Goal: Task Accomplishment & Management: Manage account settings

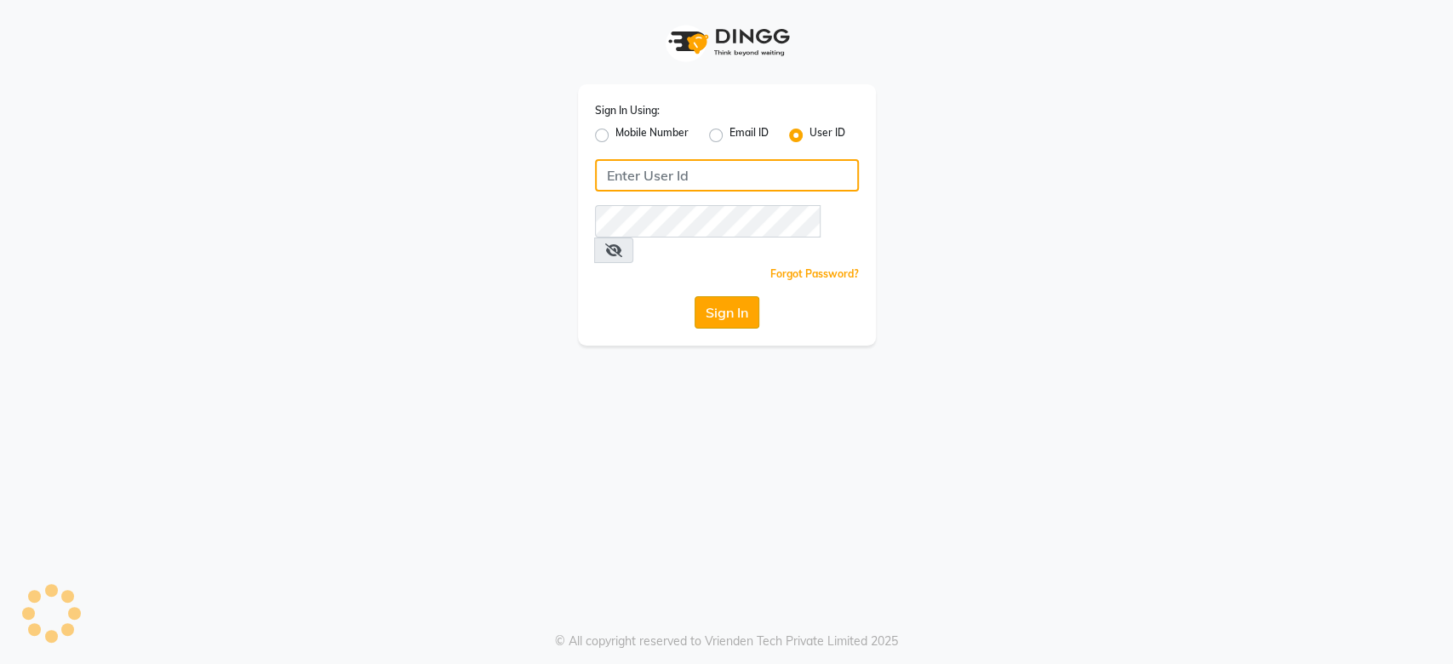
type input "tony&guy12"
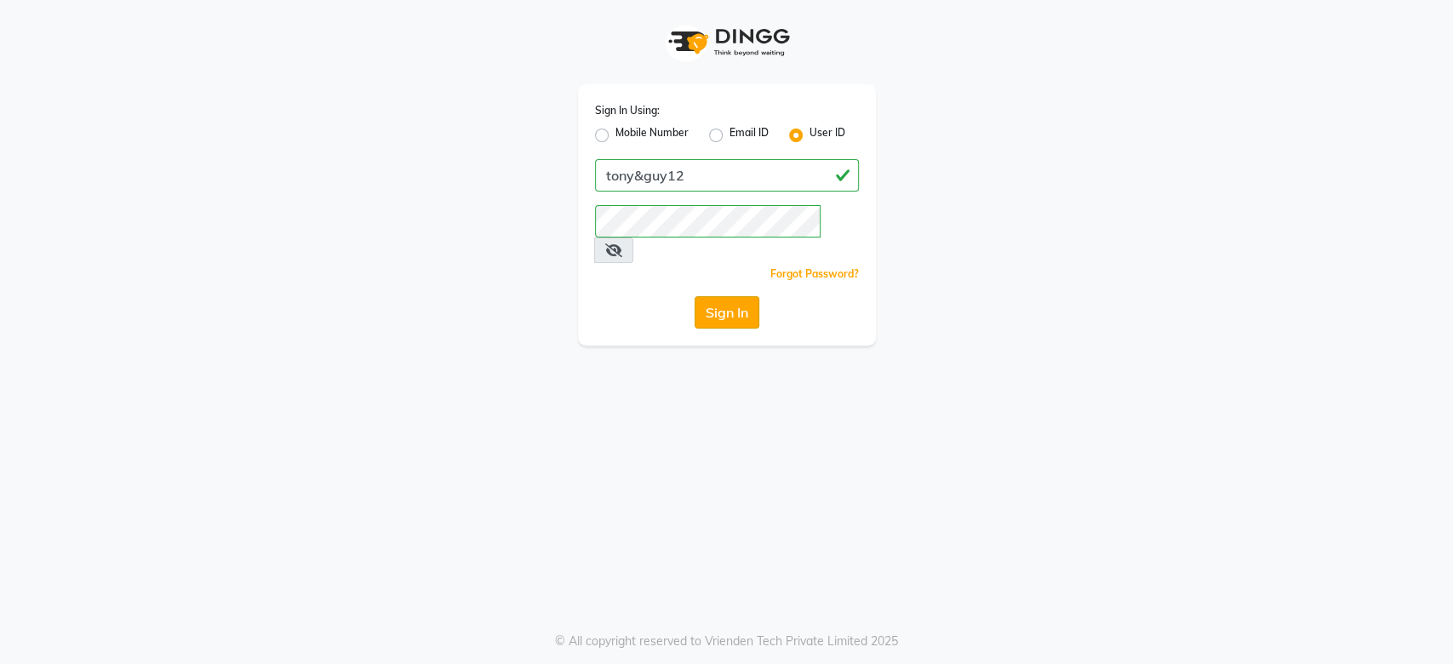
click at [723, 297] on button "Sign In" at bounding box center [726, 312] width 65 height 32
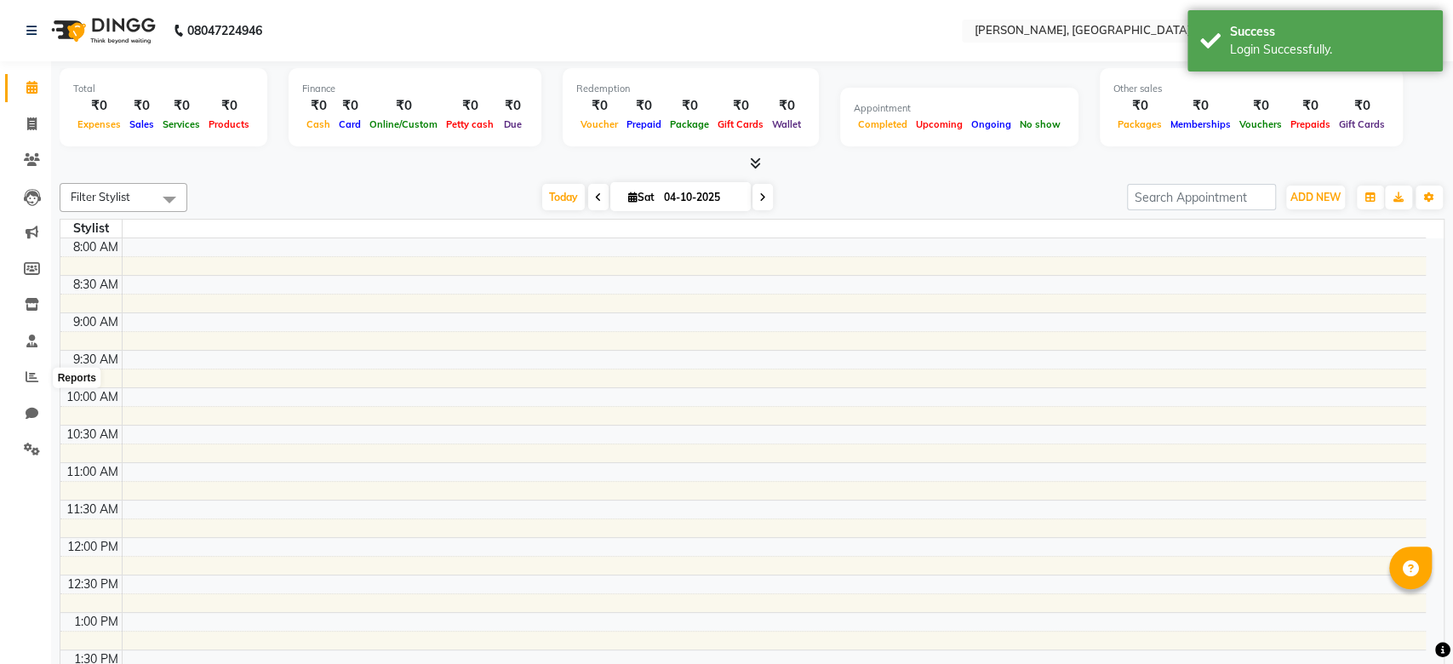
select select "en"
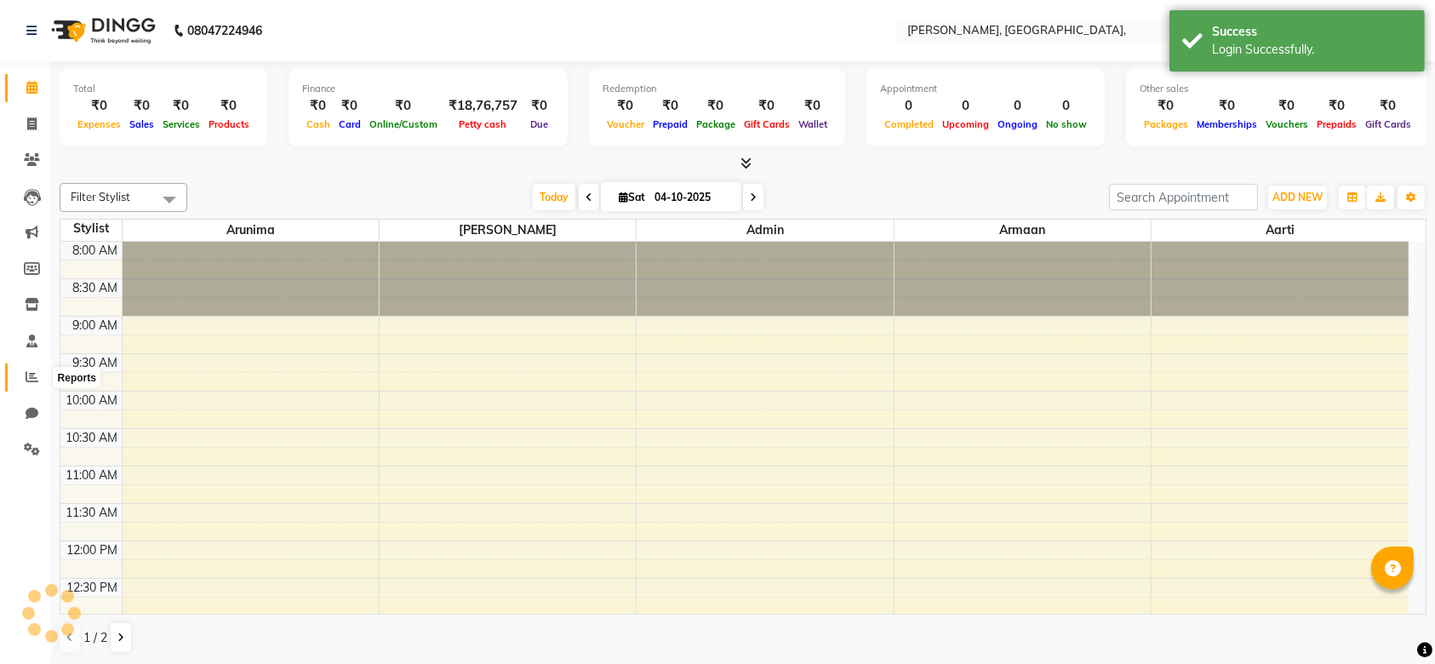
click at [35, 383] on icon at bounding box center [32, 376] width 13 height 13
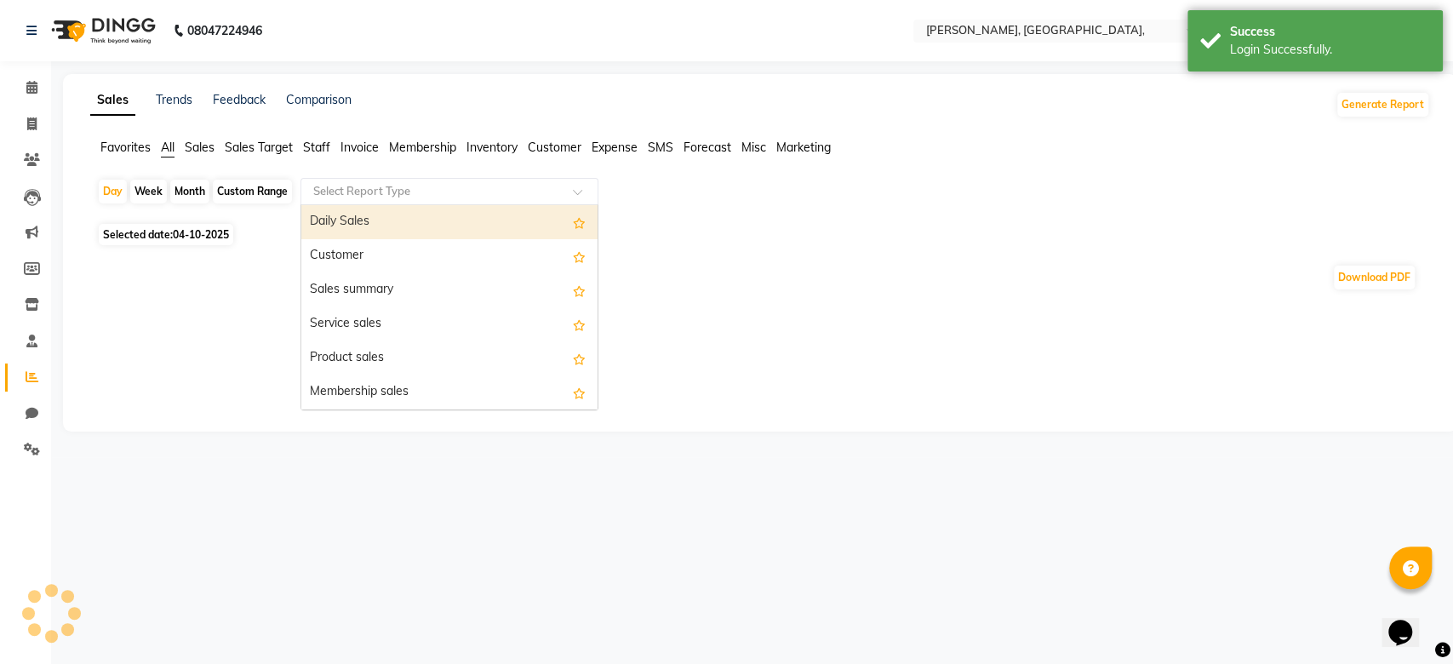
click at [338, 202] on div "Select Report Type" at bounding box center [449, 191] width 298 height 27
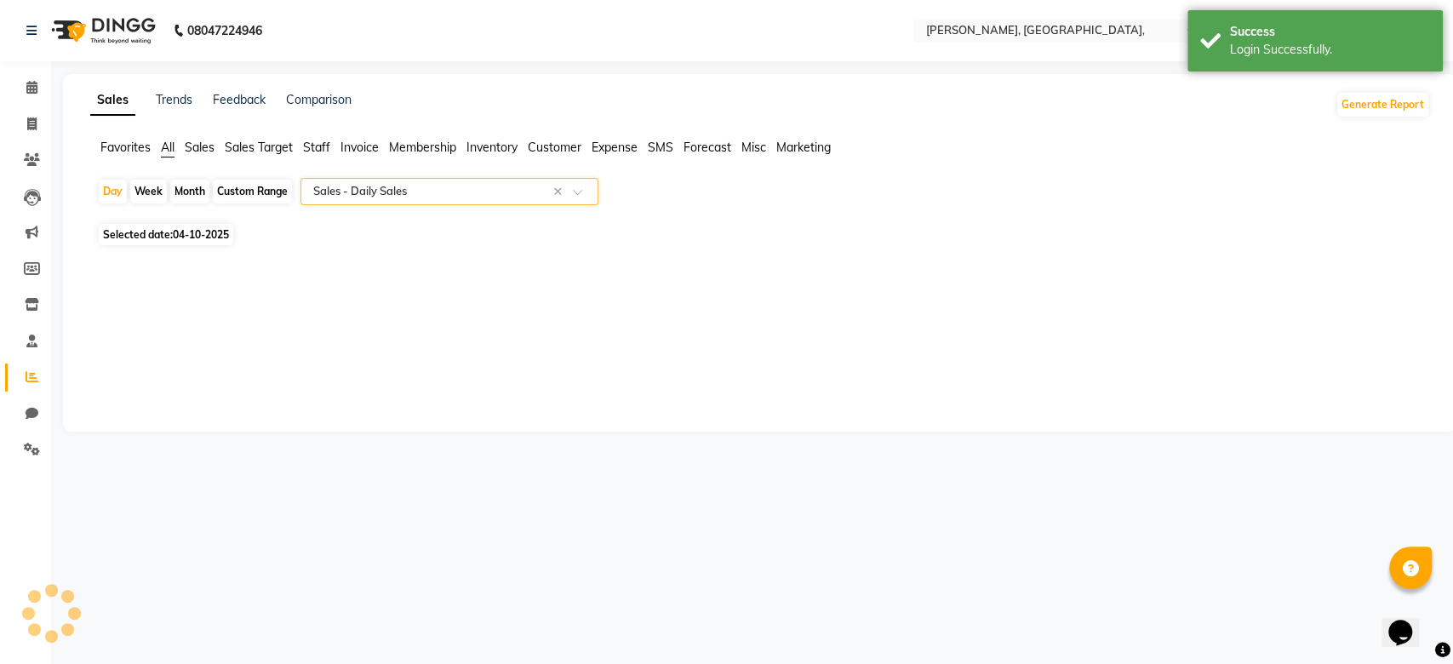
select select "full_report"
select select "csv"
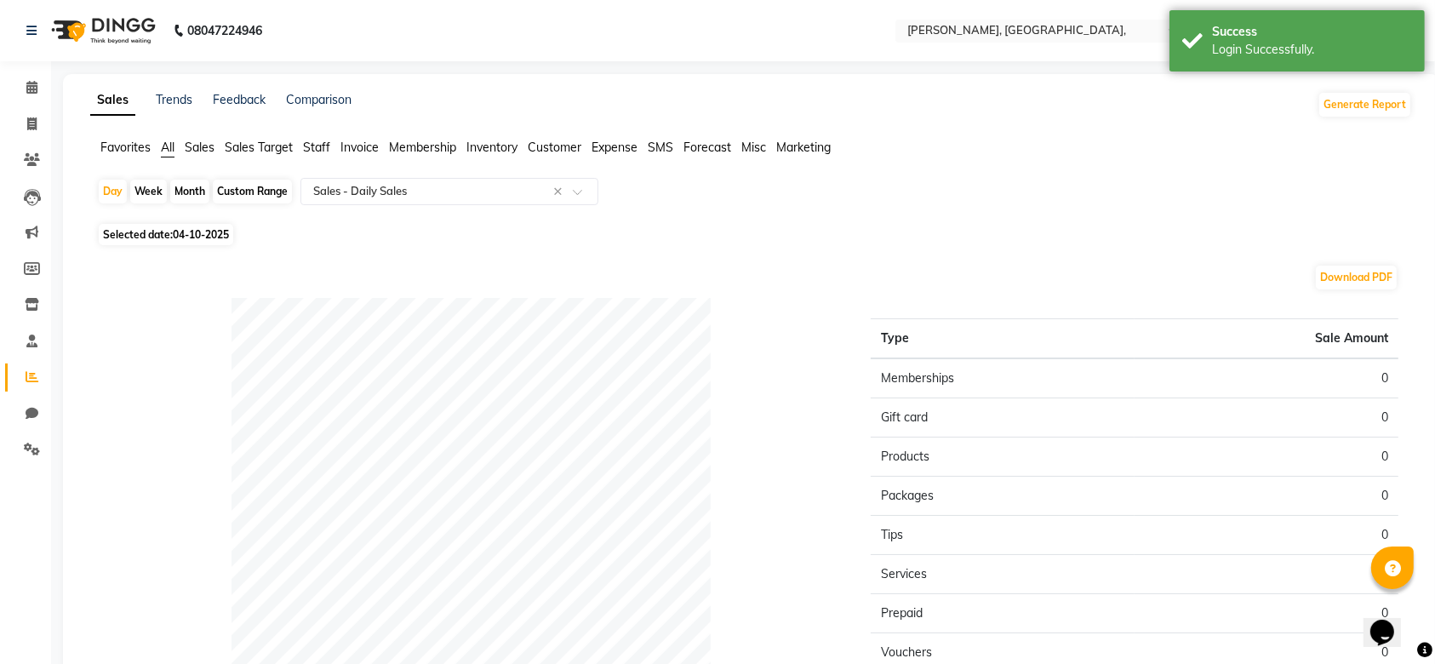
click at [192, 182] on div "Month" at bounding box center [189, 192] width 39 height 24
select select "10"
select select "2025"
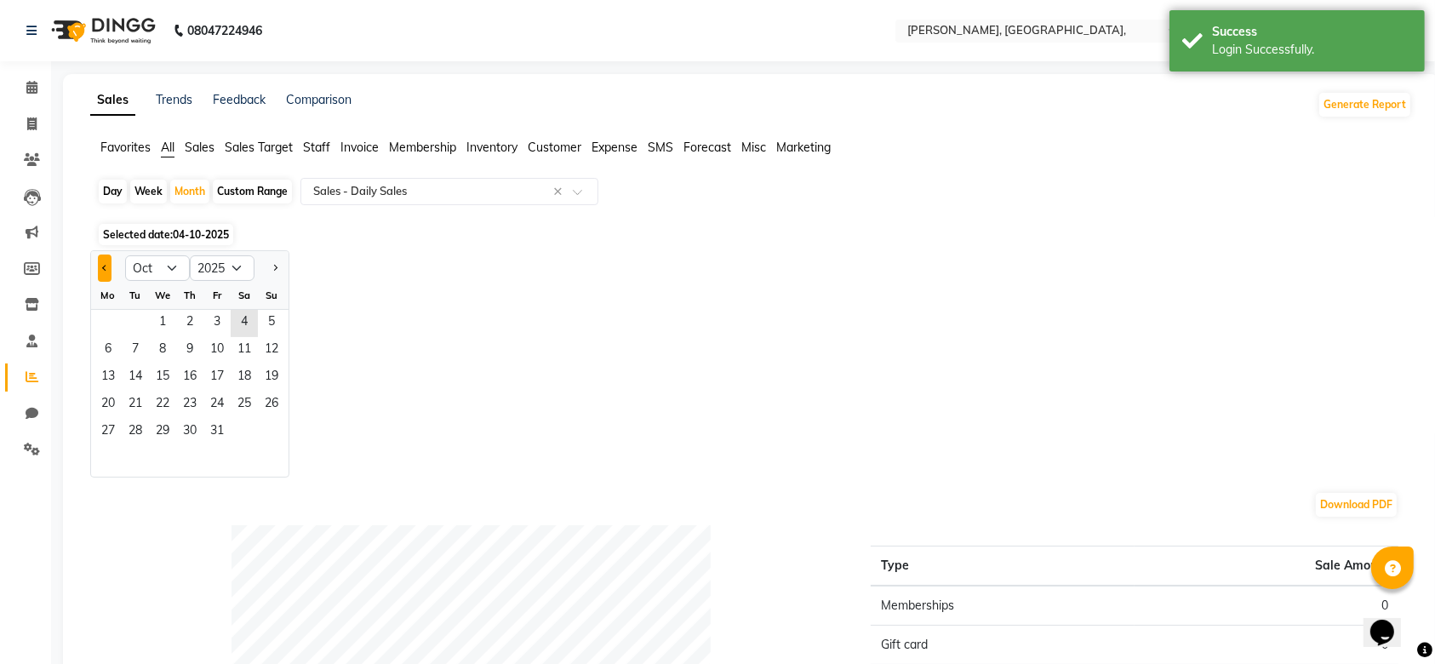
click at [106, 271] on button "Previous month" at bounding box center [105, 267] width 14 height 27
select select "9"
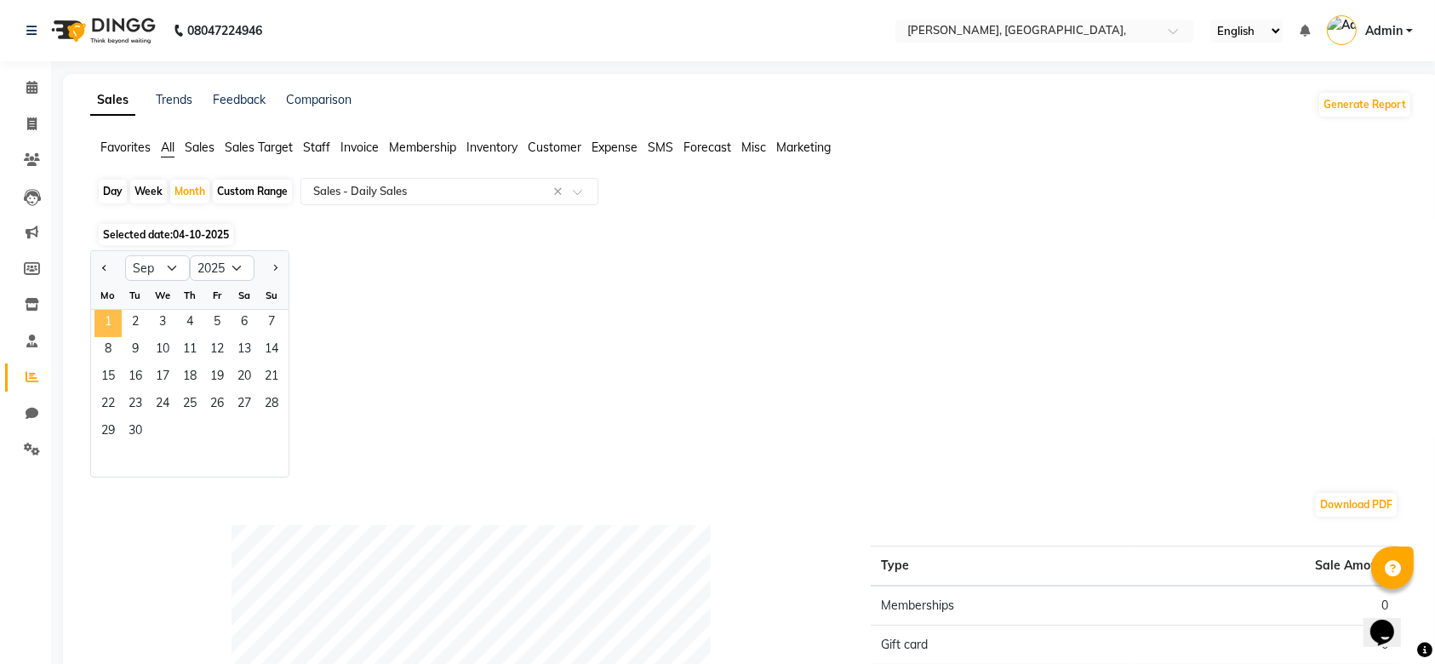
click at [115, 310] on span "1" at bounding box center [107, 323] width 27 height 27
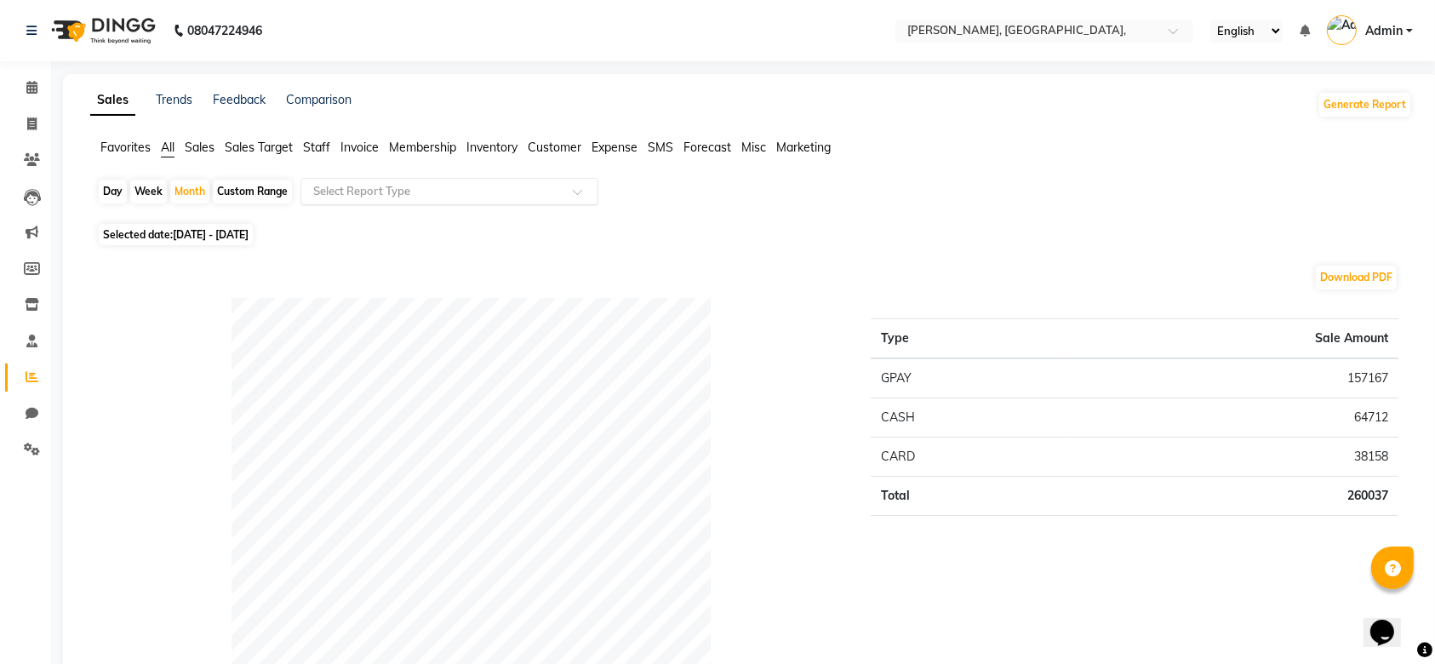
click at [428, 205] on div "Day Week Month Custom Range Select Report Type" at bounding box center [751, 198] width 1308 height 41
click at [426, 197] on input "text" at bounding box center [432, 191] width 245 height 17
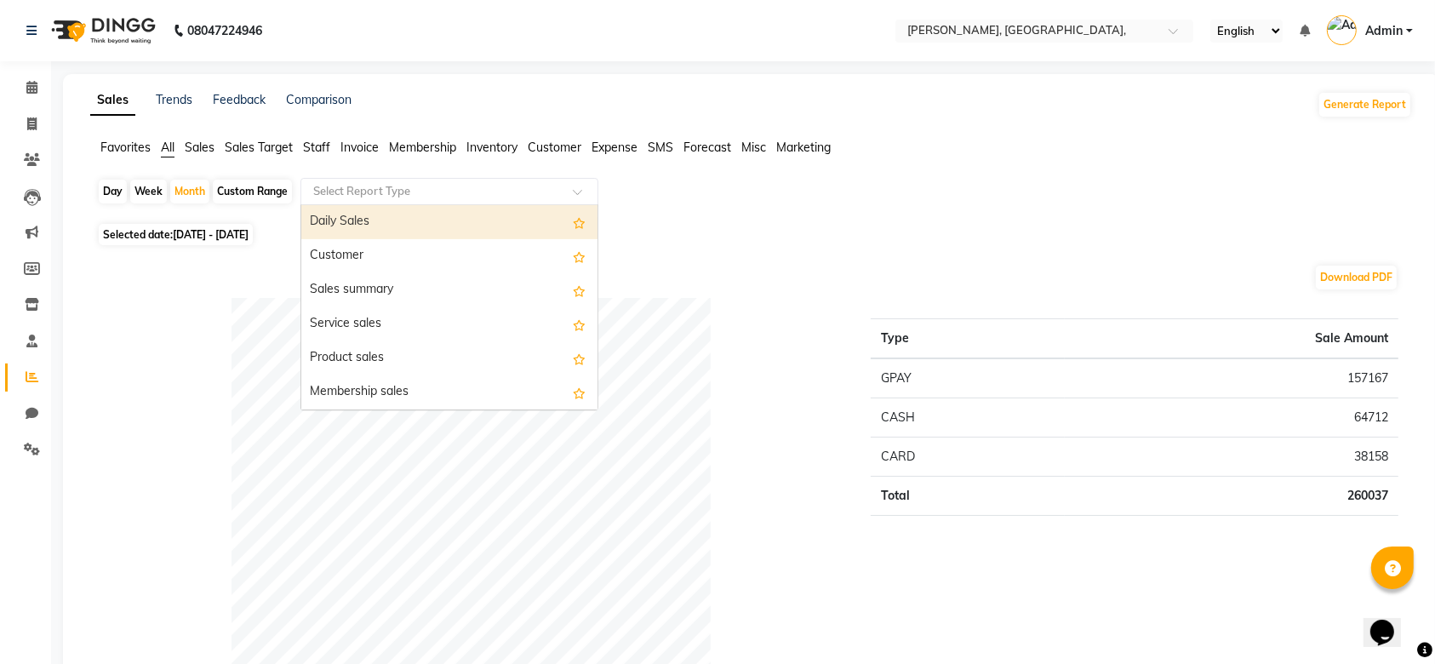
click at [422, 191] on input "text" at bounding box center [432, 191] width 245 height 17
select select "full_report"
select select "csv"
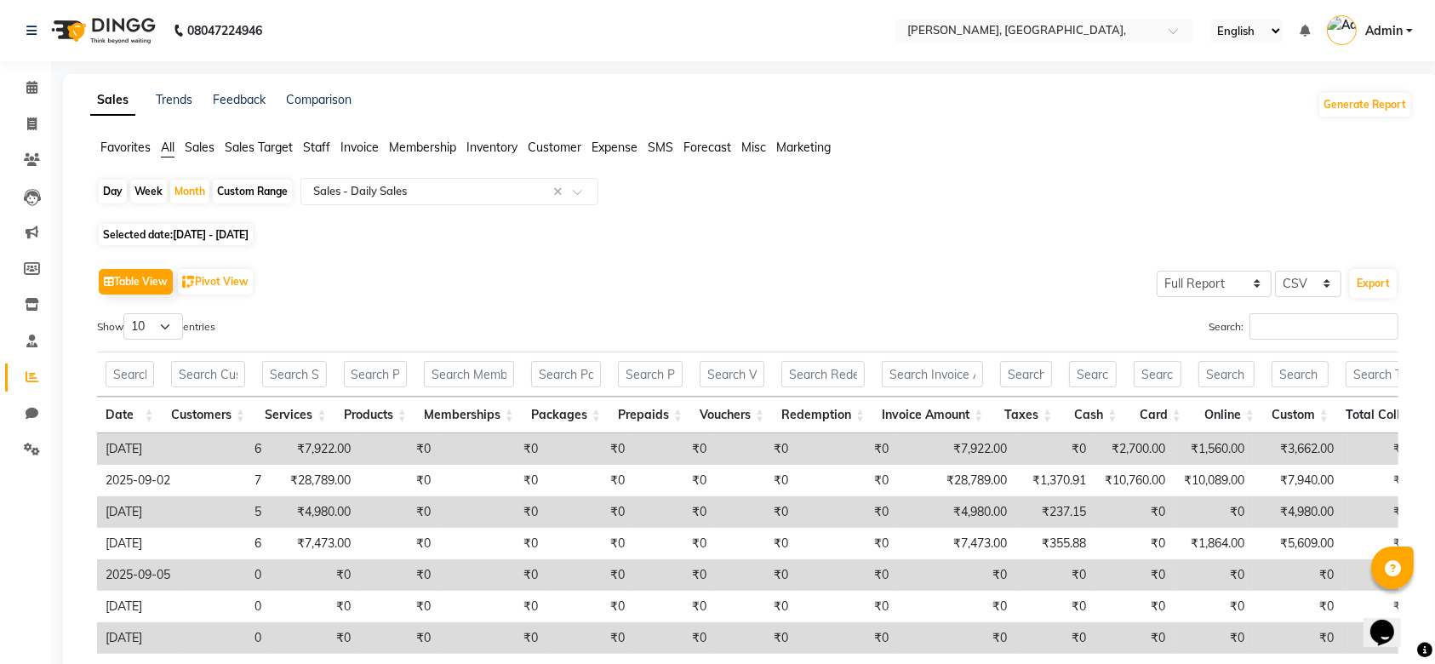
click at [877, 228] on div "Selected date: [DATE] - [DATE]" at bounding box center [754, 235] width 1315 height 18
click at [154, 326] on select "10 25 50 100" at bounding box center [153, 326] width 60 height 26
select select "50"
click at [126, 313] on select "10 25 50 100" at bounding box center [153, 326] width 60 height 26
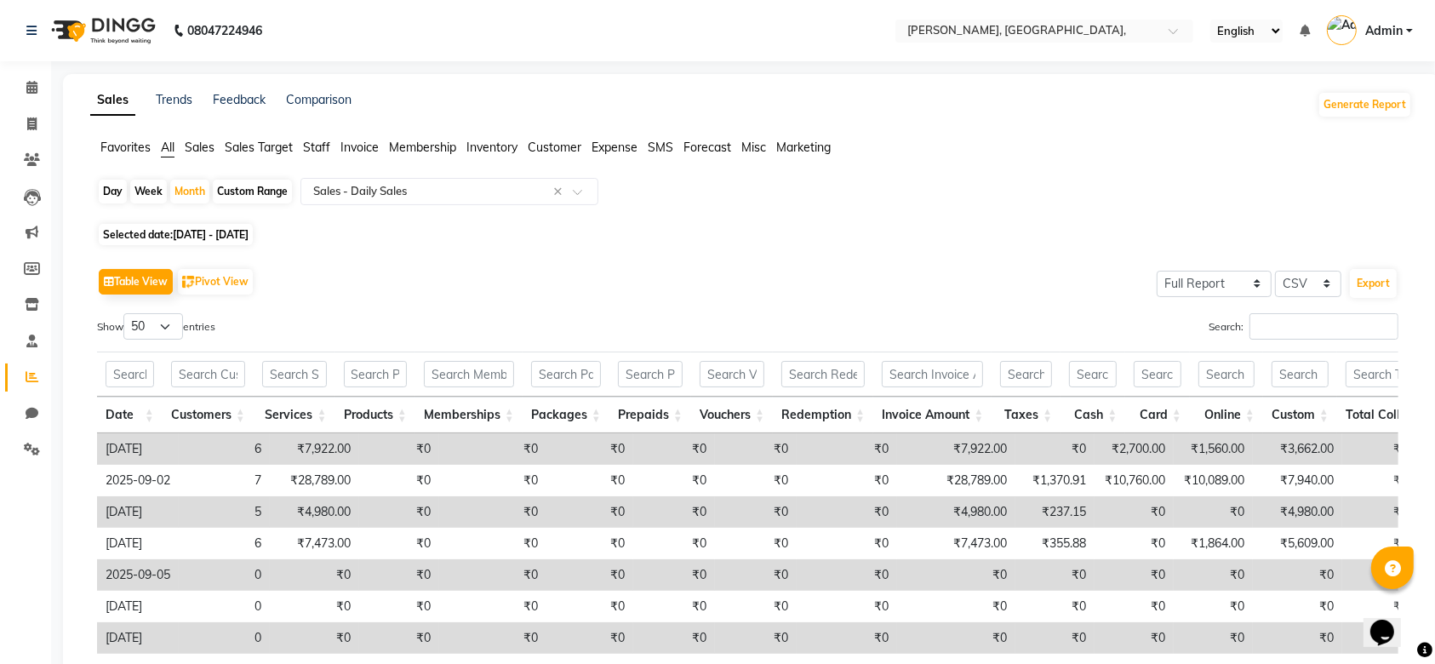
click at [539, 165] on div "Favorites All Sales Sales Target Staff Invoice Membership Inventory Customer Ex…" at bounding box center [750, 155] width 1347 height 32
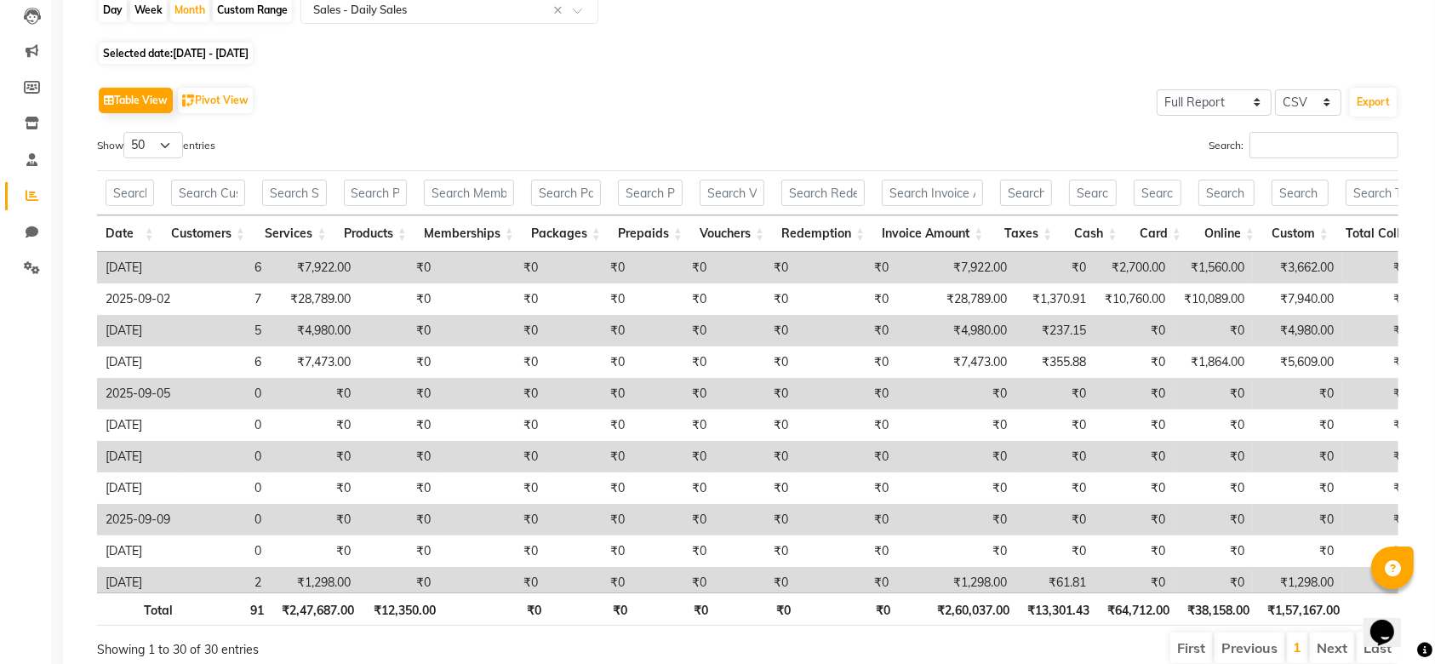
scroll to position [226, 0]
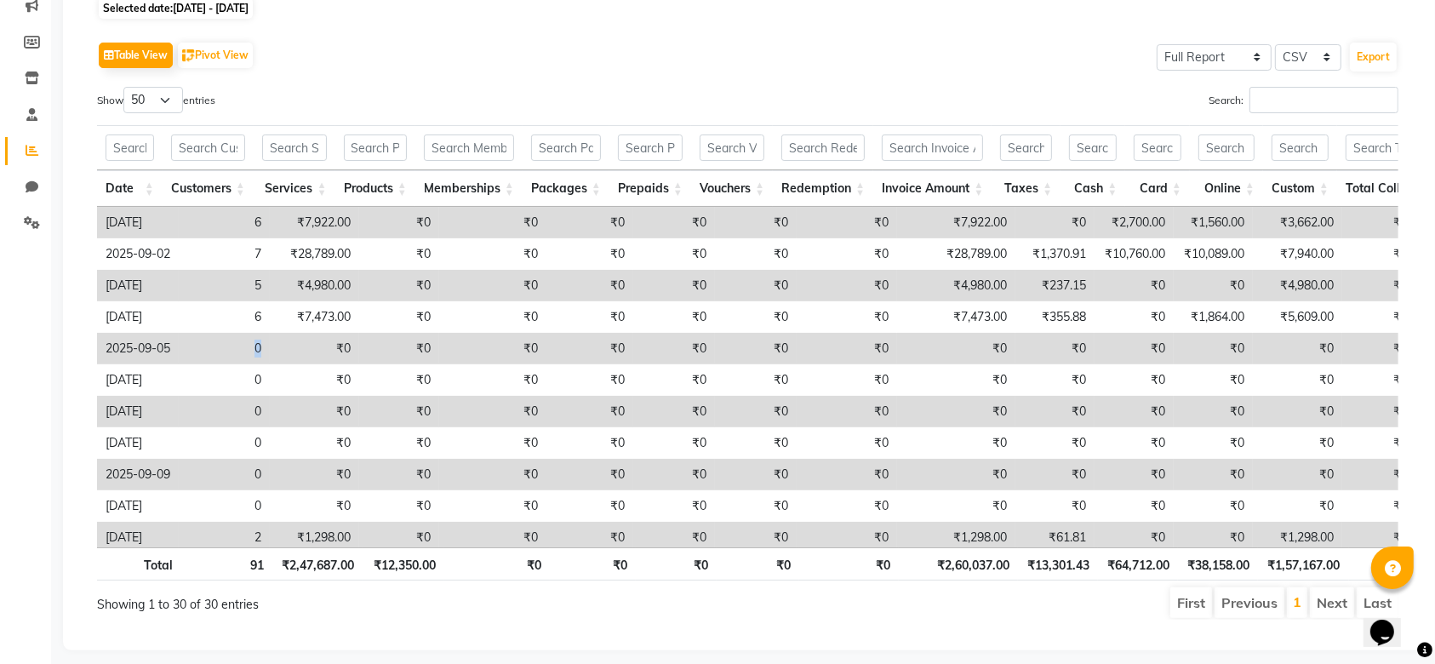
drag, startPoint x: 249, startPoint y: 346, endPoint x: 270, endPoint y: 348, distance: 21.3
click at [270, 348] on td "0" at bounding box center [224, 348] width 91 height 31
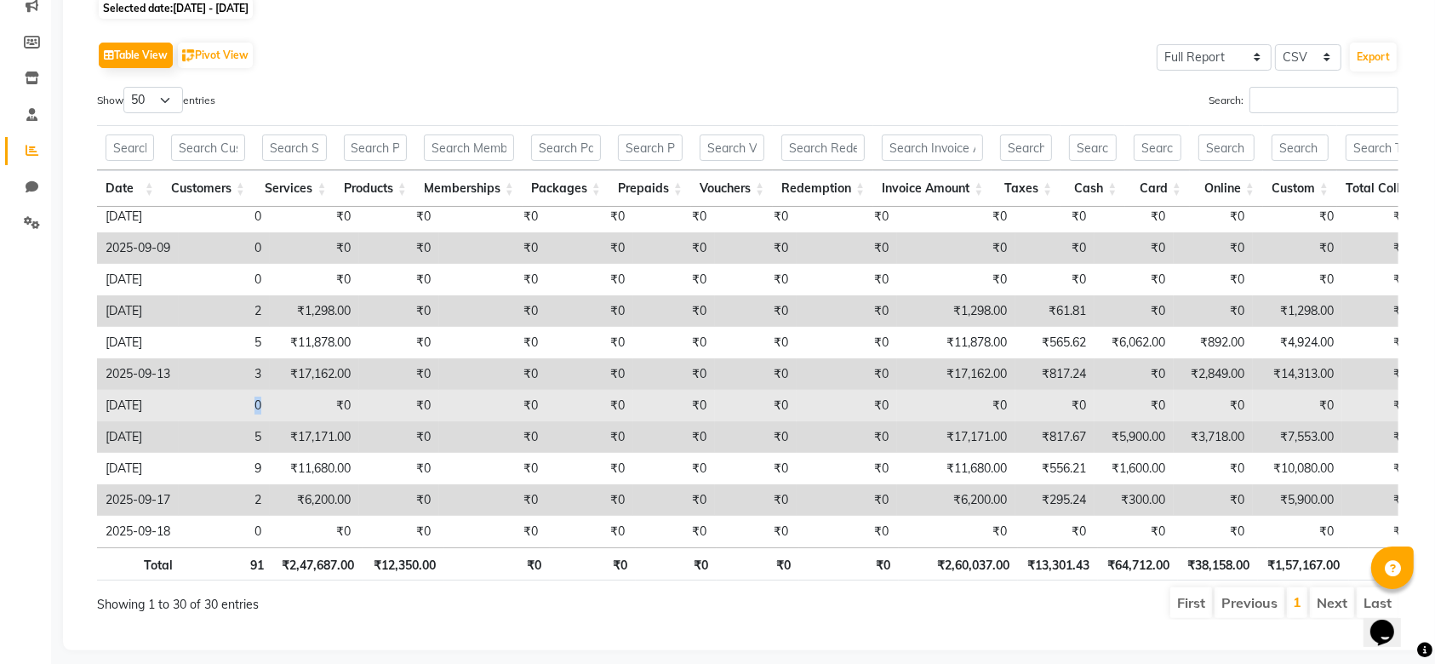
drag, startPoint x: 271, startPoint y: 392, endPoint x: 245, endPoint y: 392, distance: 26.4
click at [245, 392] on td "0" at bounding box center [224, 405] width 91 height 31
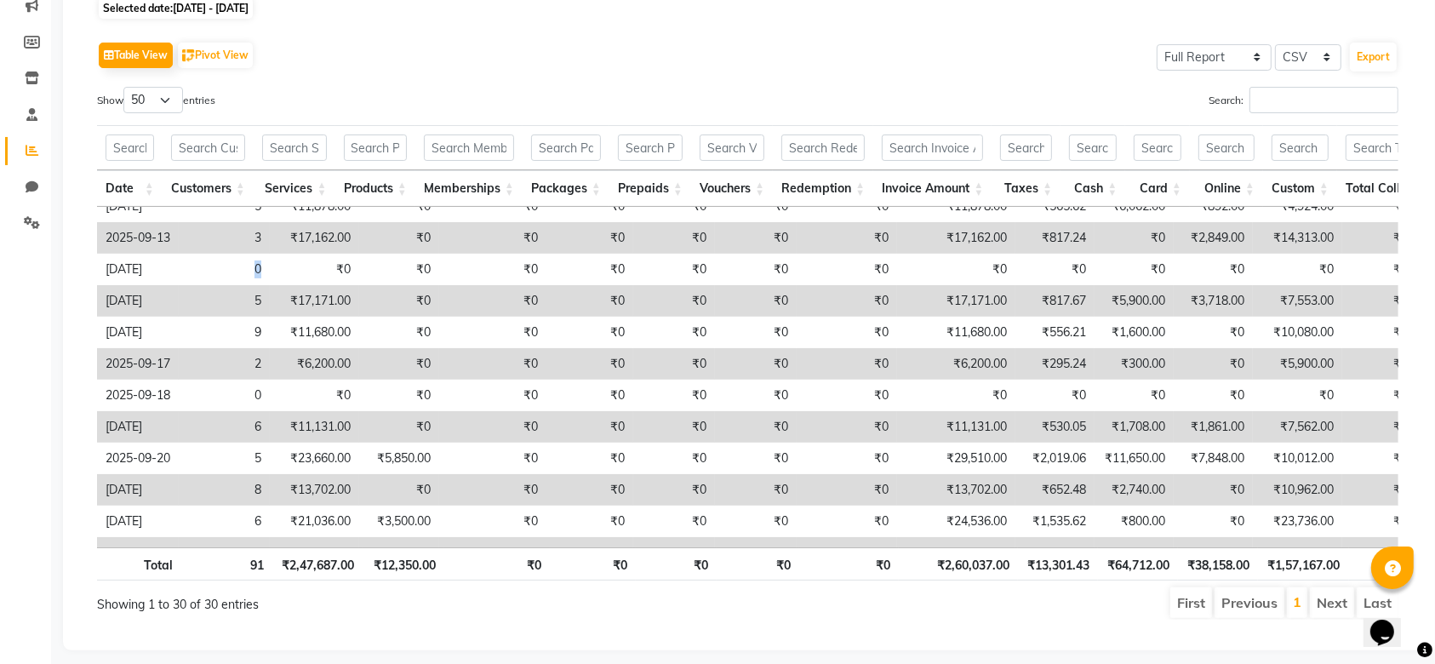
scroll to position [409, 0]
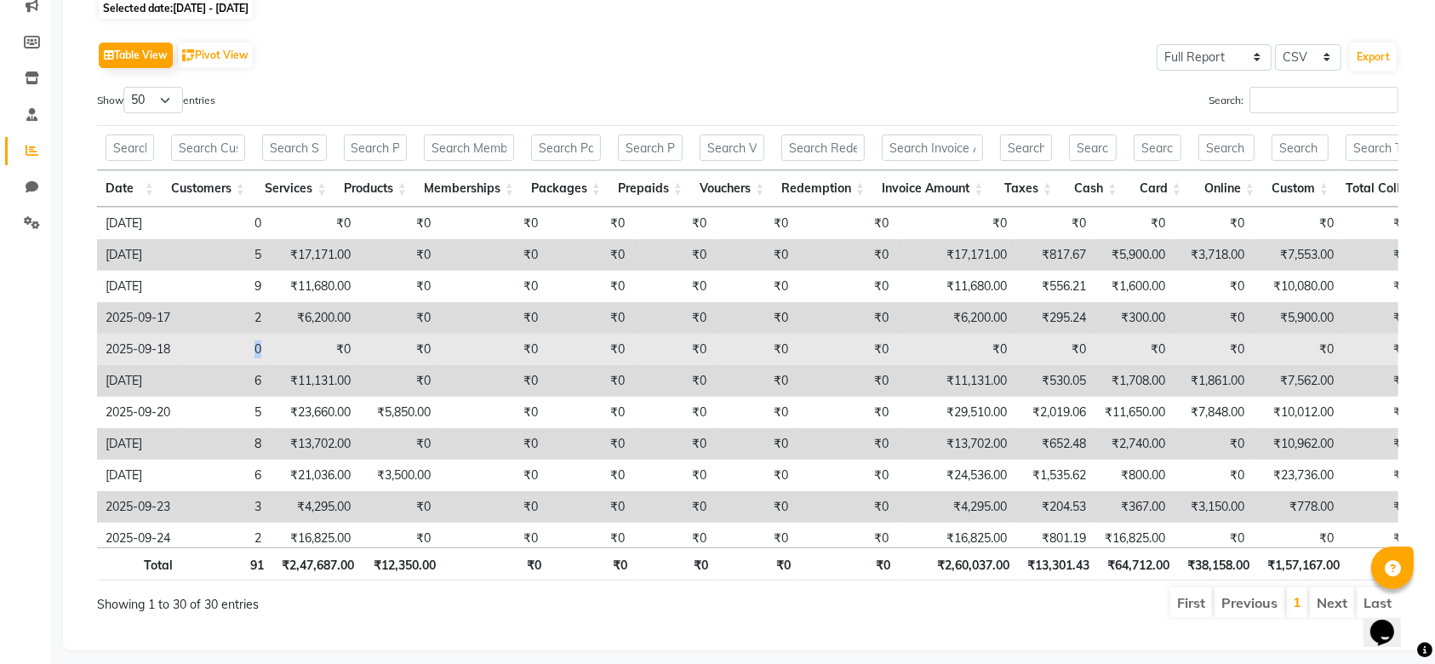
drag, startPoint x: 280, startPoint y: 351, endPoint x: 247, endPoint y: 352, distance: 33.2
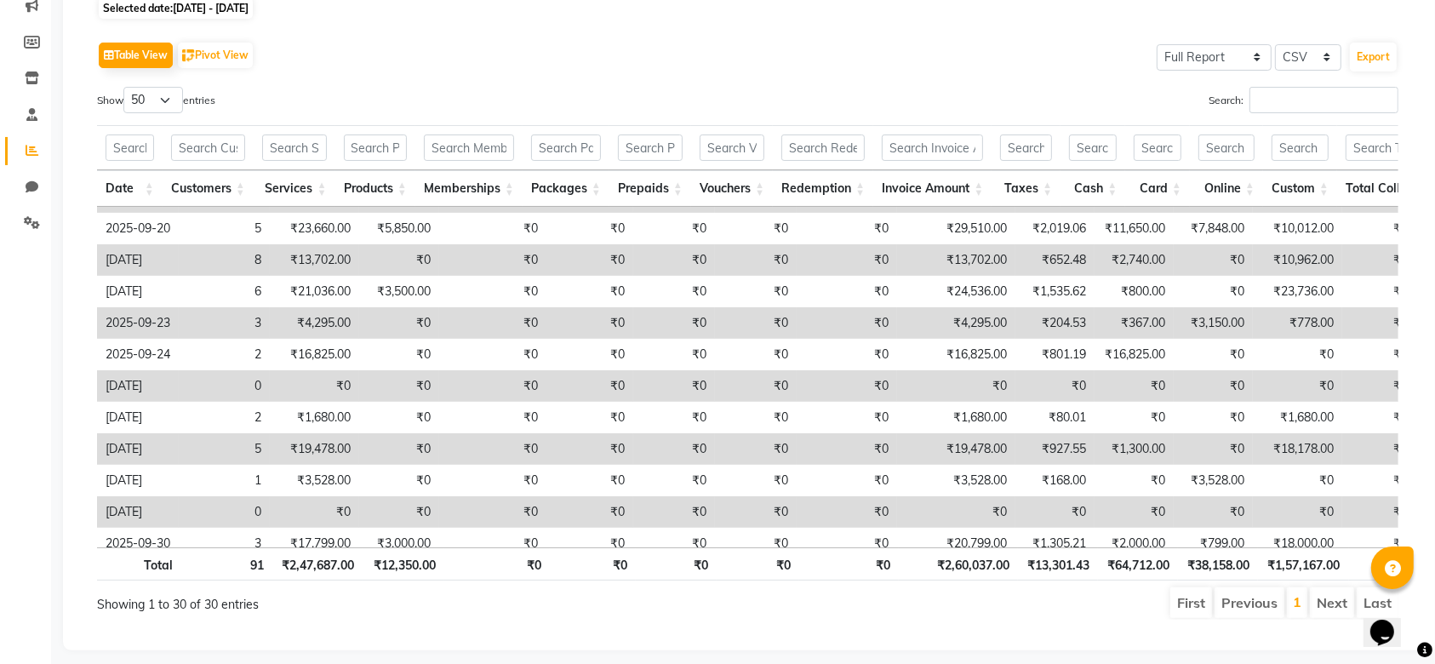
scroll to position [621, 0]
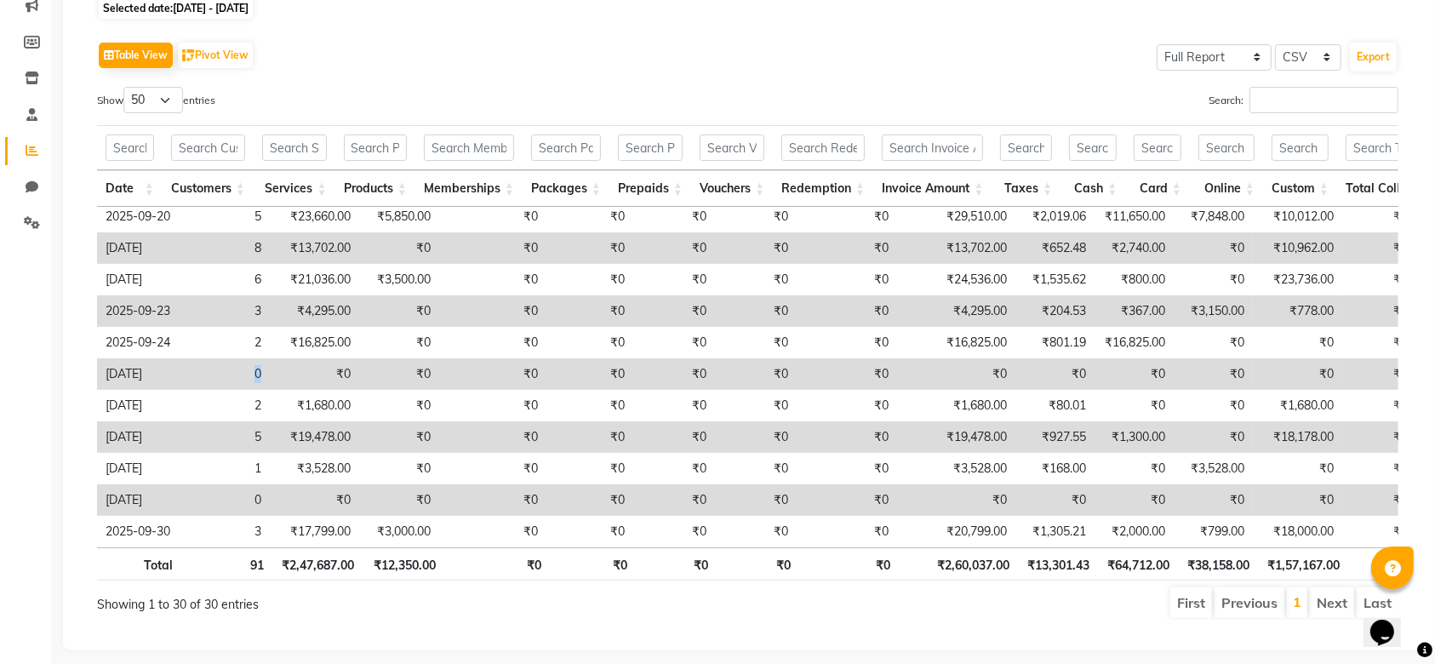
click at [264, 358] on td "0" at bounding box center [224, 373] width 91 height 31
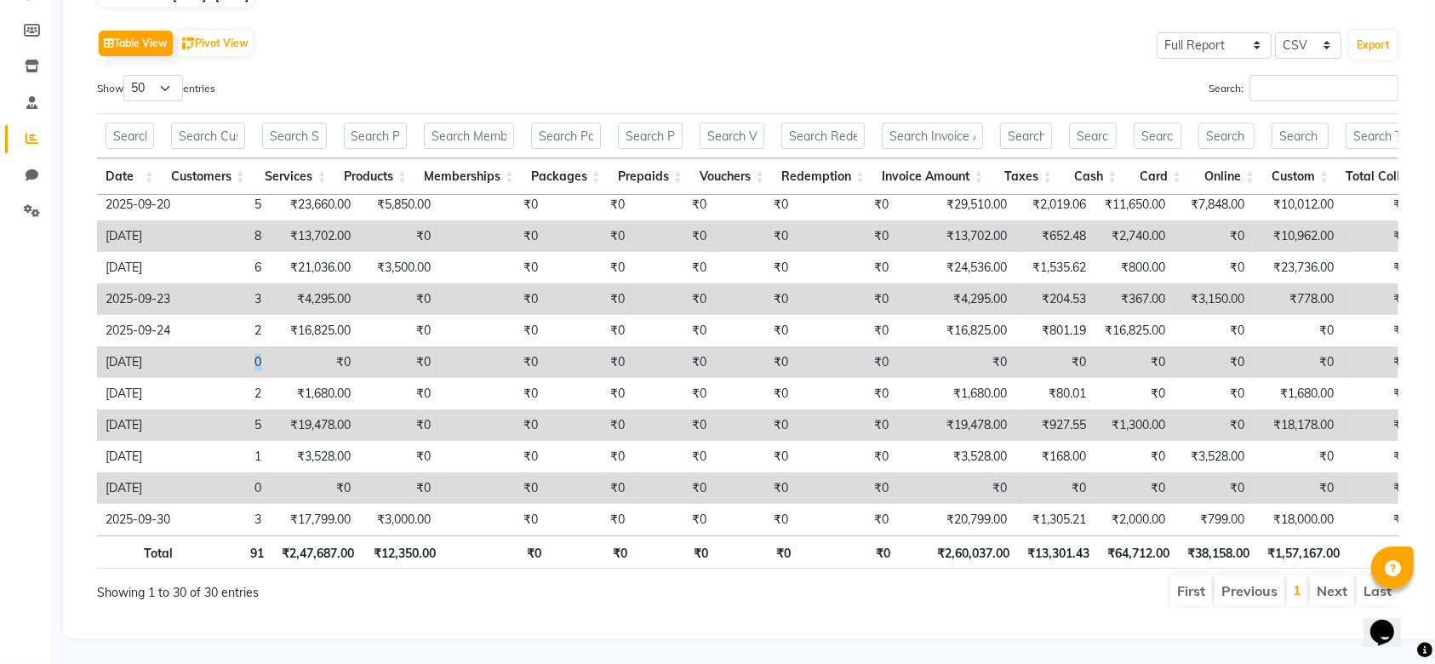
scroll to position [254, 0]
drag, startPoint x: 254, startPoint y: 456, endPoint x: 273, endPoint y: 462, distance: 20.5
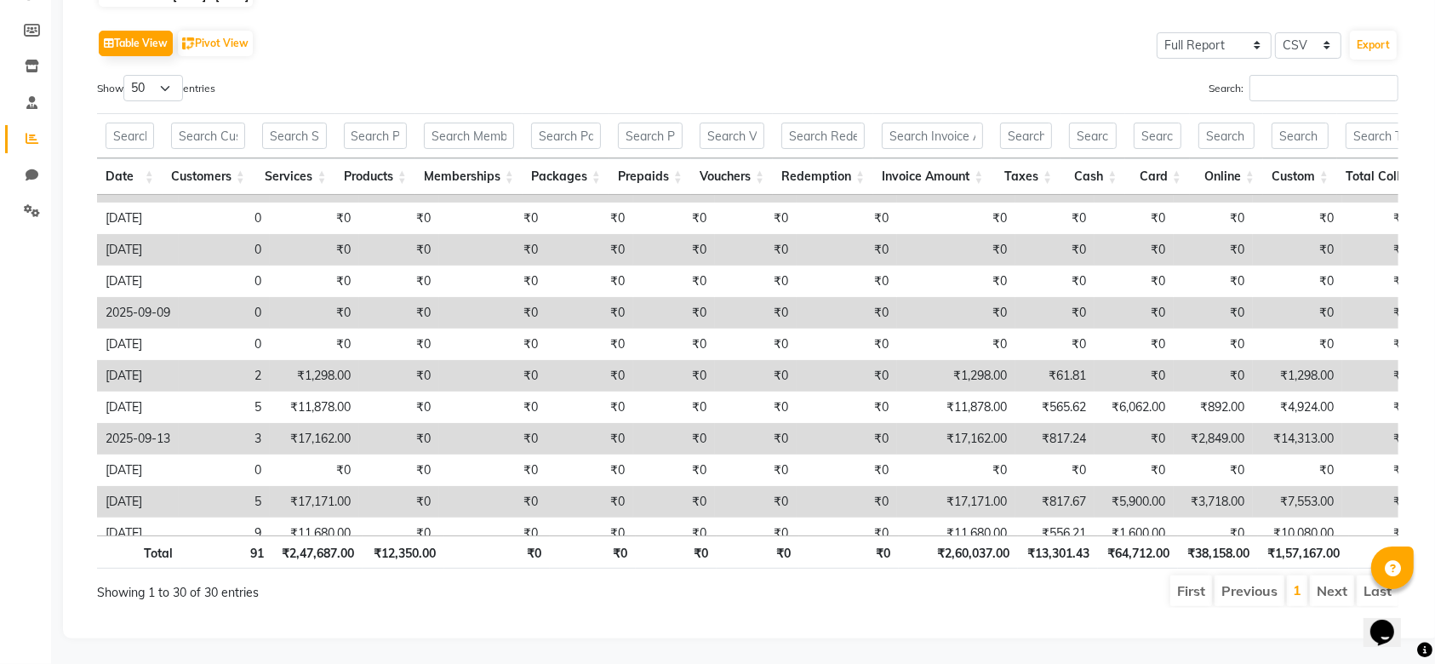
scroll to position [3, 0]
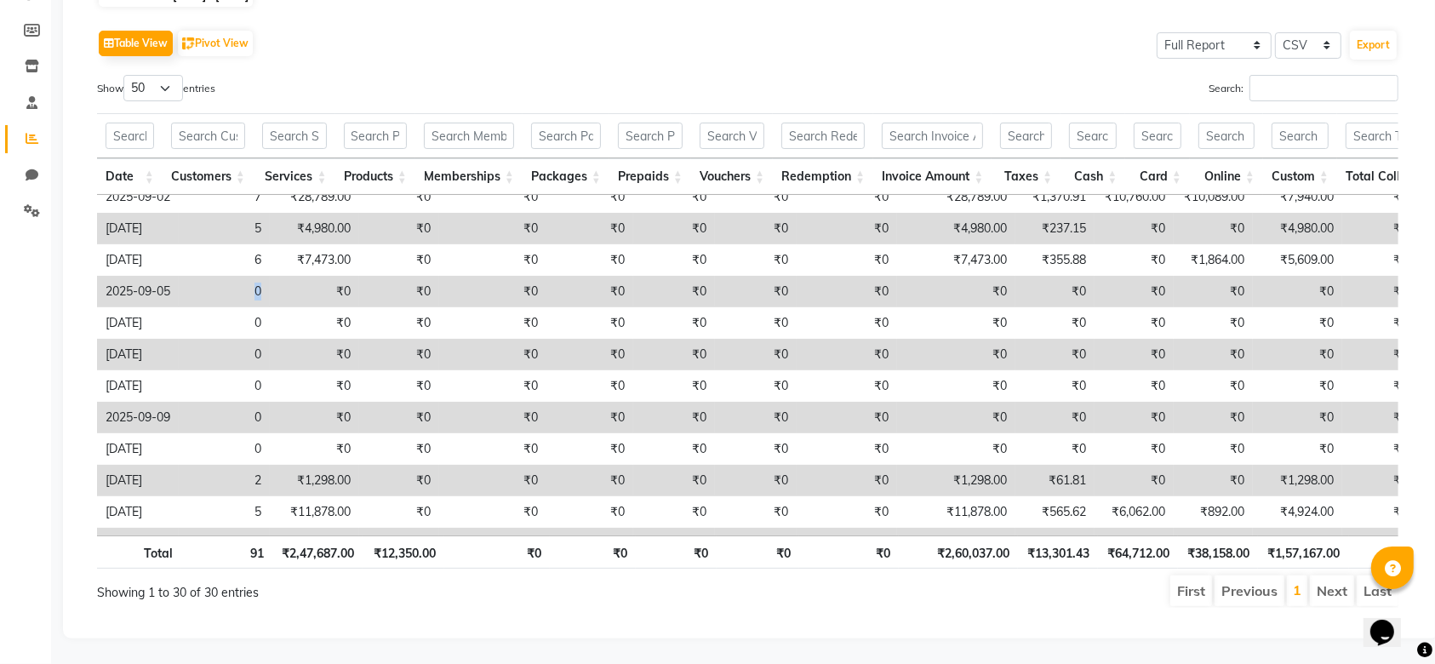
drag, startPoint x: 252, startPoint y: 271, endPoint x: 301, endPoint y: 282, distance: 50.6
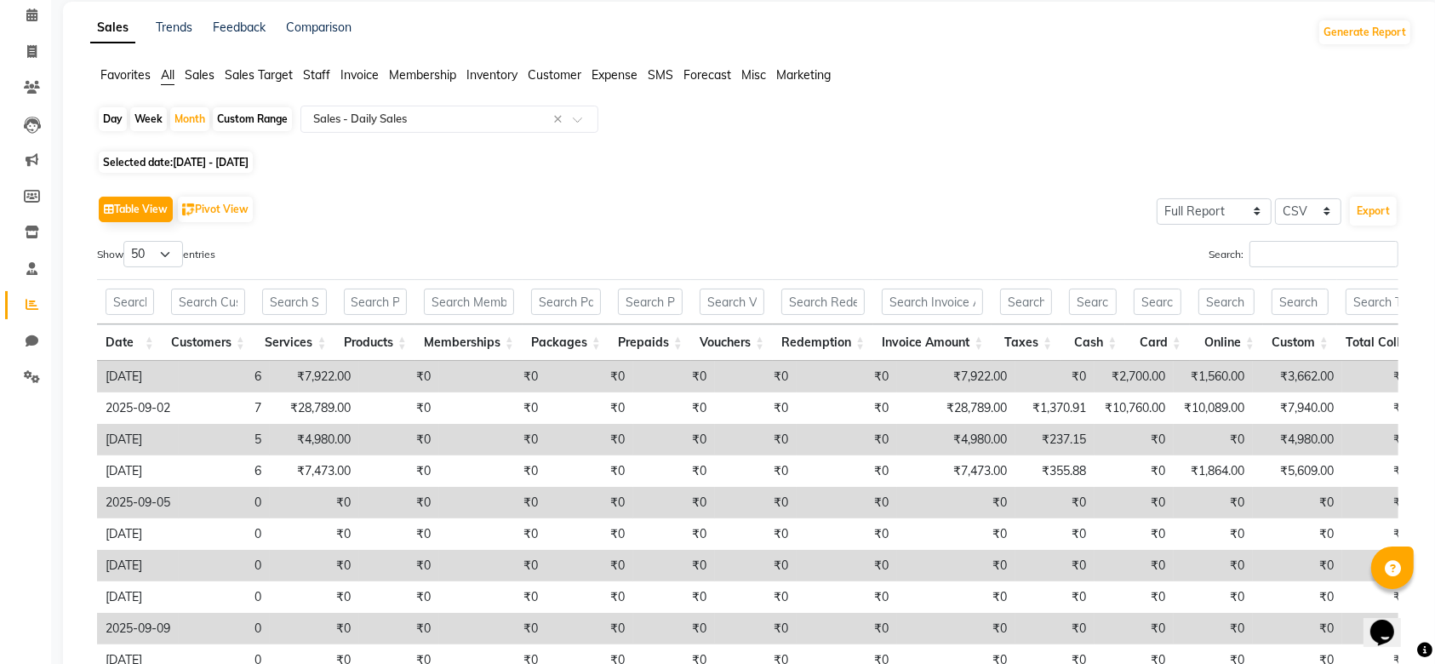
click at [944, 222] on div "Table View Pivot View Select Full Report Filtered Report Select CSV PDF Export" at bounding box center [747, 209] width 1301 height 36
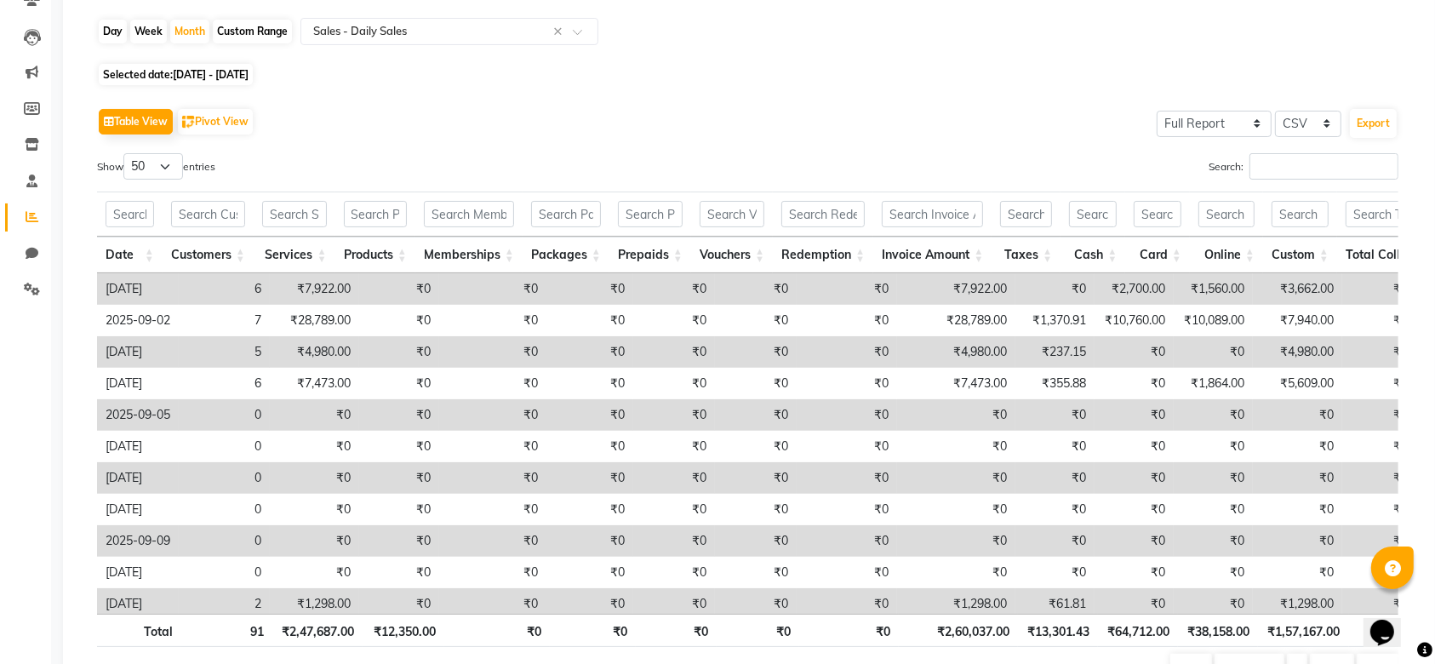
scroll to position [163, 0]
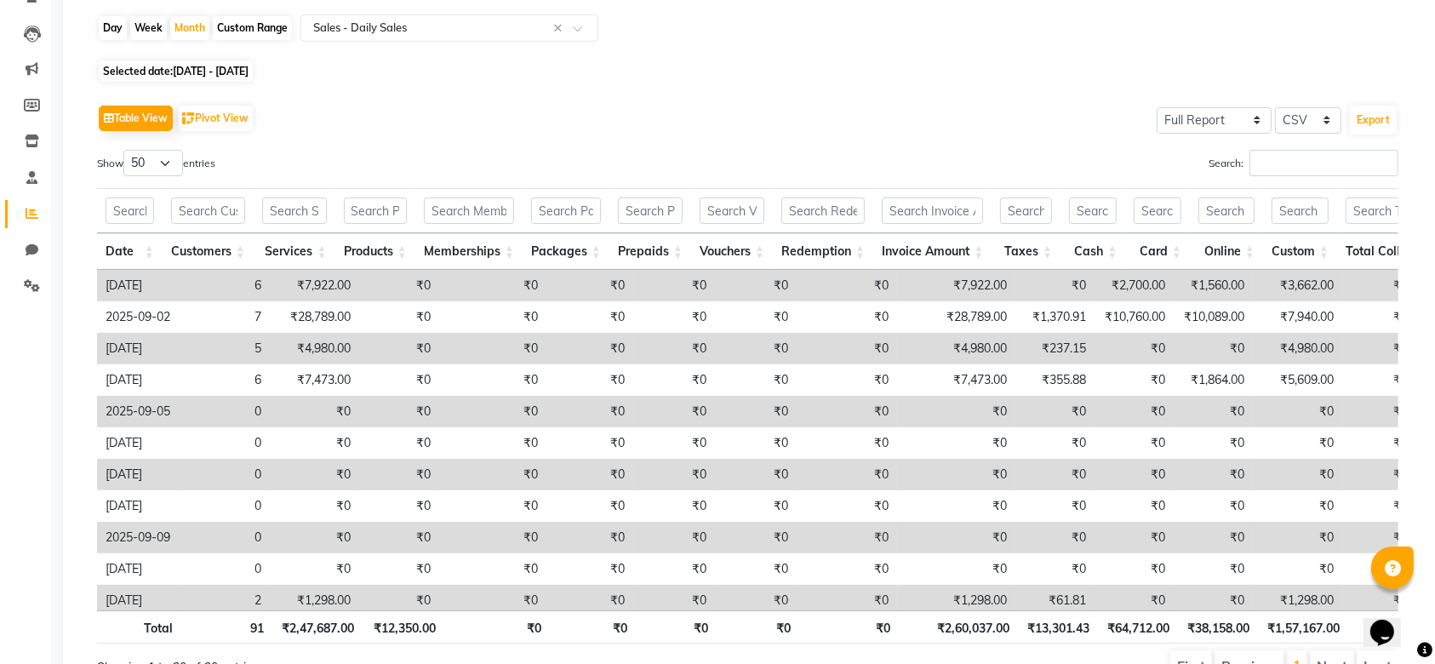
click at [207, 486] on td "0" at bounding box center [224, 474] width 91 height 31
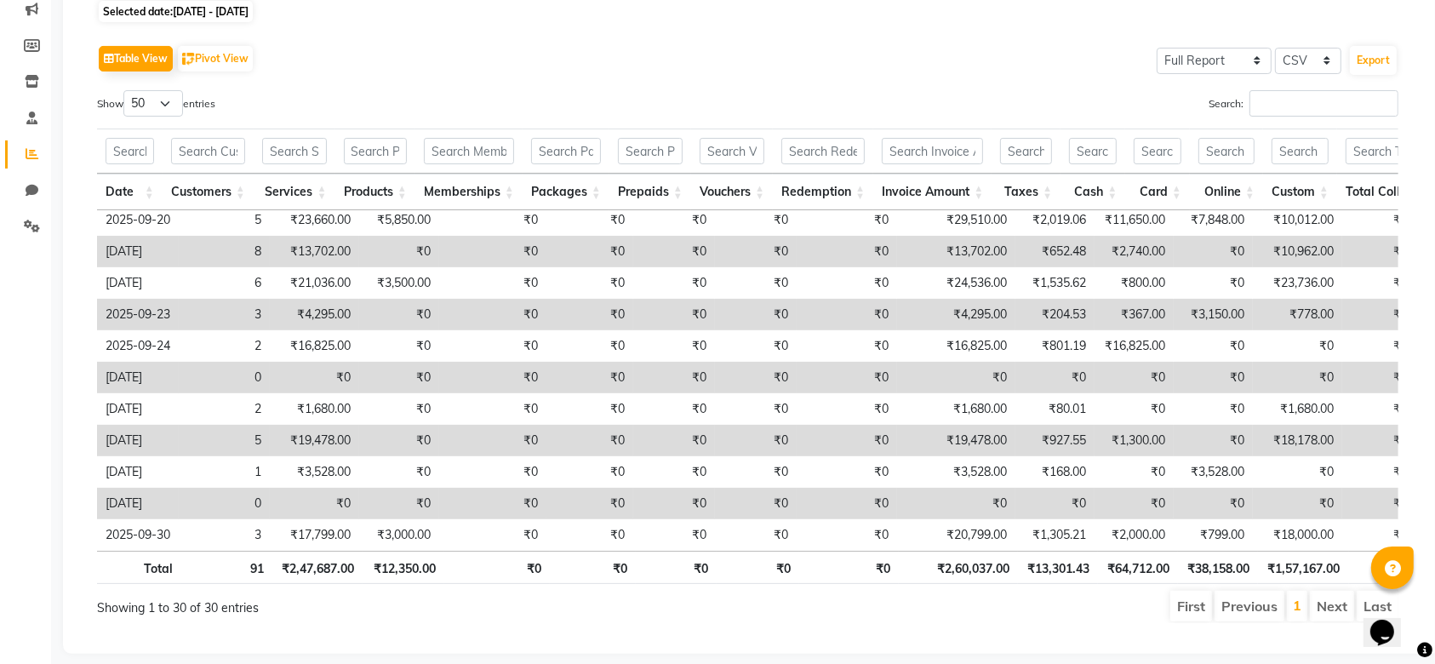
scroll to position [254, 0]
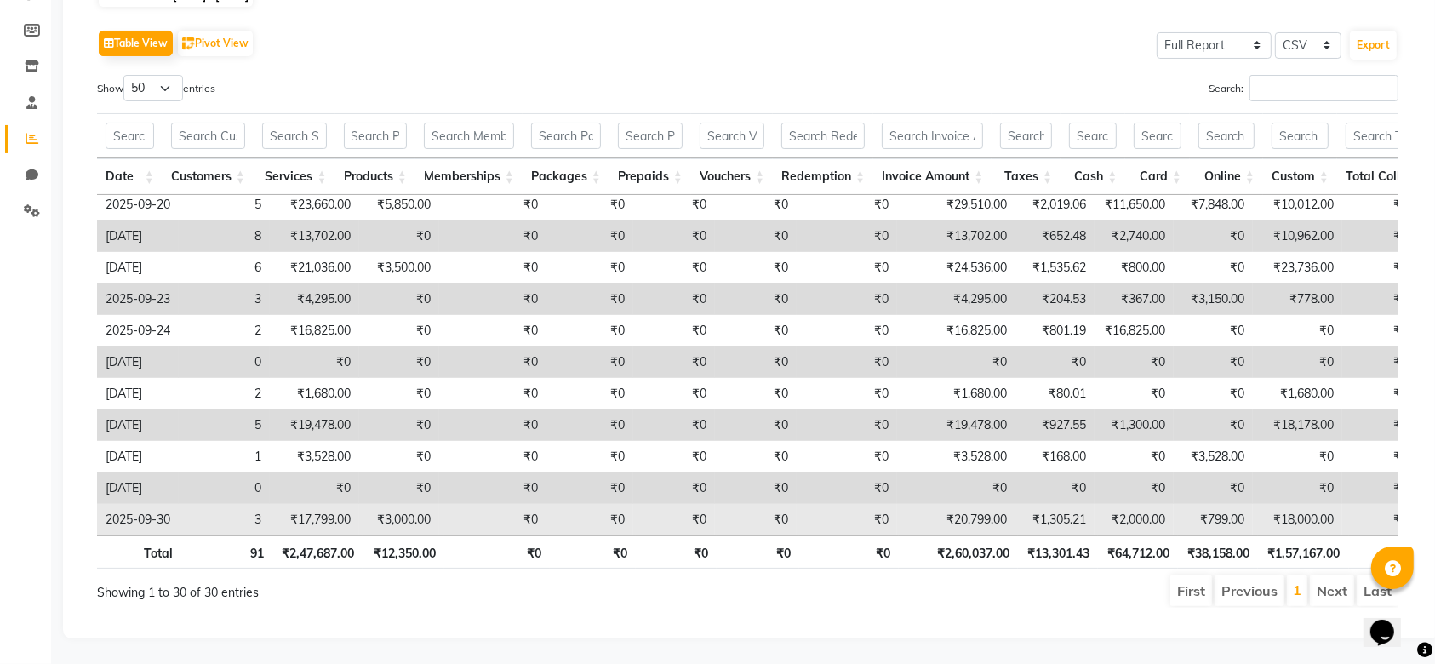
click at [207, 504] on td "3" at bounding box center [224, 519] width 91 height 31
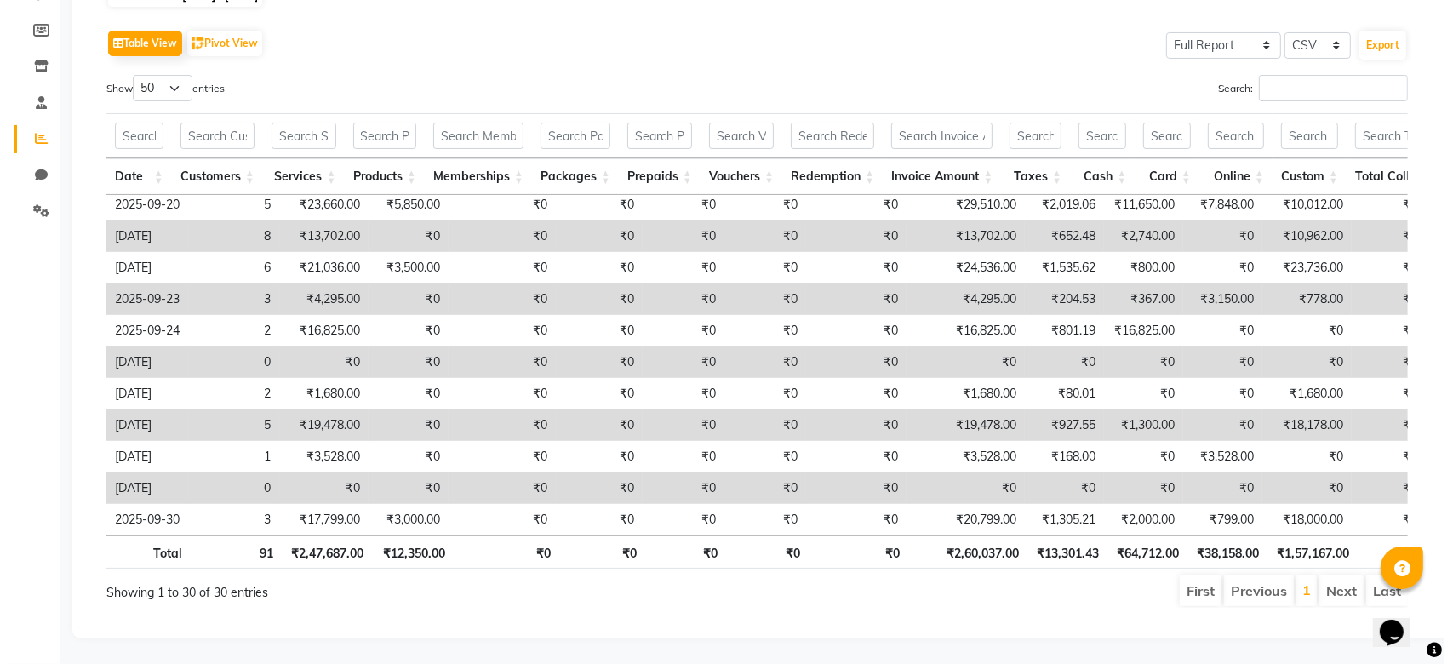
scroll to position [0, 0]
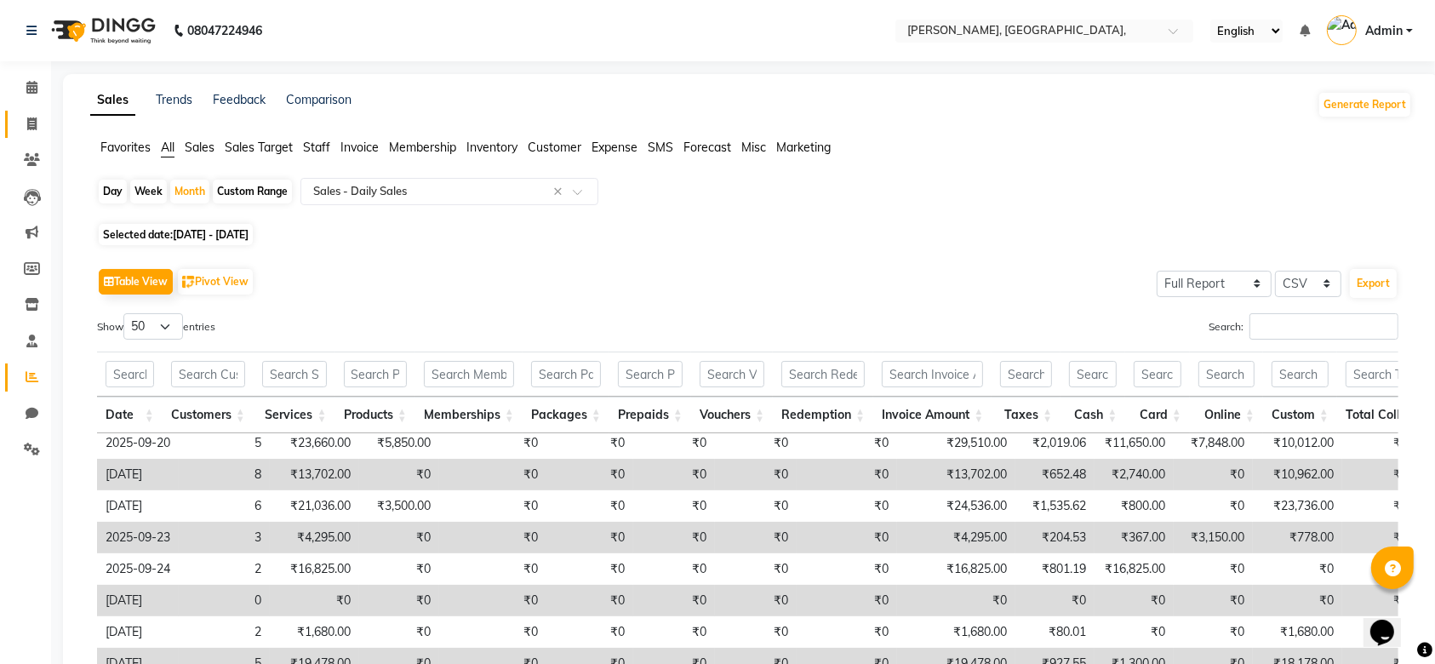
click at [35, 120] on icon at bounding box center [31, 123] width 9 height 13
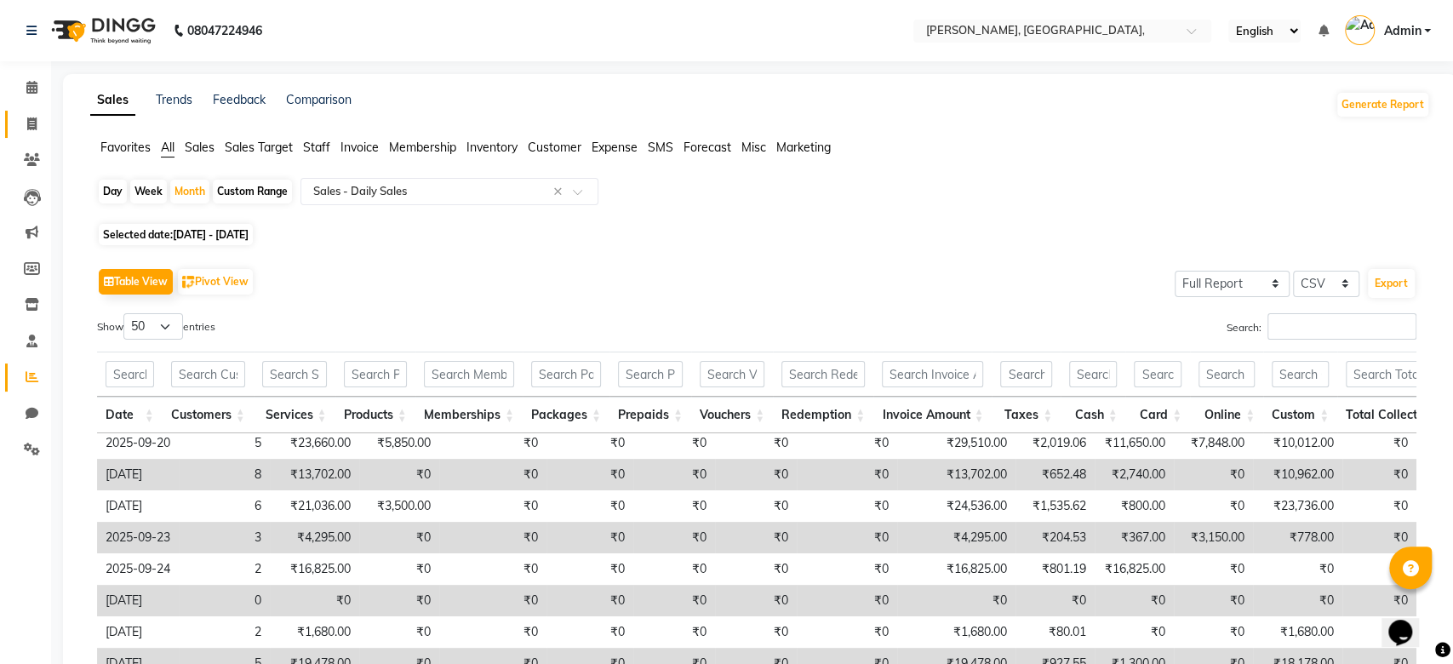
select select "5248"
select select "service"
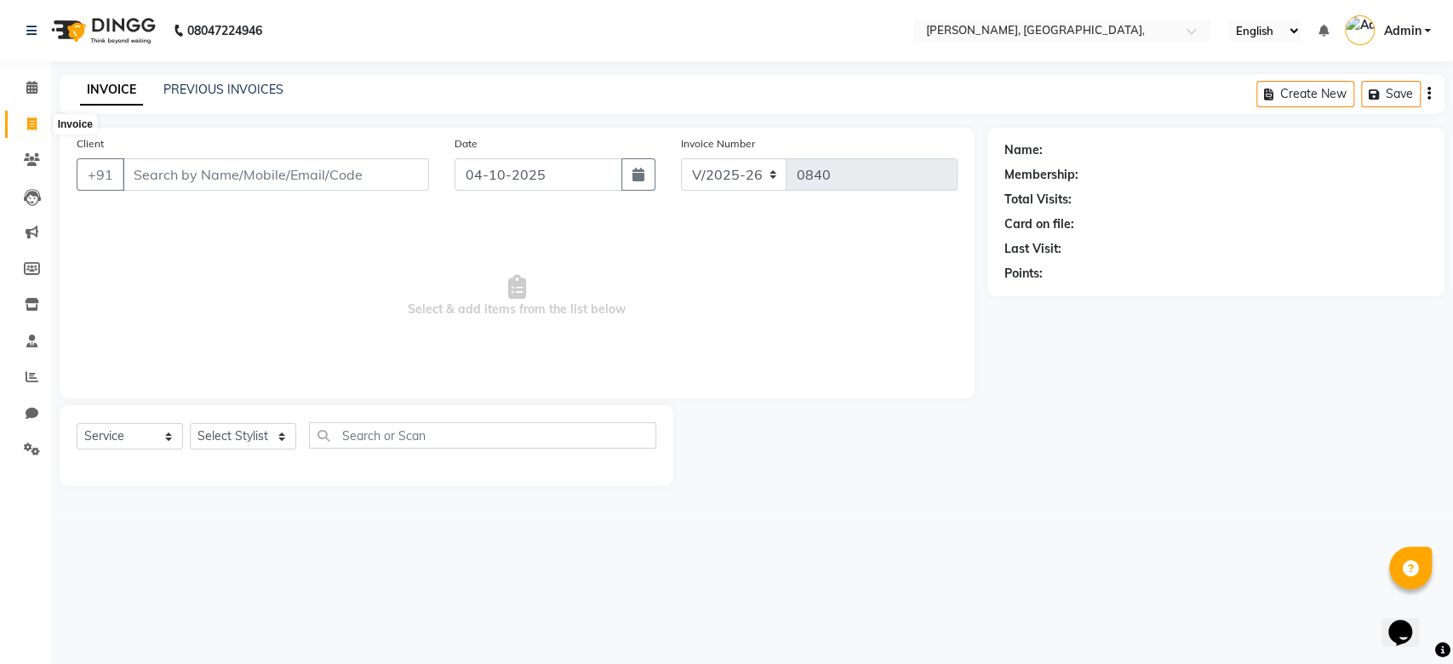
click at [34, 132] on span at bounding box center [32, 125] width 30 height 20
select select "service"
type input "0840"
select select "5248"
click at [115, 97] on link "INVOICE" at bounding box center [111, 90] width 63 height 31
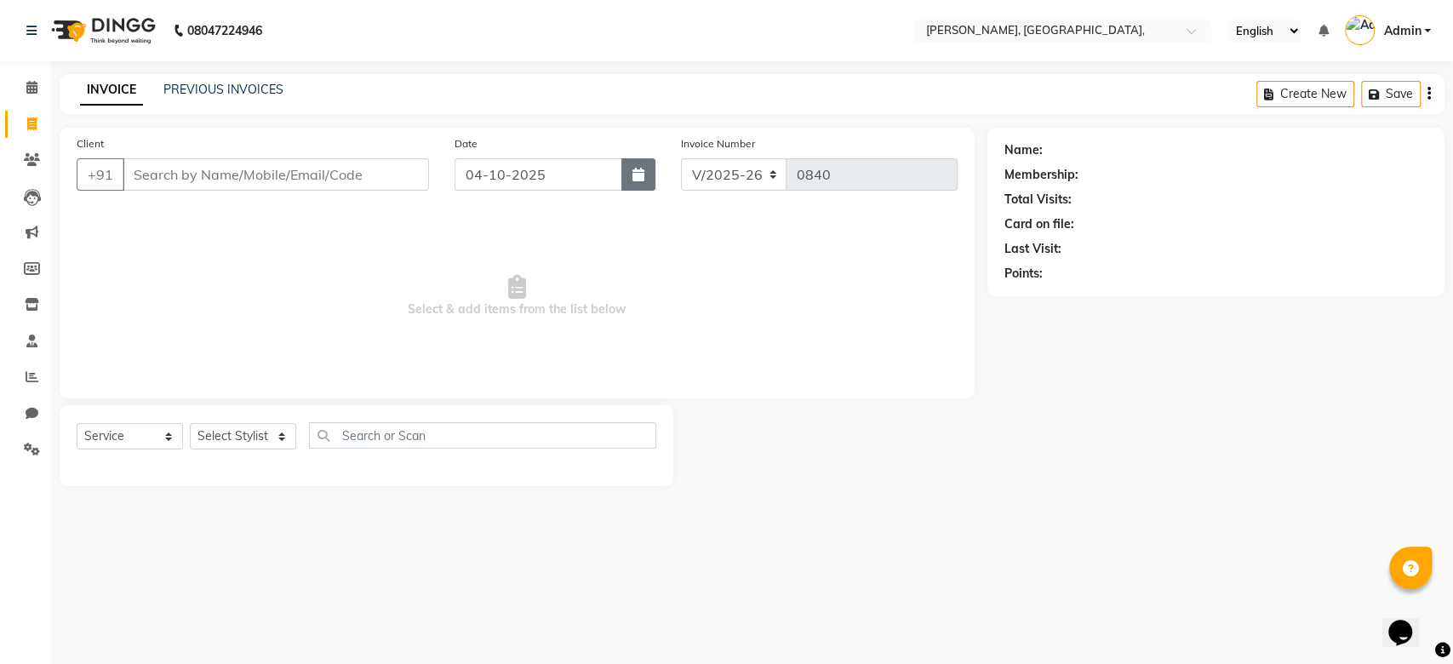
click at [649, 169] on button "button" at bounding box center [638, 174] width 34 height 32
select select "10"
select select "2025"
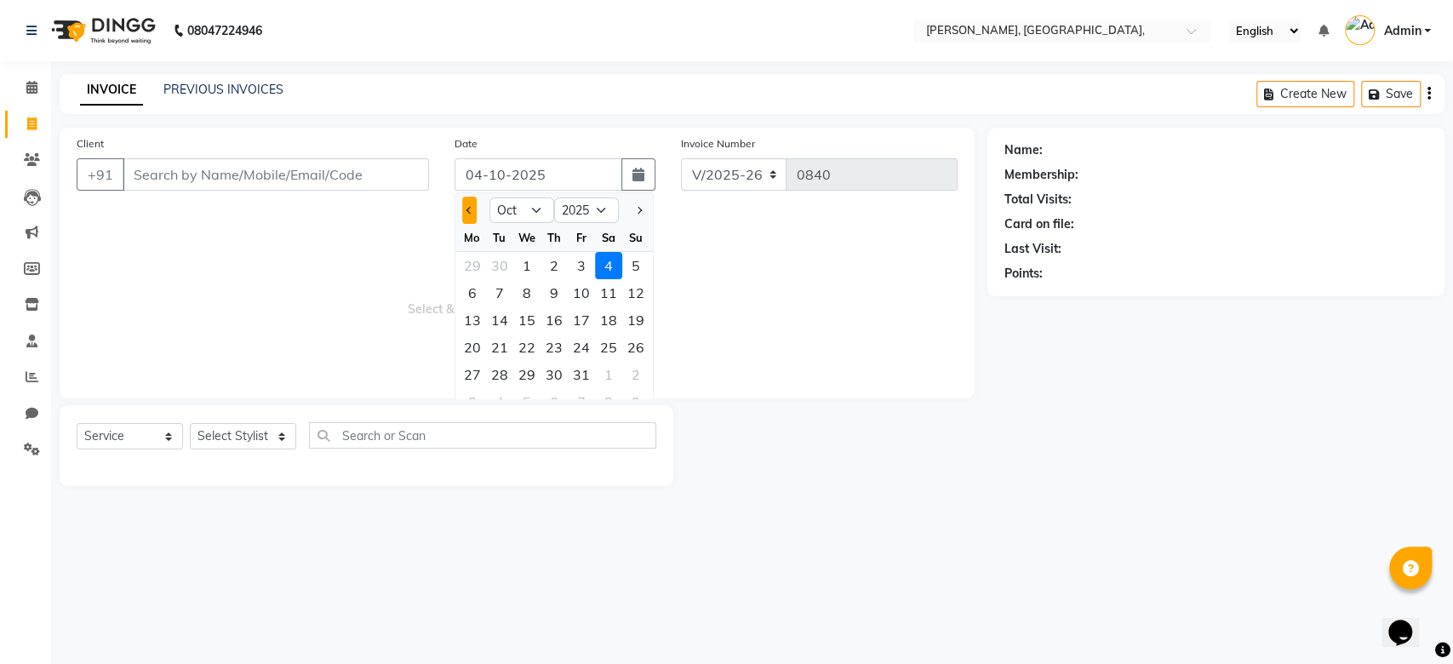
click at [473, 212] on button "Previous month" at bounding box center [469, 210] width 14 height 27
select select "9"
click at [511, 289] on div "9" at bounding box center [499, 292] width 27 height 27
type input "09-09-2025"
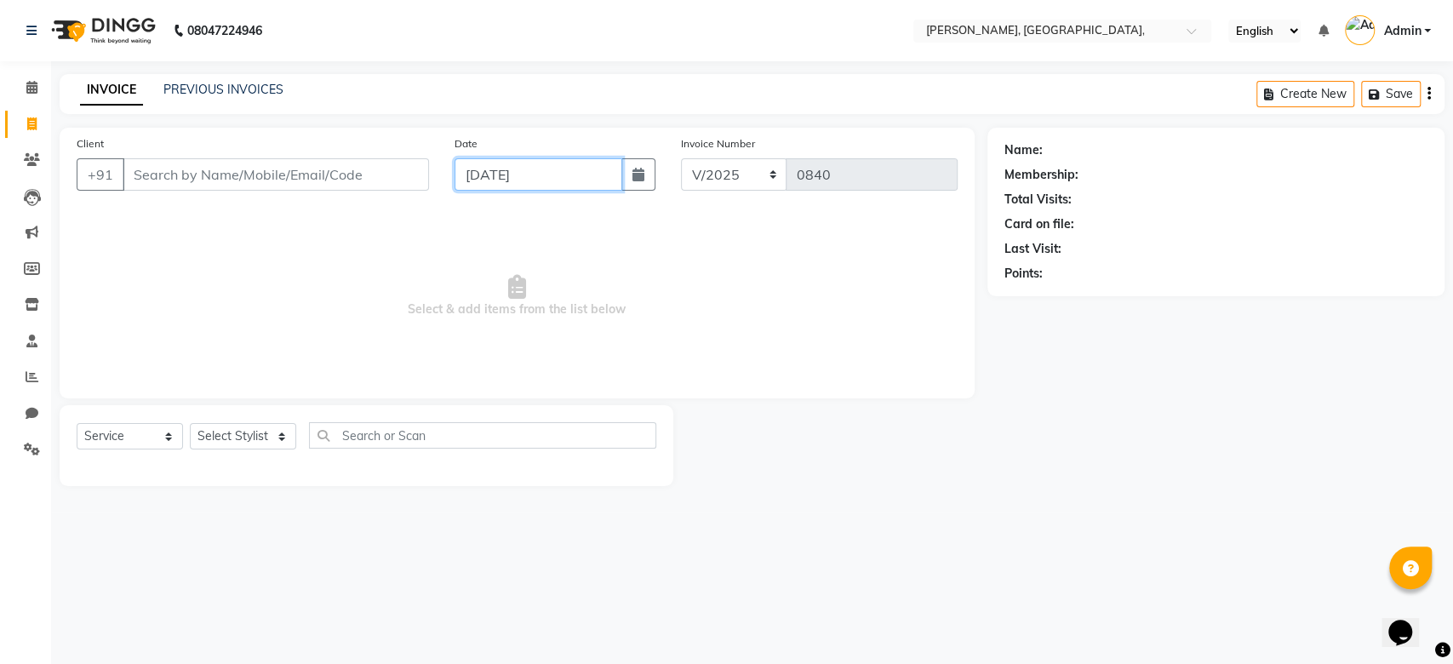
click at [517, 166] on input "09-09-2025" at bounding box center [538, 174] width 168 height 32
select select "9"
select select "2025"
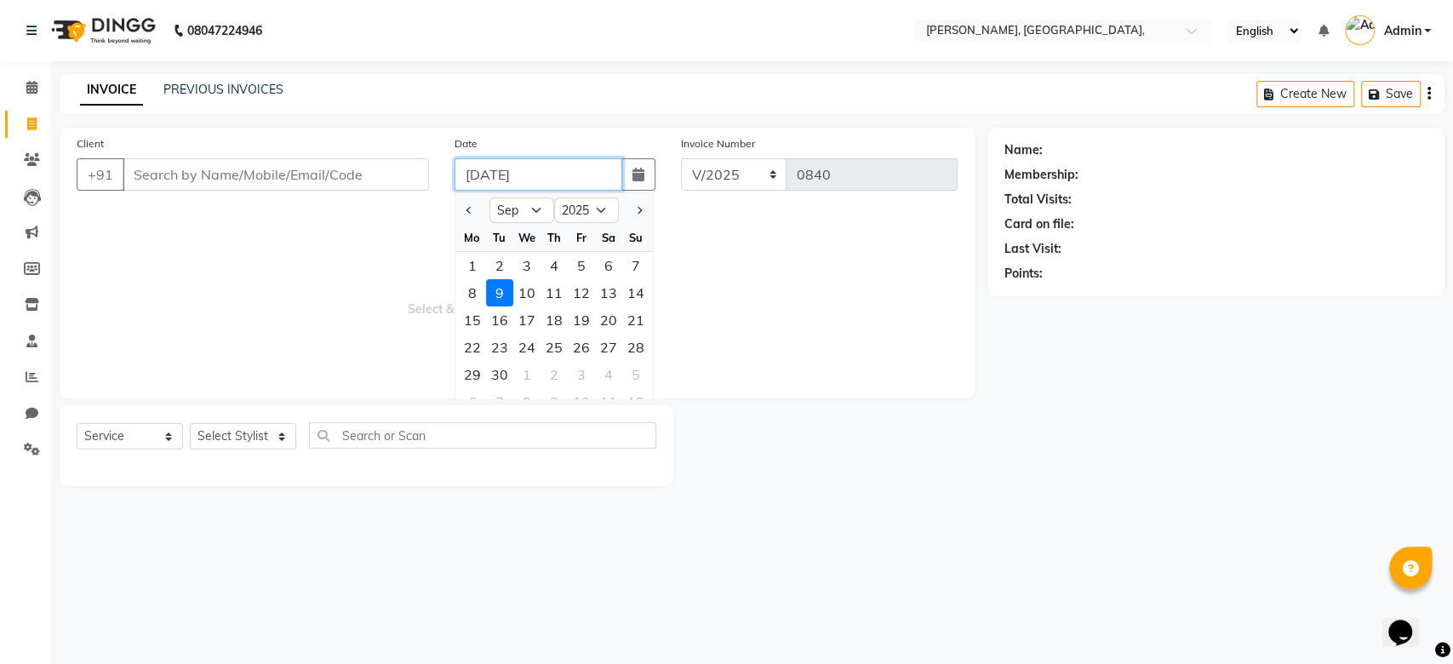
click at [517, 166] on input "09-09-2025" at bounding box center [538, 174] width 168 height 32
click at [574, 260] on div "5" at bounding box center [581, 265] width 27 height 27
type input "05-09-2025"
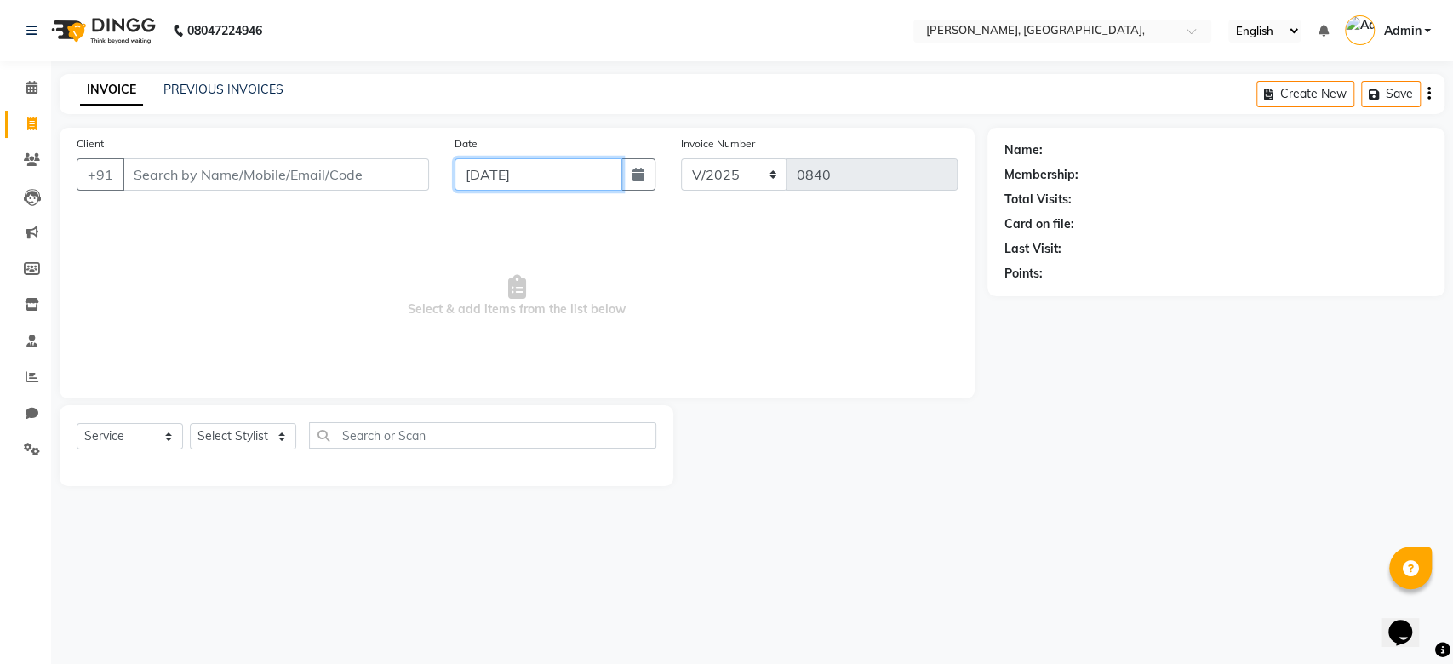
click at [510, 169] on input "05-09-2025" at bounding box center [538, 174] width 168 height 32
select select "9"
select select "2025"
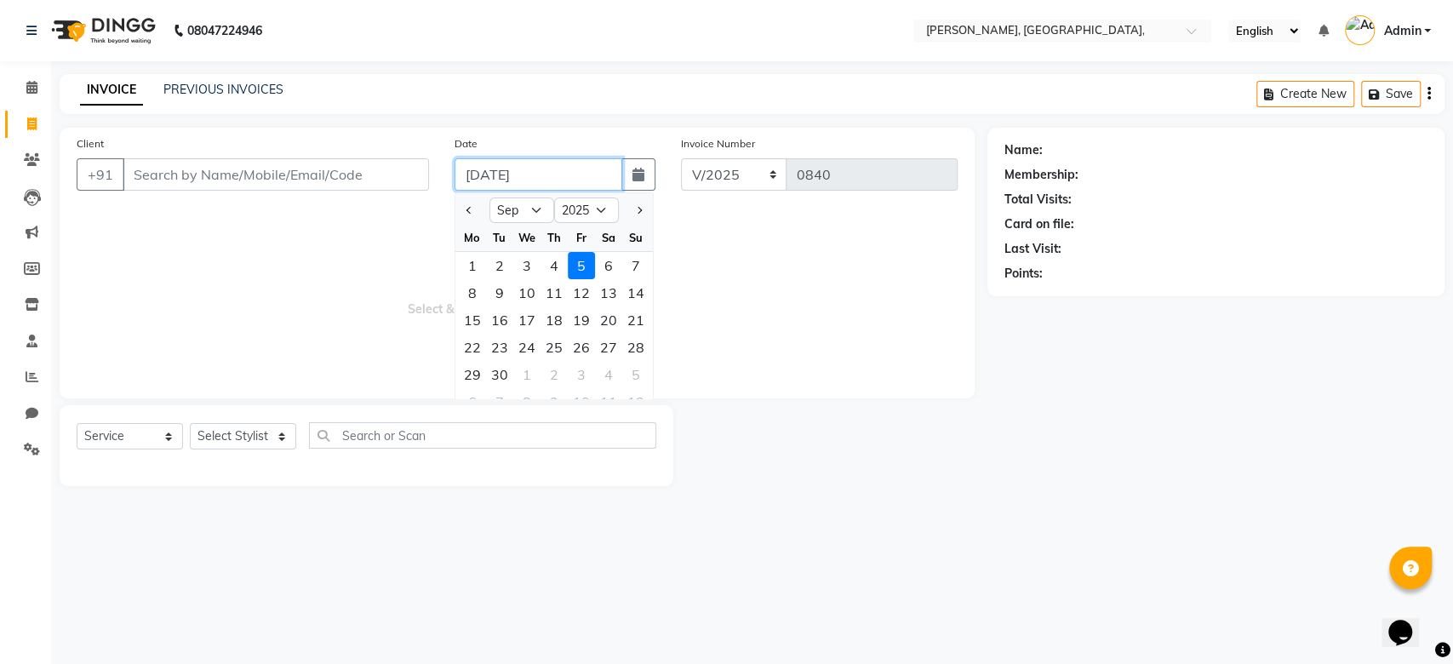
click at [510, 169] on input "05-09-2025" at bounding box center [538, 174] width 168 height 32
paste input "05-09-2025"
type input "05-09-2025"
click at [208, 162] on input "Client" at bounding box center [276, 174] width 306 height 32
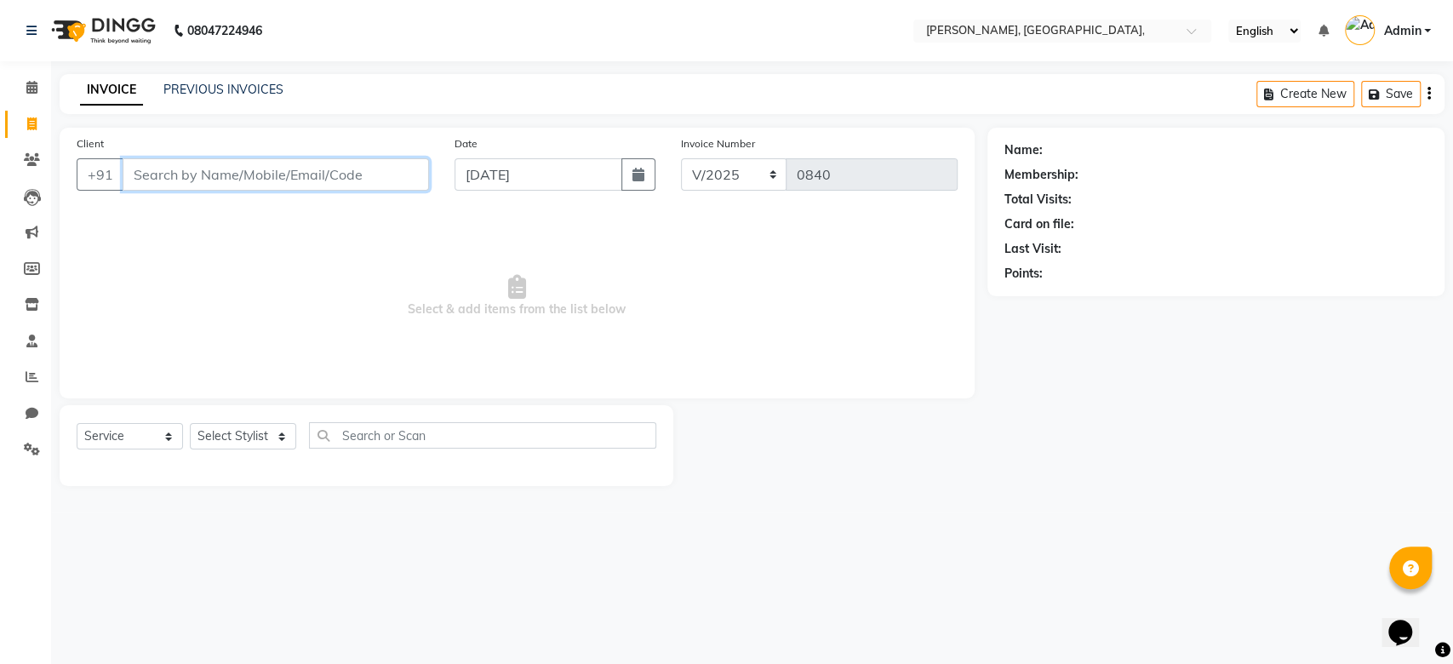
click at [208, 162] on input "Client" at bounding box center [276, 174] width 306 height 32
click at [217, 178] on input "Client" at bounding box center [276, 174] width 306 height 32
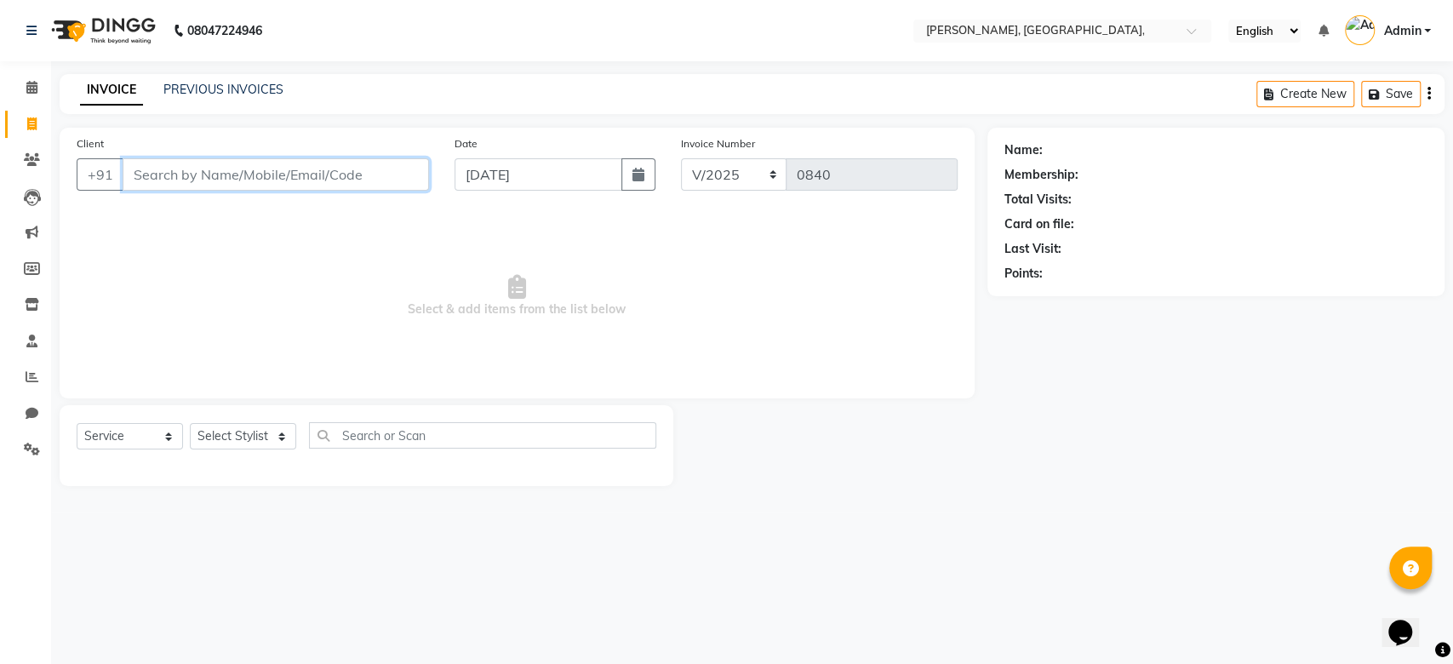
click at [192, 158] on input "Client" at bounding box center [276, 174] width 306 height 32
paste input "05-09-2025"
type input "05-09-2025 1"
click at [392, 161] on button "Add Client" at bounding box center [385, 174] width 88 height 32
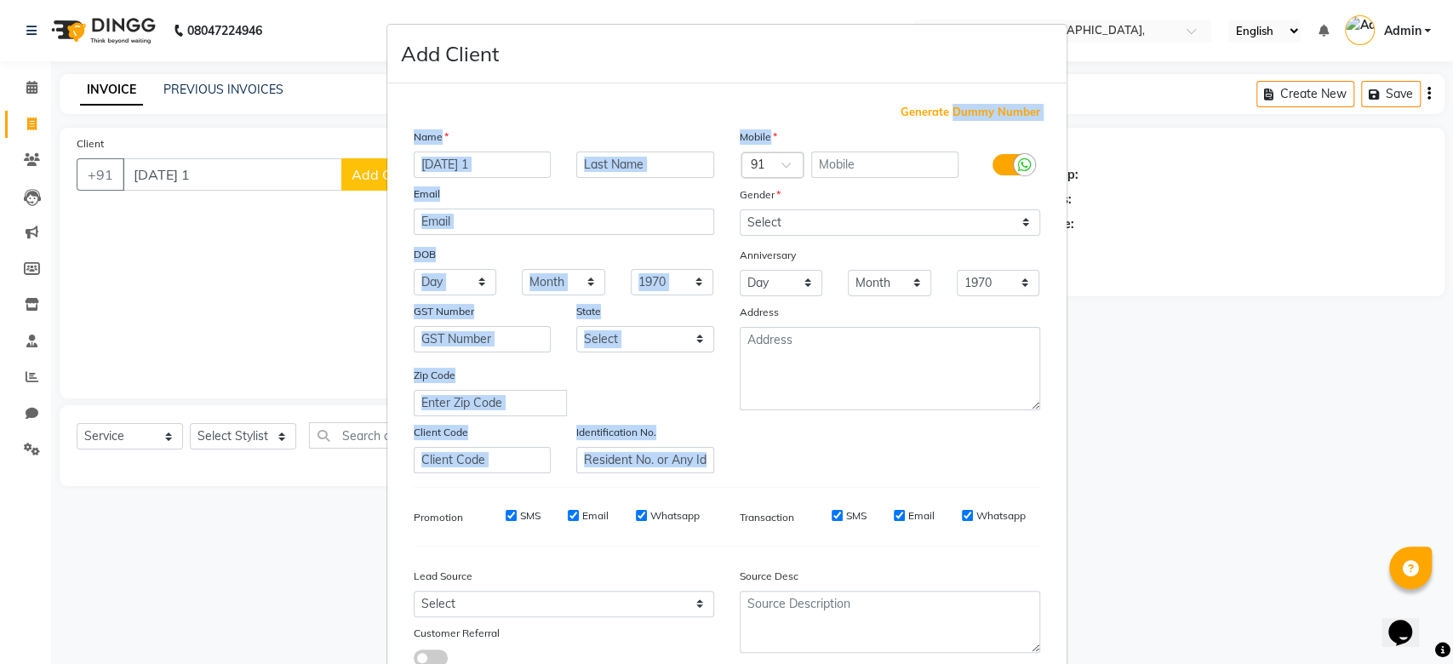
drag, startPoint x: 958, startPoint y: 121, endPoint x: 941, endPoint y: 110, distance: 20.3
click at [941, 110] on div "Generate Dummy Number Name 05-09-2025 1 Email DOB Day 01 02 03 04 05 06 07 08 0…" at bounding box center [727, 392] width 652 height 576
click at [941, 110] on span "Generate Dummy Number" at bounding box center [970, 112] width 140 height 17
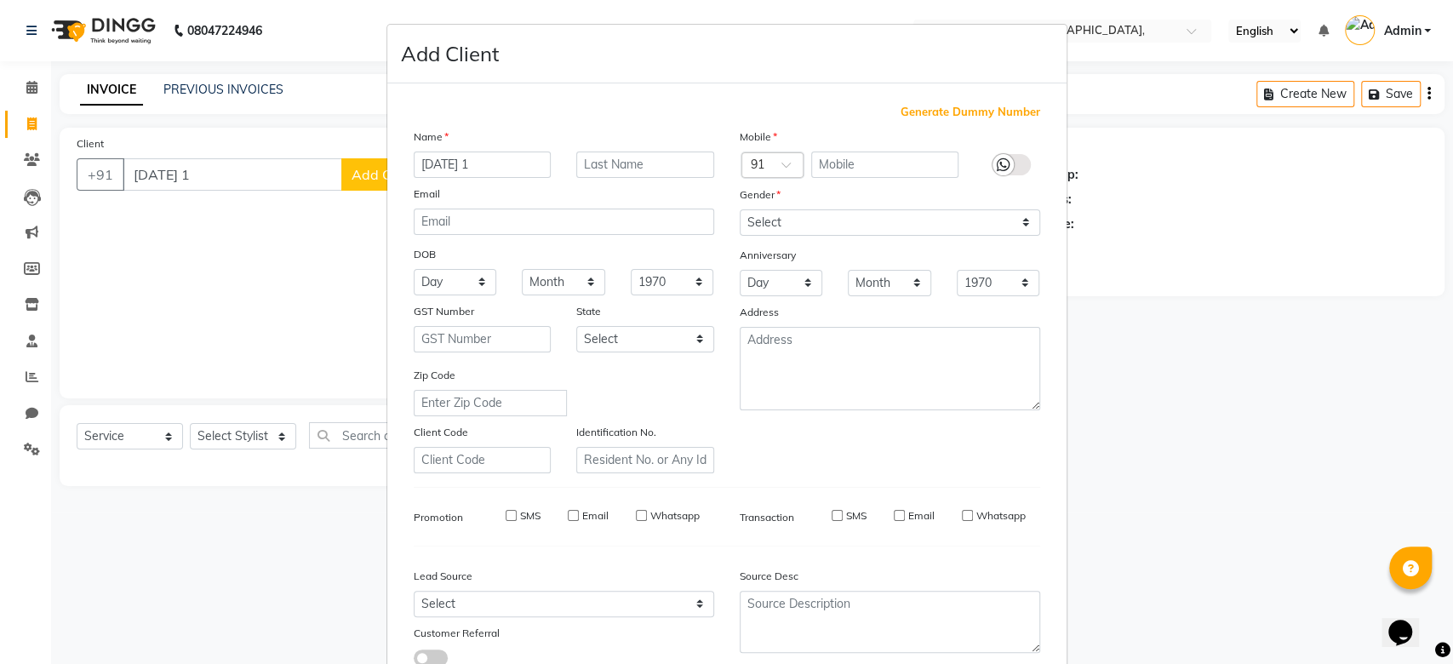
type input "1223300001079"
checkbox input "false"
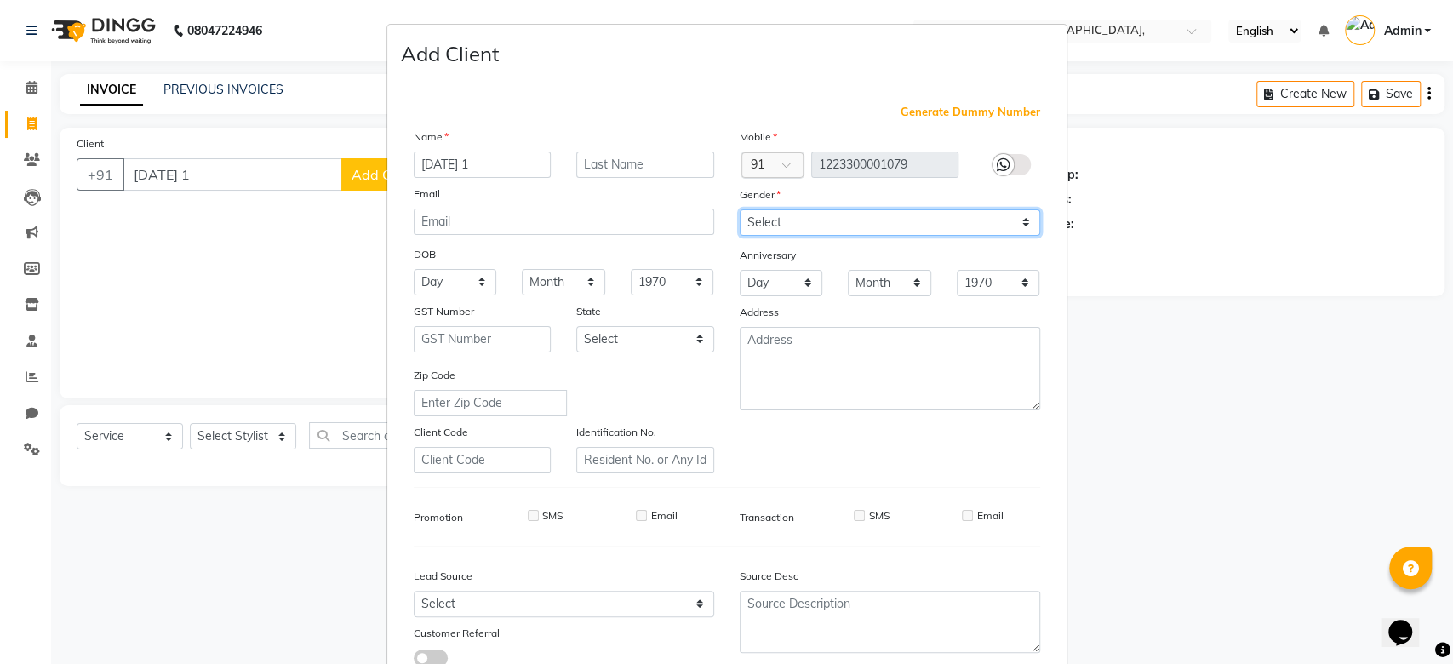
click at [874, 220] on select "Select Male Female Other Prefer Not To Say" at bounding box center [890, 222] width 300 height 26
select select "prefer_not_to_say"
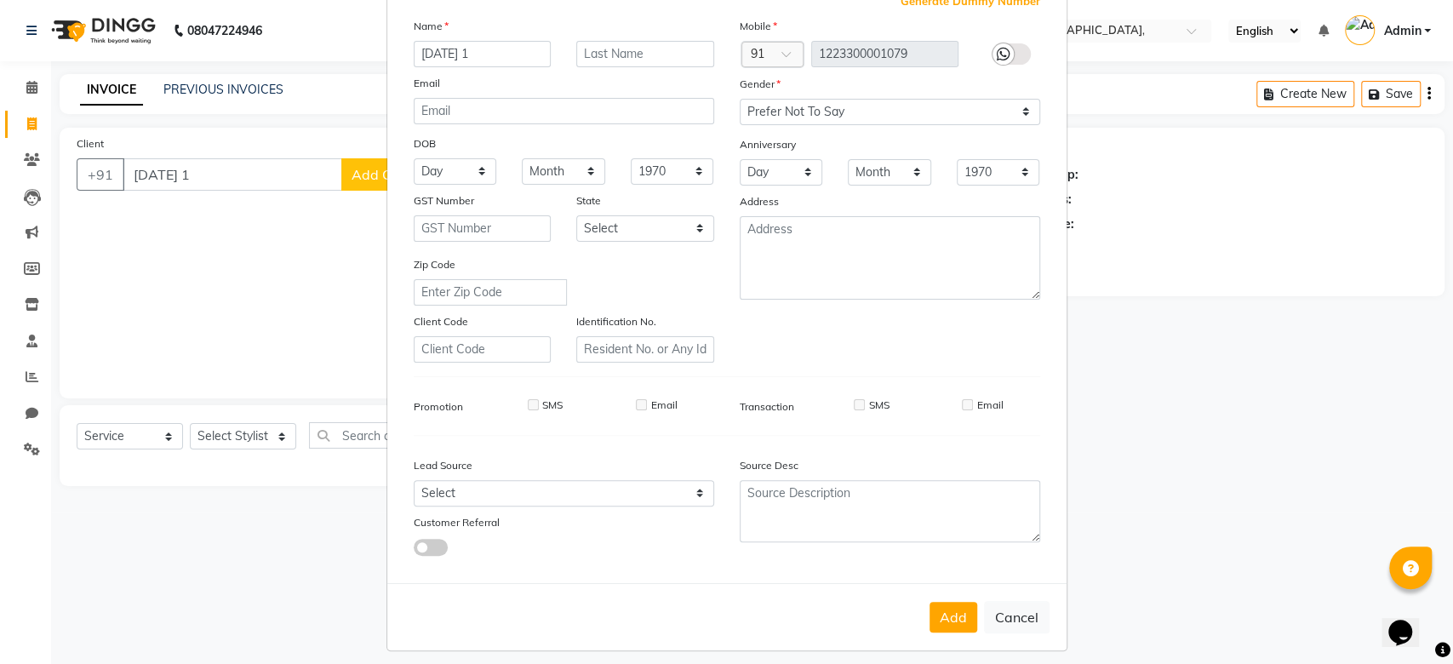
click at [908, 310] on div "Mobile Country Code × 91 1223300001079 Gender Select Male Female Other Prefer N…" at bounding box center [890, 190] width 326 height 346
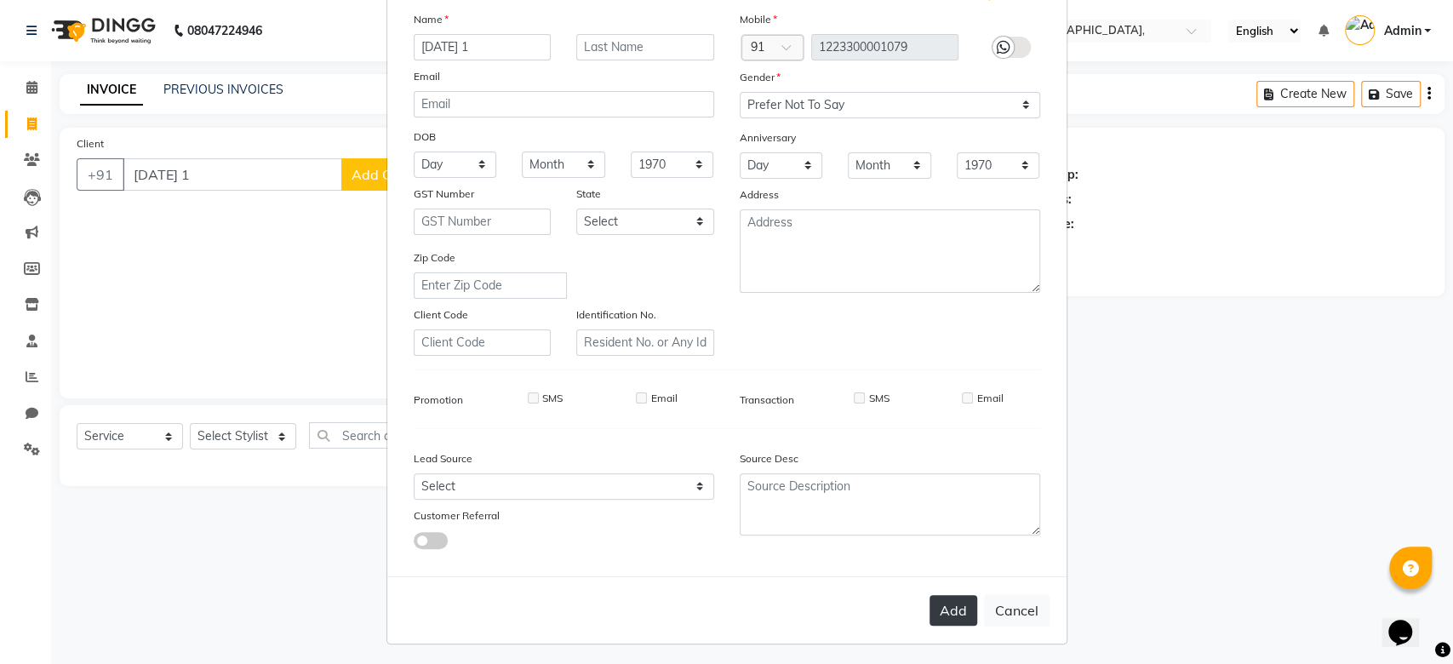
click at [943, 616] on button "Add" at bounding box center [953, 610] width 48 height 31
type input "1223300001079"
select select
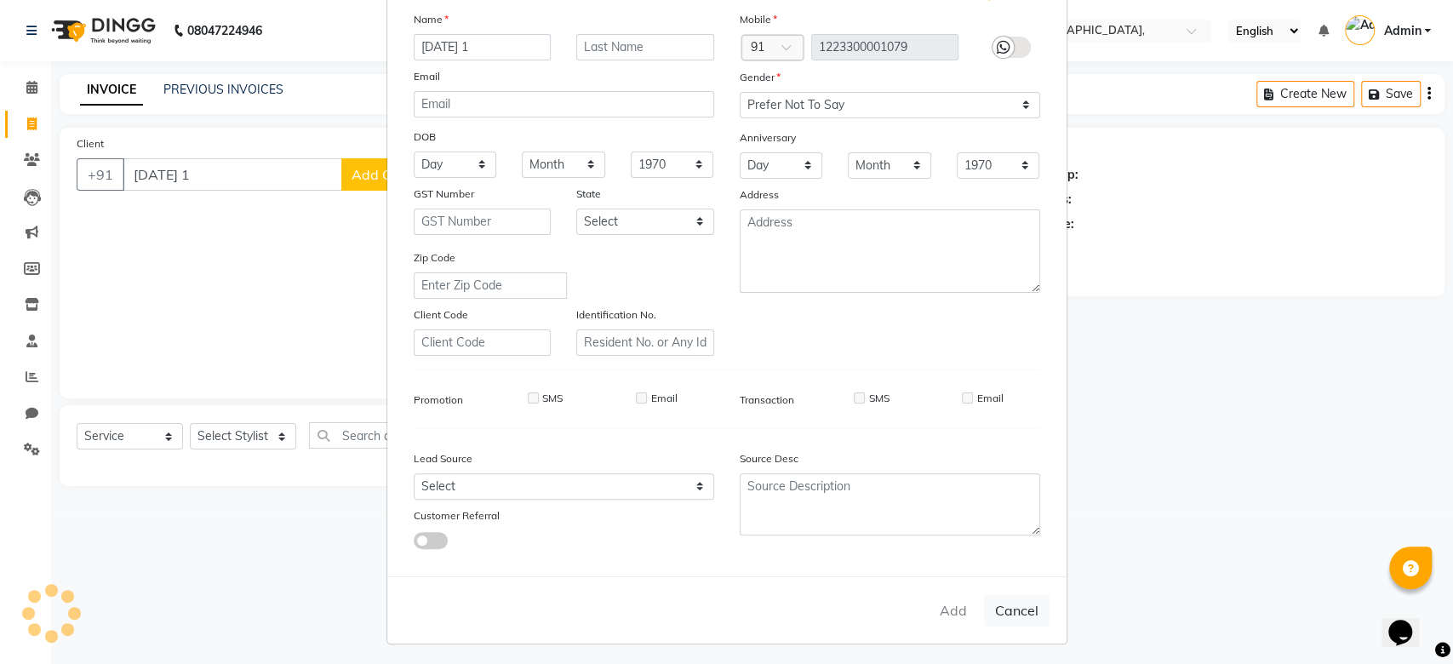
select select
checkbox input "false"
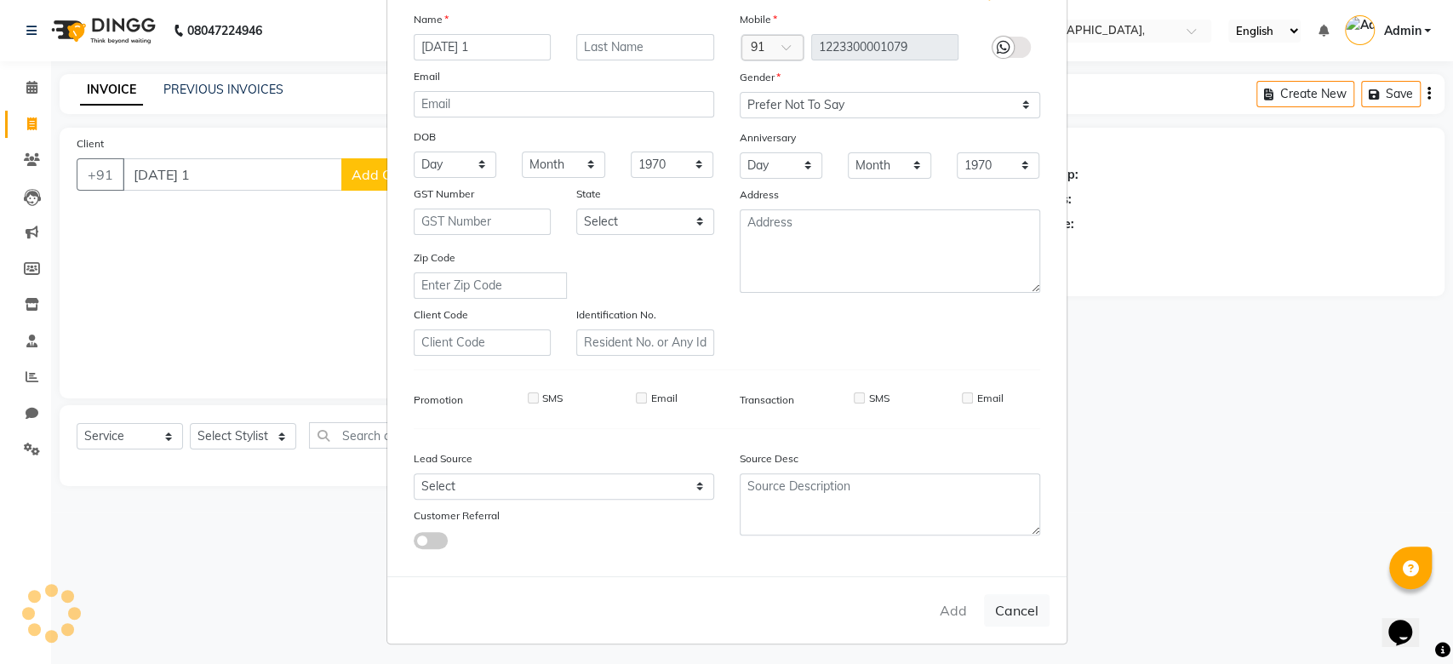
checkbox input "false"
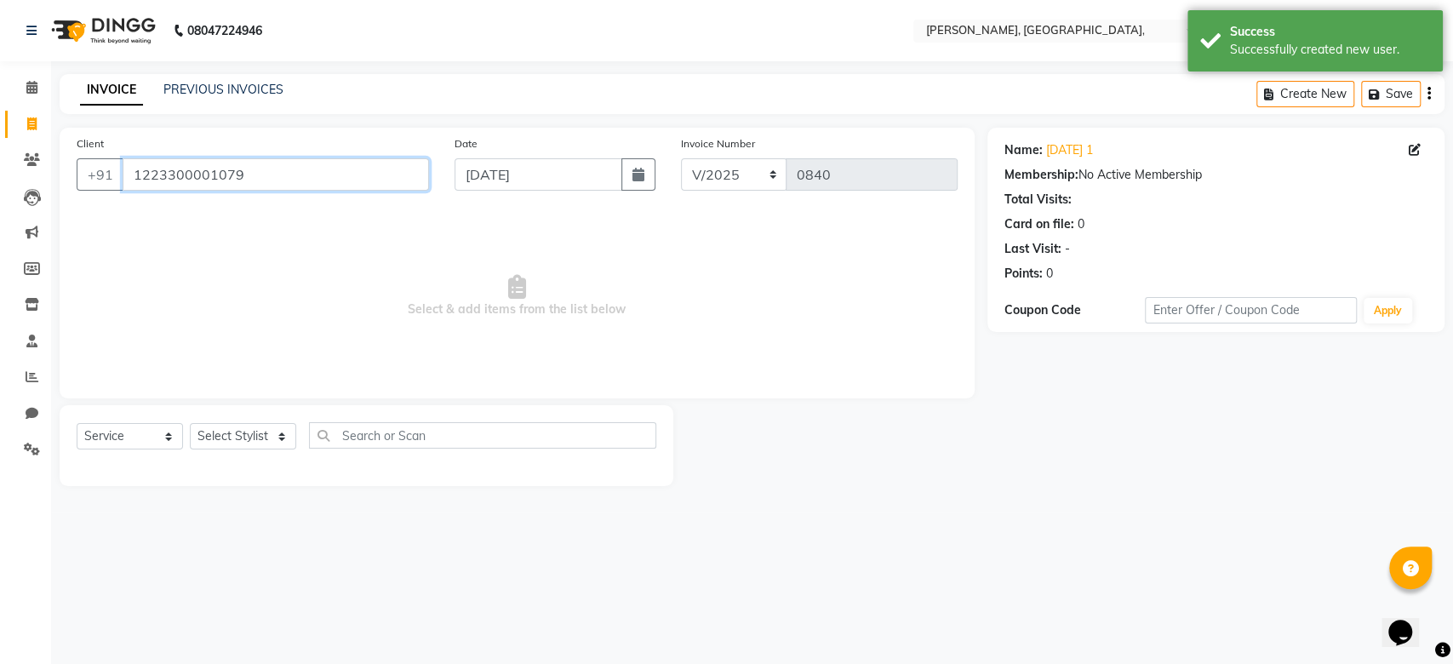
click at [193, 177] on input "1223300001079" at bounding box center [276, 174] width 306 height 32
paste input "05-09-2025"
type input "05-09-2025 2"
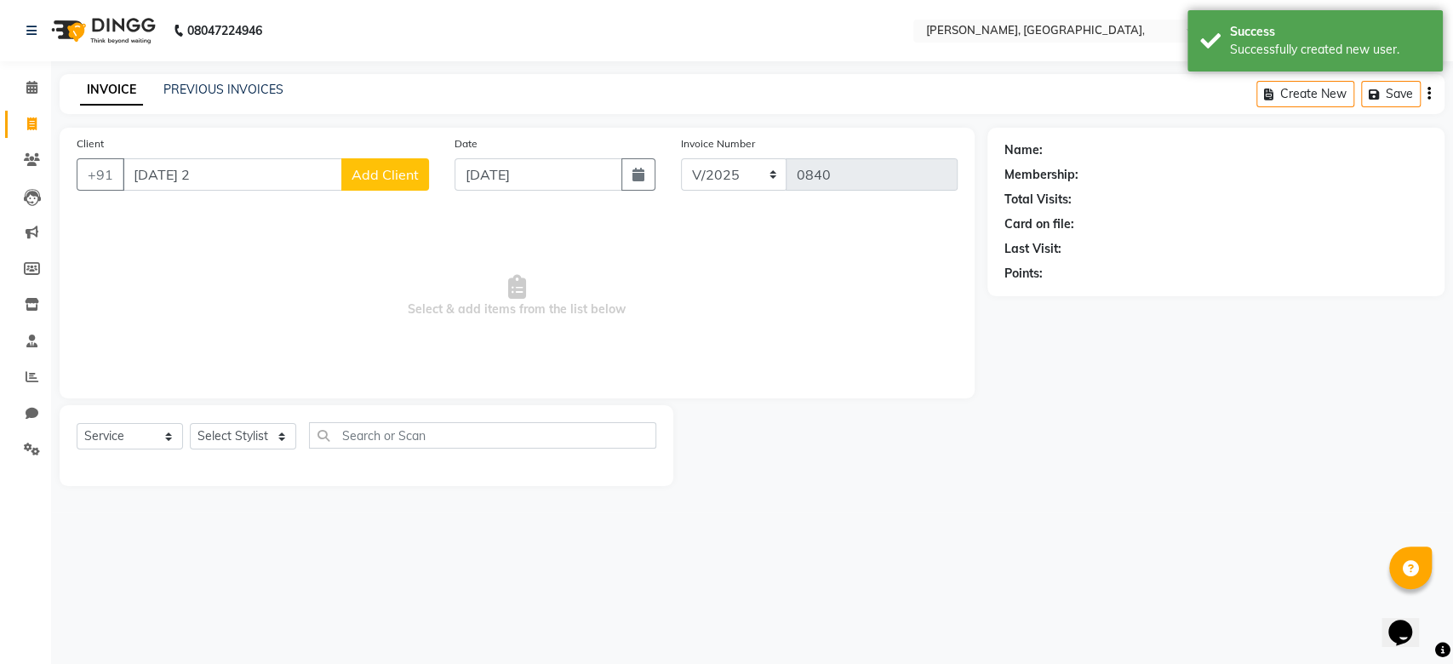
click at [374, 170] on span "Add Client" at bounding box center [385, 174] width 67 height 17
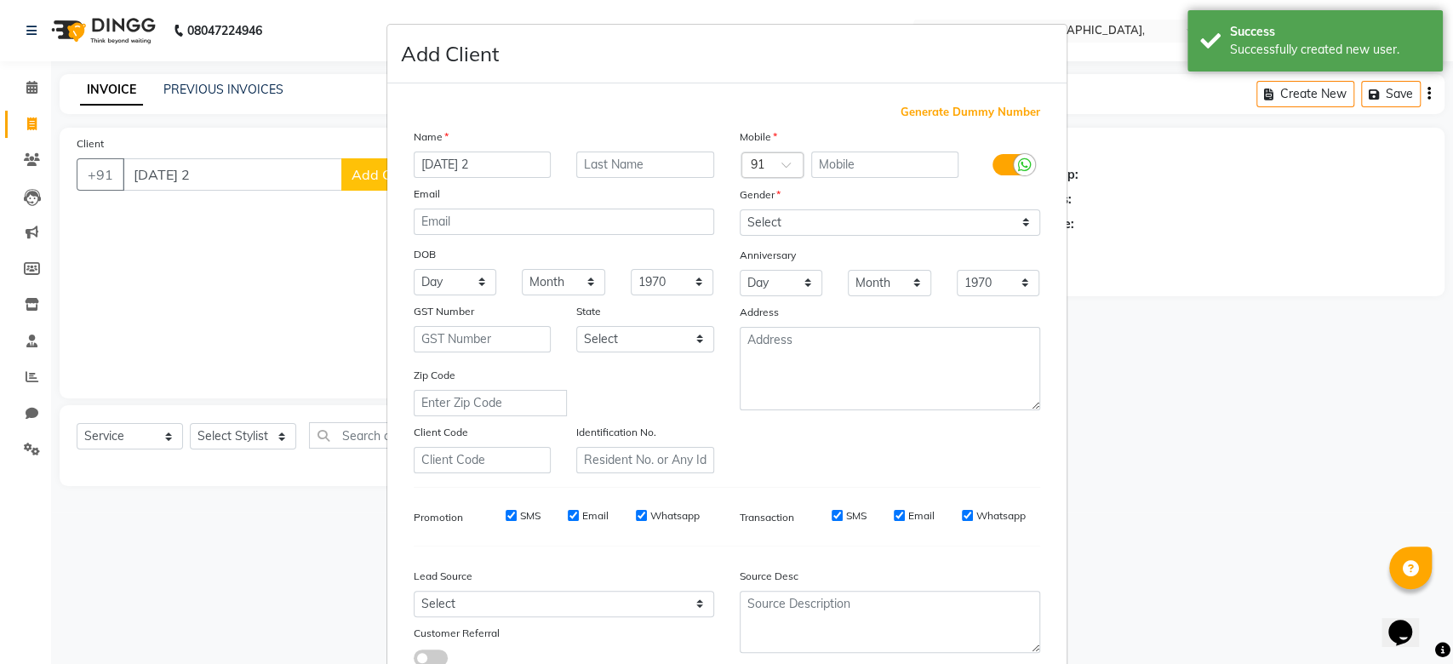
click at [952, 109] on span "Generate Dummy Number" at bounding box center [970, 112] width 140 height 17
type input "1223300001080"
checkbox input "false"
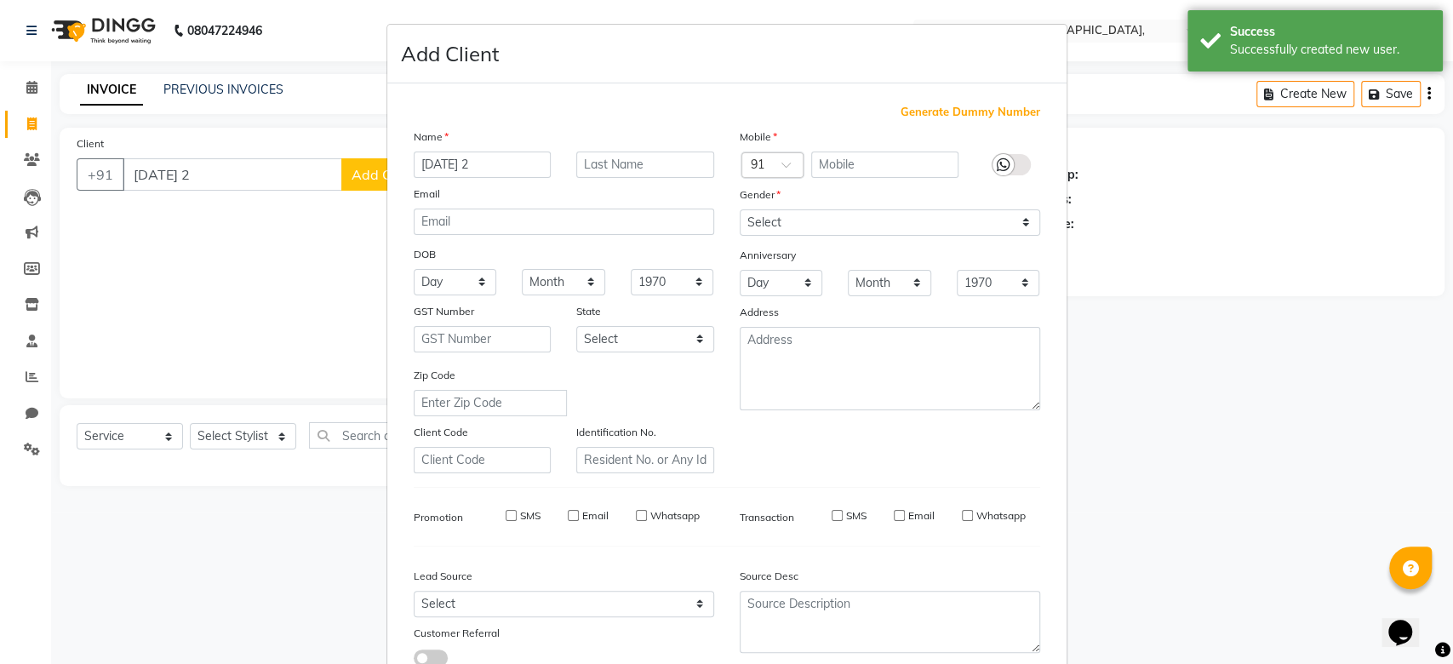
checkbox input "false"
click at [825, 106] on div "Generate Dummy Number" at bounding box center [727, 112] width 626 height 17
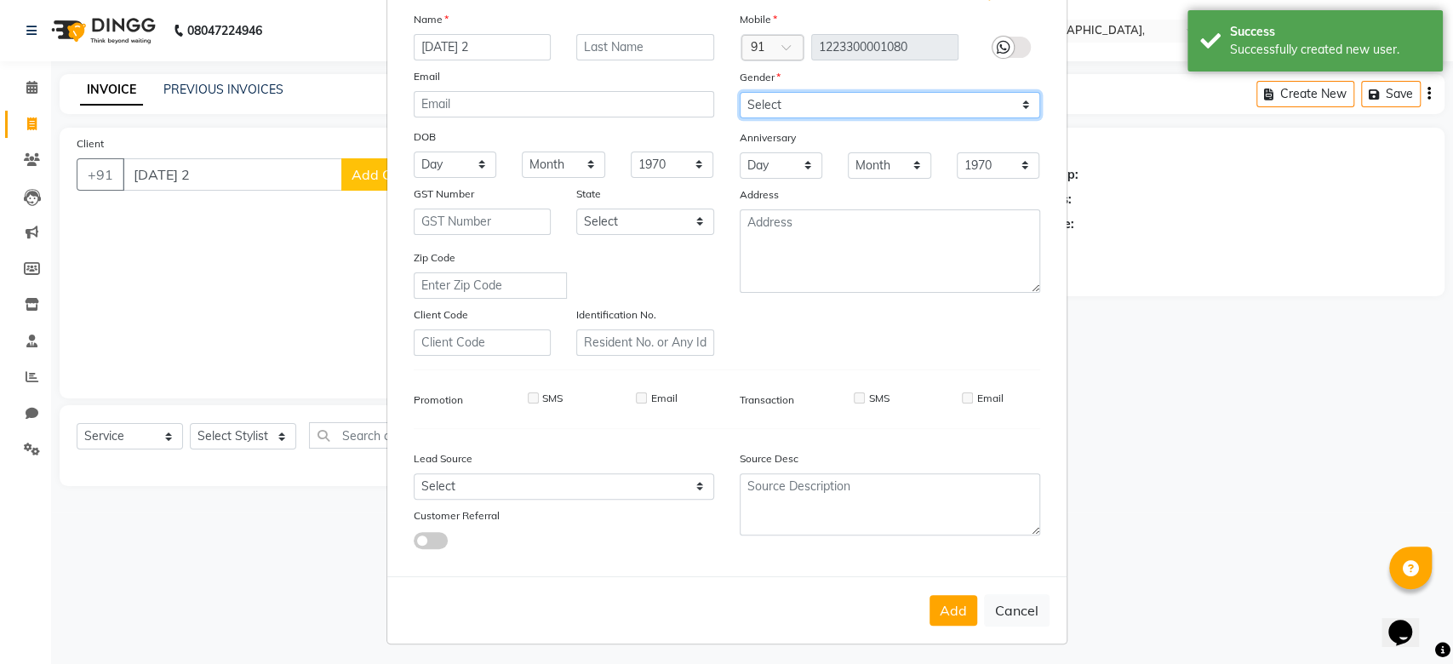
click at [740, 92] on select "Select Male Female Other Prefer Not To Say" at bounding box center [890, 105] width 300 height 26
click at [837, 102] on select "Select Male Female Other Prefer Not To Say" at bounding box center [890, 105] width 300 height 26
select select "prefer_not_to_say"
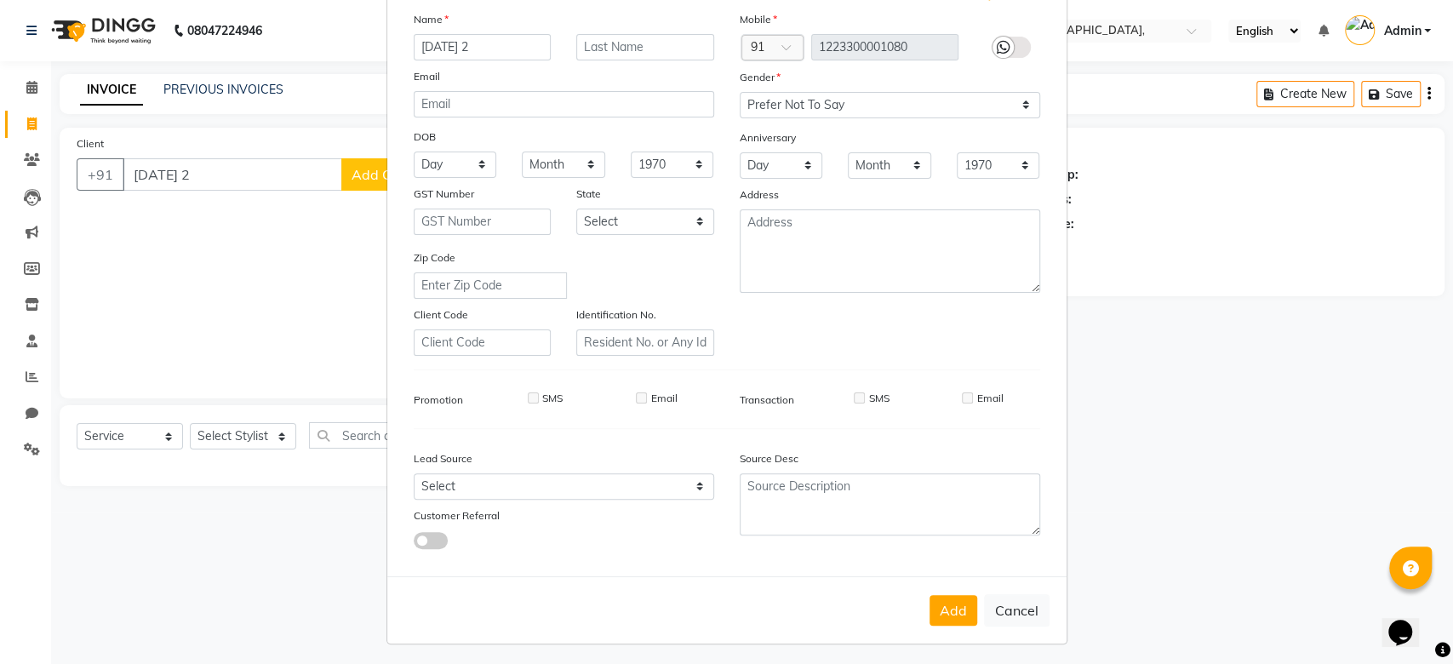
click at [919, 310] on div "Mobile Country Code × 91 1223300001080 Gender Select Male Female Other Prefer N…" at bounding box center [890, 183] width 326 height 346
click at [948, 604] on button "Add" at bounding box center [953, 610] width 48 height 31
type input "1223300001080"
select select
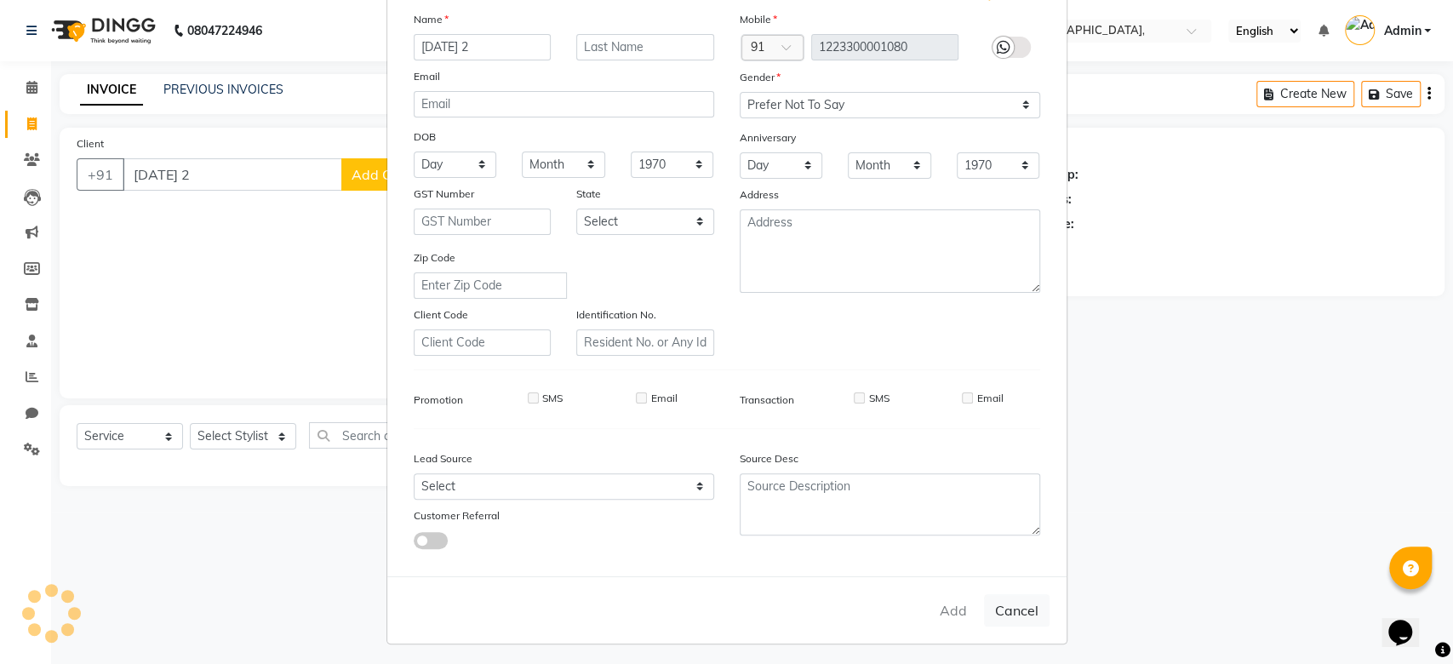
select select
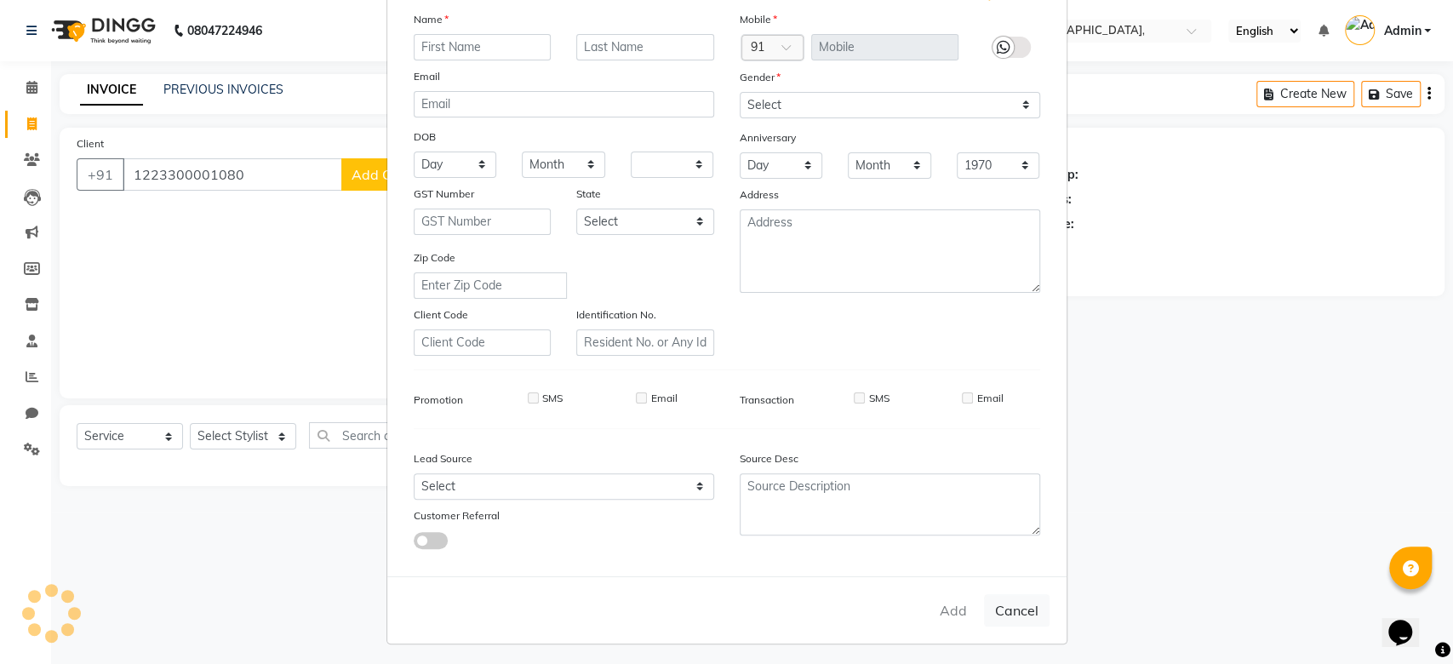
checkbox input "false"
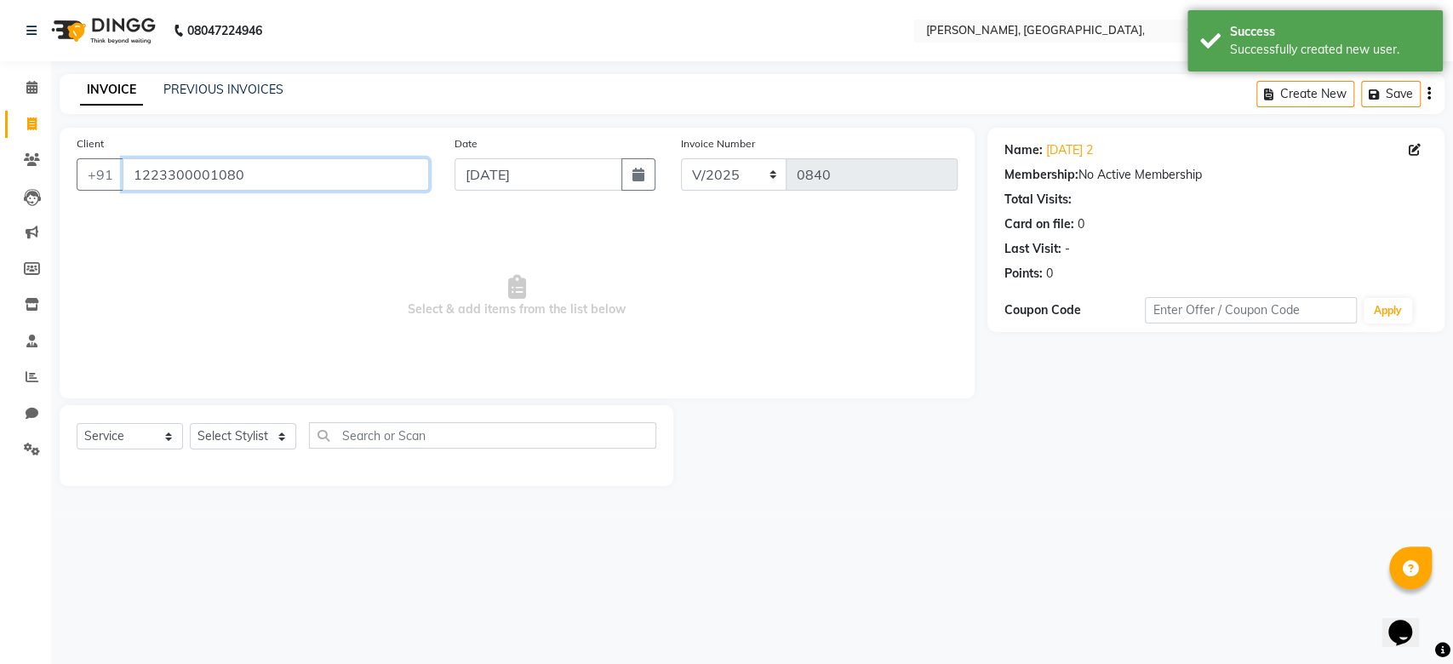
click at [227, 171] on input "1223300001080" at bounding box center [276, 174] width 306 height 32
paste input "05-09-2025"
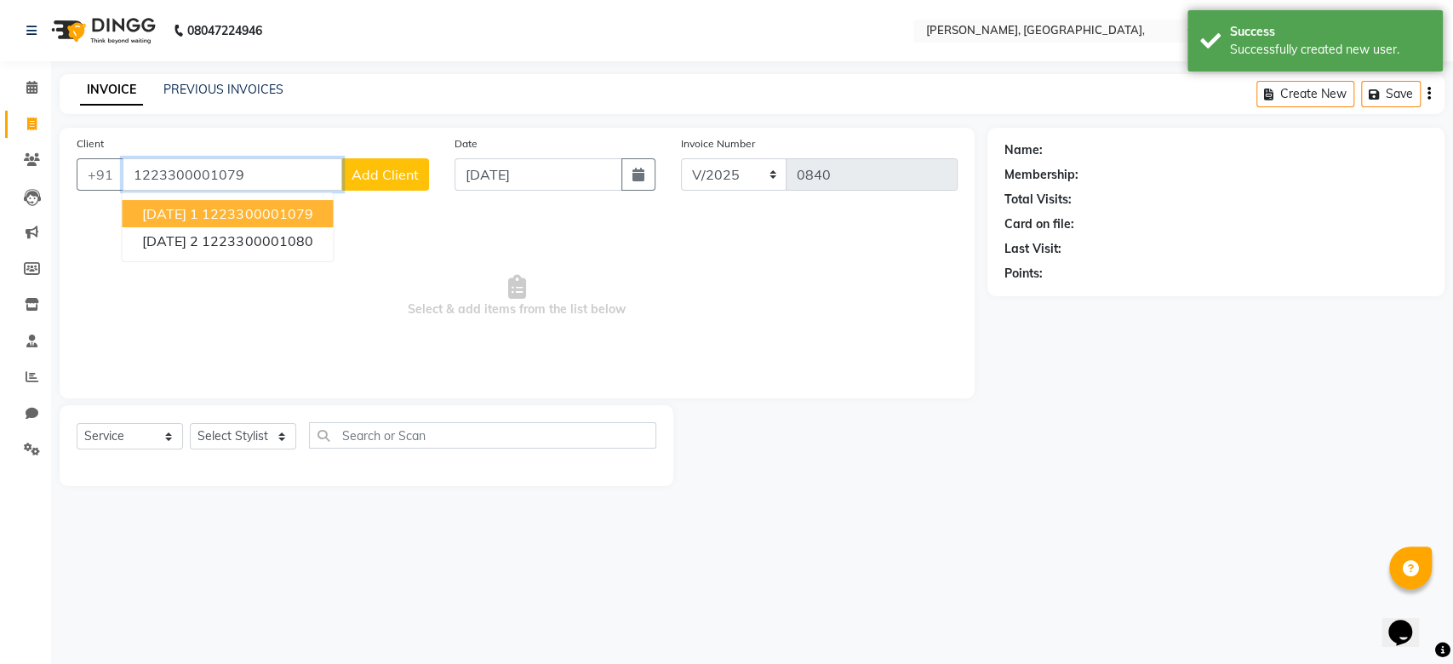
type input "1223300001079"
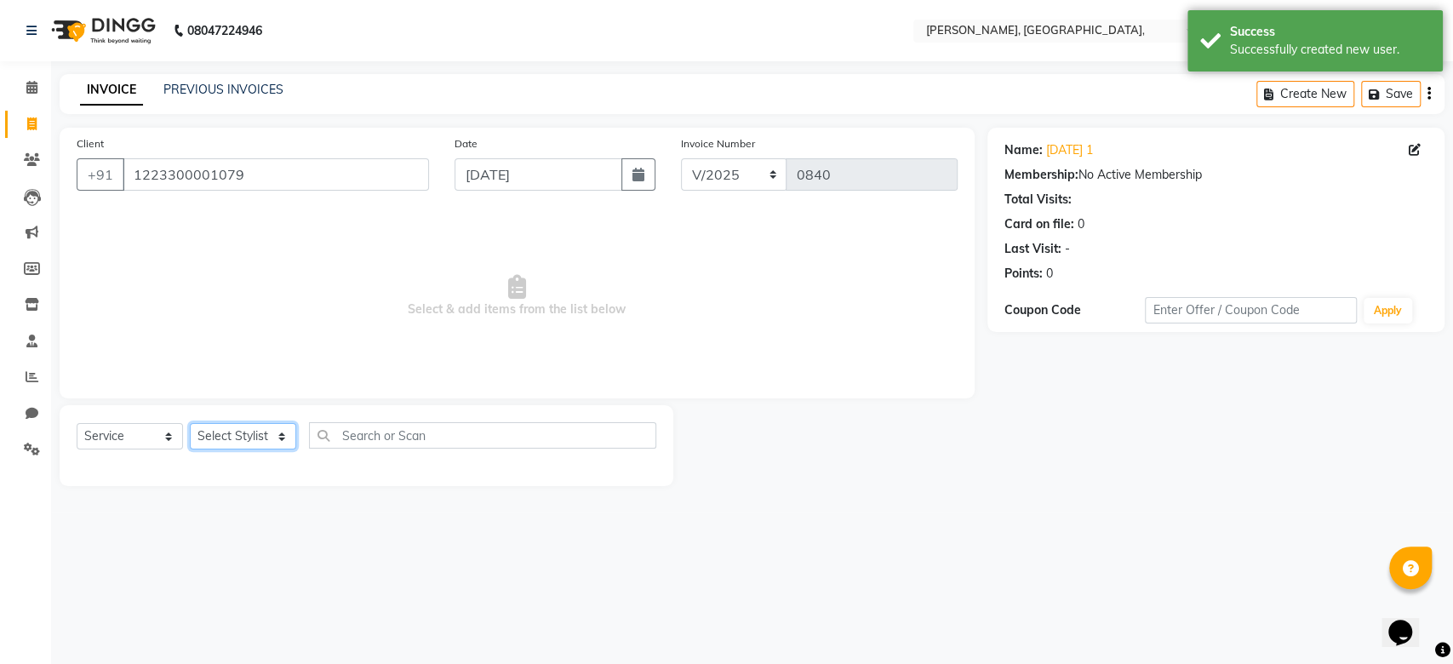
click at [239, 435] on select "Select Stylist Aarti Admin Anuradha Armaan Arunima Asif Kamlesh Nirmala Rahat A…" at bounding box center [243, 436] width 106 height 26
select select "33986"
click at [190, 423] on select "Select Stylist Aarti Admin Anuradha Armaan Arunima Asif Kamlesh Nirmala Rahat A…" at bounding box center [243, 436] width 106 height 26
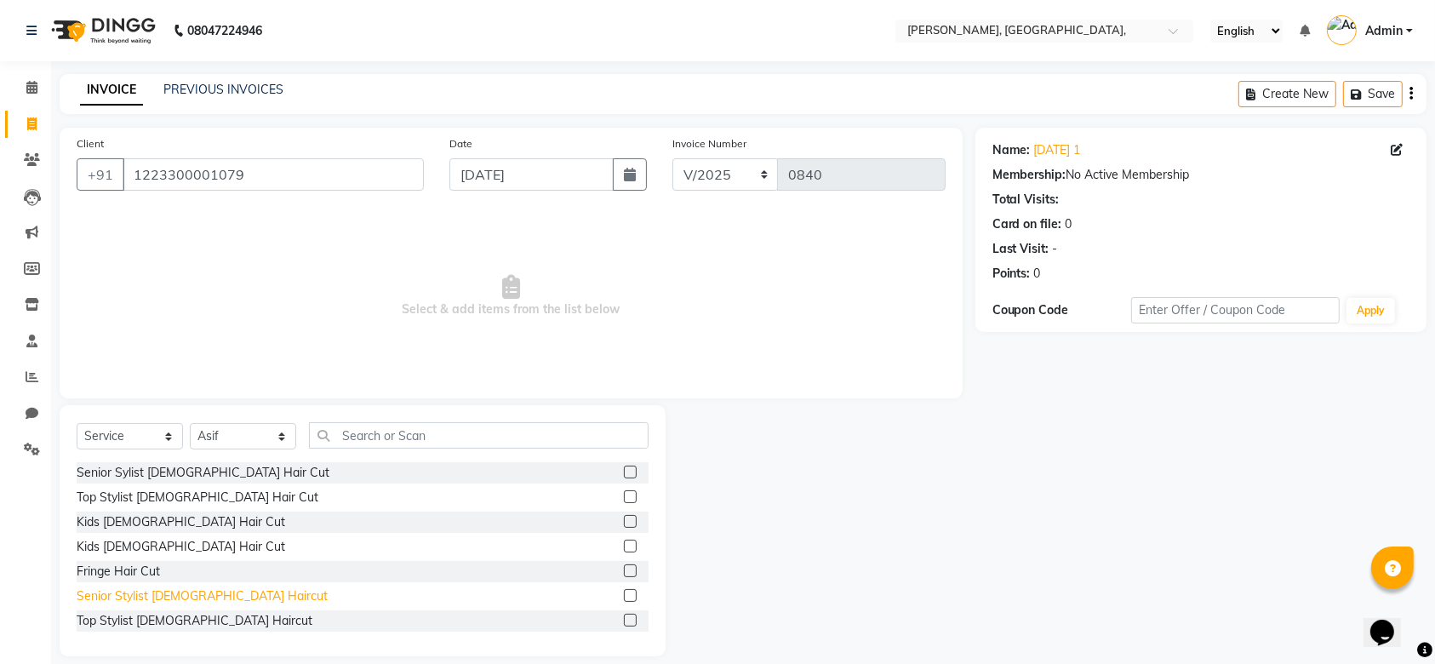
click at [156, 599] on div "Senior Stylist Male Haircut" at bounding box center [202, 596] width 251 height 18
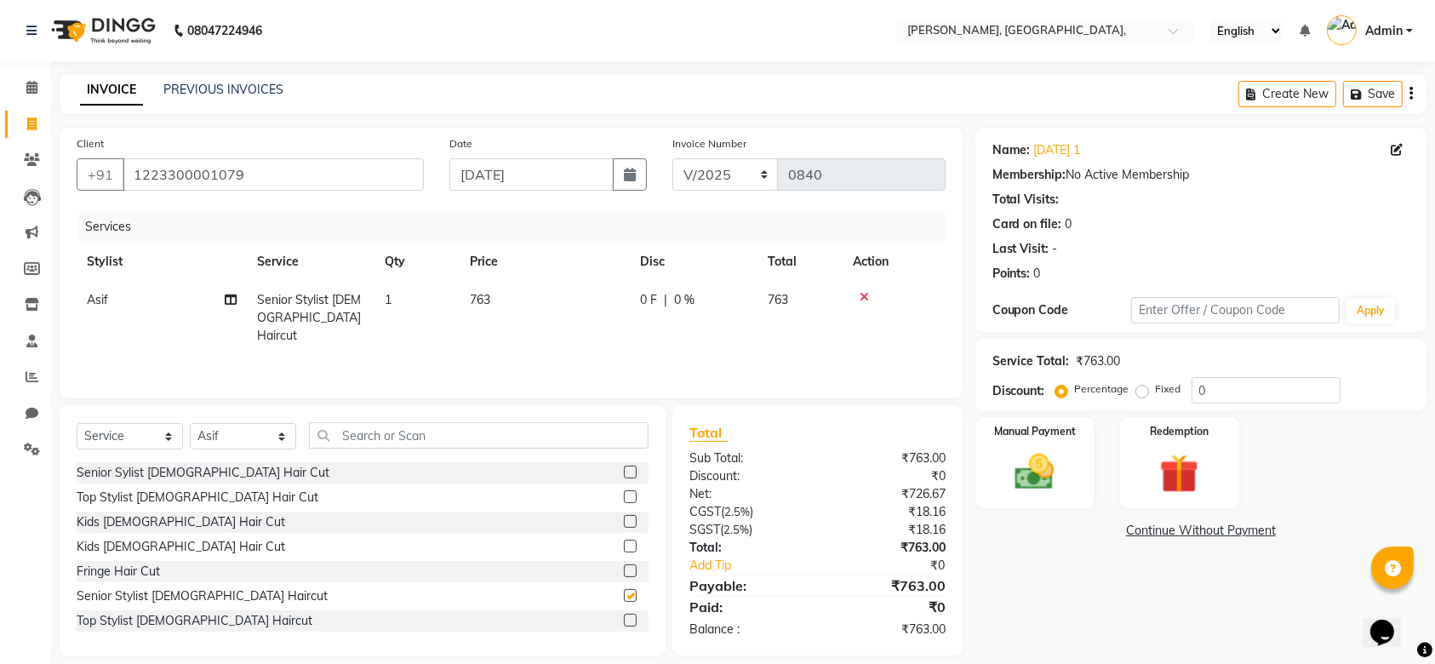
checkbox input "false"
click at [345, 442] on div "Select Service Product Membership Package Voucher Prepaid Gift Card Select Styl…" at bounding box center [363, 442] width 572 height 40
click at [345, 442] on input "text" at bounding box center [479, 435] width 340 height 26
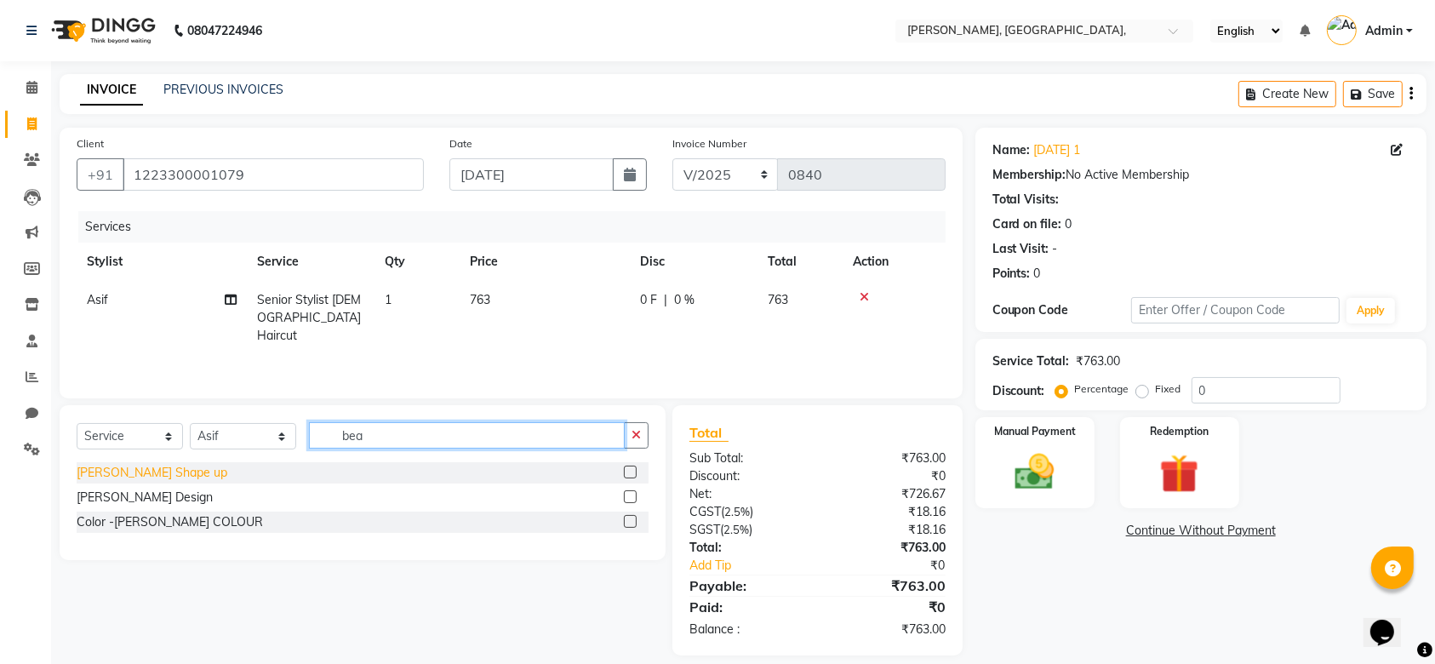
type input "bea"
click at [126, 466] on div "Beard Shape up" at bounding box center [152, 473] width 151 height 18
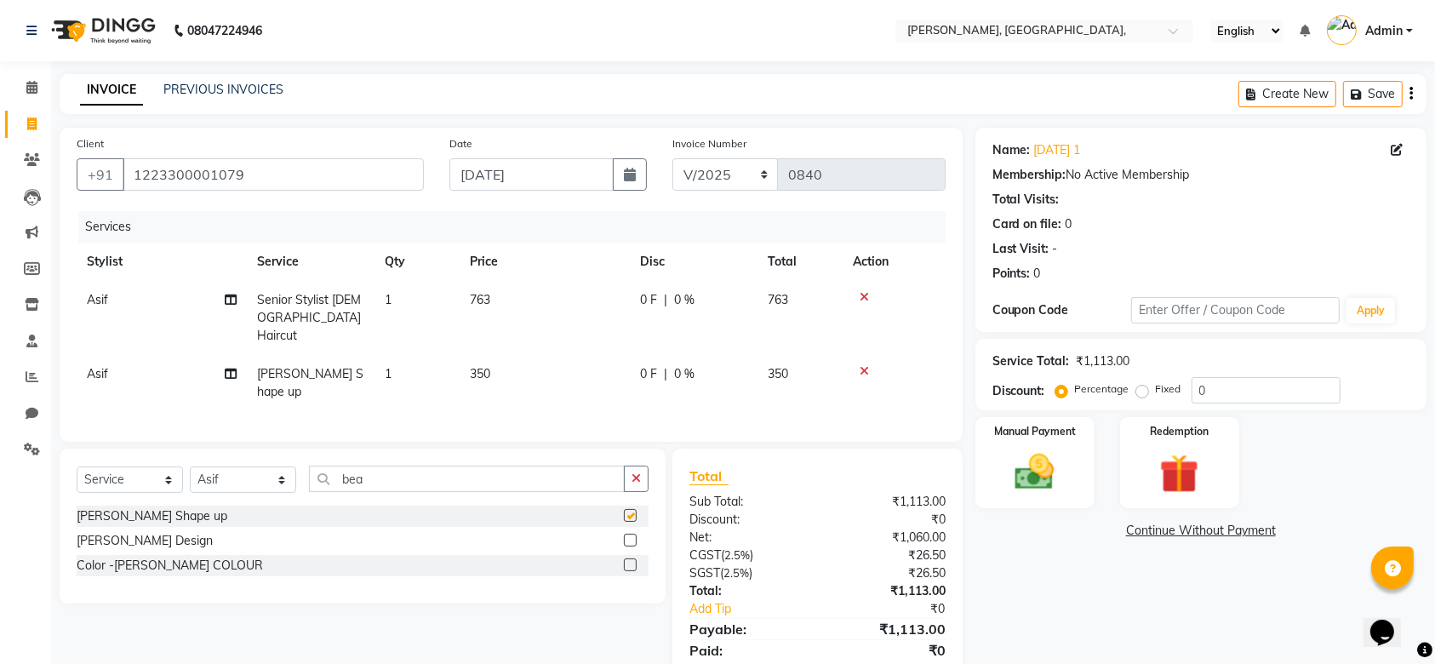
checkbox input "false"
click at [489, 310] on td "763" at bounding box center [545, 318] width 170 height 74
select select "33986"
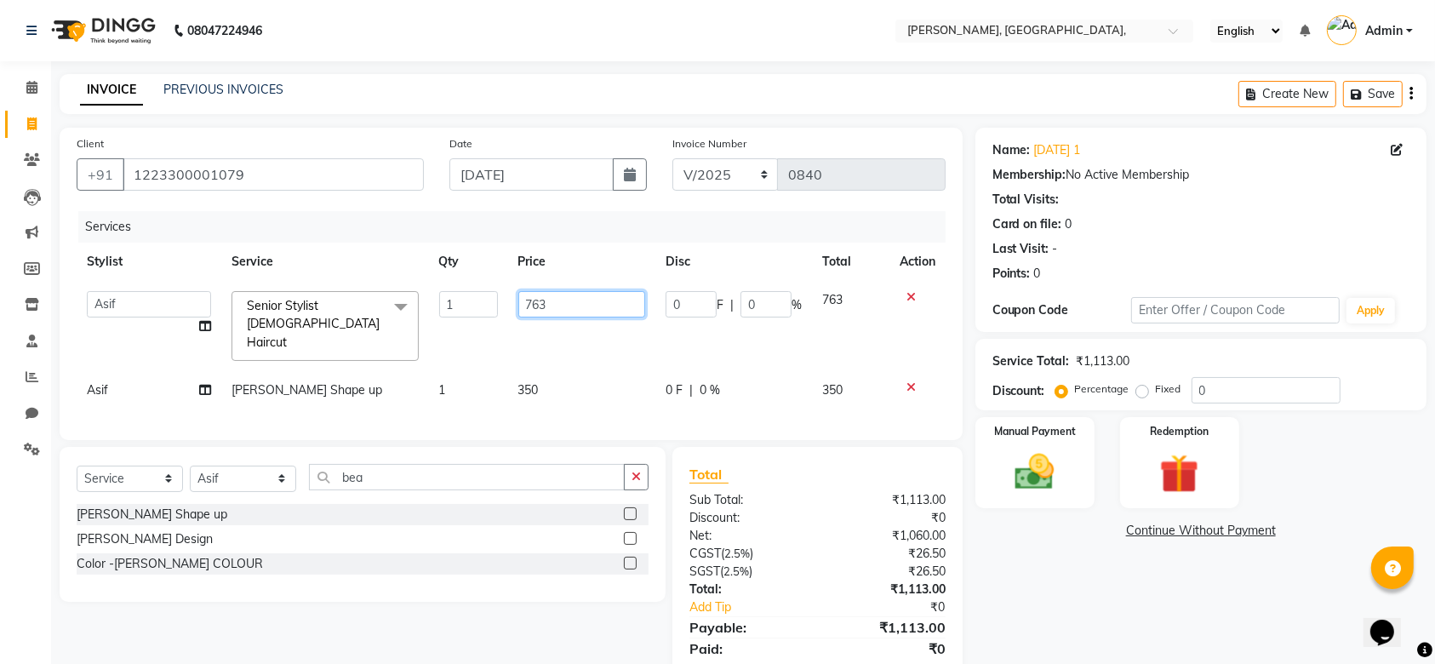
click at [559, 295] on input "763" at bounding box center [582, 304] width 128 height 26
type input "900"
click at [536, 379] on div "Services Stylist Service Qty Price Disc Total Action Aarti Admin Anuradha Armaa…" at bounding box center [511, 317] width 869 height 212
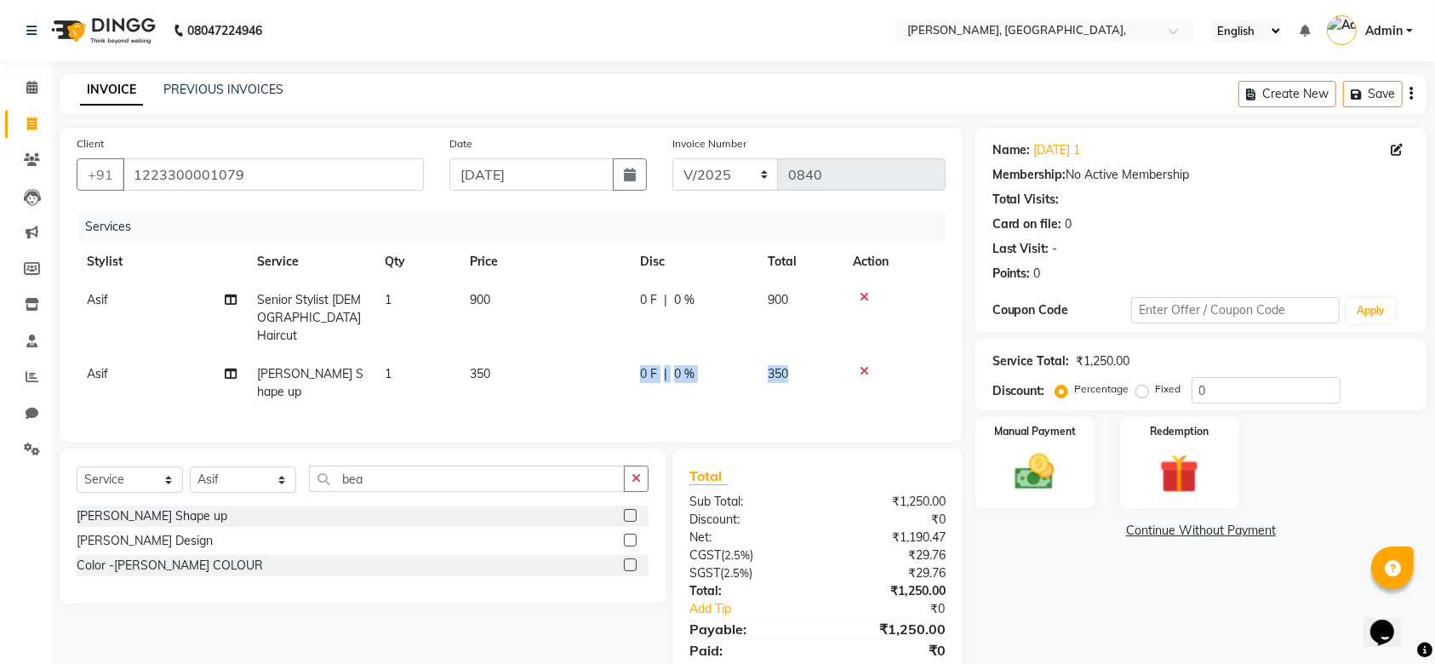
drag, startPoint x: 536, startPoint y: 379, endPoint x: 548, endPoint y: 351, distance: 30.5
click at [548, 351] on div "Services Stylist Service Qty Price Disc Total Action Asif Senior Stylist Male H…" at bounding box center [511, 318] width 869 height 214
click at [548, 355] on td "350" at bounding box center [545, 383] width 170 height 56
select select "33986"
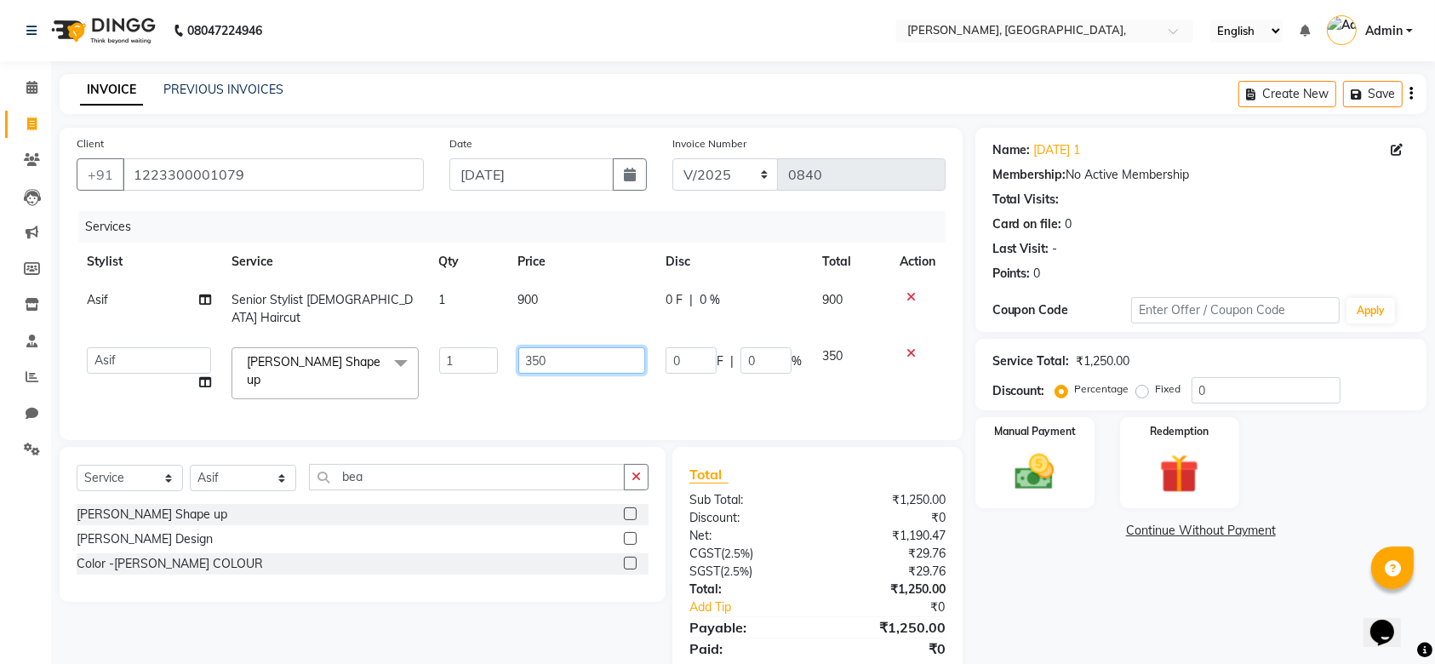
click at [548, 351] on input "350" at bounding box center [582, 360] width 128 height 26
type input "3"
type input "413"
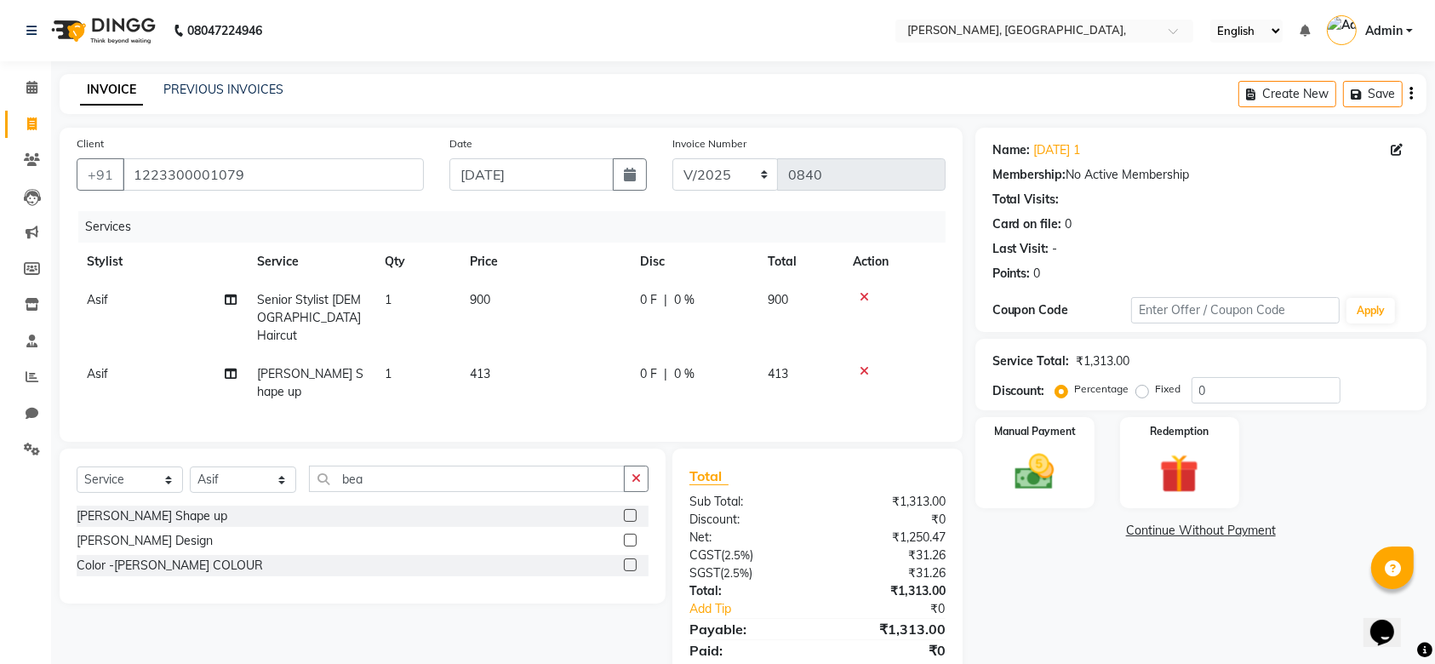
click at [590, 375] on div "Services Stylist Service Qty Price Disc Total Action Asif Senior Stylist Male H…" at bounding box center [511, 318] width 869 height 214
click at [1060, 449] on img at bounding box center [1035, 472] width 66 height 47
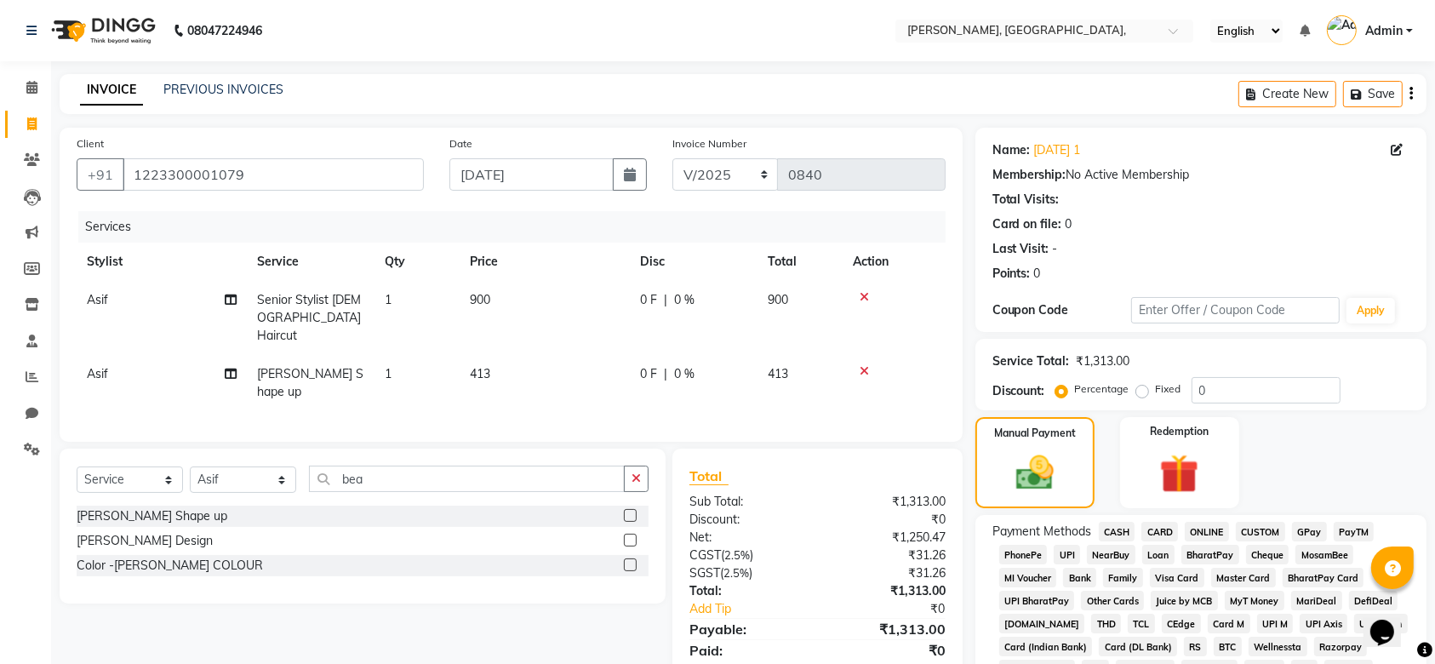
click at [1312, 523] on span "GPay" at bounding box center [1309, 532] width 35 height 20
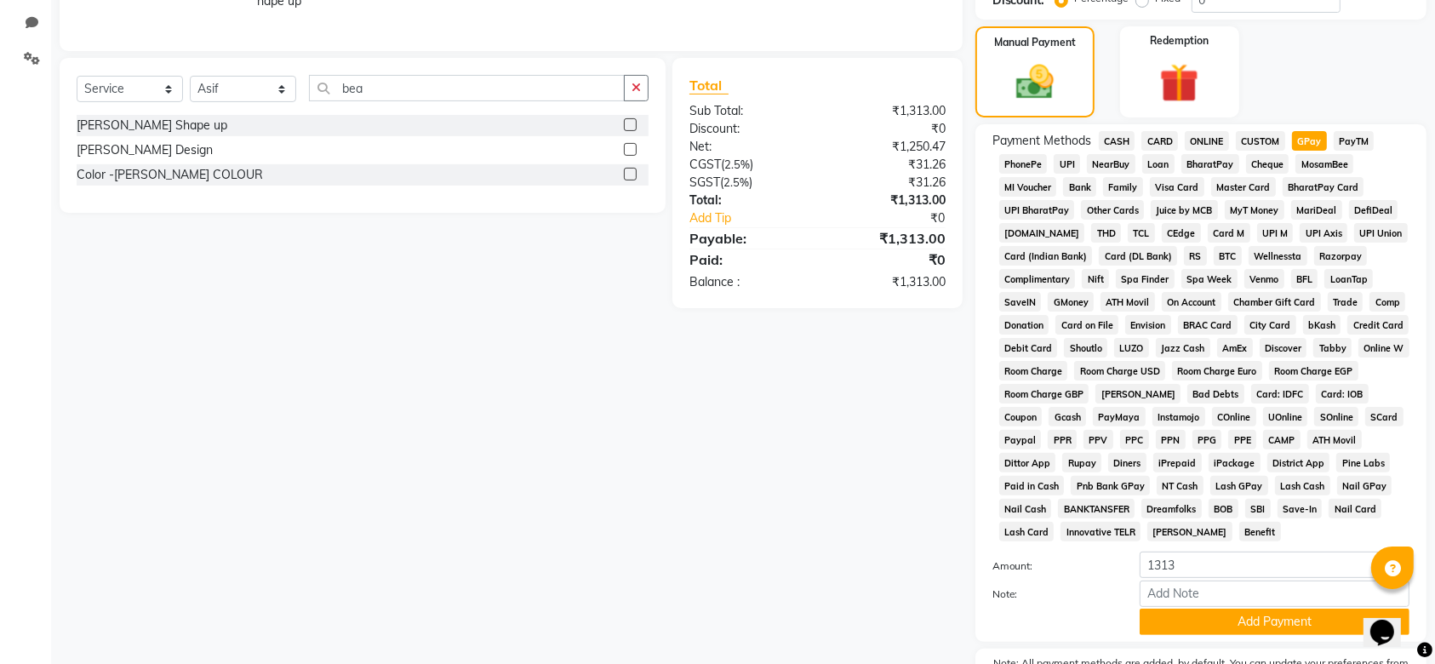
click at [1375, 466] on div "Name: 05-09-2025 1 Membership: No Active Membership Total Visits: Card on file:…" at bounding box center [1207, 239] width 464 height 1004
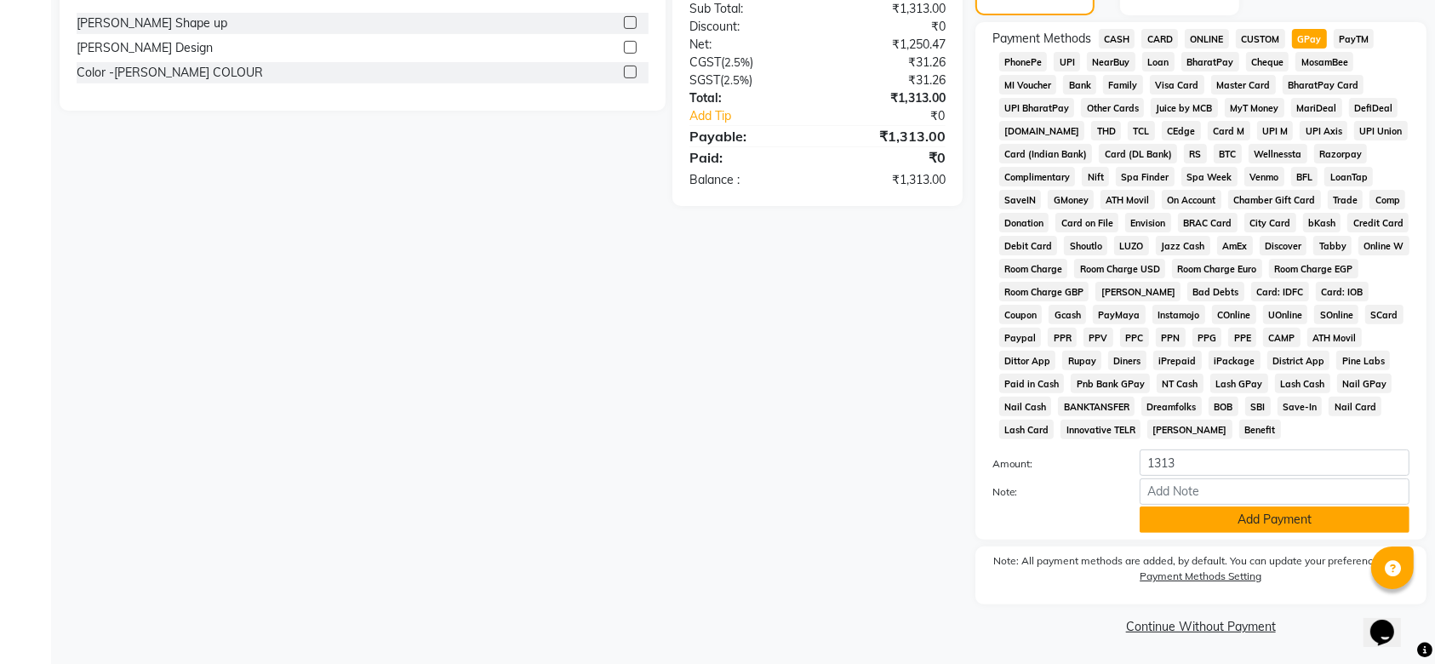
click at [1223, 512] on button "Add Payment" at bounding box center [1275, 519] width 270 height 26
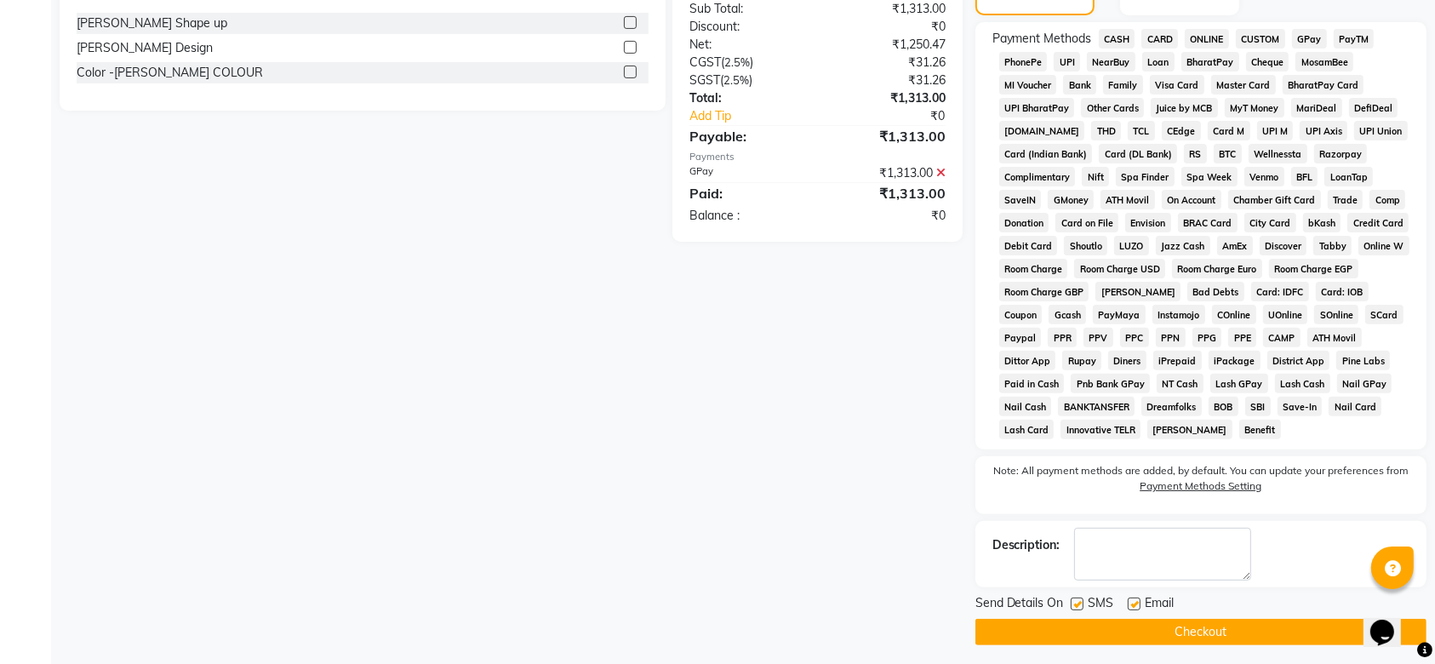
click at [1076, 599] on label at bounding box center [1077, 603] width 13 height 13
click at [1076, 599] on input "checkbox" at bounding box center [1076, 604] width 11 height 11
checkbox input "false"
click at [1130, 607] on label at bounding box center [1134, 603] width 13 height 13
click at [1130, 607] on input "checkbox" at bounding box center [1133, 604] width 11 height 11
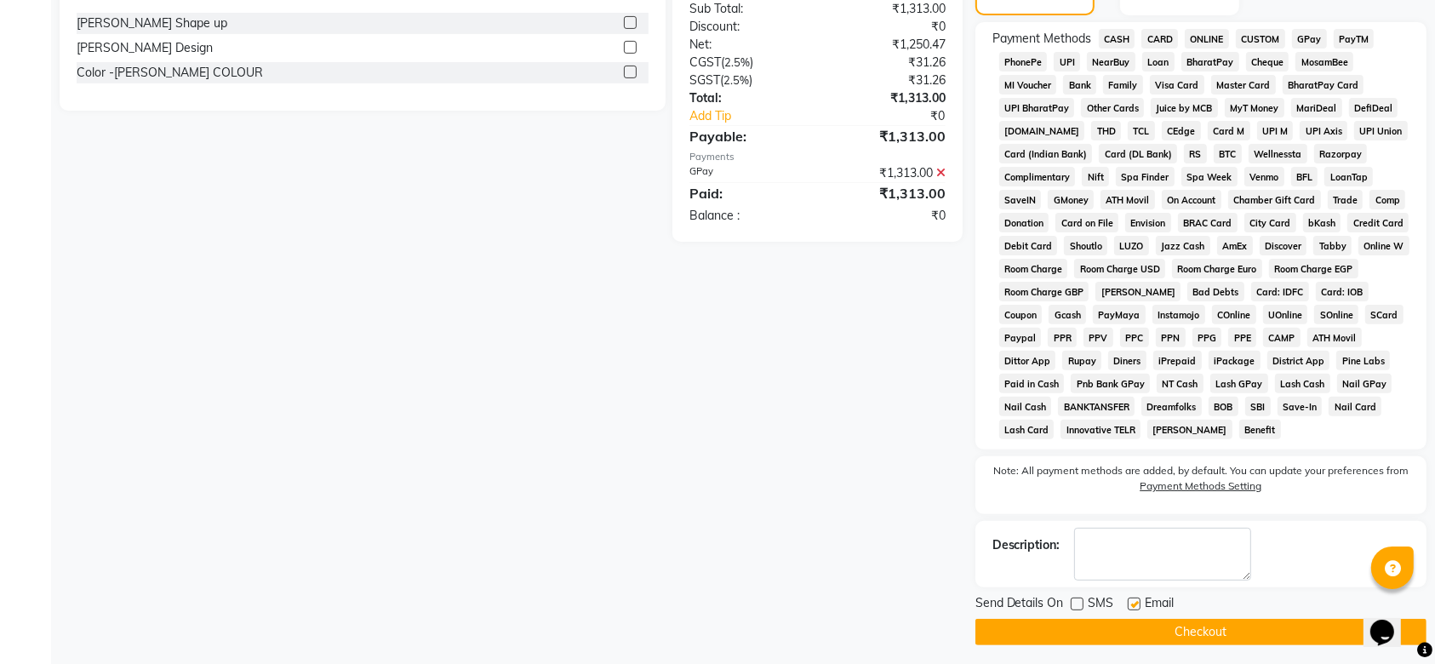
checkbox input "false"
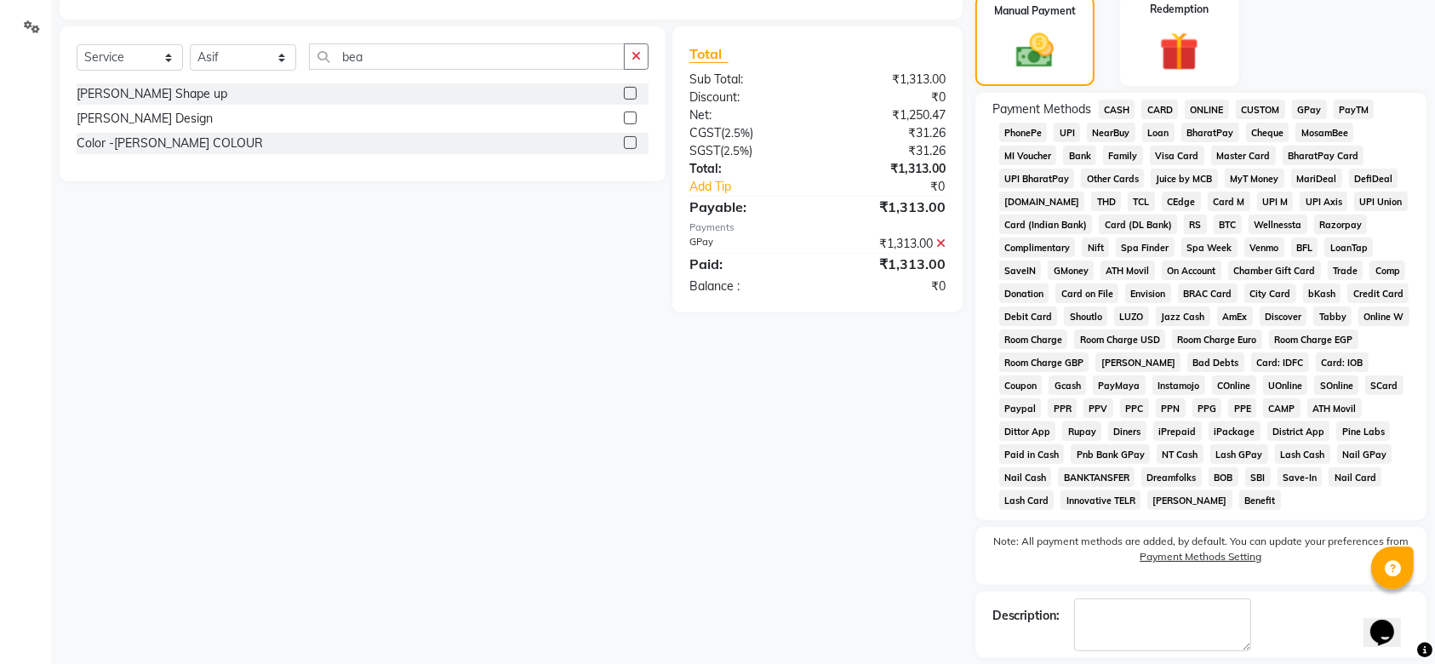
scroll to position [499, 0]
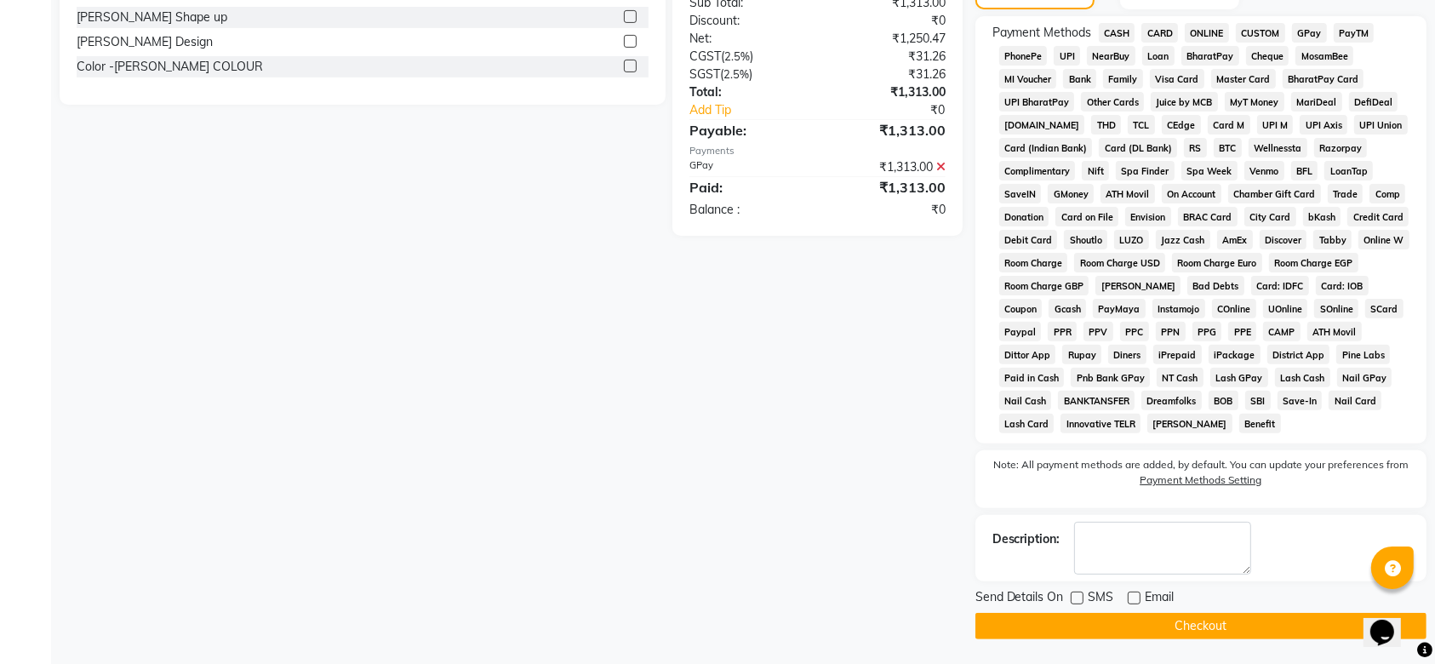
click at [1165, 630] on button "Checkout" at bounding box center [1200, 626] width 451 height 26
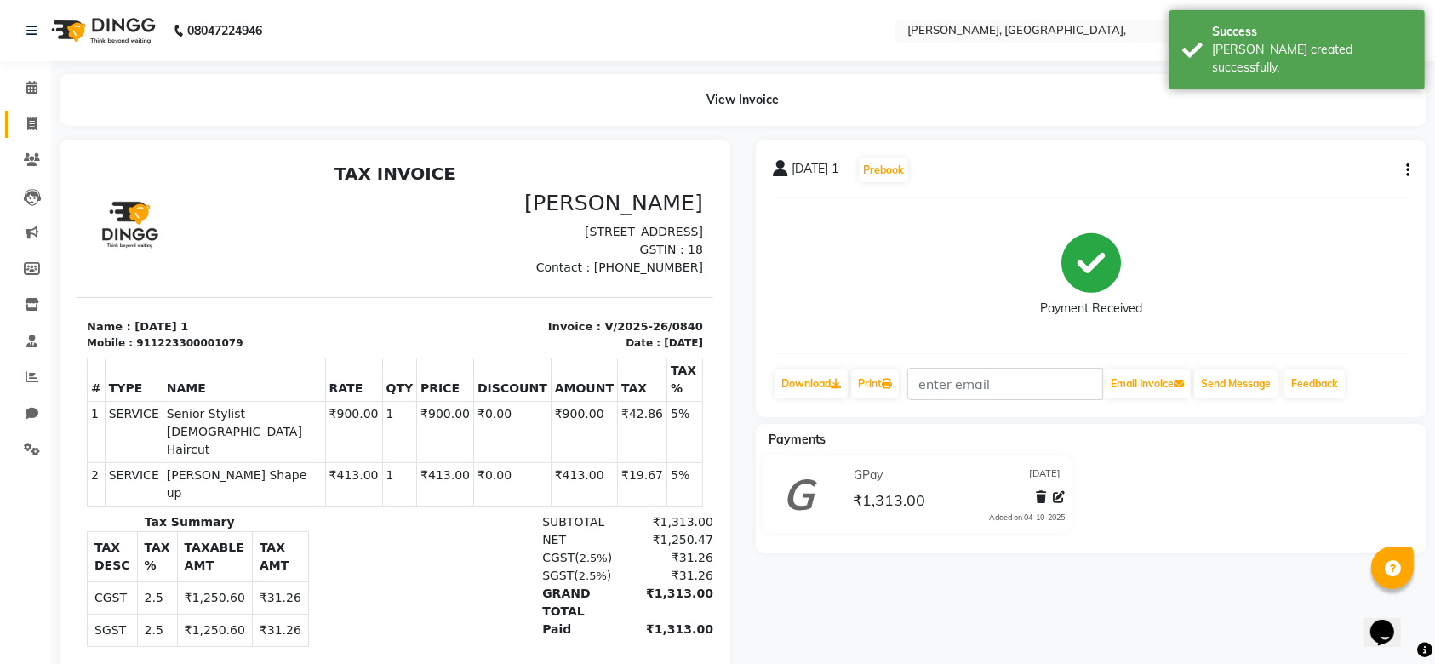
click at [31, 112] on link "Invoice" at bounding box center [25, 125] width 41 height 28
select select "service"
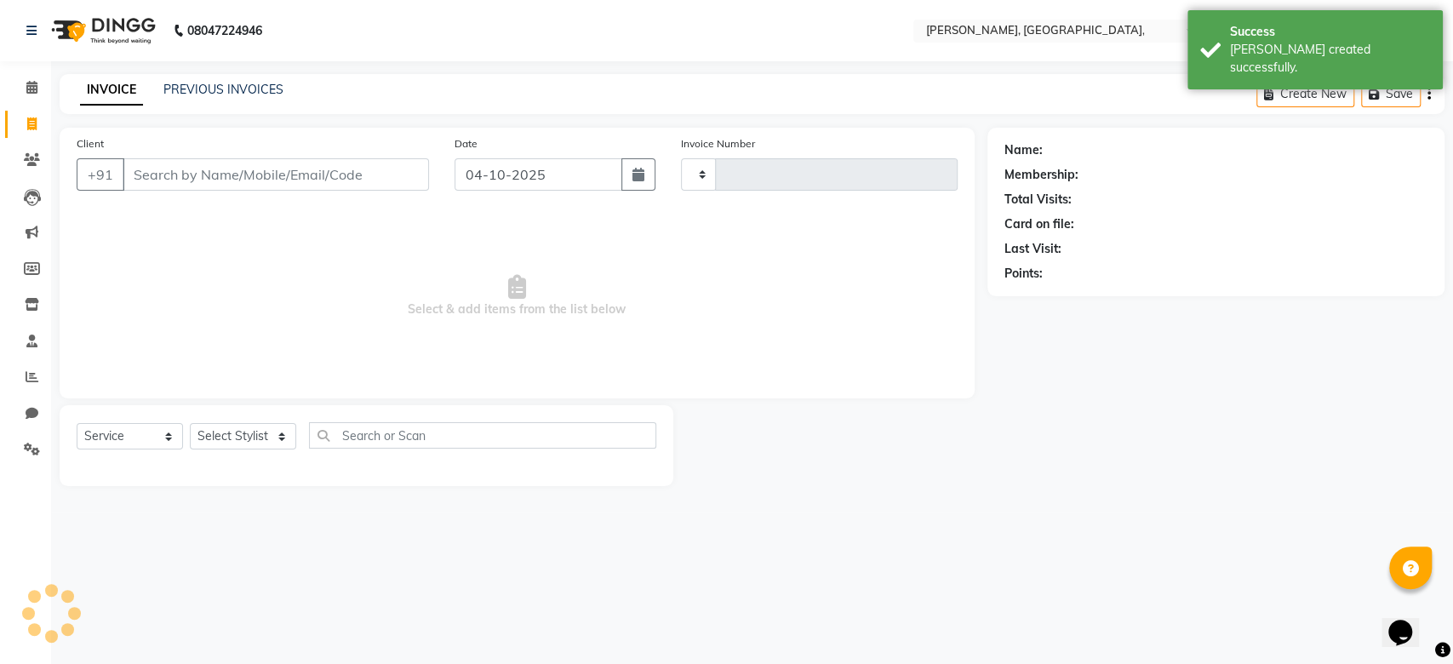
type input "0841"
select select "5248"
click at [504, 166] on input "04-10-2025" at bounding box center [538, 174] width 168 height 32
select select "10"
select select "2025"
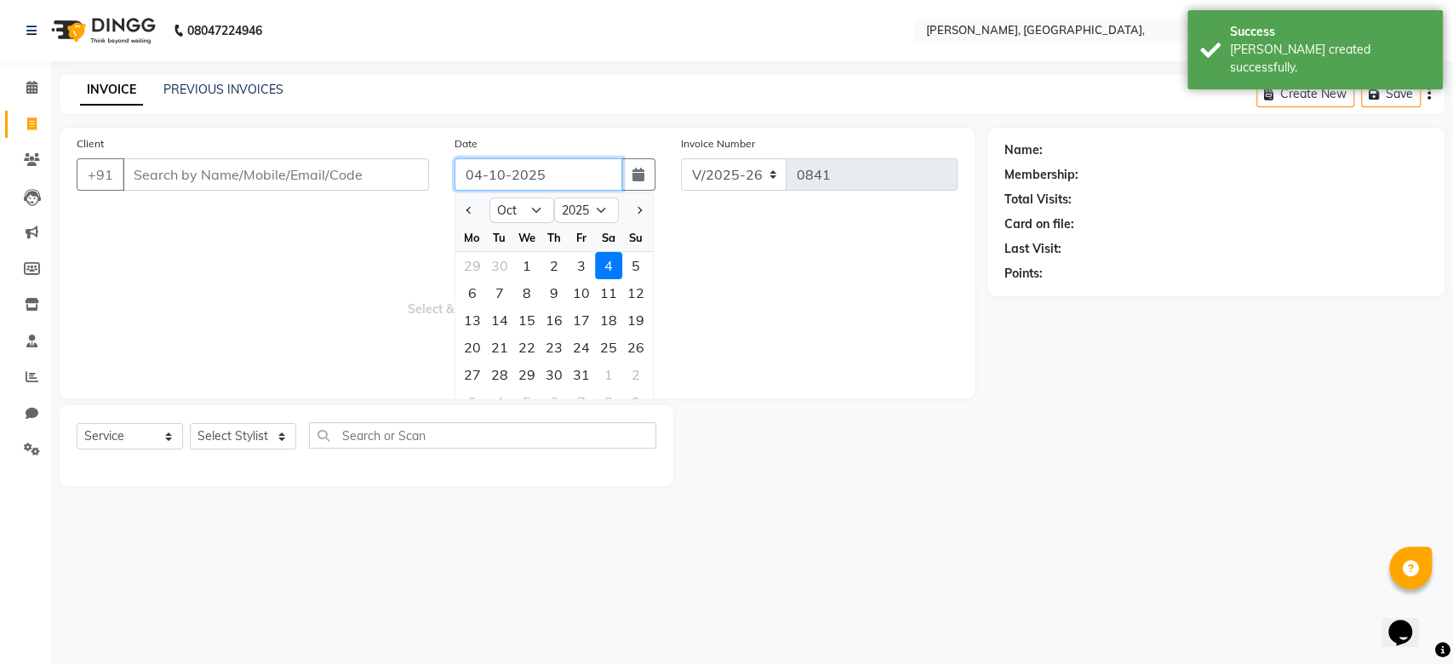
click at [504, 166] on input "04-10-2025" at bounding box center [538, 174] width 168 height 32
paste input "5-09"
type input "05-09-2025"
click at [303, 163] on input "Client" at bounding box center [276, 174] width 306 height 32
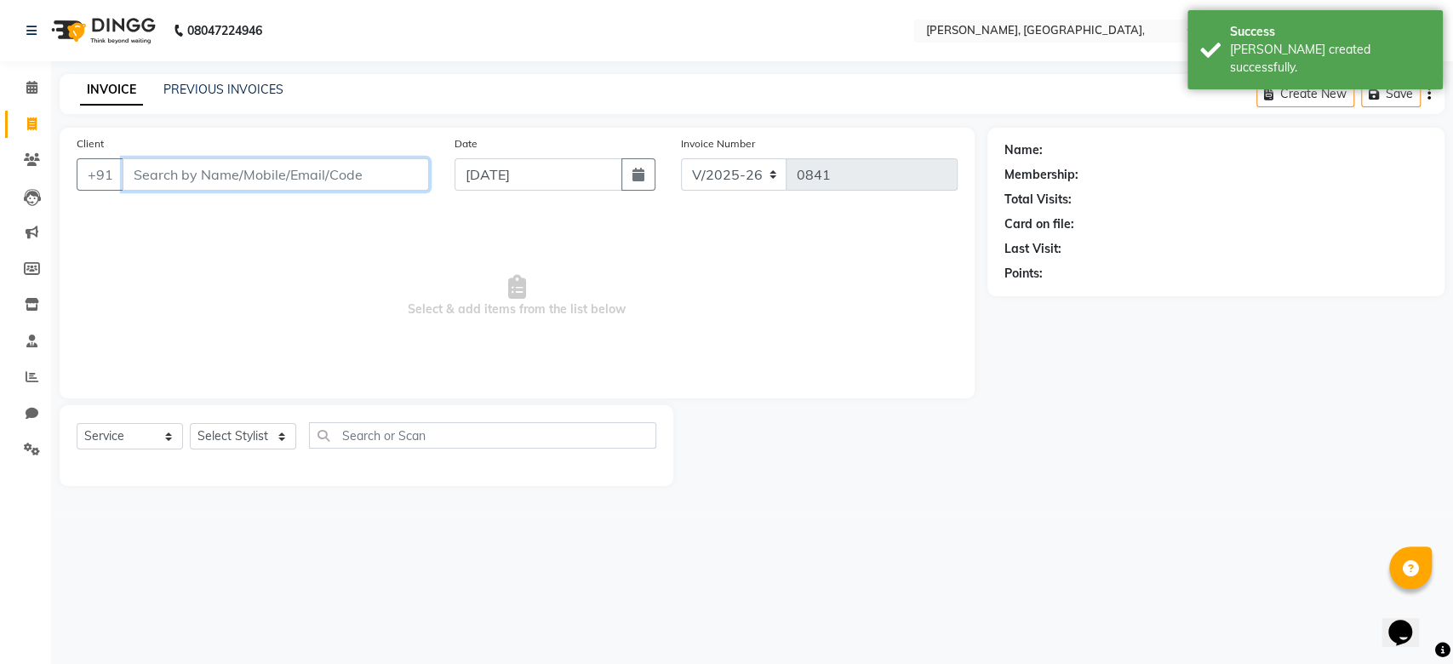
click at [303, 163] on input "Client" at bounding box center [276, 174] width 306 height 32
paste input "05-09-2025"
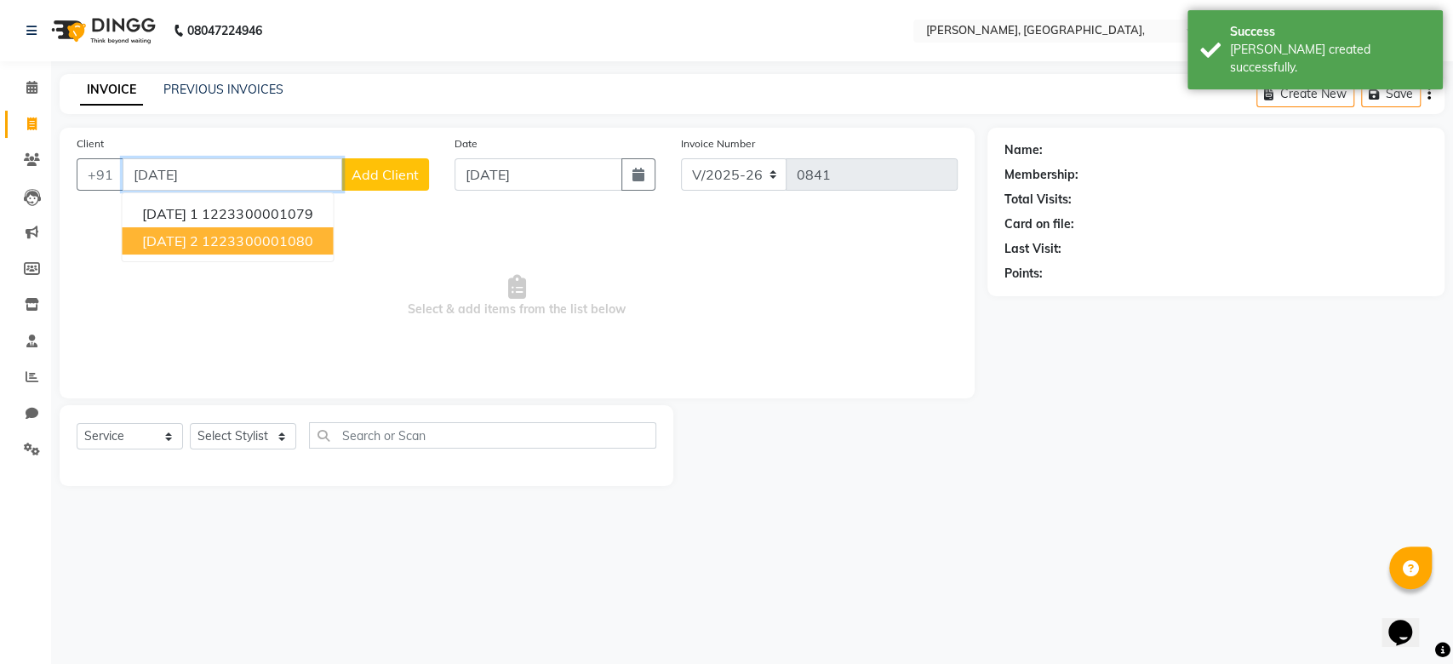
click at [317, 250] on button "05-09-2025 2 1223300001080" at bounding box center [227, 240] width 211 height 27
type input "1223300001080"
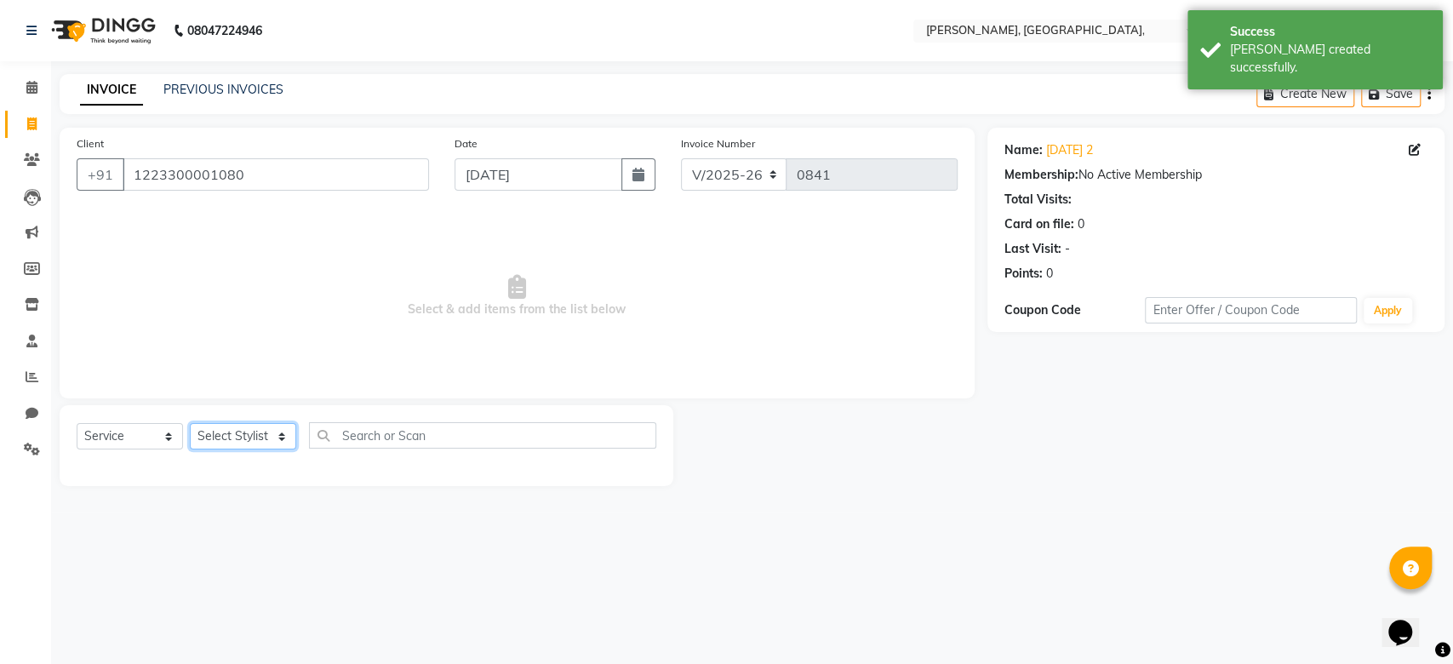
click at [233, 428] on select "Select Stylist Aarti Admin Anuradha Armaan Arunima Asif Kamlesh Nirmala Rahat A…" at bounding box center [243, 436] width 106 height 26
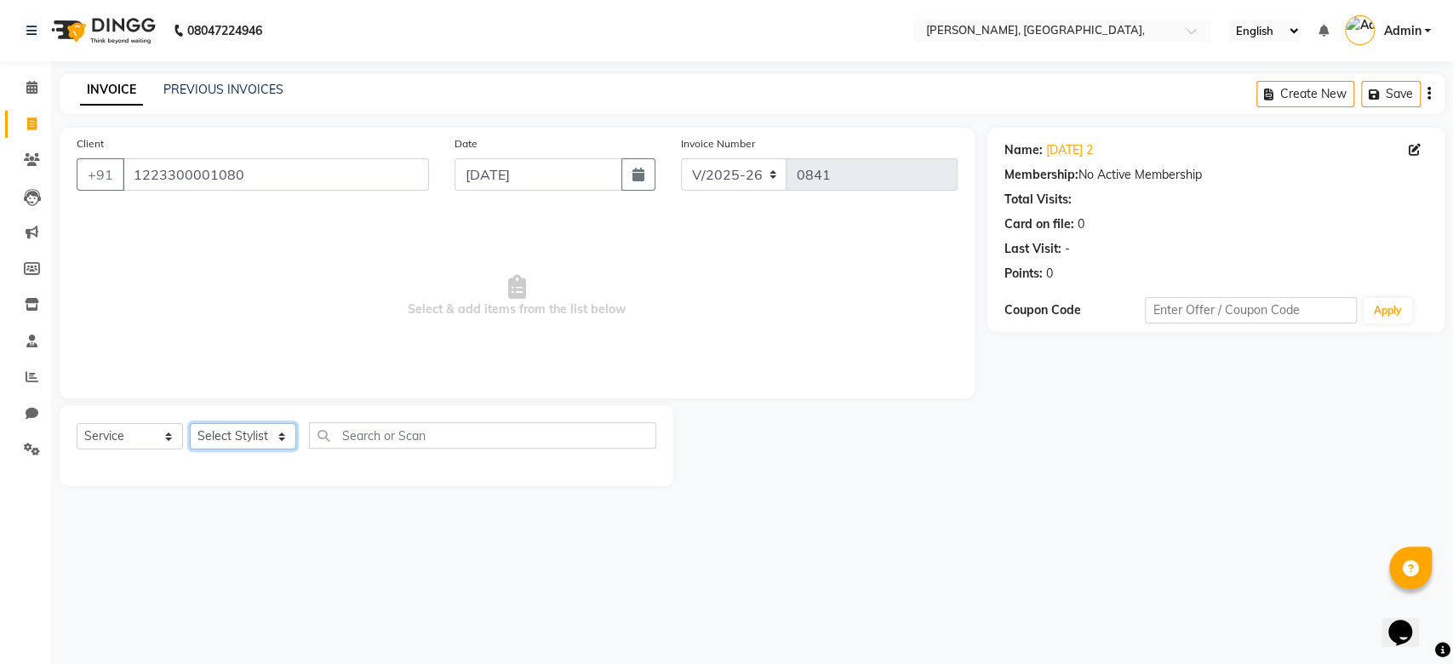
select select "33984"
click at [190, 423] on select "Select Stylist Aarti Admin Anuradha Armaan Arunima Asif Kamlesh Nirmala Rahat A…" at bounding box center [243, 436] width 106 height 26
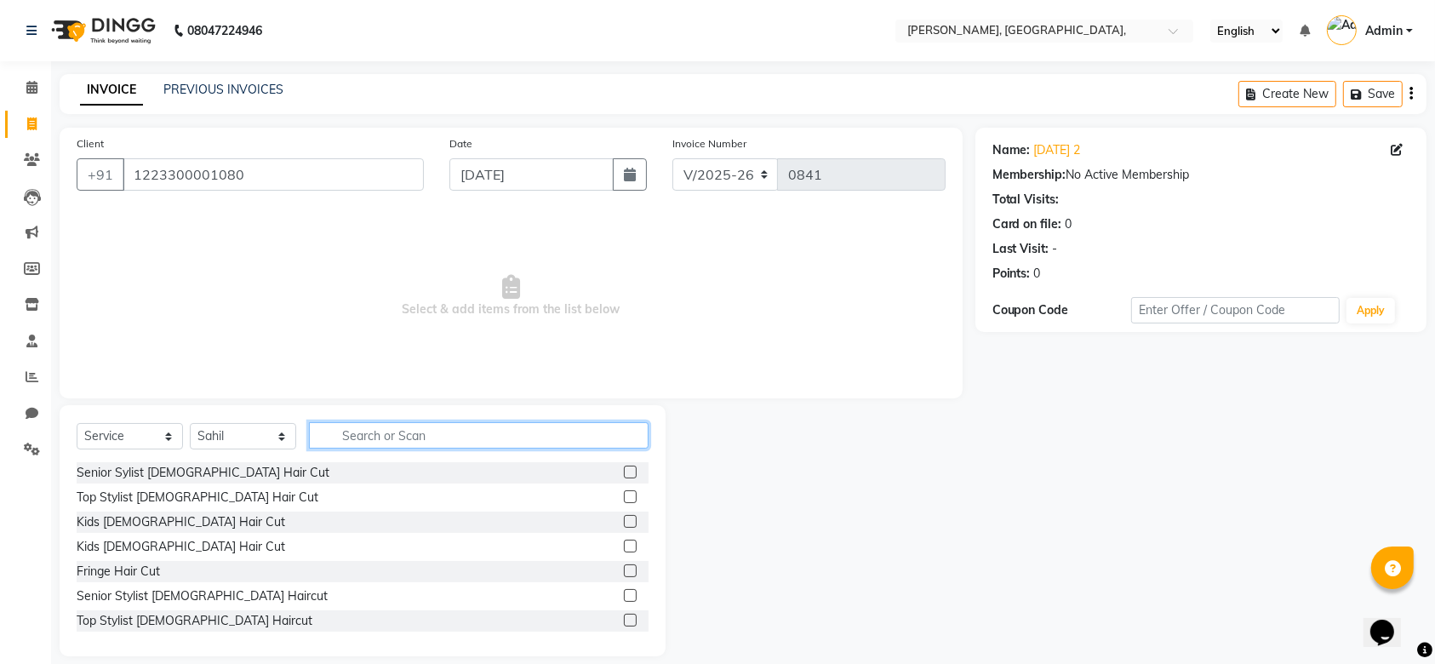
click at [393, 428] on input "text" at bounding box center [479, 435] width 340 height 26
type input "n"
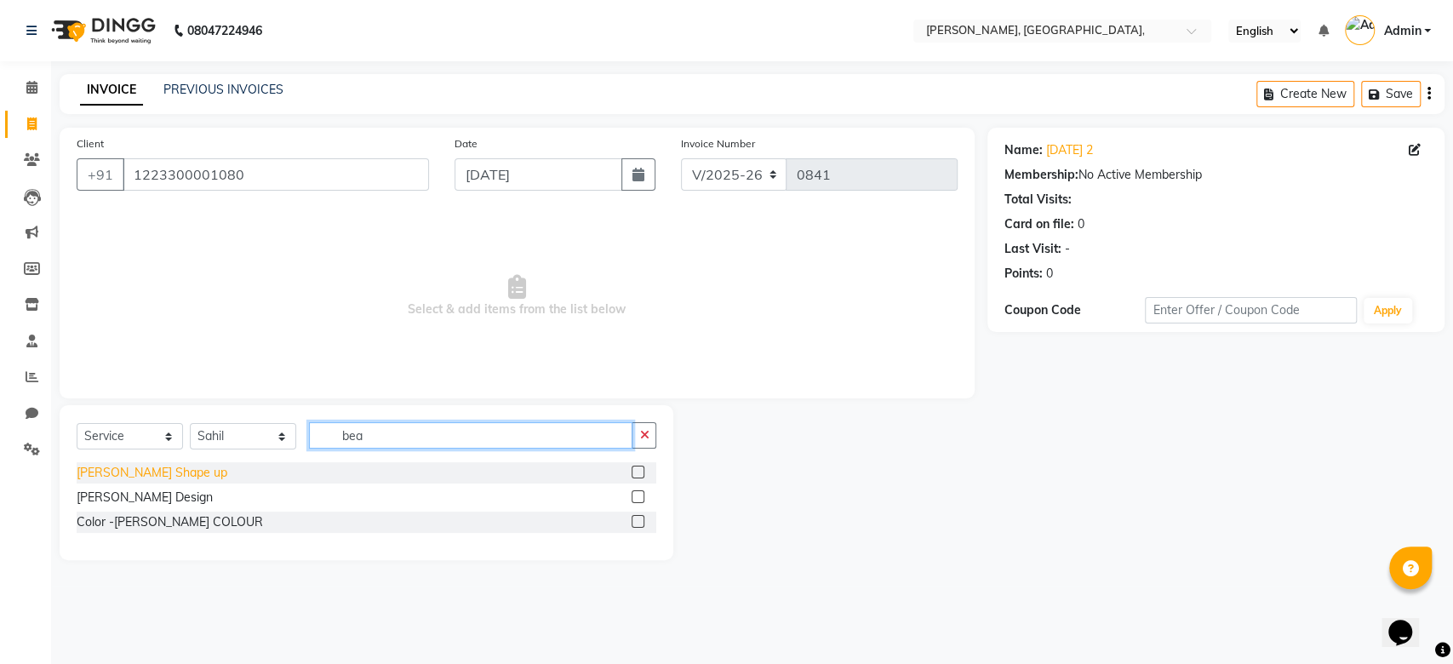
type input "bea"
click at [162, 476] on div "Beard Shape up" at bounding box center [152, 473] width 151 height 18
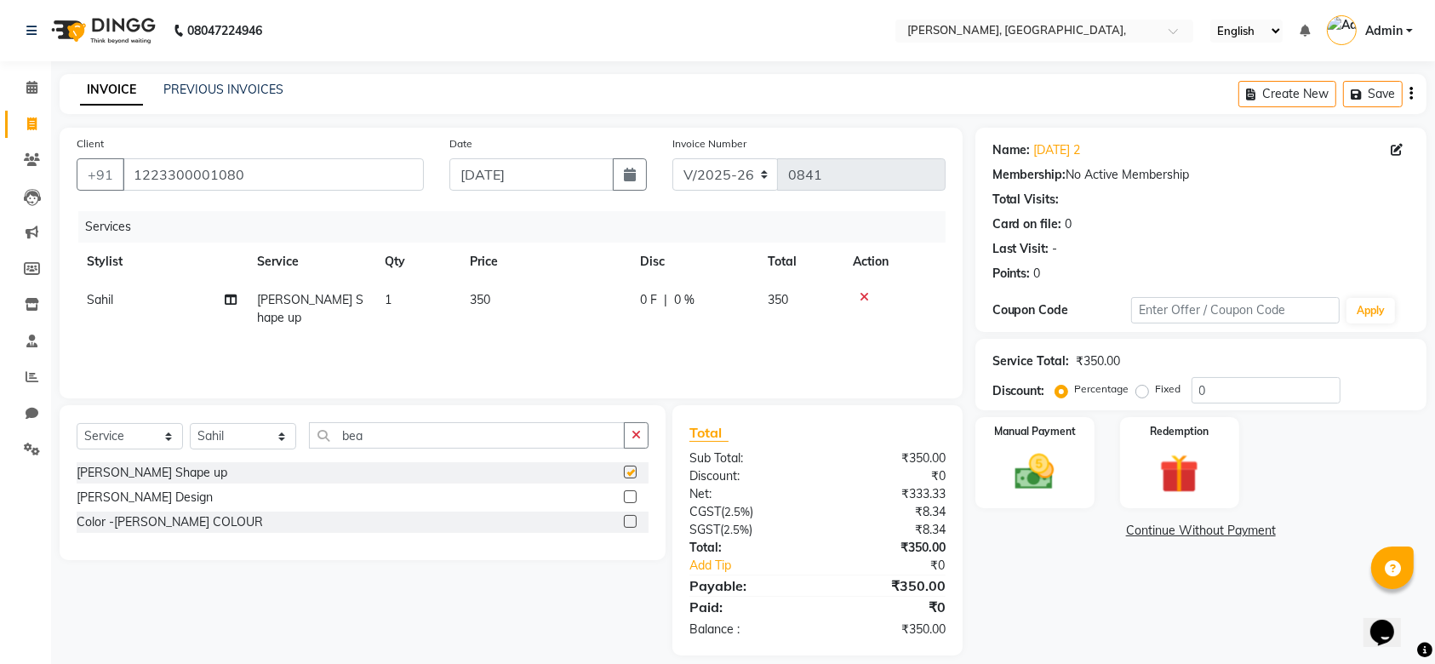
checkbox input "false"
click at [523, 302] on td "350" at bounding box center [545, 309] width 170 height 56
select select "33984"
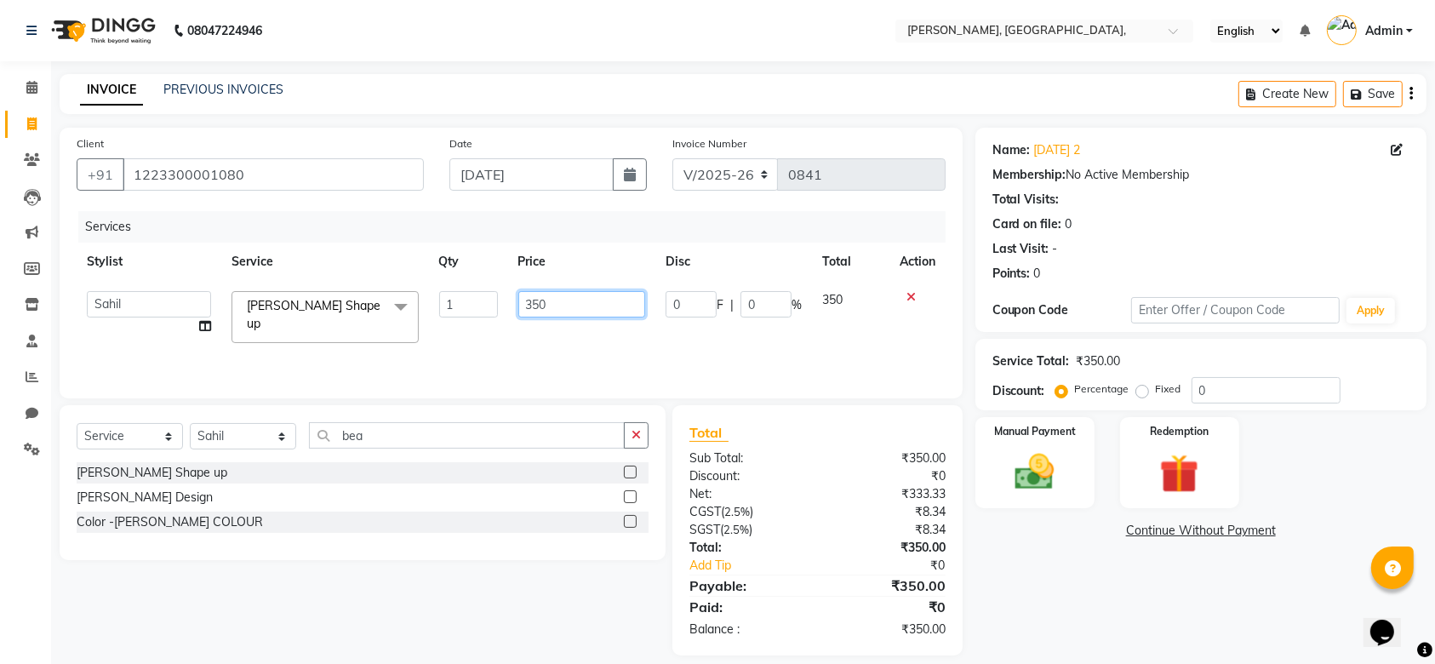
drag, startPoint x: 578, startPoint y: 301, endPoint x: 0, endPoint y: 144, distance: 599.0
click at [0, 144] on app-home "08047224946 Select Location × Toni N Guy, 3rd Floor, Commercial Complex, Englis…" at bounding box center [717, 340] width 1435 height 681
type input "300"
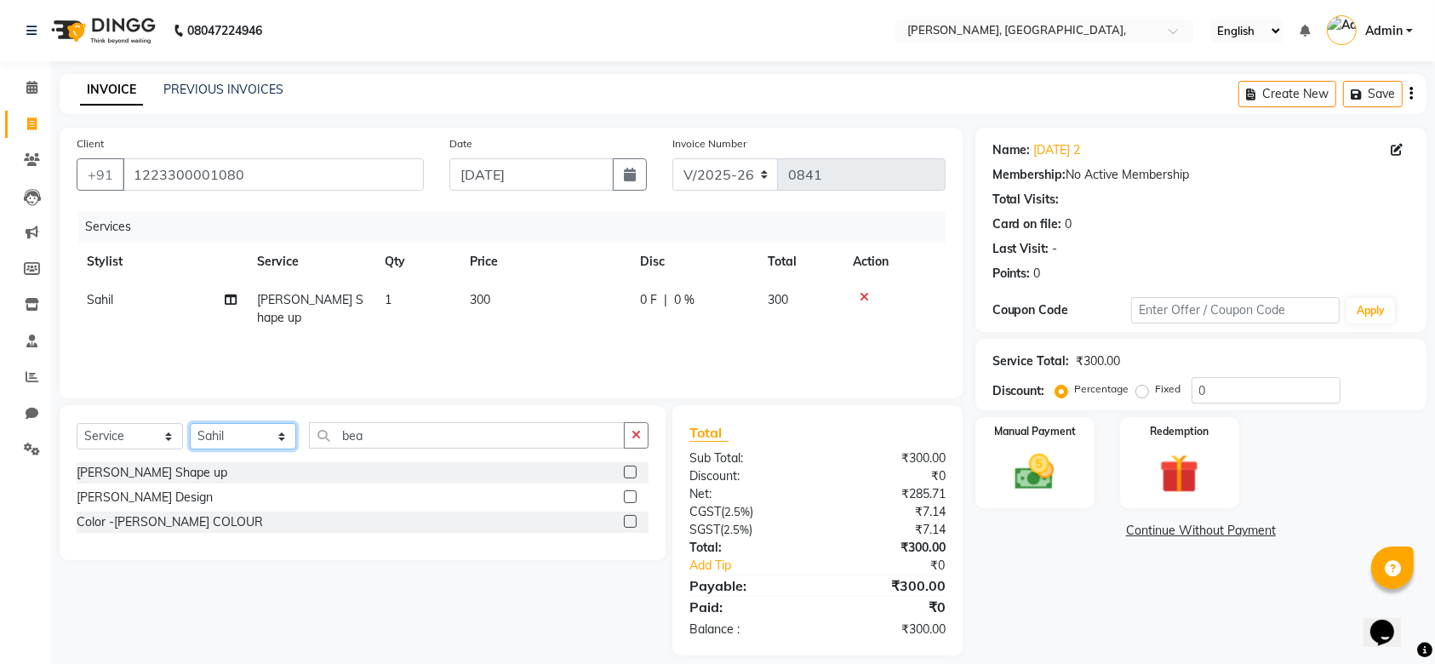
click at [242, 436] on select "Select Stylist Aarti Admin Anuradha Armaan Arunima Asif Kamlesh Nirmala Rahat A…" at bounding box center [243, 436] width 106 height 26
select select "71587"
click at [190, 423] on select "Select Stylist Aarti Admin Anuradha Armaan Arunima Asif Kamlesh Nirmala Rahat A…" at bounding box center [243, 436] width 106 height 26
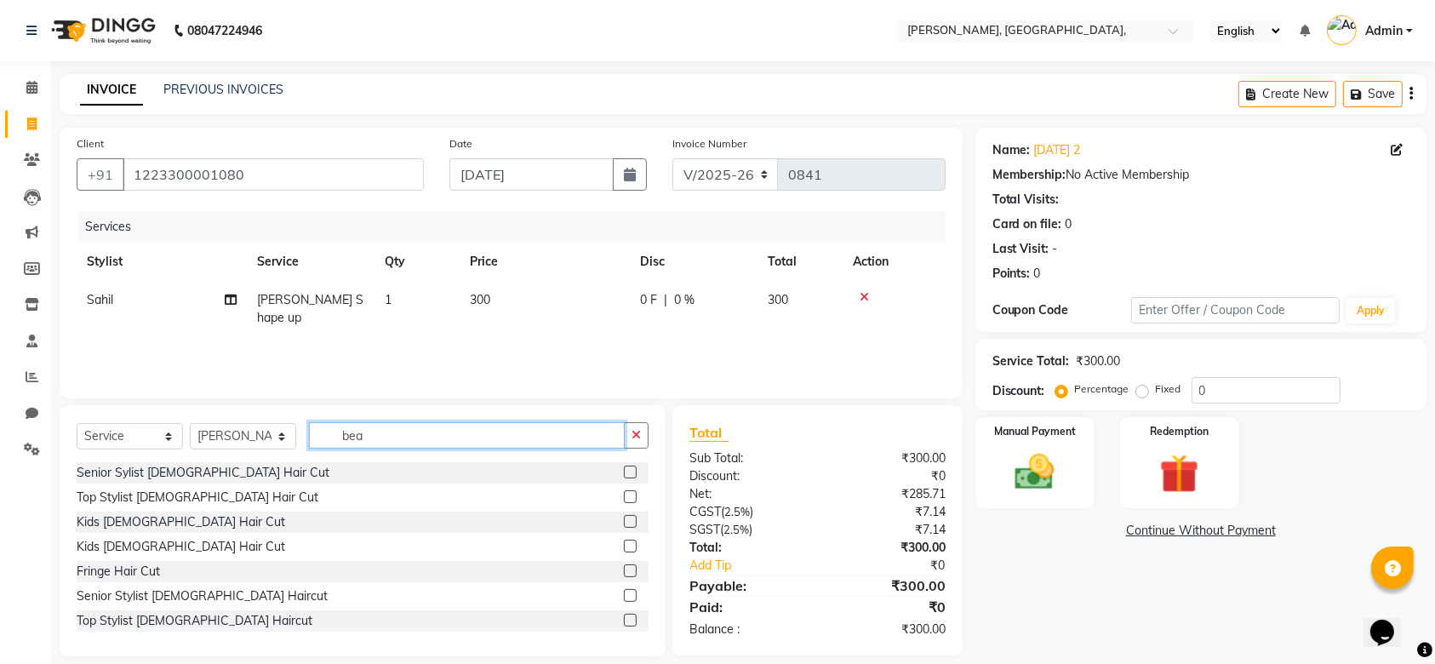
click at [403, 432] on input "bea" at bounding box center [467, 435] width 316 height 26
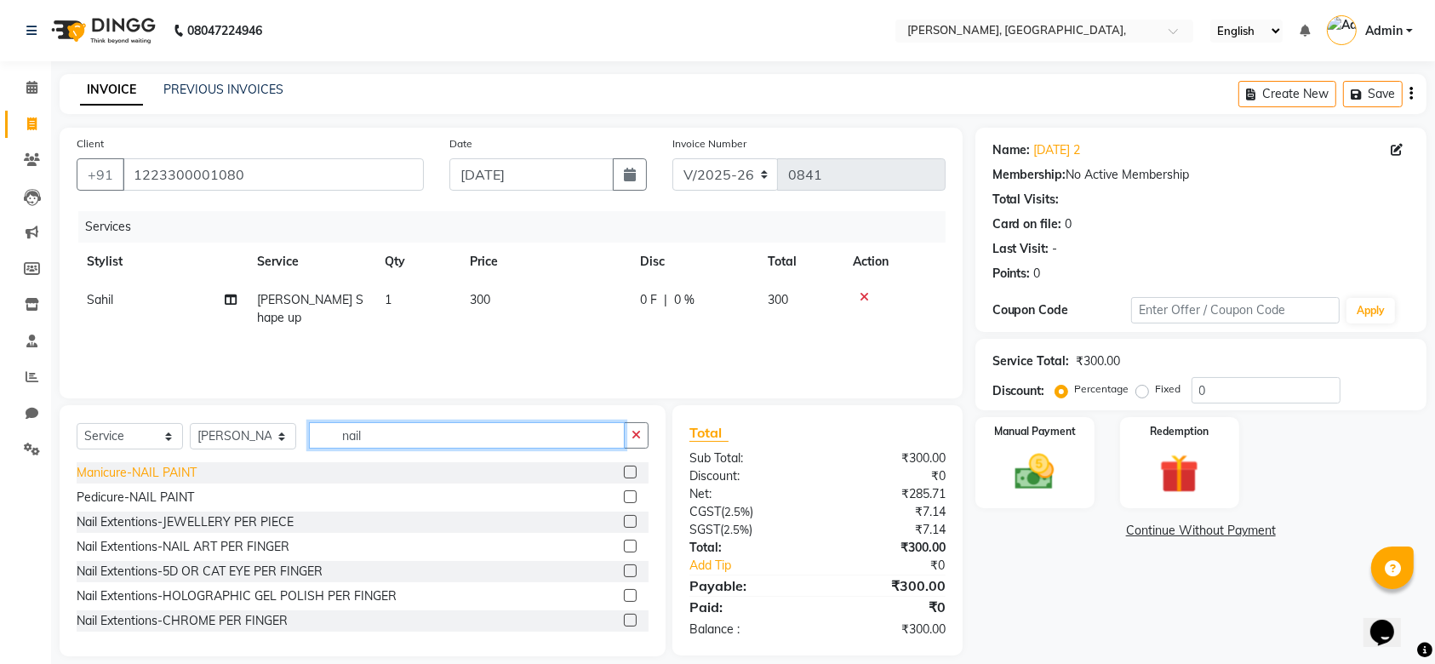
type input "nail"
click at [157, 473] on div "Manicure-NAIL PAINT" at bounding box center [137, 473] width 120 height 18
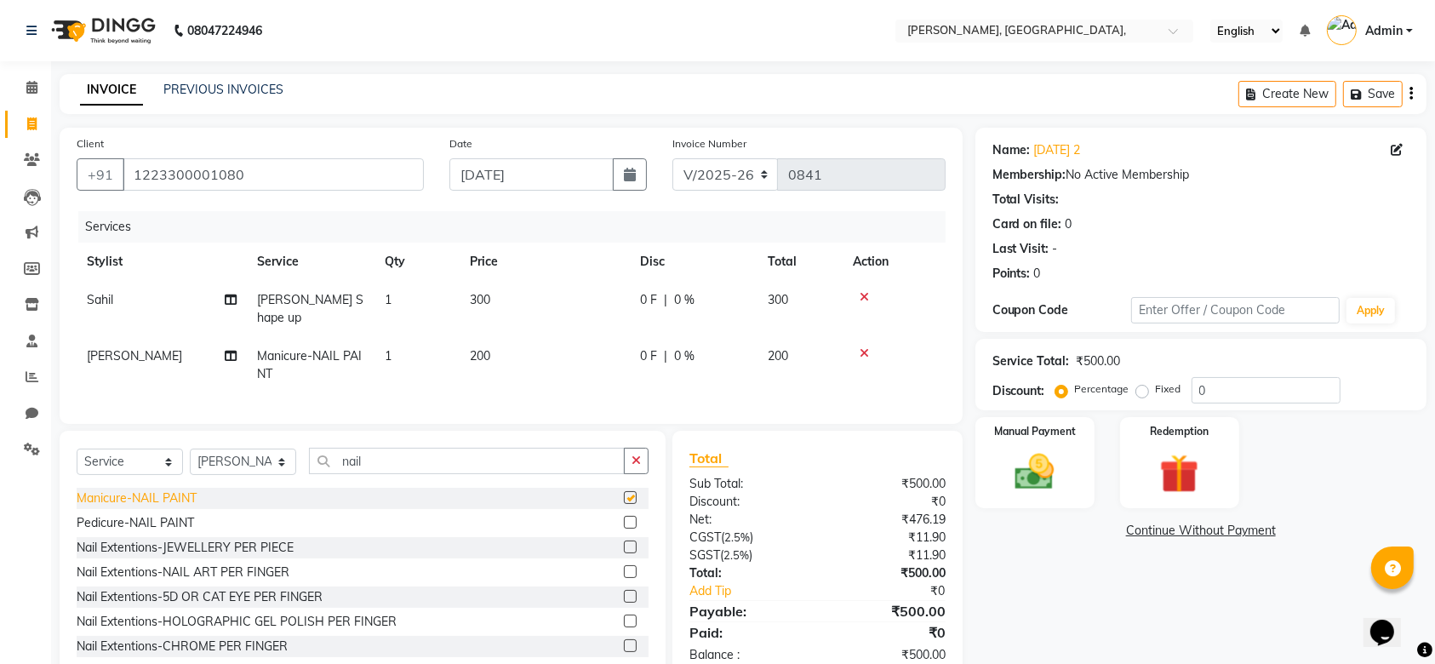
checkbox input "false"
click at [1030, 502] on div "Manual Payment" at bounding box center [1035, 462] width 124 height 95
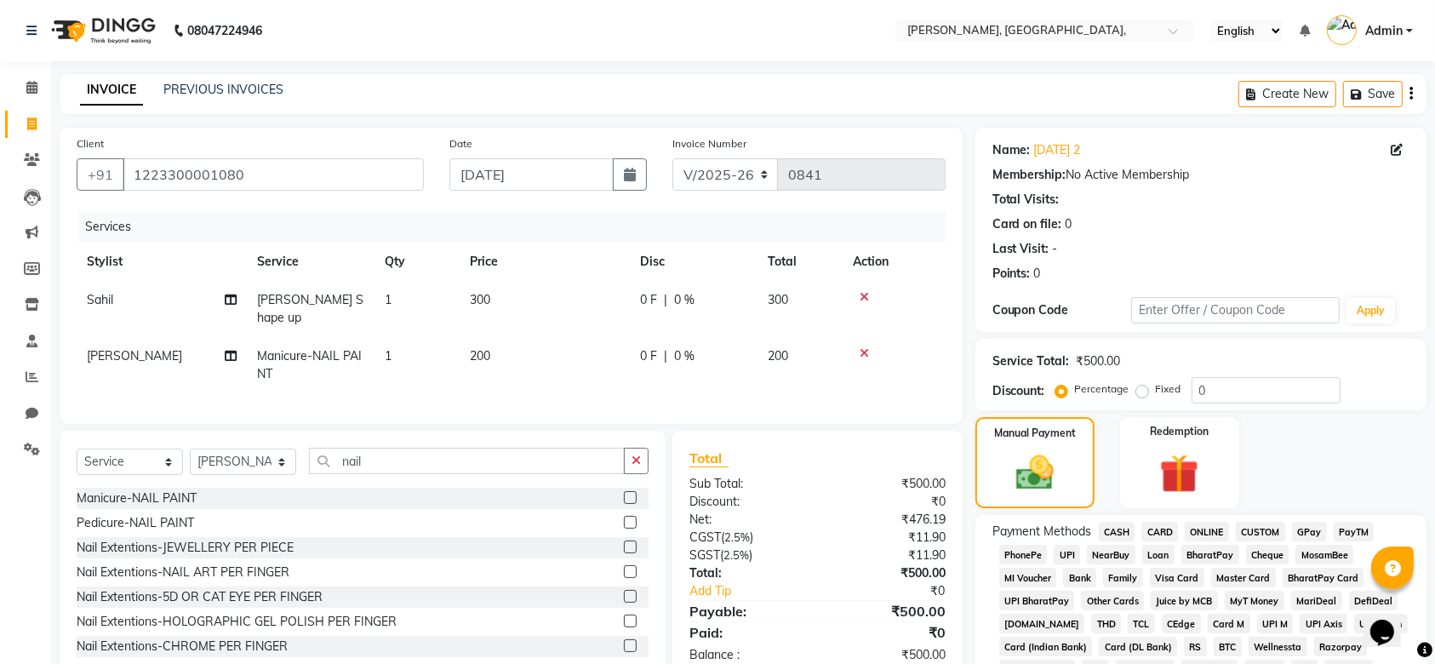
click at [1105, 532] on span "CASH" at bounding box center [1117, 532] width 37 height 20
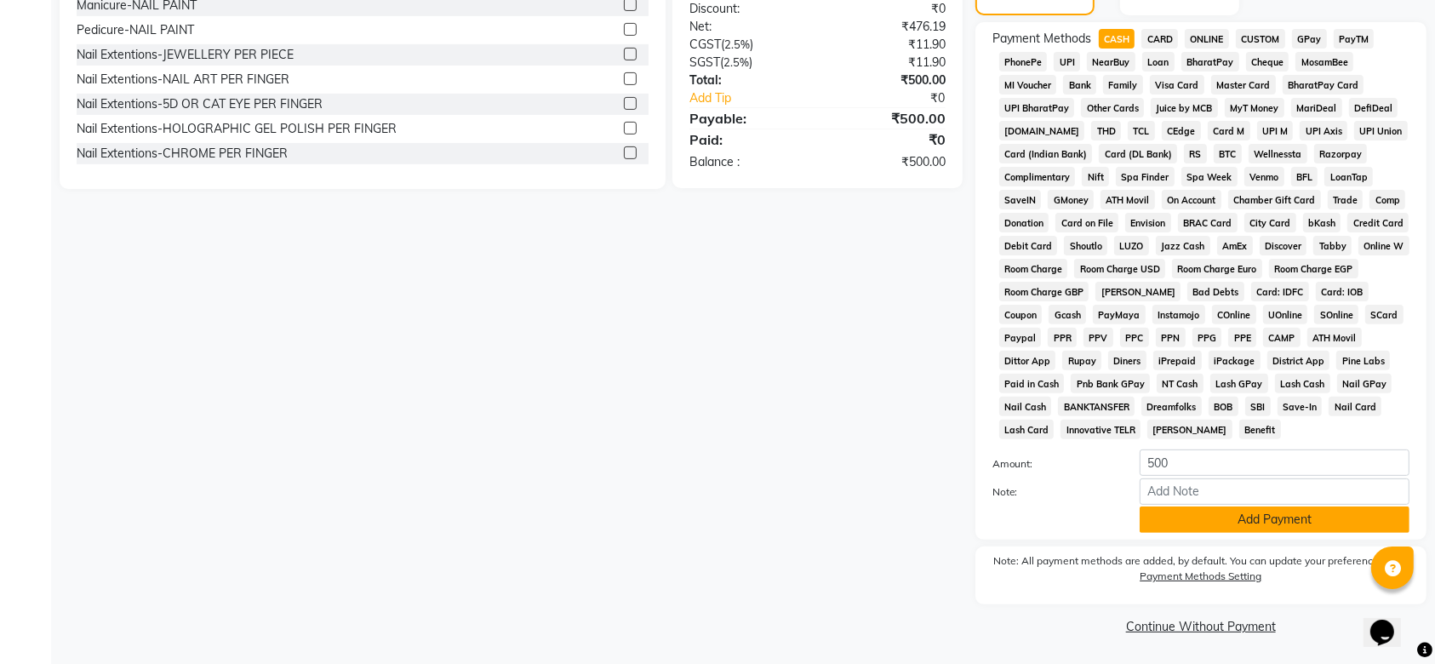
click at [1222, 510] on button "Add Payment" at bounding box center [1275, 519] width 270 height 26
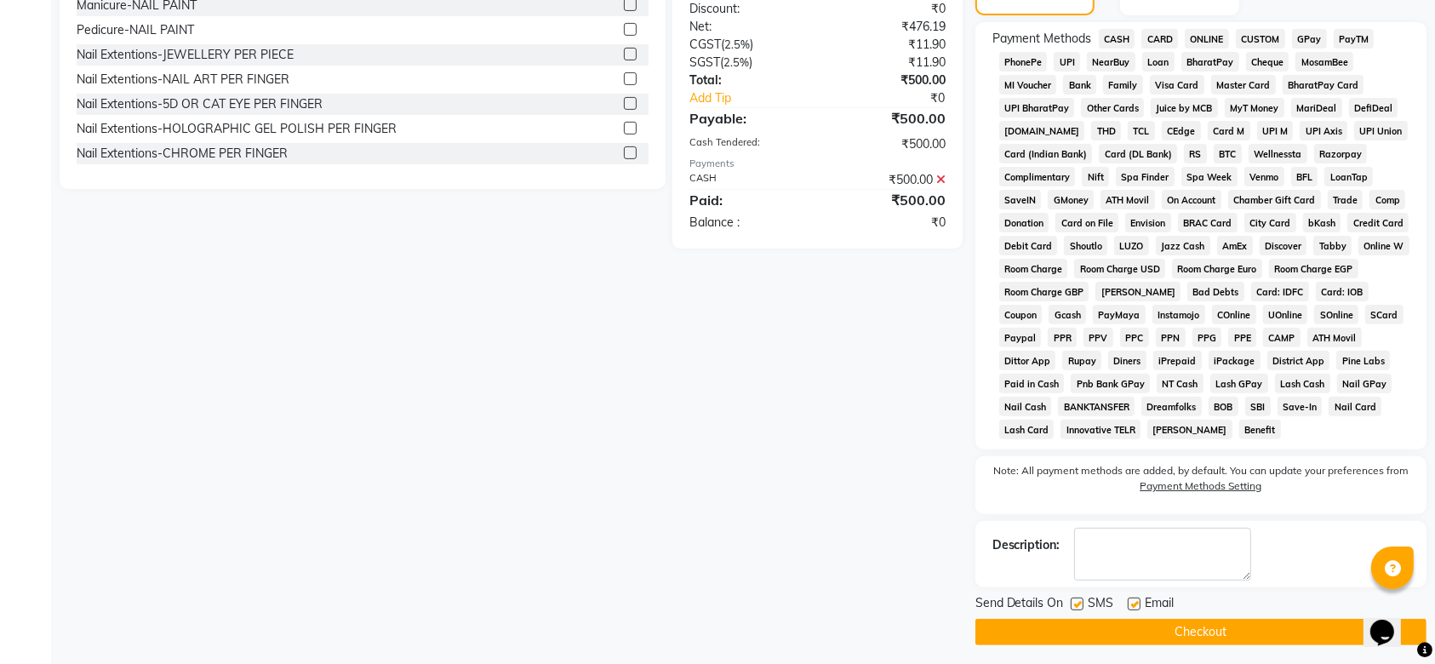
click at [1076, 597] on label at bounding box center [1077, 603] width 13 height 13
click at [1076, 599] on input "checkbox" at bounding box center [1076, 604] width 11 height 11
checkbox input "false"
click at [1131, 603] on label at bounding box center [1134, 603] width 13 height 13
click at [1131, 603] on input "checkbox" at bounding box center [1133, 604] width 11 height 11
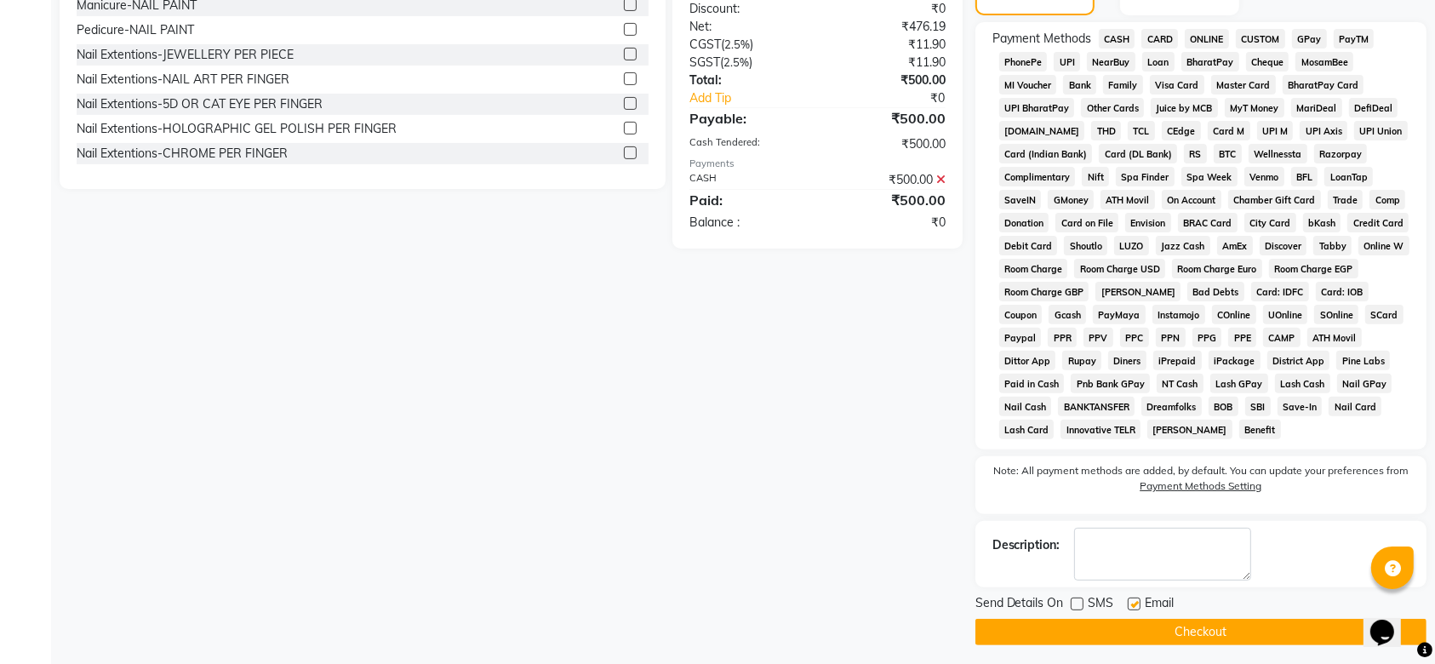
checkbox input "false"
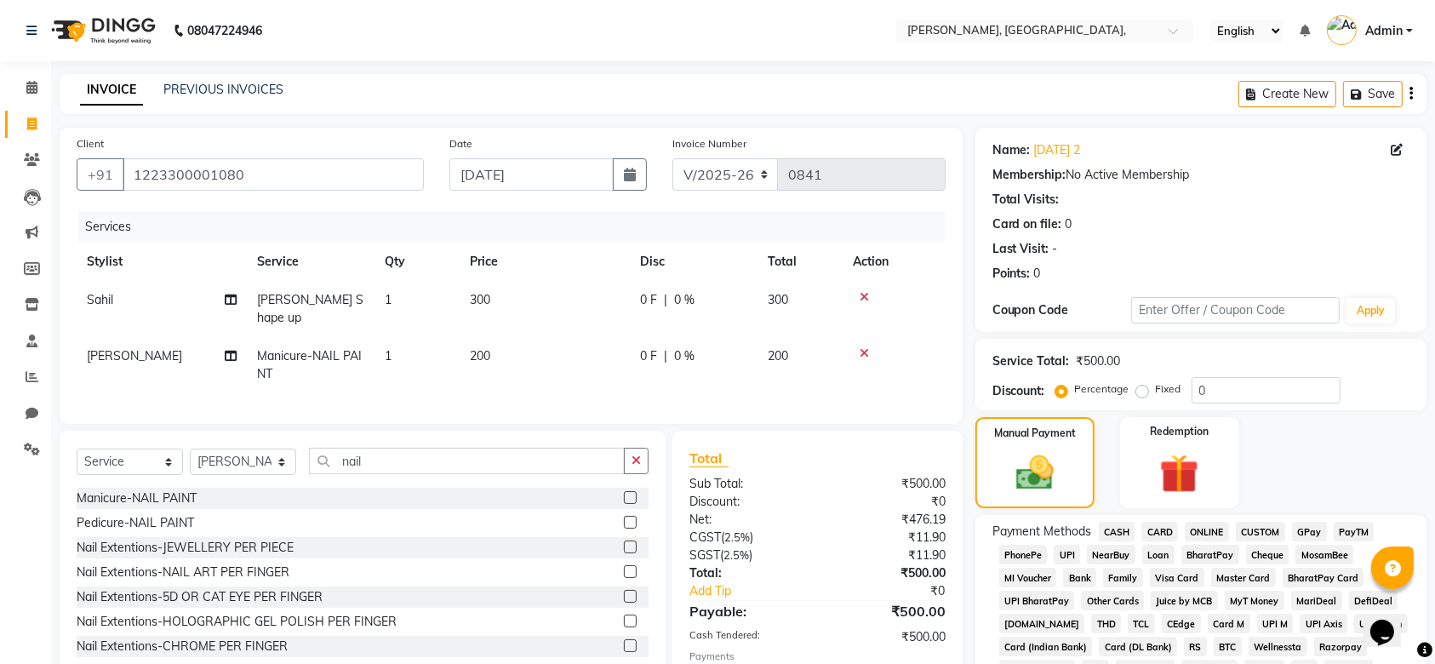
scroll to position [499, 0]
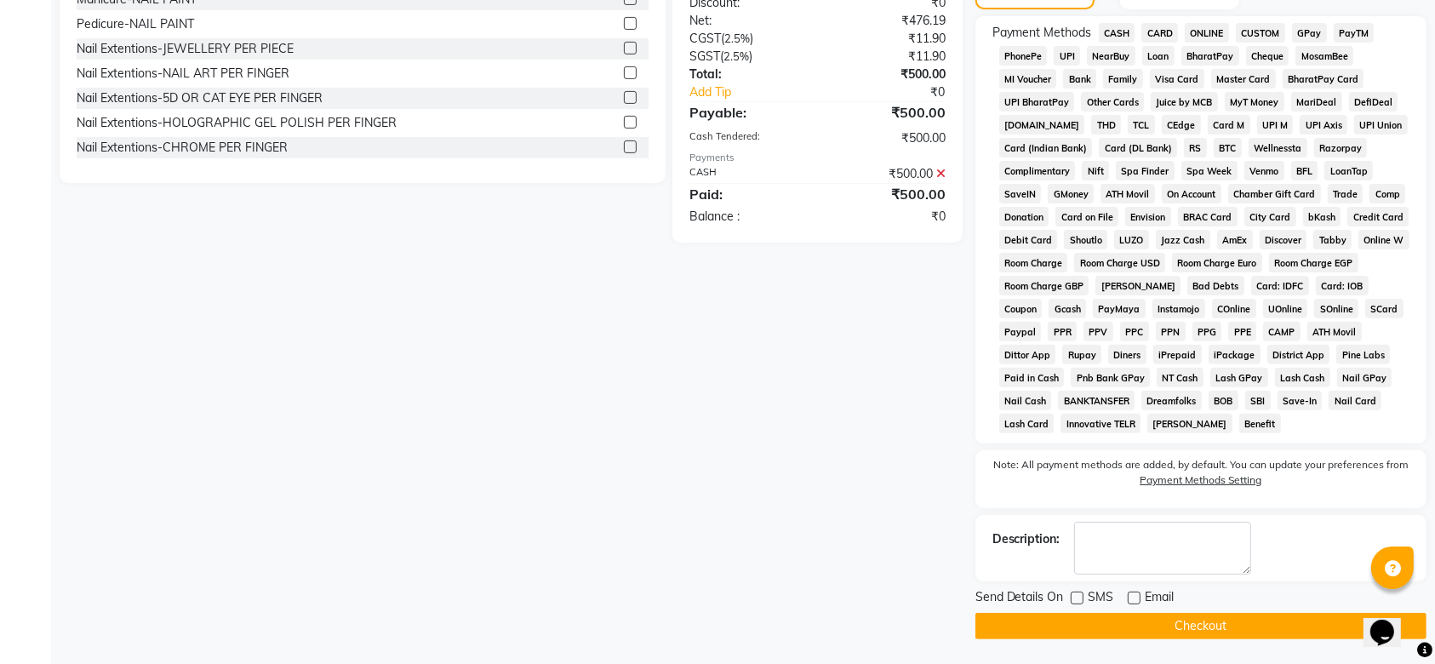
click at [1151, 629] on button "Checkout" at bounding box center [1200, 626] width 451 height 26
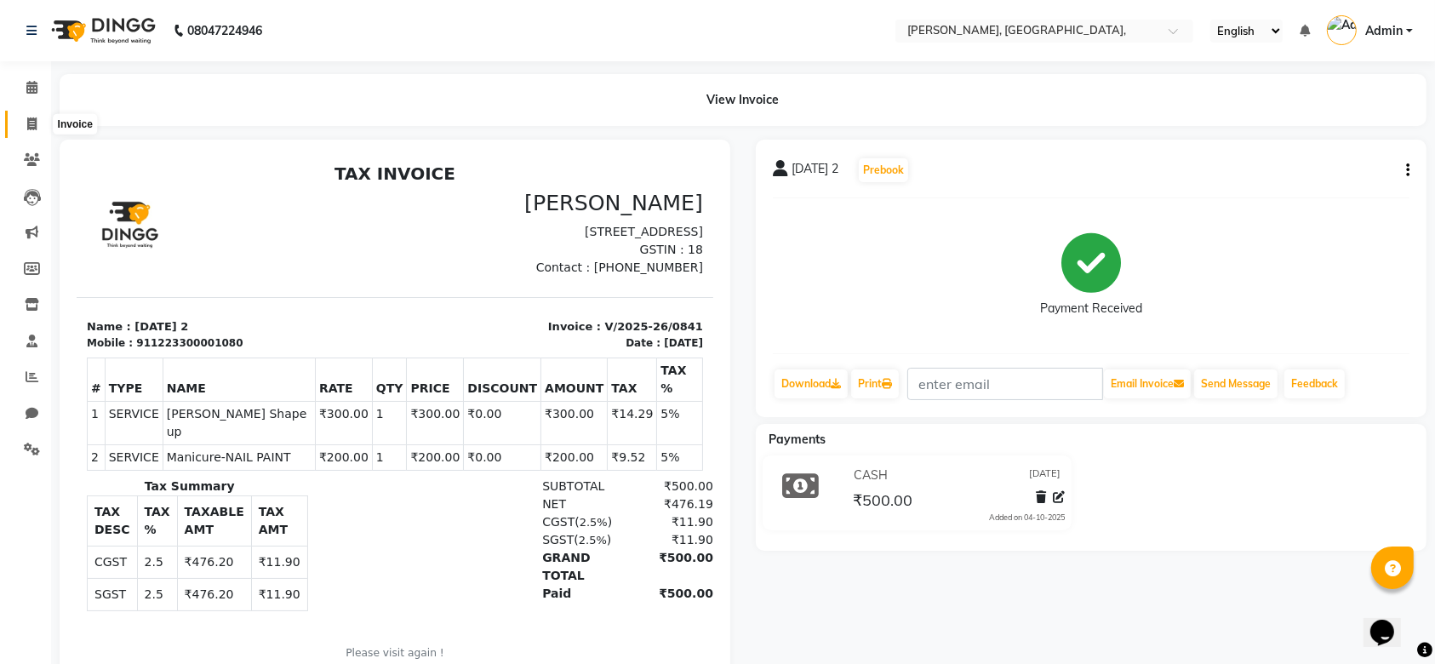
click at [34, 115] on span at bounding box center [32, 125] width 30 height 20
select select "service"
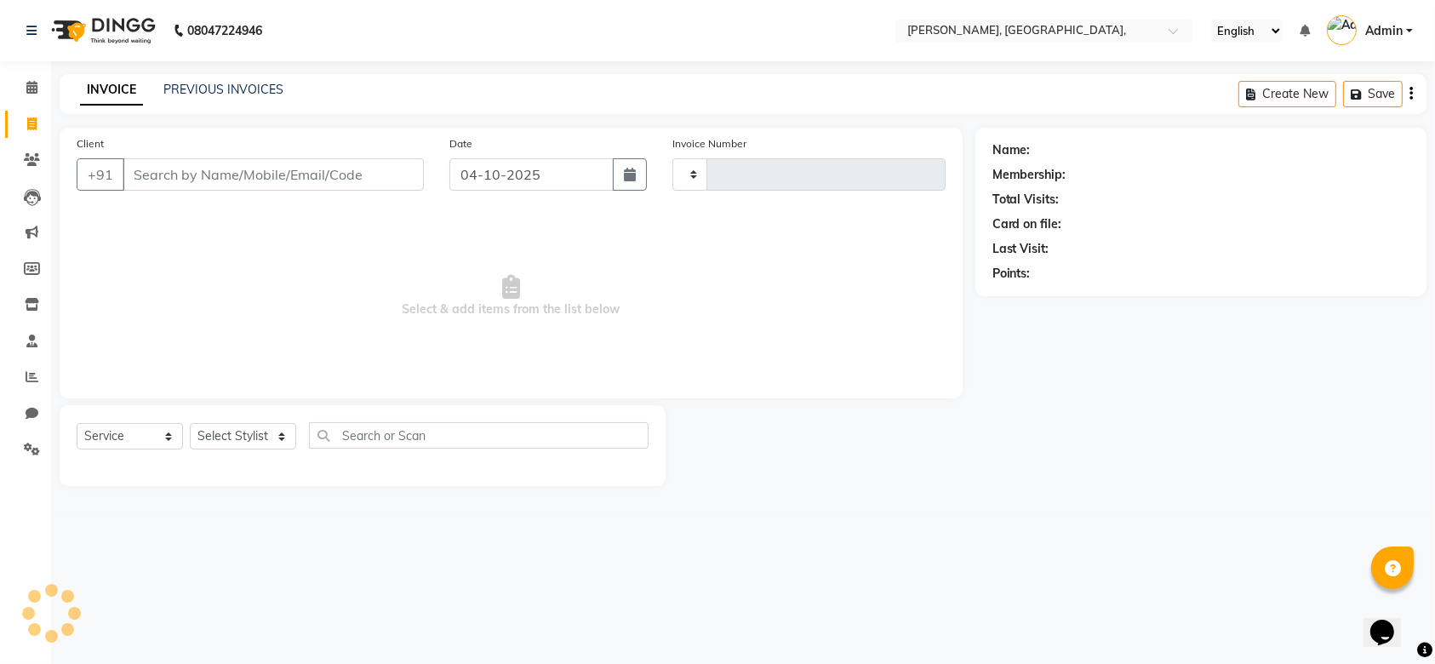
type input "0842"
select select "5248"
click at [474, 174] on input "04-10-2025" at bounding box center [538, 174] width 168 height 32
select select "10"
select select "2025"
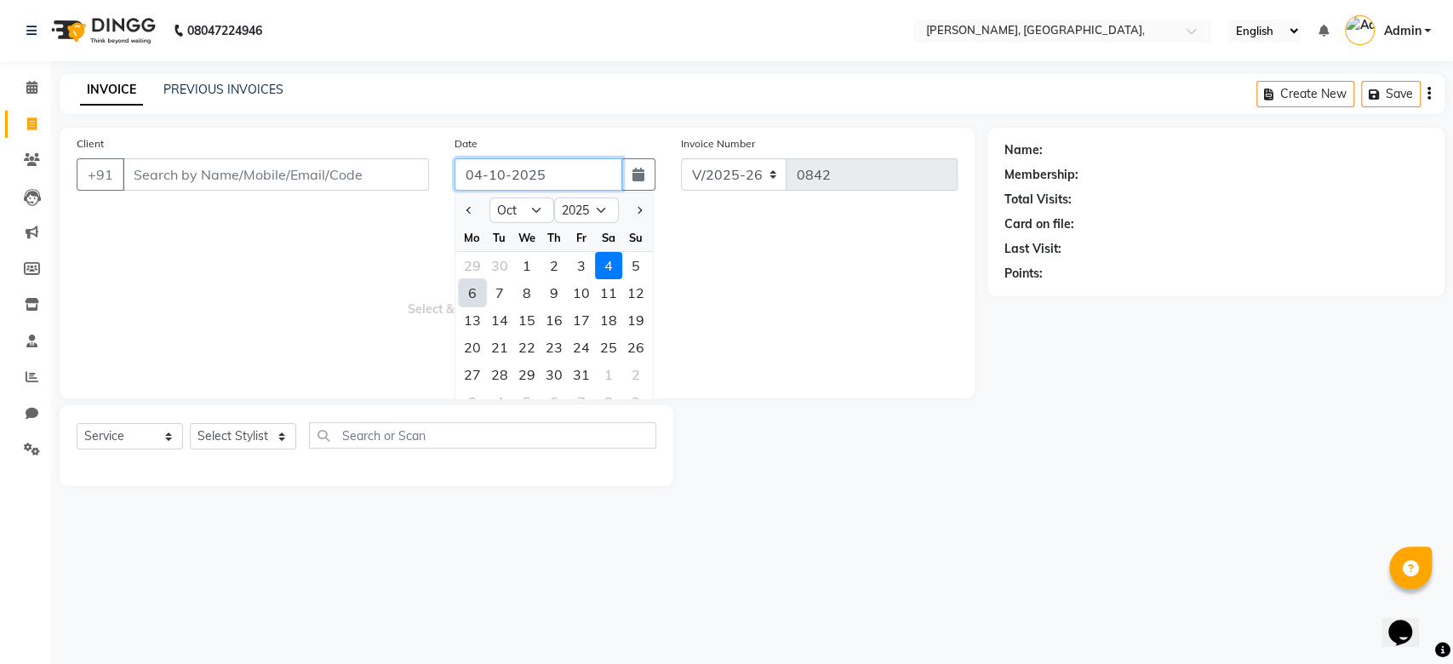
type input "06-10-2025"
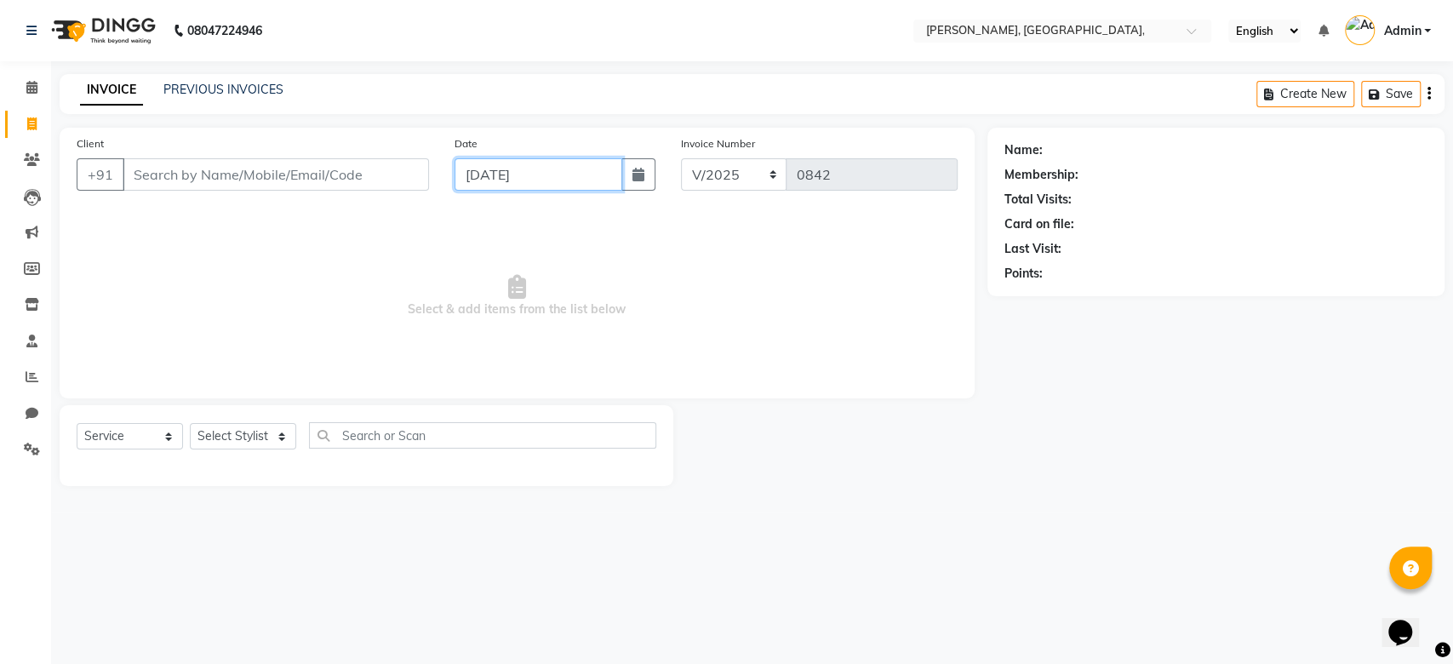
click at [497, 182] on input "06-10-2025" at bounding box center [538, 174] width 168 height 32
select select "10"
select select "2025"
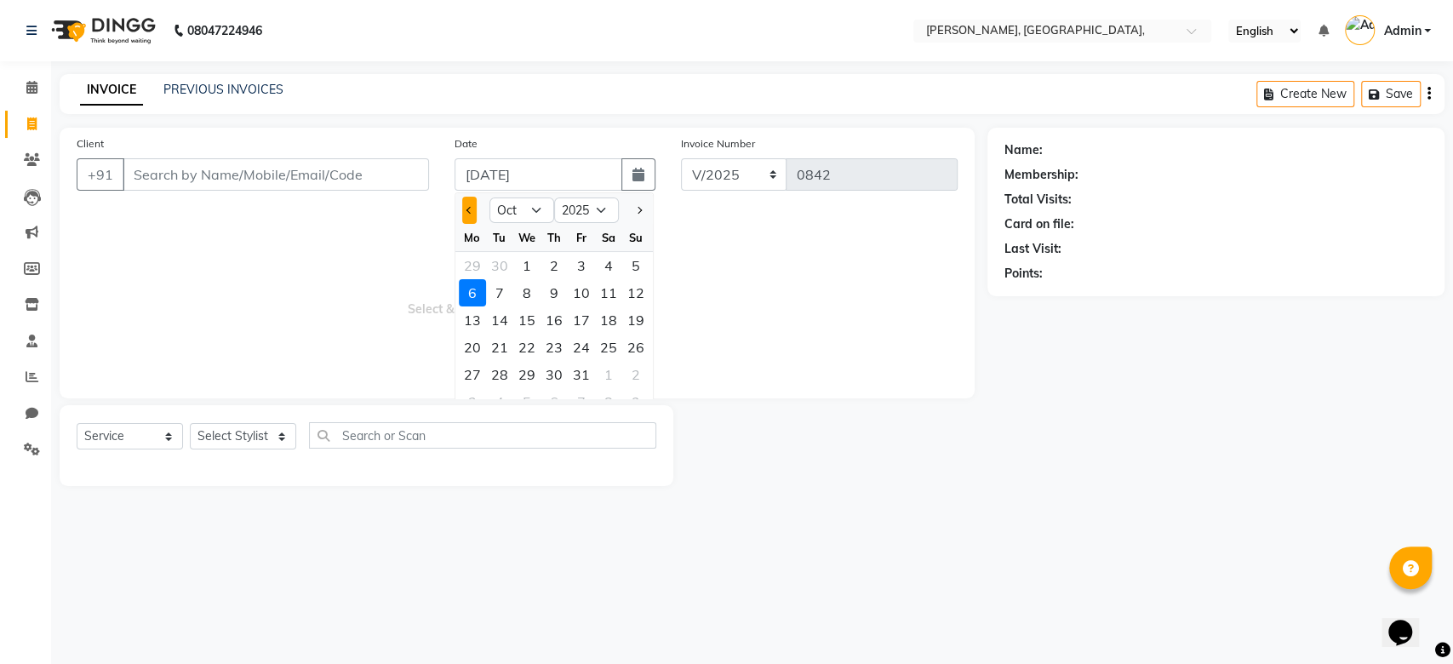
click at [467, 213] on button "Previous month" at bounding box center [469, 210] width 14 height 27
select select "9"
click at [608, 267] on div "6" at bounding box center [608, 265] width 27 height 27
type input "06-09-2025"
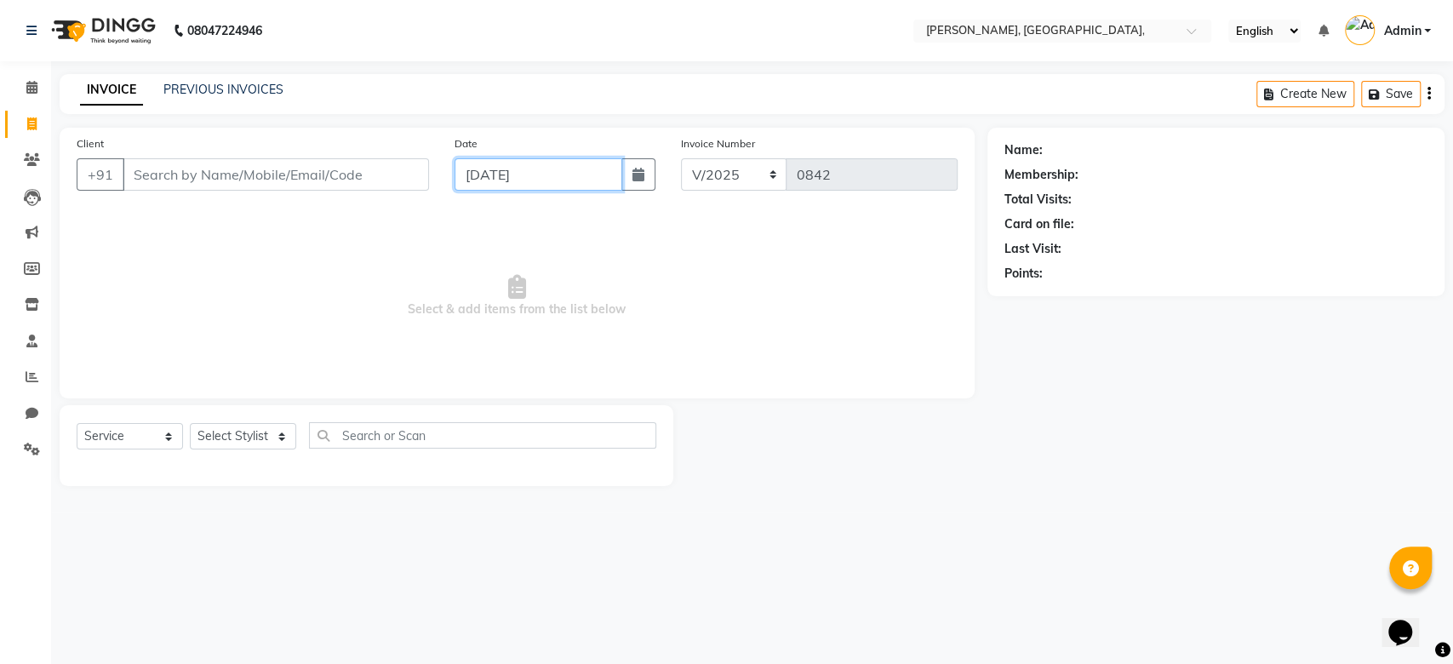
click at [489, 166] on input "06-09-2025" at bounding box center [538, 174] width 168 height 32
select select "9"
select select "2025"
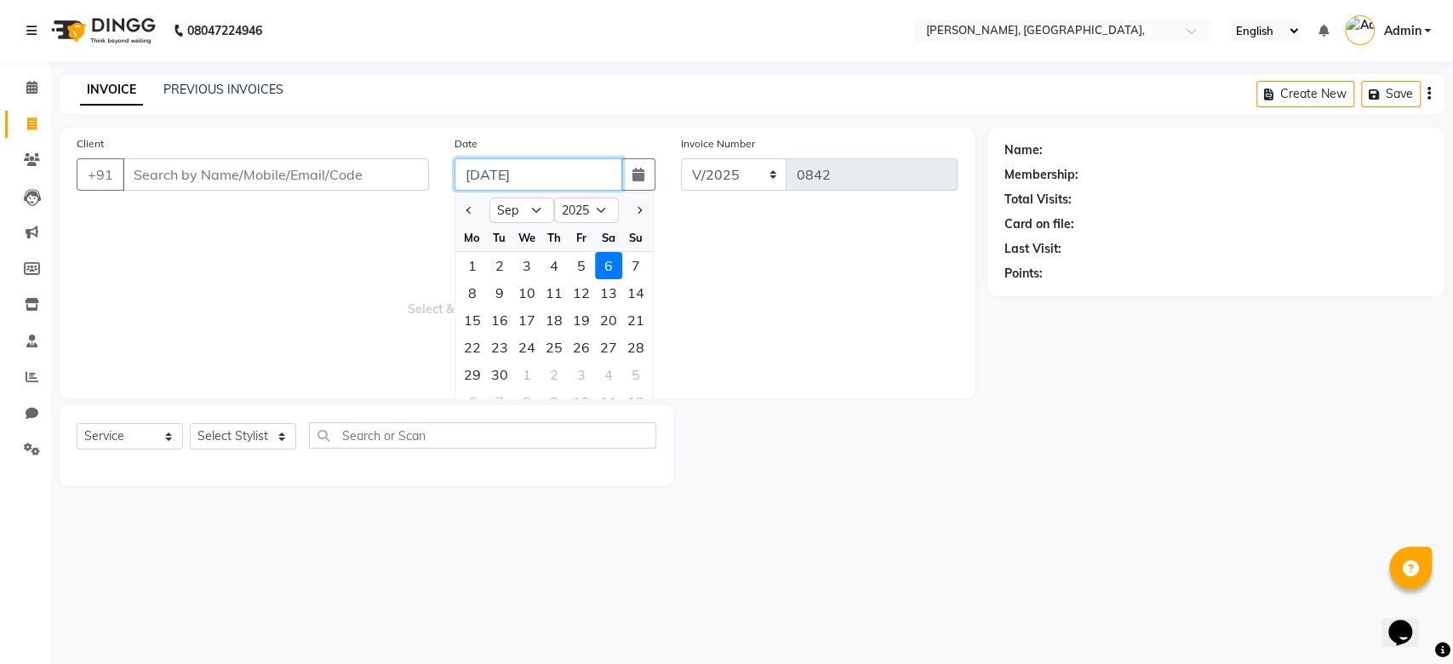
click at [489, 166] on input "06-09-2025" at bounding box center [538, 174] width 168 height 32
paste input "06-09-2025"
type input "06-09-2025"
click at [181, 185] on input "Client" at bounding box center [276, 174] width 306 height 32
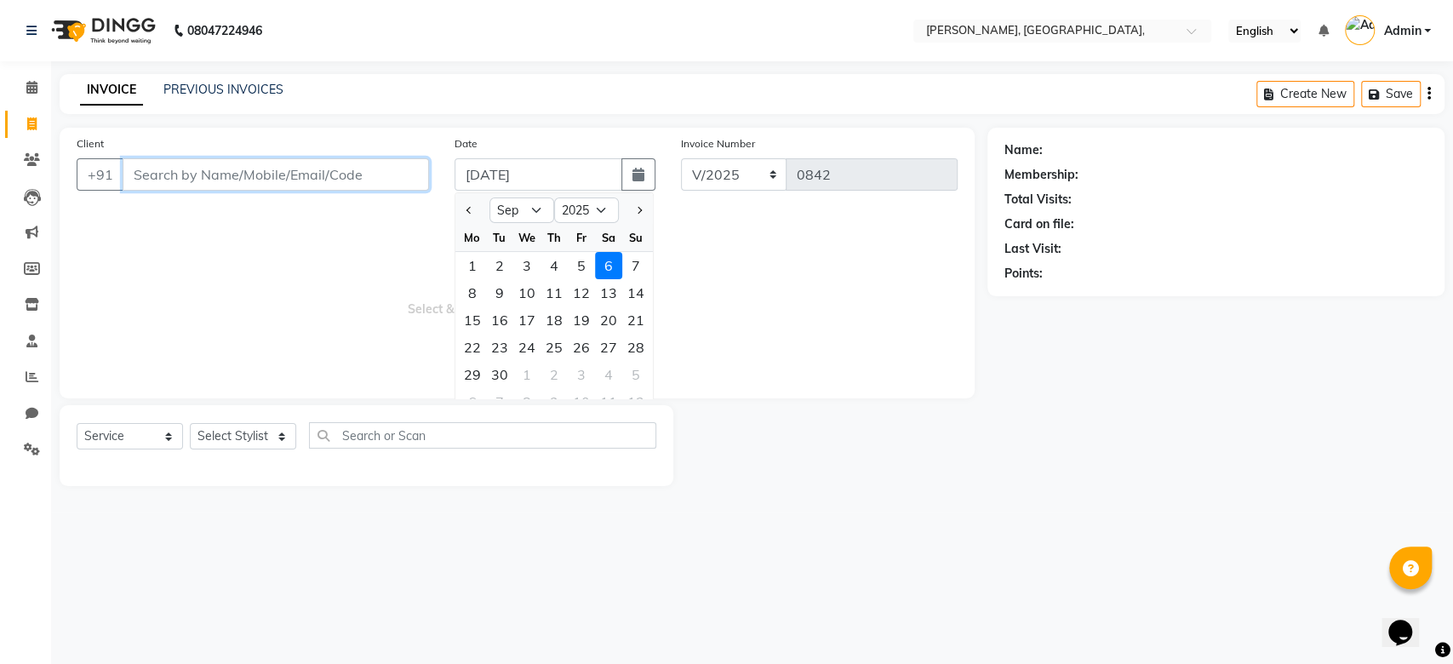
click at [181, 185] on input "Client" at bounding box center [276, 174] width 306 height 32
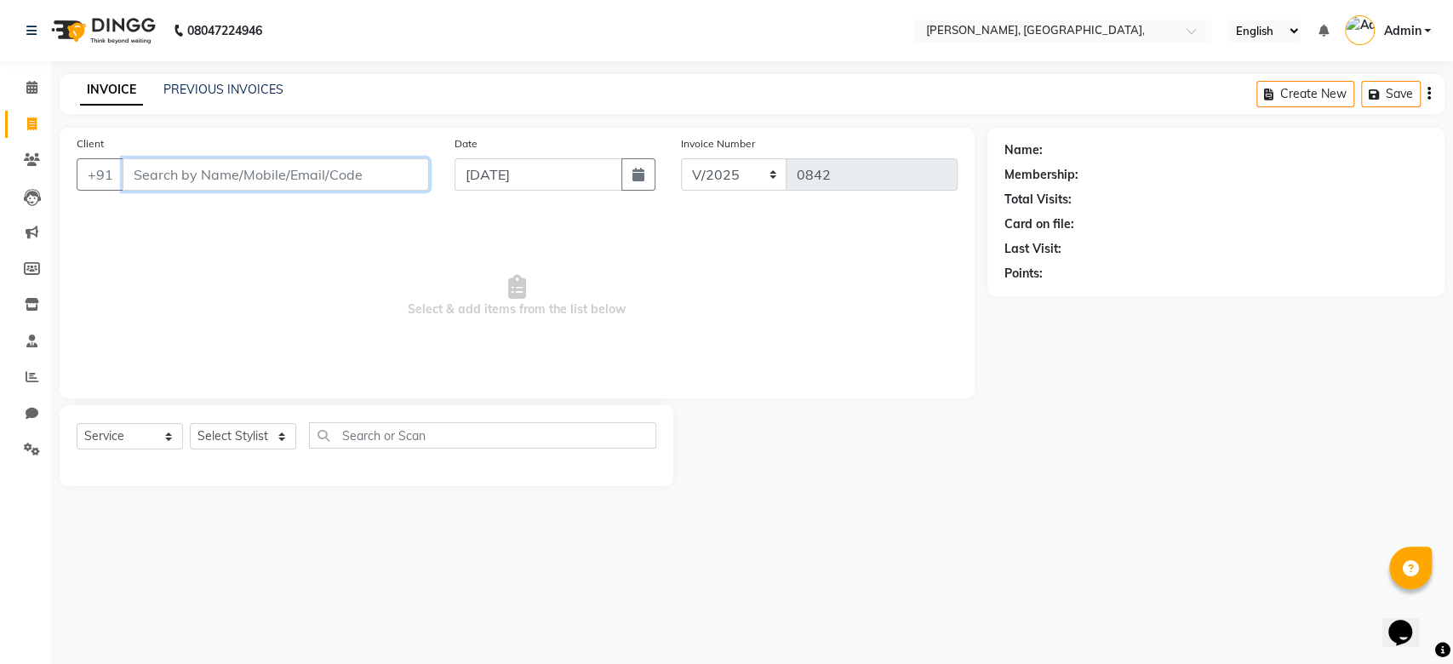
click at [181, 185] on input "Client" at bounding box center [276, 174] width 306 height 32
click at [475, 160] on input "06-09-2025" at bounding box center [538, 174] width 168 height 32
select select "9"
select select "2025"
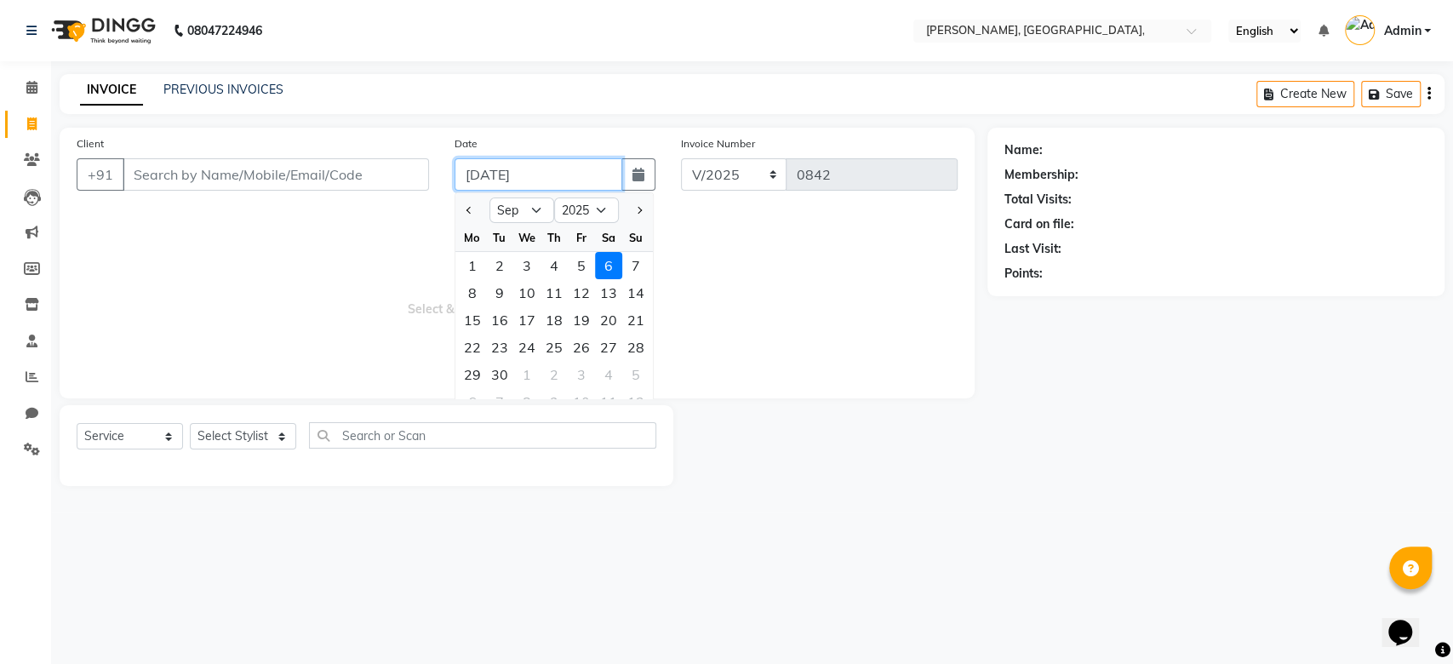
click at [475, 160] on input "06-09-2025" at bounding box center [538, 174] width 168 height 32
click at [290, 169] on input "Client" at bounding box center [276, 174] width 306 height 32
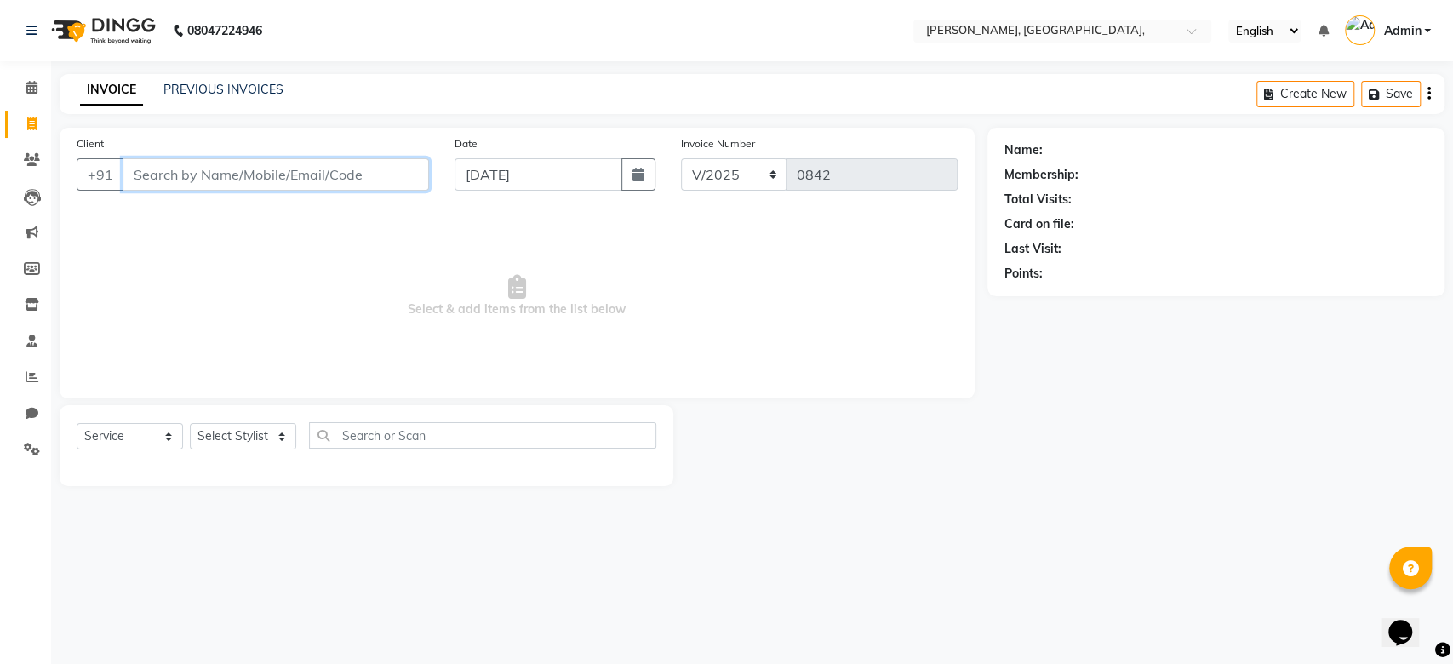
click at [290, 169] on input "Client" at bounding box center [276, 174] width 306 height 32
paste input "06-09-2025"
type input "06-09-2025 1"
click at [379, 166] on span "Add Client" at bounding box center [385, 174] width 67 height 17
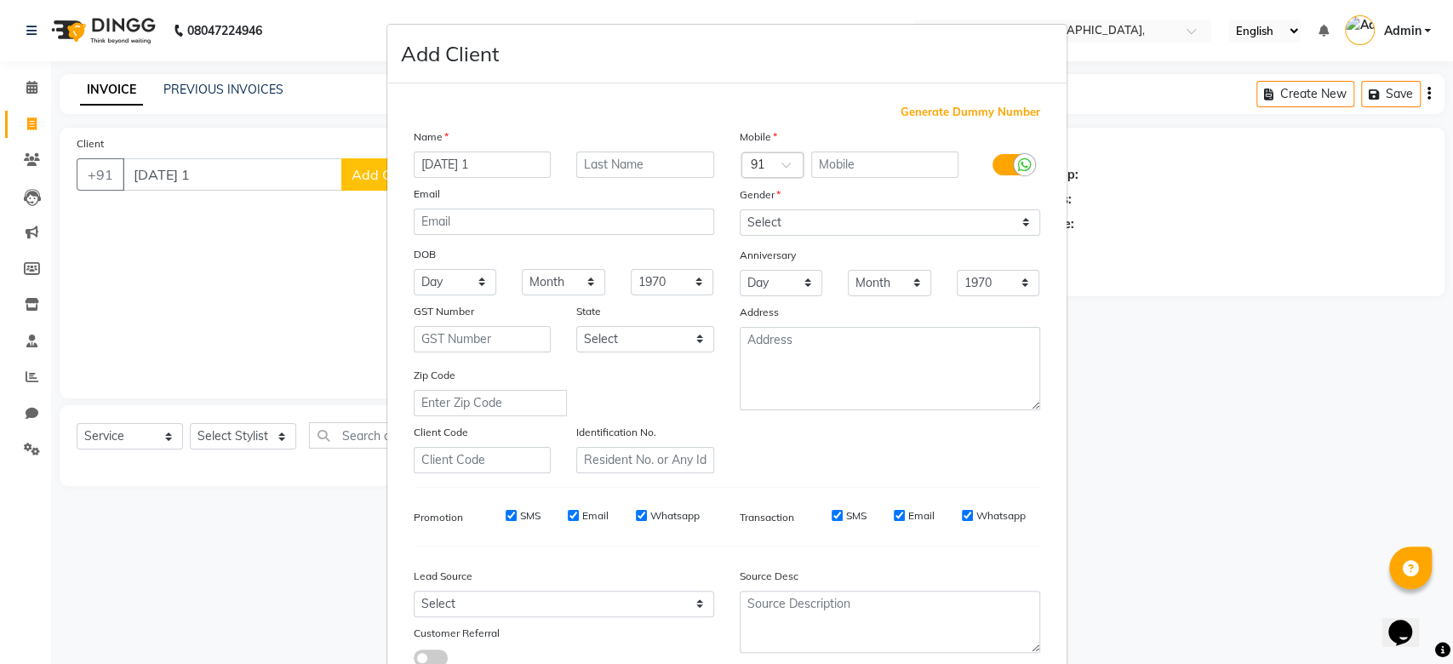
click at [992, 118] on span "Generate Dummy Number" at bounding box center [970, 112] width 140 height 17
type input "1223300001081"
checkbox input "false"
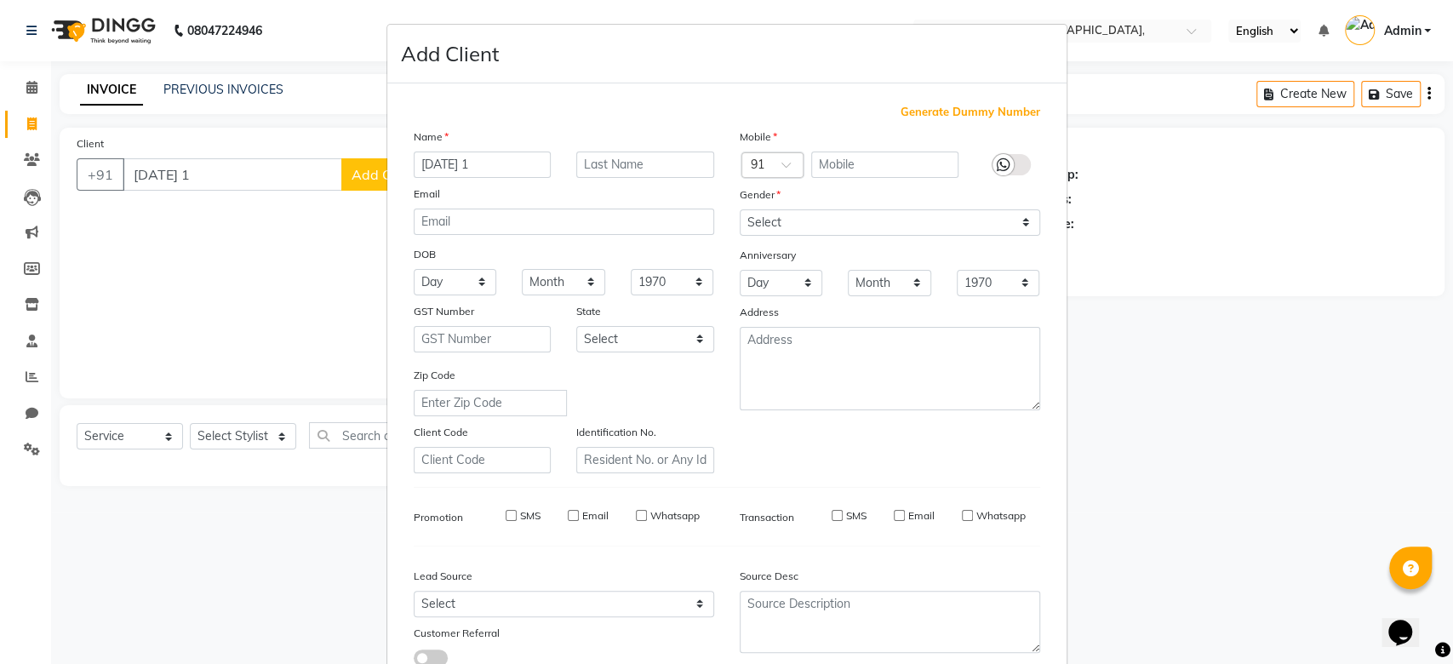
checkbox input "false"
click at [924, 52] on form "Add Client Generate Dummy Number Name 06-09-2025 1 Email DOB Day 01 02 03 04 05…" at bounding box center [726, 393] width 679 height 736
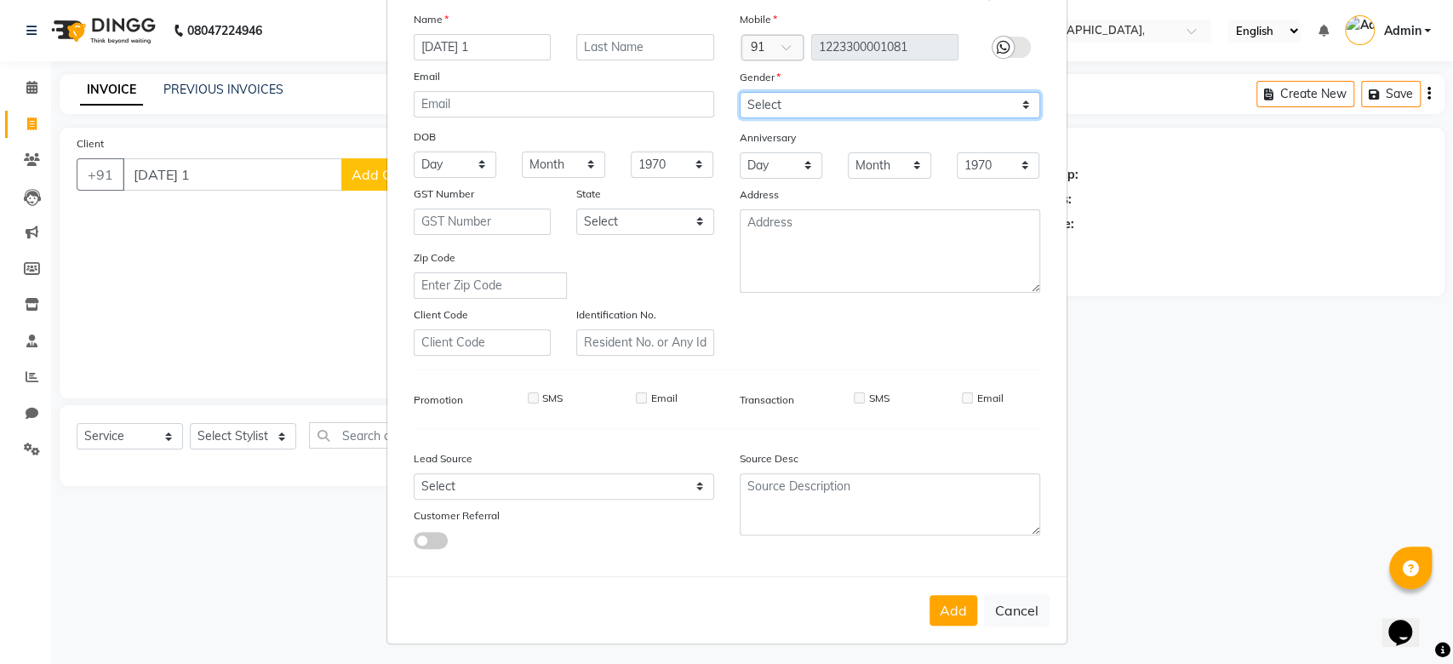
click at [913, 107] on select "Select Male Female Other Prefer Not To Say" at bounding box center [890, 105] width 300 height 26
click at [740, 92] on select "Select Male Female Other Prefer Not To Say" at bounding box center [890, 105] width 300 height 26
select select "prefer_not_to_say"
click at [921, 196] on div "Address" at bounding box center [890, 198] width 326 height 24
click at [946, 600] on button "Add" at bounding box center [953, 610] width 48 height 31
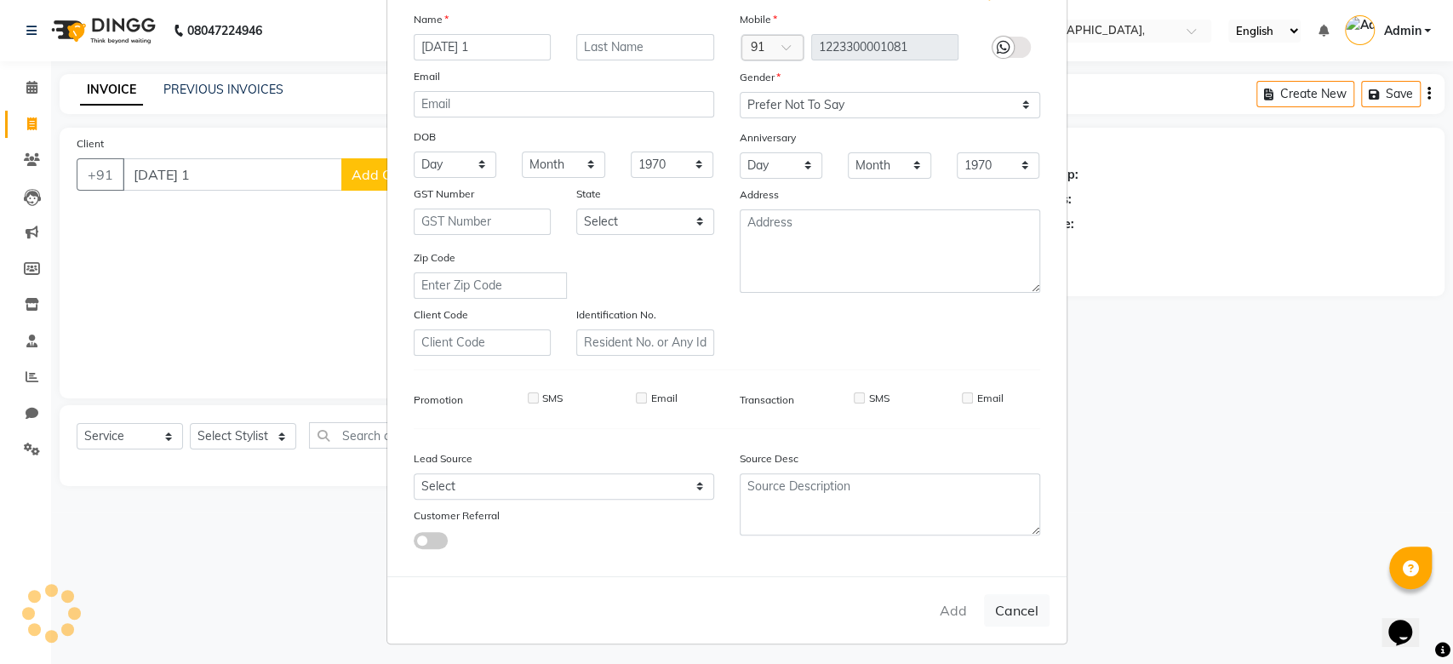
type input "1223300001081"
select select
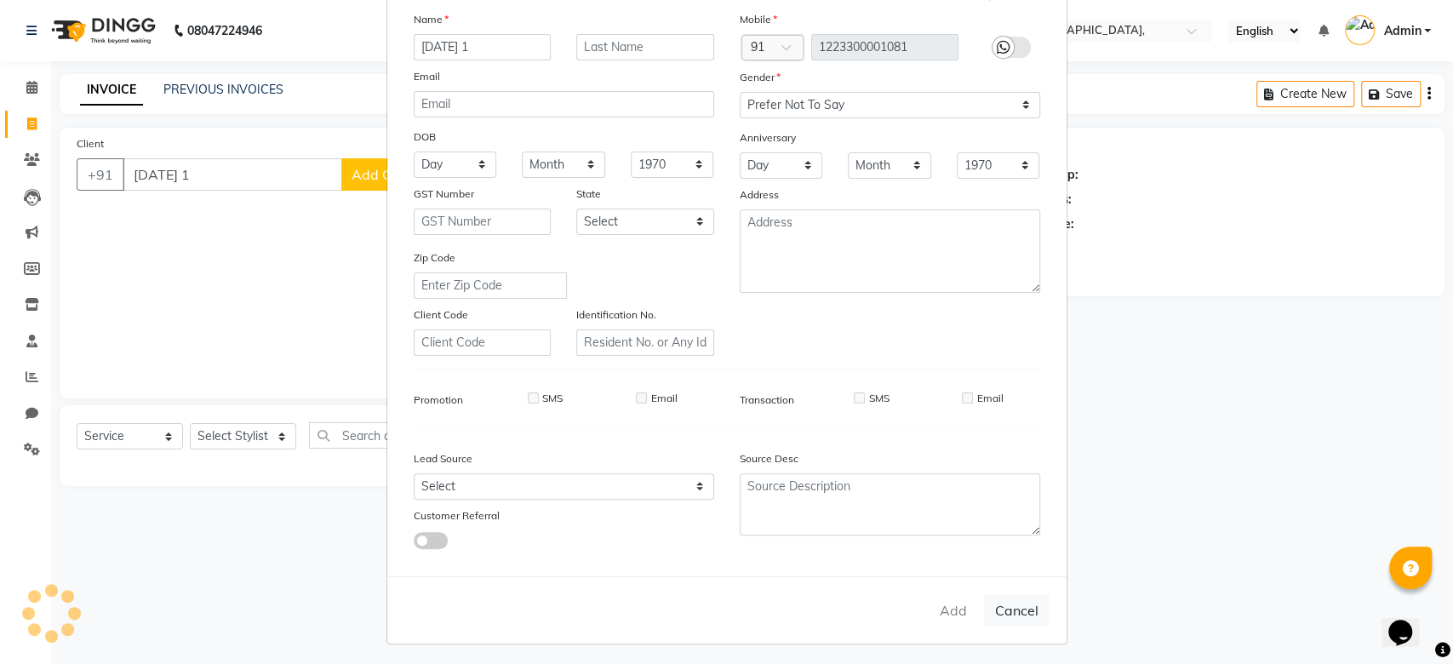
select select
checkbox input "false"
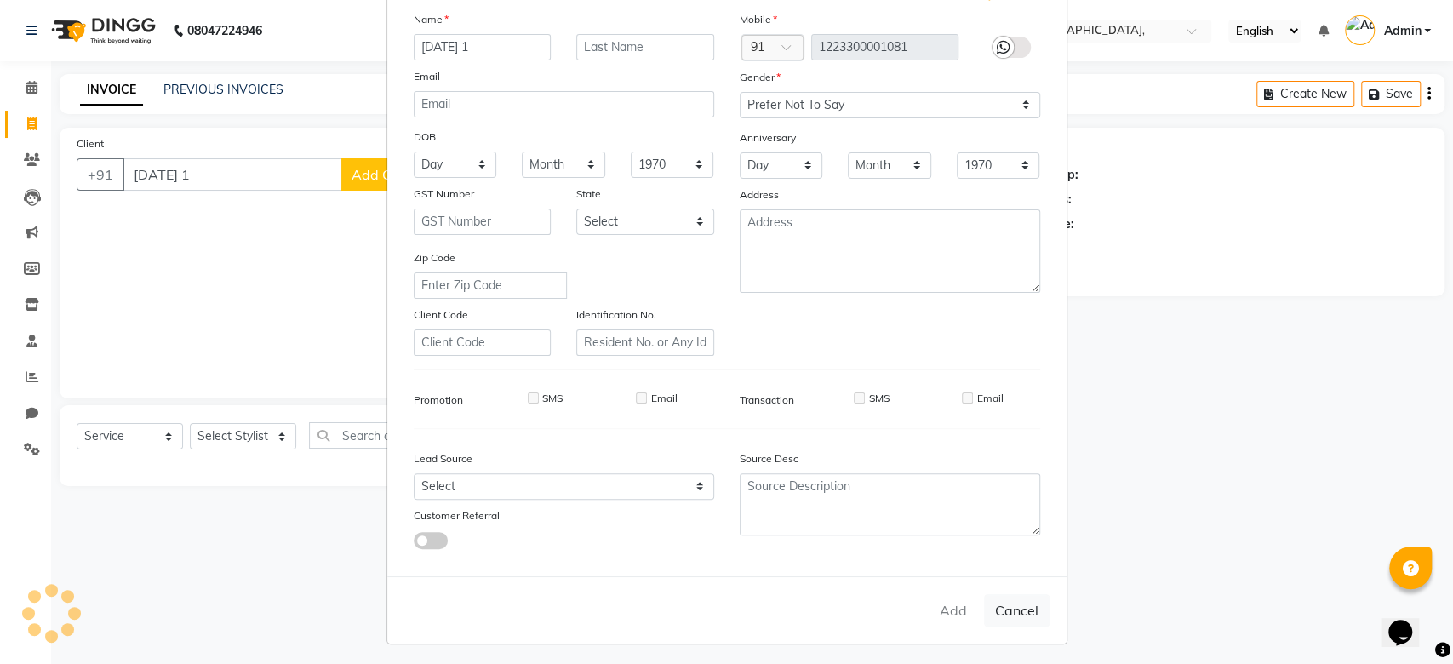
checkbox input "false"
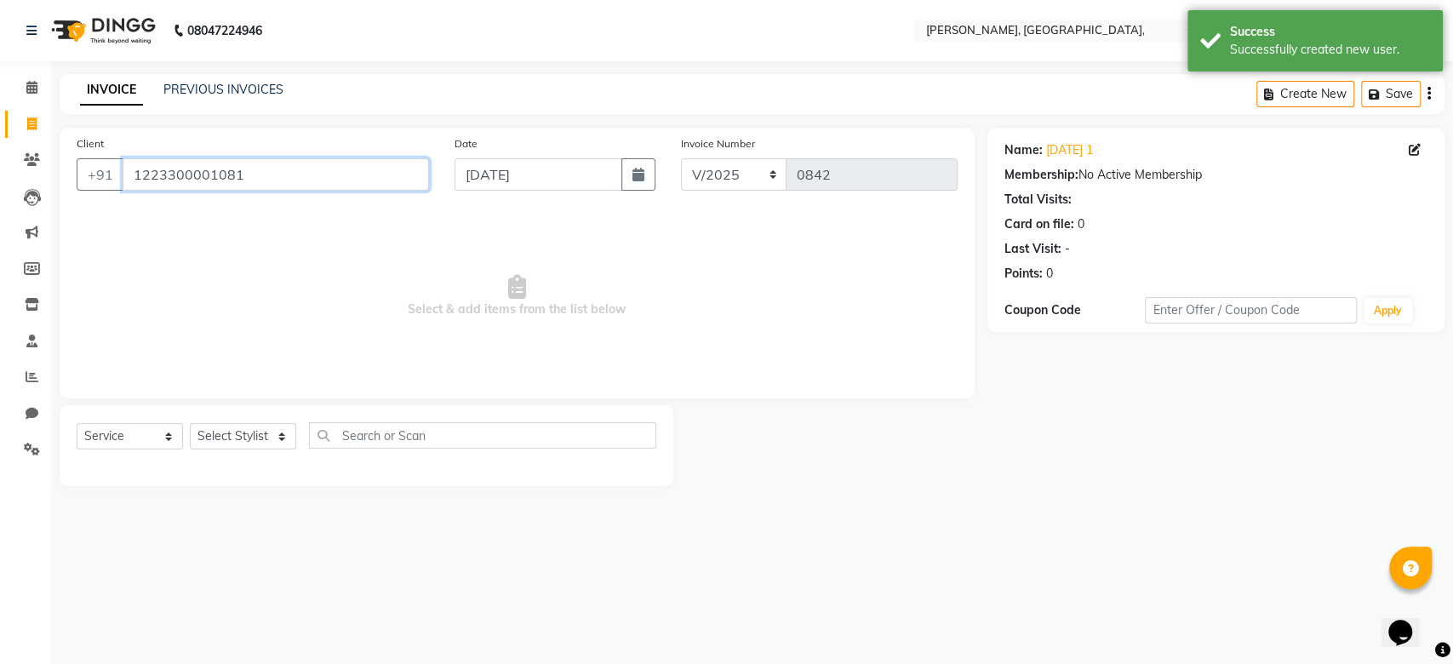
click at [197, 178] on input "1223300001081" at bounding box center [276, 174] width 306 height 32
paste input "06-09-2025"
type input "06-09-2025 2"
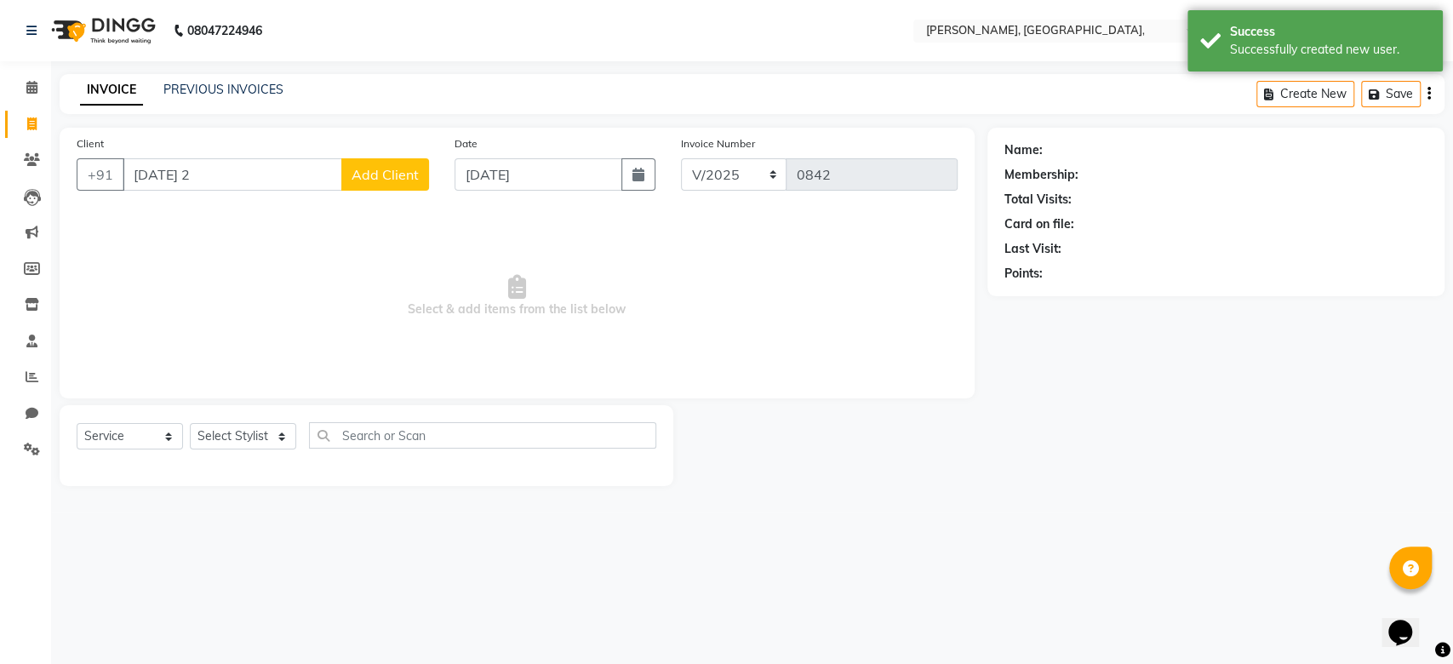
click at [380, 162] on button "Add Client" at bounding box center [385, 174] width 88 height 32
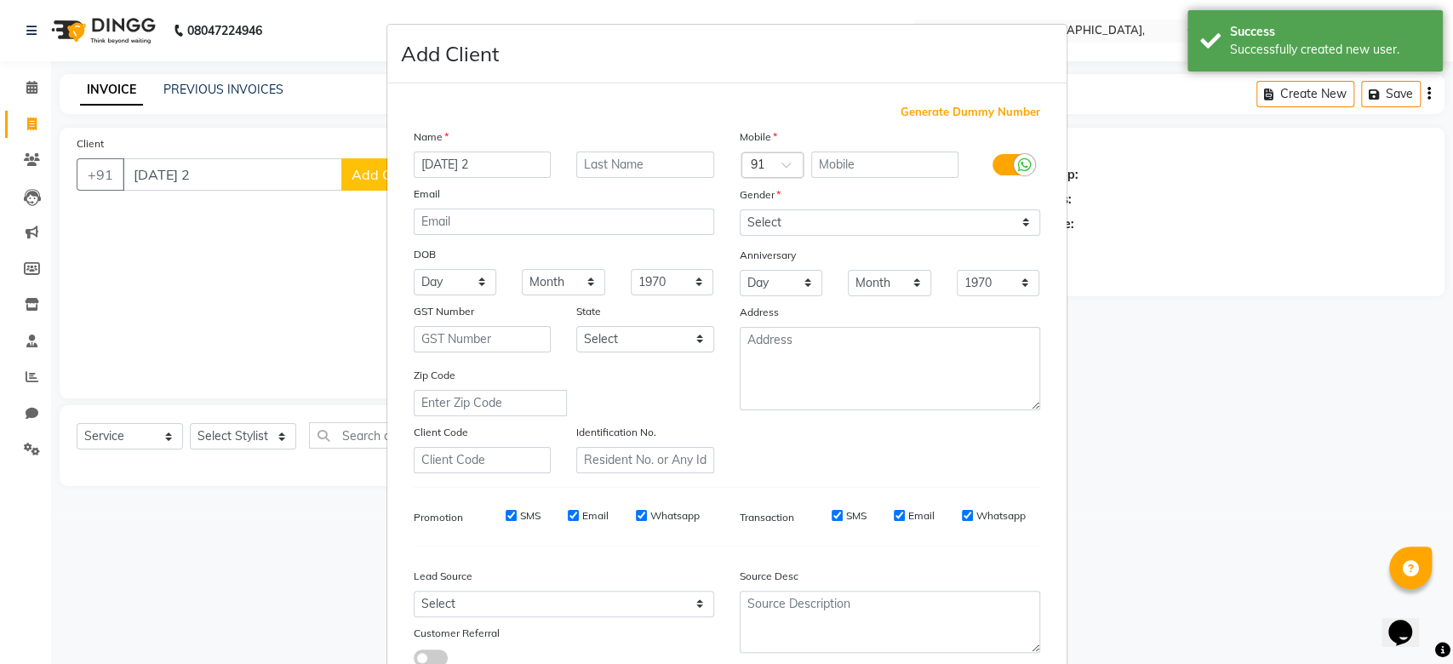
click at [926, 112] on span "Generate Dummy Number" at bounding box center [970, 112] width 140 height 17
type input "1223300001082"
checkbox input "false"
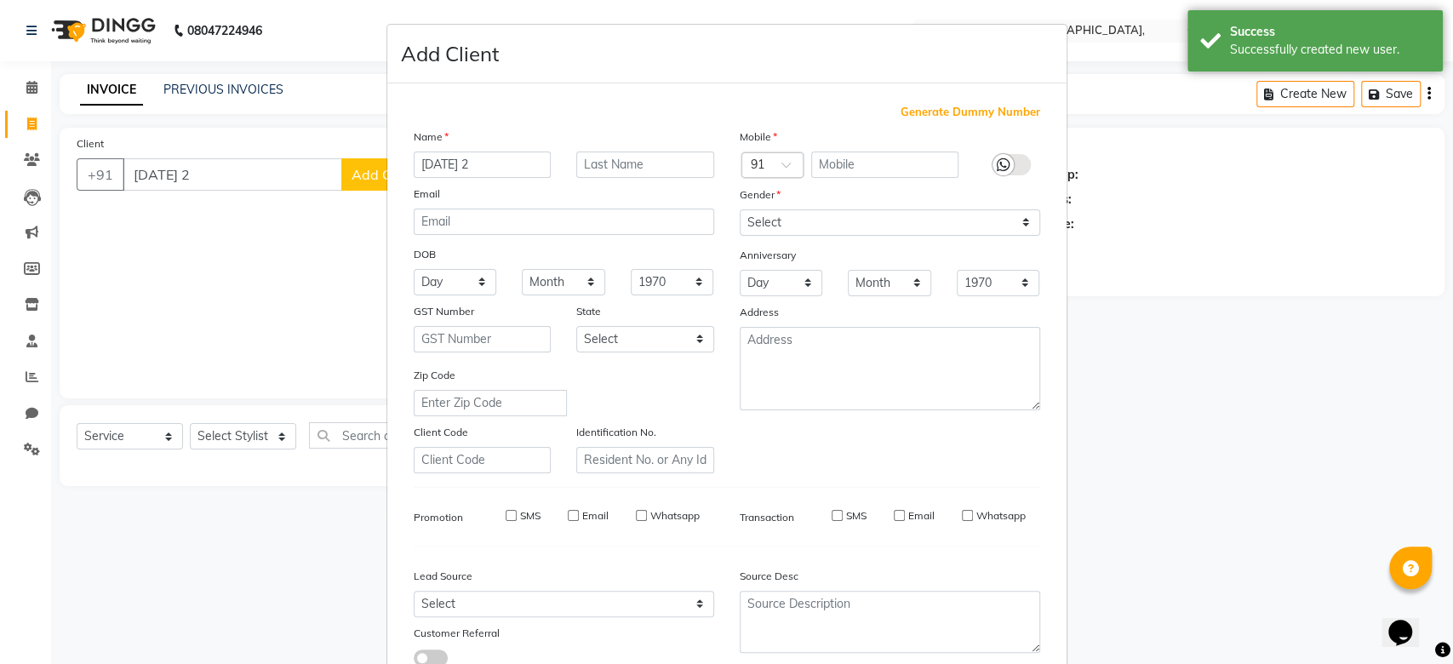
checkbox input "false"
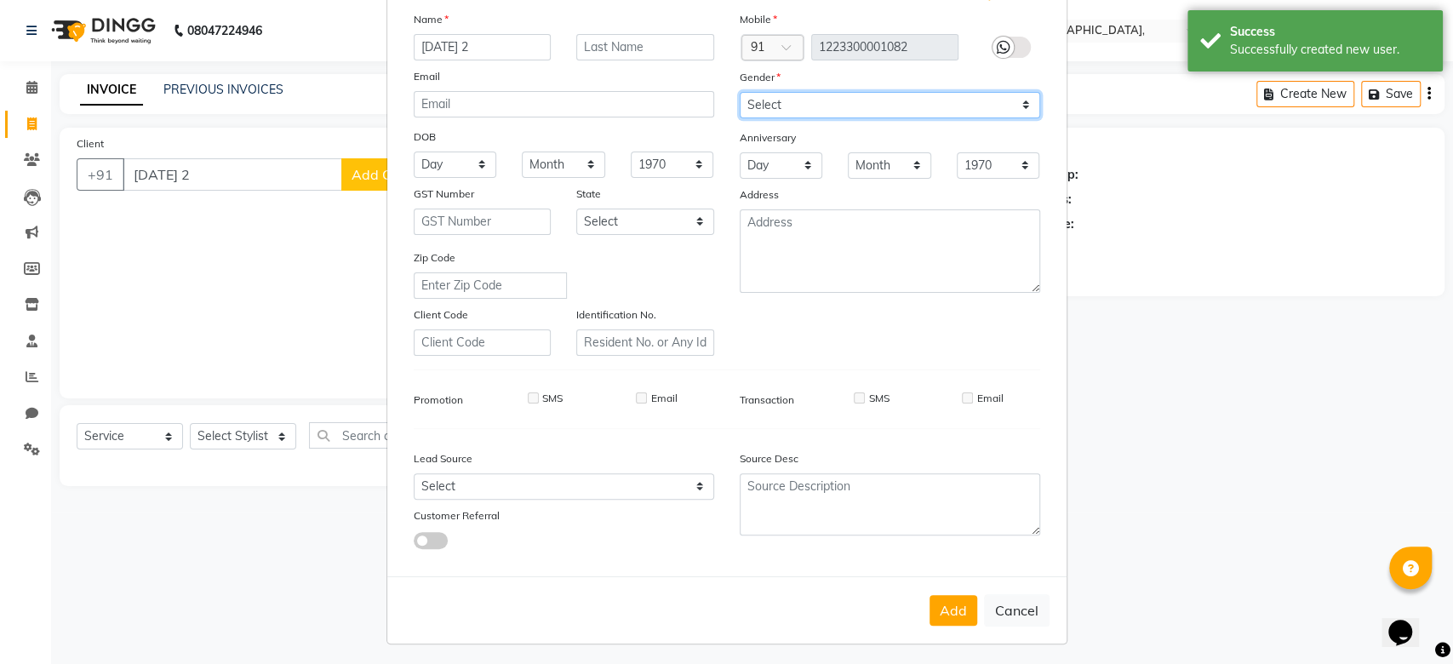
click at [809, 93] on select "Select Male Female Other Prefer Not To Say" at bounding box center [890, 105] width 300 height 26
select select "prefer_not_to_say"
click at [854, 201] on div "Address" at bounding box center [890, 198] width 326 height 24
click at [929, 603] on button "Add" at bounding box center [953, 610] width 48 height 31
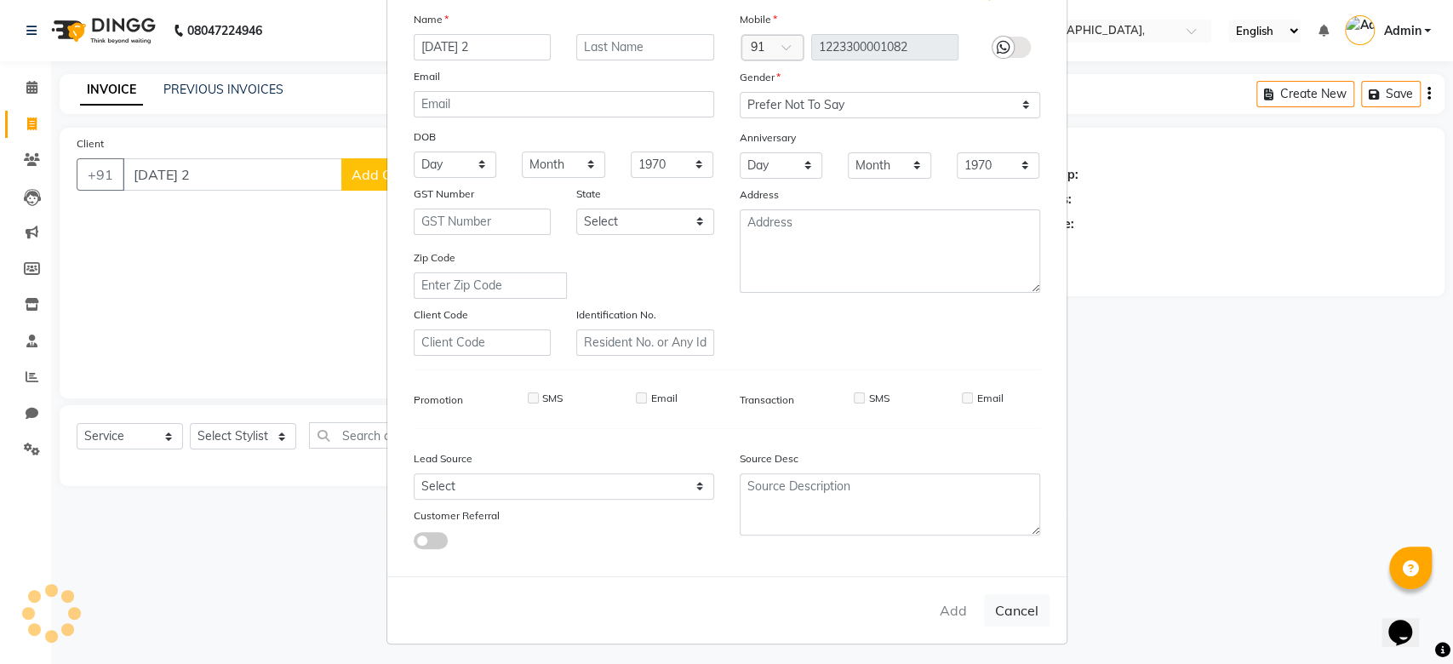
type input "1223300001082"
select select
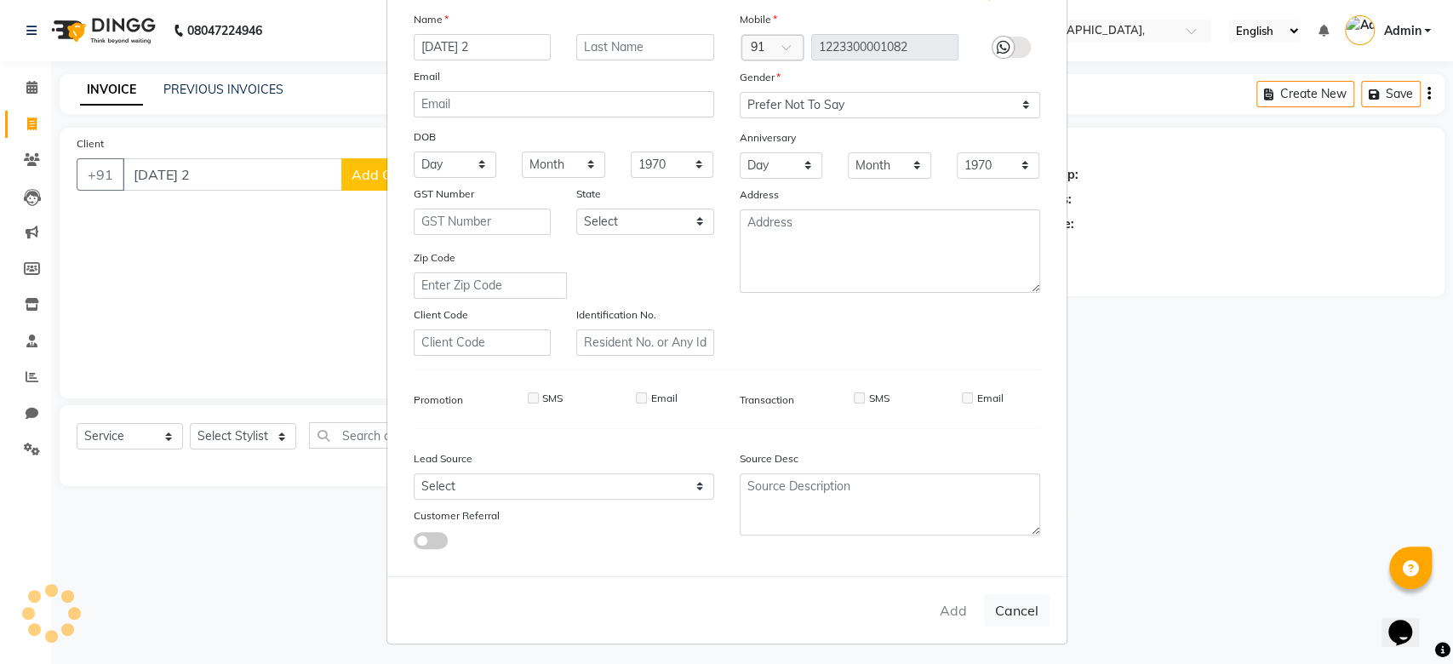
select select
checkbox input "false"
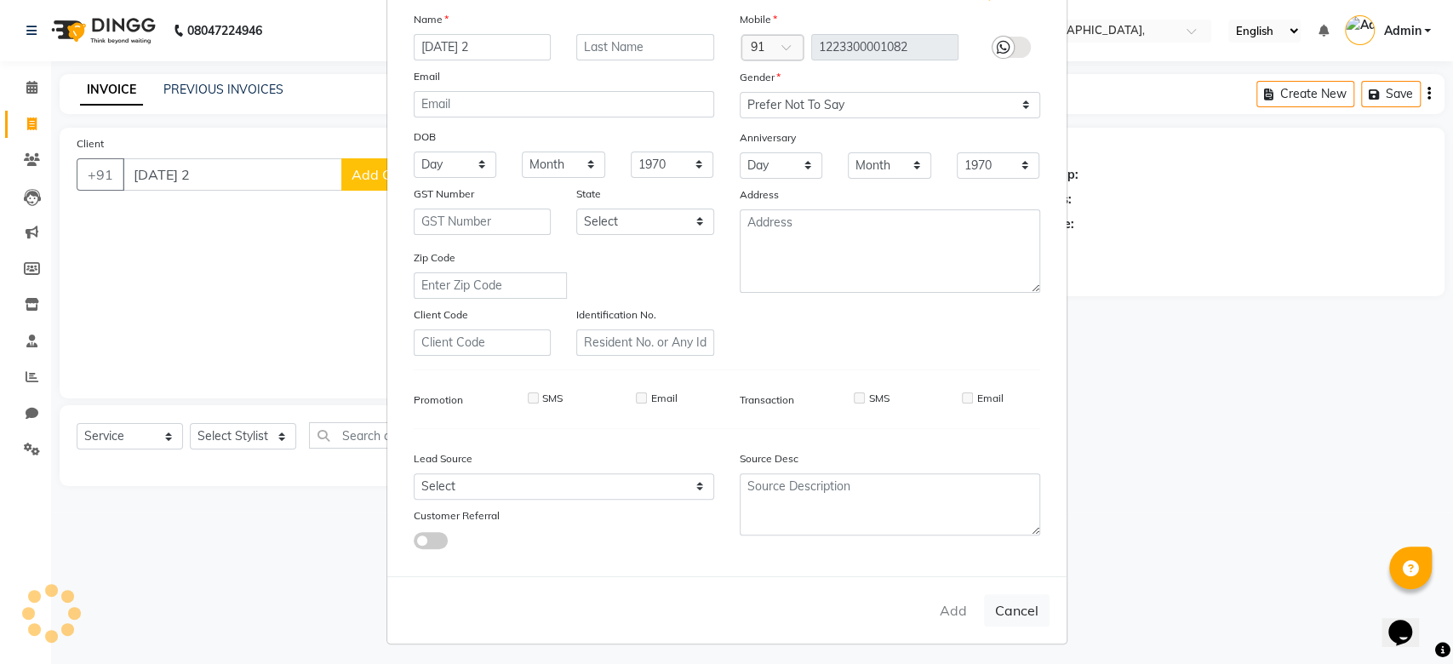
checkbox input "false"
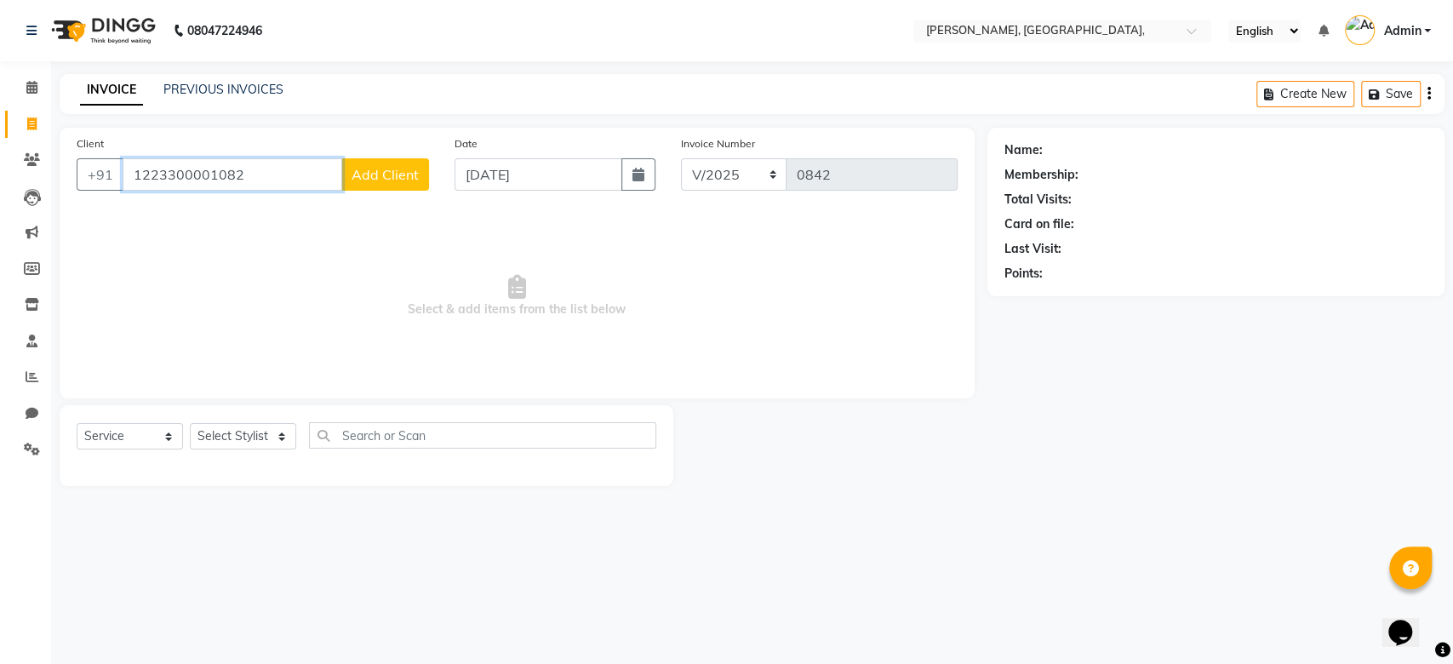
click at [172, 164] on input "1223300001082" at bounding box center [233, 174] width 220 height 32
paste input "06-09-2025"
type input "06-09-2025 3"
drag, startPoint x: 435, startPoint y: 180, endPoint x: 409, endPoint y: 180, distance: 26.4
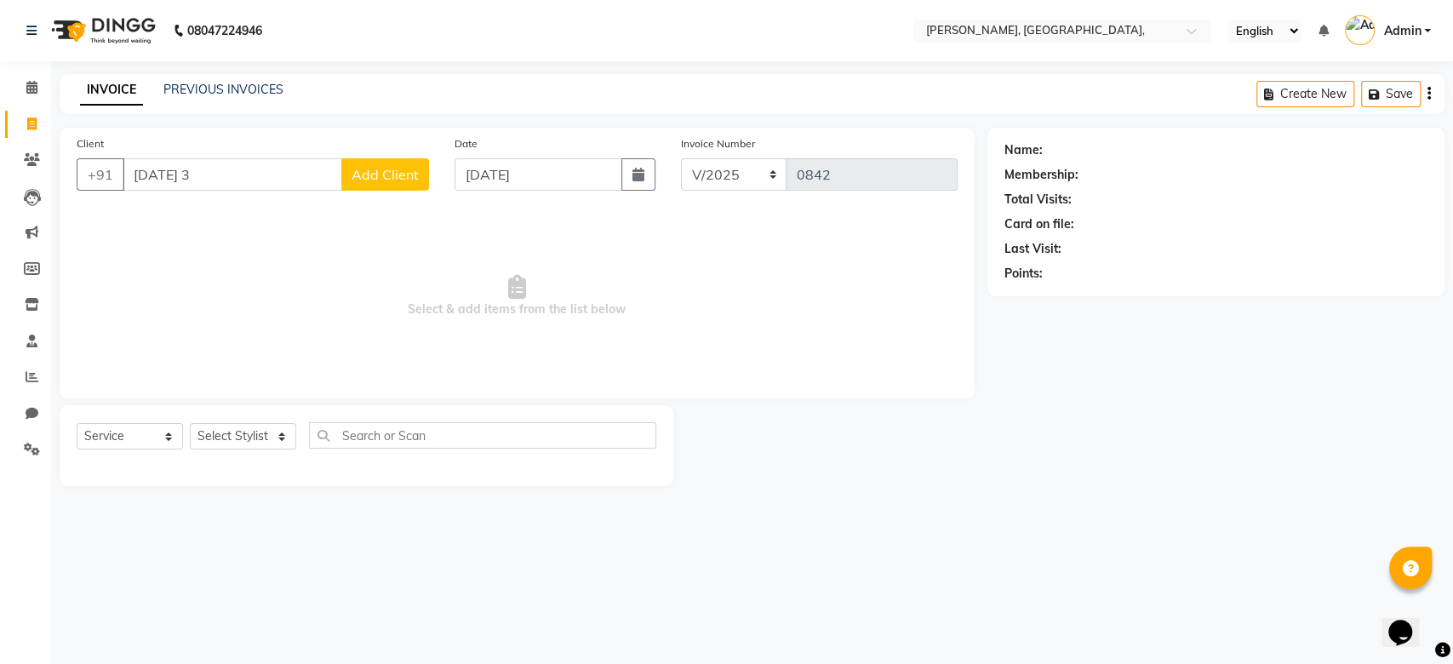
click at [409, 180] on div "Client +91 06-09-2025 3 Add Client" at bounding box center [253, 169] width 378 height 70
click at [409, 180] on span "Add Client" at bounding box center [385, 174] width 67 height 17
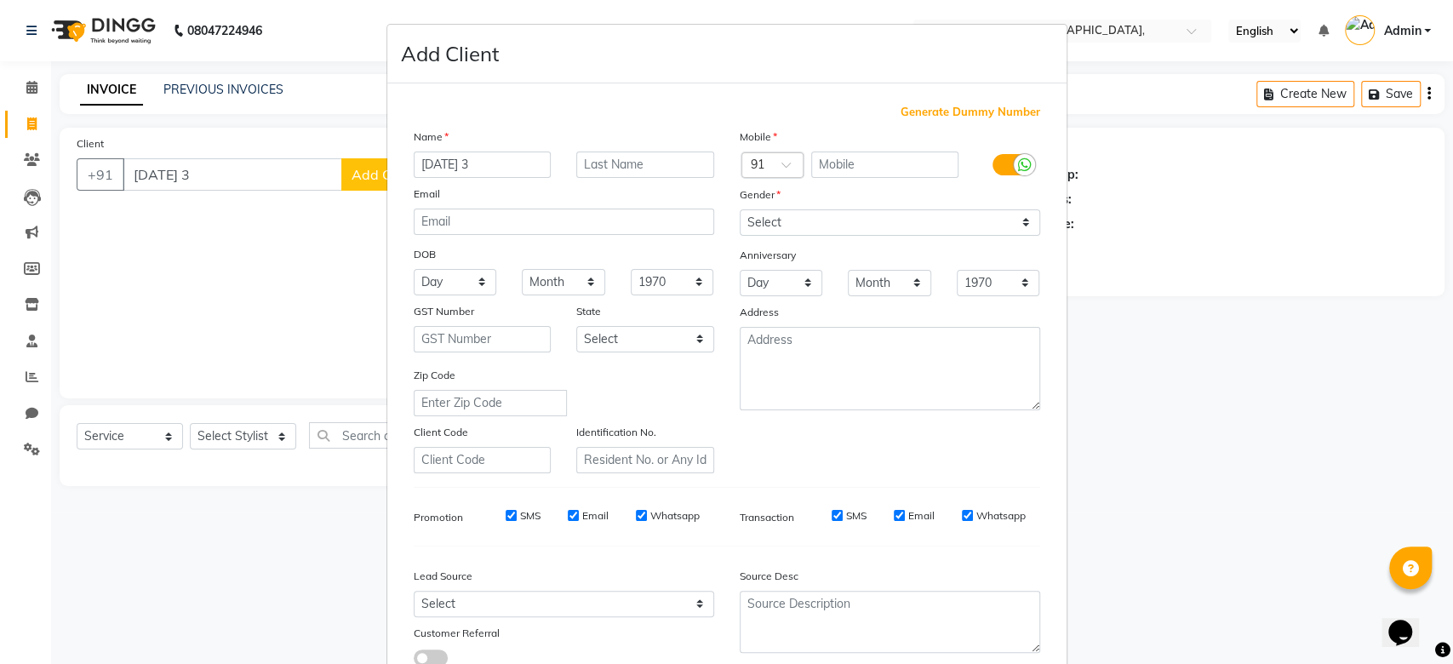
click at [930, 106] on span "Generate Dummy Number" at bounding box center [970, 112] width 140 height 17
type input "1223300001083"
checkbox input "false"
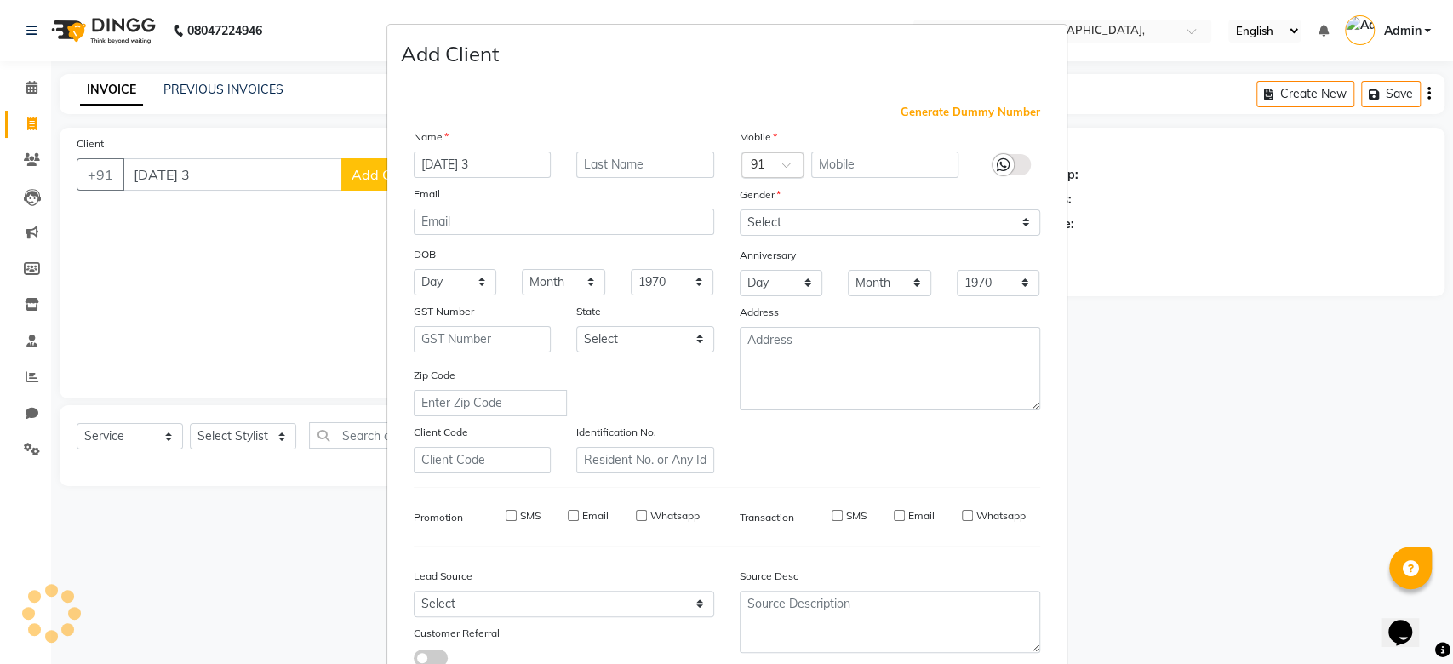
checkbox input "false"
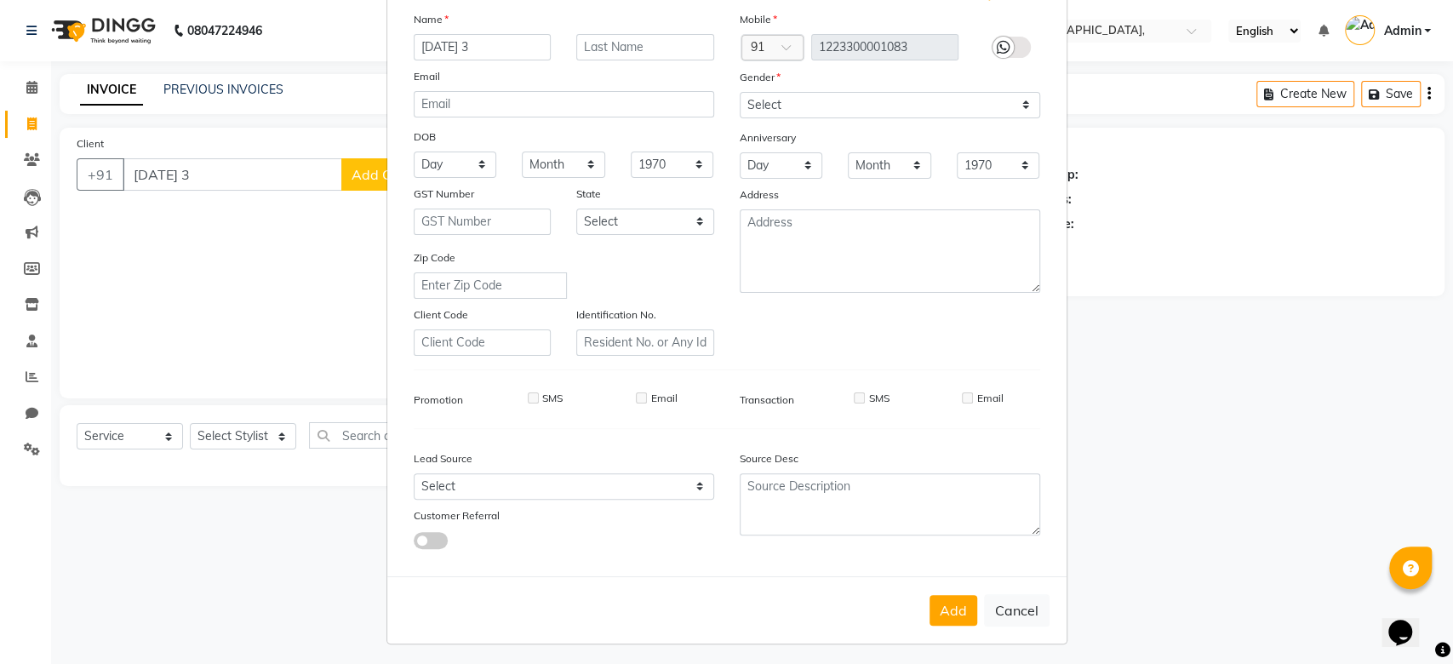
click at [837, 94] on div "Mobile Country Code × 91 1223300001083 Gender Select Male Female Other Prefer N…" at bounding box center [890, 183] width 326 height 346
click at [837, 94] on select "Select Male Female Other Prefer Not To Say" at bounding box center [890, 105] width 300 height 26
select select "prefer_not_to_say"
click at [946, 596] on button "Add" at bounding box center [953, 610] width 48 height 31
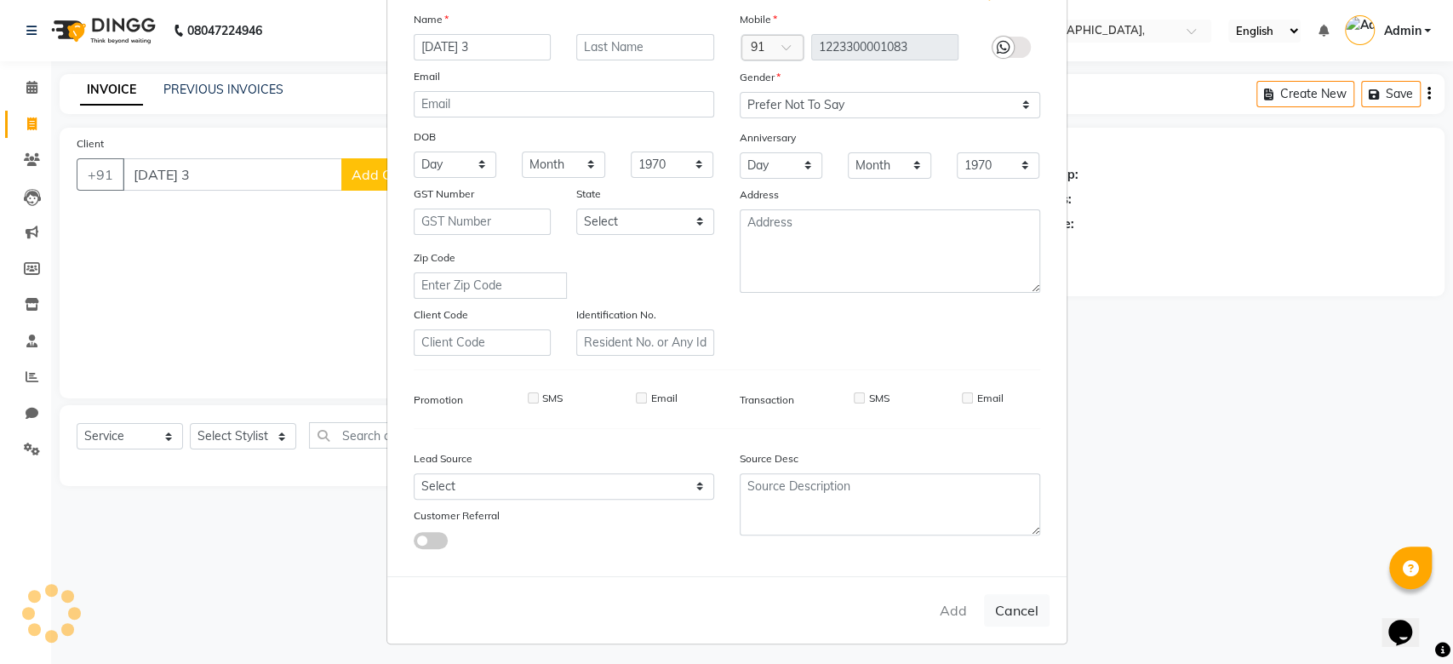
type input "1223300001083"
select select
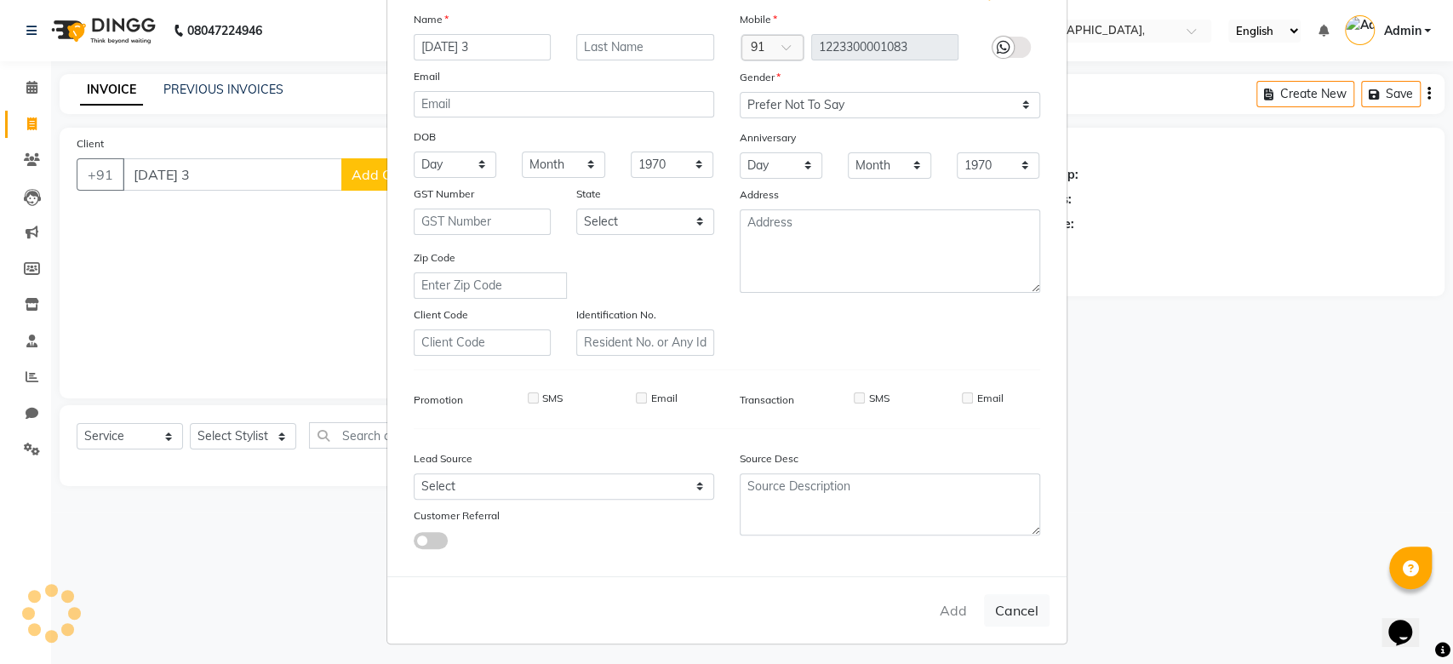
select select
checkbox input "false"
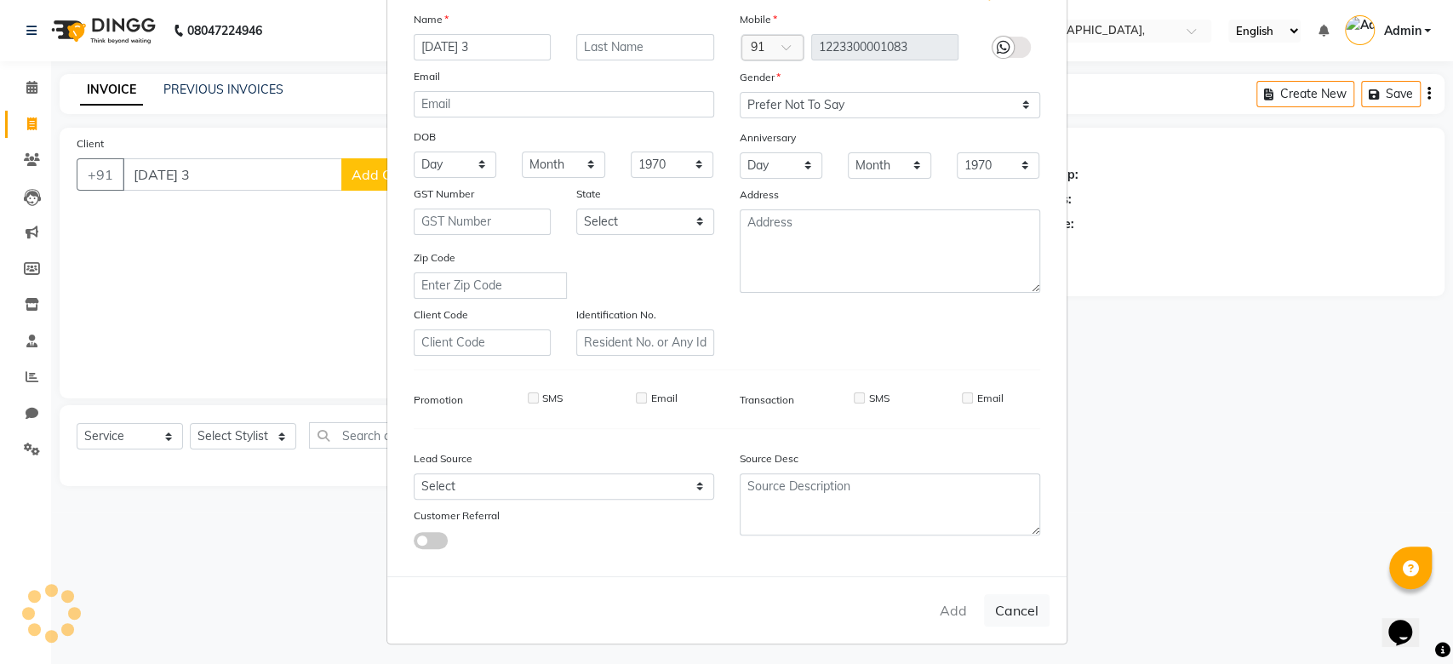
checkbox input "false"
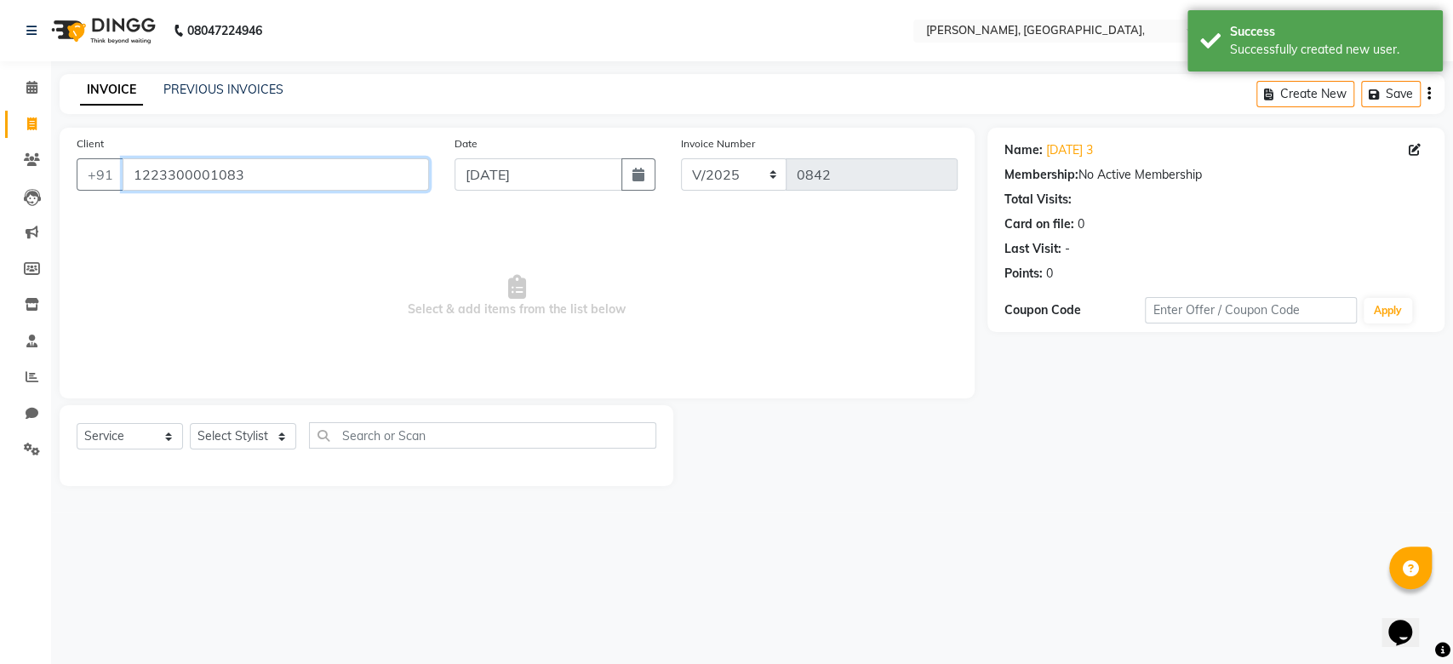
click at [157, 188] on input "1223300001083" at bounding box center [276, 174] width 306 height 32
paste input "06-09-2025"
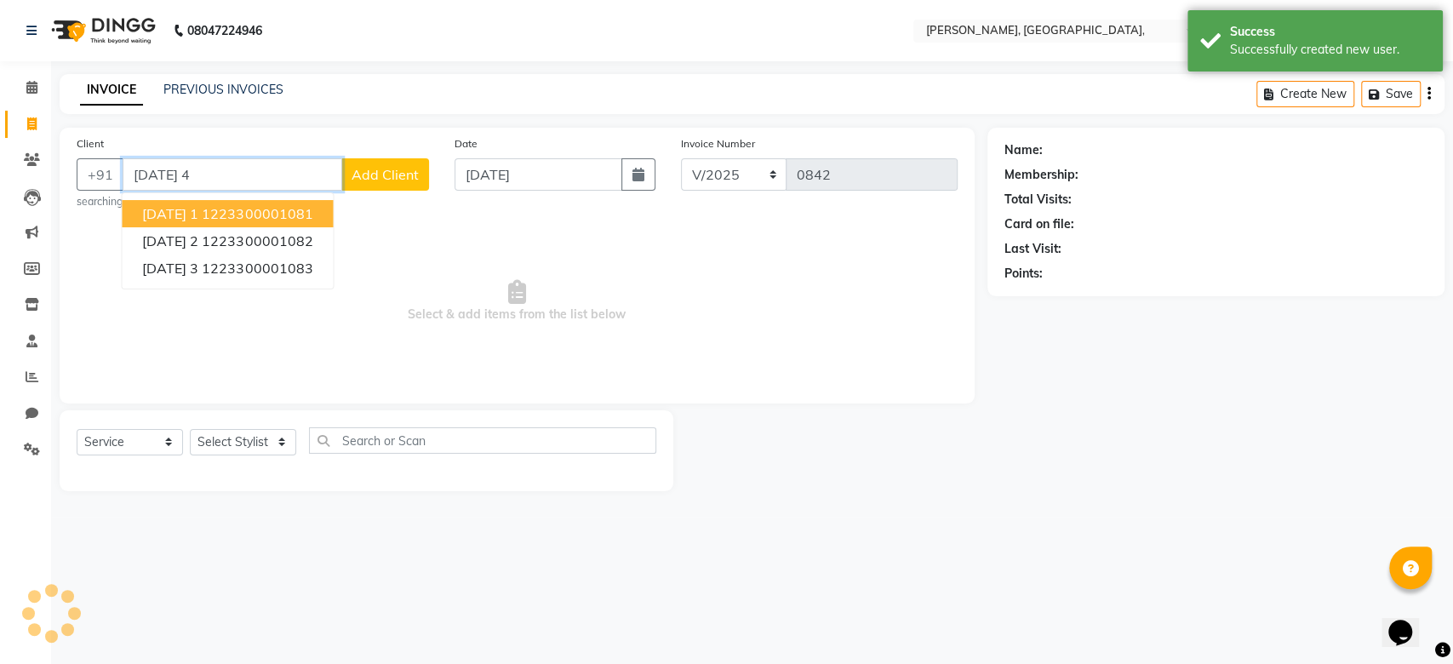
type input "06-09-2025 4"
click at [424, 188] on button "Add Client" at bounding box center [385, 174] width 88 height 32
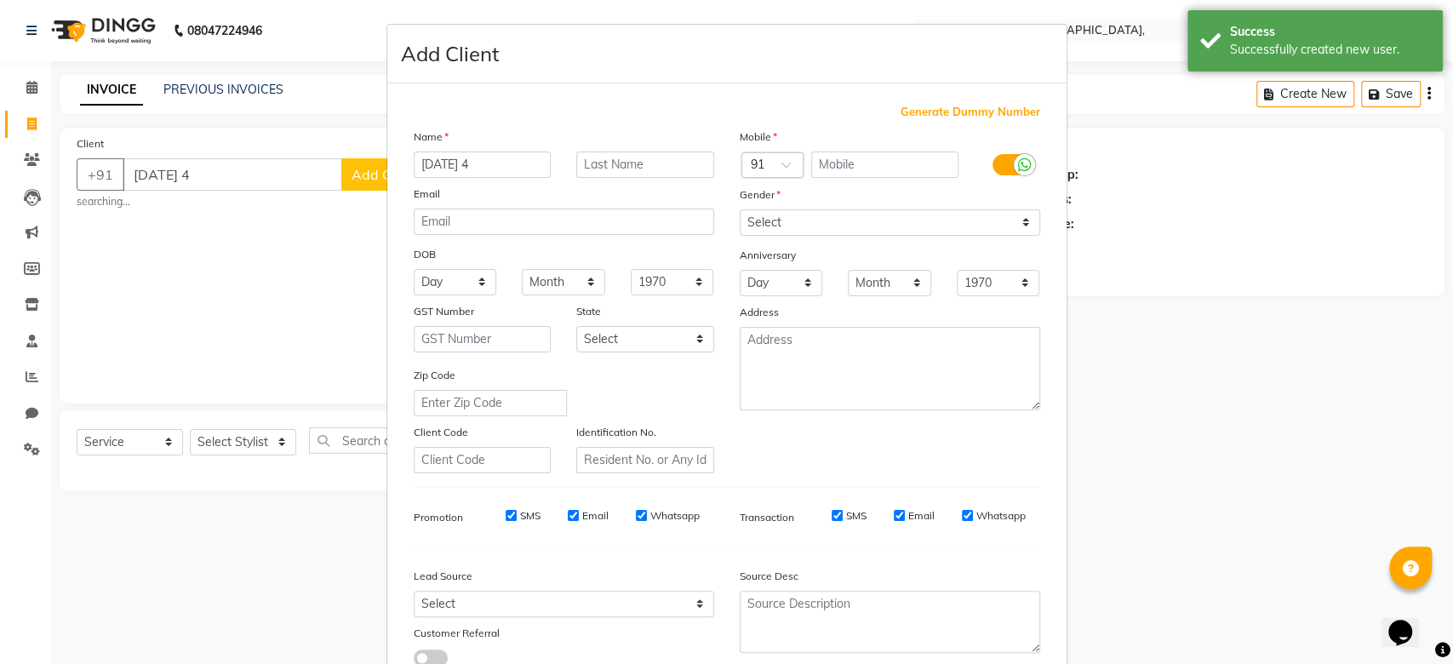
click at [946, 115] on span "Generate Dummy Number" at bounding box center [970, 112] width 140 height 17
type input "1223300001084"
checkbox input "false"
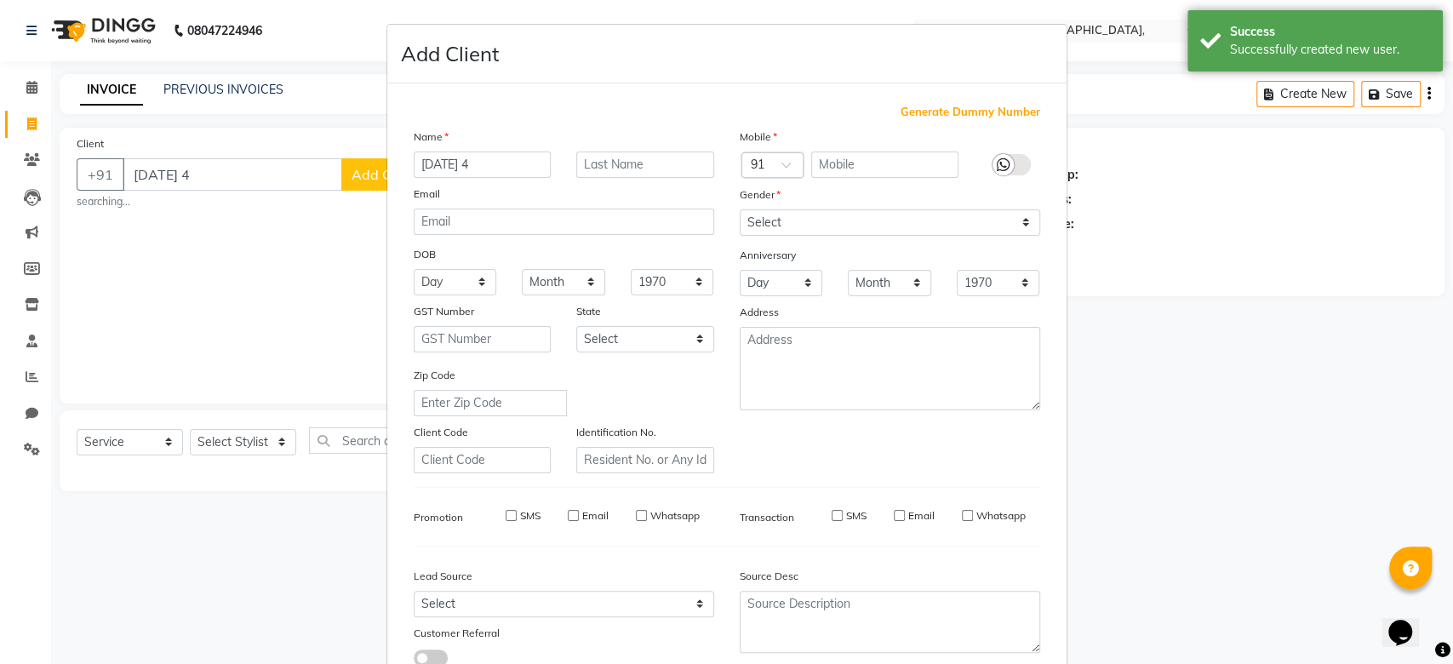
checkbox input "false"
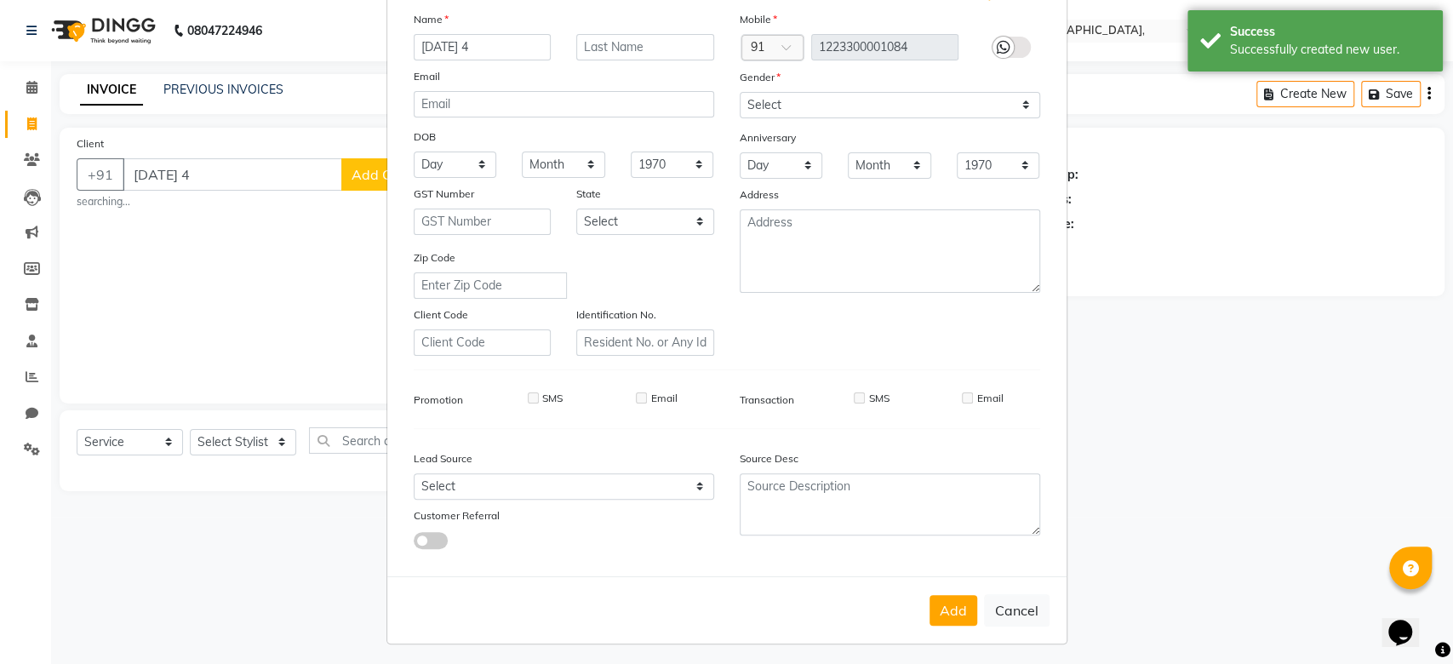
click at [832, 122] on div "Mobile Country Code × 91 1223300001084 Gender Select Male Female Other Prefer N…" at bounding box center [890, 183] width 326 height 346
click at [837, 95] on select "Select Male Female Other Prefer Not To Say" at bounding box center [890, 105] width 300 height 26
select select "prefer_not_to_say"
click at [870, 196] on div "Address" at bounding box center [890, 198] width 326 height 24
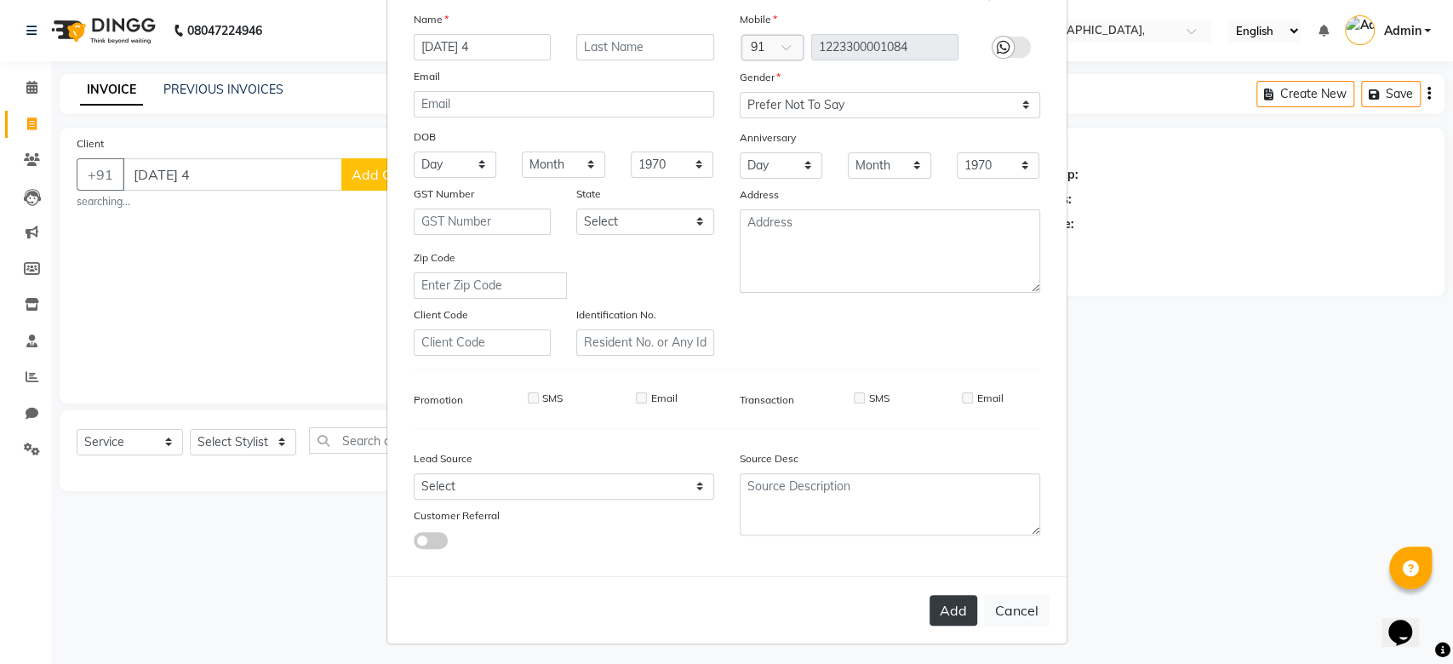
click at [946, 596] on button "Add" at bounding box center [953, 610] width 48 height 31
type input "1223300001084"
select select
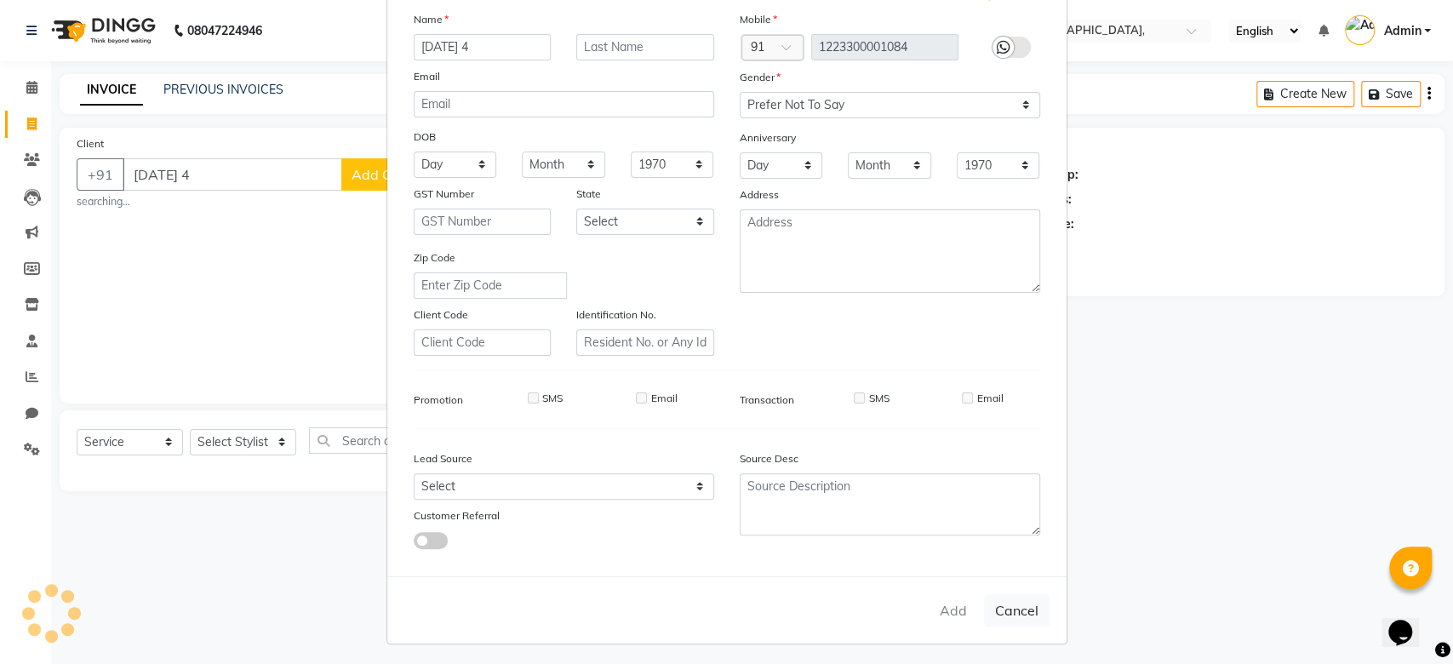
select select
checkbox input "false"
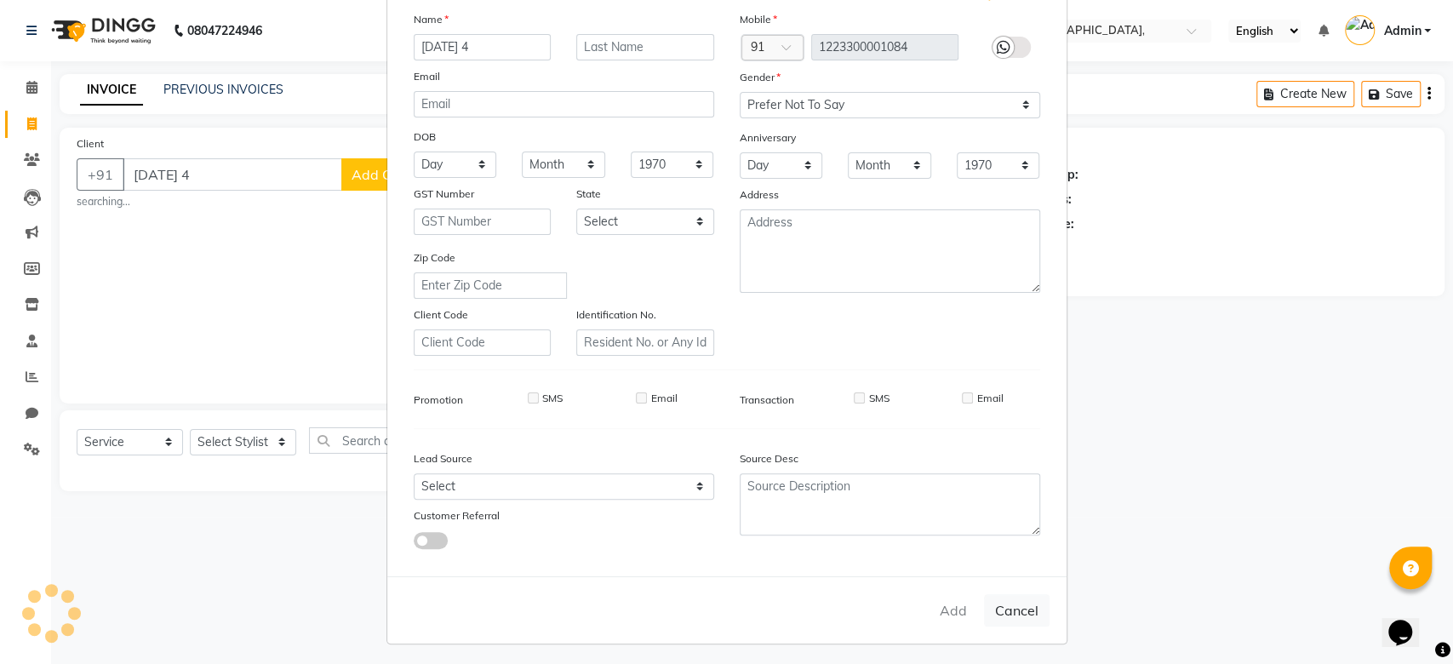
checkbox input "false"
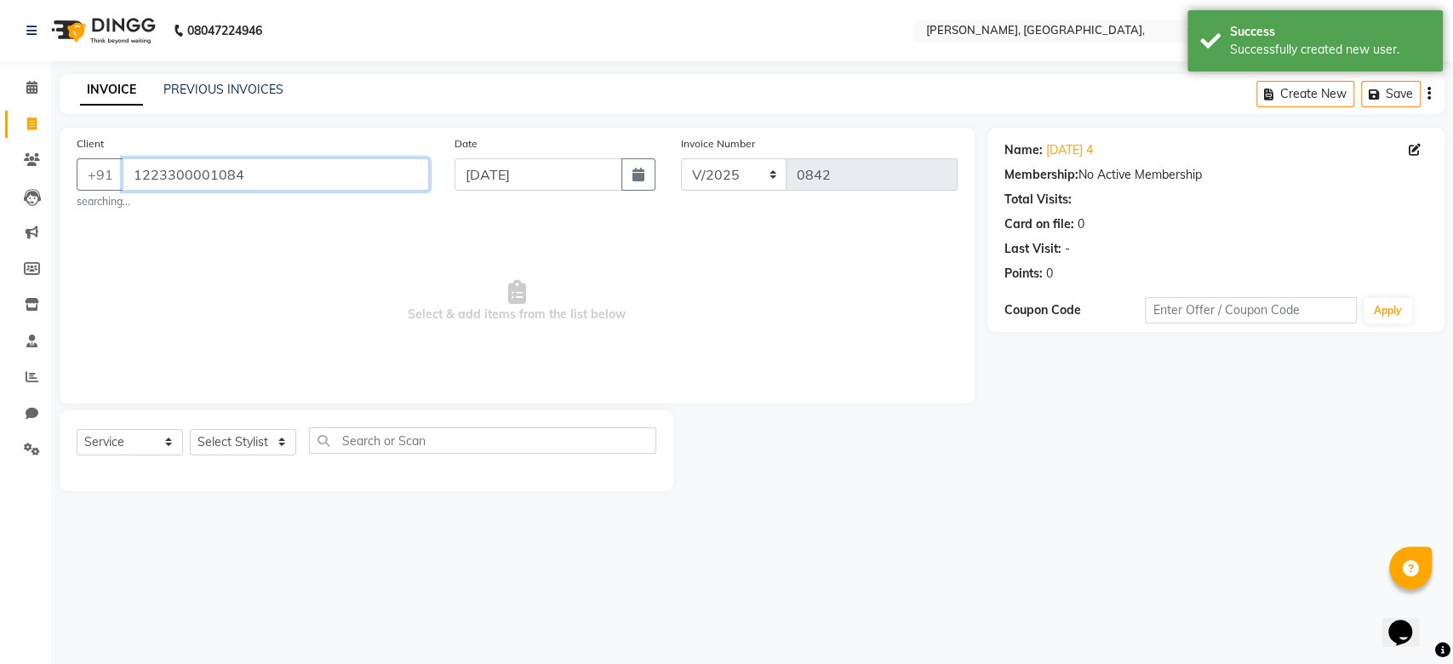
click at [203, 171] on input "1223300001084" at bounding box center [276, 174] width 306 height 32
paste input "06-09-2025"
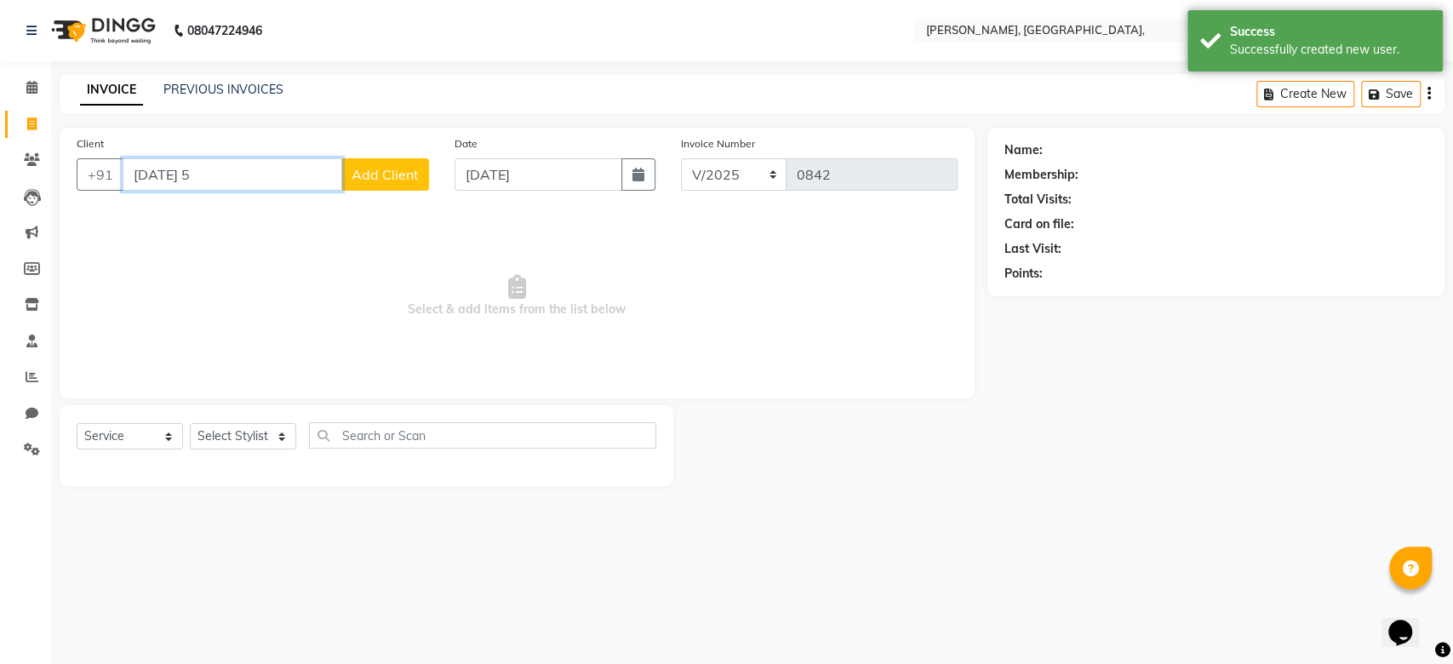
type input "06-09-2025 5"
click at [401, 186] on button "Add Client" at bounding box center [385, 174] width 88 height 32
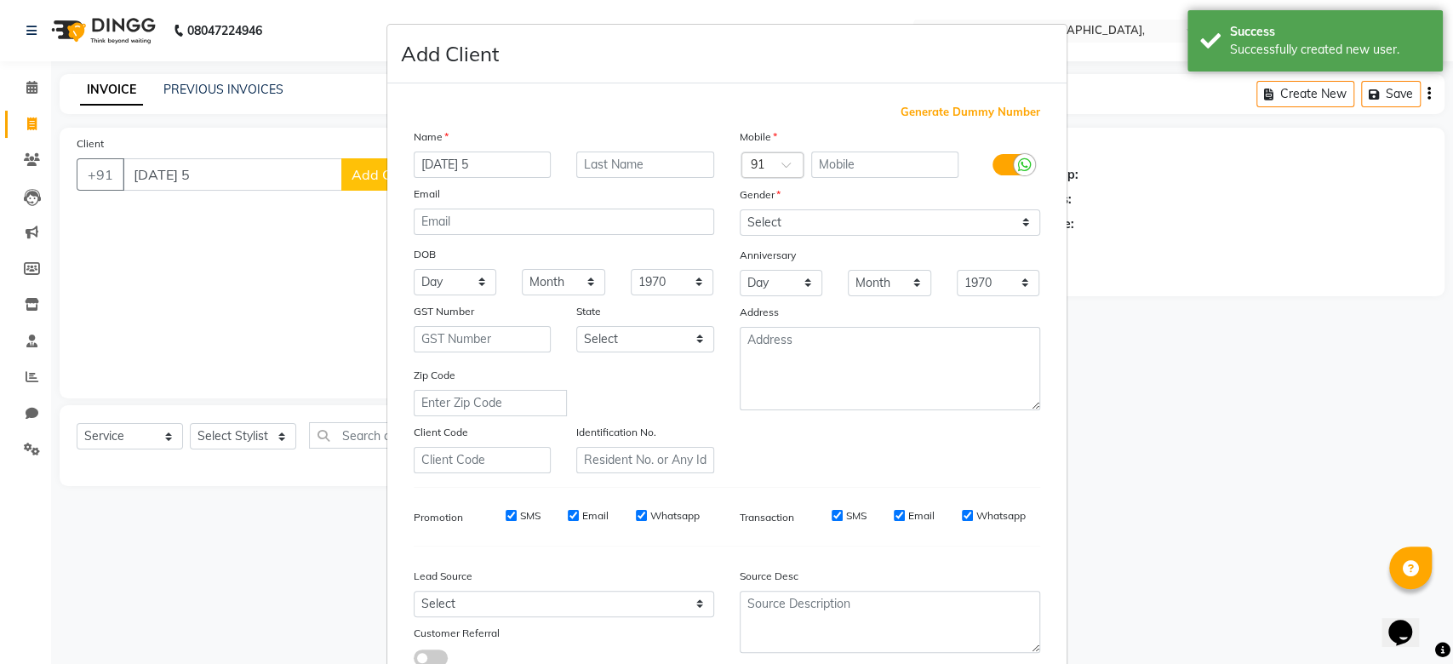
click at [943, 118] on span "Generate Dummy Number" at bounding box center [970, 112] width 140 height 17
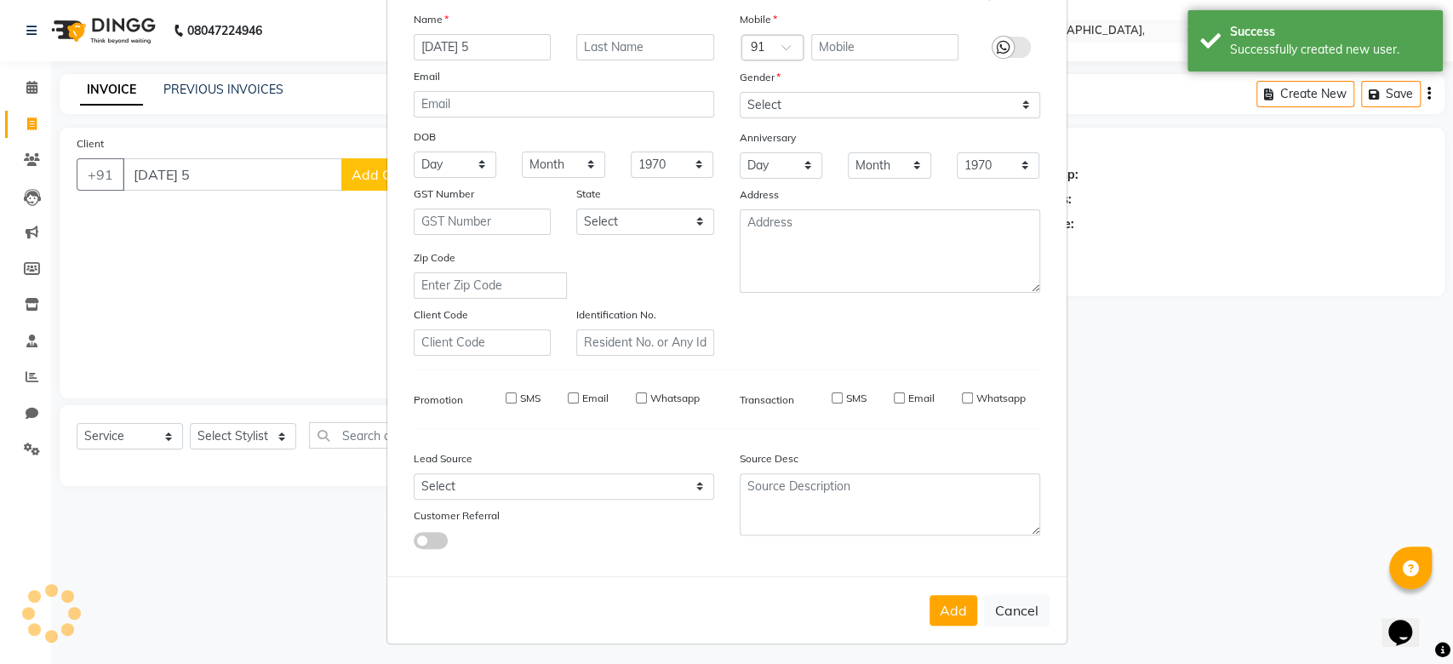
type input "1223300001085"
checkbox input "false"
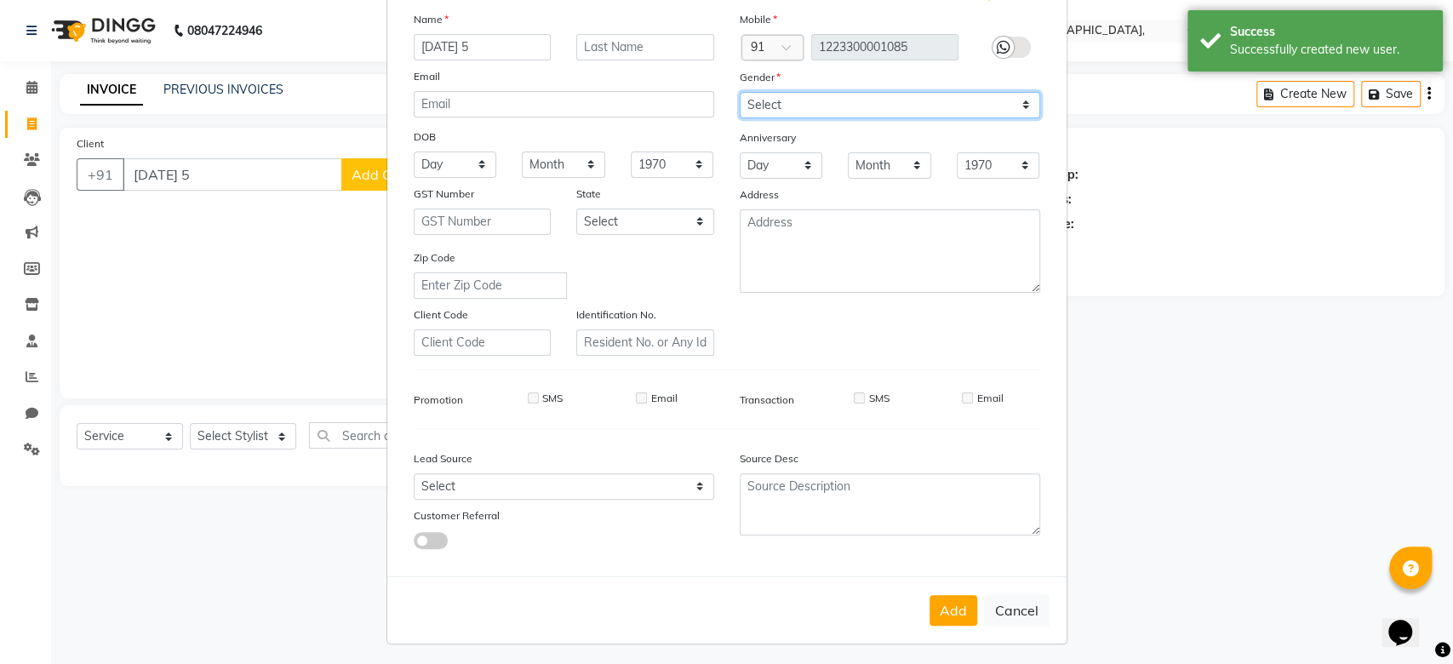
click at [740, 92] on select "Select Male Female Other Prefer Not To Say" at bounding box center [890, 105] width 300 height 26
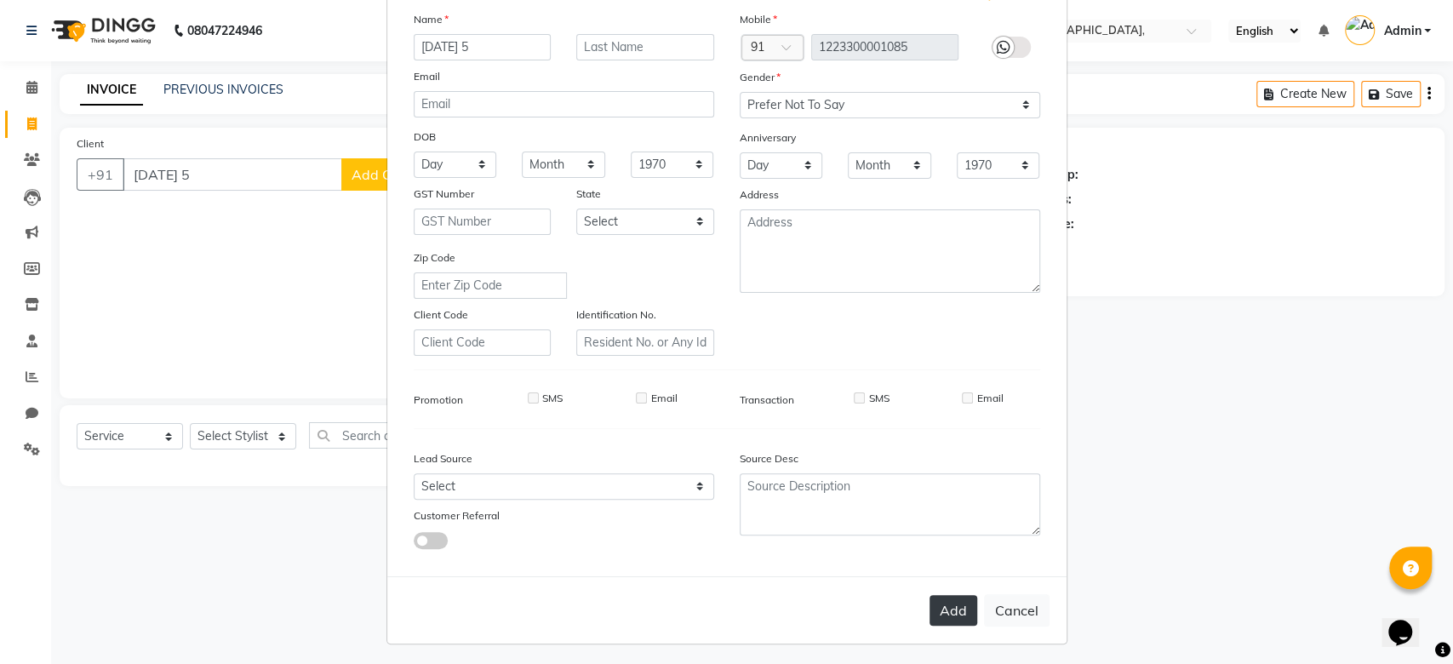
click at [934, 614] on button "Add" at bounding box center [953, 610] width 48 height 31
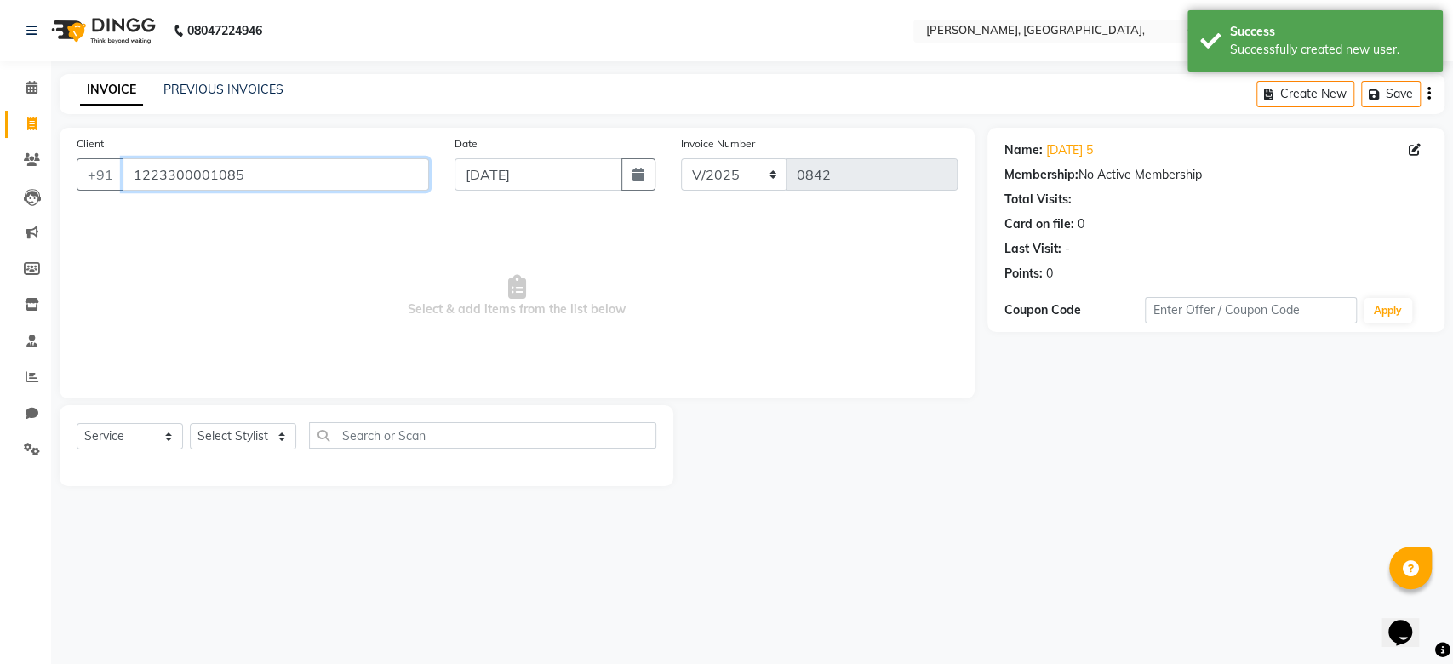
click at [178, 163] on input "1223300001085" at bounding box center [276, 174] width 306 height 32
paste input "06-09-202"
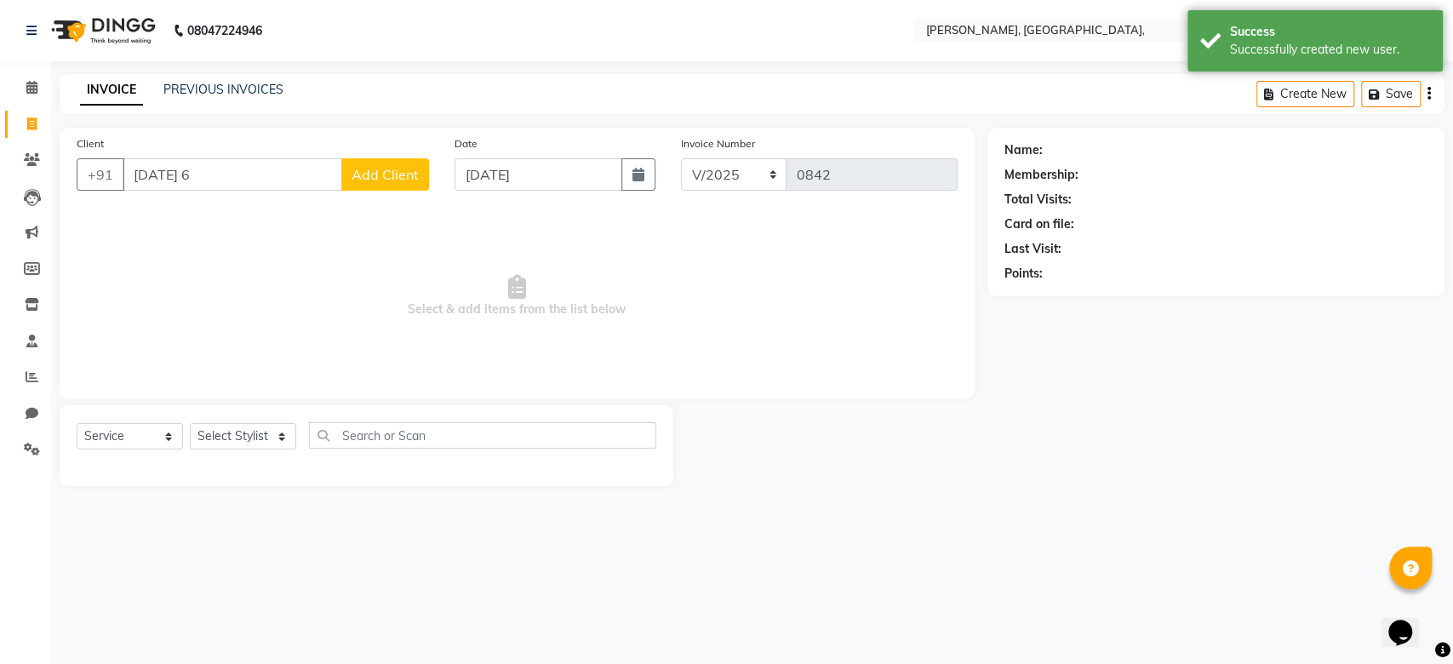
click at [392, 185] on button "Add Client" at bounding box center [385, 174] width 88 height 32
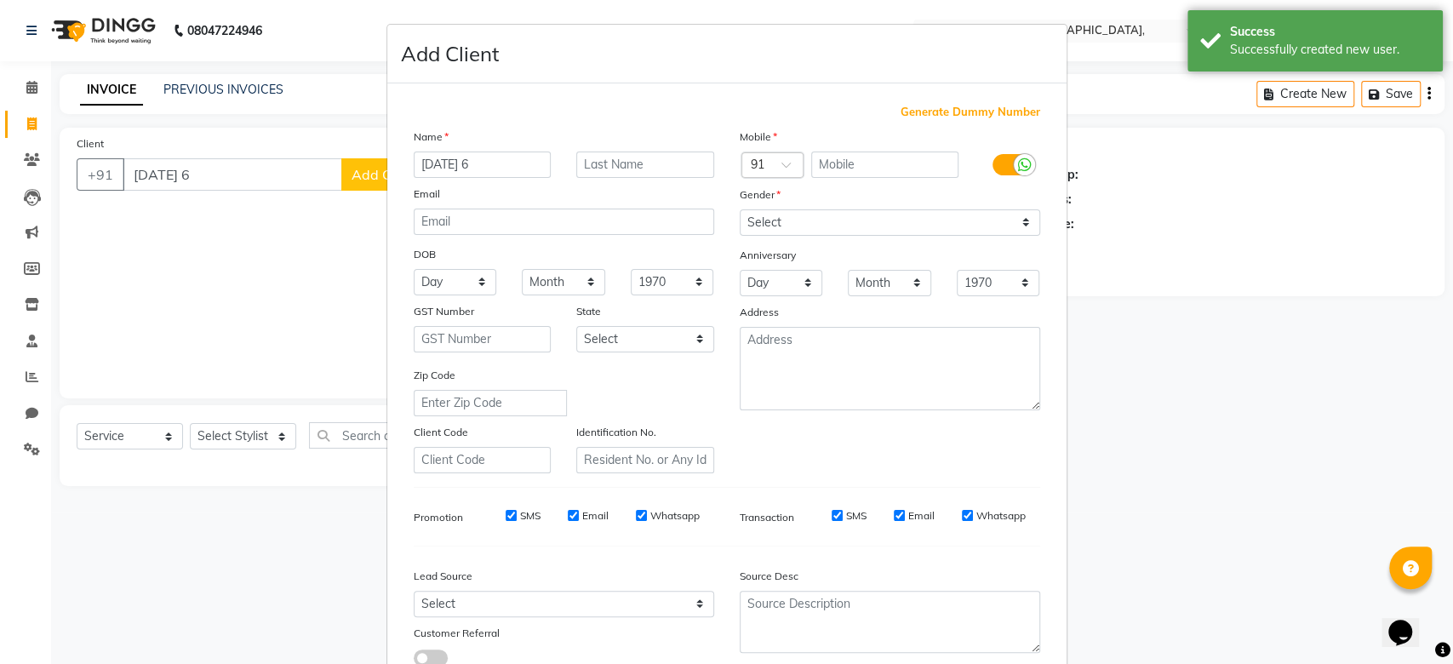
click at [910, 108] on span "Generate Dummy Number" at bounding box center [970, 112] width 140 height 17
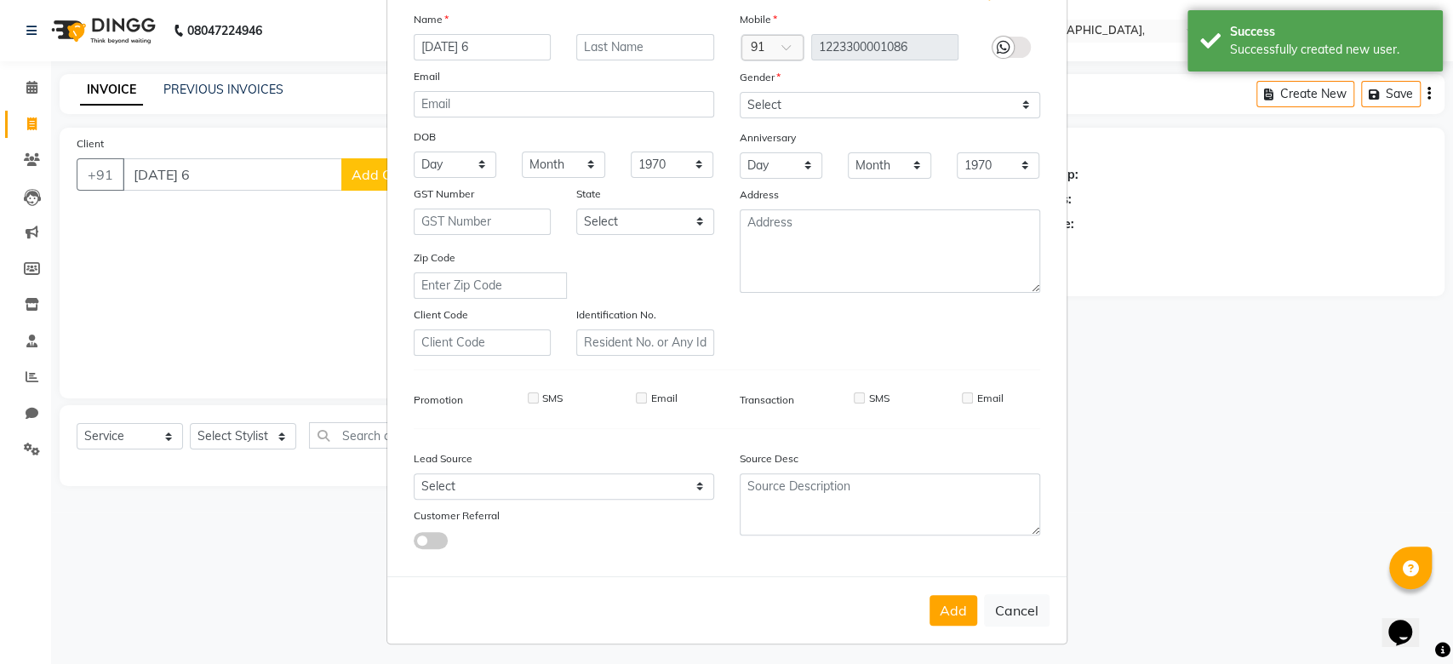
click at [842, 109] on div "Mobile Country Code × 91 1223300001086 Gender Select Male Female Other Prefer N…" at bounding box center [890, 183] width 326 height 346
click at [828, 106] on select "Select Male Female Other Prefer Not To Say" at bounding box center [890, 105] width 300 height 26
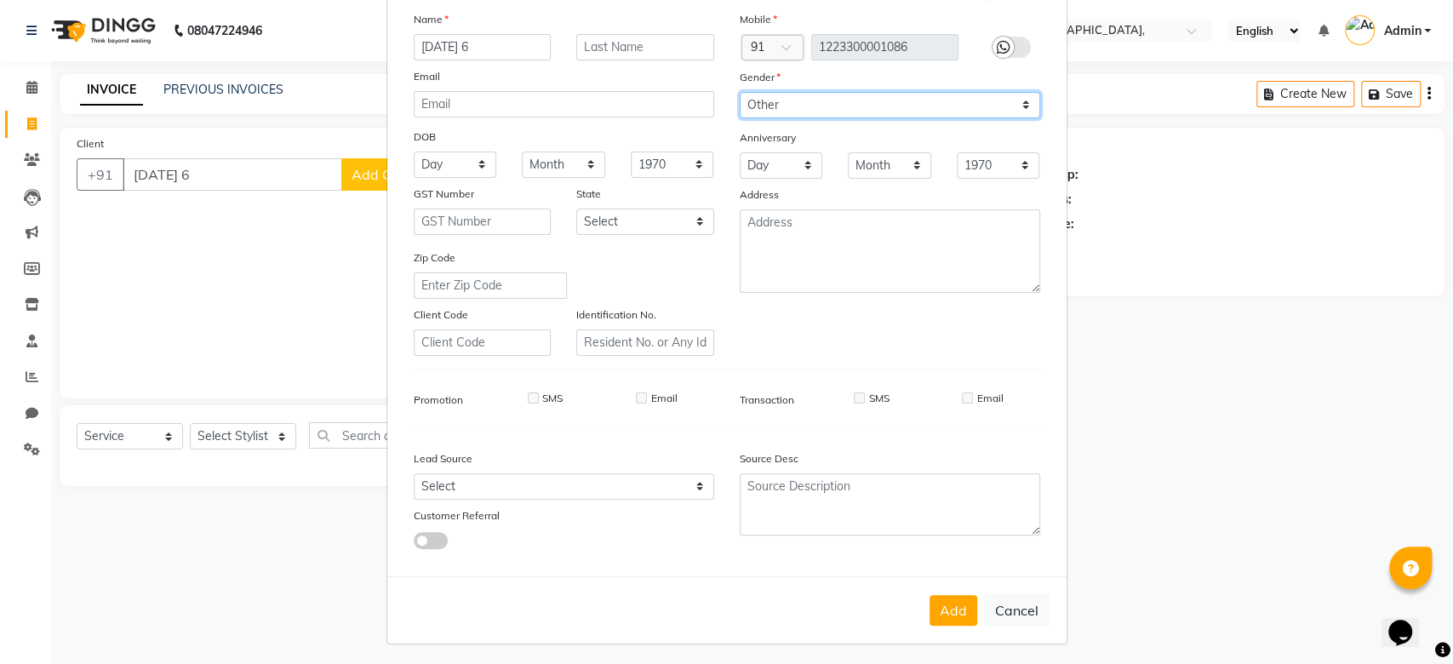
click at [828, 106] on select "Select Male Female Other Prefer Not To Say" at bounding box center [890, 105] width 300 height 26
click at [949, 619] on button "Add" at bounding box center [953, 610] width 48 height 31
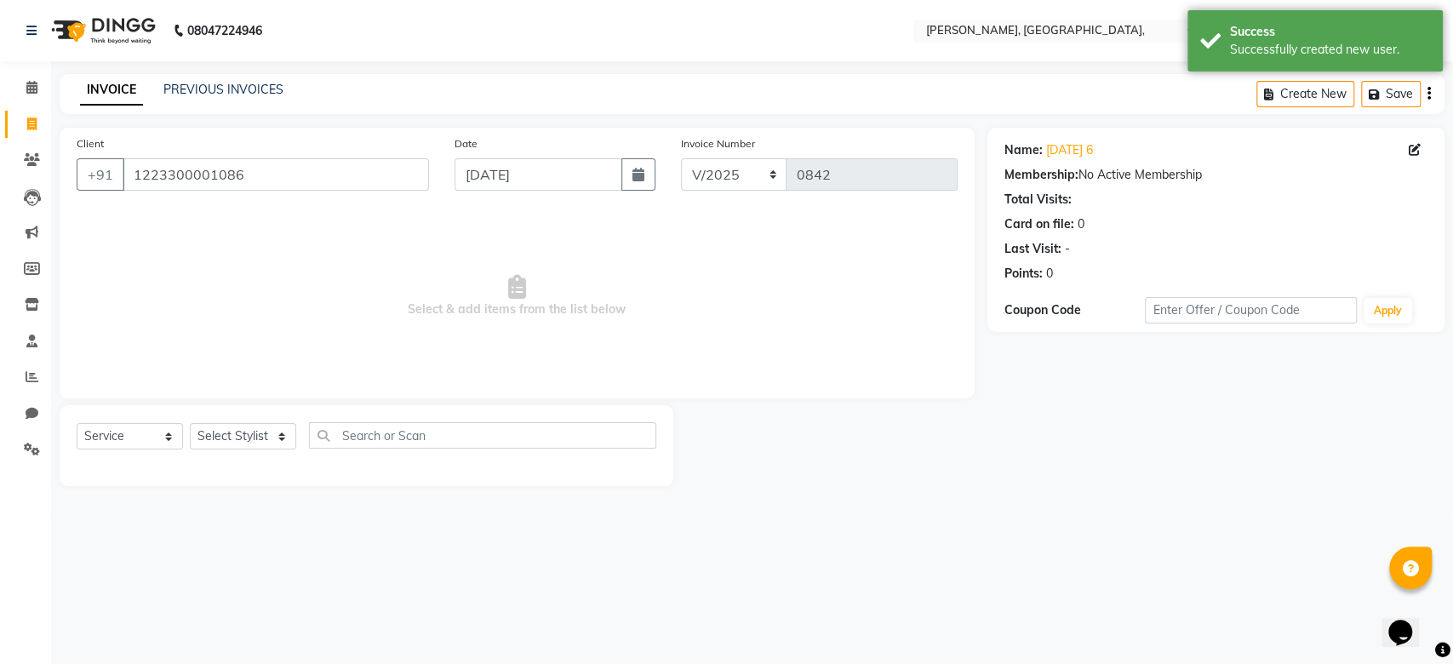
drag, startPoint x: 201, startPoint y: 194, endPoint x: 164, endPoint y: 171, distance: 43.2
click at [164, 171] on div "Client +91 1223300001086" at bounding box center [253, 169] width 378 height 70
click at [164, 171] on input "1223300001086" at bounding box center [276, 174] width 306 height 32
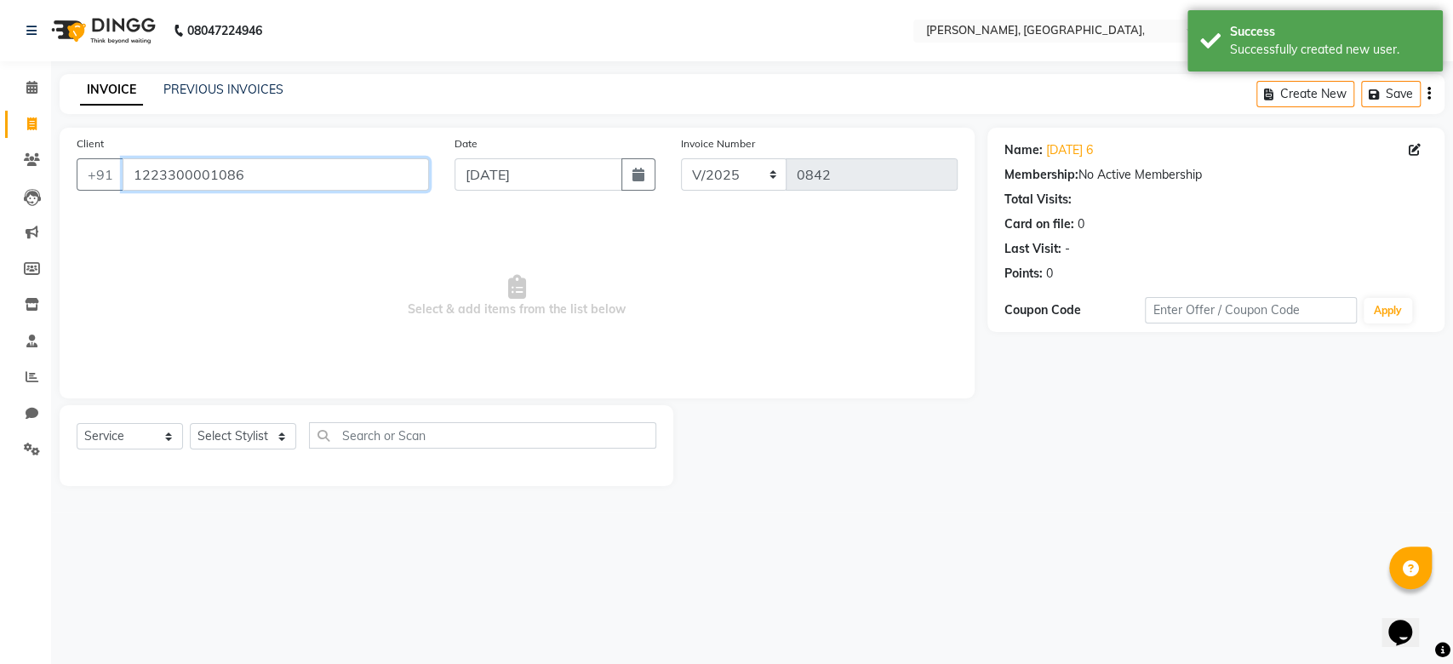
paste input "06-09-2025"
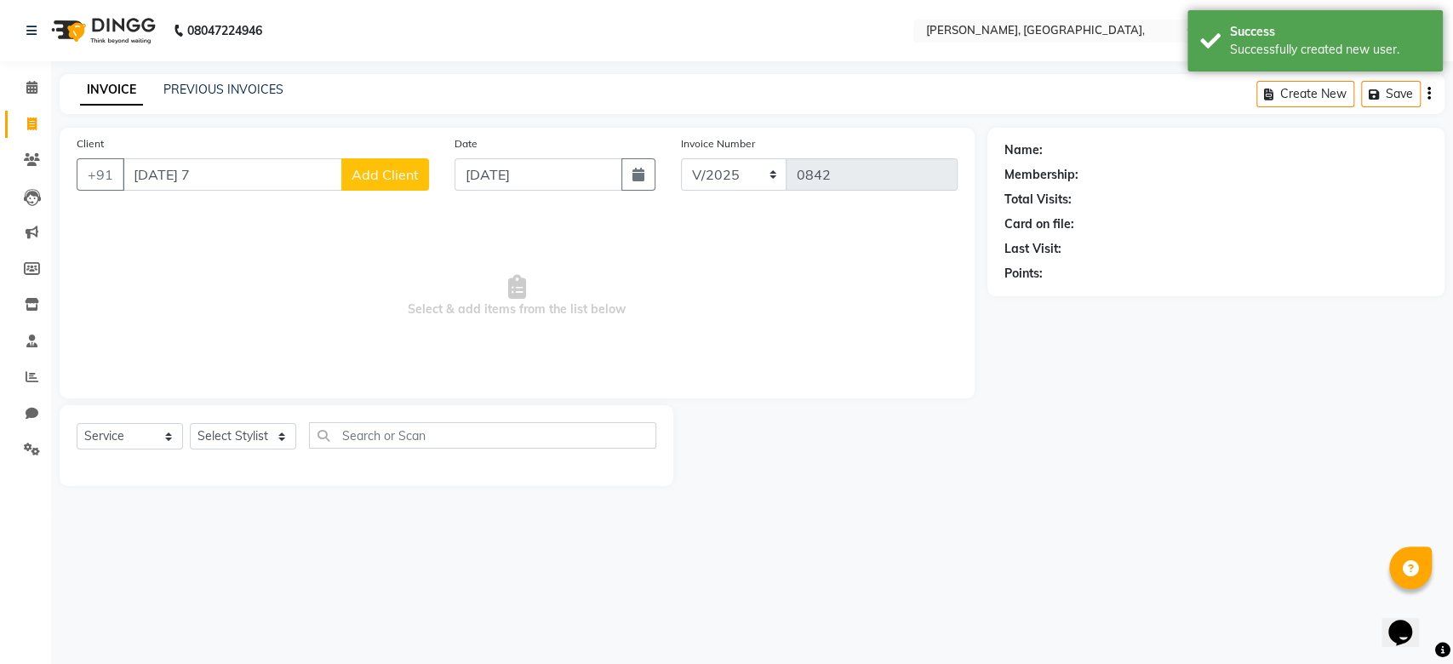
click at [373, 157] on div "Client +91 06-09-2025 7 Add Client" at bounding box center [253, 169] width 378 height 70
click at [374, 157] on div "Client +91 06-09-2025 7 Add Client" at bounding box center [253, 169] width 378 height 70
click at [374, 160] on button "Add Client" at bounding box center [385, 174] width 88 height 32
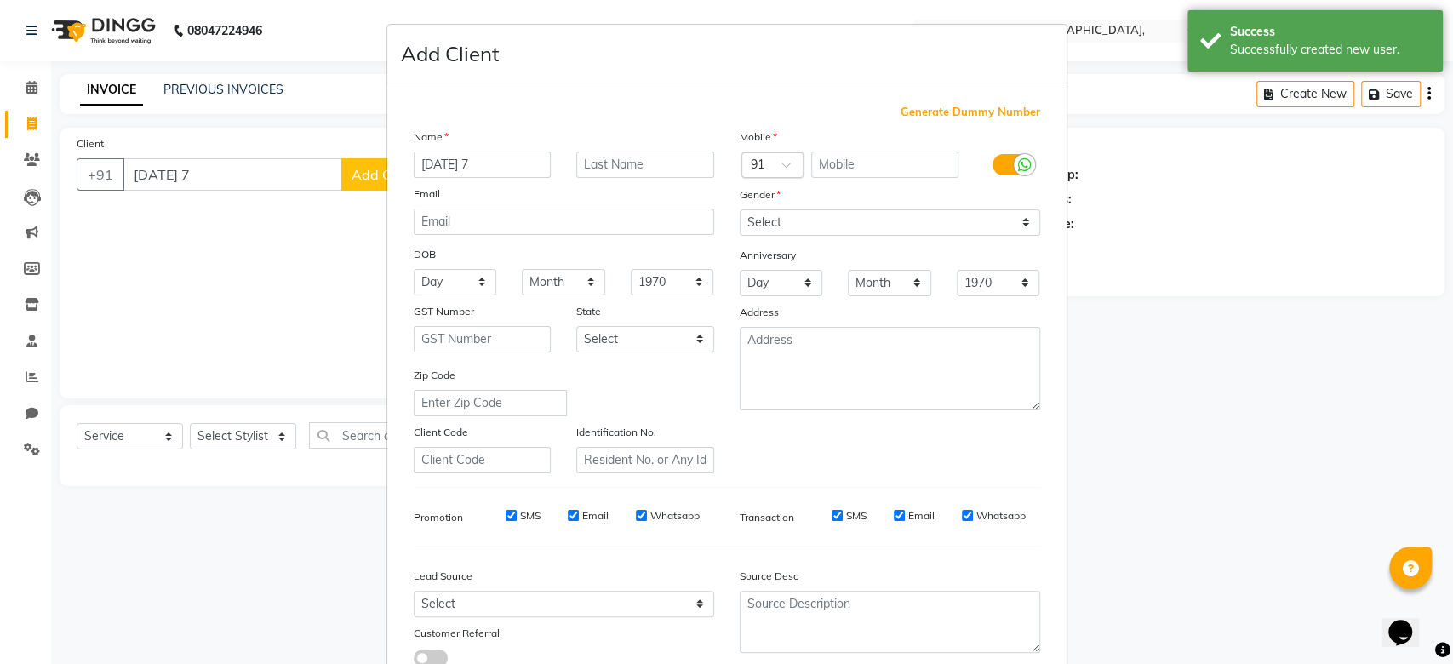
click at [919, 112] on span "Generate Dummy Number" at bounding box center [970, 112] width 140 height 17
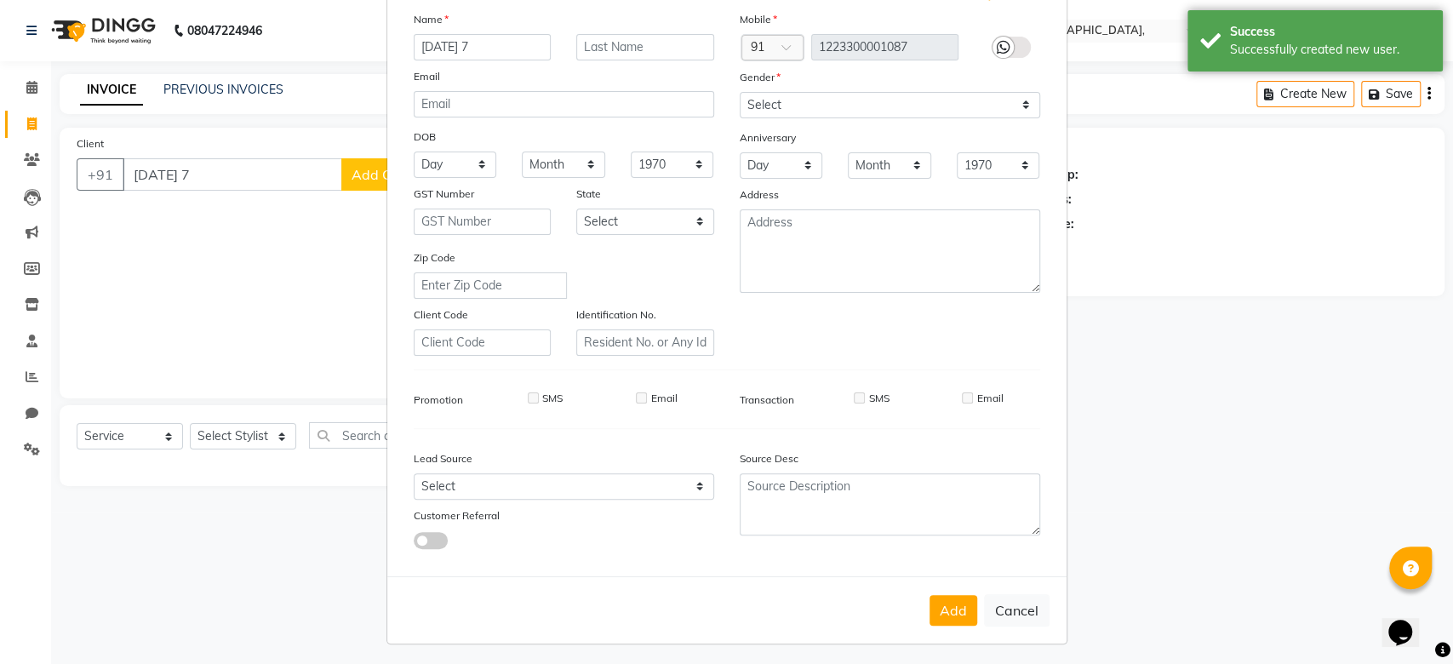
click at [859, 107] on div "Mobile Country Code × 91 1223300001087 Gender Select Male Female Other Prefer N…" at bounding box center [890, 183] width 326 height 346
click at [740, 92] on select "Select Male Female Other Prefer Not To Say" at bounding box center [890, 105] width 300 height 26
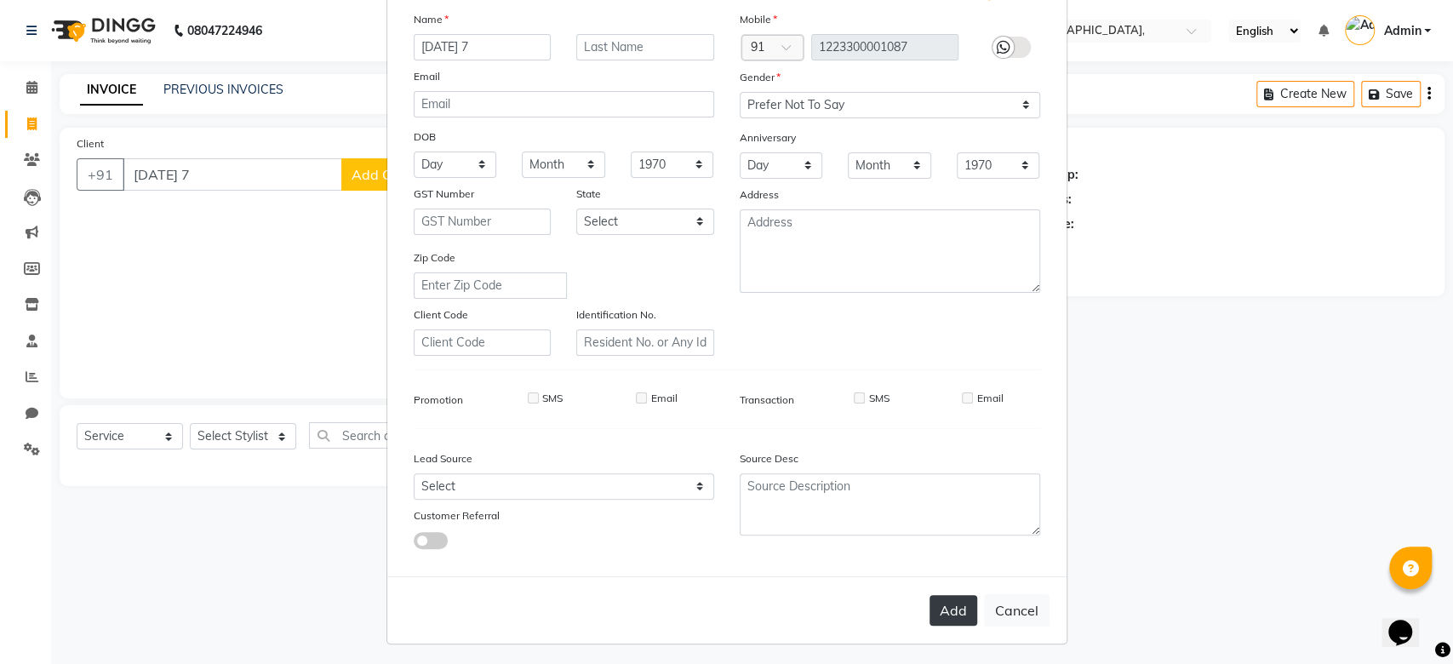
click at [929, 595] on button "Add" at bounding box center [953, 610] width 48 height 31
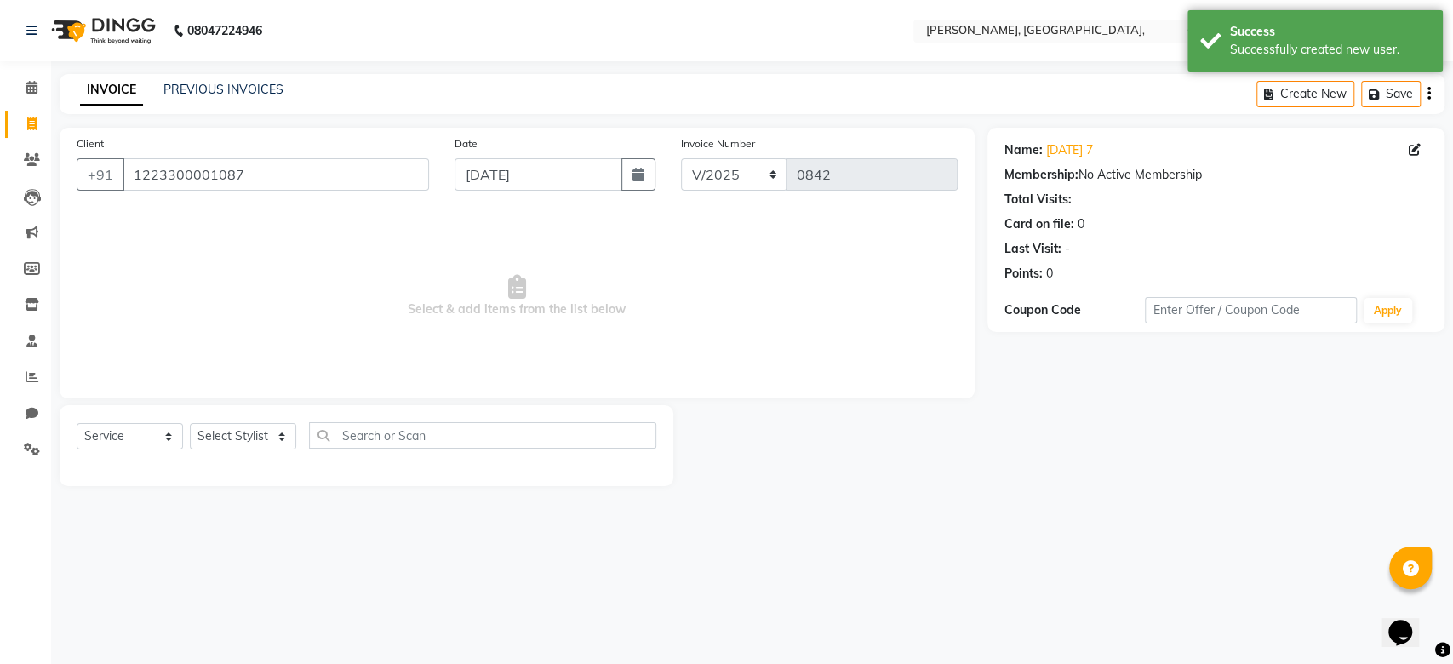
drag, startPoint x: 138, startPoint y: 149, endPoint x: 152, endPoint y: 168, distance: 23.7
click at [152, 168] on div "Client +91 1223300001087" at bounding box center [253, 169] width 378 height 70
click at [152, 168] on input "1223300001087" at bounding box center [276, 174] width 306 height 32
paste input "06-09-2025"
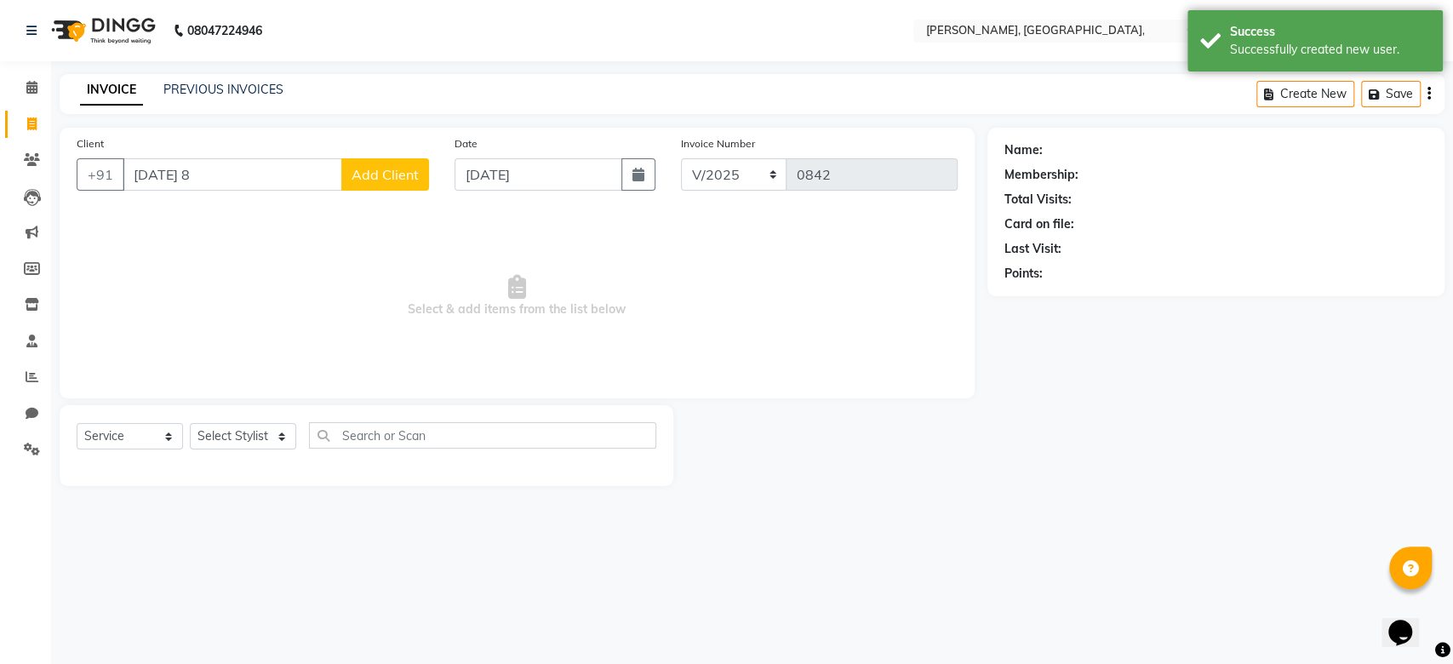
click at [422, 179] on button "Add Client" at bounding box center [385, 174] width 88 height 32
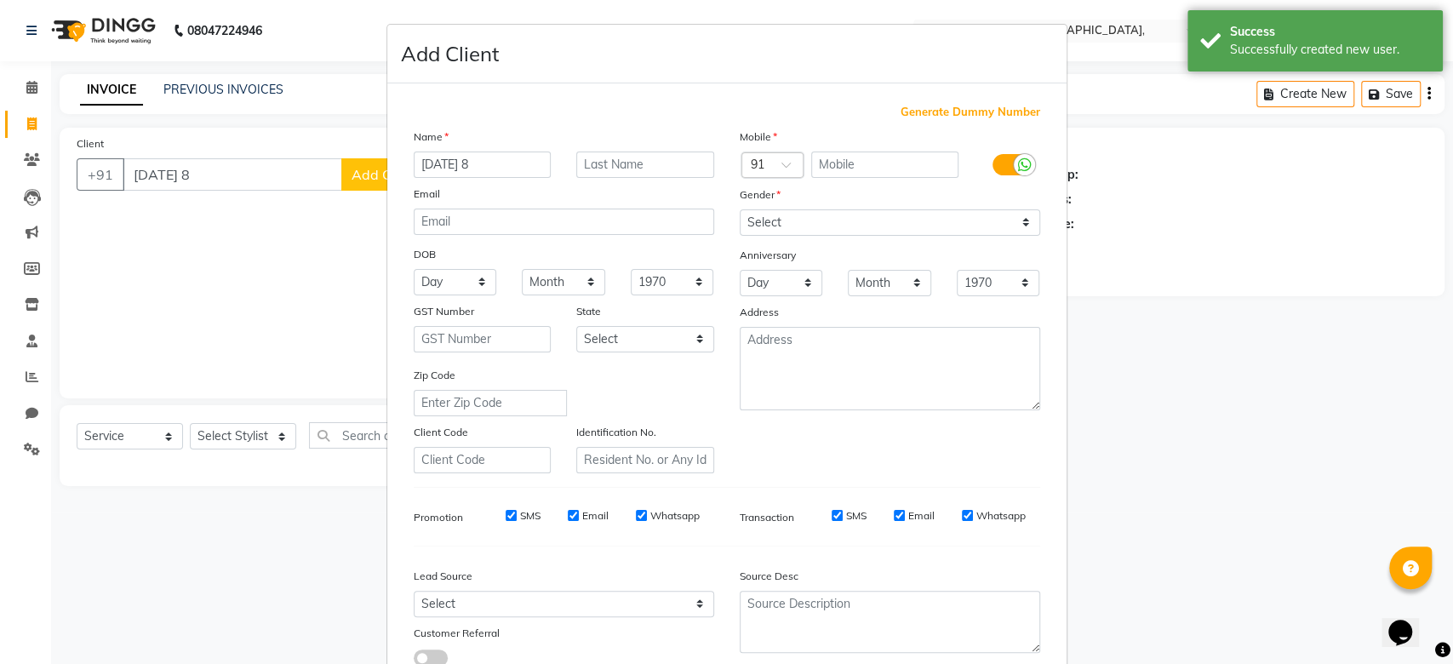
click at [906, 106] on span "Generate Dummy Number" at bounding box center [970, 112] width 140 height 17
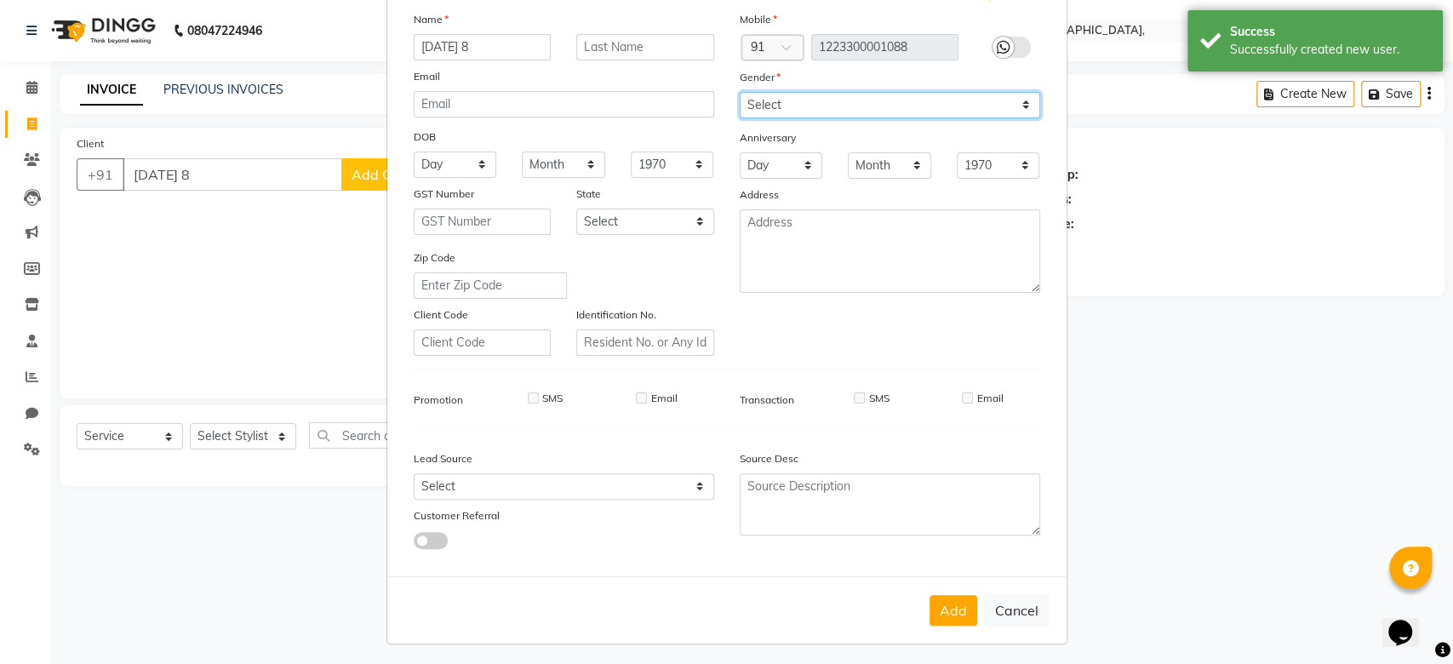
click at [802, 101] on select "Select Male Female Other Prefer Not To Say" at bounding box center [890, 105] width 300 height 26
click at [939, 595] on button "Add" at bounding box center [953, 610] width 48 height 31
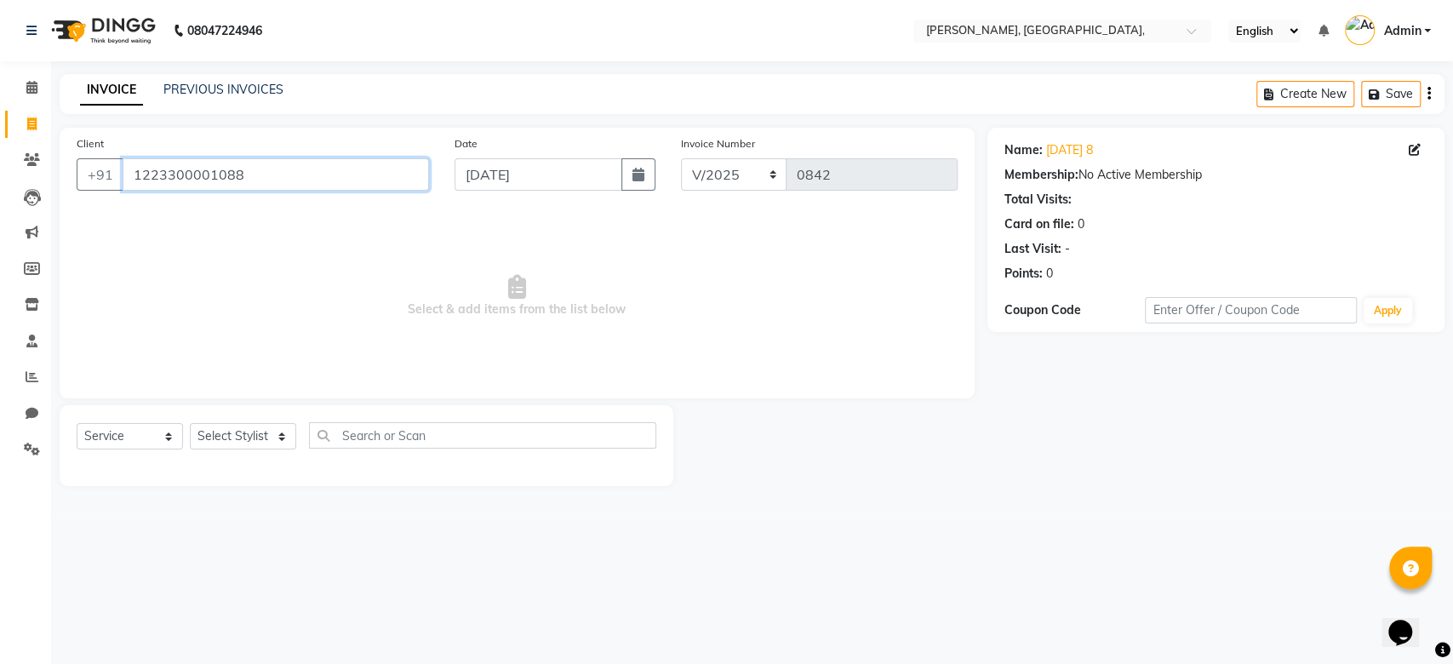
click at [196, 180] on input "1223300001088" at bounding box center [276, 174] width 306 height 32
paste input "06-09-2025"
click at [238, 436] on select "Select Stylist Aarti Admin Anuradha Armaan Arunima Asif Kamlesh Nirmala Rahat A…" at bounding box center [243, 436] width 106 height 26
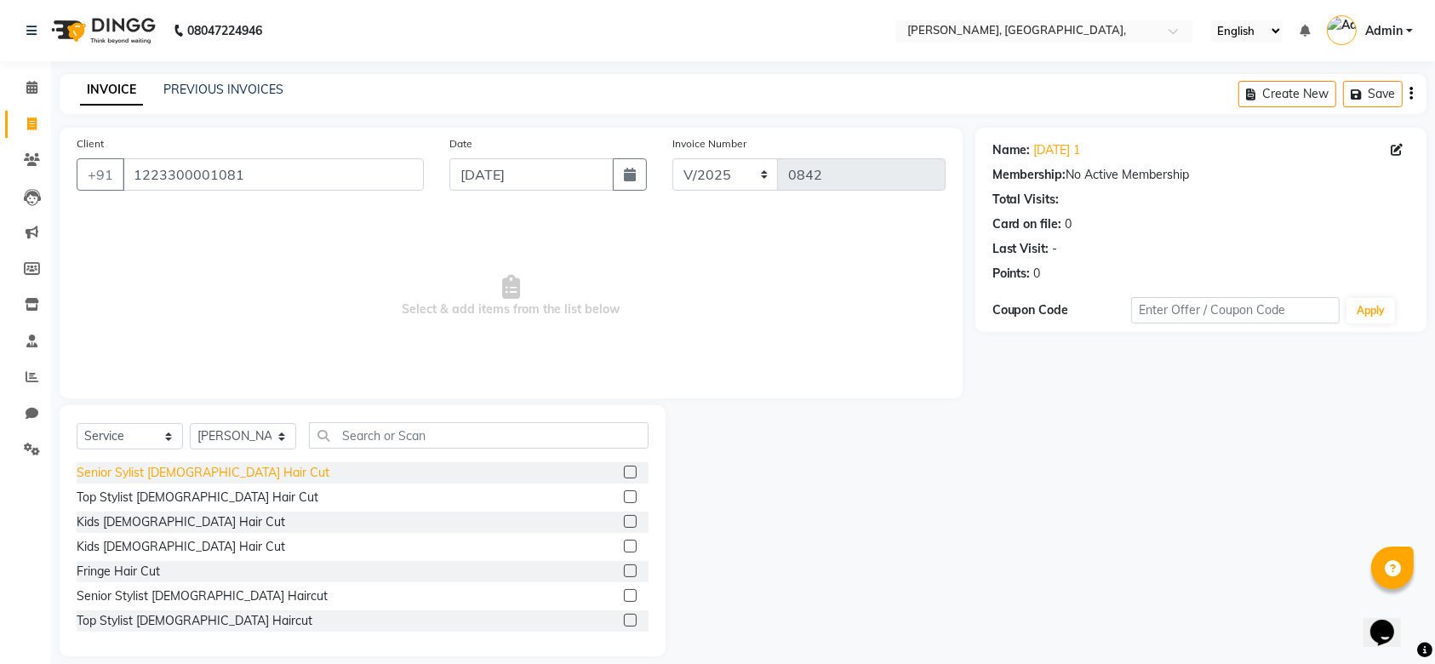
click at [183, 475] on div "Senior Sylist Female Hair Cut" at bounding box center [203, 473] width 253 height 18
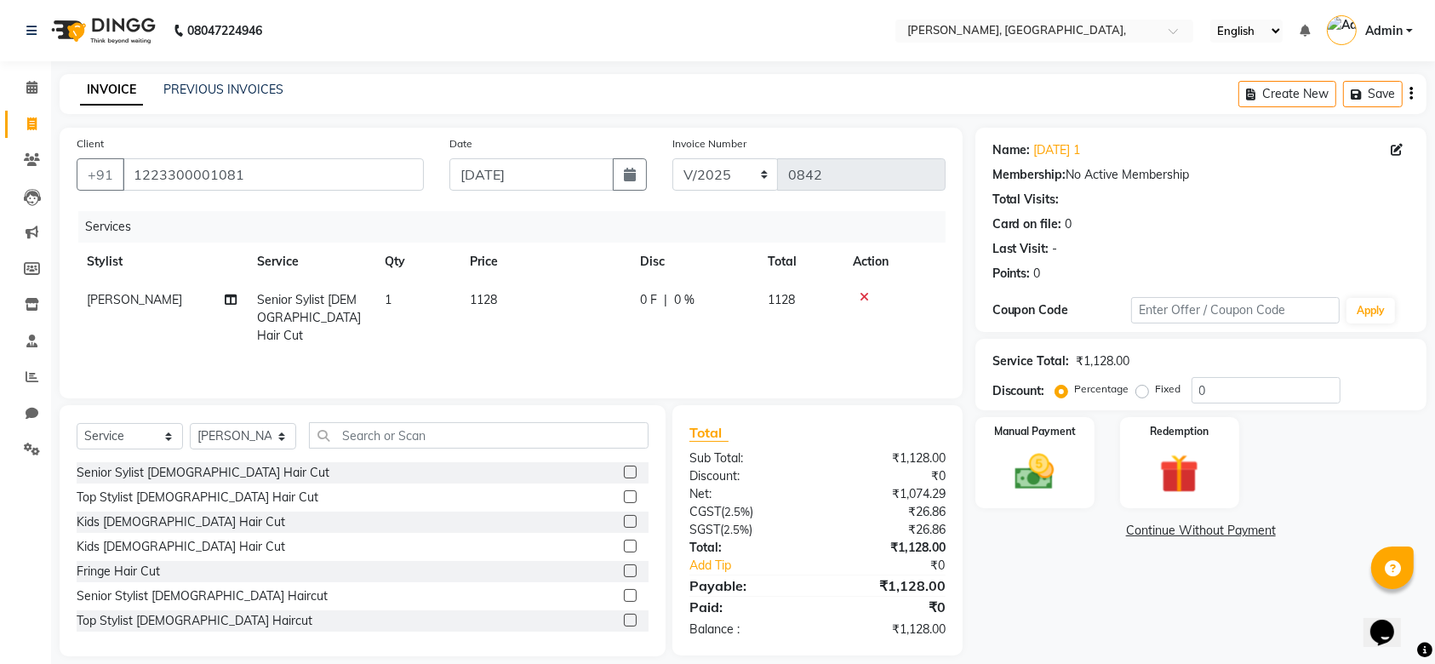
click at [521, 292] on td "1128" at bounding box center [545, 318] width 170 height 74
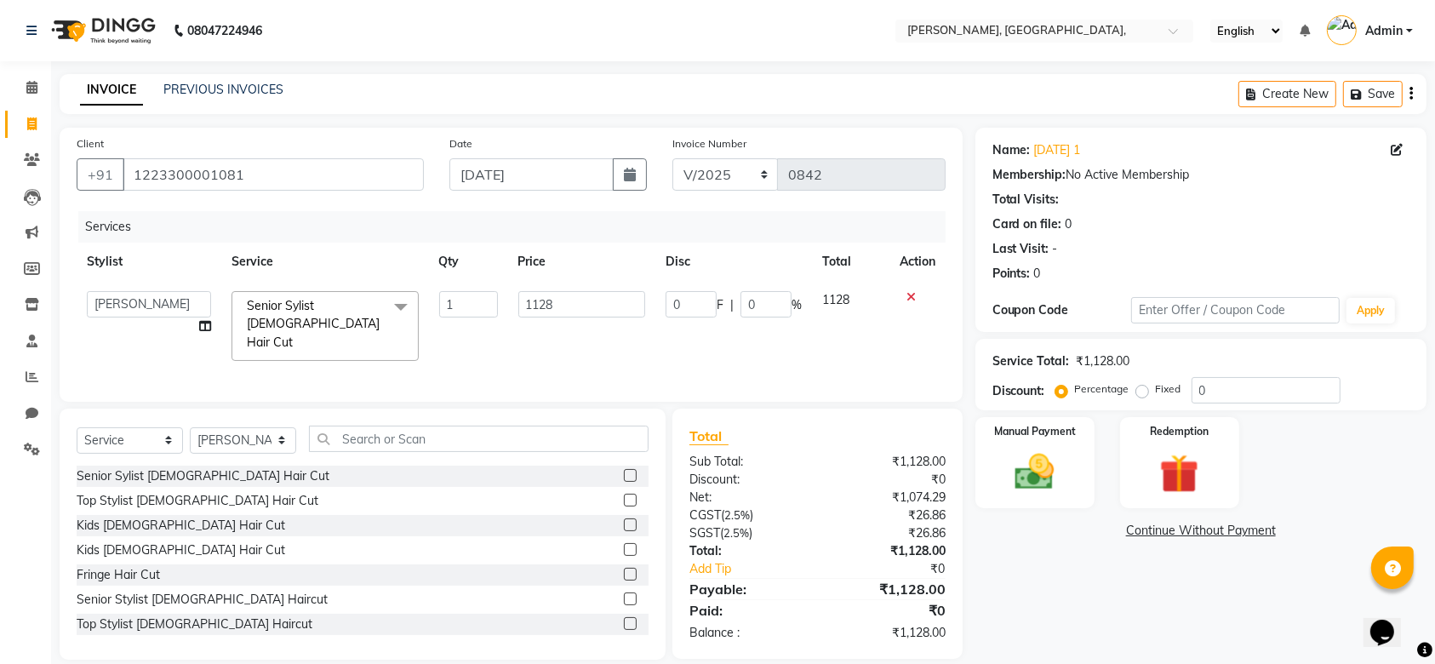
click at [521, 292] on input "1128" at bounding box center [582, 304] width 128 height 26
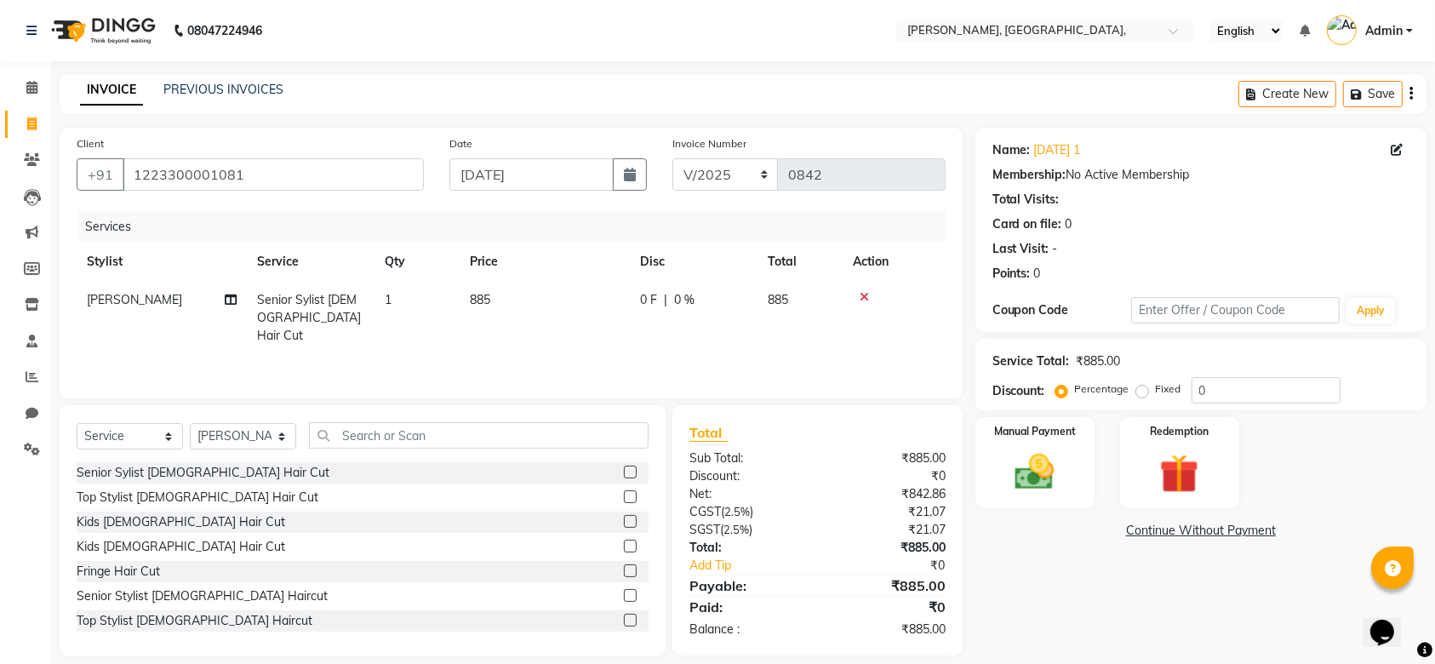
click at [709, 317] on td "0 F | 0 %" at bounding box center [694, 318] width 128 height 74
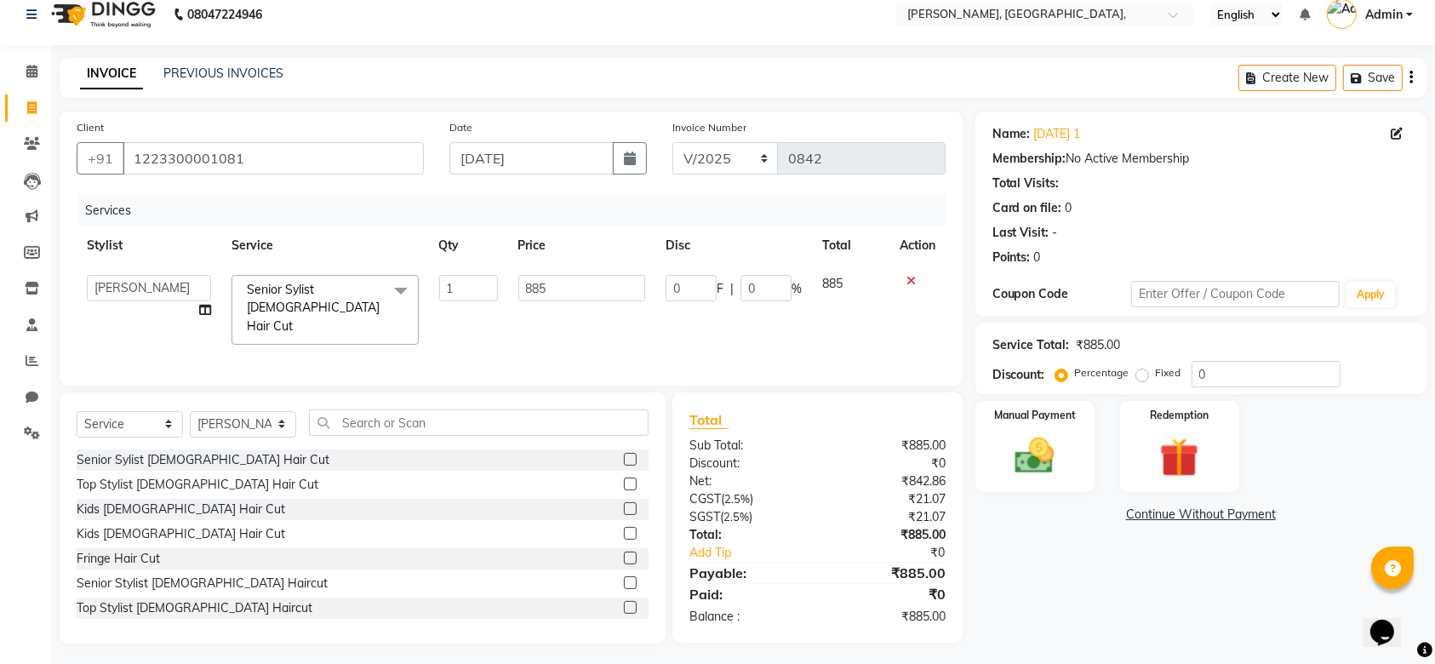
scroll to position [17, 0]
click at [1060, 494] on div "Name: 06-09-2025 1 Membership: No Active Membership Total Visits: Card on file:…" at bounding box center [1207, 377] width 464 height 532
click at [1077, 462] on div "Manual Payment" at bounding box center [1035, 445] width 124 height 95
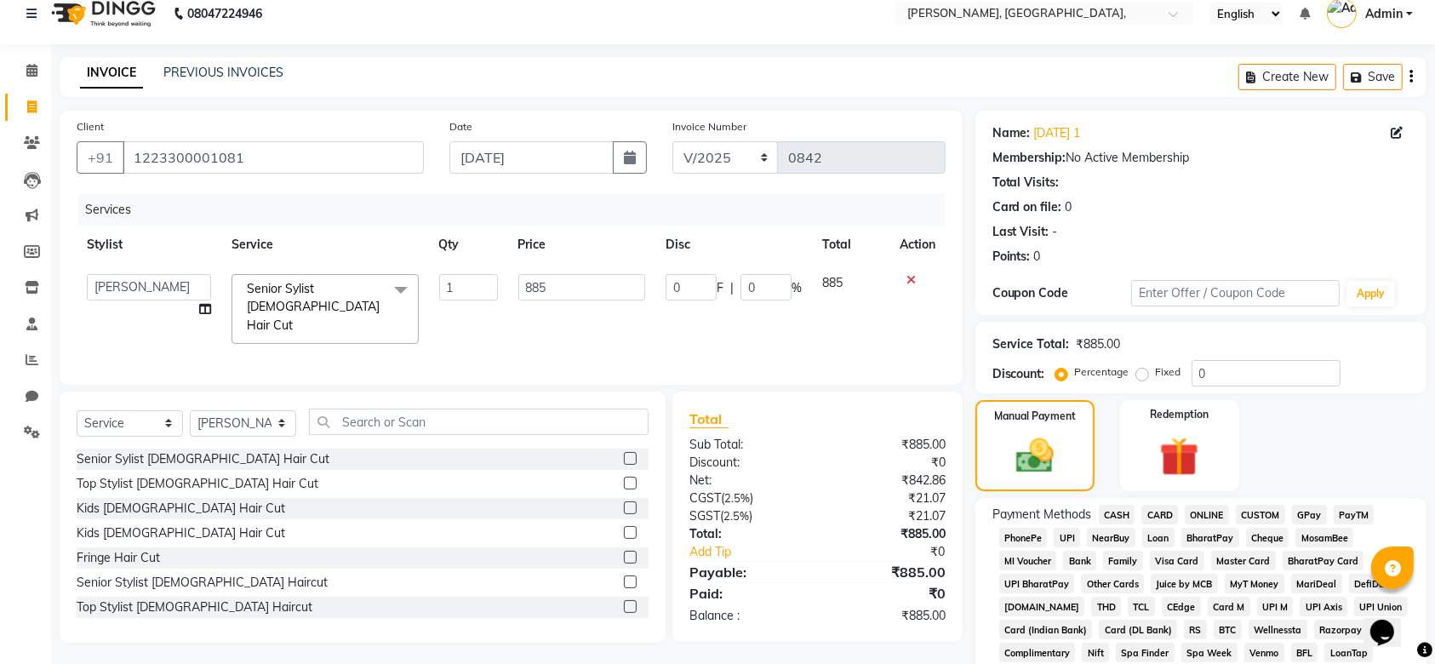
click at [1317, 516] on span "GPay" at bounding box center [1309, 515] width 35 height 20
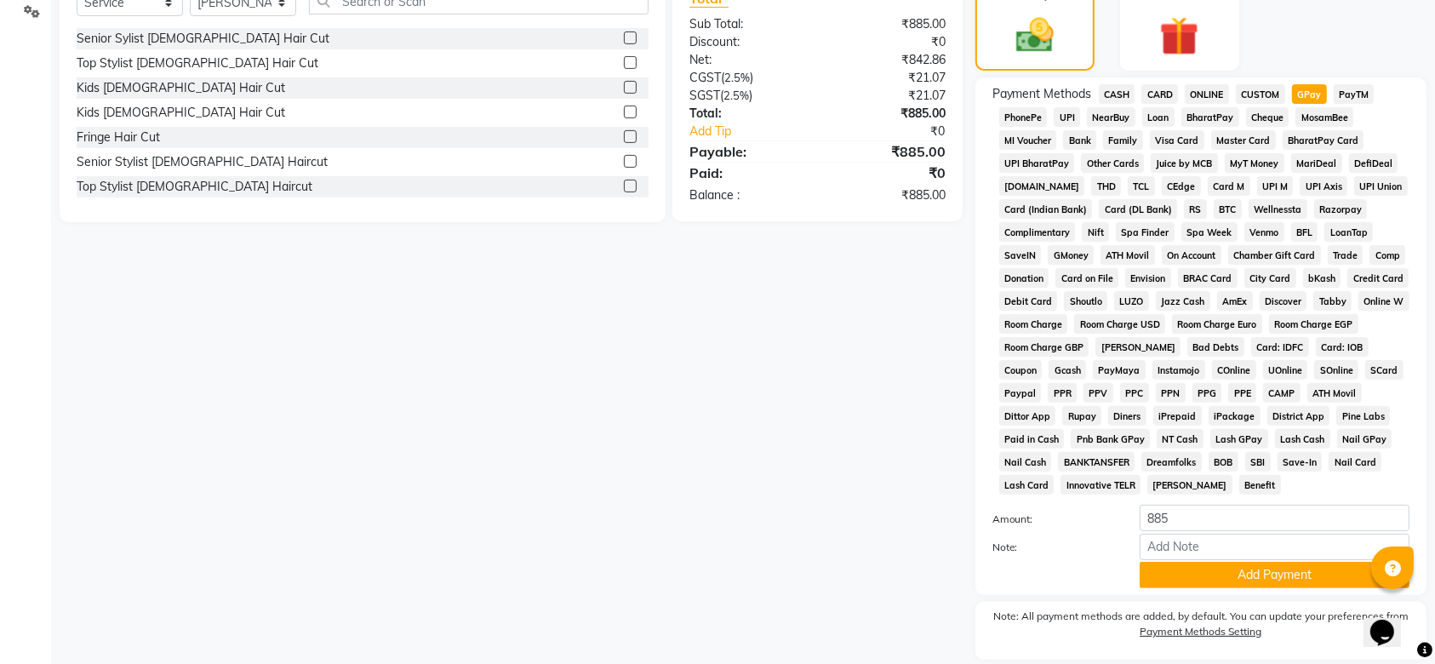
scroll to position [493, 0]
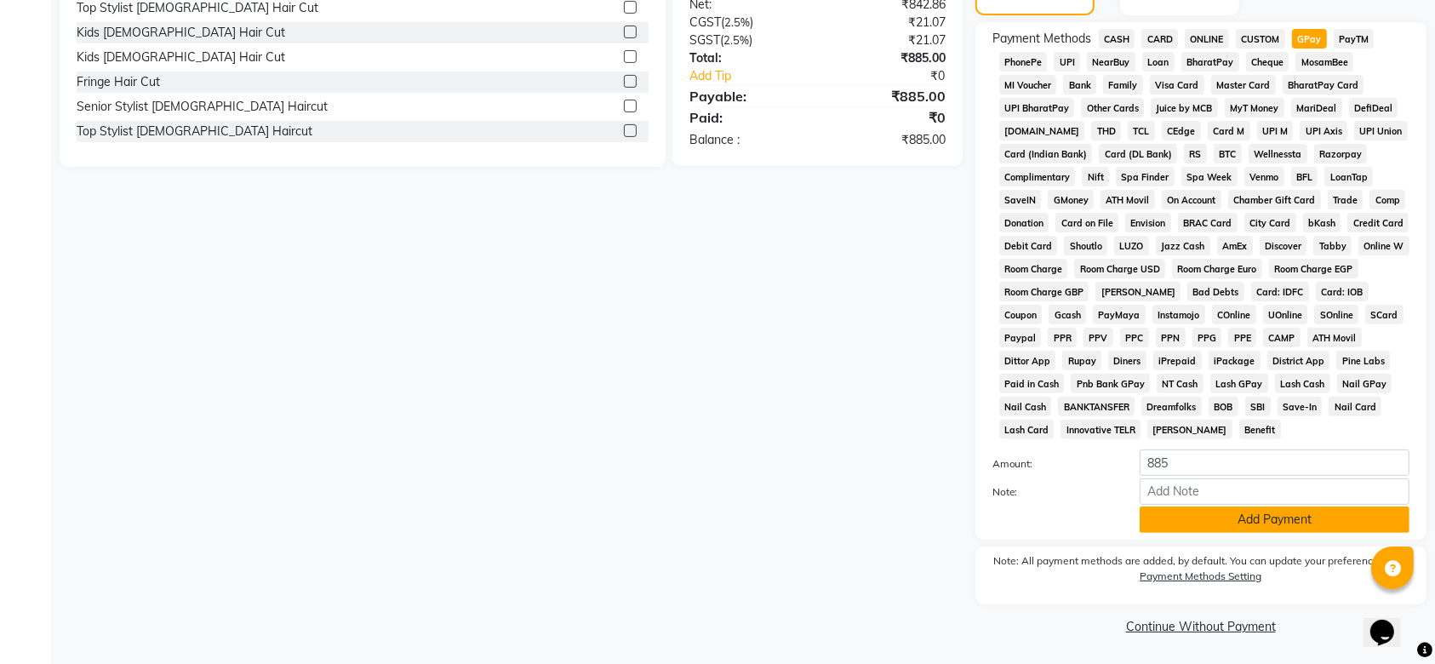
click at [1198, 506] on button "Add Payment" at bounding box center [1275, 519] width 270 height 26
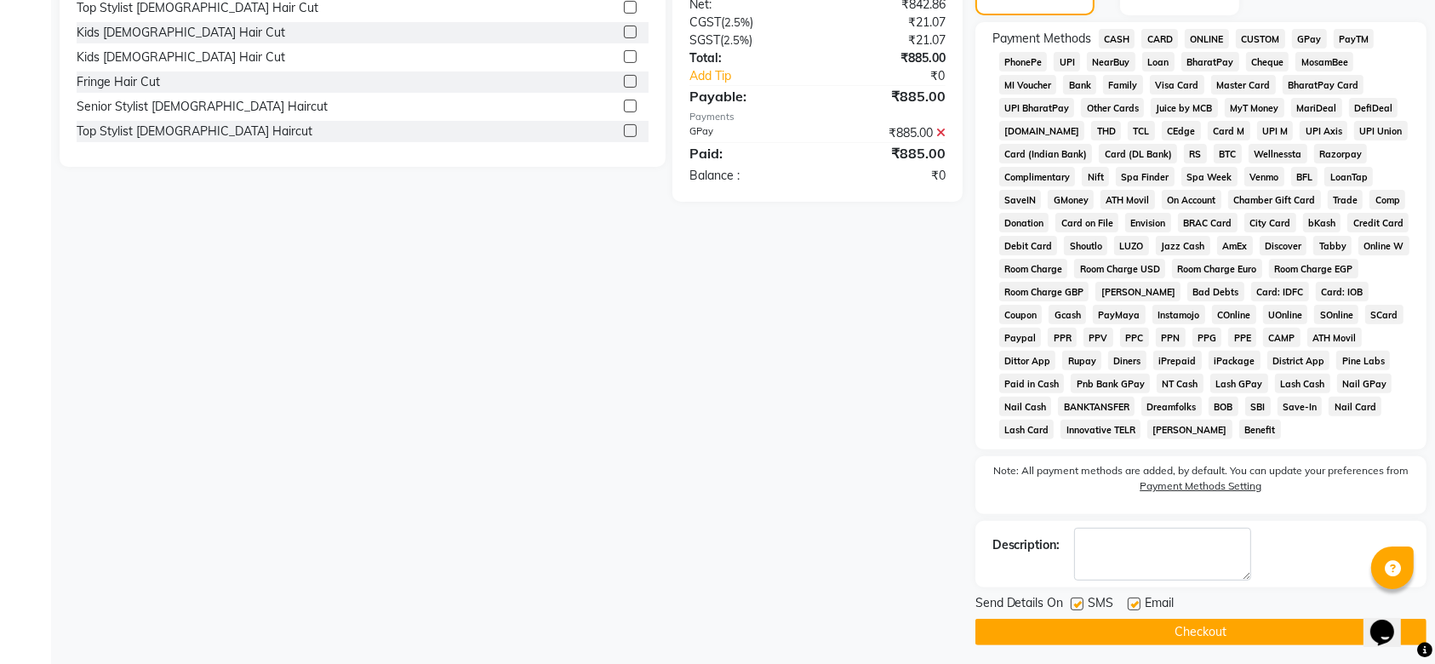
click at [1076, 603] on label at bounding box center [1077, 603] width 13 height 13
click at [1076, 603] on input "checkbox" at bounding box center [1076, 604] width 11 height 11
click at [1137, 607] on label at bounding box center [1134, 603] width 13 height 13
click at [1137, 607] on input "checkbox" at bounding box center [1133, 604] width 11 height 11
click at [1094, 637] on button "Checkout" at bounding box center [1200, 632] width 451 height 26
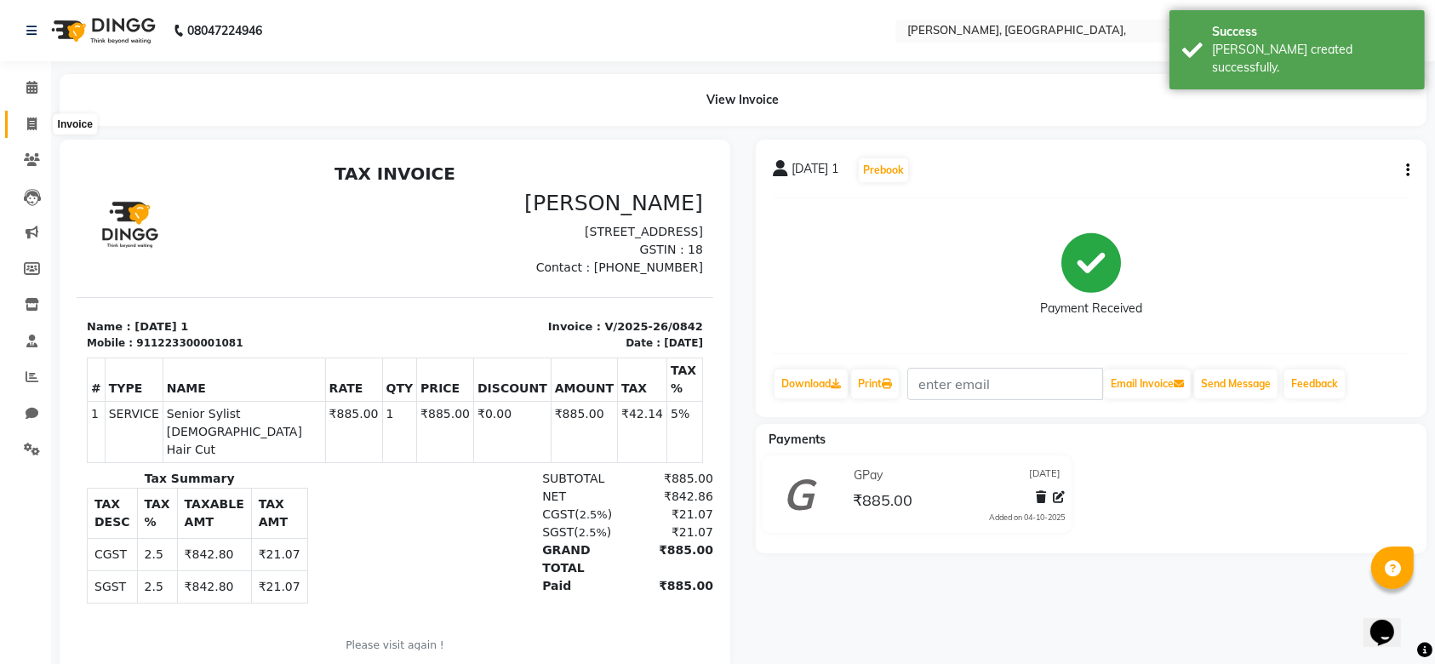
click at [31, 123] on icon at bounding box center [31, 123] width 9 height 13
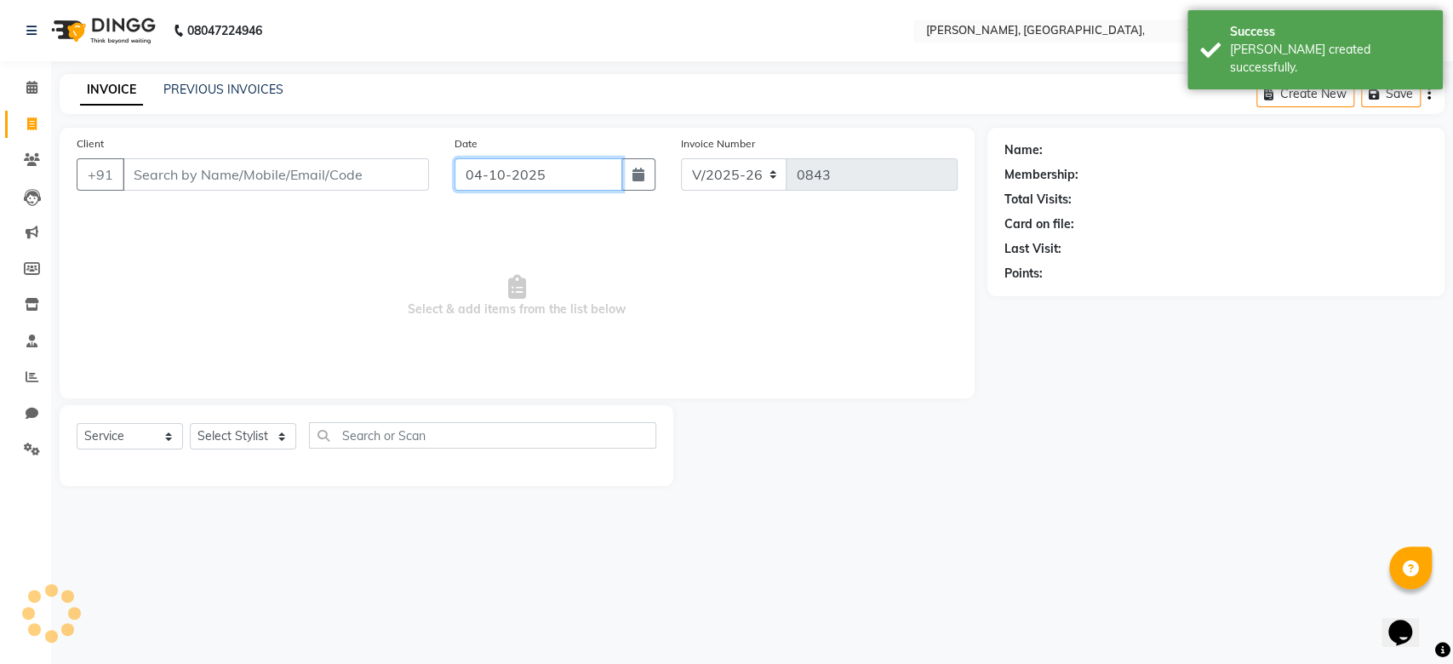
click at [531, 174] on input "04-10-2025" at bounding box center [538, 174] width 168 height 32
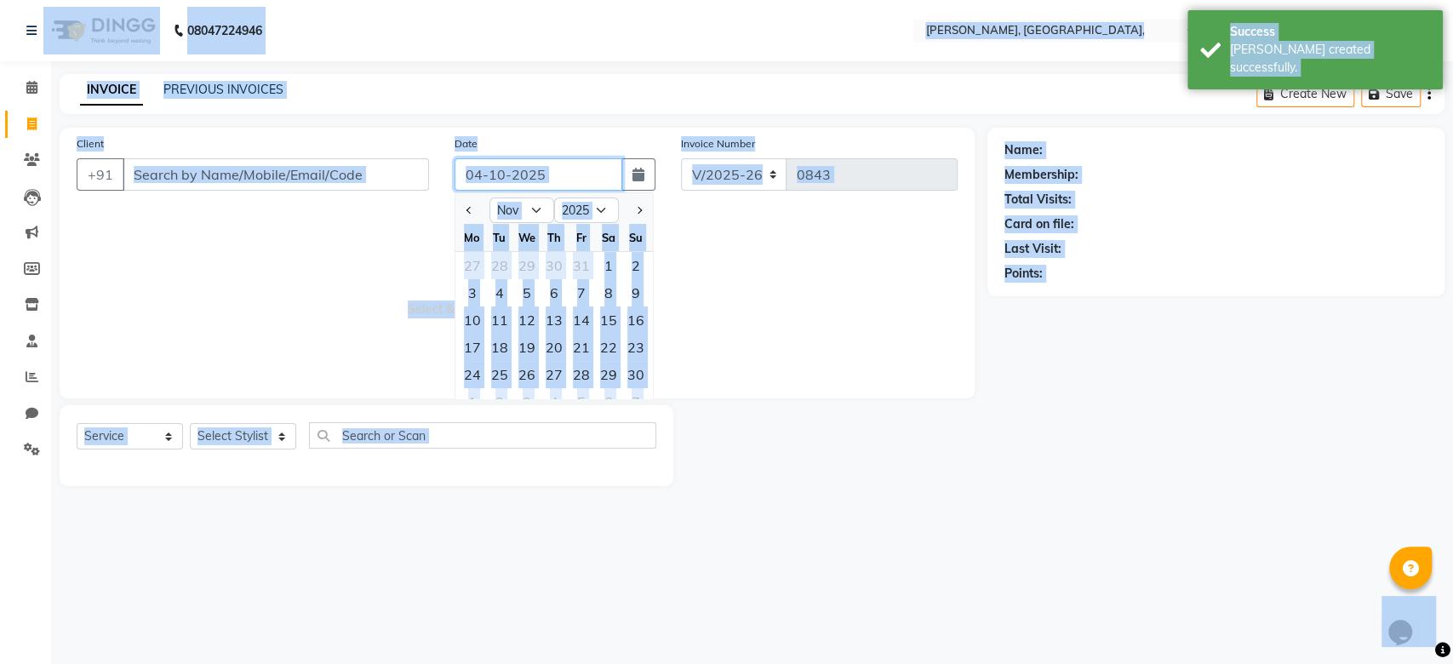
click at [531, 174] on input "04-10-2025" at bounding box center [538, 174] width 168 height 32
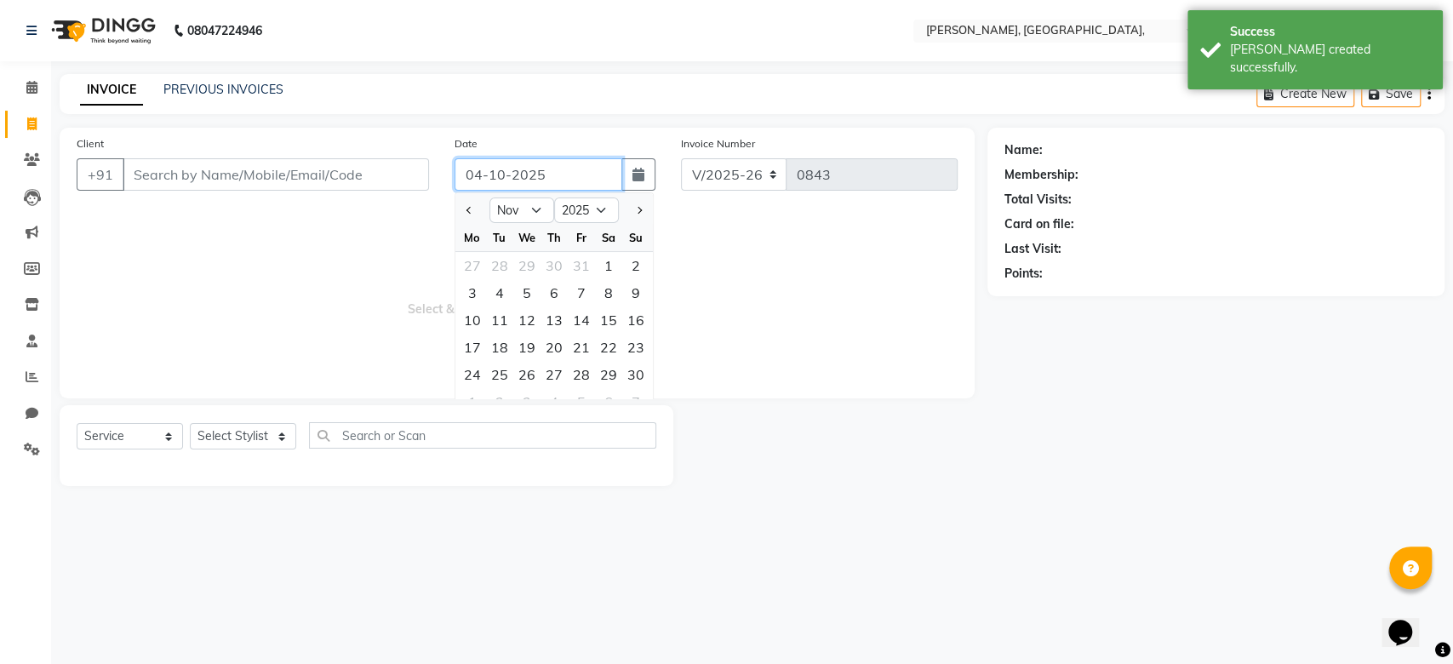
click at [531, 174] on input "04-10-2025" at bounding box center [538, 174] width 168 height 32
paste input "6-09"
drag, startPoint x: 265, startPoint y: 154, endPoint x: 233, endPoint y: 186, distance: 44.5
click at [233, 186] on div "Client +91" at bounding box center [253, 169] width 378 height 70
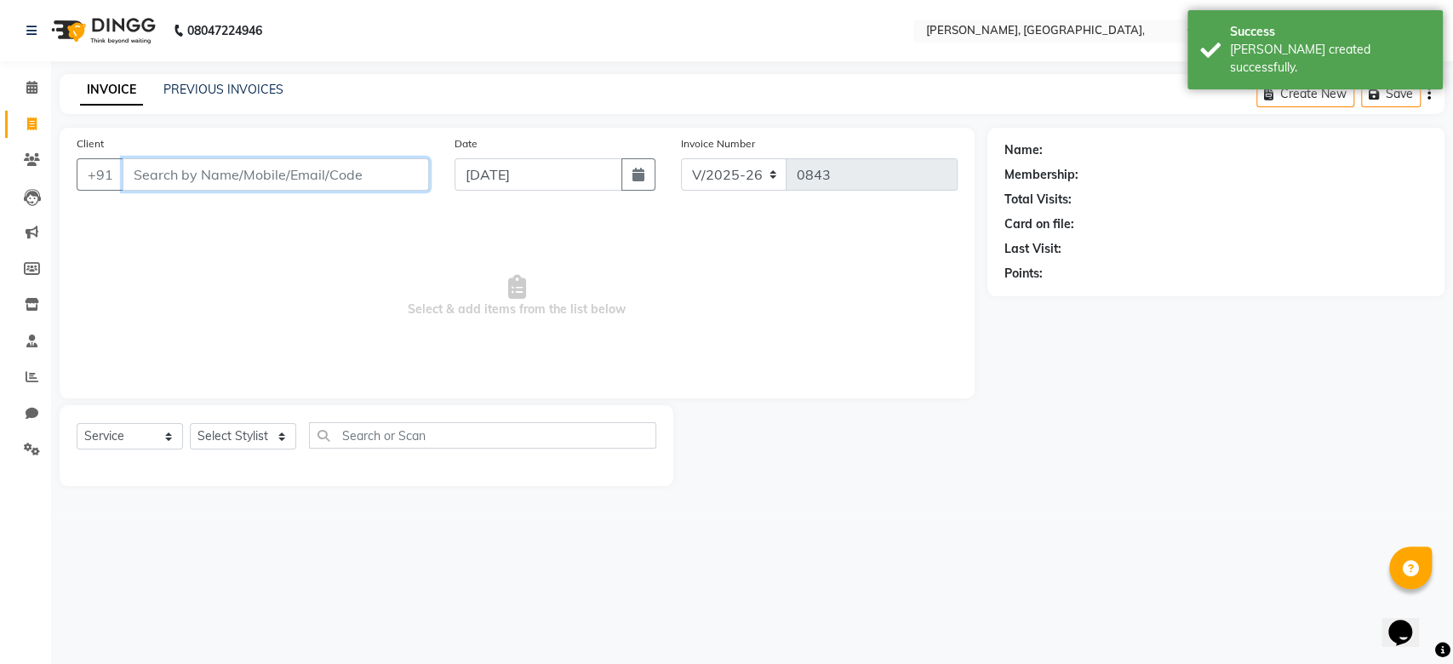
click at [233, 186] on input "Client" at bounding box center [276, 174] width 306 height 32
paste input "06-09-2025"
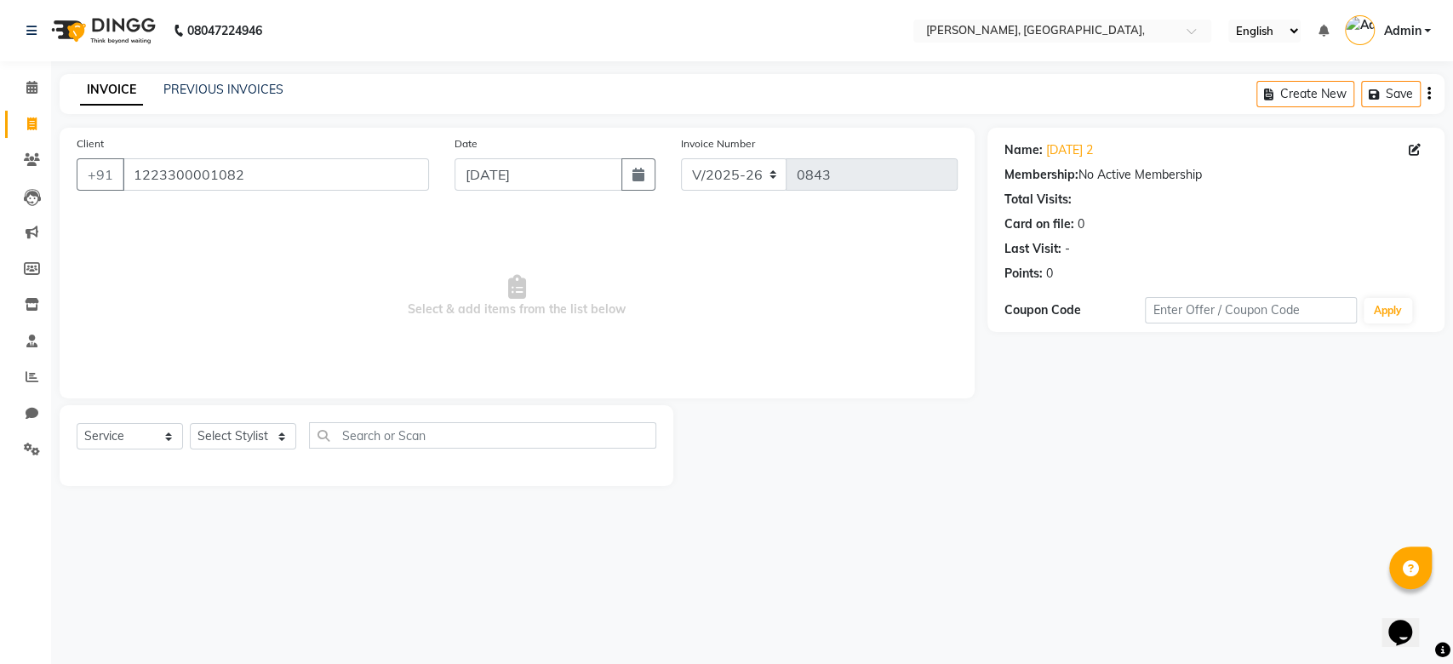
click at [273, 452] on div "Select Service Product Membership Package Voucher Prepaid Gift Card Select Styl…" at bounding box center [367, 442] width 580 height 40
click at [250, 431] on select "Select Stylist Aarti Admin Anuradha Armaan Arunima Asif Kamlesh Nirmala Rahat A…" at bounding box center [243, 436] width 106 height 26
click at [190, 423] on select "Select Stylist Aarti Admin Anuradha Armaan Arunima Asif Kamlesh Nirmala Rahat A…" at bounding box center [243, 436] width 106 height 26
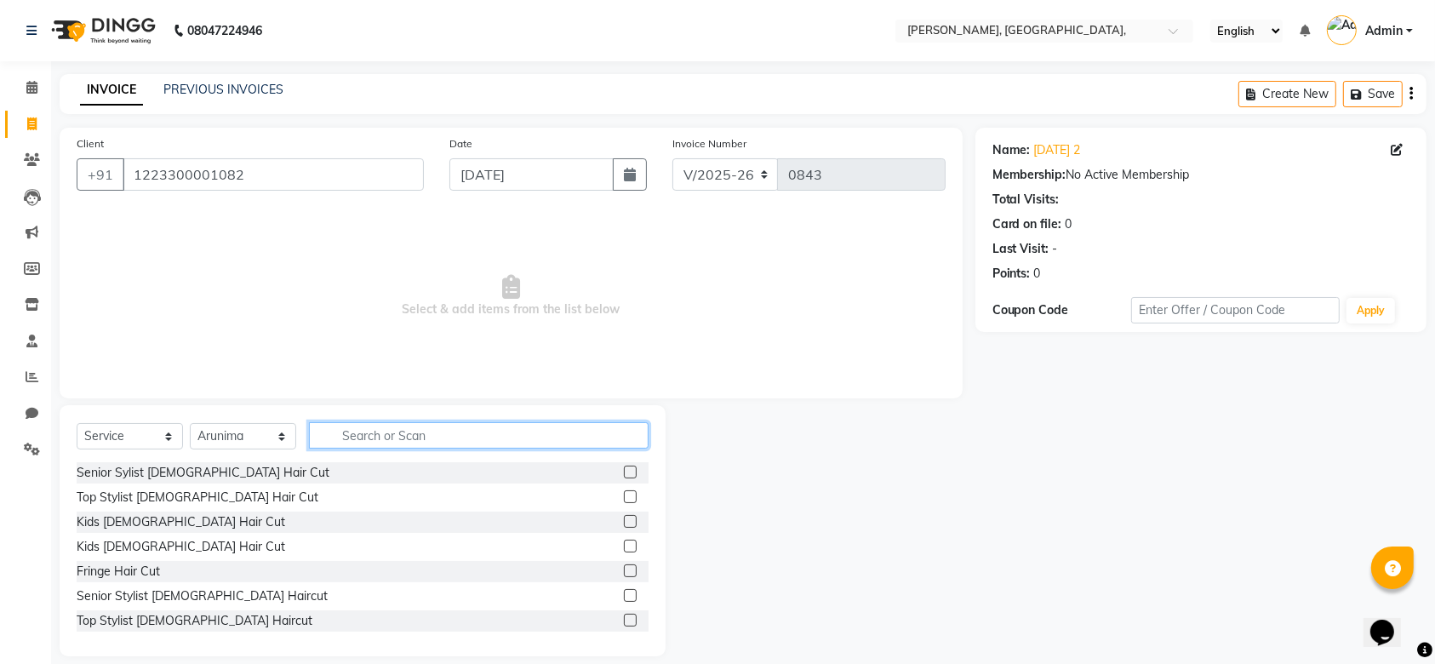
click at [369, 428] on input "text" at bounding box center [479, 435] width 340 height 26
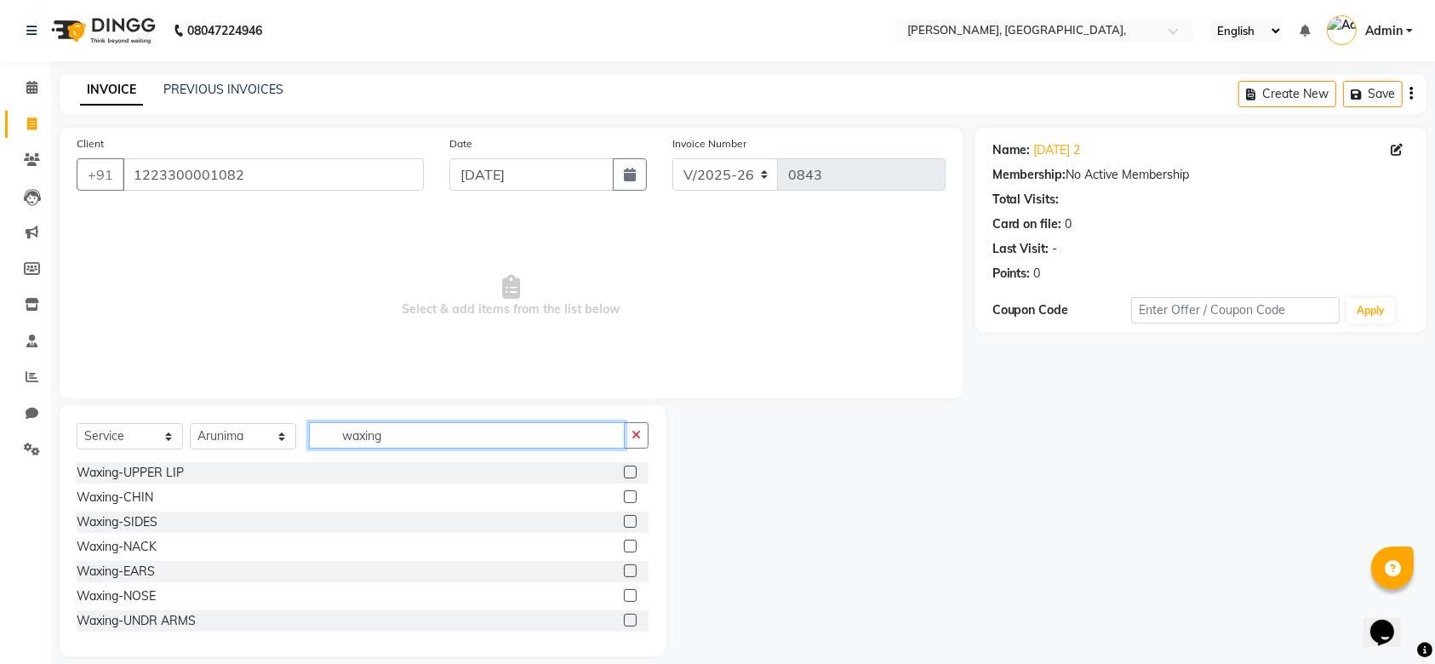
scroll to position [323, 0]
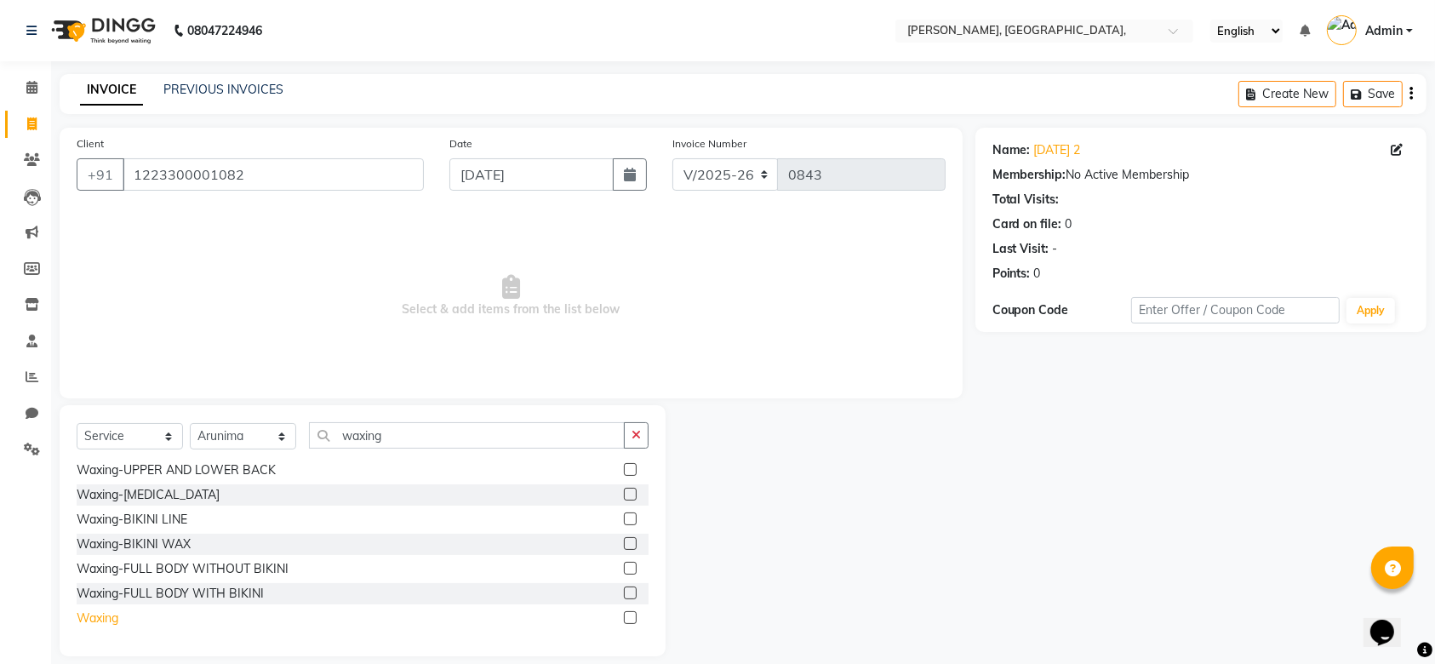
click at [109, 610] on div "Waxing" at bounding box center [98, 618] width 42 height 18
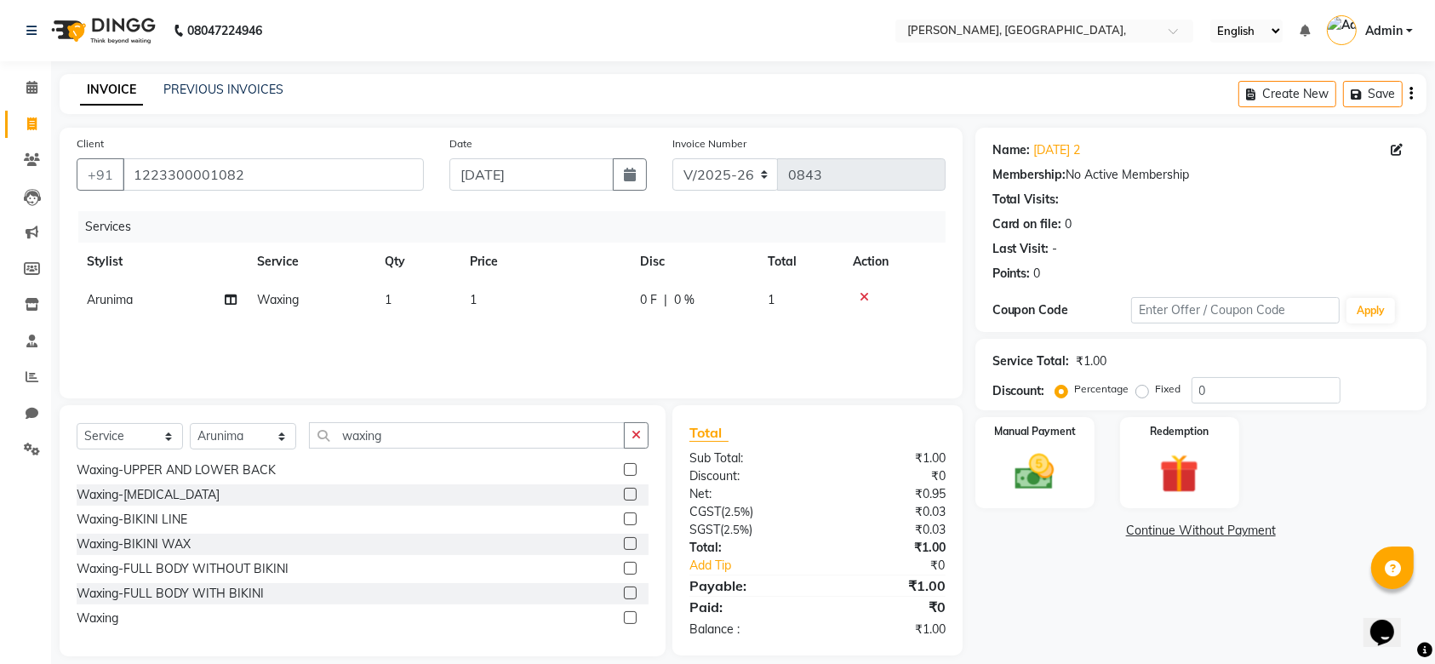
click at [597, 271] on th "Price" at bounding box center [545, 262] width 170 height 38
click at [591, 289] on td "1" at bounding box center [545, 300] width 170 height 38
click at [591, 289] on td "1" at bounding box center [582, 313] width 148 height 65
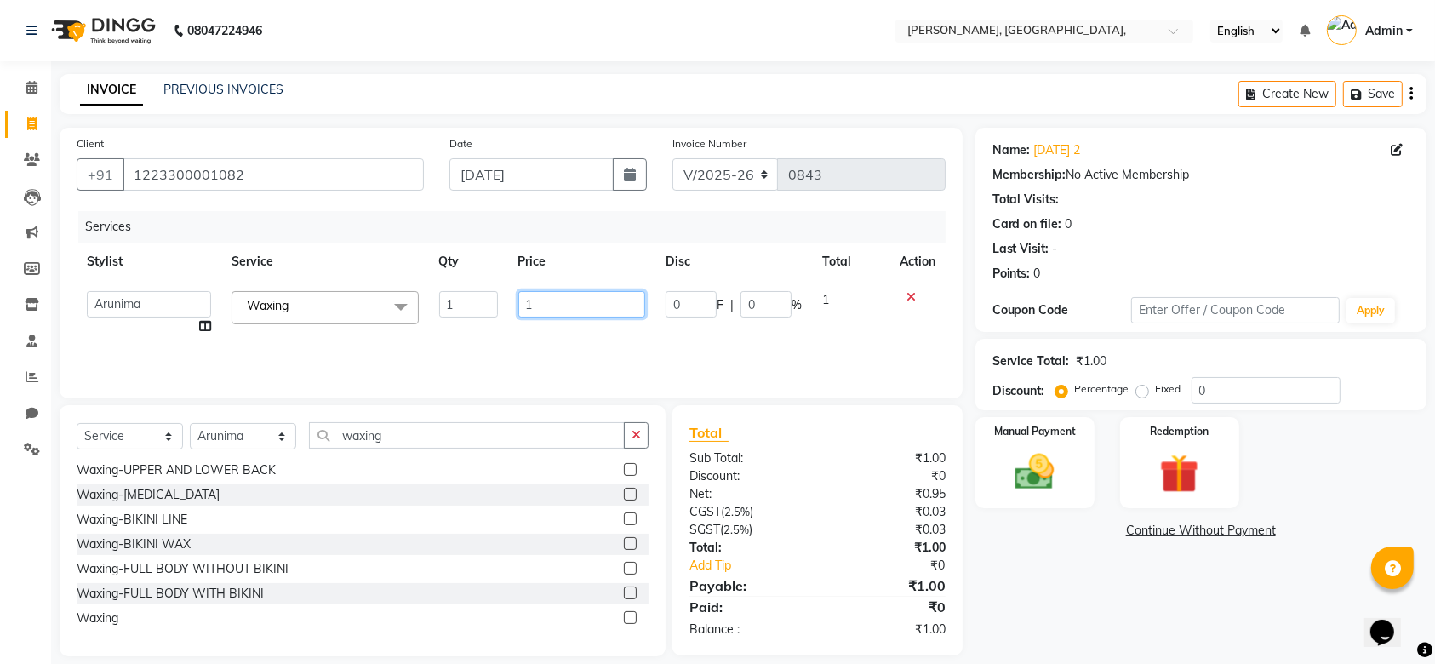
drag, startPoint x: 591, startPoint y: 289, endPoint x: 576, endPoint y: 299, distance: 17.2
click at [576, 299] on td "1" at bounding box center [582, 313] width 148 height 65
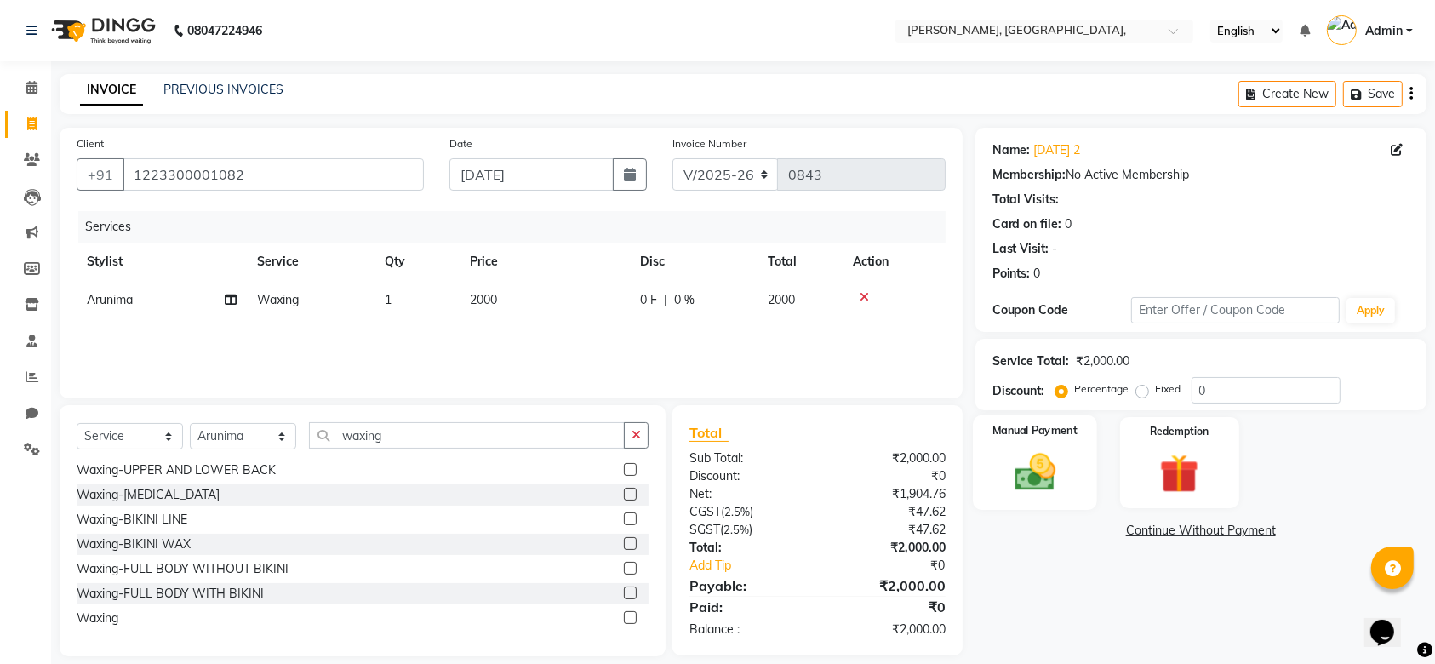
click at [1080, 500] on div "Manual Payment" at bounding box center [1035, 462] width 124 height 95
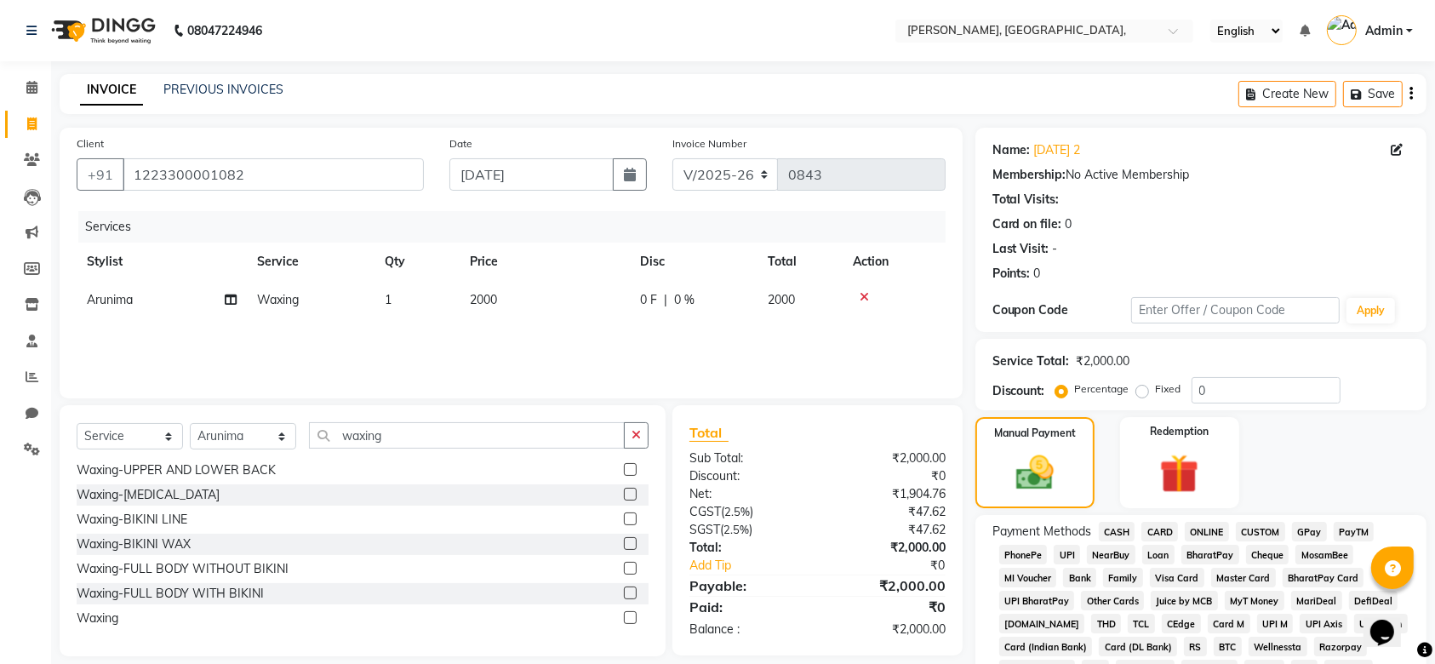
click at [1113, 528] on span "CASH" at bounding box center [1117, 532] width 37 height 20
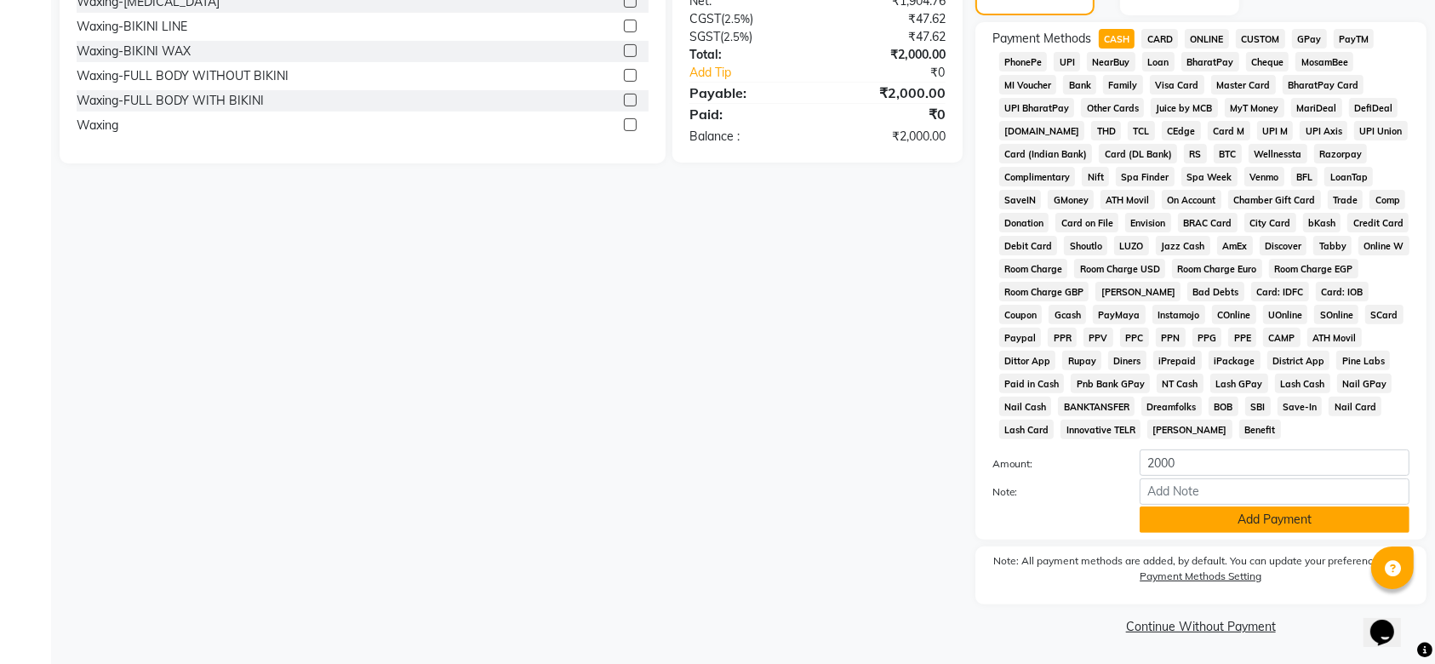
click at [1219, 508] on button "Add Payment" at bounding box center [1275, 519] width 270 height 26
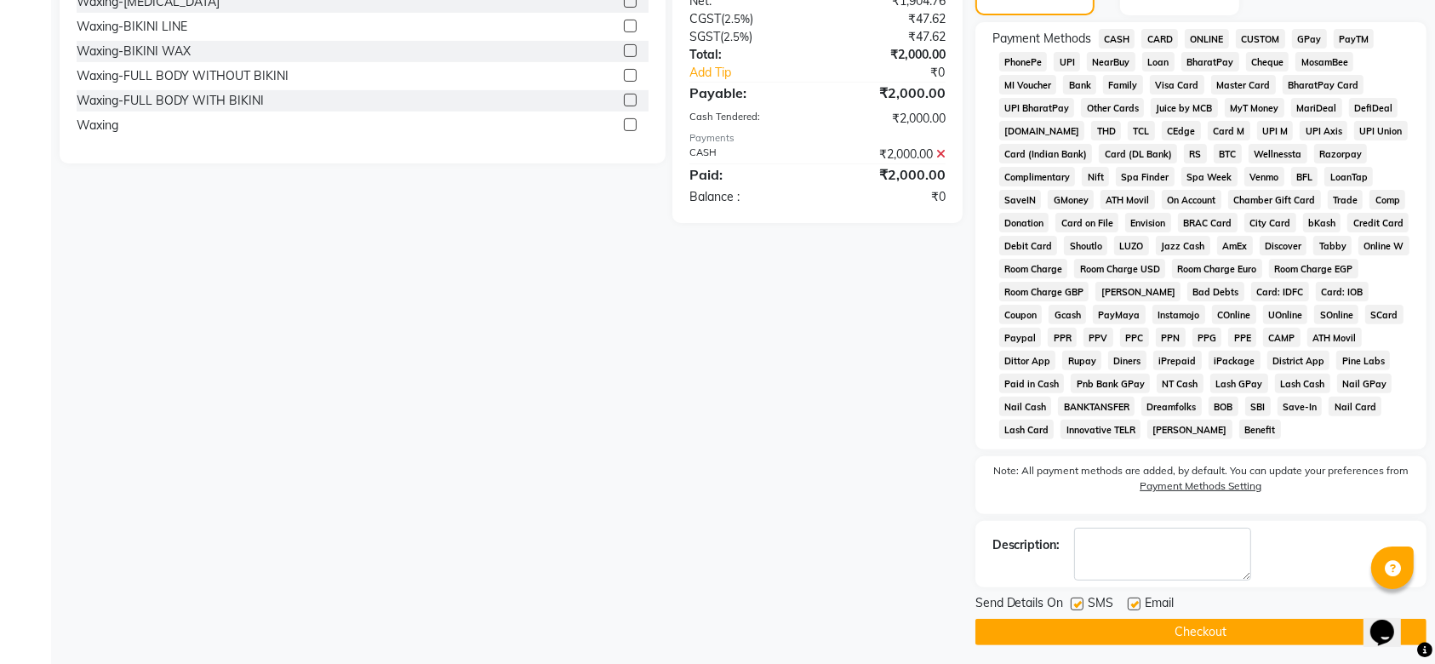
click at [1078, 597] on label at bounding box center [1077, 603] width 13 height 13
click at [1078, 599] on input "checkbox" at bounding box center [1076, 604] width 11 height 11
click at [1077, 597] on label at bounding box center [1077, 603] width 13 height 13
click at [1077, 599] on input "checkbox" at bounding box center [1076, 604] width 11 height 11
click at [1077, 597] on label at bounding box center [1077, 603] width 13 height 13
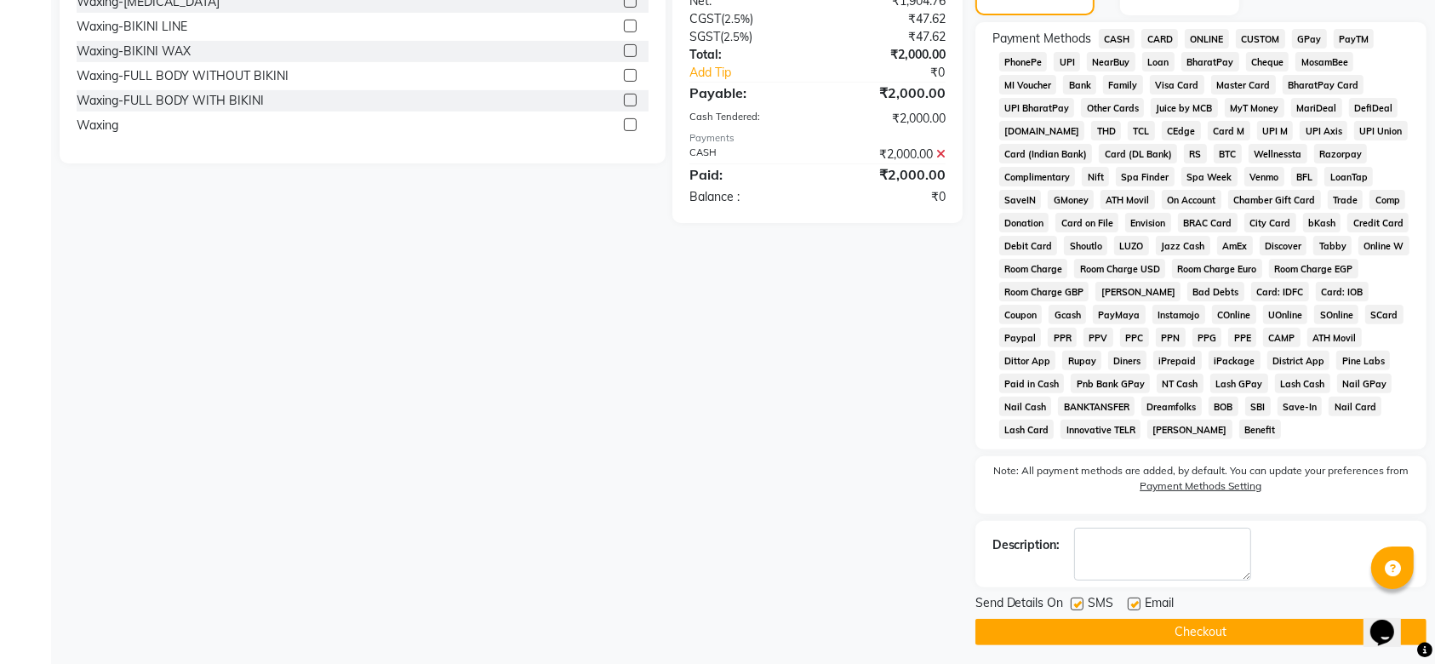
click at [1077, 599] on input "checkbox" at bounding box center [1076, 604] width 11 height 11
click at [1124, 601] on div "SMS" at bounding box center [1099, 604] width 57 height 21
click at [1131, 604] on div "Send Details On SMS Email" at bounding box center [1200, 604] width 451 height 21
click at [1131, 604] on label at bounding box center [1134, 603] width 13 height 13
click at [1131, 604] on input "checkbox" at bounding box center [1133, 604] width 11 height 11
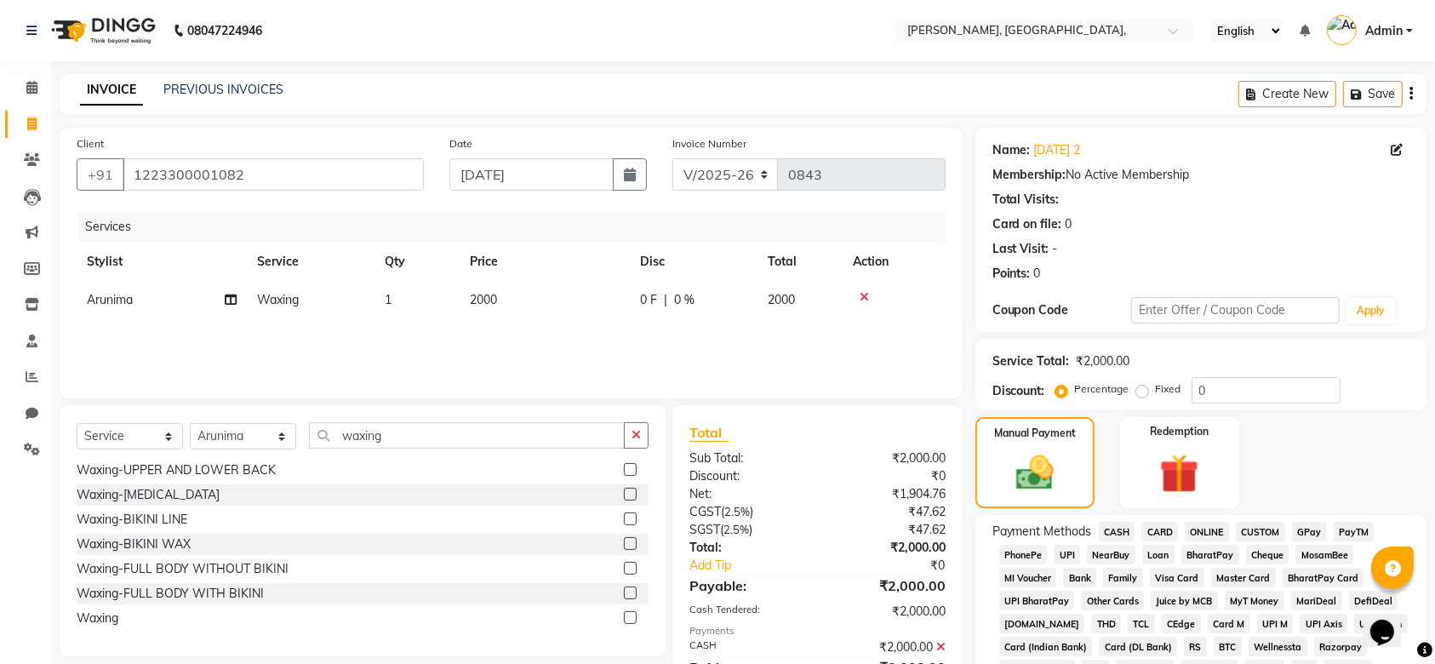
scroll to position [499, 0]
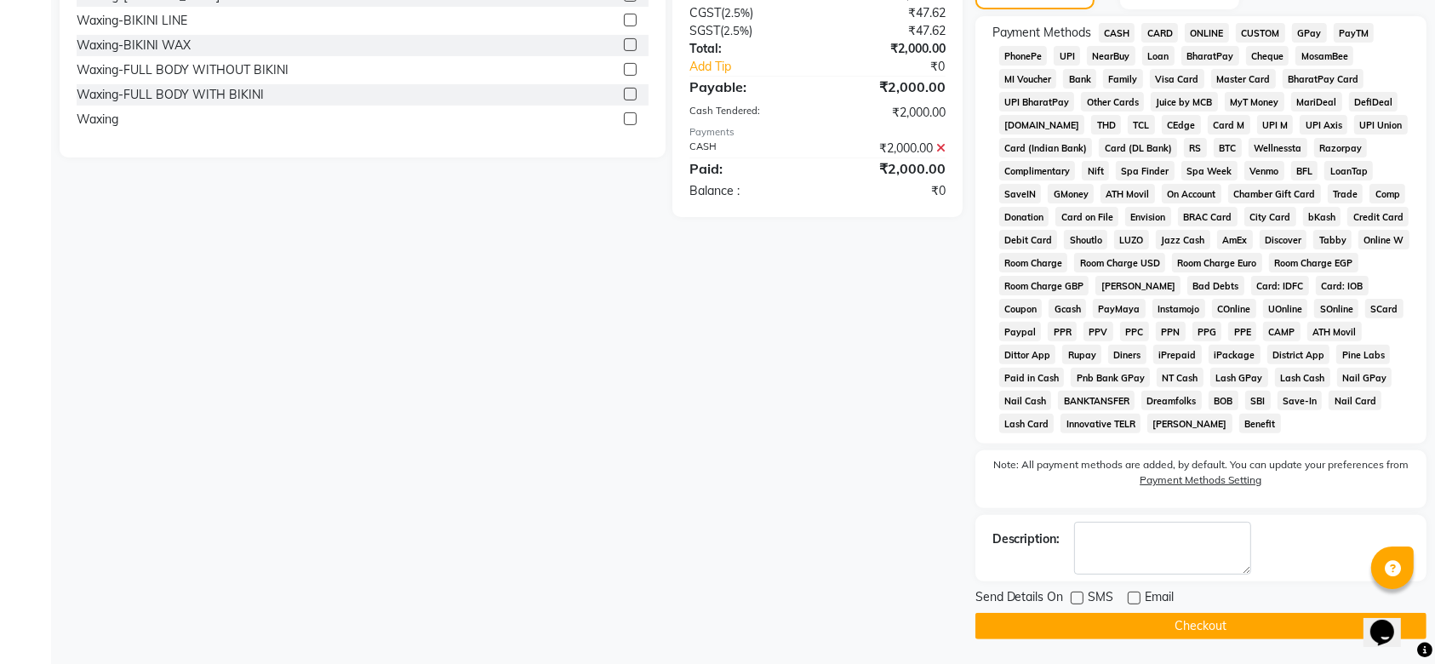
click at [1066, 629] on button "Checkout" at bounding box center [1200, 626] width 451 height 26
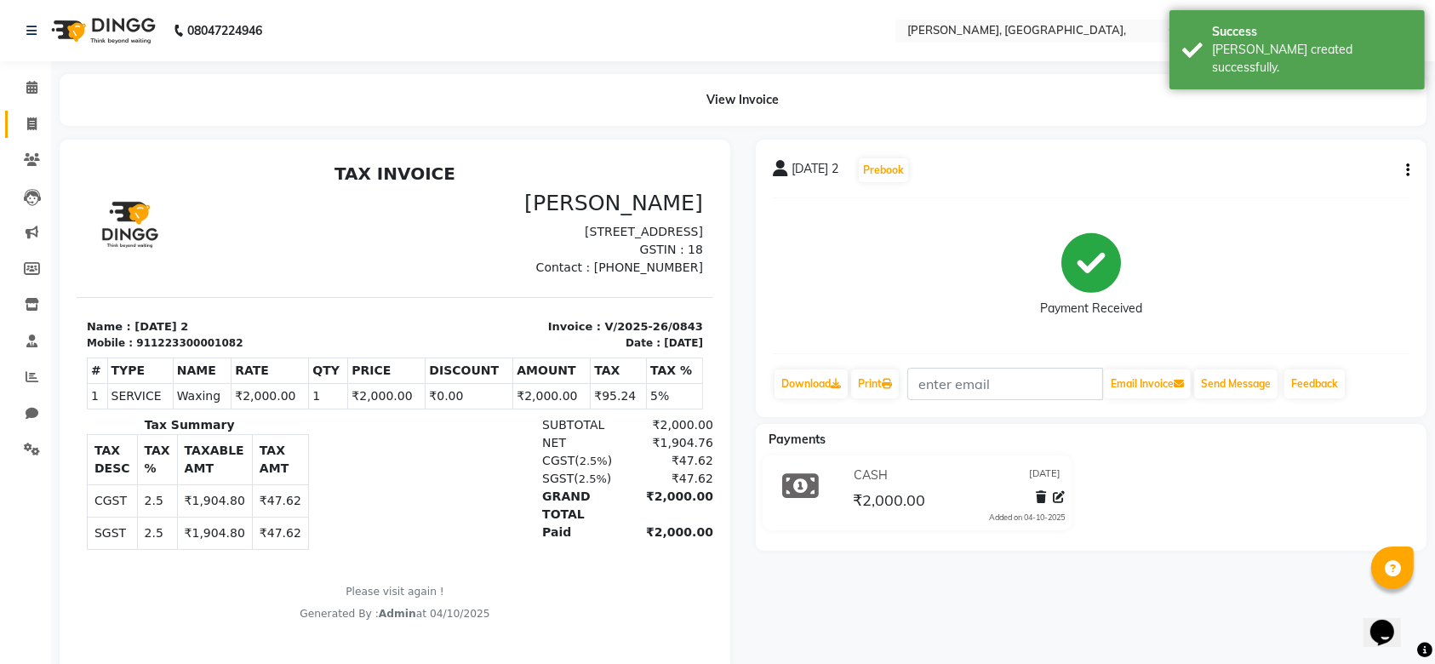
click at [27, 124] on icon at bounding box center [31, 123] width 9 height 13
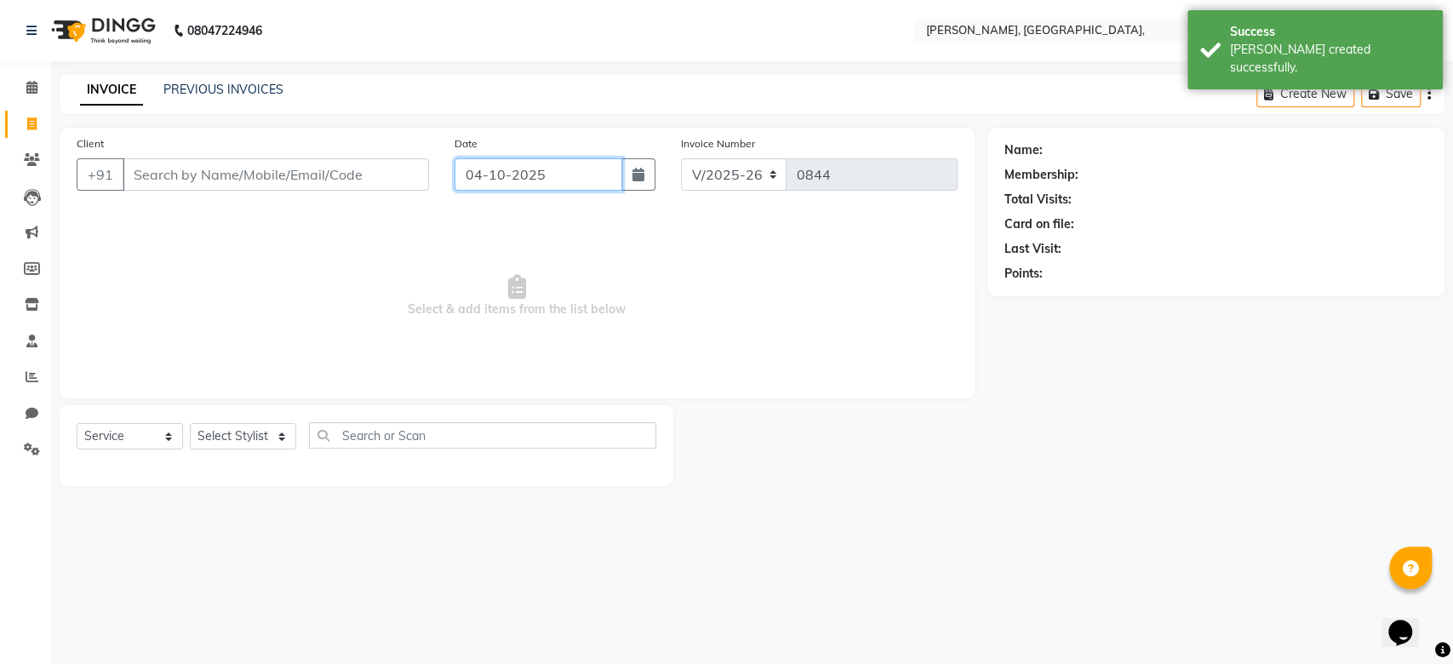
click at [475, 174] on input "04-10-2025" at bounding box center [538, 174] width 168 height 32
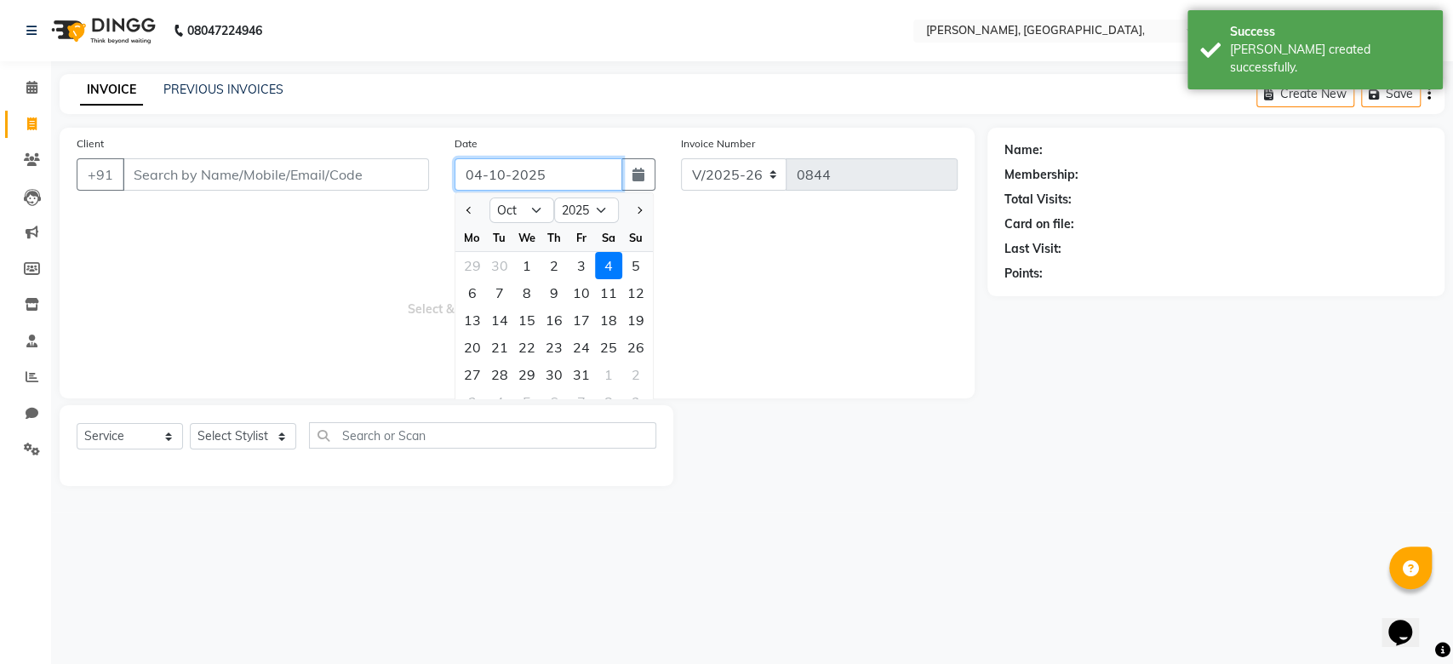
click at [475, 174] on input "04-10-2025" at bounding box center [538, 174] width 168 height 32
paste input "6-09"
click at [344, 186] on input "Client" at bounding box center [276, 174] width 306 height 32
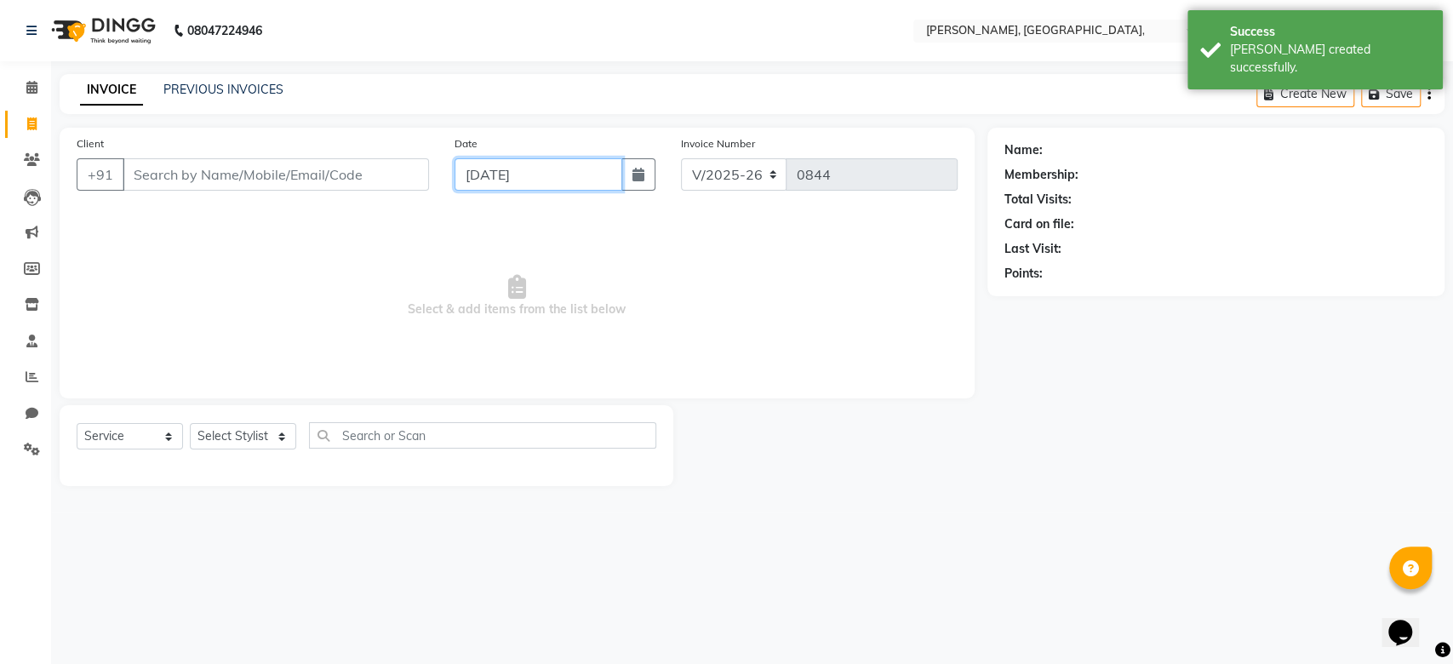
paste input "06-09-2025"
click at [344, 186] on input "Client" at bounding box center [276, 174] width 306 height 32
paste input "06-09-2025"
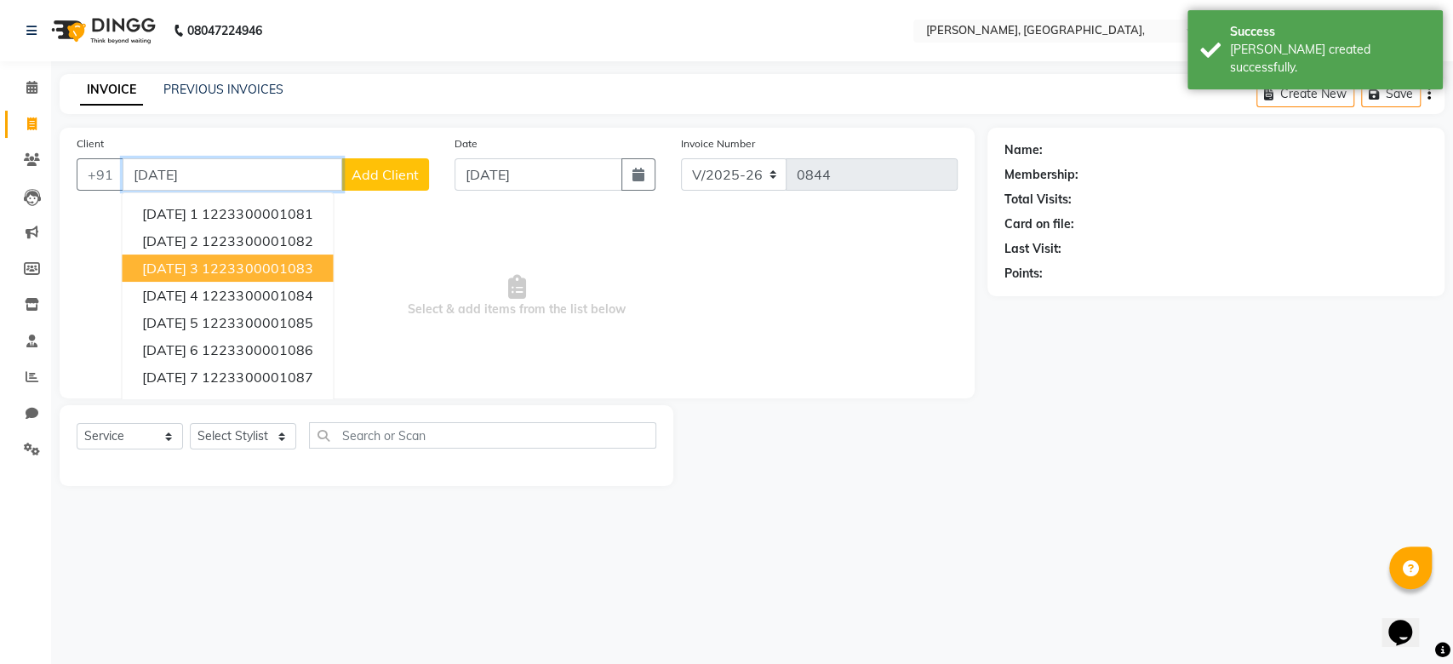
click at [297, 266] on ngb-highlight "1223300001083" at bounding box center [257, 268] width 111 height 17
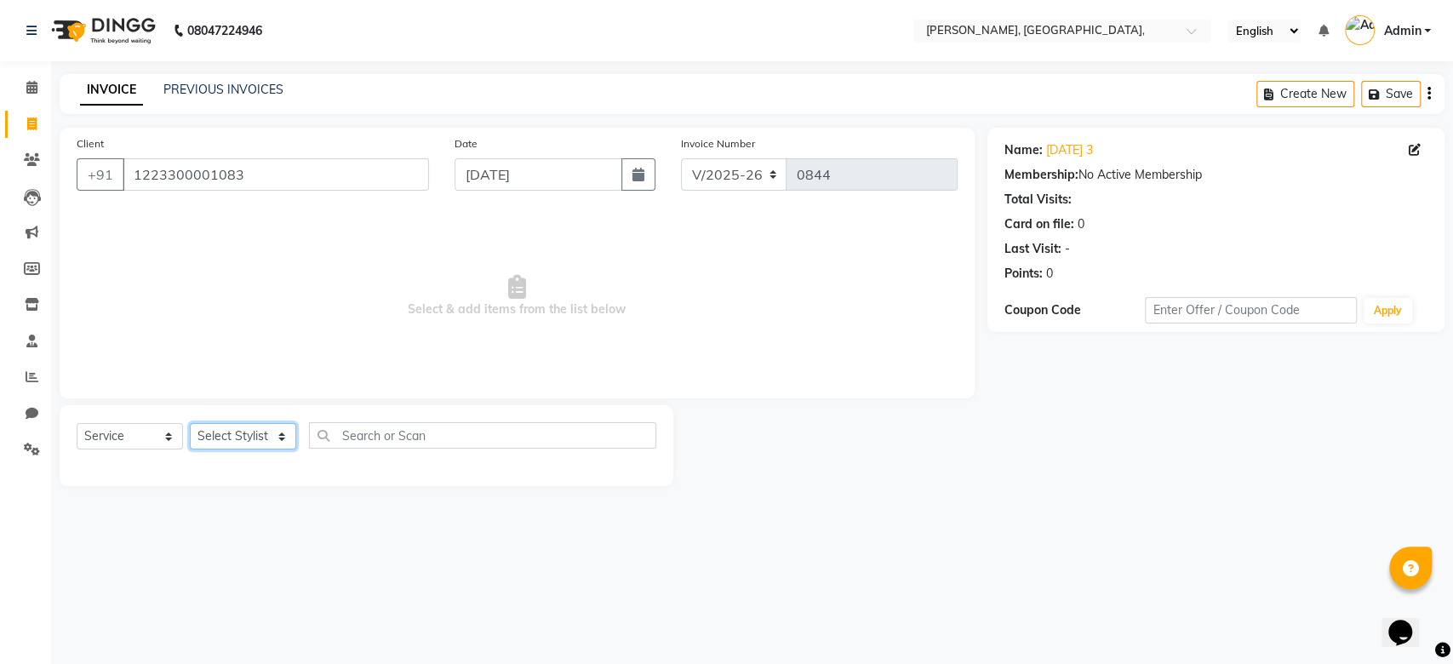
click at [203, 428] on select "Select Stylist Aarti Admin Anuradha Armaan Arunima Asif Kamlesh Nirmala Rahat A…" at bounding box center [243, 436] width 106 height 26
click at [190, 423] on select "Select Stylist Aarti Admin Anuradha Armaan Arunima Asif Kamlesh Nirmala Rahat A…" at bounding box center [243, 436] width 106 height 26
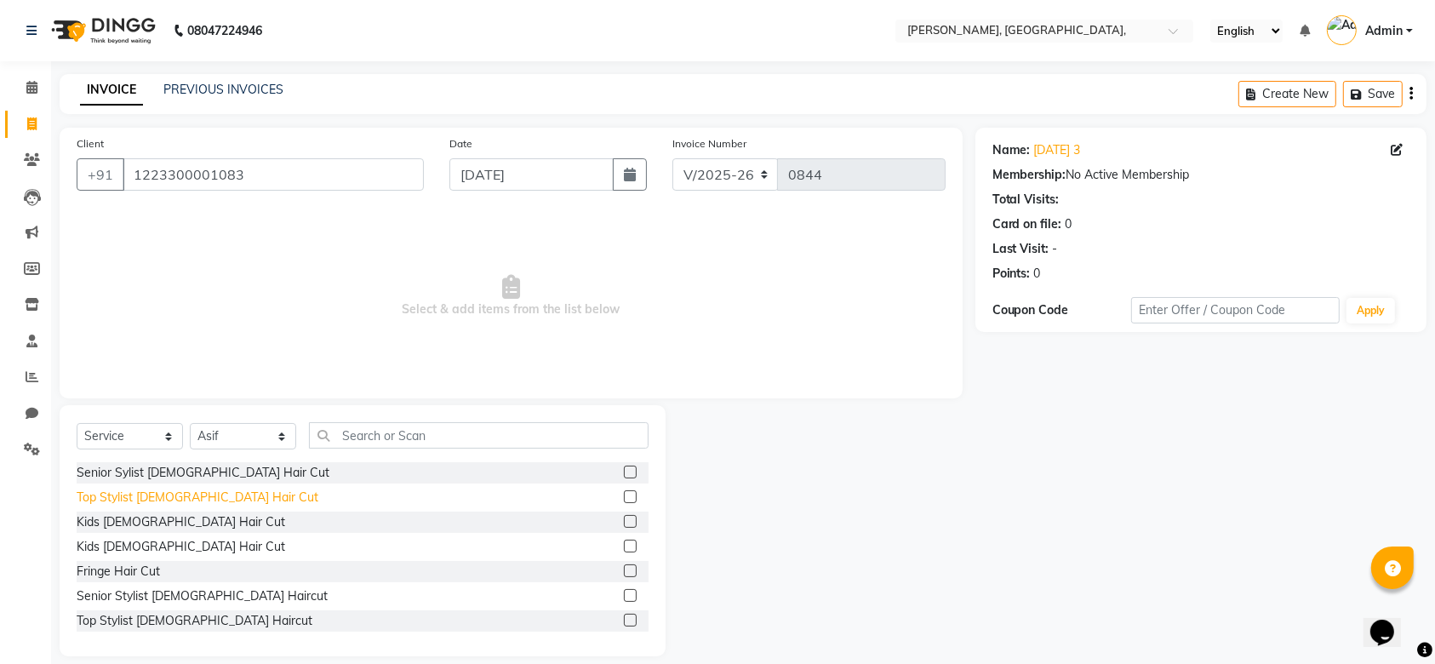
click at [187, 491] on div "Top Stylist Female Hair Cut" at bounding box center [198, 498] width 242 height 18
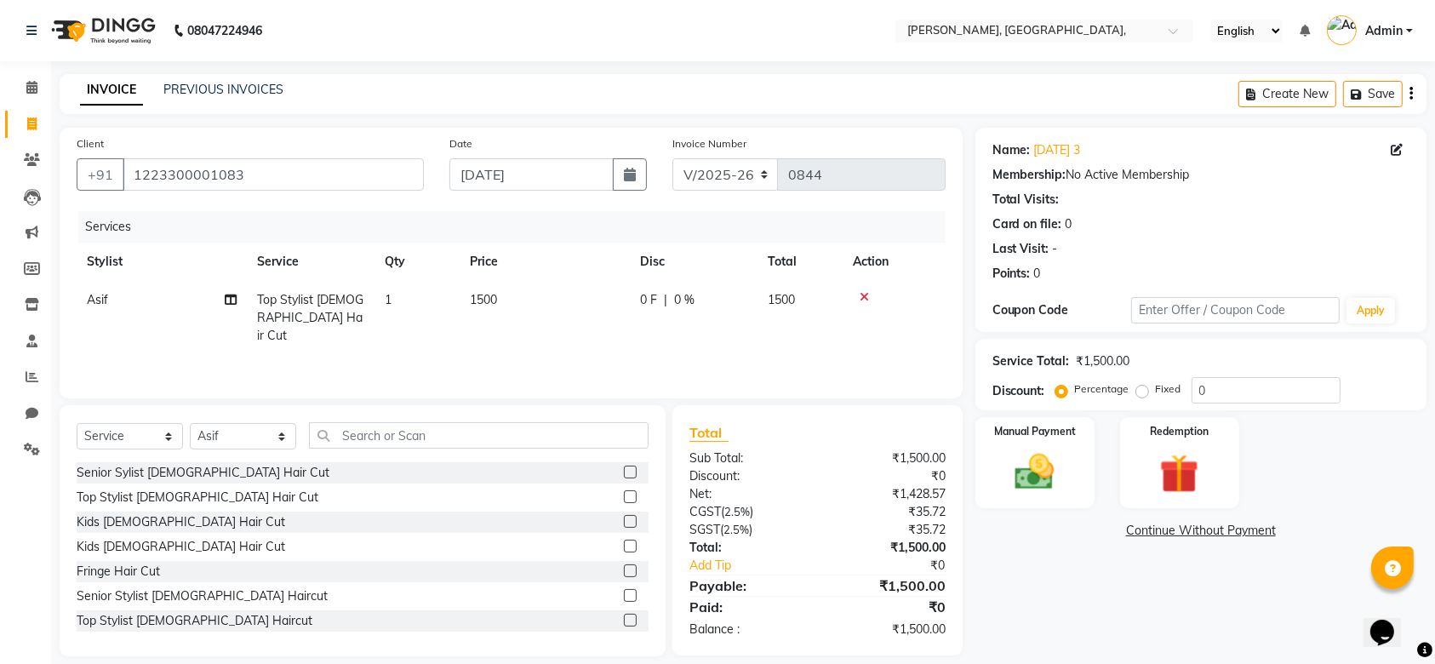
click at [546, 289] on td "1500" at bounding box center [545, 318] width 170 height 74
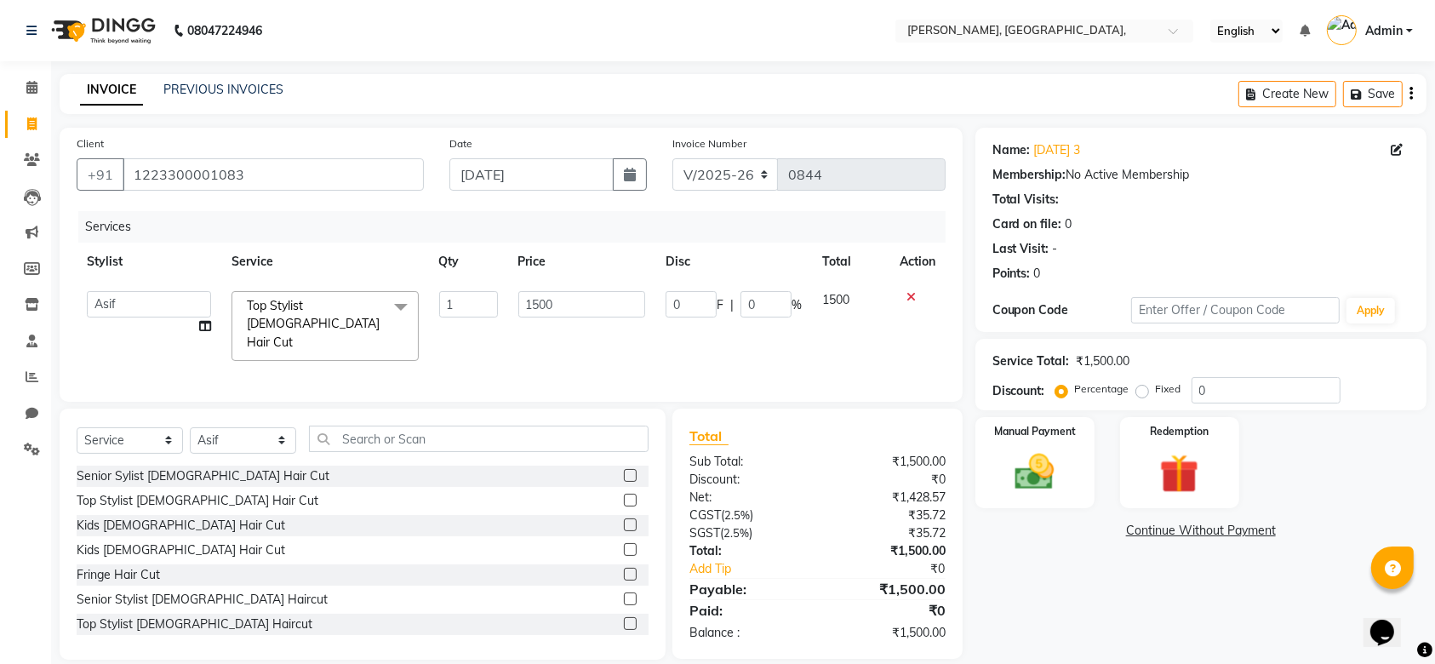
click at [546, 289] on td "1500" at bounding box center [582, 326] width 148 height 90
drag, startPoint x: 546, startPoint y: 289, endPoint x: 545, endPoint y: 300, distance: 10.4
click at [545, 300] on td "1500" at bounding box center [582, 326] width 148 height 90
click at [545, 300] on input "1500" at bounding box center [582, 304] width 128 height 26
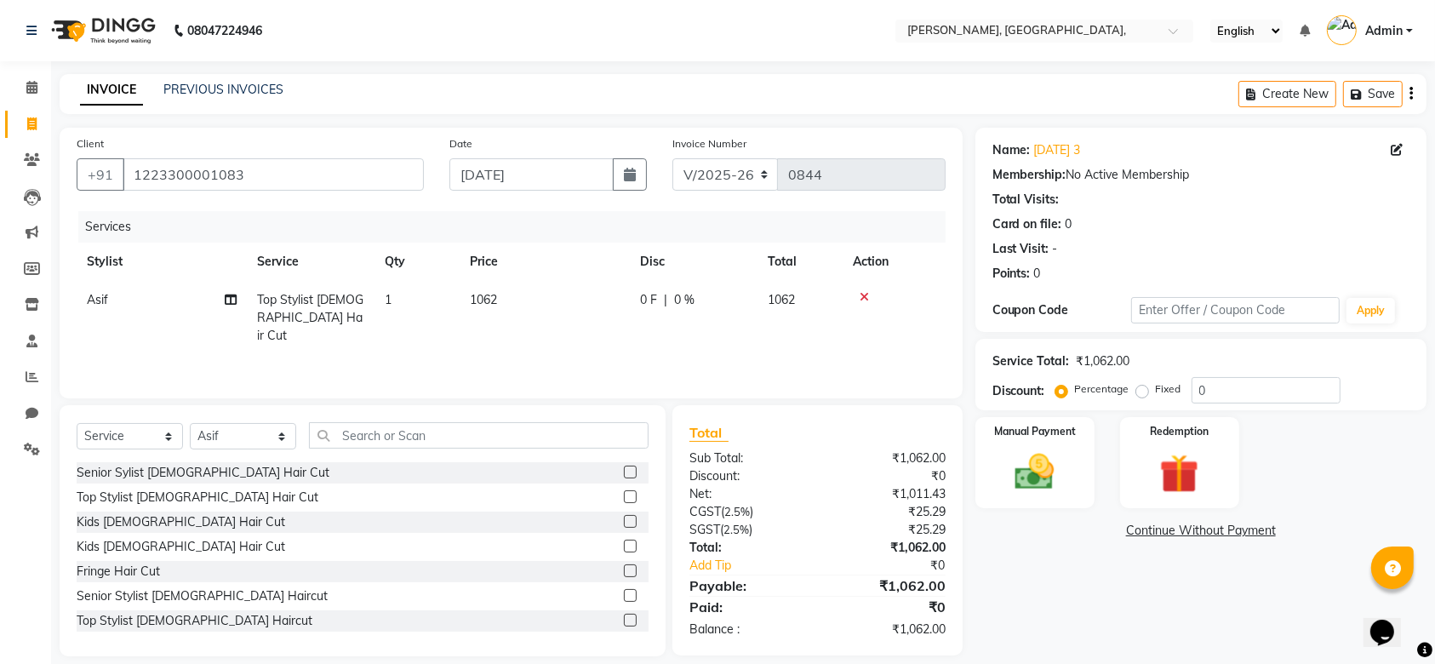
click at [629, 348] on div "Services Stylist Service Qty Price Disc Total Action Asif Top Stylist Female Ha…" at bounding box center [511, 296] width 869 height 170
click at [1015, 437] on label "Manual Payment" at bounding box center [1034, 430] width 85 height 16
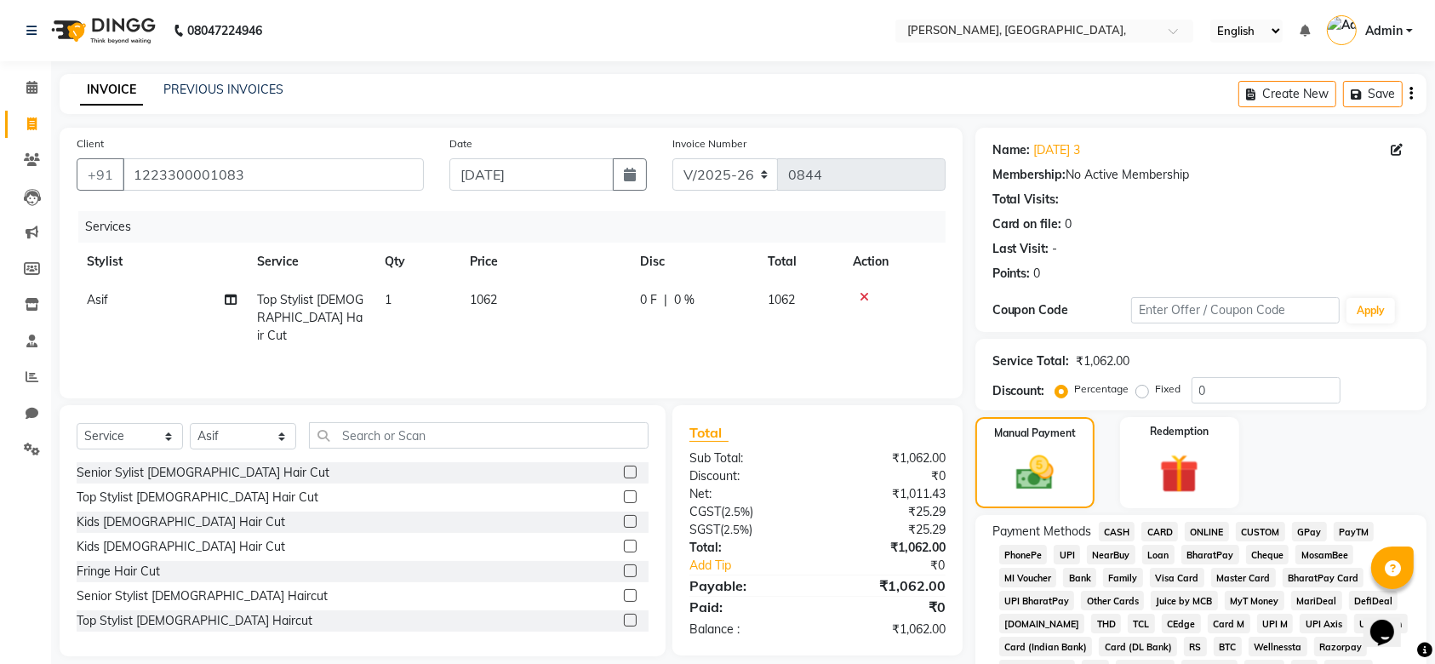
click at [1323, 540] on span "GPay" at bounding box center [1309, 532] width 35 height 20
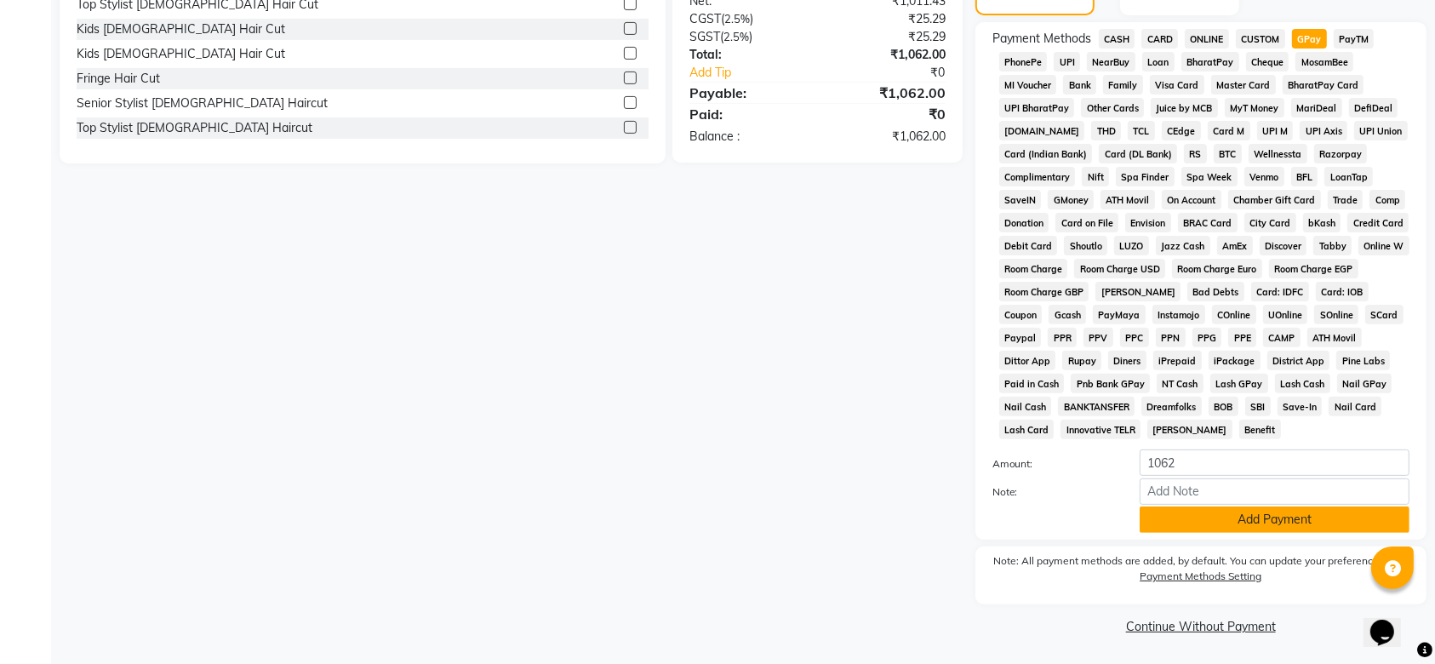
click at [1198, 527] on button "Add Payment" at bounding box center [1275, 519] width 270 height 26
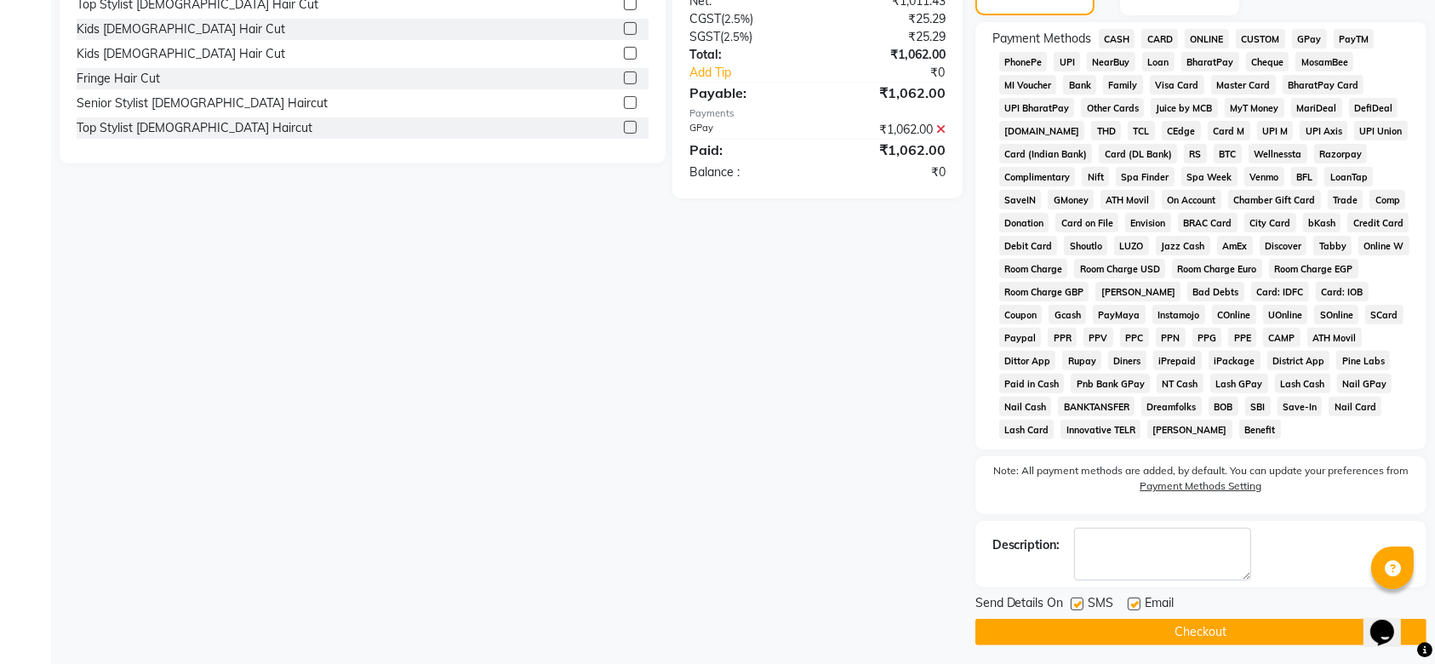
click at [1080, 603] on label at bounding box center [1077, 603] width 13 height 13
click at [1080, 603] on input "checkbox" at bounding box center [1076, 604] width 11 height 11
click at [1133, 605] on div at bounding box center [1133, 606] width 11 height 18
click at [1133, 605] on label at bounding box center [1134, 603] width 13 height 13
click at [1133, 605] on input "checkbox" at bounding box center [1133, 604] width 11 height 11
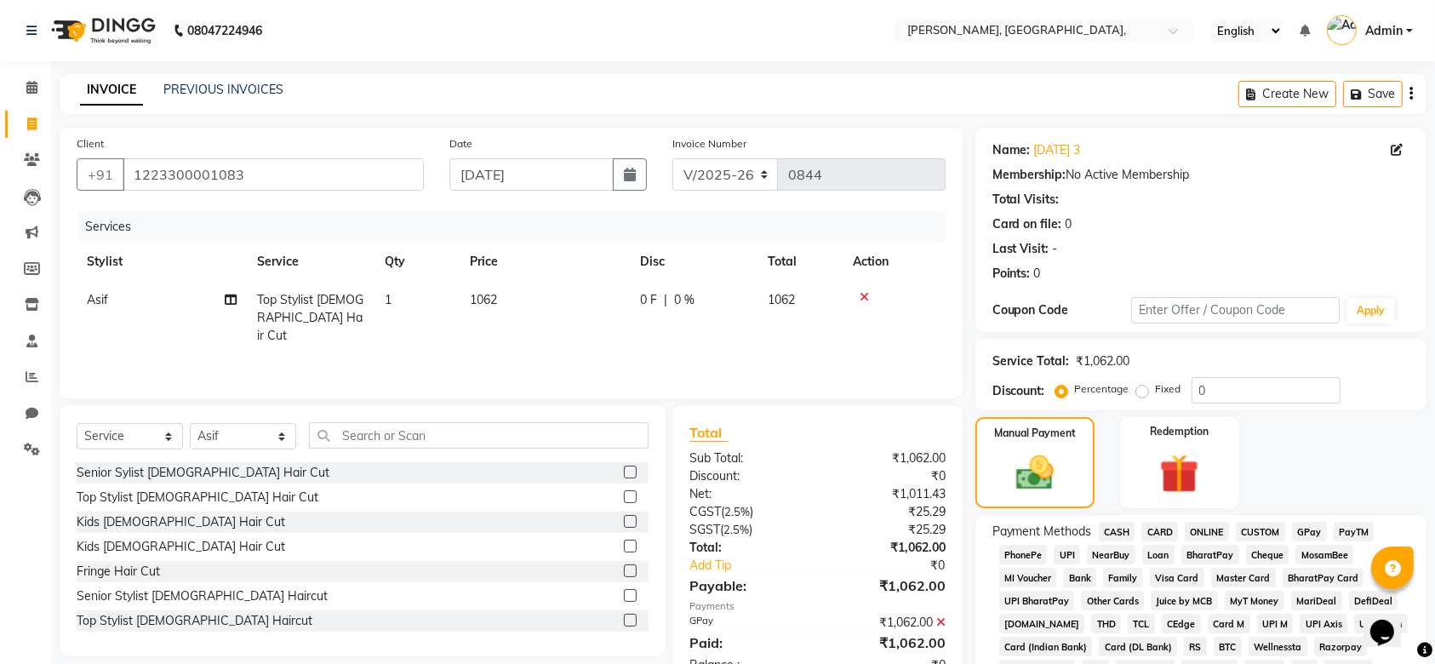
scroll to position [499, 0]
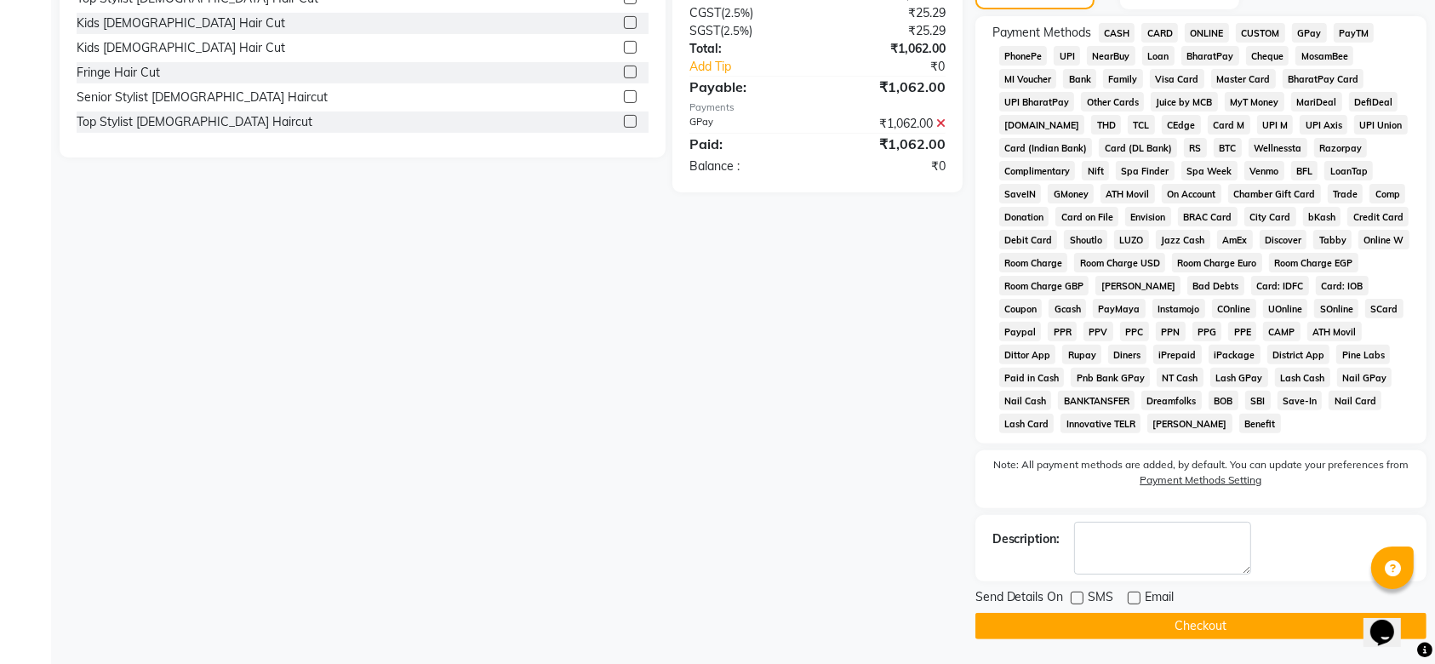
click at [1198, 643] on main "INVOICE PREVIOUS INVOICES Create New Save Client +91 1223300001083 Date 06-09-2…" at bounding box center [743, 119] width 1384 height 1089
click at [1144, 623] on button "Checkout" at bounding box center [1200, 626] width 451 height 26
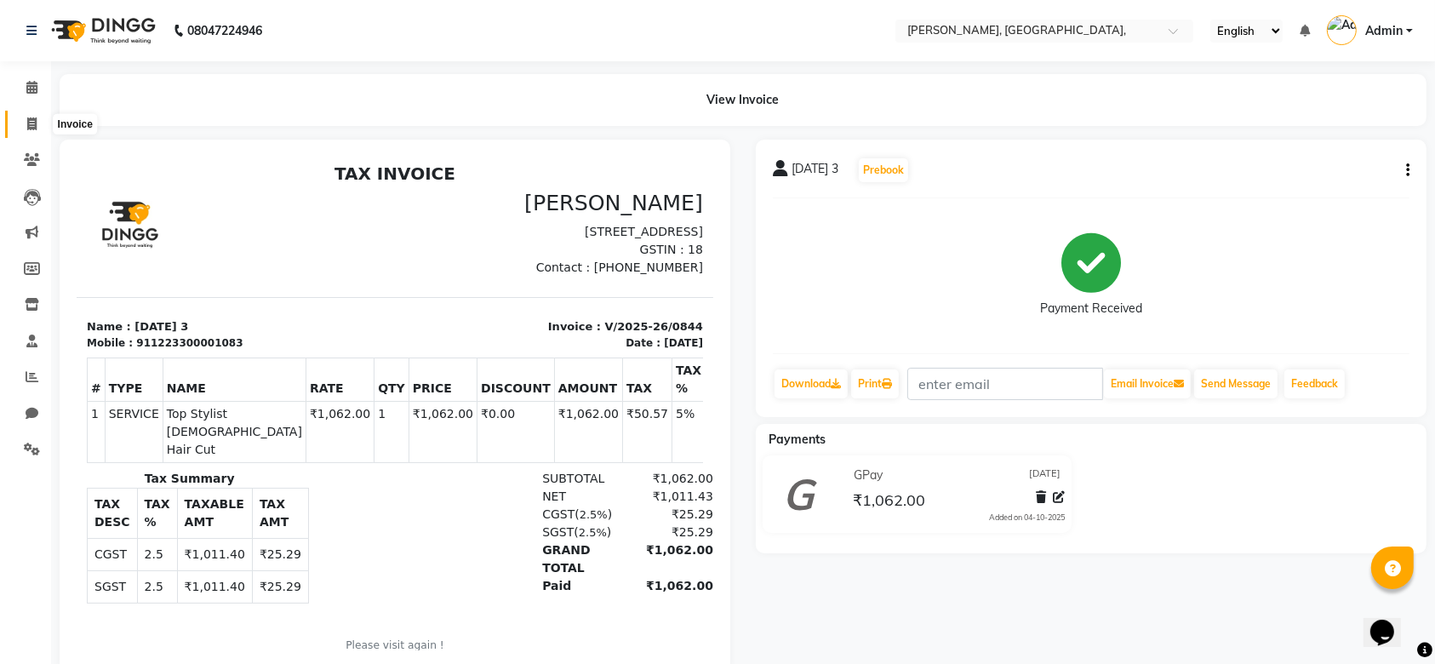
click at [30, 127] on icon at bounding box center [31, 123] width 9 height 13
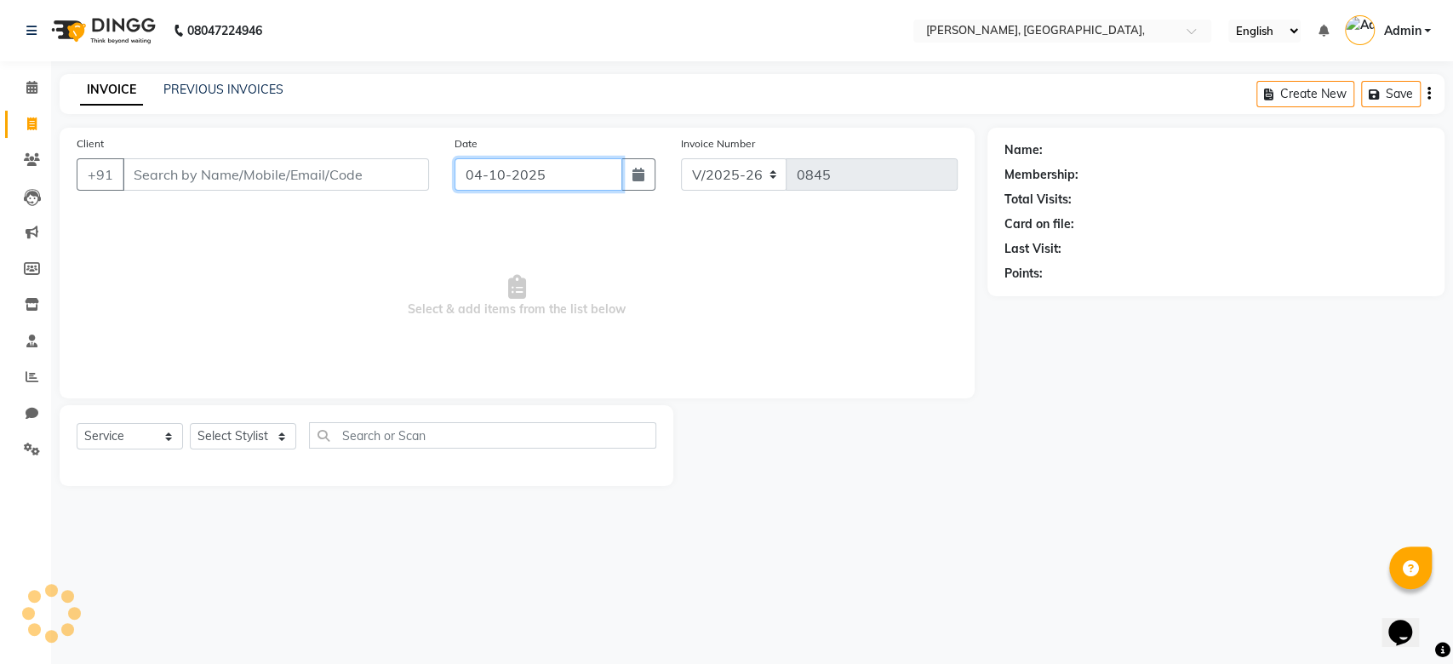
click at [489, 172] on input "04-10-2025" at bounding box center [538, 174] width 168 height 32
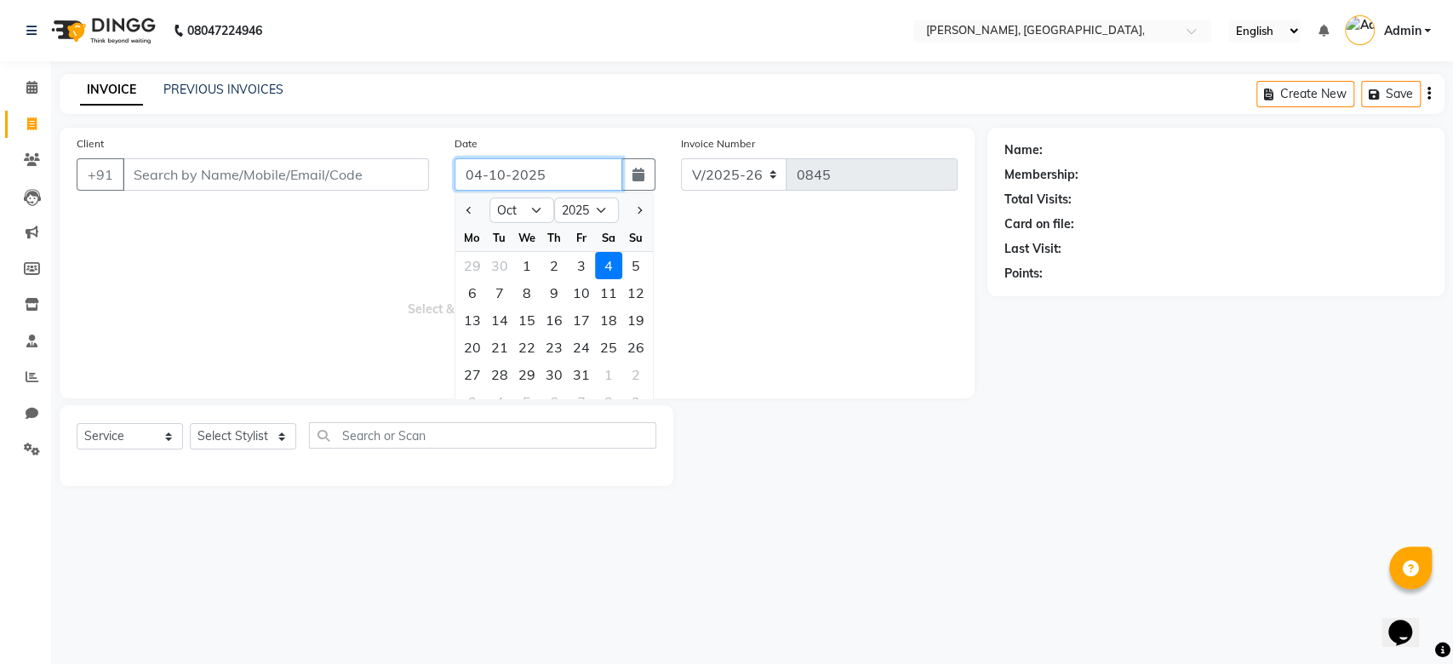
click at [489, 172] on input "04-10-2025" at bounding box center [538, 174] width 168 height 32
paste input "6-09"
click at [308, 169] on input "Client" at bounding box center [276, 174] width 306 height 32
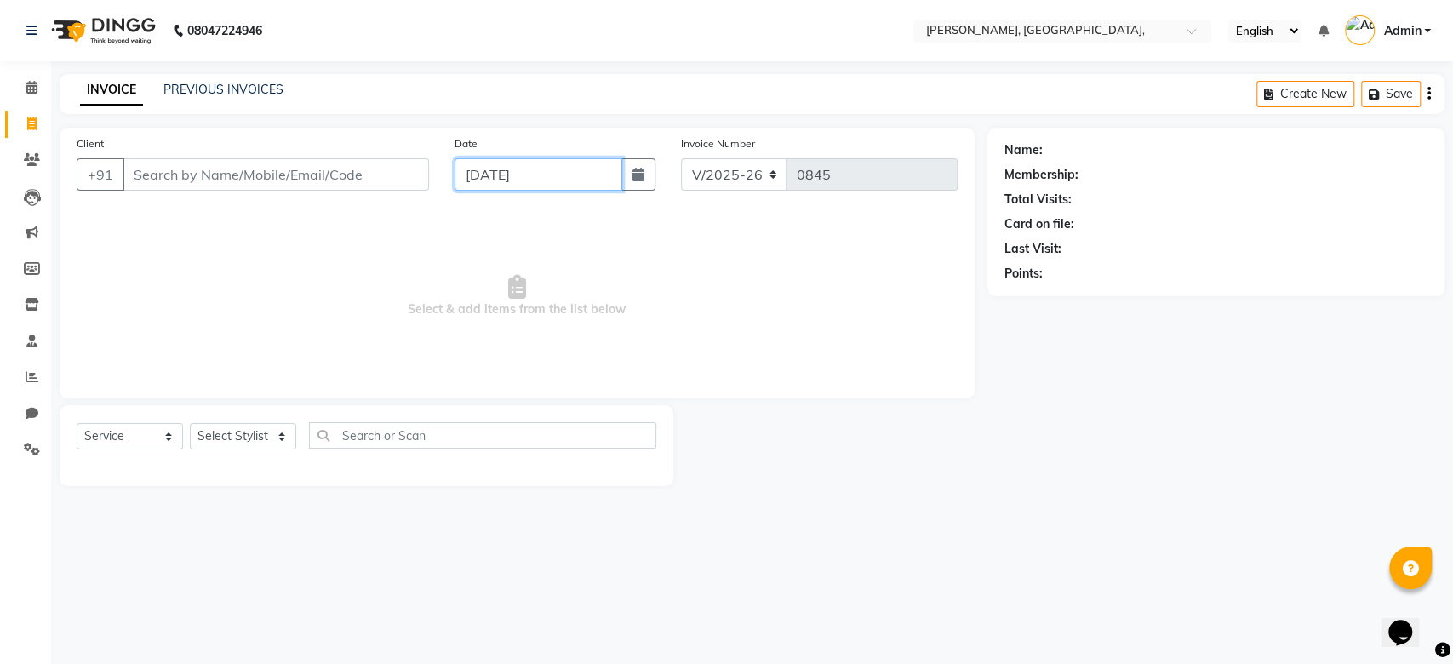
paste input "06-09-2025"
click at [308, 169] on input "Client" at bounding box center [276, 174] width 306 height 32
paste input "06-09-2025"
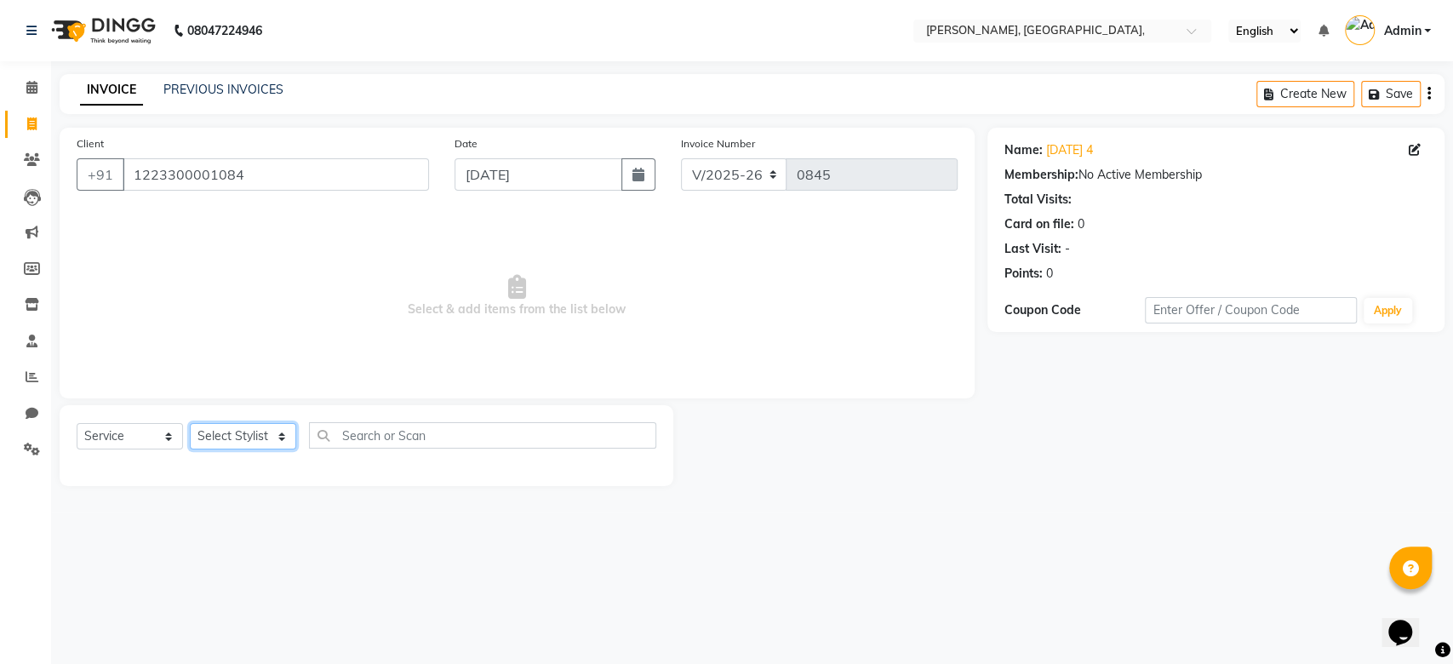
click at [227, 435] on select "Select Stylist Aarti Admin Anuradha Armaan Arunima Asif Kamlesh Nirmala Rahat A…" at bounding box center [243, 436] width 106 height 26
click at [190, 423] on select "Select Stylist Aarti Admin Anuradha Armaan Arunima Asif Kamlesh Nirmala Rahat A…" at bounding box center [243, 436] width 106 height 26
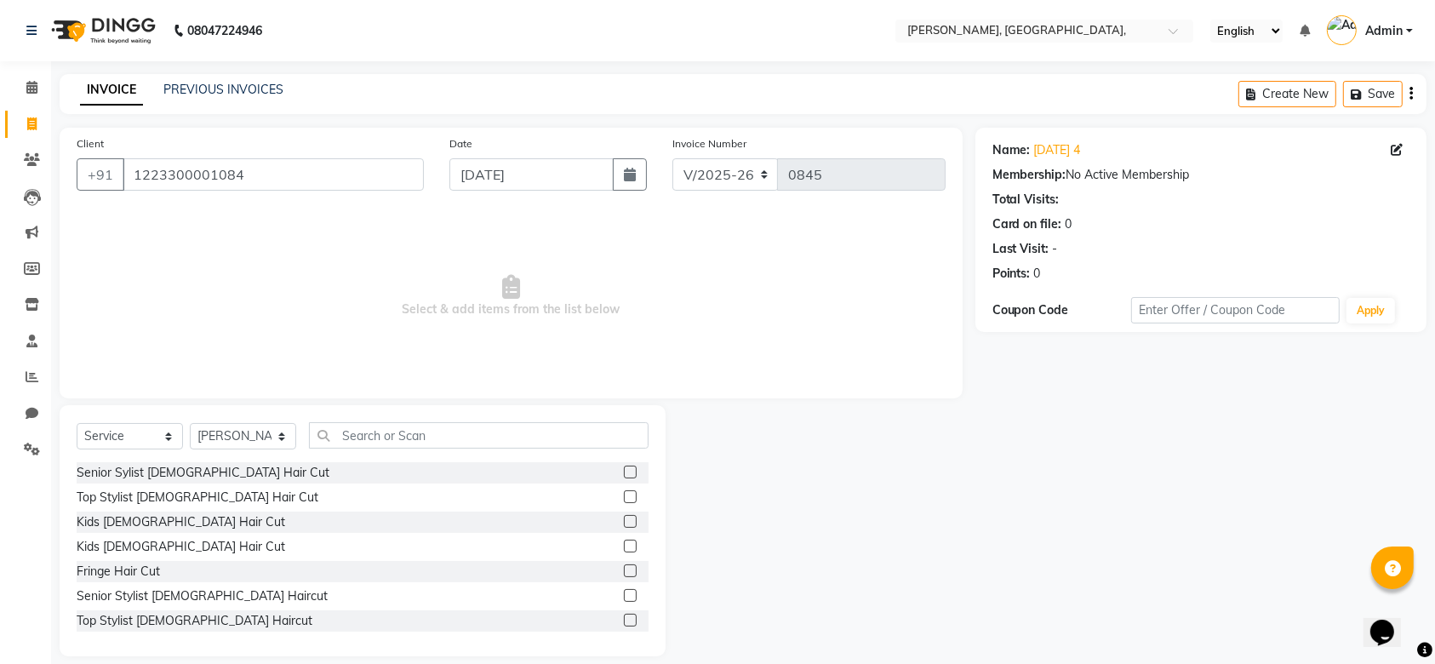
click at [408, 420] on div "Select Service Product Membership Package Voucher Prepaid Gift Card Select Styl…" at bounding box center [363, 530] width 606 height 251
click at [409, 422] on input "text" at bounding box center [479, 435] width 340 height 26
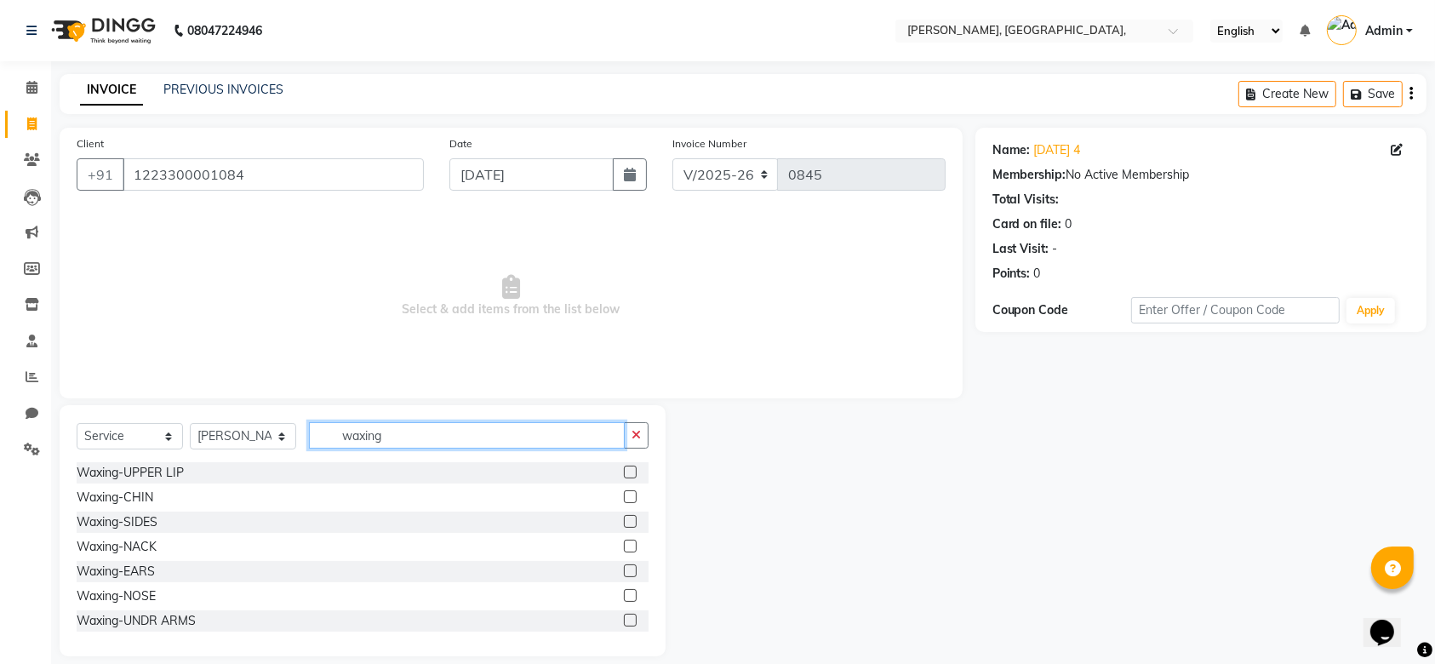
scroll to position [323, 0]
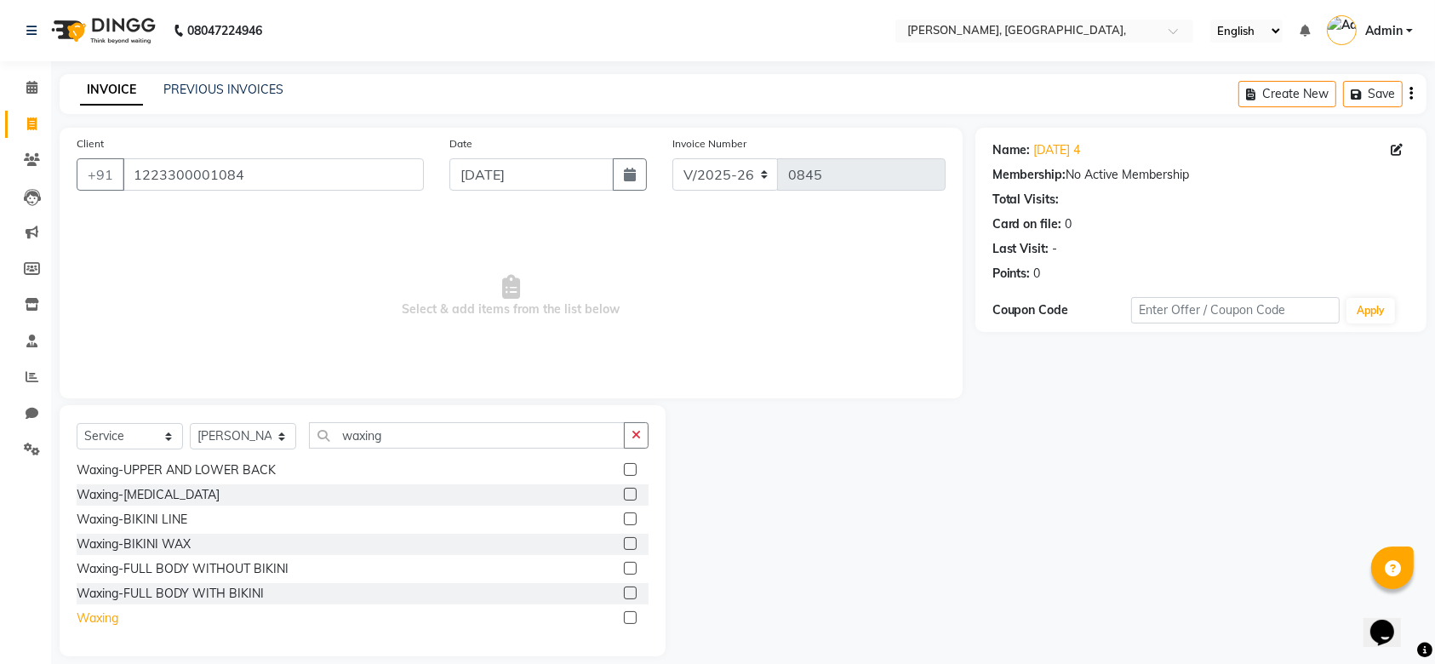
click at [118, 616] on div "Waxing" at bounding box center [98, 618] width 42 height 18
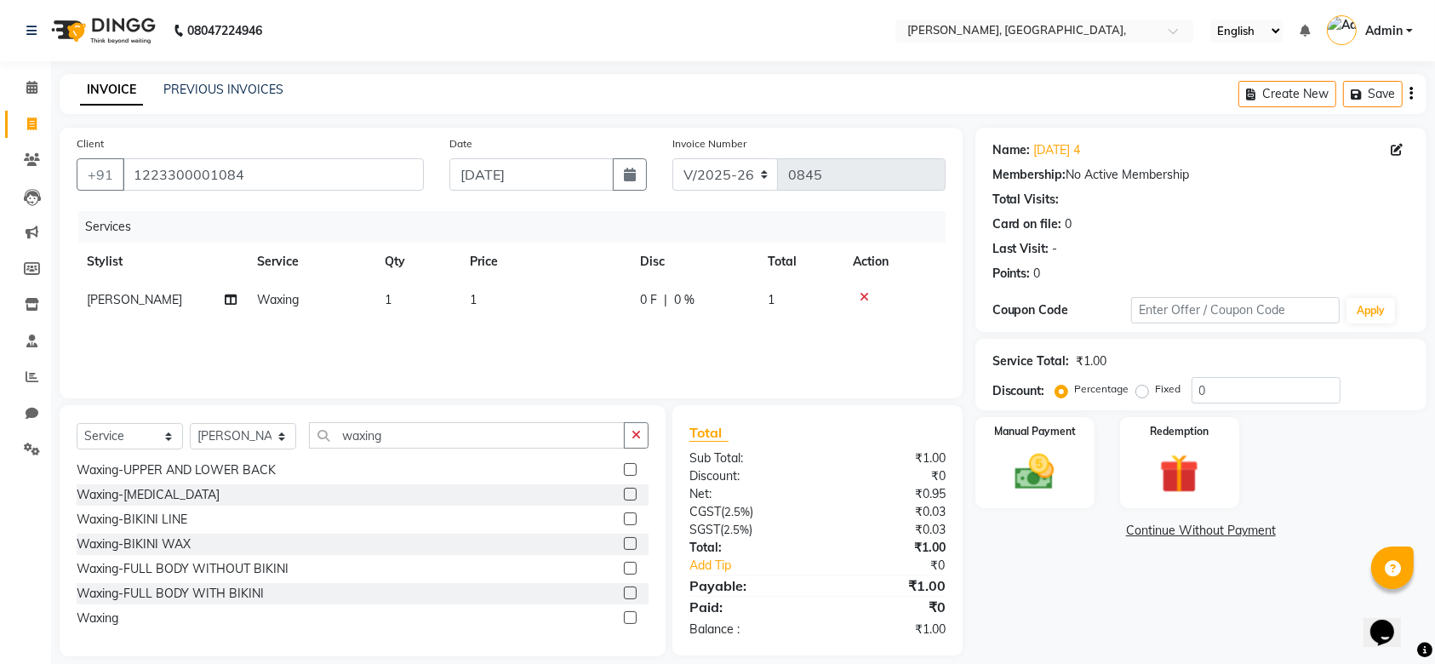
click at [536, 296] on td "1" at bounding box center [545, 300] width 170 height 38
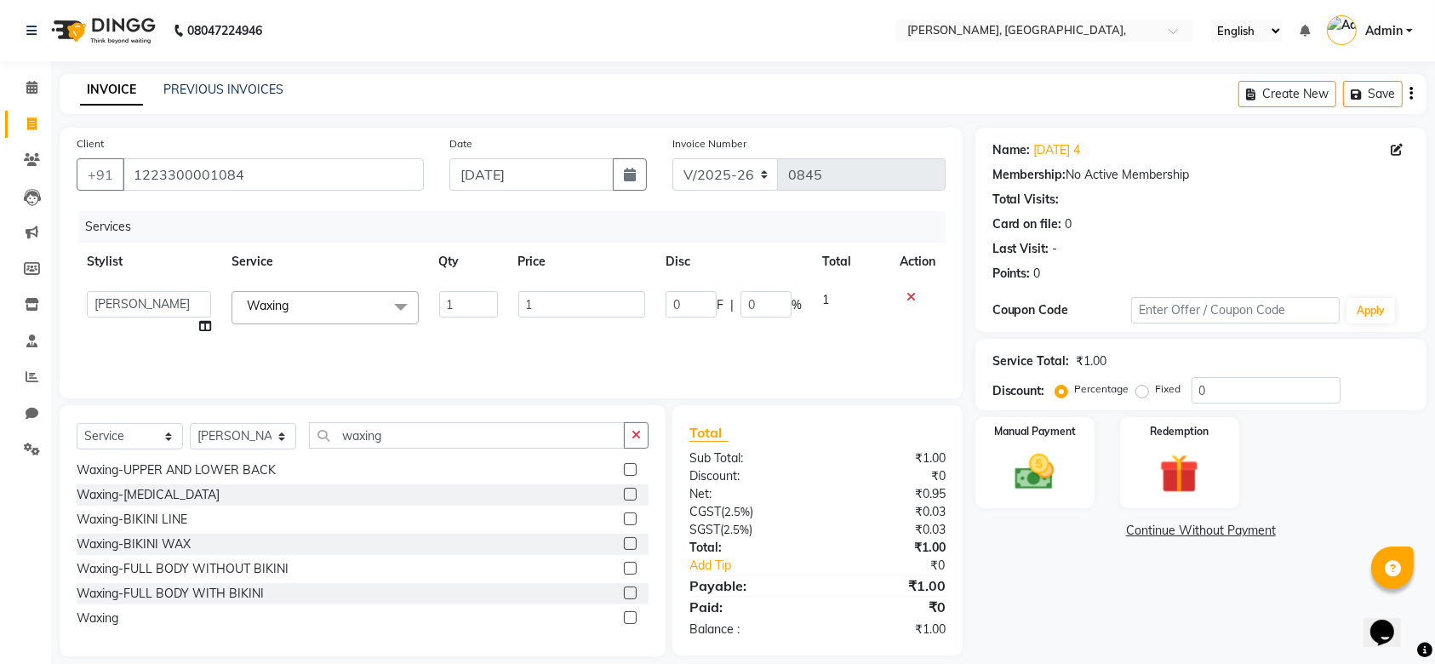
click at [536, 296] on input "1" at bounding box center [582, 304] width 128 height 26
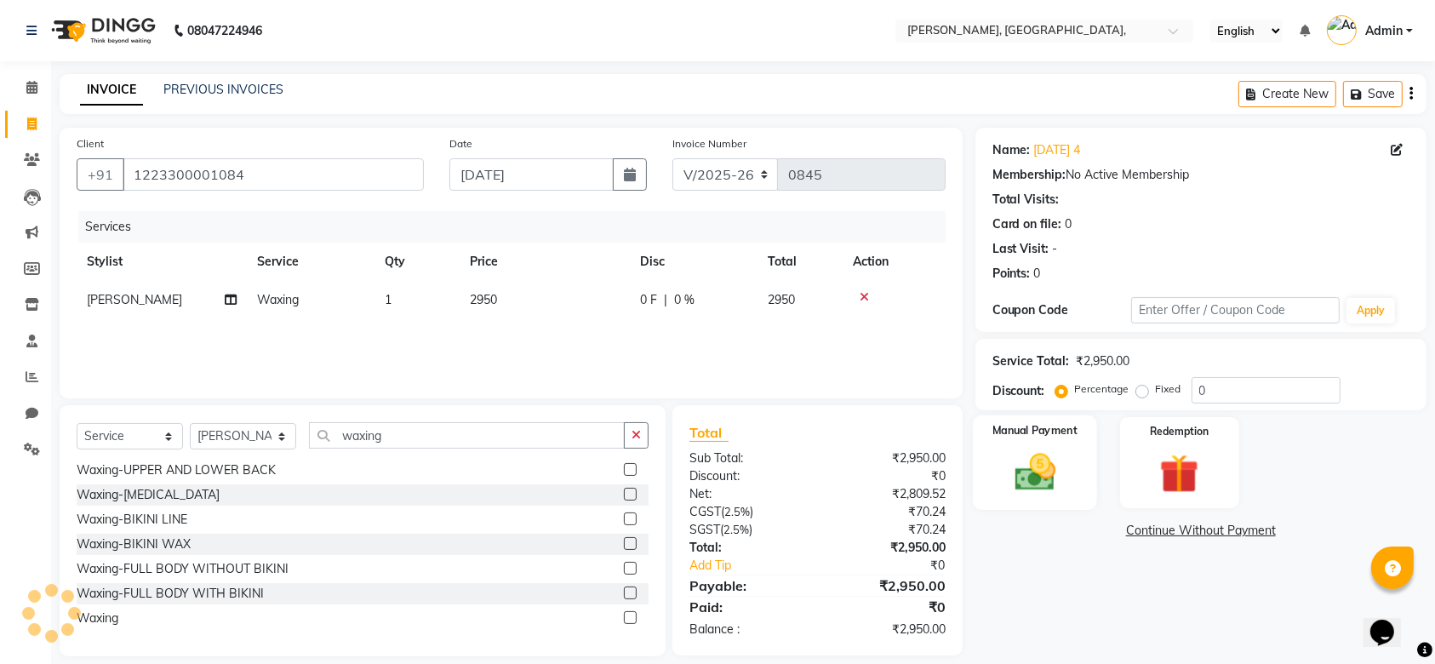
click at [997, 464] on div "Manual Payment" at bounding box center [1035, 462] width 124 height 95
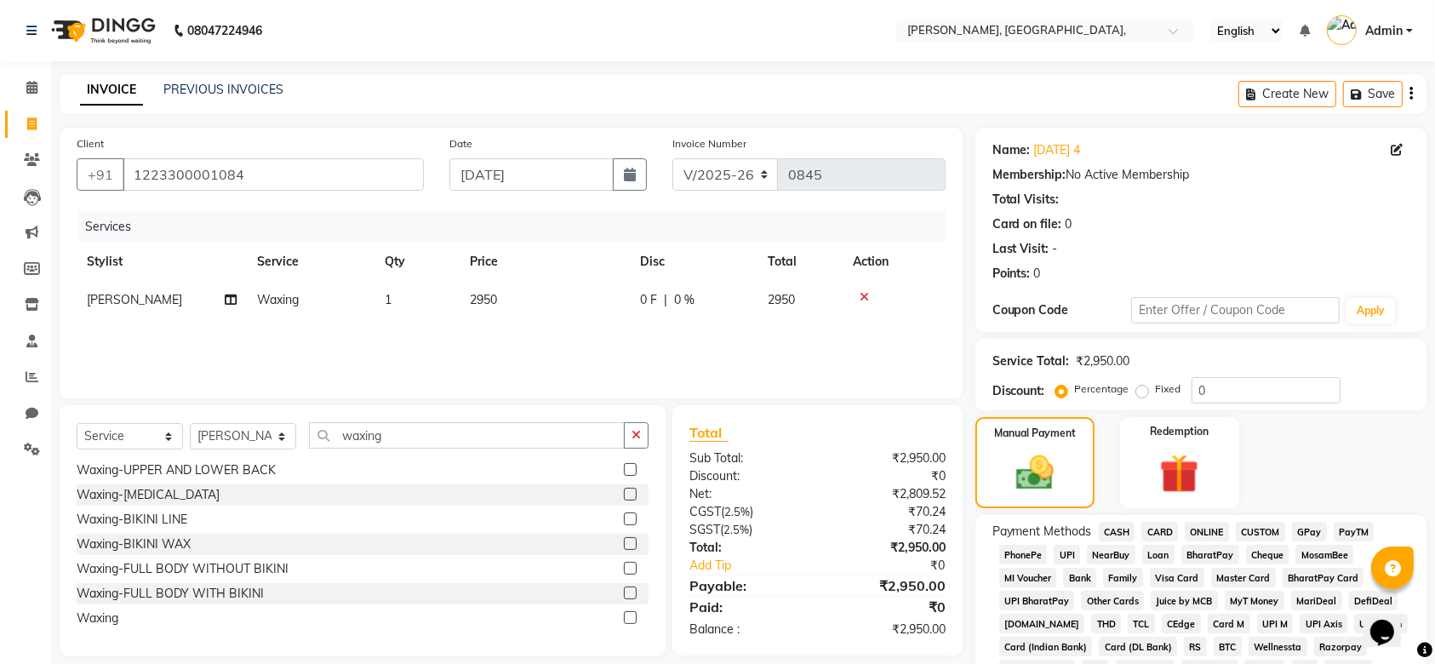
click at [1302, 541] on span "GPay" at bounding box center [1309, 532] width 35 height 20
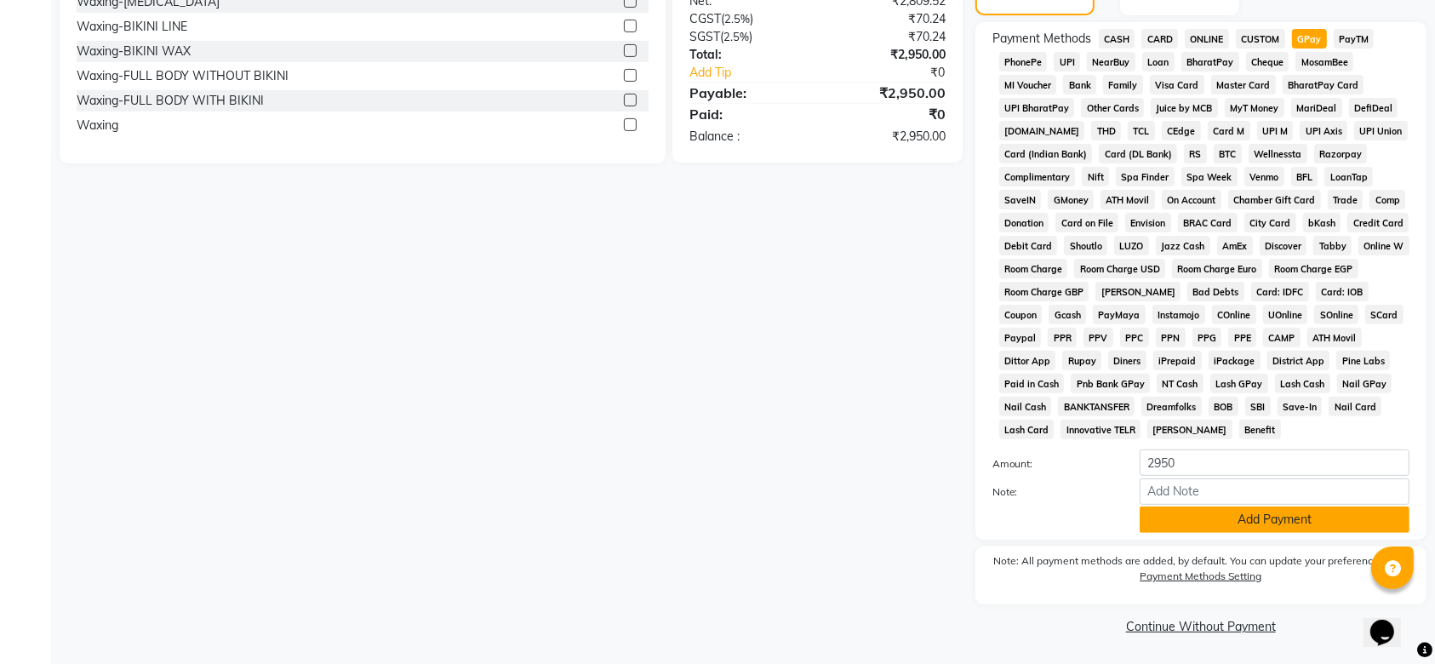
click at [1205, 521] on button "Add Payment" at bounding box center [1275, 519] width 270 height 26
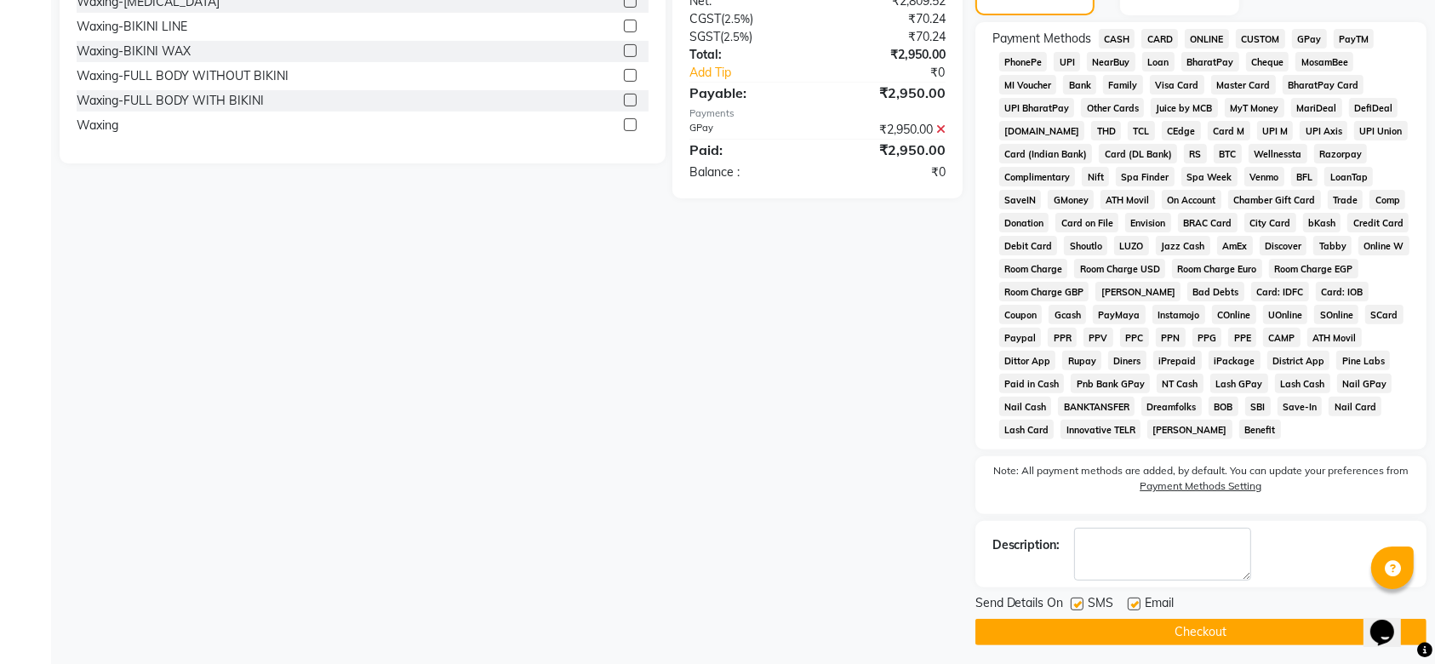
click at [1077, 603] on label at bounding box center [1077, 603] width 13 height 13
click at [1077, 603] on input "checkbox" at bounding box center [1076, 604] width 11 height 11
click at [1136, 603] on label at bounding box center [1134, 603] width 13 height 13
click at [1136, 603] on input "checkbox" at bounding box center [1133, 604] width 11 height 11
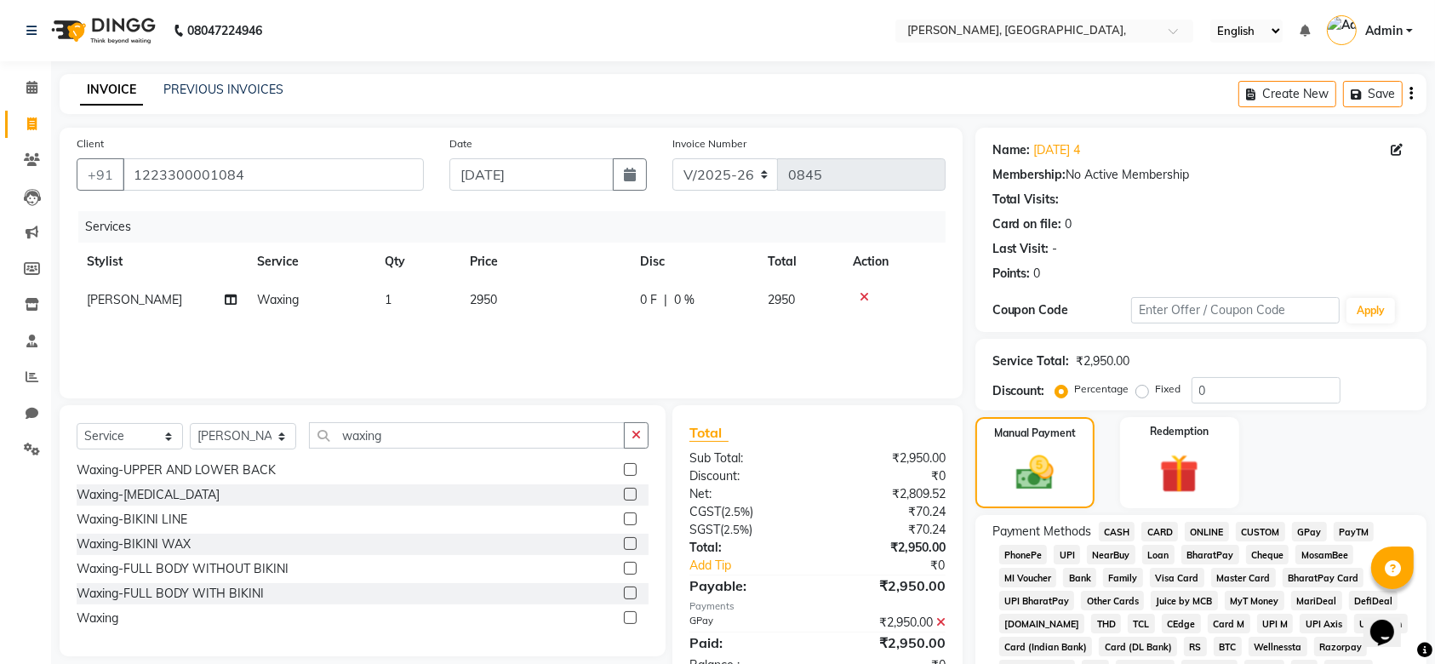
scroll to position [499, 0]
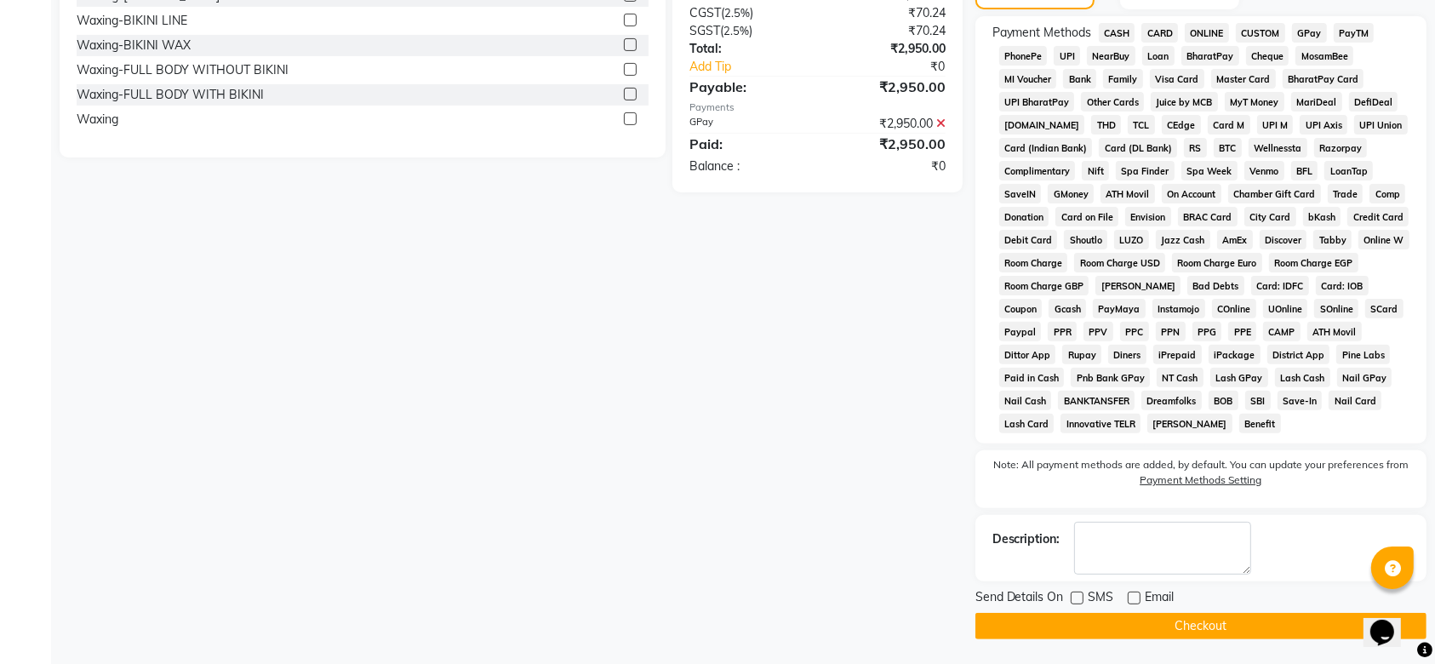
click at [1056, 636] on button "Checkout" at bounding box center [1200, 626] width 451 height 26
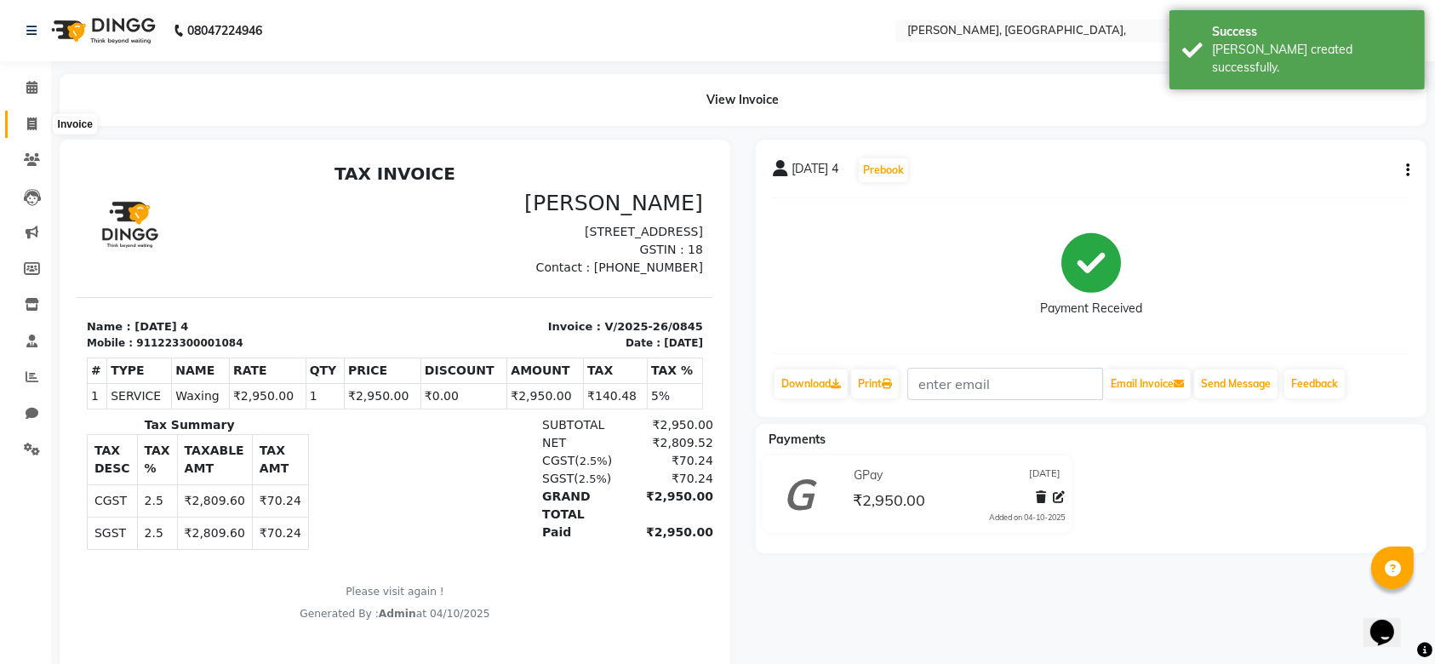
click at [22, 122] on span at bounding box center [32, 125] width 30 height 20
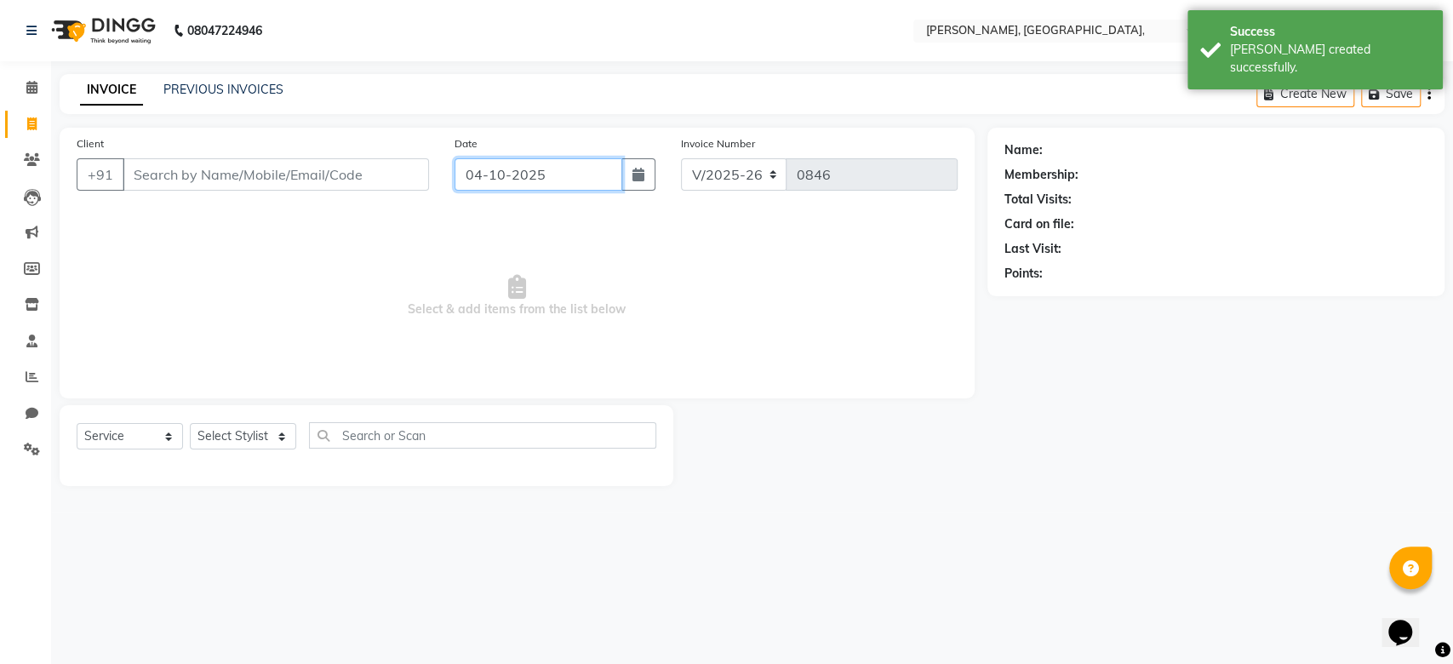
click at [497, 179] on input "04-10-2025" at bounding box center [538, 174] width 168 height 32
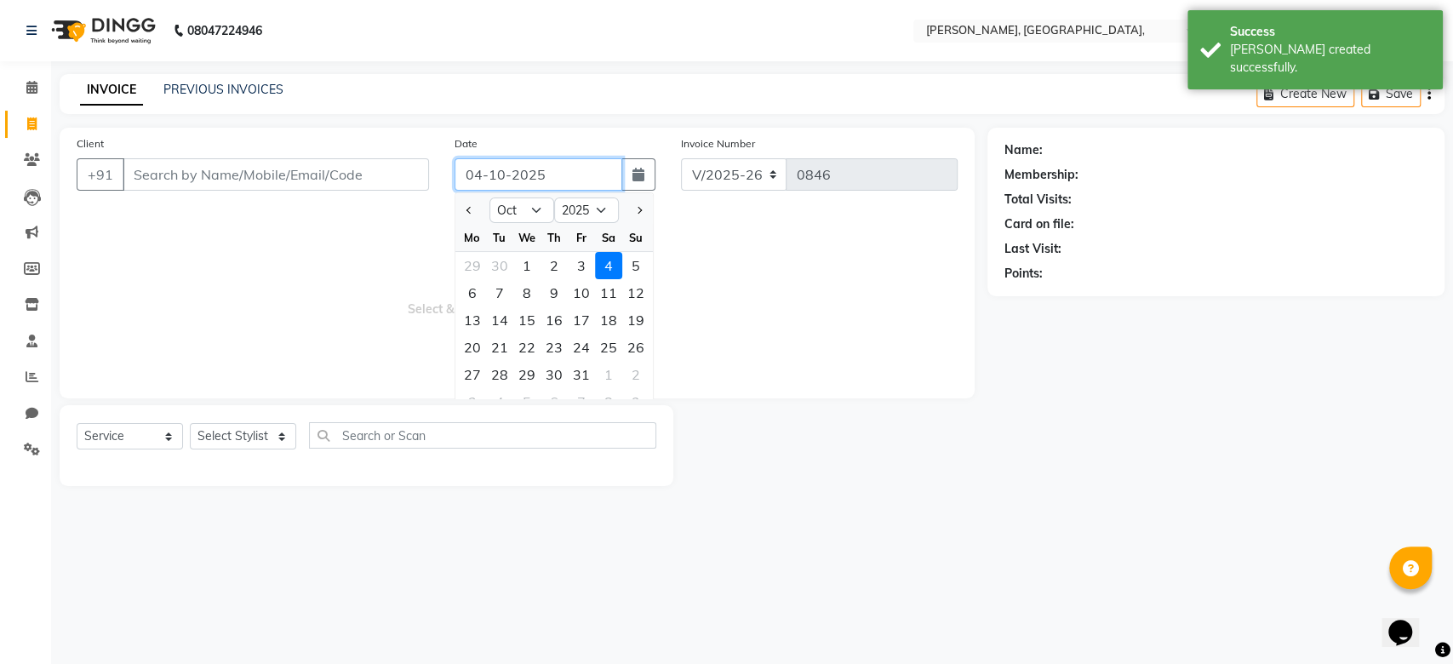
click at [497, 179] on input "04-10-2025" at bounding box center [538, 174] width 168 height 32
paste input "6-09"
drag, startPoint x: 335, startPoint y: 131, endPoint x: 279, endPoint y: 185, distance: 77.7
click at [279, 185] on div "Client +91 Date 06-09-2025 Jan Feb Mar Apr May Jun Jul Aug Sep Oct Nov Dec 2015…" at bounding box center [517, 263] width 915 height 271
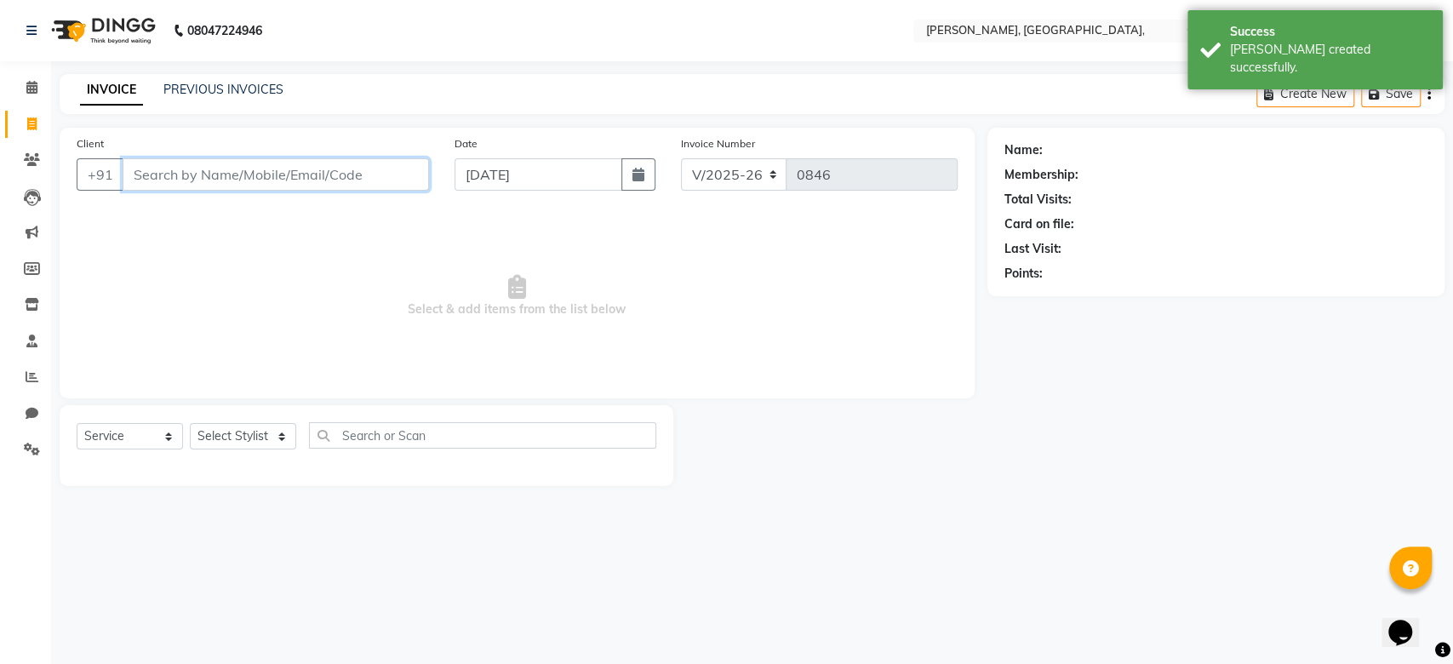
click at [279, 185] on input "Client" at bounding box center [276, 174] width 306 height 32
paste input "06-09-2025"
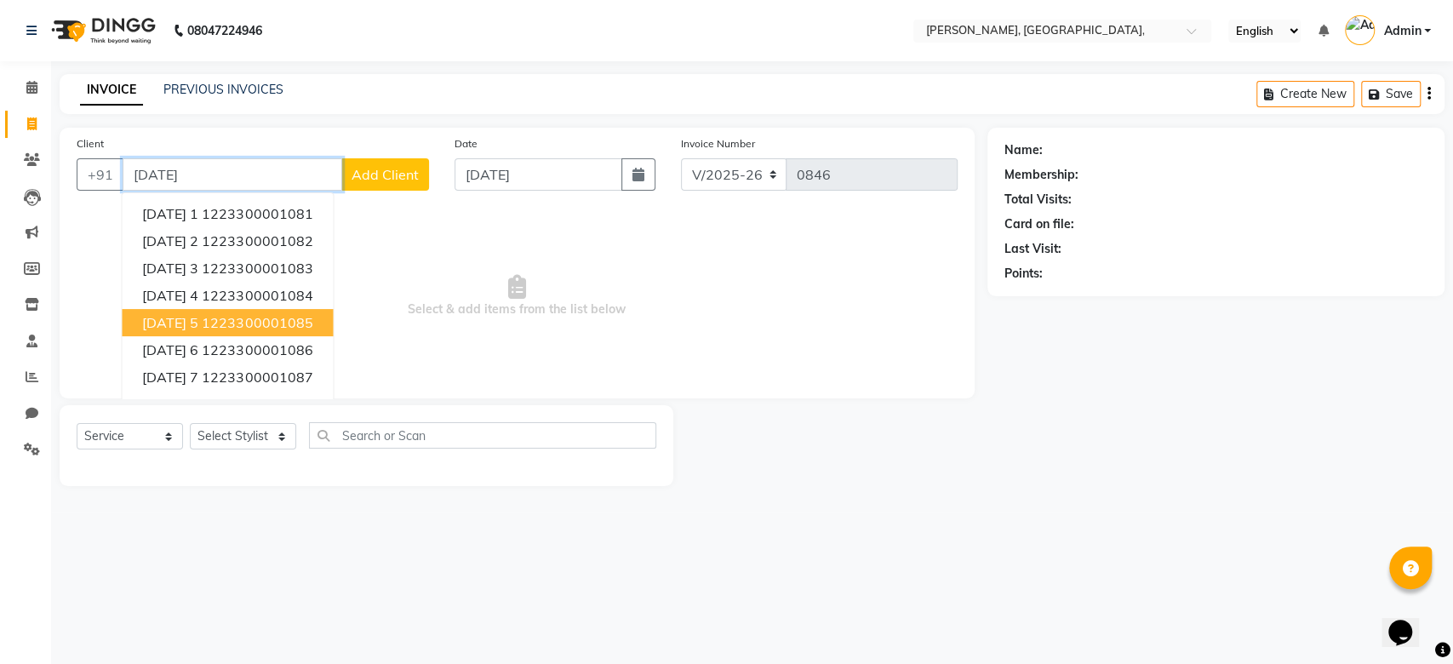
click at [276, 317] on ngb-highlight "1223300001085" at bounding box center [257, 322] width 111 height 17
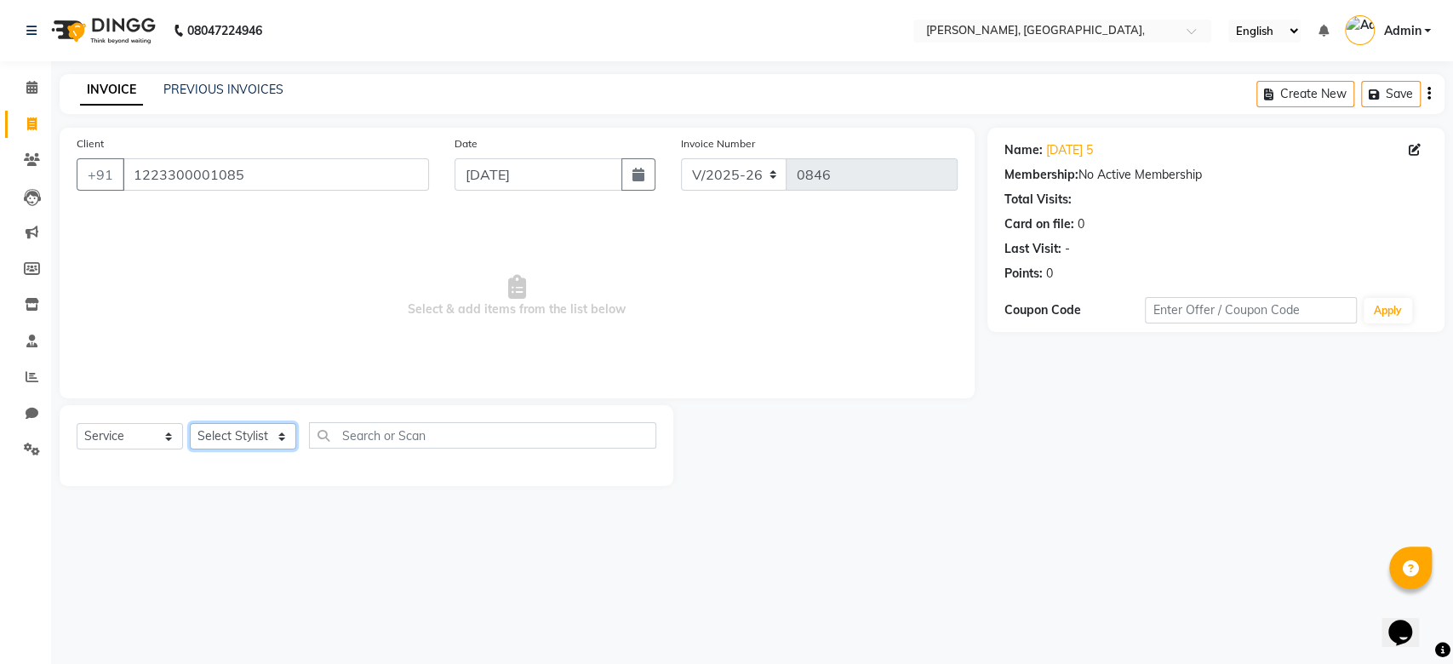
click at [223, 426] on select "Select Stylist Aarti Admin Anuradha Armaan Arunima Asif Kamlesh Nirmala Rahat A…" at bounding box center [243, 436] width 106 height 26
click at [190, 423] on select "Select Stylist Aarti Admin Anuradha Armaan Arunima Asif Kamlesh Nirmala Rahat A…" at bounding box center [243, 436] width 106 height 26
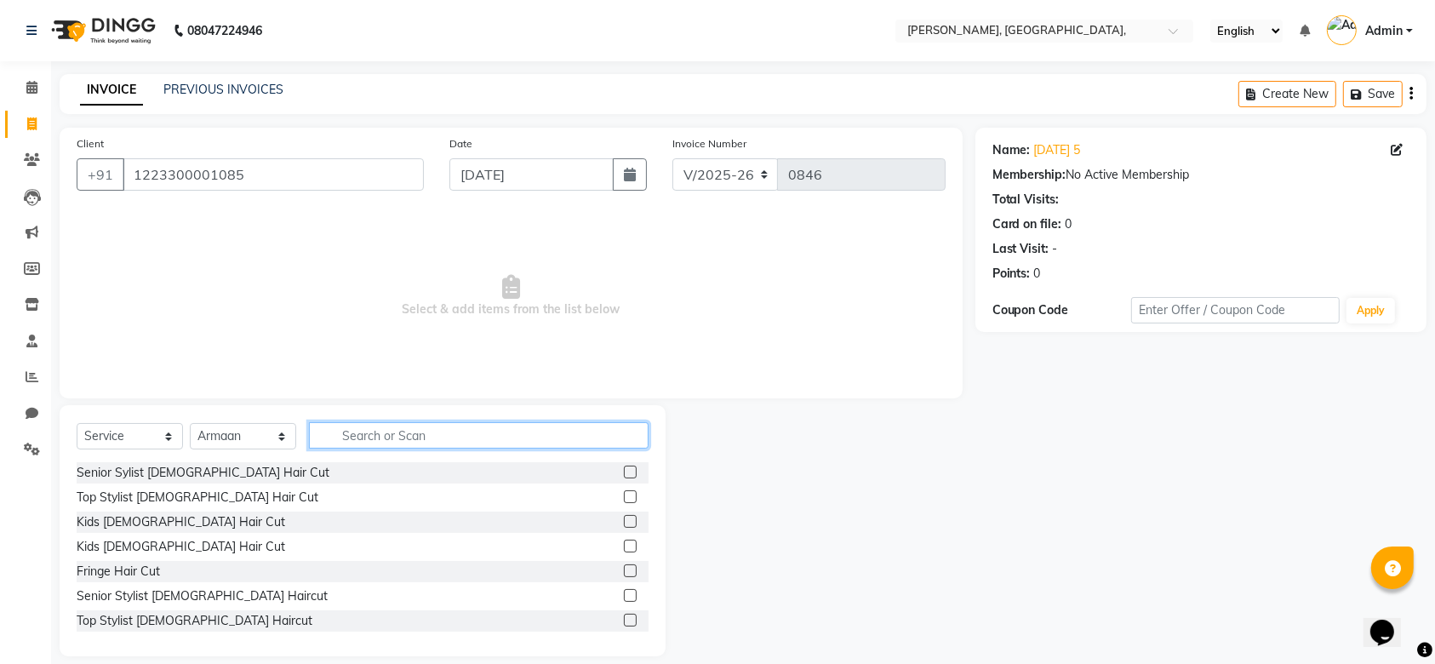
click at [443, 436] on input "text" at bounding box center [479, 435] width 340 height 26
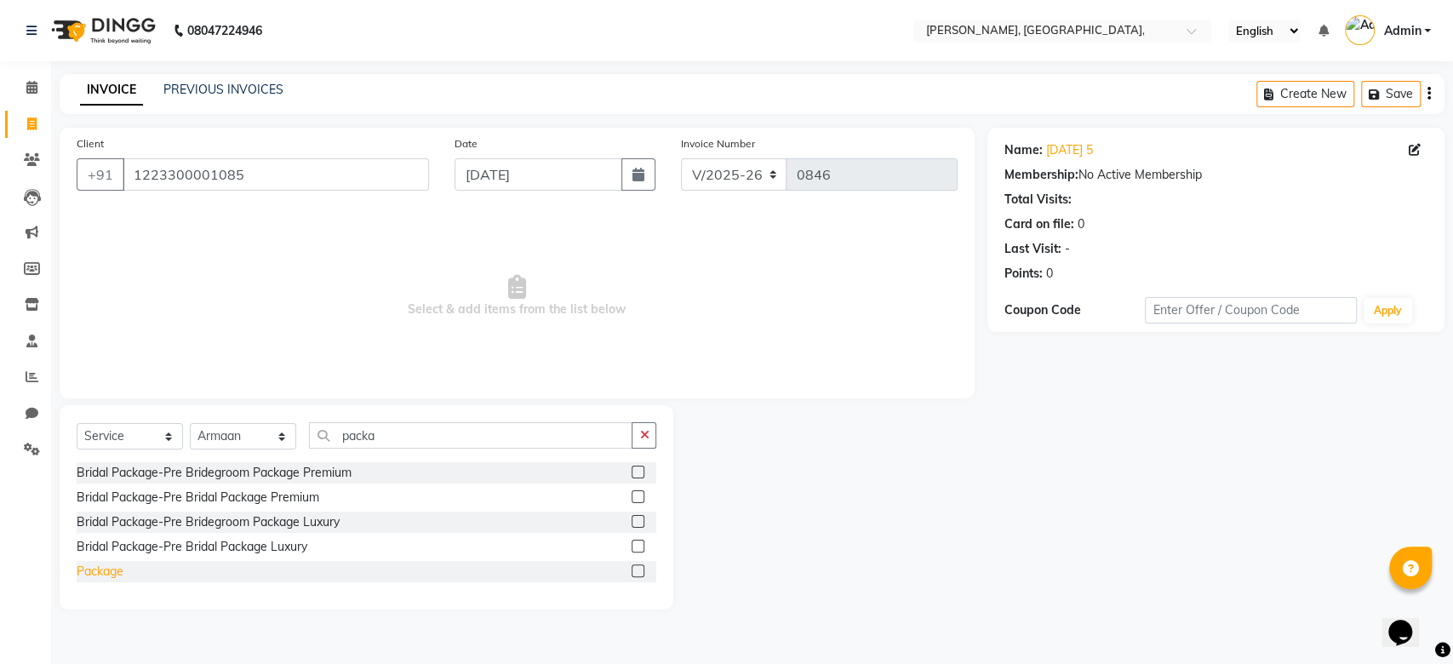
click at [106, 577] on div "Package" at bounding box center [100, 572] width 47 height 18
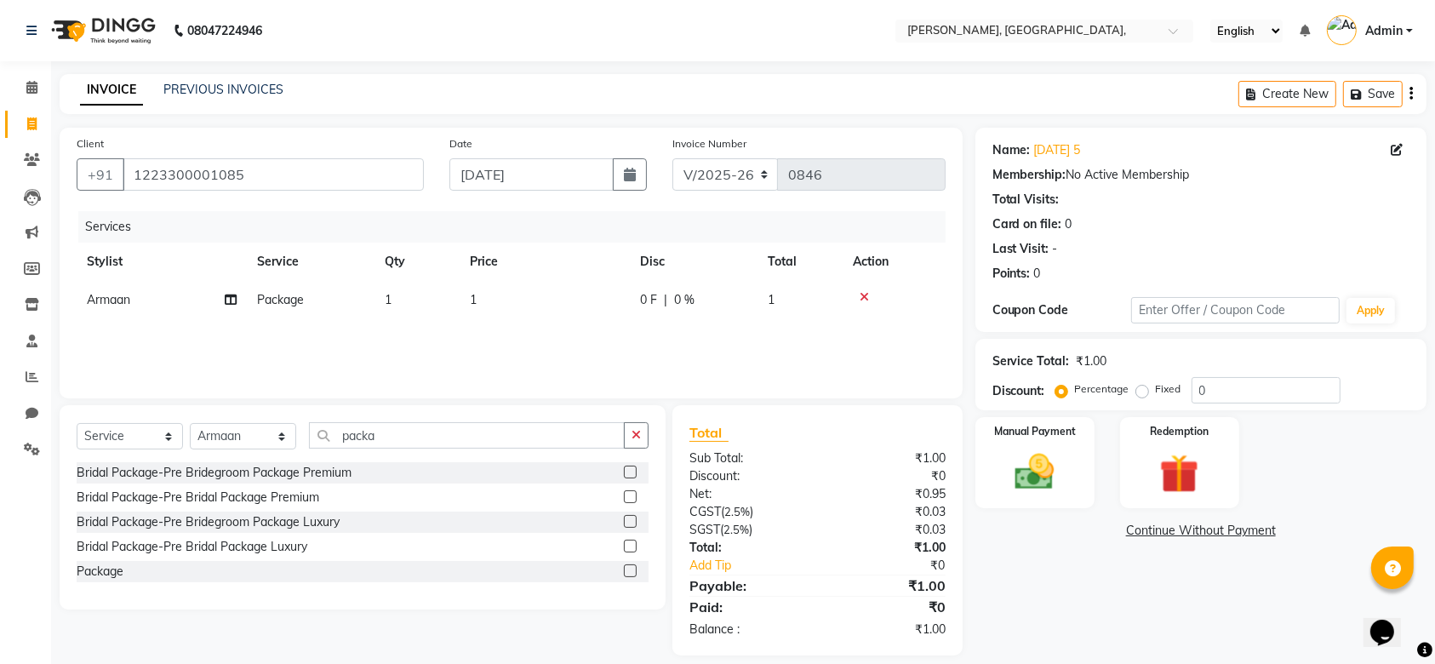
click at [521, 329] on div "Services Stylist Service Qty Price Disc Total Action Armaan Package 1 1 0 F | 0…" at bounding box center [511, 296] width 869 height 170
click at [558, 316] on td "1" at bounding box center [545, 300] width 170 height 38
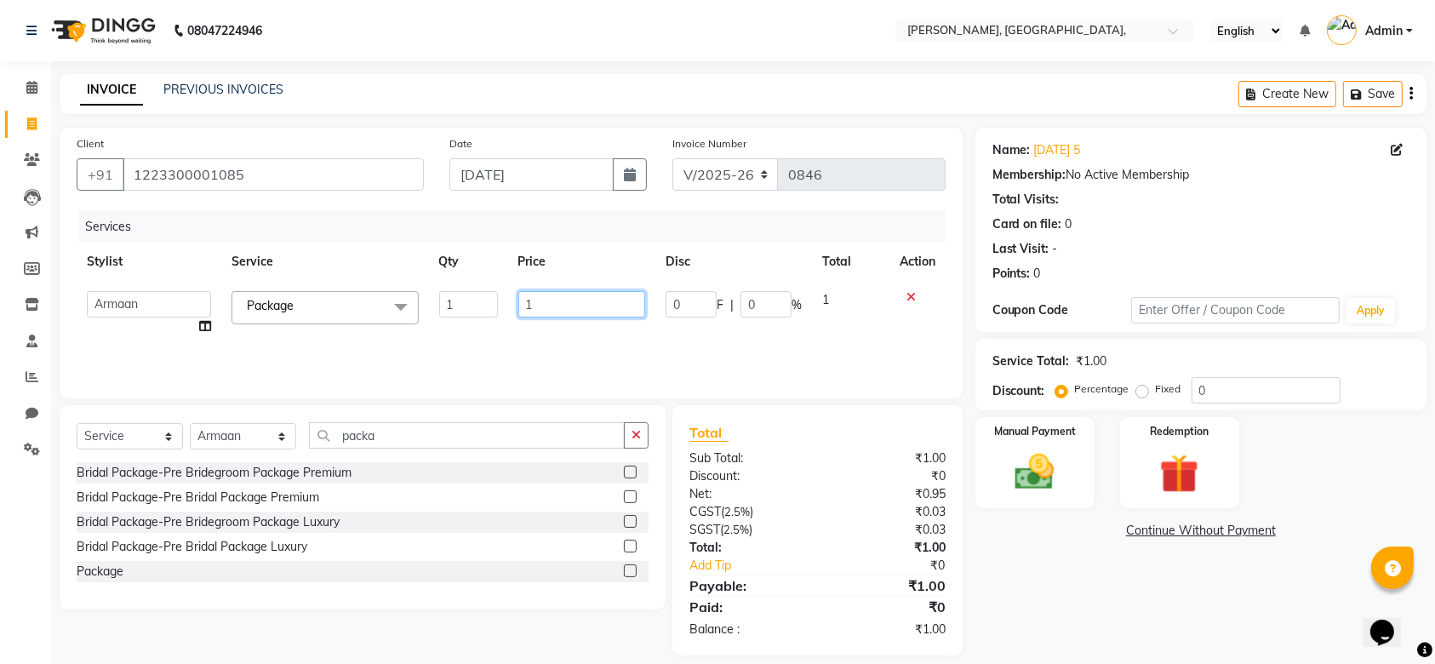
drag, startPoint x: 566, startPoint y: 309, endPoint x: 391, endPoint y: 256, distance: 183.1
click at [391, 256] on table "Stylist Service Qty Price Disc Total Action Aarti Admin Anuradha Armaan Arunima…" at bounding box center [511, 294] width 869 height 103
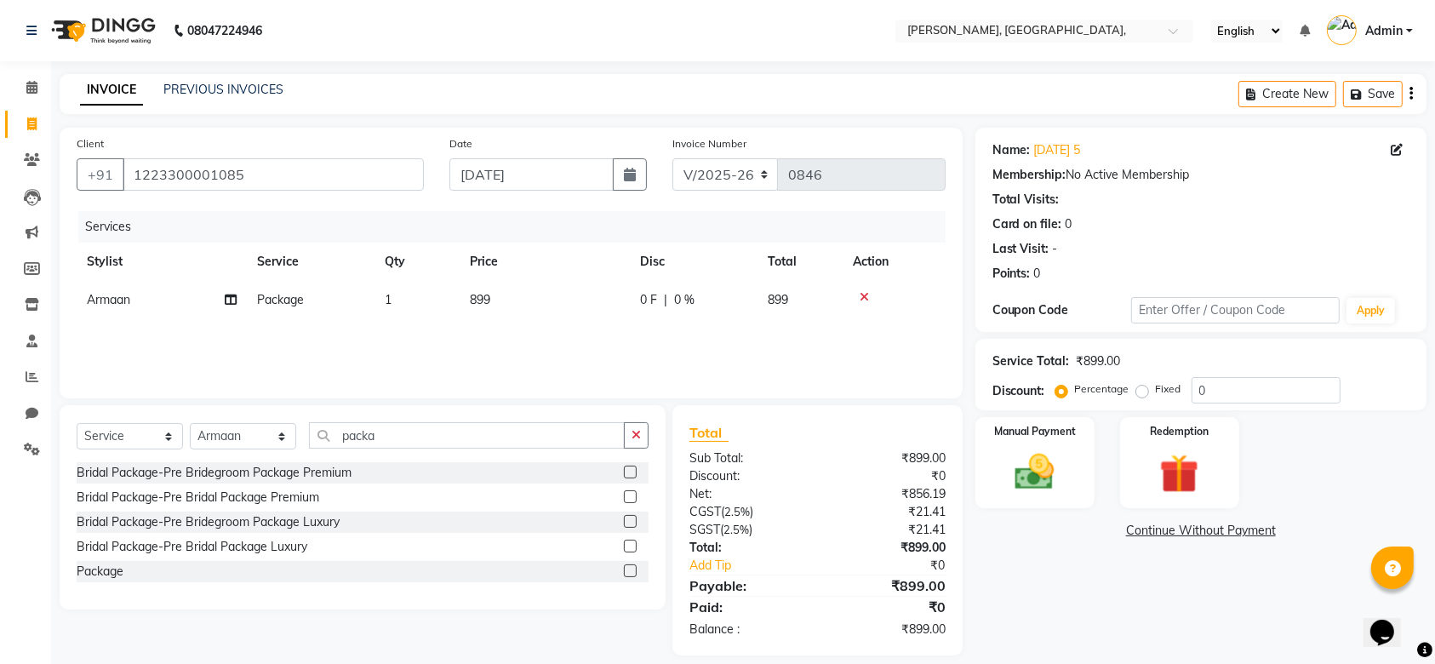
drag, startPoint x: 397, startPoint y: 449, endPoint x: 381, endPoint y: 447, distance: 15.4
click at [381, 447] on div "Select Service Product Membership Package Voucher Prepaid Gift Card Select Styl…" at bounding box center [363, 442] width 572 height 40
click at [381, 447] on input "packa" at bounding box center [467, 435] width 316 height 26
click at [259, 491] on div "Essential Treatment-MEN HAIR SPA" at bounding box center [176, 498] width 198 height 18
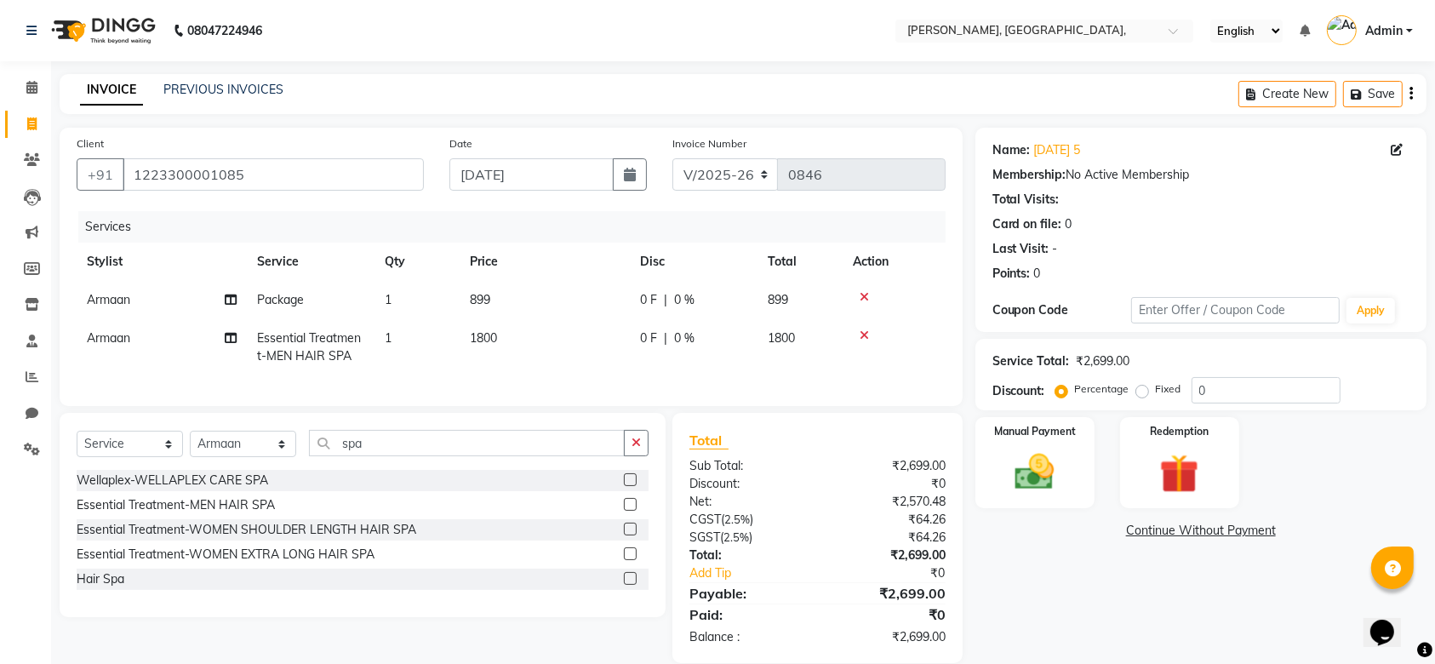
click at [555, 352] on td "1800" at bounding box center [545, 347] width 170 height 56
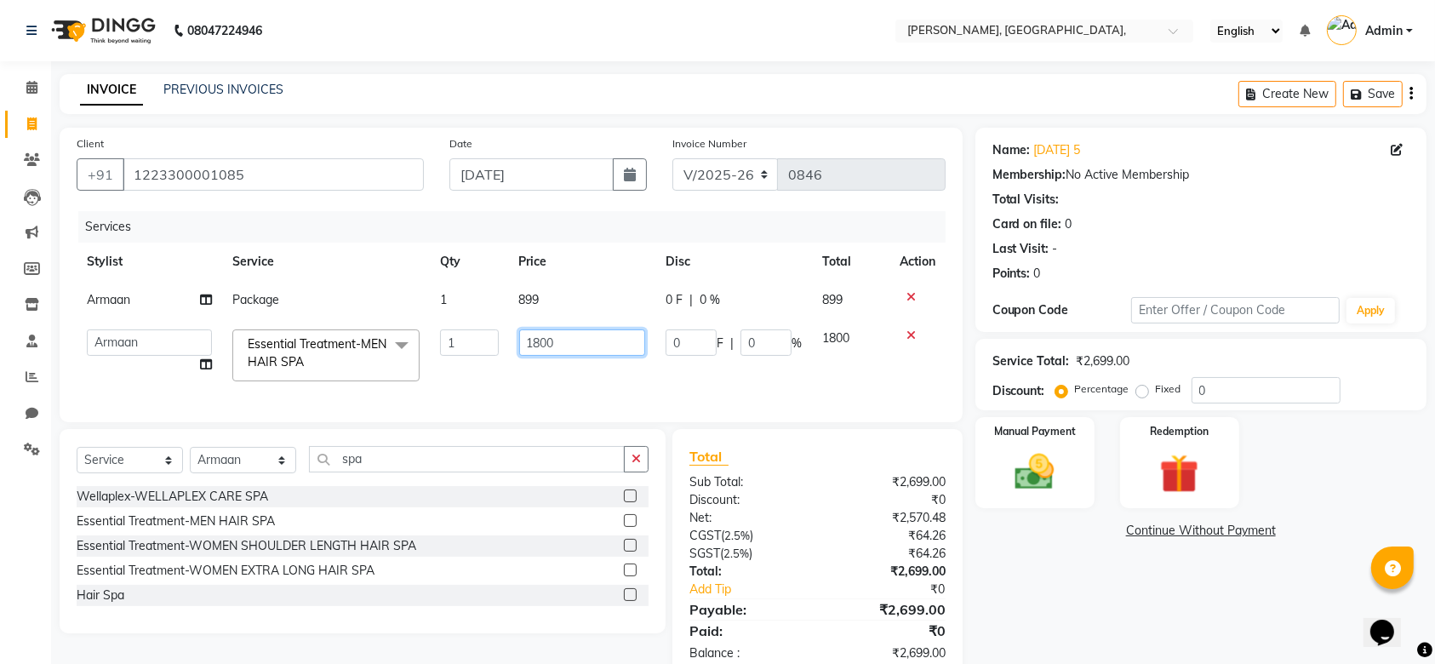
drag, startPoint x: 606, startPoint y: 345, endPoint x: 264, endPoint y: 254, distance: 353.8
click at [264, 254] on table "Stylist Service Qty Price Disc Total Action Armaan Package 1 899 0 F | 0 % 899 …" at bounding box center [511, 317] width 869 height 149
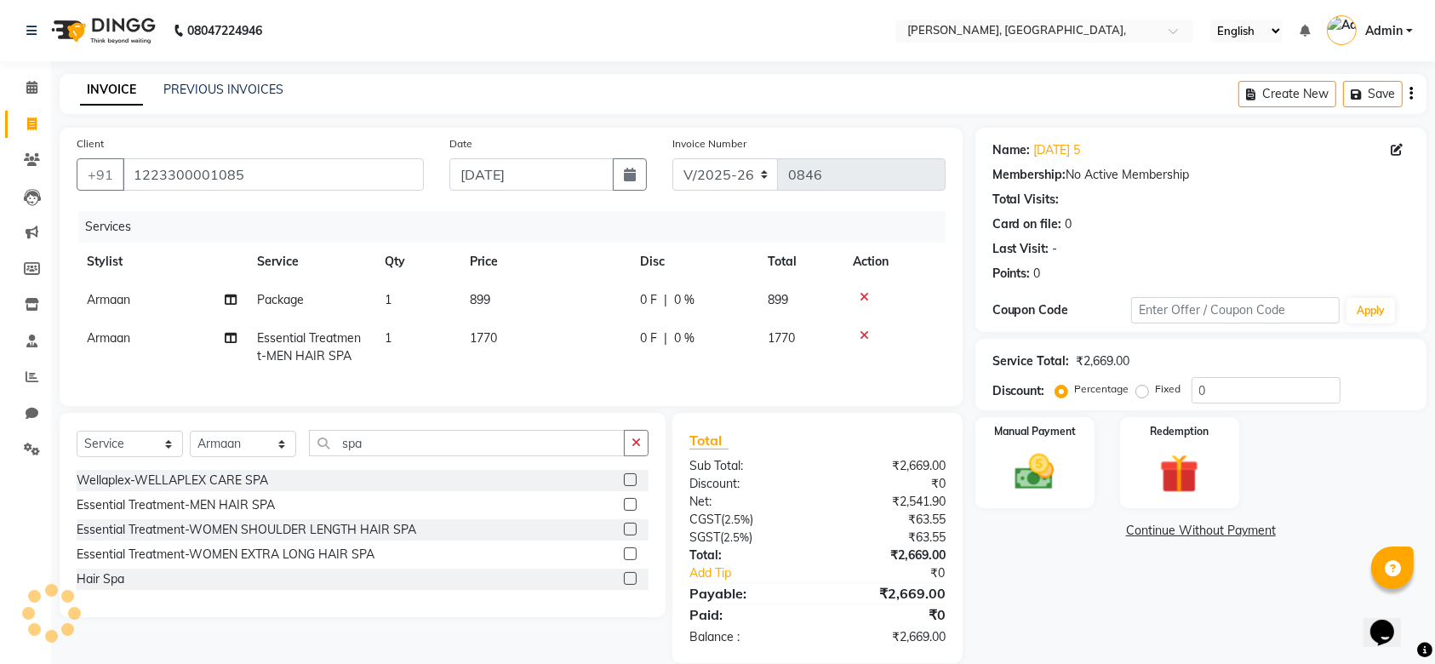
click at [757, 370] on tr "Armaan Essential Treatment-MEN HAIR SPA 1 1770 0 F | 0 % 1770" at bounding box center [511, 347] width 869 height 56
click at [1033, 466] on img at bounding box center [1035, 472] width 66 height 47
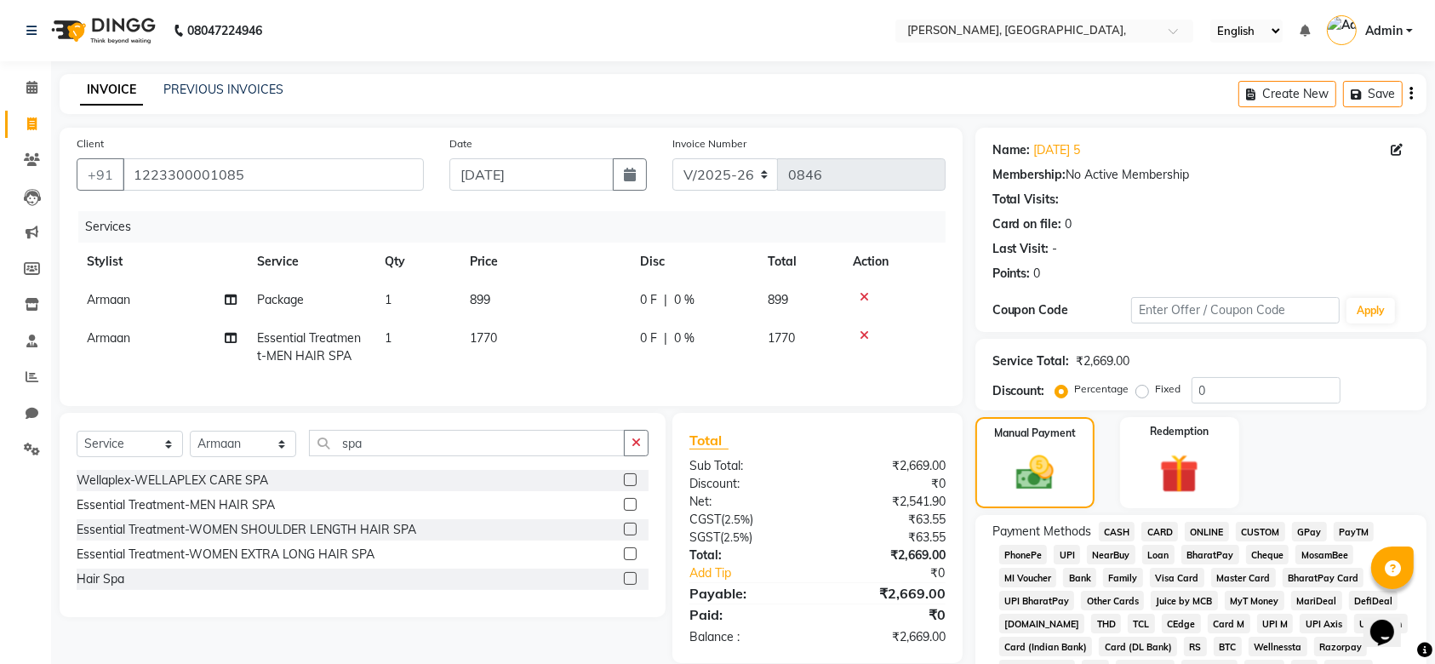
click at [1156, 534] on span "CARD" at bounding box center [1159, 532] width 37 height 20
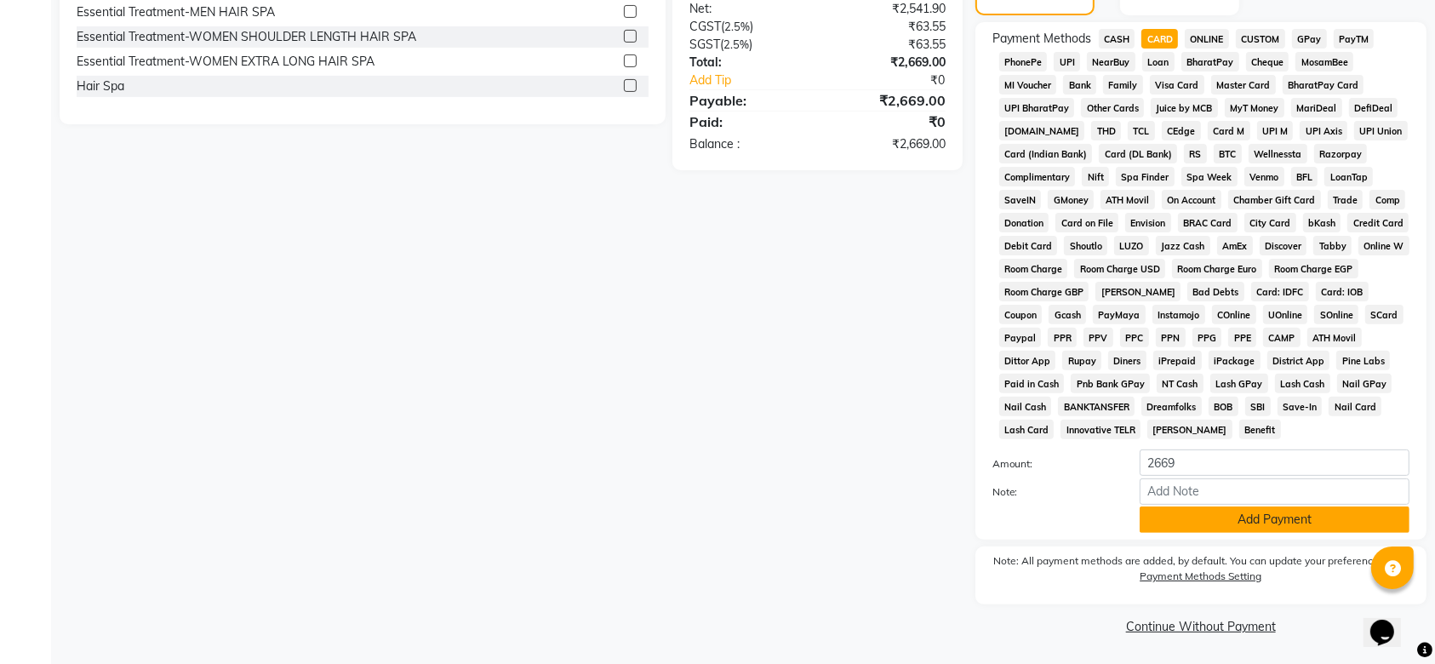
click at [1205, 509] on button "Add Payment" at bounding box center [1275, 519] width 270 height 26
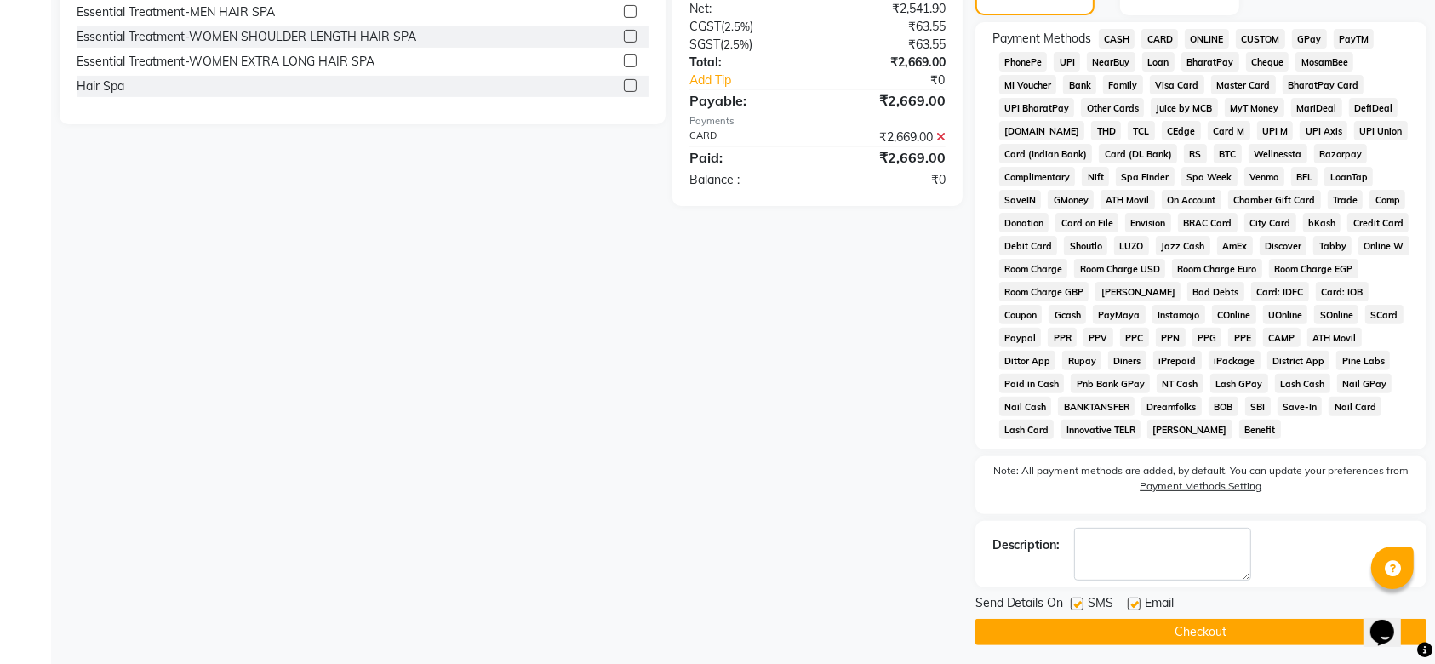
click at [1076, 604] on label at bounding box center [1077, 603] width 13 height 13
click at [1076, 604] on input "checkbox" at bounding box center [1076, 604] width 11 height 11
click at [1128, 602] on label at bounding box center [1134, 603] width 13 height 13
click at [1128, 602] on input "checkbox" at bounding box center [1133, 604] width 11 height 11
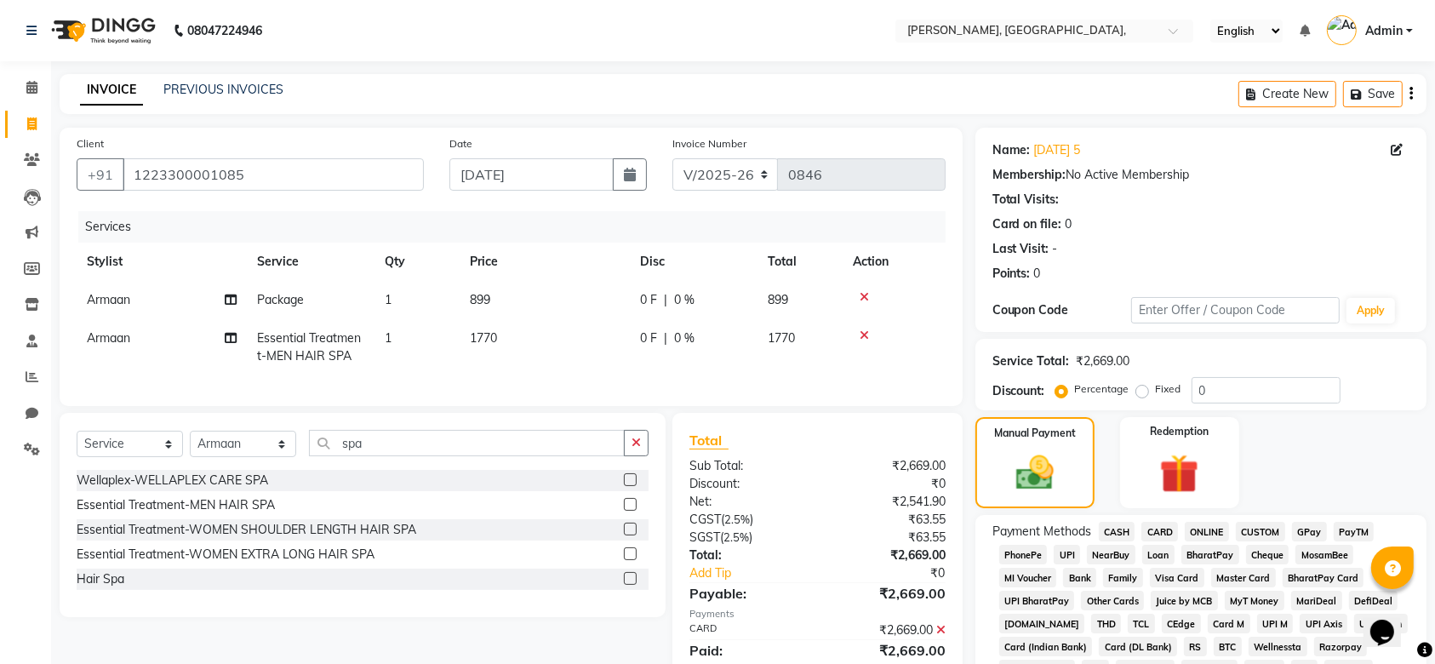
scroll to position [499, 0]
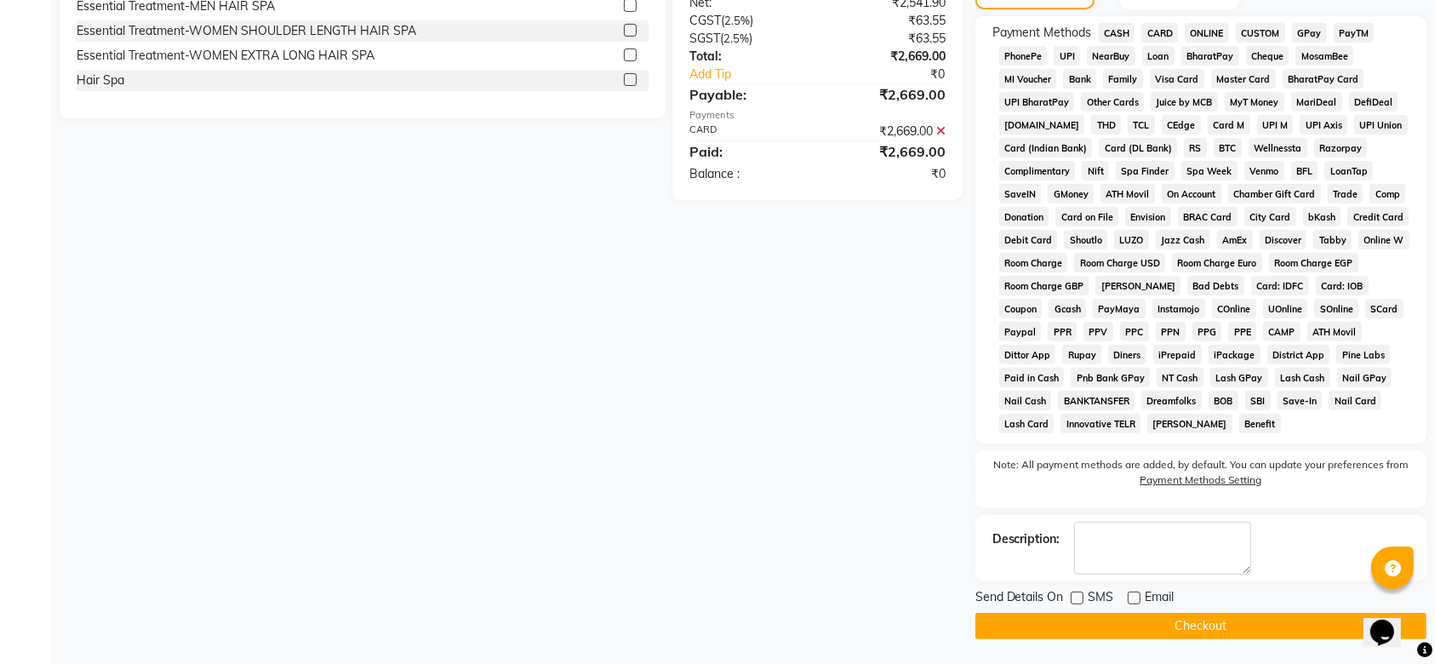
click at [1040, 621] on button "Checkout" at bounding box center [1200, 626] width 451 height 26
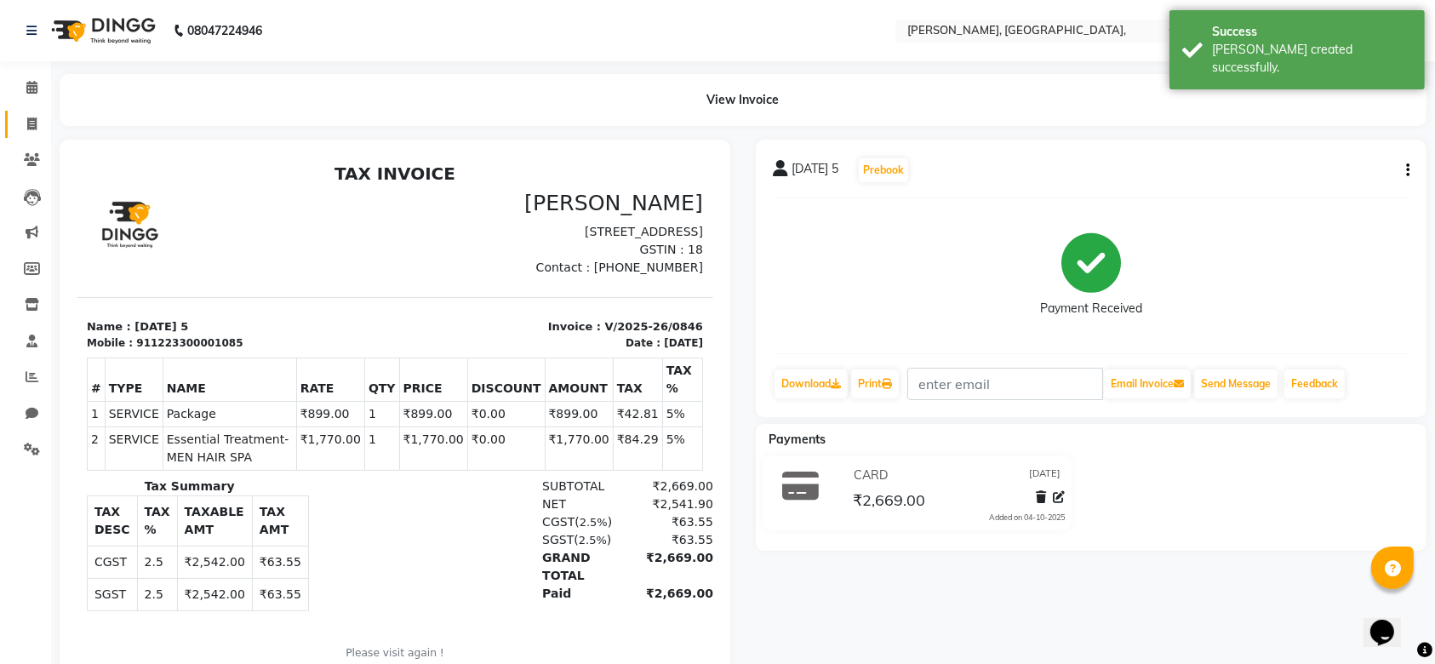
click at [20, 112] on link "Invoice" at bounding box center [25, 125] width 41 height 28
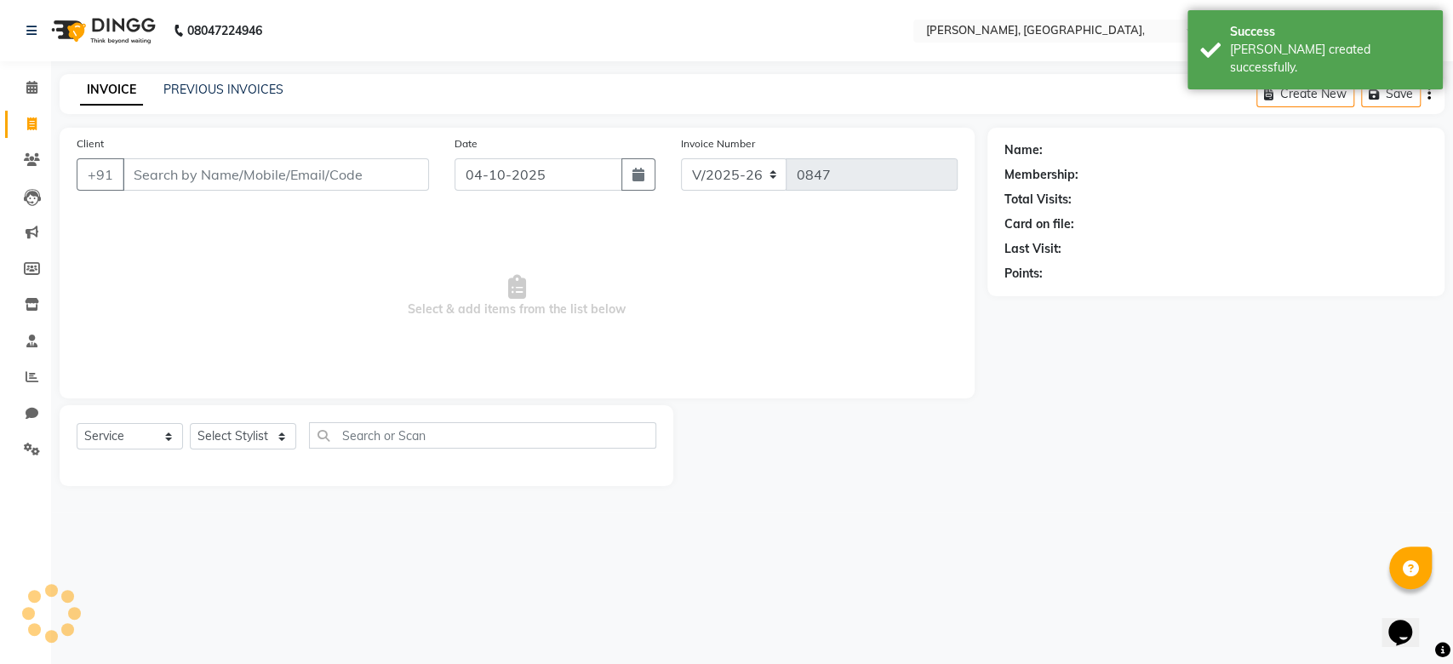
drag, startPoint x: 483, startPoint y: 147, endPoint x: 477, endPoint y: 183, distance: 36.2
click at [477, 183] on div "Date 04-10-2025" at bounding box center [555, 169] width 226 height 70
click at [477, 183] on input "04-10-2025" at bounding box center [538, 174] width 168 height 32
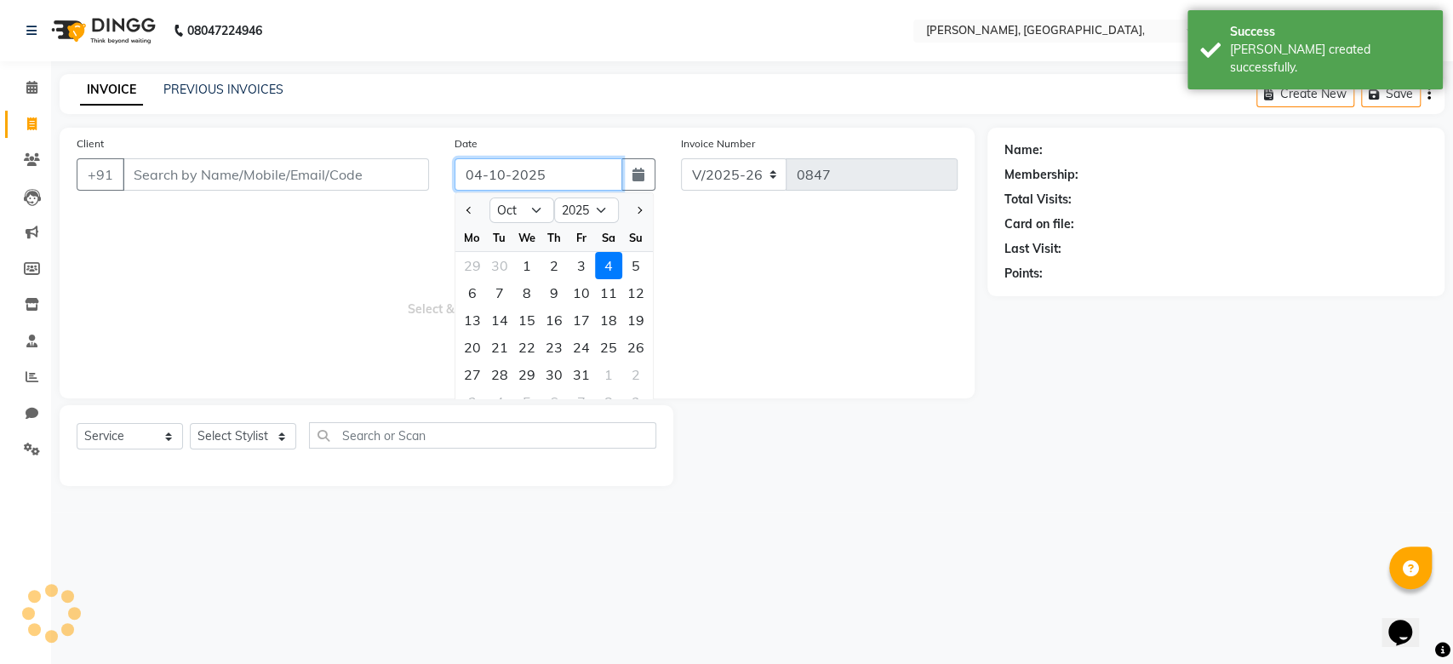
click at [477, 183] on input "04-10-2025" at bounding box center [538, 174] width 168 height 32
paste input "6-09"
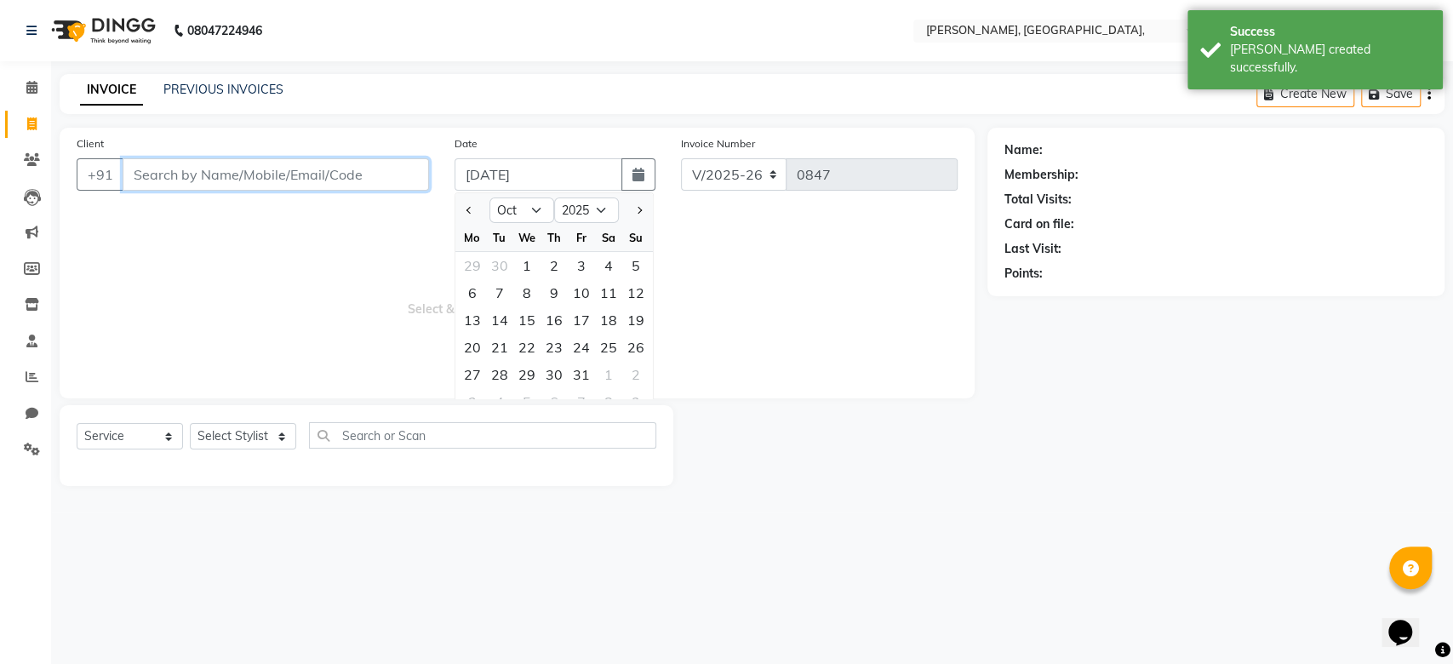
click at [364, 163] on input "Client" at bounding box center [276, 174] width 306 height 32
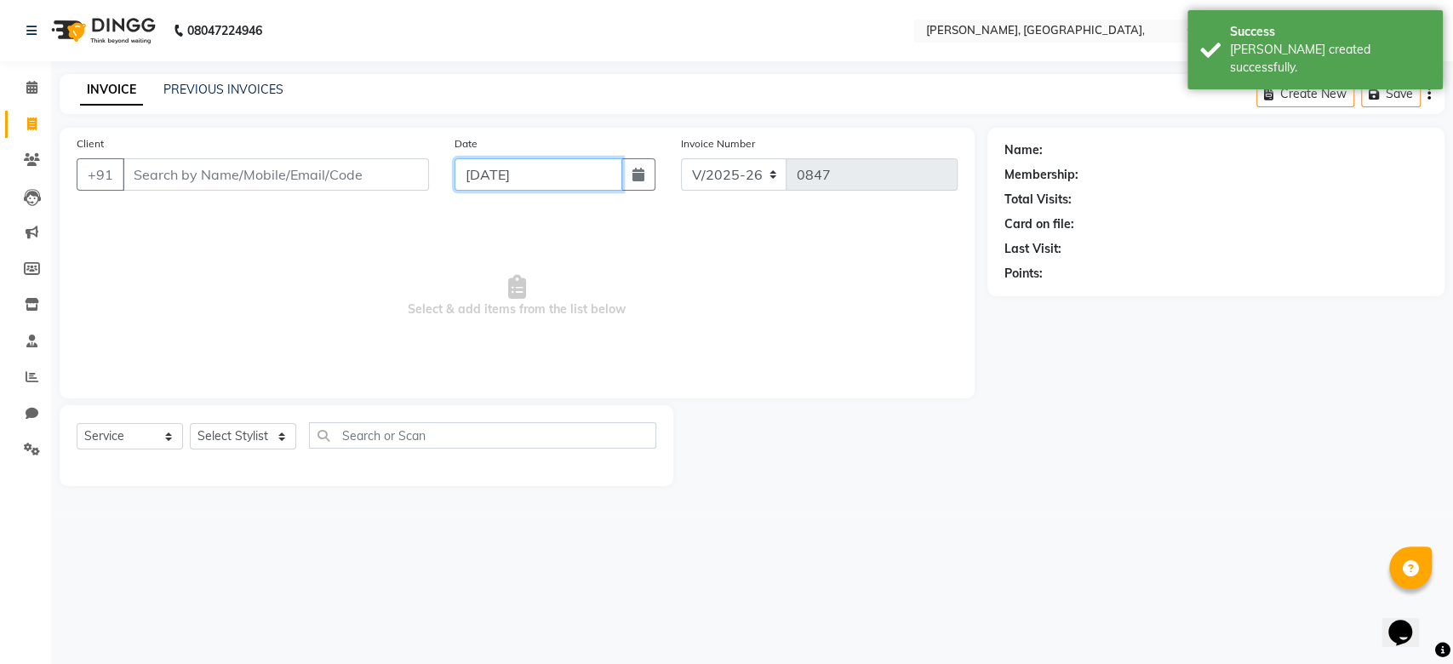
paste input "06-09-2025"
click at [364, 163] on input "Client" at bounding box center [276, 174] width 306 height 32
paste input "06-09-2025"
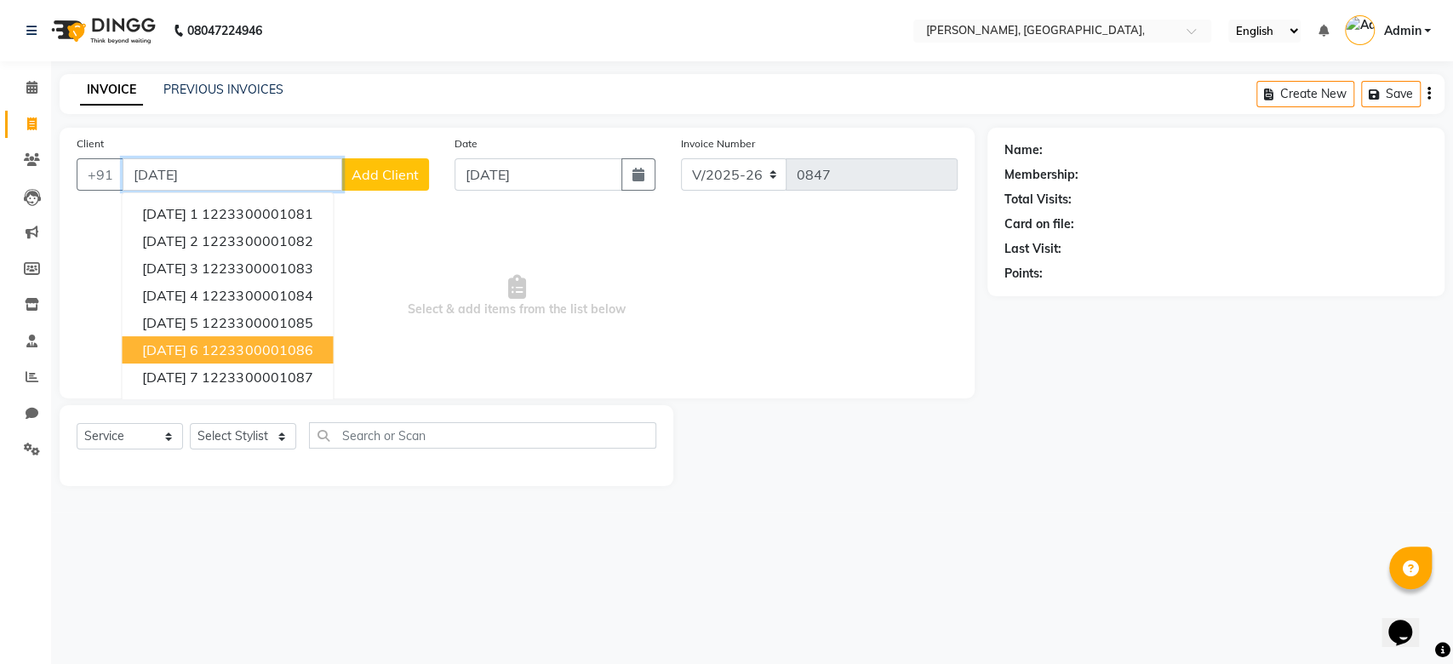
click at [299, 341] on ngb-highlight "1223300001086" at bounding box center [257, 349] width 111 height 17
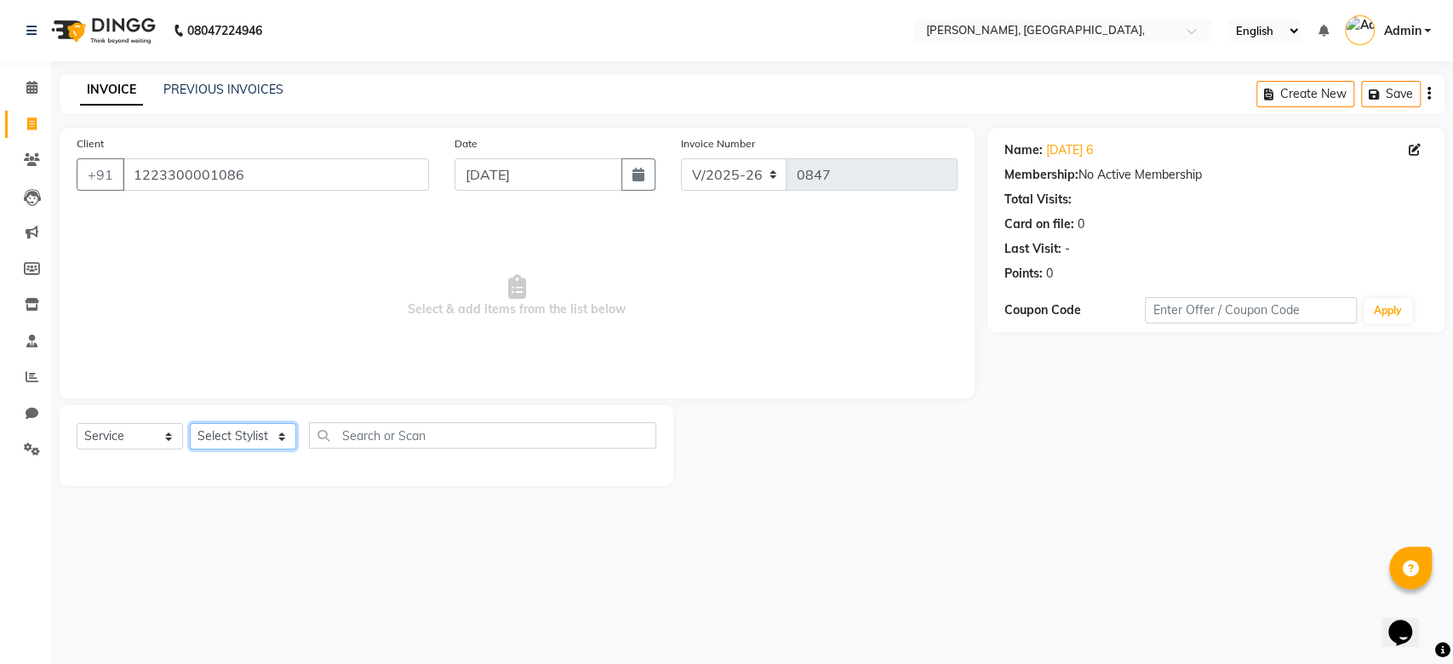
click at [237, 429] on select "Select Stylist Aarti Admin Anuradha Armaan Arunima Asif Kamlesh Nirmala Rahat A…" at bounding box center [243, 436] width 106 height 26
click at [190, 423] on select "Select Stylist Aarti Admin Anuradha Armaan Arunima Asif Kamlesh Nirmala Rahat A…" at bounding box center [243, 436] width 106 height 26
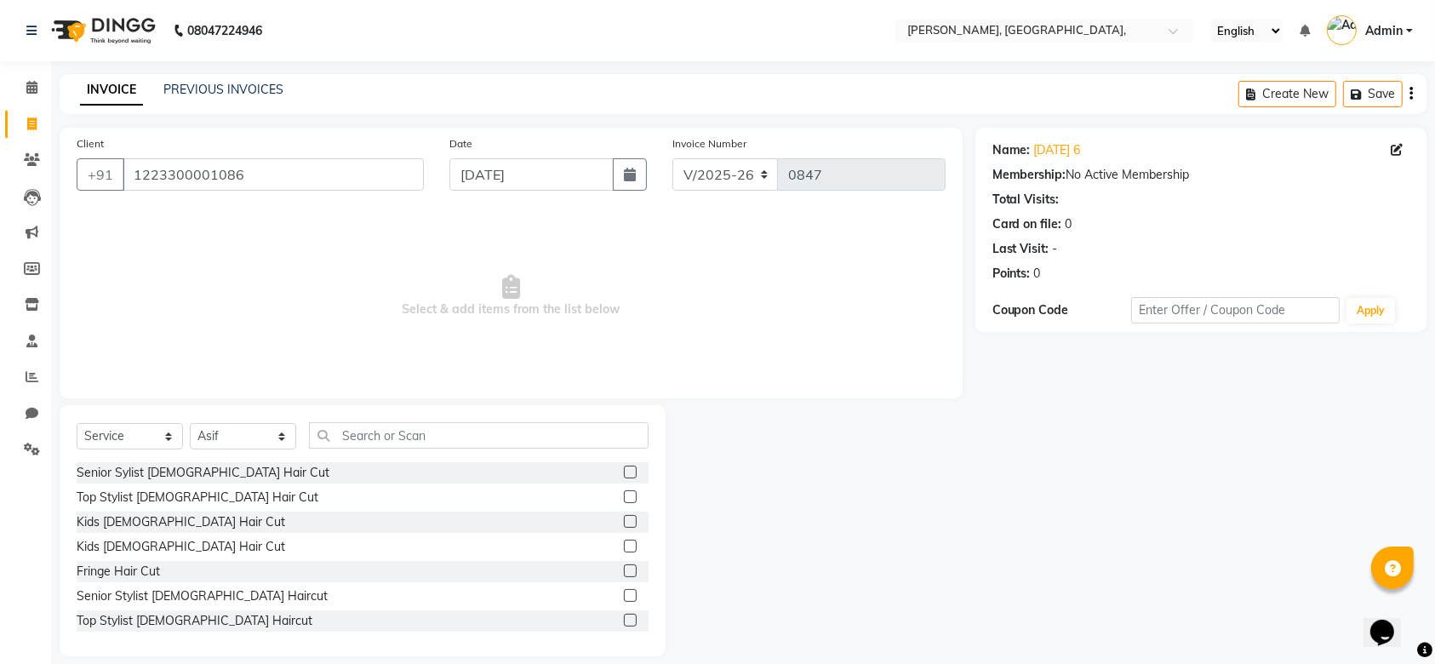
drag, startPoint x: 392, startPoint y: 415, endPoint x: 272, endPoint y: 504, distance: 149.1
click at [272, 504] on div "Select Service Product Membership Package Voucher Prepaid Gift Card Select Styl…" at bounding box center [363, 530] width 606 height 251
click at [180, 626] on div "Top Stylist Male Haircut" at bounding box center [195, 621] width 236 height 18
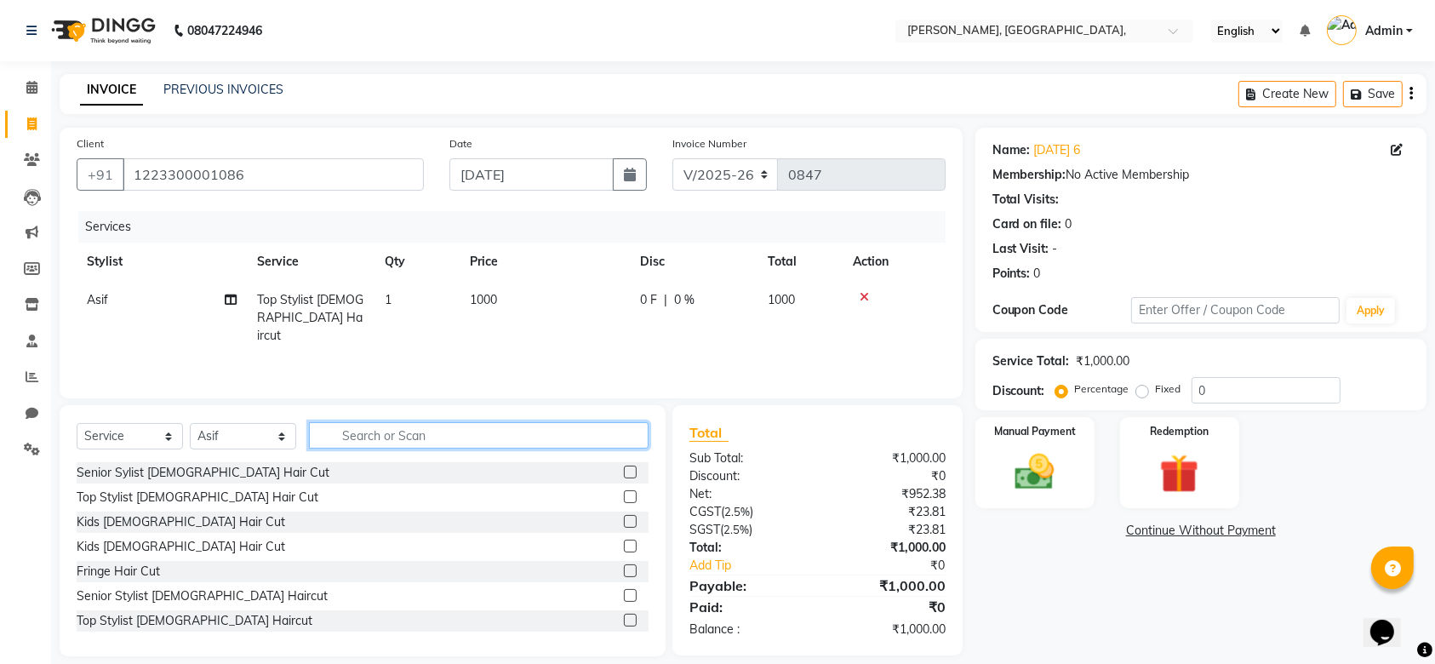
click at [409, 430] on input "text" at bounding box center [479, 435] width 340 height 26
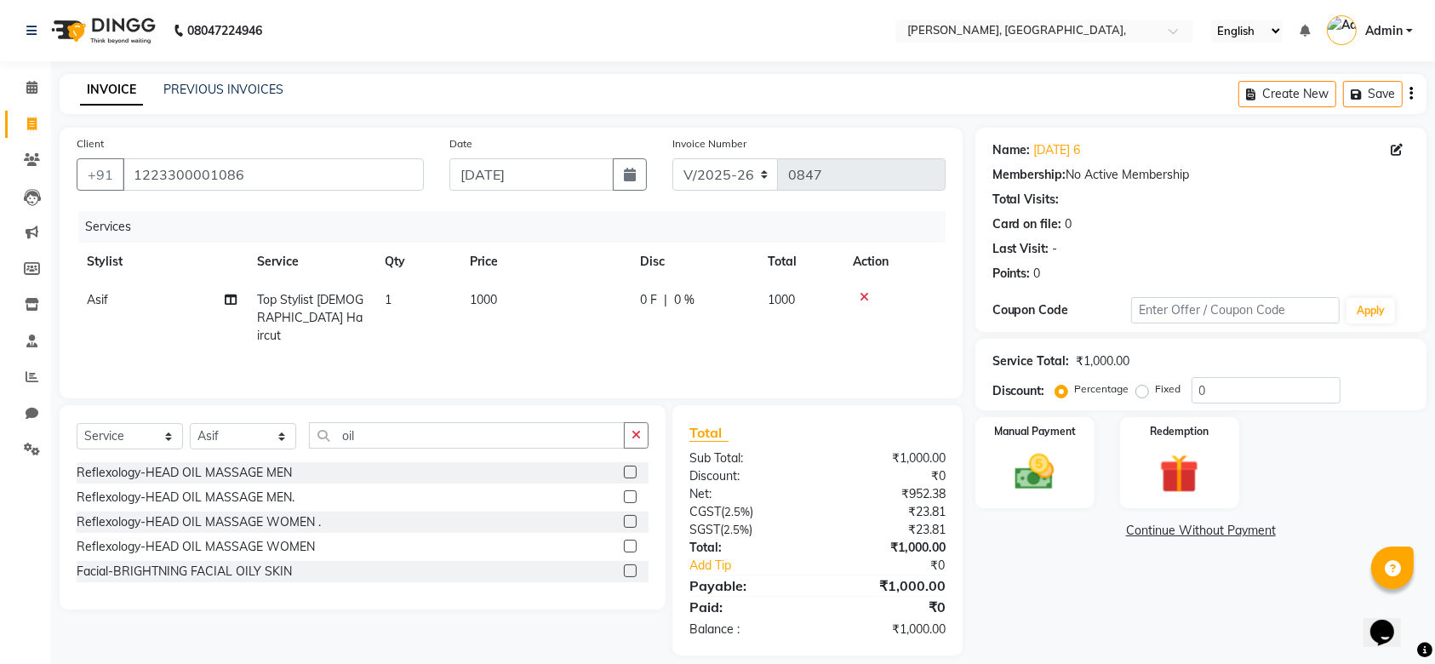
click at [259, 483] on div "Reflexology-HEAD OIL MASSAGE MEN Reflexology-HEAD OIL MASSAGE MEN. Reflexology-…" at bounding box center [363, 523] width 572 height 123
click at [241, 470] on div "Reflexology-HEAD OIL MASSAGE MEN" at bounding box center [184, 473] width 215 height 18
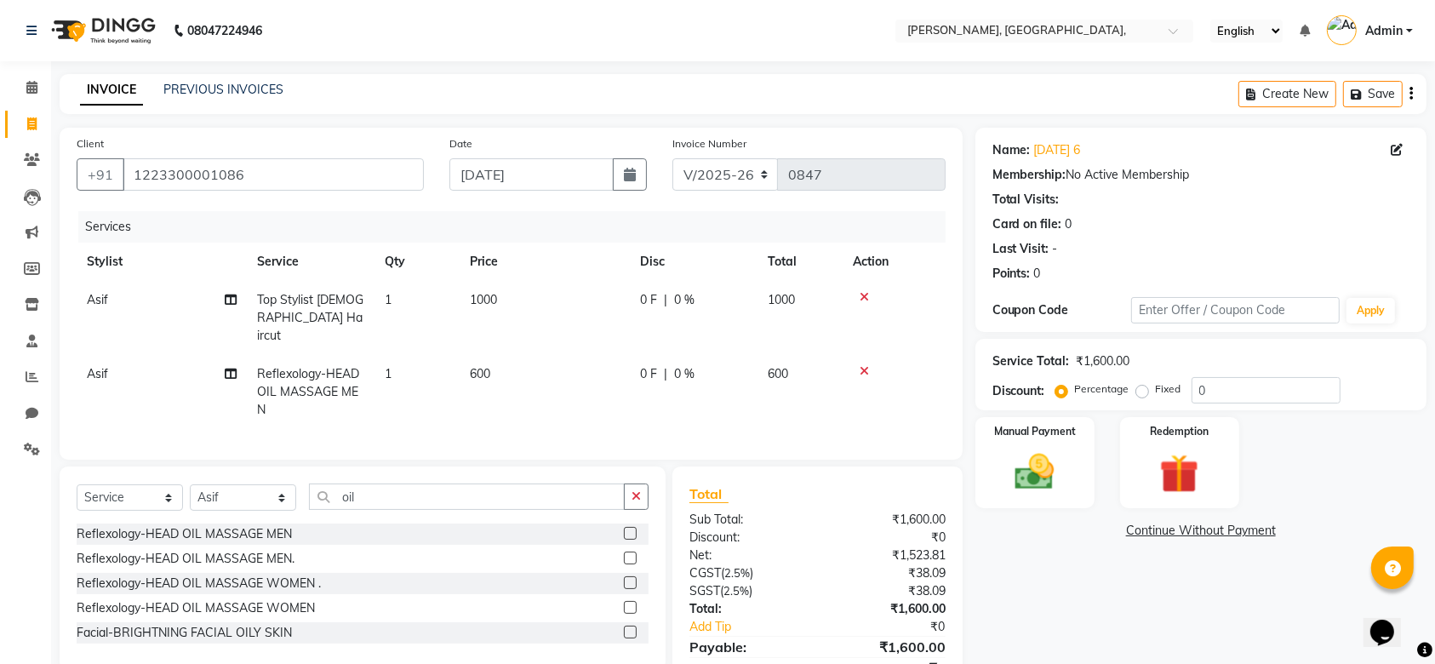
click at [515, 355] on td "600" at bounding box center [545, 392] width 170 height 74
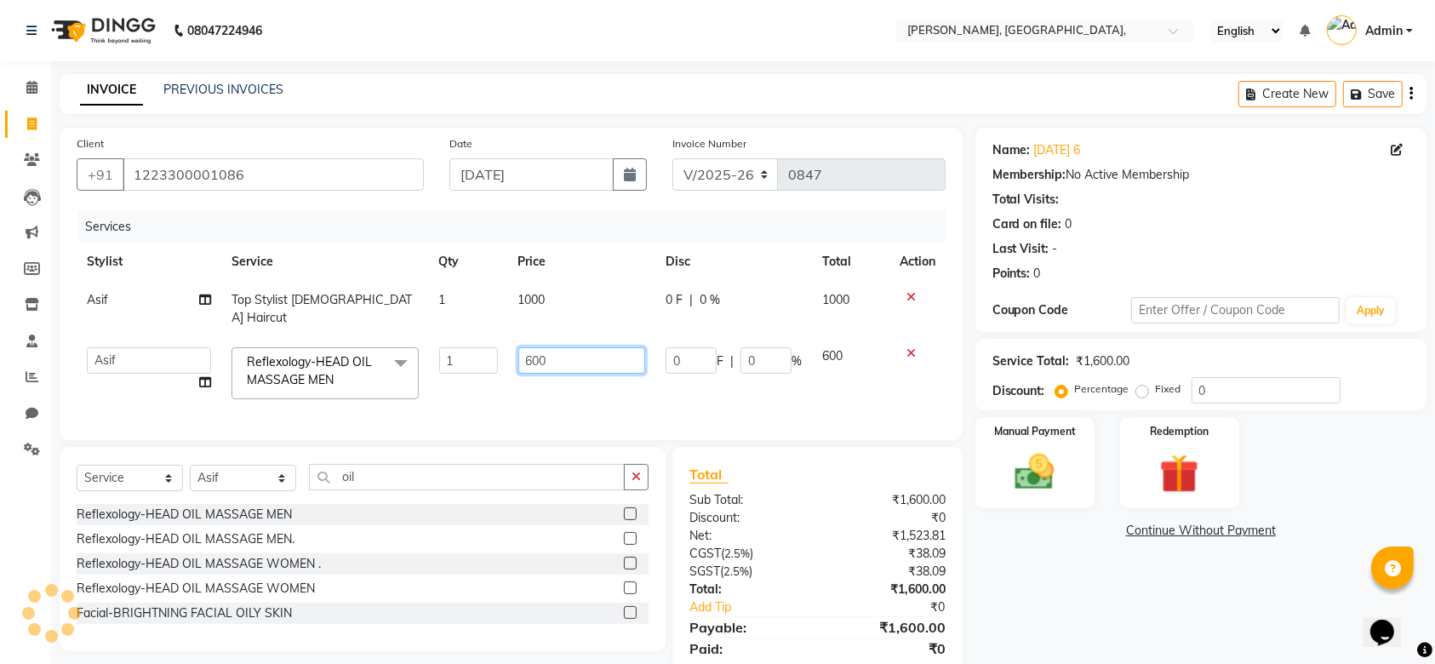
drag, startPoint x: 582, startPoint y: 351, endPoint x: 327, endPoint y: 379, distance: 256.9
click at [327, 379] on tr "Aarti Admin Anuradha Armaan Arunima Asif Kamlesh Nirmala Rahat Ali Sahil Shikha…" at bounding box center [511, 373] width 869 height 72
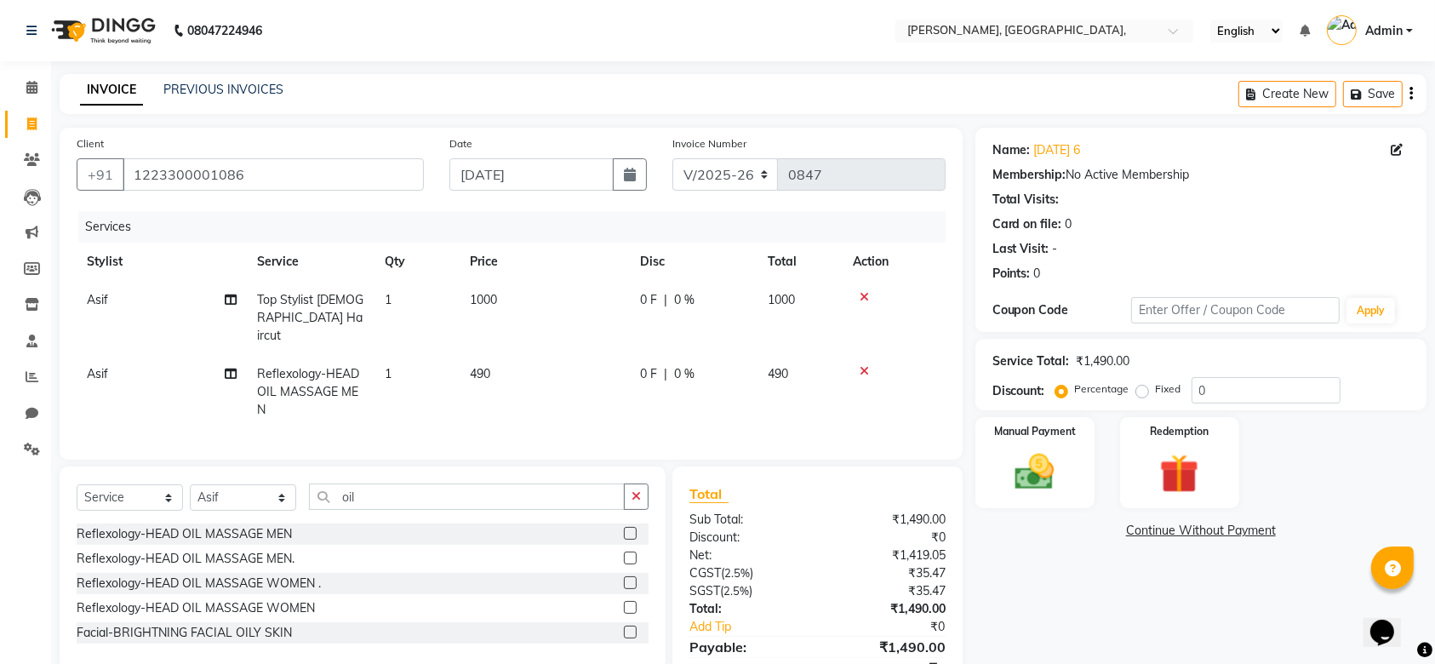
click at [483, 386] on tr "Asif Reflexology-HEAD OIL MASSAGE MEN 1 490 0 F | 0 % 490" at bounding box center [511, 392] width 869 height 74
click at [1045, 453] on img at bounding box center [1035, 472] width 66 height 47
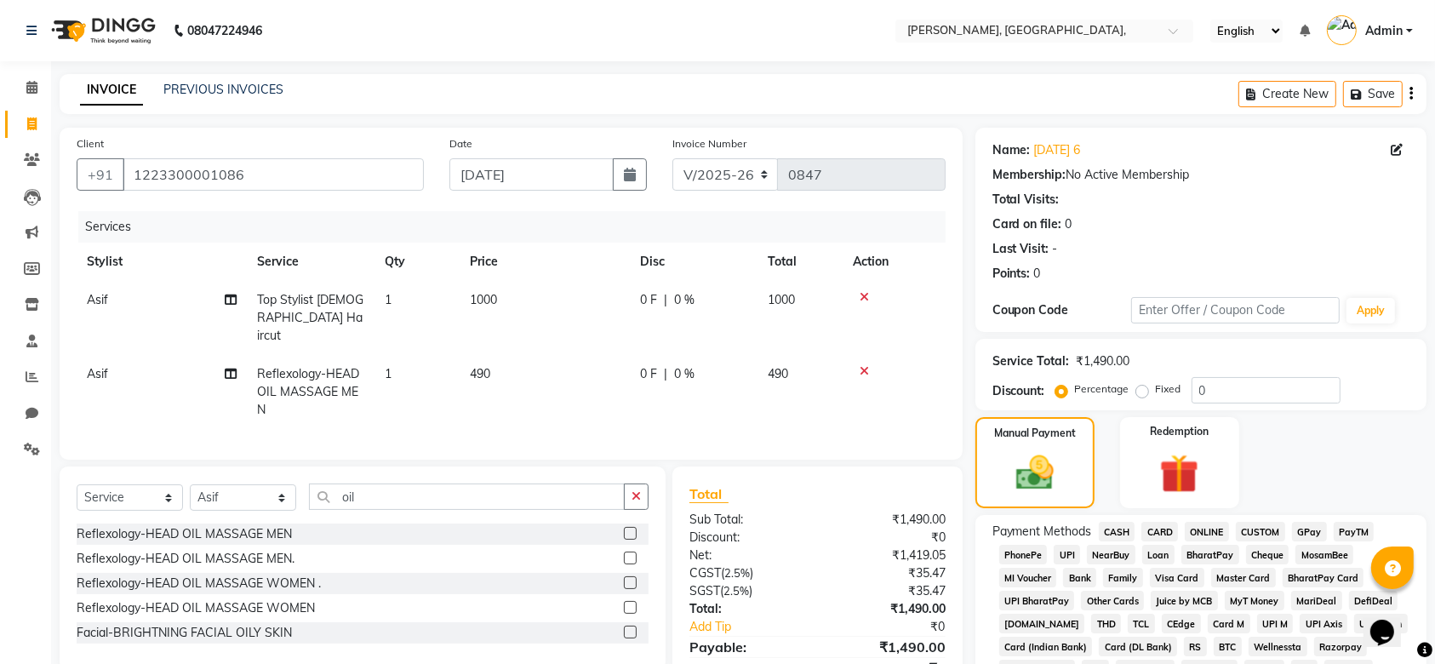
click at [1312, 525] on span "GPay" at bounding box center [1309, 532] width 35 height 20
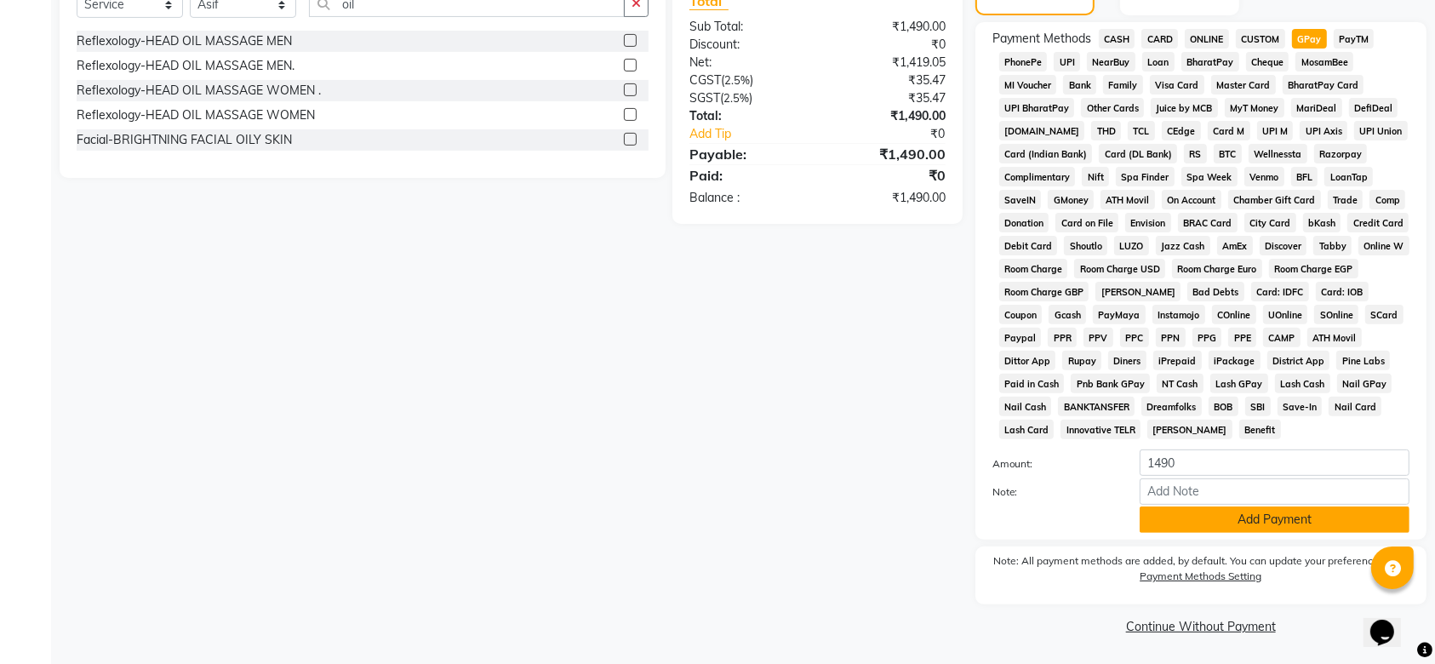
click at [1210, 520] on button "Add Payment" at bounding box center [1275, 519] width 270 height 26
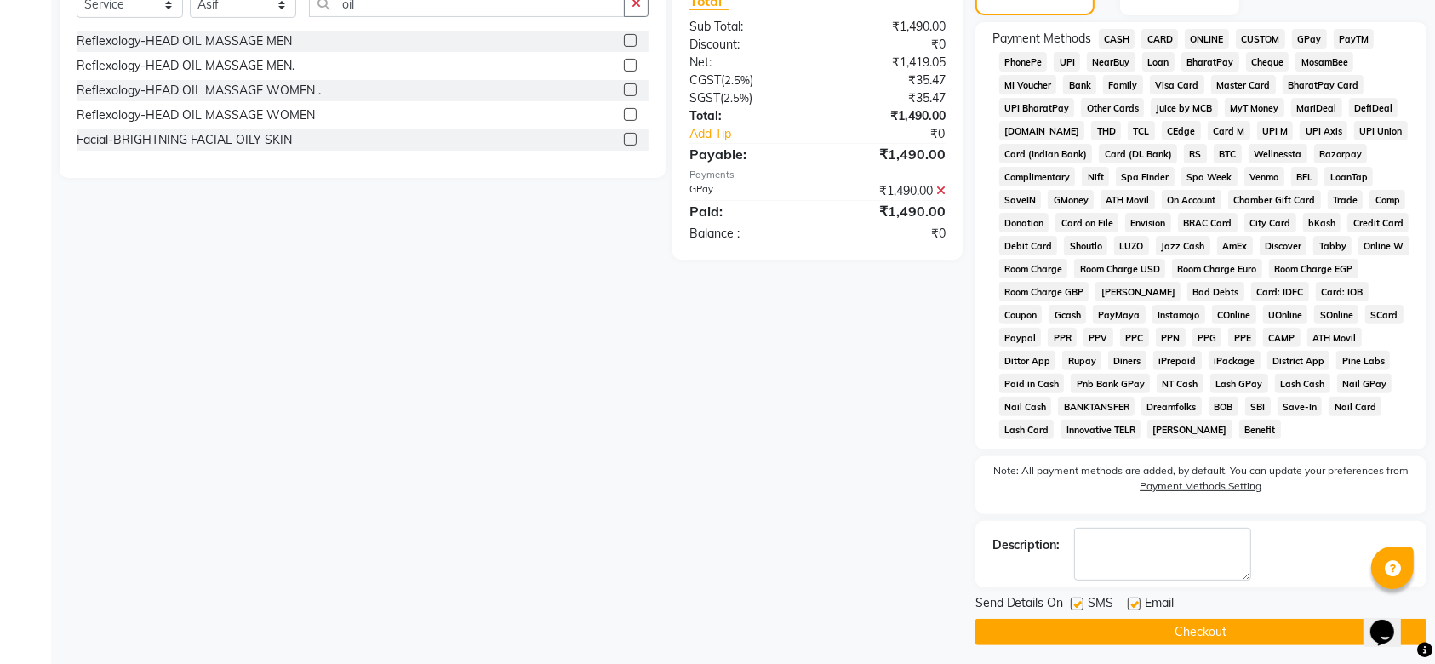
click at [1077, 603] on label at bounding box center [1077, 603] width 13 height 13
click at [1077, 603] on input "checkbox" at bounding box center [1076, 604] width 11 height 11
click at [1134, 598] on label at bounding box center [1134, 603] width 13 height 13
click at [1134, 599] on input "checkbox" at bounding box center [1133, 604] width 11 height 11
click at [1109, 620] on button "Checkout" at bounding box center [1200, 632] width 451 height 26
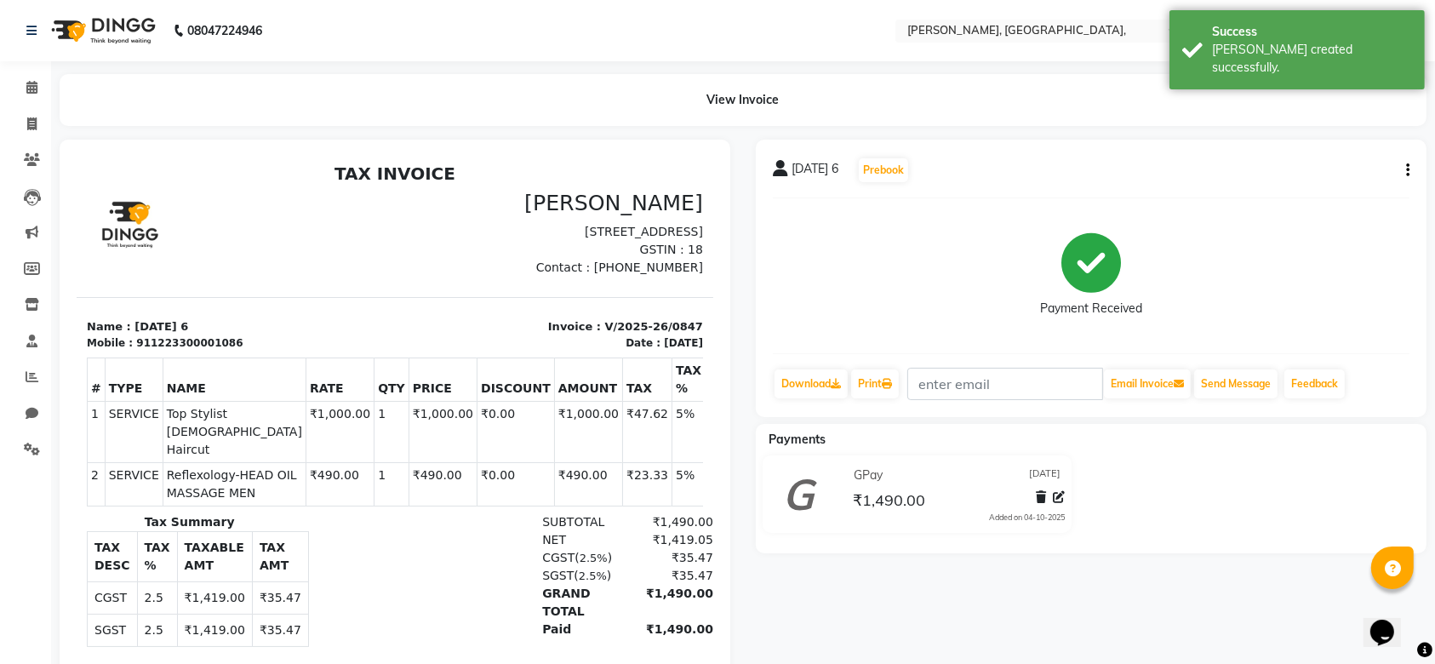
click at [47, 112] on div "View Invoice" at bounding box center [743, 100] width 1392 height 52
click at [26, 123] on span at bounding box center [32, 125] width 30 height 20
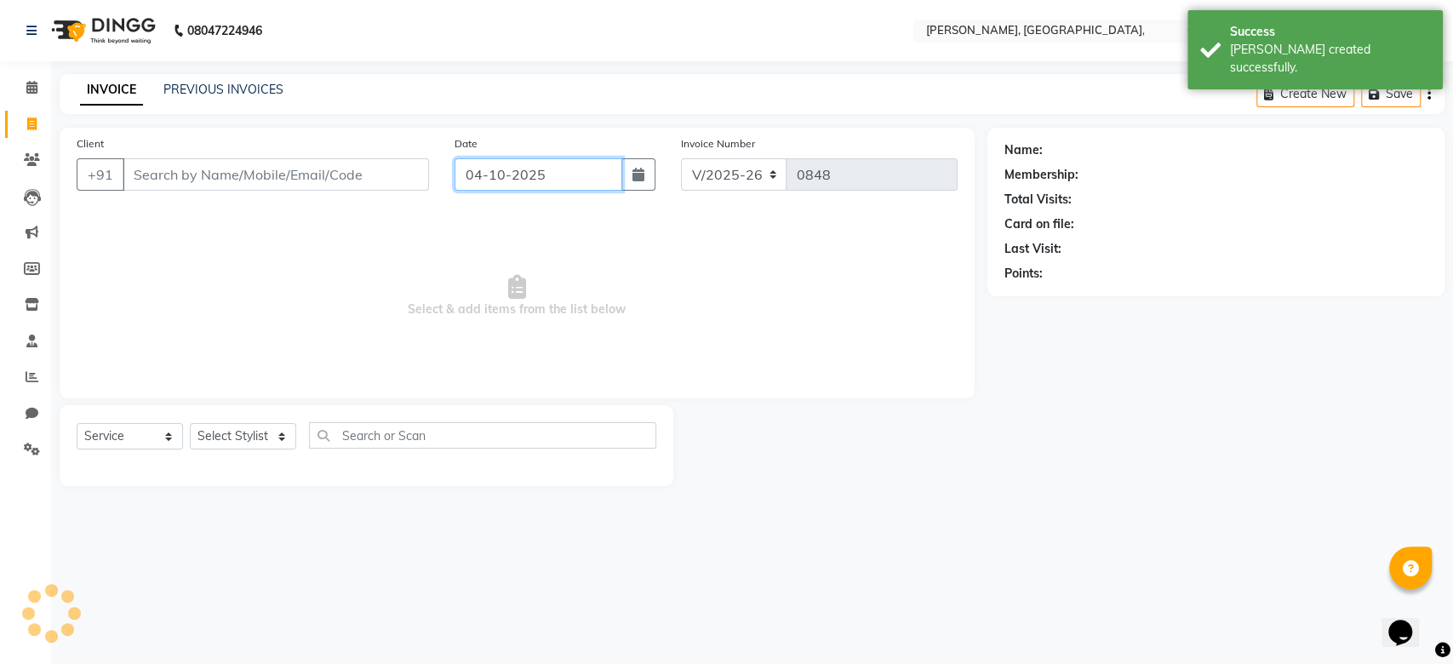
click at [489, 164] on input "04-10-2025" at bounding box center [538, 174] width 168 height 32
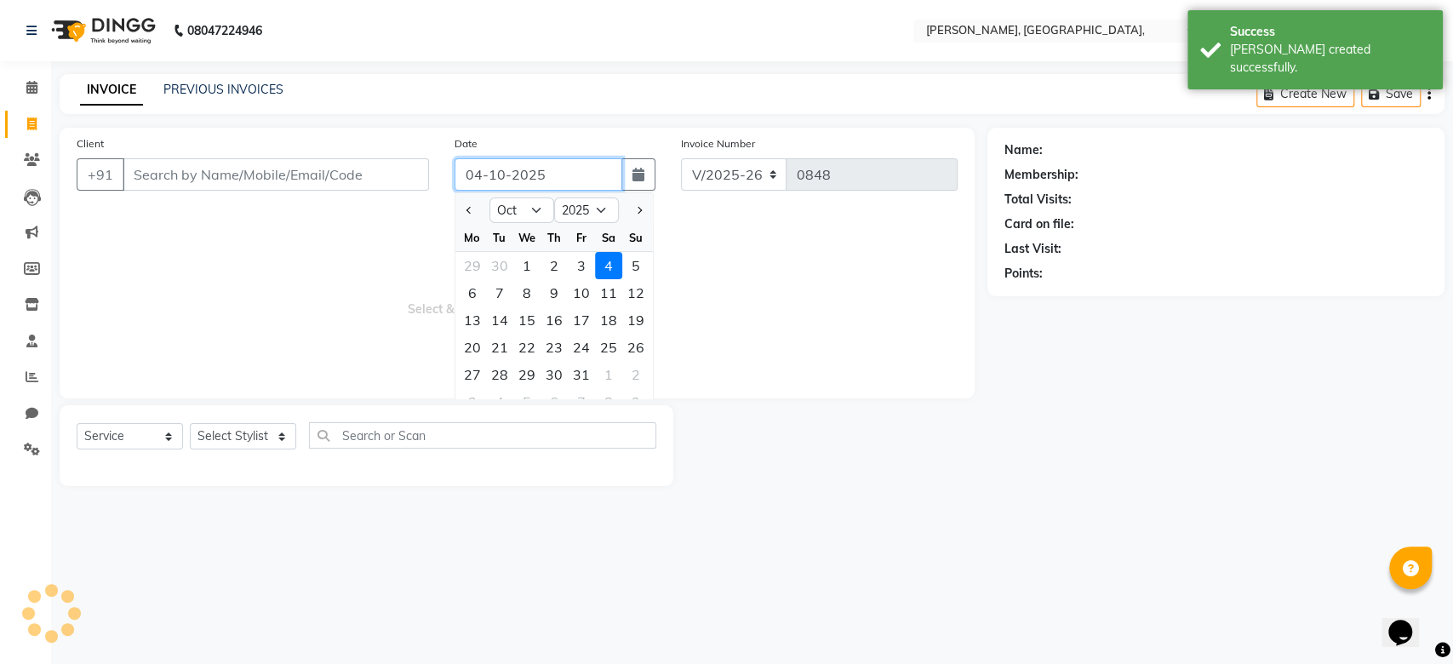
click at [489, 164] on input "04-10-2025" at bounding box center [538, 174] width 168 height 32
paste input "6-09"
click at [328, 168] on input "Client" at bounding box center [276, 174] width 306 height 32
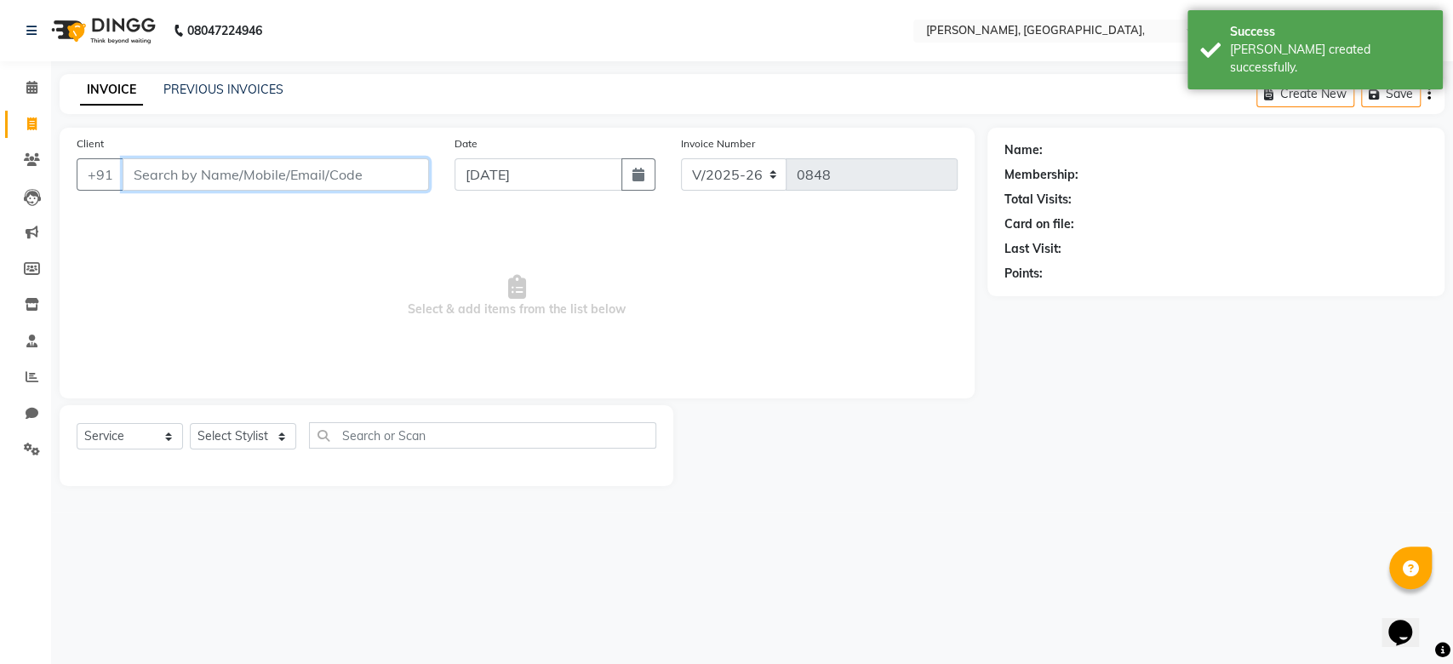
click at [328, 168] on input "Client" at bounding box center [276, 174] width 306 height 32
paste input "06-09-2025"
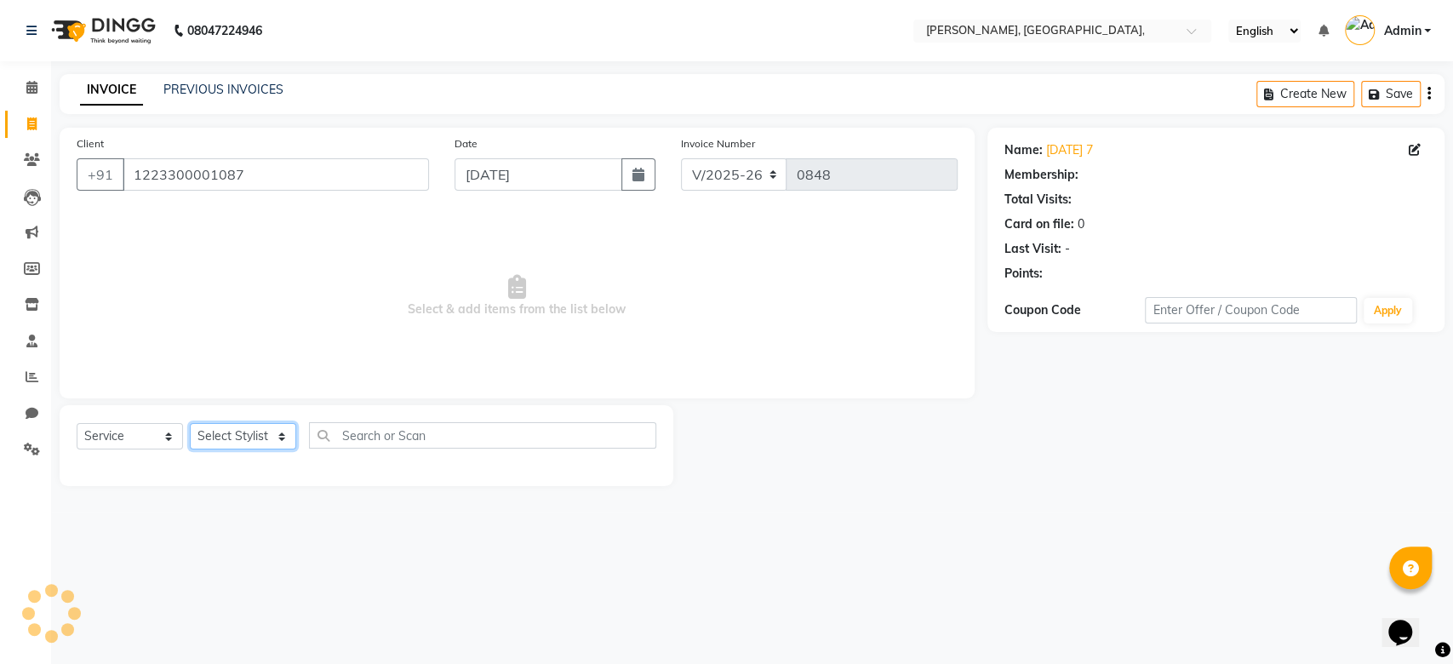
click at [229, 440] on select "Select Stylist Aarti Admin Anuradha Armaan Arunima Asif Kamlesh Nirmala Rahat A…" at bounding box center [243, 436] width 106 height 26
click at [190, 423] on select "Select Stylist Aarti Admin Anuradha Armaan Arunima Asif Kamlesh Nirmala Rahat A…" at bounding box center [243, 436] width 106 height 26
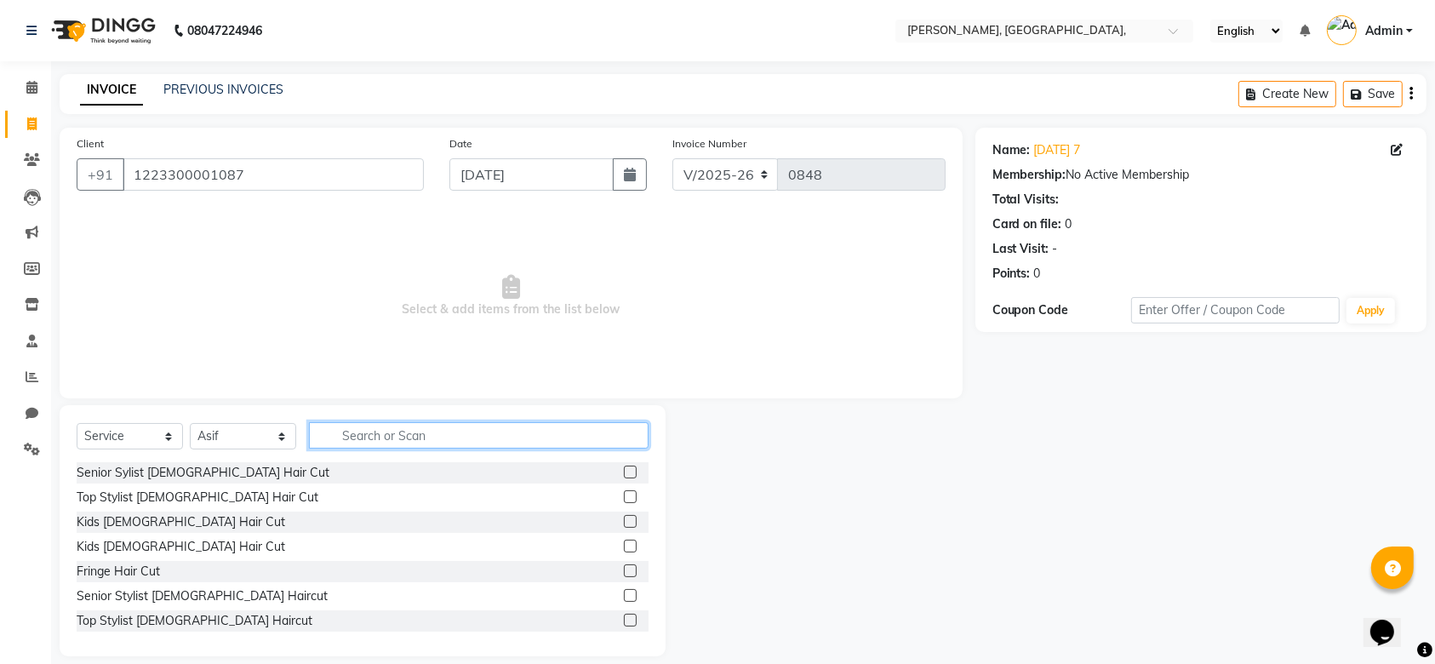
click at [386, 439] on input "text" at bounding box center [479, 435] width 340 height 26
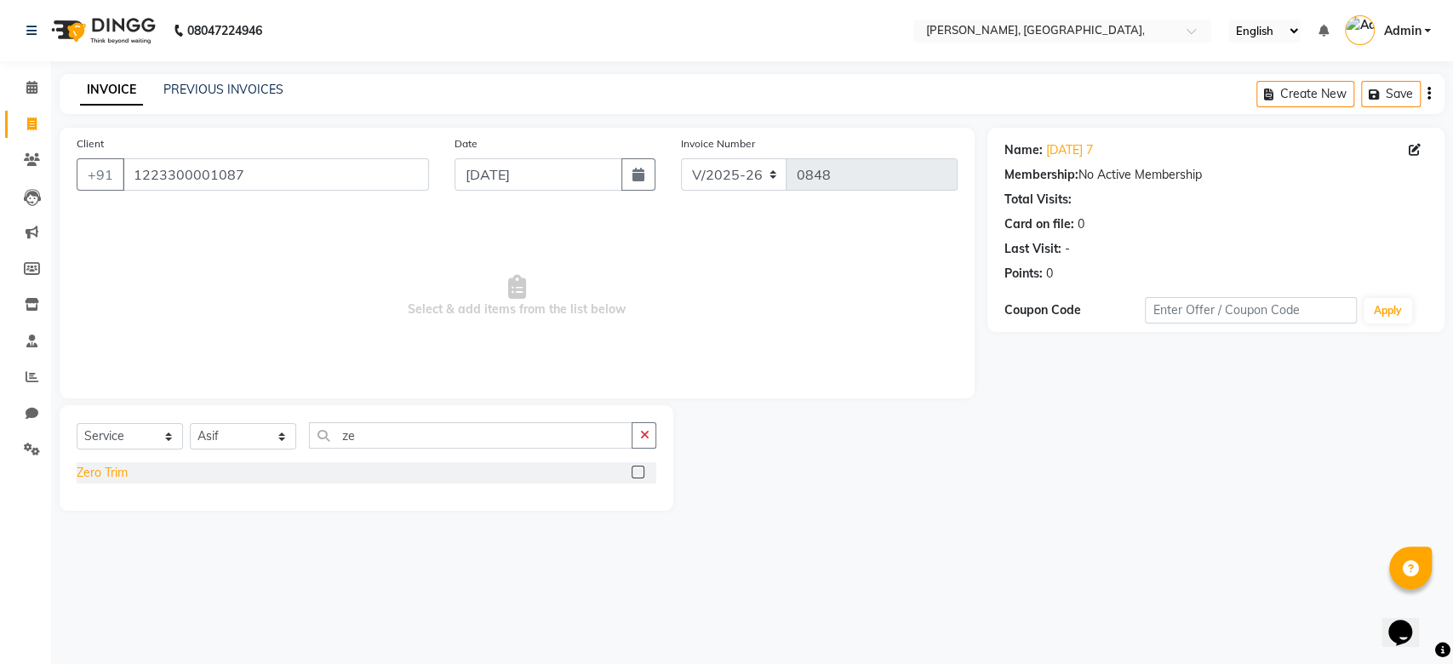
click at [93, 463] on div "Zero Trim" at bounding box center [367, 472] width 580 height 21
click at [93, 464] on div "Zero Trim" at bounding box center [102, 473] width 51 height 18
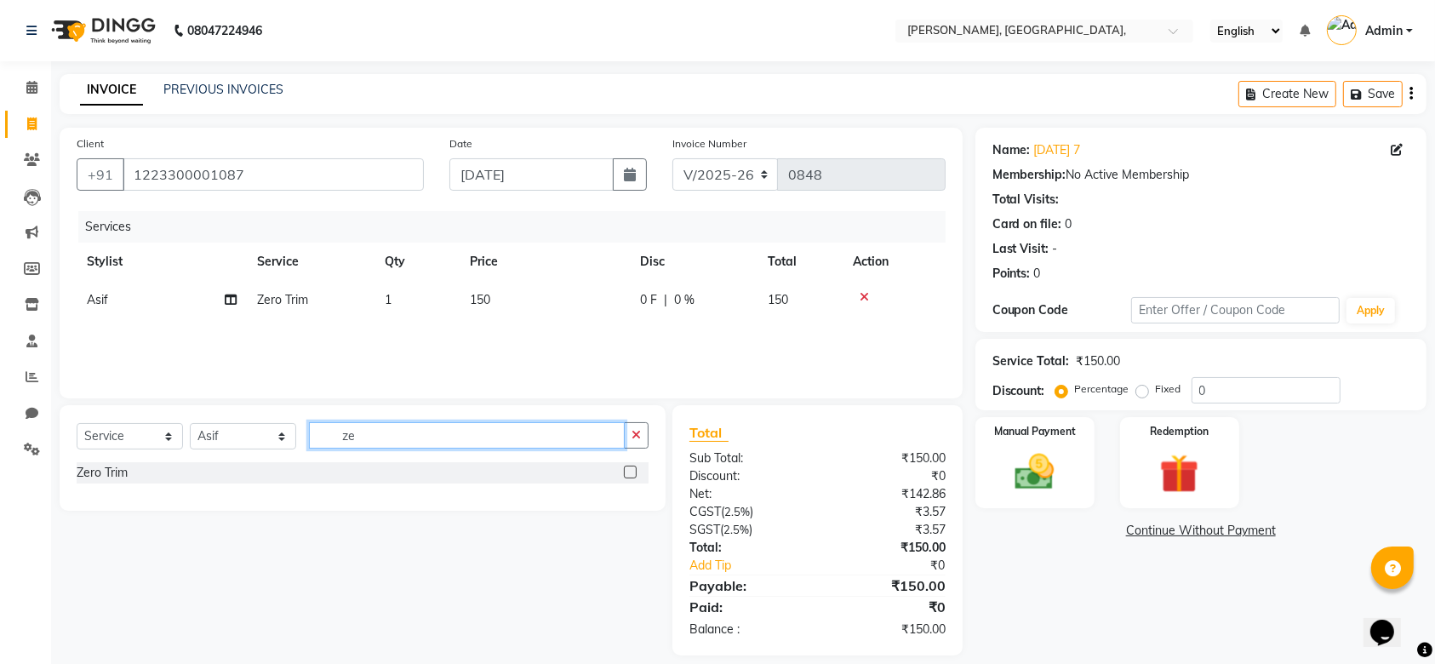
click at [361, 439] on input "ze" at bounding box center [467, 435] width 316 height 26
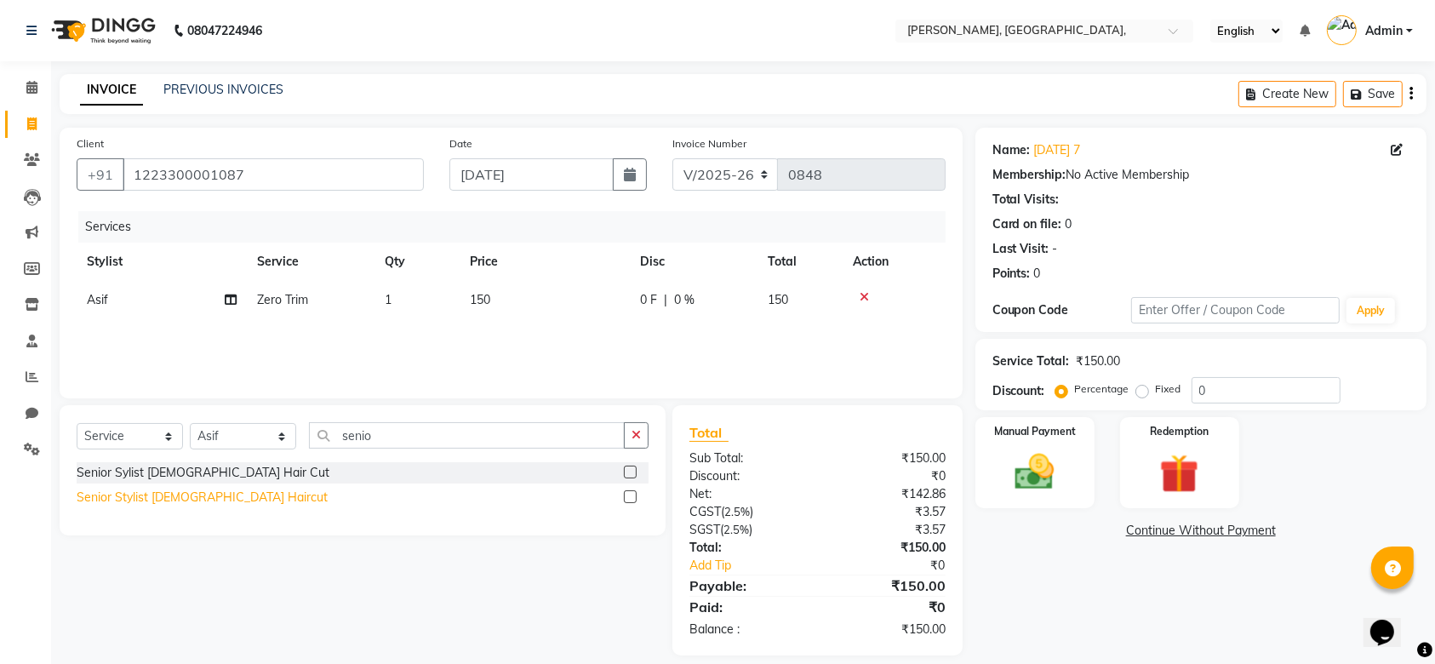
click at [145, 497] on div "Senior Stylist Male Haircut" at bounding box center [202, 498] width 251 height 18
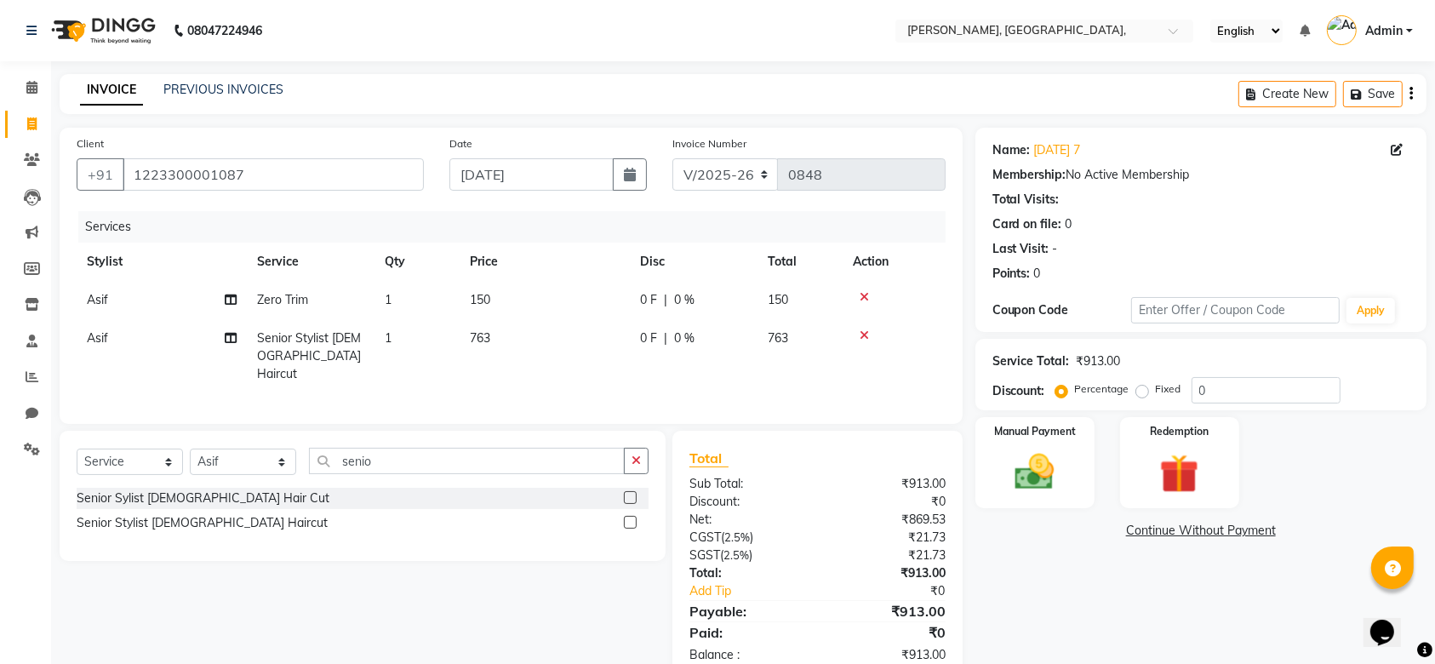
click at [538, 333] on td "763" at bounding box center [545, 356] width 170 height 74
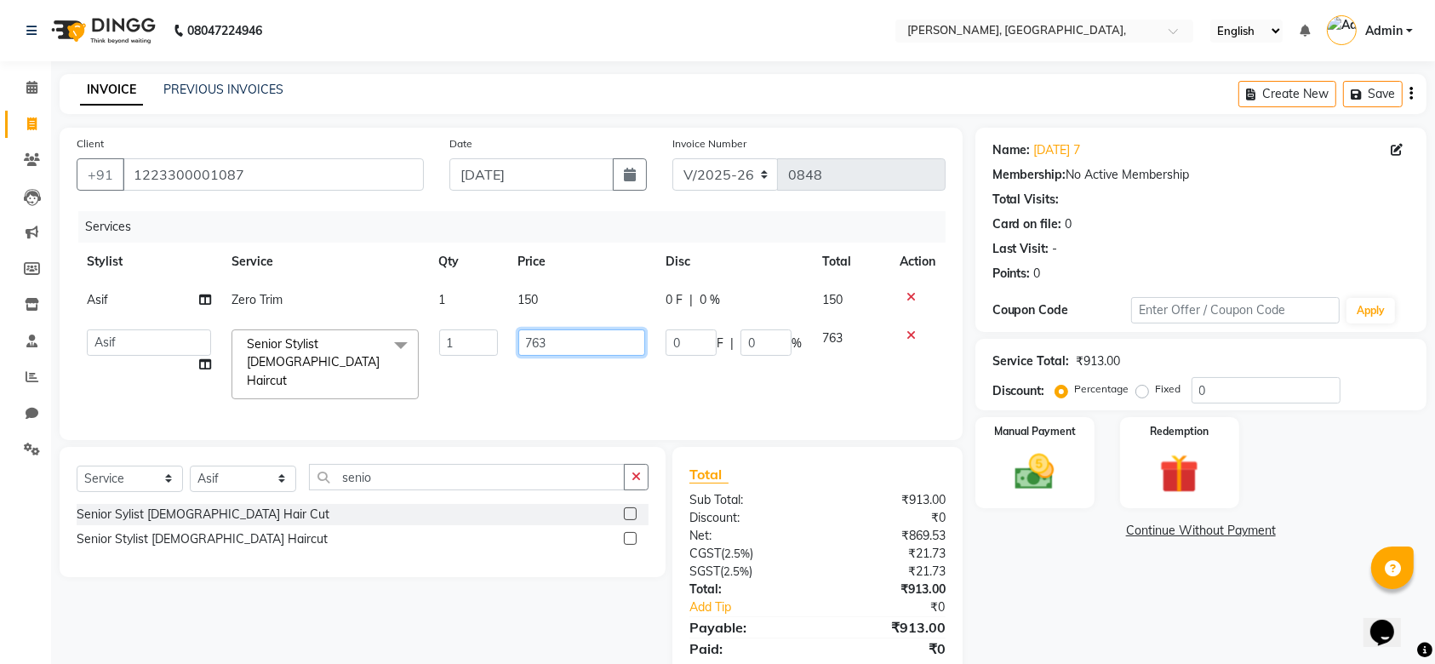
click at [538, 333] on input "763" at bounding box center [582, 342] width 128 height 26
click at [563, 364] on td "900" at bounding box center [582, 364] width 148 height 90
click at [564, 296] on td "150" at bounding box center [582, 300] width 148 height 38
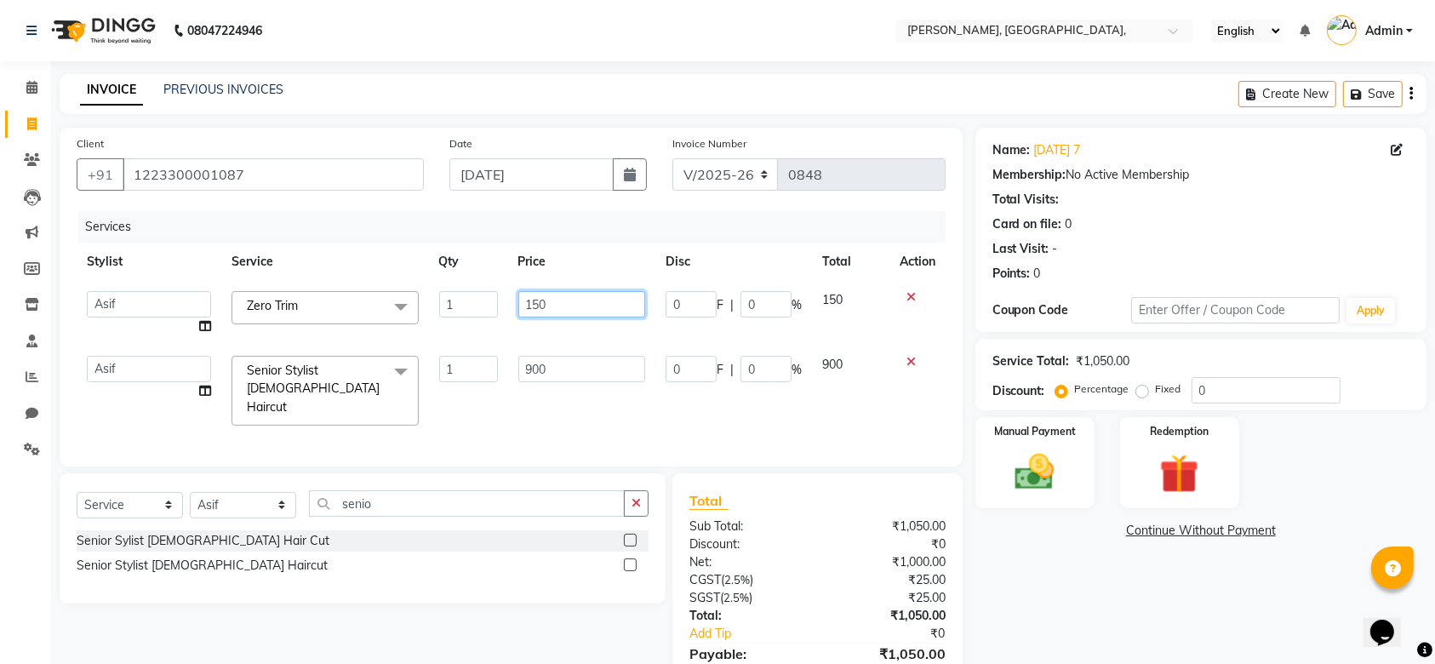
drag, startPoint x: 603, startPoint y: 307, endPoint x: 388, endPoint y: 311, distance: 215.4
click at [388, 311] on tr "Aarti Admin Anuradha Armaan Arunima Asif Kamlesh Nirmala Rahat Ali Sahil Shikha…" at bounding box center [511, 313] width 869 height 65
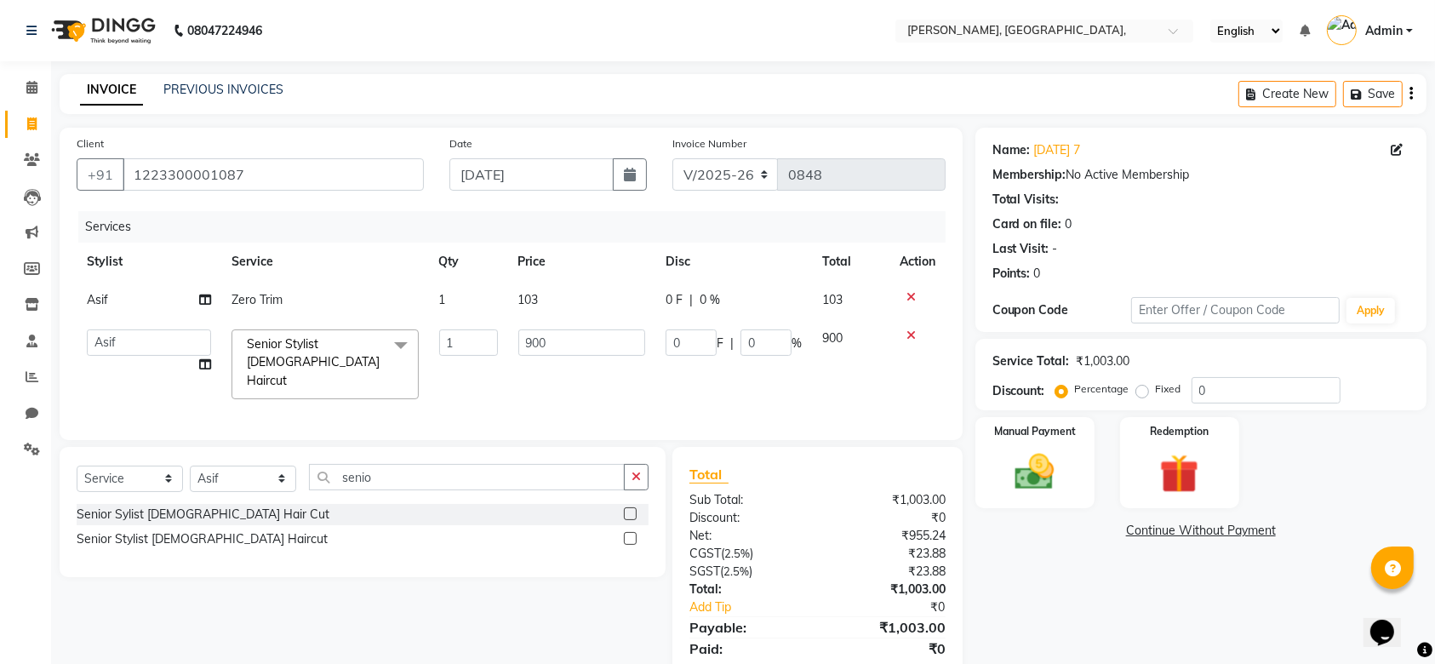
click at [519, 246] on th "Price" at bounding box center [582, 262] width 148 height 38
click at [998, 456] on div "Manual Payment" at bounding box center [1035, 462] width 124 height 95
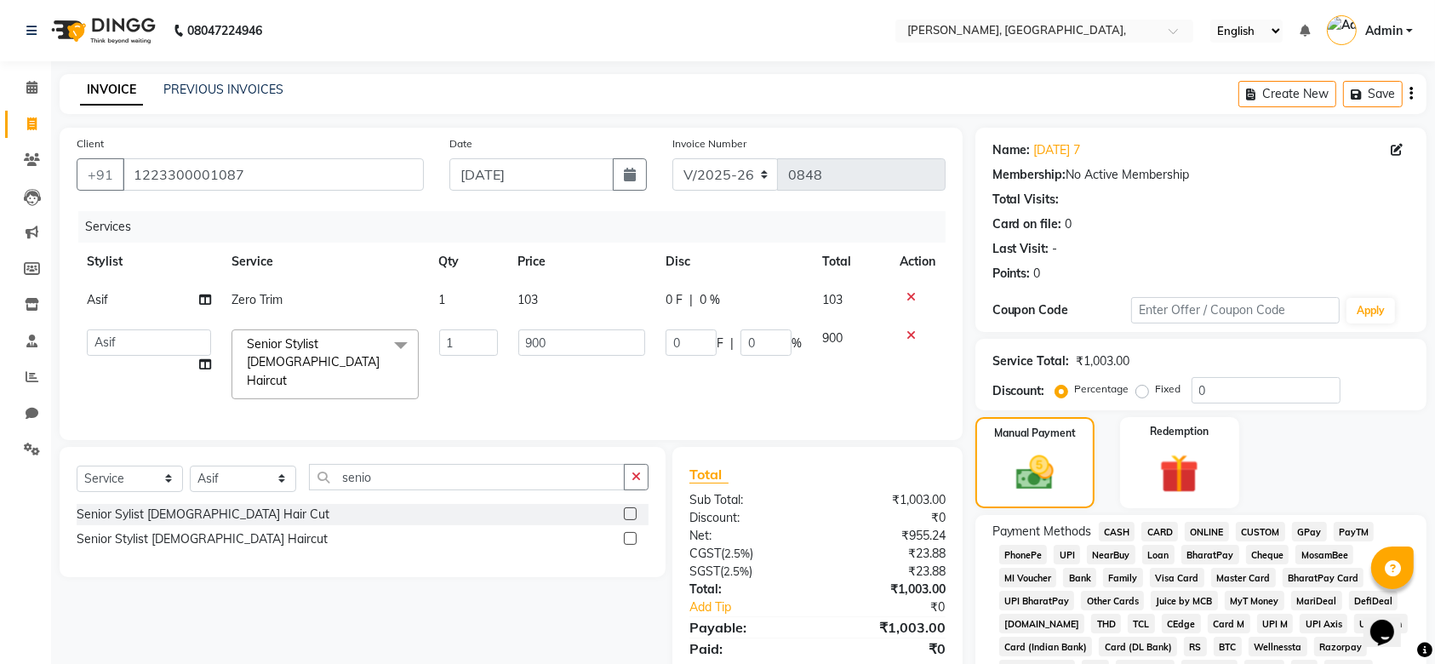
click at [1317, 527] on span "GPay" at bounding box center [1309, 532] width 35 height 20
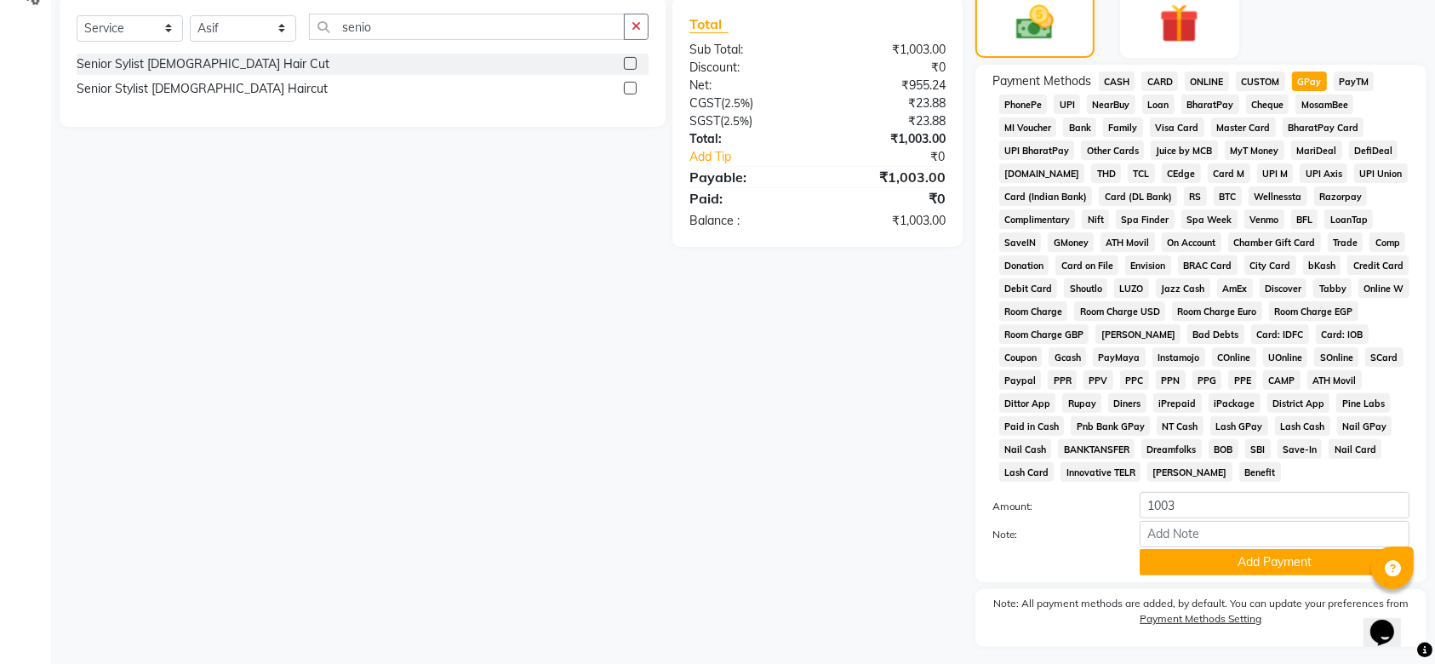
click at [1398, 473] on div "Name: 06-09-2025 7 Membership: No Active Membership Total Visits: Card on file:…" at bounding box center [1207, 179] width 464 height 1004
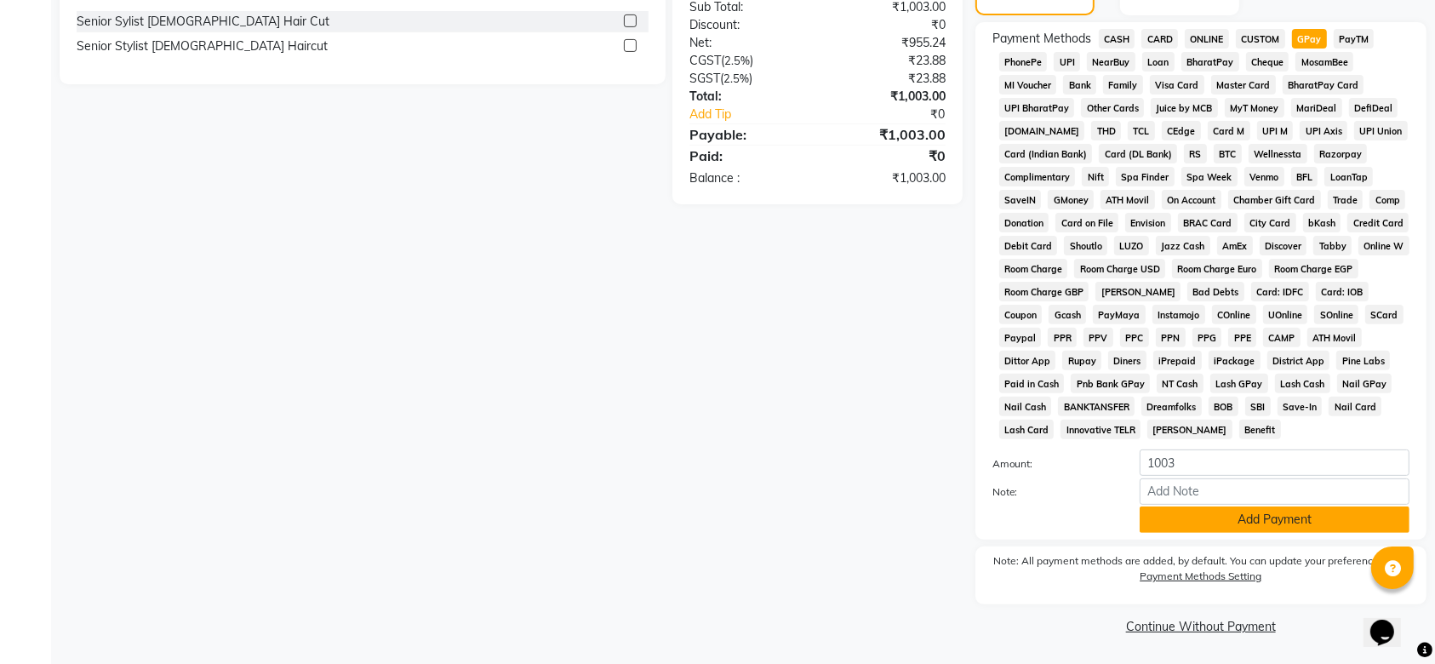
drag, startPoint x: 1244, startPoint y: 538, endPoint x: 1208, endPoint y: 524, distance: 39.0
click at [1208, 524] on div "Payment Methods CASH CARD ONLINE CUSTOM GPay PayTM PhonePe UPI NearBuy Loan Bha…" at bounding box center [1200, 280] width 451 height 517
click at [1208, 524] on button "Add Payment" at bounding box center [1275, 519] width 270 height 26
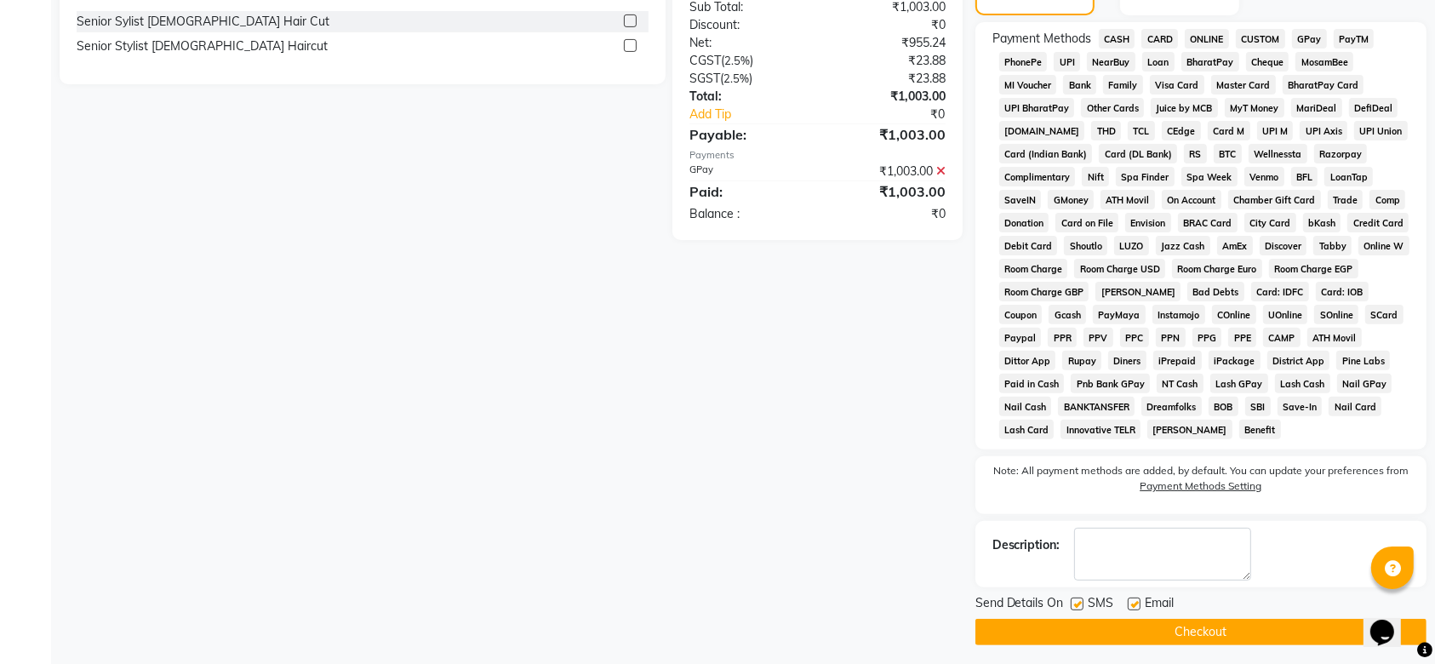
click at [1075, 603] on label at bounding box center [1077, 603] width 13 height 13
click at [1075, 603] on input "checkbox" at bounding box center [1076, 604] width 11 height 11
click at [1125, 600] on div "SMS" at bounding box center [1099, 604] width 57 height 21
click at [1132, 602] on div "Send Details On SMS Email" at bounding box center [1200, 604] width 451 height 21
click at [1132, 602] on label at bounding box center [1134, 603] width 13 height 13
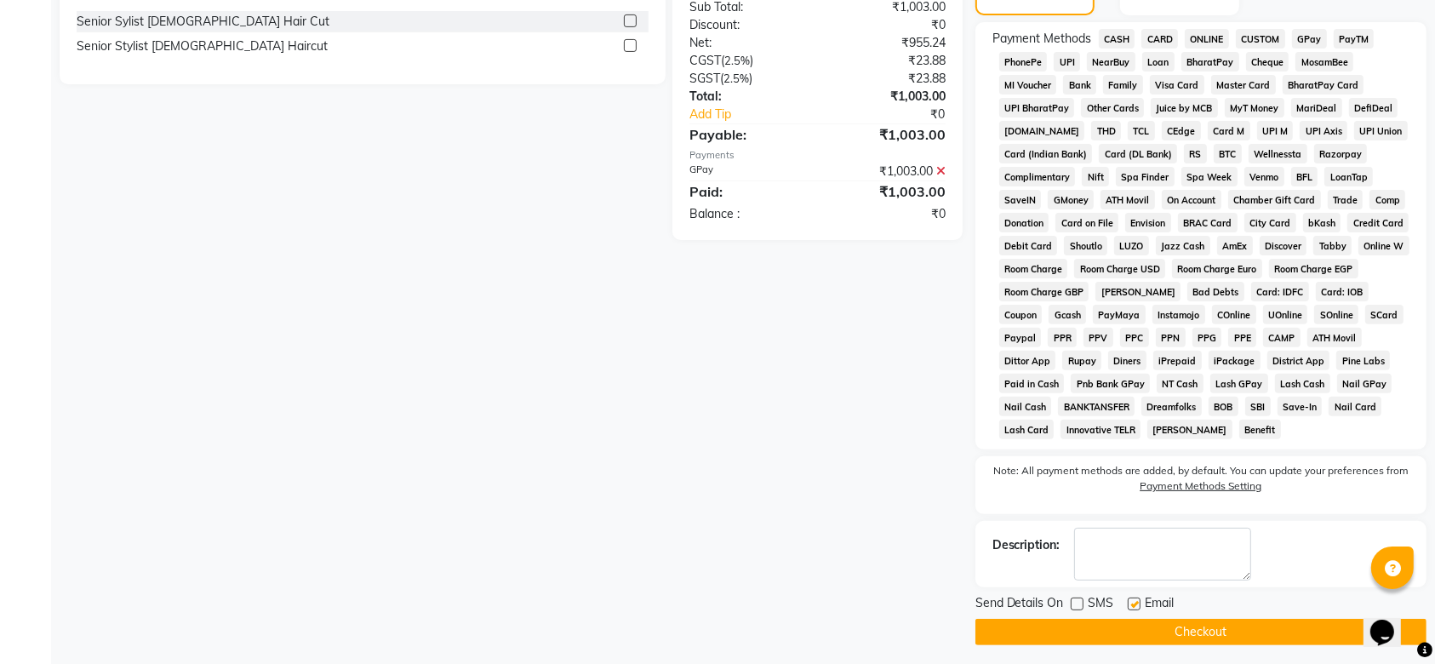
click at [1132, 602] on input "checkbox" at bounding box center [1133, 604] width 11 height 11
click at [1085, 619] on button "Checkout" at bounding box center [1200, 632] width 451 height 26
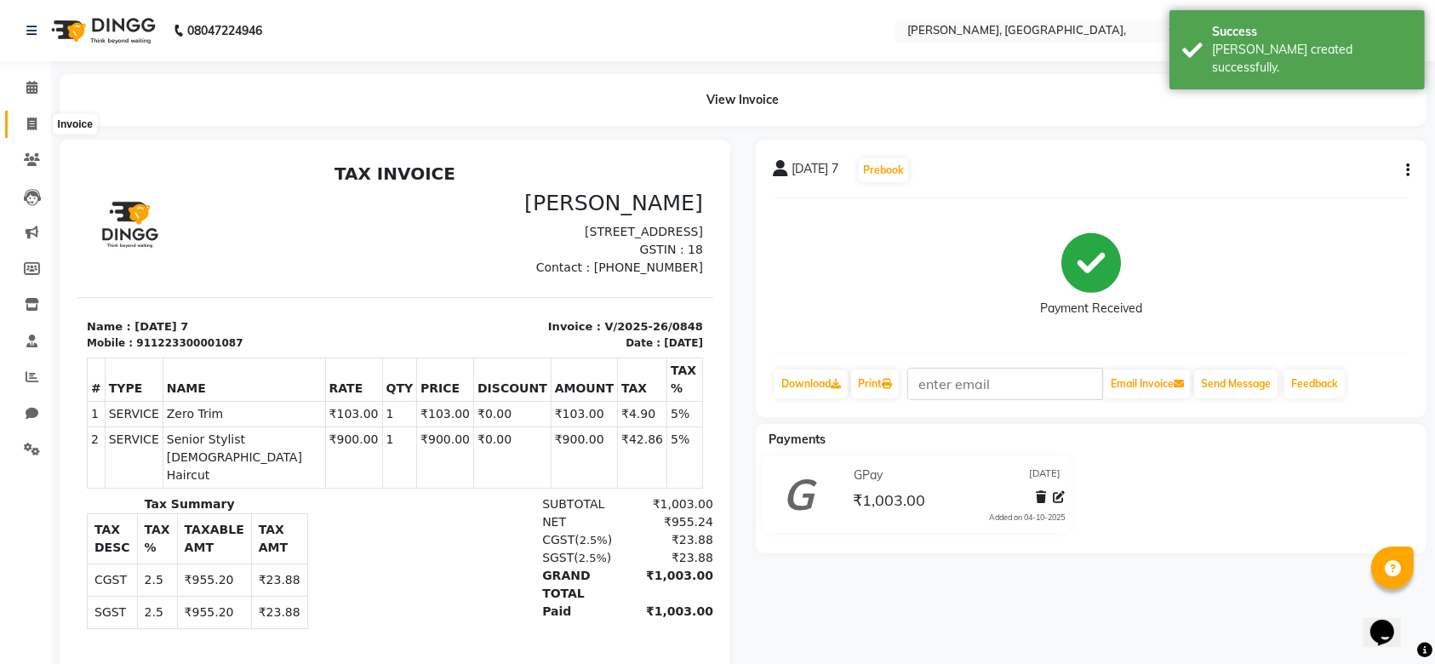
click at [35, 128] on icon at bounding box center [31, 123] width 9 height 13
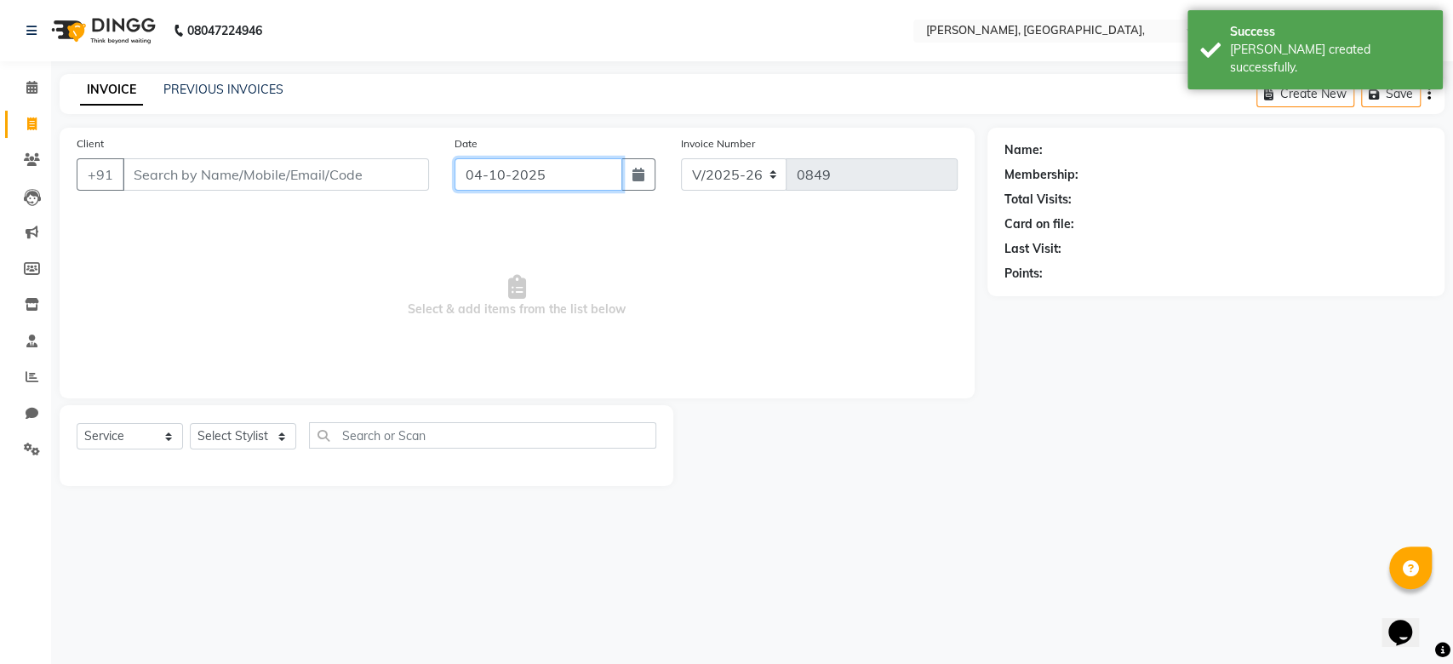
click at [486, 170] on input "04-10-2025" at bounding box center [538, 174] width 168 height 32
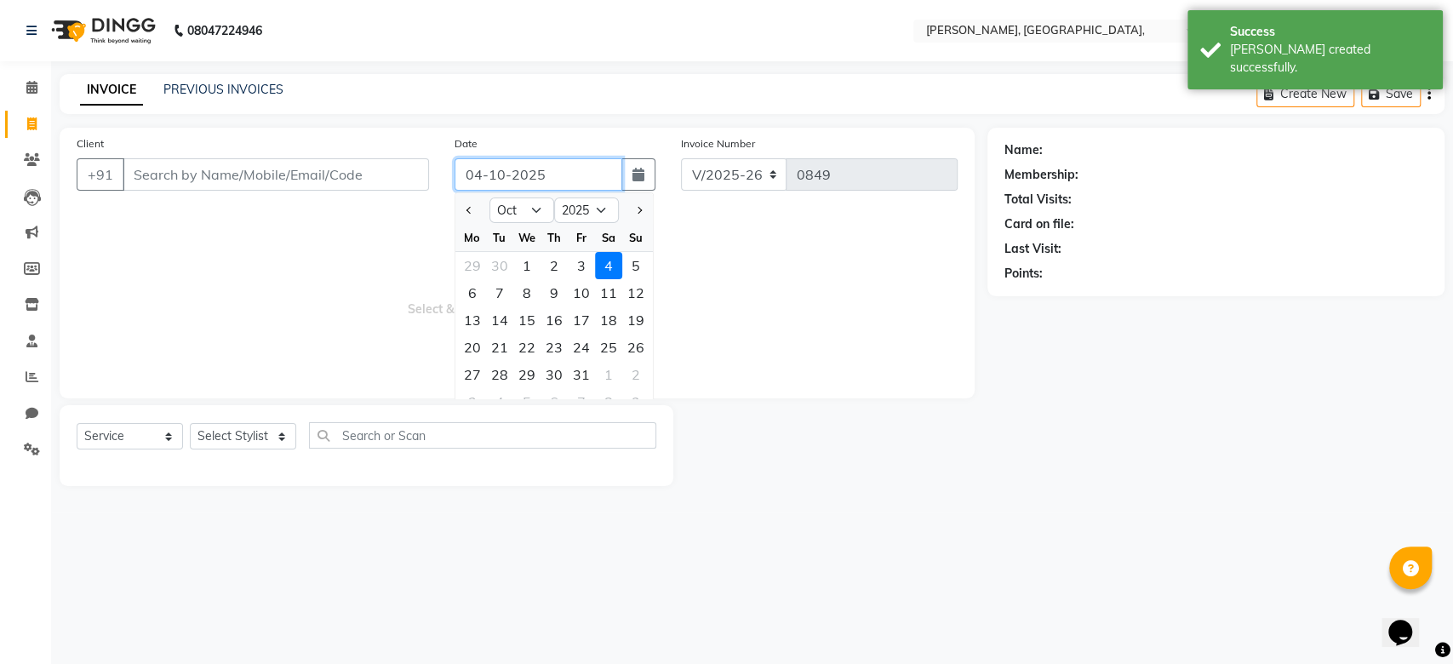
click at [486, 170] on input "04-10-2025" at bounding box center [538, 174] width 168 height 32
paste input "6-09"
click at [347, 162] on input "Client" at bounding box center [276, 174] width 306 height 32
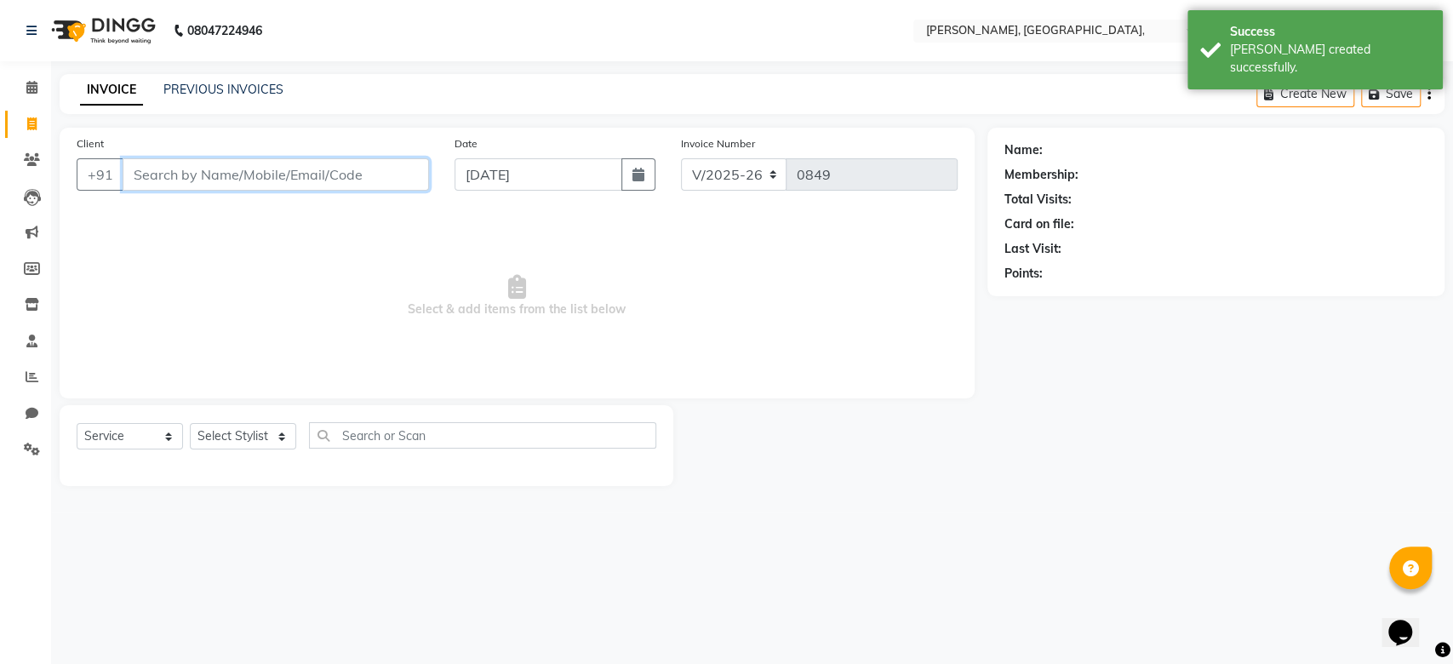
click at [347, 162] on input "Client" at bounding box center [276, 174] width 306 height 32
paste input "06-09-2025"
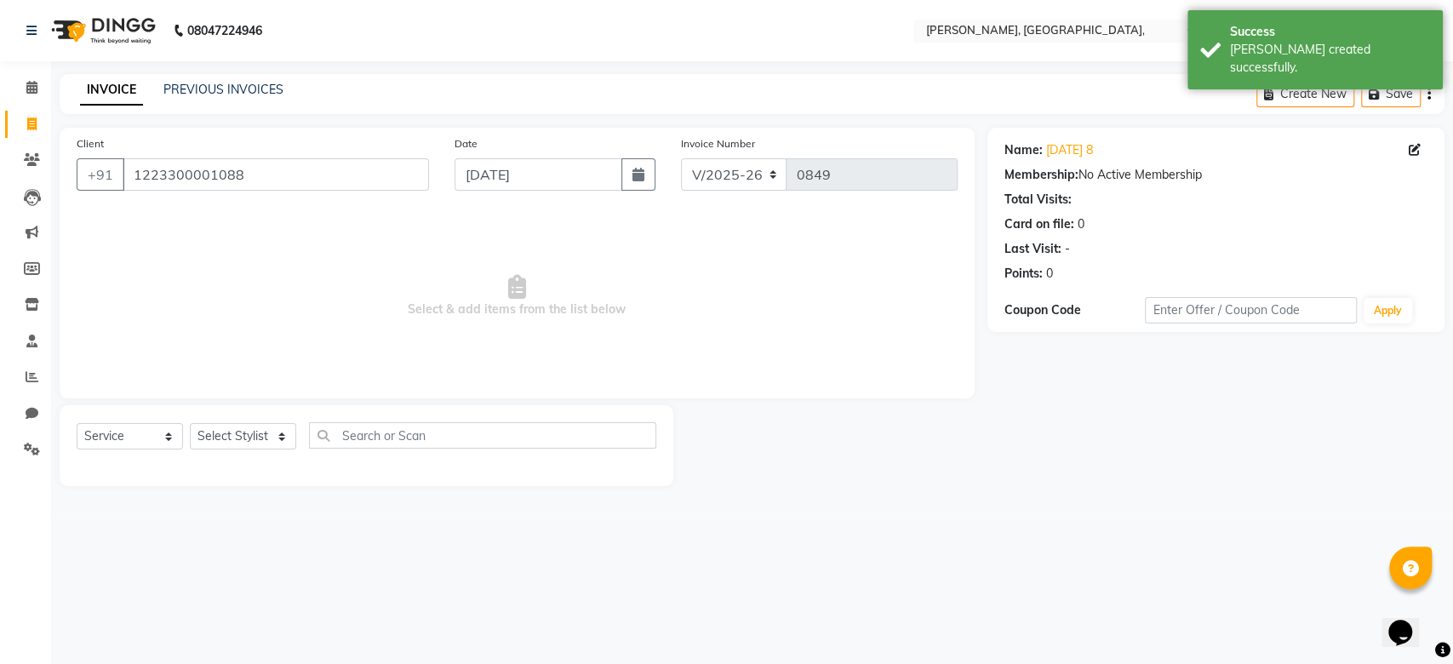
click at [233, 420] on div "Select Service Product Membership Package Voucher Prepaid Gift Card Select Styl…" at bounding box center [367, 445] width 614 height 81
click at [239, 429] on select "Select Stylist Aarti Admin Anuradha Armaan Arunima Asif Kamlesh Nirmala Rahat A…" at bounding box center [243, 436] width 106 height 26
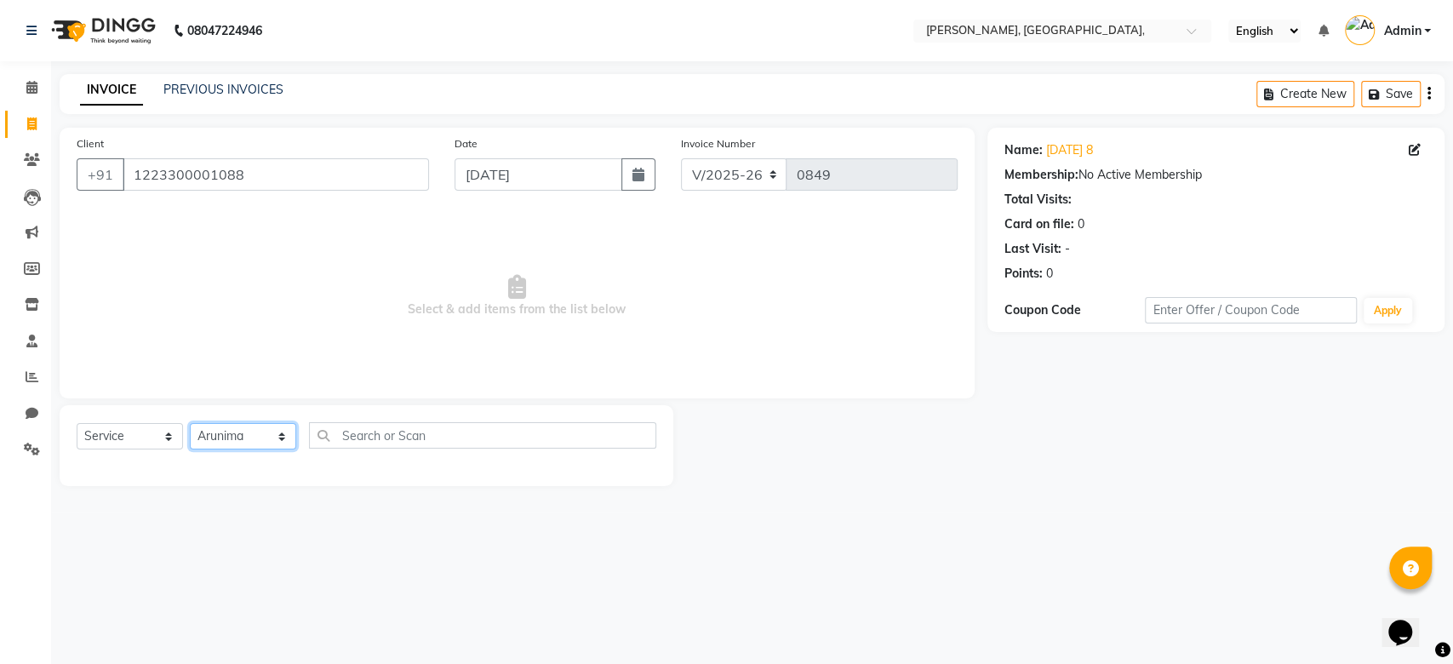
click at [190, 423] on select "Select Stylist Aarti Admin Anuradha Armaan Arunima Asif Kamlesh Nirmala Rahat A…" at bounding box center [243, 436] width 106 height 26
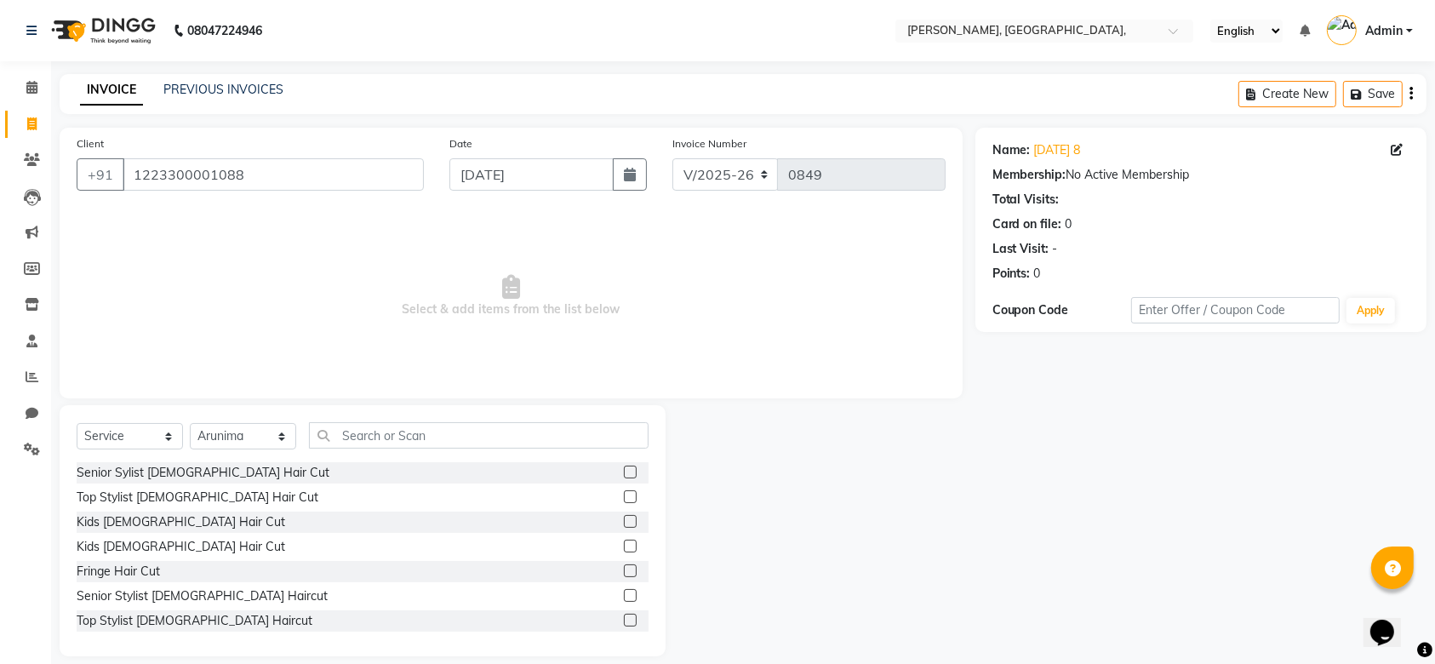
drag, startPoint x: 358, startPoint y: 420, endPoint x: 358, endPoint y: 430, distance: 9.4
click at [358, 430] on div "Select Service Product Membership Package Voucher Prepaid Gift Card Select Styl…" at bounding box center [363, 530] width 606 height 251
click at [358, 430] on input "text" at bounding box center [479, 435] width 340 height 26
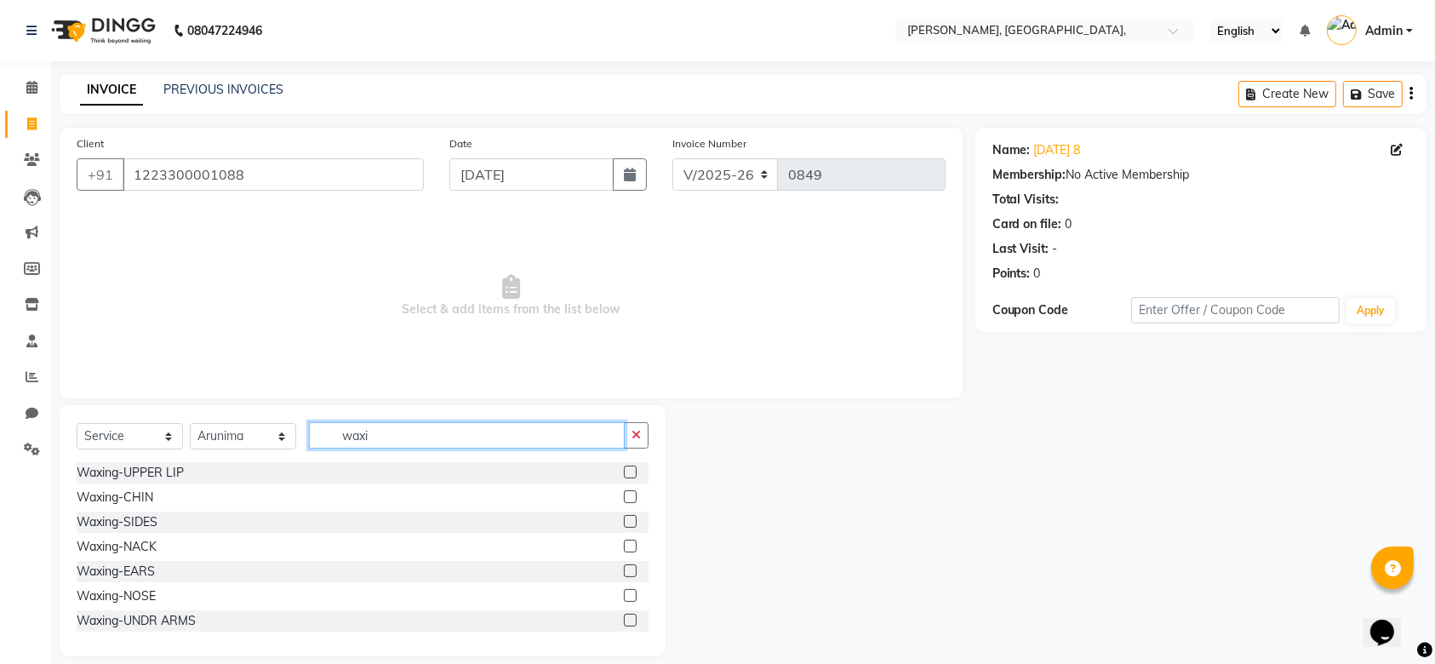
scroll to position [323, 0]
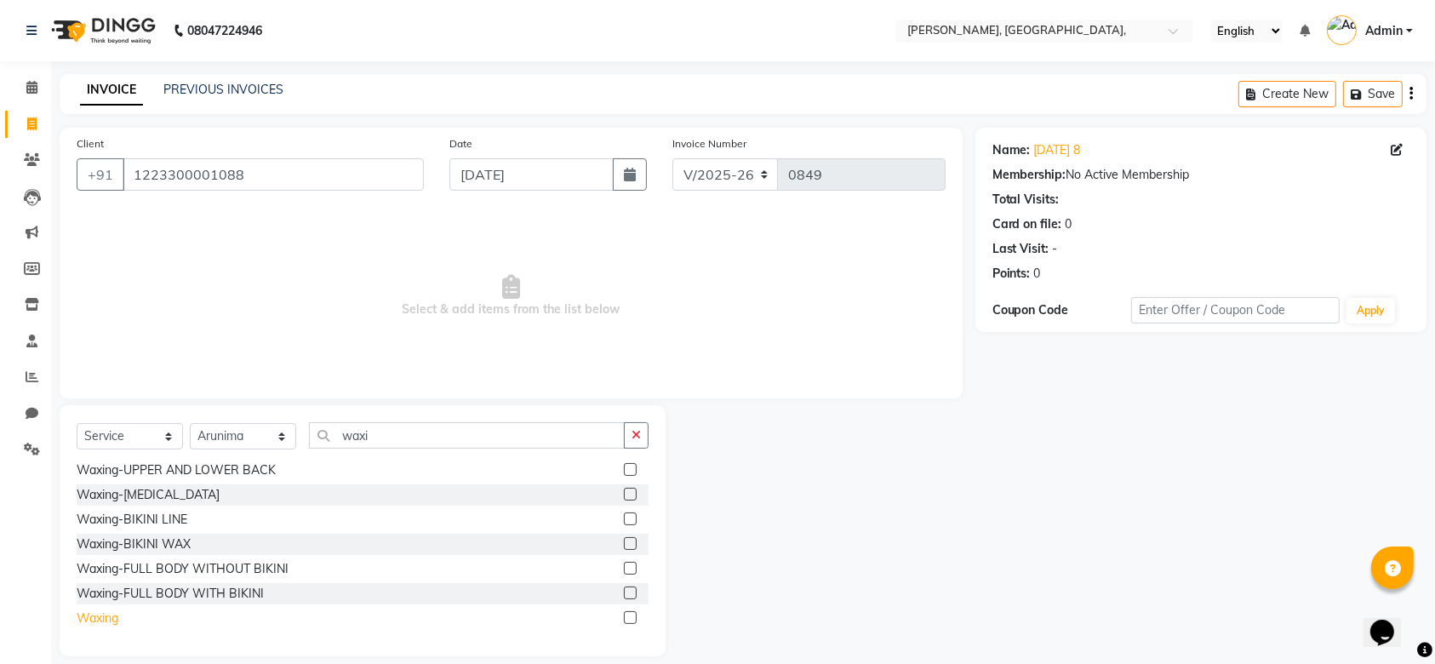
click at [106, 622] on div "Waxing" at bounding box center [98, 618] width 42 height 18
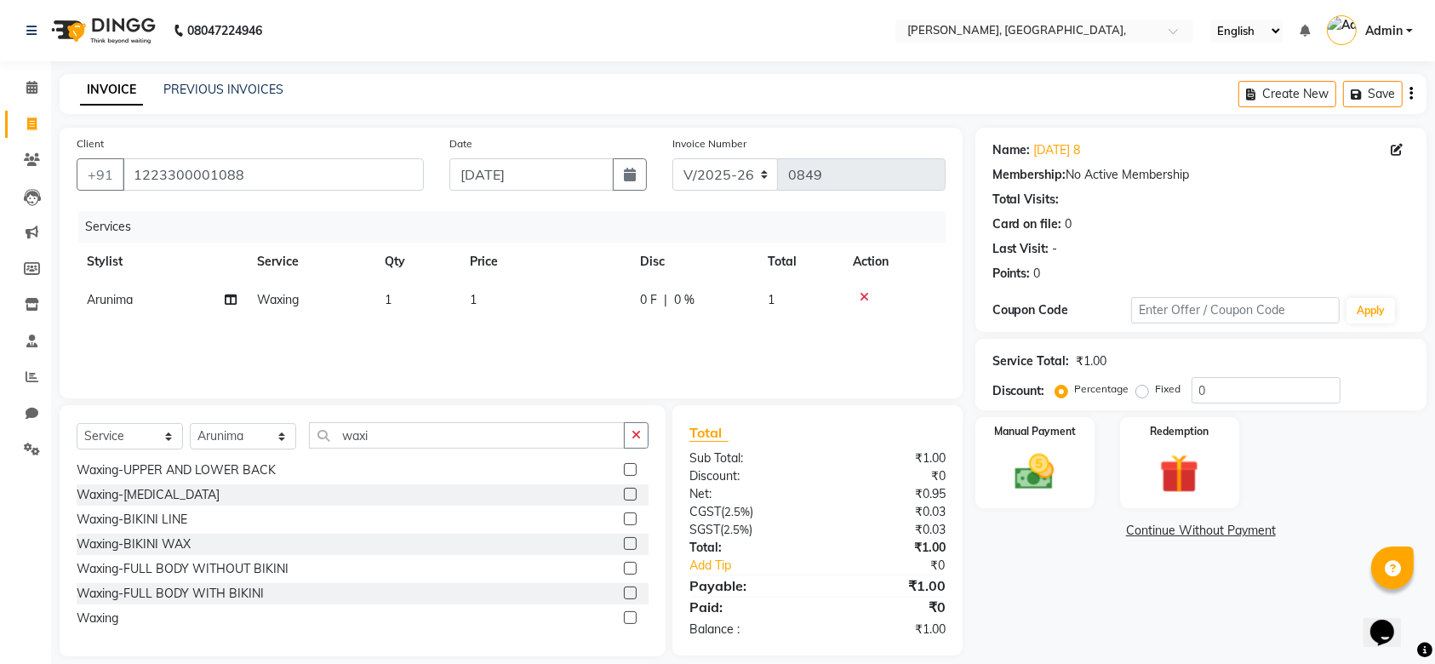
click at [566, 285] on td "1" at bounding box center [545, 300] width 170 height 38
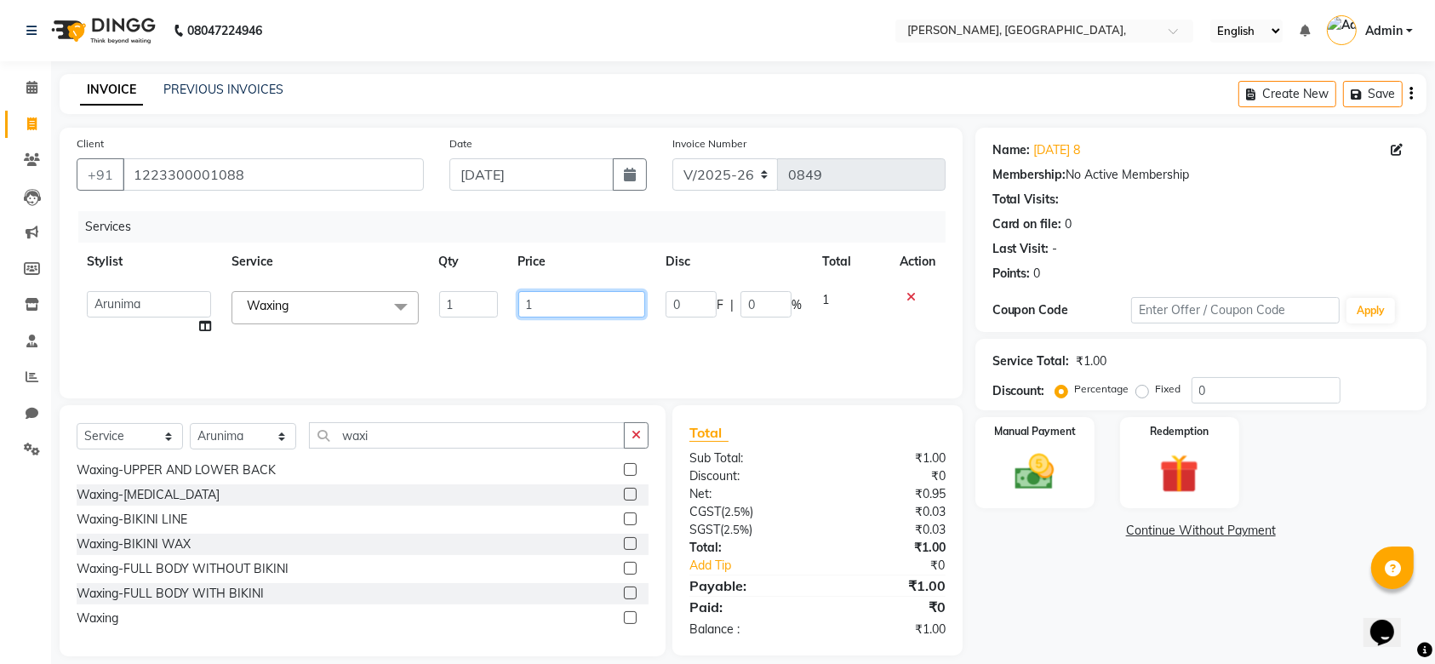
drag, startPoint x: 566, startPoint y: 285, endPoint x: 568, endPoint y: 294, distance: 8.7
click at [568, 294] on td "1" at bounding box center [582, 313] width 148 height 65
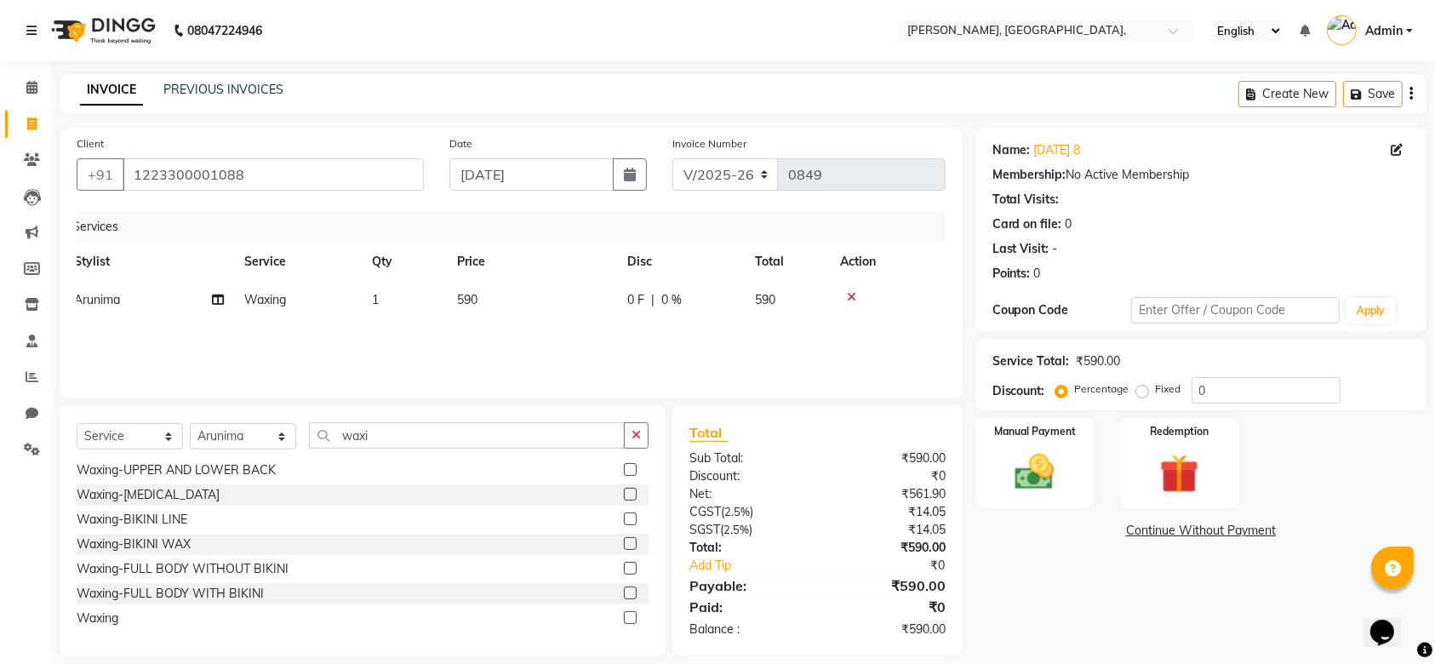
click at [609, 343] on div "Services Stylist Service Qty Price Disc Total Action Arunima Waxing 1 590 0 F |…" at bounding box center [511, 296] width 869 height 170
click at [1009, 476] on img at bounding box center [1035, 472] width 66 height 47
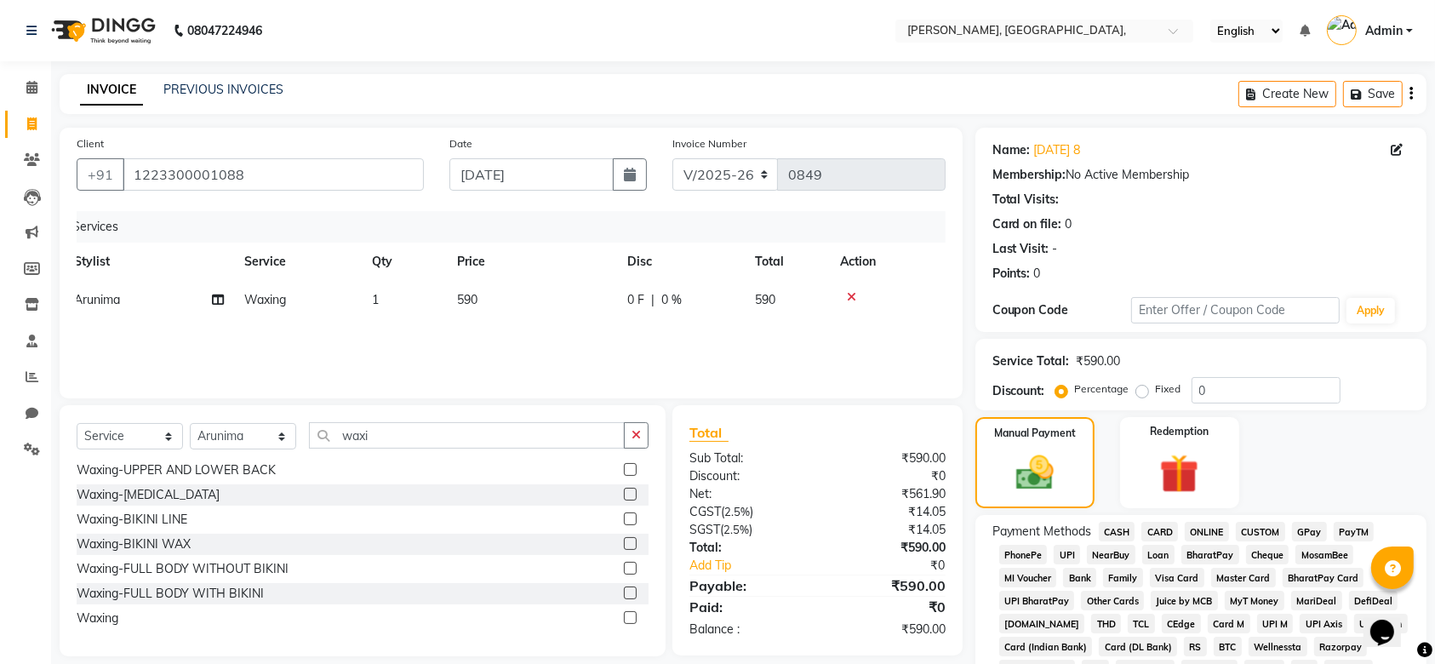
click at [1323, 534] on span "GPay" at bounding box center [1309, 532] width 35 height 20
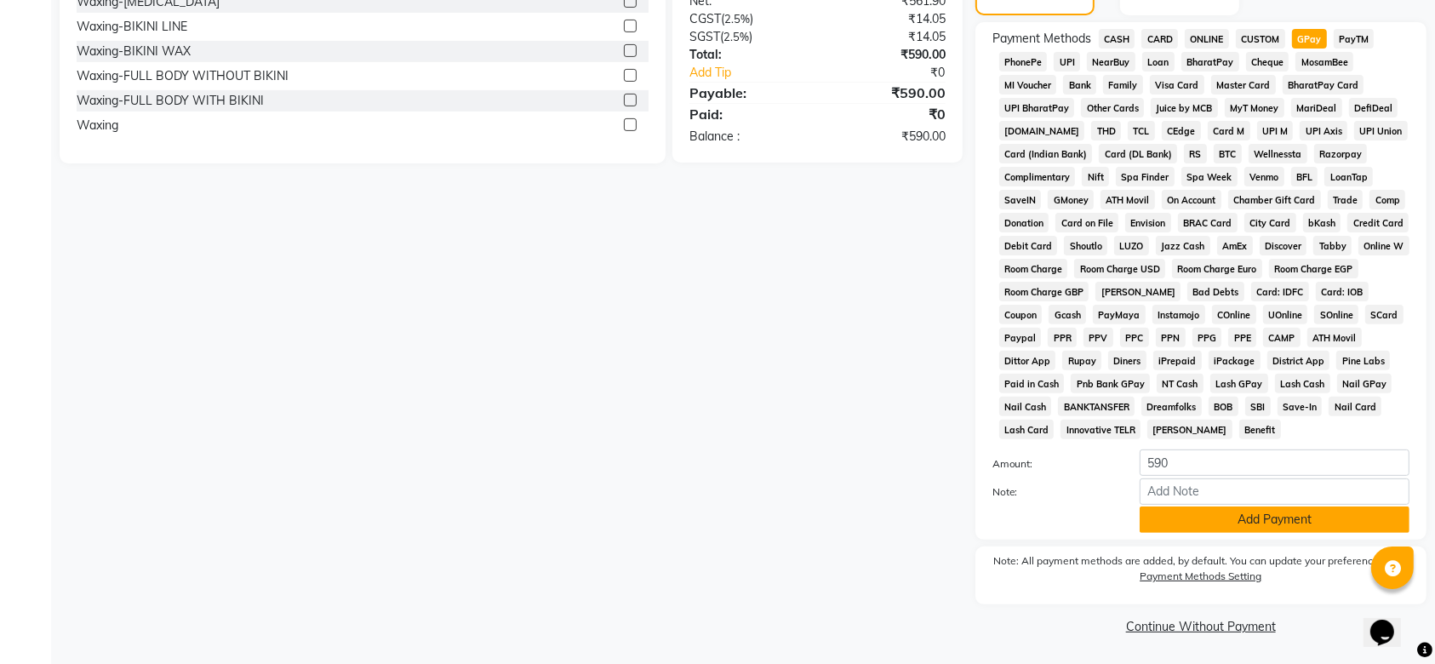
drag, startPoint x: 1138, startPoint y: 521, endPoint x: 1181, endPoint y: 521, distance: 43.4
click at [1181, 521] on div "Add Payment" at bounding box center [1274, 519] width 295 height 26
click at [1181, 521] on button "Add Payment" at bounding box center [1275, 519] width 270 height 26
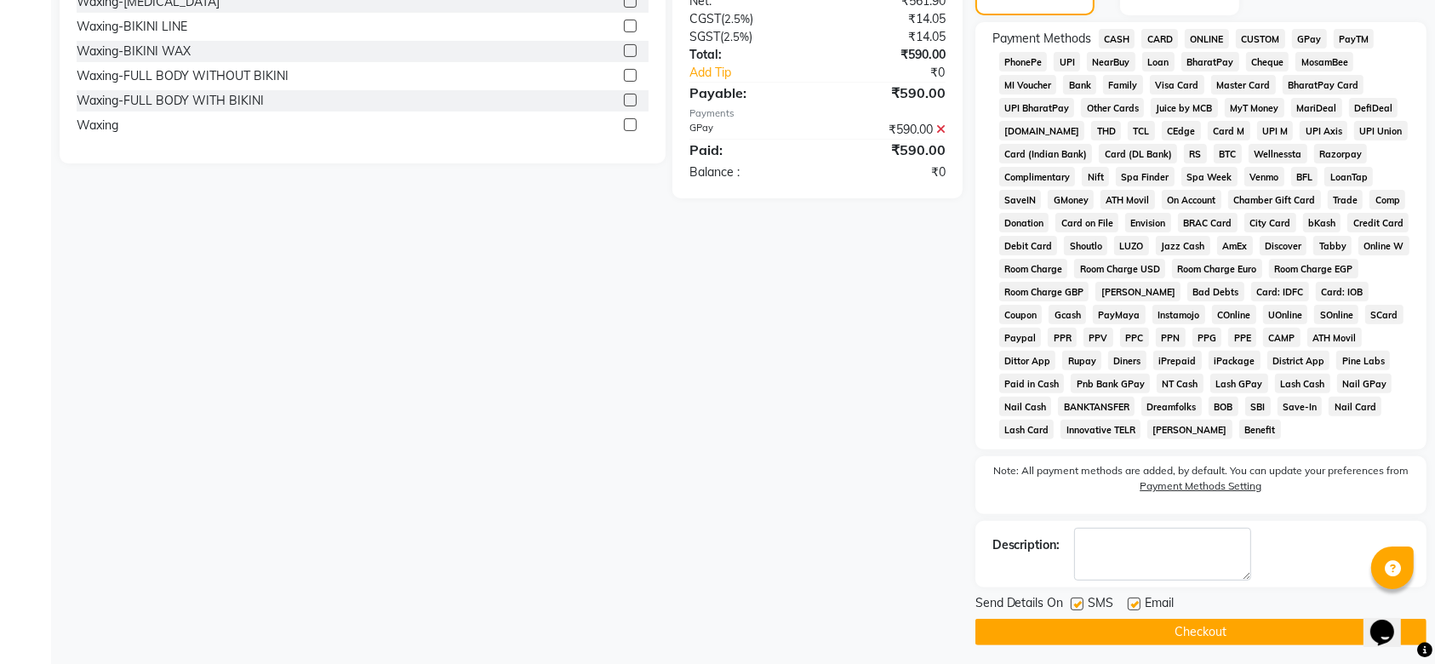
click at [1080, 603] on label at bounding box center [1077, 603] width 13 height 13
click at [1080, 603] on input "checkbox" at bounding box center [1076, 604] width 11 height 11
click at [1131, 603] on label at bounding box center [1134, 603] width 13 height 13
click at [1131, 603] on input "checkbox" at bounding box center [1133, 604] width 11 height 11
click at [1115, 620] on button "Checkout" at bounding box center [1200, 632] width 451 height 26
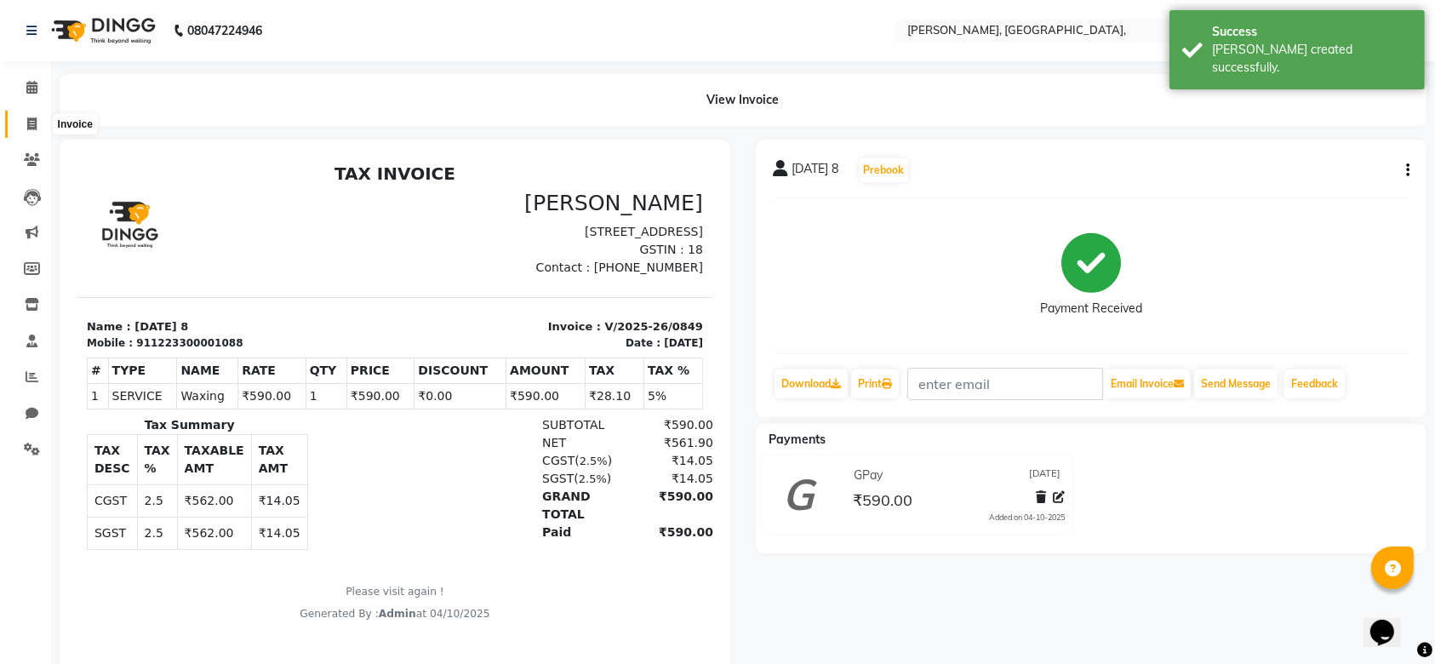
click at [29, 129] on icon at bounding box center [31, 123] width 9 height 13
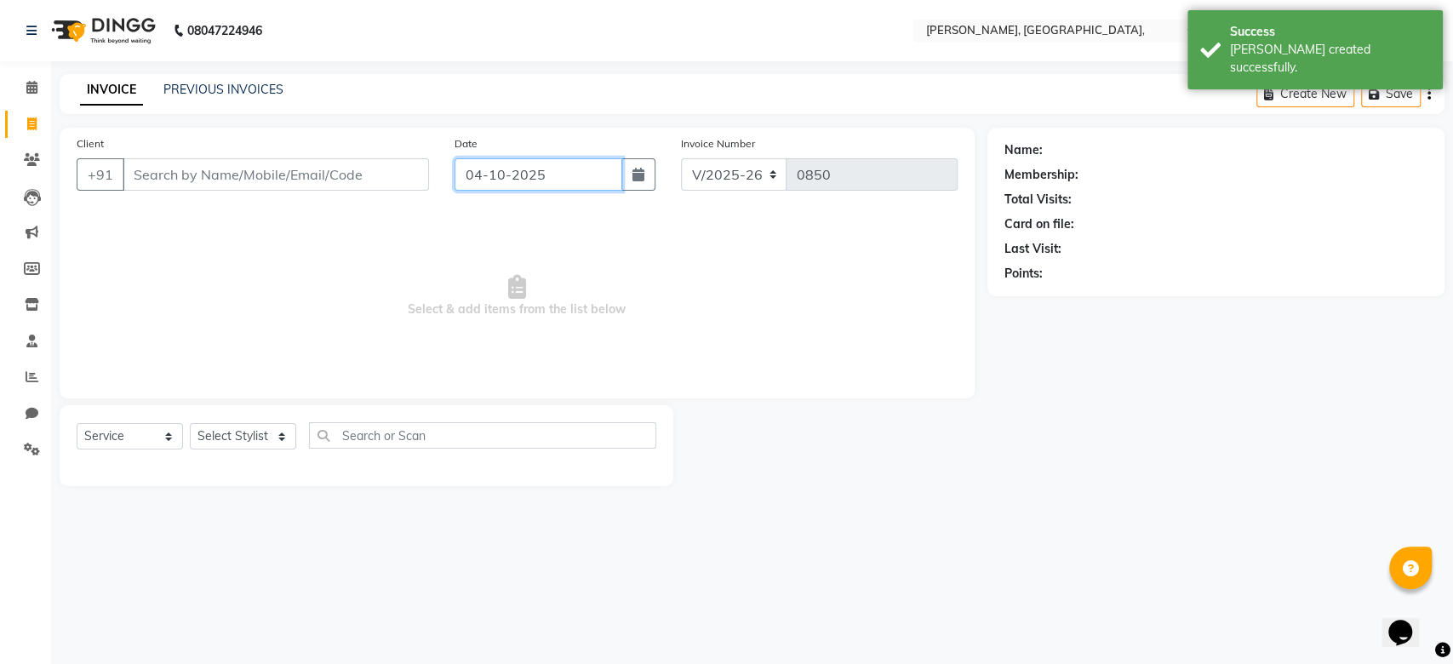
click at [506, 169] on input "04-10-2025" at bounding box center [538, 174] width 168 height 32
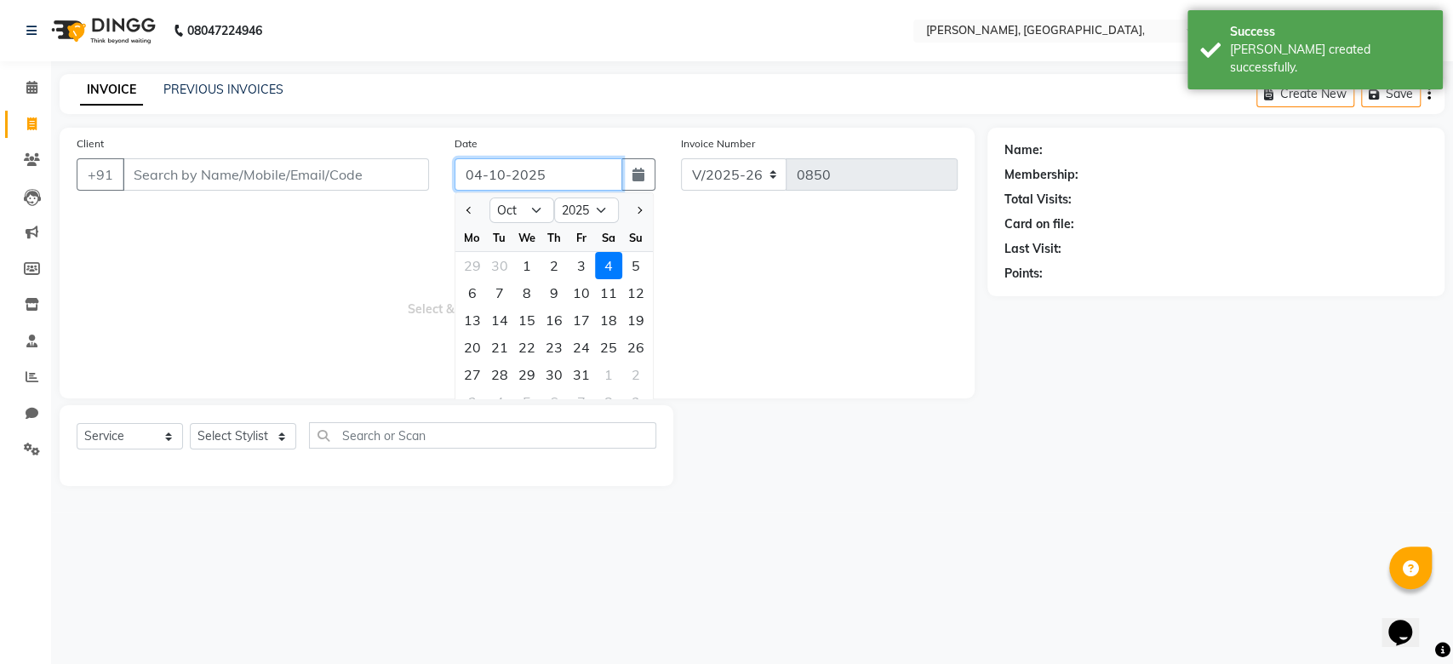
click at [506, 169] on input "04-10-2025" at bounding box center [538, 174] width 168 height 32
paste input "6-09"
click at [367, 169] on input "Client" at bounding box center [276, 174] width 306 height 32
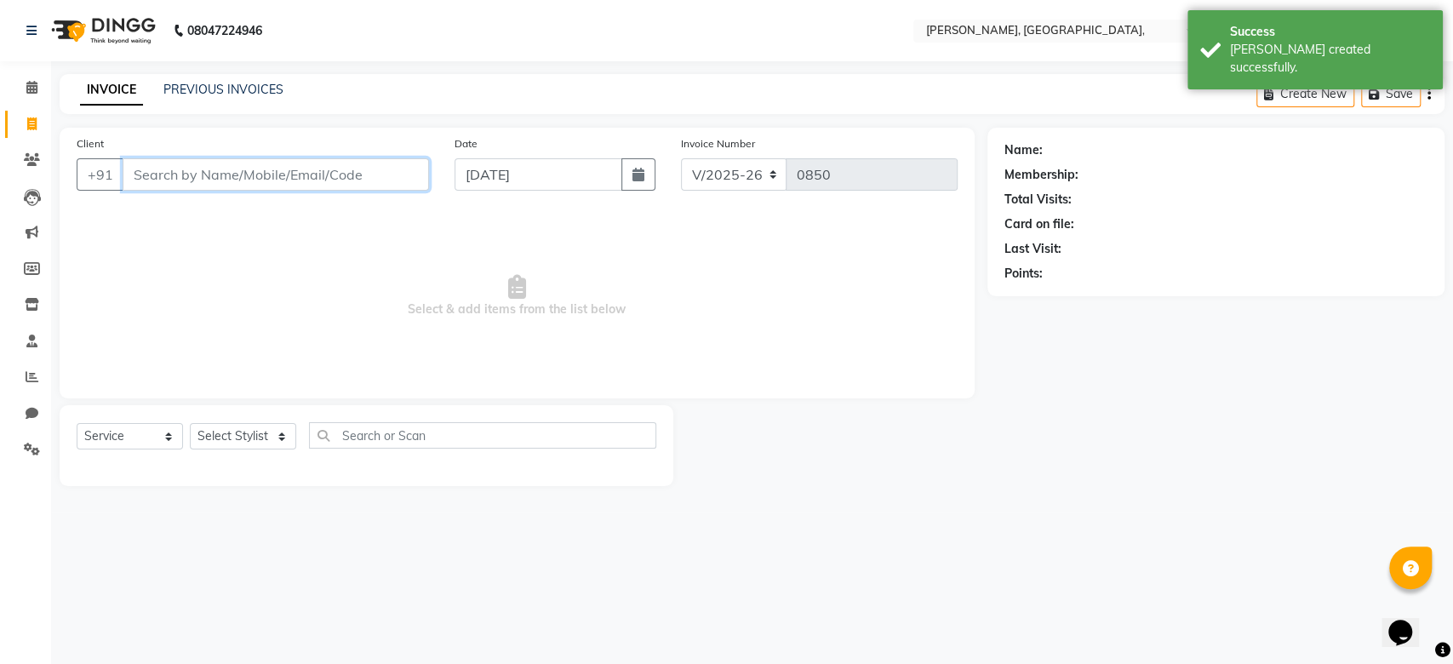
click at [367, 169] on input "Client" at bounding box center [276, 174] width 306 height 32
paste input "06-09-2025"
click at [398, 159] on button "Add Client" at bounding box center [385, 174] width 88 height 32
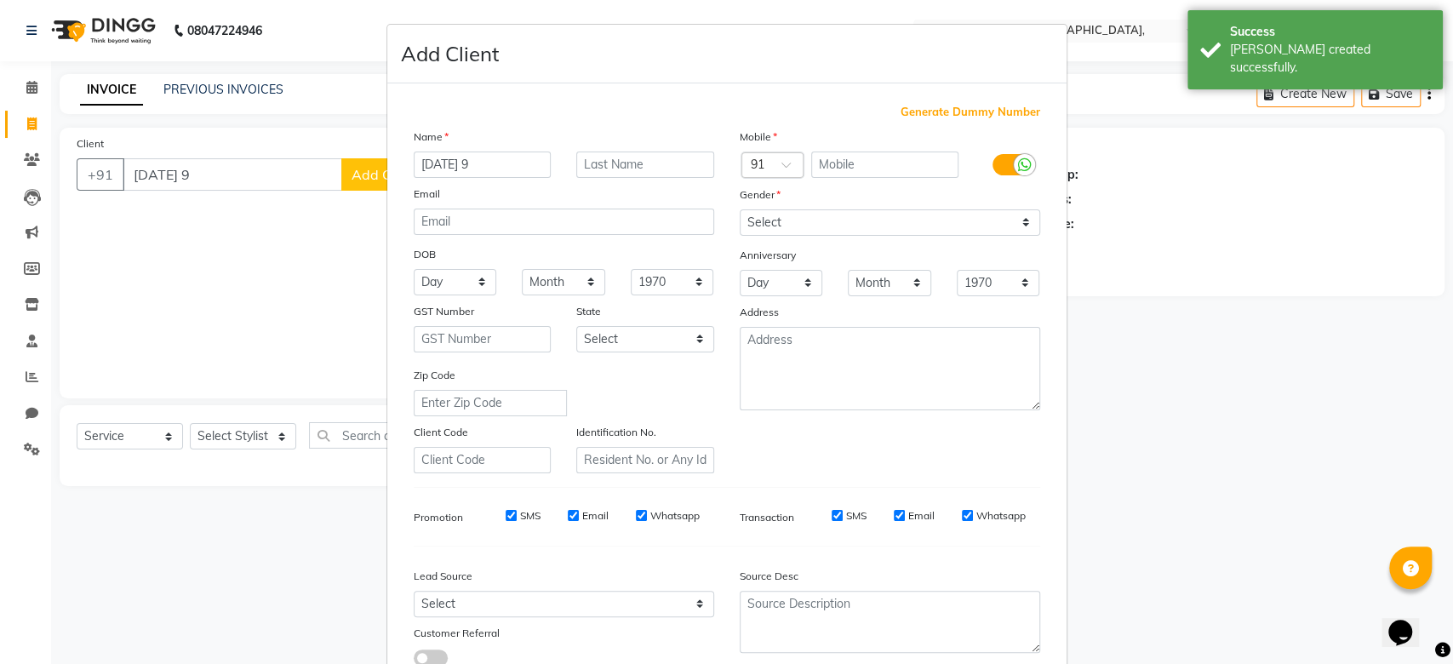
click at [934, 106] on span "Generate Dummy Number" at bounding box center [970, 112] width 140 height 17
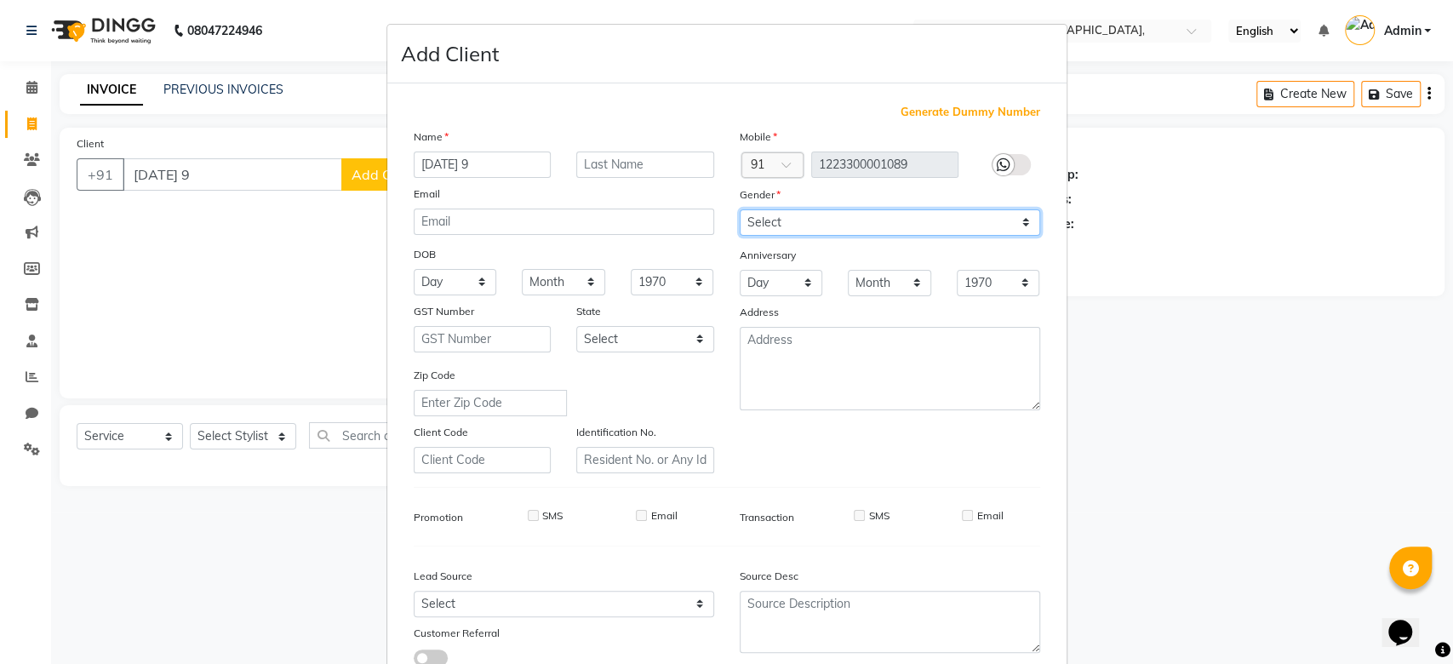
click at [879, 221] on select "Select Male Female Other Prefer Not To Say" at bounding box center [890, 222] width 300 height 26
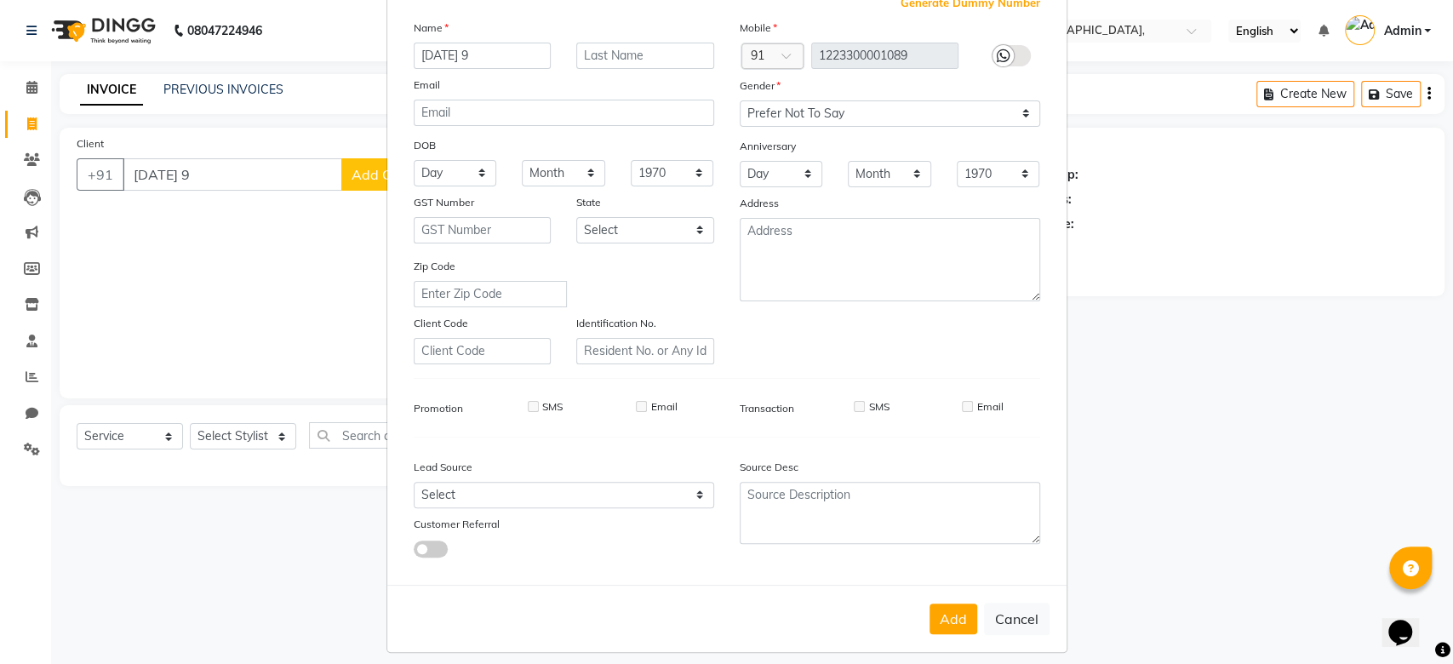
click at [916, 318] on div "Mobile Country Code × 91 1223300001089 Gender Select Male Female Other Prefer N…" at bounding box center [890, 192] width 326 height 346
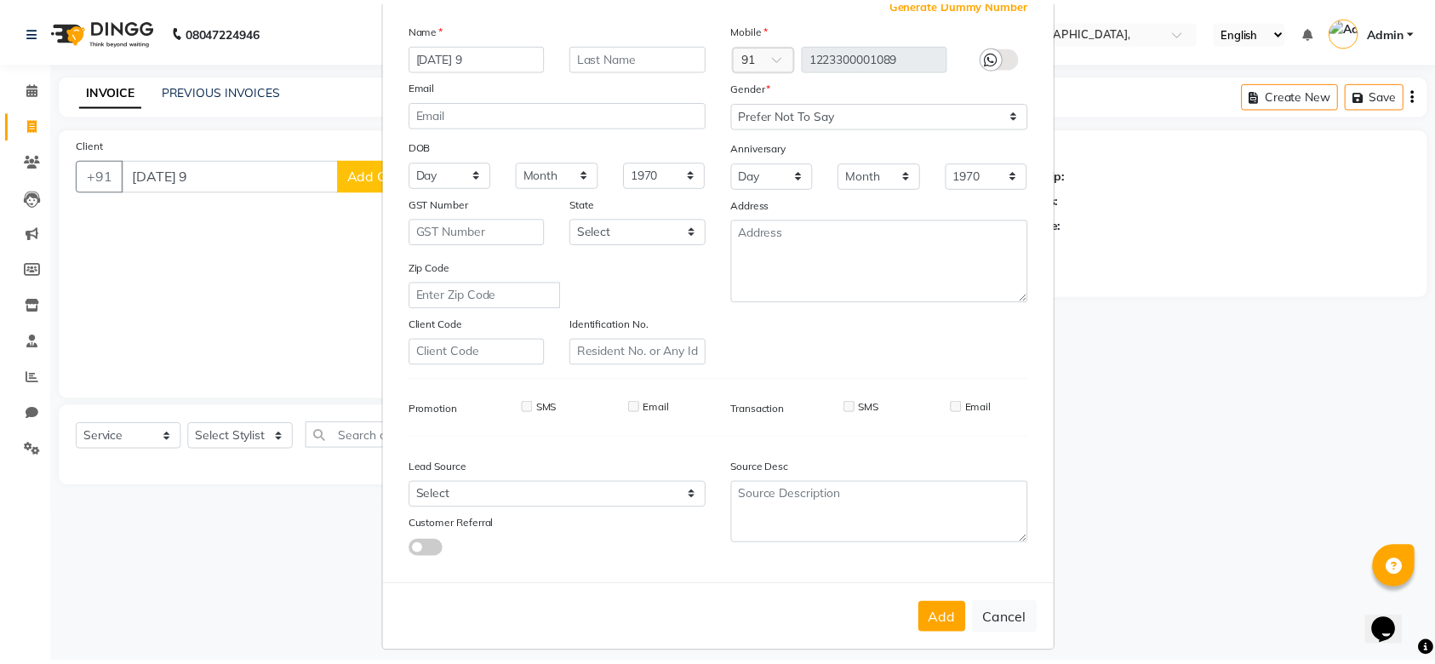
scroll to position [117, 0]
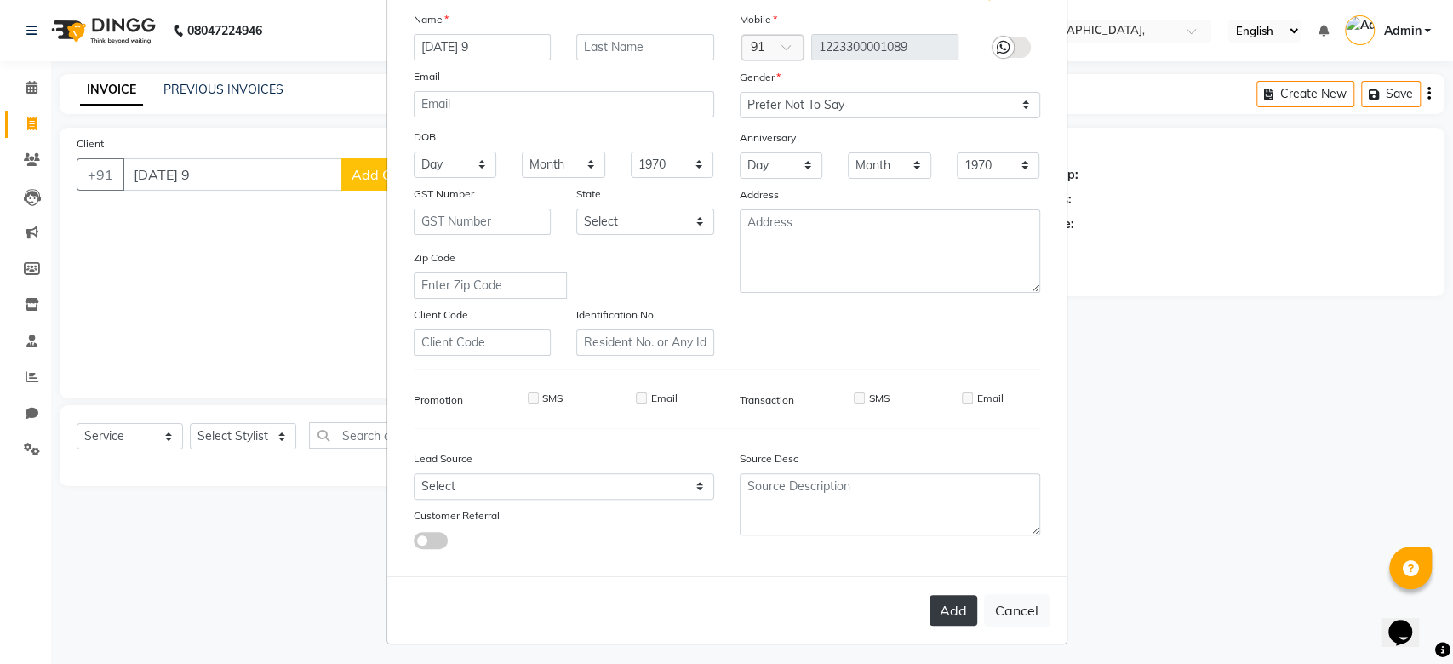
click at [956, 598] on button "Add" at bounding box center [953, 610] width 48 height 31
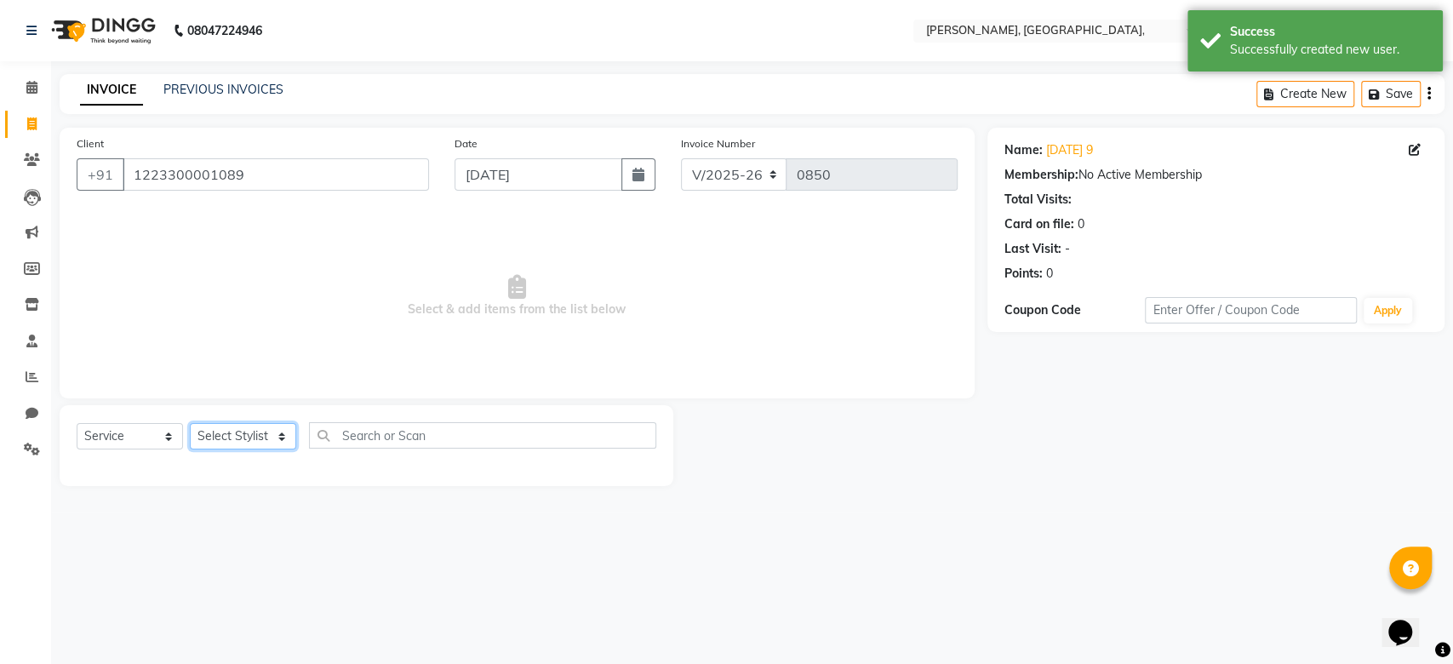
click at [226, 432] on select "Select Stylist Aarti Admin Anuradha Armaan Arunima Asif Kamlesh Nirmala Rahat A…" at bounding box center [243, 436] width 106 height 26
click at [190, 423] on select "Select Stylist Aarti Admin Anuradha Armaan Arunima Asif Kamlesh Nirmala Rahat A…" at bounding box center [243, 436] width 106 height 26
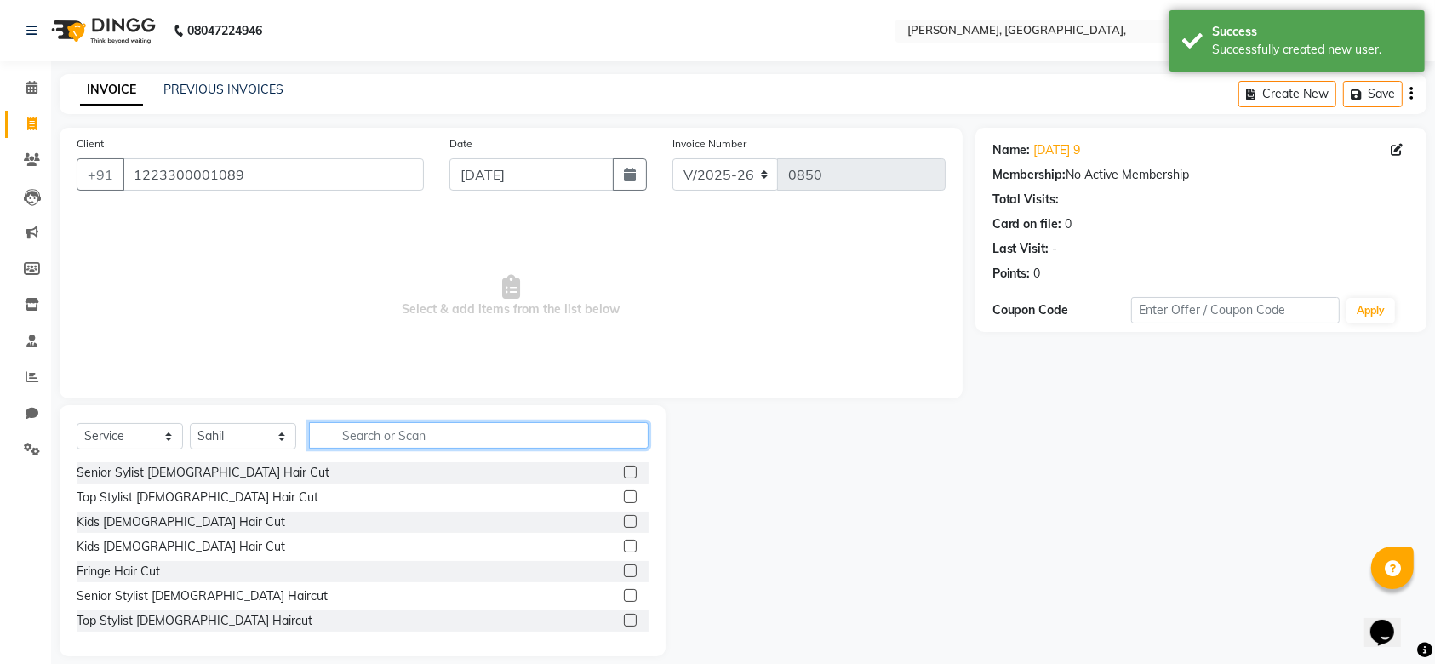
click at [420, 439] on input "text" at bounding box center [479, 435] width 340 height 26
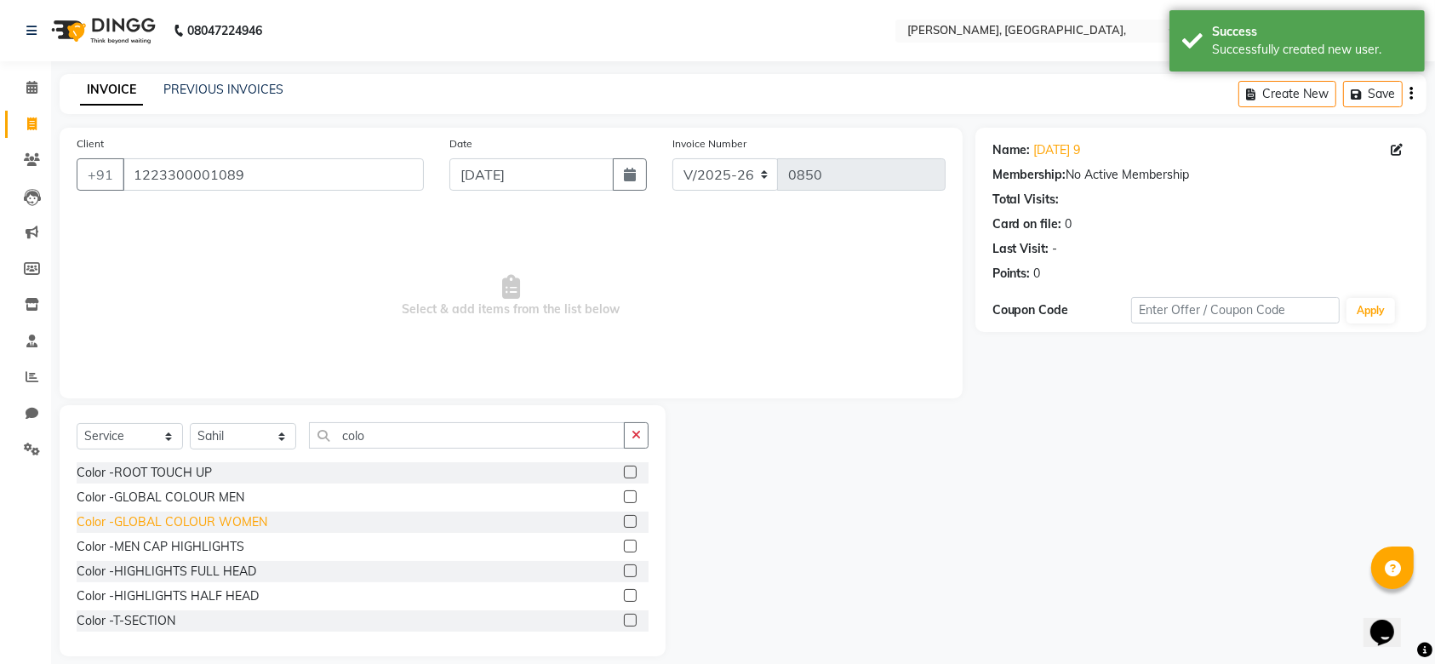
click at [234, 517] on div "Color -GLOBAL COLOUR WOMEN" at bounding box center [172, 522] width 191 height 18
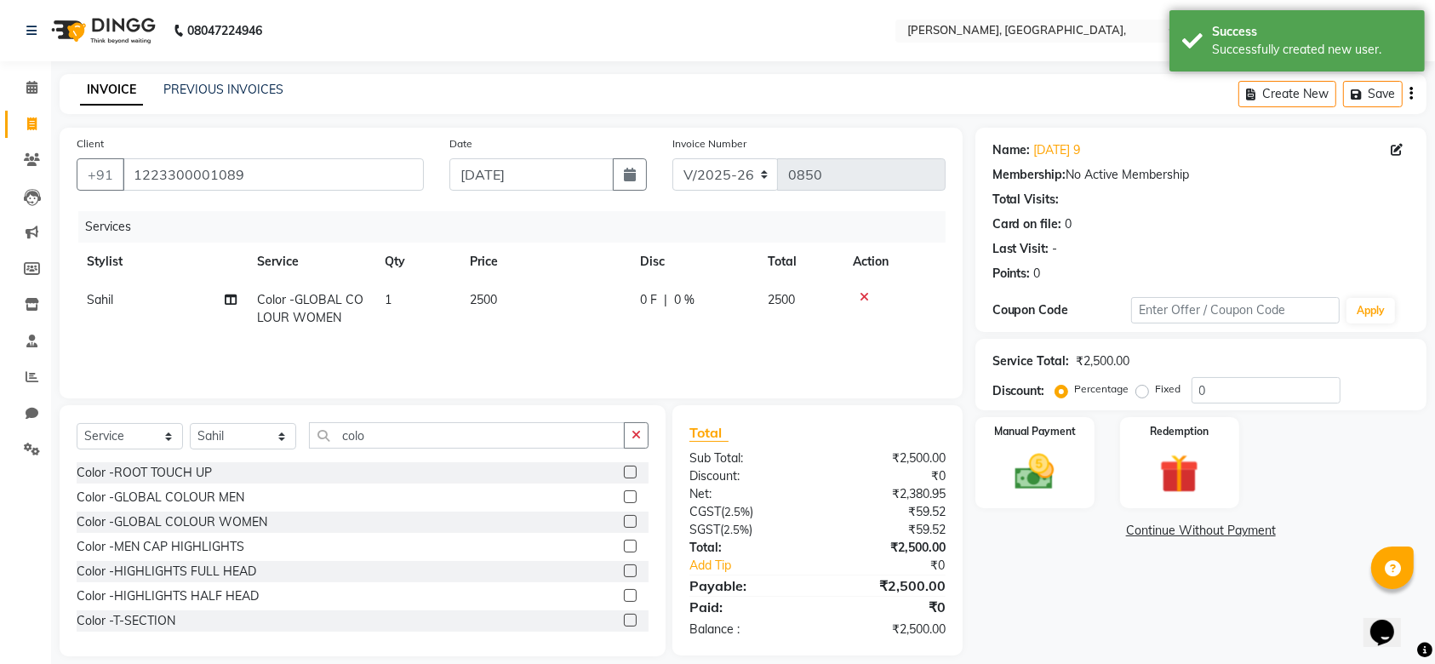
click at [563, 294] on td "2500" at bounding box center [545, 309] width 170 height 56
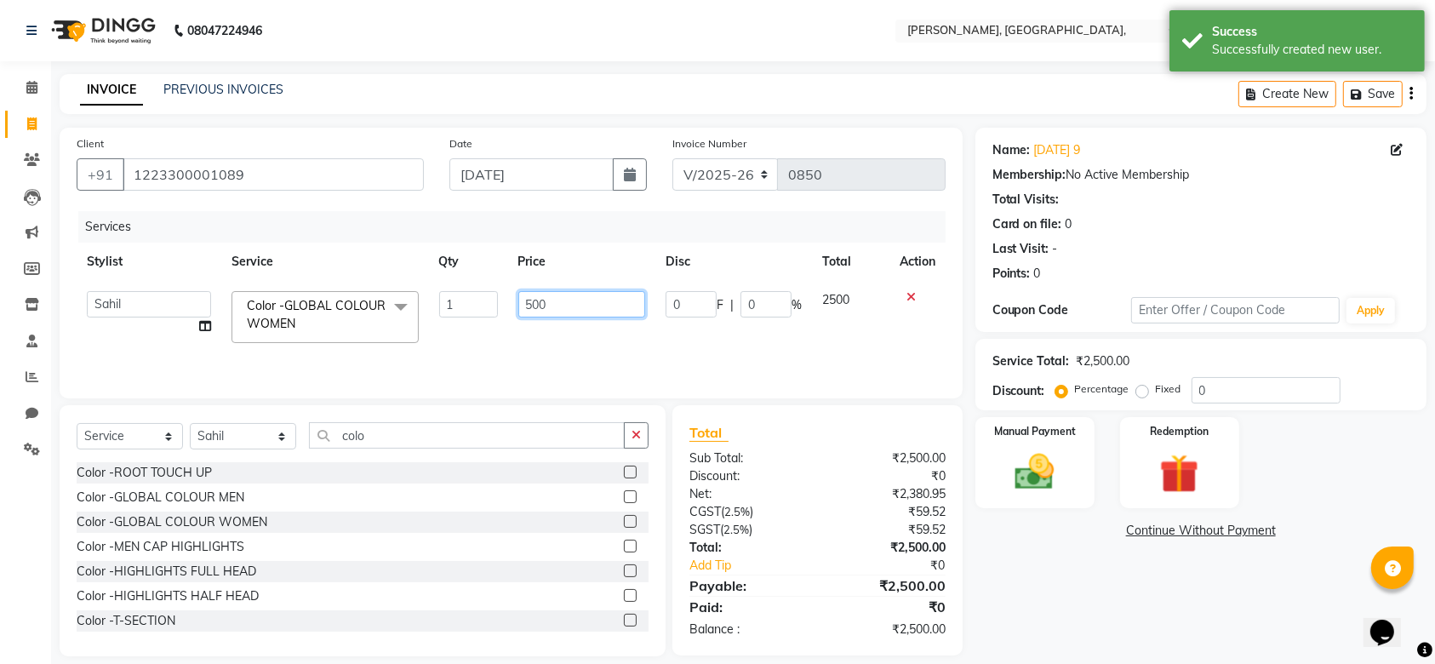
click at [530, 308] on input "500" at bounding box center [582, 304] width 128 height 26
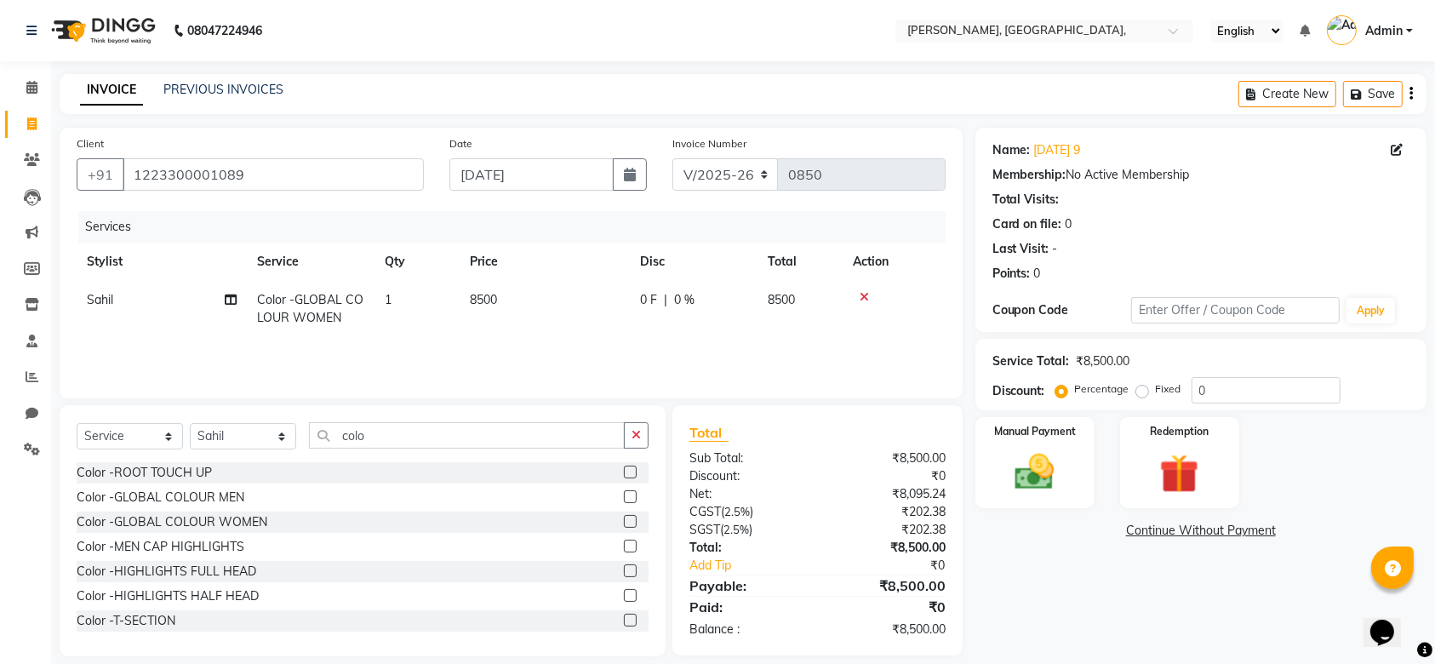
click at [583, 349] on div "Services Stylist Service Qty Price Disc Total Action Sahil Color -GLOBAL COLOUR…" at bounding box center [511, 296] width 869 height 170
click at [1000, 428] on label "Manual Payment" at bounding box center [1034, 430] width 85 height 16
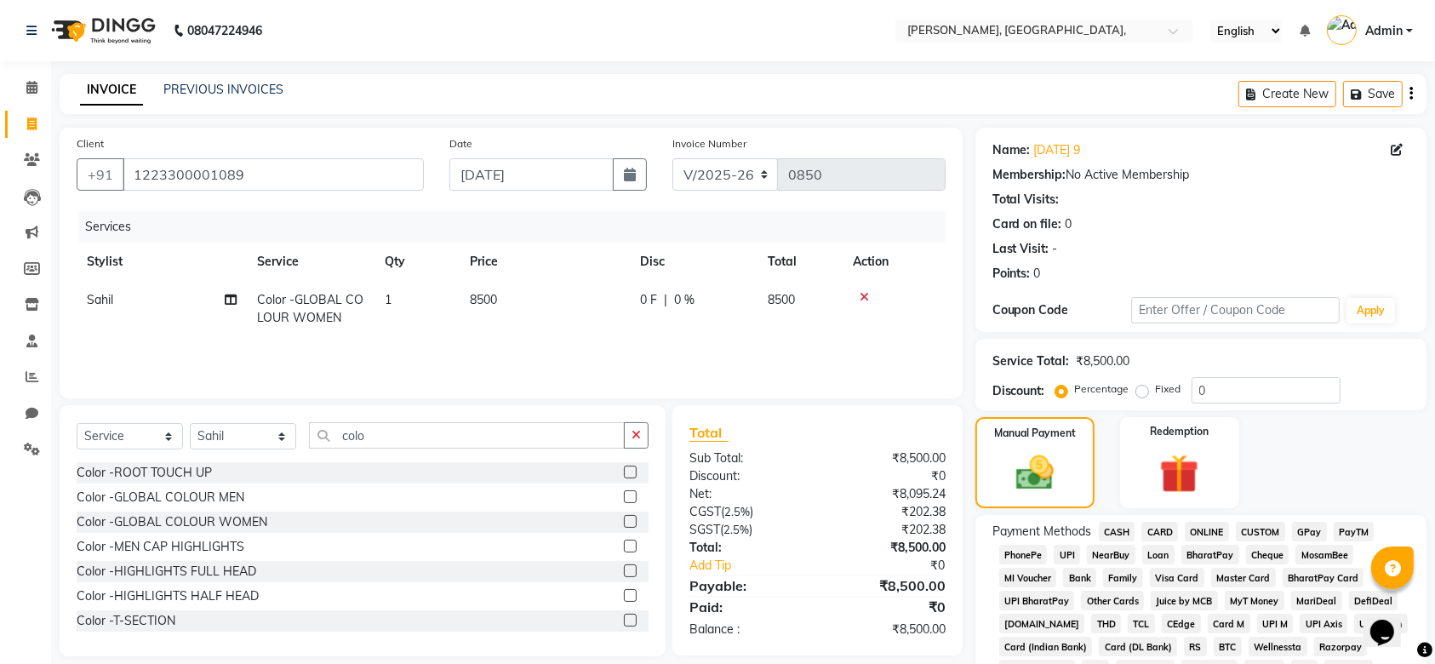
click at [1310, 526] on span "GPay" at bounding box center [1309, 532] width 35 height 20
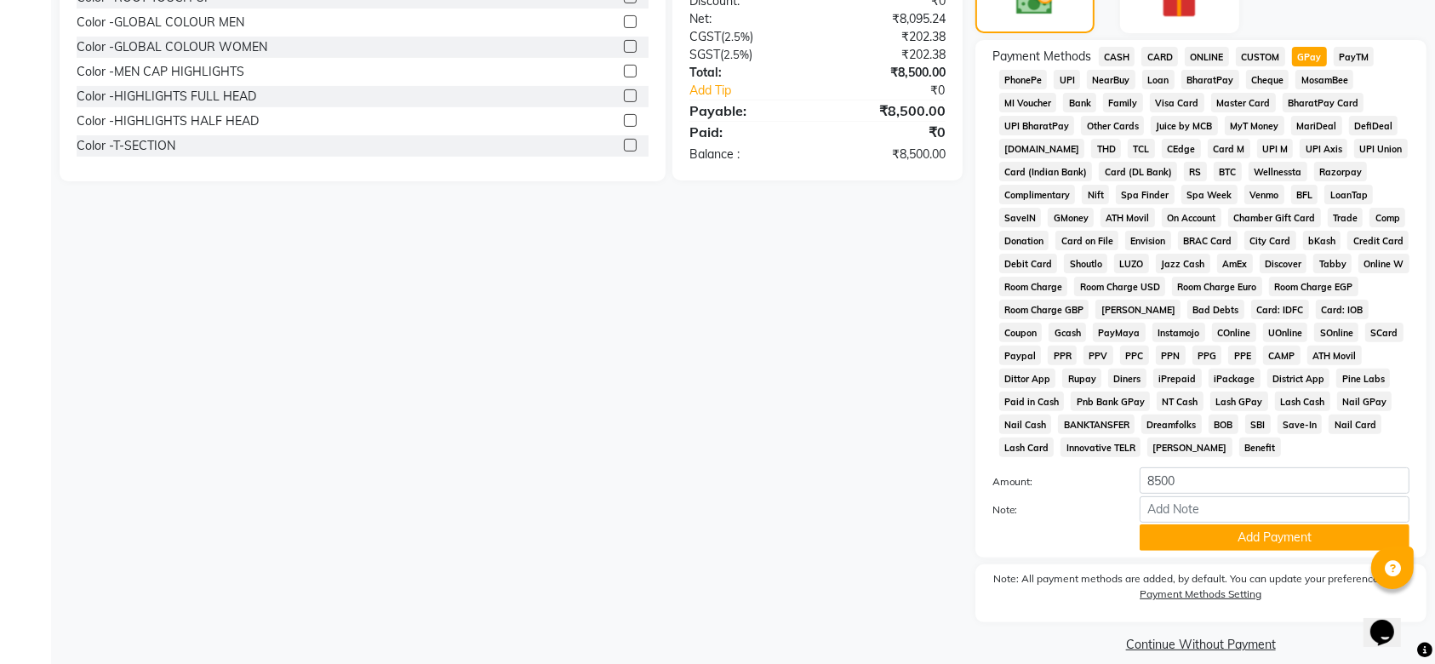
scroll to position [493, 0]
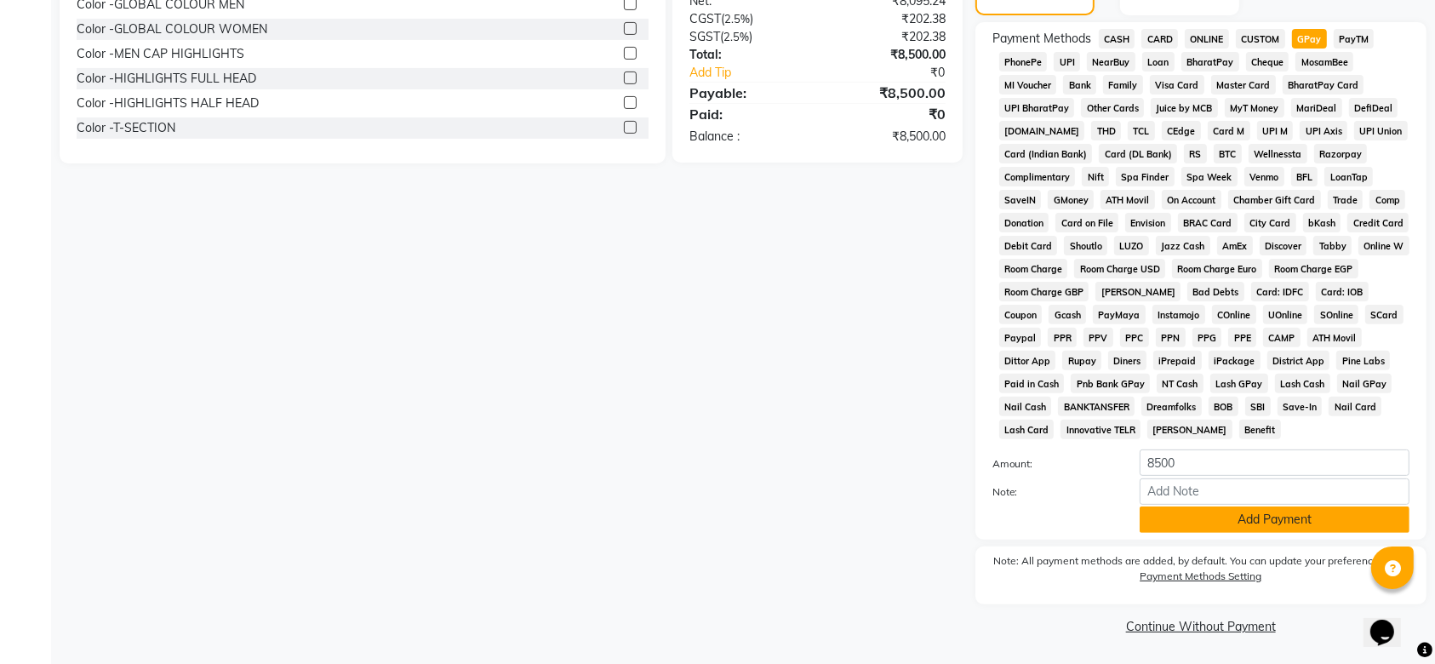
click at [1260, 514] on button "Add Payment" at bounding box center [1275, 519] width 270 height 26
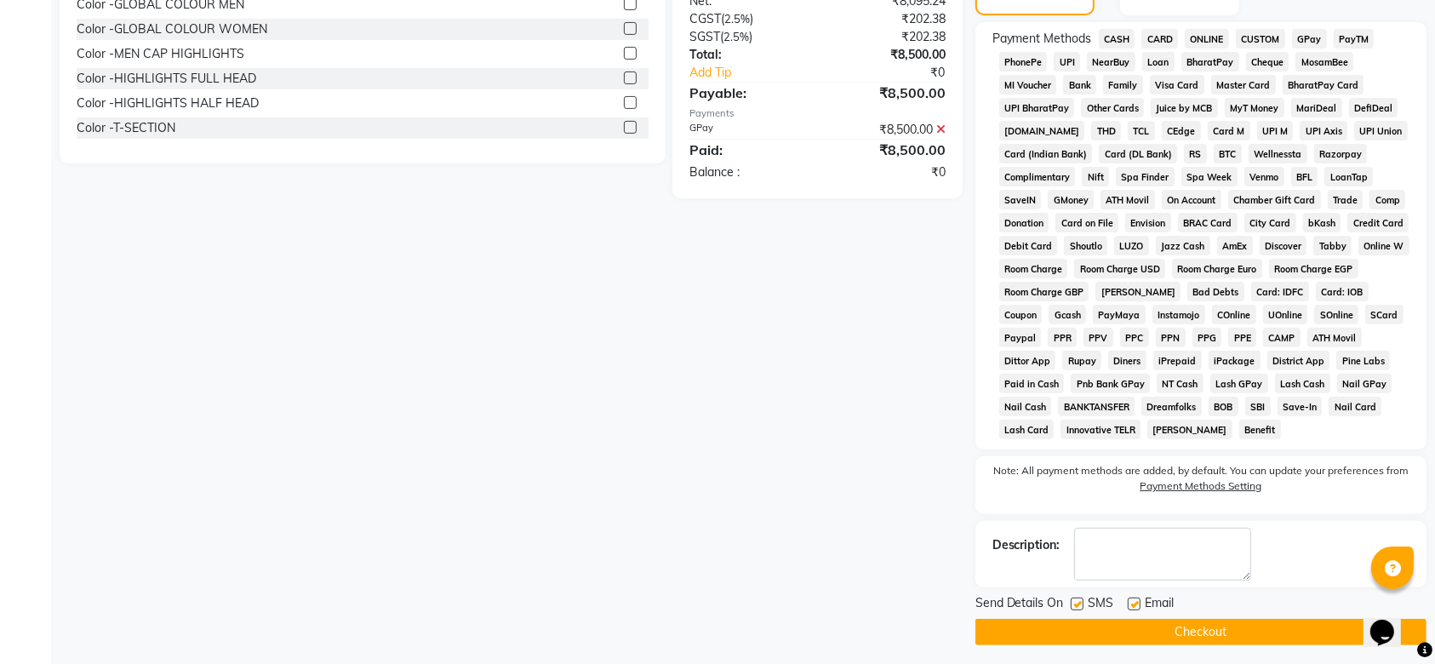
click at [1075, 606] on label at bounding box center [1077, 603] width 13 height 13
click at [1075, 606] on input "checkbox" at bounding box center [1076, 604] width 11 height 11
click at [1128, 603] on label at bounding box center [1134, 603] width 13 height 13
click at [1128, 603] on input "checkbox" at bounding box center [1133, 604] width 11 height 11
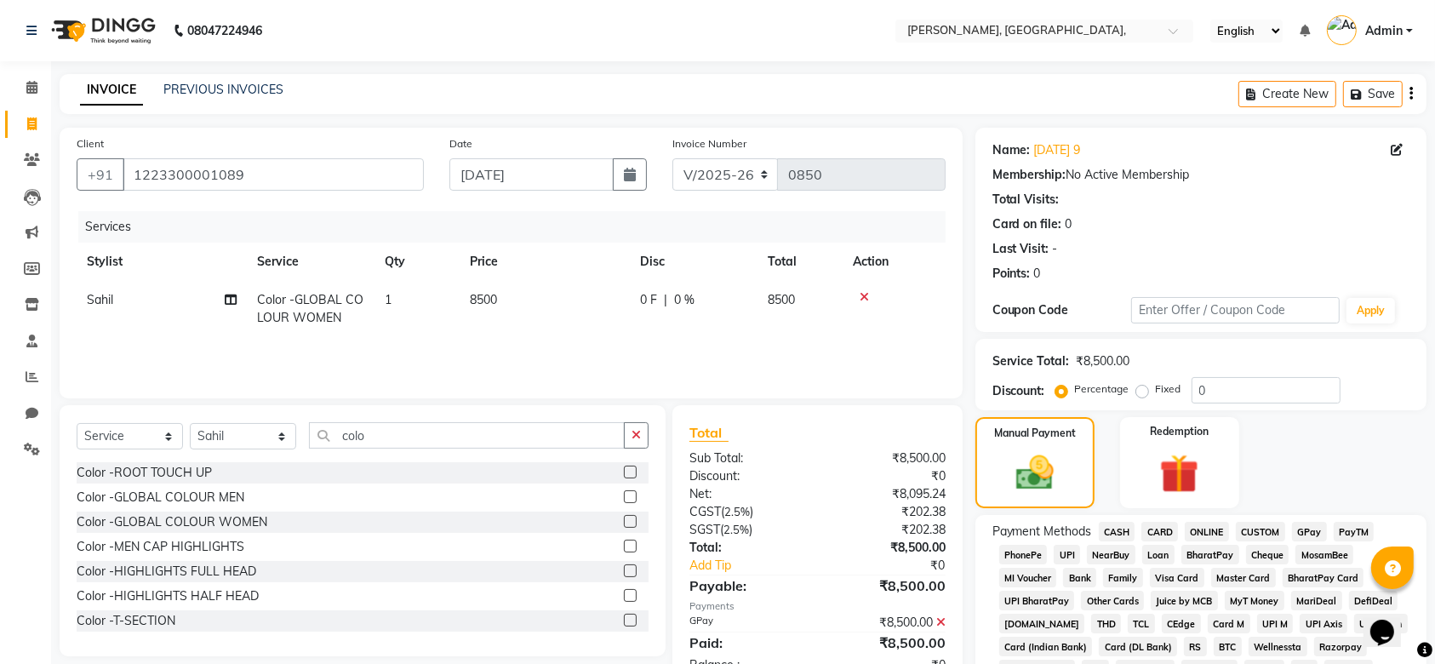
scroll to position [499, 0]
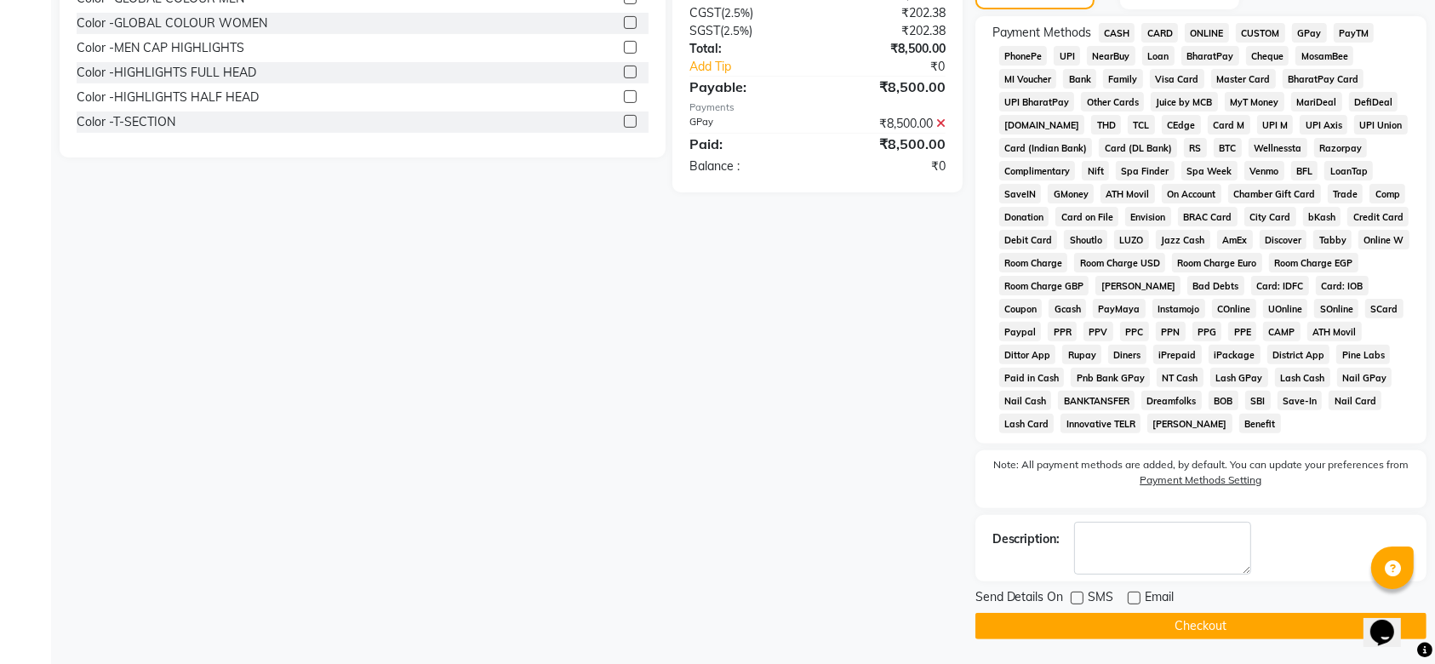
click at [1099, 637] on button "Checkout" at bounding box center [1200, 626] width 451 height 26
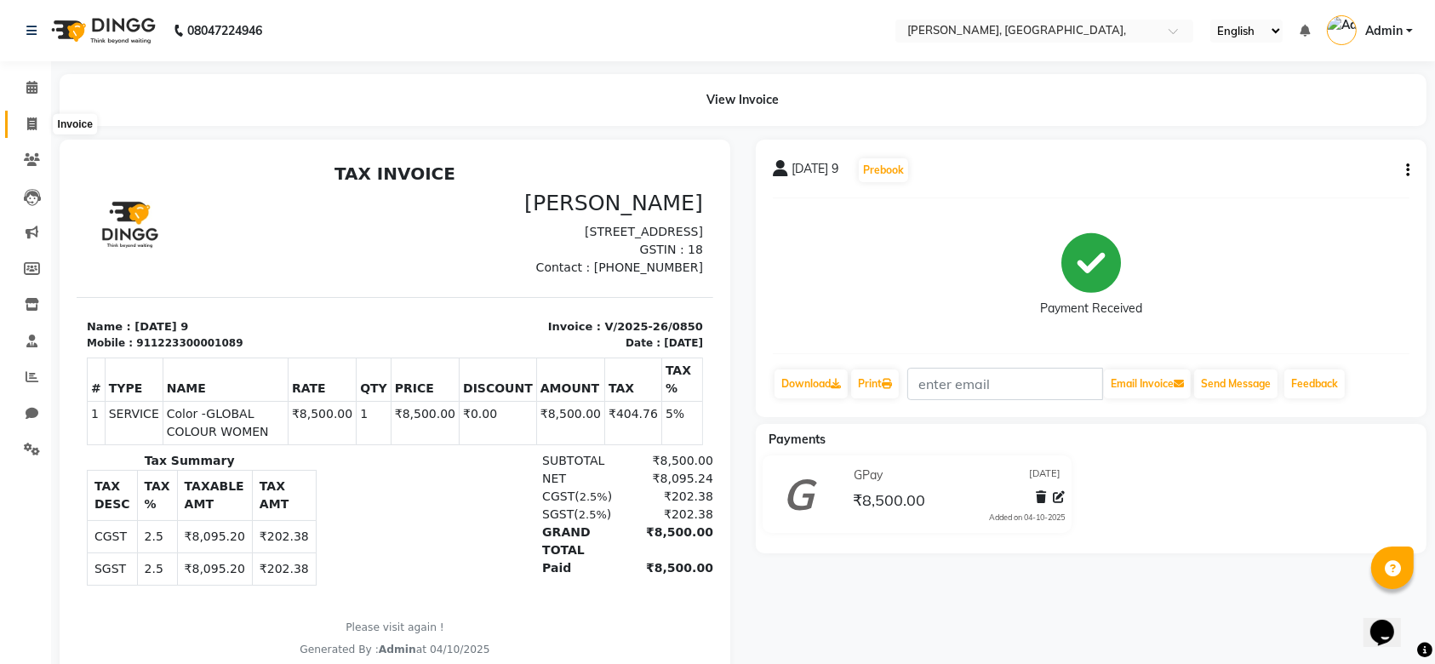
click at [27, 121] on icon at bounding box center [31, 123] width 9 height 13
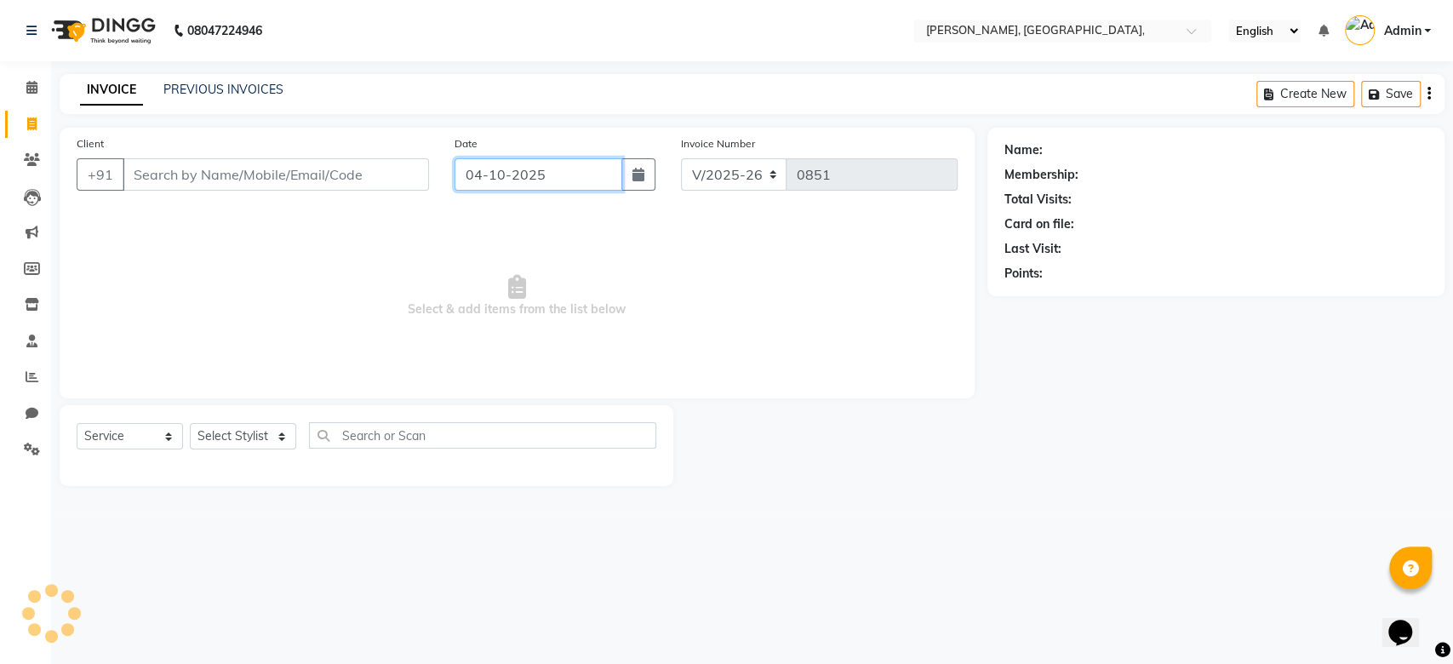
click at [500, 180] on input "04-10-2025" at bounding box center [538, 174] width 168 height 32
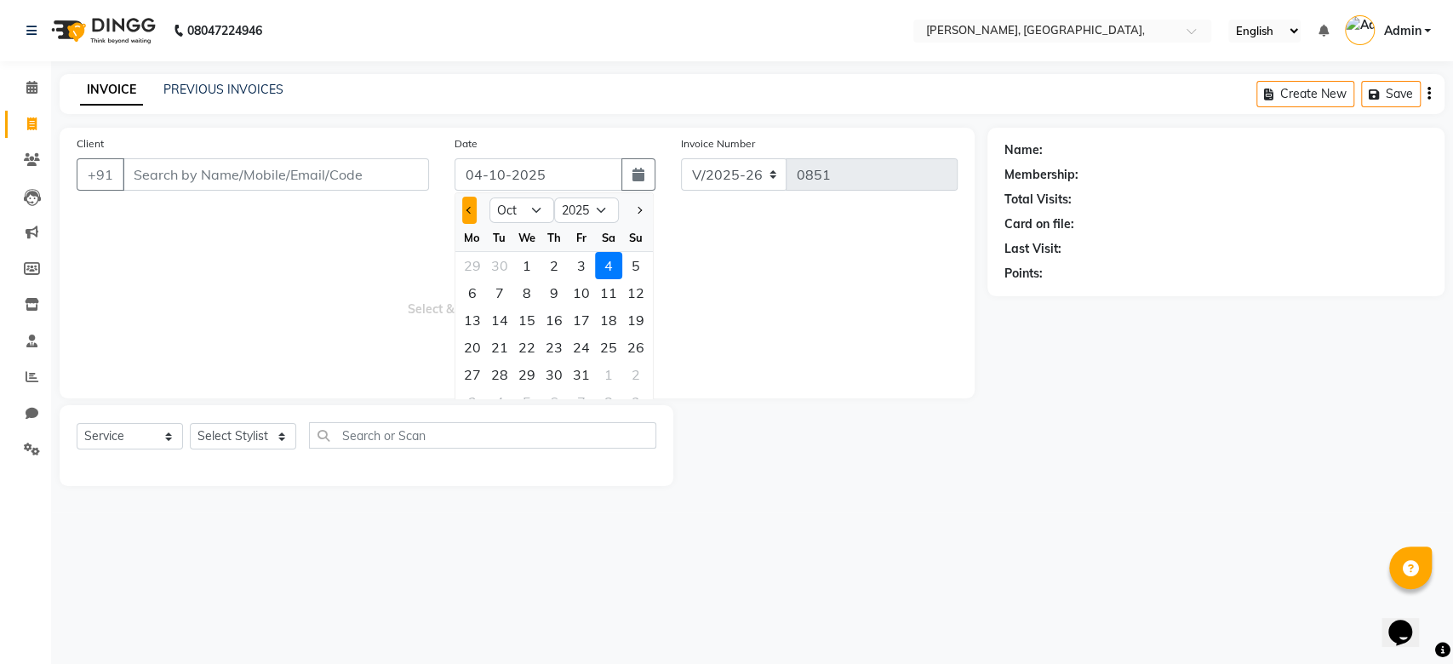
click at [465, 214] on button "Previous month" at bounding box center [469, 210] width 14 height 27
click at [470, 294] on div "8" at bounding box center [472, 292] width 27 height 27
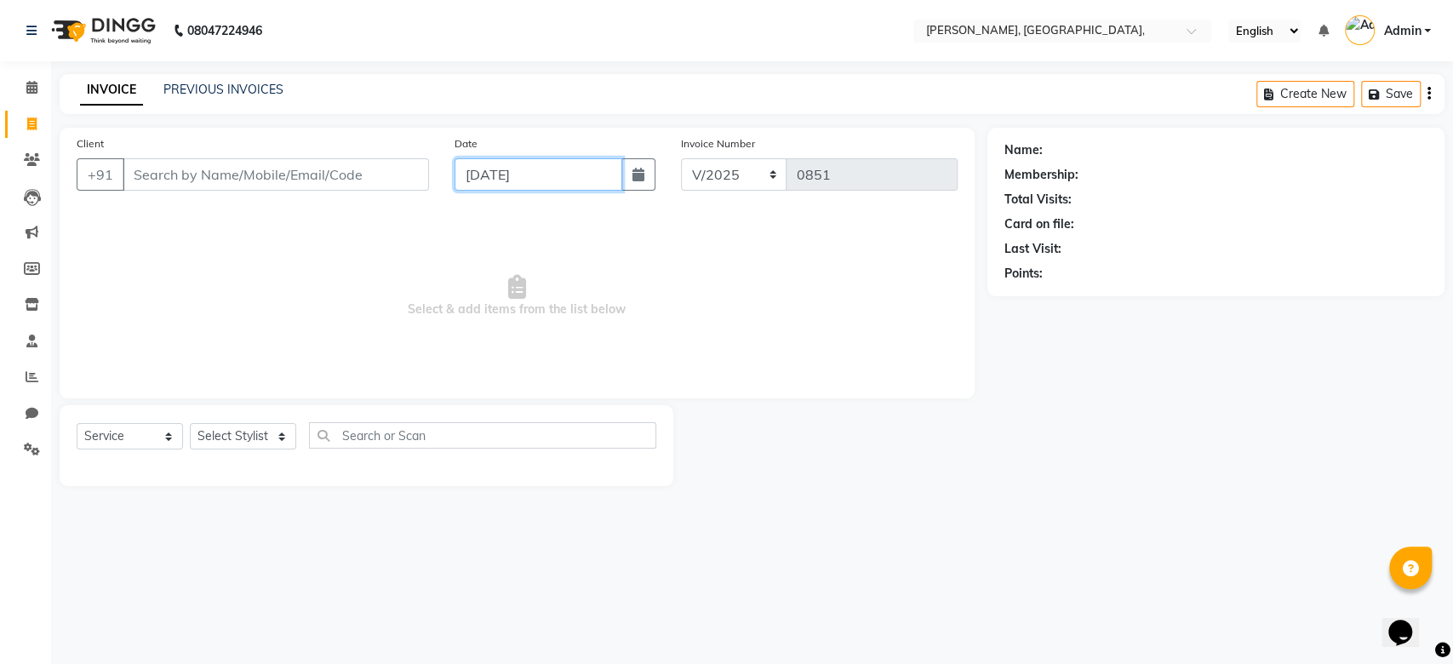
click at [528, 188] on input "08-09-2025" at bounding box center [538, 174] width 168 height 32
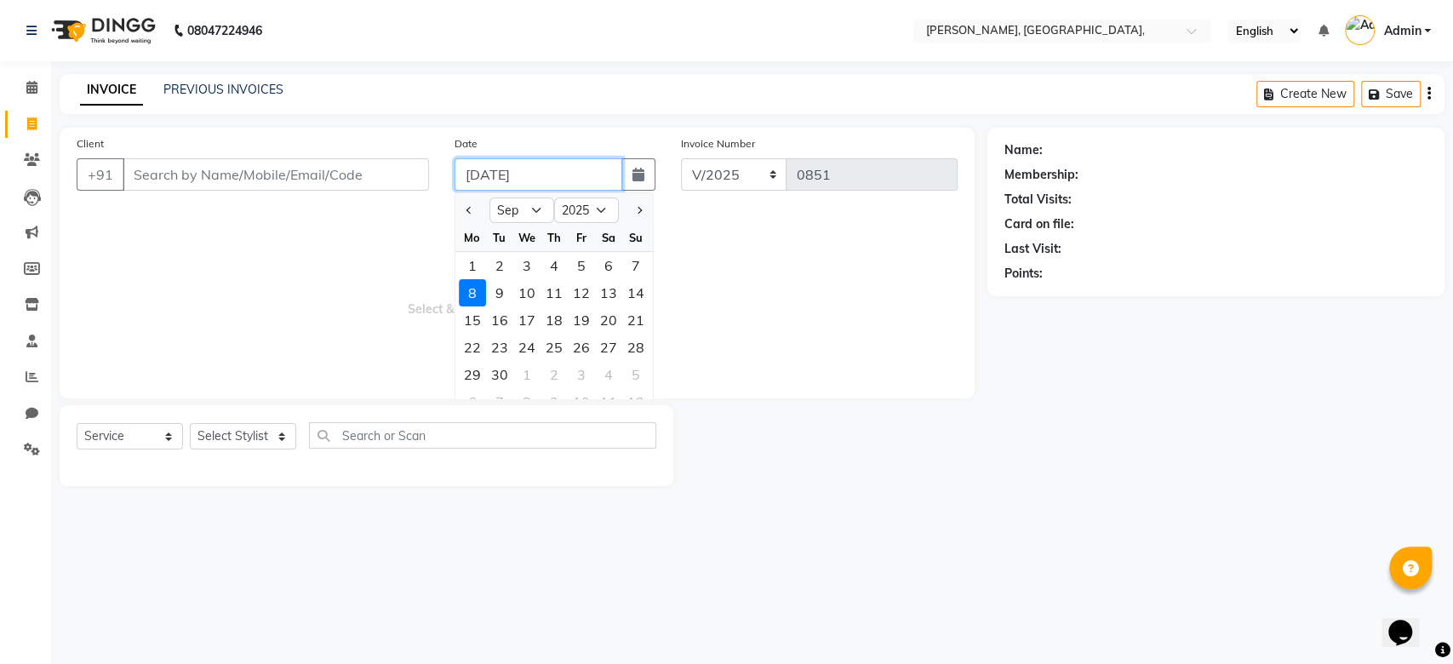
click at [528, 188] on input "08-09-2025" at bounding box center [538, 174] width 168 height 32
click at [319, 245] on span "Select & add items from the list below" at bounding box center [517, 296] width 881 height 170
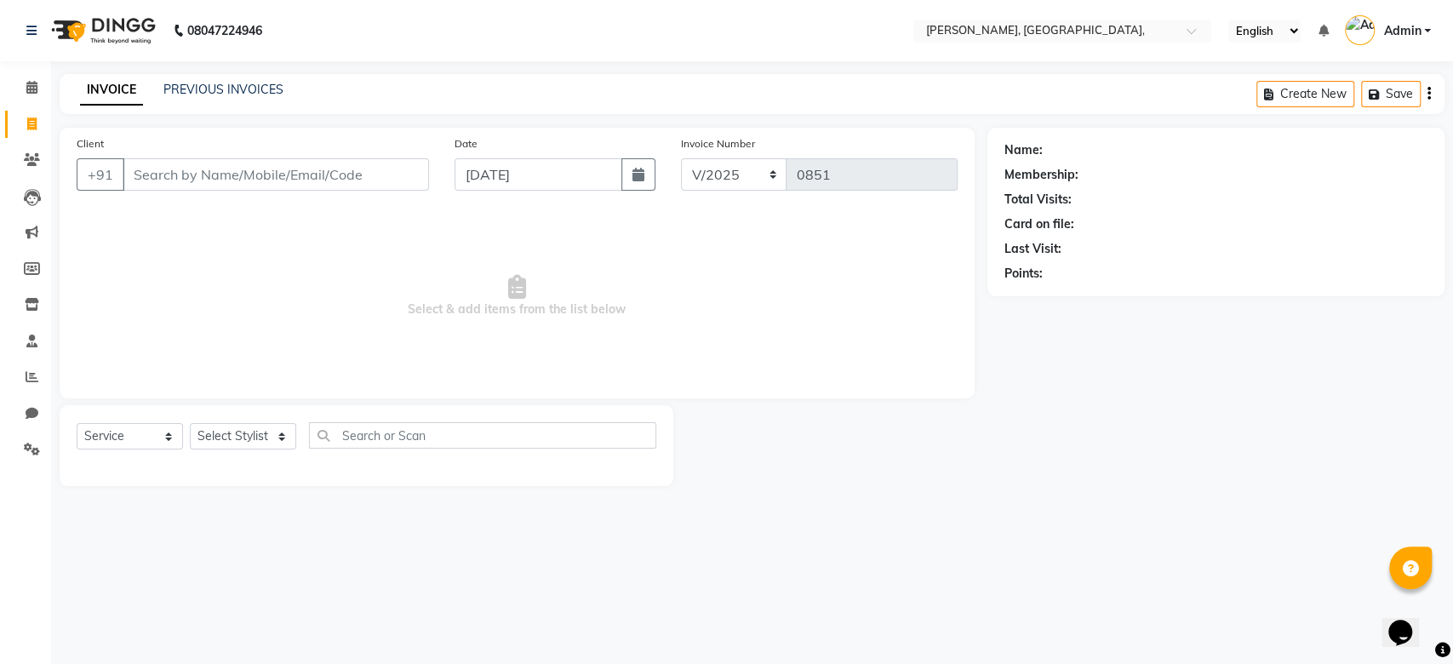
click at [319, 245] on span "Select & add items from the list below" at bounding box center [517, 296] width 881 height 170
click at [236, 176] on input "Client" at bounding box center [276, 174] width 306 height 32
click at [365, 176] on span "Add Client" at bounding box center [385, 174] width 67 height 17
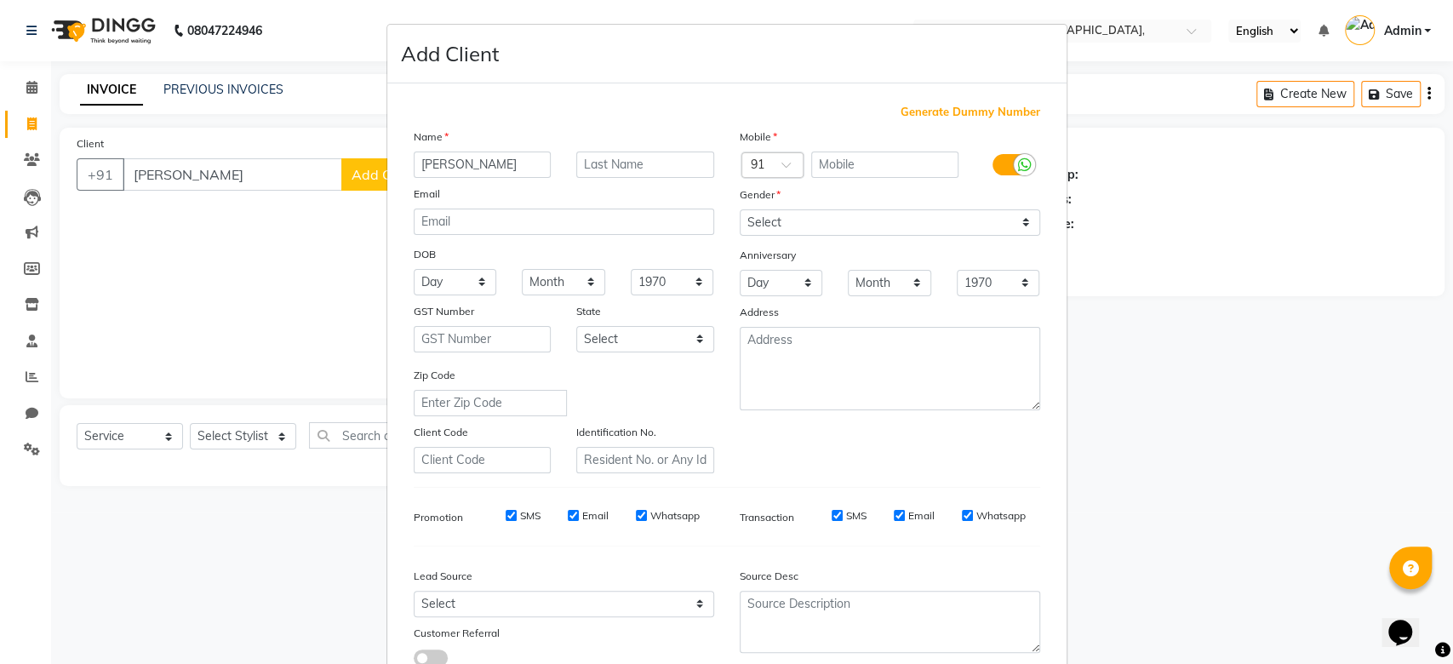
click at [929, 104] on span "Generate Dummy Number" at bounding box center [970, 112] width 140 height 17
click at [936, 114] on span "Generate Dummy Number" at bounding box center [970, 112] width 140 height 17
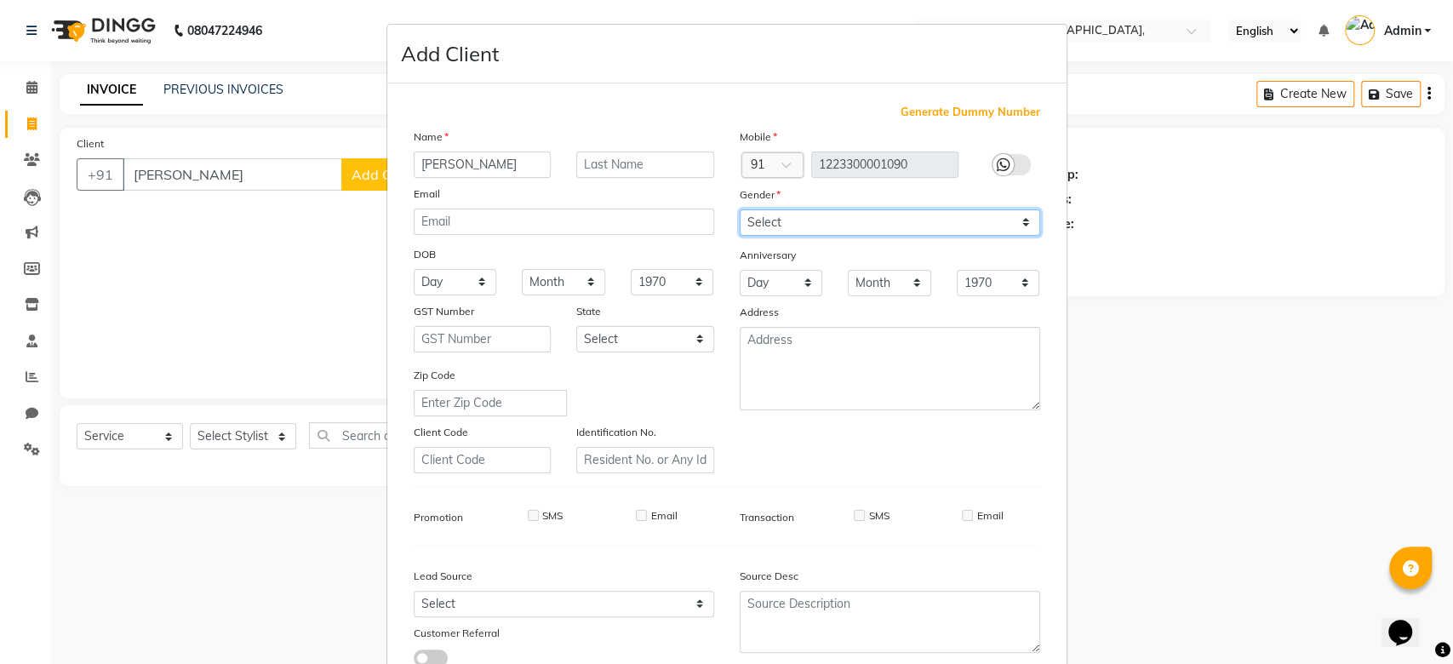
click at [821, 210] on select "Select Male Female Other Prefer Not To Say" at bounding box center [890, 222] width 300 height 26
click at [740, 209] on select "Select Male Female Other Prefer Not To Say" at bounding box center [890, 222] width 300 height 26
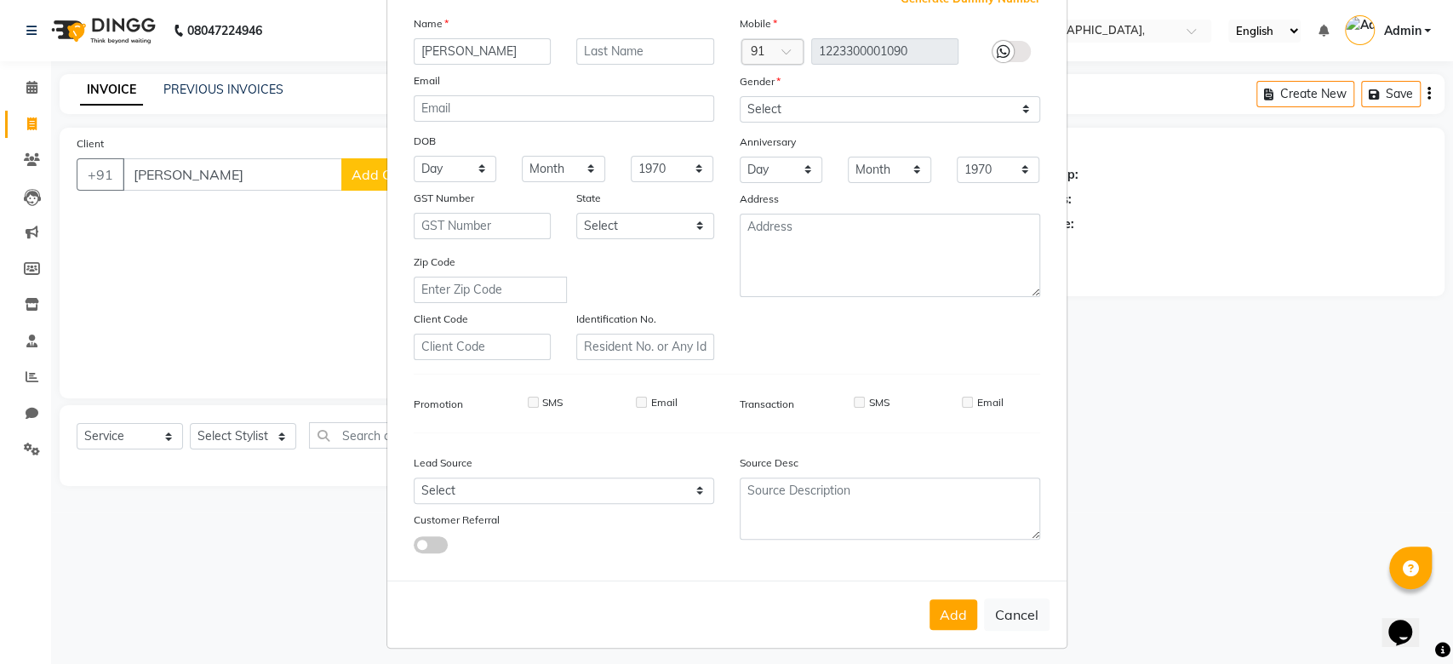
click at [975, 311] on div "Mobile Country Code × 91 1223300001090 Gender Select Male Female Other Prefer N…" at bounding box center [890, 187] width 326 height 346
click at [938, 604] on button "Add" at bounding box center [953, 610] width 48 height 31
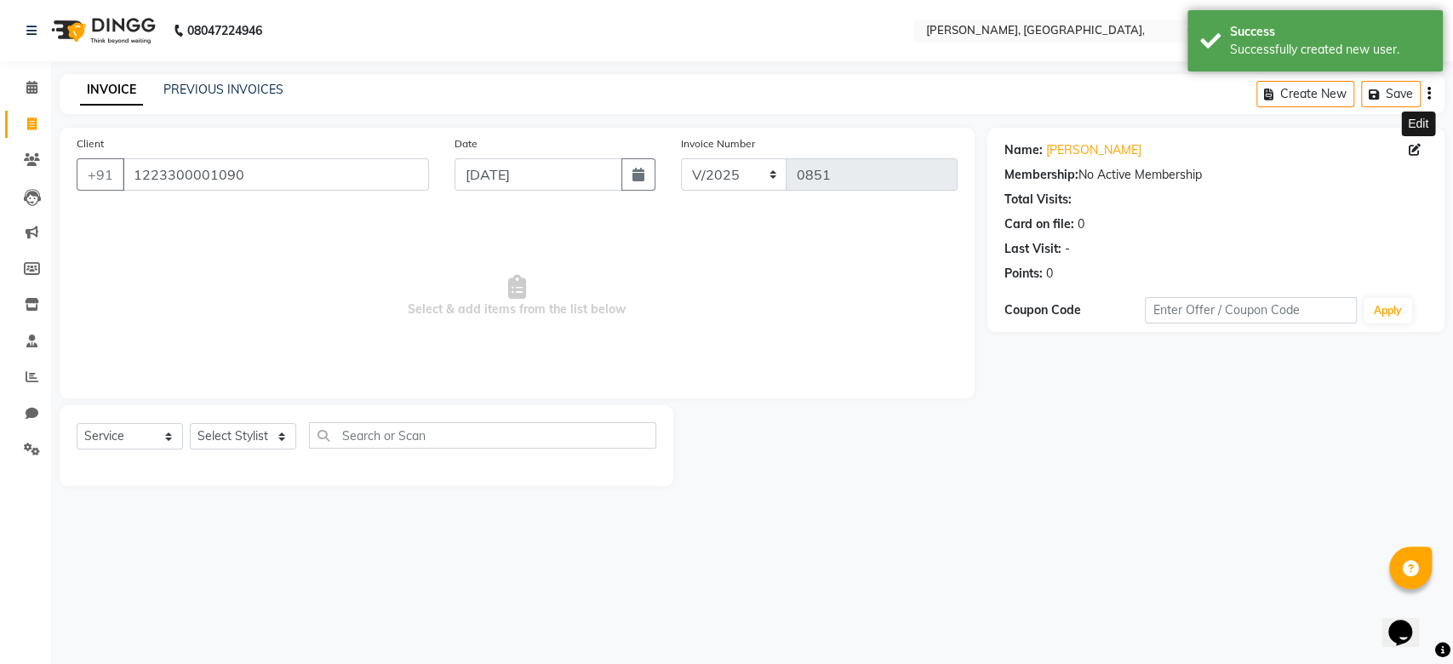
click at [1418, 151] on icon at bounding box center [1415, 150] width 12 height 12
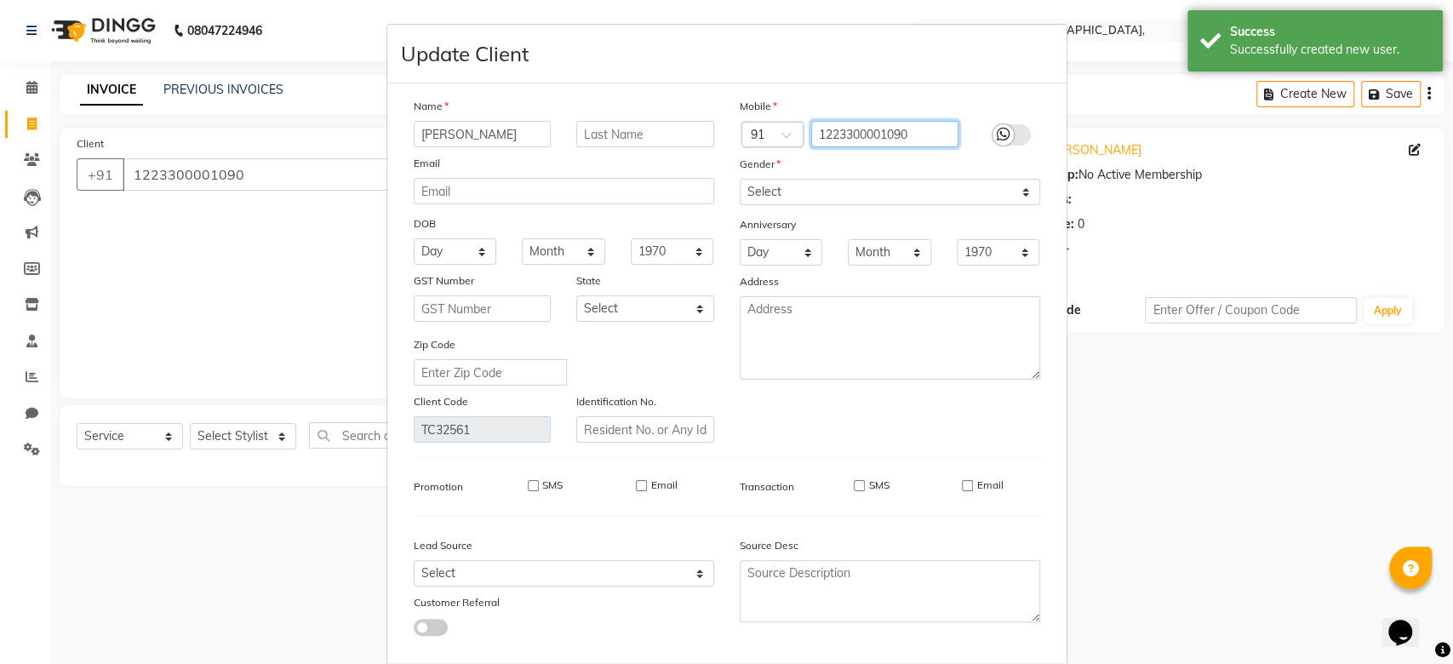
click at [845, 126] on input "1223300001090" at bounding box center [884, 134] width 147 height 26
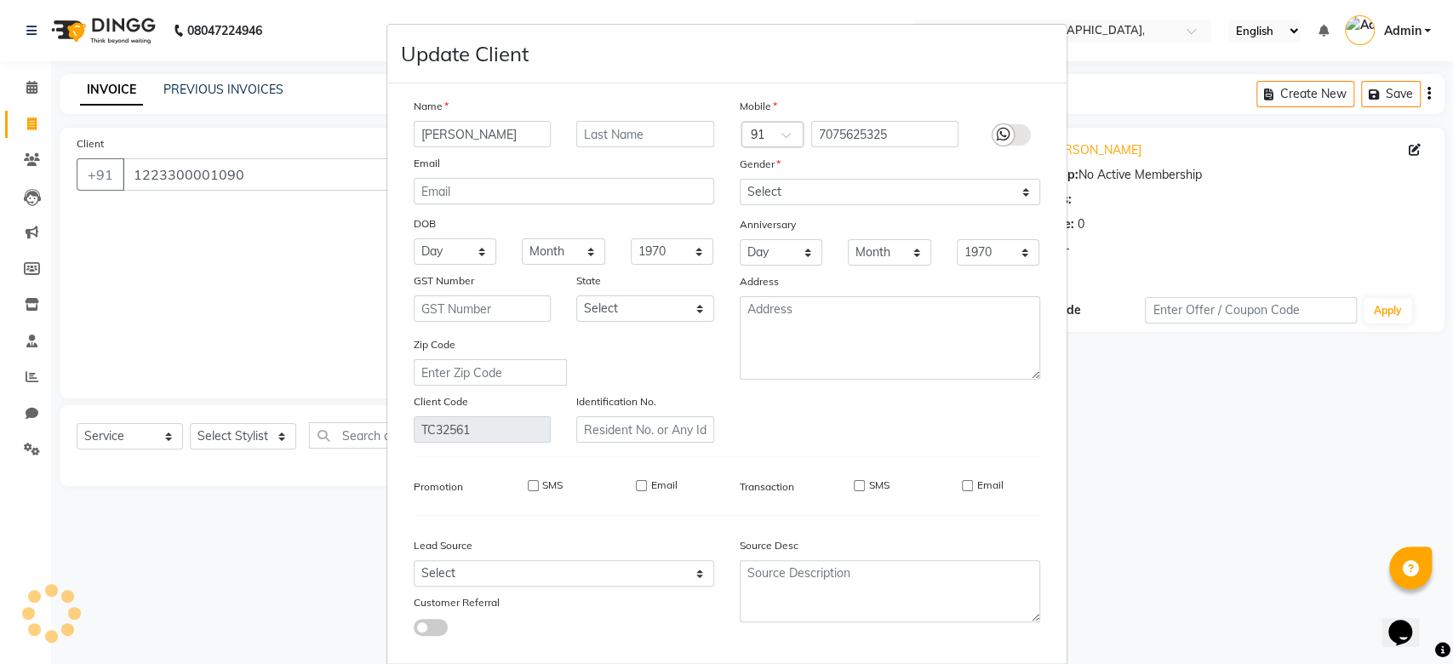
click at [942, 412] on div "Mobile Country Code × 91 7075625325 Gender Select Male Female Other Prefer Not …" at bounding box center [890, 270] width 326 height 346
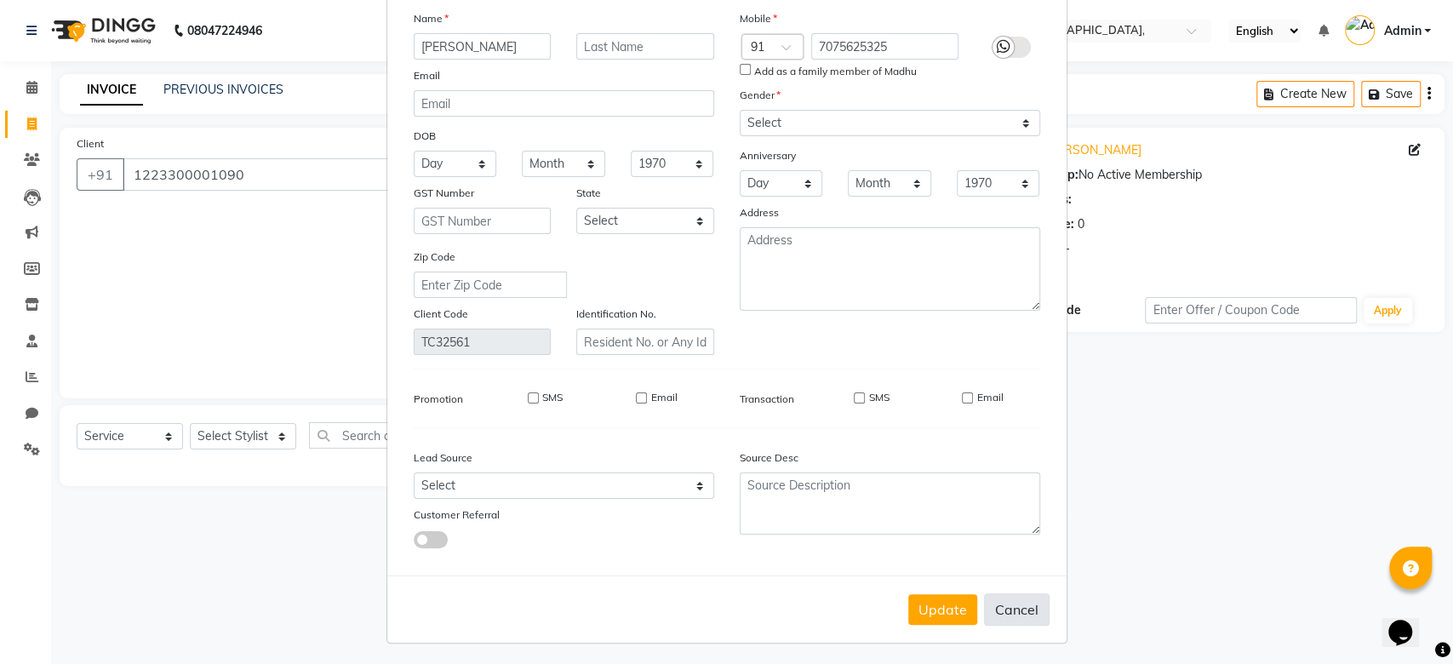
click at [1016, 593] on button "Cancel" at bounding box center [1017, 609] width 66 height 32
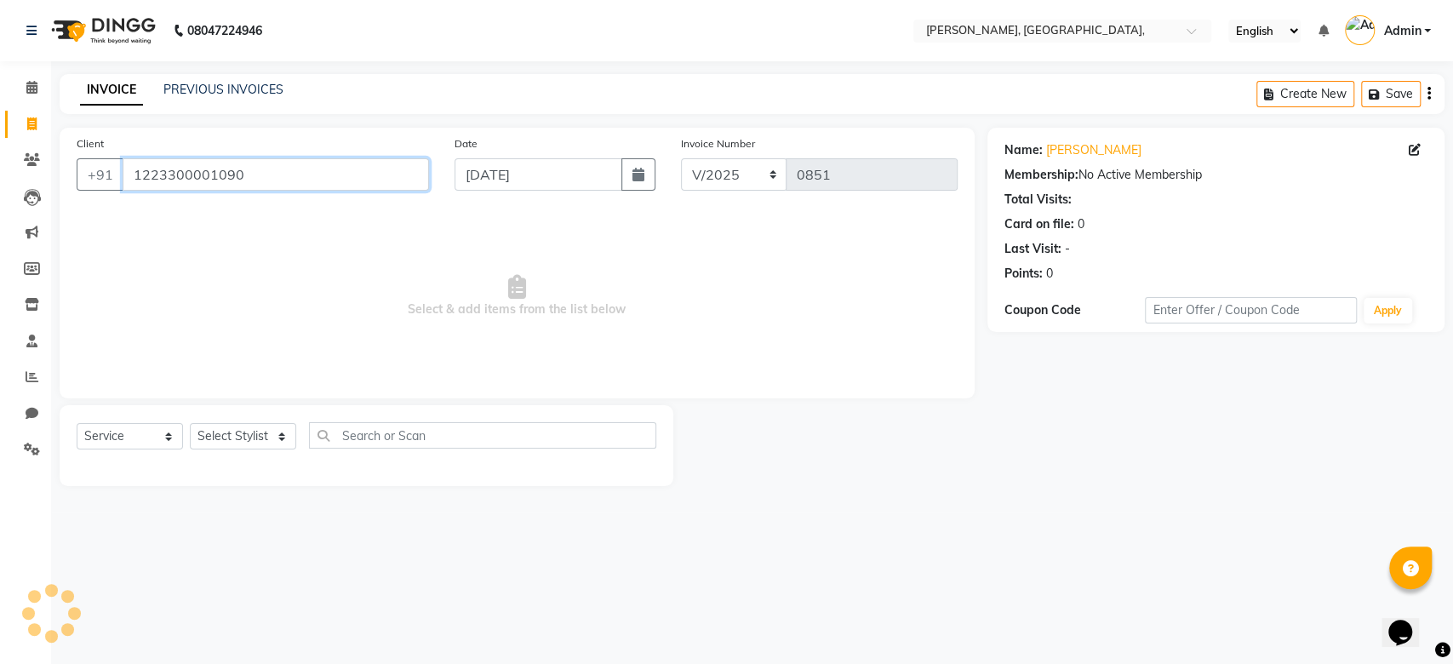
click at [191, 188] on input "1223300001090" at bounding box center [276, 174] width 306 height 32
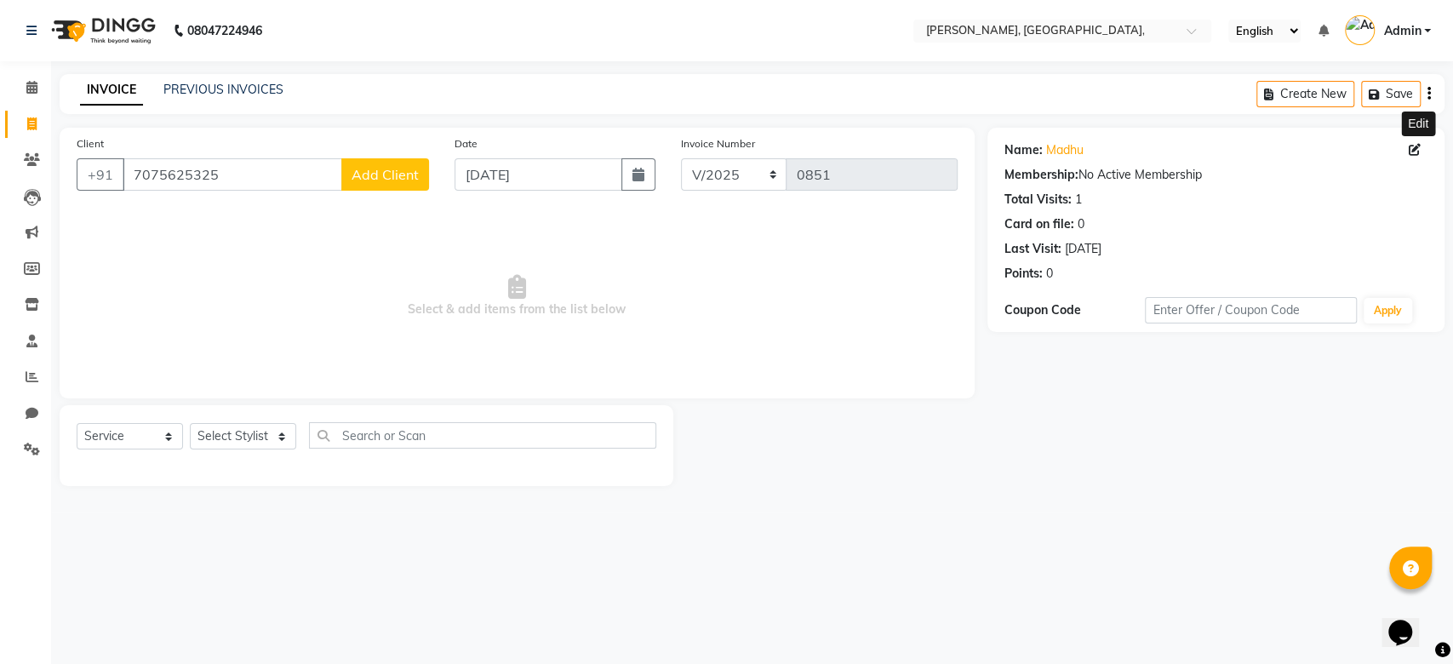
click at [1419, 146] on icon at bounding box center [1415, 150] width 12 height 12
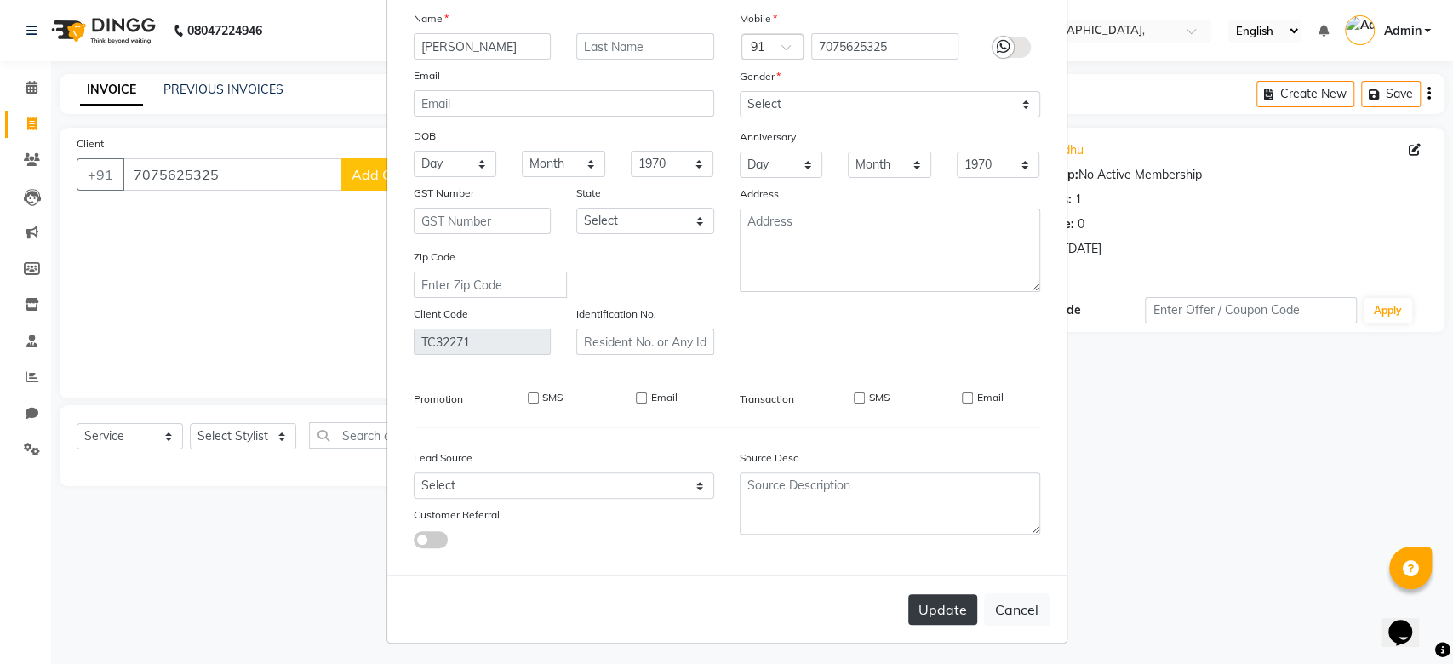
click at [920, 601] on button "Update" at bounding box center [942, 609] width 69 height 31
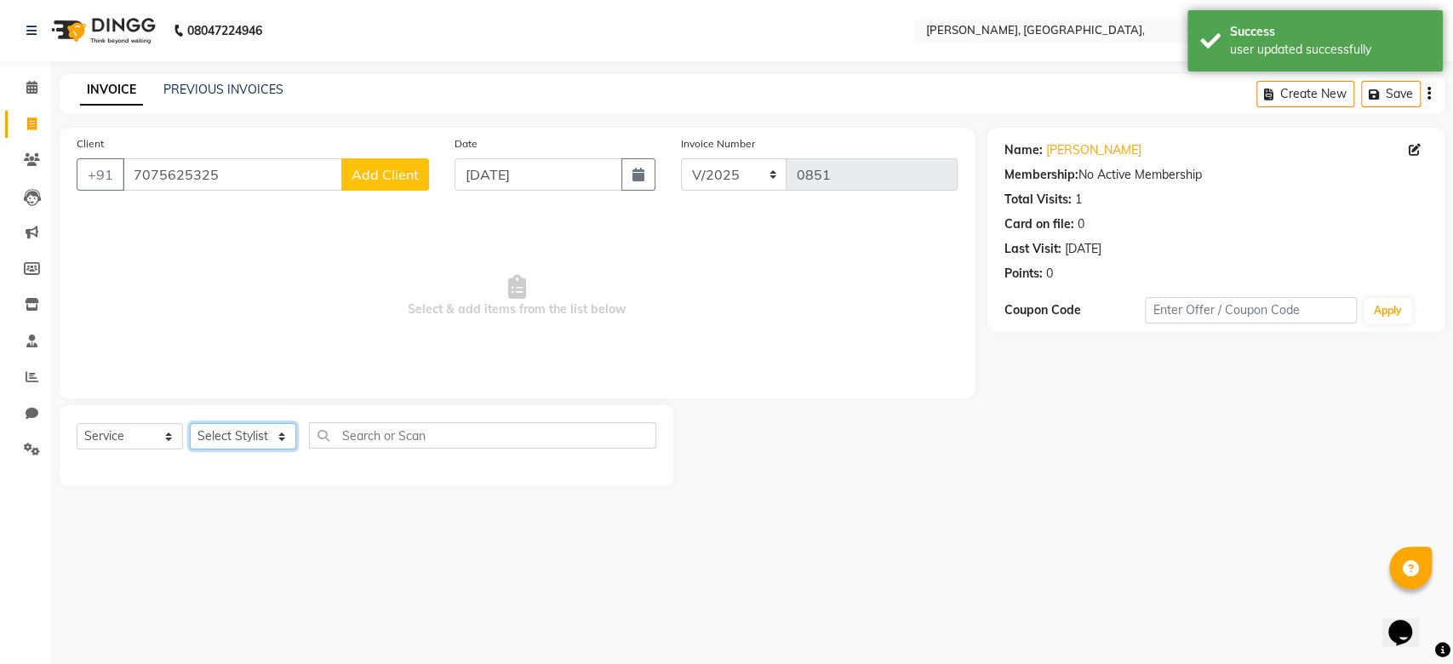
click at [258, 429] on select "Select Stylist Aarti Admin Anuradha Armaan Arunima Asif Kamlesh Nirmala Rahat A…" at bounding box center [243, 436] width 106 height 26
click at [363, 269] on span "Select & add items from the list below" at bounding box center [517, 296] width 881 height 170
click at [261, 437] on select "Select Stylist Aarti Admin Anuradha Armaan Arunima Asif Kamlesh Nirmala Rahat A…" at bounding box center [243, 436] width 106 height 26
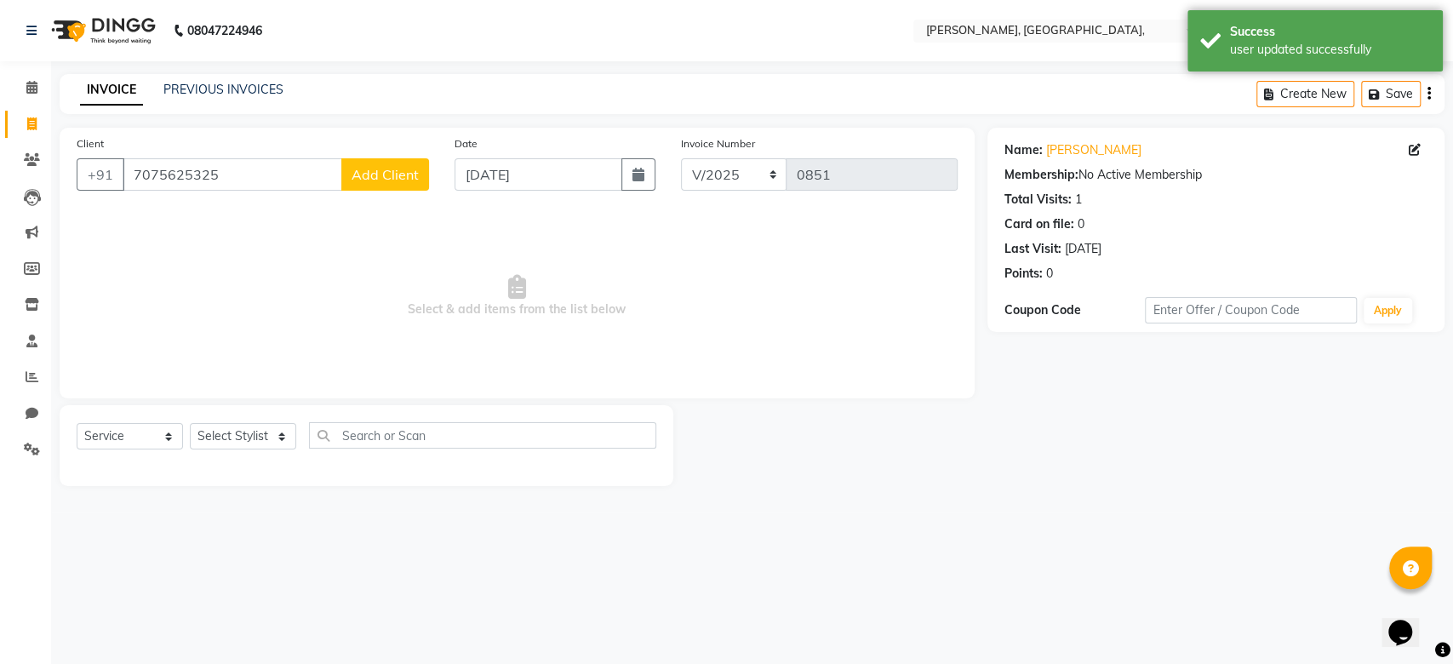
click at [338, 204] on div "Client +91 7075625325 Add Client Date 08-09-2025 Invoice Number V/2025 V/2025-2…" at bounding box center [517, 263] width 915 height 271
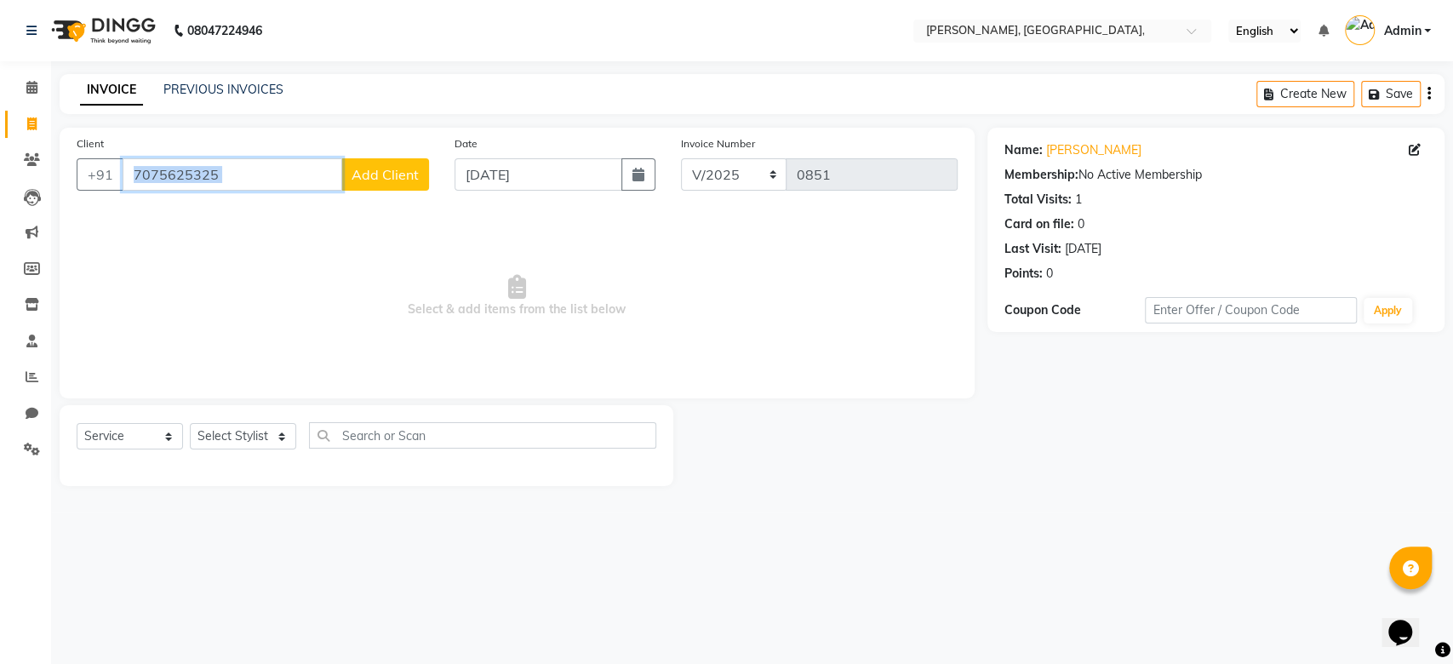
click at [266, 181] on input "7075625325" at bounding box center [233, 174] width 220 height 32
click at [397, 187] on button "Add Client" at bounding box center [385, 174] width 88 height 32
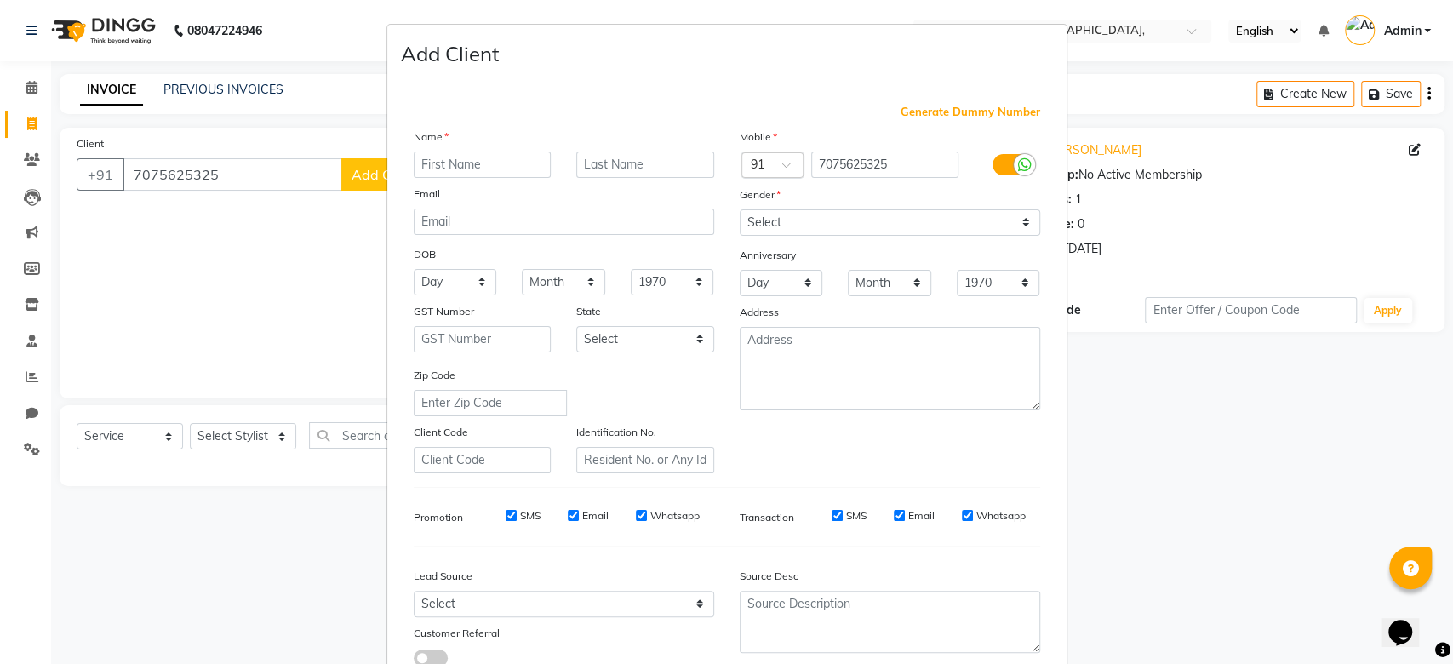
scroll to position [117, 0]
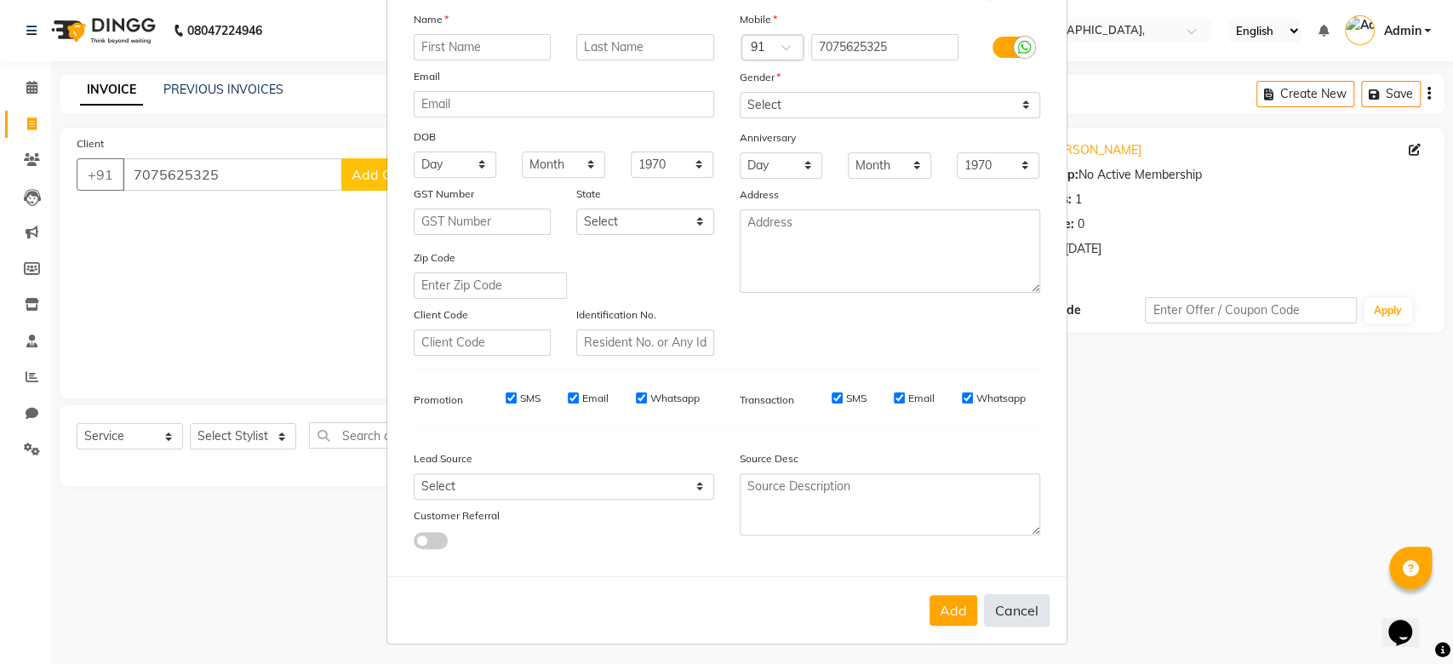
click at [1001, 605] on button "Cancel" at bounding box center [1017, 610] width 66 height 32
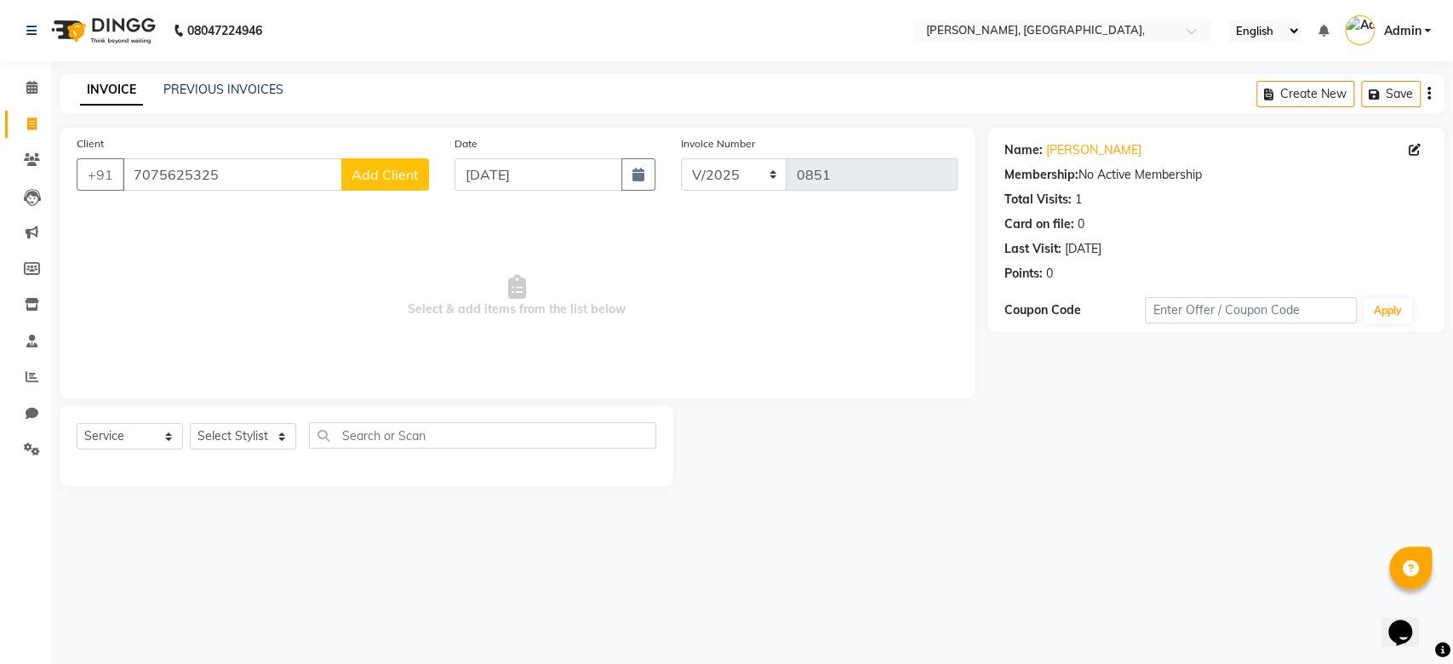
click at [112, 78] on link "INVOICE" at bounding box center [111, 90] width 63 height 31
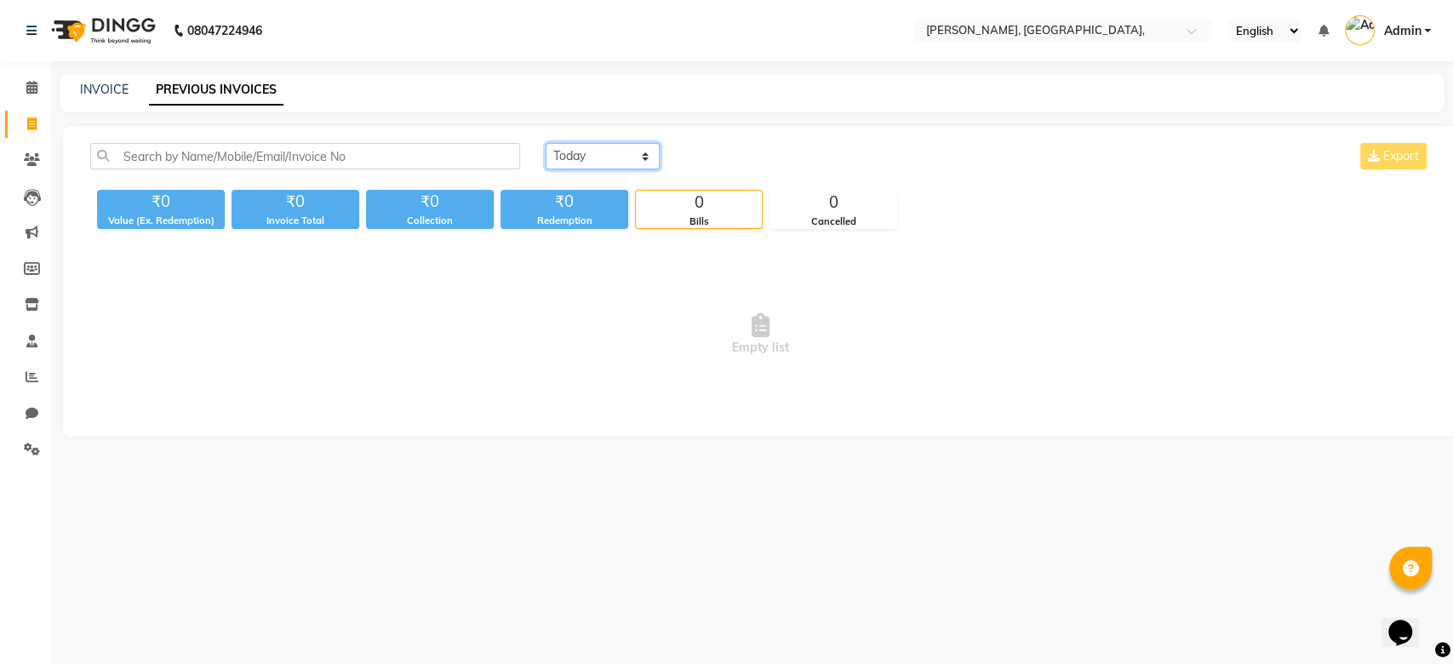
click at [593, 157] on select "Today Yesterday Custom Range" at bounding box center [603, 156] width 114 height 26
select select "range"
click at [546, 143] on select "Today Yesterday Custom Range" at bounding box center [603, 156] width 114 height 26
click at [734, 162] on input "04-10-2025" at bounding box center [741, 157] width 119 height 24
select select "10"
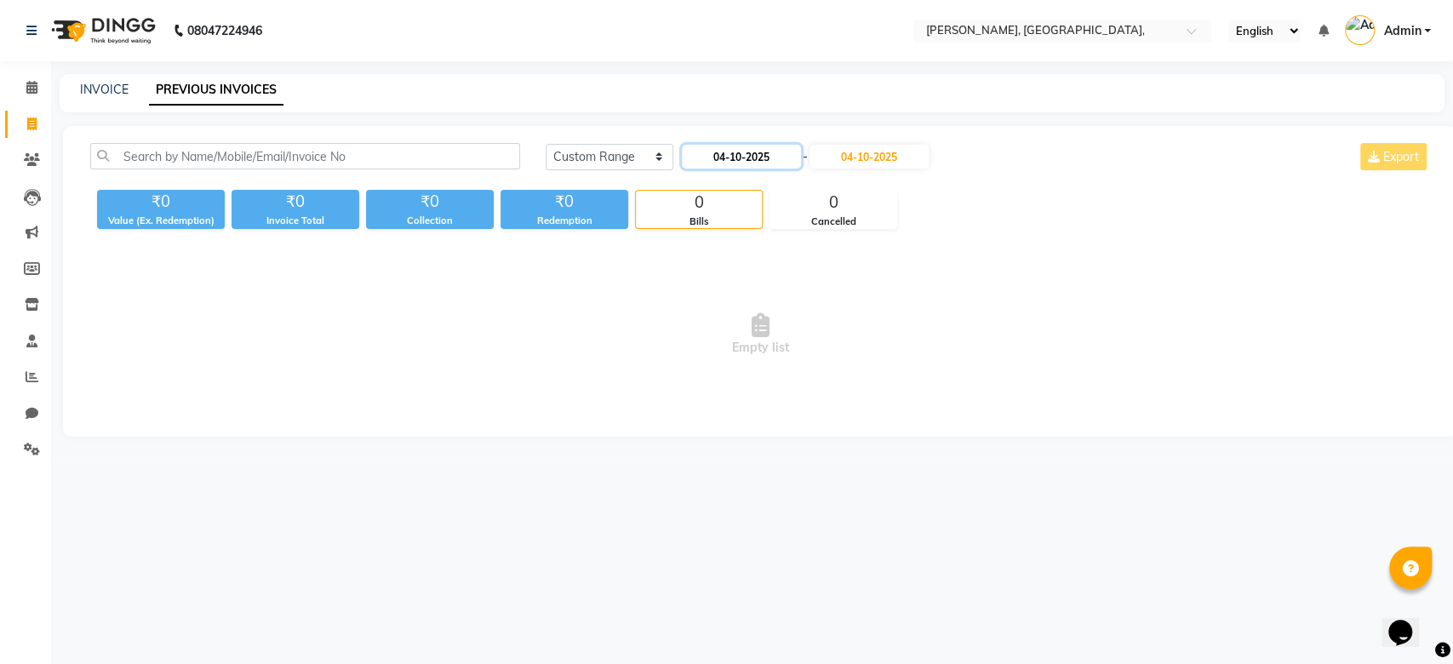
select select "2025"
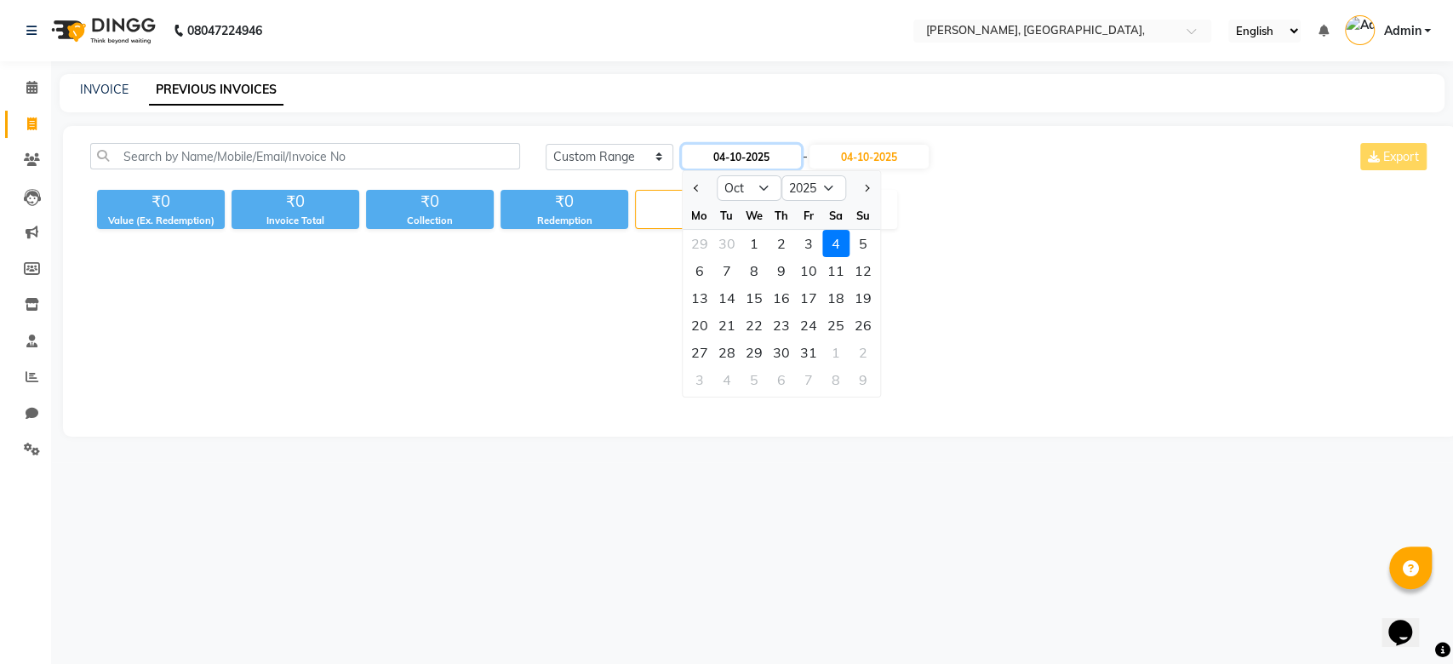
click at [734, 162] on input "04-10-2025" at bounding box center [741, 157] width 119 height 24
click at [701, 186] on button "Previous month" at bounding box center [696, 187] width 14 height 27
select select "9"
click at [820, 249] on div "5" at bounding box center [808, 243] width 27 height 27
type input "05-09-2025"
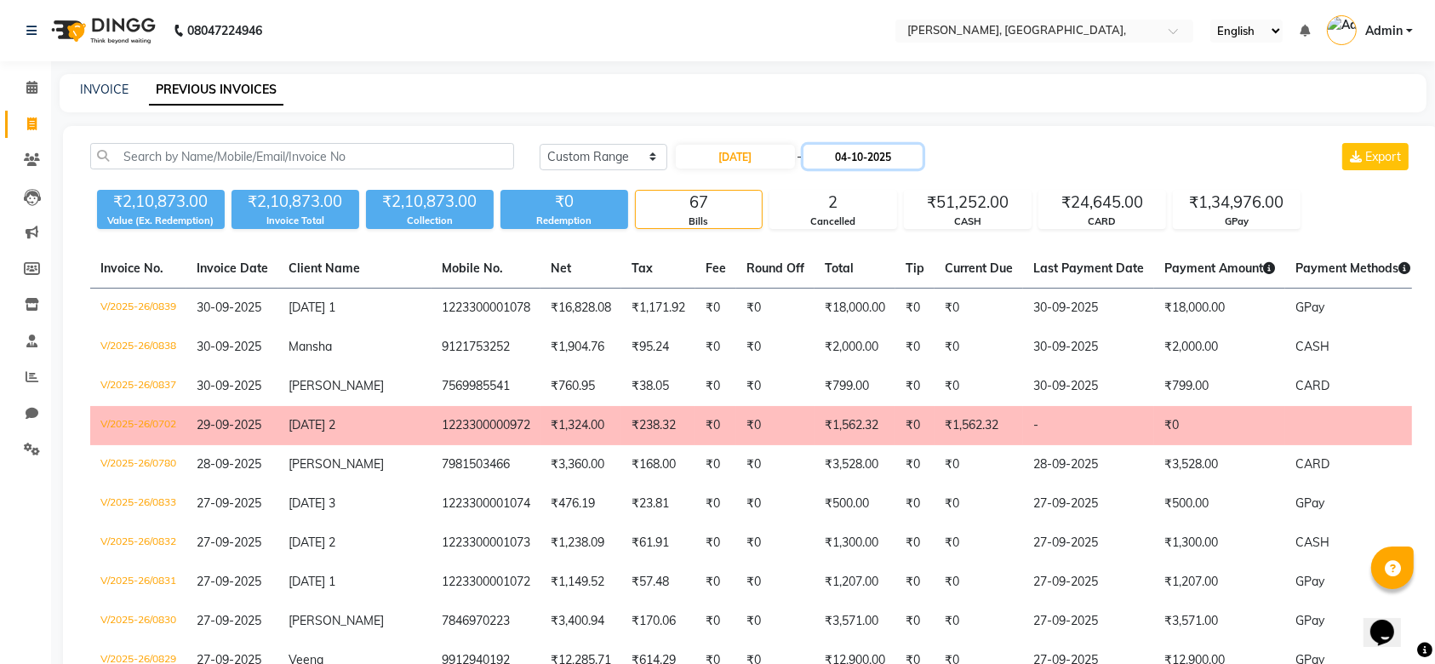
click at [865, 151] on input "04-10-2025" at bounding box center [862, 157] width 119 height 24
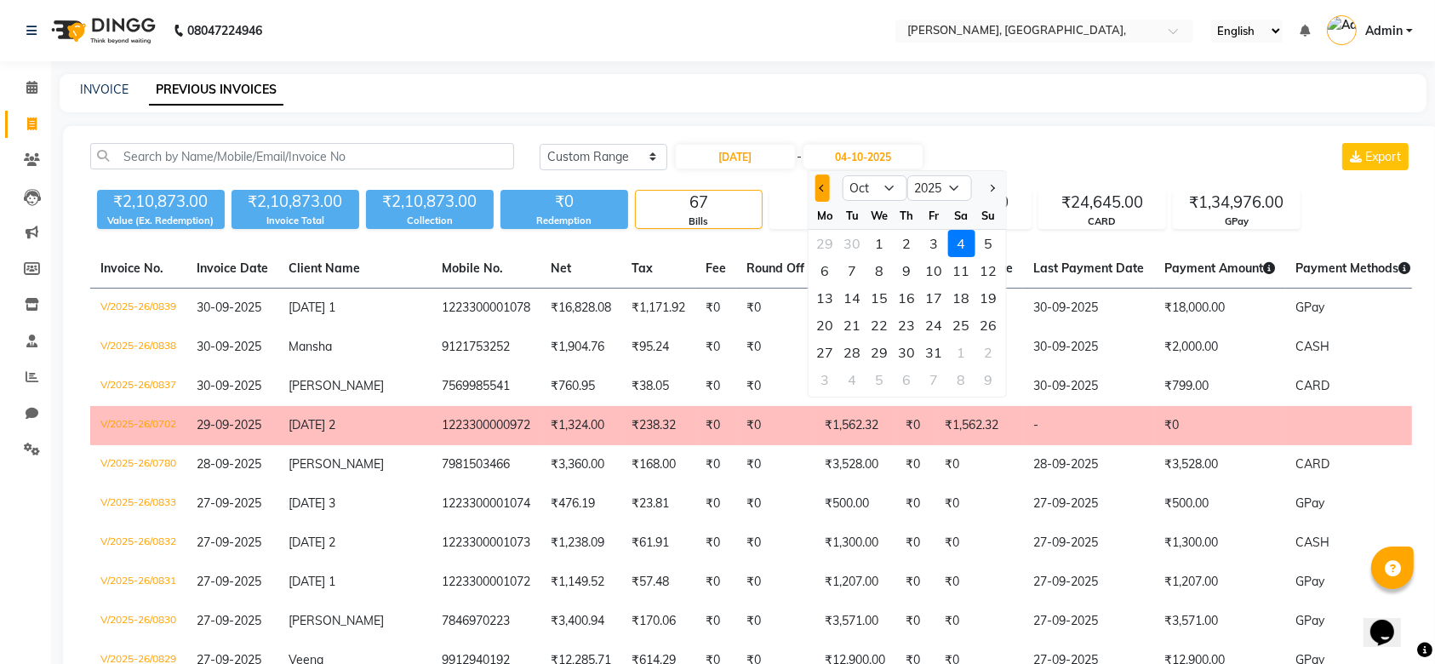
click at [821, 185] on span "Previous month" at bounding box center [822, 188] width 7 height 7
select select "9"
click at [940, 240] on div "5" at bounding box center [933, 243] width 27 height 27
type input "05-09-2025"
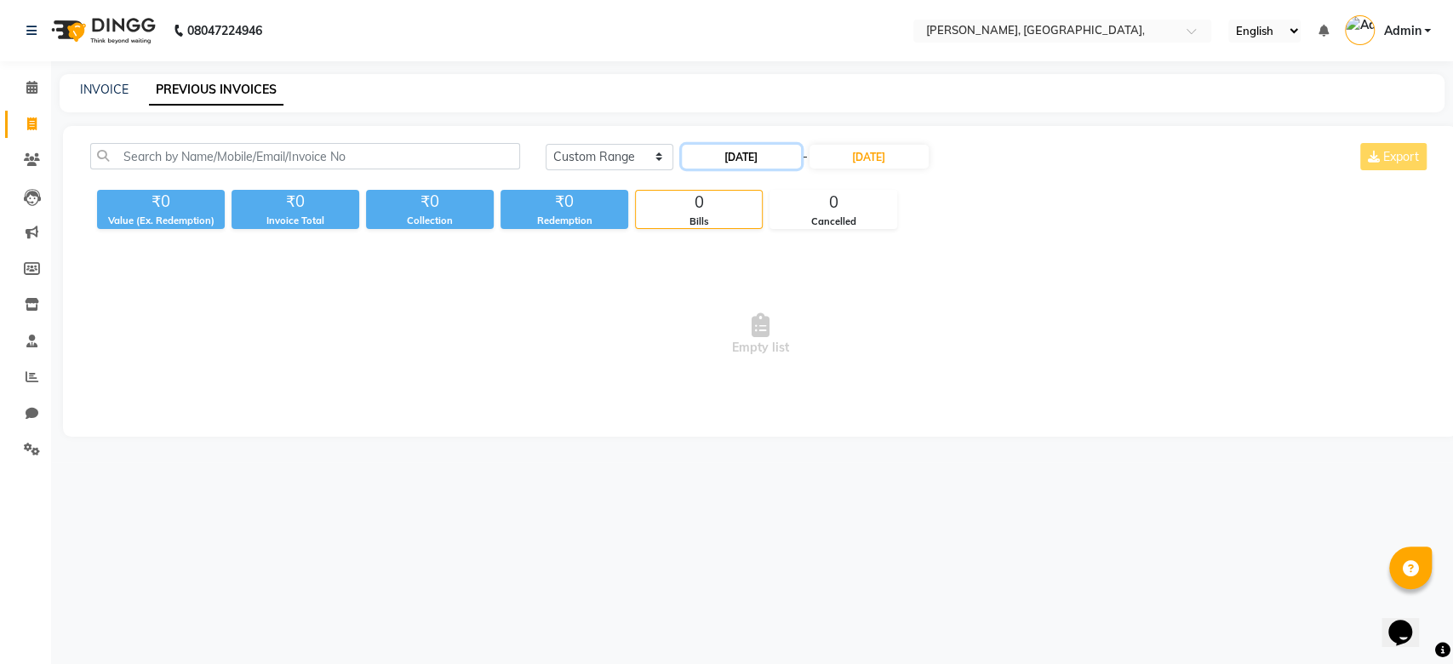
click at [746, 153] on input "05-09-2025" at bounding box center [741, 157] width 119 height 24
select select "9"
select select "2025"
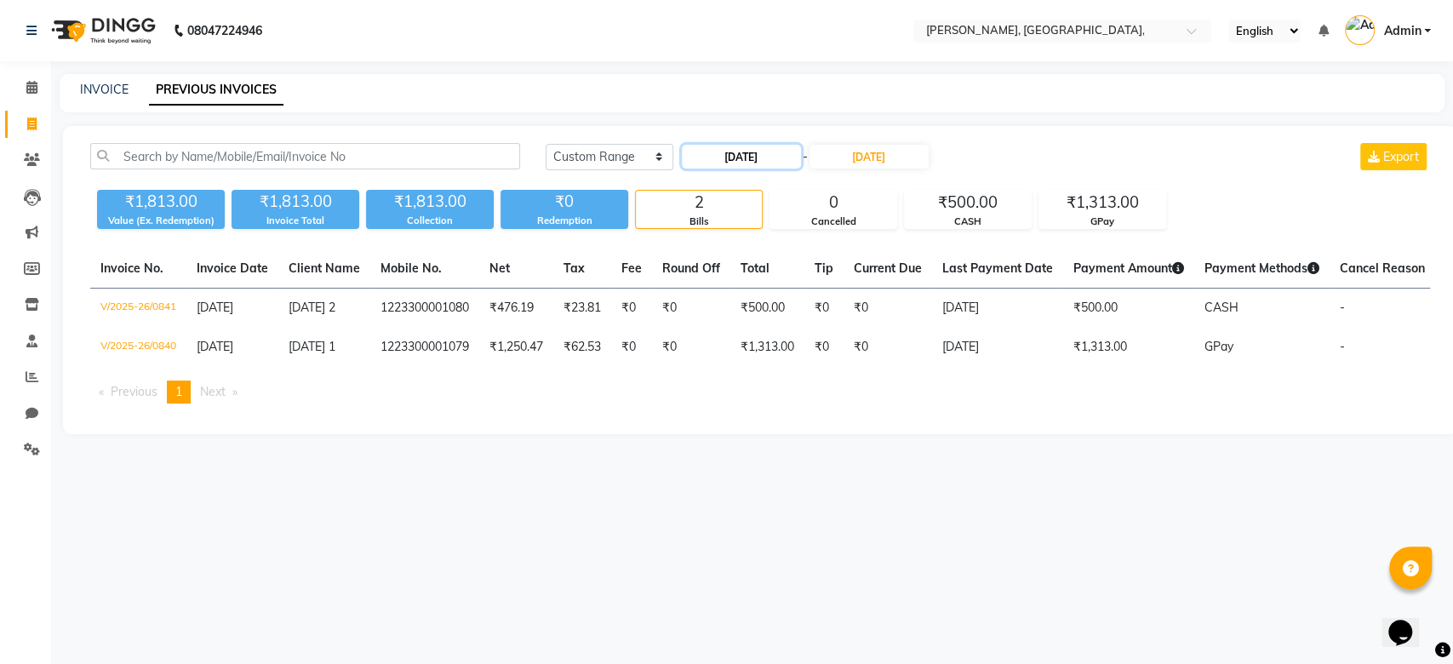
click at [746, 153] on input "05-09-2025" at bounding box center [741, 157] width 119 height 24
select select "9"
select select "2025"
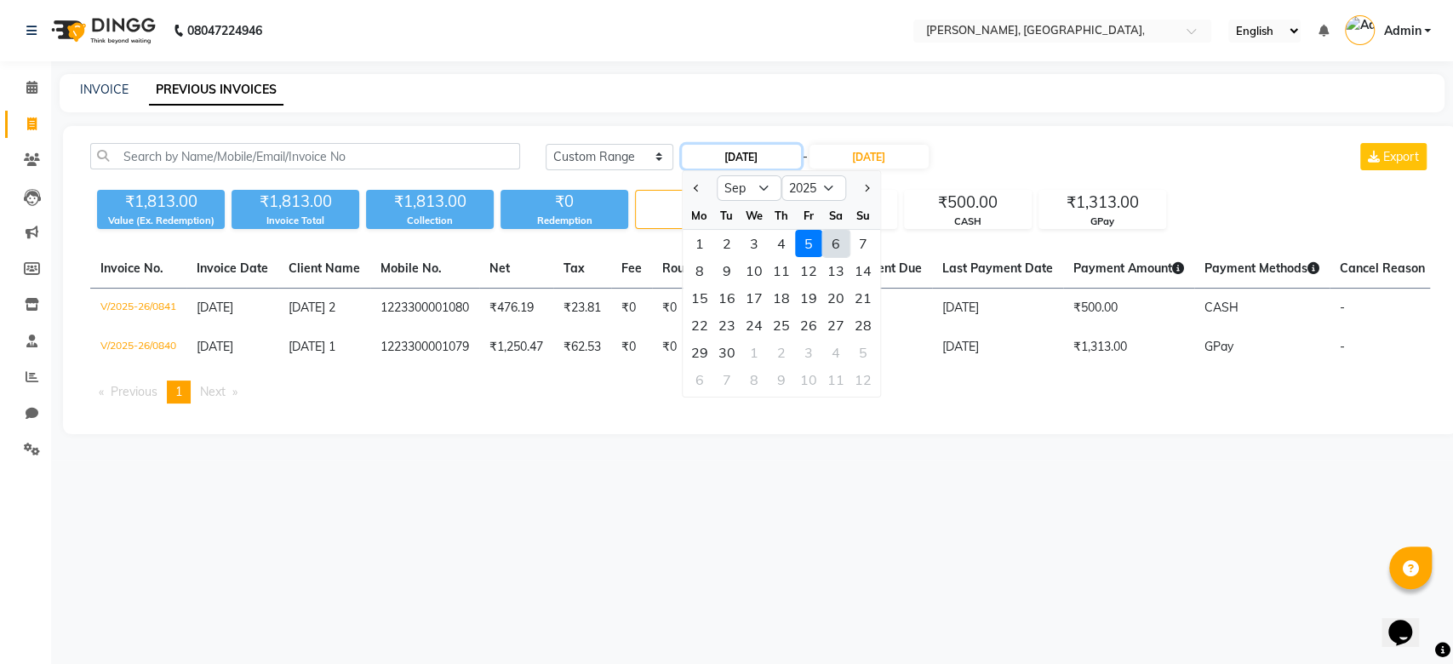
type input "06-09-2025"
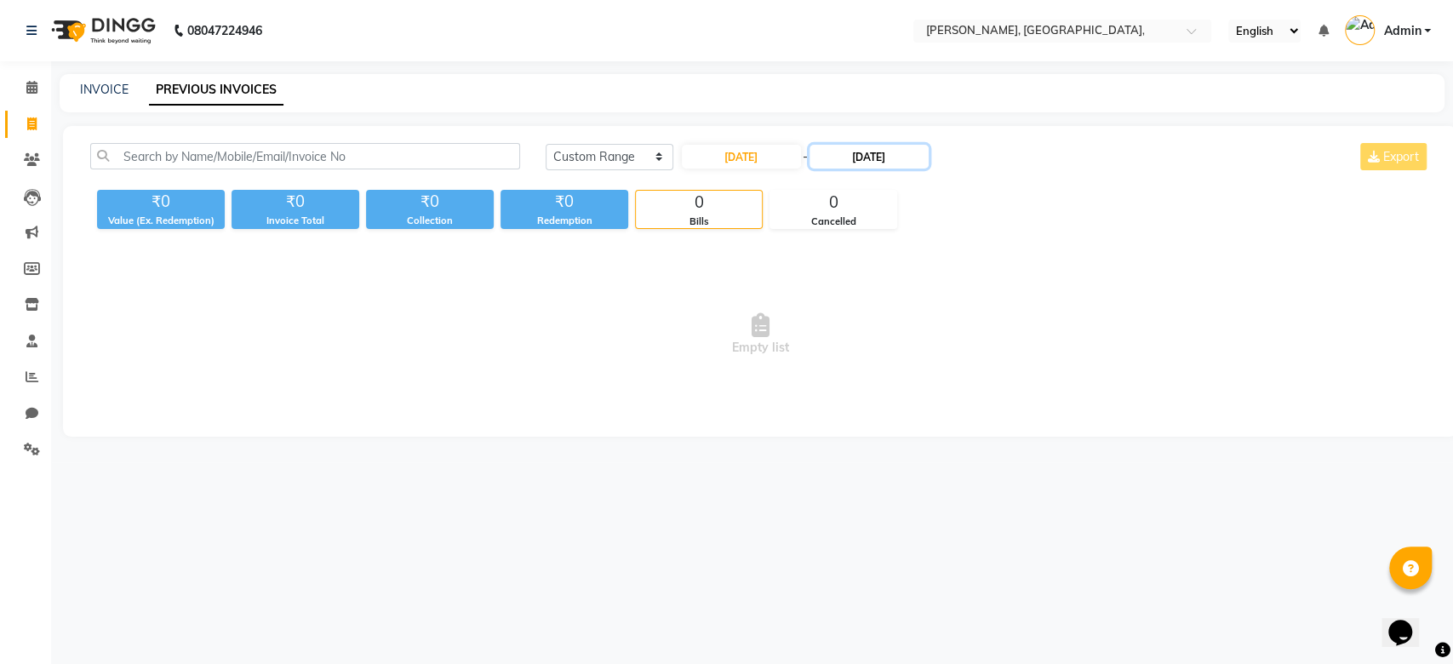
click at [871, 156] on input "05-09-2025" at bounding box center [868, 157] width 119 height 24
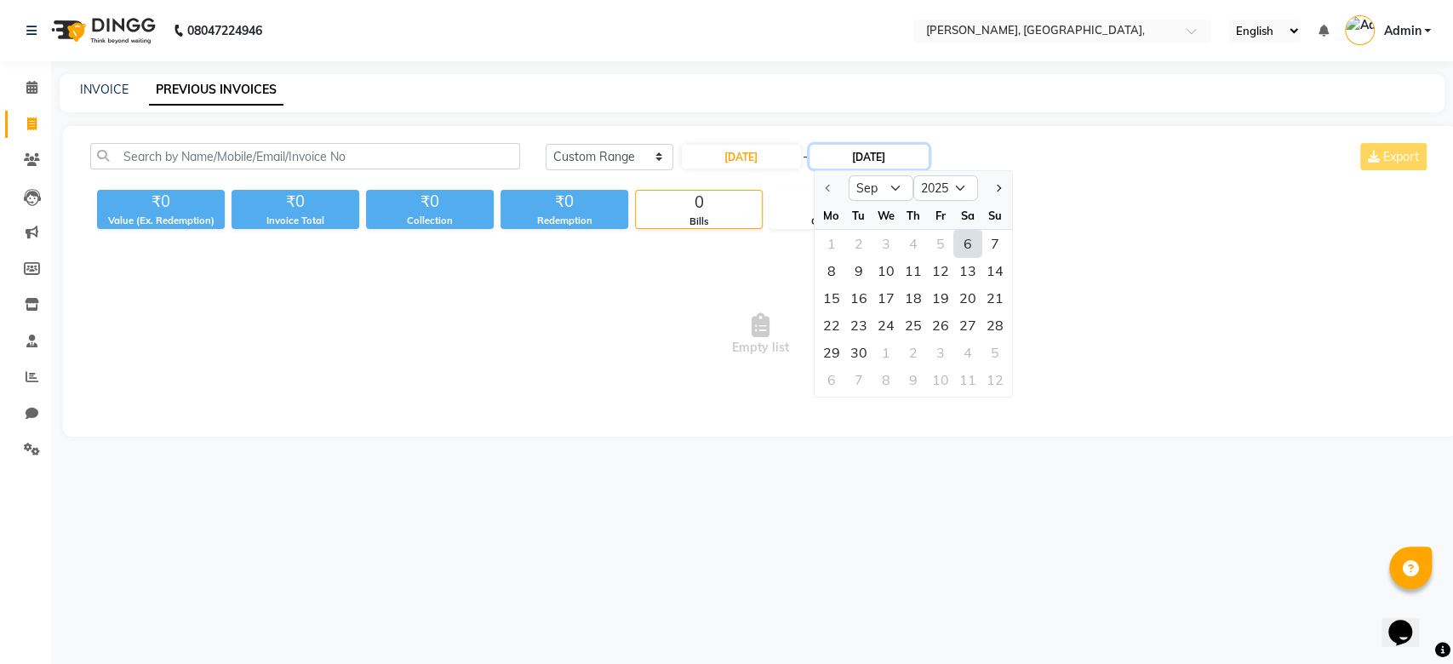
click at [871, 156] on input "05-09-2025" at bounding box center [868, 157] width 119 height 24
click at [881, 154] on input "05-09-2025" at bounding box center [868, 157] width 119 height 24
click at [969, 253] on div "6" at bounding box center [966, 243] width 27 height 27
type input "06-09-2025"
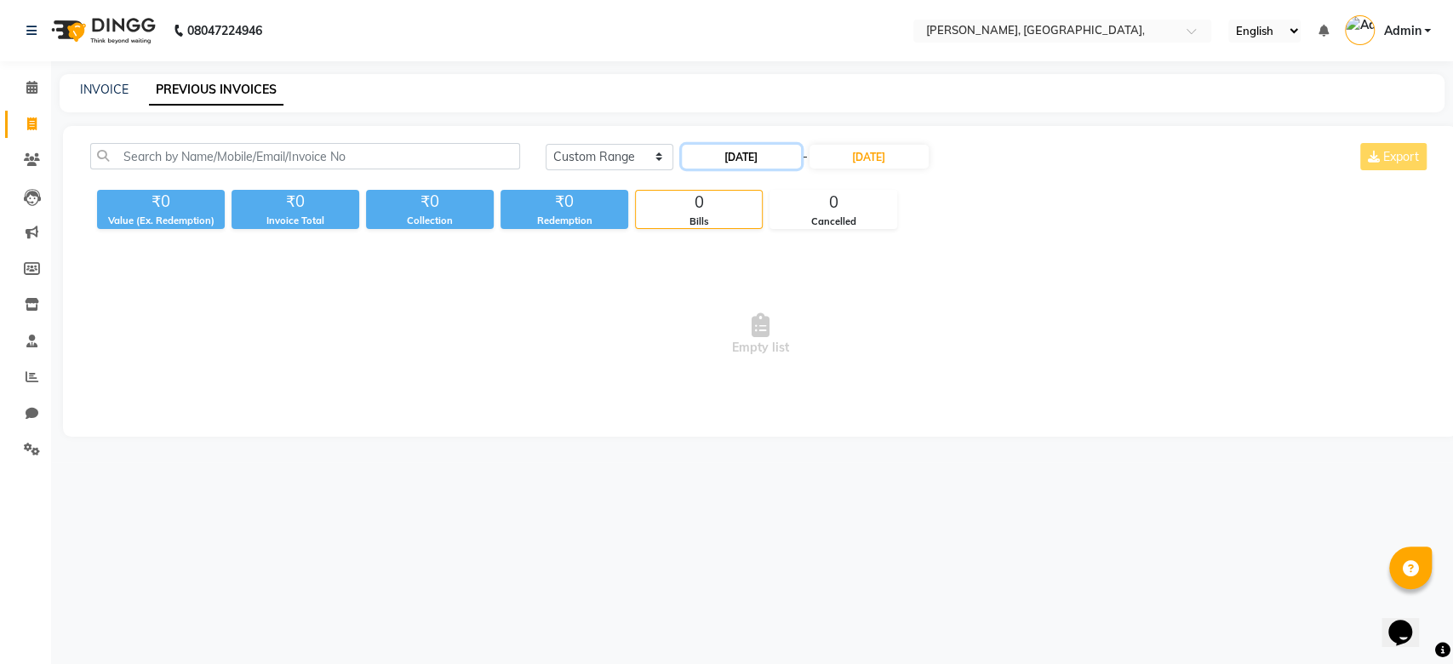
click at [721, 161] on input "06-09-2025" at bounding box center [741, 157] width 119 height 24
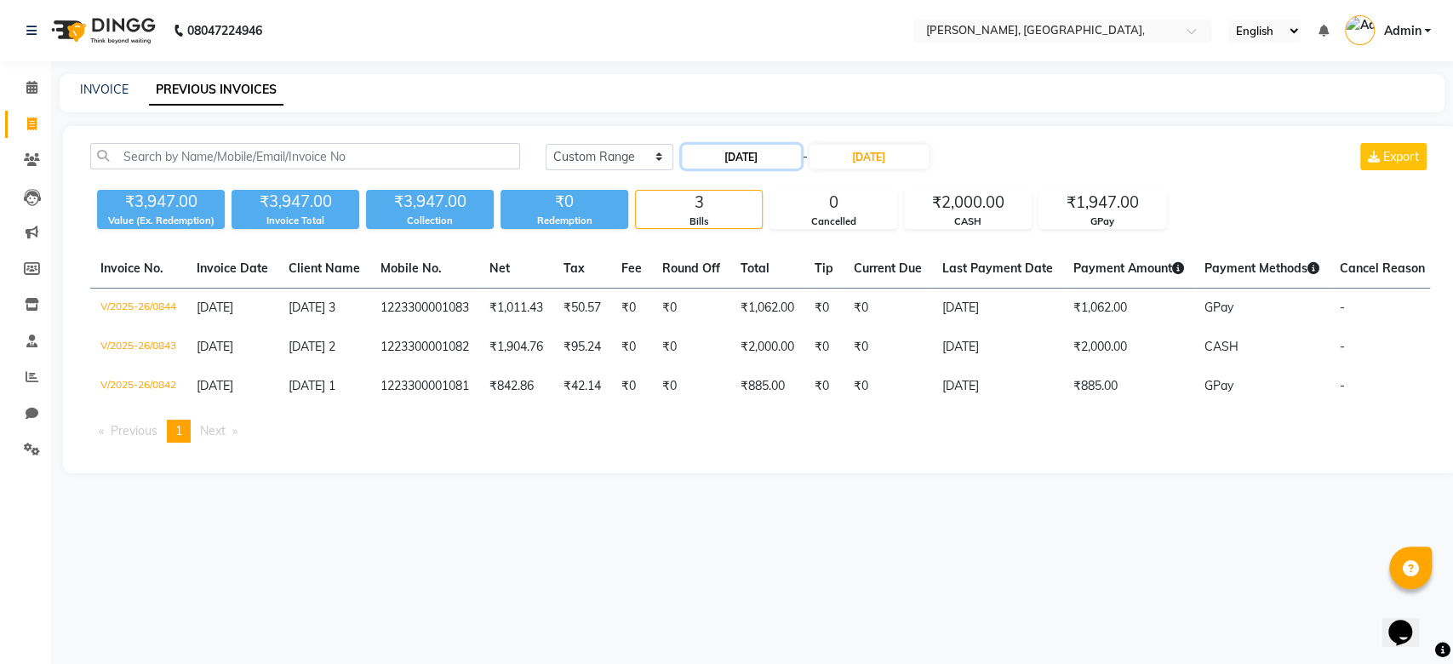
click at [746, 157] on input "06-09-2025" at bounding box center [741, 157] width 119 height 24
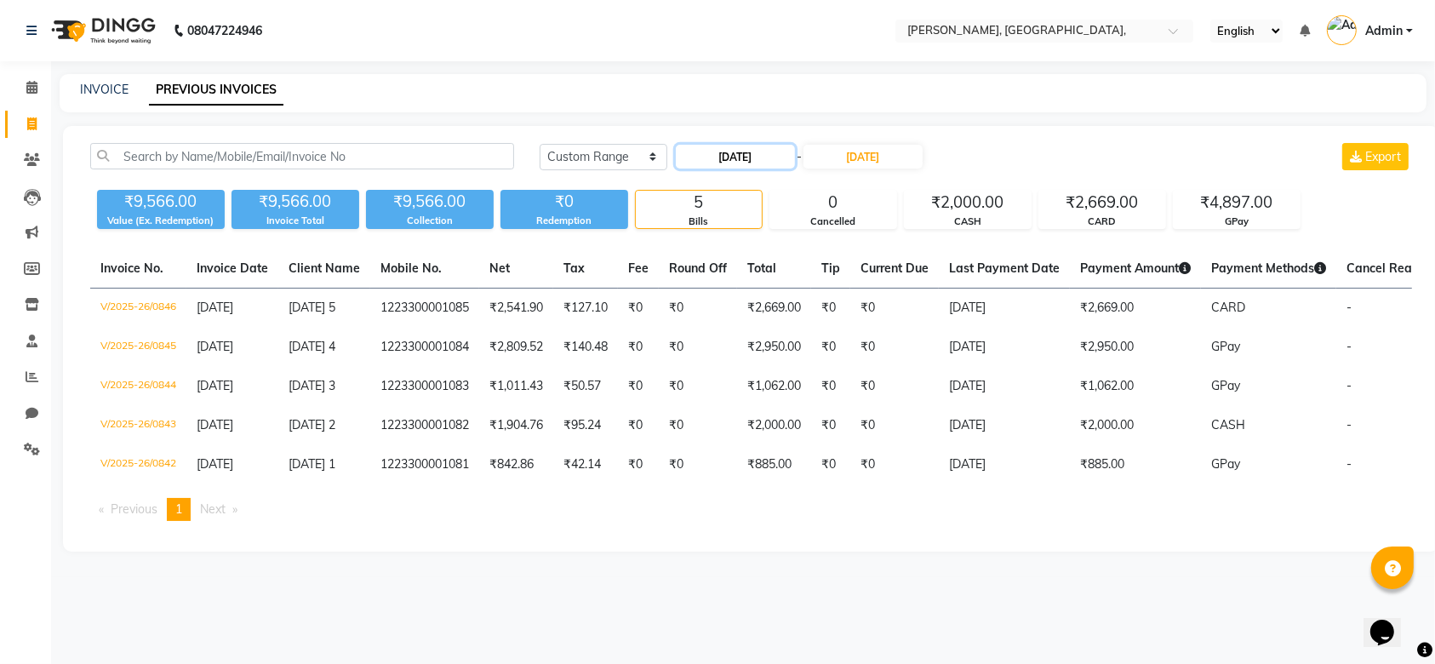
click at [771, 146] on input "06-09-2025" at bounding box center [735, 157] width 119 height 24
select select "9"
select select "2025"
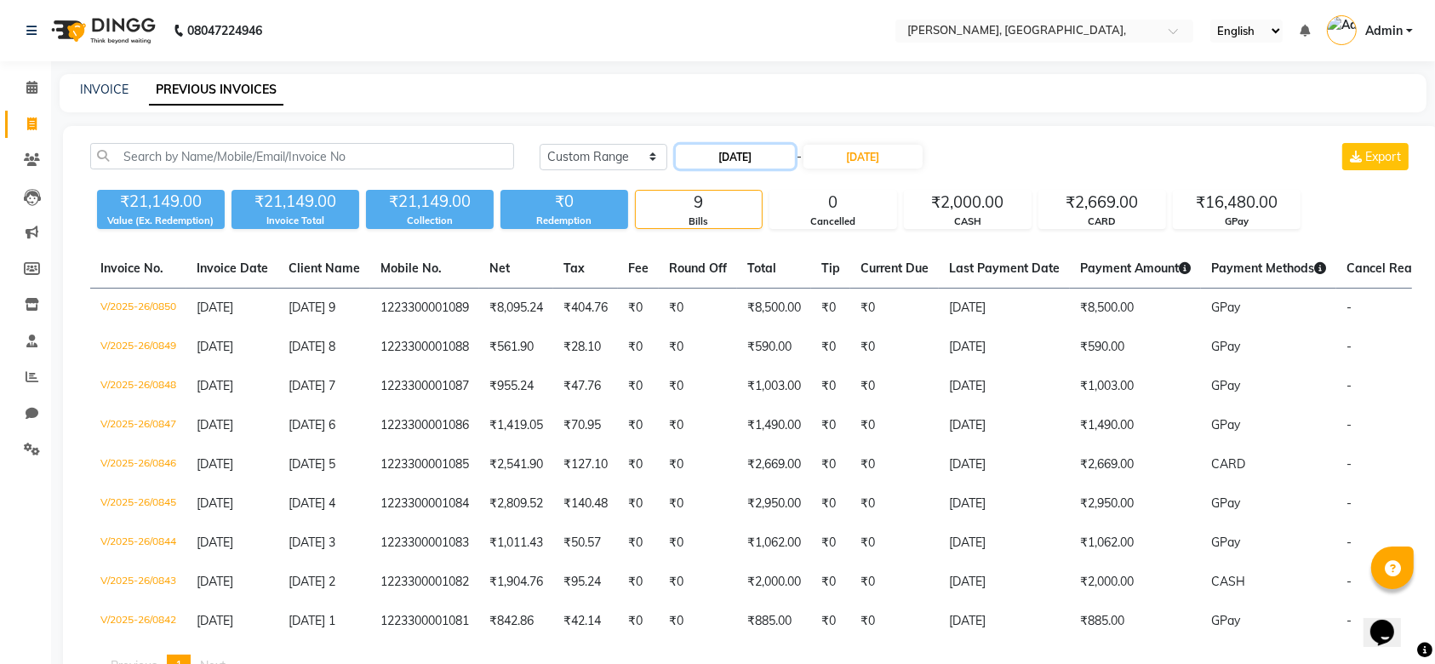
click at [738, 156] on input "06-09-2025" at bounding box center [735, 157] width 119 height 24
select select "9"
select select "2025"
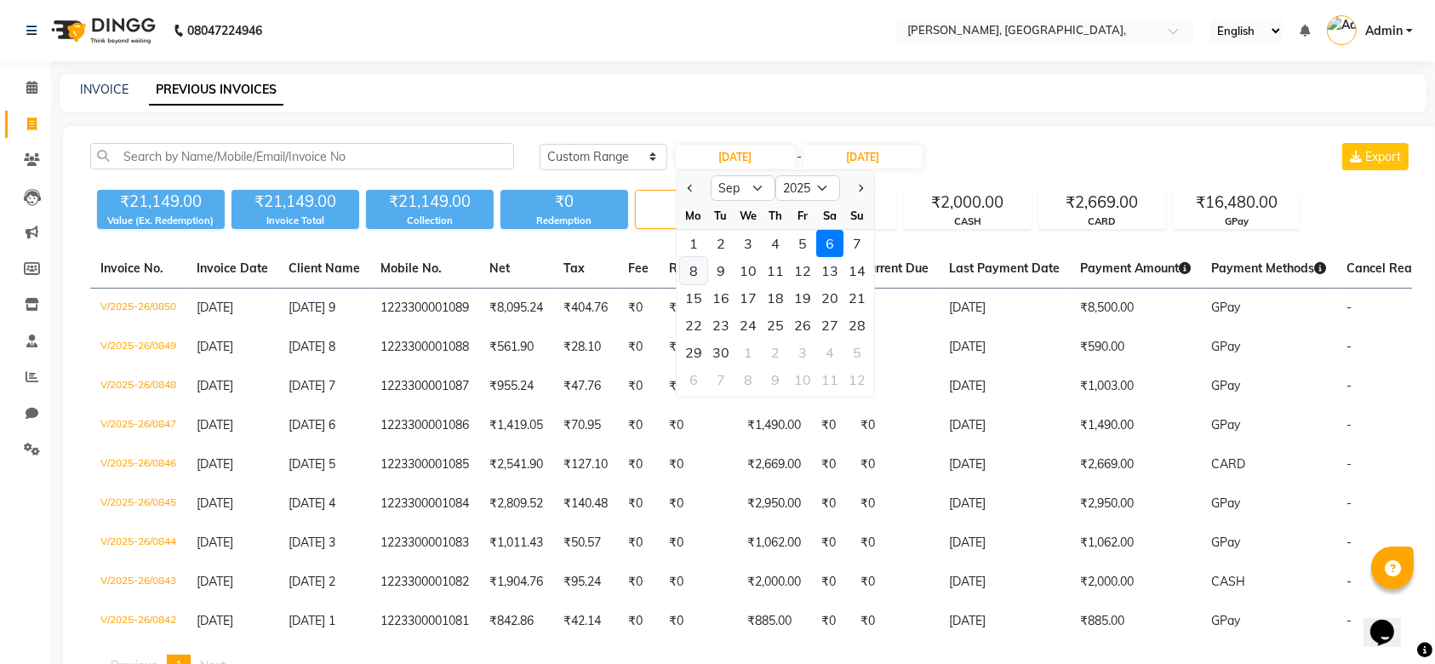
click at [700, 277] on div "8" at bounding box center [693, 270] width 27 height 27
type input "08-09-2025"
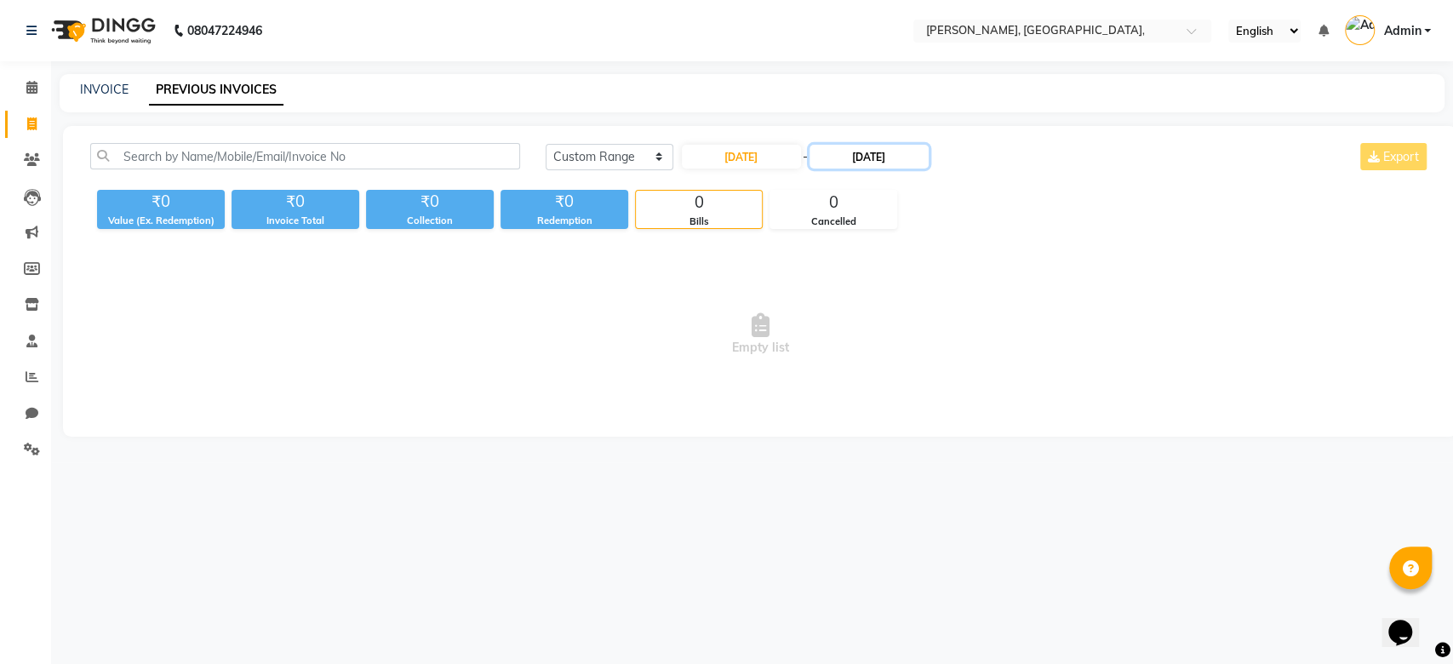
click at [888, 158] on input "06-09-2025" at bounding box center [868, 157] width 119 height 24
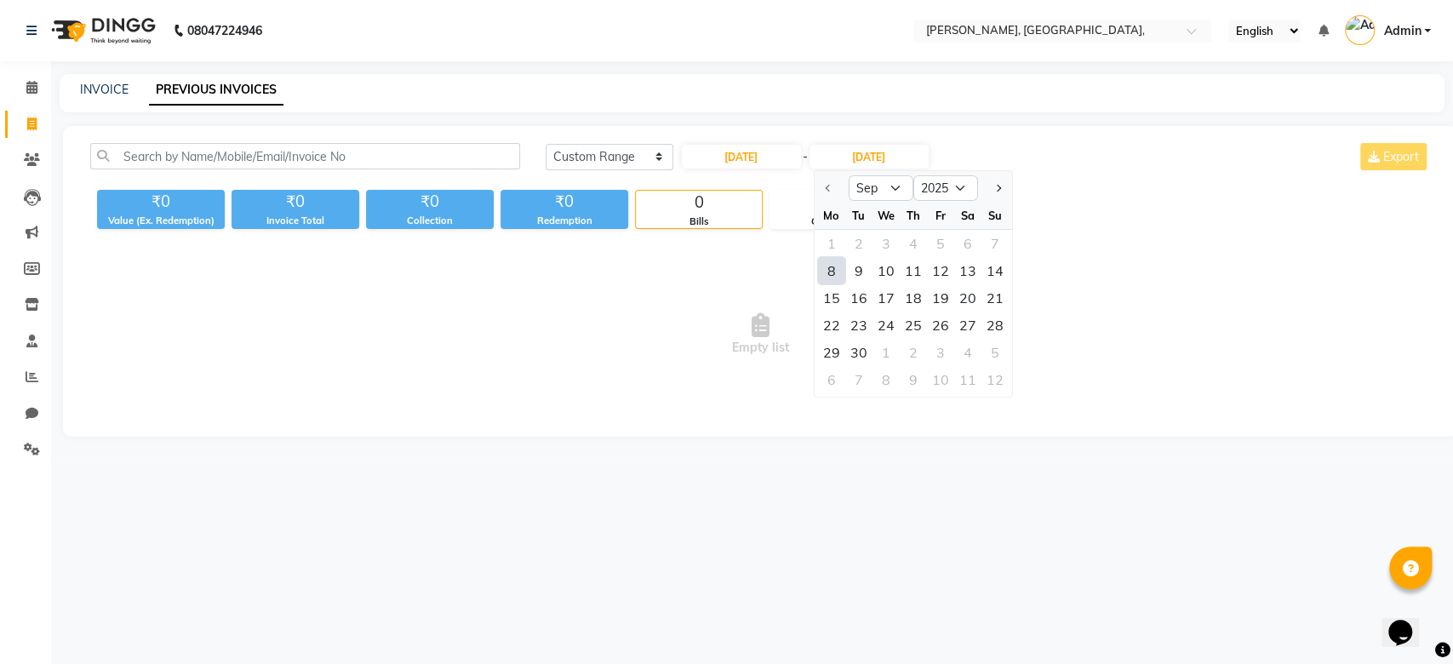
click at [832, 266] on div "8" at bounding box center [830, 270] width 27 height 27
type input "08-09-2025"
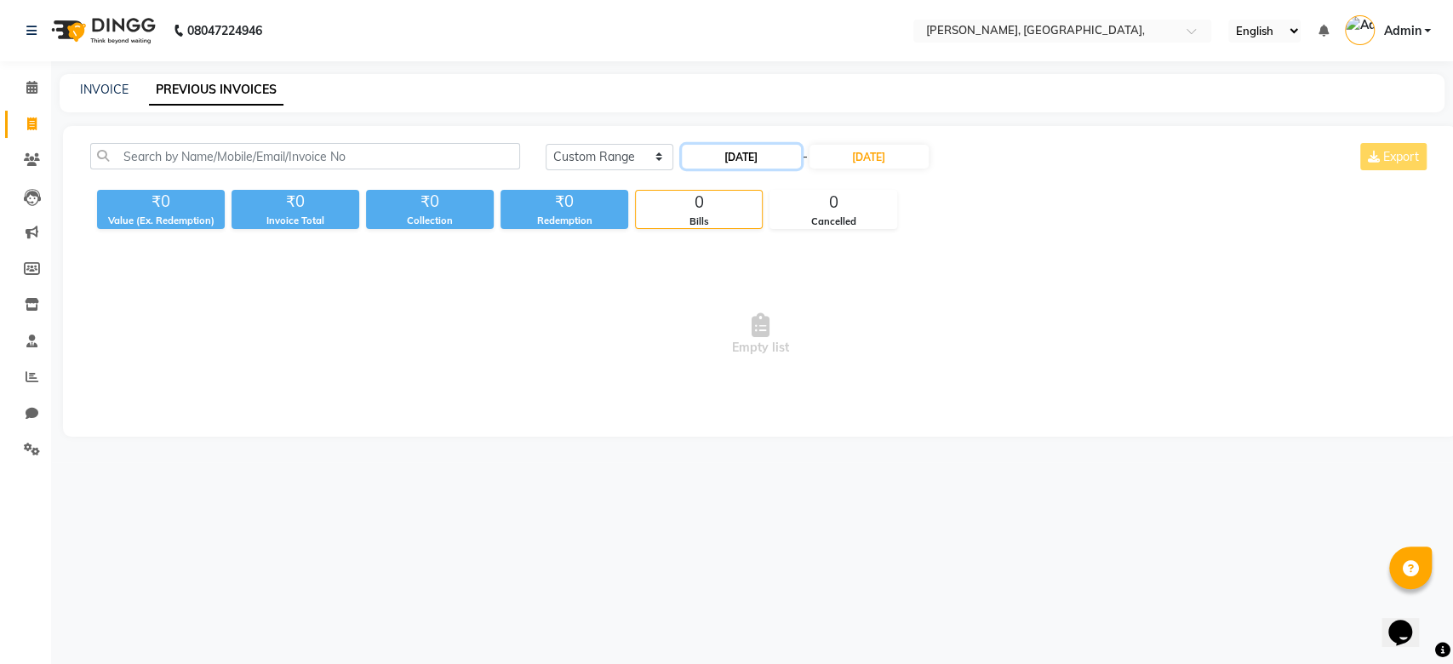
click at [731, 157] on input "08-09-2025" at bounding box center [741, 157] width 119 height 24
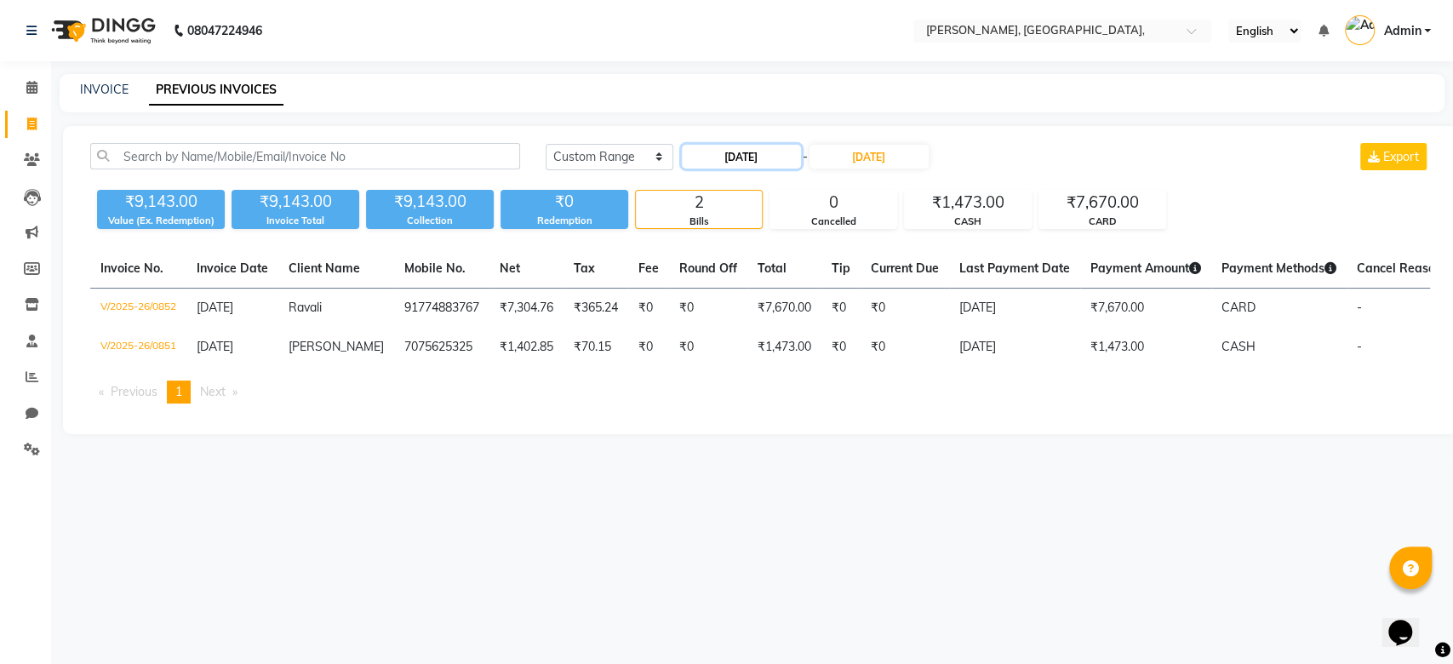
click at [756, 147] on input "08-09-2025" at bounding box center [741, 157] width 119 height 24
select select "9"
select select "2025"
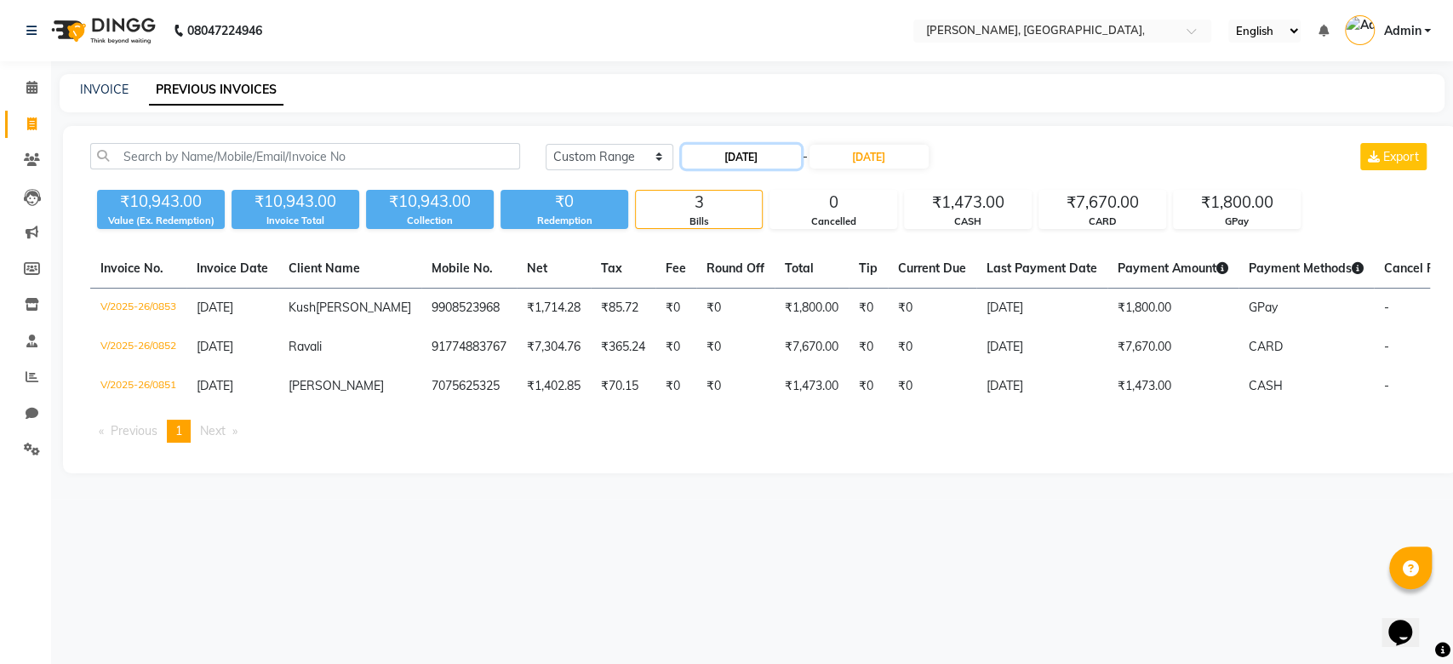
click at [770, 146] on input "08-09-2025" at bounding box center [741, 157] width 119 height 24
select select "9"
select select "2025"
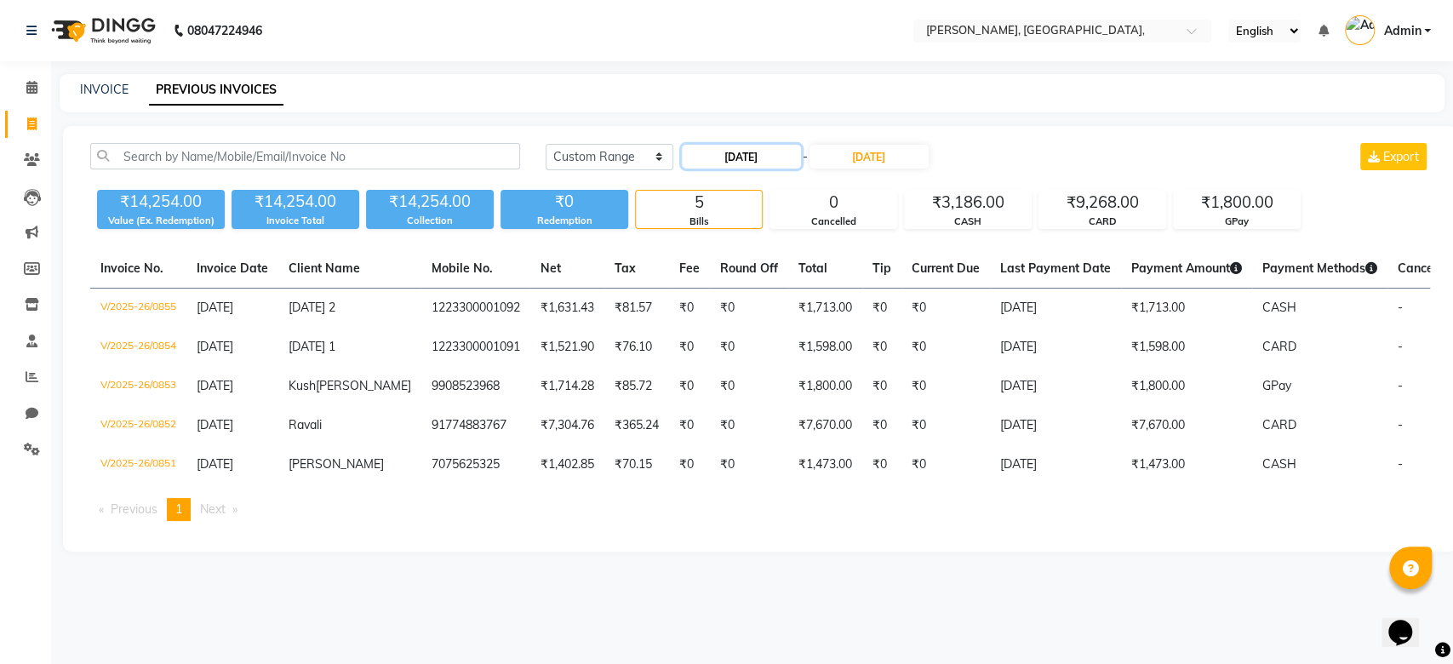
click at [774, 161] on input "08-09-2025" at bounding box center [741, 157] width 119 height 24
select select "9"
select select "2025"
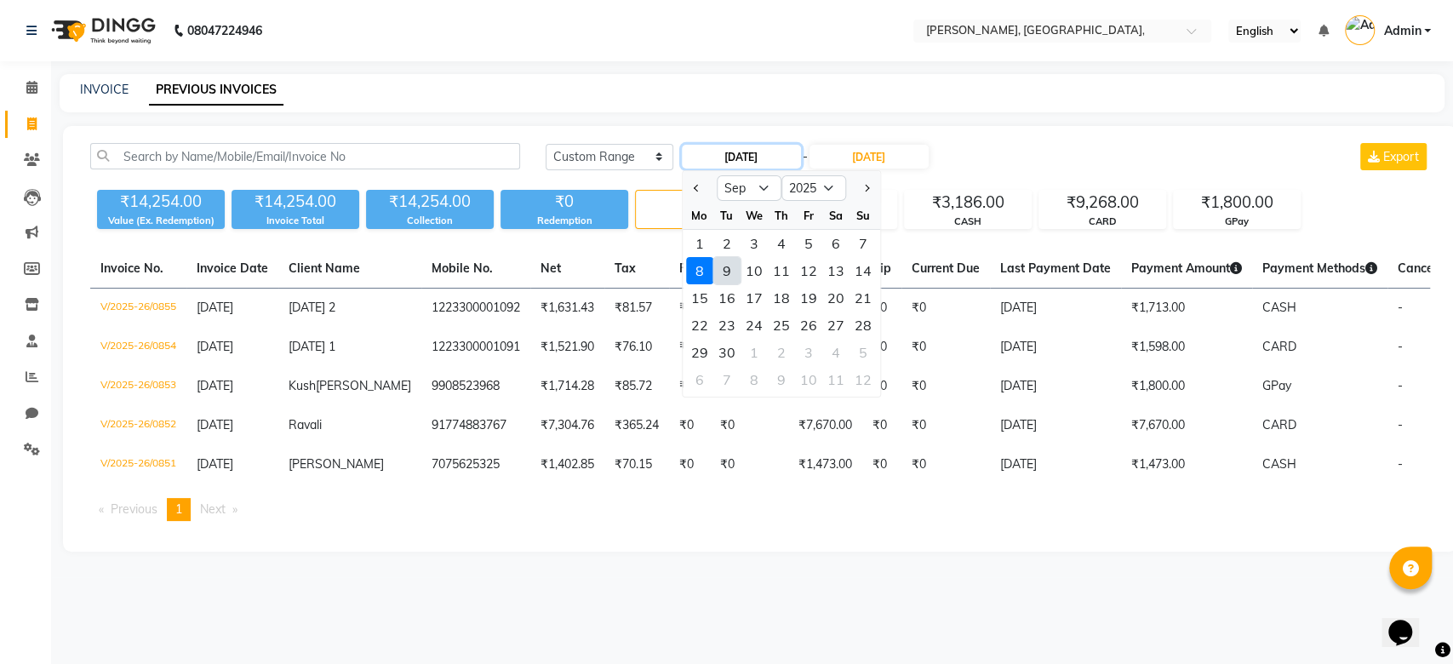
type input "09-09-2025"
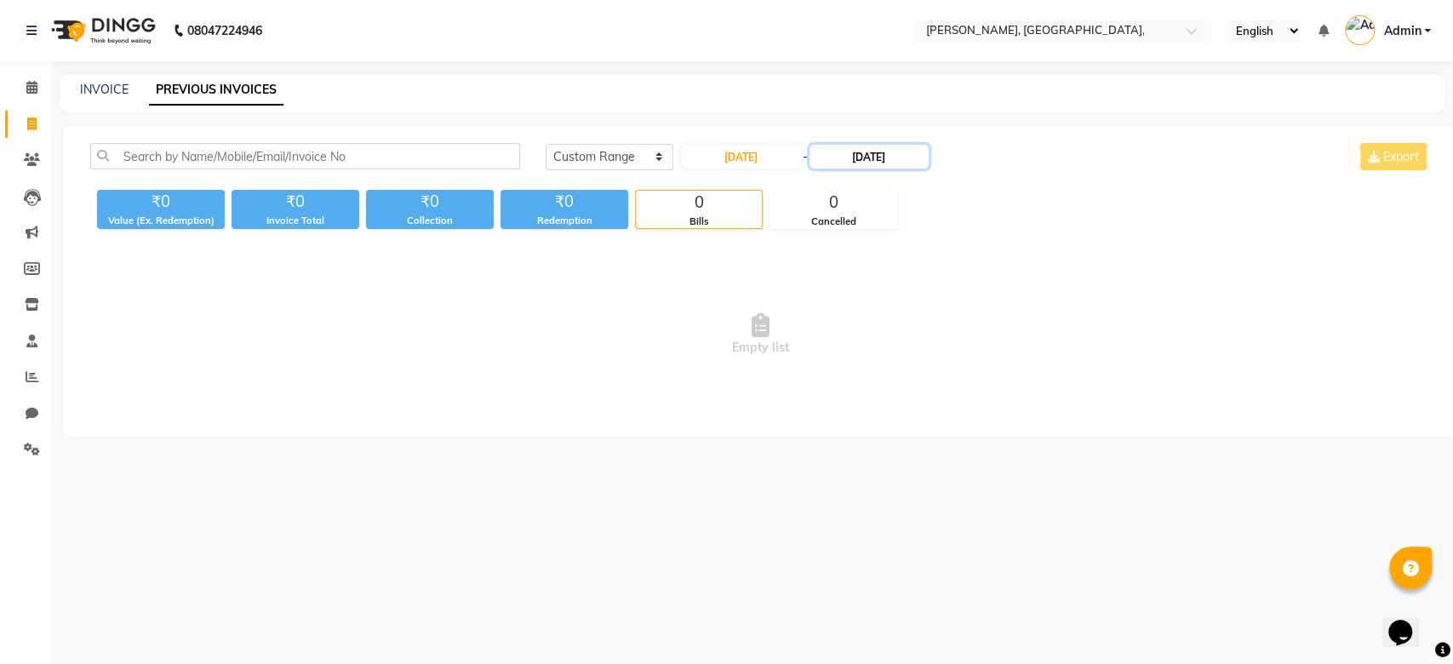
click at [844, 156] on input "08-09-2025" at bounding box center [868, 157] width 119 height 24
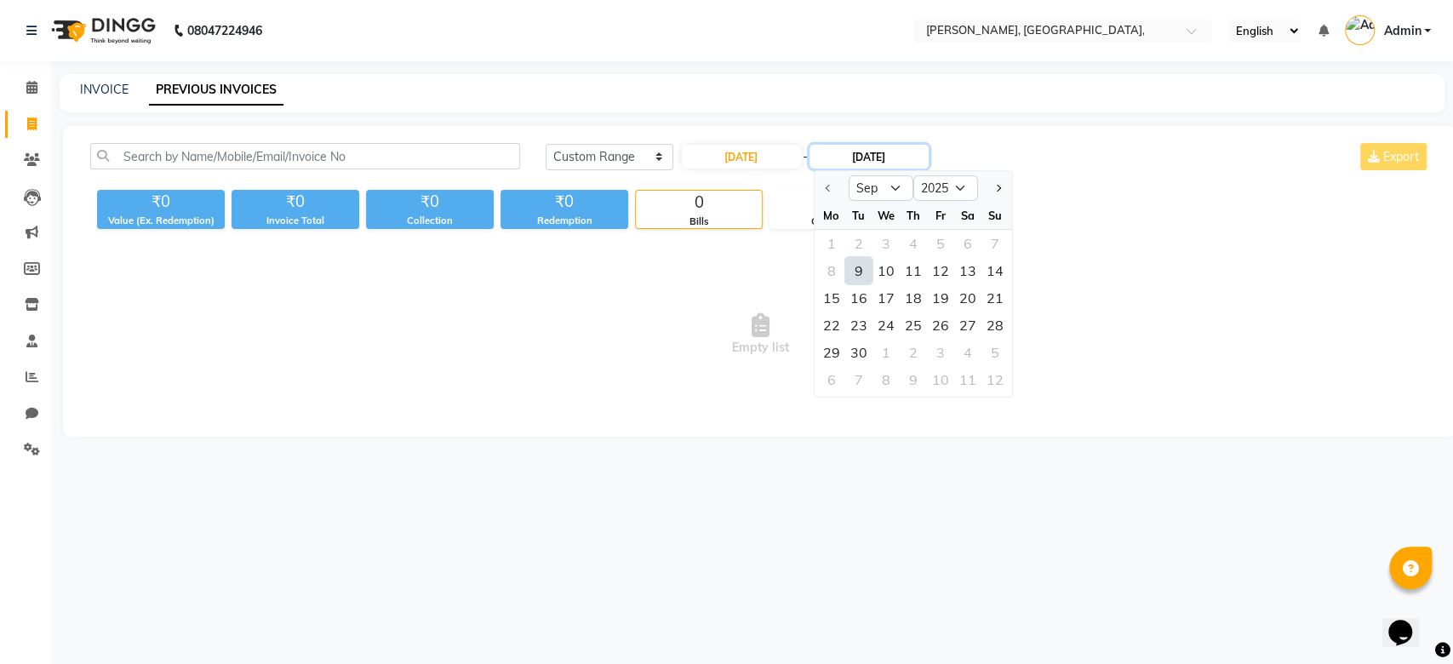
type input "09-09-2025"
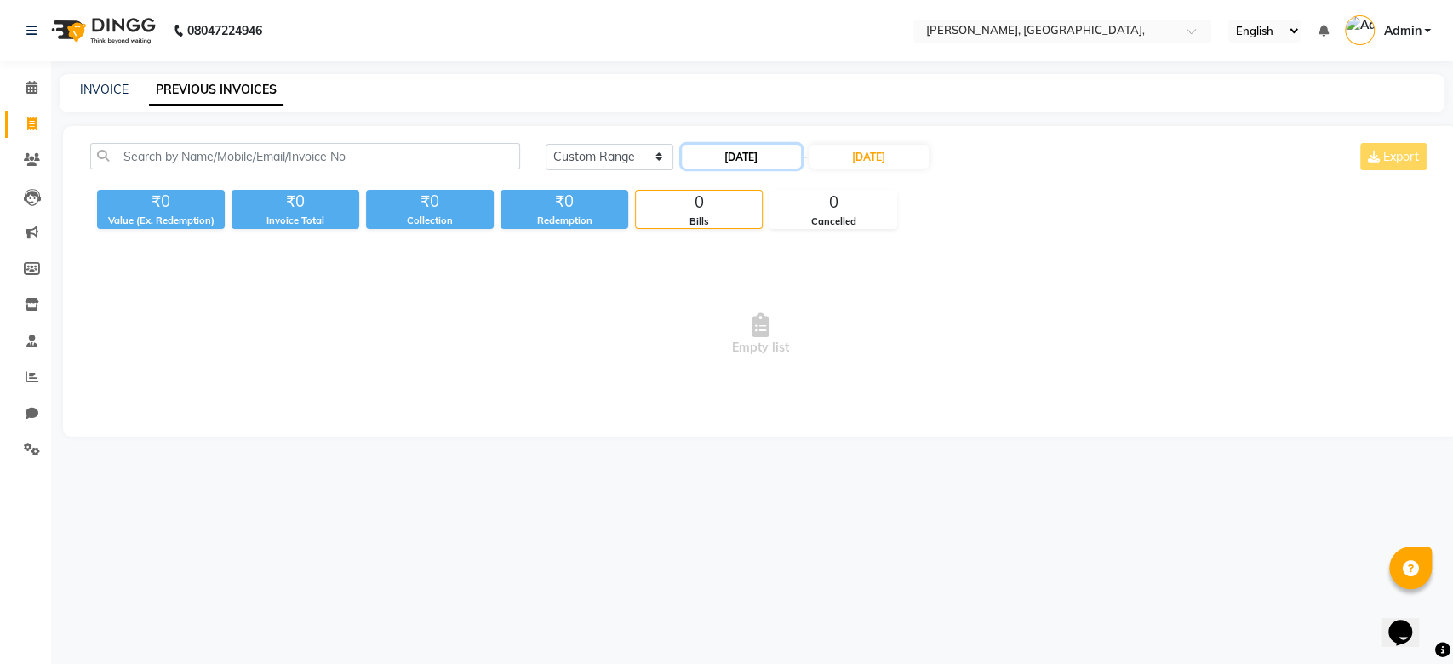
click at [739, 159] on input "09-09-2025" at bounding box center [741, 157] width 119 height 24
select select "9"
select select "2025"
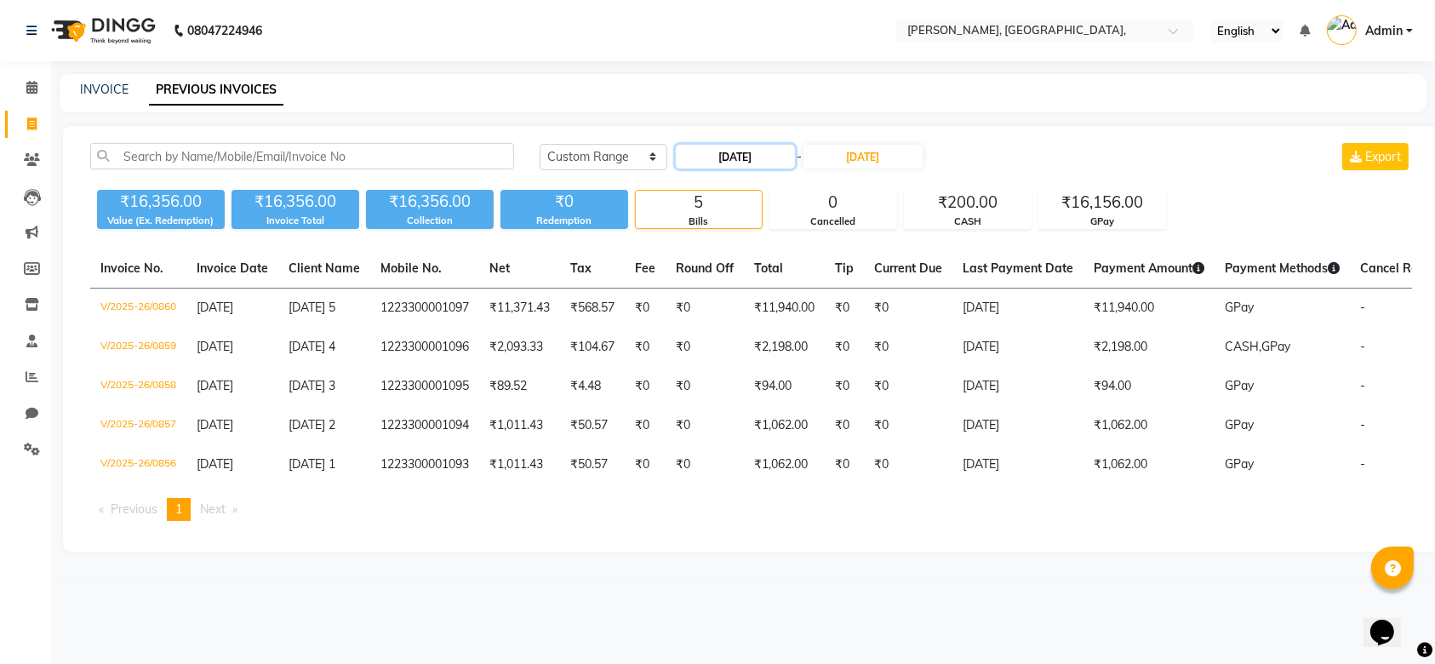
click at [739, 159] on input "09-09-2025" at bounding box center [735, 157] width 119 height 24
select select "9"
select select "2025"
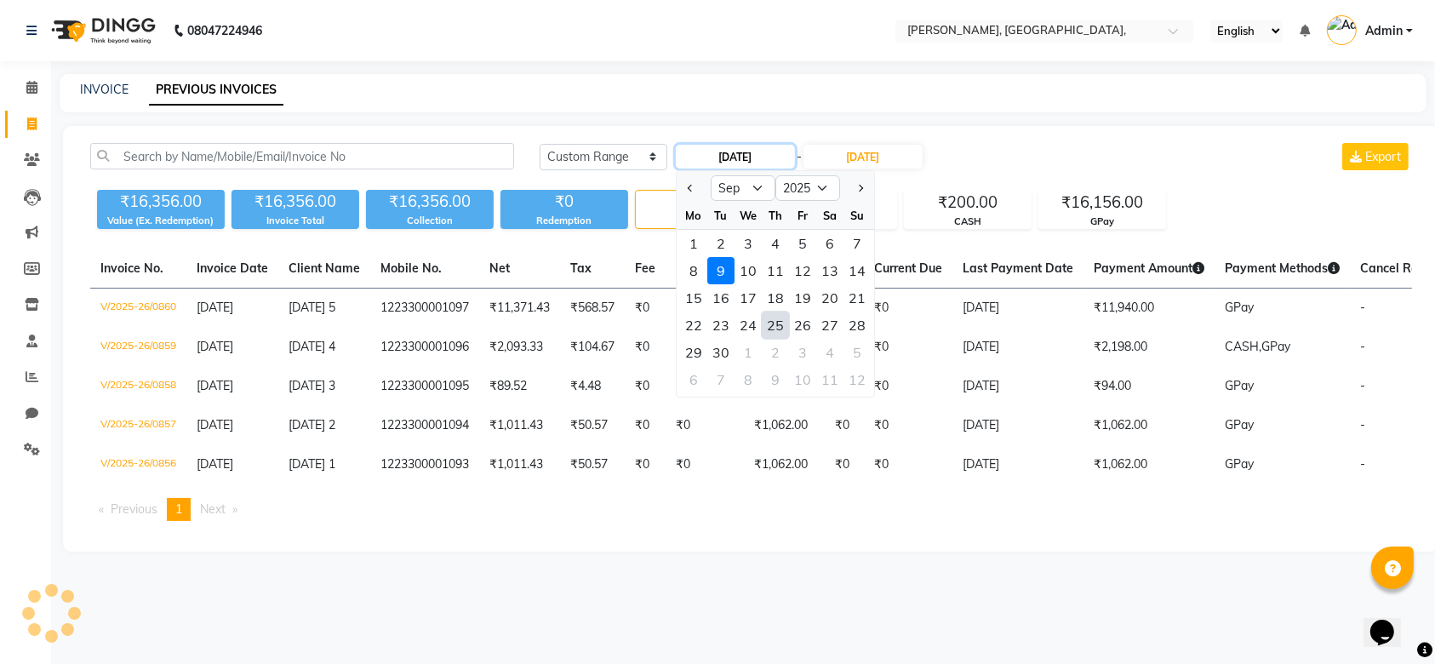
type input "25-09-2025"
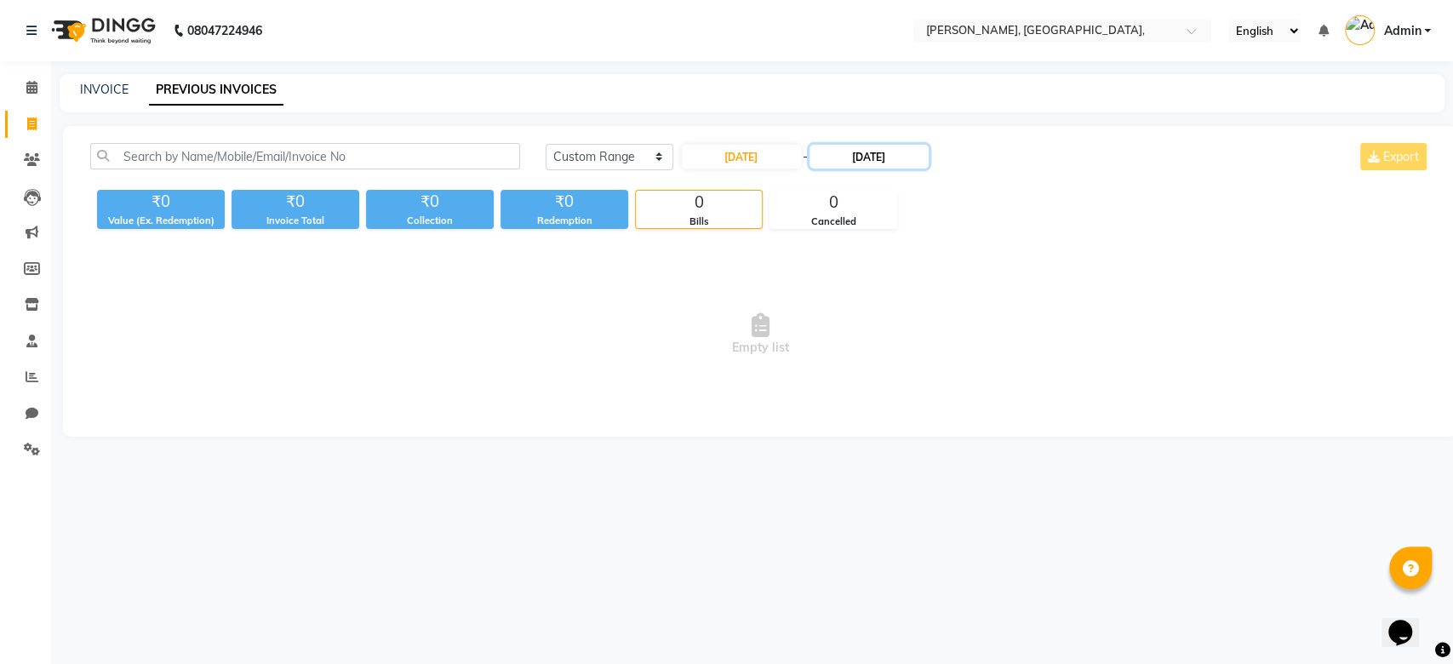
click at [874, 147] on input "09-09-2025" at bounding box center [868, 157] width 119 height 24
type input "25-09-2025"
click at [740, 161] on input "25-09-2025" at bounding box center [741, 157] width 119 height 24
select select "9"
select select "2025"
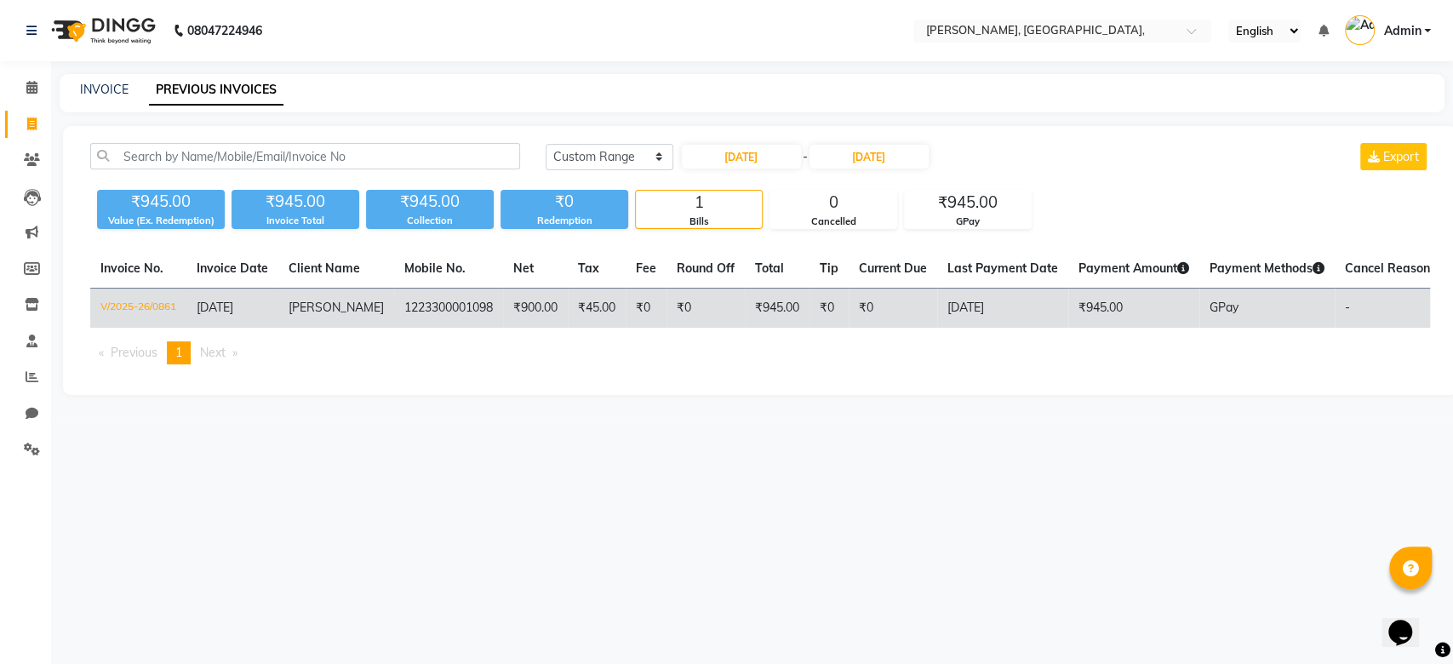
click at [869, 310] on td "₹0" at bounding box center [893, 309] width 89 height 40
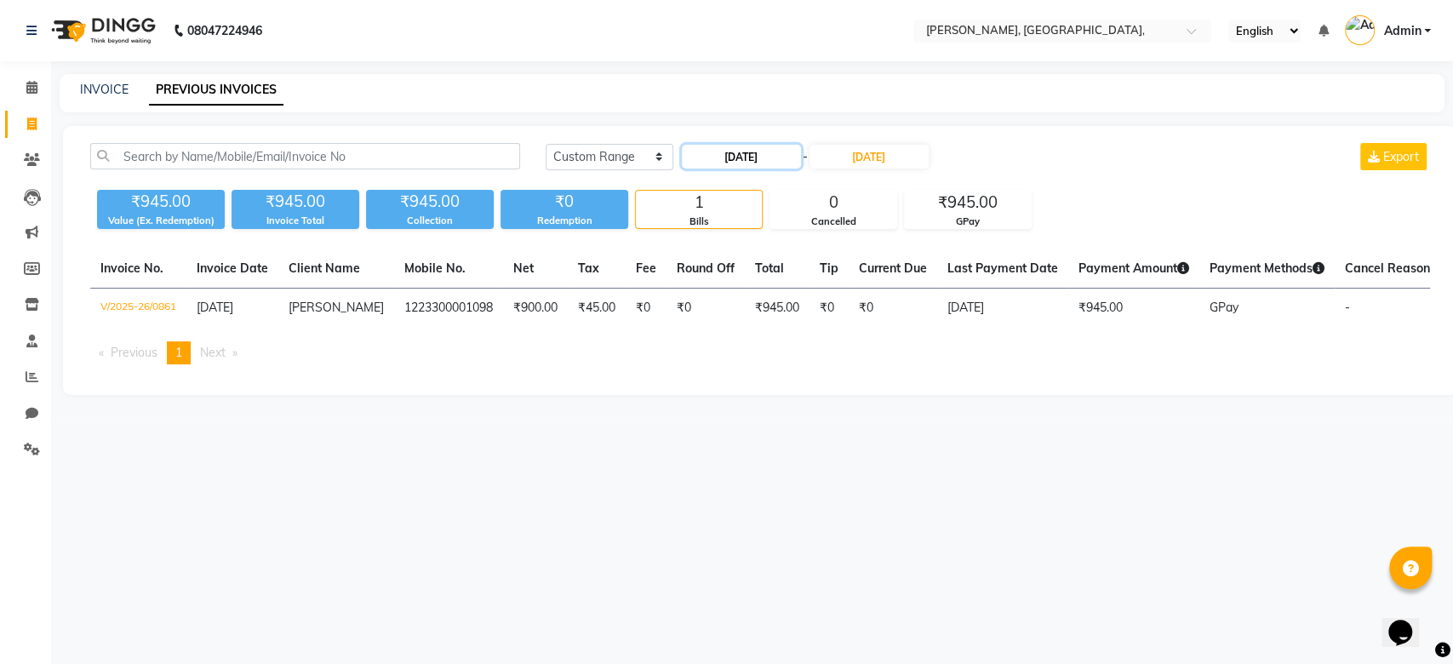
click at [725, 145] on input "25-09-2025" at bounding box center [741, 157] width 119 height 24
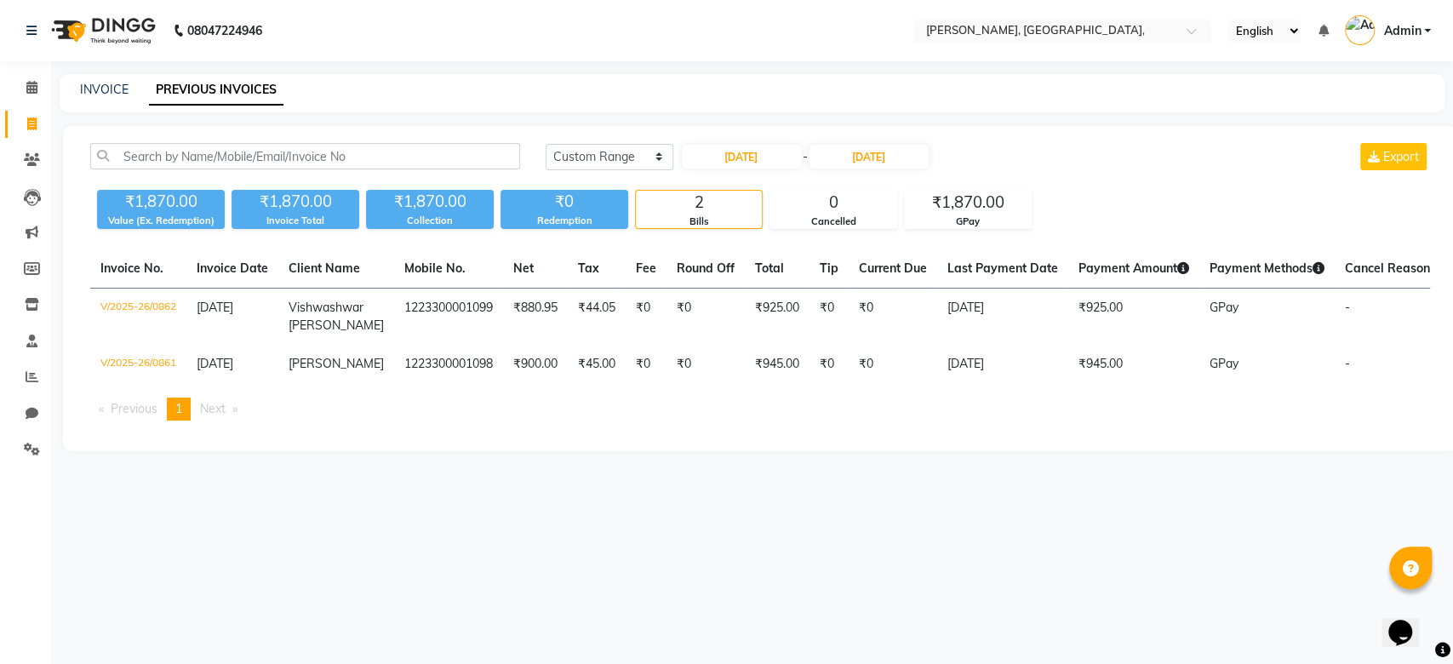
click at [1062, 235] on div "Today Yesterday Custom Range 25-09-2025 - 25-09-2025 Export ₹1,870.00 Value (Ex…" at bounding box center [760, 288] width 1394 height 325
click at [730, 165] on input "25-09-2025" at bounding box center [741, 157] width 119 height 24
select select "9"
select select "2025"
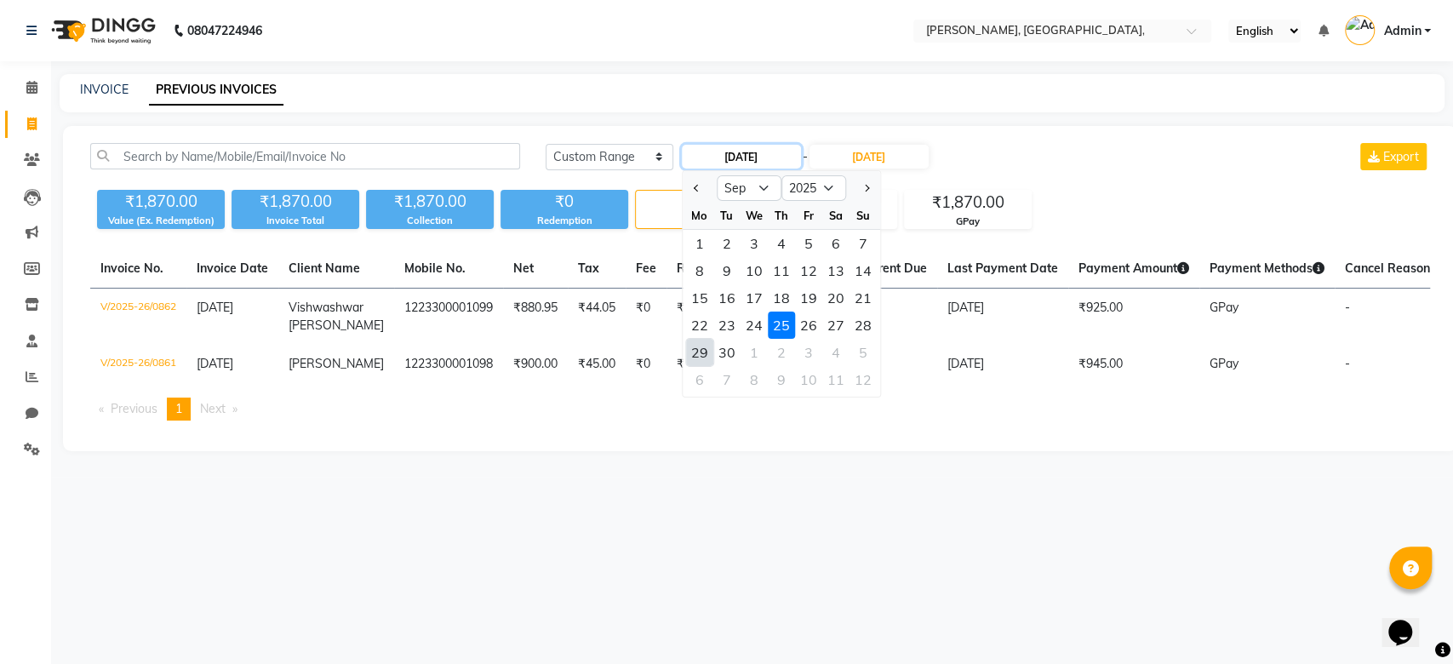
type input "29-09-2025"
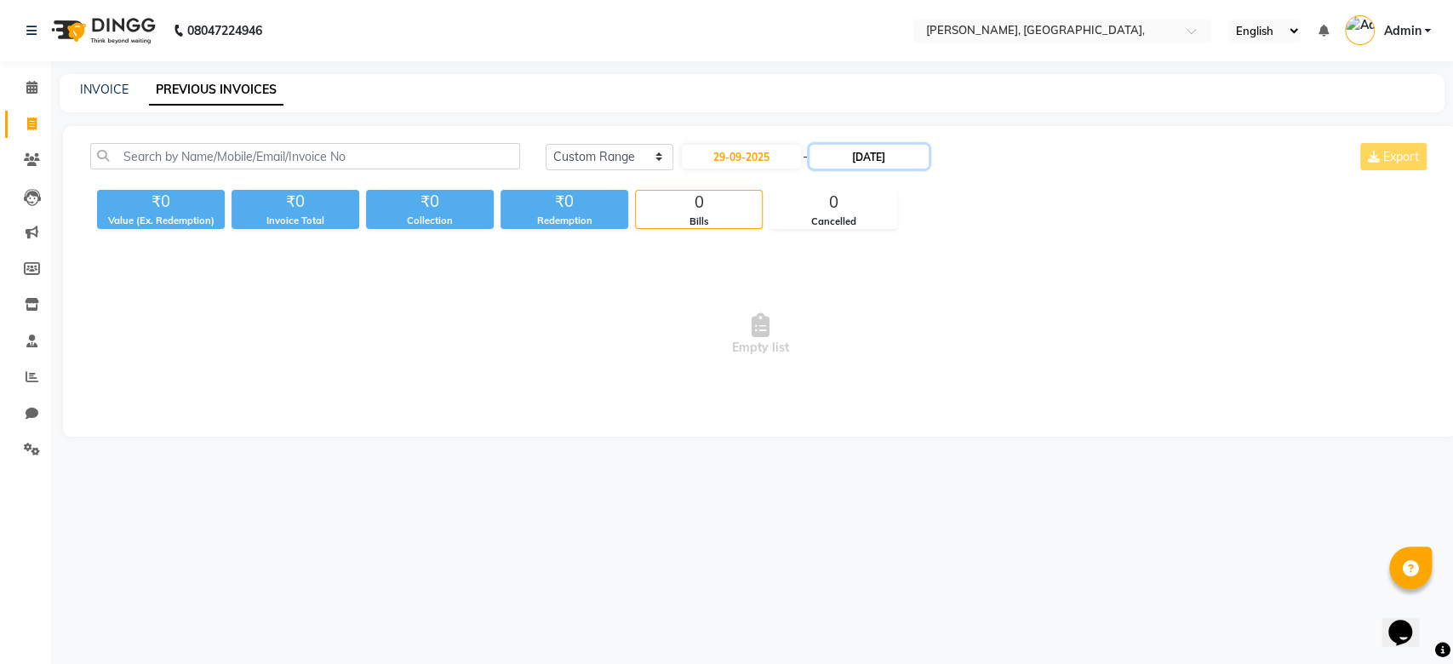
click at [872, 162] on input "25-09-2025" at bounding box center [868, 157] width 119 height 24
type input "29-09-2025"
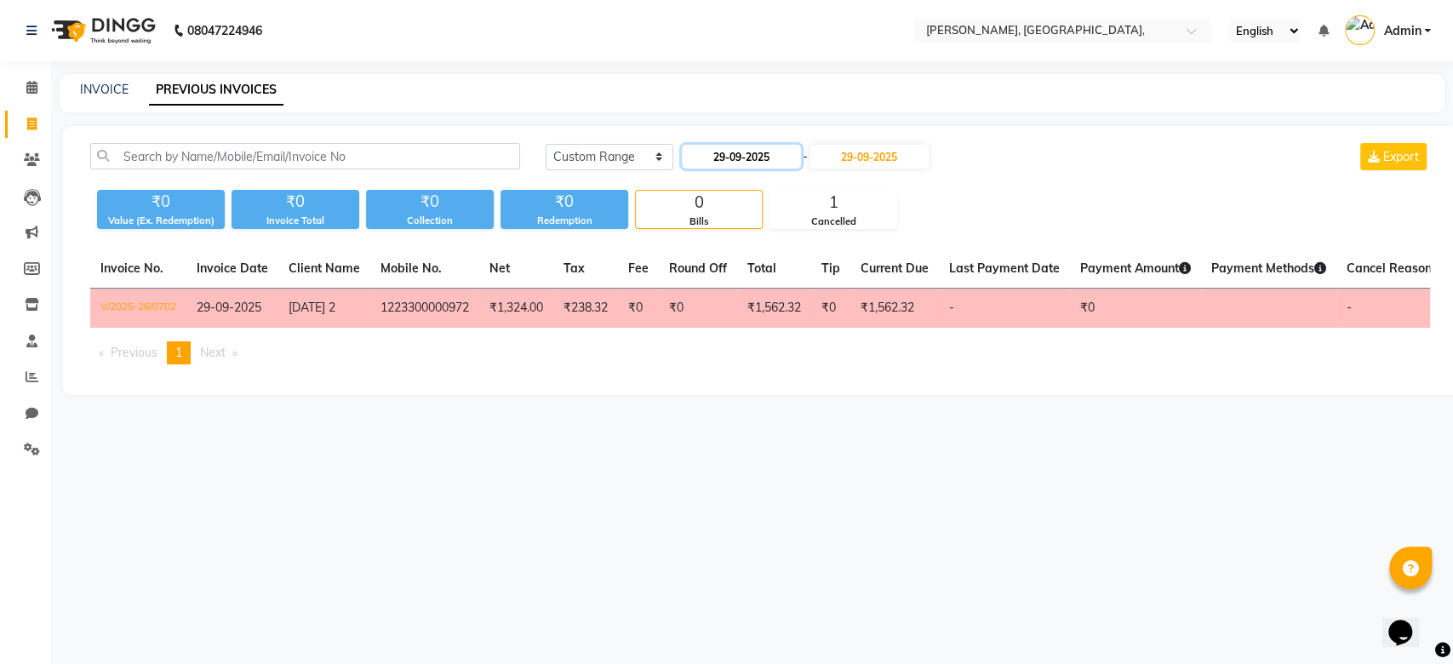
click at [787, 157] on input "29-09-2025" at bounding box center [741, 157] width 119 height 24
select select "9"
select select "2025"
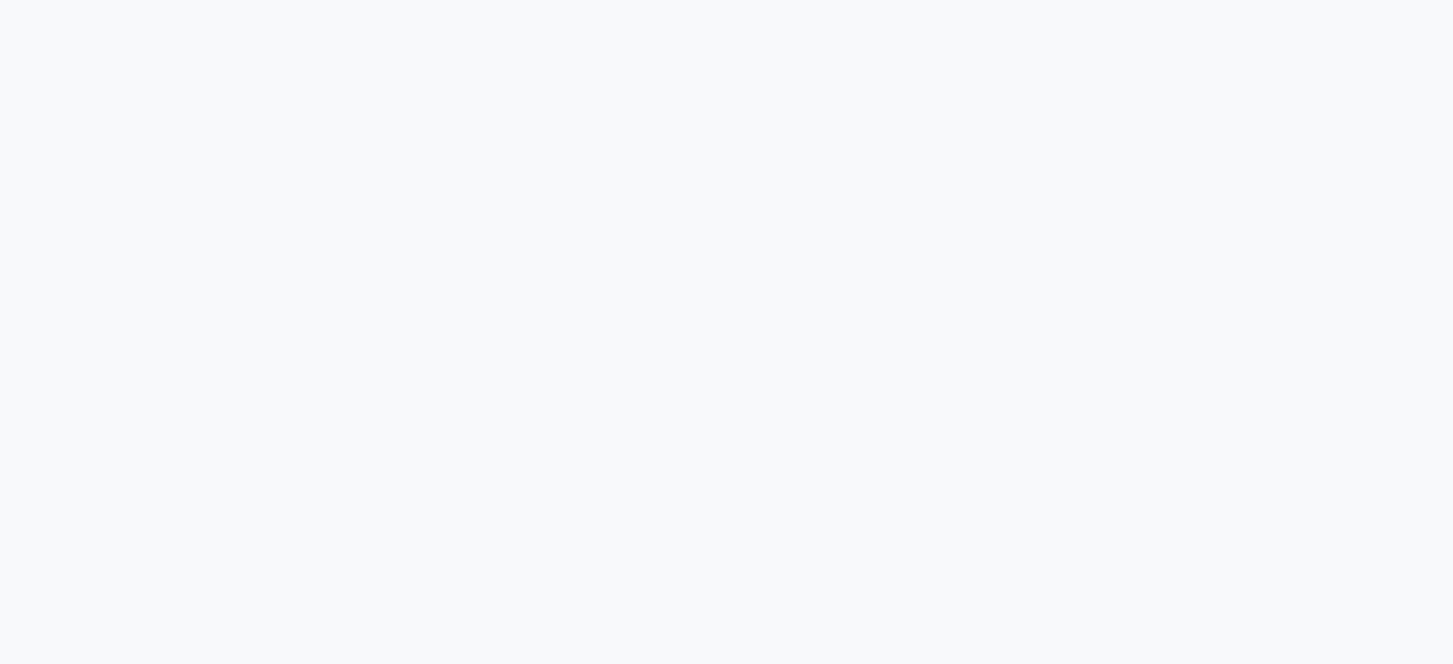
select select "service"
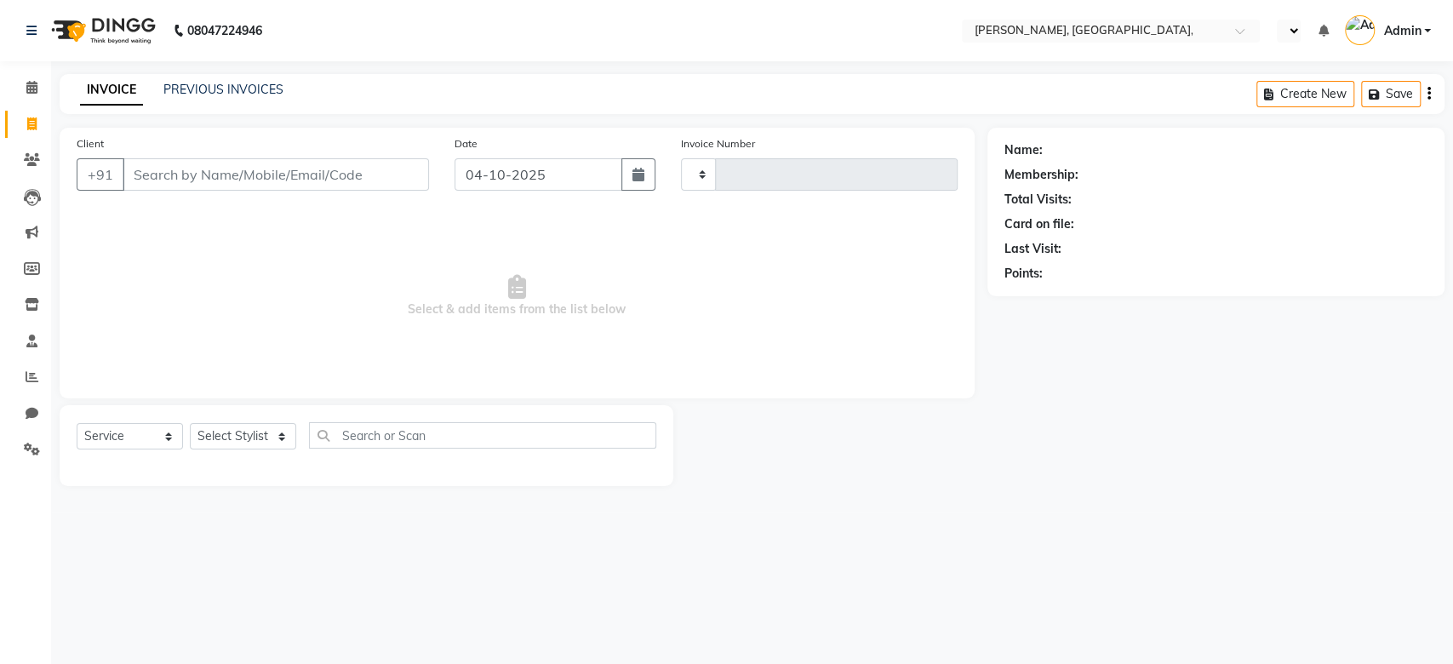
select select "en"
type input "0851"
select select "5248"
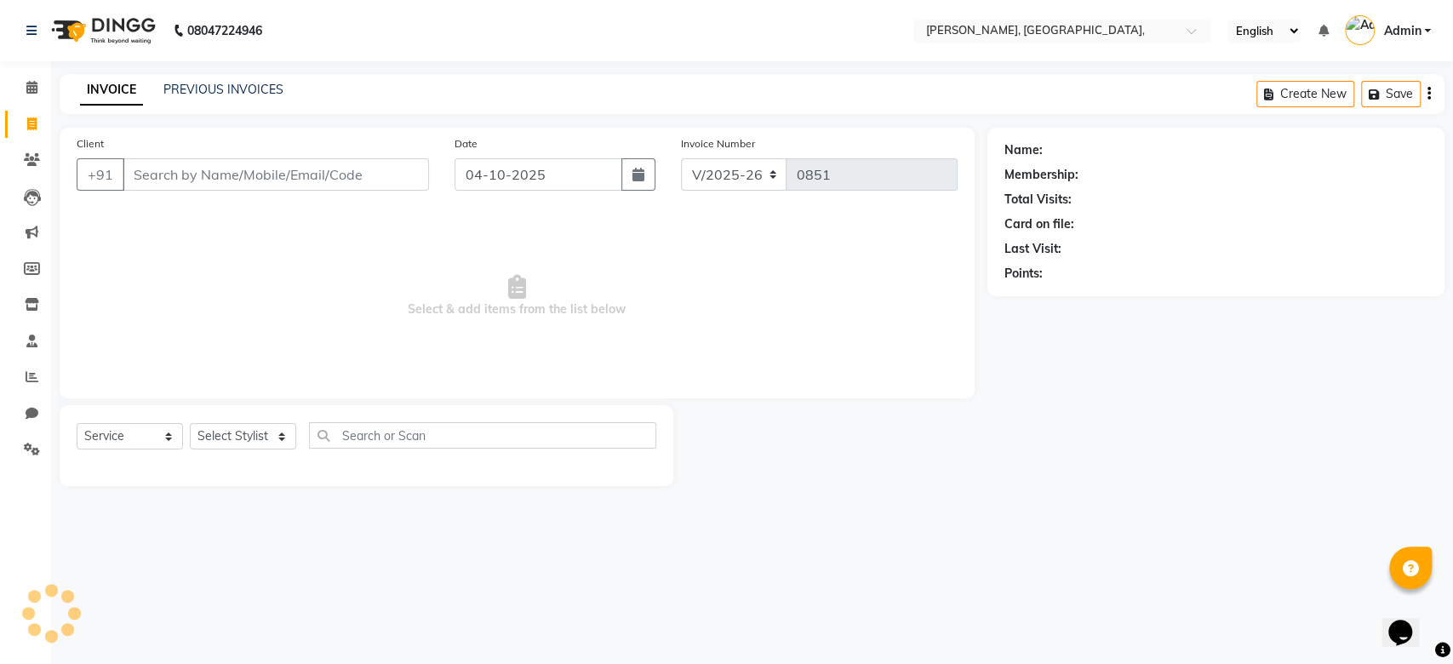
click at [494, 157] on div "Date 04-10-2025" at bounding box center [555, 169] width 226 height 70
click at [493, 164] on div "Date 04-10-2025" at bounding box center [555, 169] width 226 height 70
click at [493, 164] on input "04-10-2025" at bounding box center [538, 174] width 168 height 32
select select "10"
select select "2025"
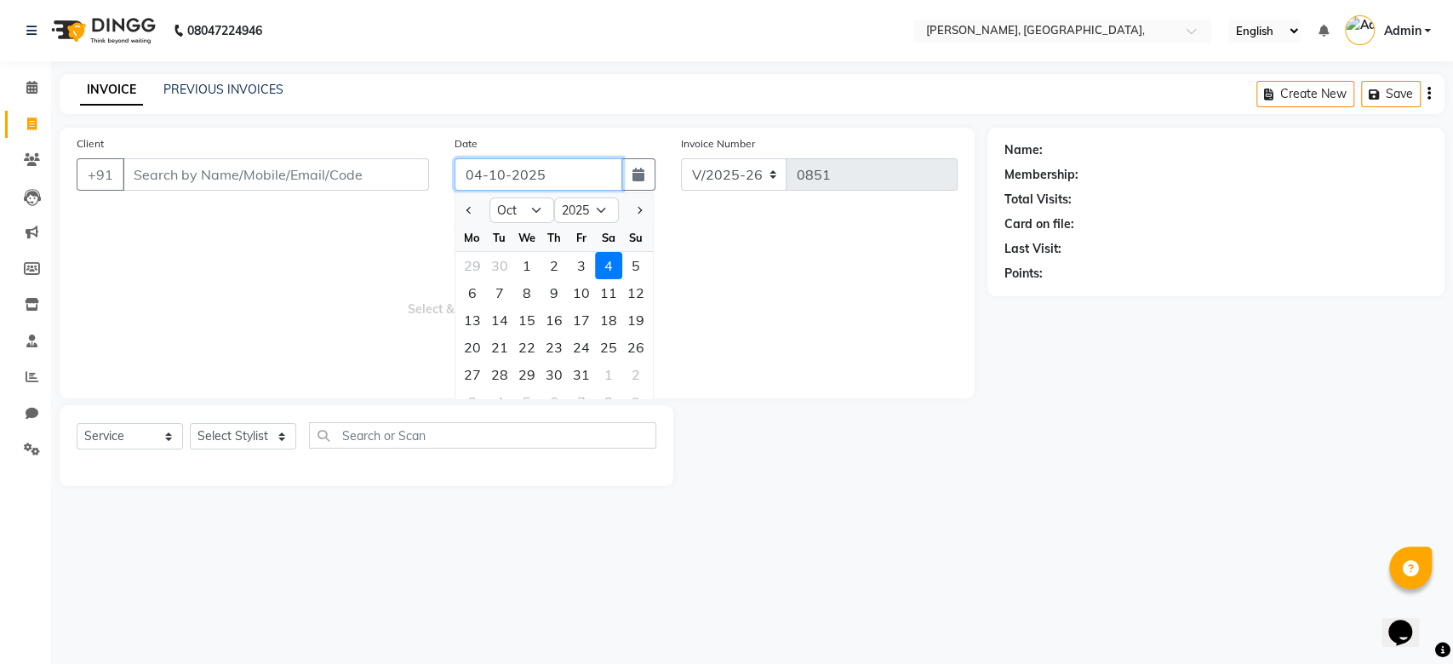
click at [493, 164] on input "04-10-2025" at bounding box center [538, 174] width 168 height 32
paste input "8-09"
click at [231, 184] on input "Client" at bounding box center [276, 174] width 306 height 32
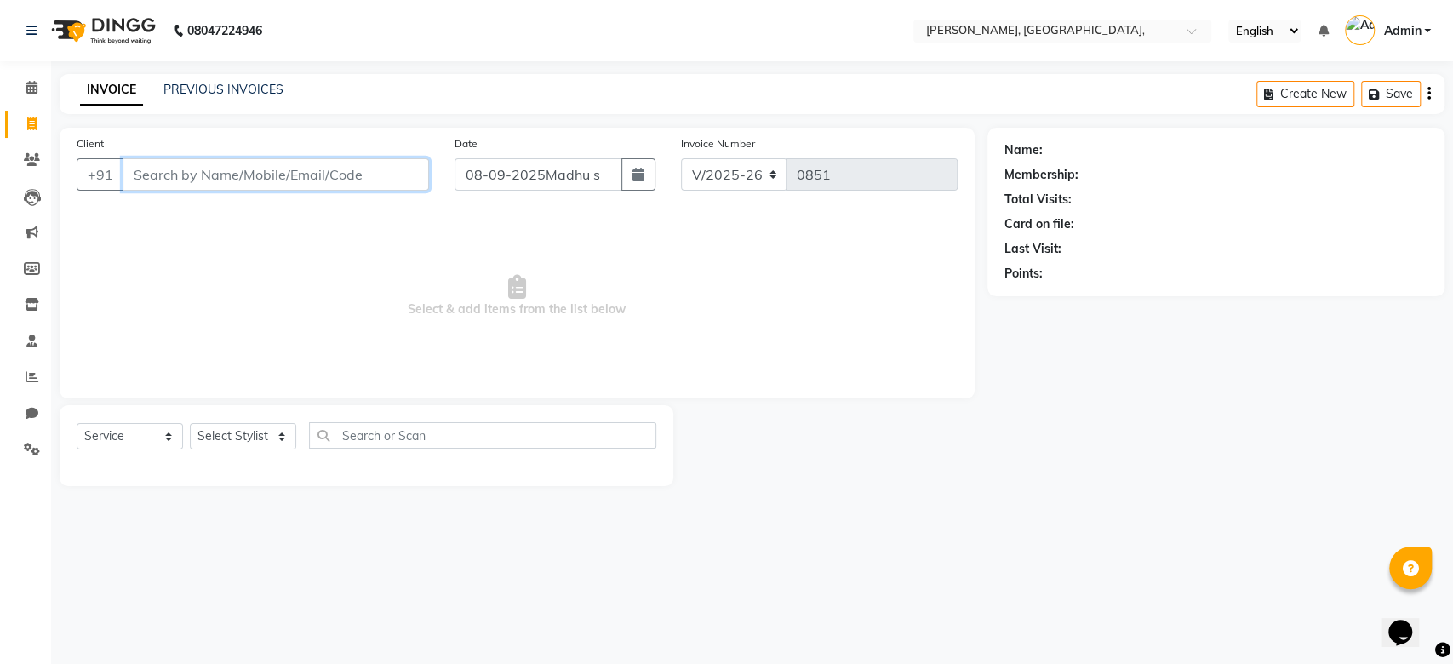
type input "08-09-2025"
click at [231, 184] on input "Client" at bounding box center [276, 174] width 306 height 32
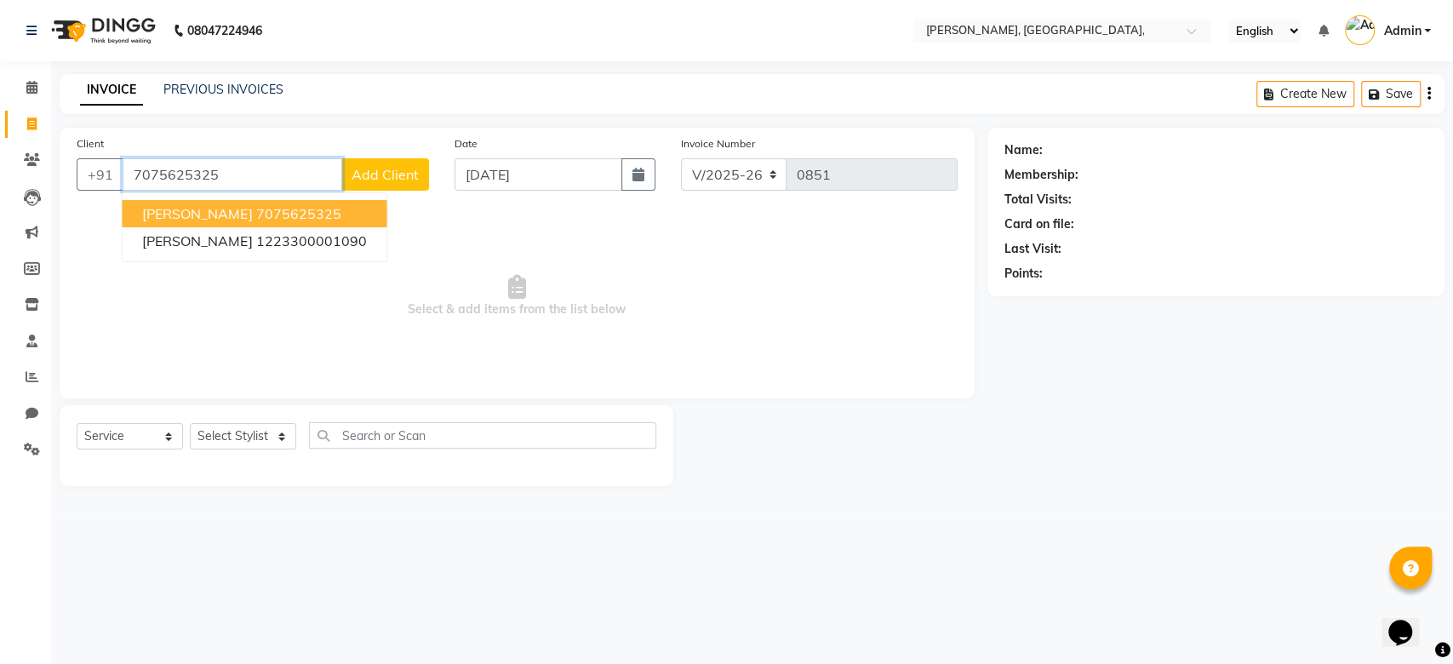
type input "7075625325"
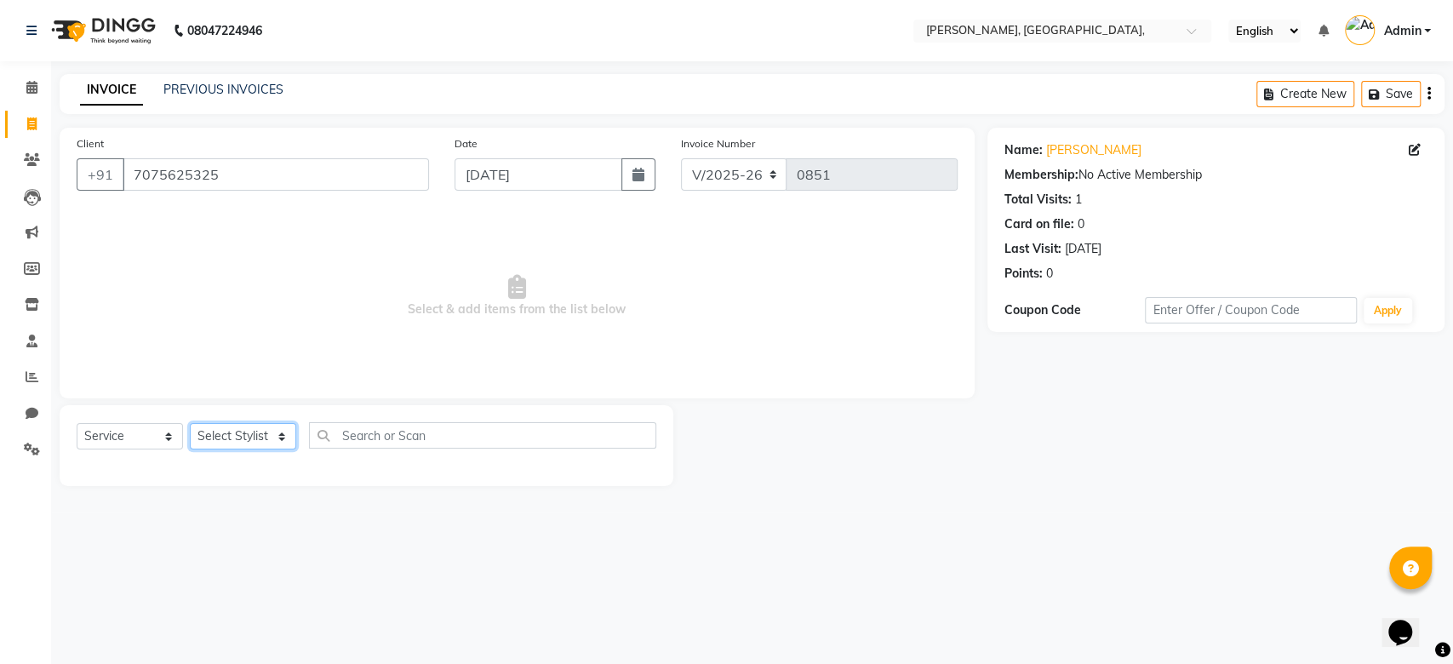
click at [223, 431] on select "Select Stylist Aarti Admin Anuradha Armaan Arunima Asif Kamlesh Nirmala Rahat A…" at bounding box center [243, 436] width 106 height 26
select select "71587"
click at [190, 423] on select "Select Stylist Aarti Admin Anuradha Armaan Arunima Asif Kamlesh Nirmala Rahat A…" at bounding box center [243, 436] width 106 height 26
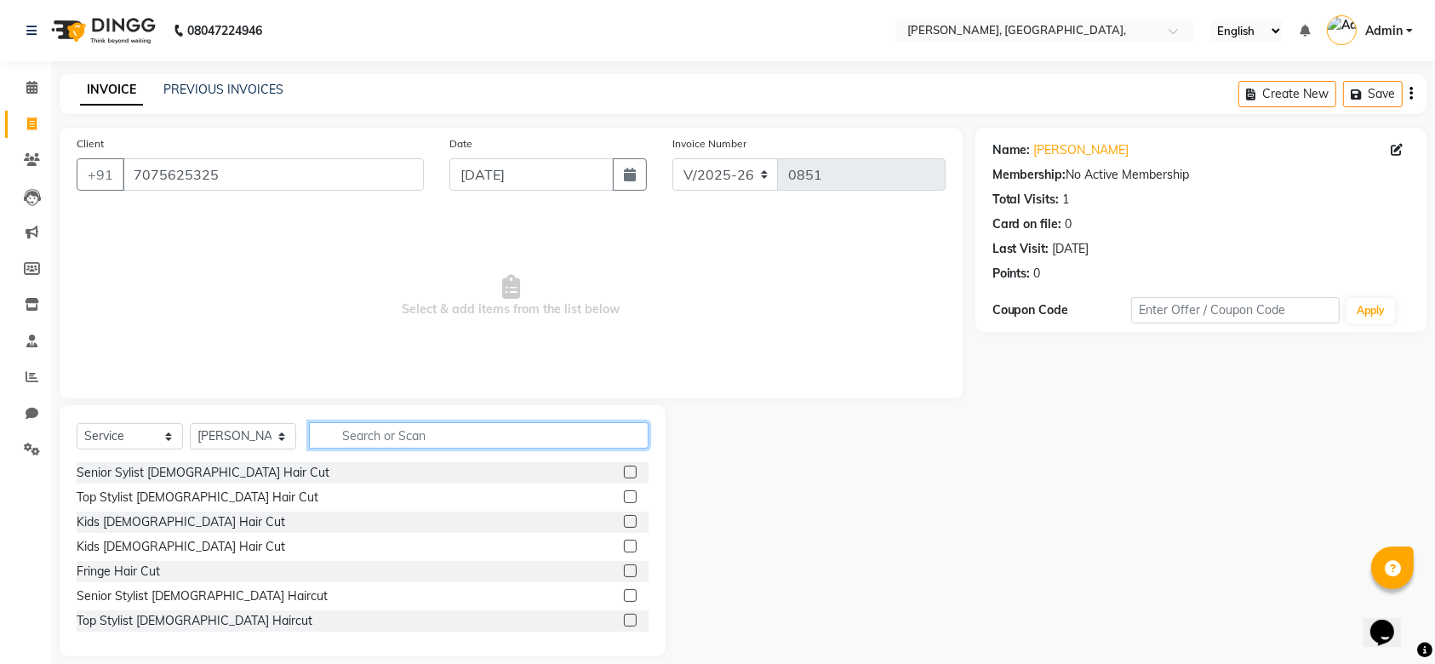
click at [356, 433] on input "text" at bounding box center [479, 435] width 340 height 26
type input "y"
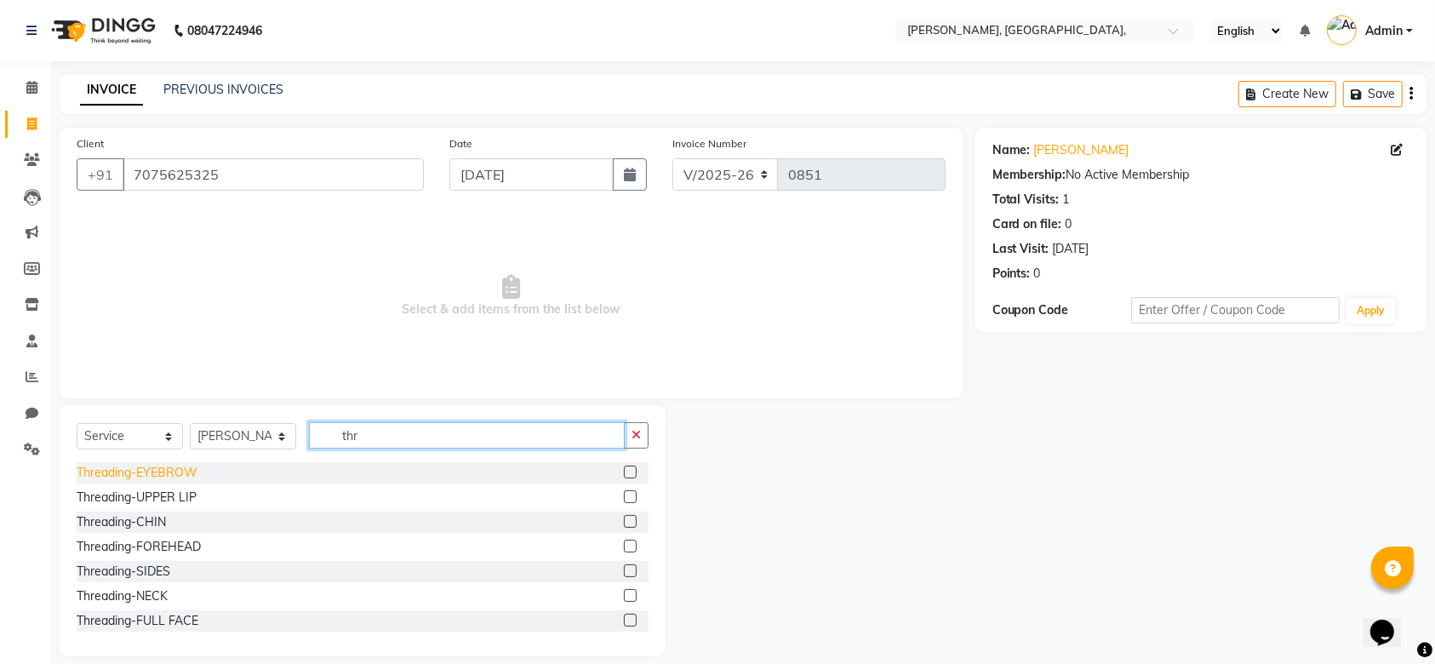
type input "thr"
click at [166, 466] on div "Threading-EYEBROW" at bounding box center [137, 473] width 121 height 18
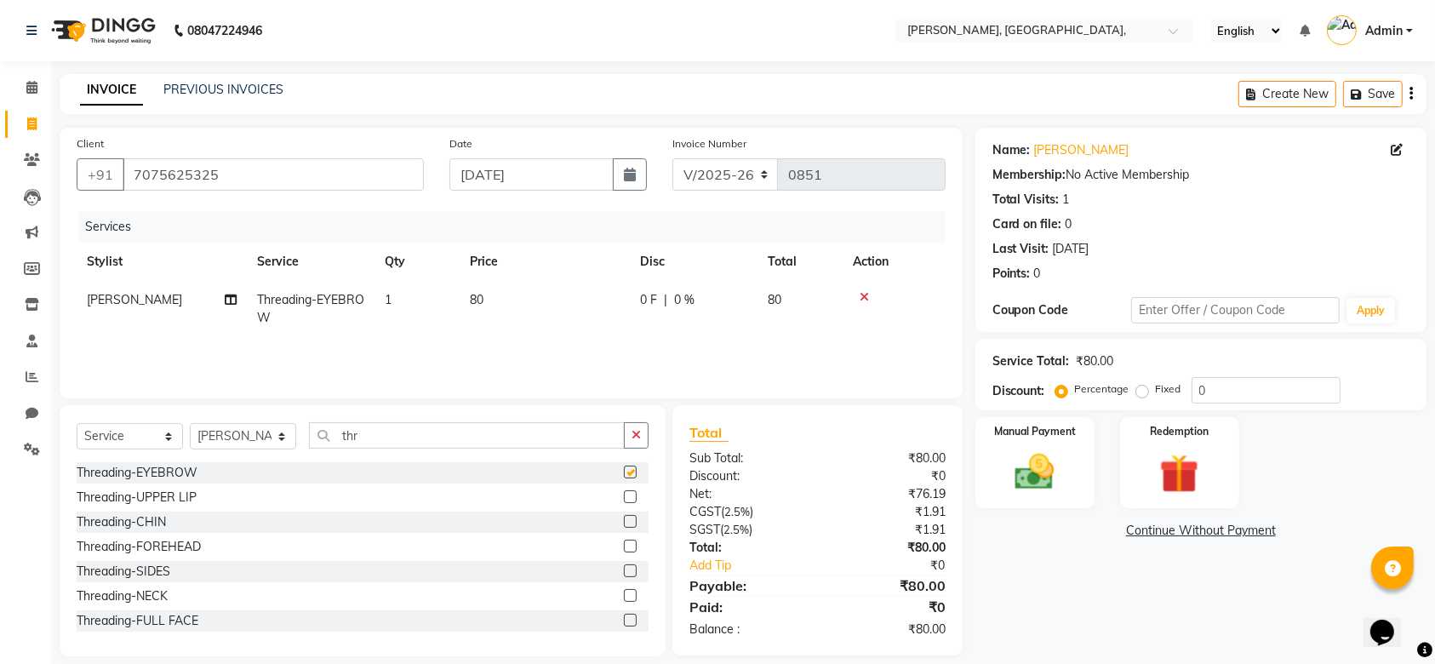
checkbox input "false"
click at [281, 437] on select "Select Stylist Aarti Admin Anuradha Armaan Arunima Asif Kamlesh Nirmala Rahat A…" at bounding box center [243, 436] width 106 height 26
click at [190, 423] on select "Select Stylist Aarti Admin Anuradha Armaan Arunima Asif Kamlesh Nirmala Rahat A…" at bounding box center [243, 436] width 106 height 26
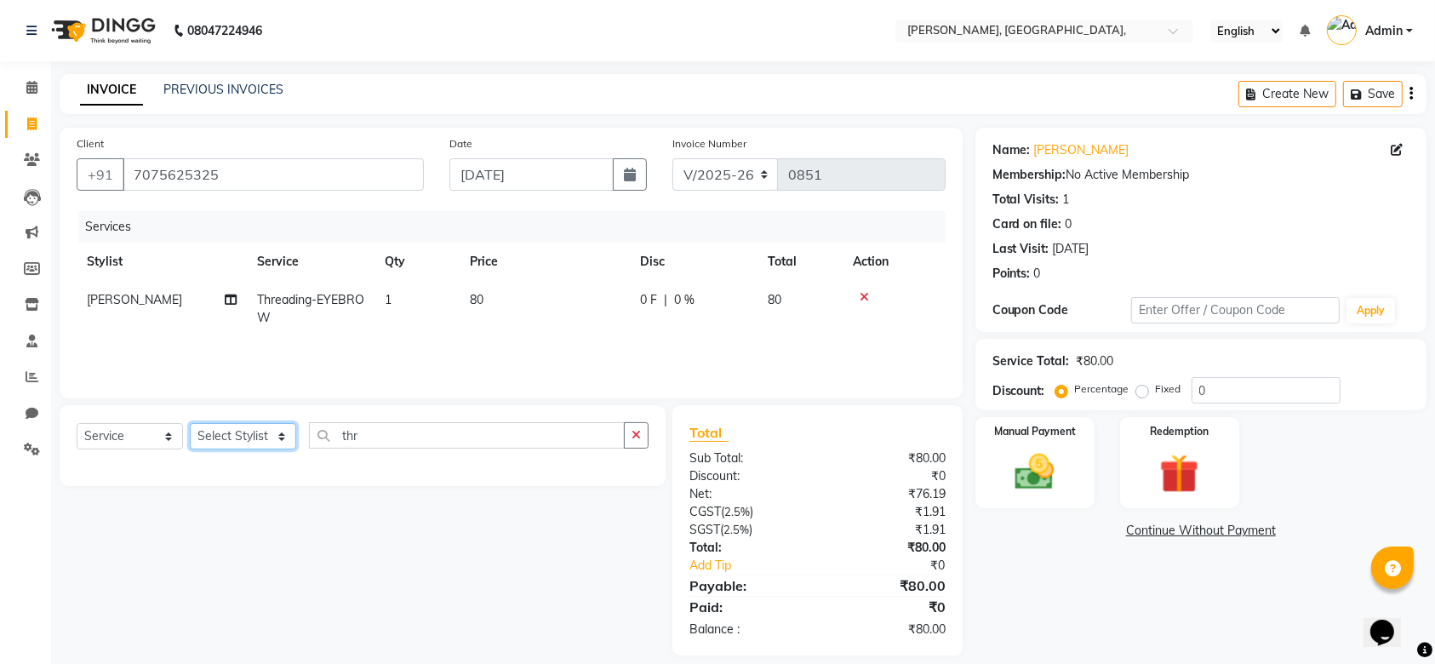
select select "33984"
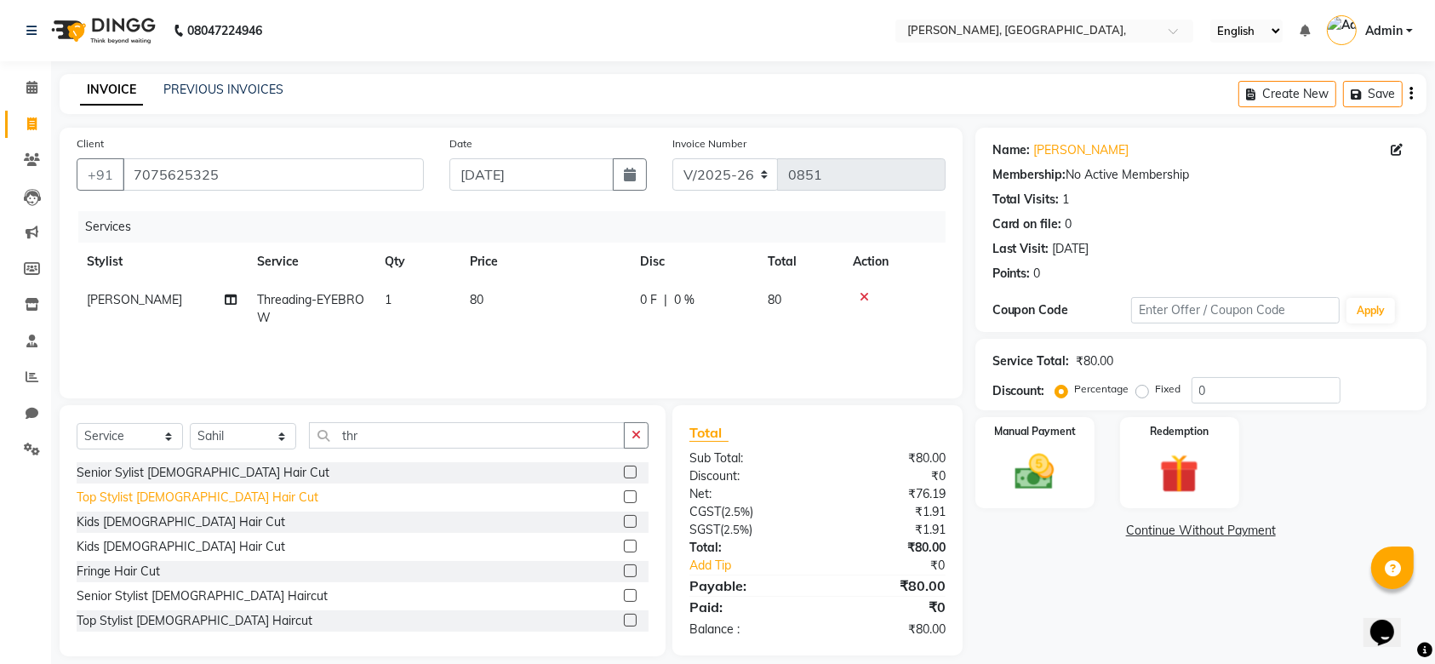
click at [170, 492] on div "Top Stylist Female Hair Cut" at bounding box center [198, 498] width 242 height 18
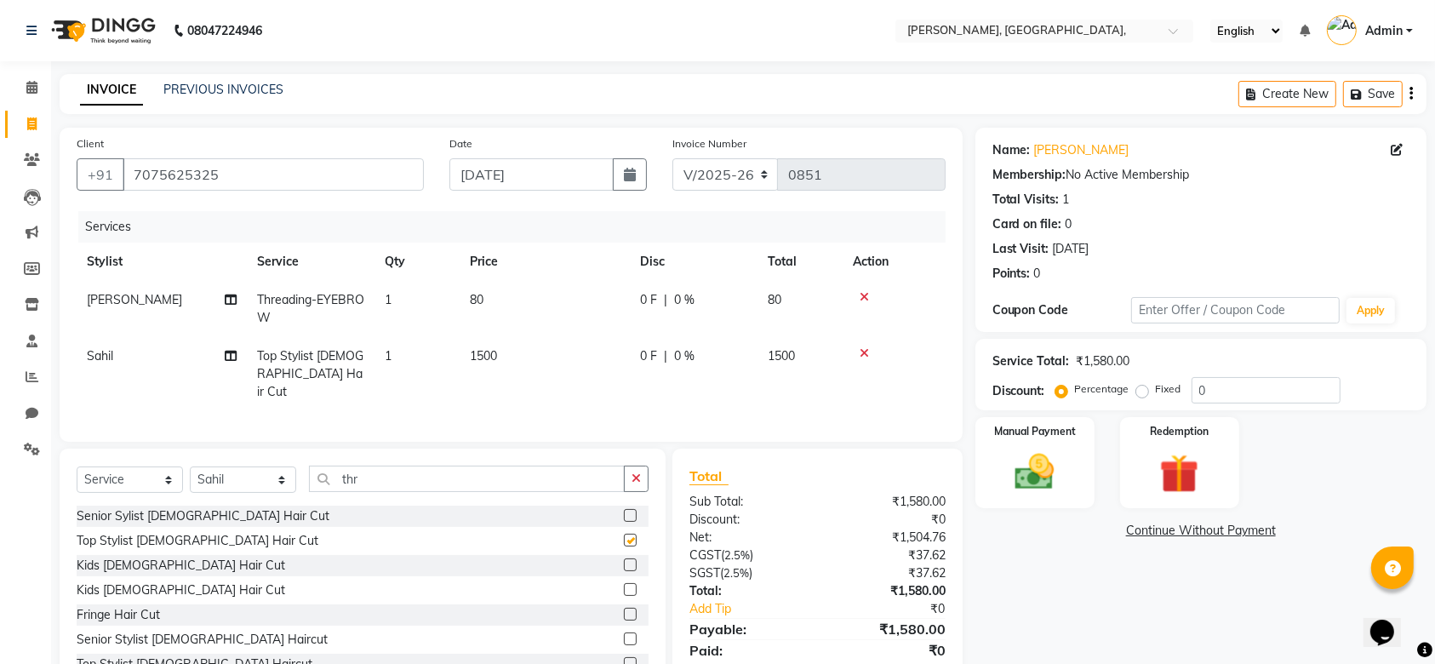
checkbox input "false"
click at [543, 363] on td "1500" at bounding box center [545, 374] width 170 height 74
select select "33984"
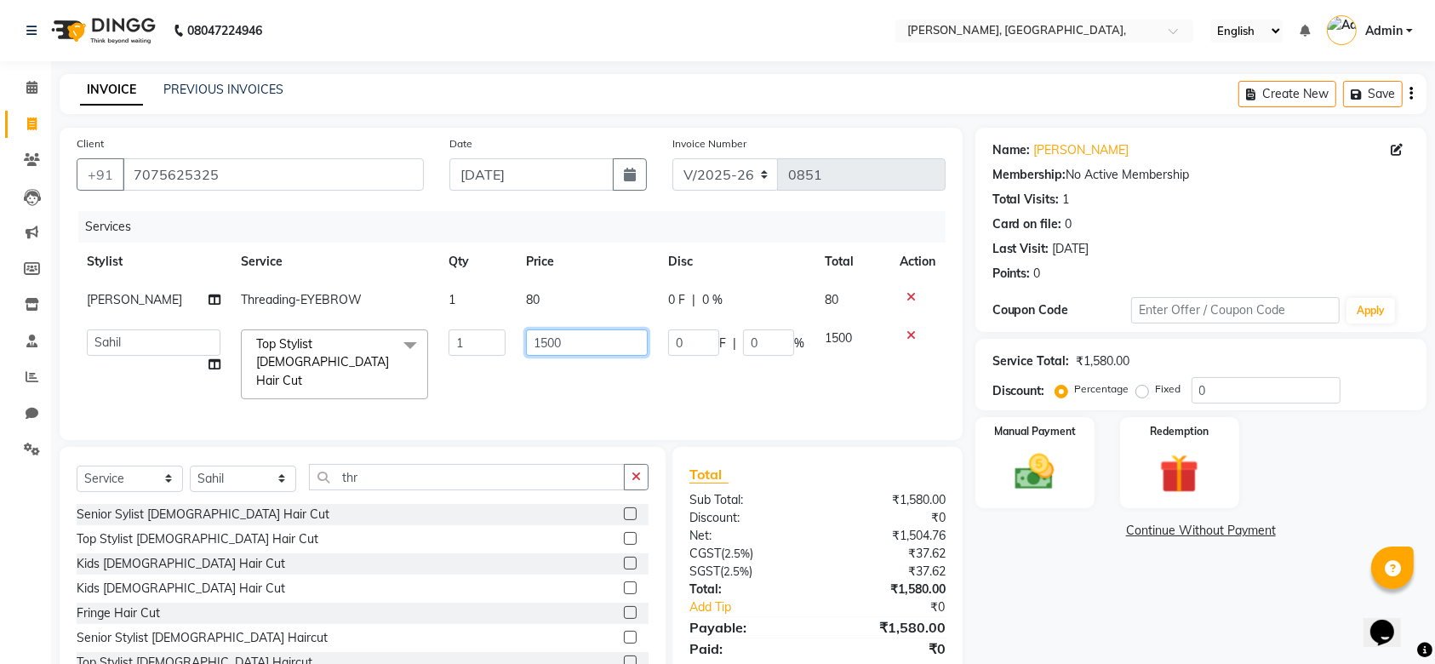
drag, startPoint x: 543, startPoint y: 363, endPoint x: 544, endPoint y: 346, distance: 16.2
click at [544, 346] on td "1500" at bounding box center [586, 364] width 141 height 90
click at [544, 346] on input "1500" at bounding box center [586, 342] width 121 height 26
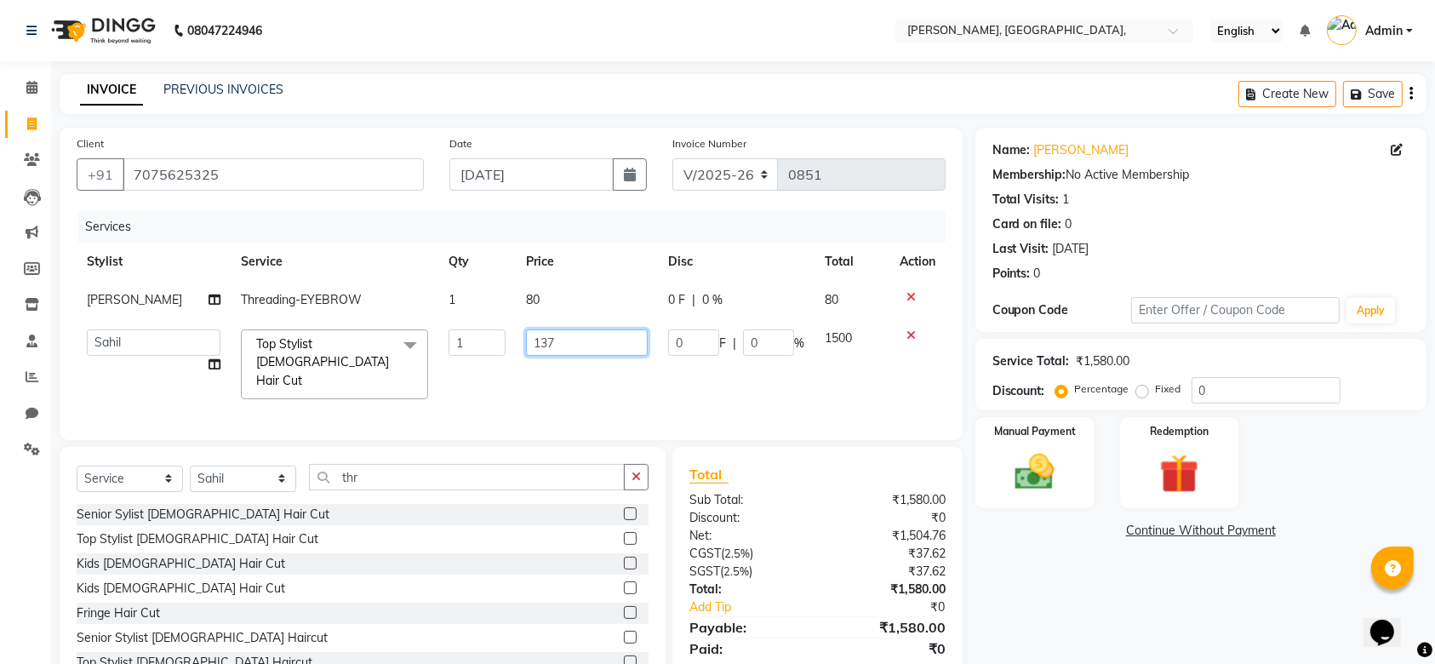
type input "1379"
drag, startPoint x: 545, startPoint y: 338, endPoint x: 569, endPoint y: 306, distance: 40.0
click at [569, 306] on tbody "Yon Zon Threading-EYEBROW 1 80 0 F | 0 % 80 Aarti Admin Anuradha Armaan Arunima…" at bounding box center [511, 345] width 869 height 129
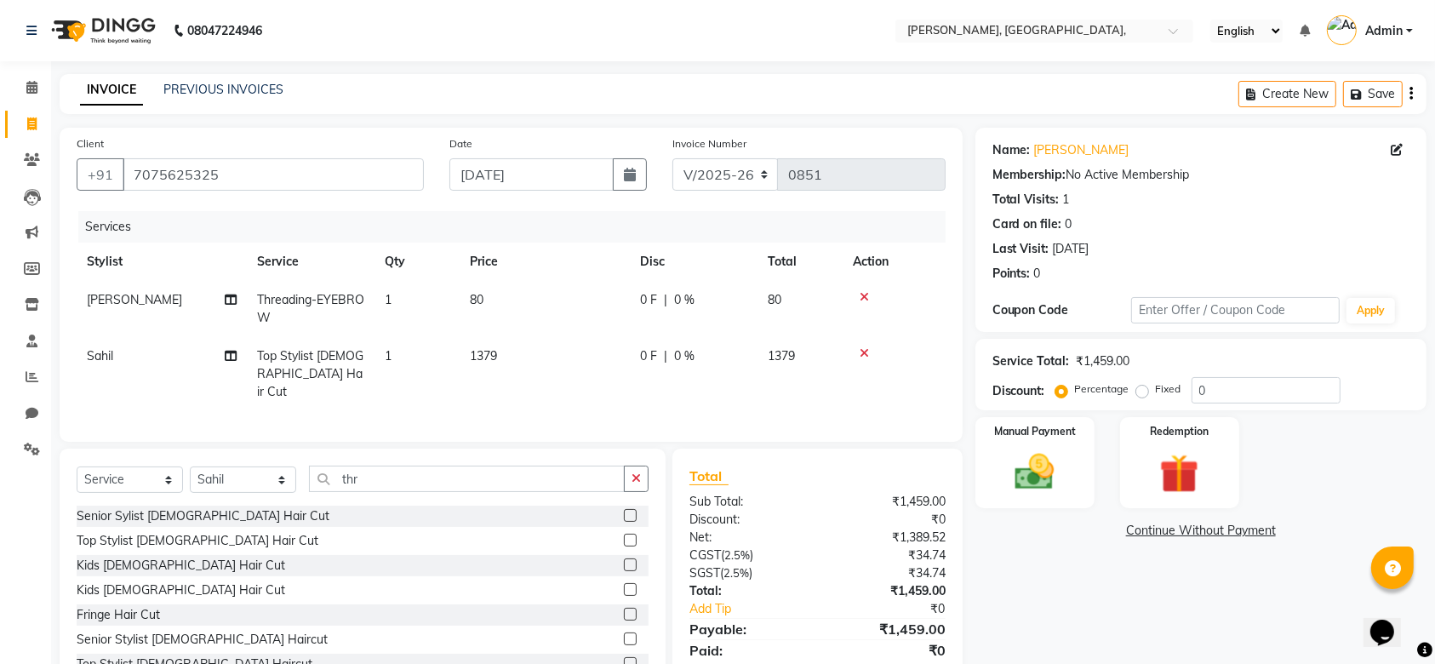
click at [569, 306] on td "80" at bounding box center [545, 309] width 170 height 56
select select "71587"
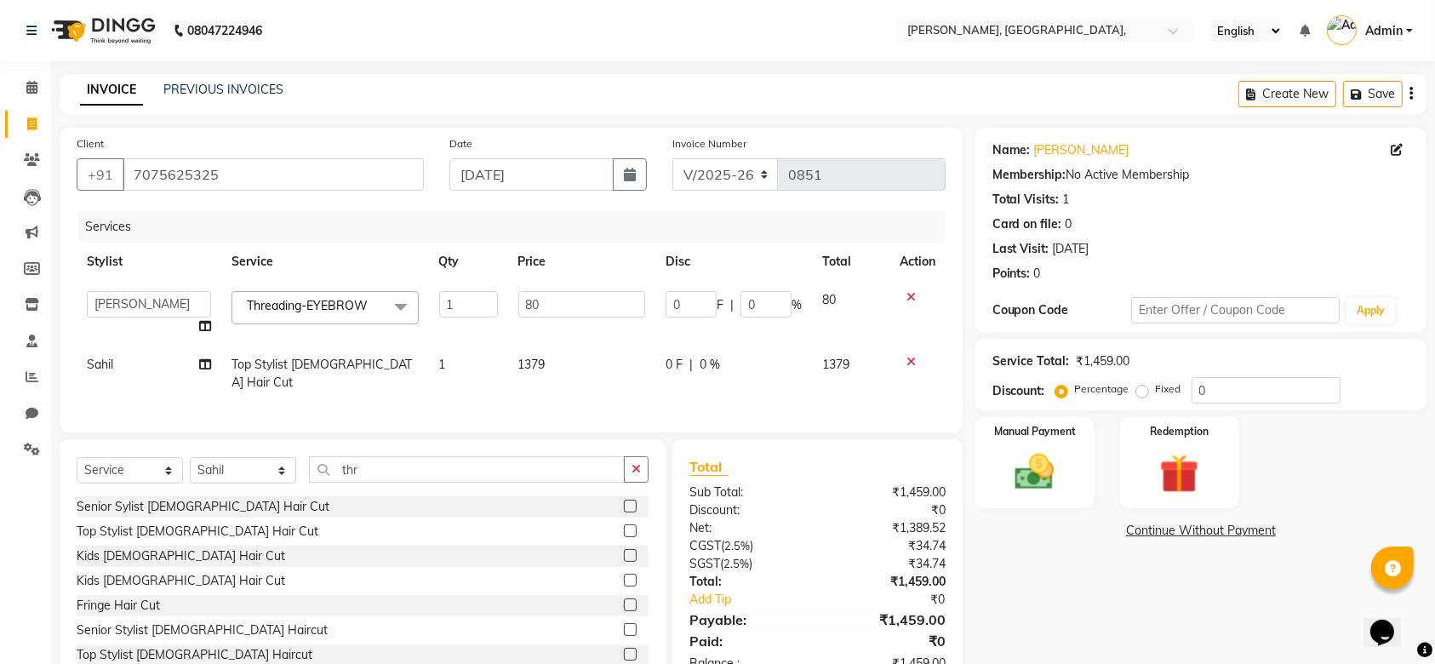
click at [569, 306] on input "80" at bounding box center [582, 304] width 128 height 26
type input "94"
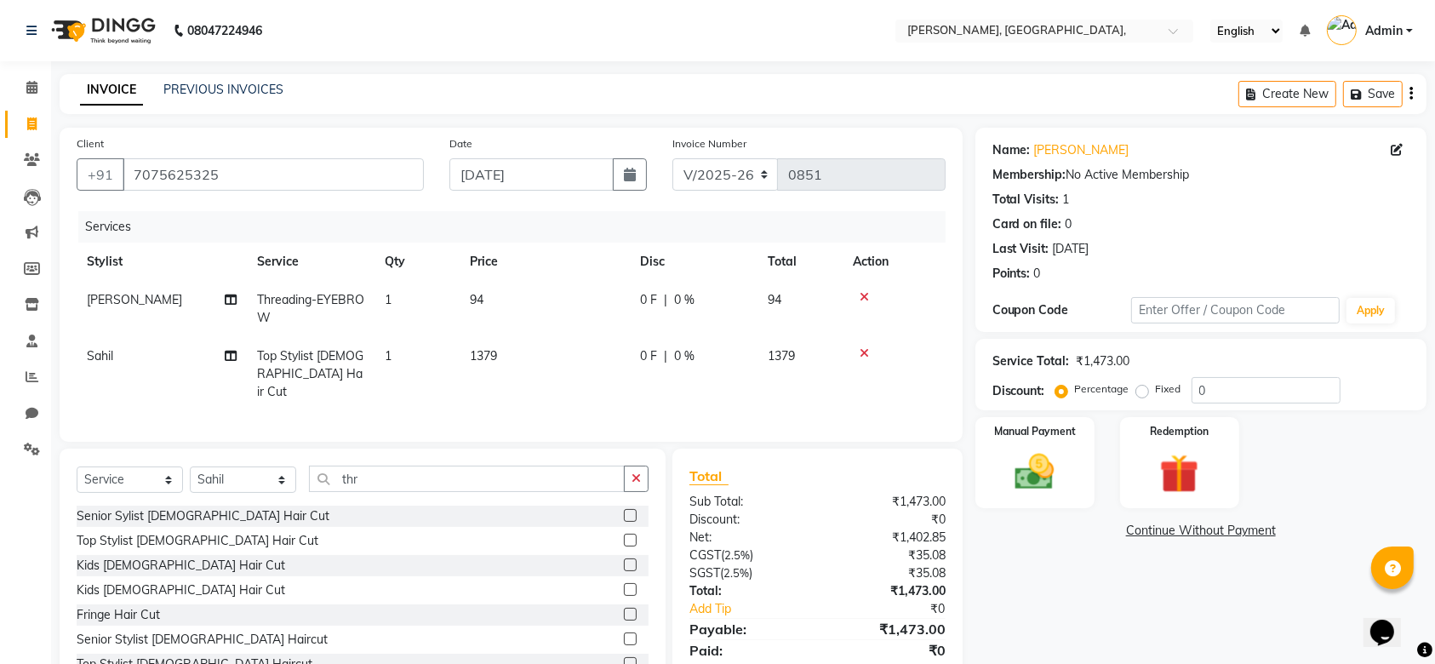
click at [567, 368] on td "1379" at bounding box center [545, 374] width 170 height 74
select select "33984"
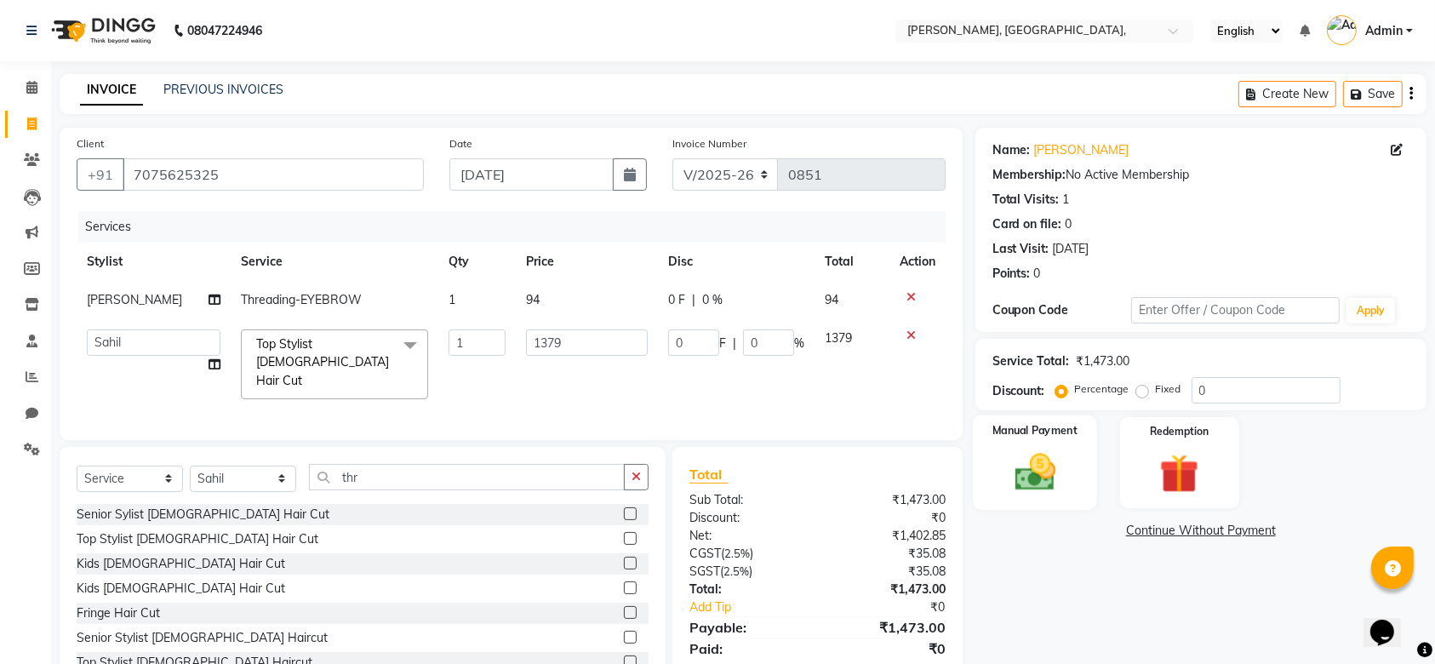
click at [1037, 458] on img at bounding box center [1035, 472] width 66 height 47
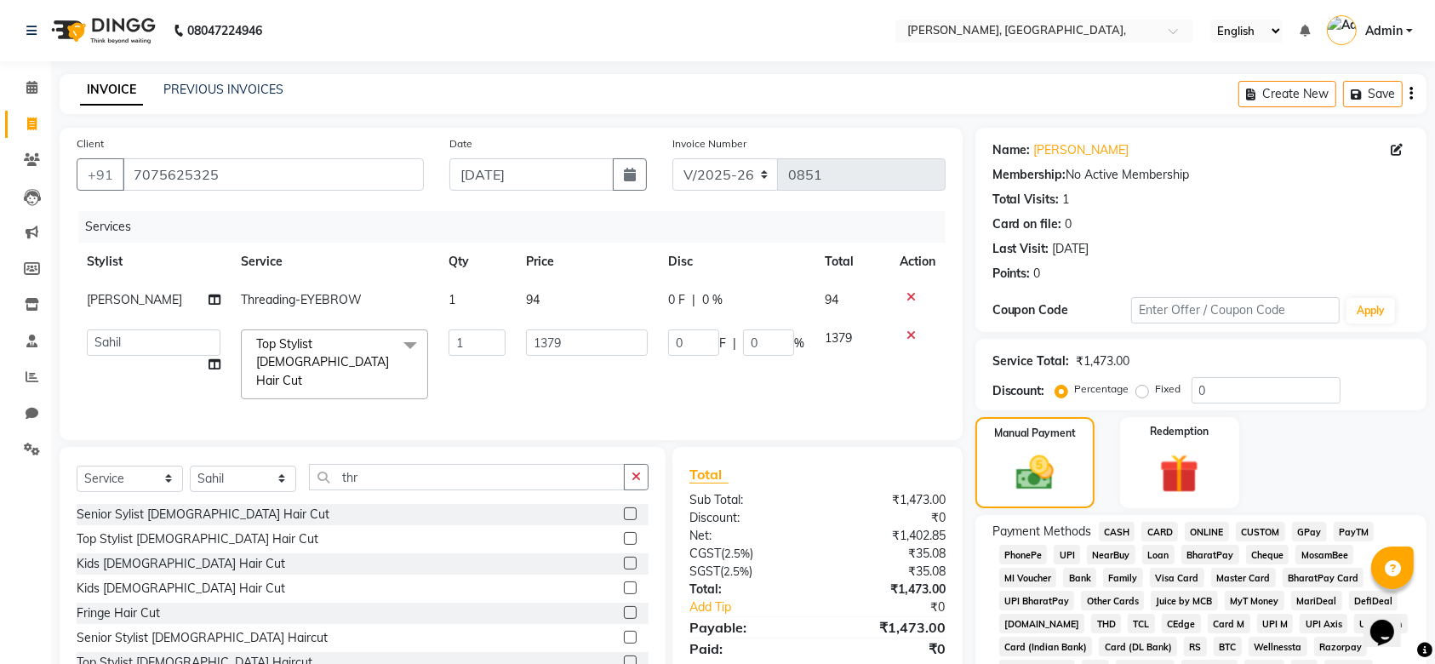
click at [1152, 536] on span "CARD" at bounding box center [1159, 532] width 37 height 20
click at [1110, 528] on span "CASH" at bounding box center [1117, 532] width 37 height 20
drag, startPoint x: 1363, startPoint y: 427, endPoint x: 1451, endPoint y: 486, distance: 106.2
click at [1435, 486] on html "08047224946 Select Location × Toni N Guy, 3rd Floor, Commercial Complex, Englis…" at bounding box center [717, 332] width 1435 height 664
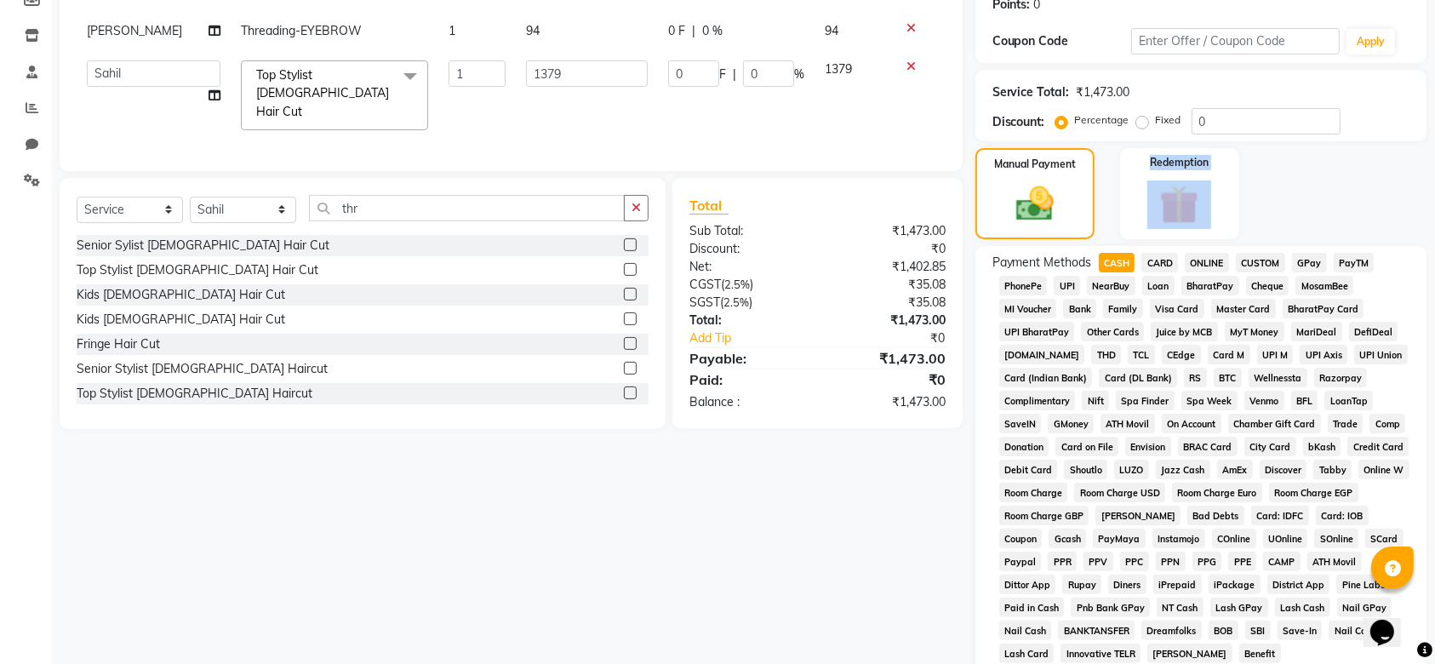
scroll to position [493, 0]
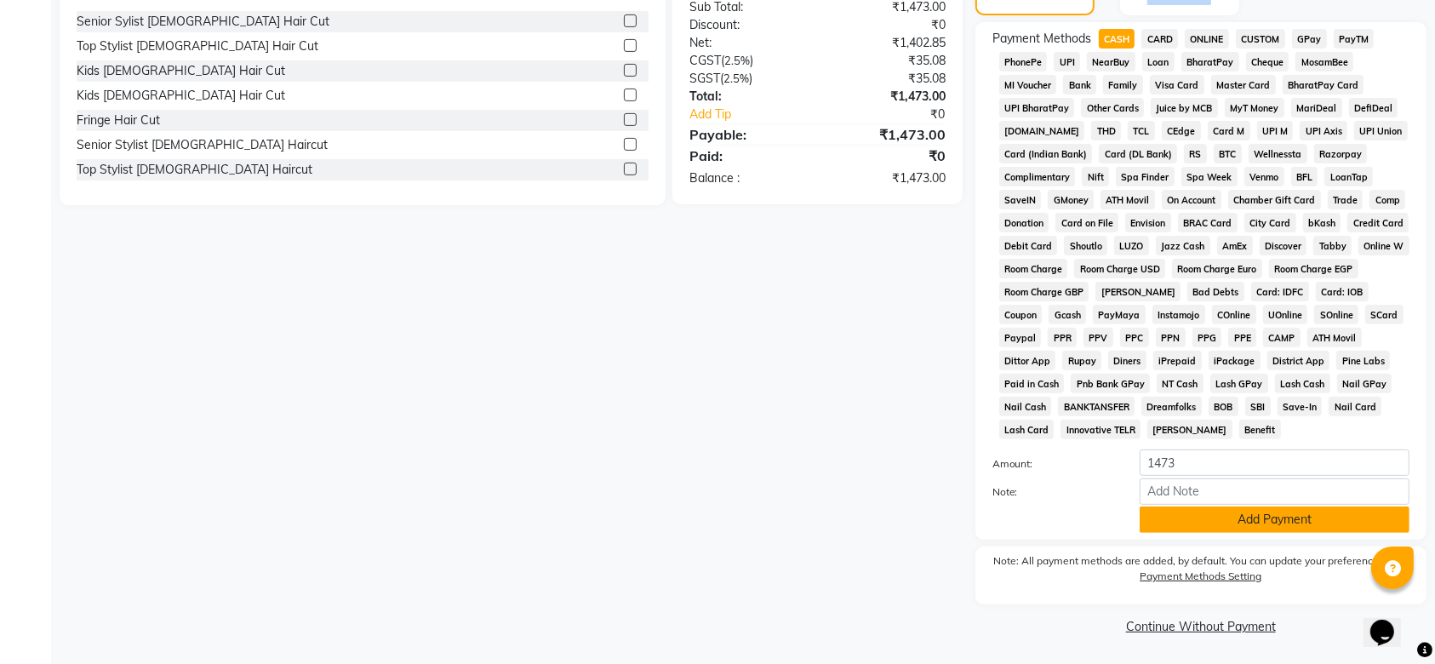
click at [1197, 521] on button "Add Payment" at bounding box center [1275, 519] width 270 height 26
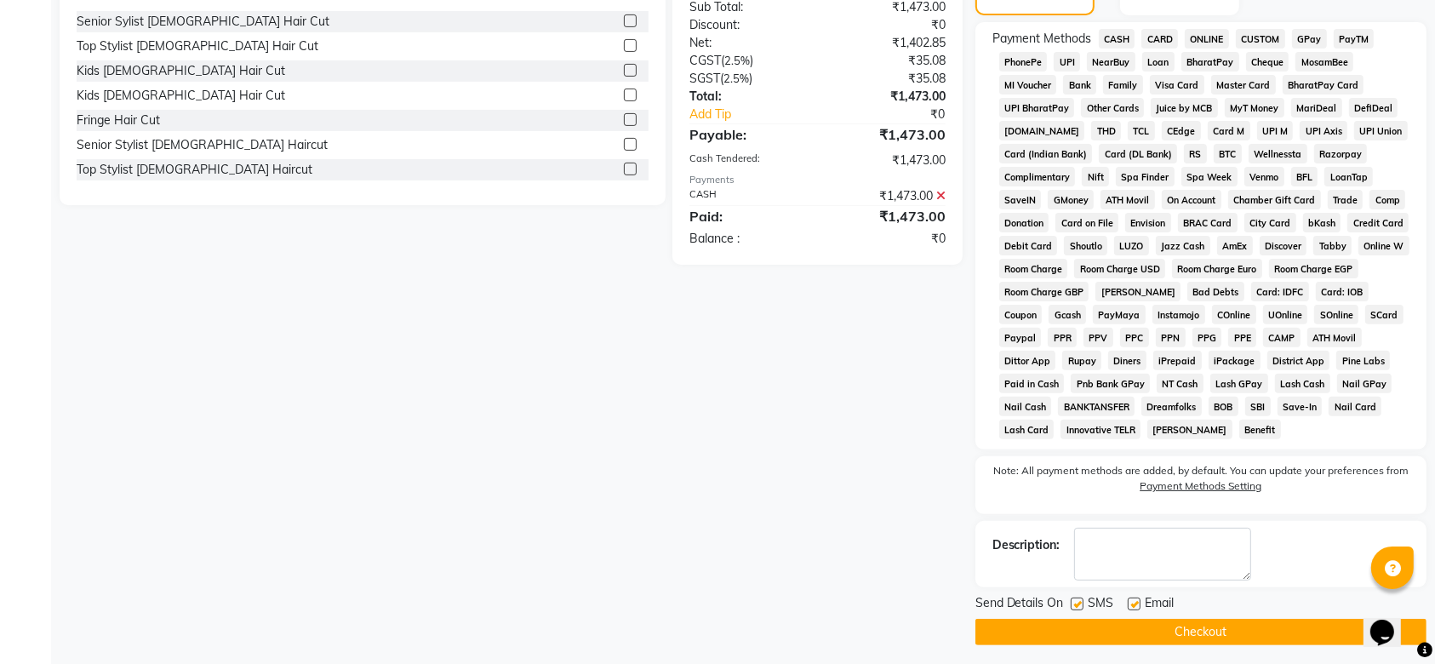
click at [1077, 597] on label at bounding box center [1077, 603] width 13 height 13
click at [1077, 599] on input "checkbox" at bounding box center [1076, 604] width 11 height 11
checkbox input "false"
click at [1130, 604] on label at bounding box center [1134, 603] width 13 height 13
click at [1130, 604] on input "checkbox" at bounding box center [1133, 604] width 11 height 11
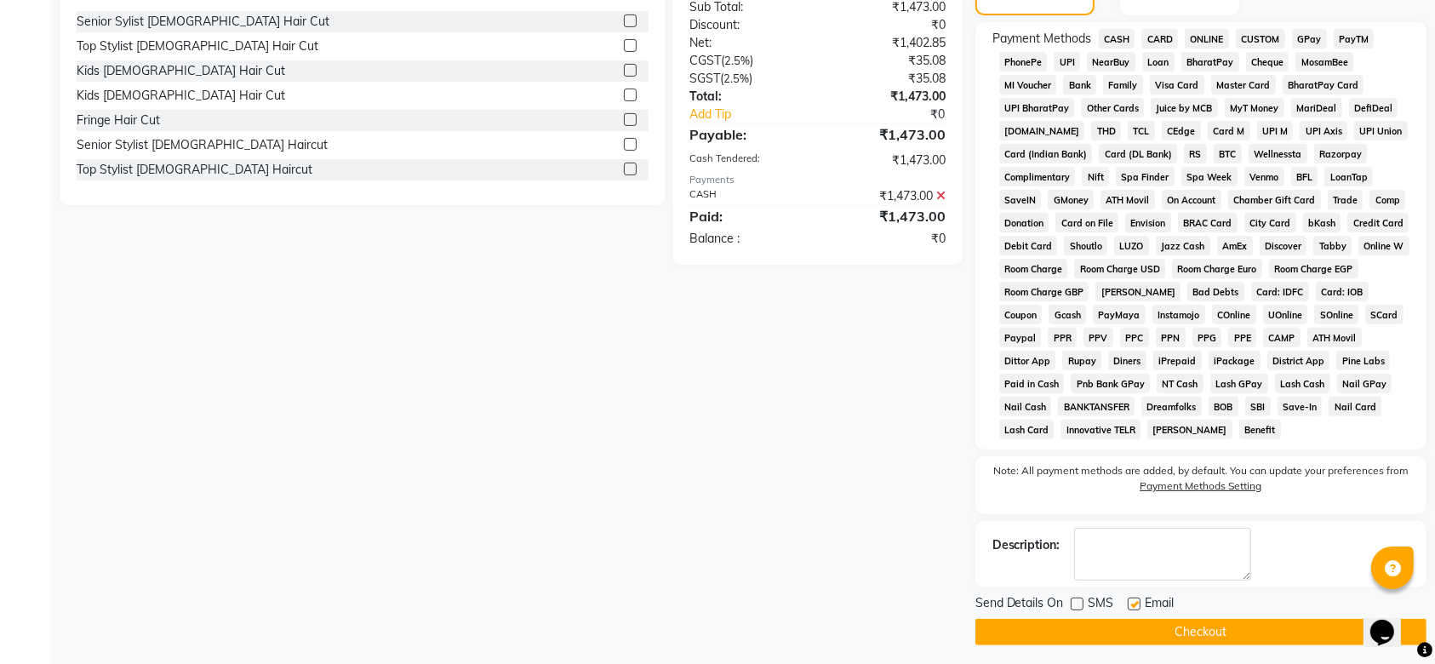
checkbox input "false"
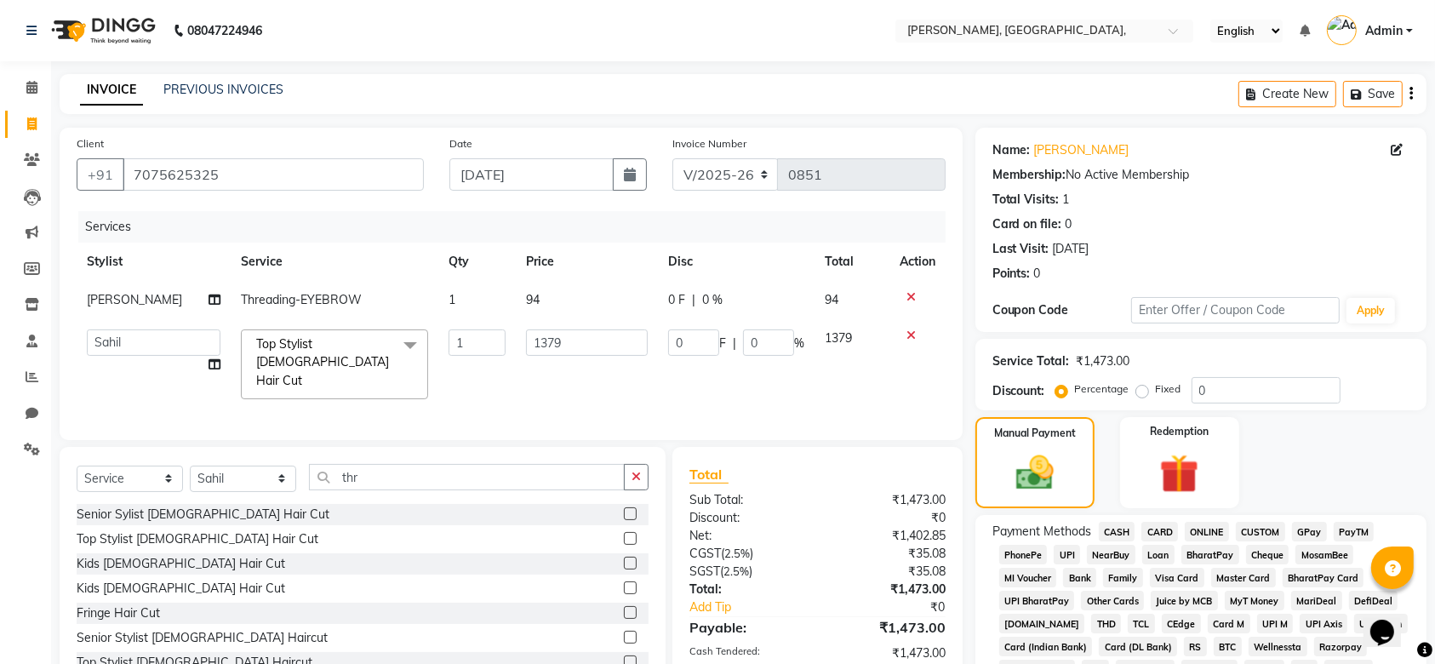
scroll to position [499, 0]
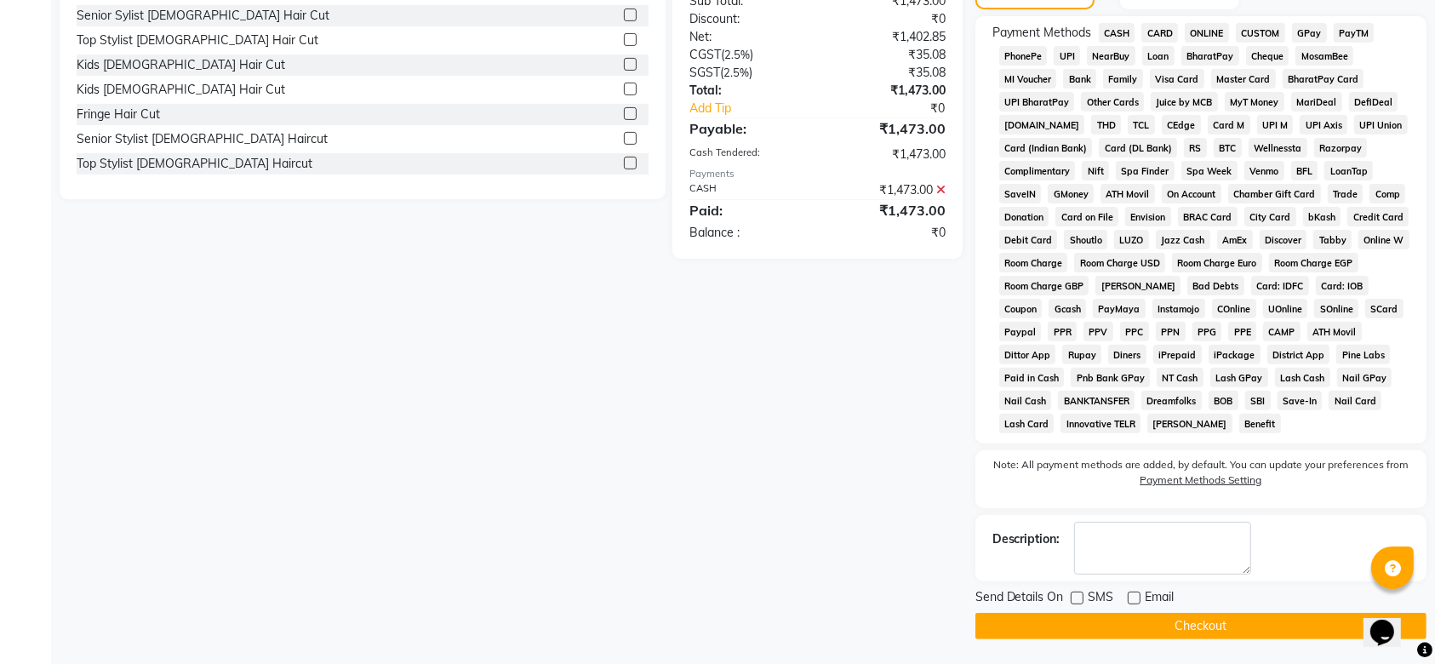
click at [1114, 626] on button "Checkout" at bounding box center [1200, 626] width 451 height 26
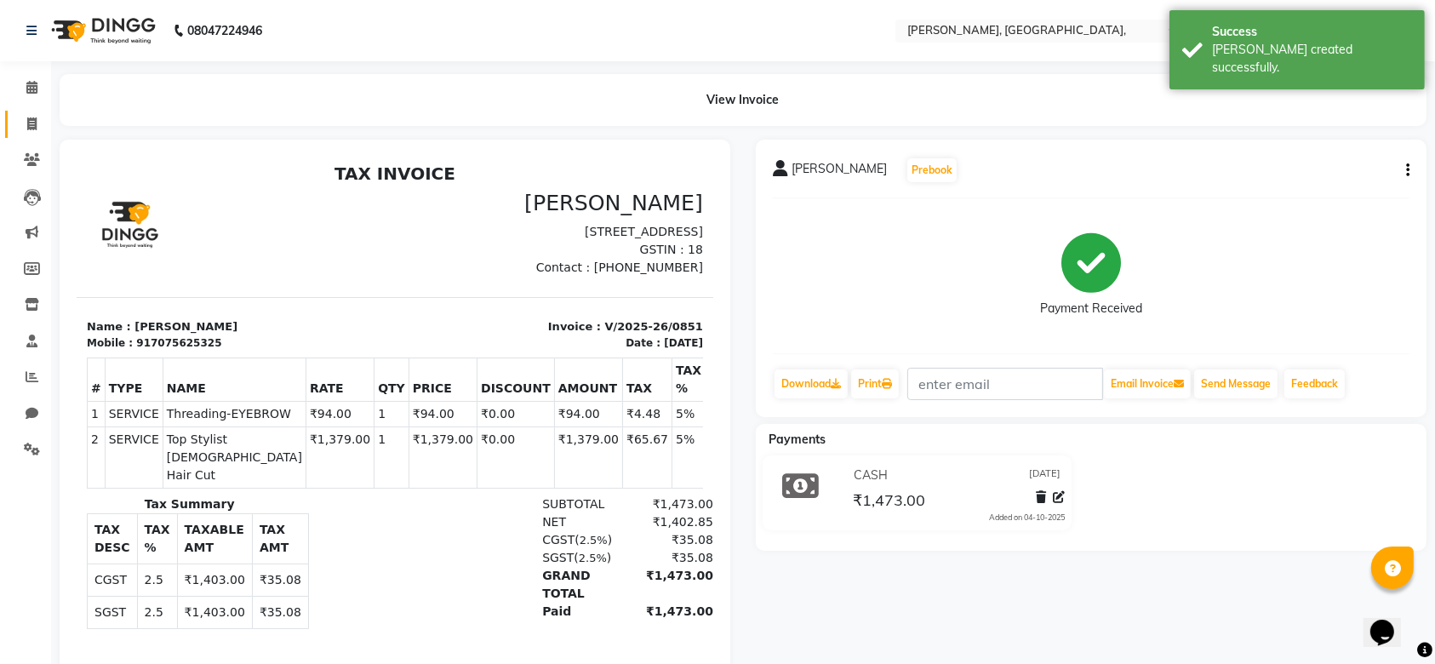
click at [12, 127] on link "Invoice" at bounding box center [25, 125] width 41 height 28
select select "service"
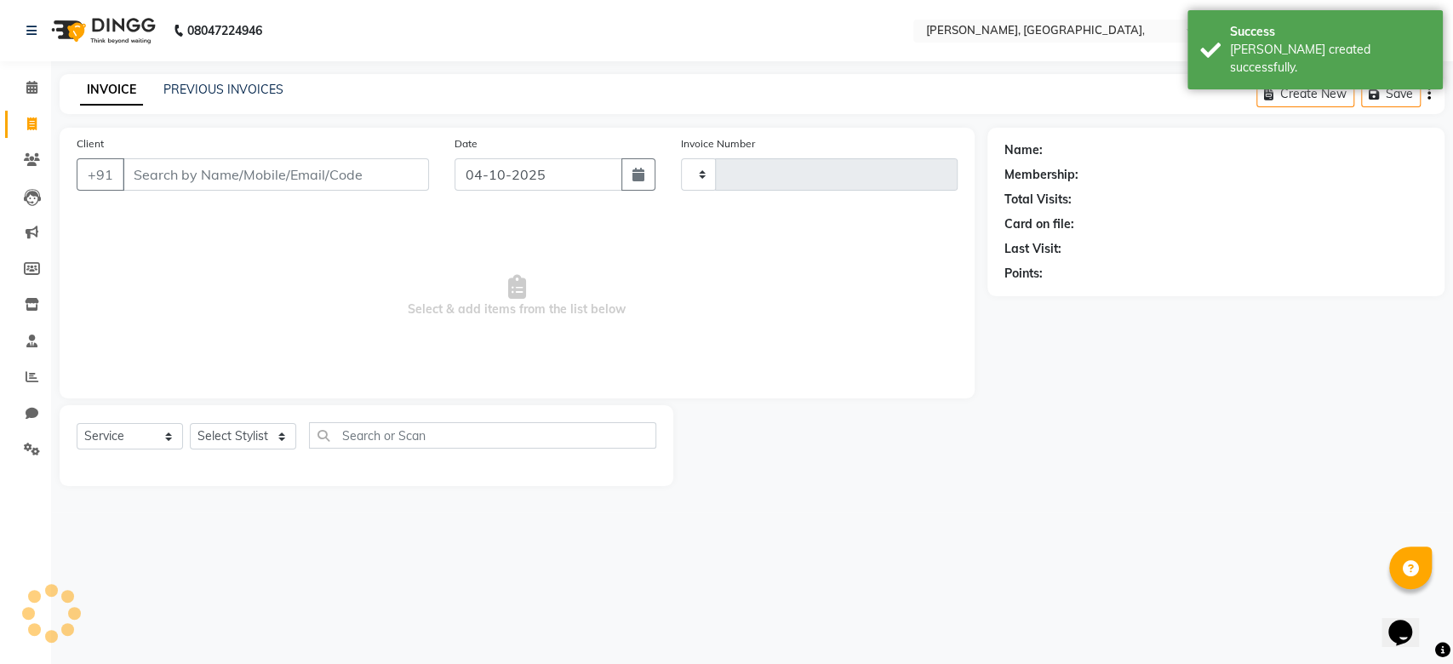
type input "0852"
select select "5248"
drag, startPoint x: 557, startPoint y: 190, endPoint x: 516, endPoint y: 191, distance: 40.9
click at [516, 191] on div "Date 04-10-2025" at bounding box center [555, 169] width 226 height 70
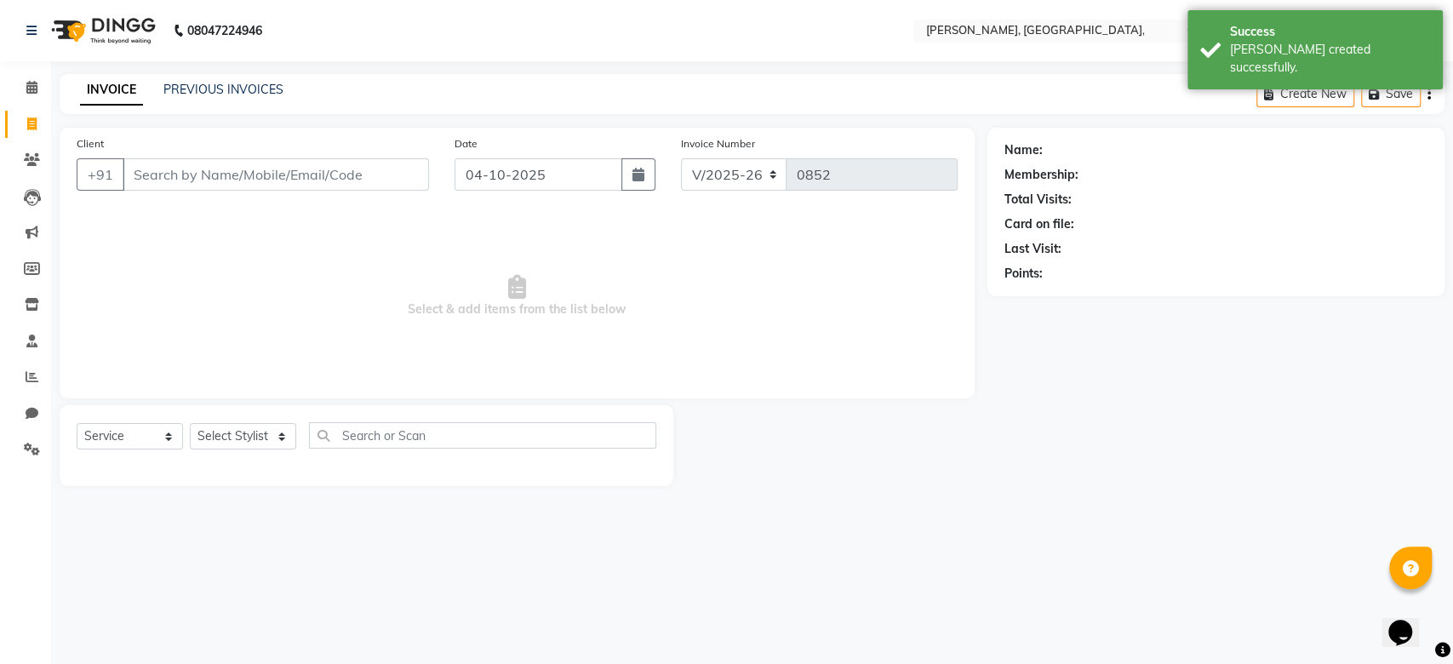
click at [516, 191] on div "Date 04-10-2025" at bounding box center [555, 169] width 226 height 70
click at [509, 180] on input "04-10-2025" at bounding box center [538, 174] width 168 height 32
select select "10"
select select "2025"
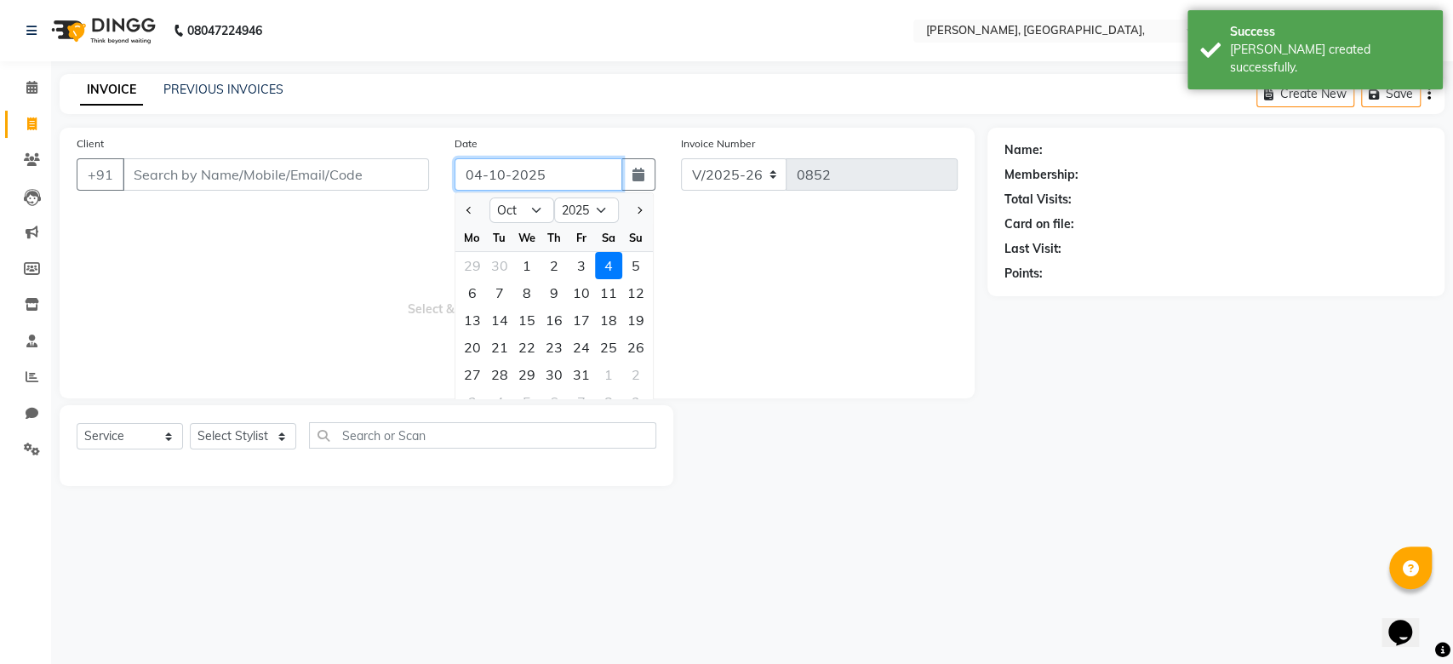
click at [509, 180] on input "04-10-2025" at bounding box center [538, 174] width 168 height 32
paste input "8-09"
type input "08-09-2025"
click at [319, 176] on input "Client" at bounding box center [276, 174] width 306 height 32
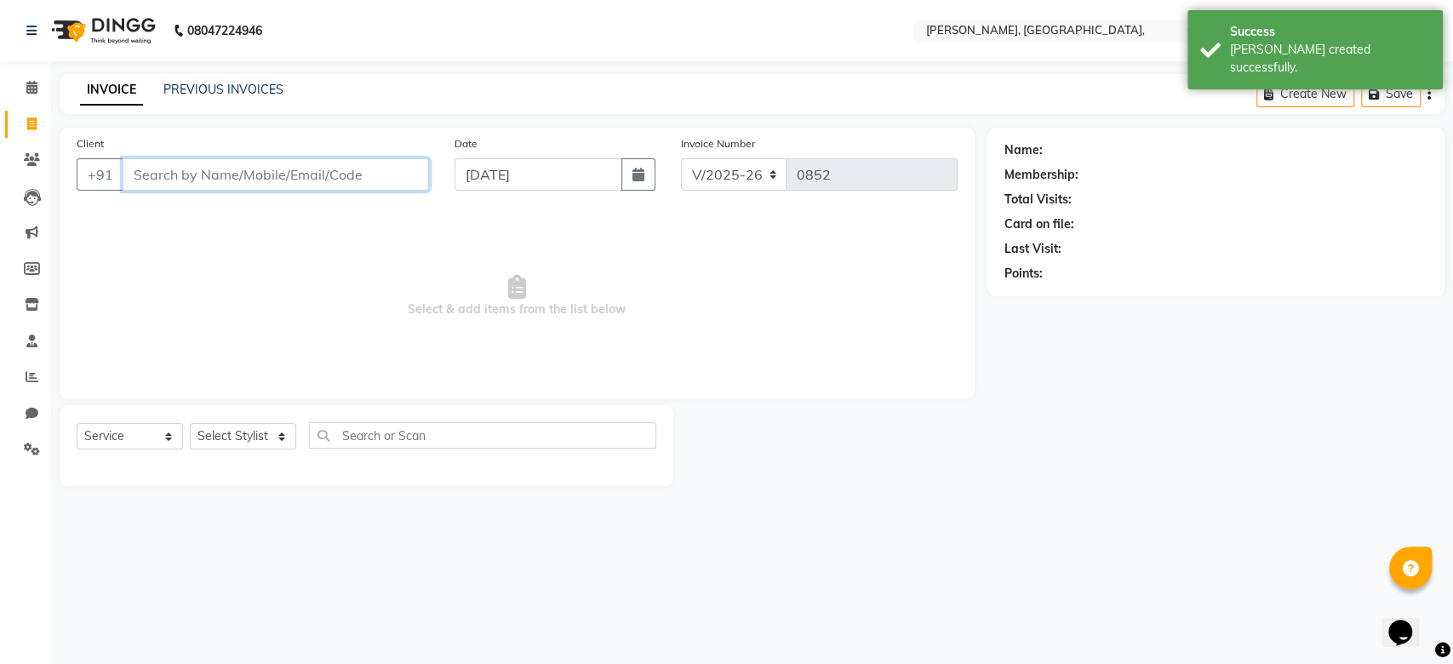
click at [319, 176] on input "Client" at bounding box center [276, 174] width 306 height 32
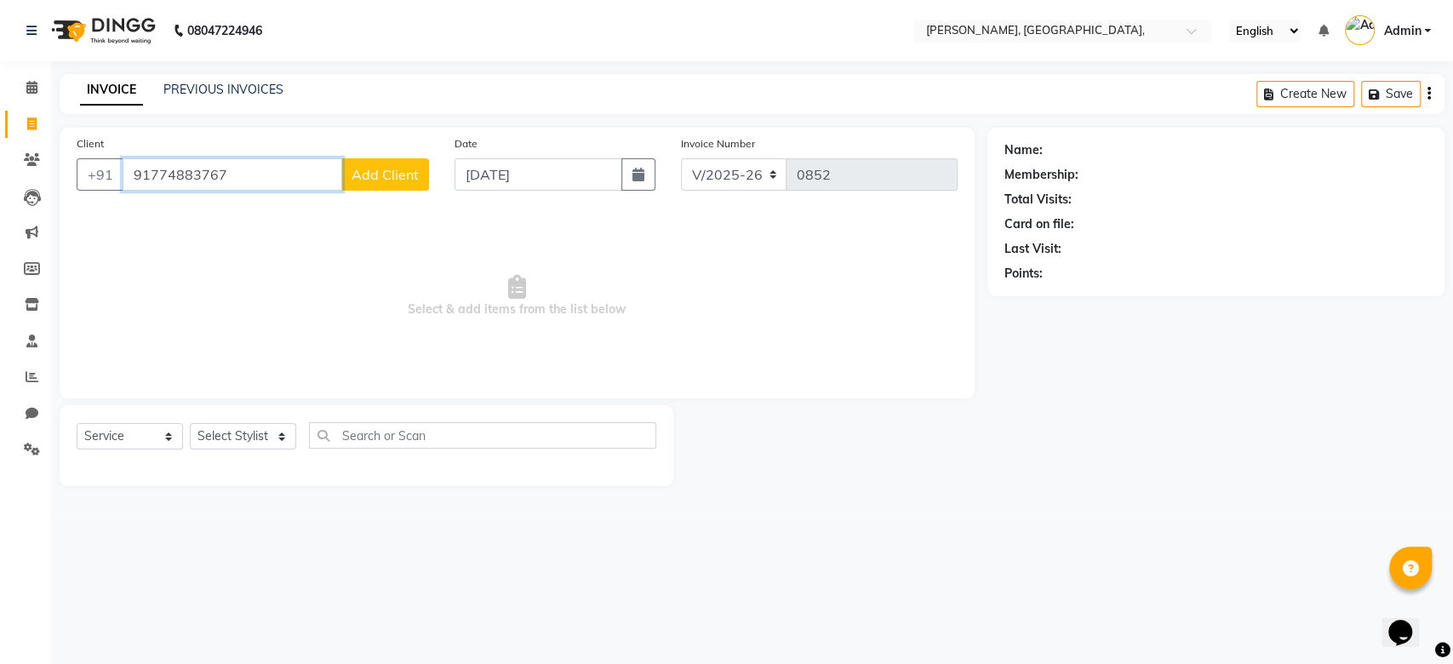
type input "91774883767"
click at [398, 166] on span "Add Client" at bounding box center [385, 174] width 67 height 17
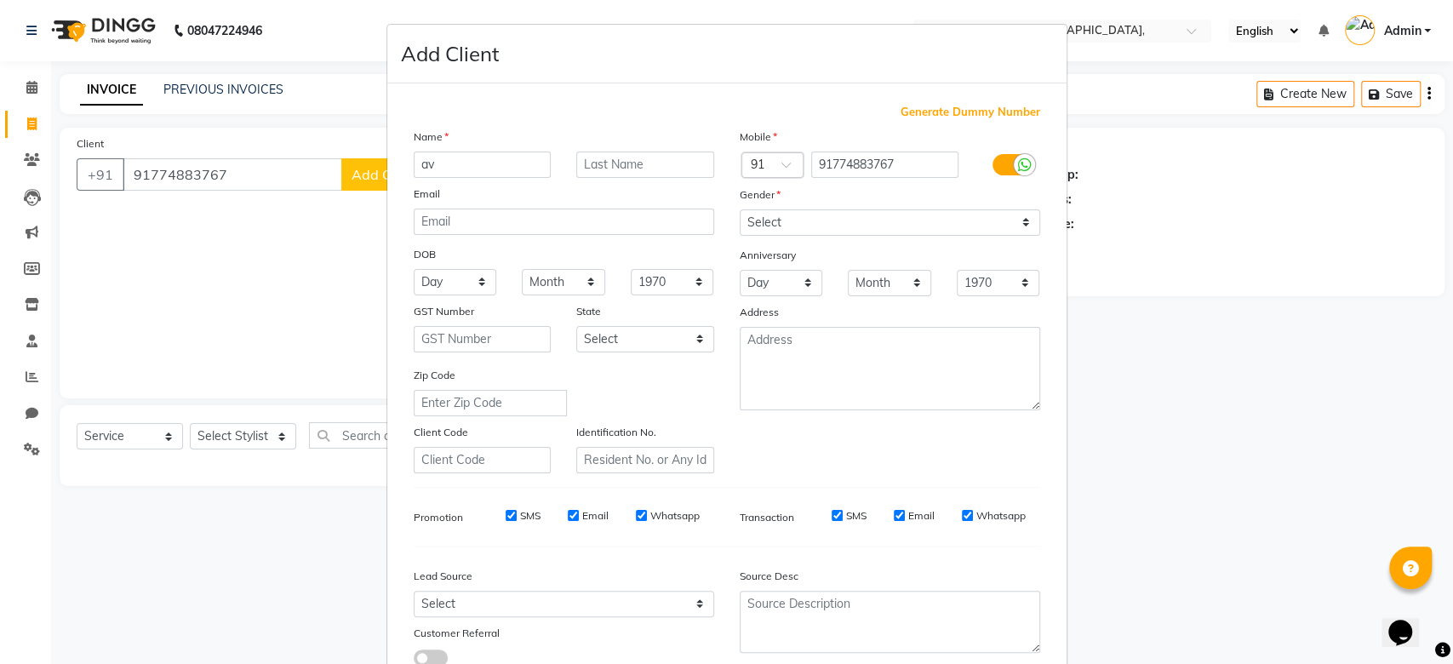
type input "a"
type input "Ravali"
click at [993, 169] on label at bounding box center [1011, 164] width 38 height 21
click at [0, 0] on input "checkbox" at bounding box center [0, 0] width 0 height 0
click at [966, 513] on div "Email" at bounding box center [982, 515] width 41 height 15
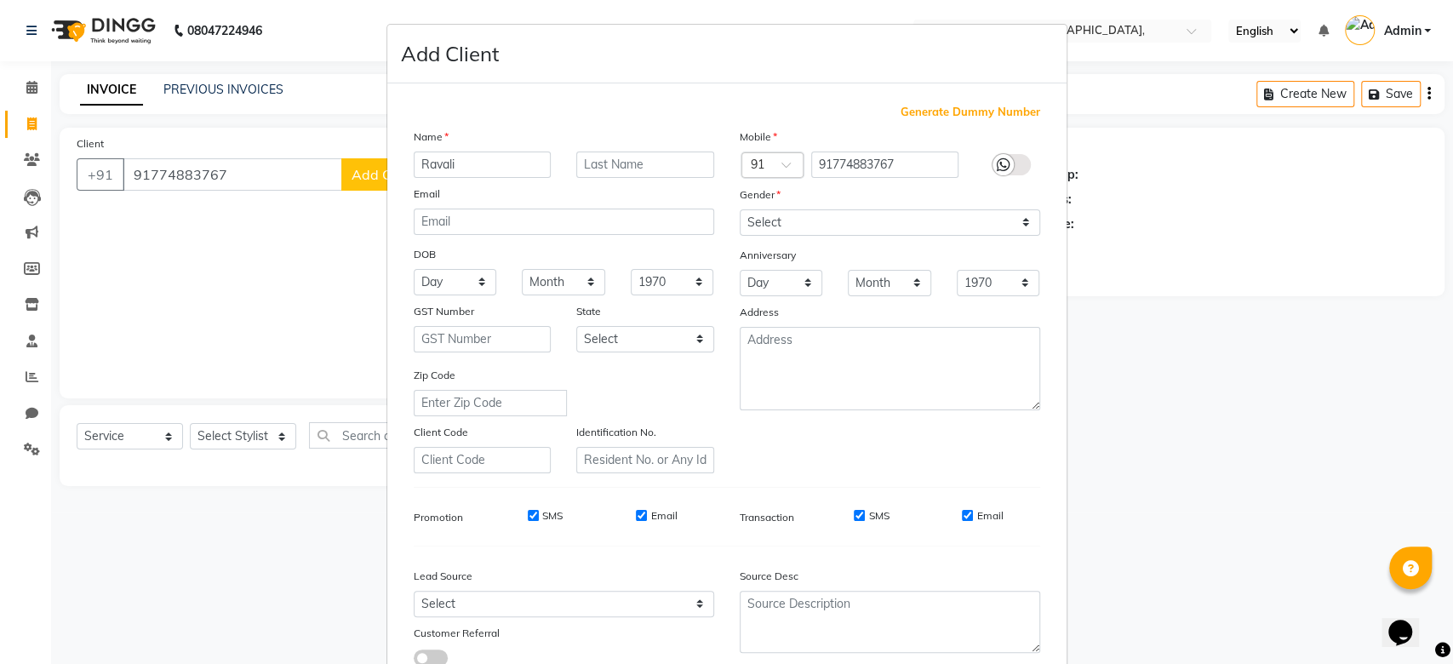
click at [966, 512] on div "Email" at bounding box center [982, 515] width 41 height 15
click at [843, 517] on div "SMS" at bounding box center [859, 515] width 59 height 15
click at [849, 517] on div "SMS" at bounding box center [859, 515] width 59 height 15
click at [854, 517] on input "SMS" at bounding box center [859, 515] width 11 height 11
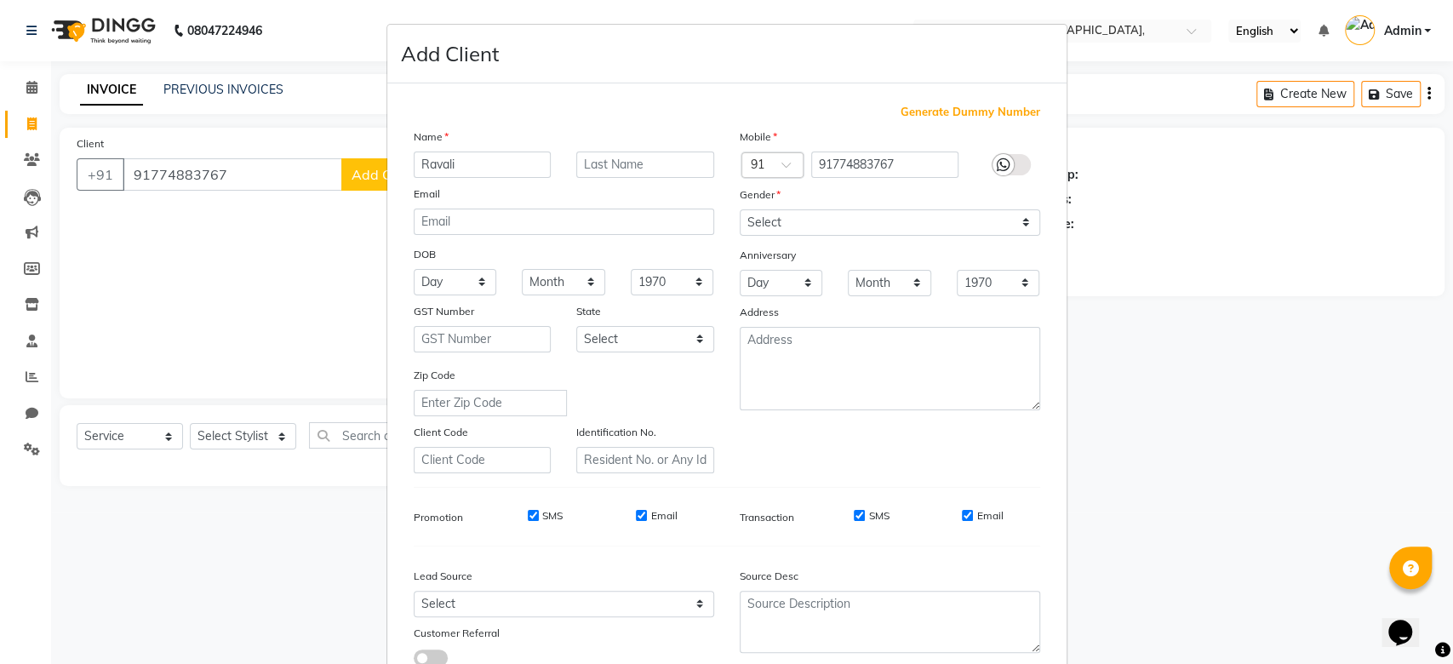
checkbox input "false"
click at [962, 520] on div "Email" at bounding box center [982, 515] width 41 height 15
click at [967, 514] on div "Email" at bounding box center [982, 515] width 41 height 15
click at [962, 516] on input "Email" at bounding box center [967, 515] width 11 height 11
checkbox input "false"
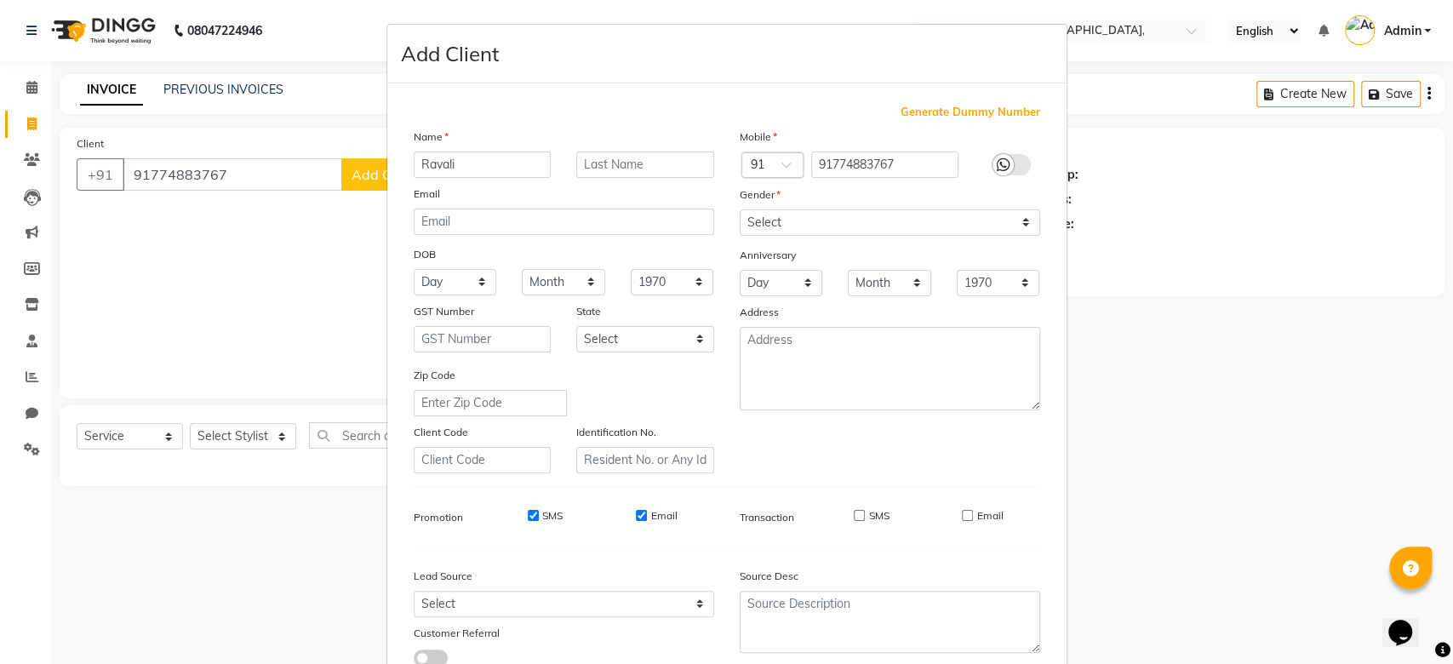
click at [517, 518] on div "SMS" at bounding box center [533, 515] width 59 height 15
click at [528, 512] on input "SMS" at bounding box center [533, 515] width 11 height 11
checkbox input "false"
click at [636, 514] on input "Email" at bounding box center [641, 515] width 11 height 11
checkbox input "false"
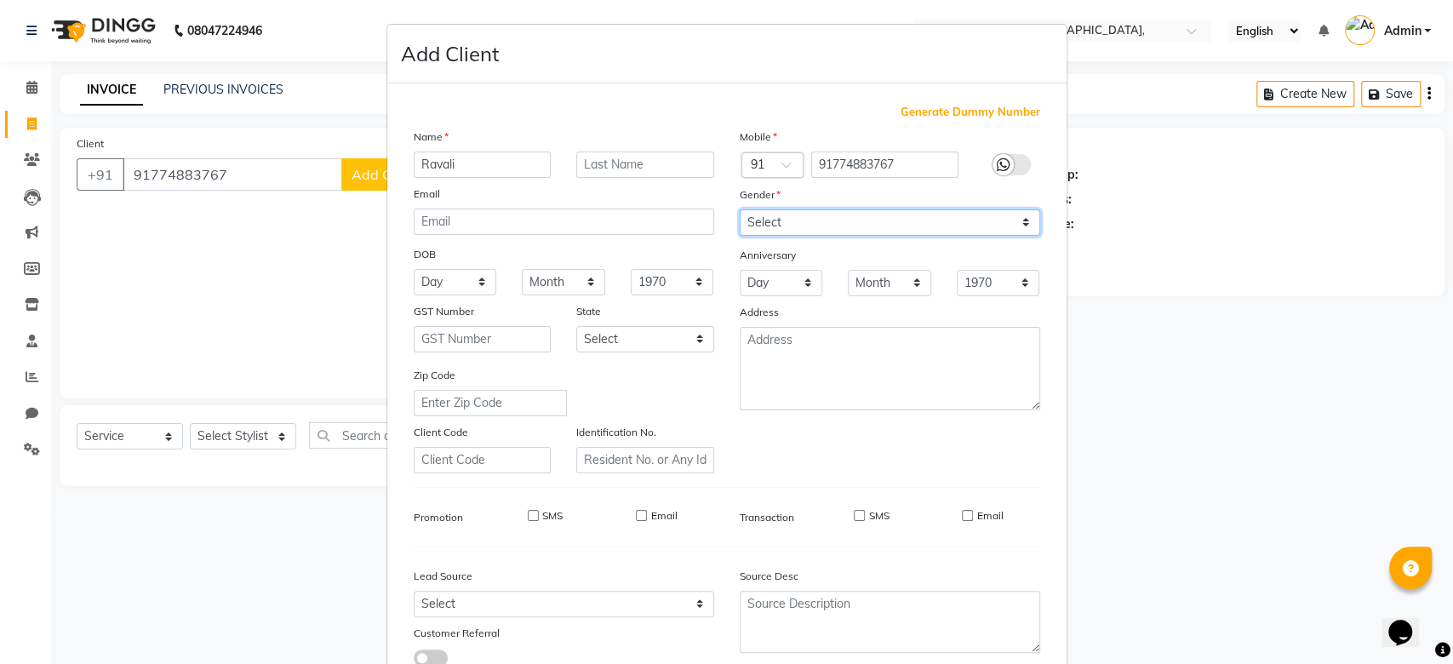
click at [841, 214] on select "Select Male Female Other Prefer Not To Say" at bounding box center [890, 222] width 300 height 26
select select "male"
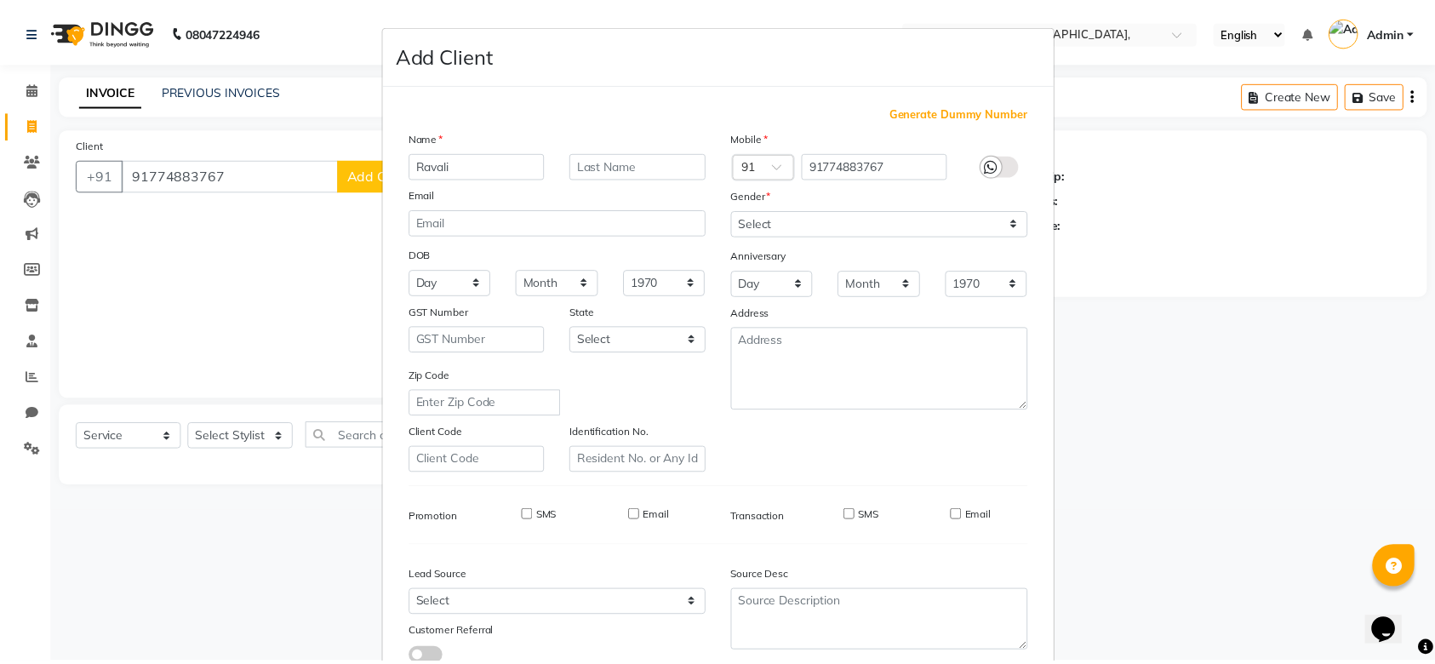
scroll to position [117, 0]
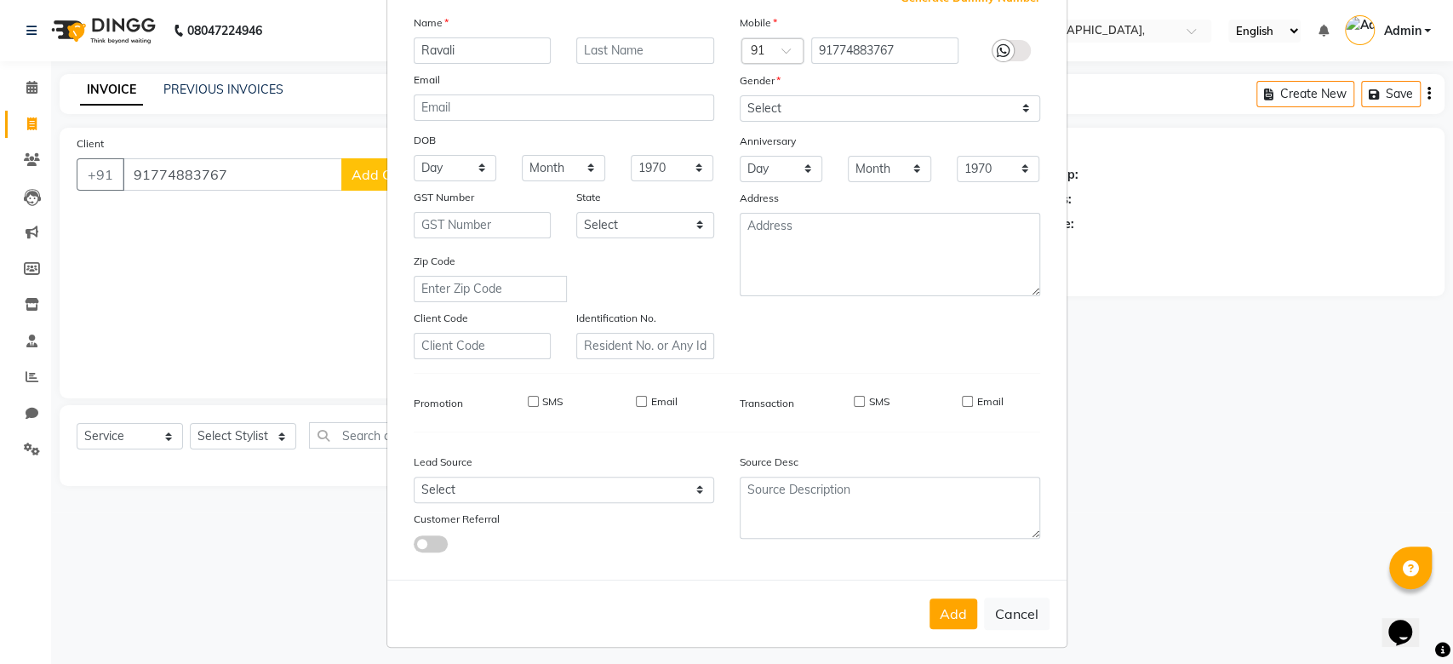
click at [857, 252] on div "Mobile Country Code × 91 91774883767 Gender Select Male Female Other Prefer Not…" at bounding box center [890, 187] width 326 height 346
click at [948, 609] on button "Add" at bounding box center [953, 610] width 48 height 31
type input "774883767"
select select
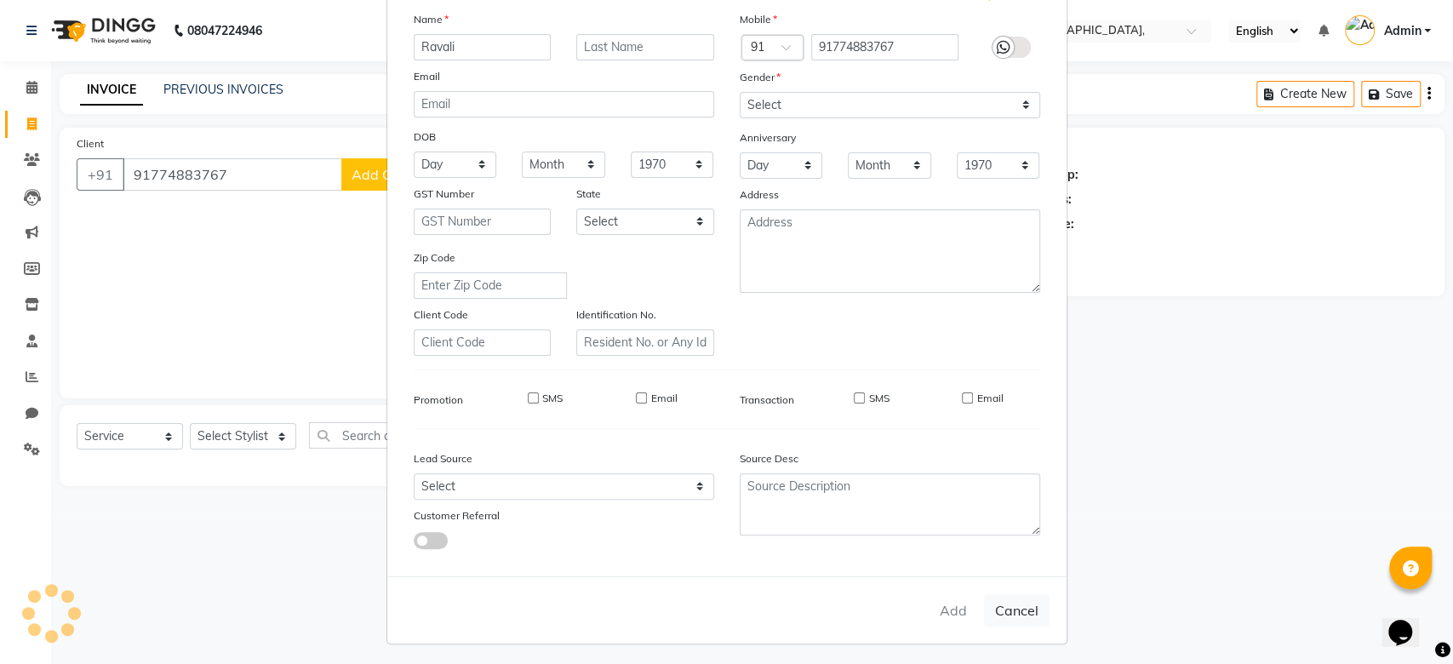
select select
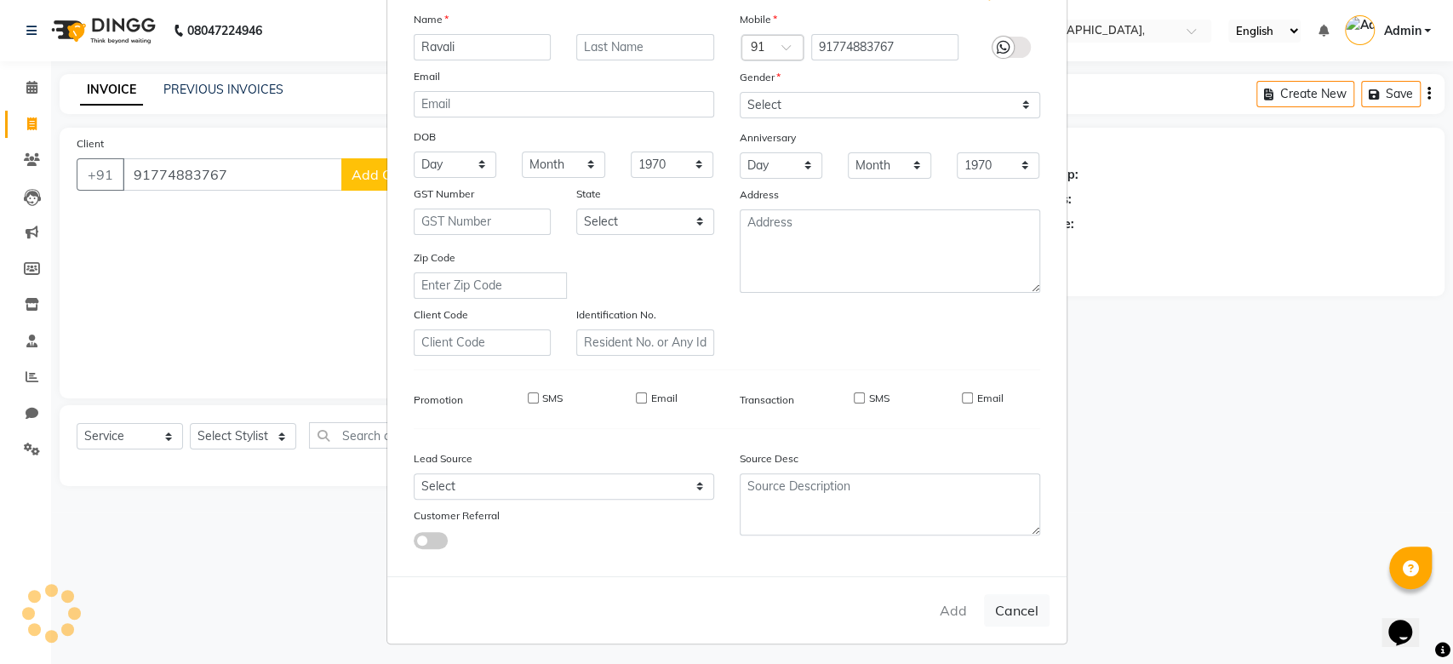
checkbox input "false"
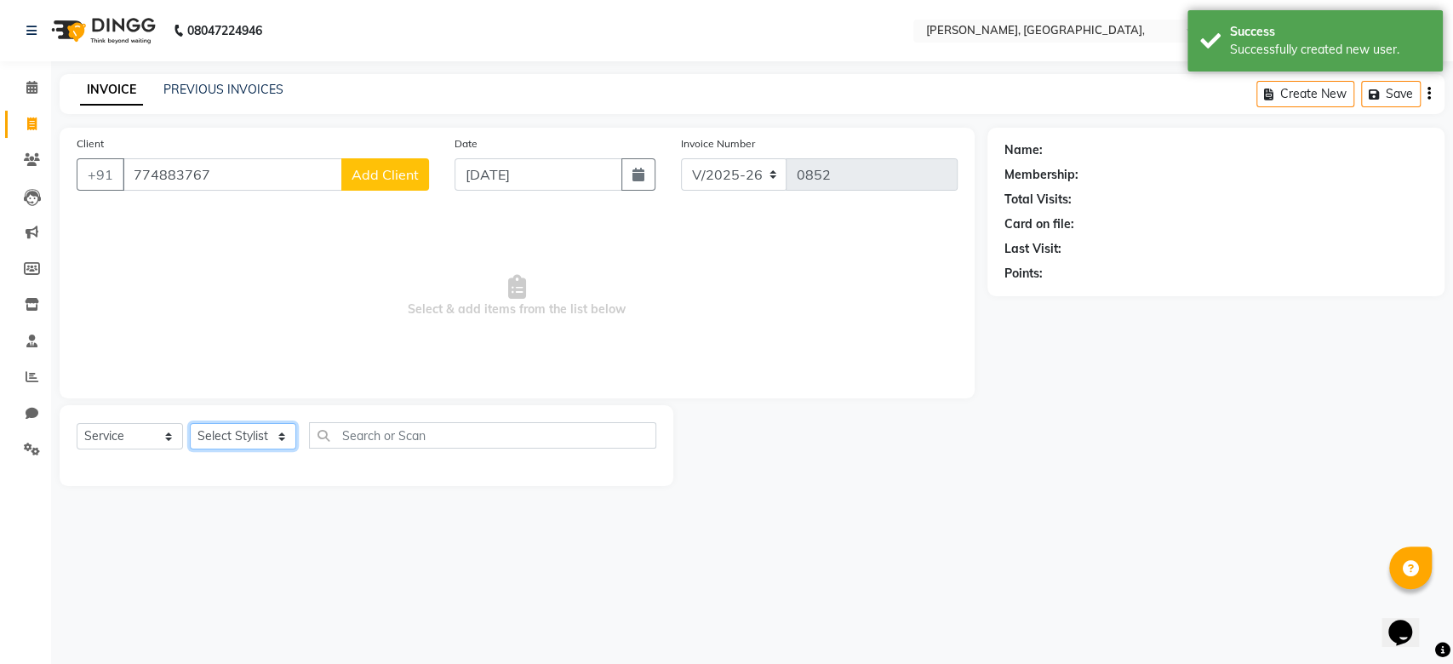
click at [242, 434] on select "Select Stylist Aarti Admin Anuradha Armaan Arunima Asif Kamlesh Nirmala Rahat A…" at bounding box center [243, 436] width 106 height 26
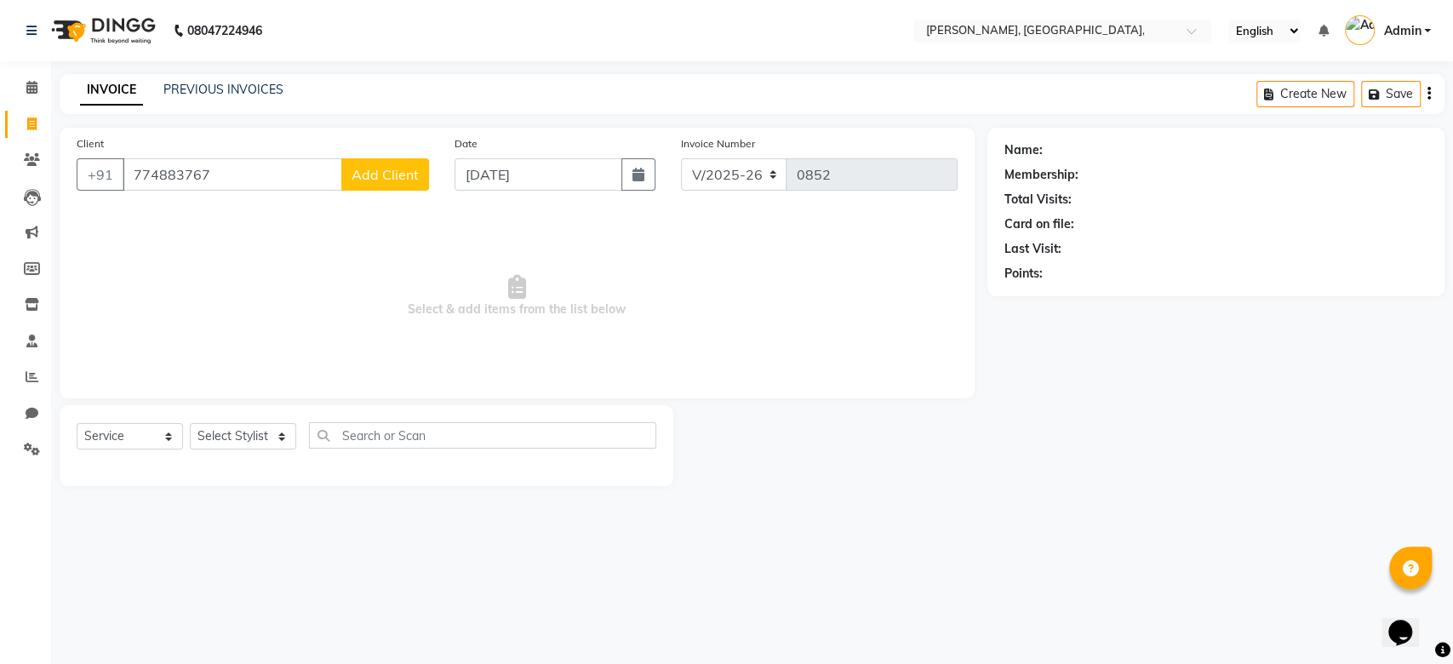
click at [401, 280] on span "Select & add items from the list below" at bounding box center [517, 296] width 881 height 170
drag, startPoint x: 401, startPoint y: 280, endPoint x: 223, endPoint y: 169, distance: 209.5
click at [223, 169] on div "Client +91 774883767 Add Client Date 08-09-2025 Invoice Number V/2025 V/2025-26…" at bounding box center [517, 263] width 915 height 271
click at [223, 169] on input "774883767" at bounding box center [233, 174] width 220 height 32
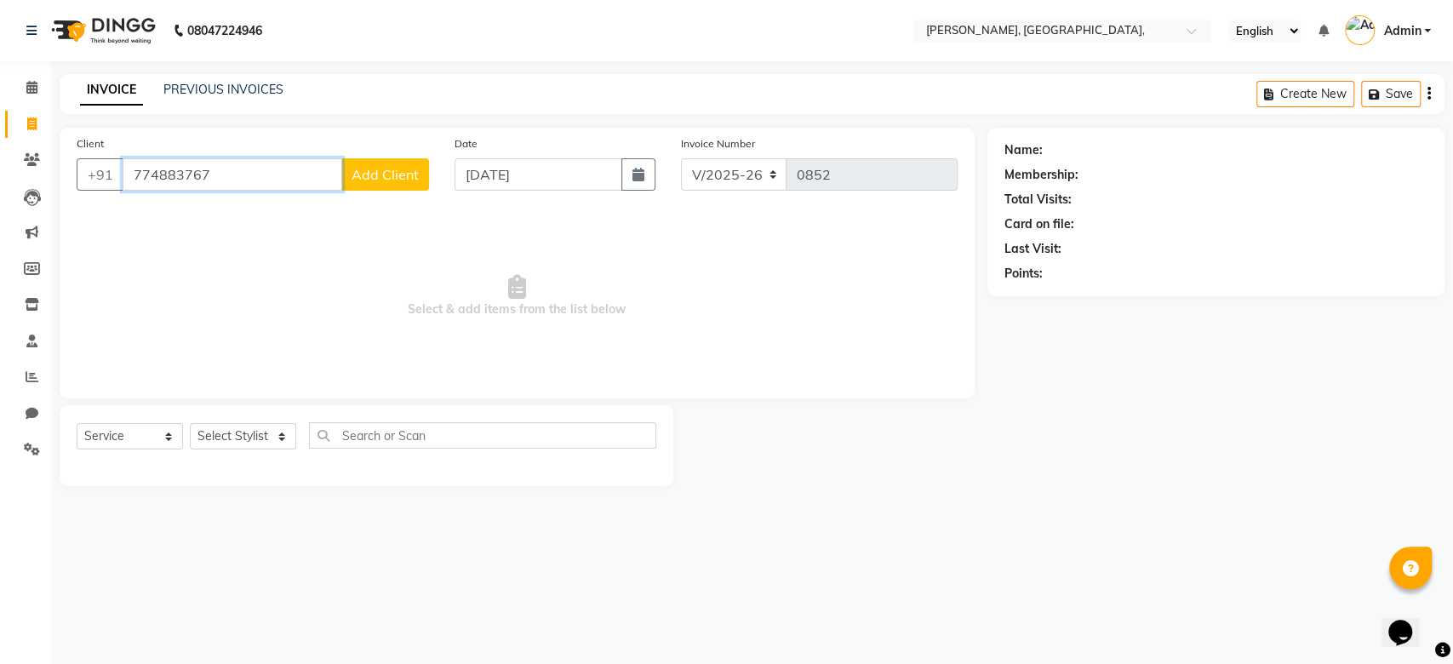
click at [223, 169] on input "774883767" at bounding box center [233, 174] width 220 height 32
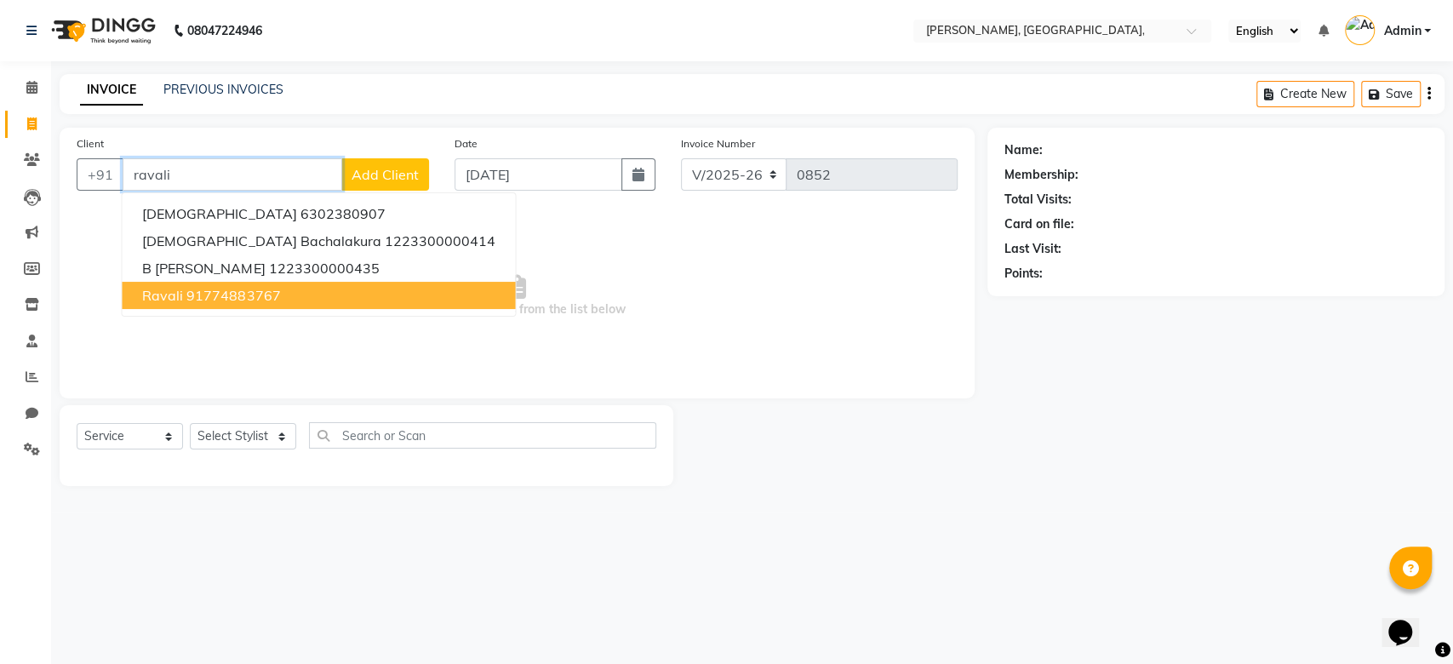
type input "774883767"
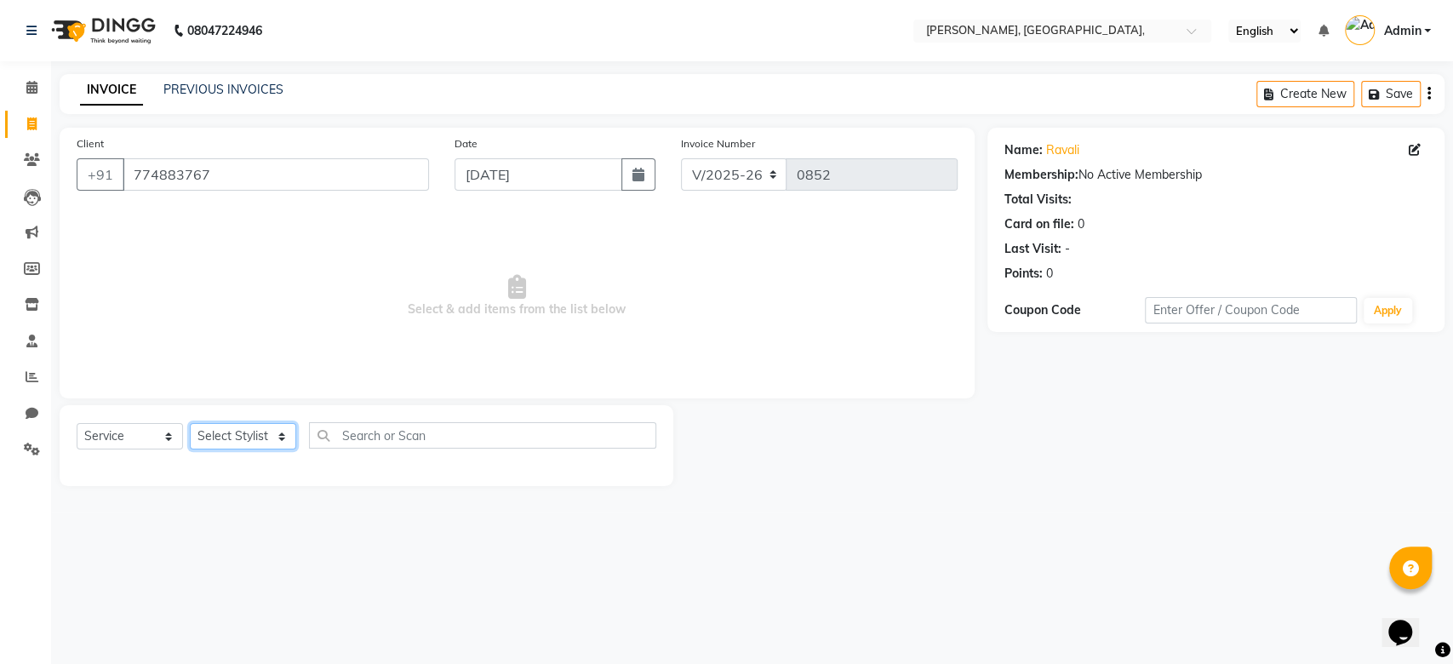
click at [237, 429] on select "Select Stylist Aarti Admin Anuradha Armaan Arunima Asif Kamlesh Nirmala Rahat A…" at bounding box center [243, 436] width 106 height 26
select select "47425"
click at [190, 423] on select "Select Stylist Aarti Admin Anuradha Armaan Arunima Asif Kamlesh Nirmala Rahat A…" at bounding box center [243, 436] width 106 height 26
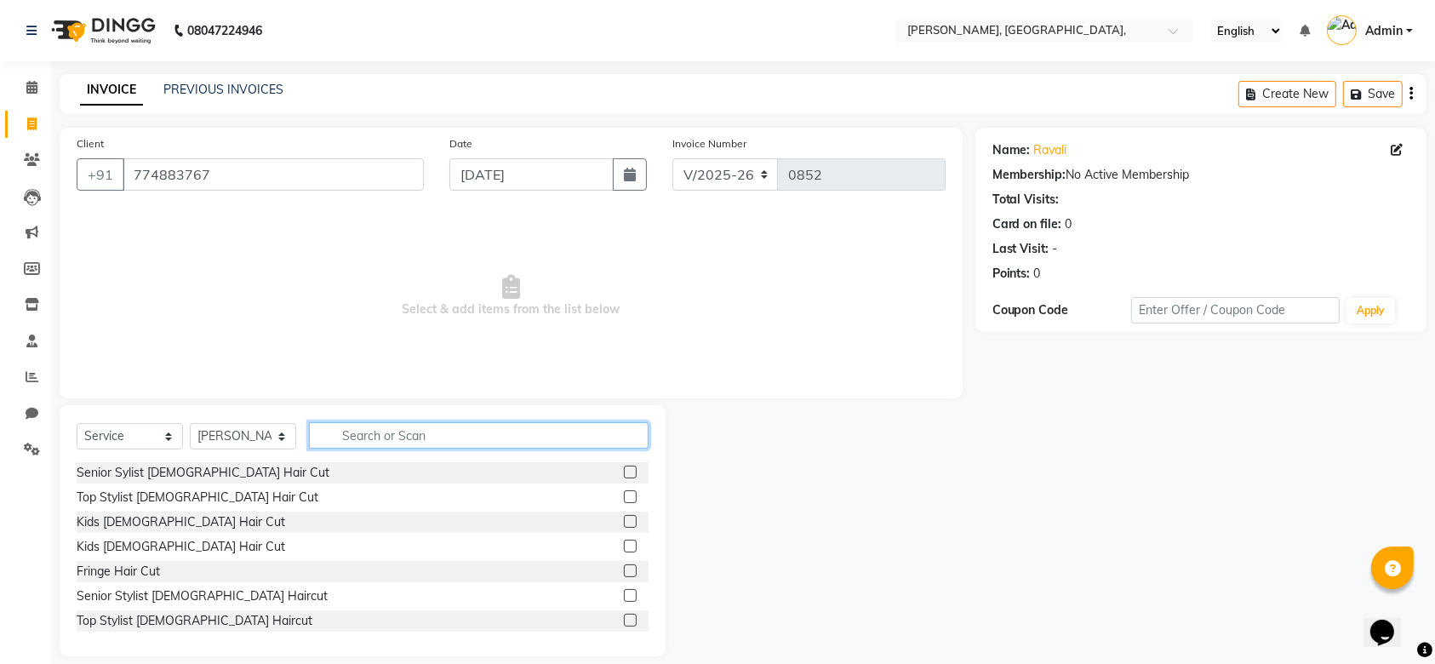
click at [395, 438] on input "text" at bounding box center [479, 435] width 340 height 26
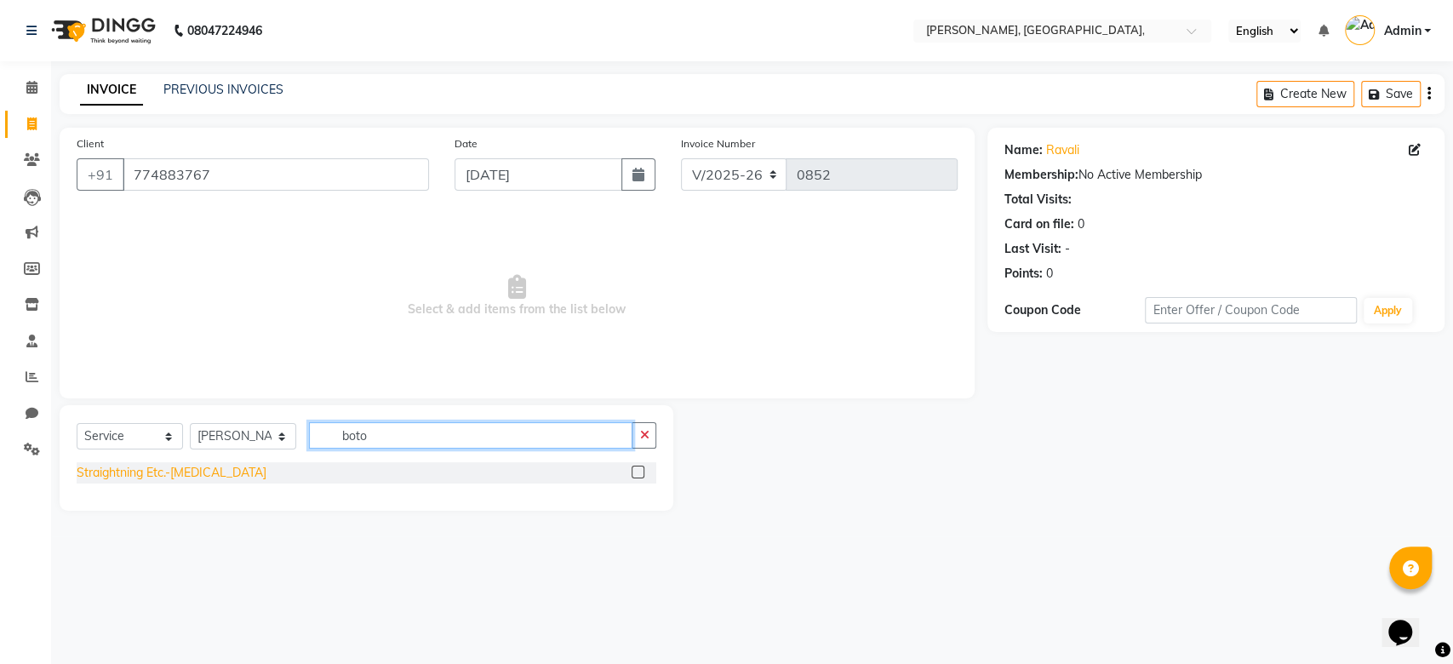
type input "boto"
click at [156, 477] on div "Straightning Etc.-BOTOX" at bounding box center [172, 473] width 190 height 18
checkbox input "false"
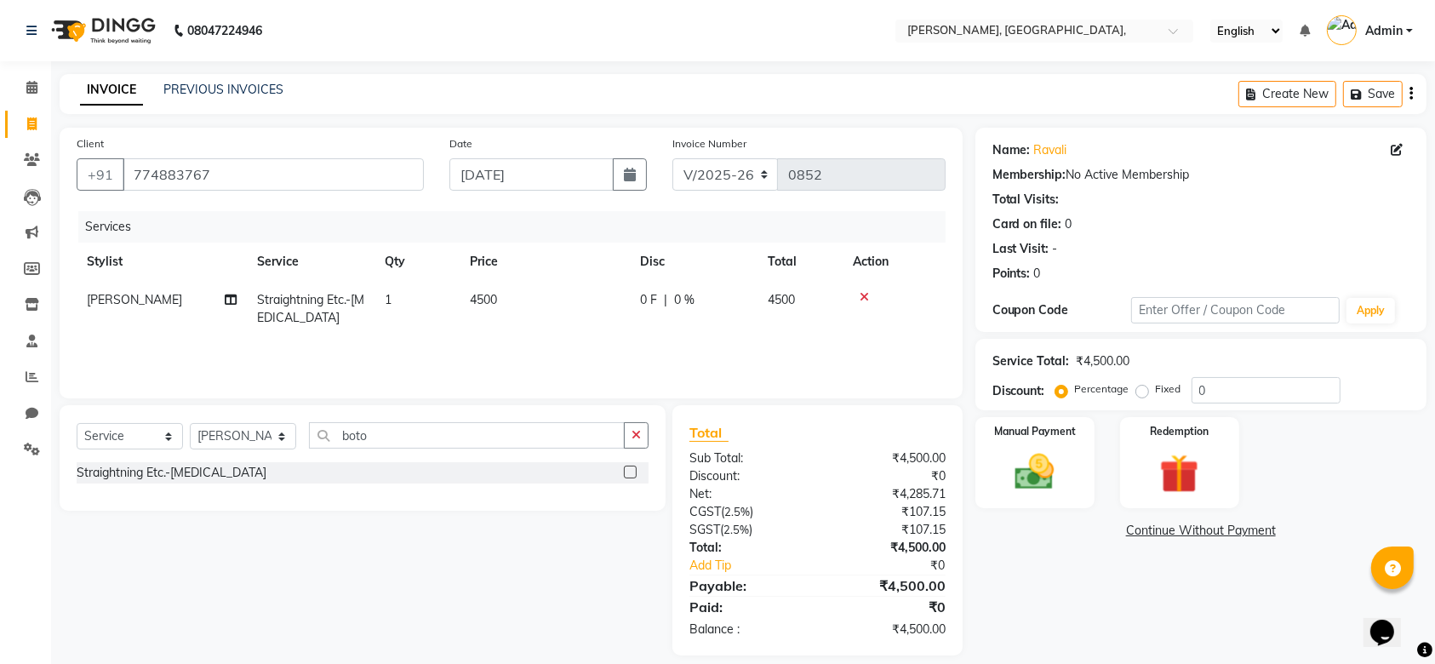
click at [517, 299] on td "4500" at bounding box center [545, 309] width 170 height 56
select select "47425"
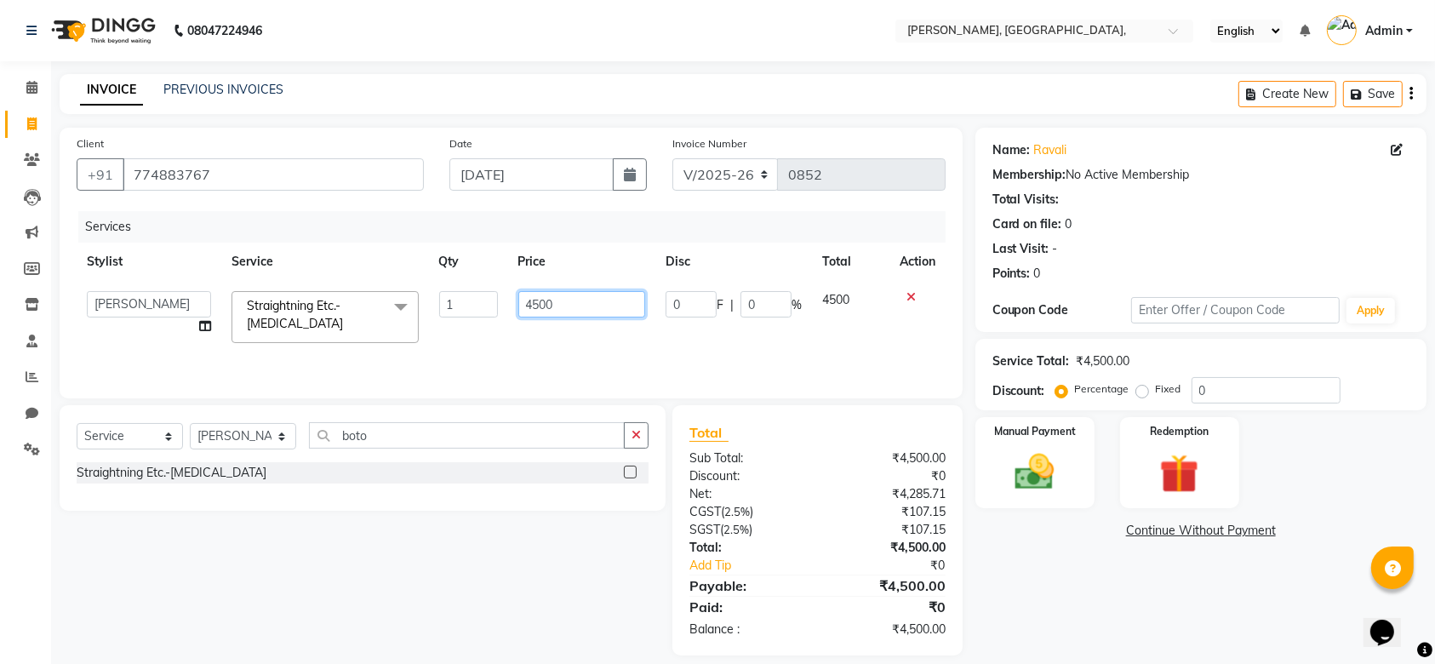
click at [531, 294] on input "4500" at bounding box center [582, 304] width 128 height 26
type input "7670"
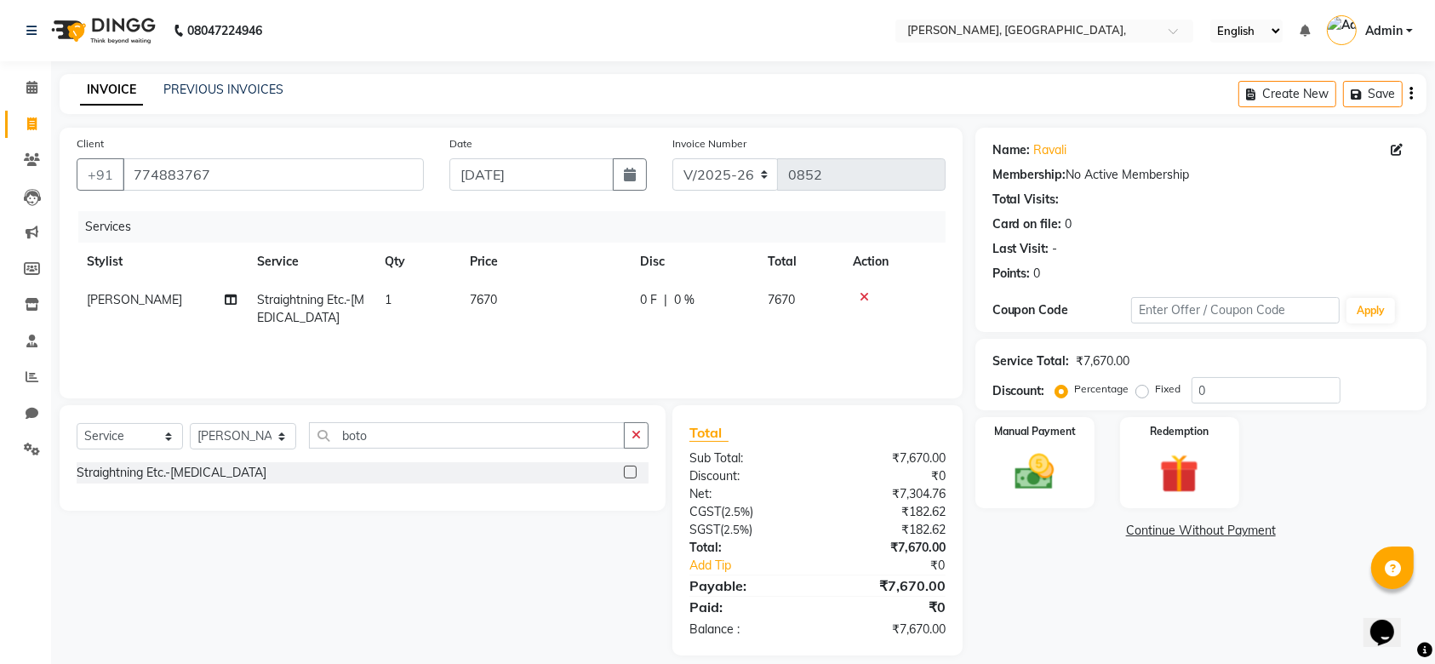
click at [596, 336] on td "7670" at bounding box center [545, 309] width 170 height 56
select select "47425"
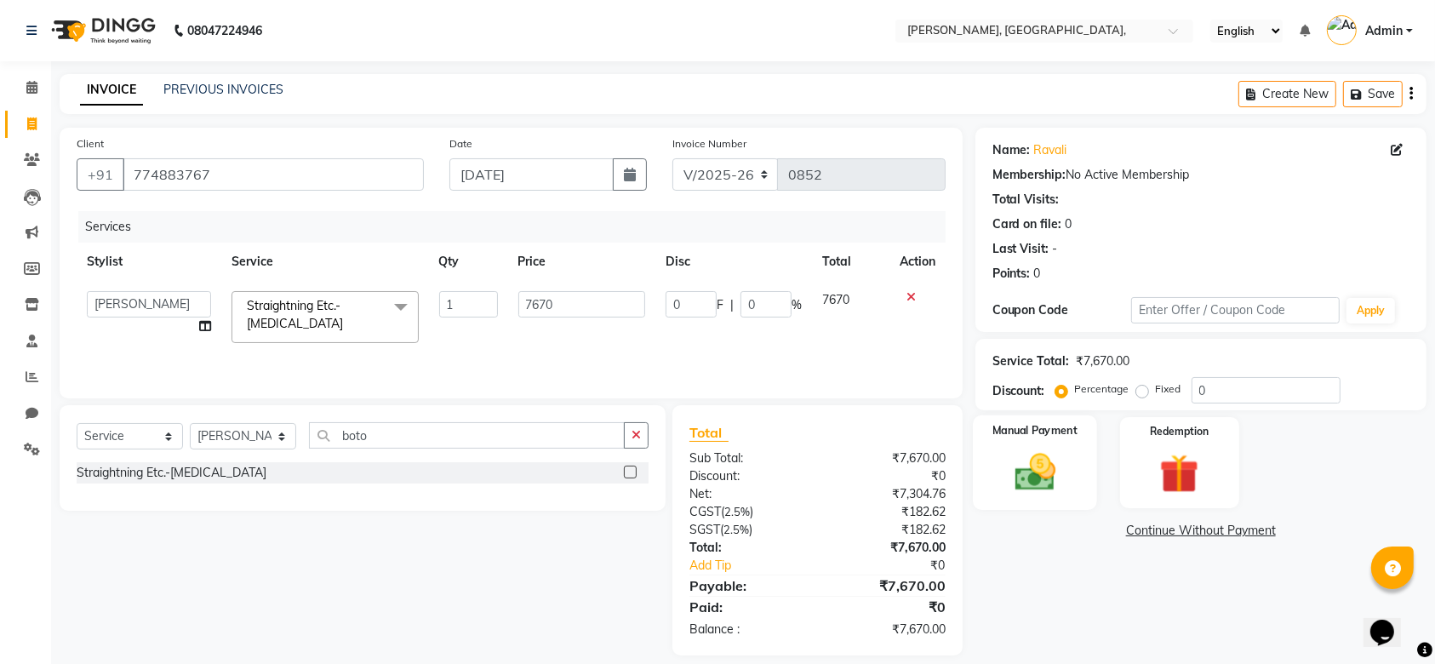
click at [1040, 482] on img at bounding box center [1035, 472] width 66 height 47
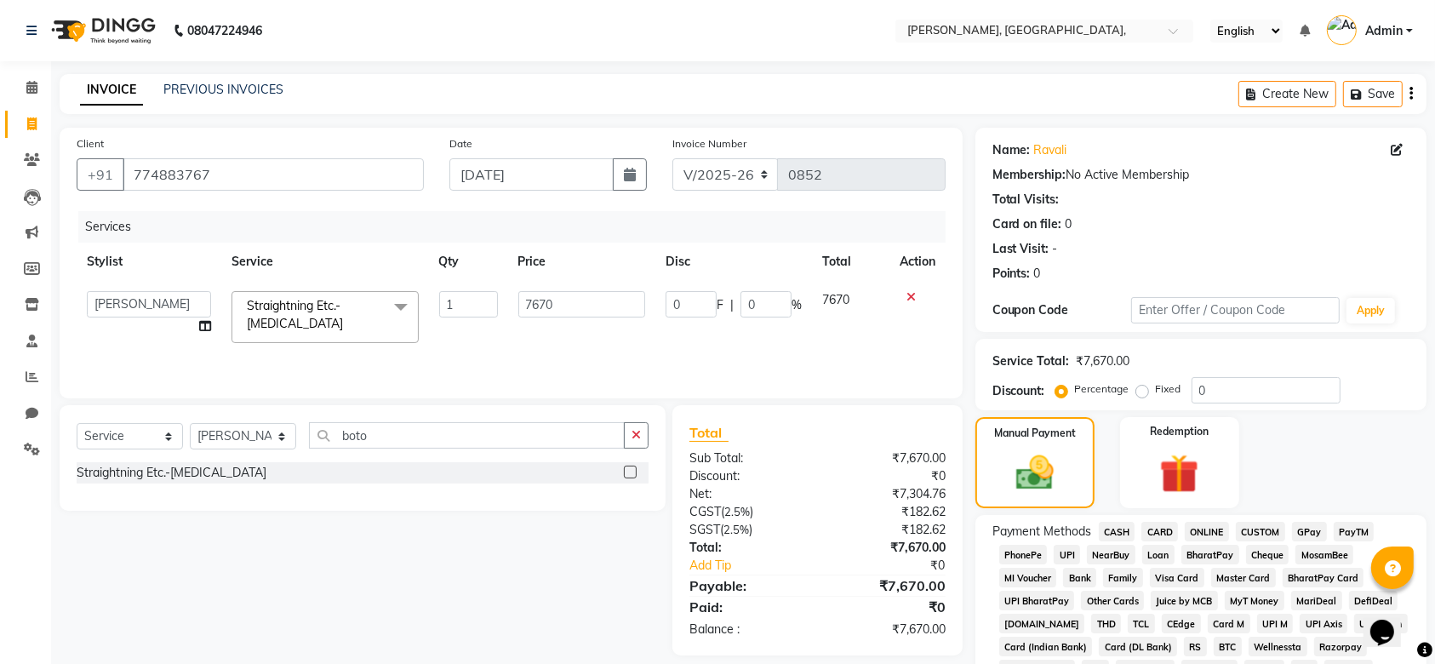
click at [1154, 529] on span "CARD" at bounding box center [1159, 532] width 37 height 20
click at [1320, 467] on div "Manual Payment Redemption" at bounding box center [1201, 462] width 477 height 91
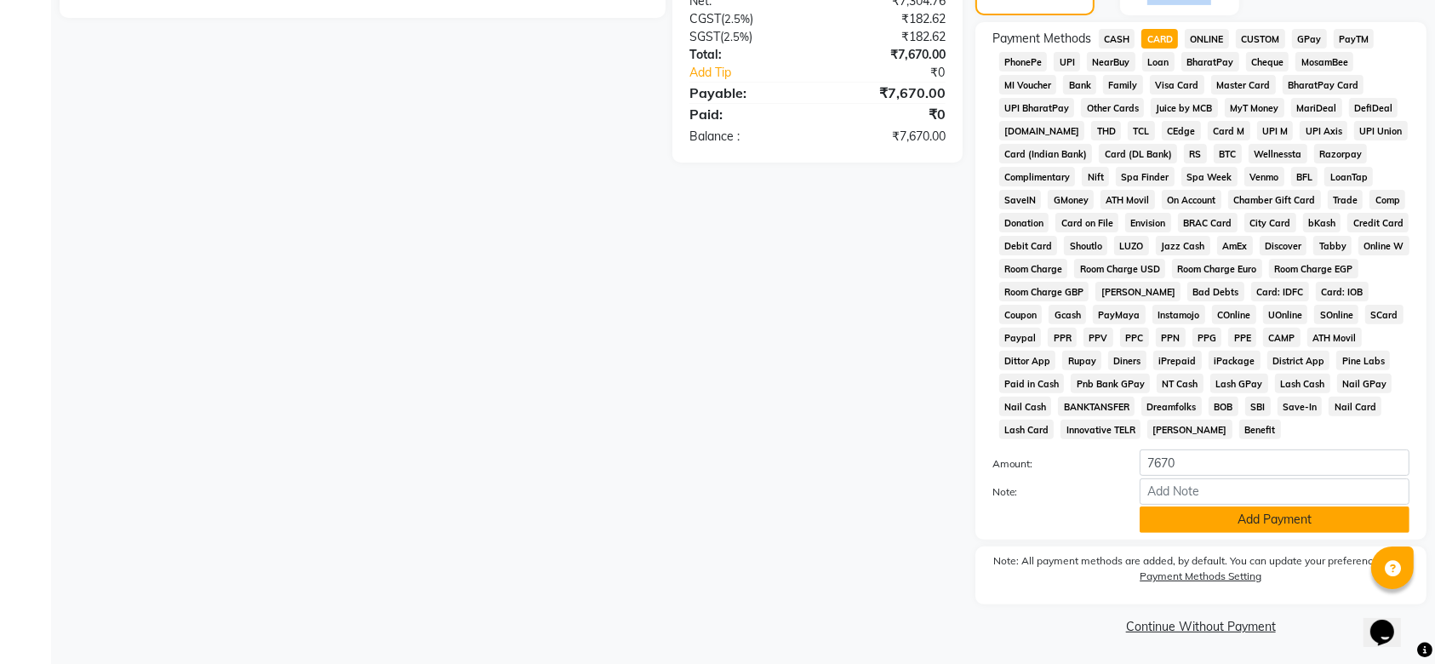
click at [1246, 517] on button "Add Payment" at bounding box center [1275, 519] width 270 height 26
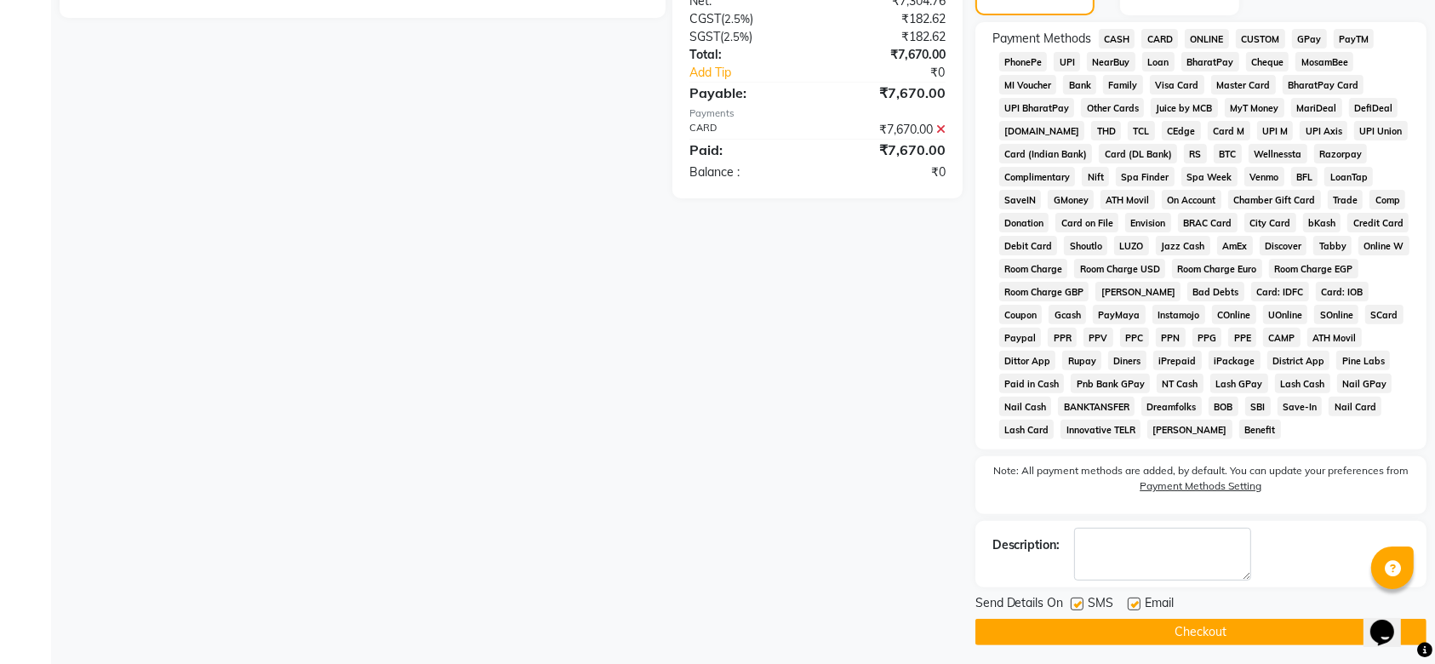
click at [1069, 603] on div "Send Details On SMS Email" at bounding box center [1200, 604] width 451 height 21
click at [1073, 603] on label at bounding box center [1077, 603] width 13 height 13
click at [1073, 603] on input "checkbox" at bounding box center [1076, 604] width 11 height 11
checkbox input "false"
click at [1137, 599] on label at bounding box center [1134, 603] width 13 height 13
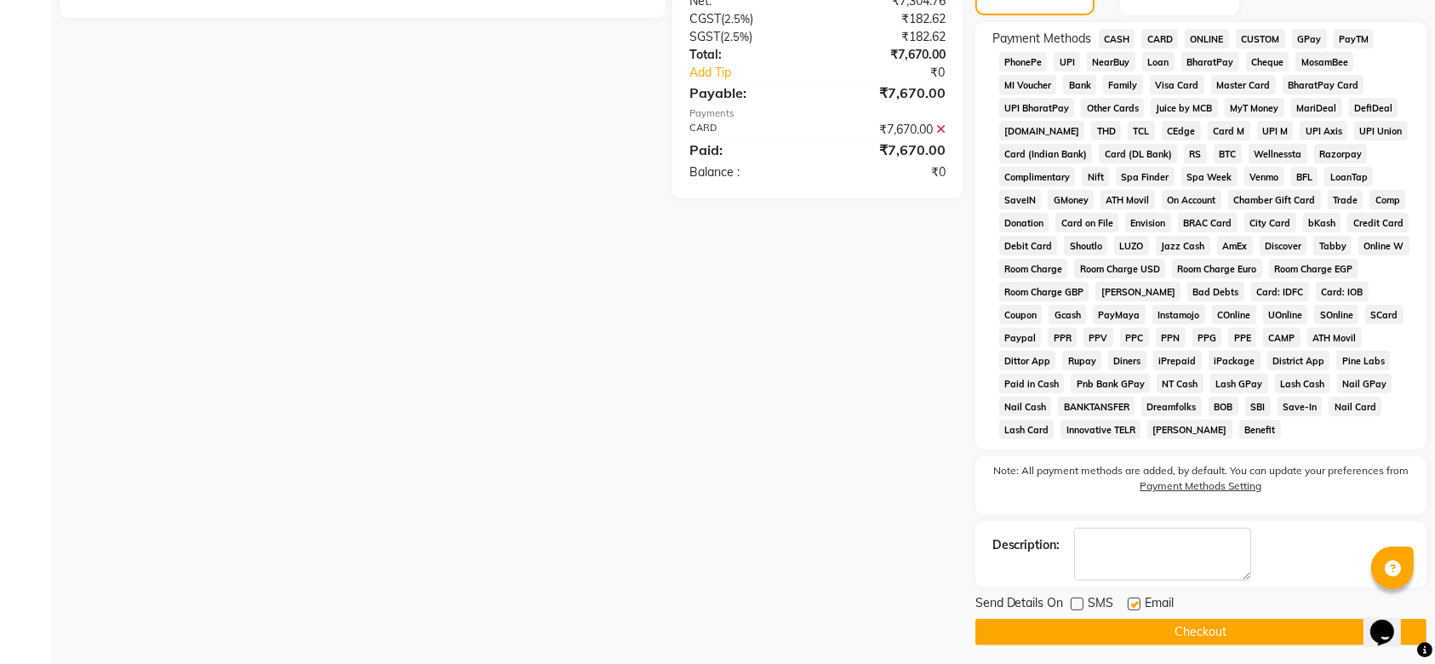
click at [1137, 599] on input "checkbox" at bounding box center [1133, 604] width 11 height 11
checkbox input "false"
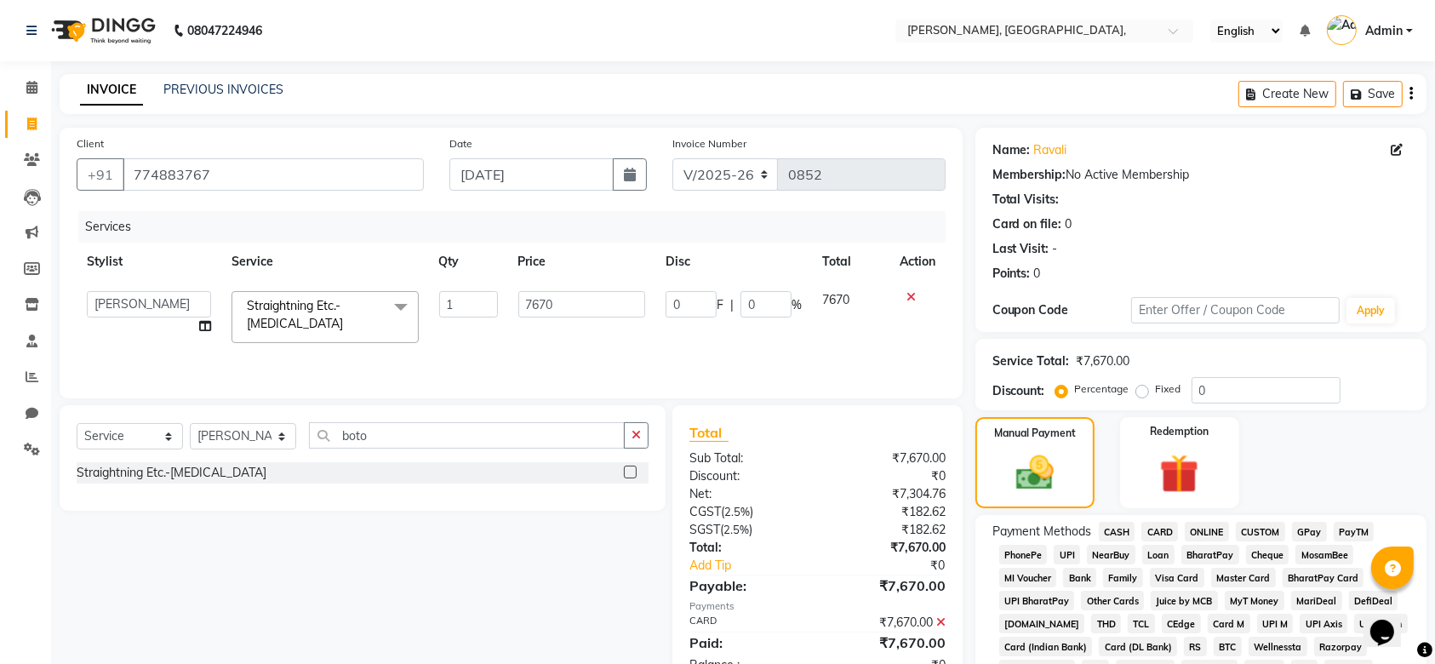
scroll to position [499, 0]
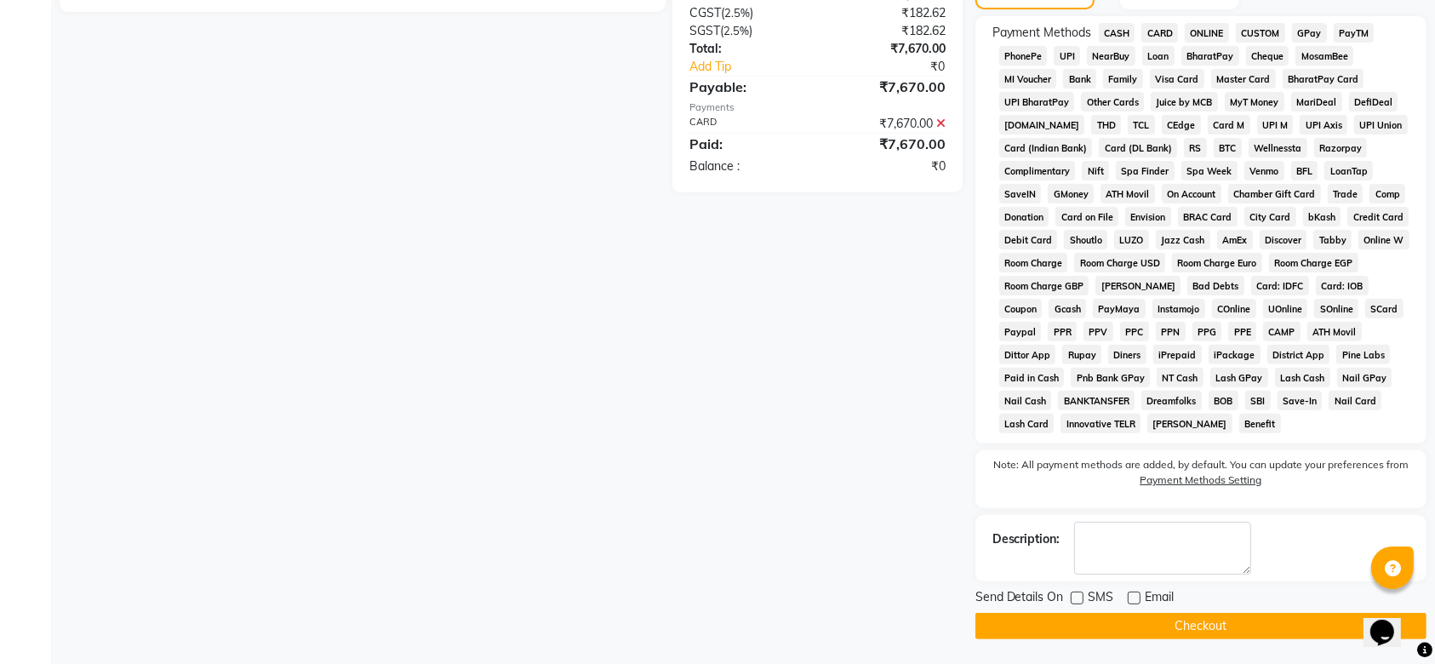
click at [1121, 613] on button "Checkout" at bounding box center [1200, 626] width 451 height 26
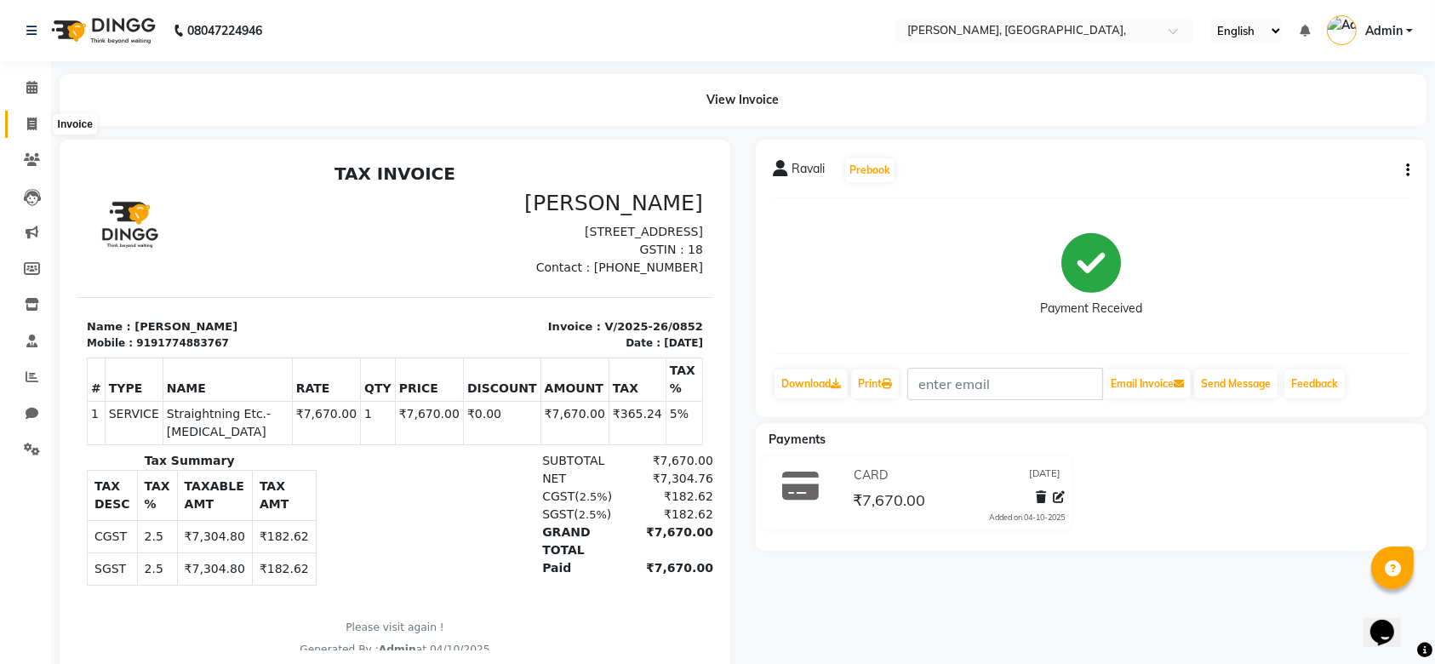
click at [25, 131] on span at bounding box center [32, 125] width 30 height 20
select select "service"
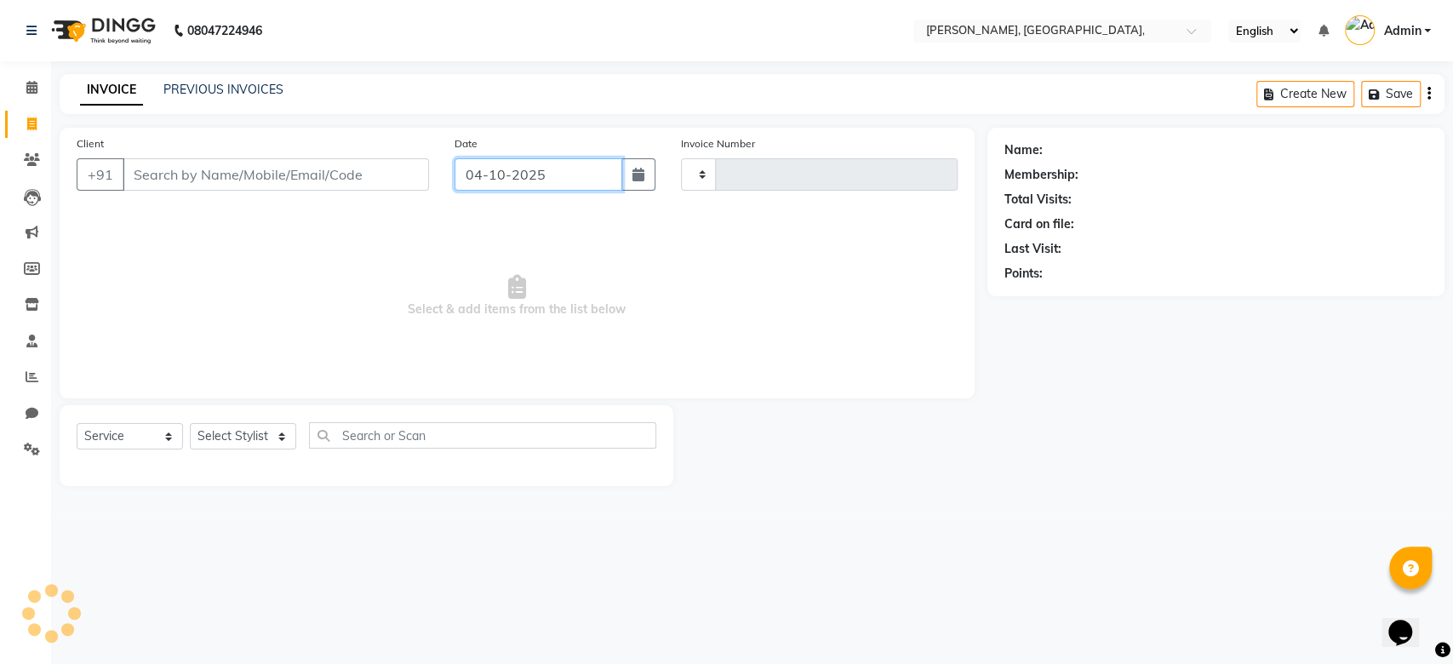
click at [497, 177] on input "04-10-2025" at bounding box center [538, 174] width 168 height 32
select select "10"
select select "2025"
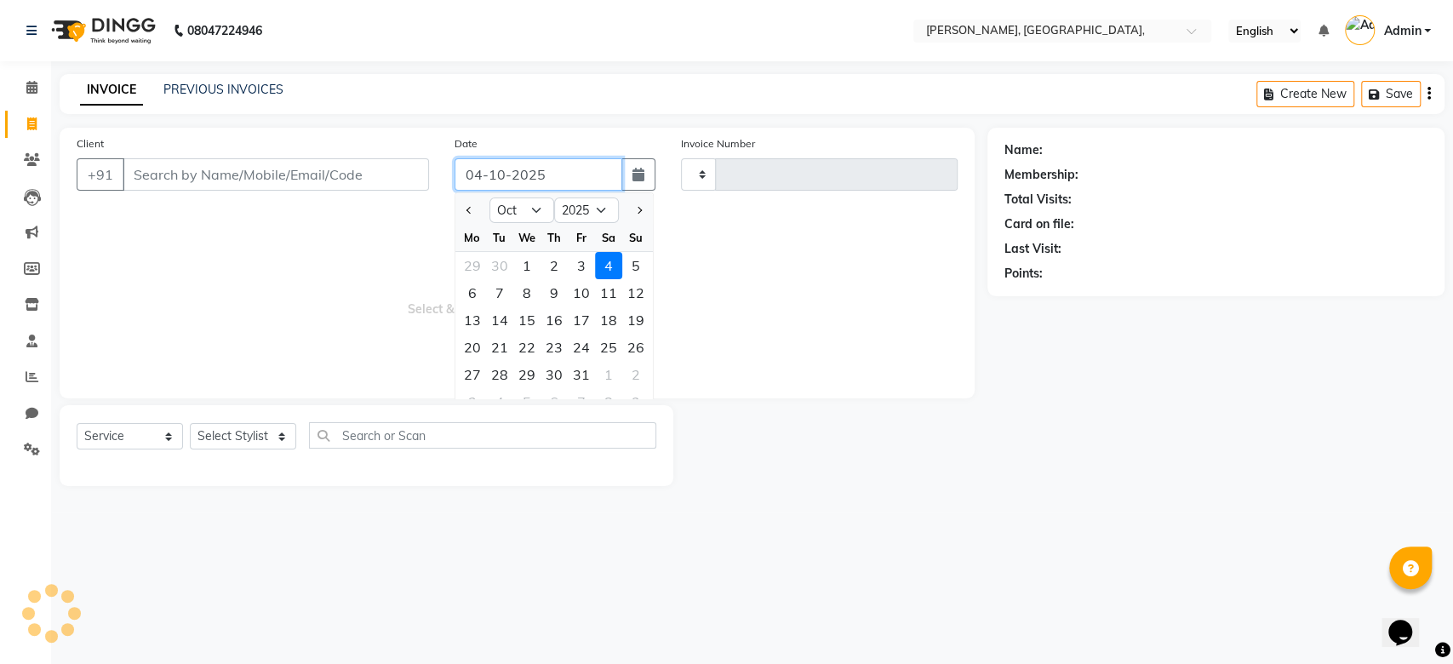
click at [497, 177] on input "04-10-2025" at bounding box center [538, 174] width 168 height 32
type input "0853"
select select "5248"
paste input "8-09"
type input "08-09-2025"
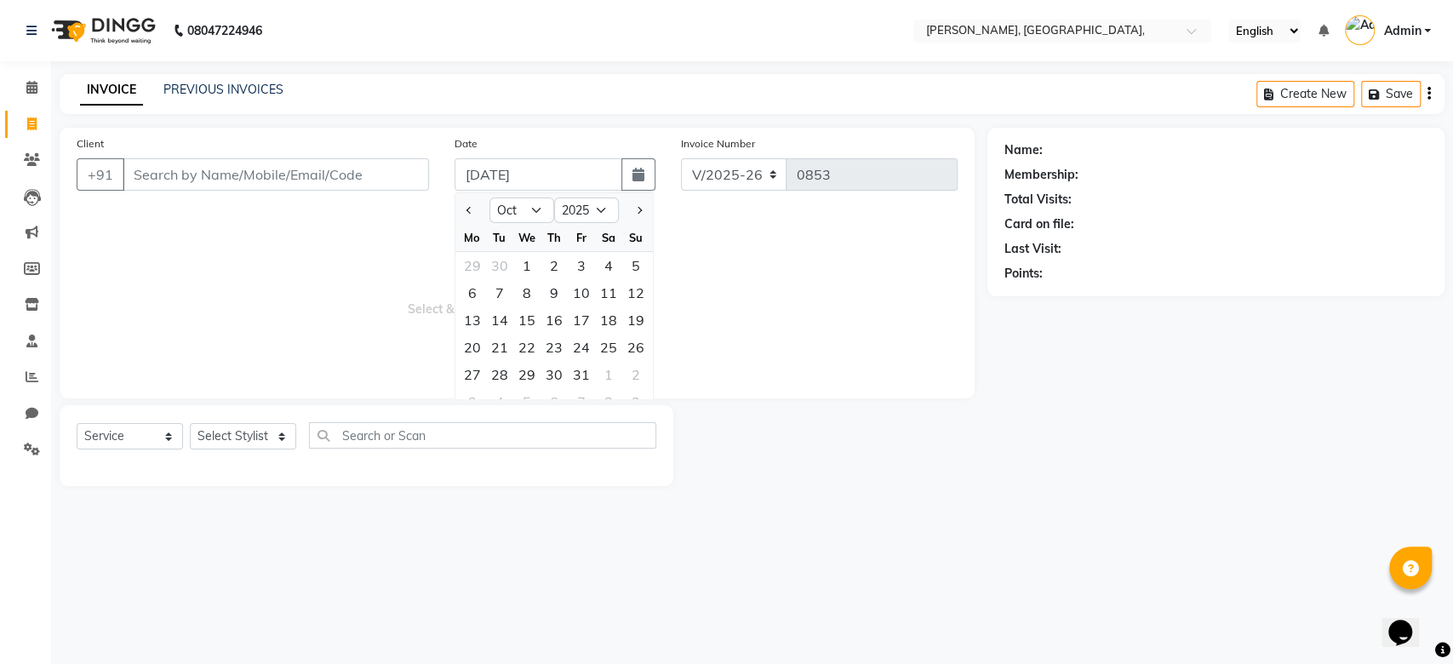
click at [294, 155] on div "Client +91" at bounding box center [253, 169] width 378 height 70
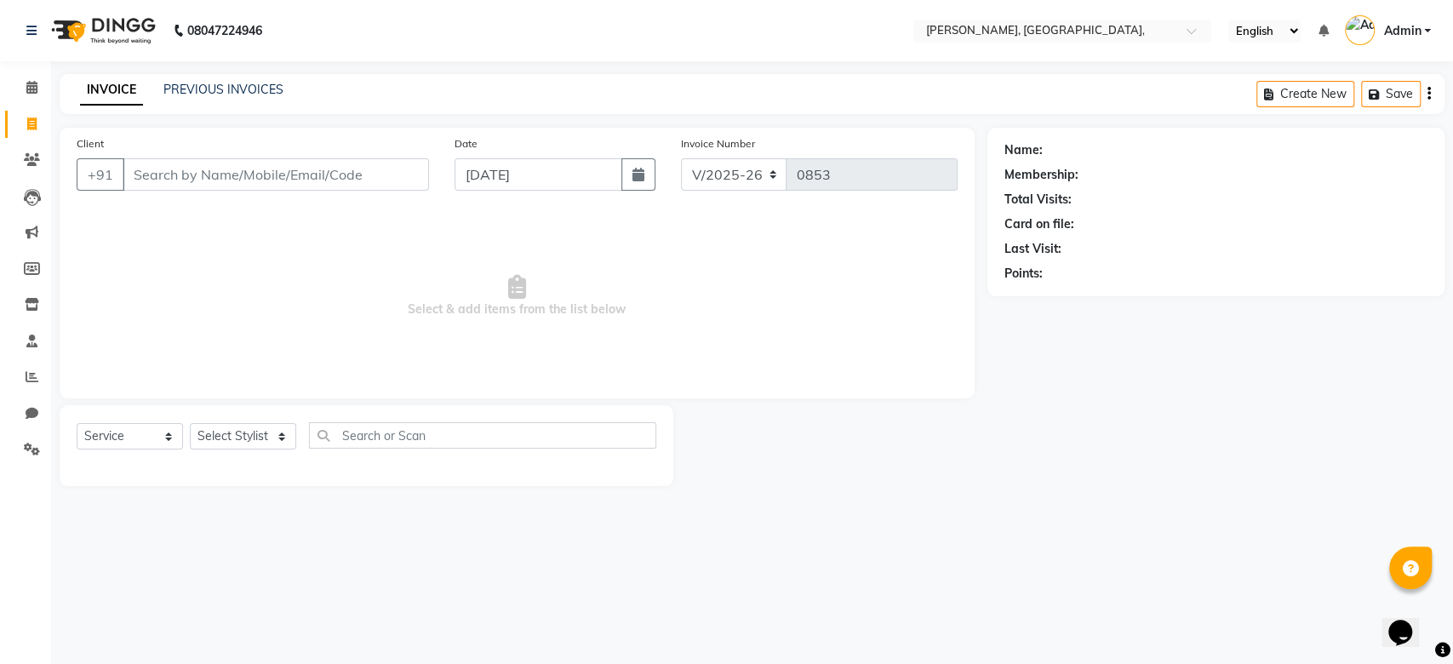
drag, startPoint x: 294, startPoint y: 155, endPoint x: 286, endPoint y: 177, distance: 23.4
click at [286, 177] on div "Client +91" at bounding box center [253, 169] width 378 height 70
click at [286, 177] on input "Client" at bounding box center [276, 174] width 306 height 32
type input "9908523968"
click at [227, 422] on div "Select Service Product Membership Package Voucher Prepaid Gift Card Select Styl…" at bounding box center [367, 442] width 580 height 40
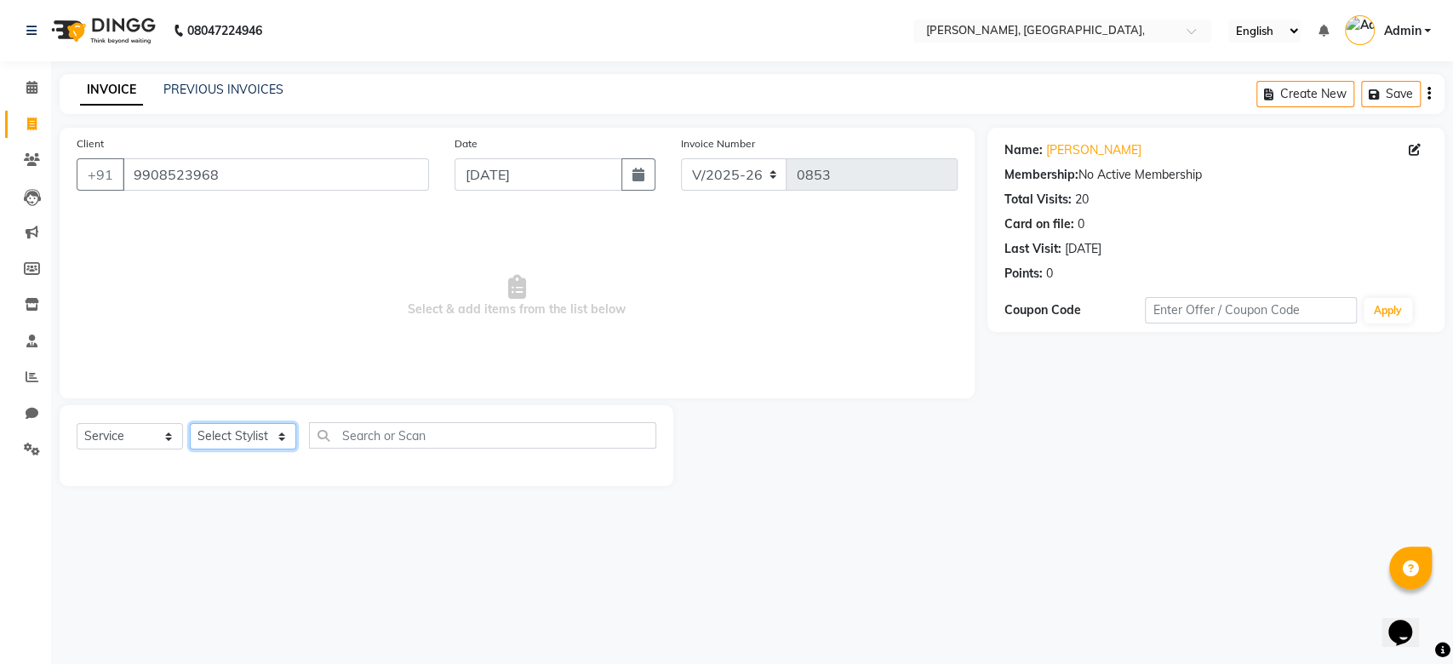
click at [227, 432] on select "Select Stylist Aarti Admin Anuradha Armaan Arunima Asif Kamlesh Nirmala Rahat A…" at bounding box center [243, 436] width 106 height 26
select select "33984"
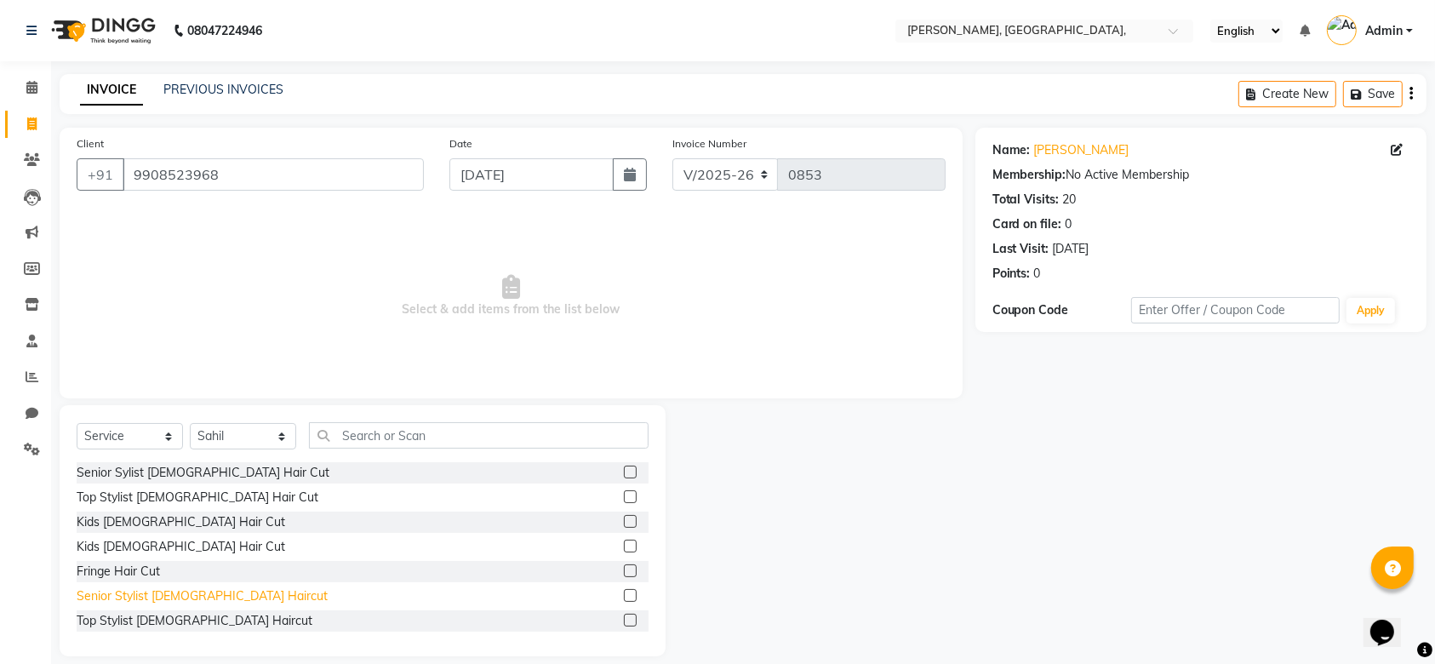
click at [180, 599] on div "Senior Stylist Male Haircut" at bounding box center [202, 596] width 251 height 18
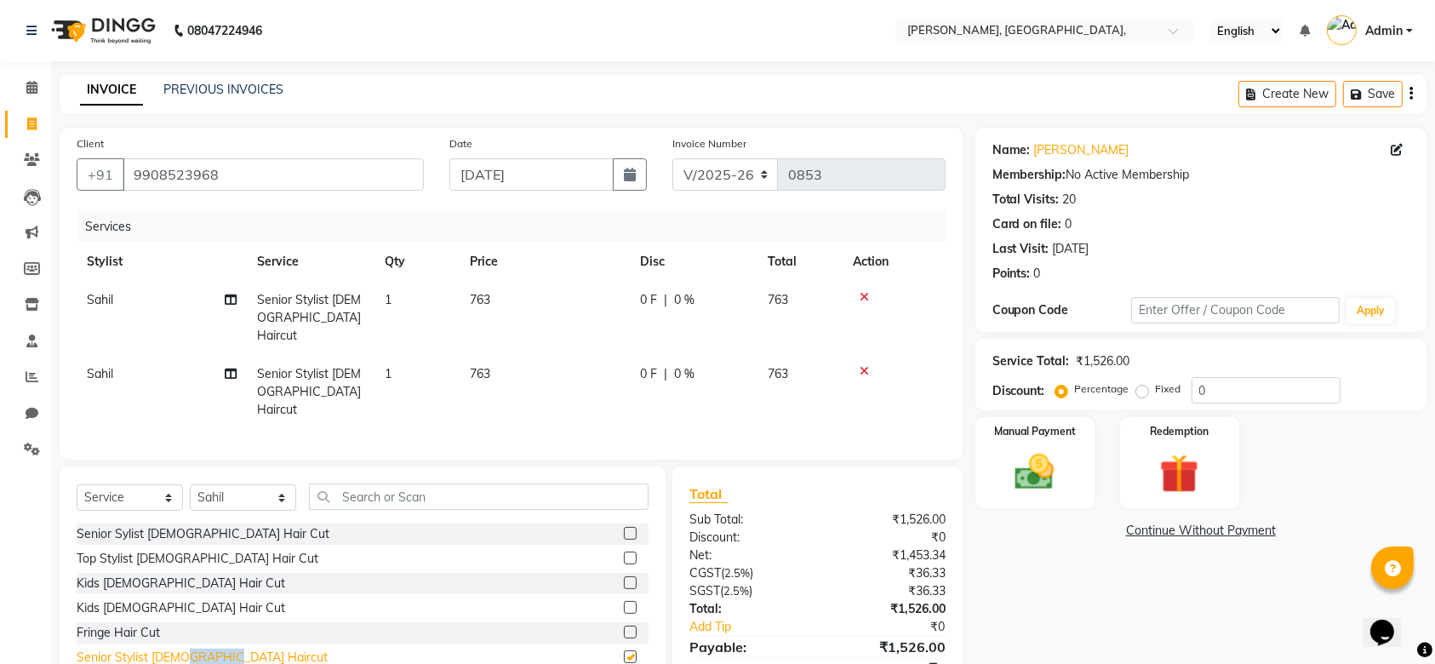
checkbox input "false"
click at [484, 304] on span "763" at bounding box center [480, 299] width 20 height 15
select select "33984"
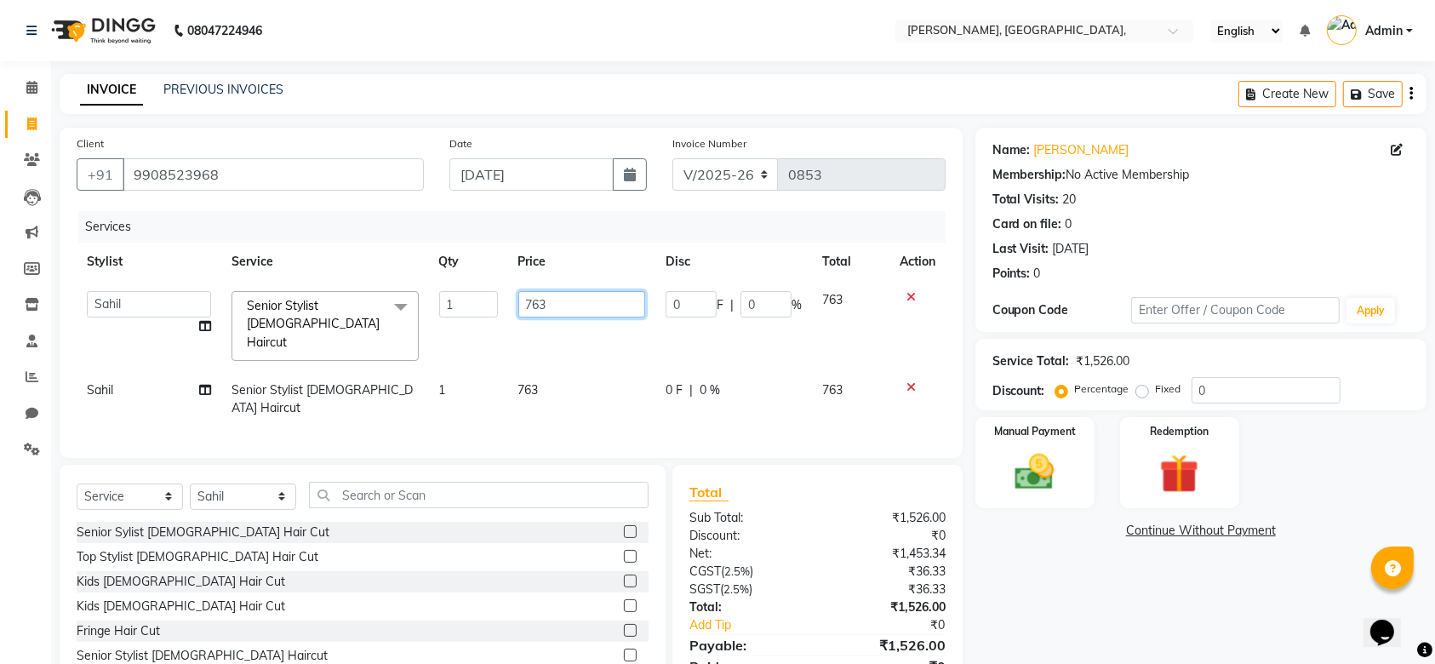
click at [580, 300] on input "763" at bounding box center [582, 304] width 128 height 26
type input "900"
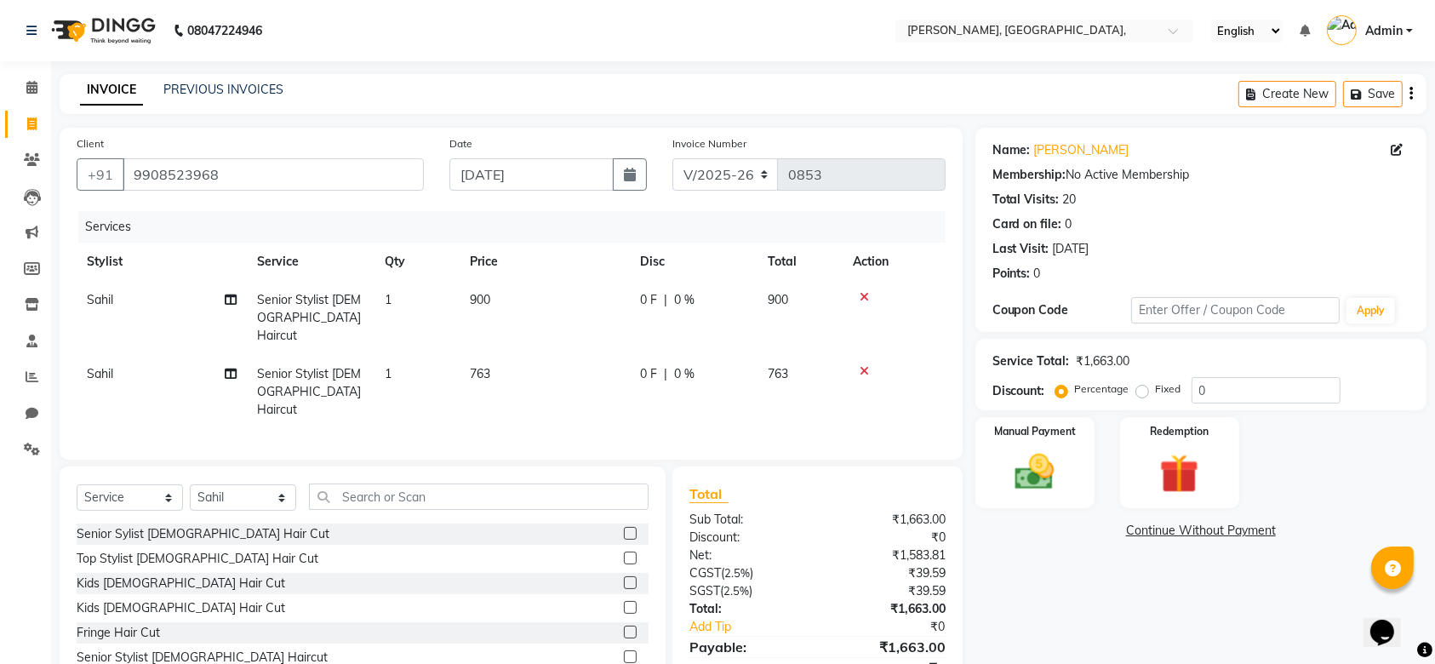
click at [572, 382] on td "763" at bounding box center [545, 392] width 170 height 74
select select "33984"
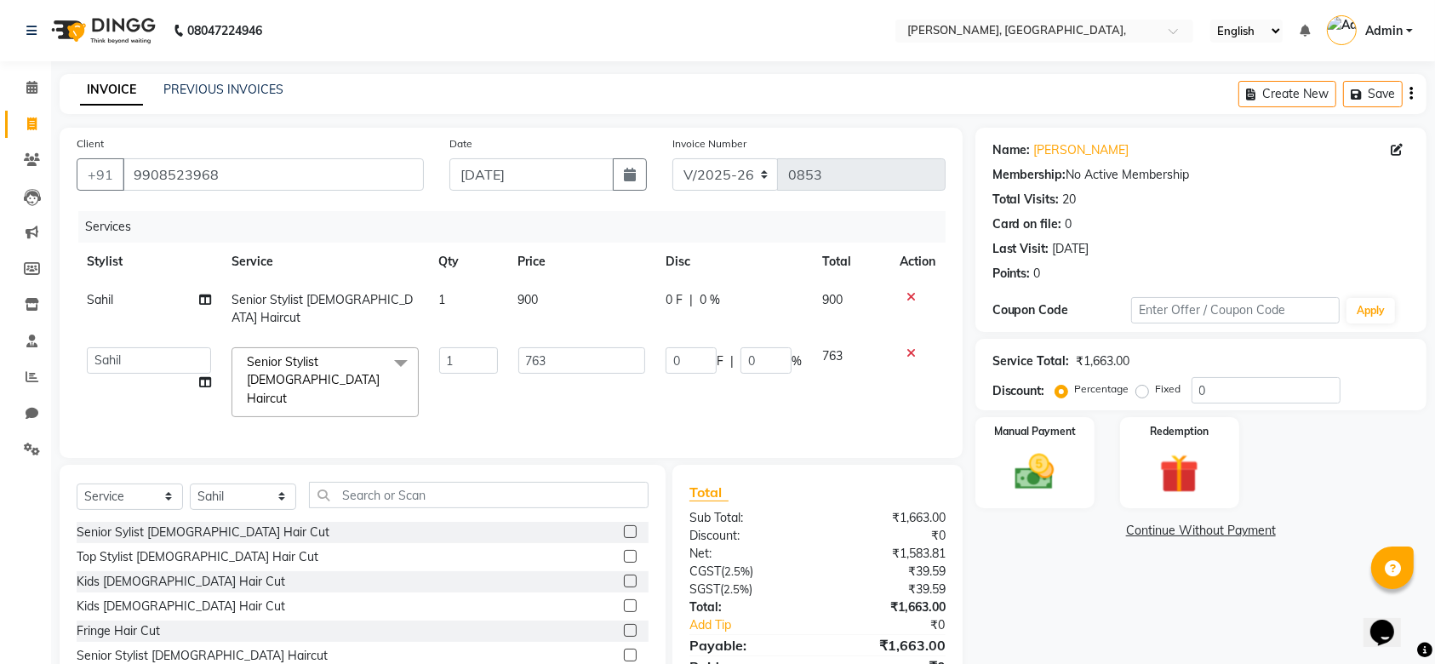
drag, startPoint x: 572, startPoint y: 382, endPoint x: 563, endPoint y: 358, distance: 25.6
click at [563, 358] on td "763" at bounding box center [582, 382] width 148 height 90
drag, startPoint x: 563, startPoint y: 358, endPoint x: 560, endPoint y: 344, distance: 14.7
click at [560, 344] on td "763" at bounding box center [582, 382] width 148 height 90
click at [560, 347] on input "76" at bounding box center [582, 360] width 128 height 26
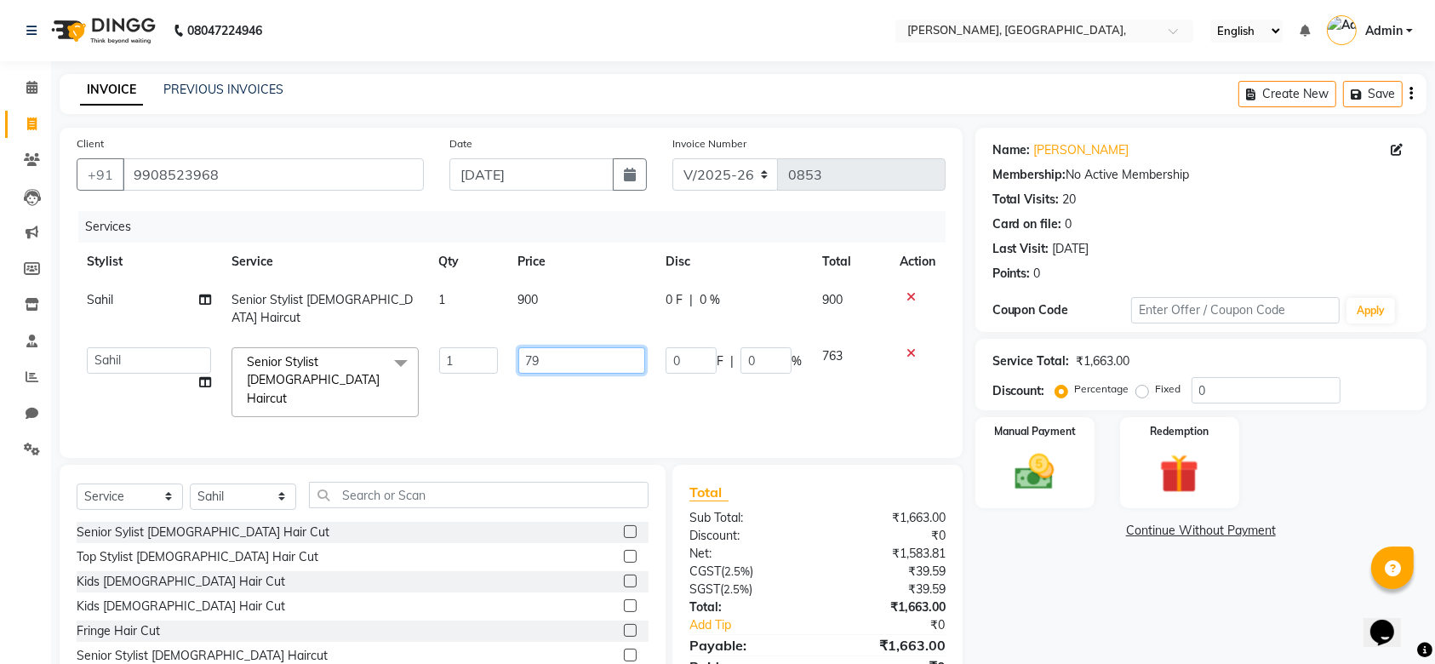
type input "7"
type input "900"
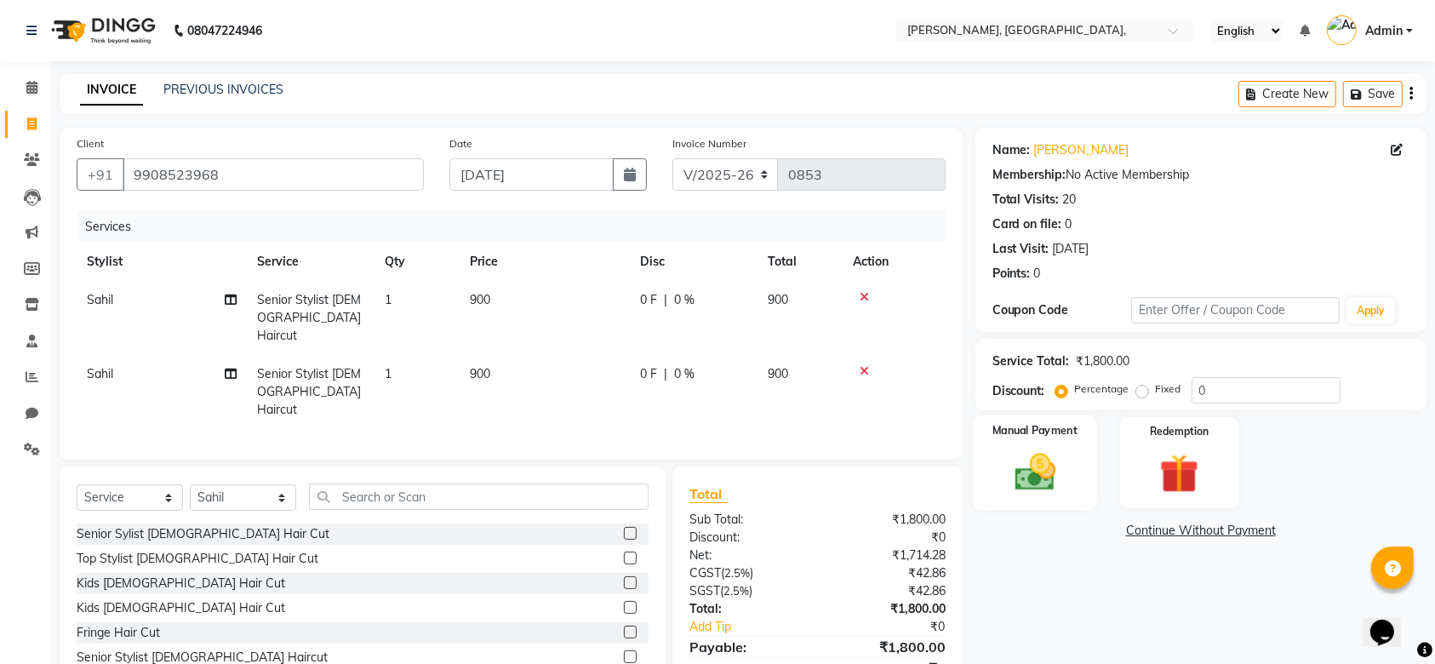
click at [1014, 473] on img at bounding box center [1035, 472] width 66 height 47
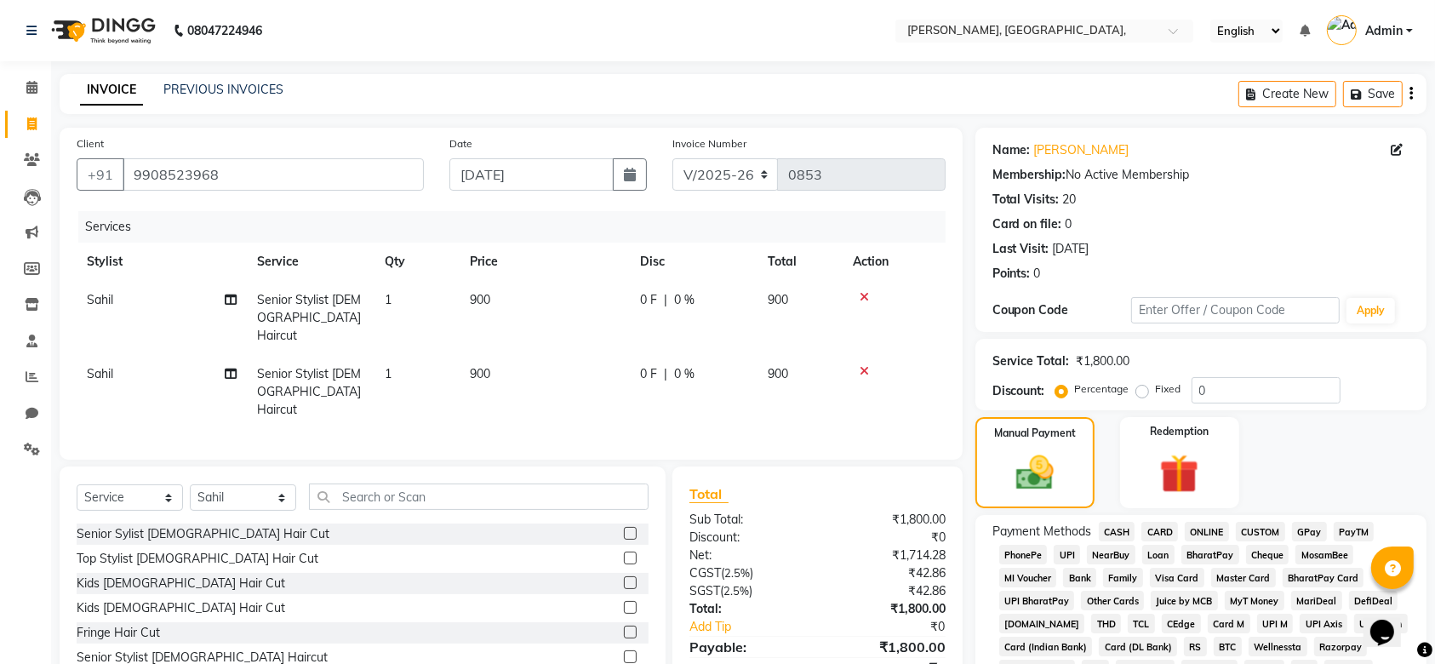
click at [1311, 534] on span "GPay" at bounding box center [1309, 532] width 35 height 20
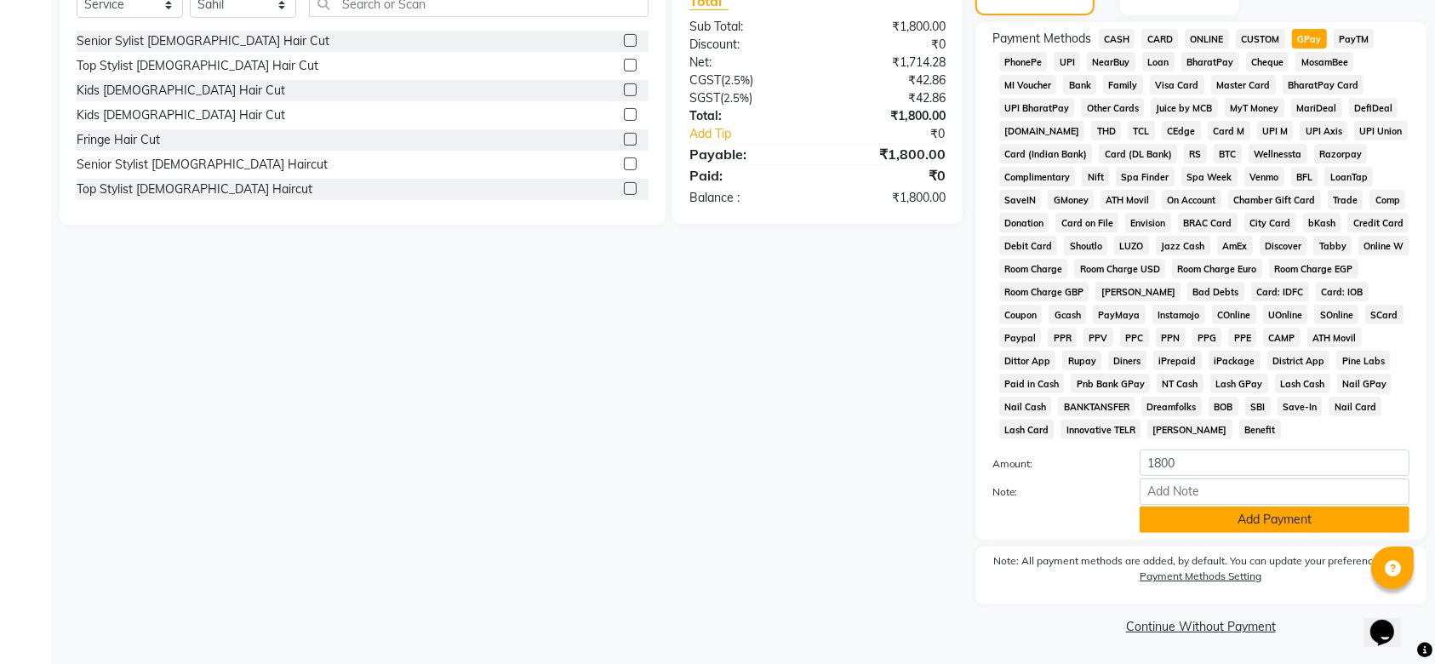
click at [1230, 521] on button "Add Payment" at bounding box center [1275, 519] width 270 height 26
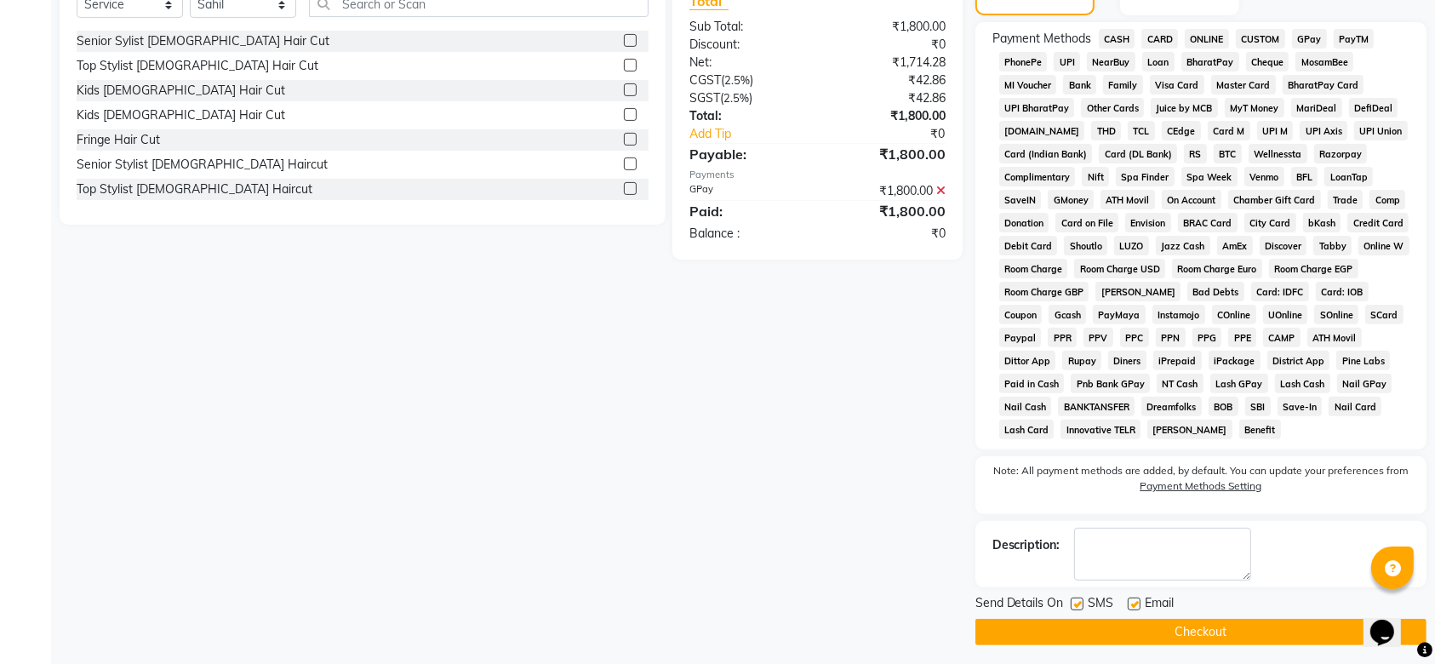
click at [1074, 594] on div "SMS" at bounding box center [1099, 604] width 57 height 21
click at [1075, 598] on label at bounding box center [1077, 603] width 13 height 13
click at [1075, 599] on input "checkbox" at bounding box center [1076, 604] width 11 height 11
checkbox input "false"
click at [1130, 603] on label at bounding box center [1134, 603] width 13 height 13
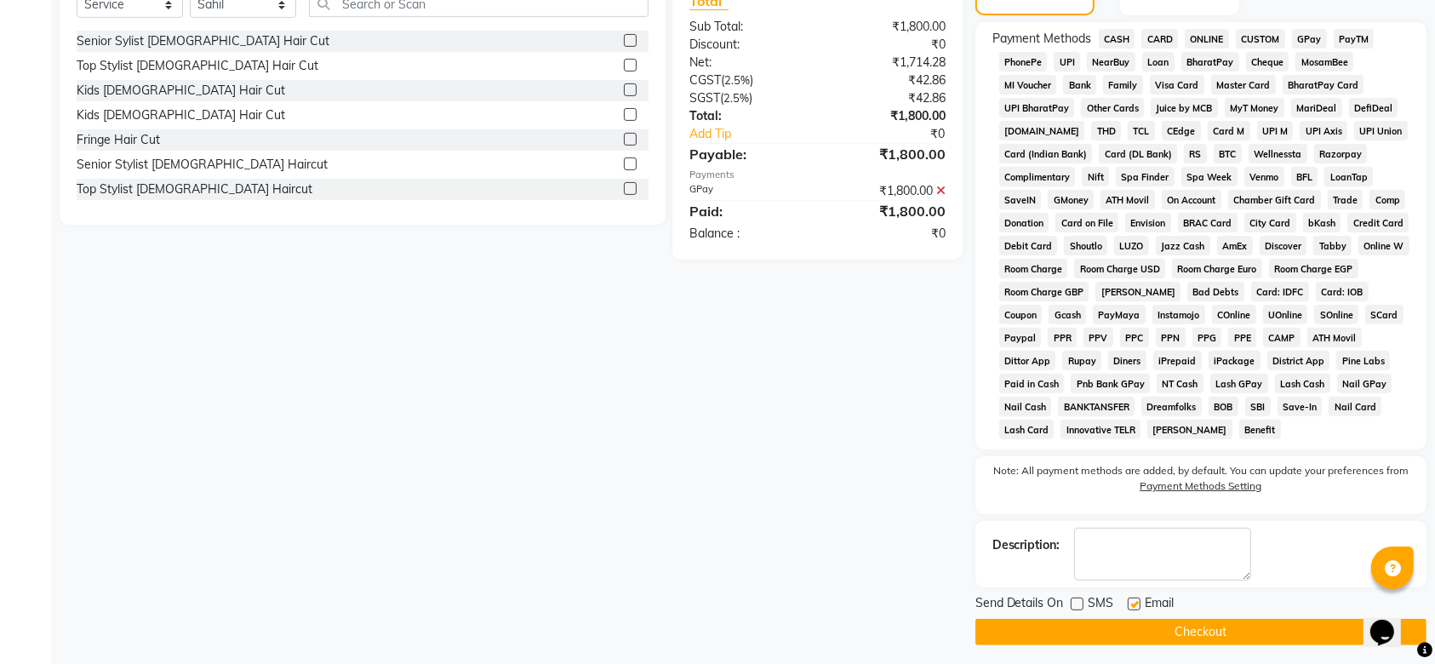
click at [1130, 603] on input "checkbox" at bounding box center [1133, 604] width 11 height 11
checkbox input "false"
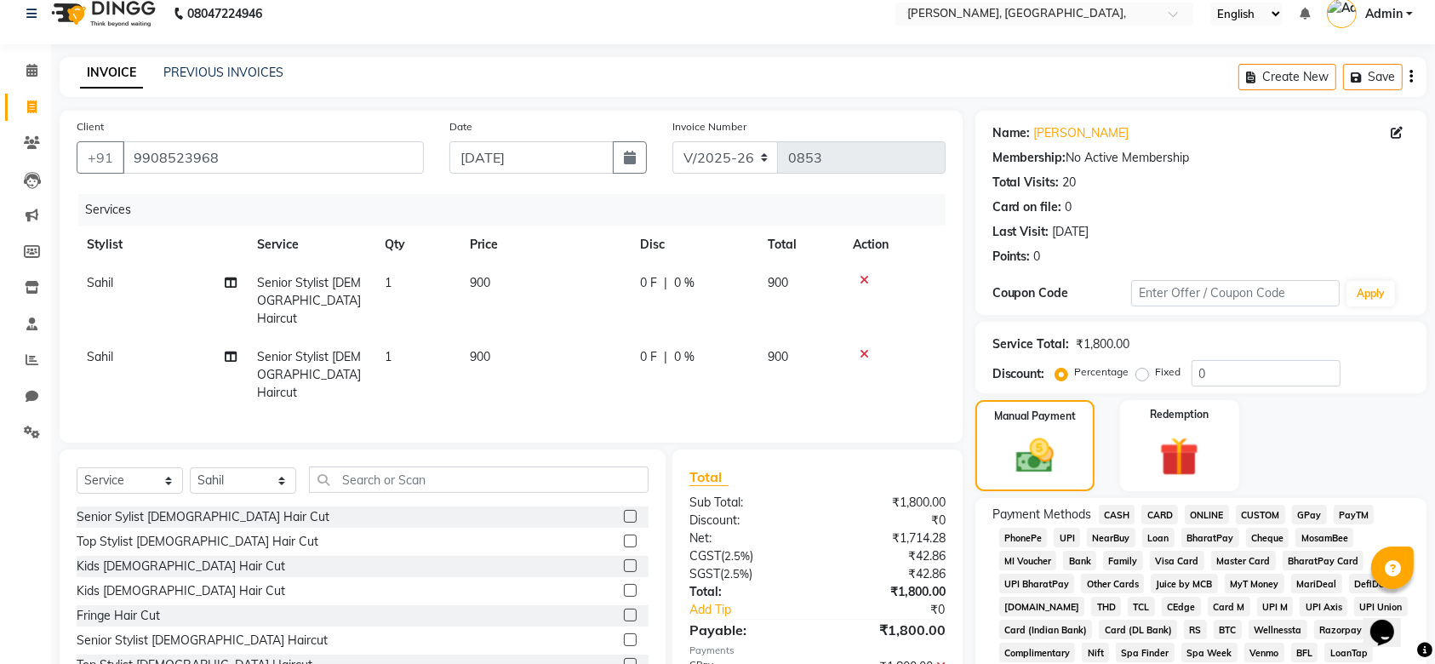
scroll to position [499, 0]
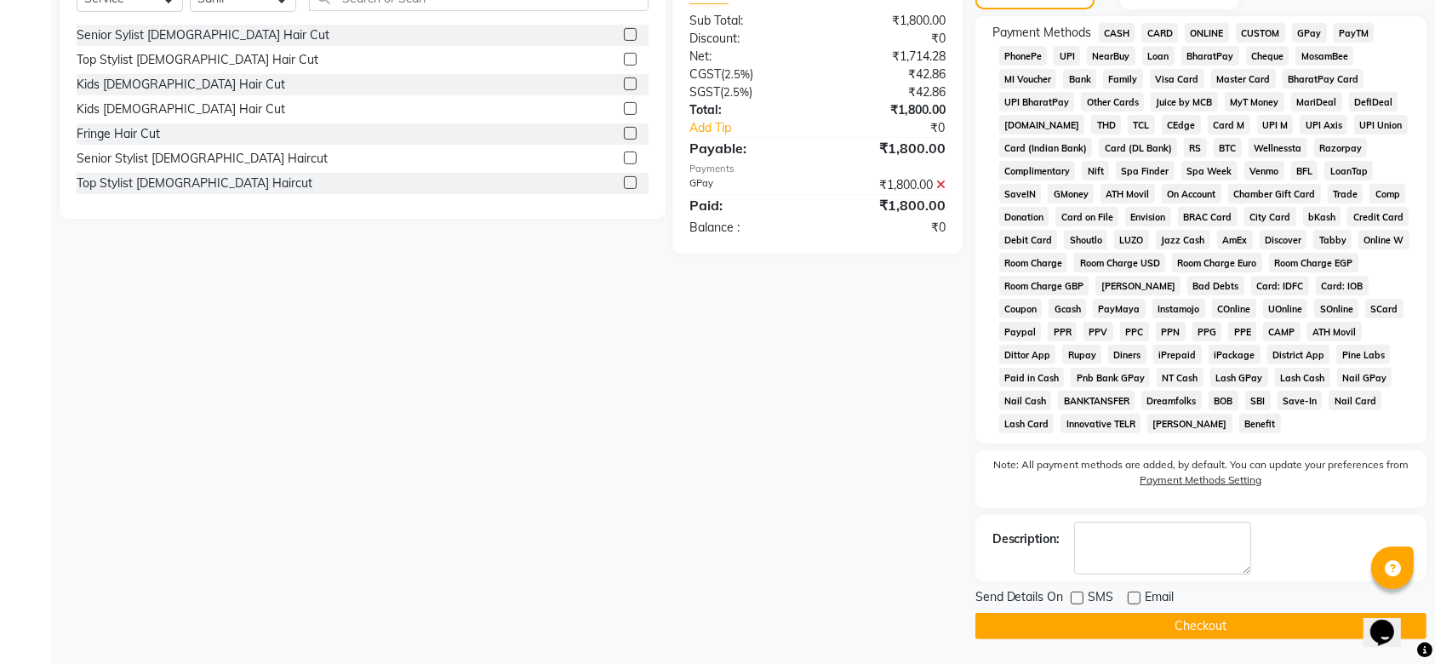
drag, startPoint x: 1145, startPoint y: 639, endPoint x: 1091, endPoint y: 599, distance: 66.9
click at [1091, 599] on main "INVOICE PREVIOUS INVOICES Create New Save Client +91 9908523968 Date 08-09-2025…" at bounding box center [743, 119] width 1384 height 1089
click at [1072, 614] on button "Checkout" at bounding box center [1200, 626] width 451 height 26
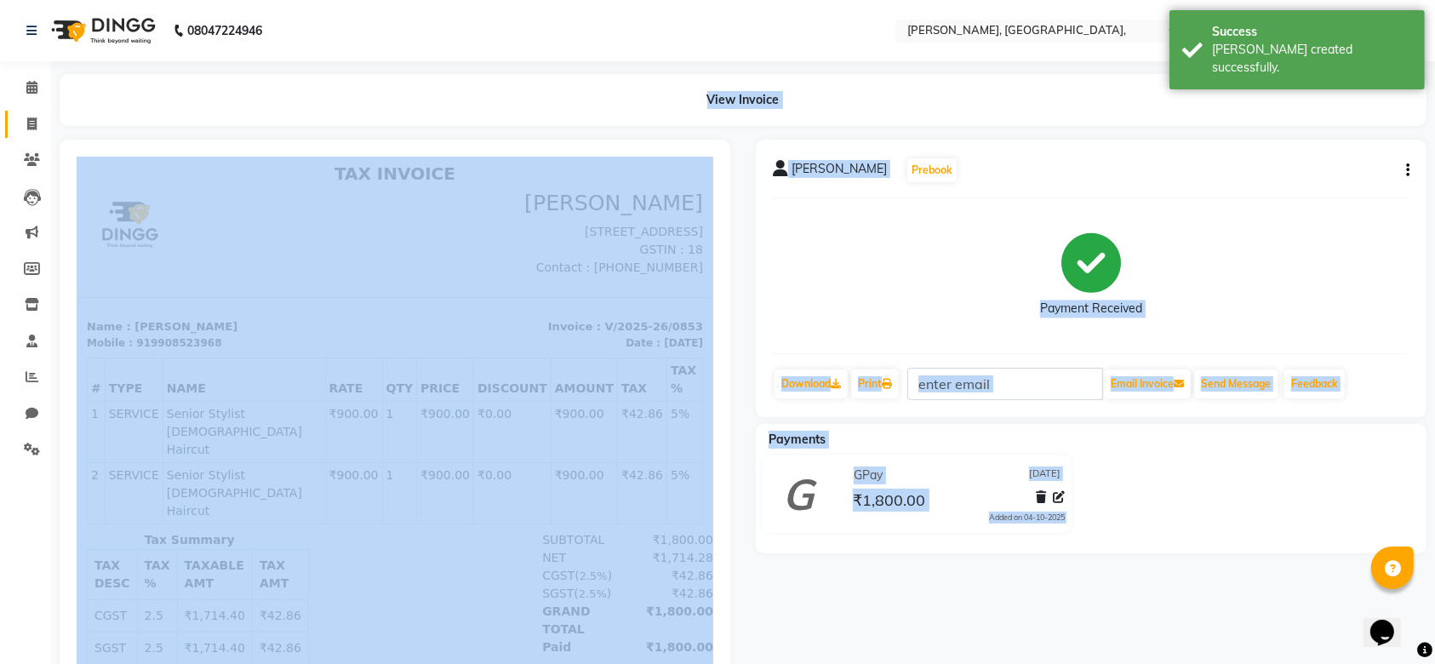
click at [33, 111] on link "Invoice" at bounding box center [25, 125] width 41 height 28
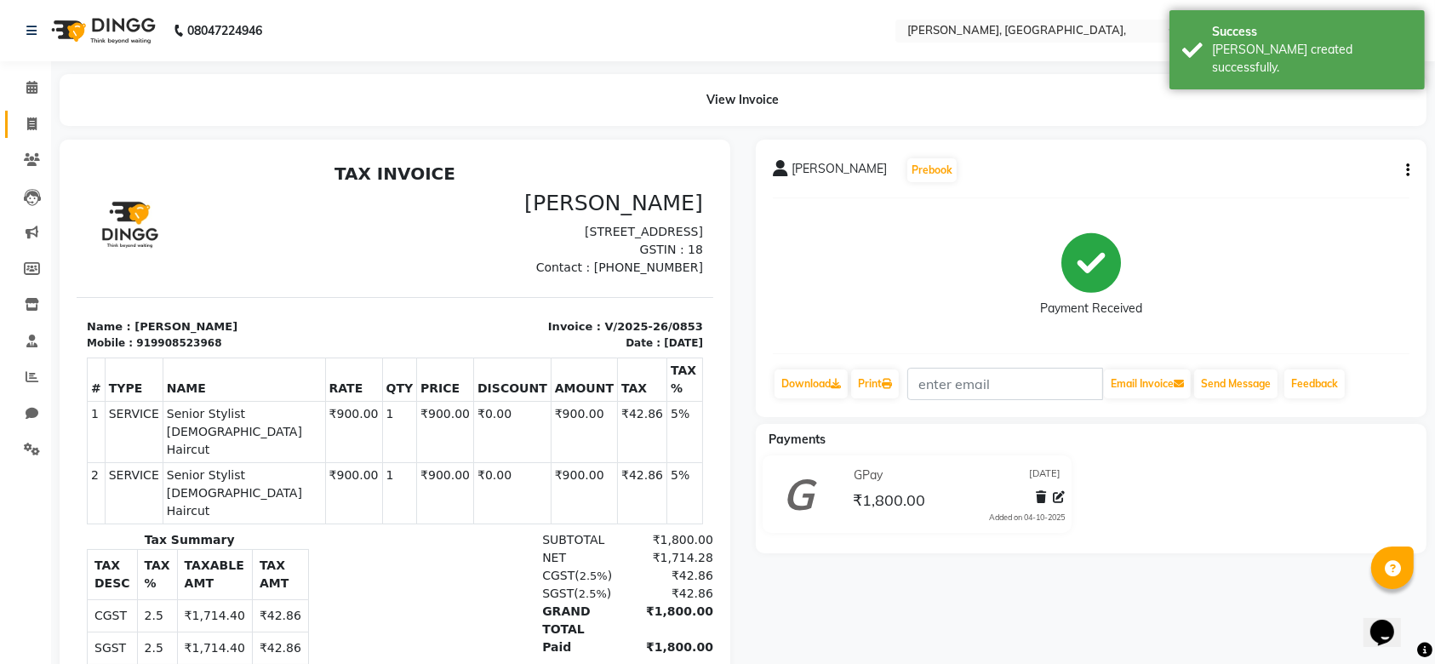
select select "5248"
select select "service"
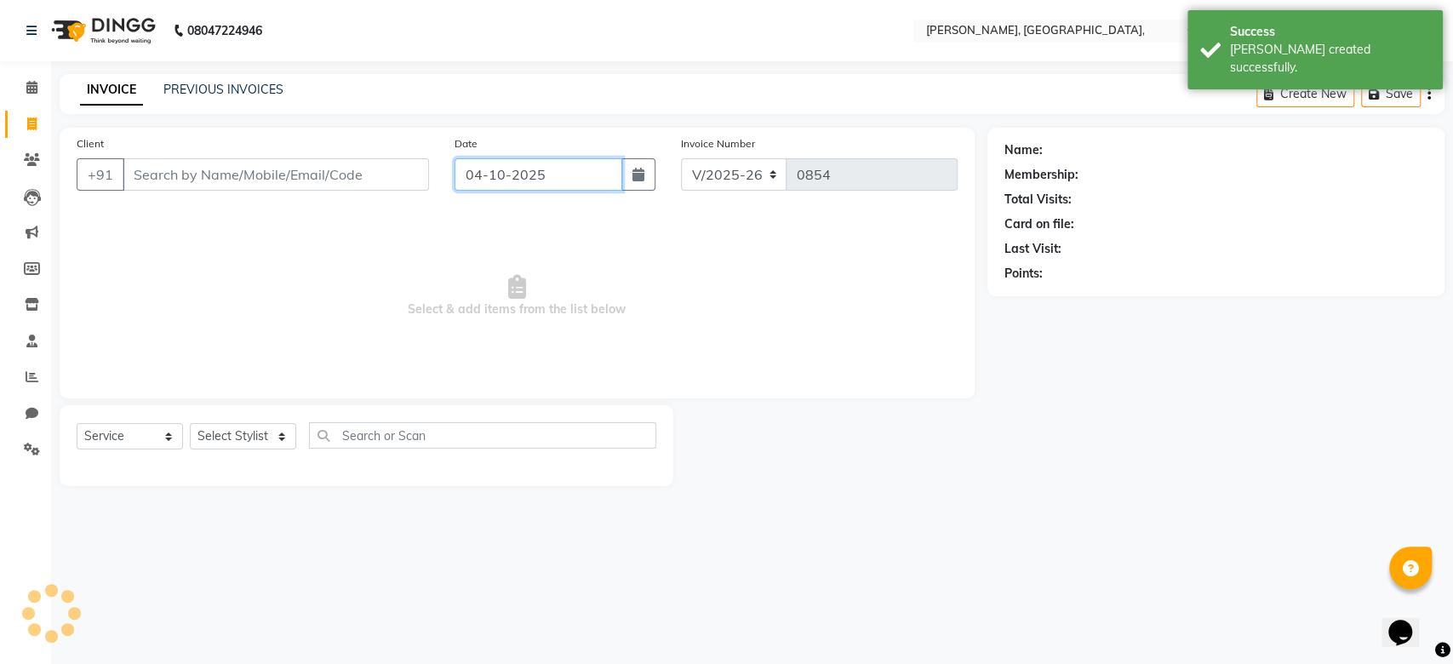
click at [517, 174] on input "04-10-2025" at bounding box center [538, 174] width 168 height 32
select select "10"
select select "2025"
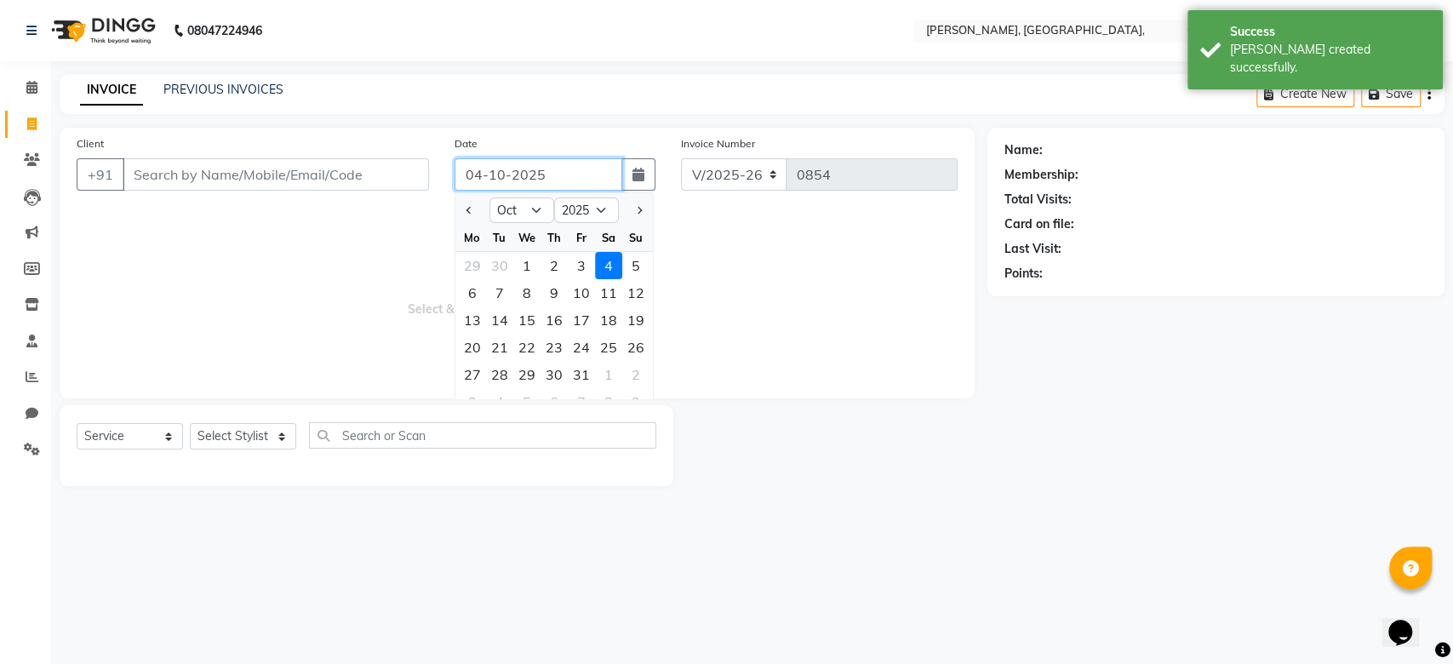
click at [517, 174] on input "04-10-2025" at bounding box center [538, 174] width 168 height 32
paste input "8-09"
type input "08-09-2025"
click at [285, 165] on input "Client" at bounding box center [276, 174] width 306 height 32
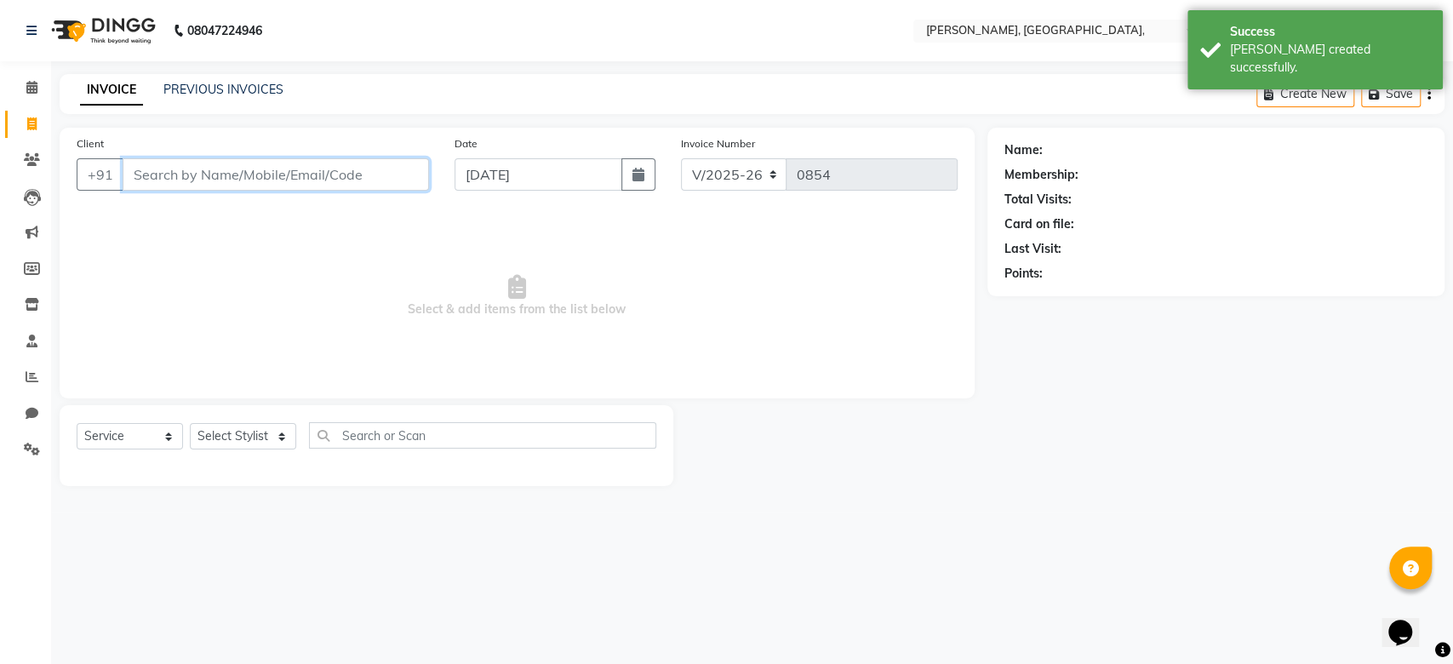
click at [285, 165] on input "Client" at bounding box center [276, 174] width 306 height 32
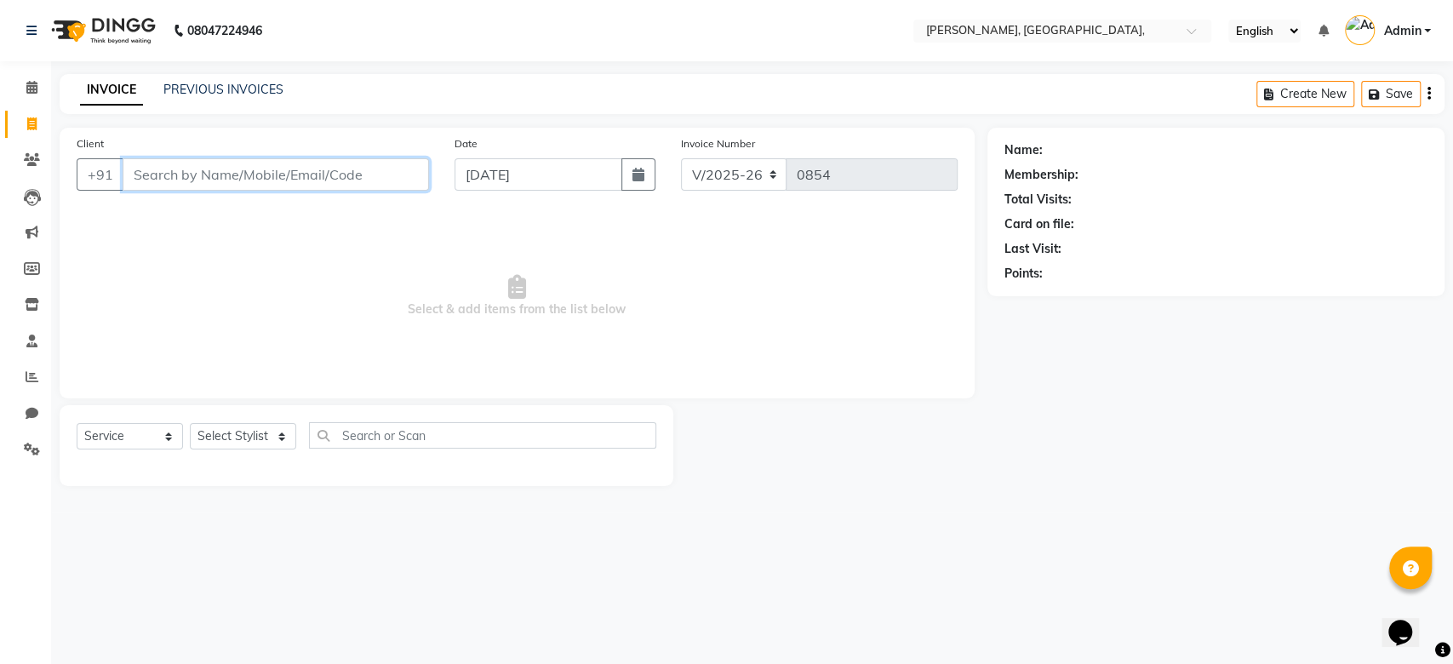
paste input "08-09-2025"
type input "08-09-2025 1"
click at [344, 173] on button "Add Client" at bounding box center [385, 174] width 88 height 32
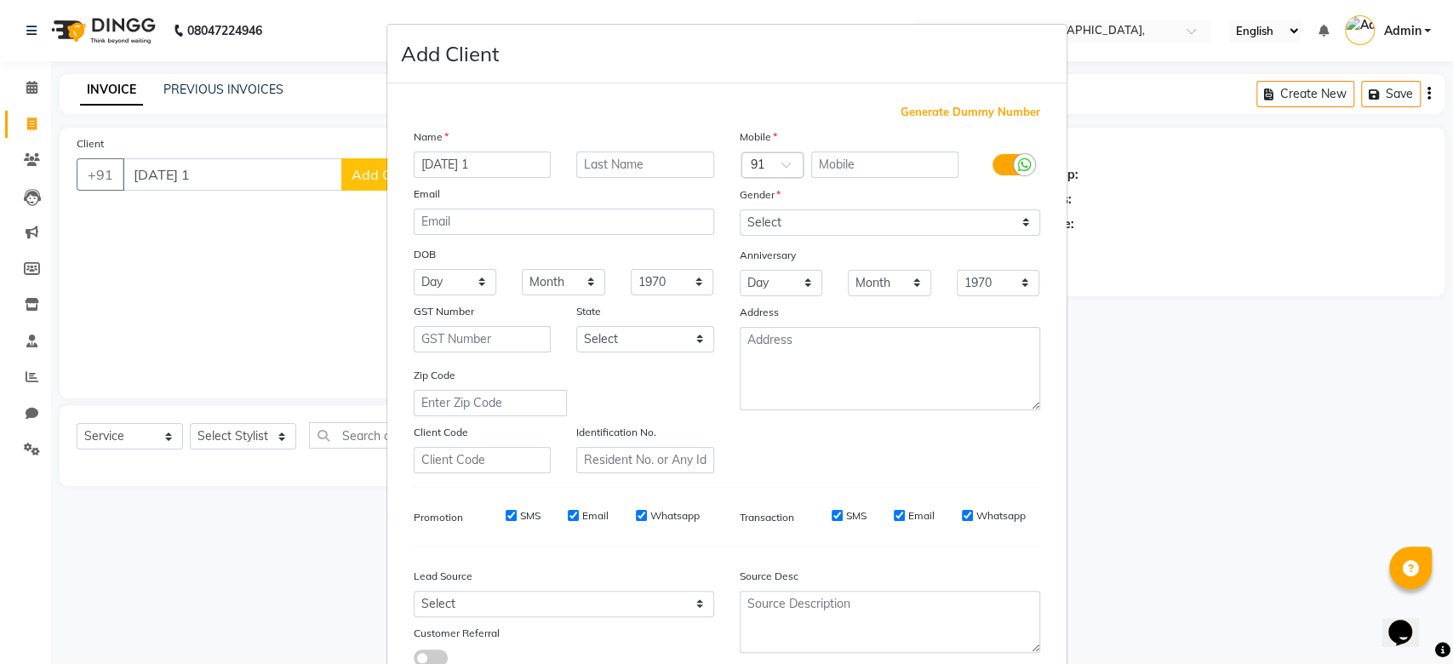
click at [959, 117] on span "Generate Dummy Number" at bounding box center [970, 112] width 140 height 17
type input "1223300001091"
checkbox input "false"
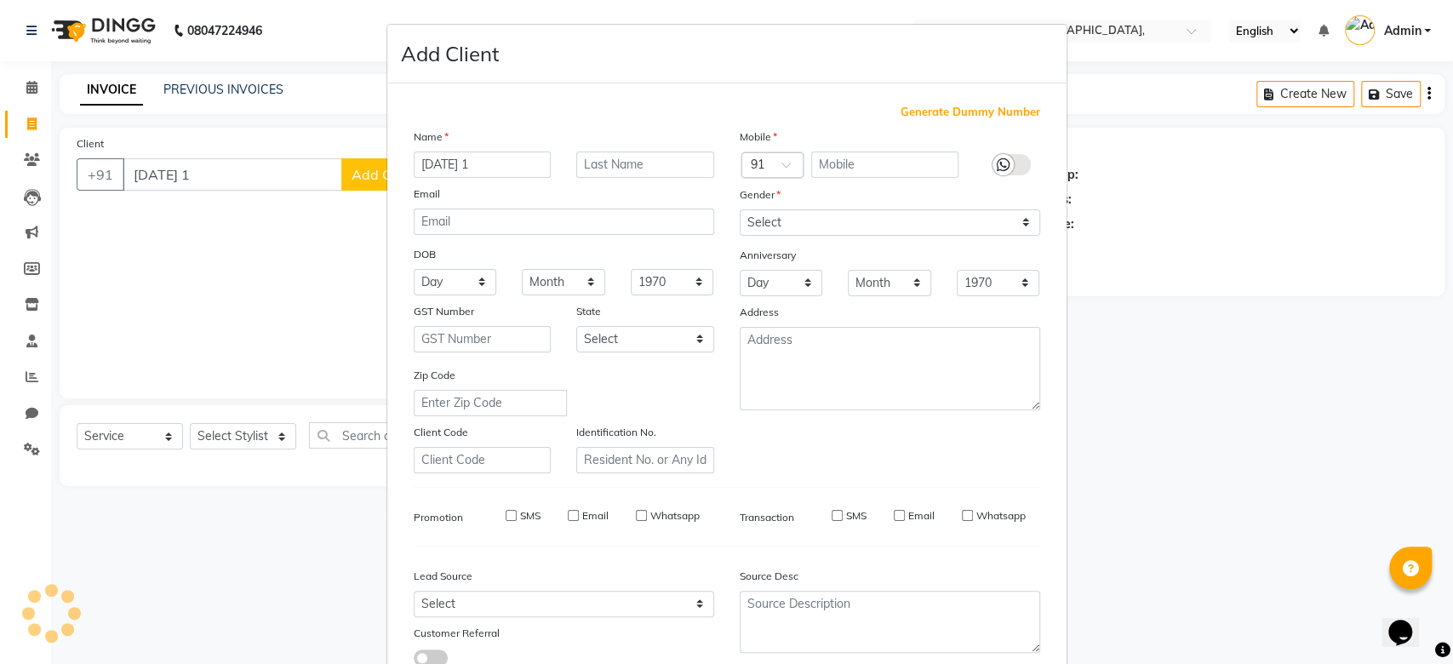
checkbox input "false"
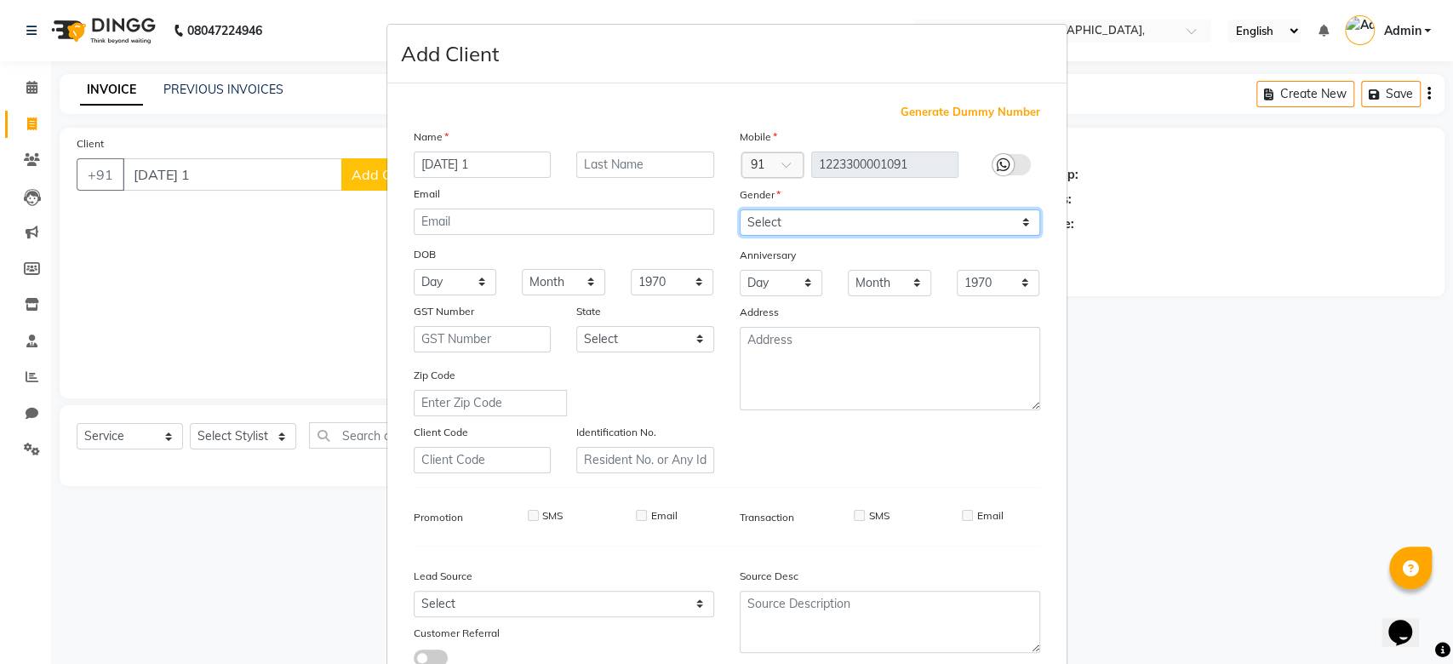
click at [844, 220] on select "Select Male Female Other Prefer Not To Say" at bounding box center [890, 222] width 300 height 26
select select "prefer_not_to_say"
click at [844, 220] on select "Select Male Female Other Prefer Not To Say" at bounding box center [890, 222] width 300 height 26
click at [871, 310] on div "Mobile Country Code × 91 1223300001091 Gender Select Male Female Other Prefer N…" at bounding box center [890, 301] width 326 height 346
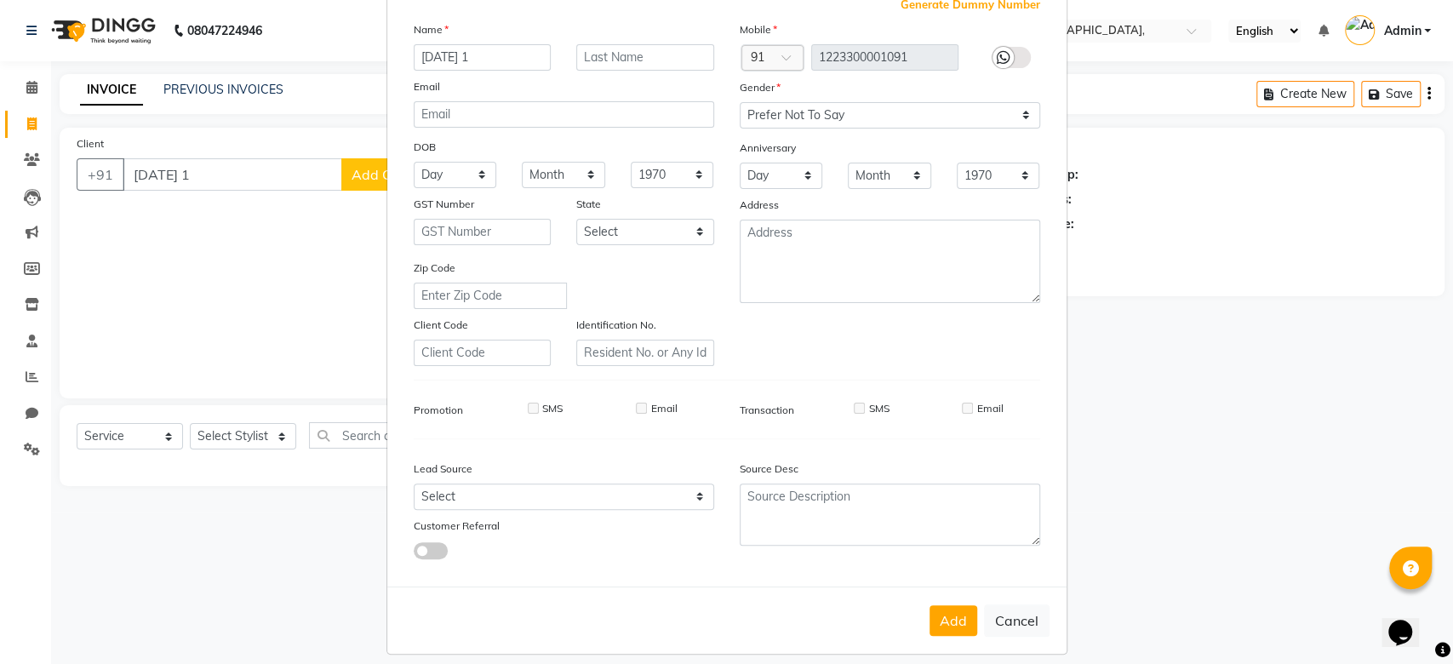
scroll to position [117, 0]
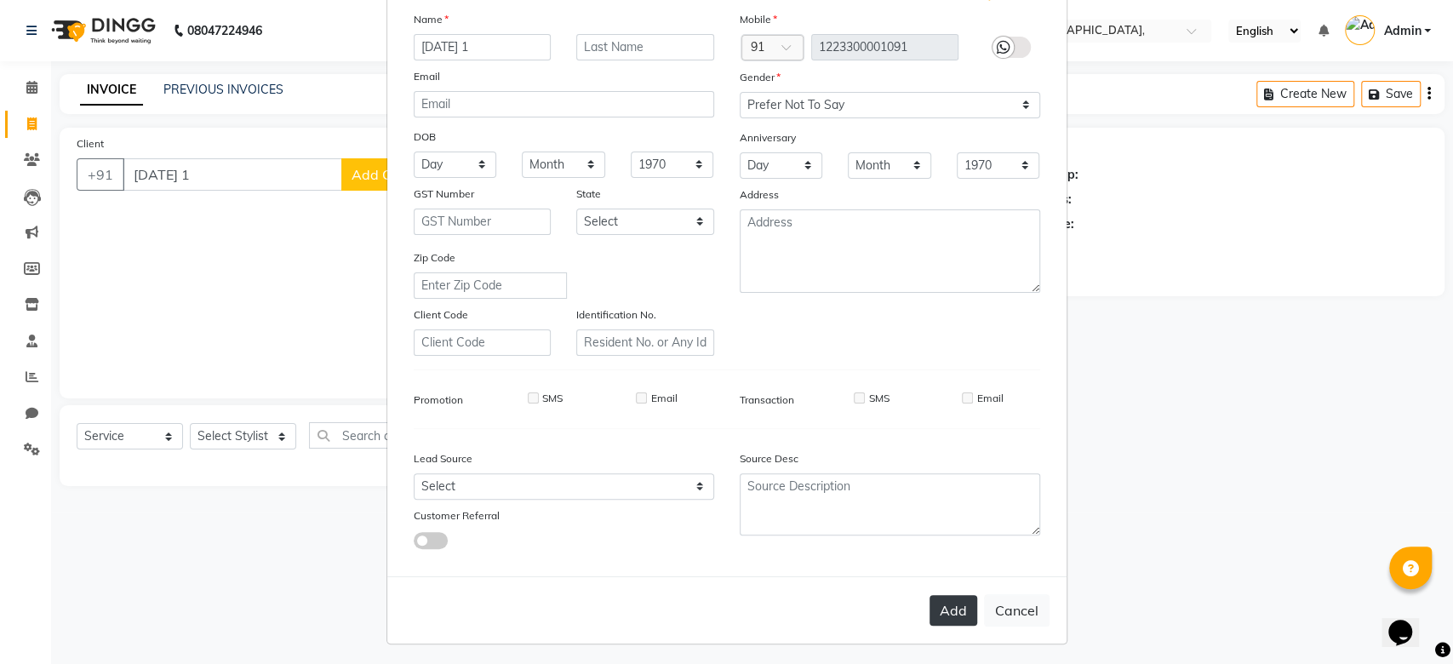
click at [930, 609] on button "Add" at bounding box center [953, 610] width 48 height 31
type input "1223300001091"
select select
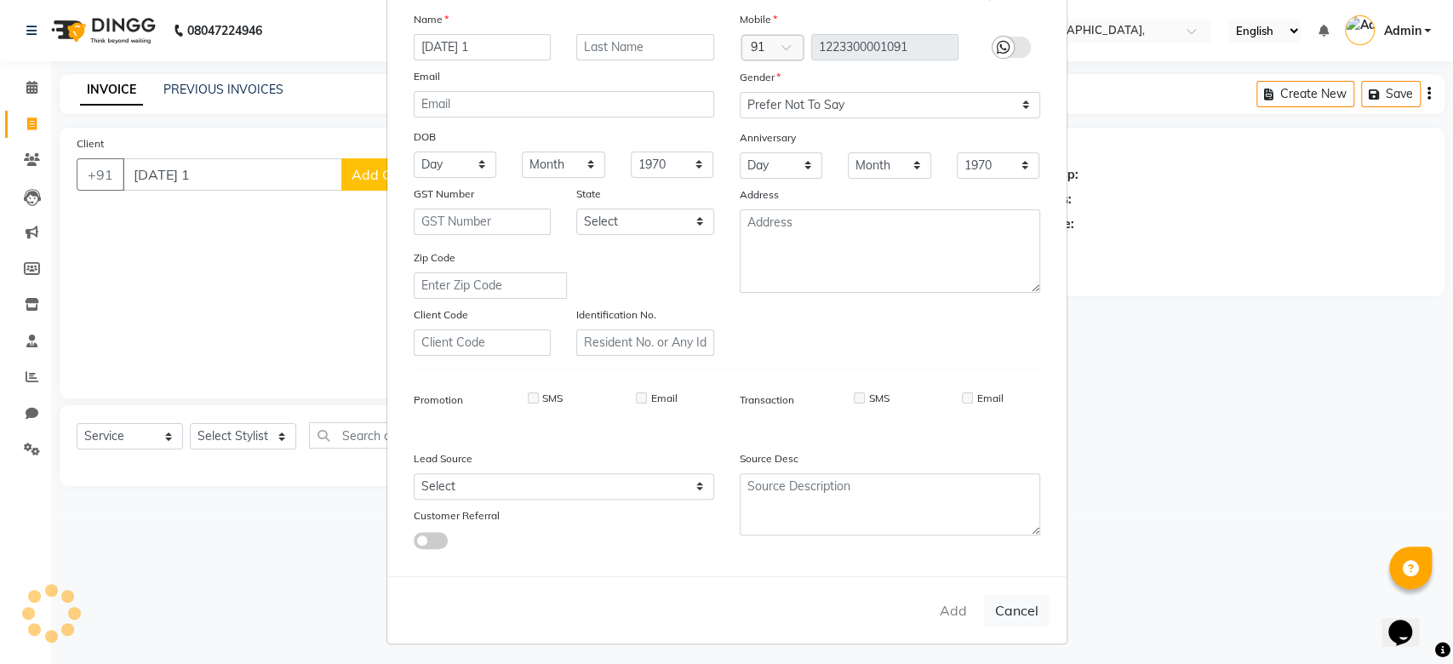
select select
checkbox input "false"
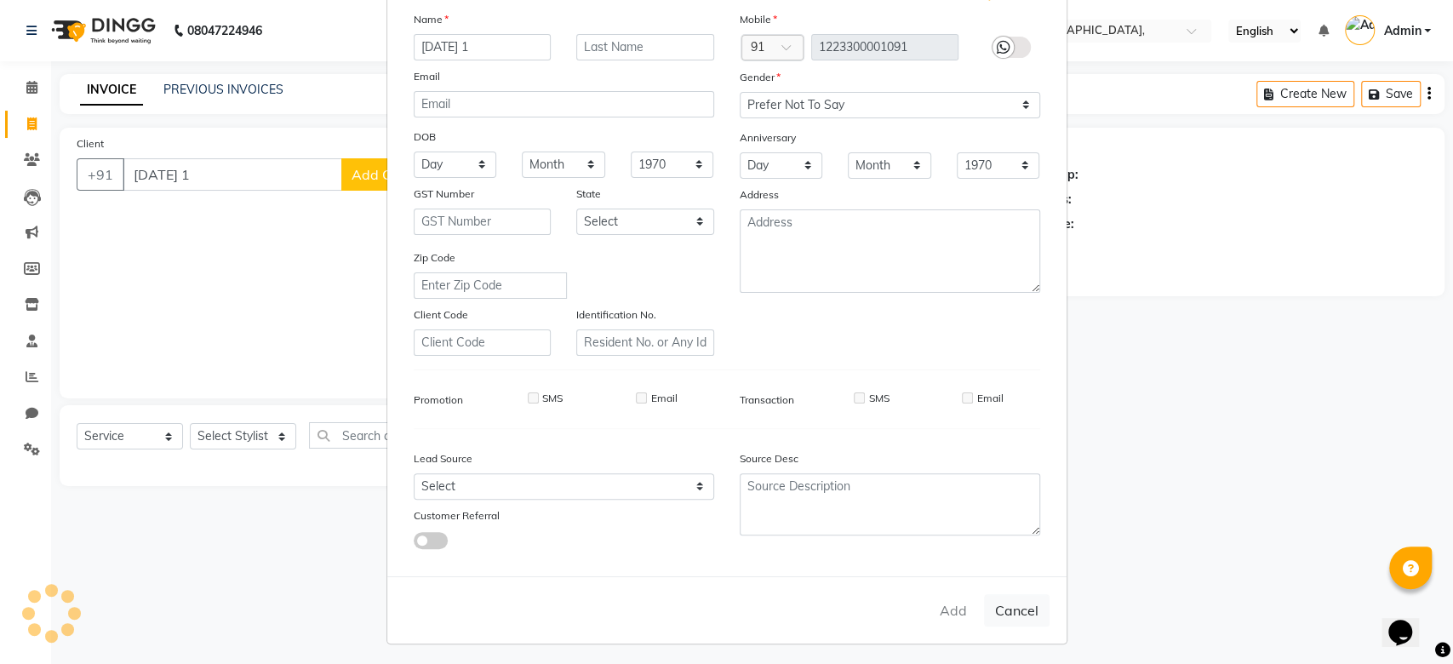
checkbox input "false"
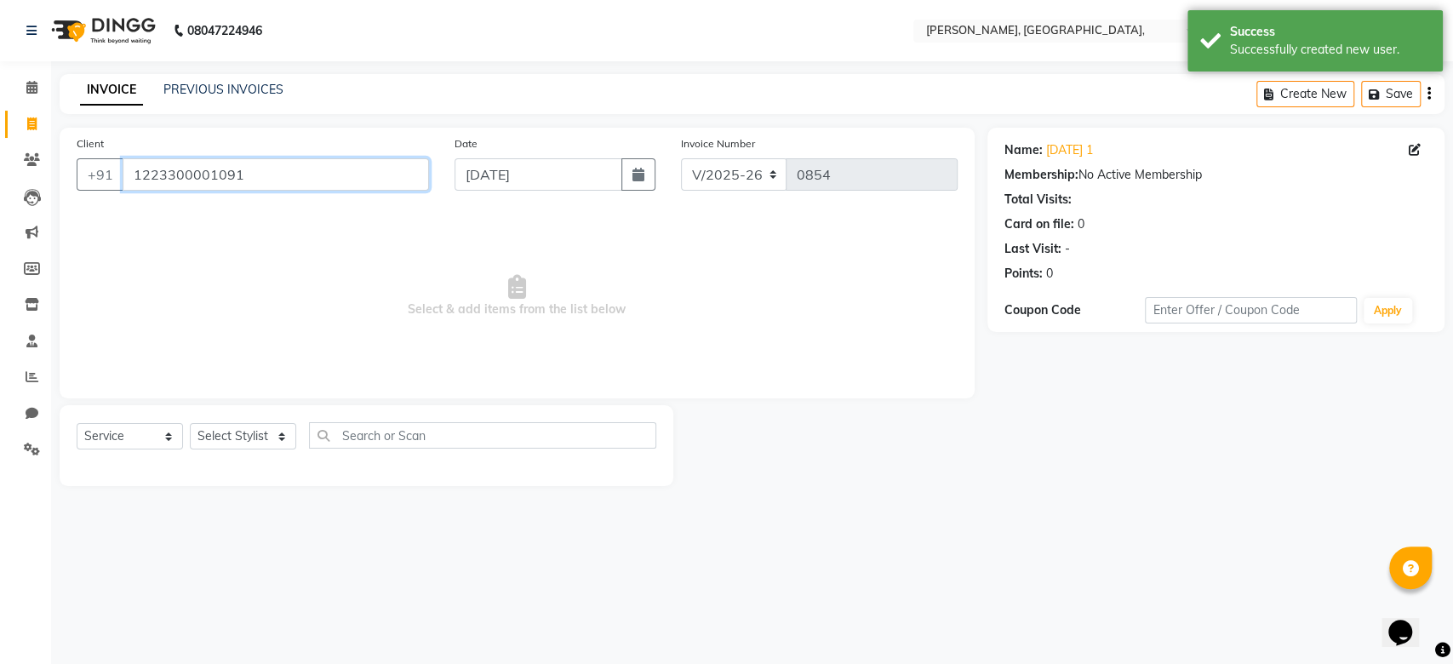
click at [211, 160] on input "1223300001091" at bounding box center [276, 174] width 306 height 32
paste input "08-09-2025"
type input "08-09-2025 2"
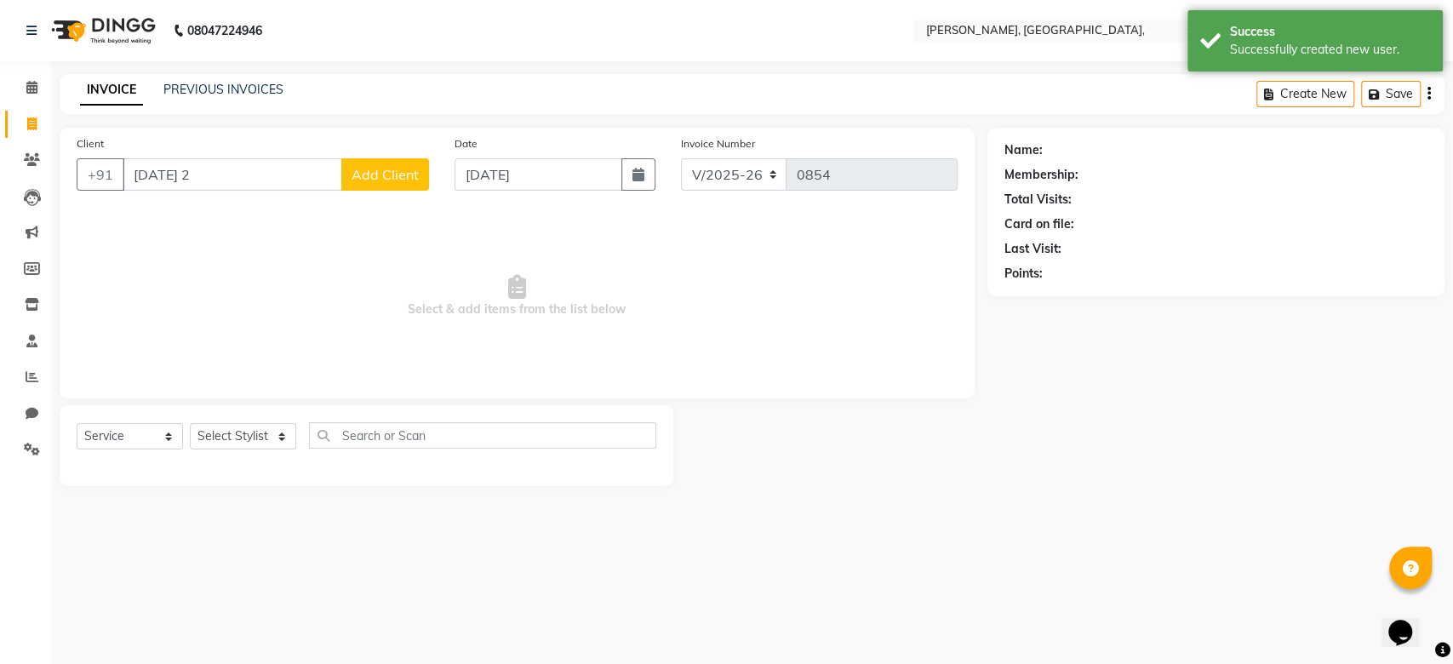
click at [399, 164] on button "Add Client" at bounding box center [385, 174] width 88 height 32
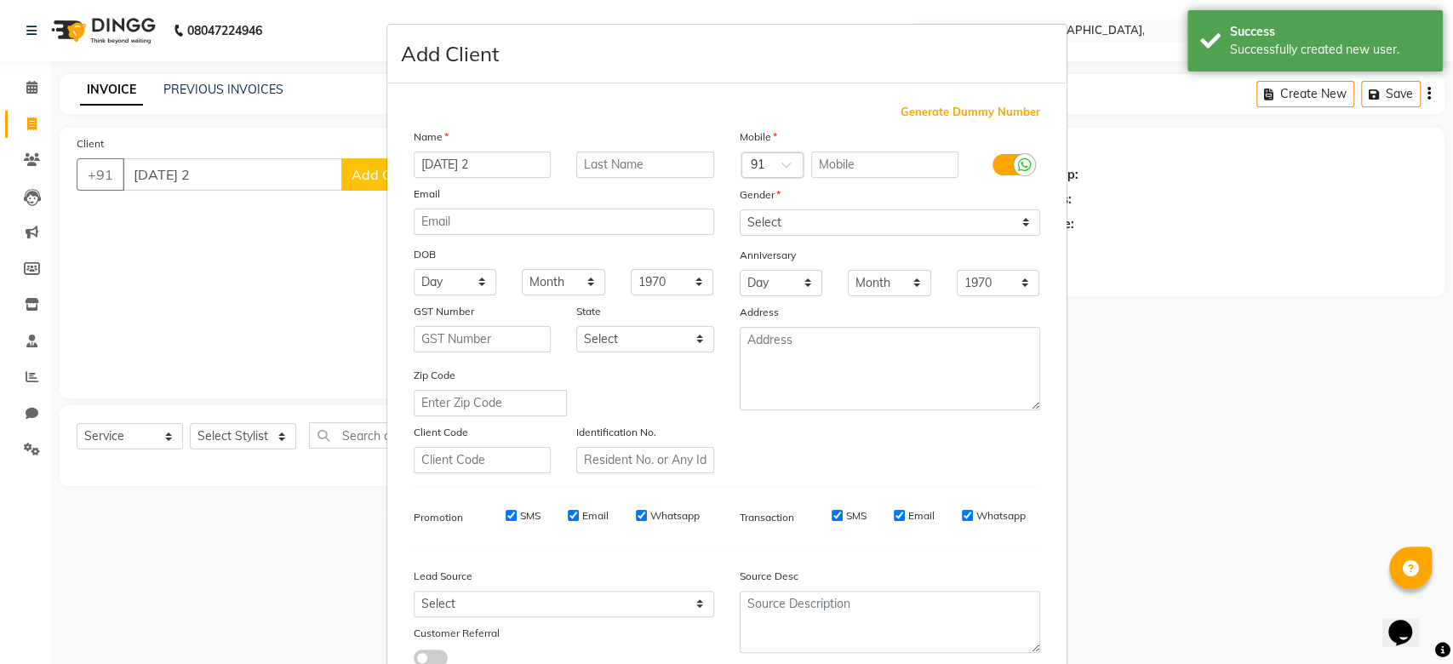
click at [936, 106] on span "Generate Dummy Number" at bounding box center [970, 112] width 140 height 17
type input "1223300001092"
checkbox input "false"
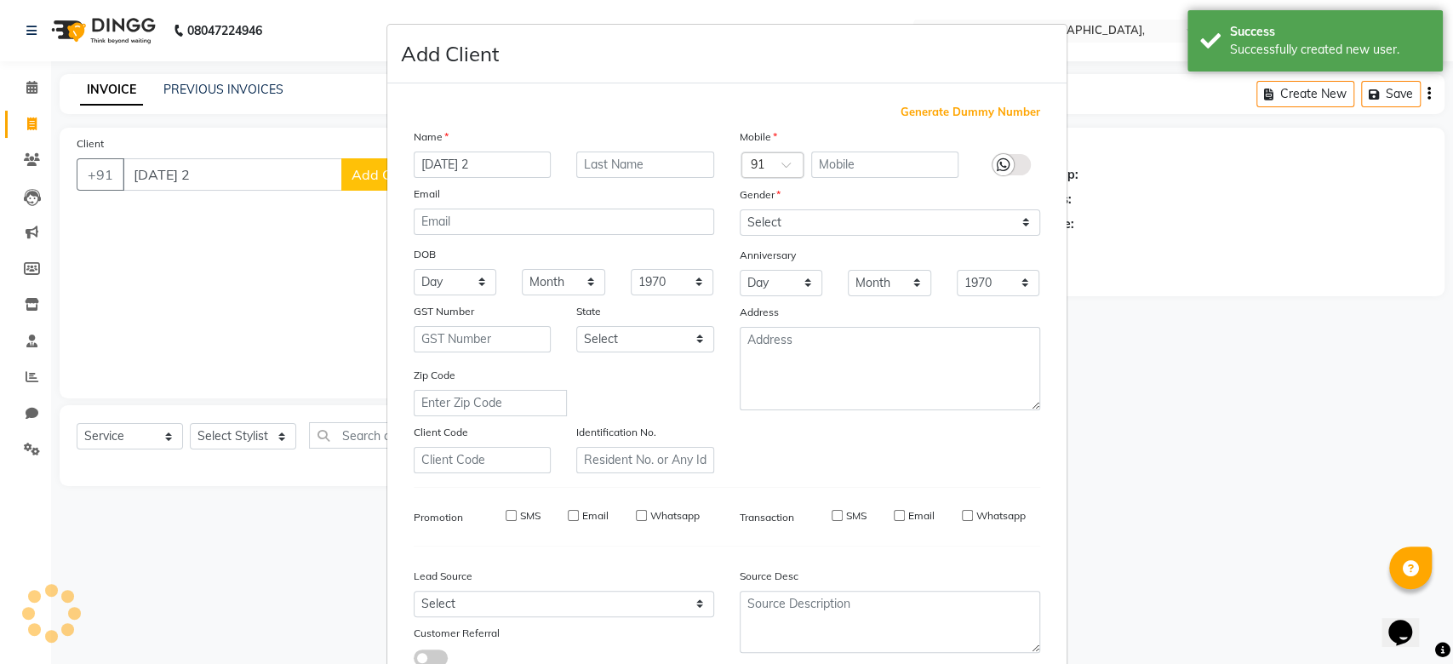
checkbox input "false"
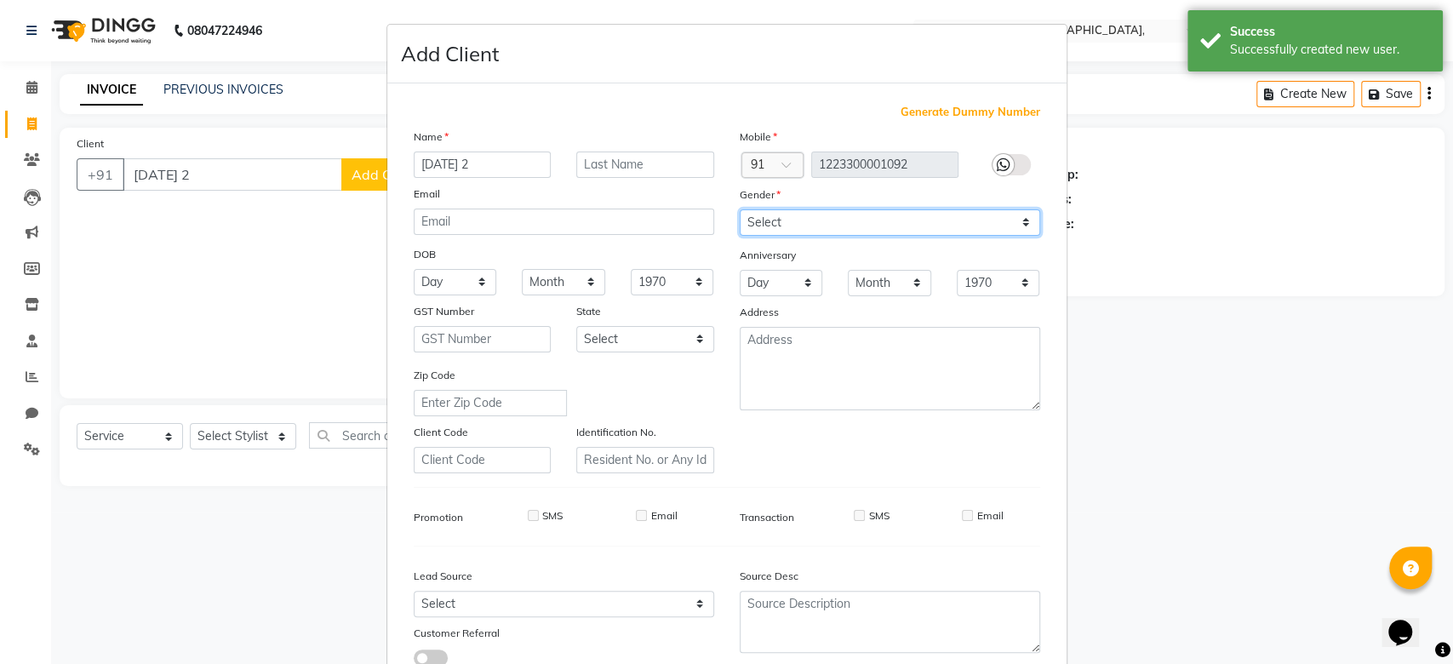
click at [863, 213] on select "Select Male Female Other Prefer Not To Say" at bounding box center [890, 222] width 300 height 26
select select "prefer_not_to_say"
click at [863, 213] on select "Select Male Female Other Prefer Not To Say" at bounding box center [890, 222] width 300 height 26
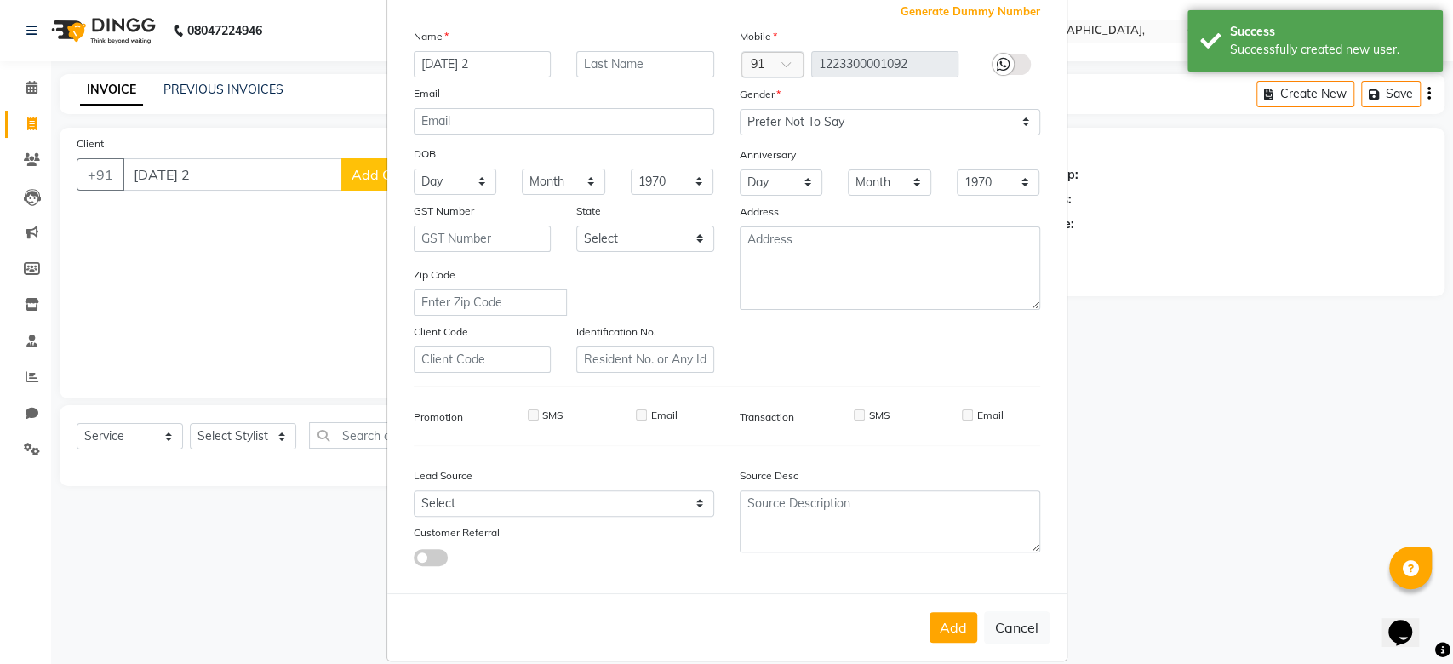
click at [898, 252] on div "Mobile Country Code × 91 1223300001092 Gender Select Male Female Other Prefer N…" at bounding box center [890, 200] width 326 height 346
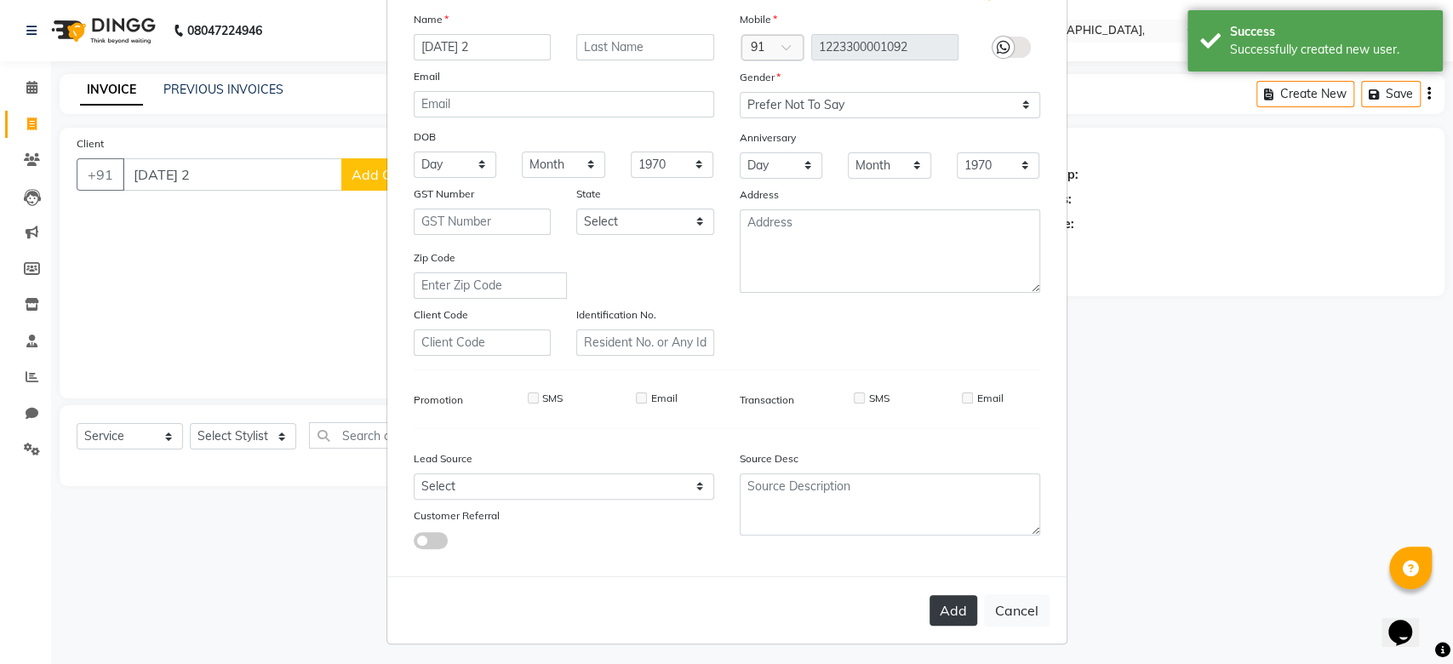
drag, startPoint x: 938, startPoint y: 623, endPoint x: 928, endPoint y: 606, distance: 19.9
click at [928, 606] on div "Add Cancel" at bounding box center [726, 609] width 679 height 67
click at [929, 606] on button "Add" at bounding box center [953, 610] width 48 height 31
type input "1223300001092"
select select
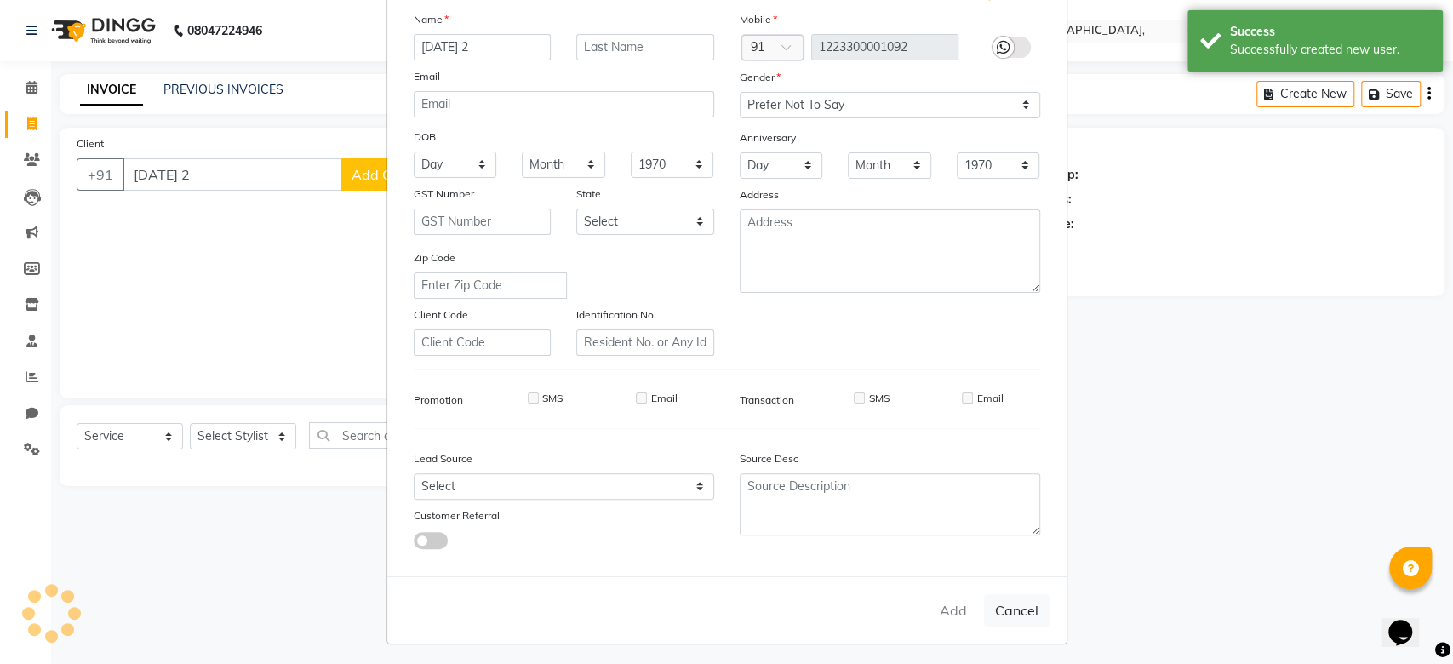
select select
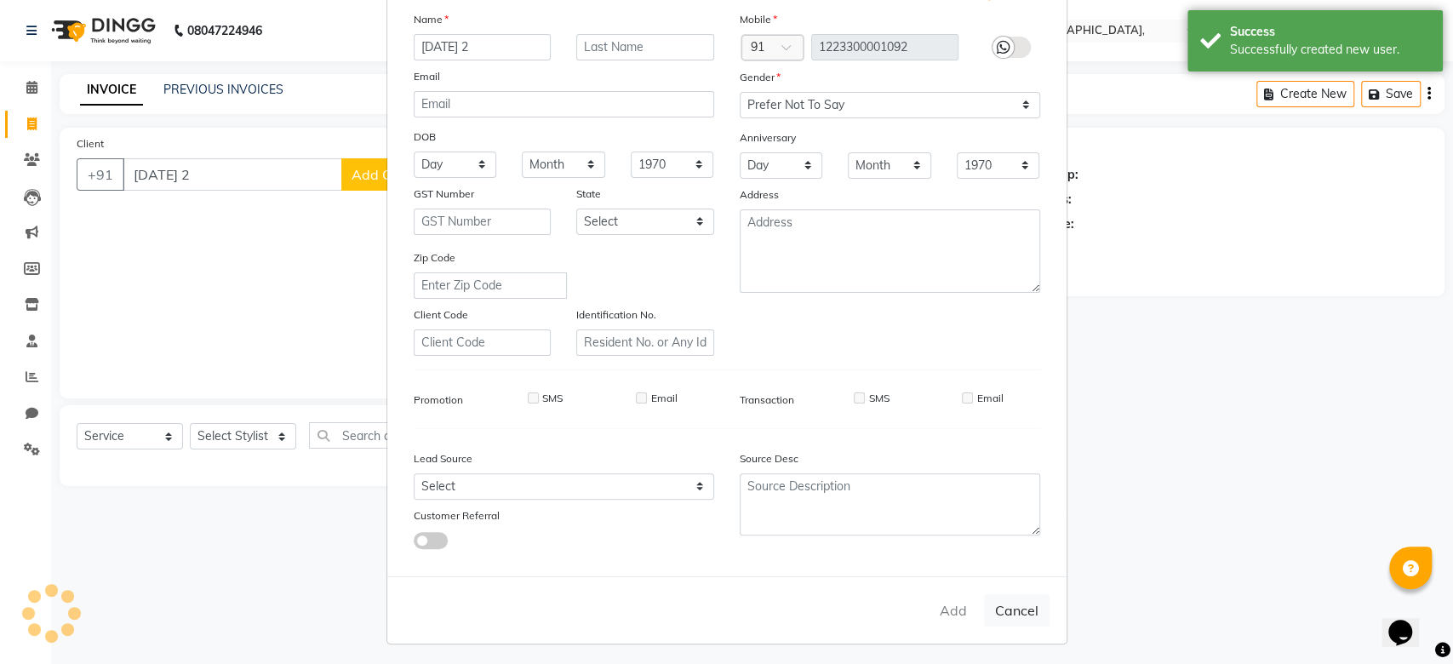
select select
checkbox input "false"
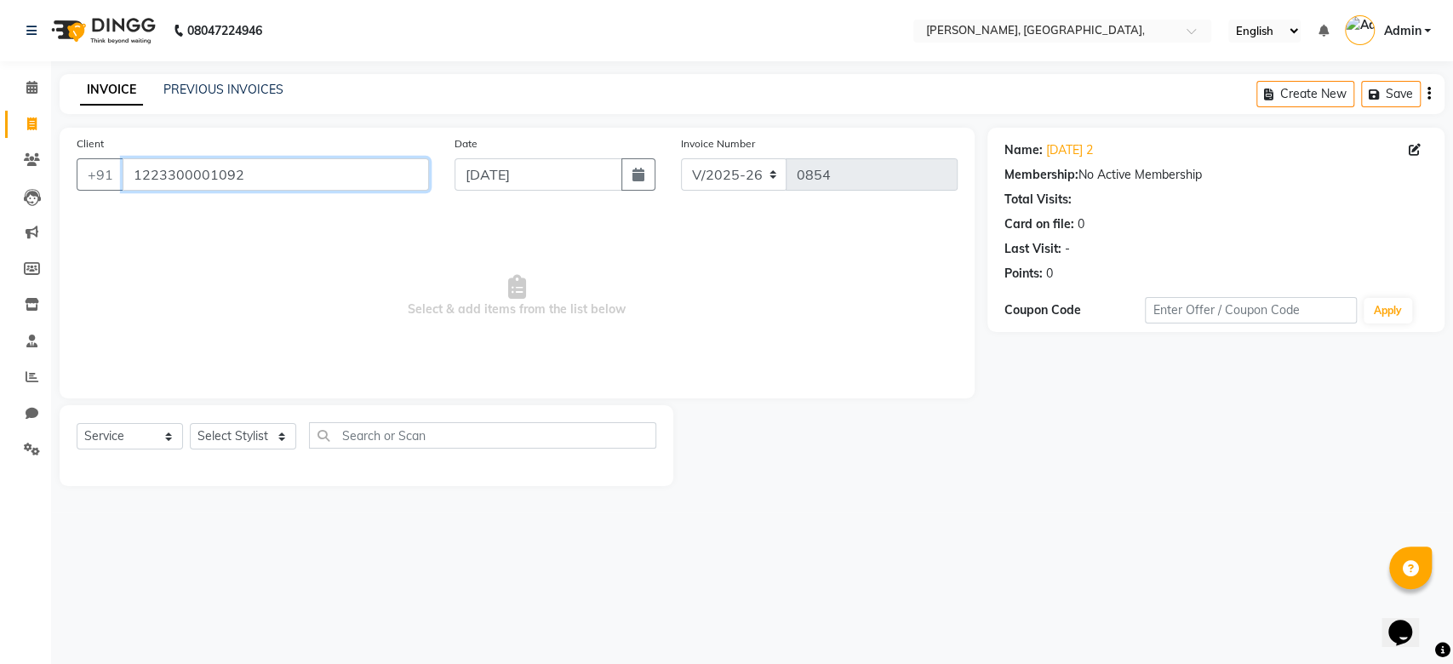
click at [191, 170] on input "1223300001092" at bounding box center [276, 174] width 306 height 32
paste input "08-09-2025"
type input "1223300001091"
click at [238, 435] on select "Select Stylist Aarti Admin Anuradha Armaan Arunima Asif Kamlesh Nirmala Rahat A…" at bounding box center [243, 436] width 106 height 26
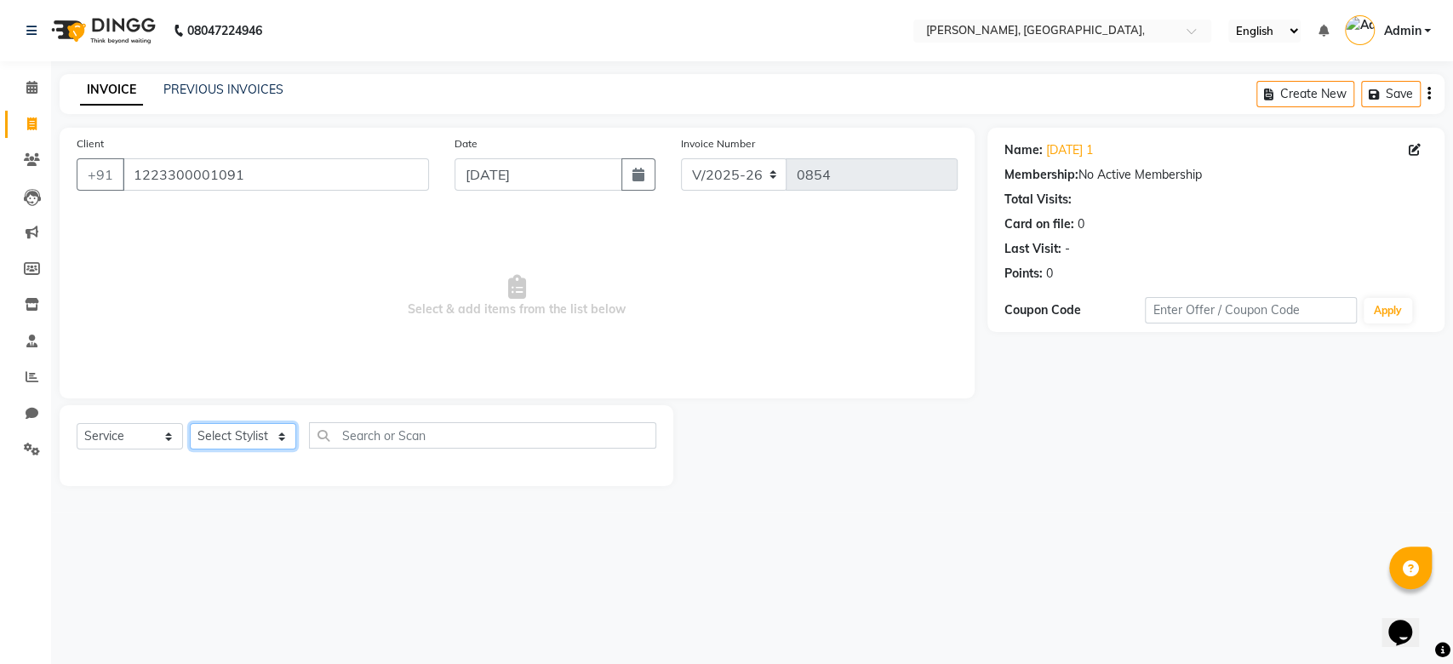
select select "33986"
click at [190, 423] on select "Select Stylist Aarti Admin Anuradha Armaan Arunima Asif Kamlesh Nirmala Rahat A…" at bounding box center [243, 436] width 106 height 26
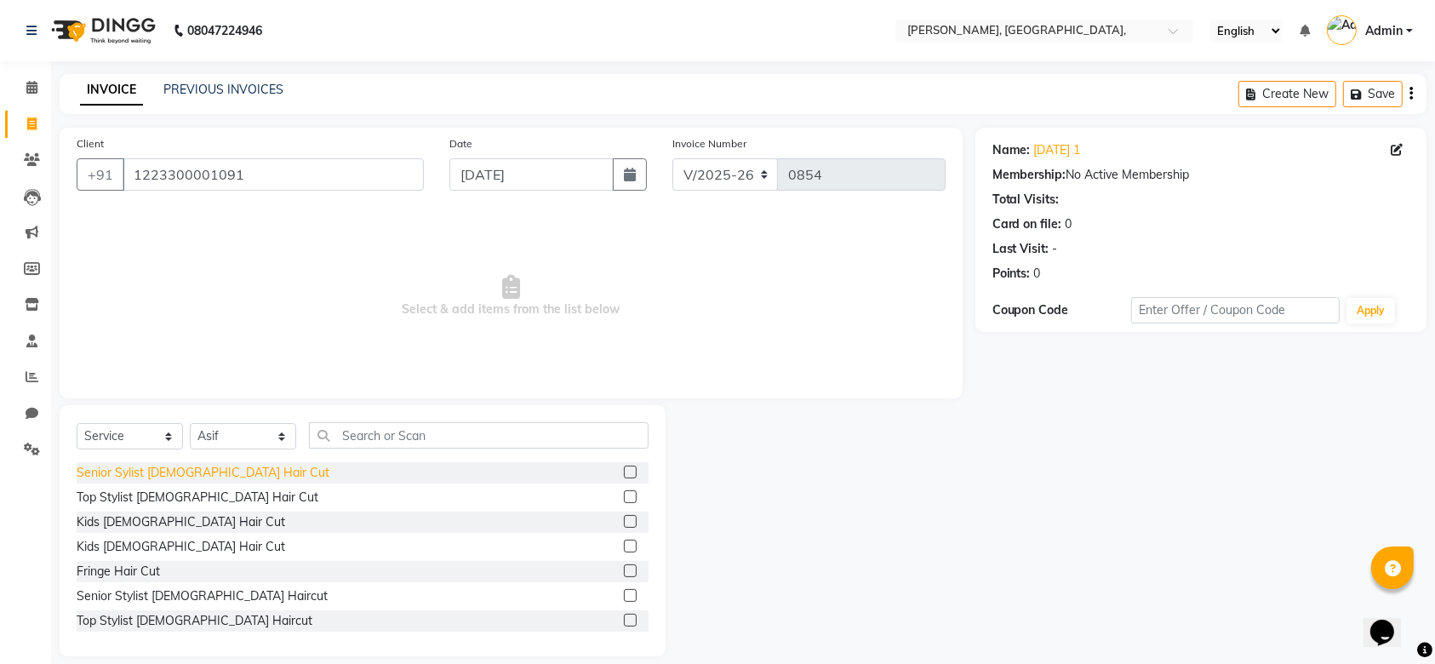
click at [195, 475] on div "Senior Sylist Female Hair Cut" at bounding box center [203, 473] width 253 height 18
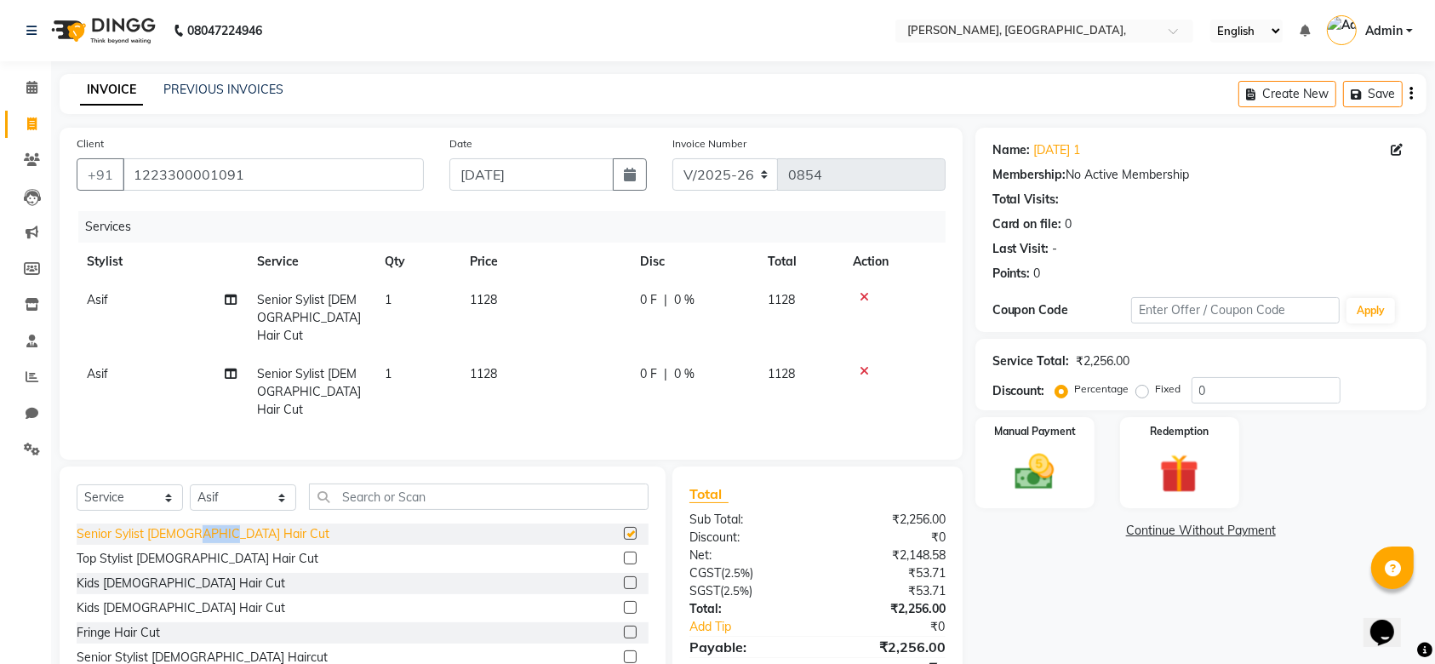
checkbox input "false"
click at [107, 366] on span "Asif" at bounding box center [97, 373] width 21 height 15
select select "33986"
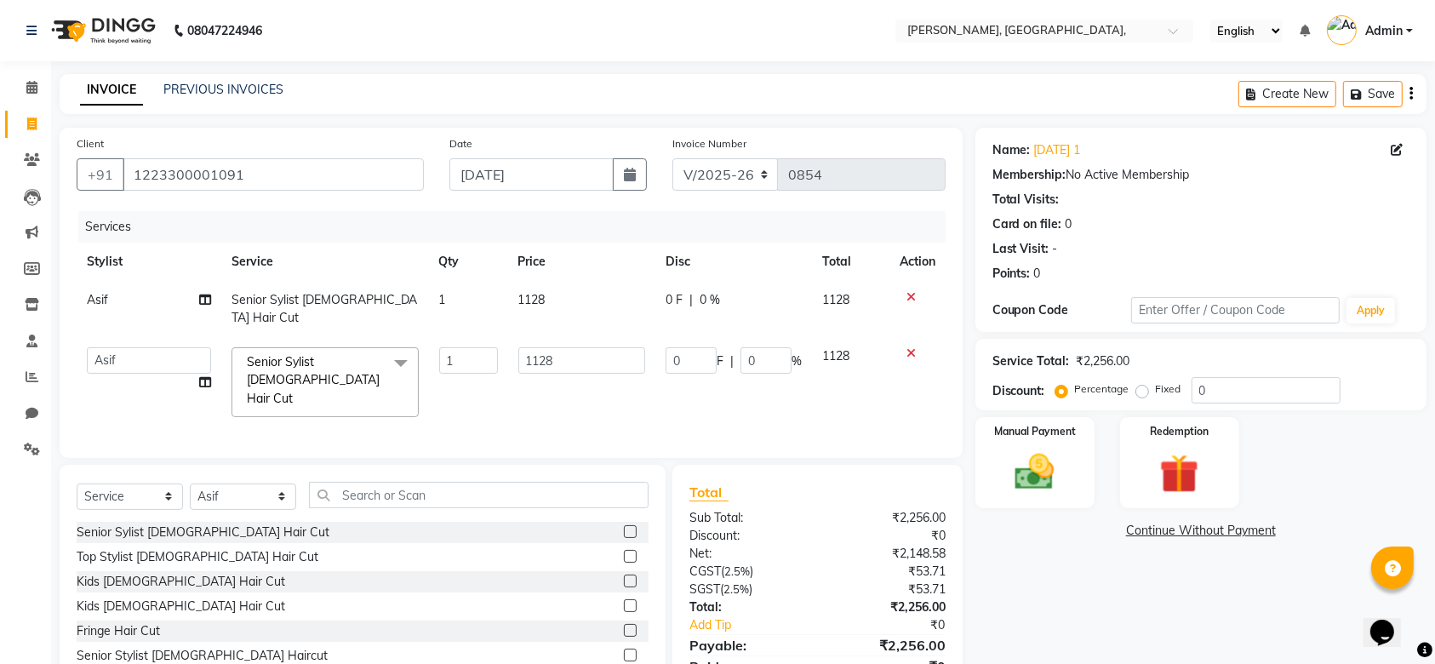
click at [107, 357] on td "Aarti Admin Anuradha Armaan Arunima Asif Kamlesh Nirmala Rahat Ali Sahil Shikha…" at bounding box center [149, 382] width 145 height 90
click at [119, 347] on select "Aarti Admin Anuradha Armaan Arunima Asif Kamlesh Nirmala Rahat Ali Sahil Shikha…" at bounding box center [149, 360] width 124 height 26
select select "71587"
click at [590, 347] on input "1128" at bounding box center [582, 360] width 128 height 26
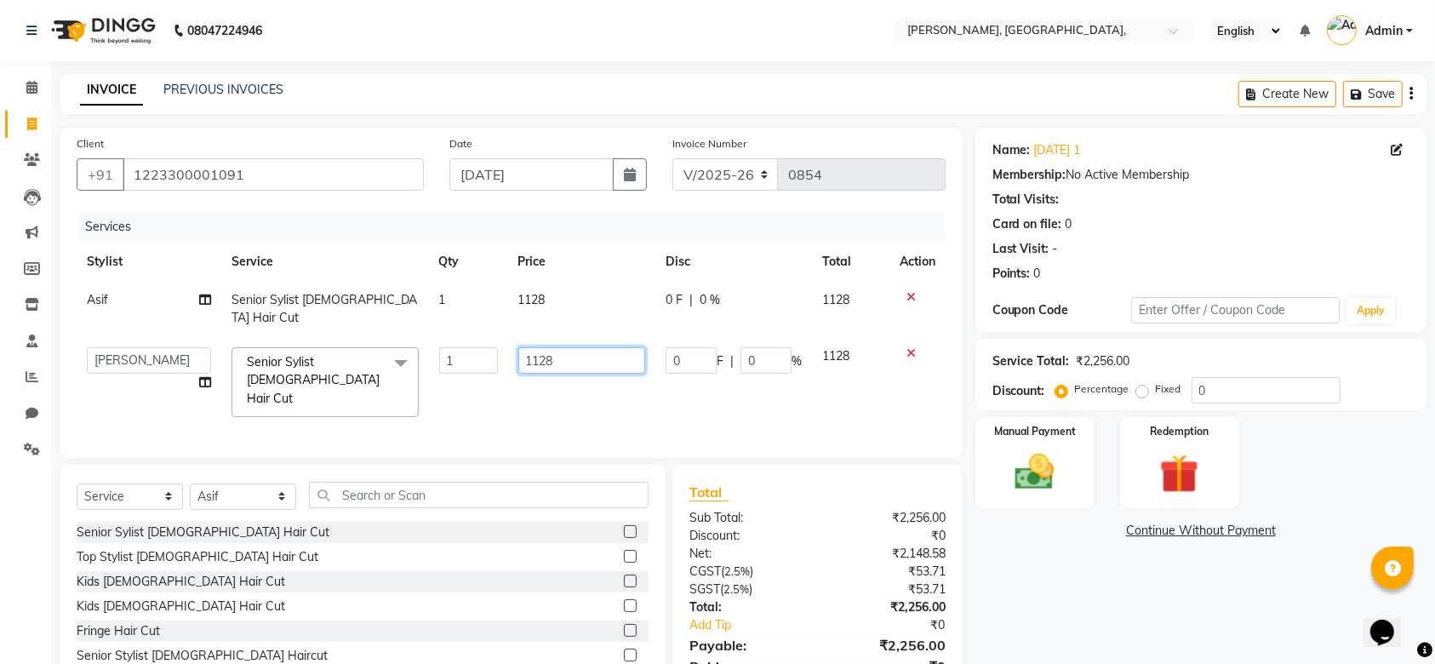
click at [590, 347] on input "1128" at bounding box center [582, 360] width 128 height 26
type input "8"
type input "799"
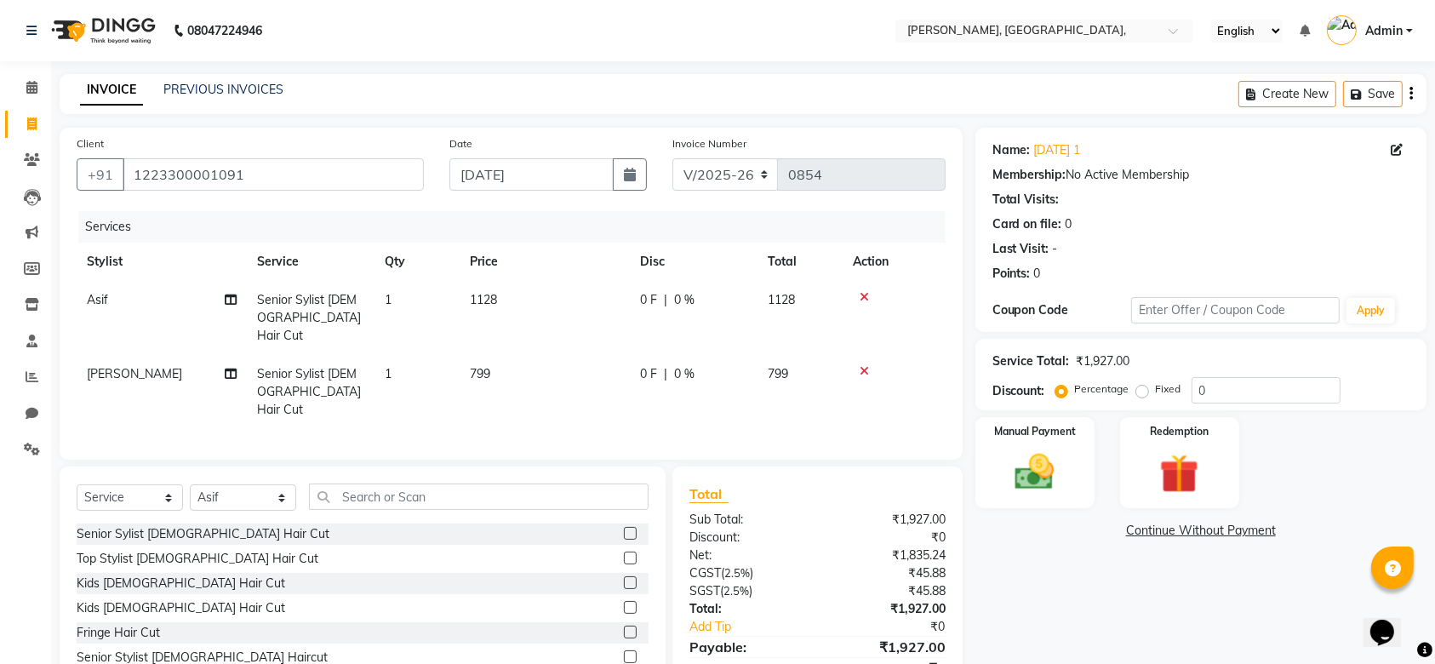
click at [554, 297] on td "1128" at bounding box center [545, 318] width 170 height 74
select select "33986"
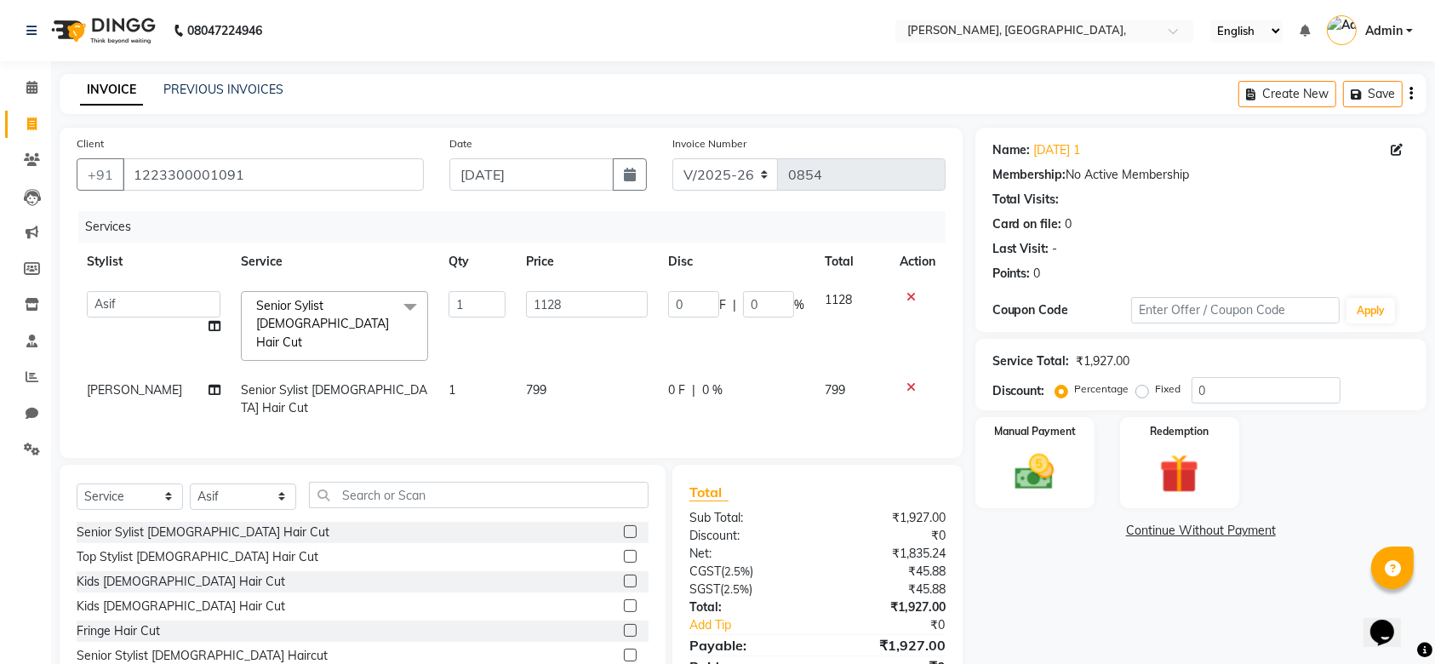
click at [554, 297] on input "1128" at bounding box center [586, 304] width 121 height 26
click at [554, 297] on input "number" at bounding box center [586, 304] width 121 height 26
type input "799"
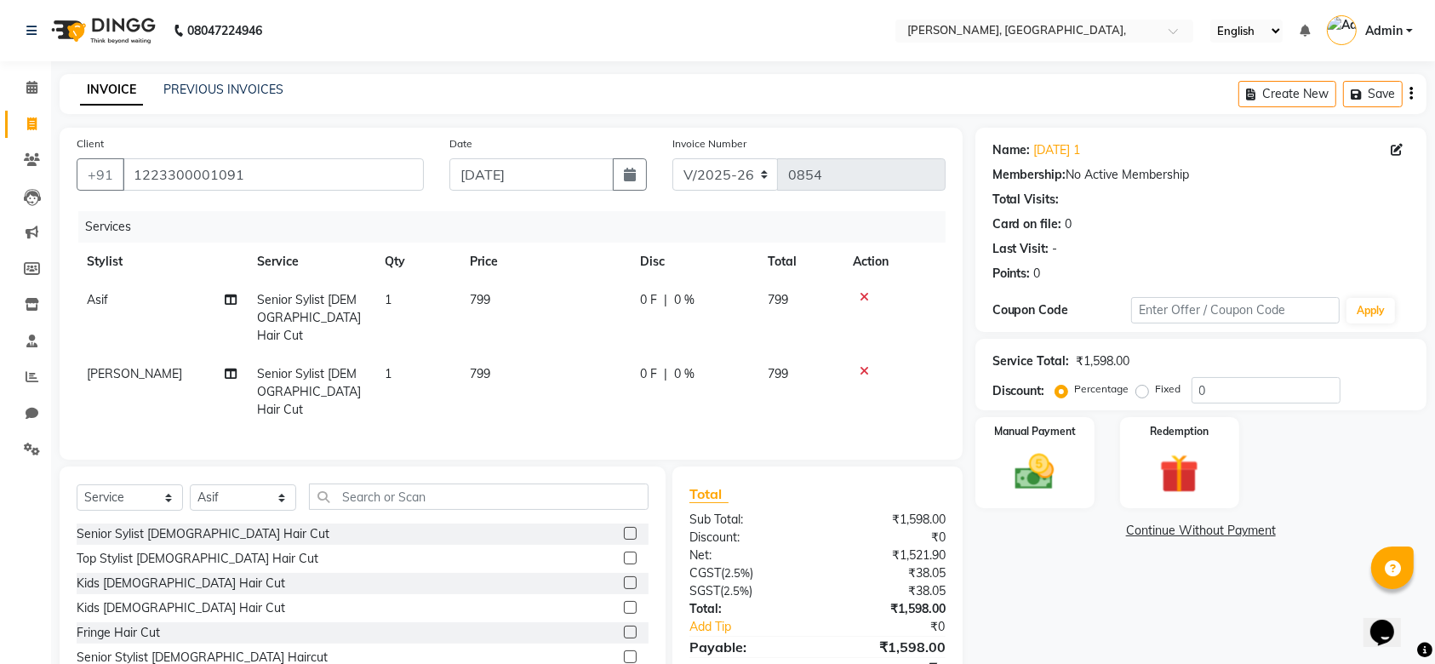
click at [652, 482] on div "Select Service Product Membership Package Voucher Prepaid Gift Card Select Styl…" at bounding box center [363, 591] width 606 height 251
click at [1011, 456] on img at bounding box center [1035, 472] width 66 height 47
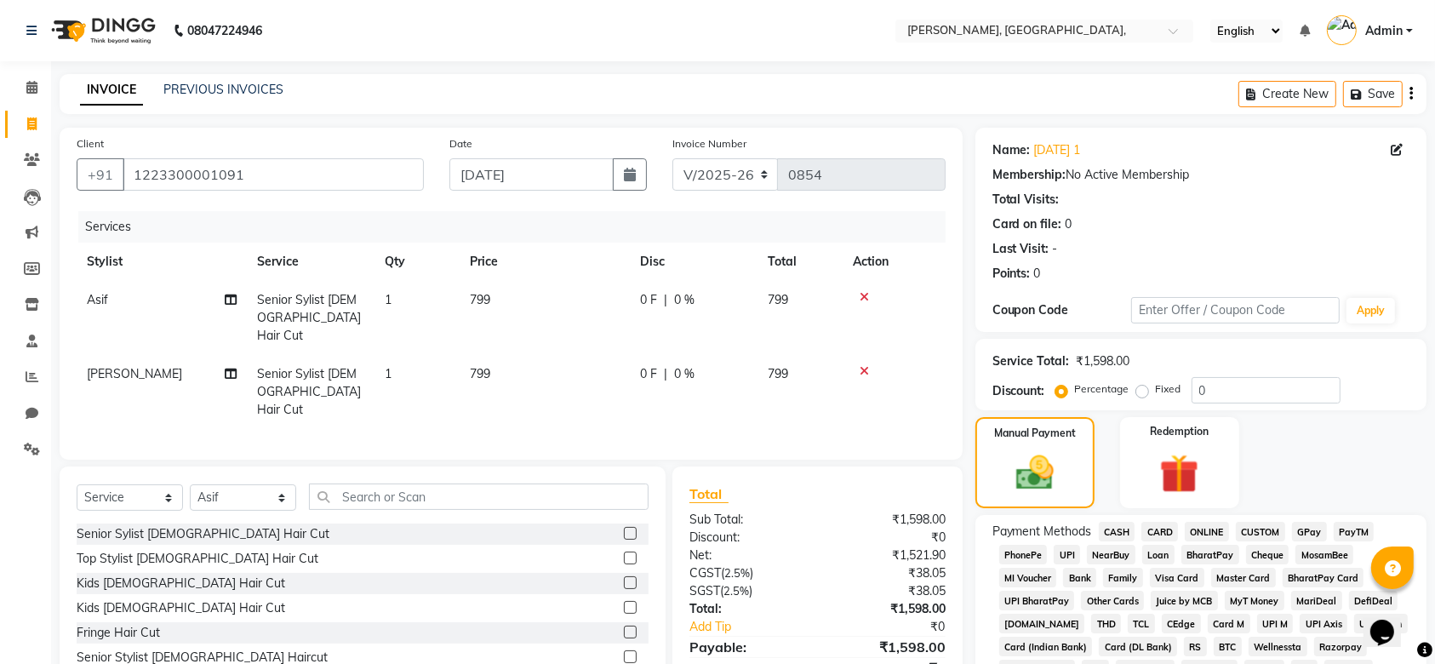
click at [1159, 534] on span "CARD" at bounding box center [1159, 532] width 37 height 20
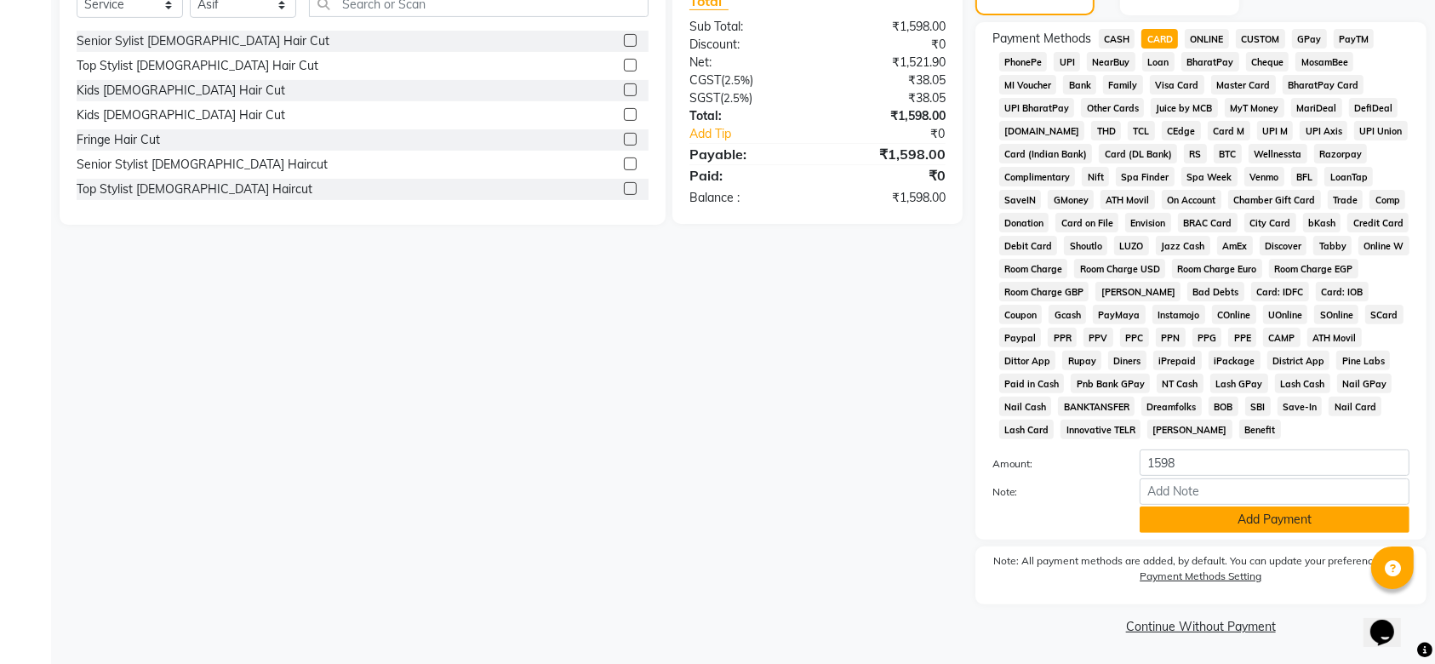
click at [1208, 514] on button "Add Payment" at bounding box center [1275, 519] width 270 height 26
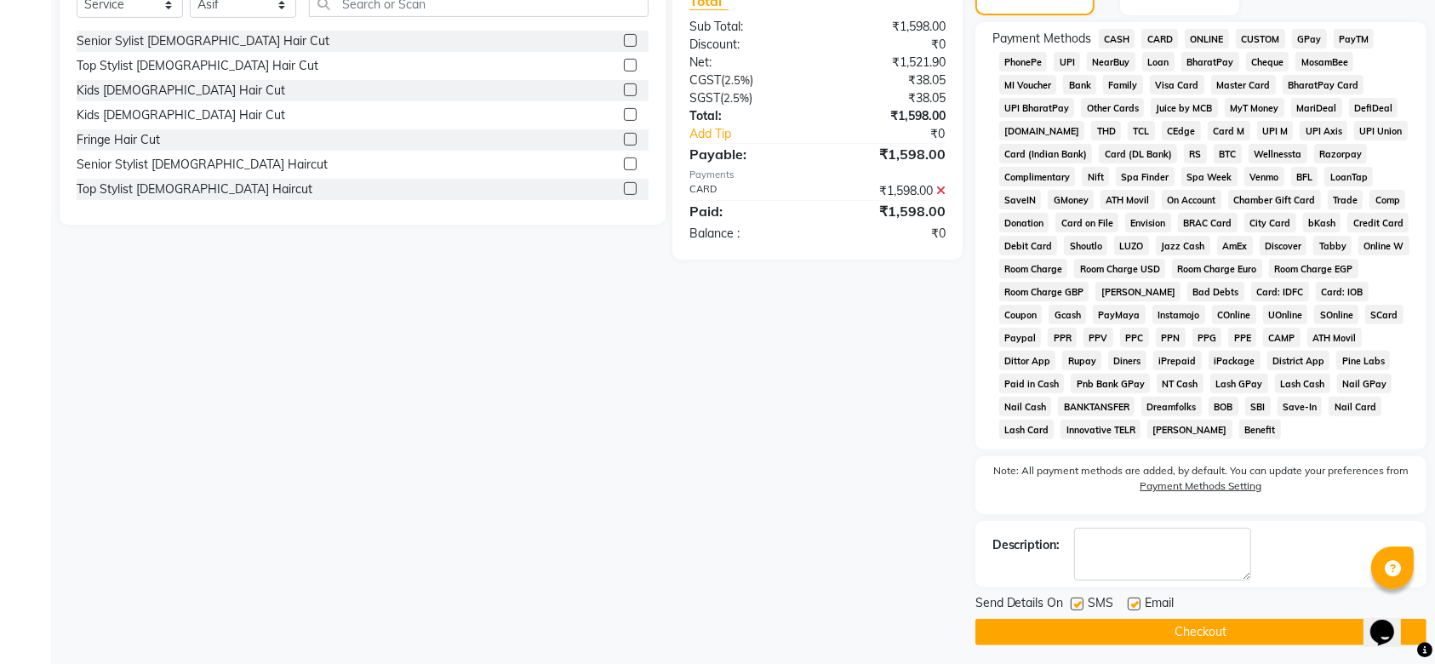
click at [1077, 597] on label at bounding box center [1077, 603] width 13 height 13
click at [1077, 599] on input "checkbox" at bounding box center [1076, 604] width 11 height 11
checkbox input "false"
click at [1129, 607] on label at bounding box center [1134, 603] width 13 height 13
click at [1129, 607] on input "checkbox" at bounding box center [1133, 604] width 11 height 11
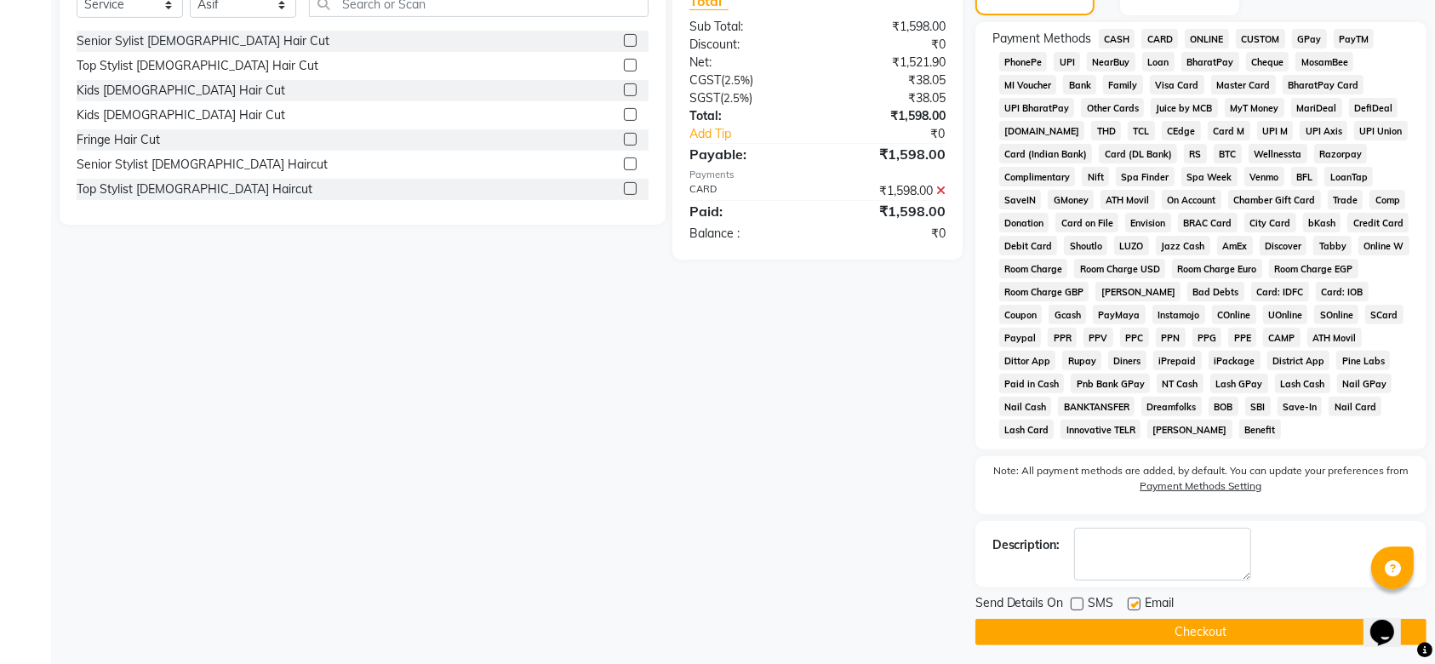
checkbox input "false"
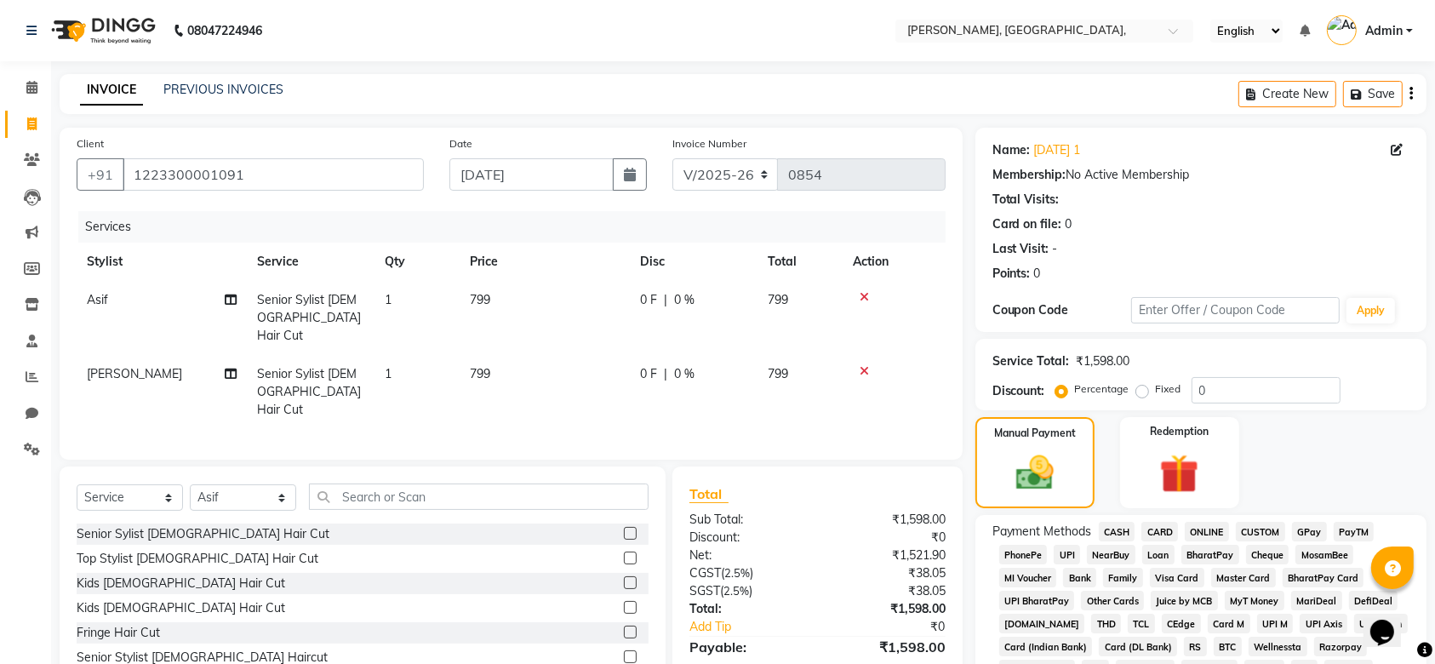
scroll to position [499, 0]
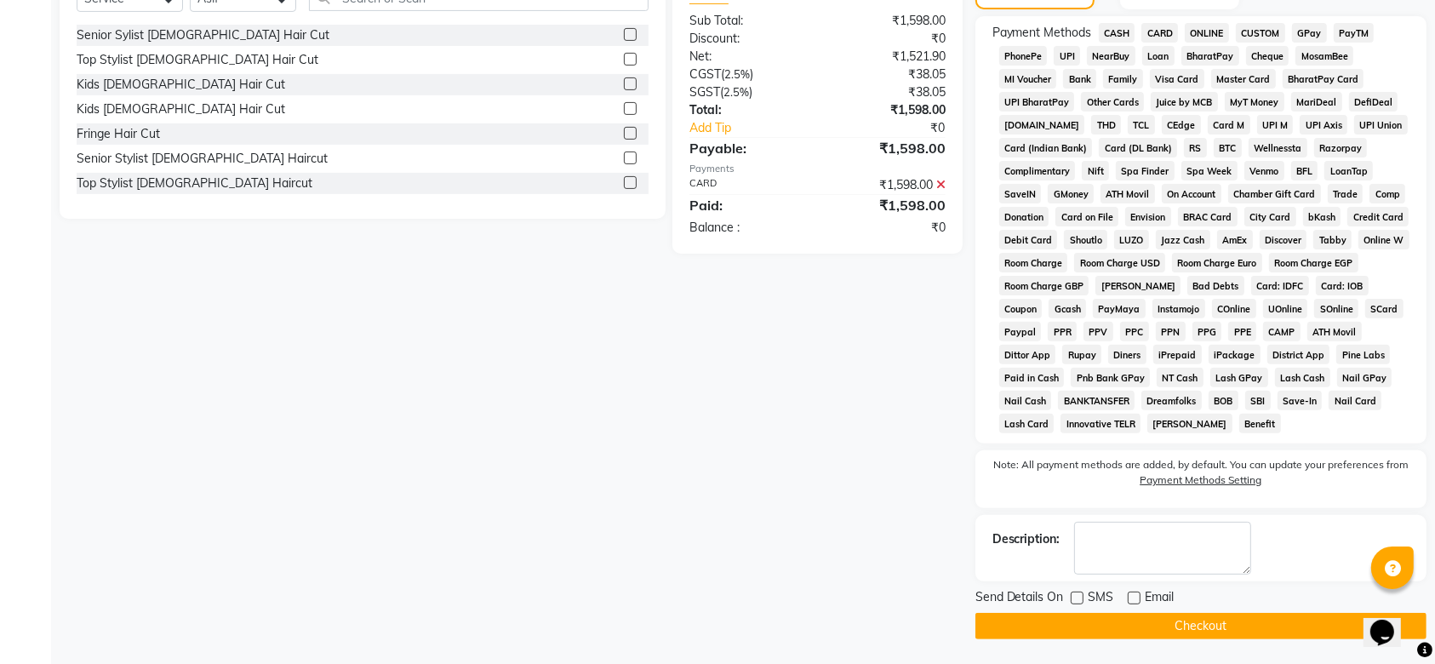
click at [1076, 627] on button "Checkout" at bounding box center [1200, 626] width 451 height 26
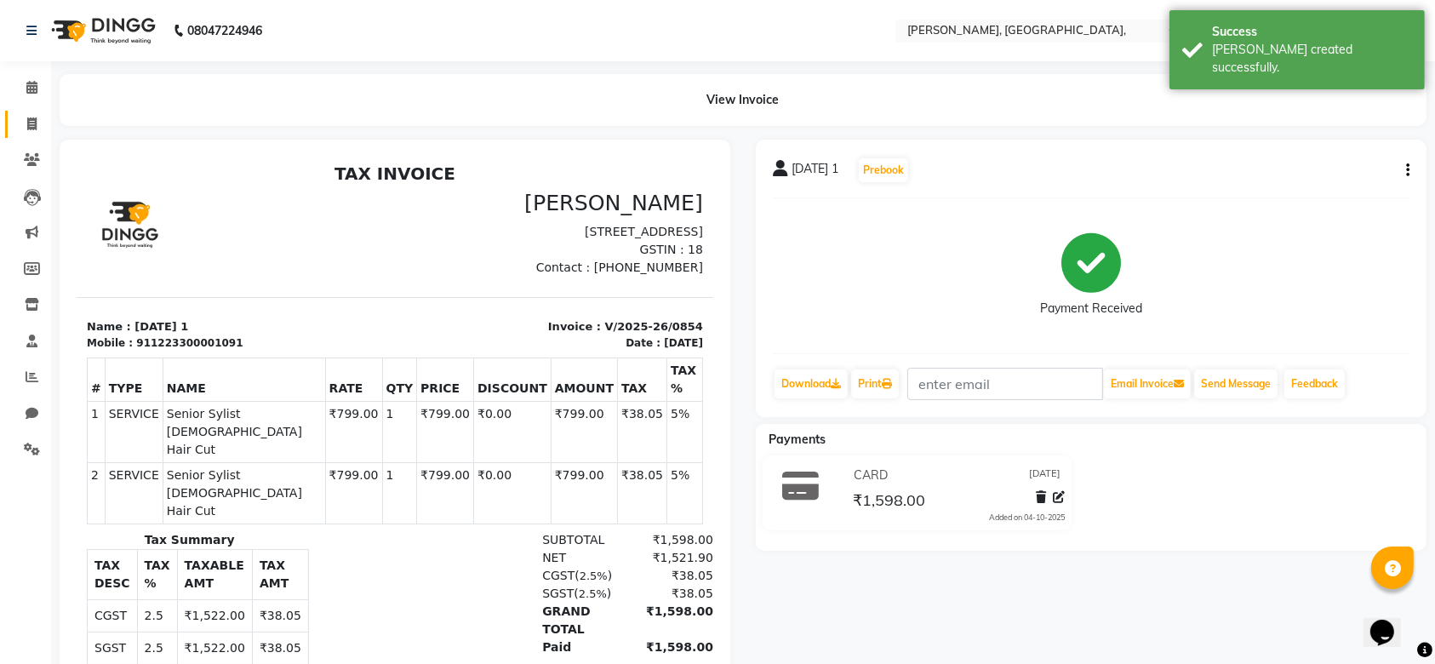
click at [29, 134] on link "Invoice" at bounding box center [25, 125] width 41 height 28
select select "service"
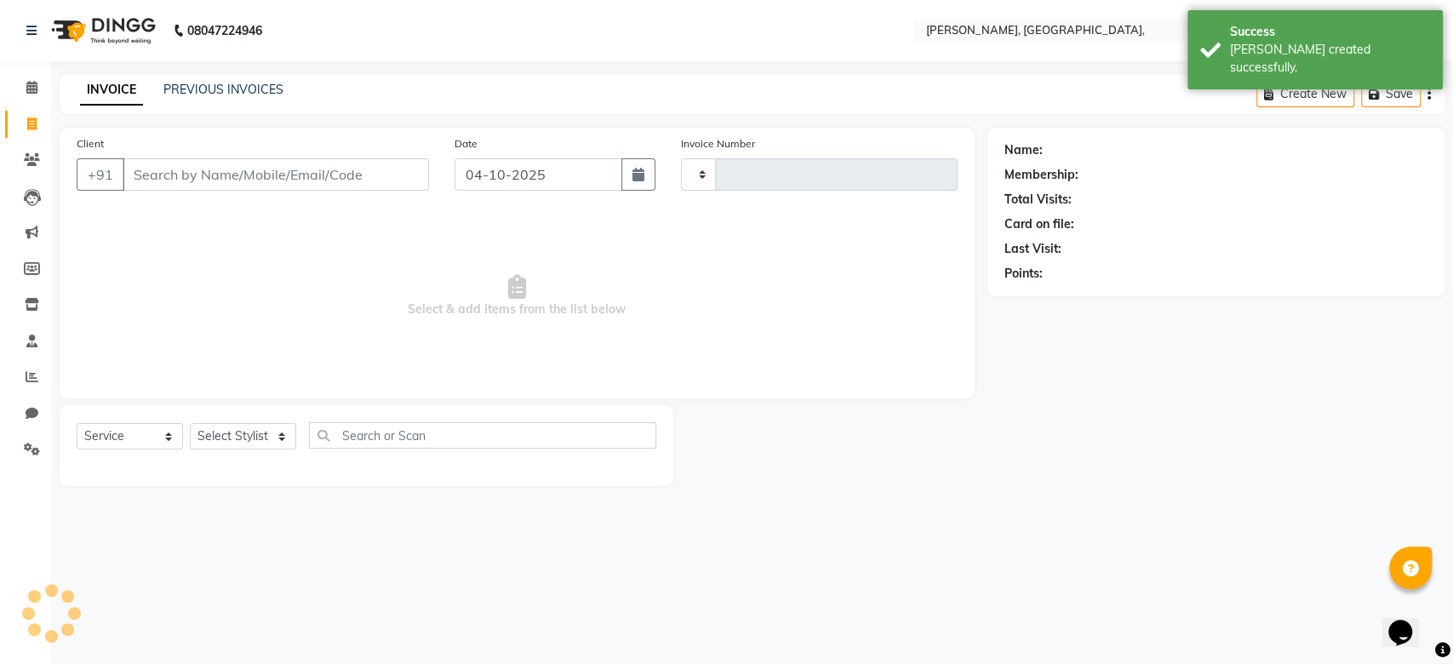
type input "0855"
select select "5248"
click at [472, 174] on input "04-10-2025" at bounding box center [538, 174] width 168 height 32
select select "10"
select select "2025"
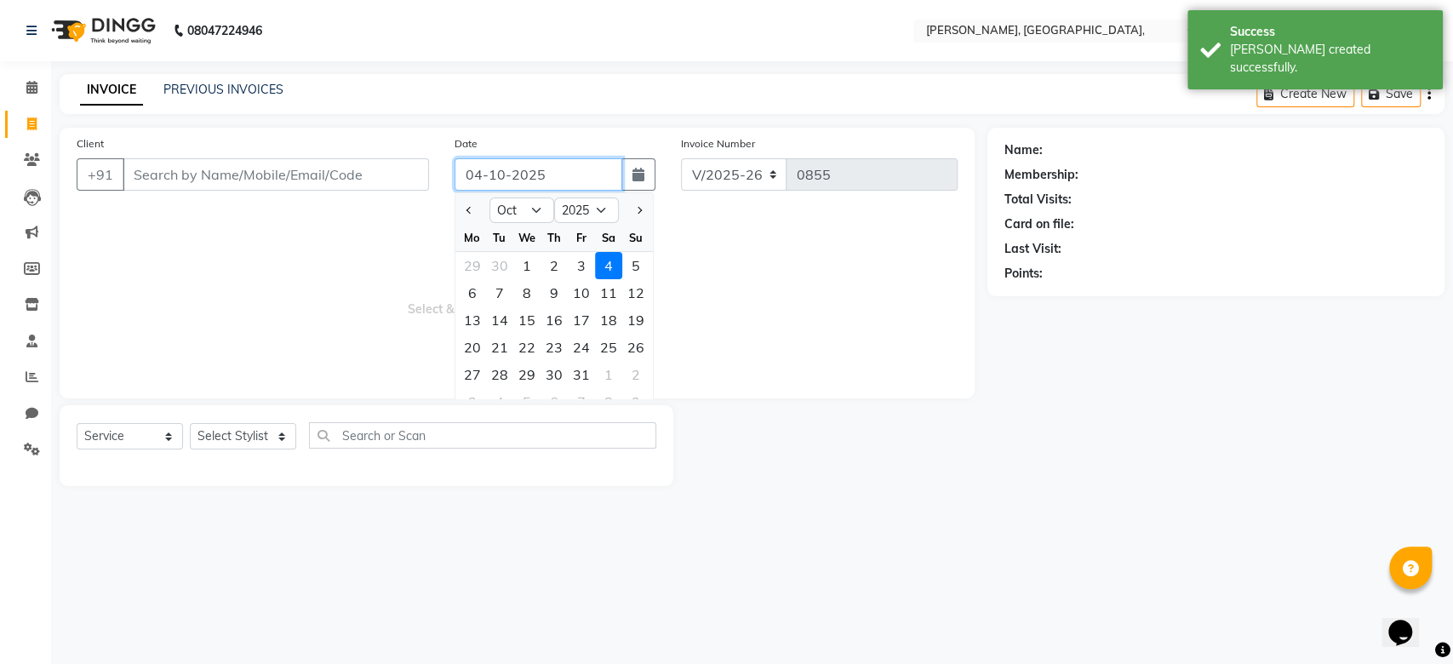
click at [472, 174] on input "04-10-2025" at bounding box center [538, 174] width 168 height 32
paste input "8-09"
type input "08-09-2025"
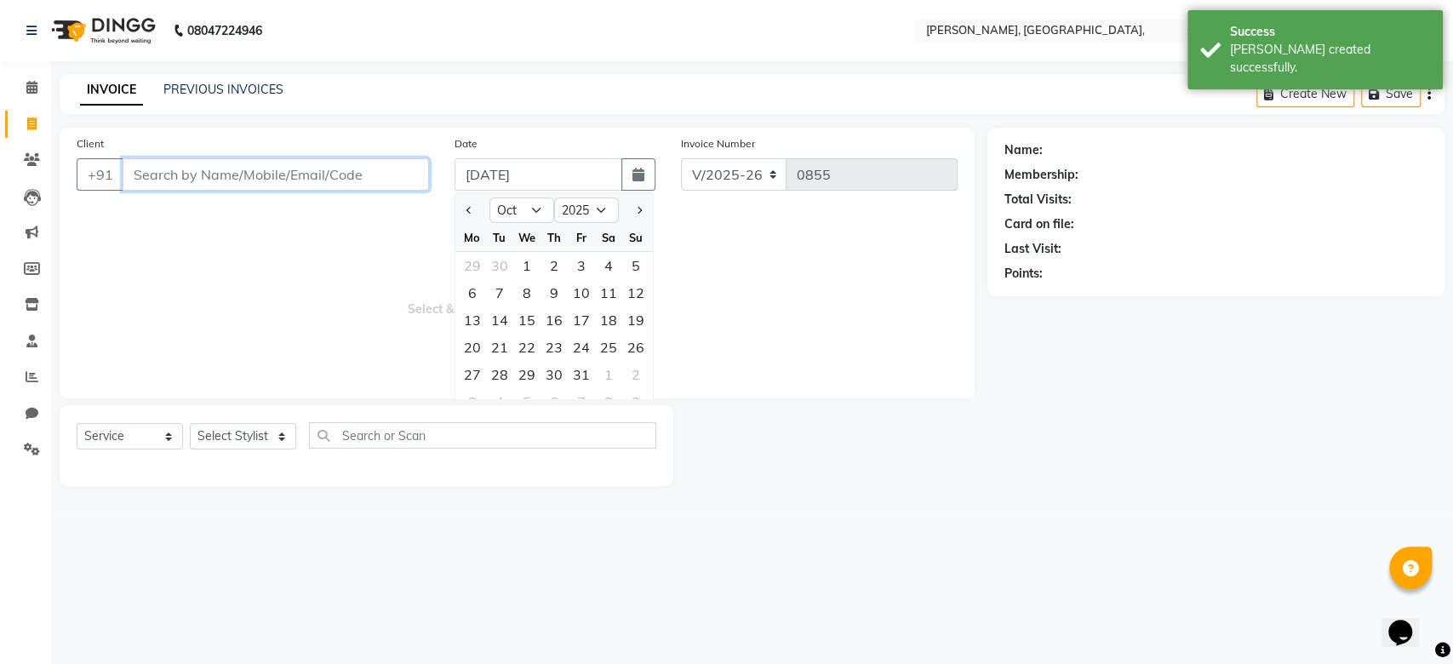
click at [323, 175] on input "Client" at bounding box center [276, 174] width 306 height 32
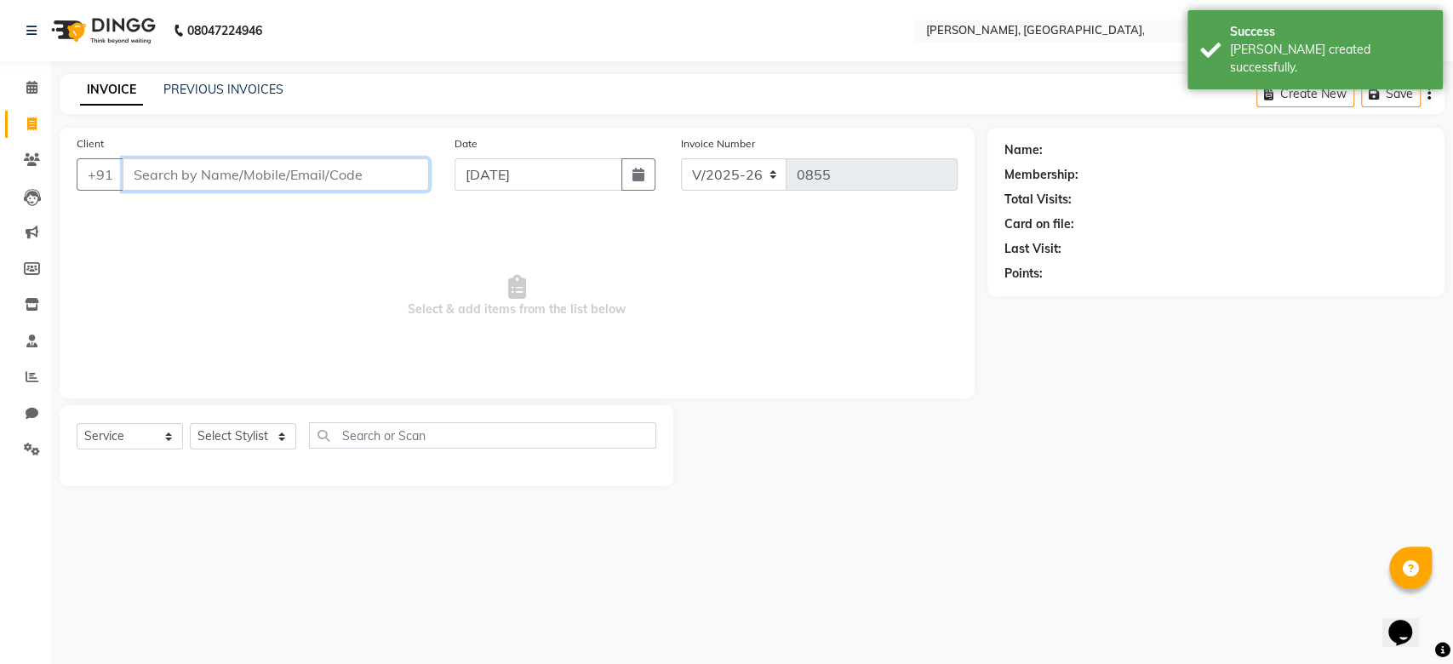
click at [323, 175] on input "Client" at bounding box center [276, 174] width 306 height 32
paste input "08-09-2025"
type input "1223300001092"
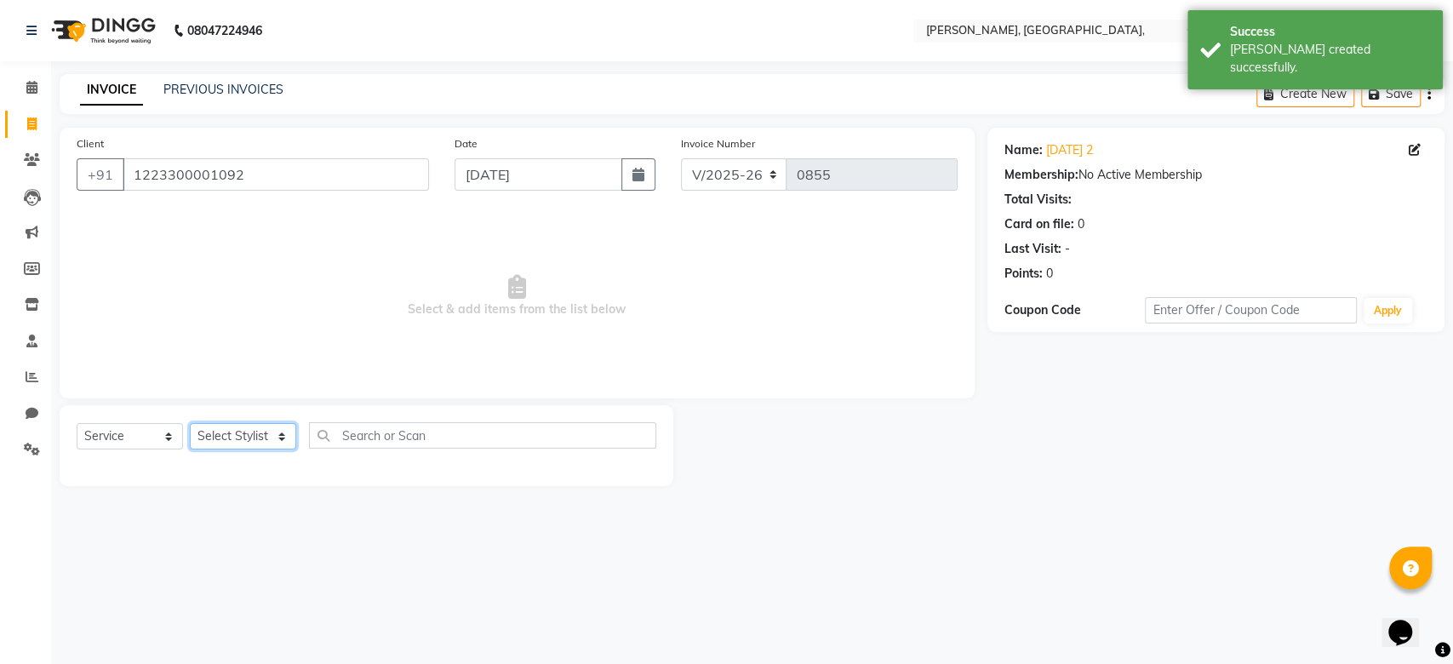
click at [218, 432] on select "Select Stylist Aarti Admin Anuradha Armaan Arunima Asif Kamlesh Nirmala Rahat A…" at bounding box center [243, 436] width 106 height 26
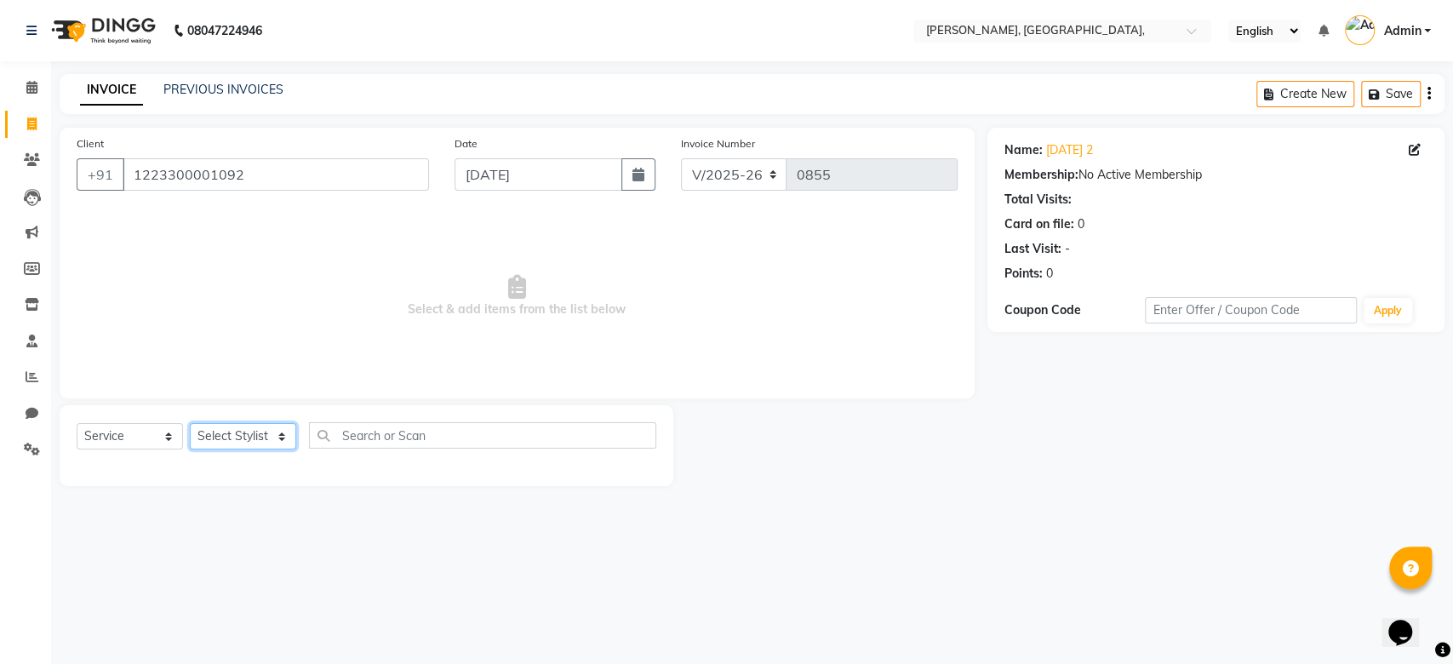
select select "33984"
click at [190, 423] on select "Select Stylist Aarti Admin Anuradha Armaan Arunima Asif Kamlesh Nirmala Rahat A…" at bounding box center [243, 436] width 106 height 26
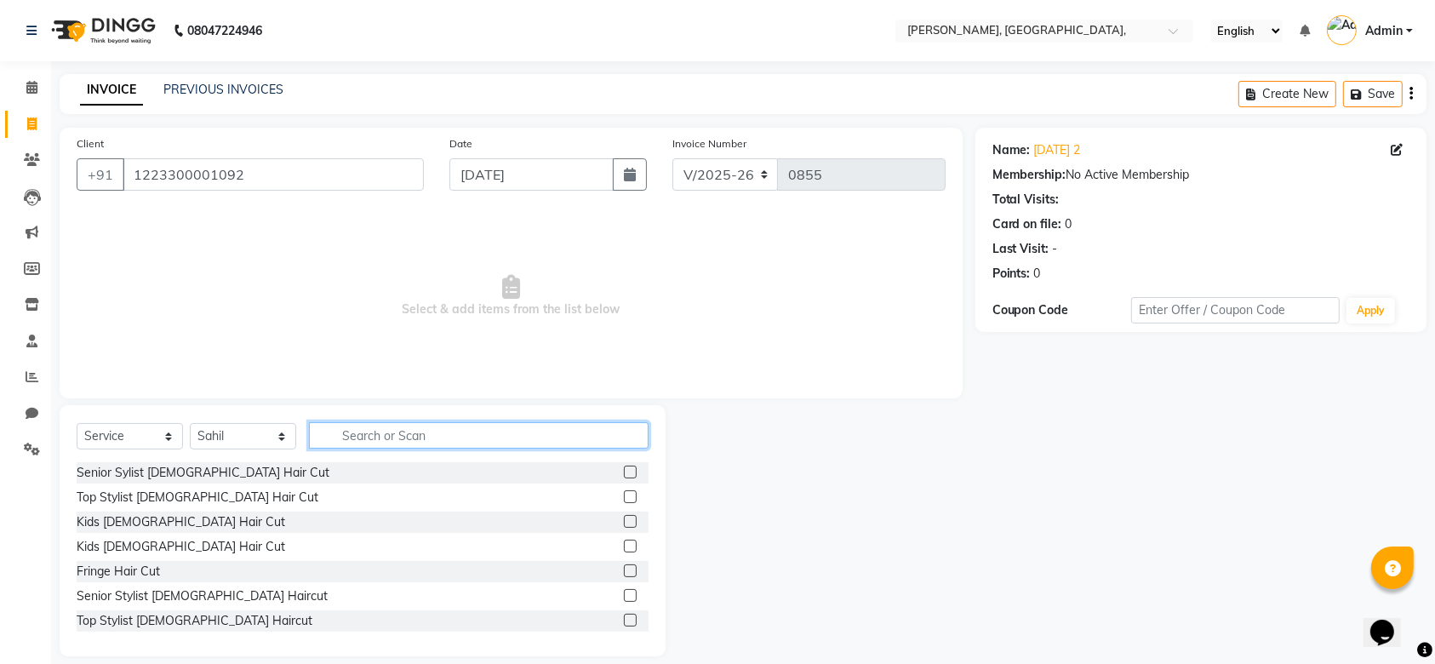
click at [382, 434] on input "text" at bounding box center [479, 435] width 340 height 26
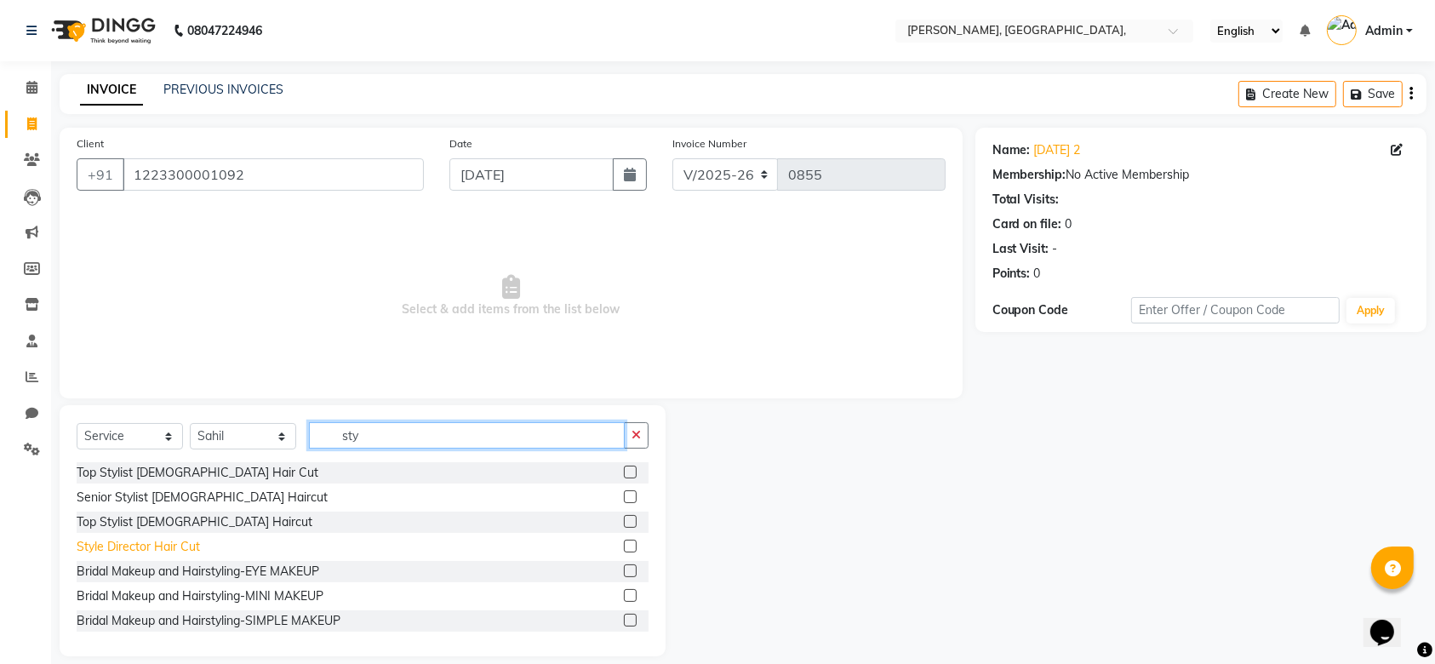
type input "sty"
click at [146, 540] on div "Style Director Hair Cut" at bounding box center [138, 547] width 123 height 18
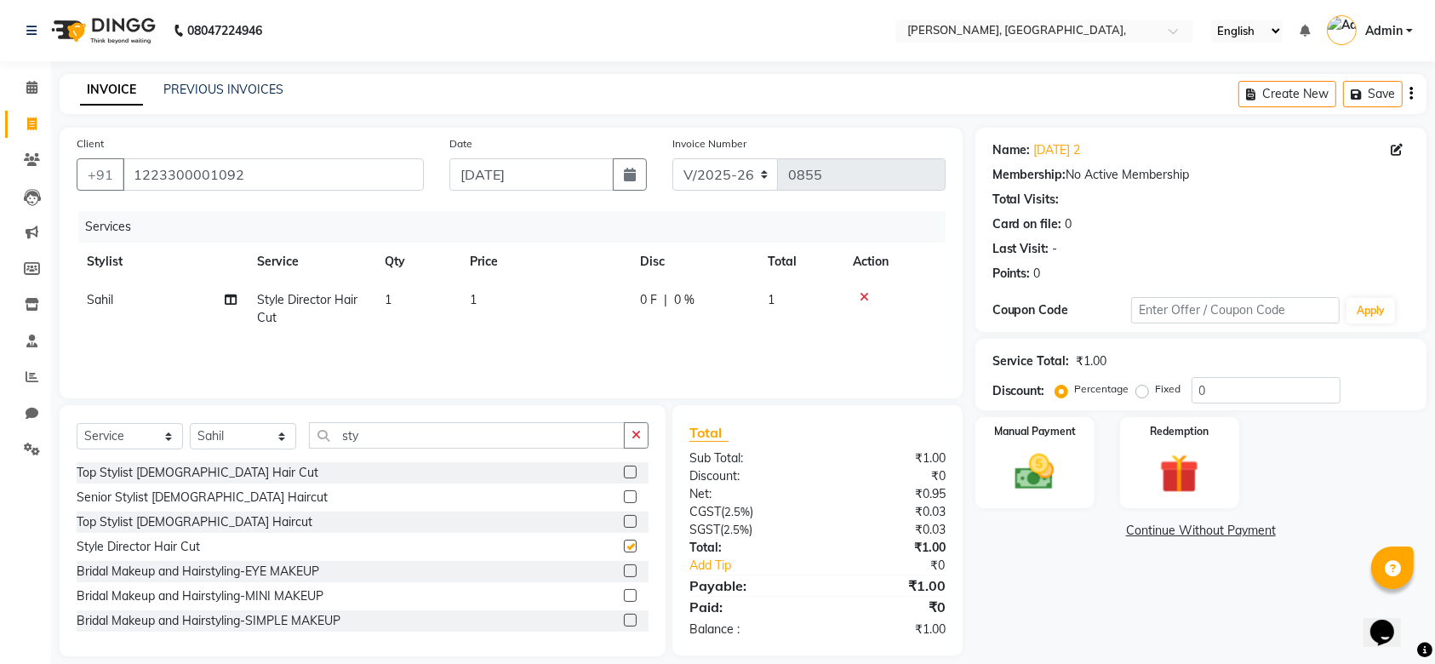
checkbox input "false"
click at [377, 432] on input "sty" at bounding box center [467, 435] width 316 height 26
click at [227, 443] on select "Select Stylist Aarti Admin Anuradha Armaan Arunima Asif Kamlesh Nirmala Rahat A…" at bounding box center [243, 436] width 106 height 26
select select "44338"
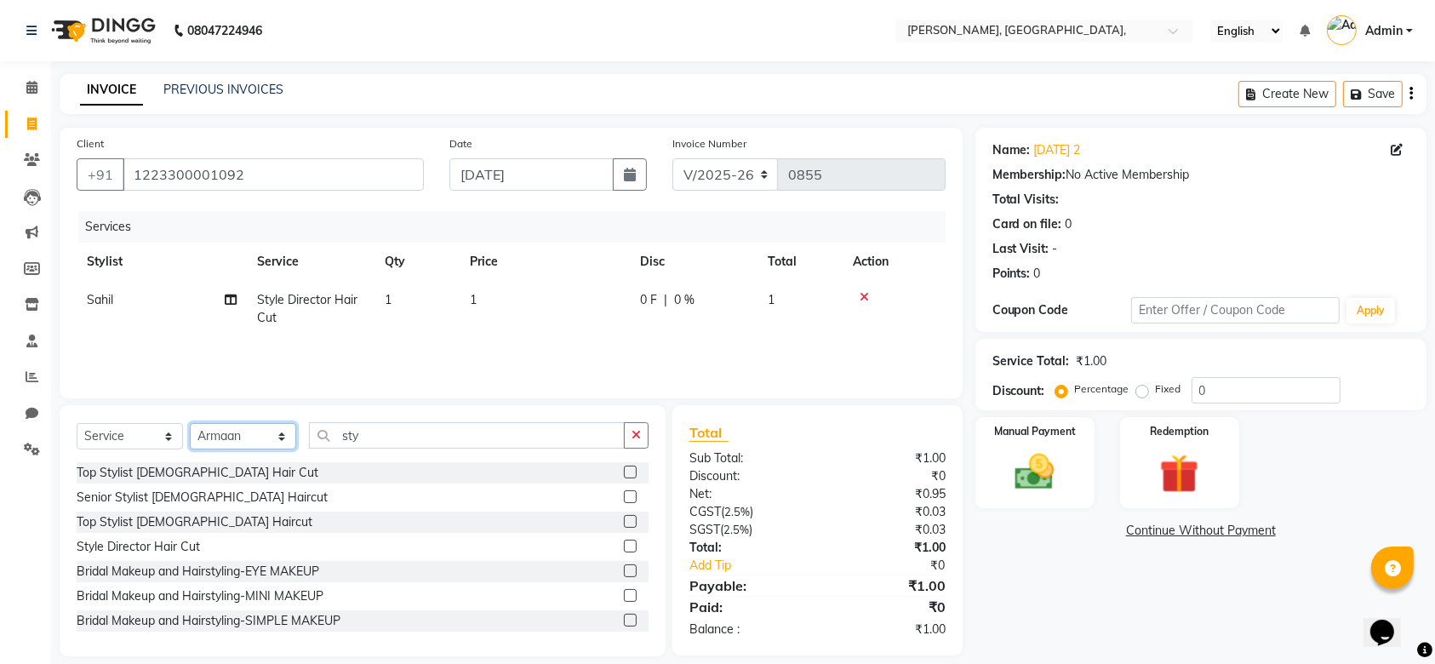
click at [190, 423] on select "Select Stylist Aarti Admin Anuradha Armaan Arunima Asif Kamlesh Nirmala Rahat A…" at bounding box center [243, 436] width 106 height 26
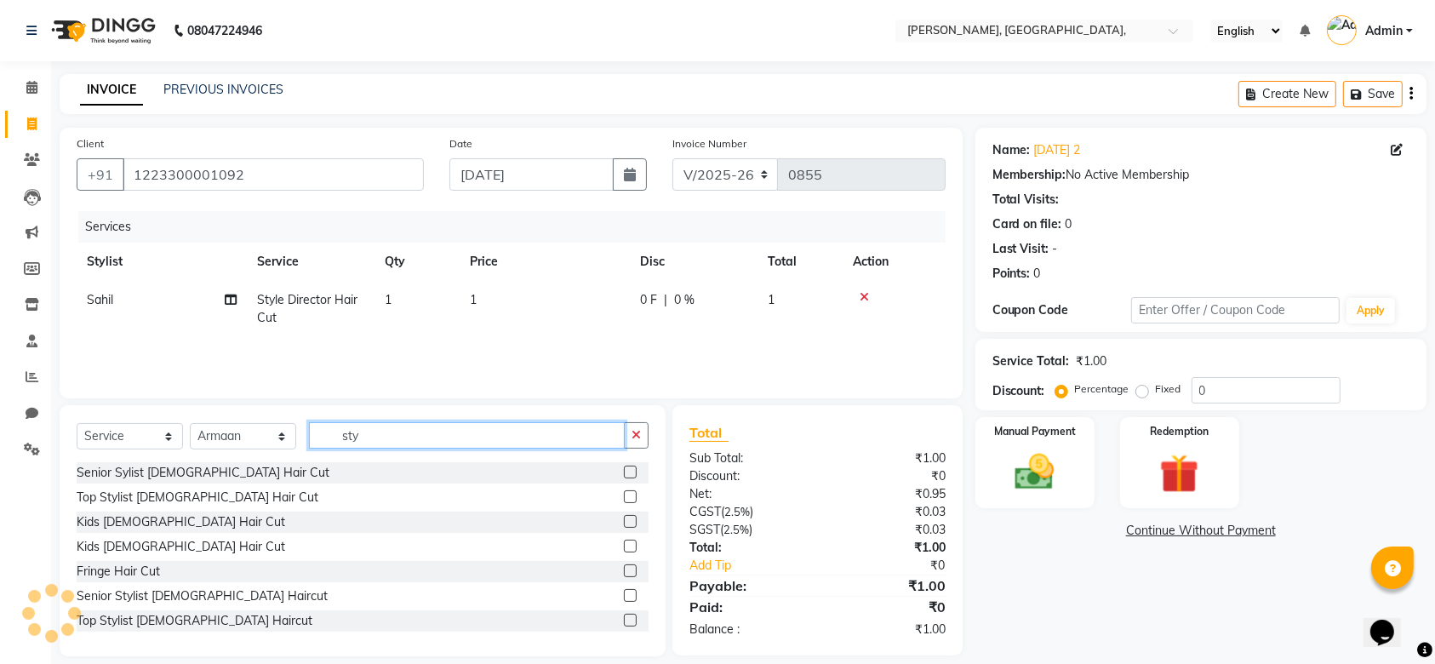
click at [398, 433] on input "sty" at bounding box center [467, 435] width 316 height 26
type input "s"
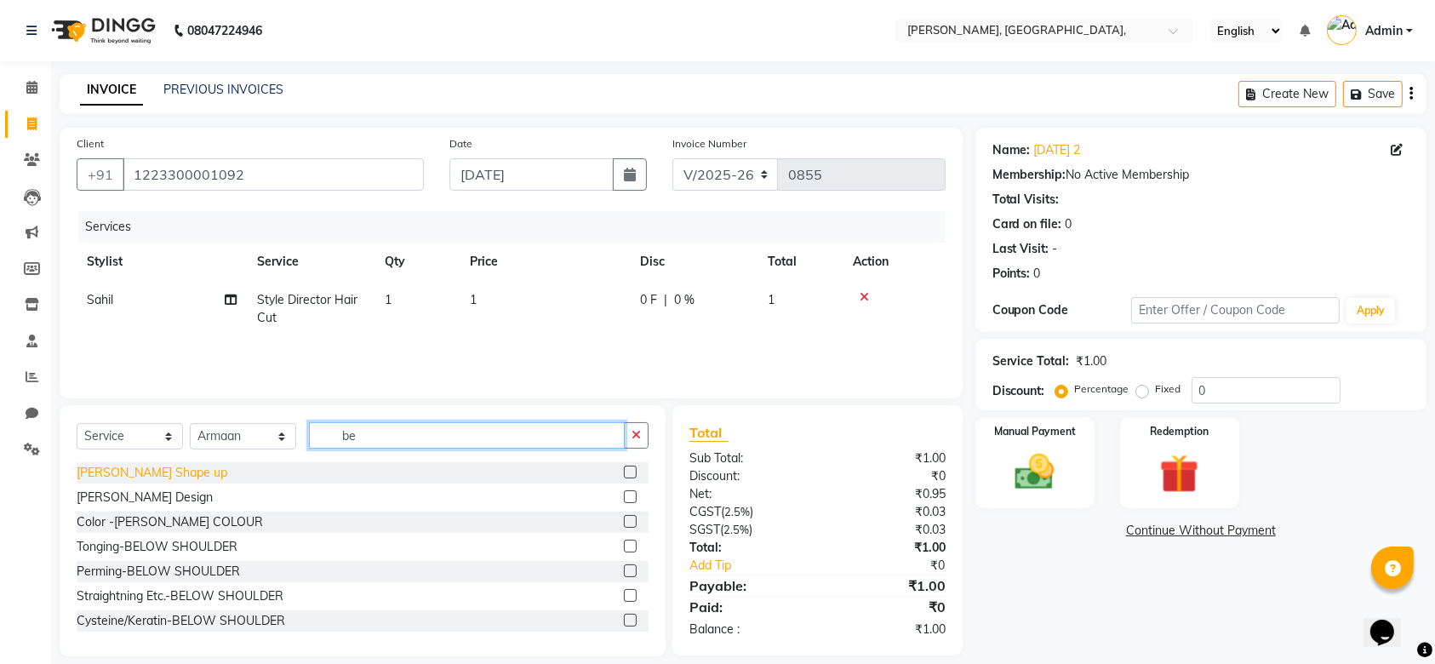
type input "be"
click at [154, 468] on div "Beard Shape up" at bounding box center [152, 473] width 151 height 18
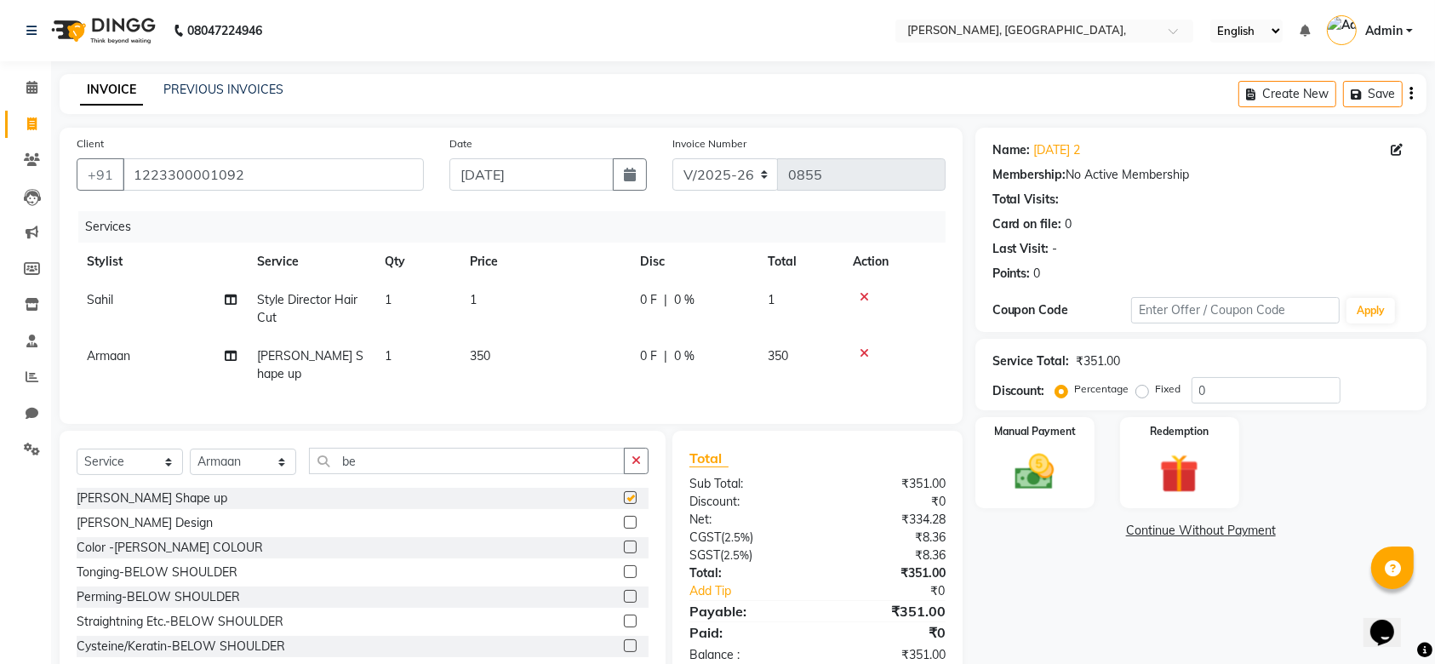
checkbox input "false"
click at [529, 366] on td "350" at bounding box center [545, 365] width 170 height 56
select select "44338"
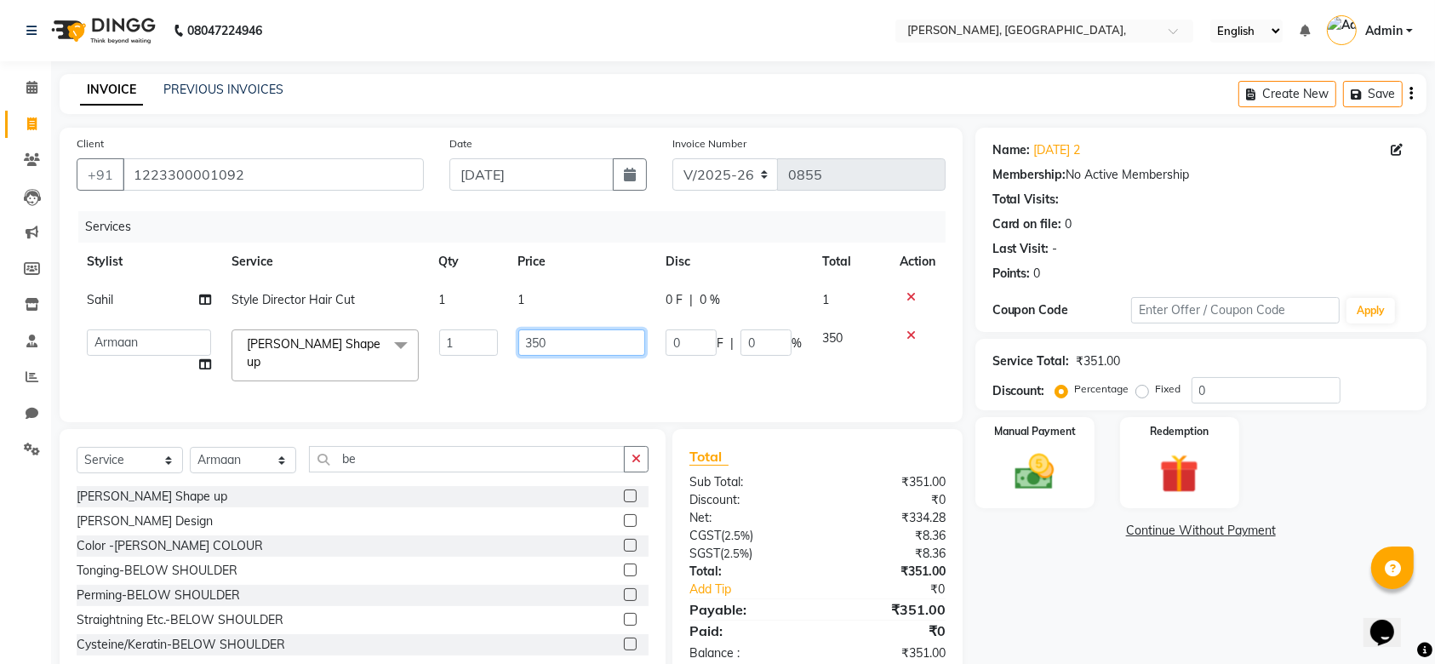
click at [546, 339] on input "350" at bounding box center [582, 342] width 128 height 26
type input "413"
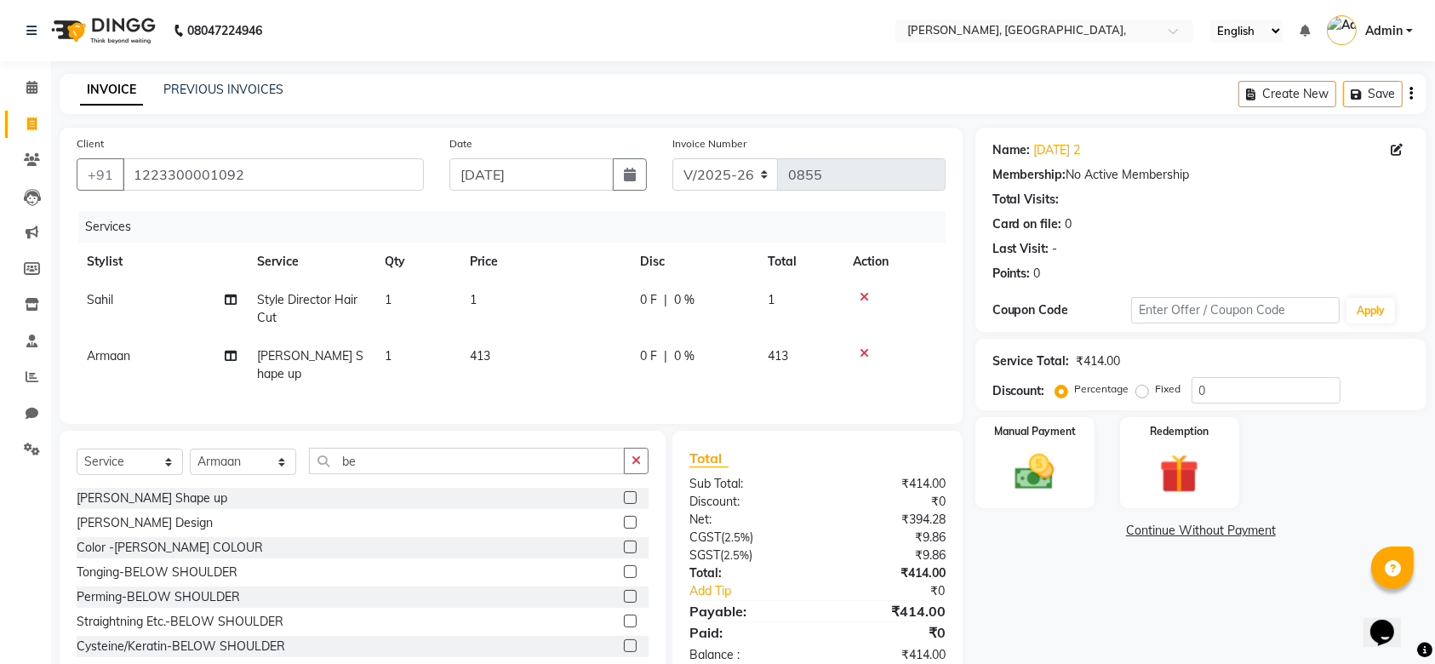
click at [574, 305] on td "1" at bounding box center [545, 309] width 170 height 56
select select "33984"
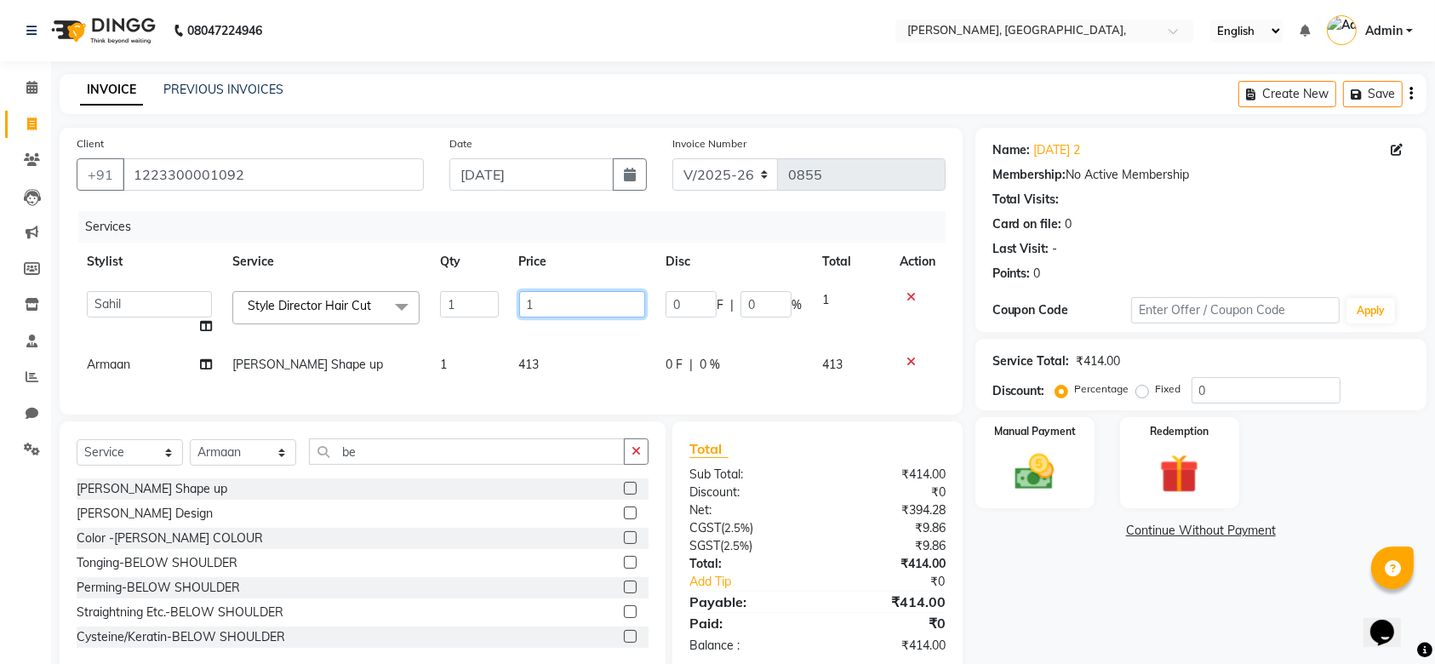
click at [574, 305] on input "1" at bounding box center [582, 304] width 127 height 26
type input "1300"
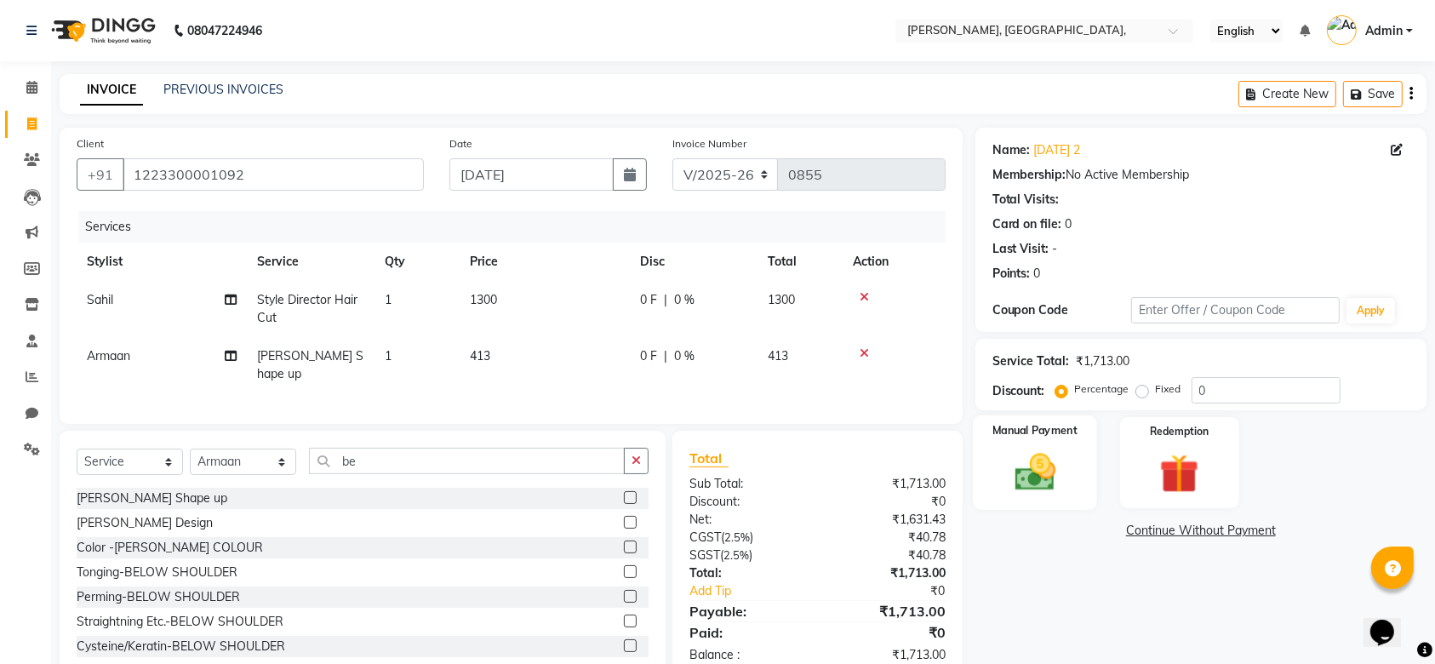
click at [982, 463] on div "Manual Payment" at bounding box center [1035, 462] width 124 height 95
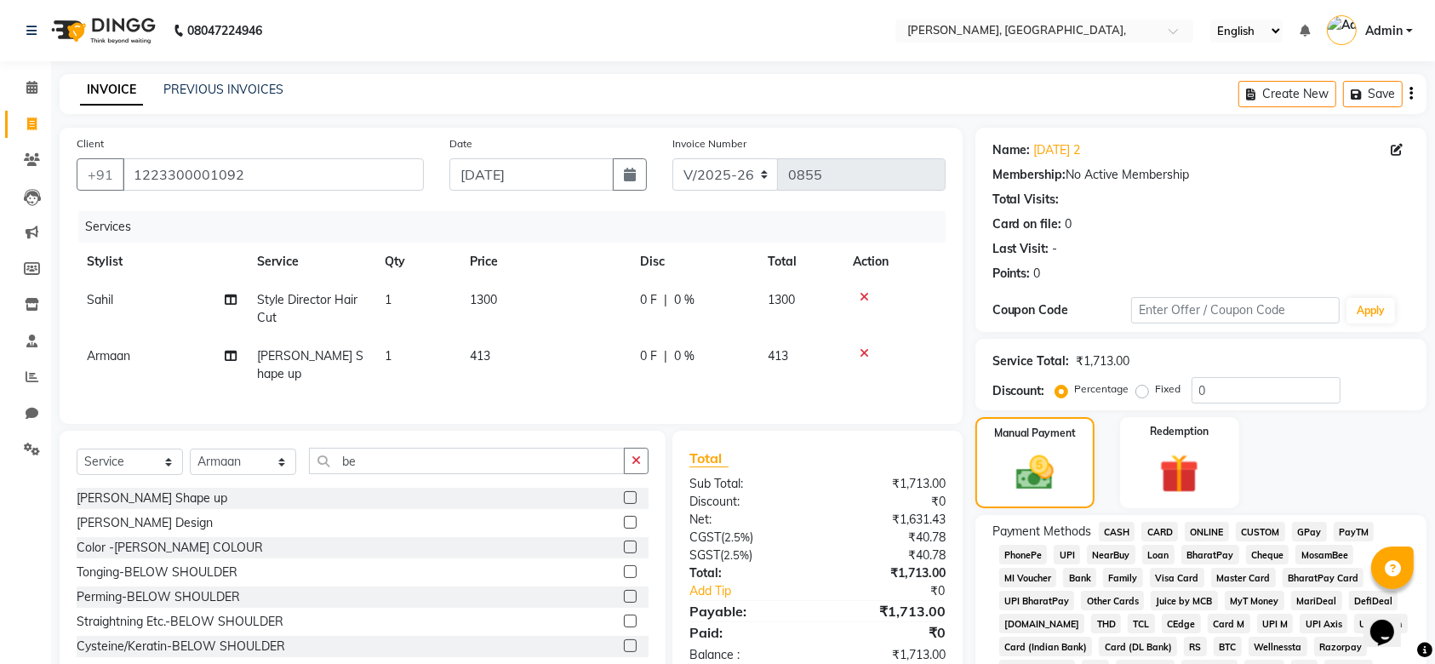
click at [1114, 532] on span "CASH" at bounding box center [1117, 532] width 37 height 20
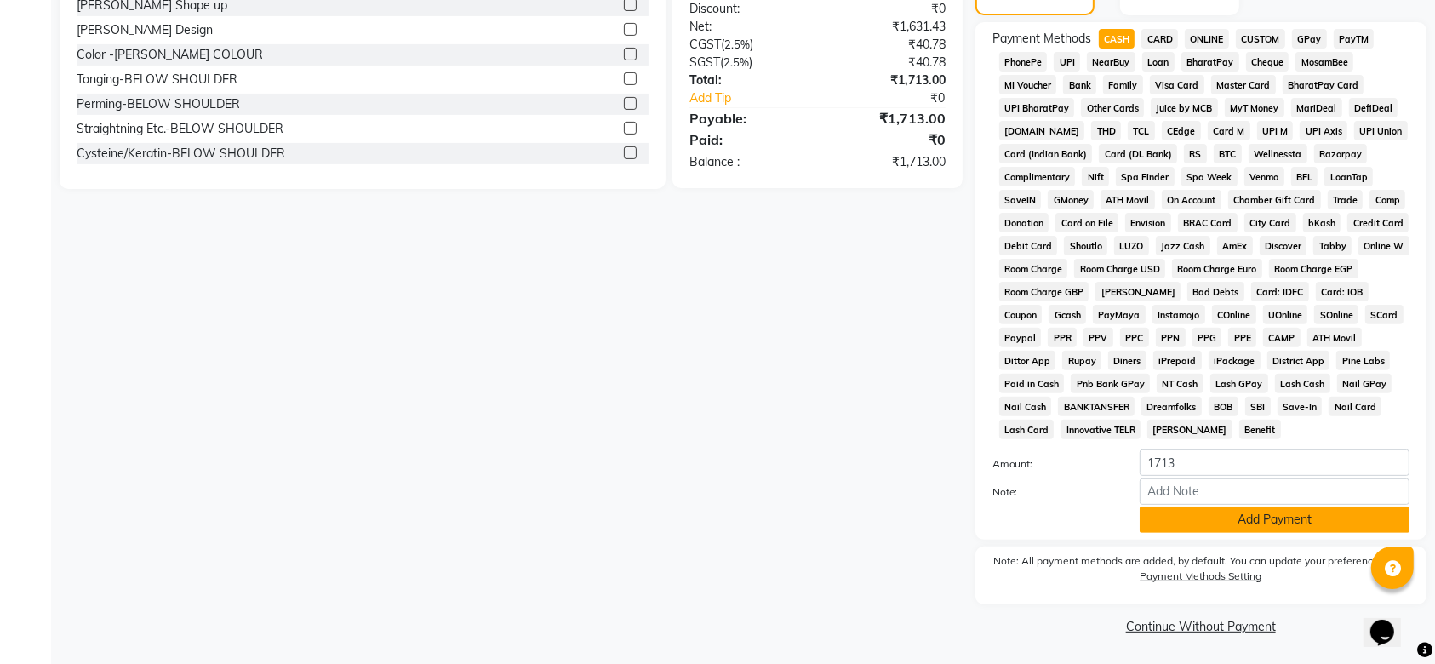
click at [1208, 521] on button "Add Payment" at bounding box center [1275, 519] width 270 height 26
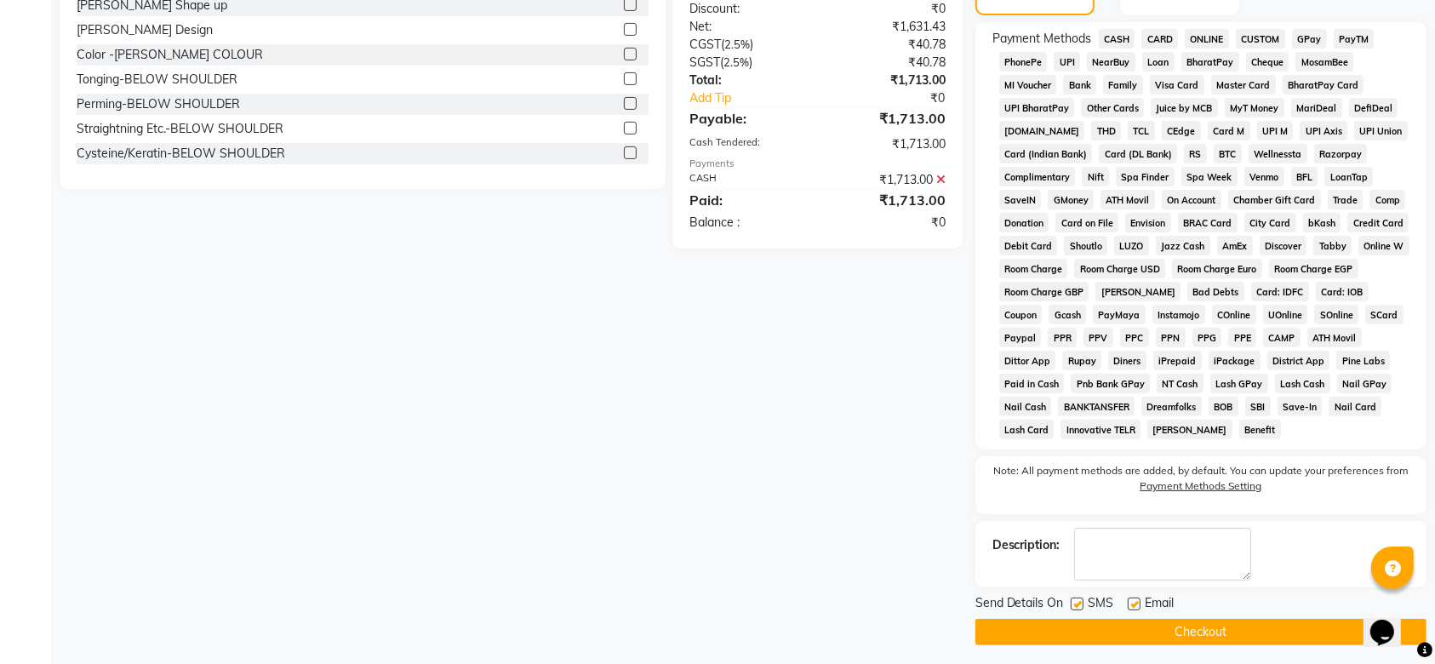
click at [1073, 601] on label at bounding box center [1077, 603] width 13 height 13
click at [1073, 601] on input "checkbox" at bounding box center [1076, 604] width 11 height 11
checkbox input "false"
click at [1139, 604] on label at bounding box center [1134, 603] width 13 height 13
click at [1139, 604] on input "checkbox" at bounding box center [1133, 604] width 11 height 11
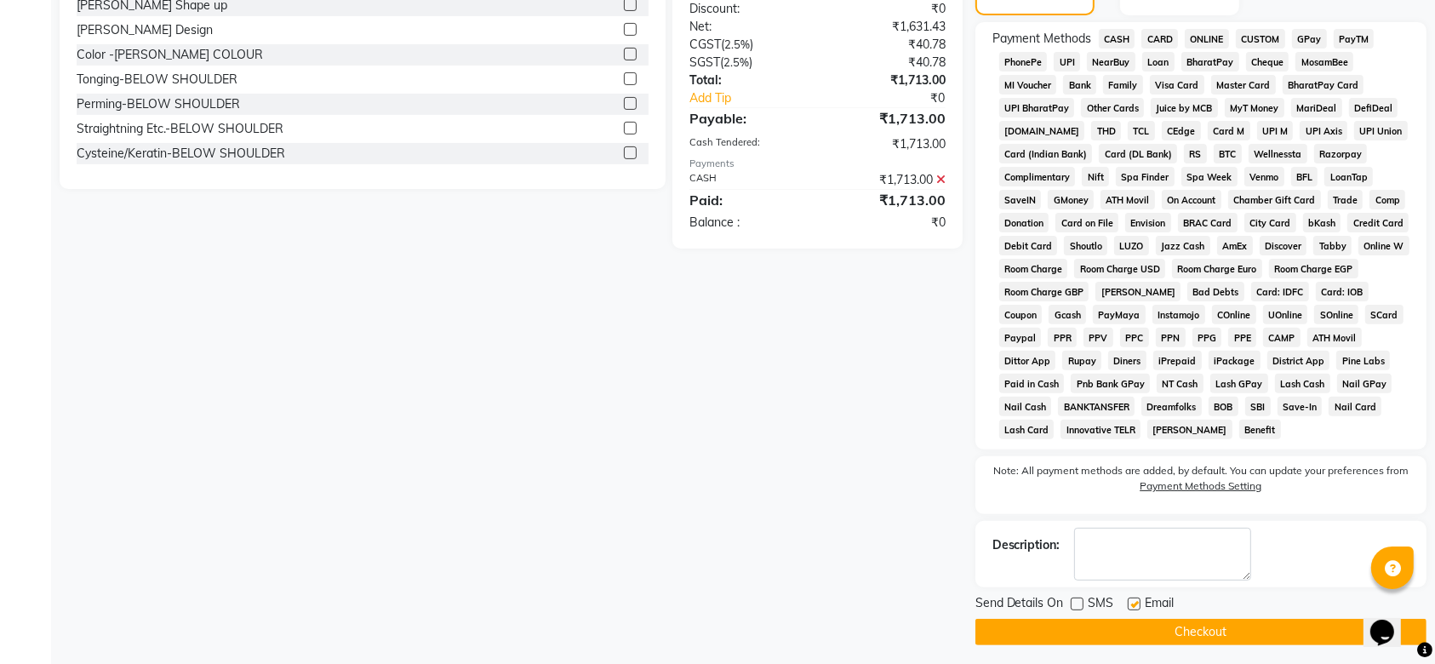
checkbox input "false"
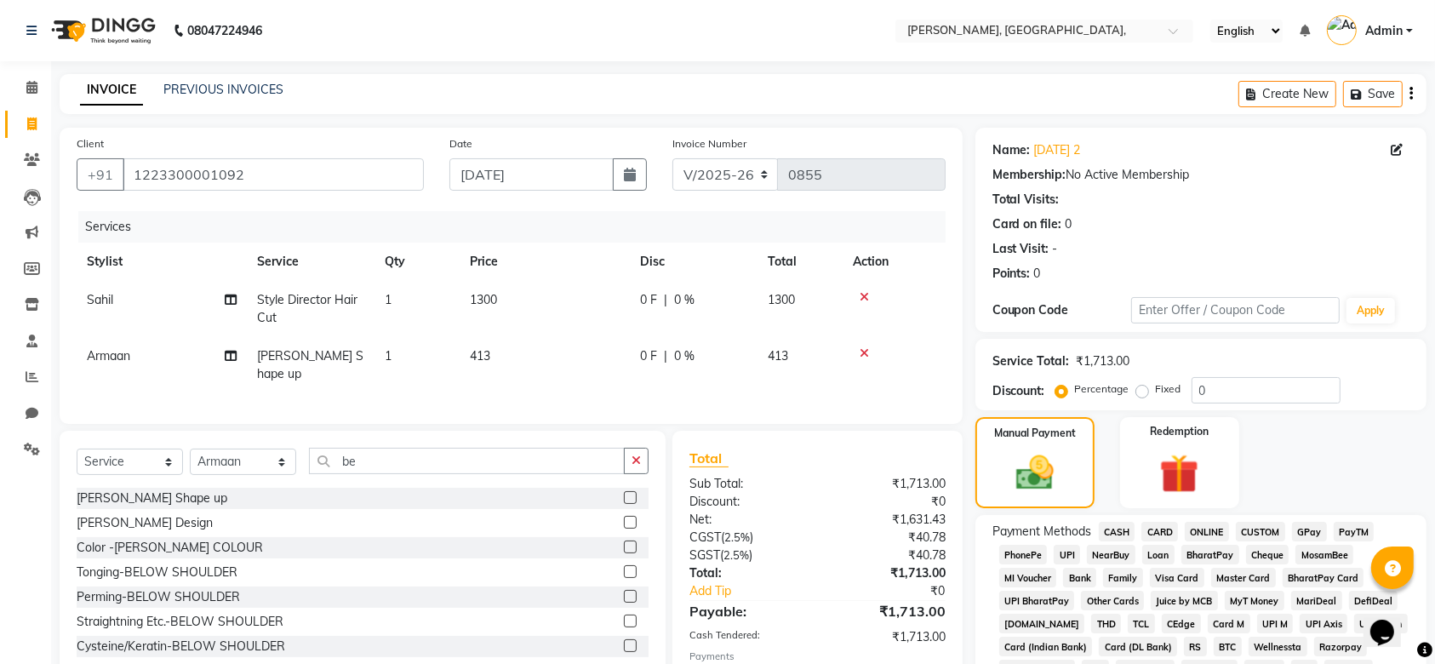
scroll to position [499, 0]
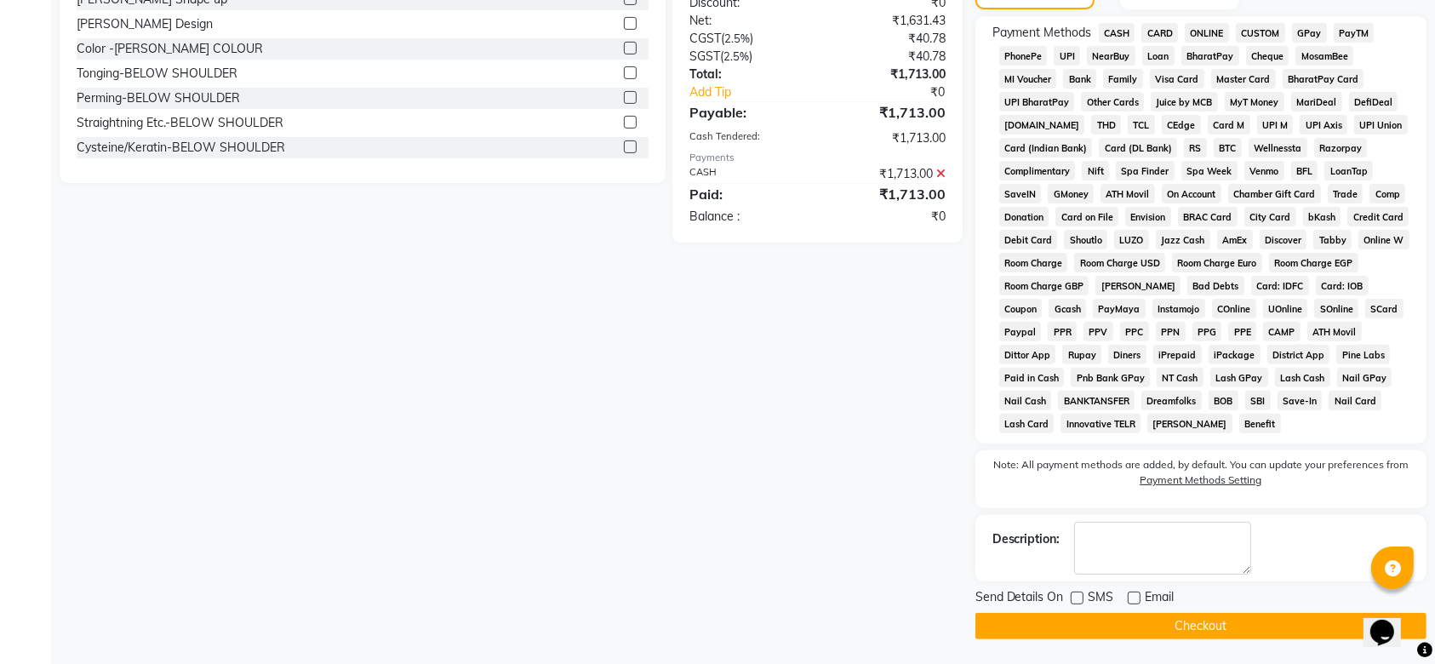
click at [1112, 634] on button "Checkout" at bounding box center [1200, 626] width 451 height 26
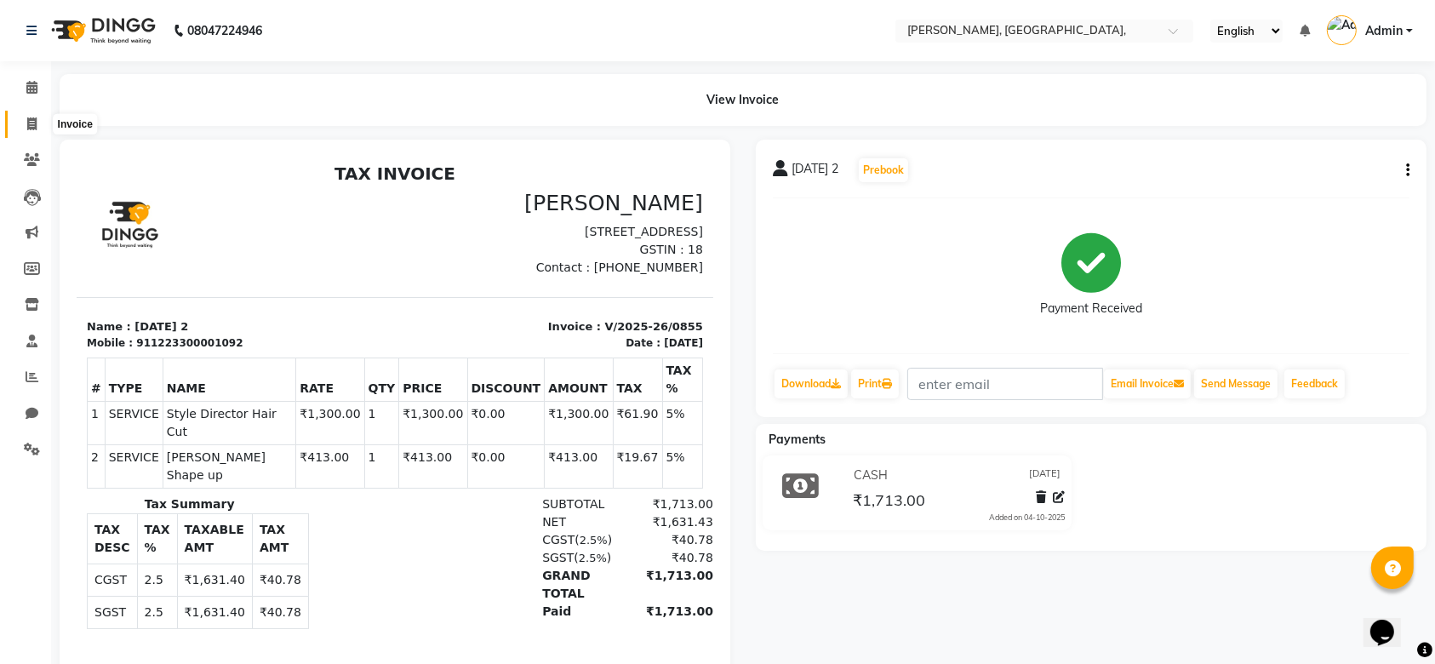
click at [23, 124] on span at bounding box center [32, 125] width 30 height 20
select select "5248"
select select "service"
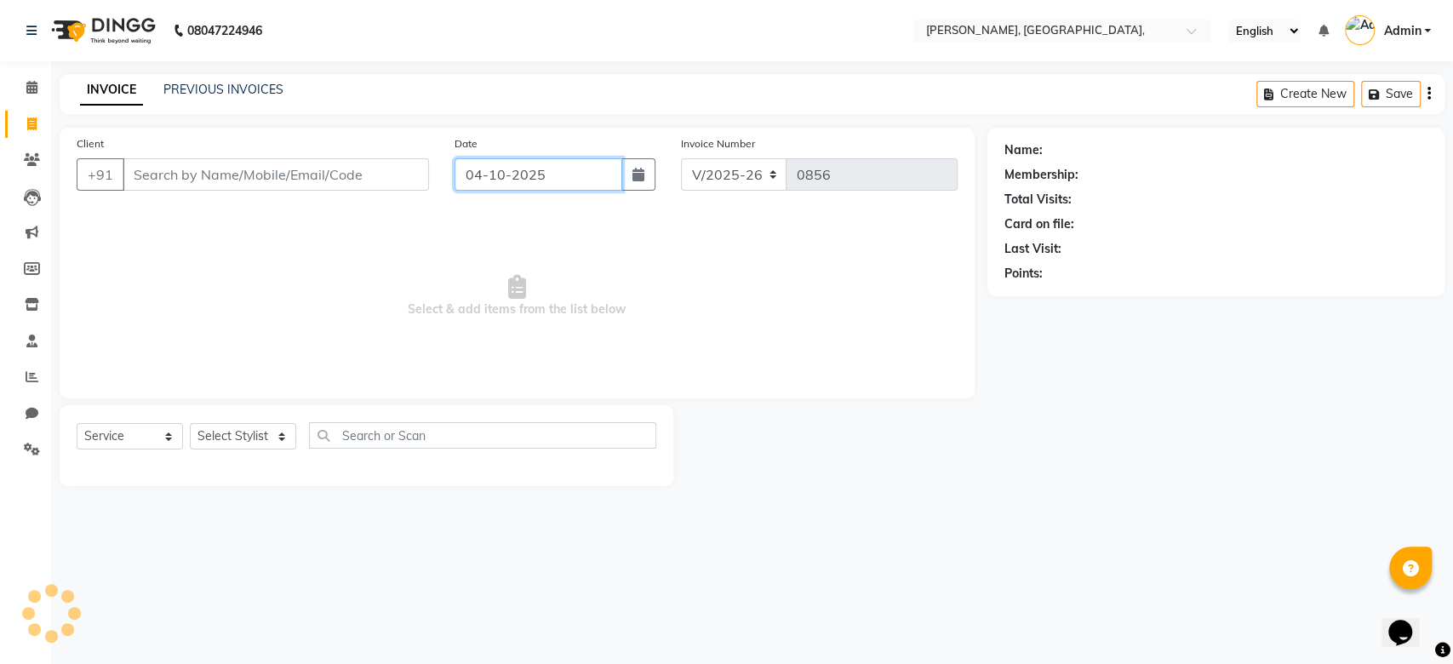
click at [510, 172] on input "04-10-2025" at bounding box center [538, 174] width 168 height 32
select select "10"
select select "2025"
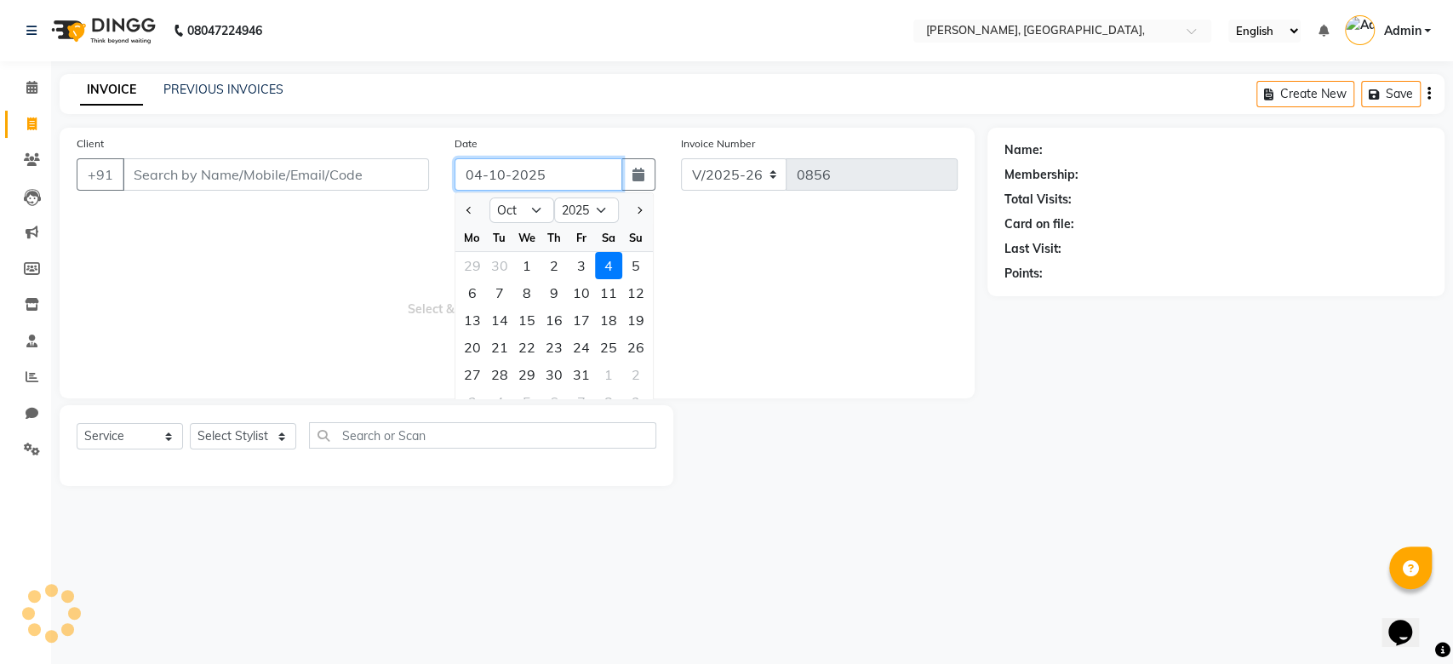
click at [510, 172] on input "04-10-2025" at bounding box center [538, 174] width 168 height 32
click at [466, 209] on span "Previous month" at bounding box center [469, 210] width 7 height 7
select select "9"
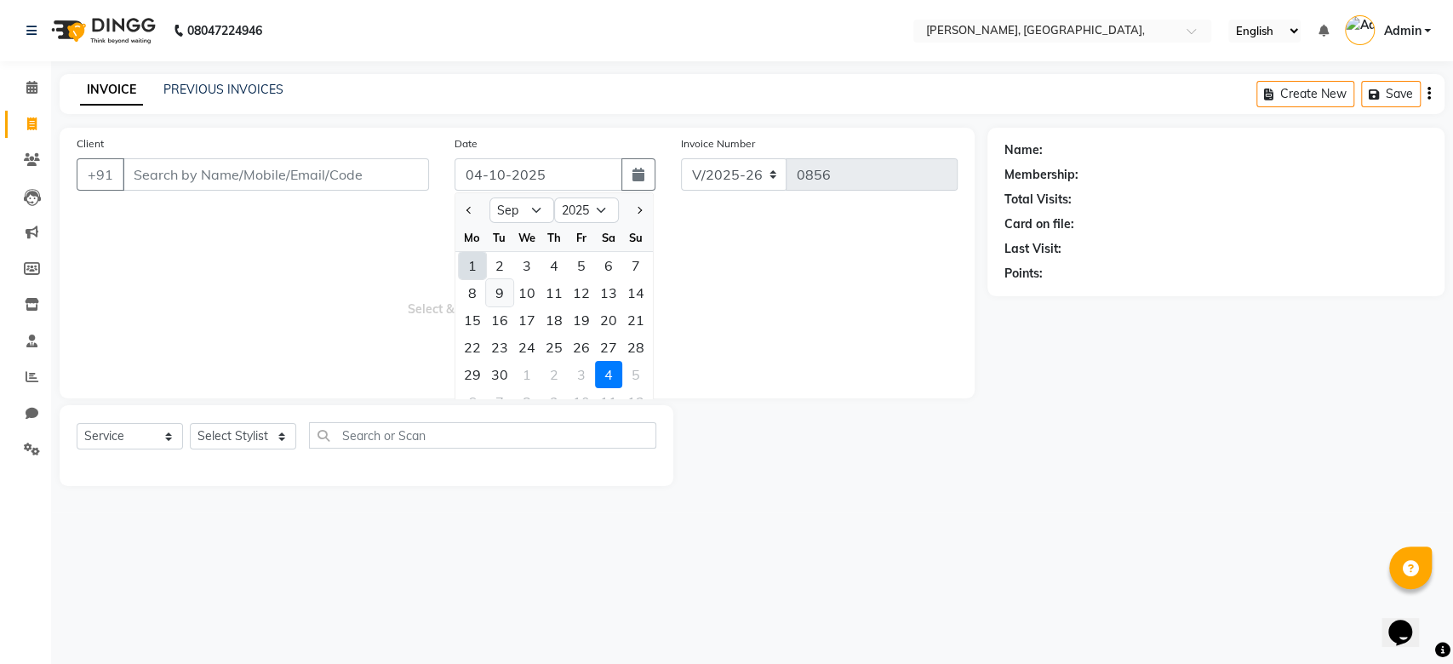
click at [486, 293] on div "9" at bounding box center [499, 292] width 27 height 27
type input "09-09-2025"
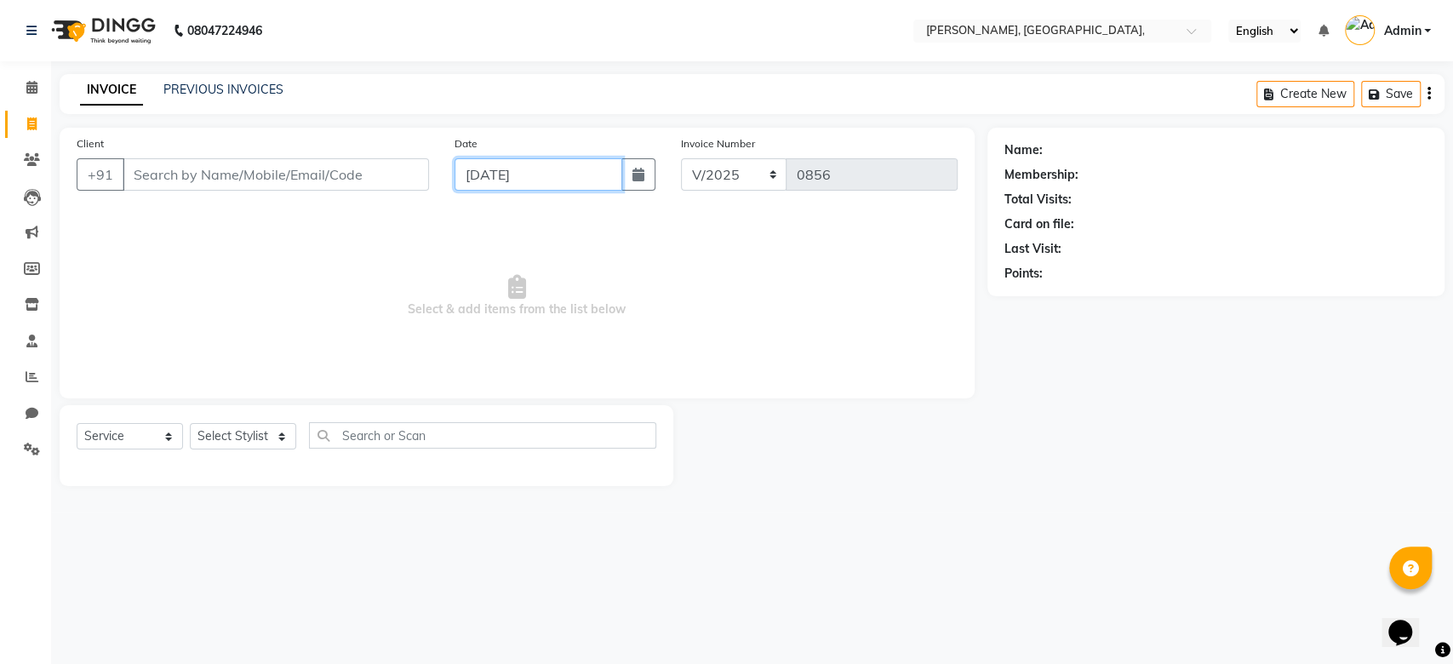
click at [503, 173] on input "09-09-2025" at bounding box center [538, 174] width 168 height 32
select select "9"
select select "2025"
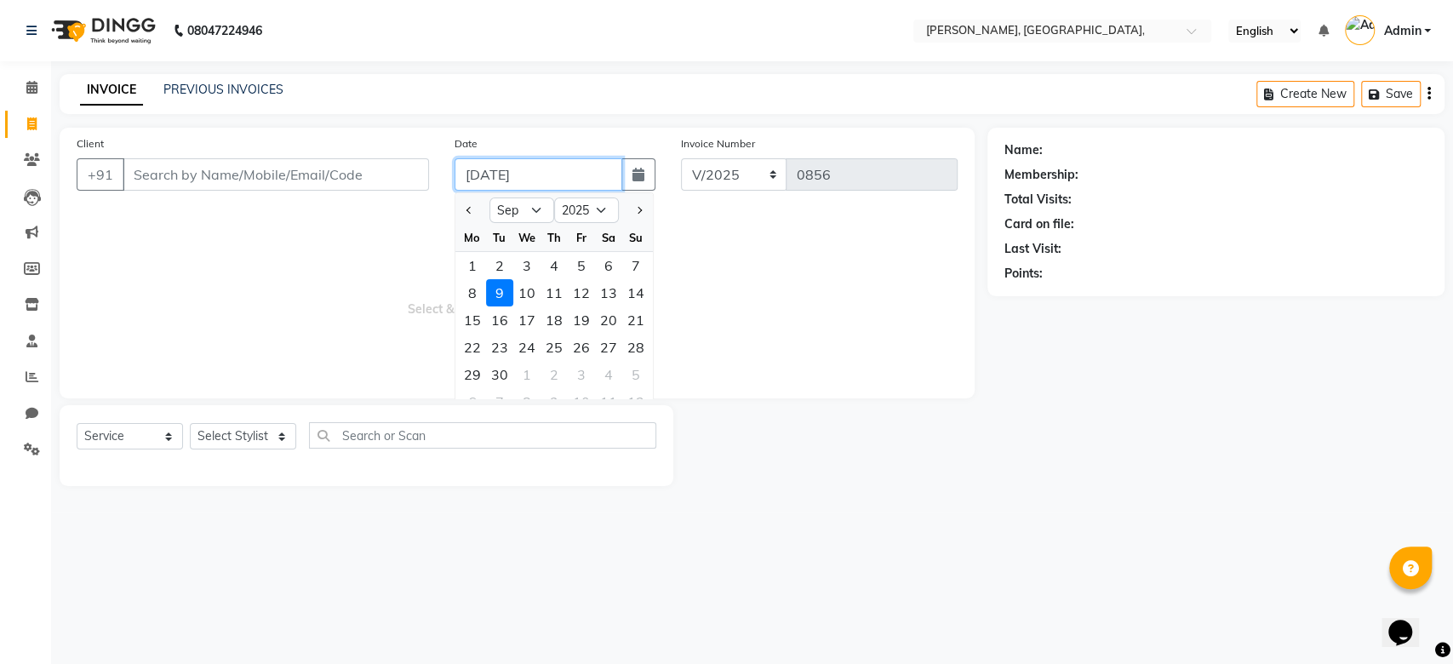
click at [503, 173] on input "09-09-2025" at bounding box center [538, 174] width 168 height 32
paste input "09-09-2025"
type input "09-09-2025"
click at [262, 180] on input "Client" at bounding box center [276, 174] width 306 height 32
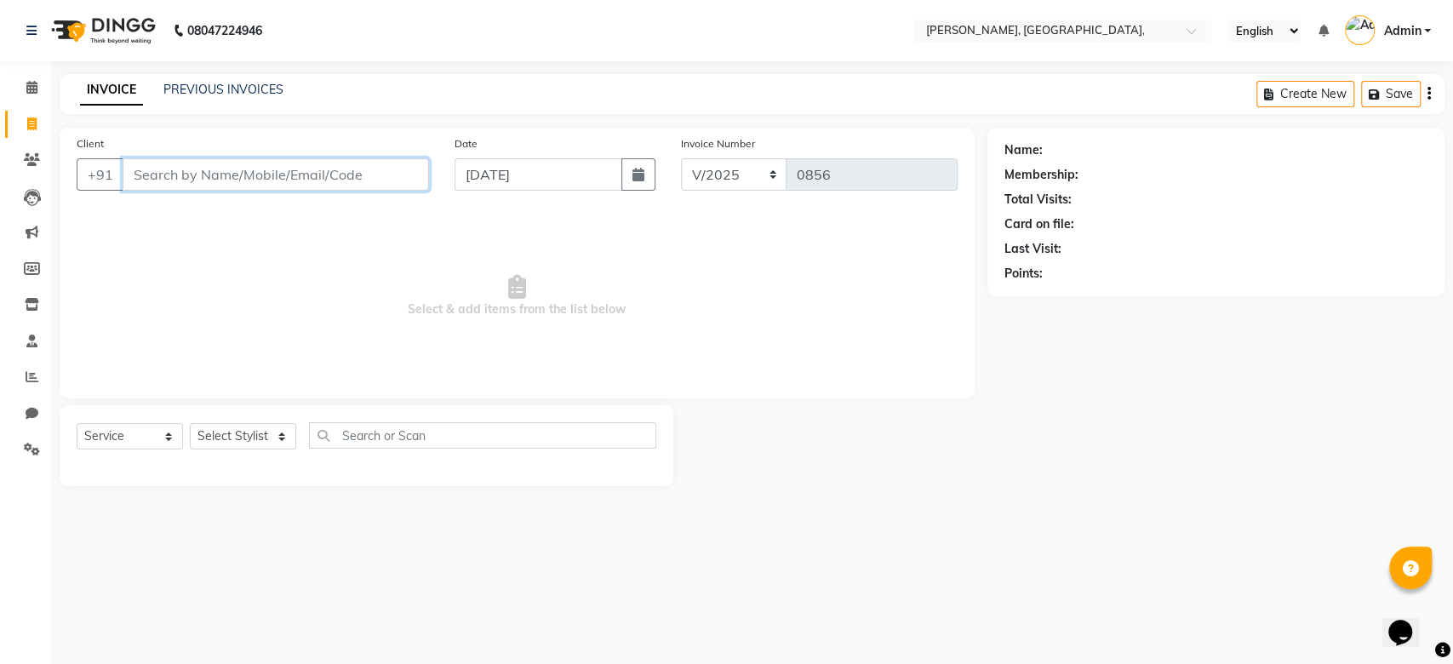
click at [262, 180] on input "Client" at bounding box center [276, 174] width 306 height 32
paste input "09-09-2025"
type input "09-09-2025 1"
click at [390, 174] on span "Add Client" at bounding box center [385, 174] width 67 height 17
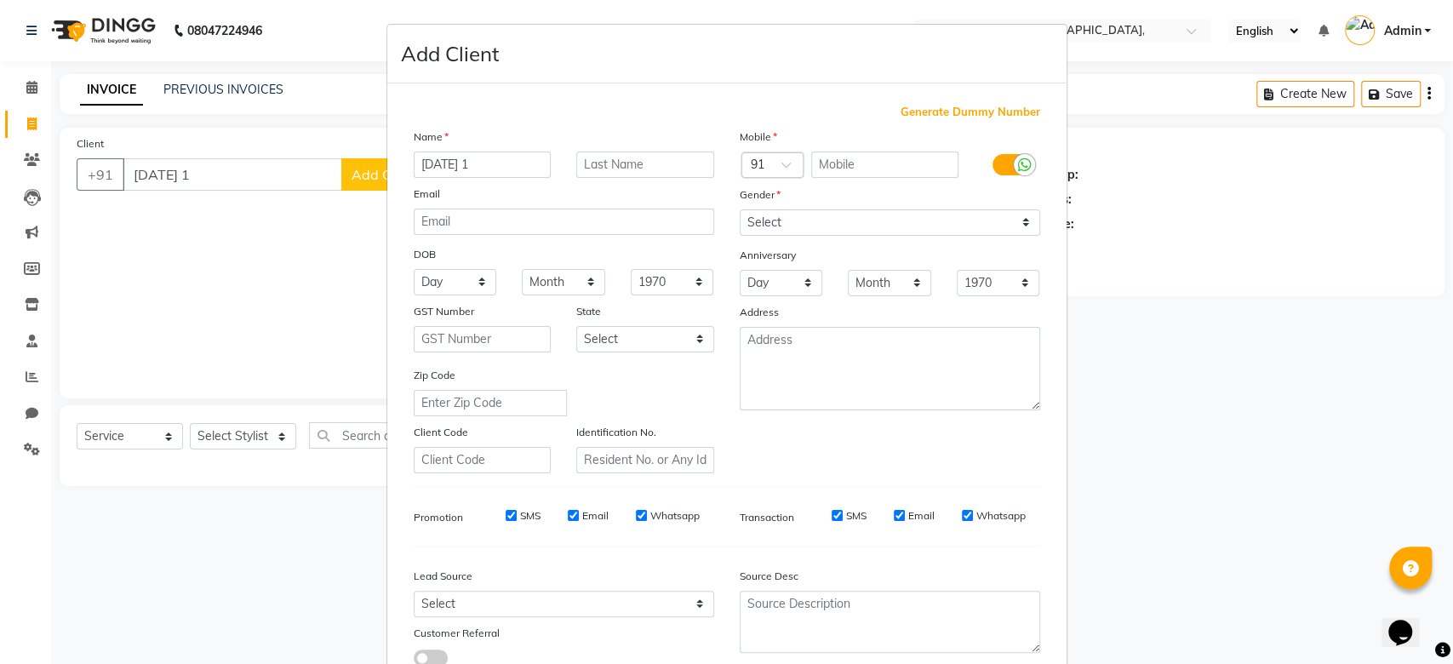
drag, startPoint x: 962, startPoint y: 100, endPoint x: 962, endPoint y: 117, distance: 16.2
click at [962, 117] on div "Generate Dummy Number Name 09-09-2025 1 Email DOB Day 01 02 03 04 05 06 07 08 0…" at bounding box center [726, 388] width 679 height 610
click at [962, 117] on span "Generate Dummy Number" at bounding box center [970, 112] width 140 height 17
type input "1223300001093"
checkbox input "false"
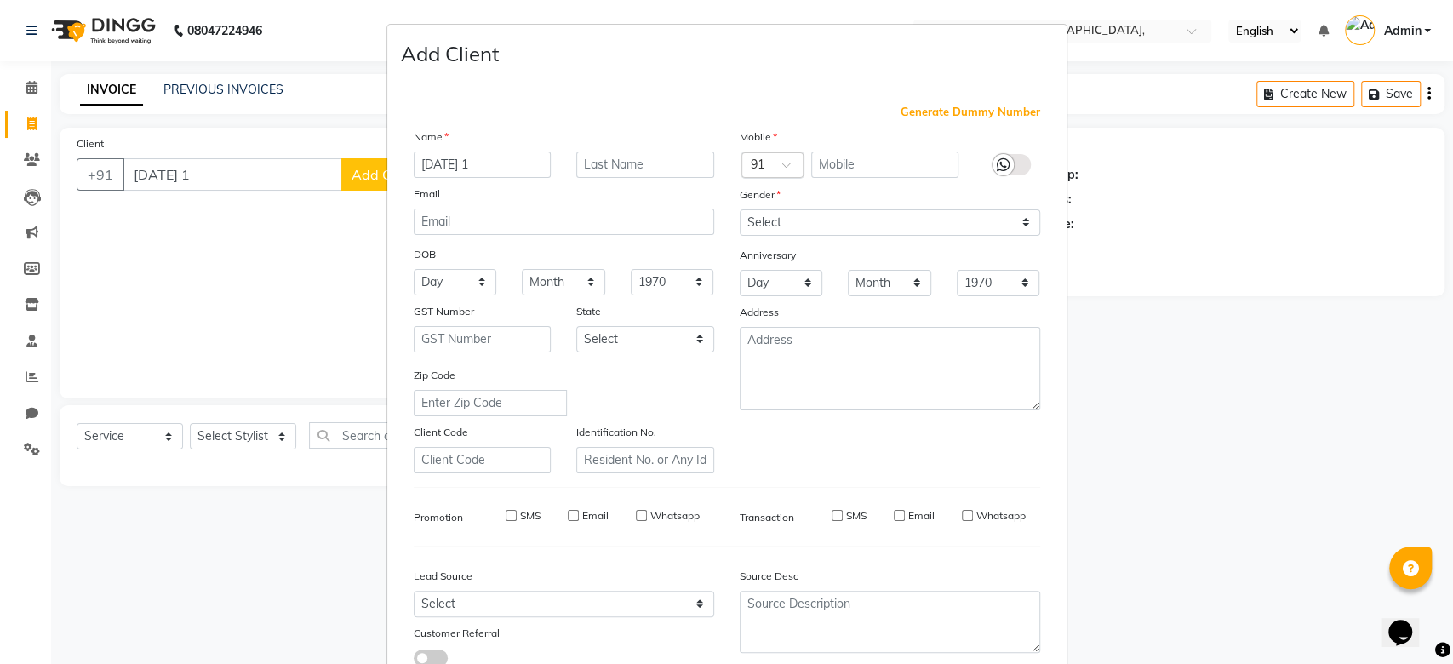
checkbox input "false"
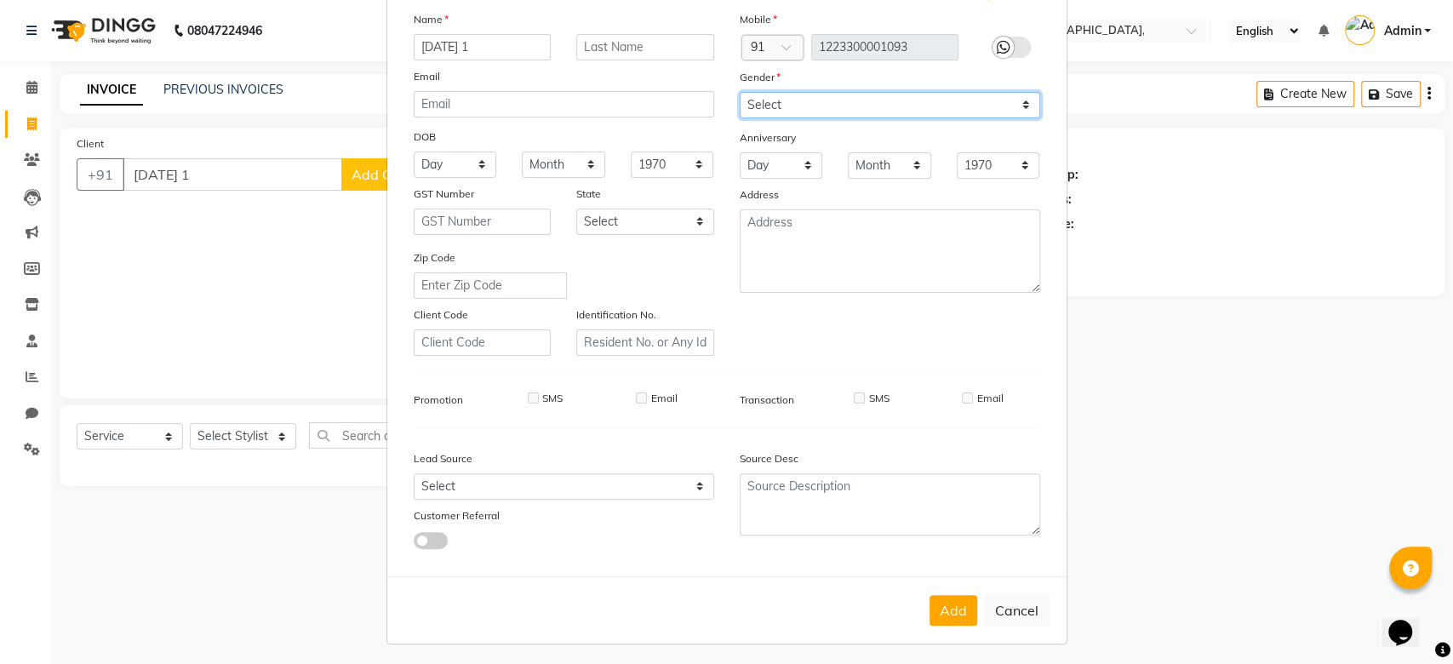
click at [906, 106] on select "Select Male Female Other Prefer Not To Say" at bounding box center [890, 105] width 300 height 26
select select "prefer_not_to_say"
click at [957, 616] on button "Add" at bounding box center [953, 610] width 48 height 31
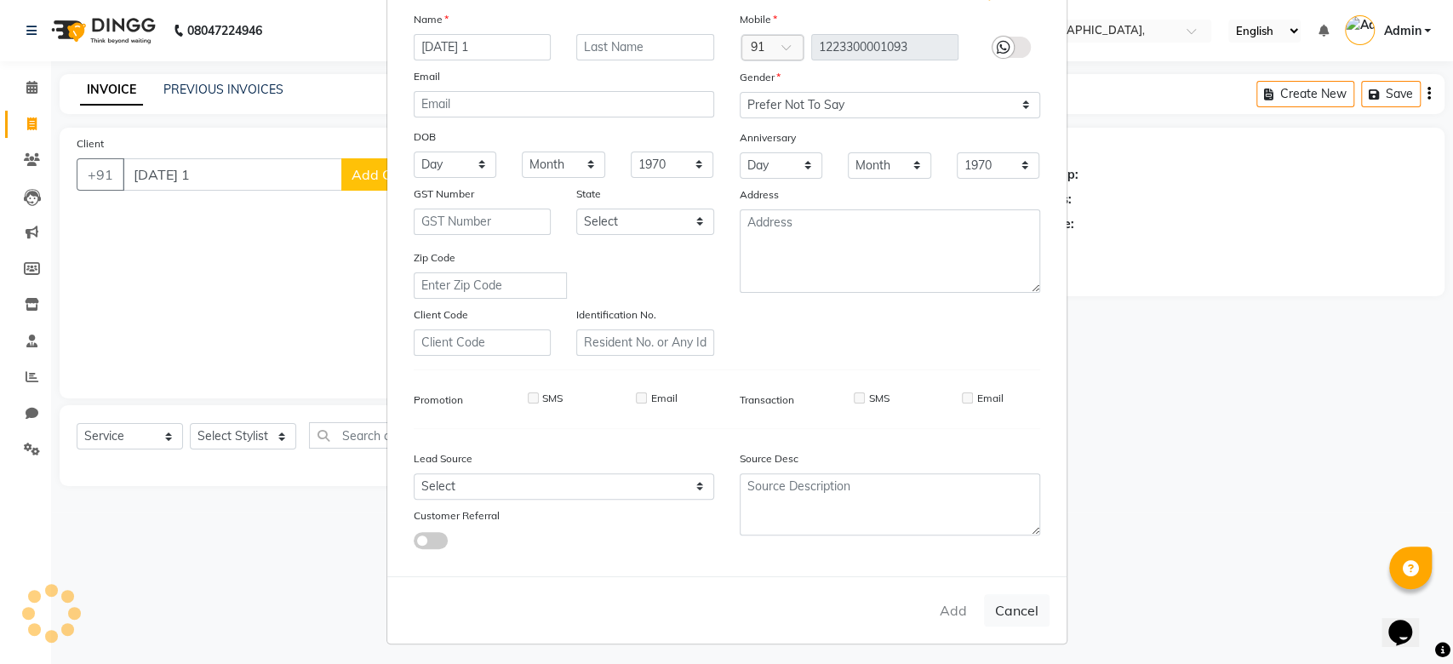
type input "1223300001093"
select select
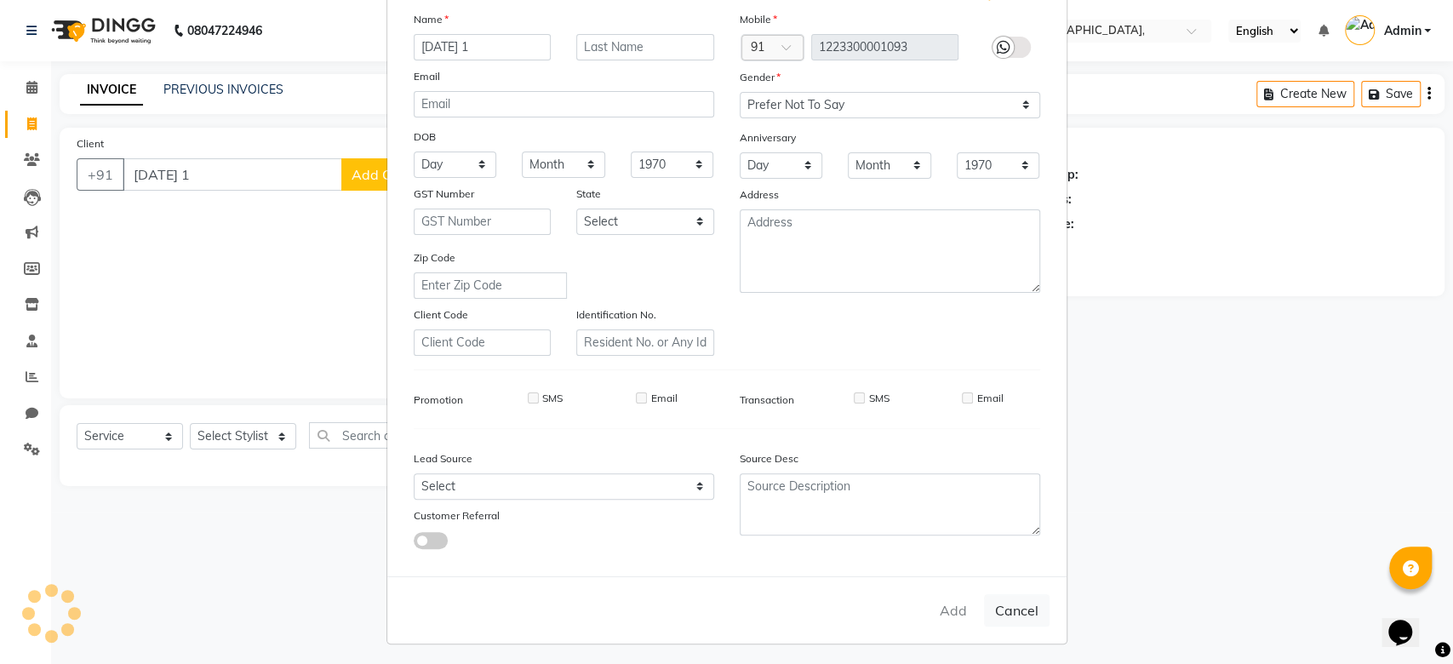
select select
checkbox input "false"
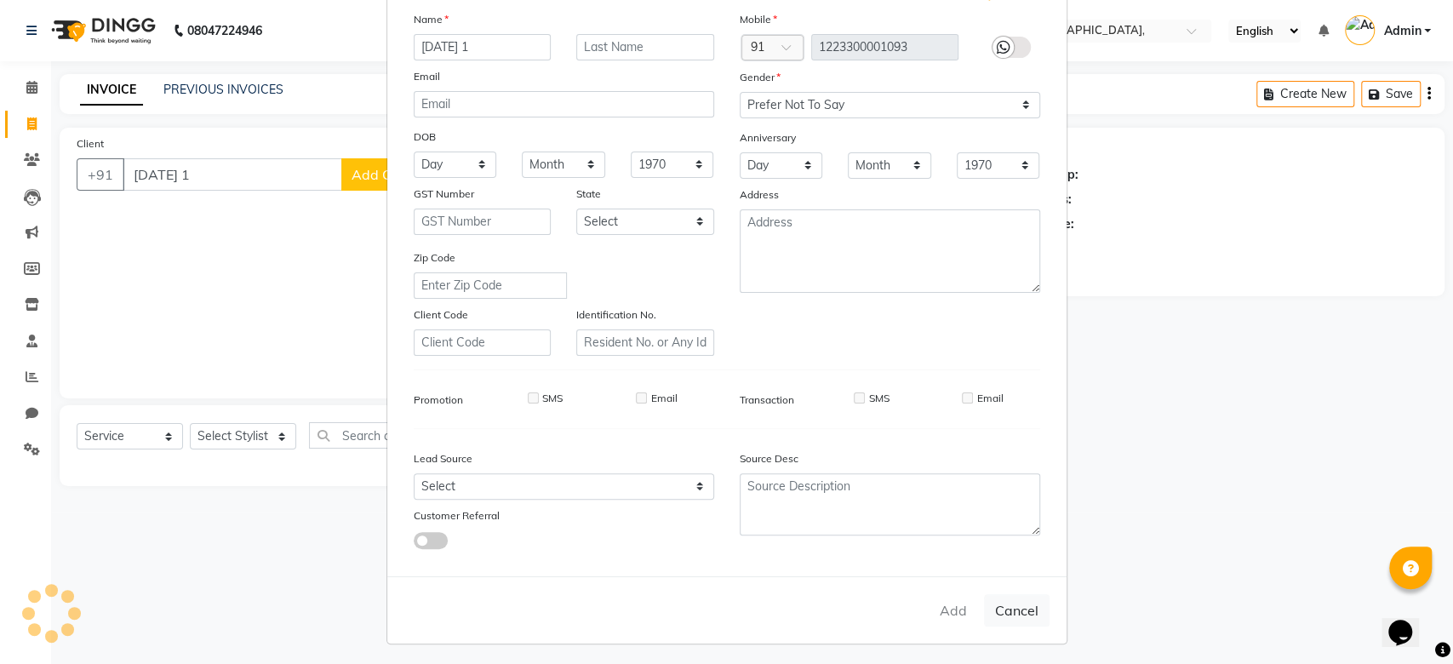
checkbox input "false"
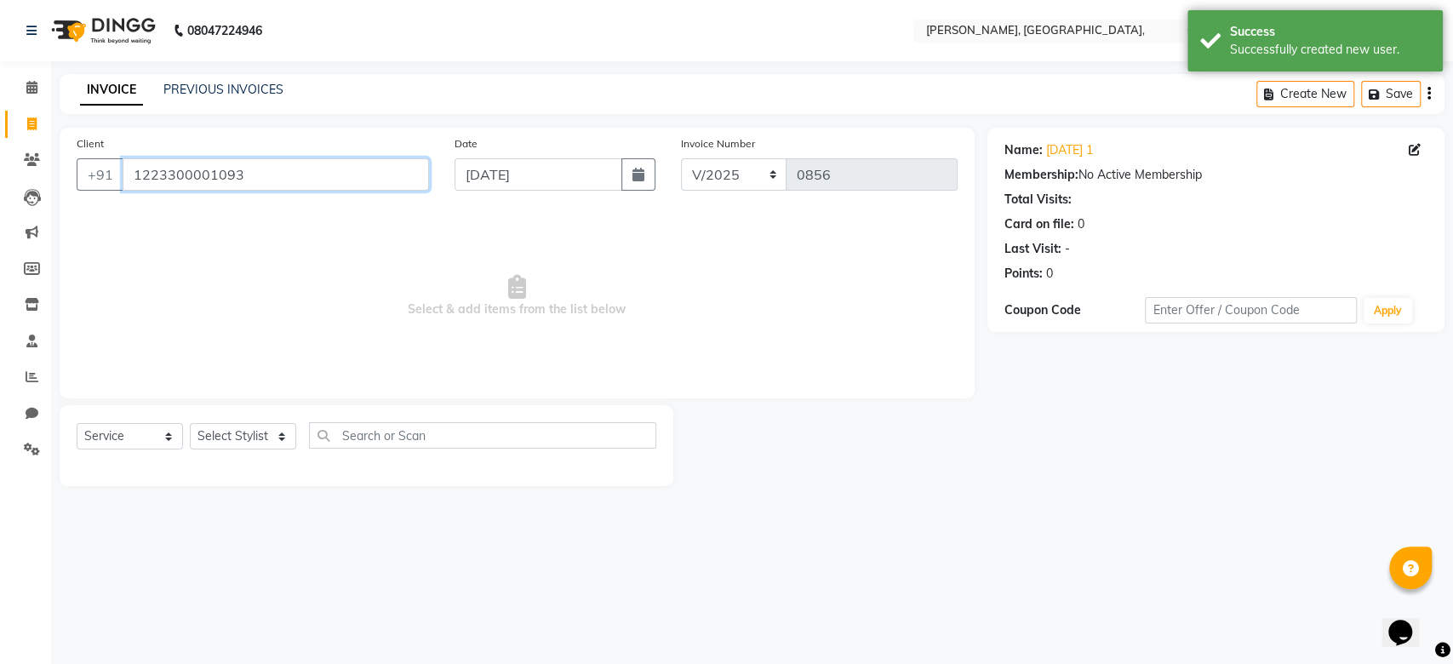
click at [218, 186] on input "1223300001093" at bounding box center [276, 174] width 306 height 32
paste input "09-09-2025"
type input "09-09-2025 2"
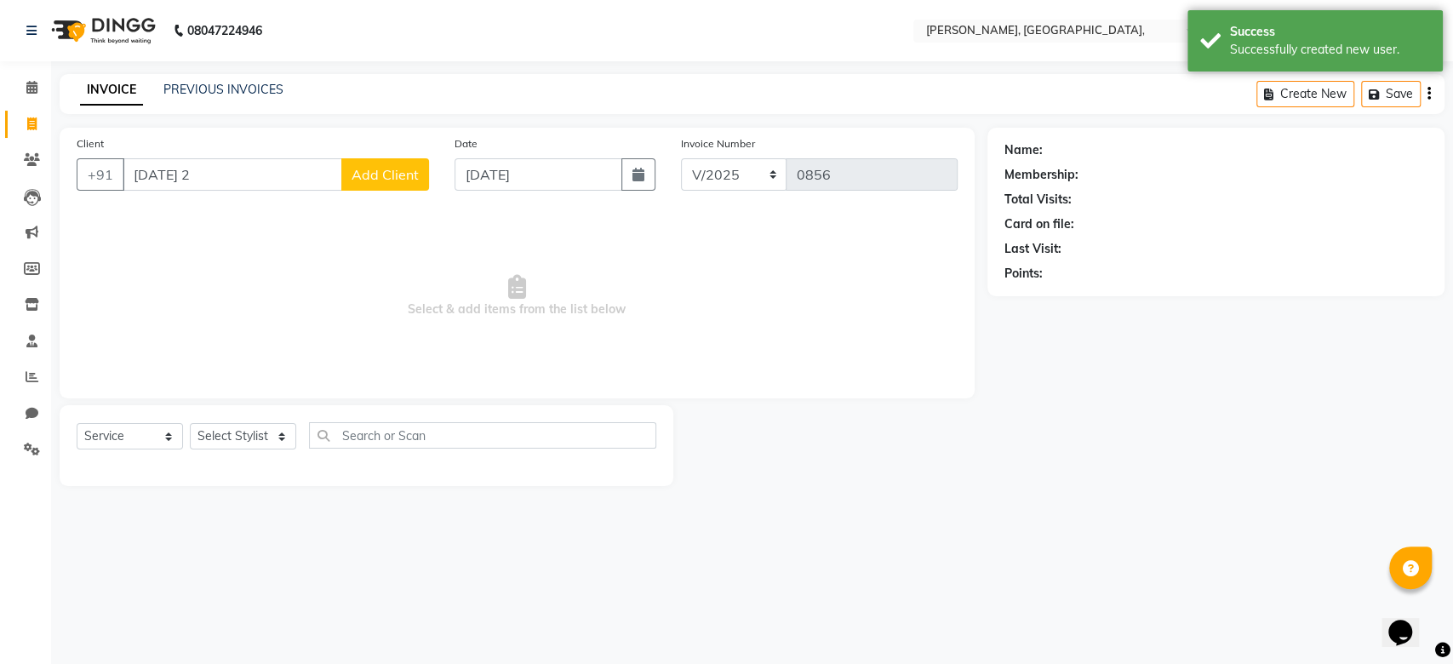
click at [361, 173] on span "Add Client" at bounding box center [385, 174] width 67 height 17
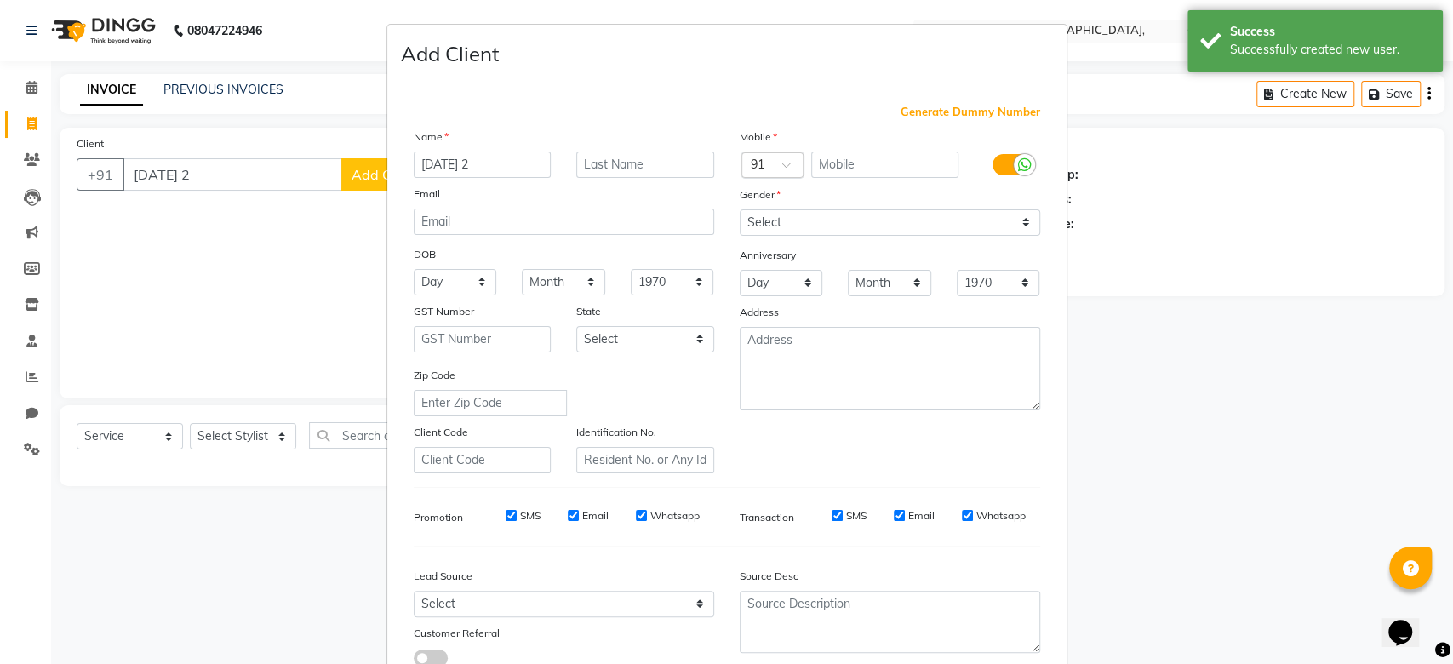
click at [973, 111] on span "Generate Dummy Number" at bounding box center [970, 112] width 140 height 17
type input "1223300001094"
checkbox input "false"
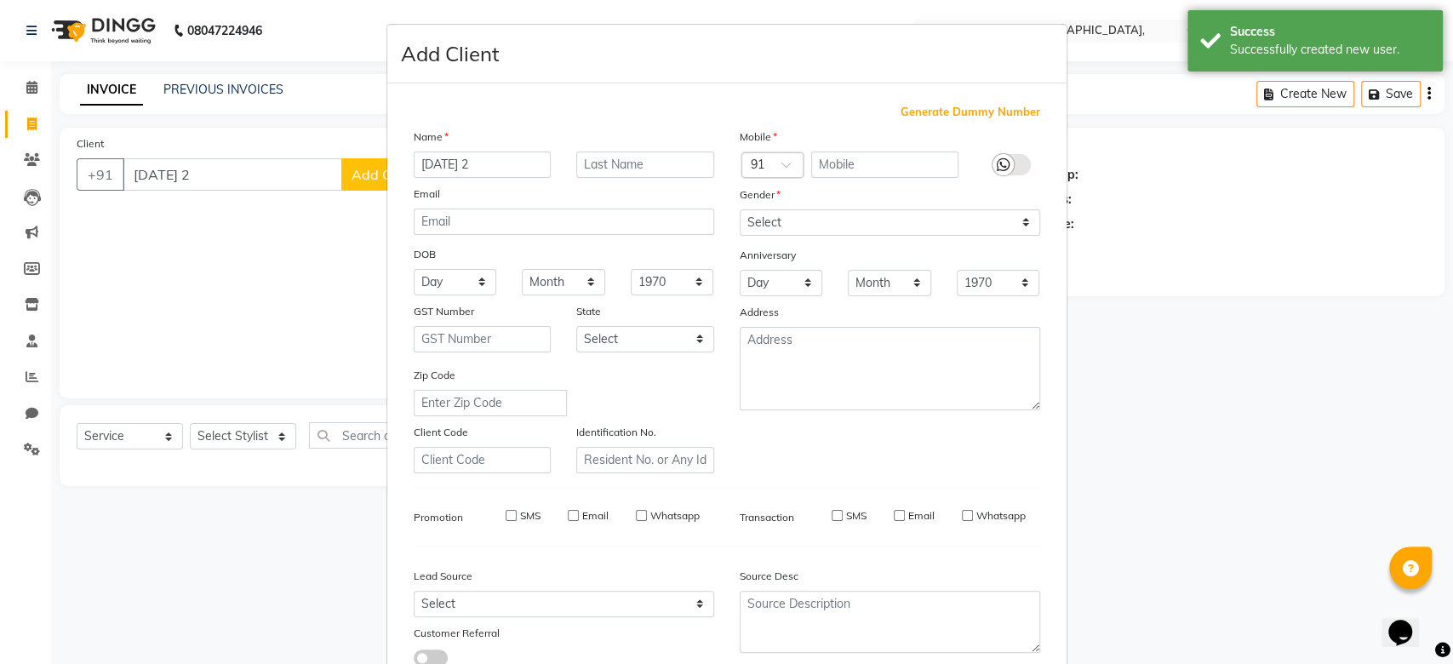
checkbox input "false"
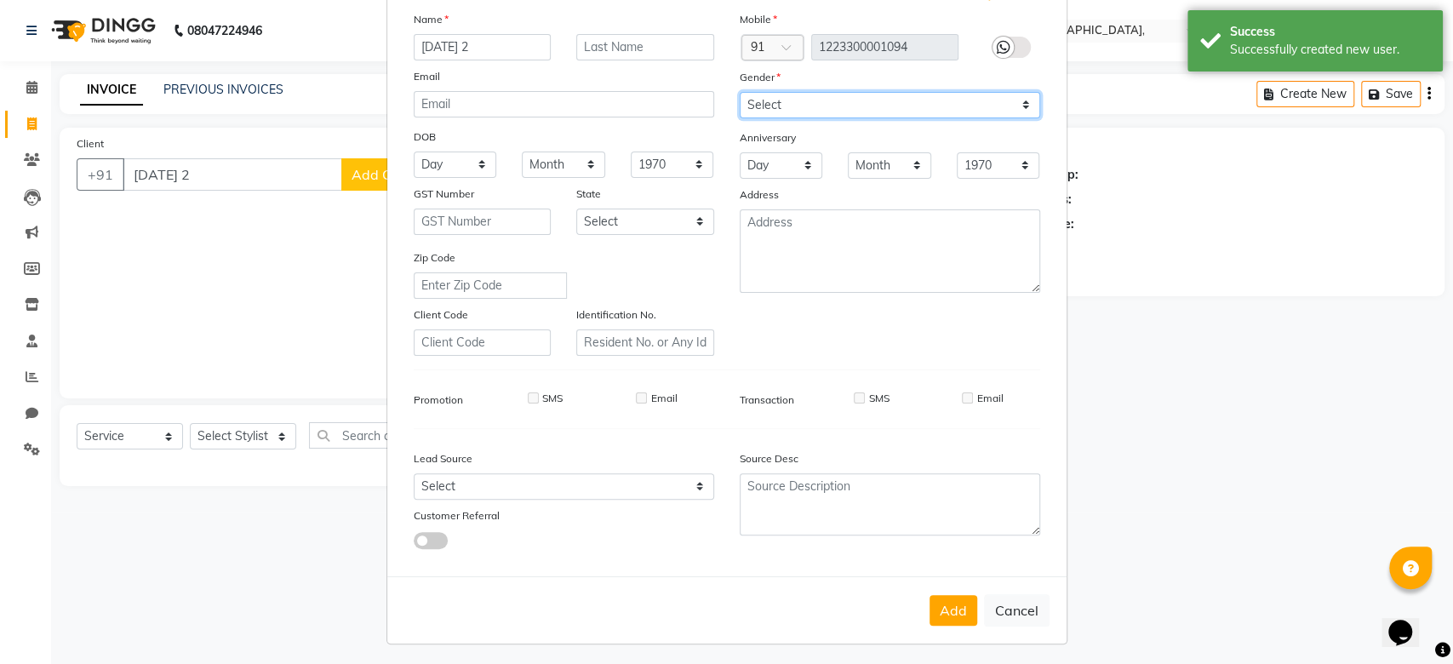
click at [854, 103] on select "Select Male Female Other Prefer Not To Say" at bounding box center [890, 105] width 300 height 26
select select "prefer_not_to_say"
click at [740, 92] on select "Select Male Female Other Prefer Not To Say" at bounding box center [890, 105] width 300 height 26
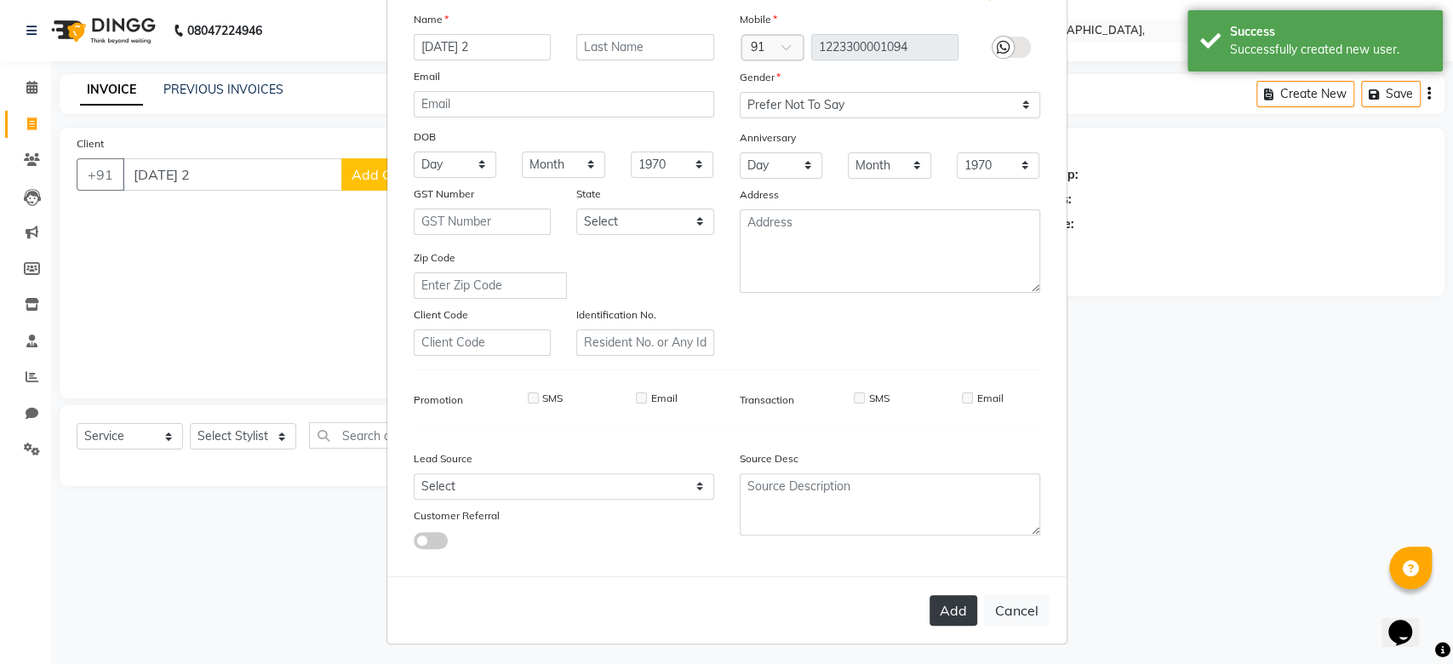
click at [936, 597] on button "Add" at bounding box center [953, 610] width 48 height 31
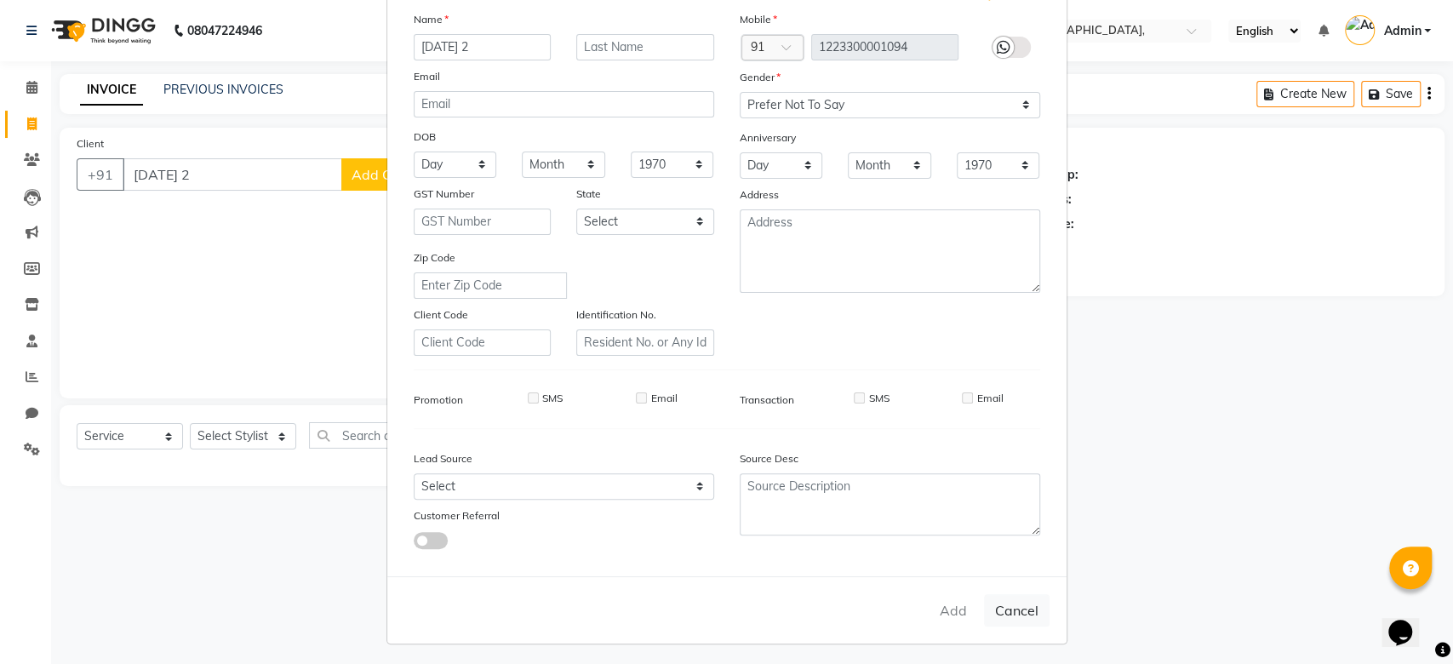
type input "1223300001094"
select select
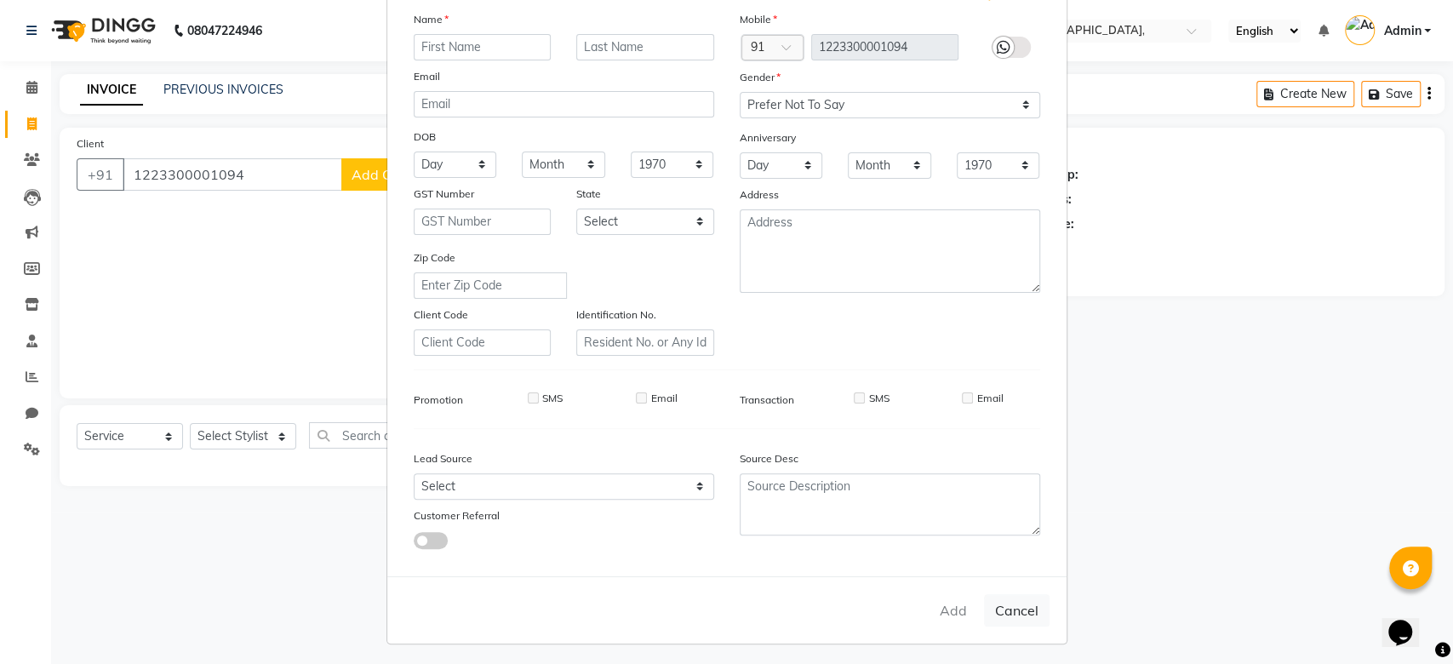
select select
checkbox input "false"
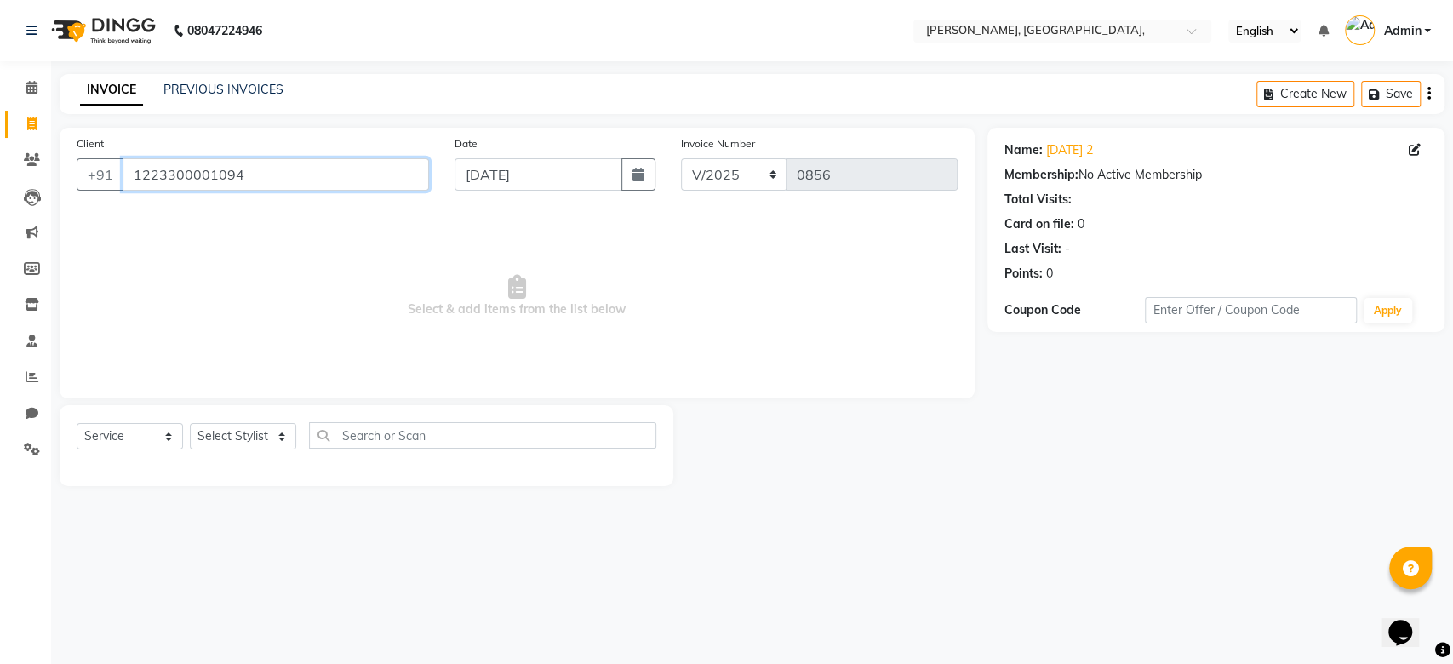
click at [210, 162] on input "1223300001094" at bounding box center [276, 174] width 306 height 32
paste input "09-09-2025"
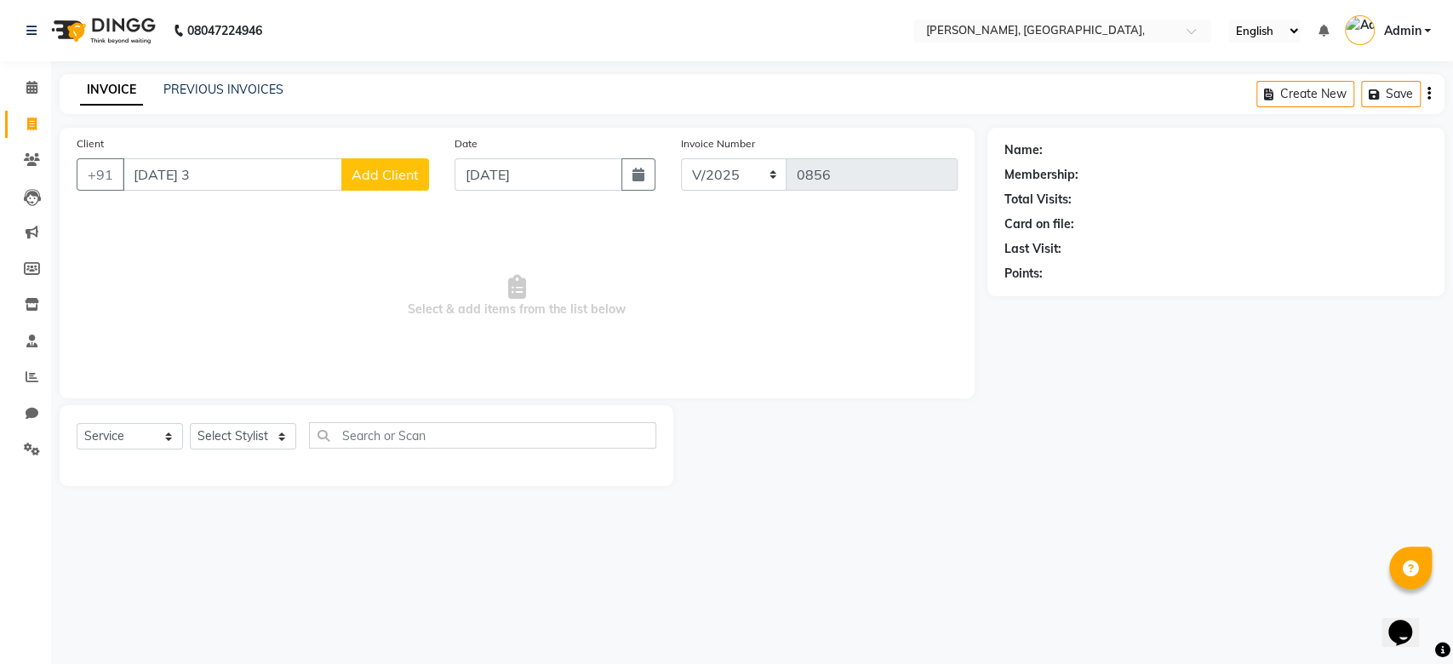
click at [411, 174] on span "Add Client" at bounding box center [385, 174] width 67 height 17
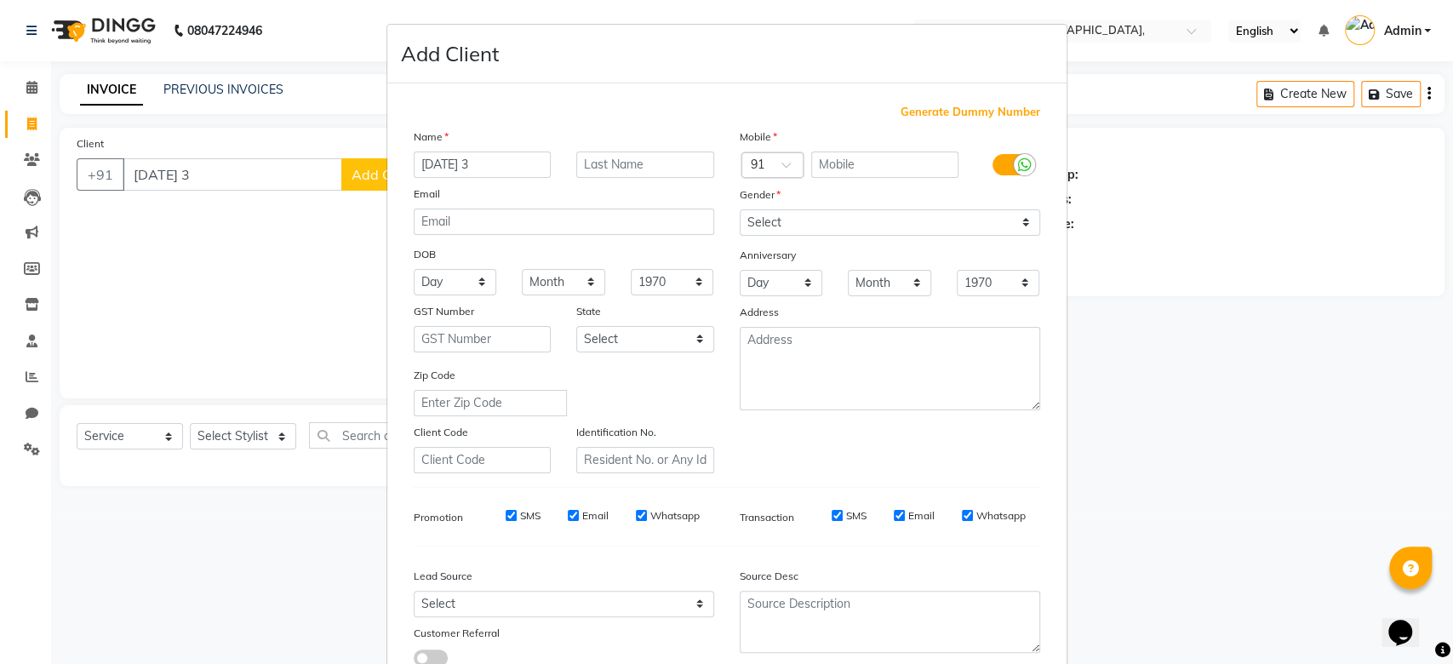
click at [922, 106] on span "Generate Dummy Number" at bounding box center [970, 112] width 140 height 17
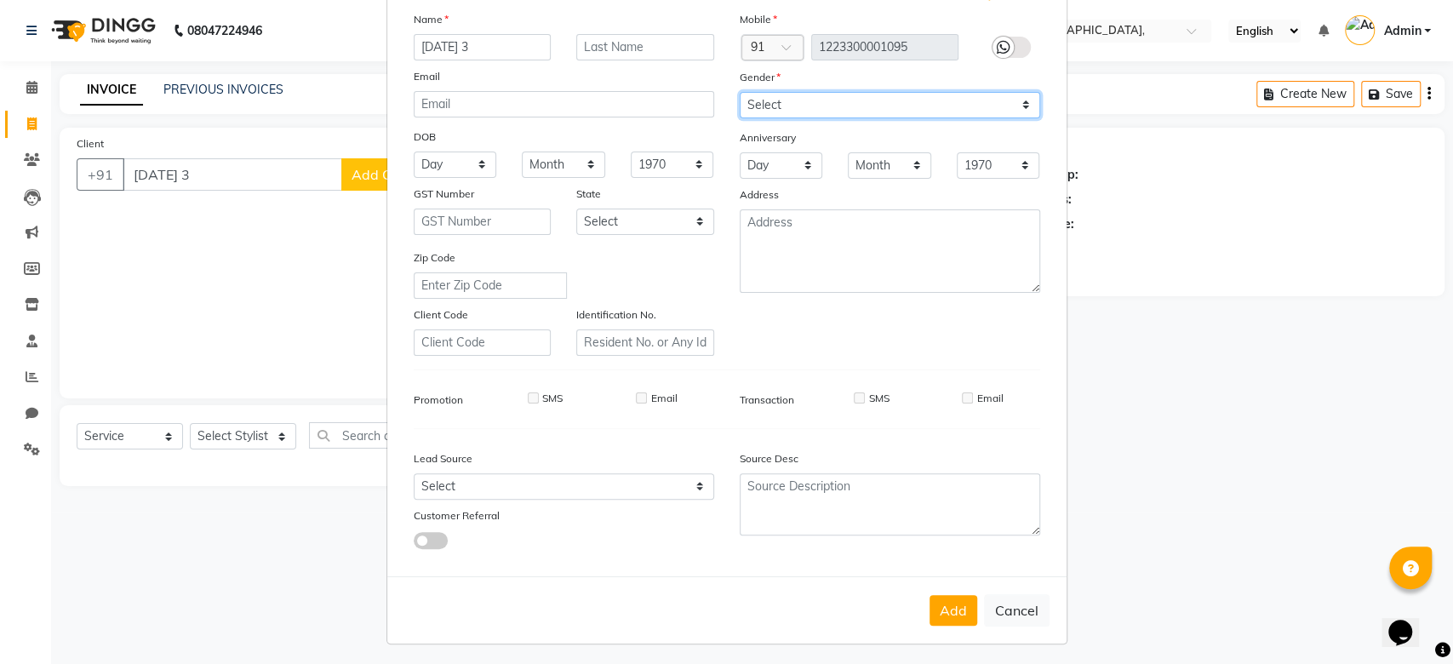
click at [940, 97] on select "Select Male Female Other Prefer Not To Say" at bounding box center [890, 105] width 300 height 26
click at [936, 612] on button "Add" at bounding box center [953, 610] width 48 height 31
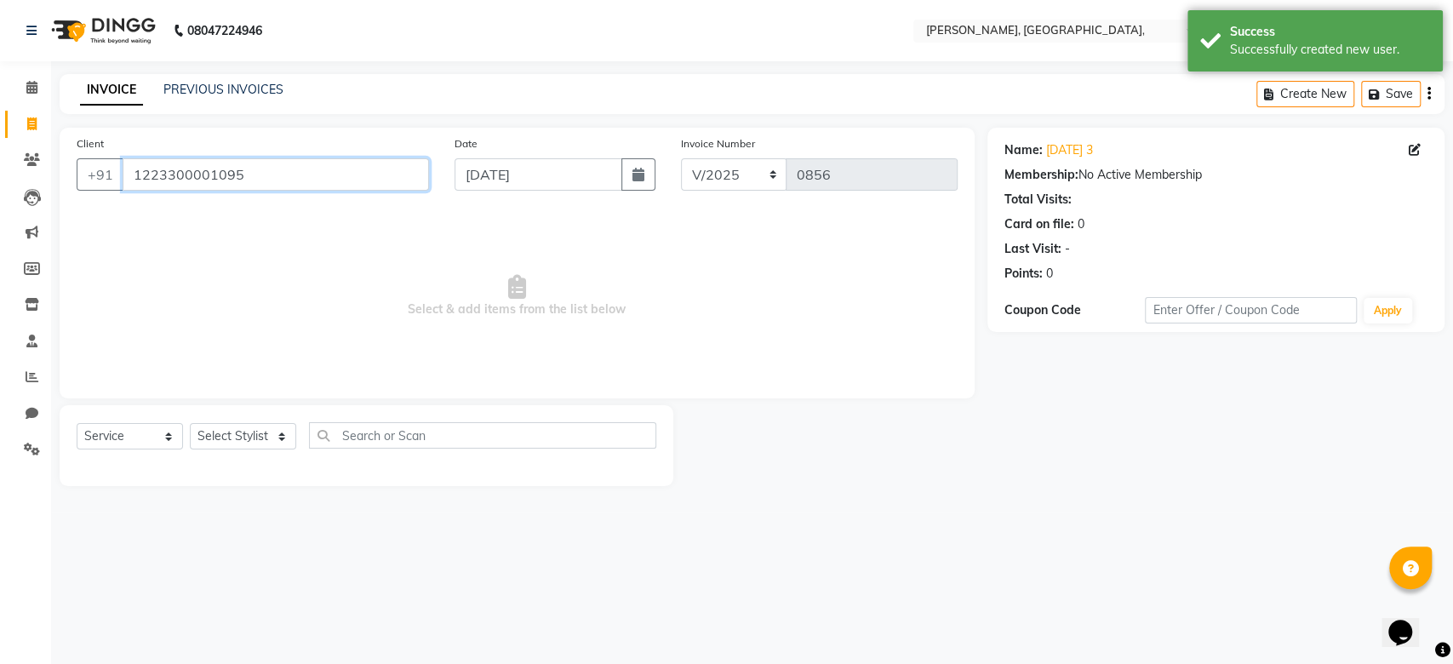
click at [211, 162] on input "1223300001095" at bounding box center [276, 174] width 306 height 32
paste input "09-09-202"
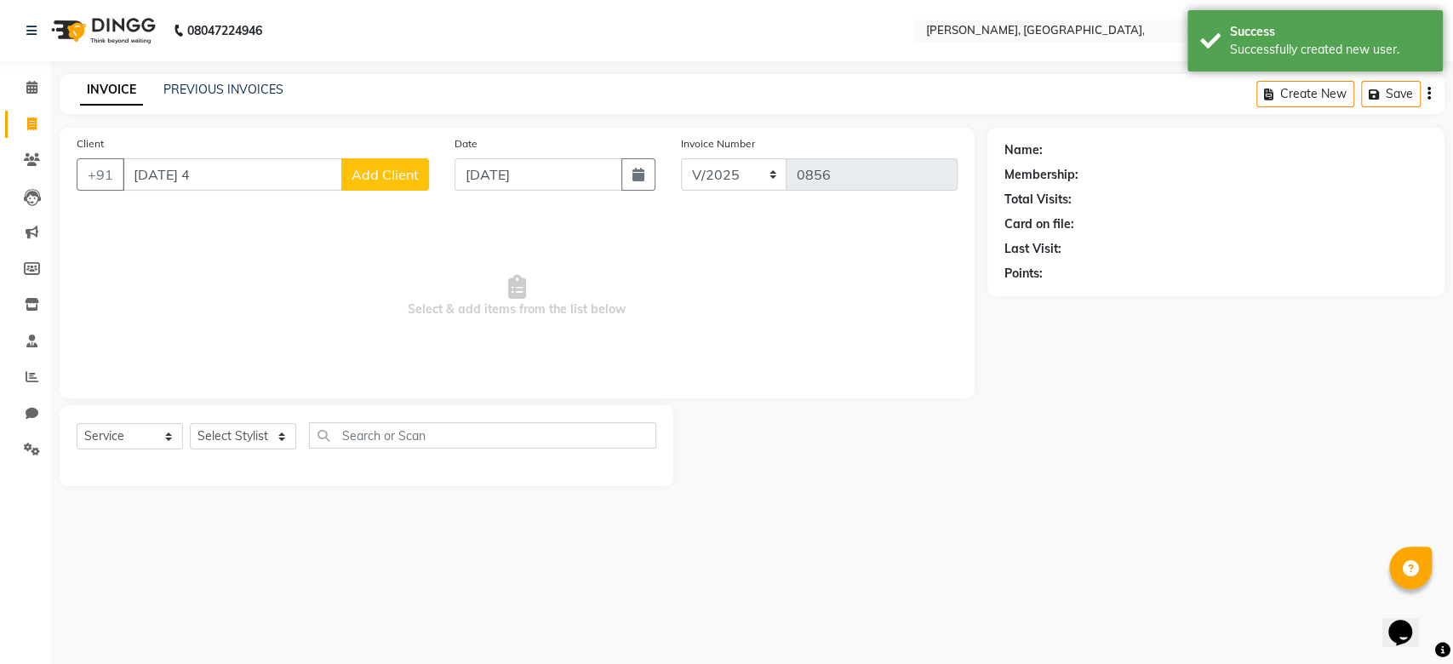
click at [395, 191] on div "Client +91 09-09-2025 4 Add Client" at bounding box center [253, 169] width 378 height 70
click at [409, 163] on button "Add Client" at bounding box center [385, 174] width 88 height 32
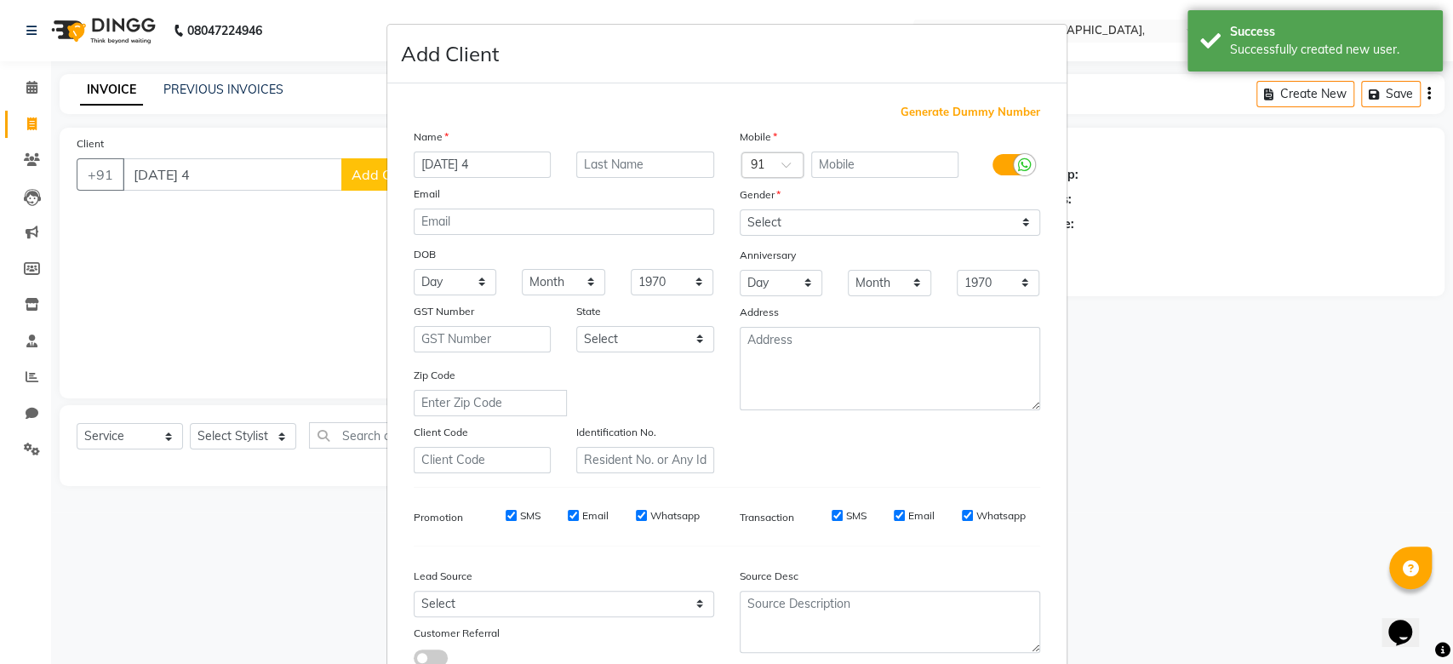
click at [910, 113] on span "Generate Dummy Number" at bounding box center [970, 112] width 140 height 17
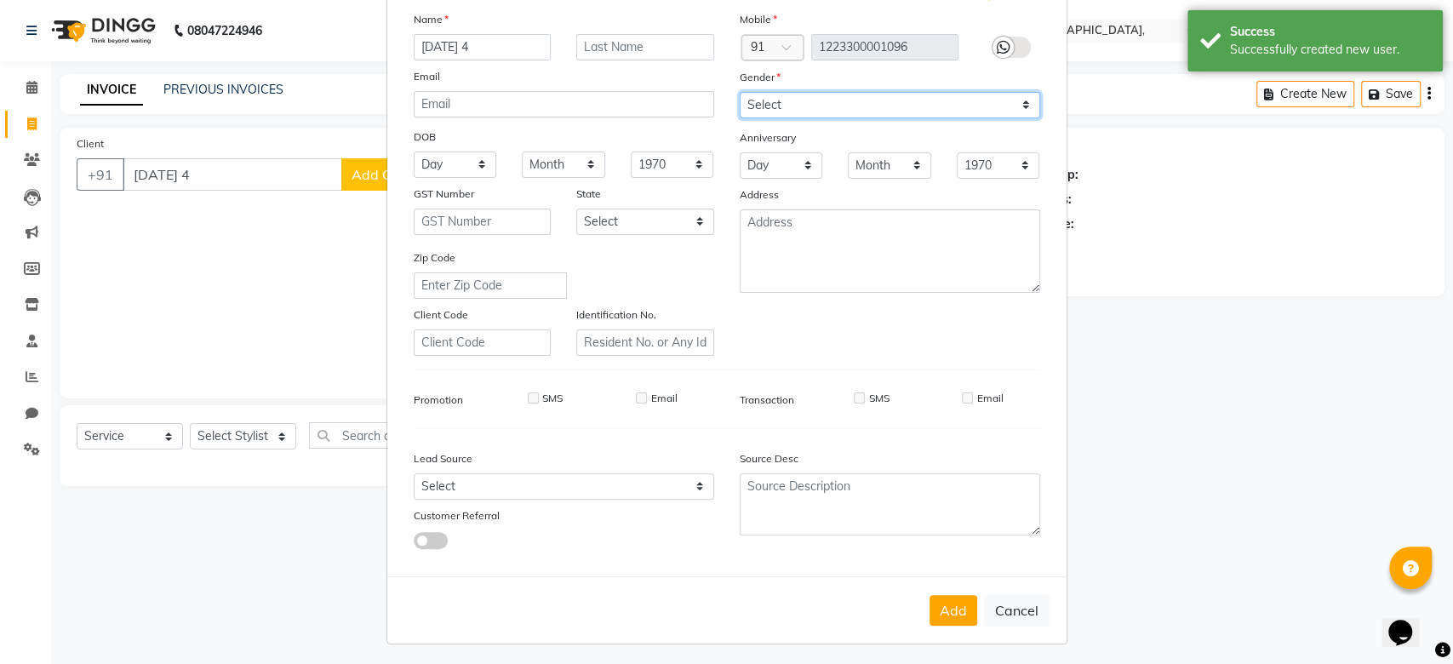
click at [863, 93] on select "Select Male Female Other Prefer Not To Say" at bounding box center [890, 105] width 300 height 26
drag, startPoint x: 941, startPoint y: 587, endPoint x: 941, endPoint y: 601, distance: 13.6
click at [941, 601] on div "Add Cancel" at bounding box center [726, 609] width 679 height 67
click at [941, 601] on button "Add" at bounding box center [953, 610] width 48 height 31
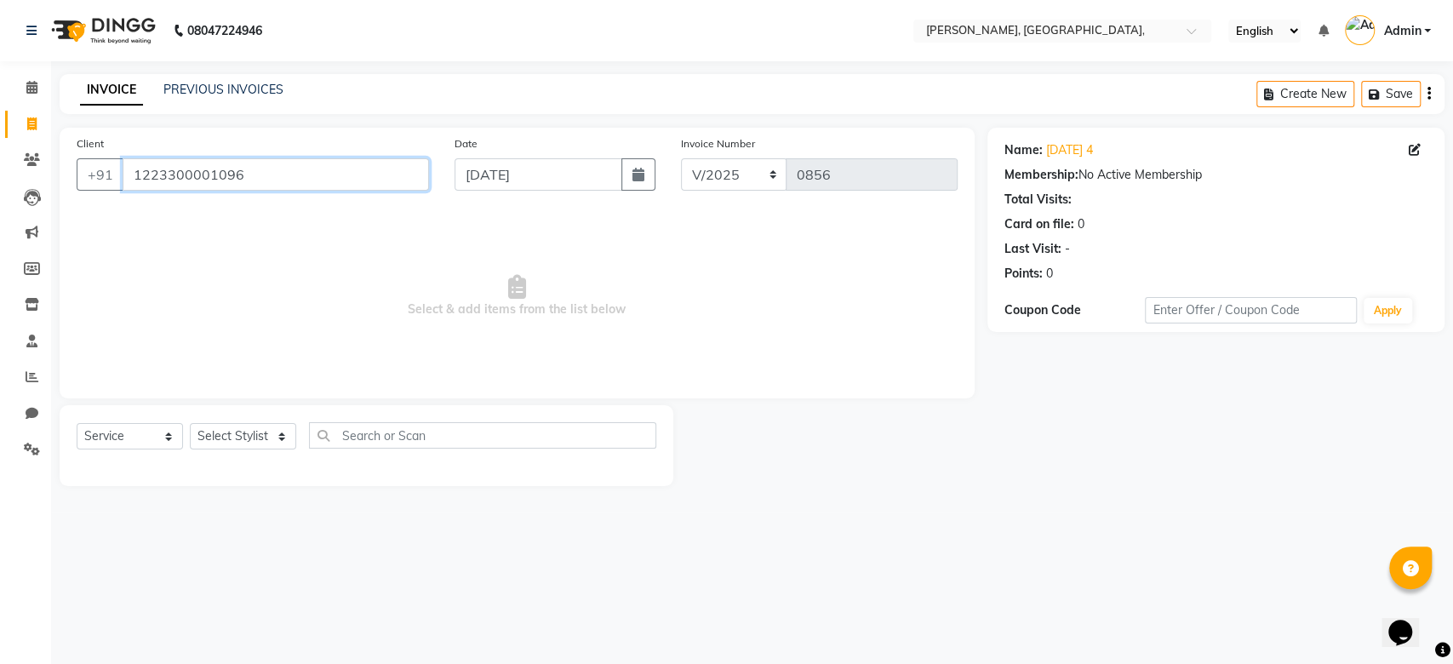
click at [169, 186] on input "1223300001096" at bounding box center [276, 174] width 306 height 32
paste input "09-09-2025"
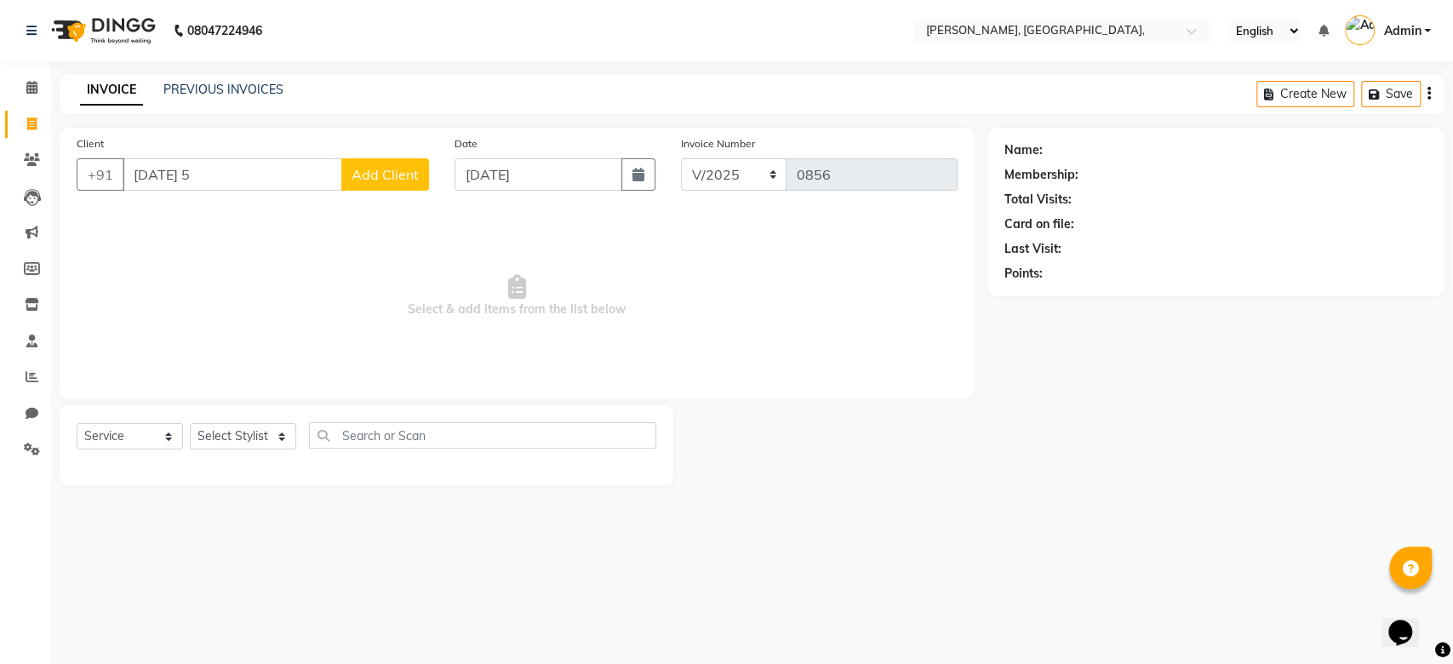
click at [358, 166] on span "Add Client" at bounding box center [385, 174] width 67 height 17
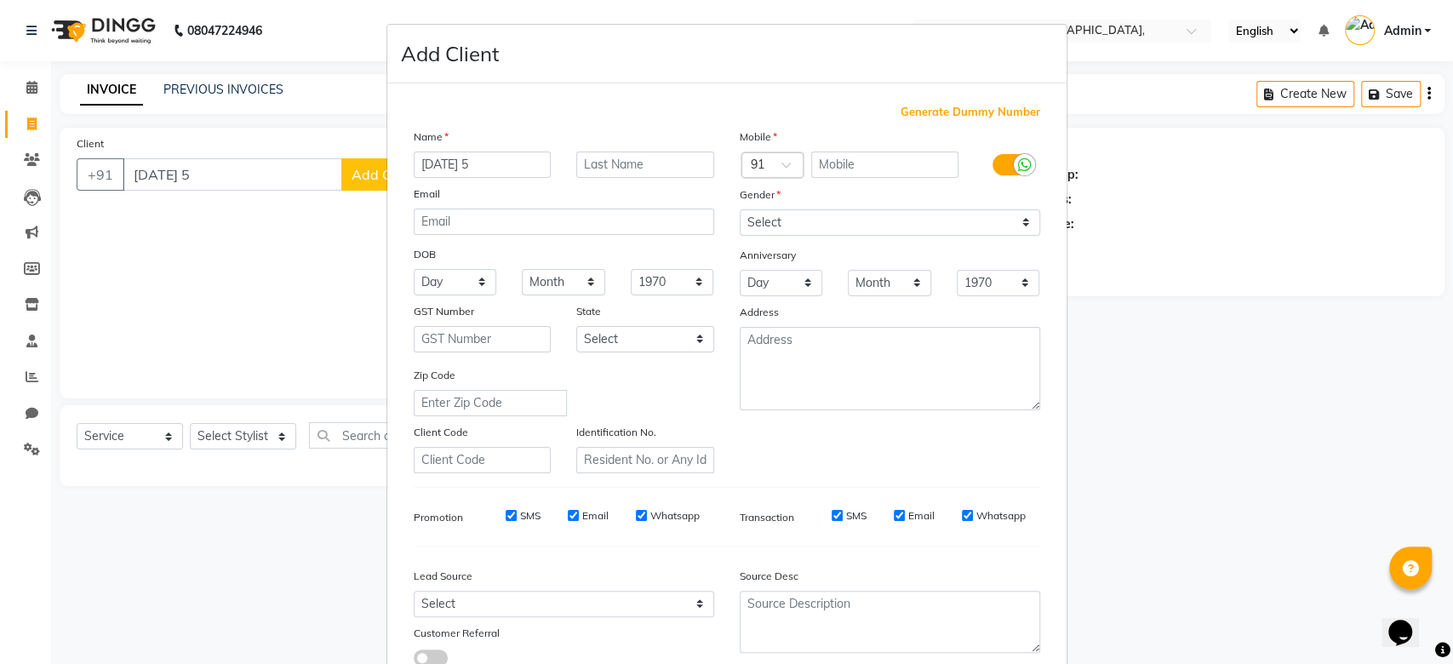
click at [933, 106] on span "Generate Dummy Number" at bounding box center [970, 112] width 140 height 17
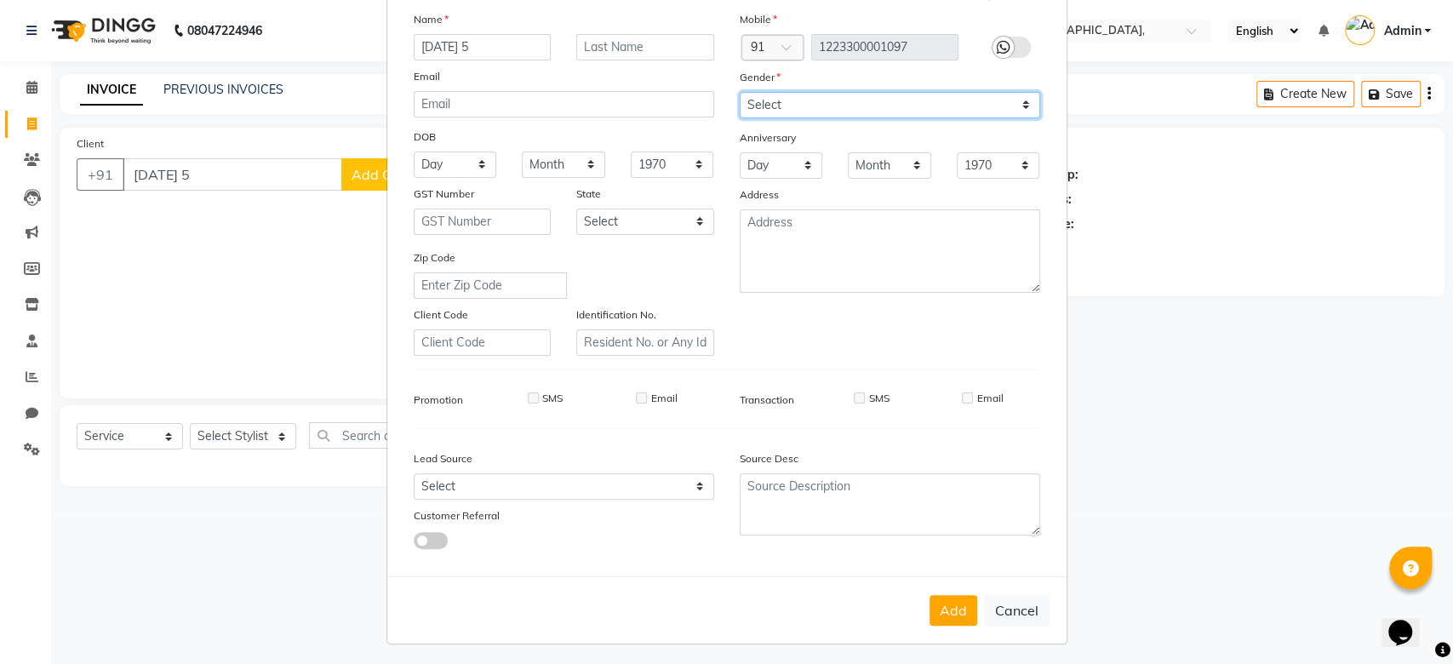
click at [895, 93] on select "Select Male Female Other Prefer Not To Say" at bounding box center [890, 105] width 300 height 26
click at [932, 611] on button "Add" at bounding box center [953, 610] width 48 height 31
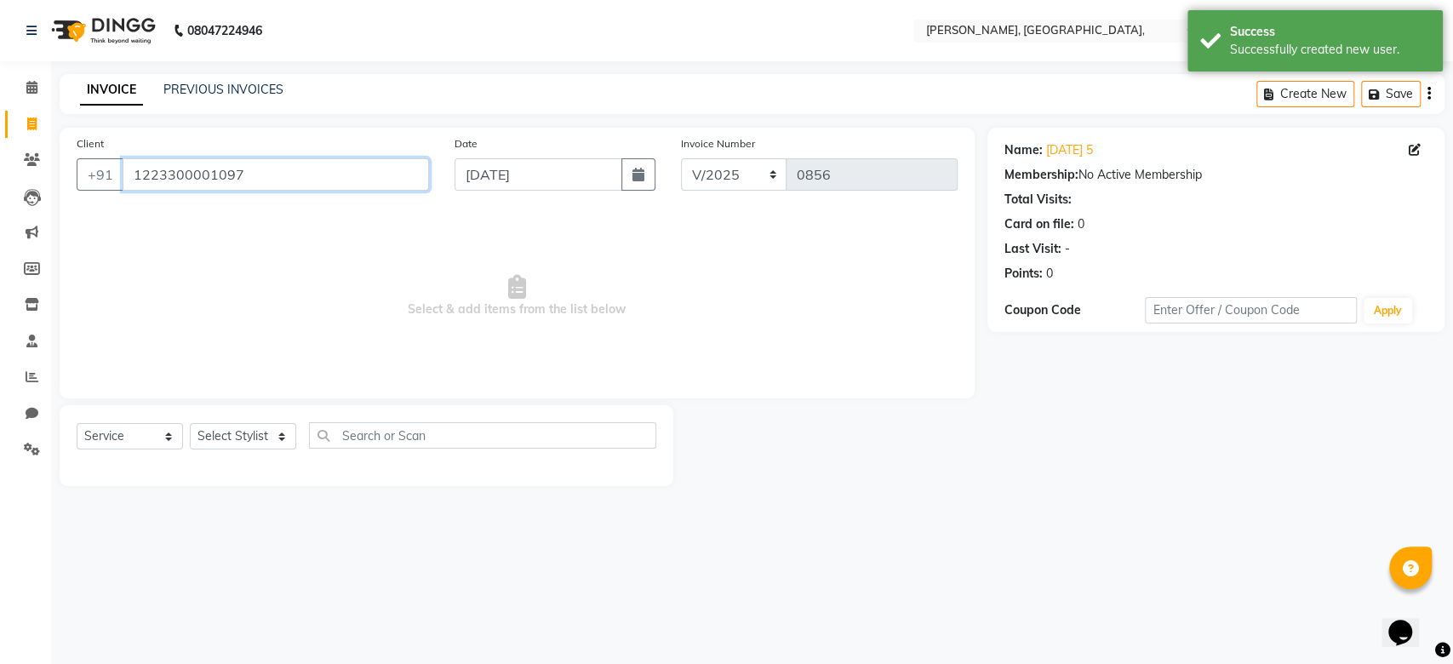
click at [194, 163] on input "1223300001097" at bounding box center [276, 174] width 306 height 32
paste input "09-09-2025"
click at [256, 433] on select "Select Stylist Aarti Admin Anuradha Armaan Arunima Asif Kamlesh Nirmala Rahat A…" at bounding box center [243, 436] width 106 height 26
click at [190, 423] on select "Select Stylist Aarti Admin Anuradha Armaan Arunima Asif Kamlesh Nirmala Rahat A…" at bounding box center [243, 436] width 106 height 26
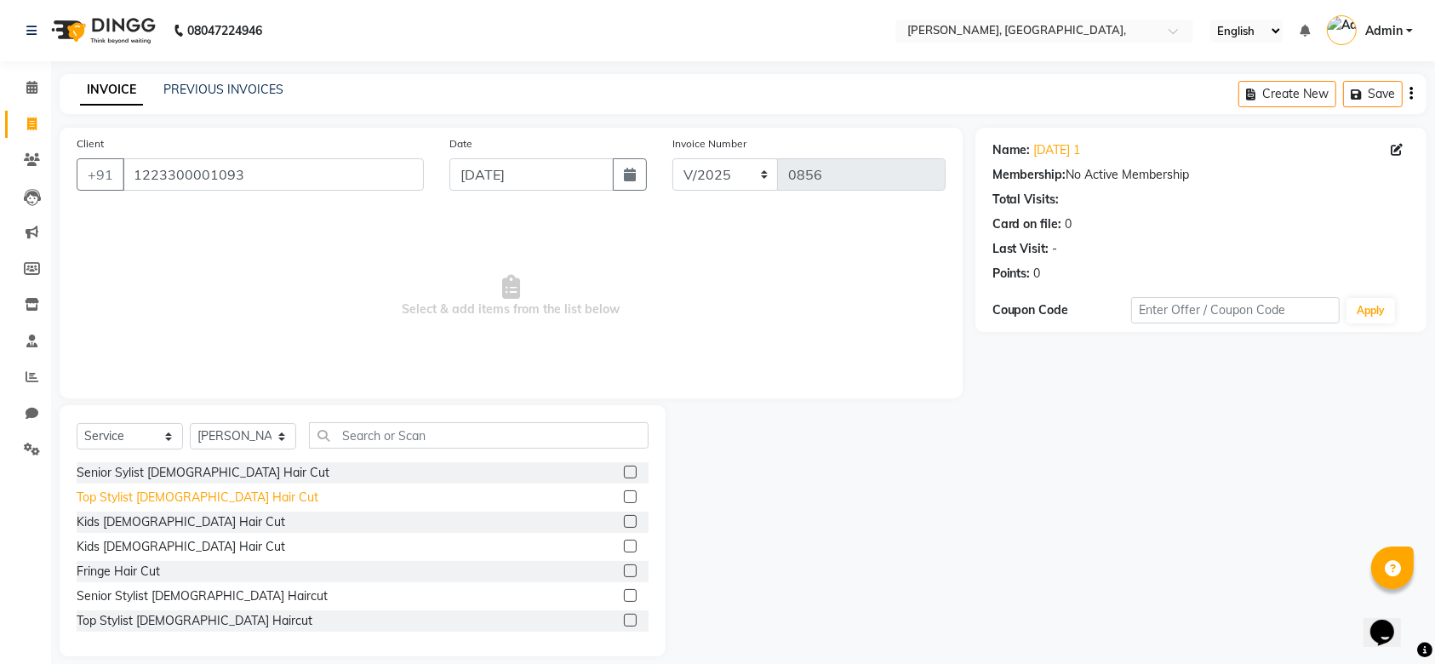
click at [209, 498] on div "Top Stylist Female Hair Cut" at bounding box center [198, 498] width 242 height 18
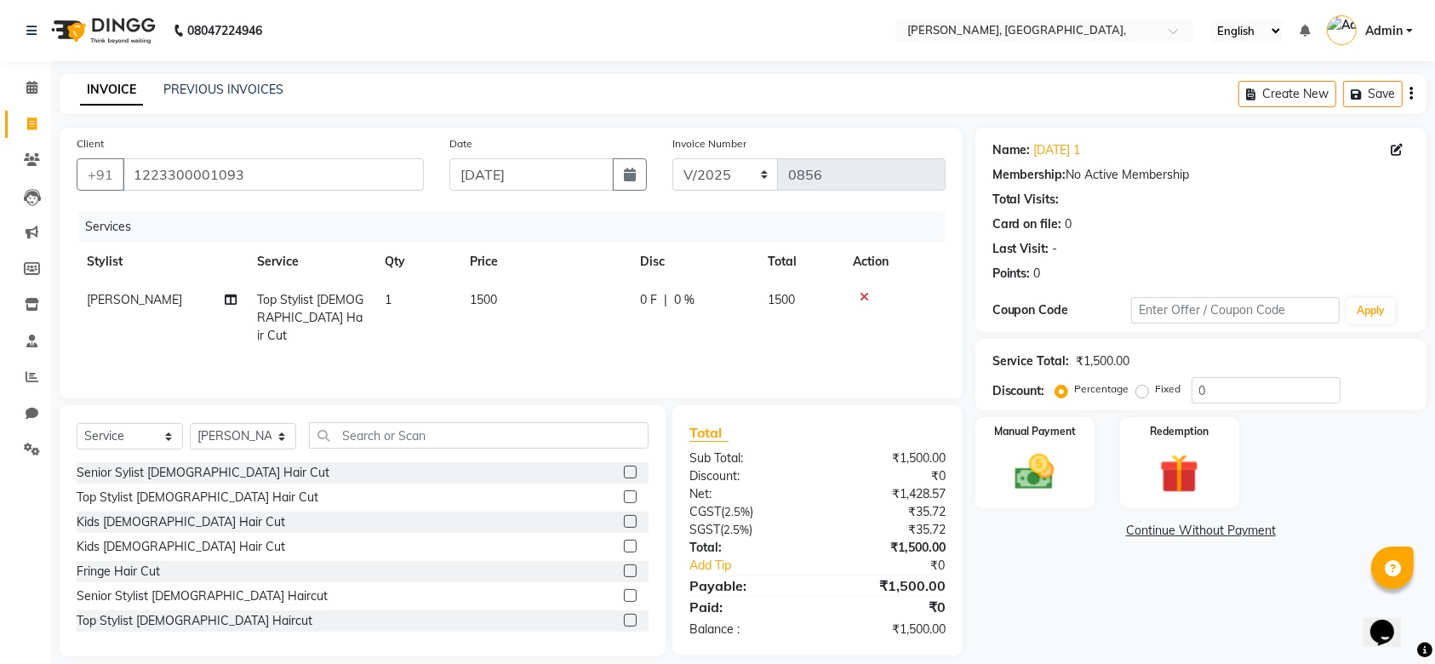
click at [592, 294] on td "1500" at bounding box center [545, 318] width 170 height 74
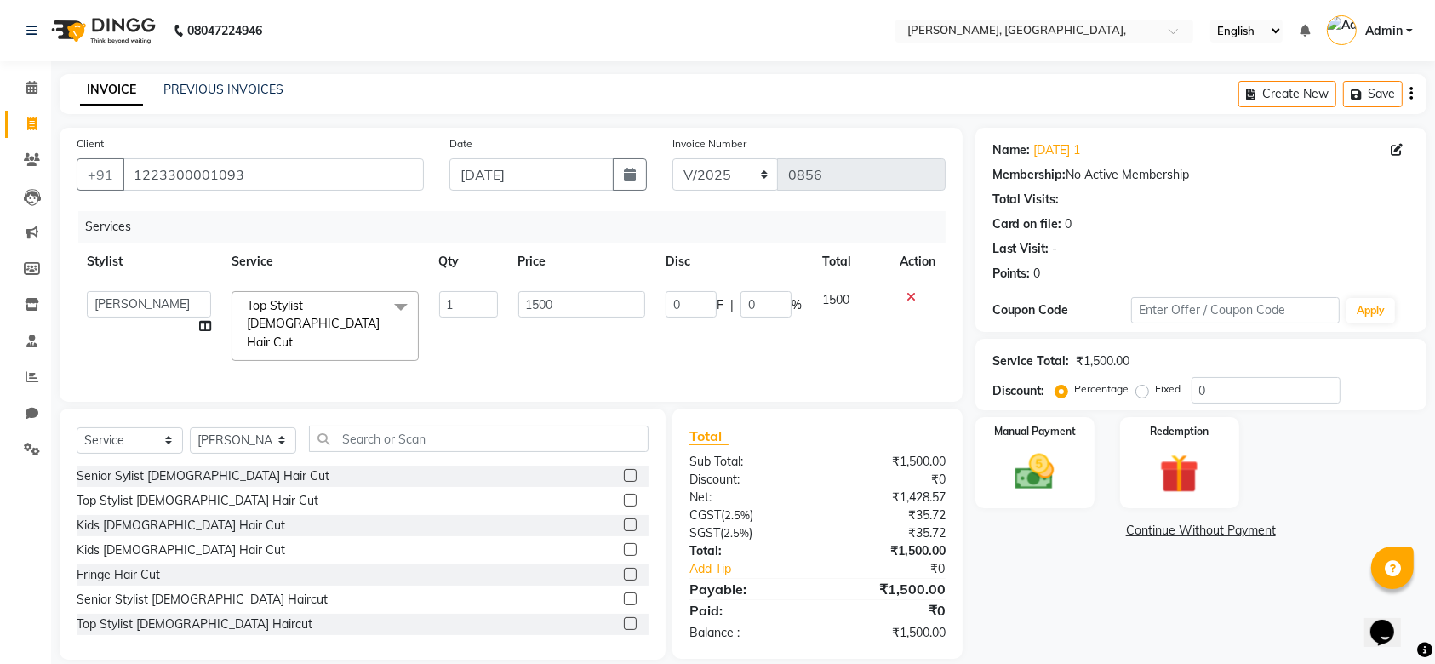
click at [592, 294] on input "1500" at bounding box center [582, 304] width 128 height 26
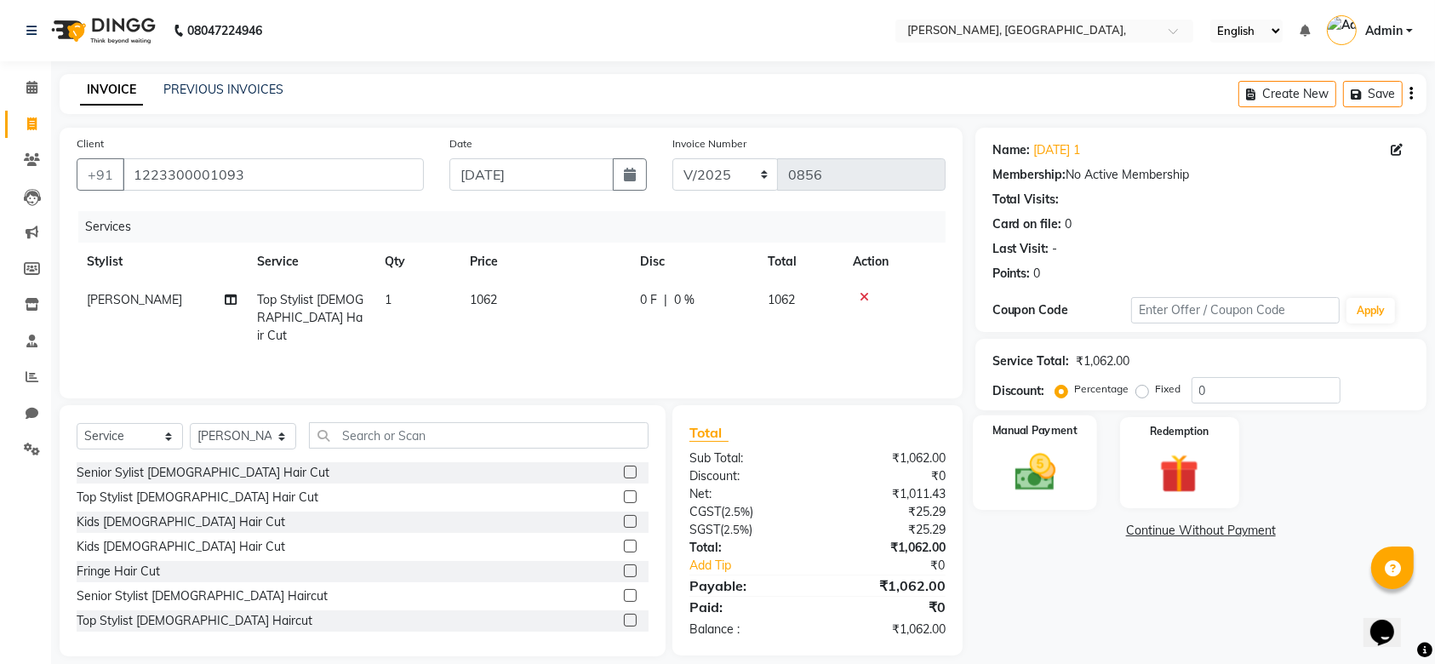
click at [1008, 426] on label "Manual Payment" at bounding box center [1034, 430] width 85 height 16
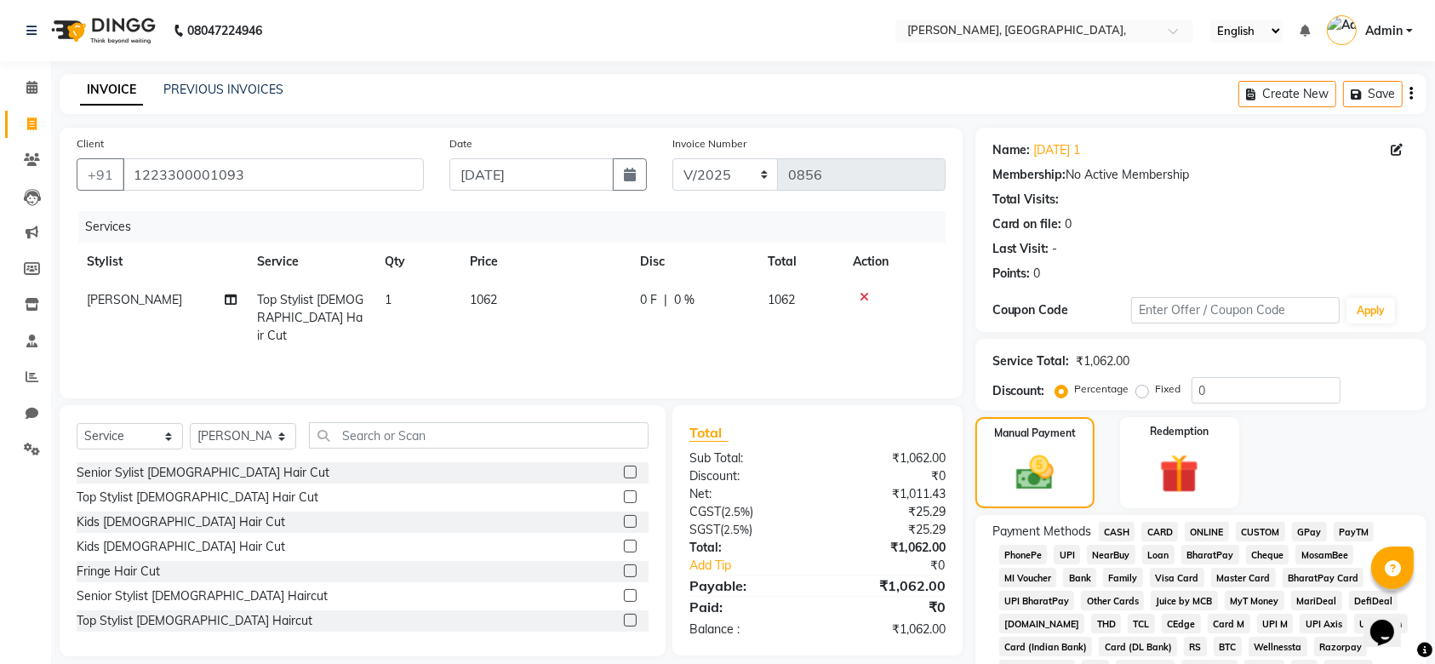
click at [1297, 532] on span "GPay" at bounding box center [1309, 532] width 35 height 20
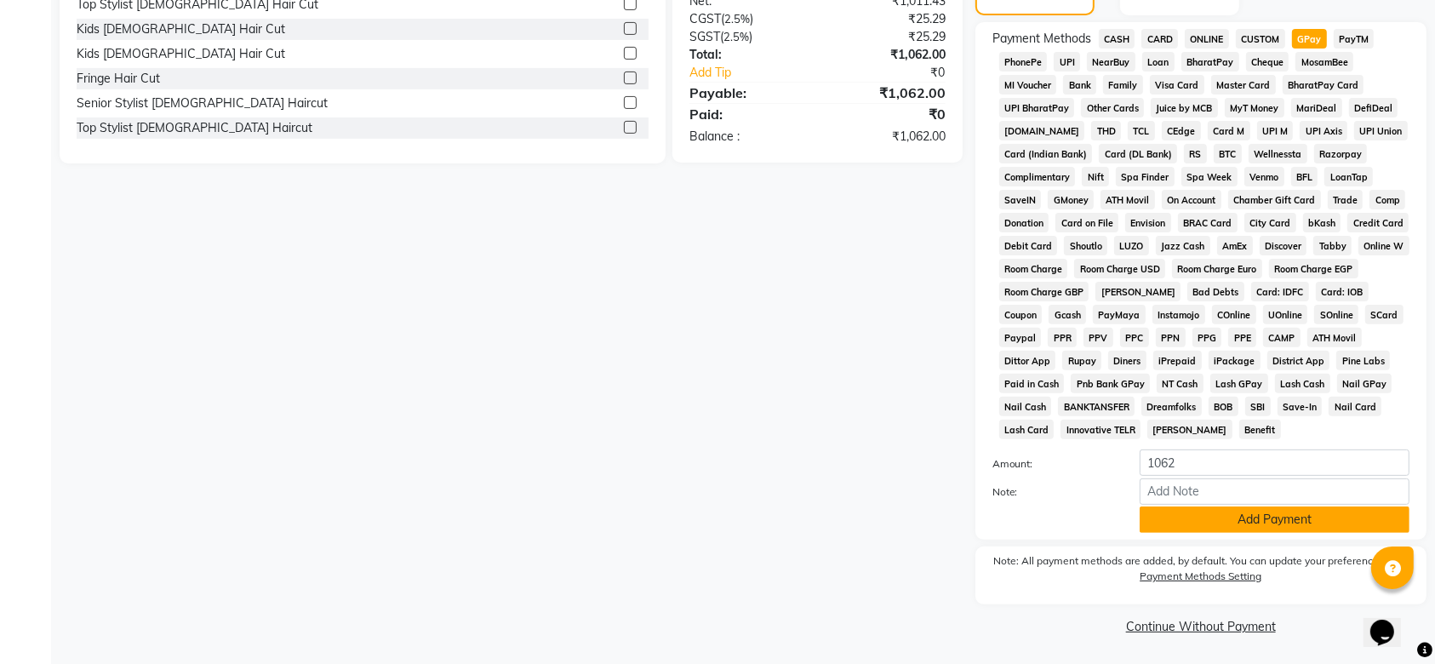
click at [1184, 514] on button "Add Payment" at bounding box center [1275, 519] width 270 height 26
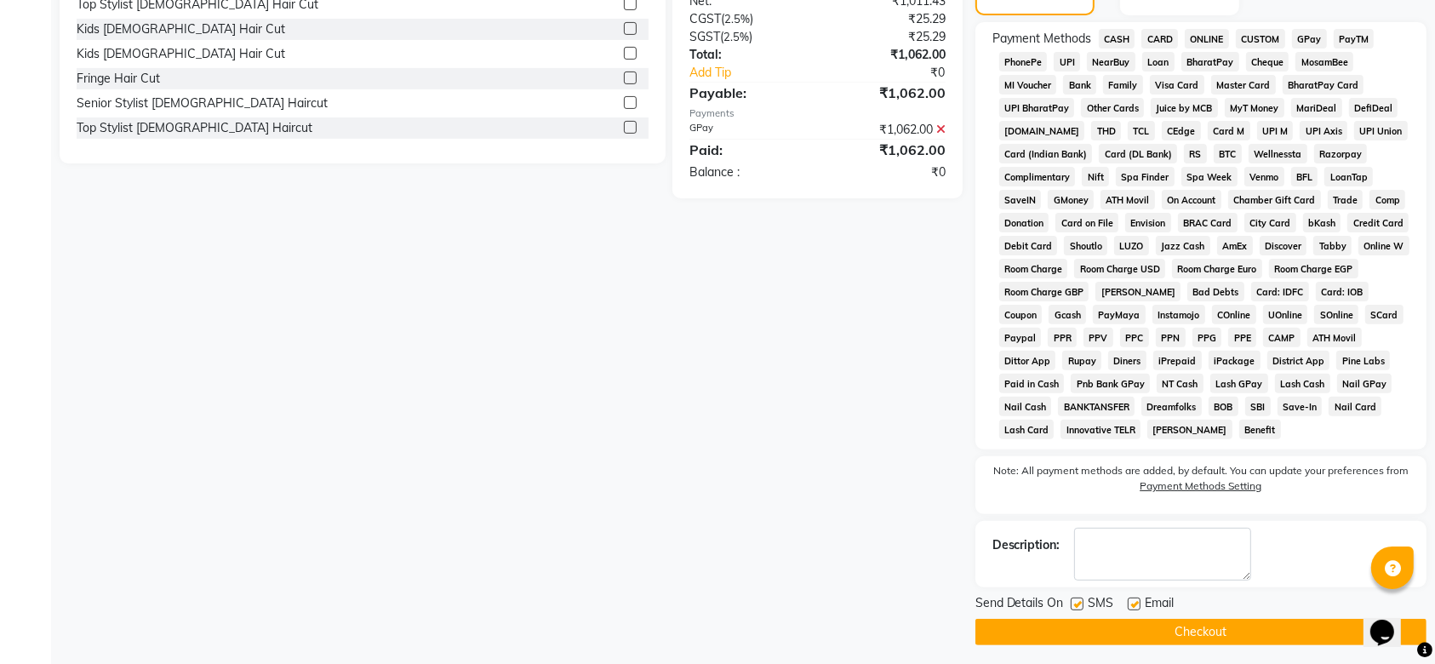
click at [1071, 598] on label at bounding box center [1077, 603] width 13 height 13
click at [1071, 599] on input "checkbox" at bounding box center [1076, 604] width 11 height 11
click at [1131, 609] on div at bounding box center [1133, 606] width 11 height 18
click at [1131, 606] on label at bounding box center [1134, 603] width 13 height 13
click at [1131, 606] on input "checkbox" at bounding box center [1133, 604] width 11 height 11
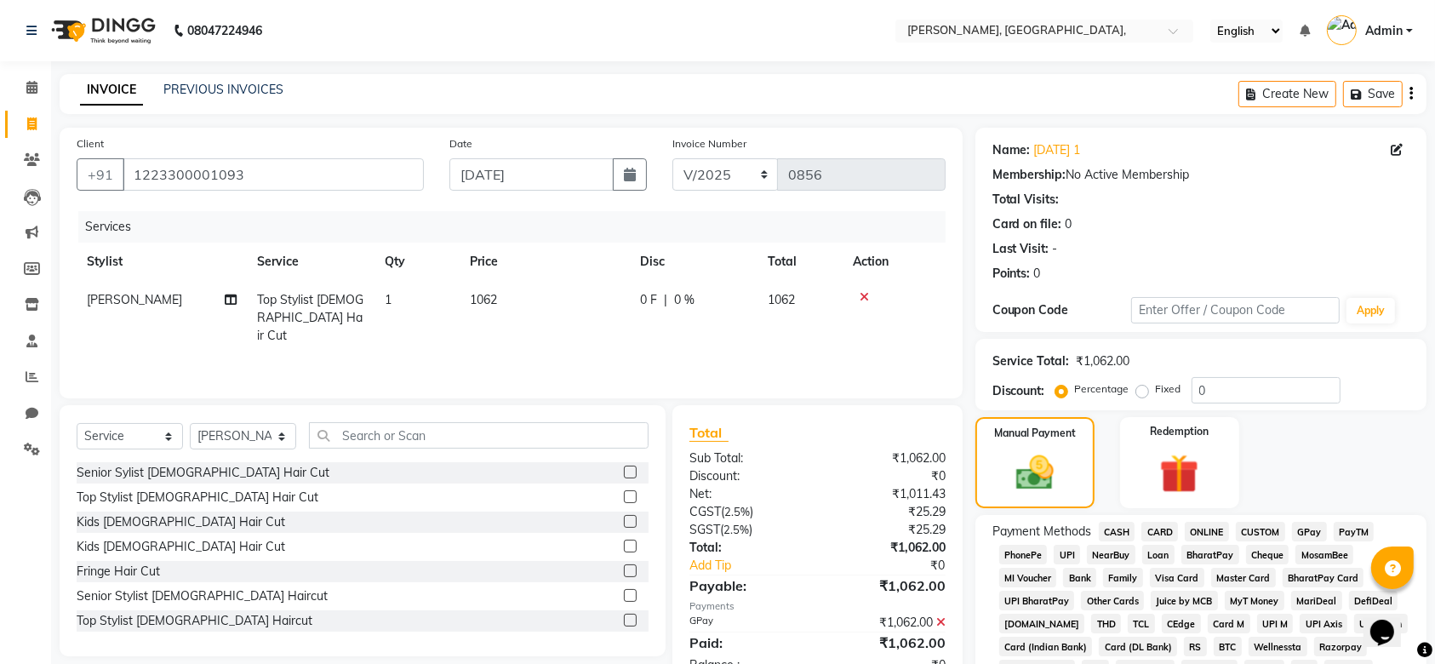
scroll to position [499, 0]
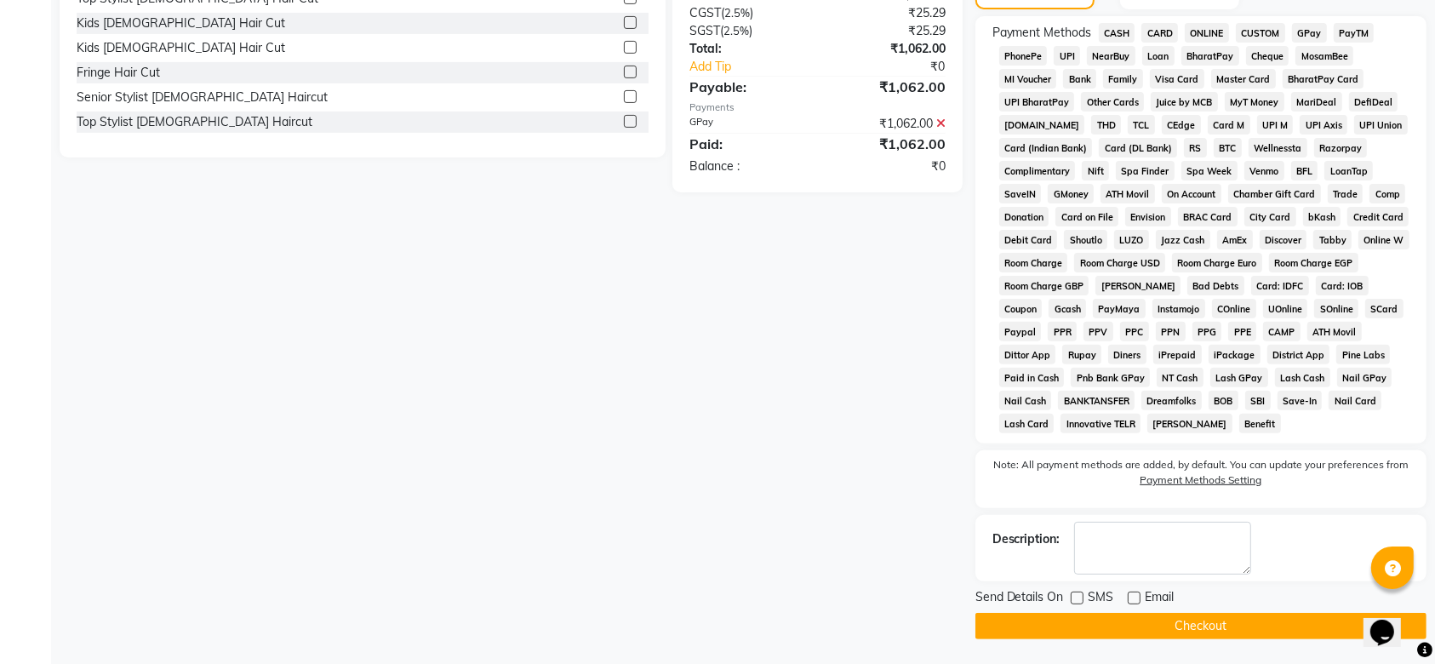
click at [1018, 616] on button "Checkout" at bounding box center [1200, 626] width 451 height 26
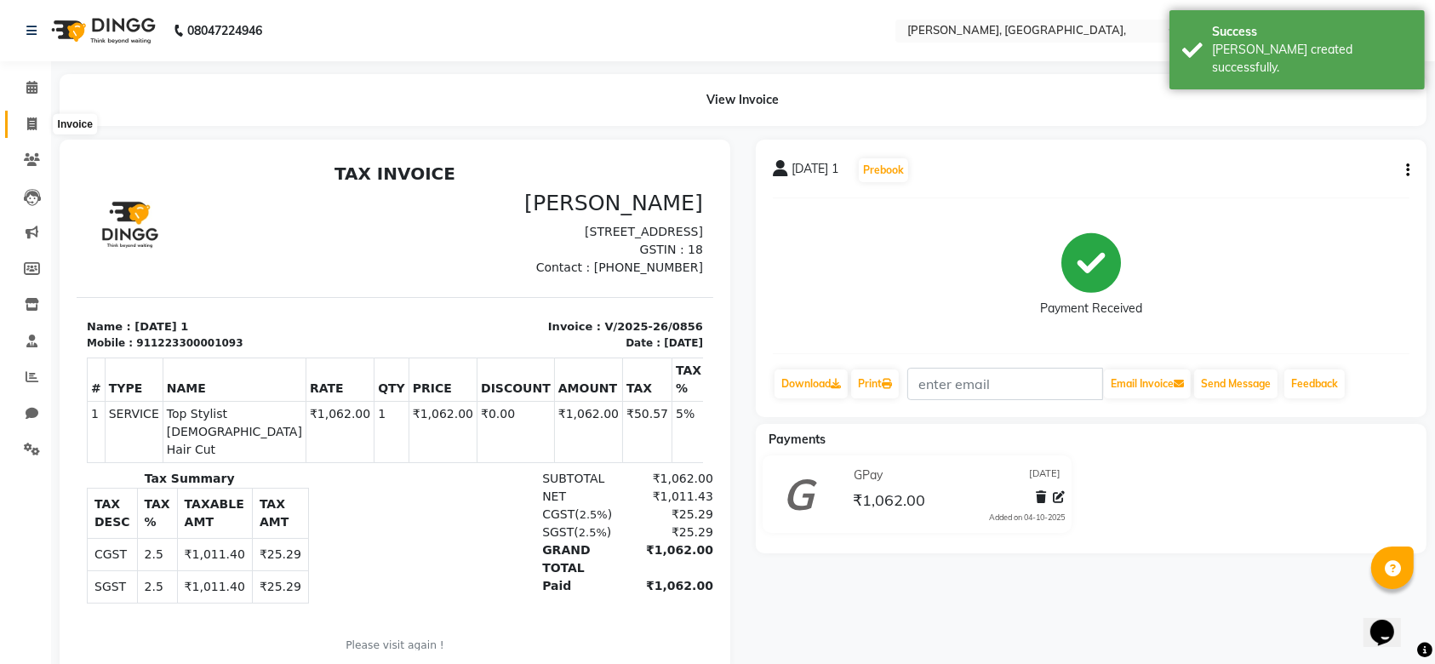
click at [43, 127] on span at bounding box center [32, 125] width 30 height 20
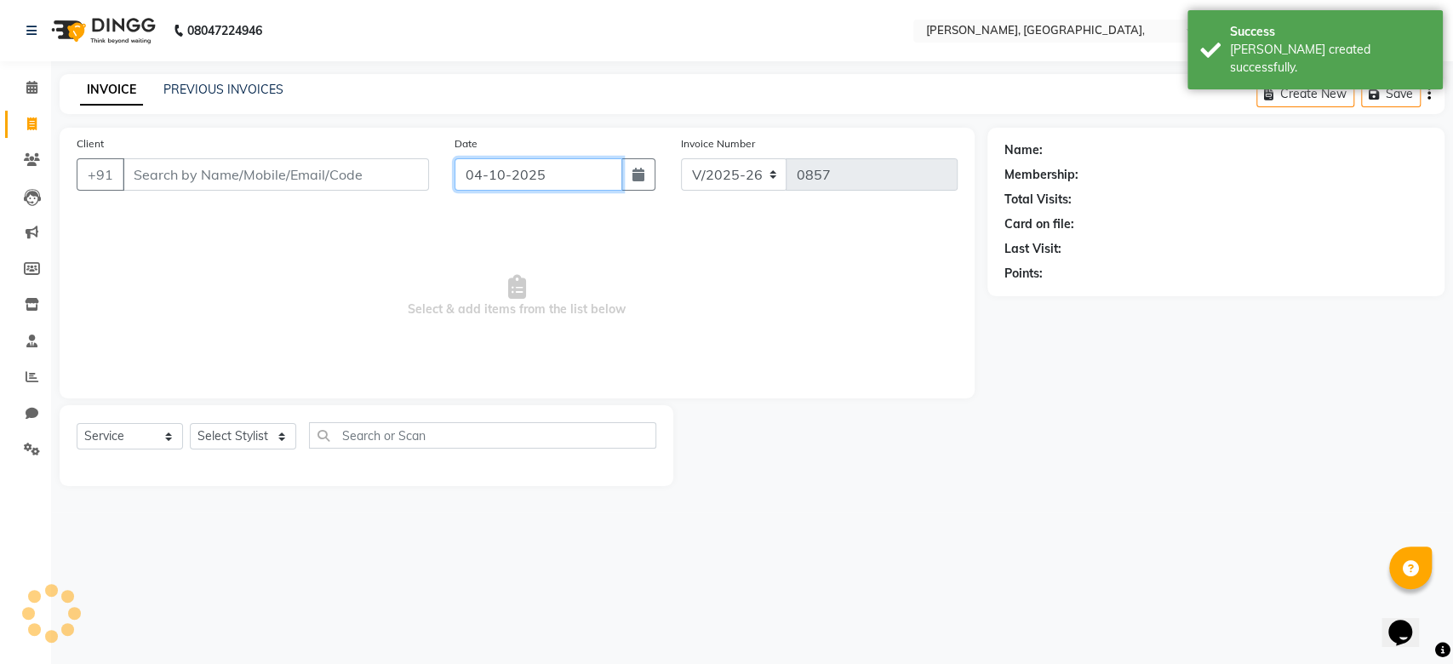
click at [515, 169] on input "04-10-2025" at bounding box center [538, 174] width 168 height 32
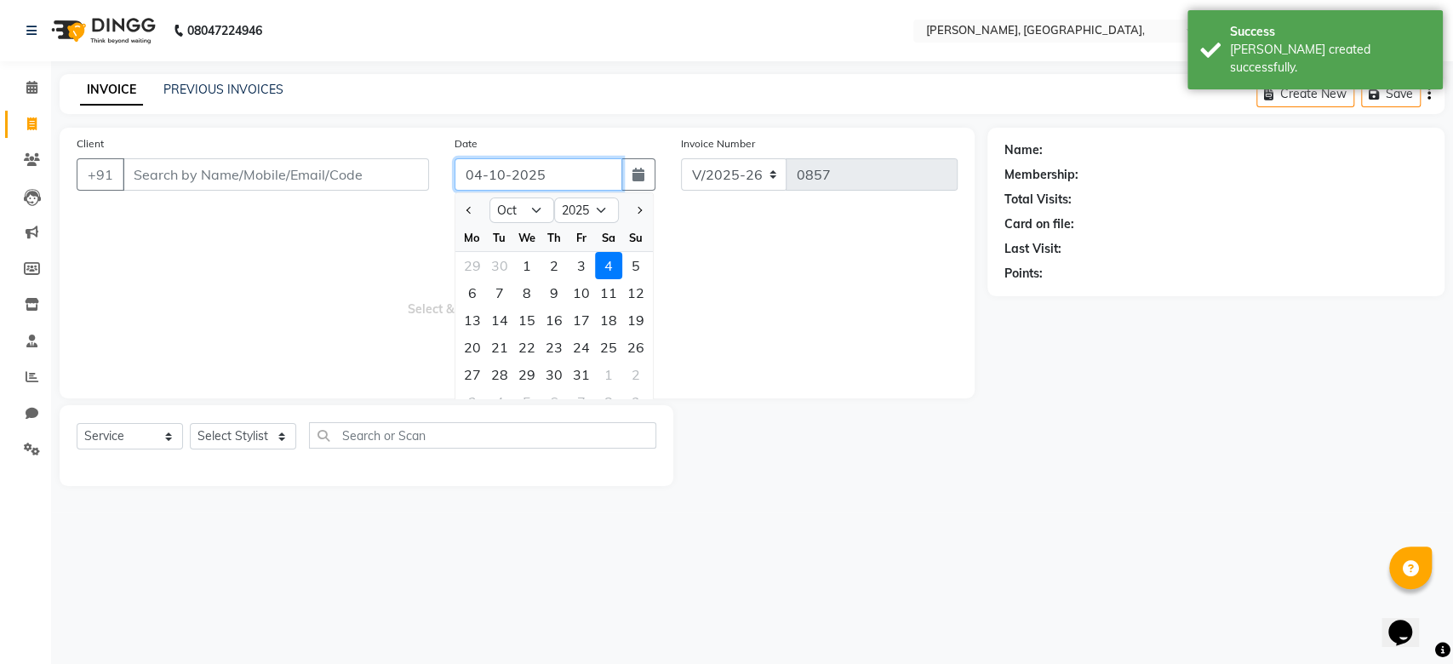
click at [515, 169] on input "04-10-2025" at bounding box center [538, 174] width 168 height 32
paste input "9-09"
click at [353, 167] on input "Client" at bounding box center [276, 174] width 306 height 32
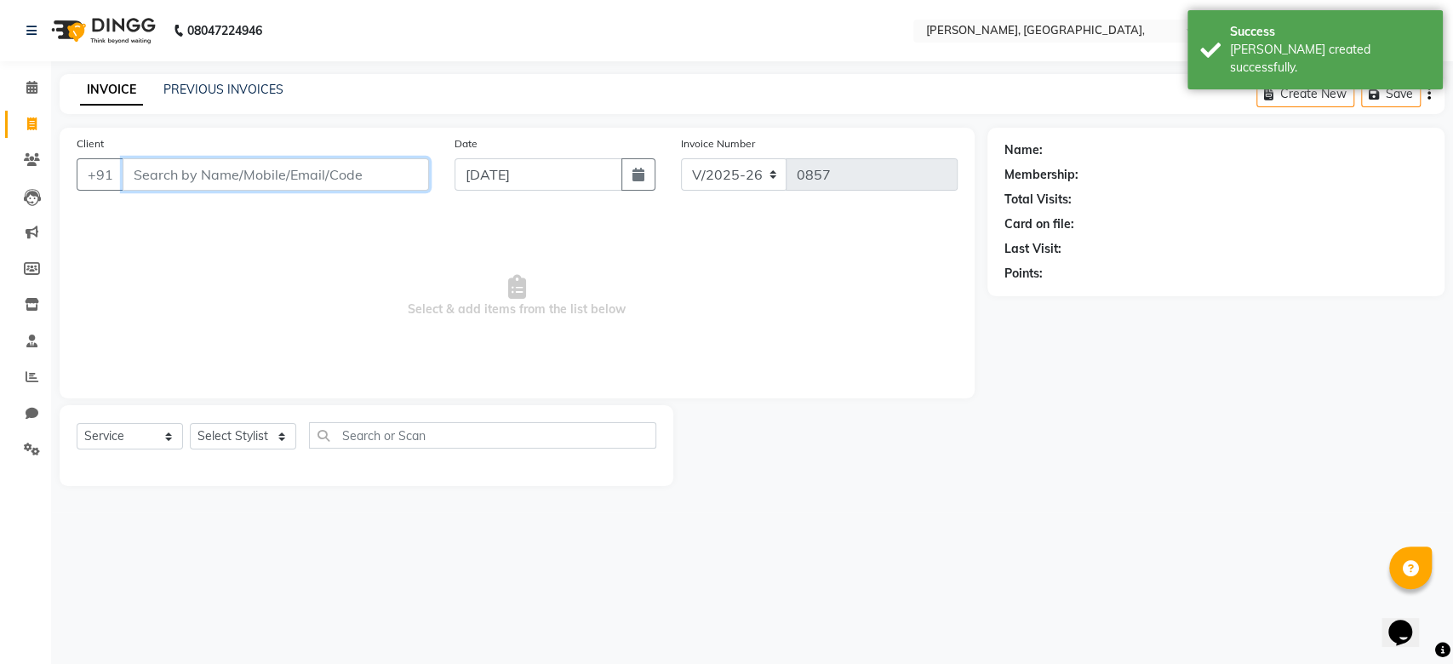
click at [353, 167] on input "Client" at bounding box center [276, 174] width 306 height 32
paste input "09-09-2025"
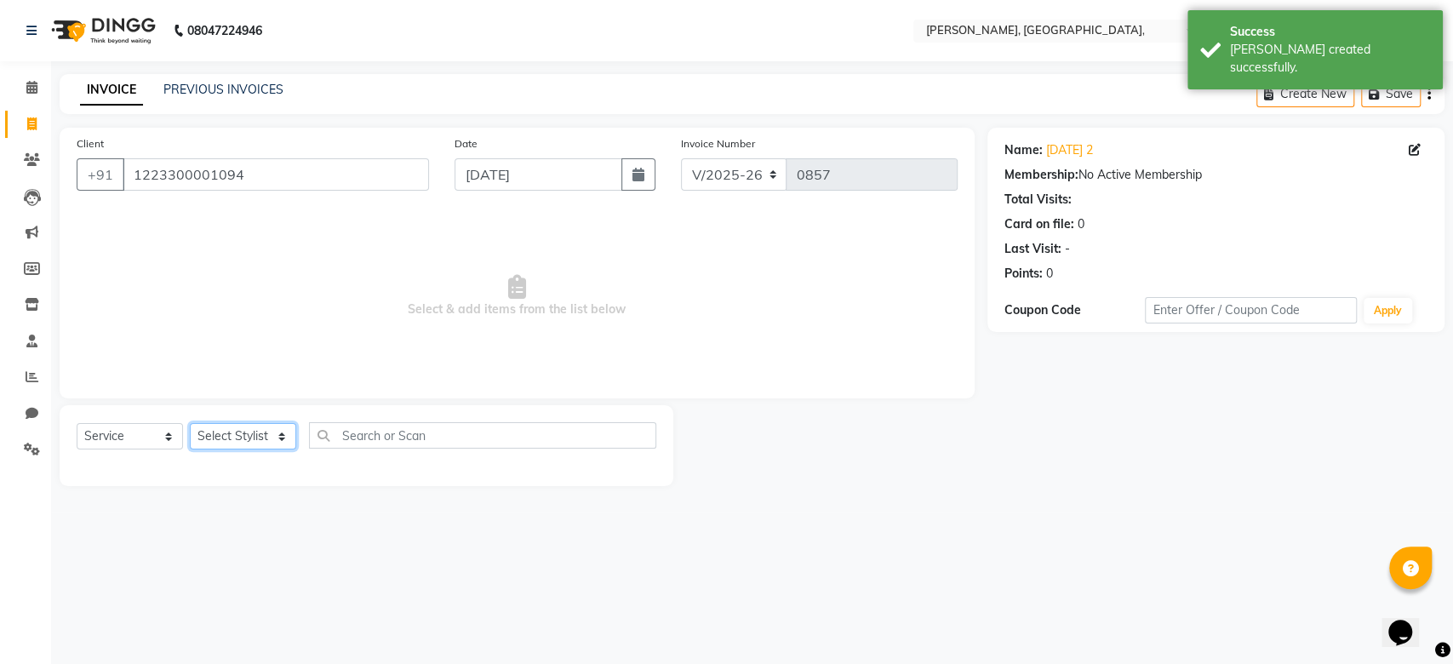
click at [245, 433] on select "Select Stylist Aarti Admin Anuradha Armaan Arunima Asif Kamlesh Nirmala Rahat A…" at bounding box center [243, 436] width 106 height 26
click at [190, 423] on select "Select Stylist Aarti Admin Anuradha Armaan Arunima Asif Kamlesh Nirmala Rahat A…" at bounding box center [243, 436] width 106 height 26
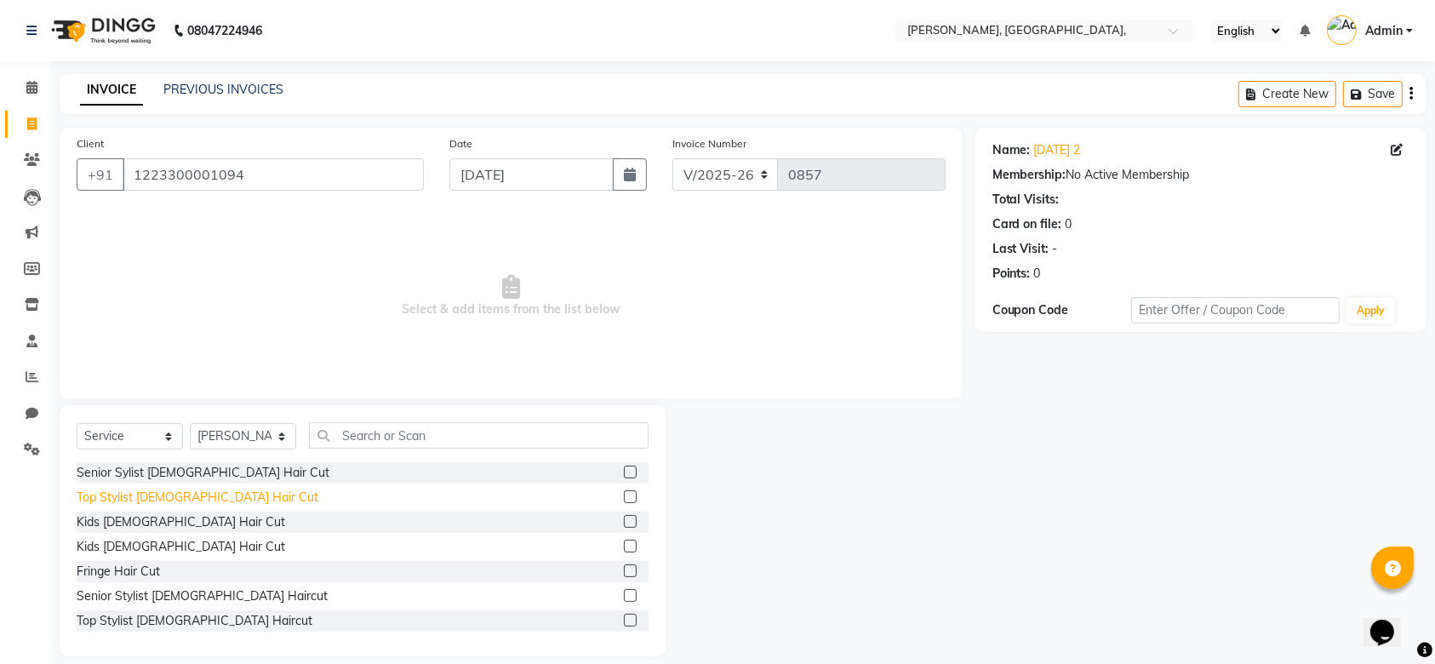
click at [193, 495] on div "Top Stylist Female Hair Cut" at bounding box center [198, 498] width 242 height 18
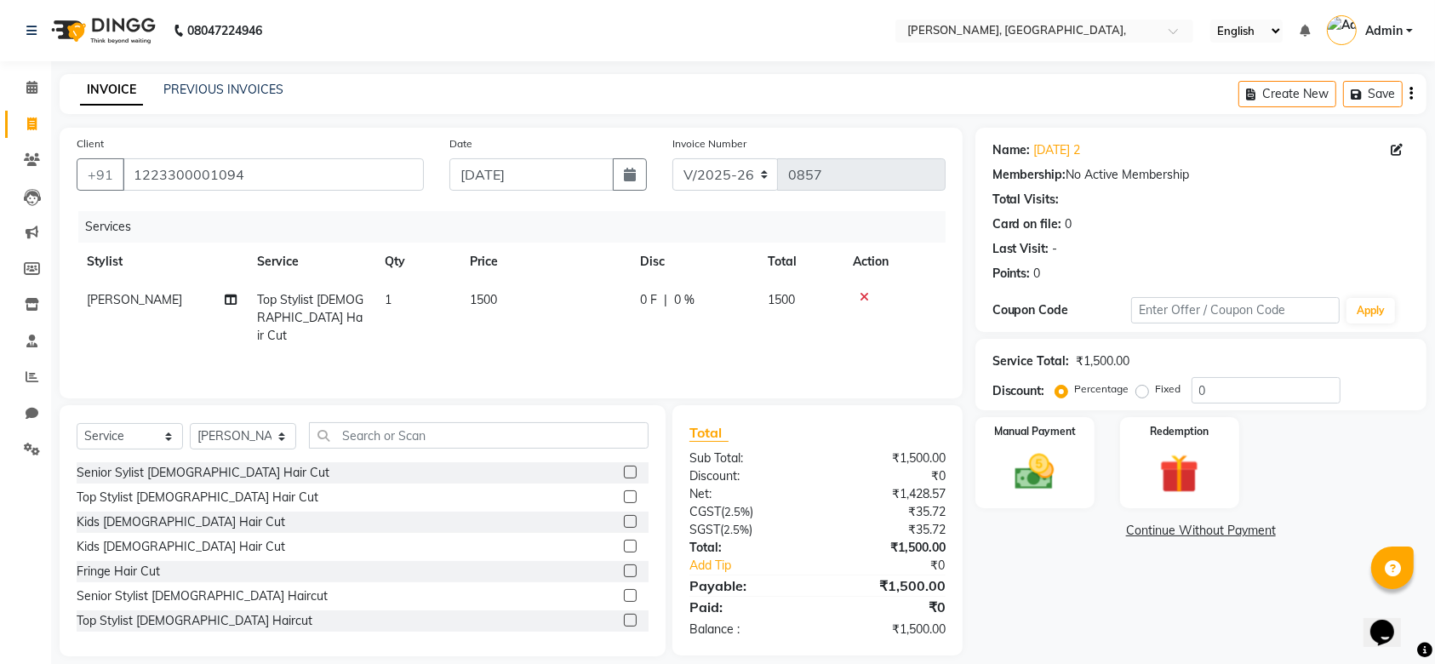
click at [538, 290] on td "1500" at bounding box center [545, 318] width 170 height 74
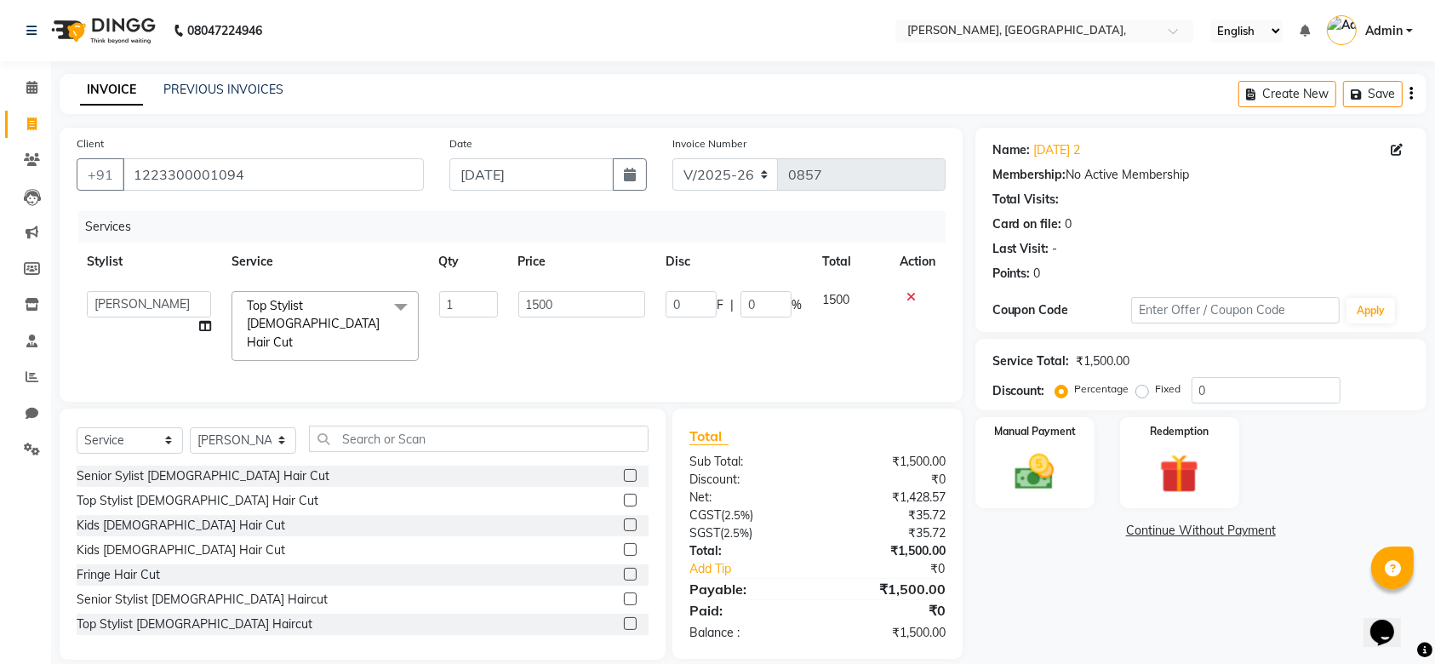
click at [538, 291] on input "1500" at bounding box center [582, 304] width 128 height 26
click at [619, 355] on div "Services Stylist Service Qty Price Disc Total Action Aarti Admin Anuradha Armaa…" at bounding box center [511, 298] width 869 height 174
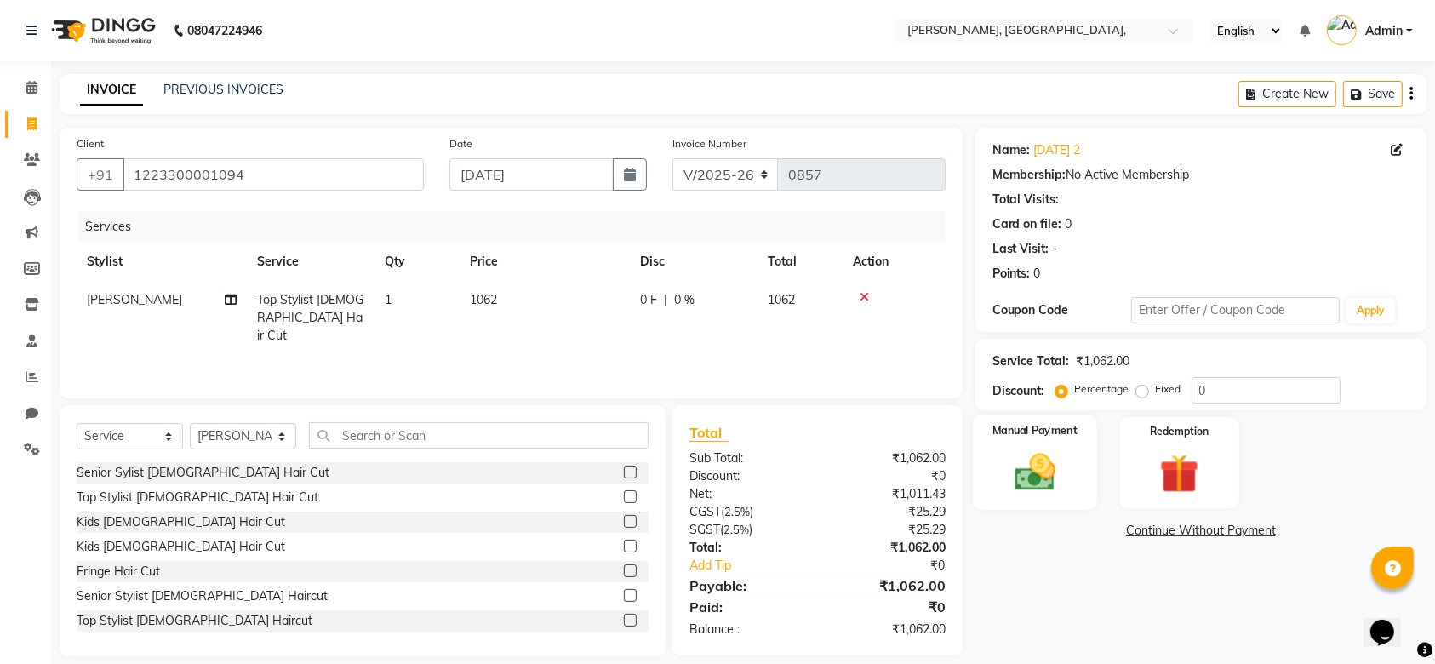
click at [1065, 478] on img at bounding box center [1035, 472] width 66 height 47
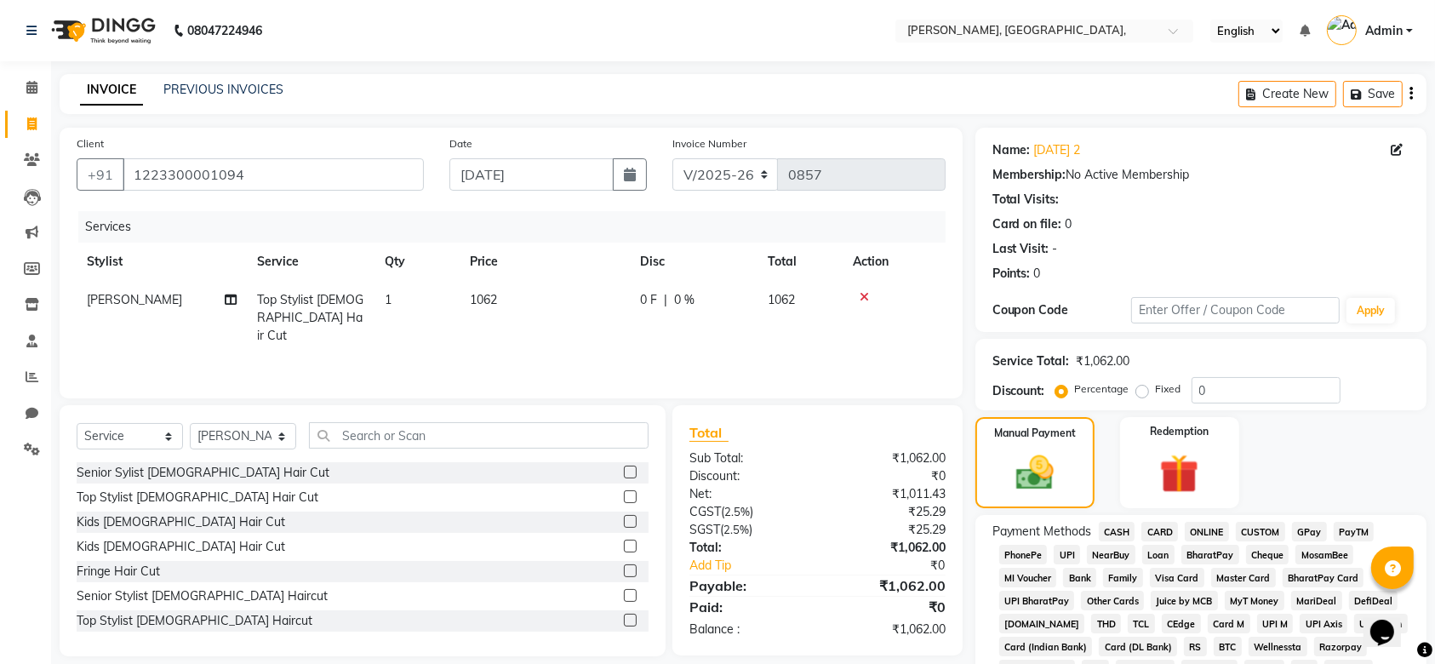
click at [1307, 533] on span "GPay" at bounding box center [1309, 532] width 35 height 20
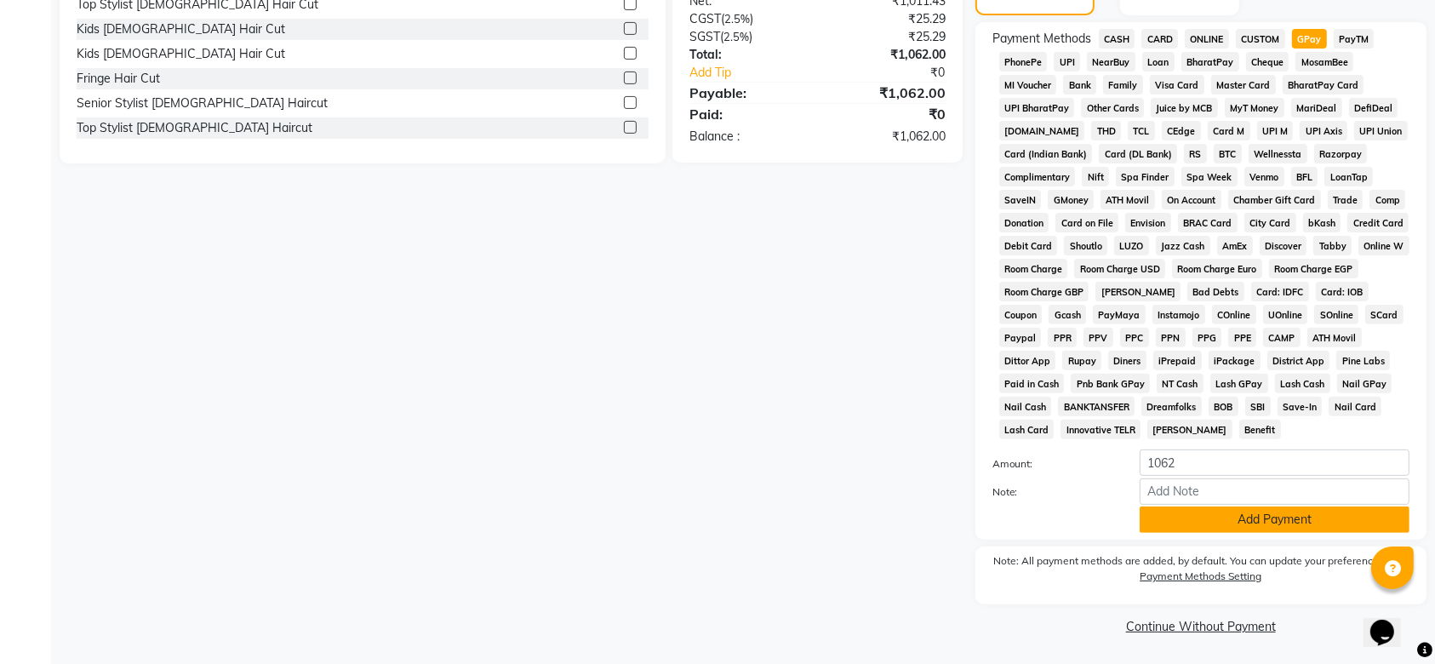
click at [1230, 516] on button "Add Payment" at bounding box center [1275, 519] width 270 height 26
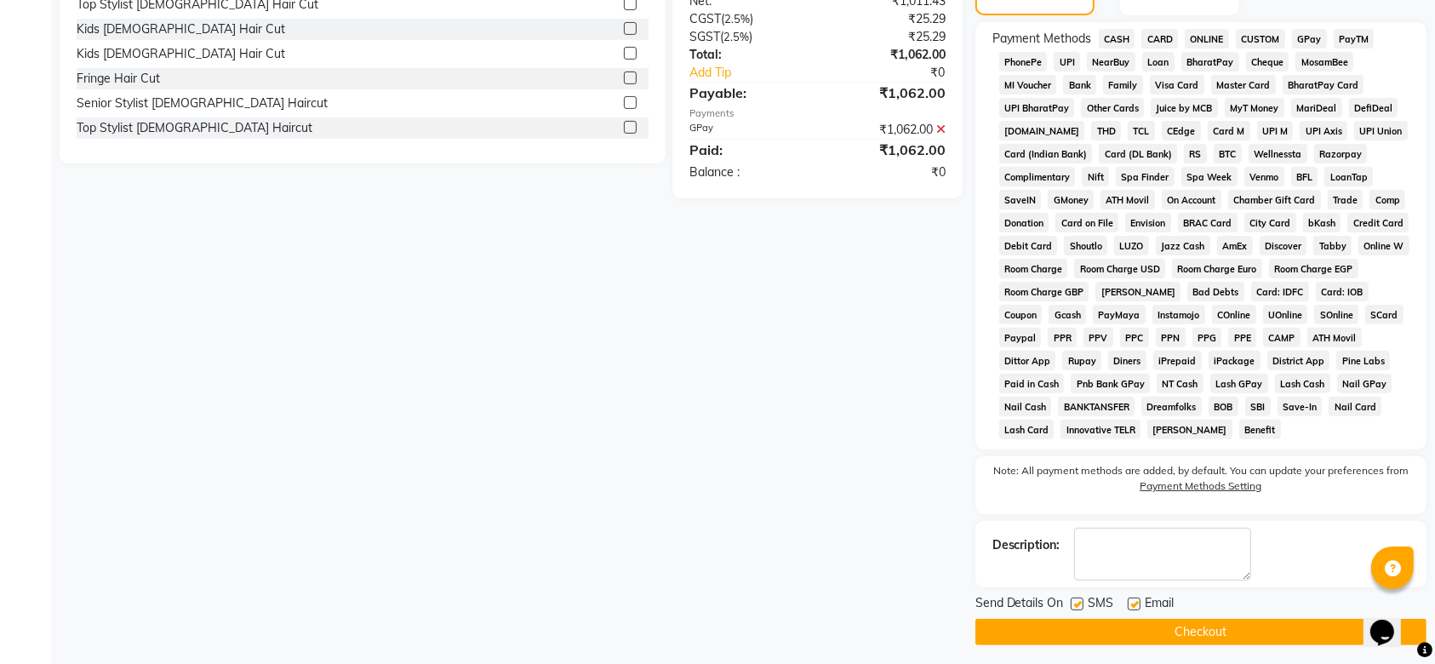
click at [1072, 614] on div at bounding box center [1076, 606] width 11 height 18
click at [1072, 609] on div at bounding box center [1076, 606] width 11 height 18
click at [1074, 608] on label at bounding box center [1077, 603] width 13 height 13
click at [1074, 608] on input "checkbox" at bounding box center [1076, 604] width 11 height 11
click at [1130, 599] on div "Email" at bounding box center [1158, 604] width 60 height 21
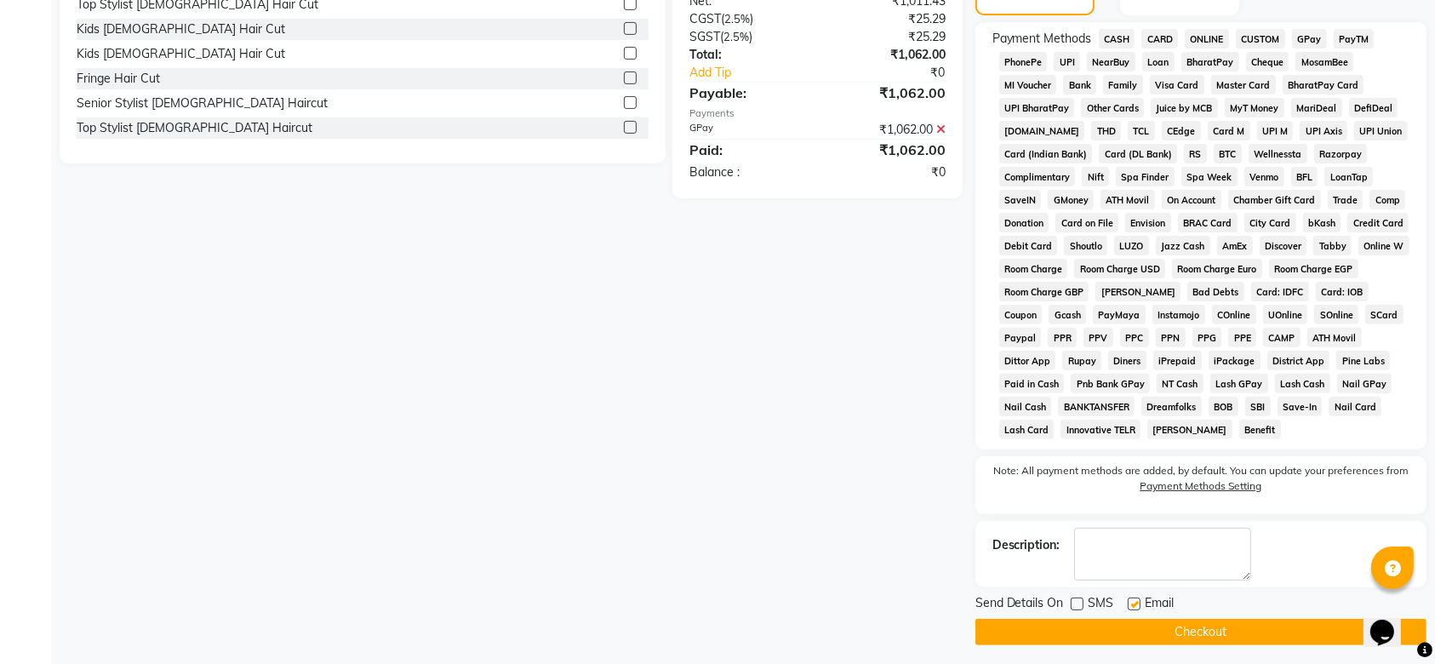
click at [1130, 599] on label at bounding box center [1134, 603] width 13 height 13
click at [1130, 599] on input "checkbox" at bounding box center [1133, 604] width 11 height 11
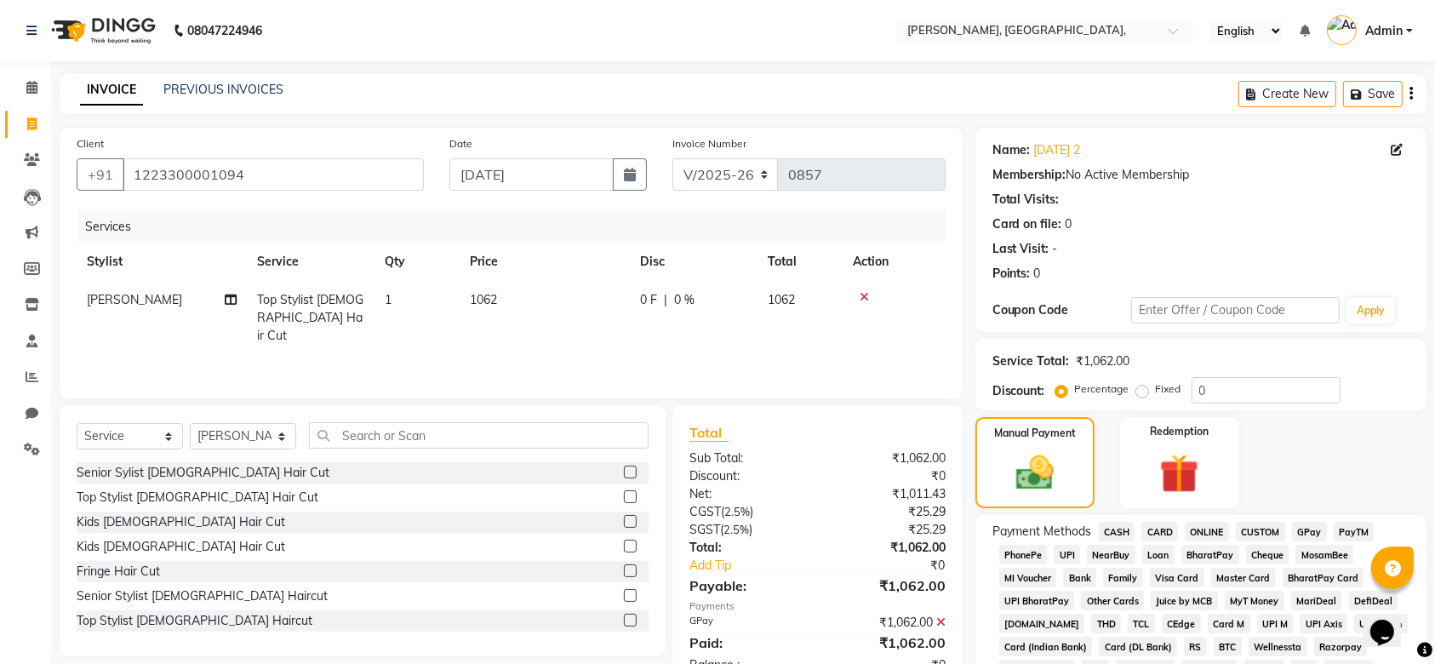
scroll to position [499, 0]
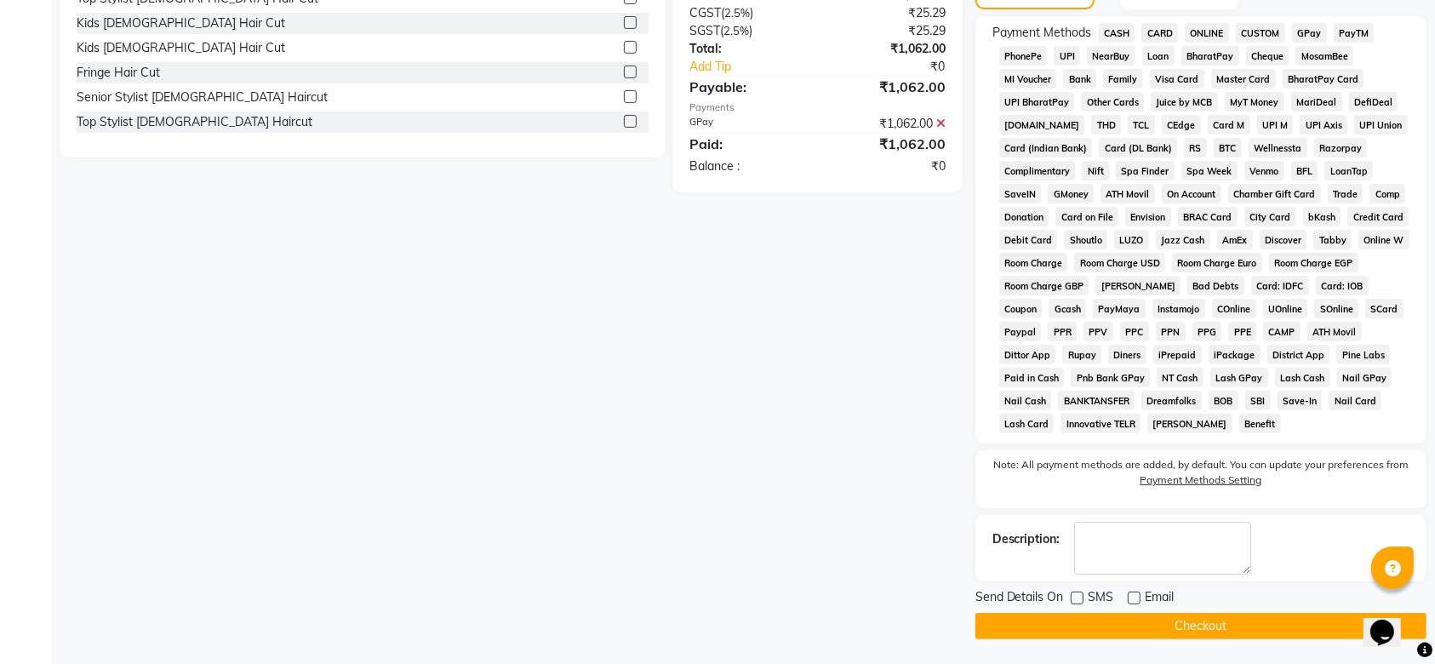
click at [1073, 607] on div at bounding box center [1076, 601] width 11 height 18
click at [1054, 618] on button "Checkout" at bounding box center [1200, 626] width 451 height 26
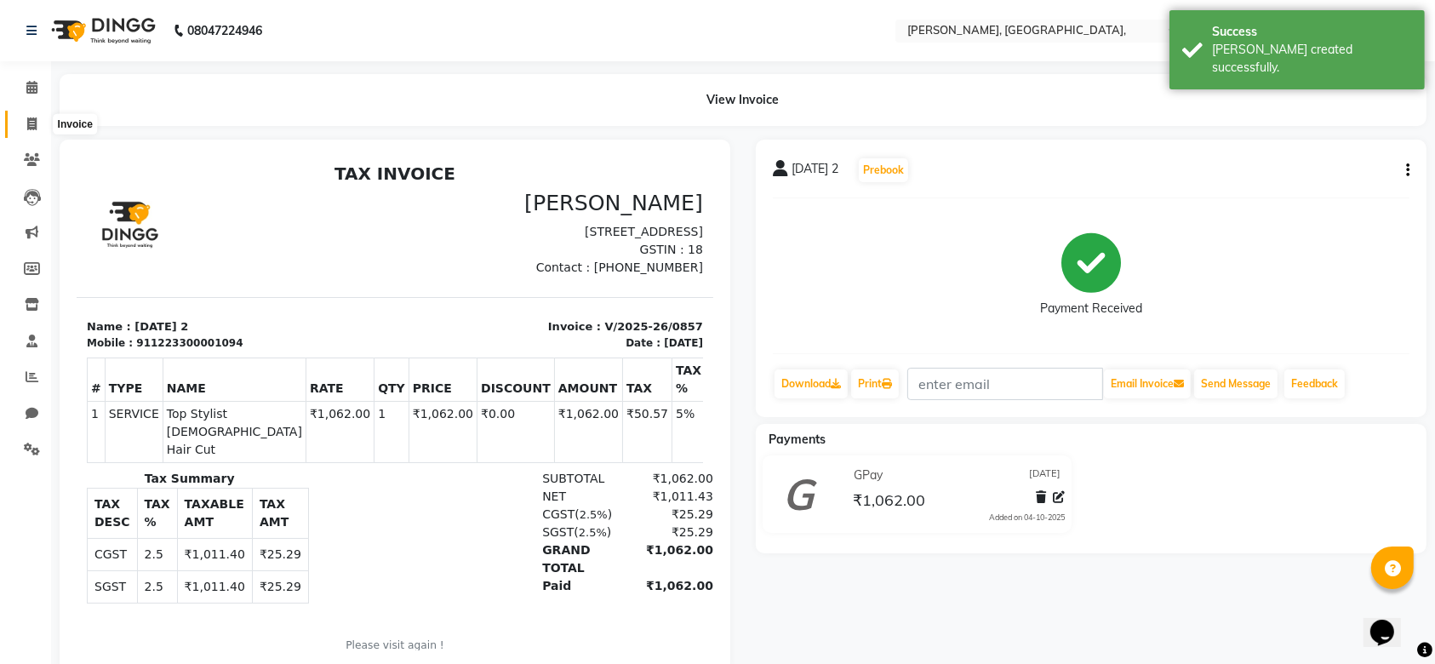
click at [39, 119] on span at bounding box center [32, 125] width 30 height 20
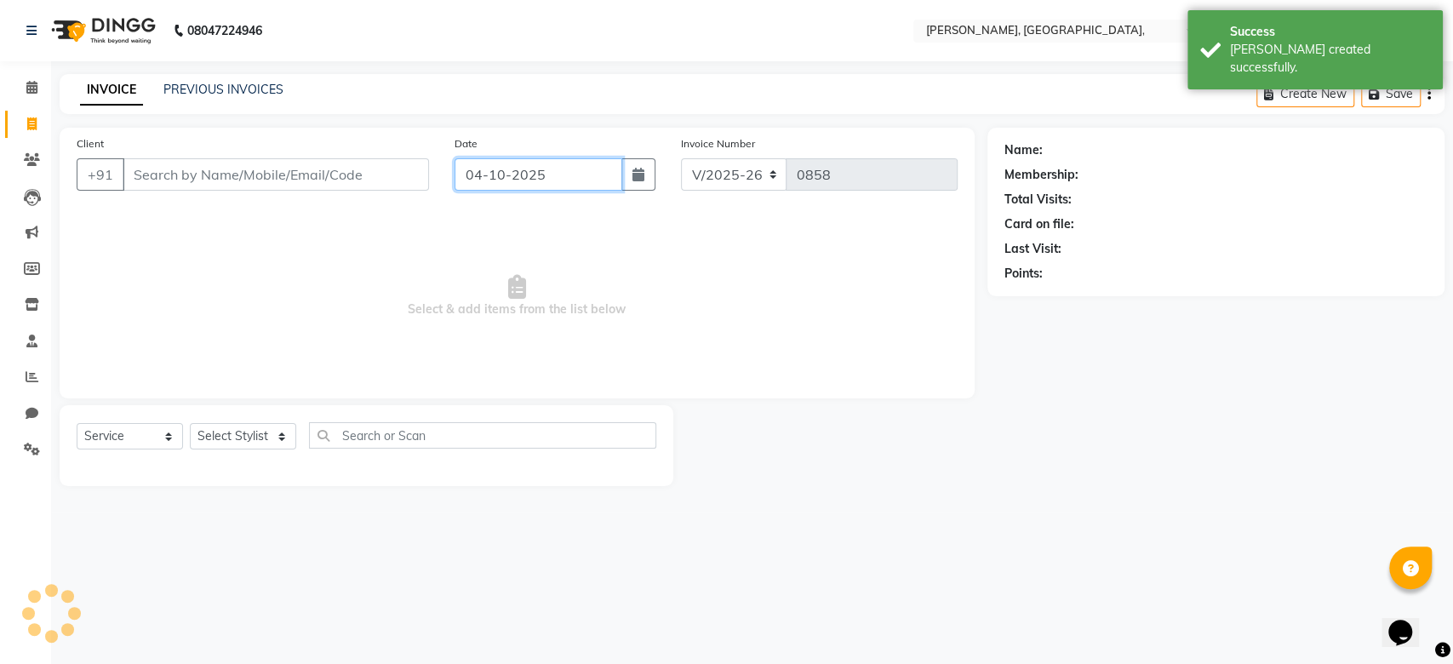
click at [489, 161] on input "04-10-2025" at bounding box center [538, 174] width 168 height 32
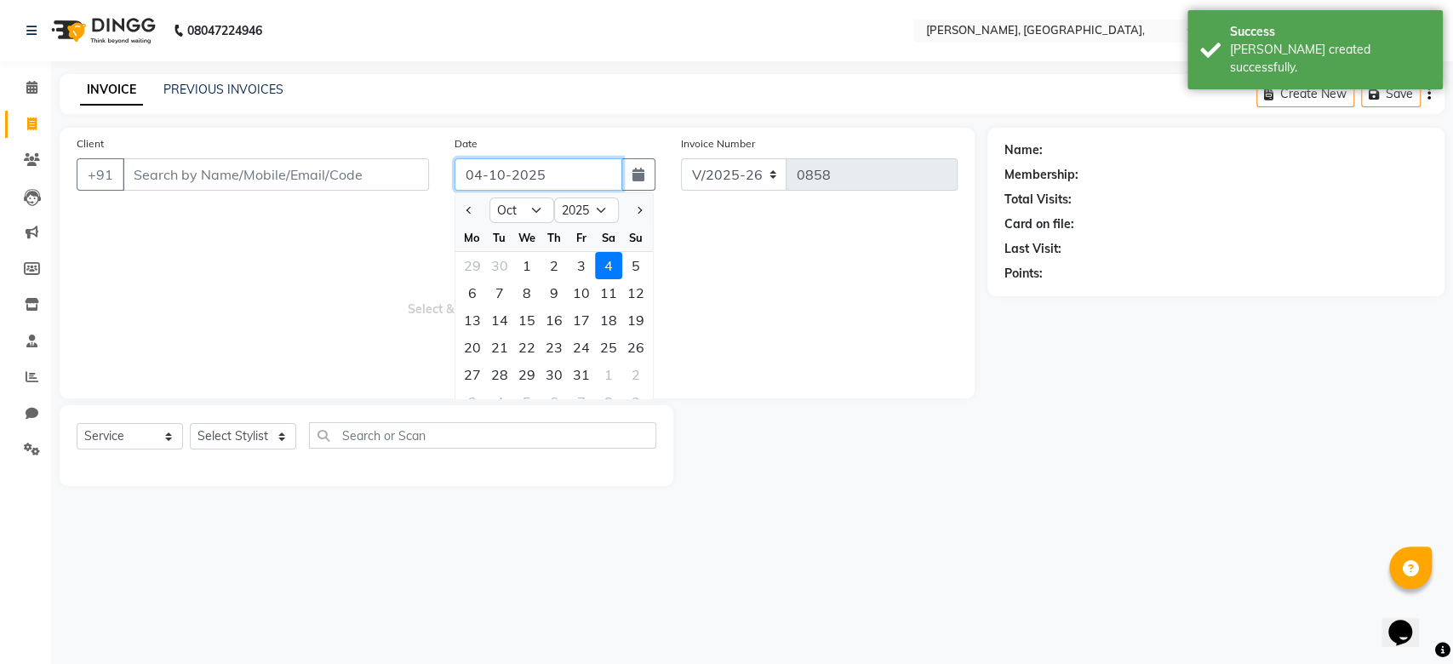
click at [489, 161] on input "04-10-2025" at bounding box center [538, 174] width 168 height 32
paste input "9-09"
click at [329, 172] on input "Client" at bounding box center [276, 174] width 306 height 32
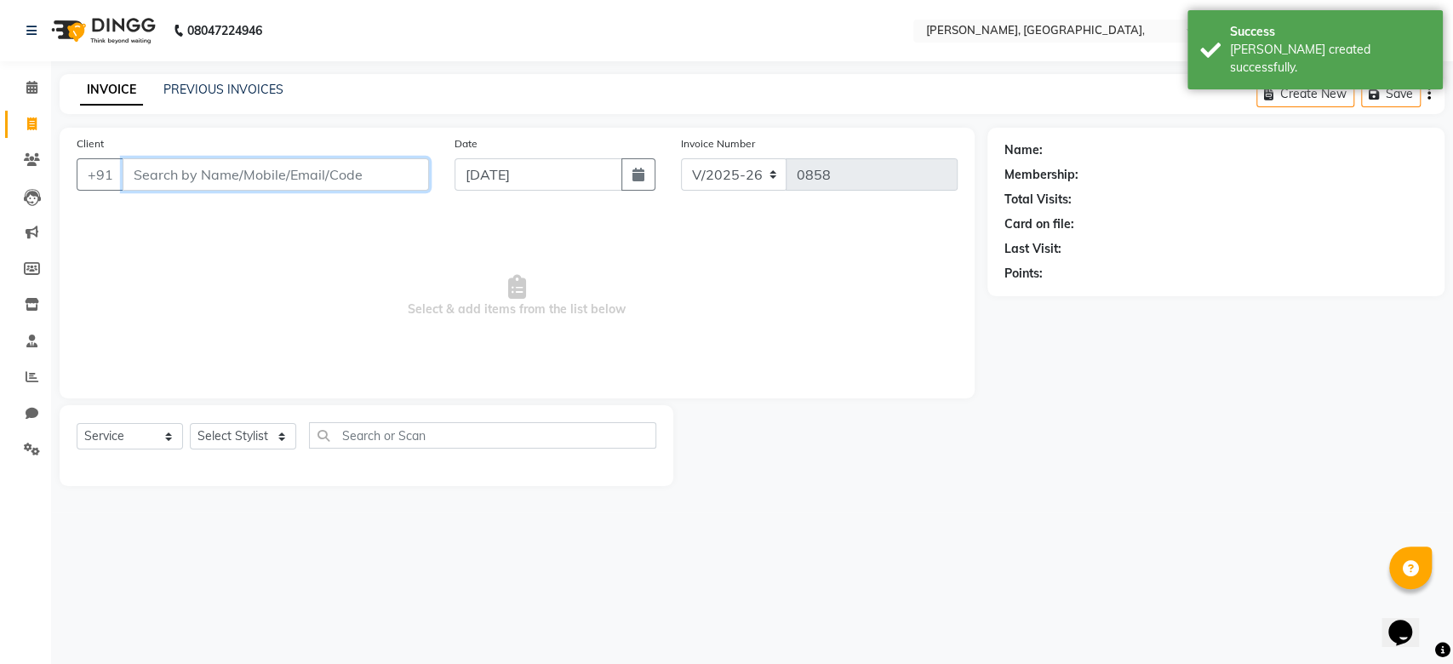
click at [329, 172] on input "Client" at bounding box center [276, 174] width 306 height 32
paste input "09-09-2025"
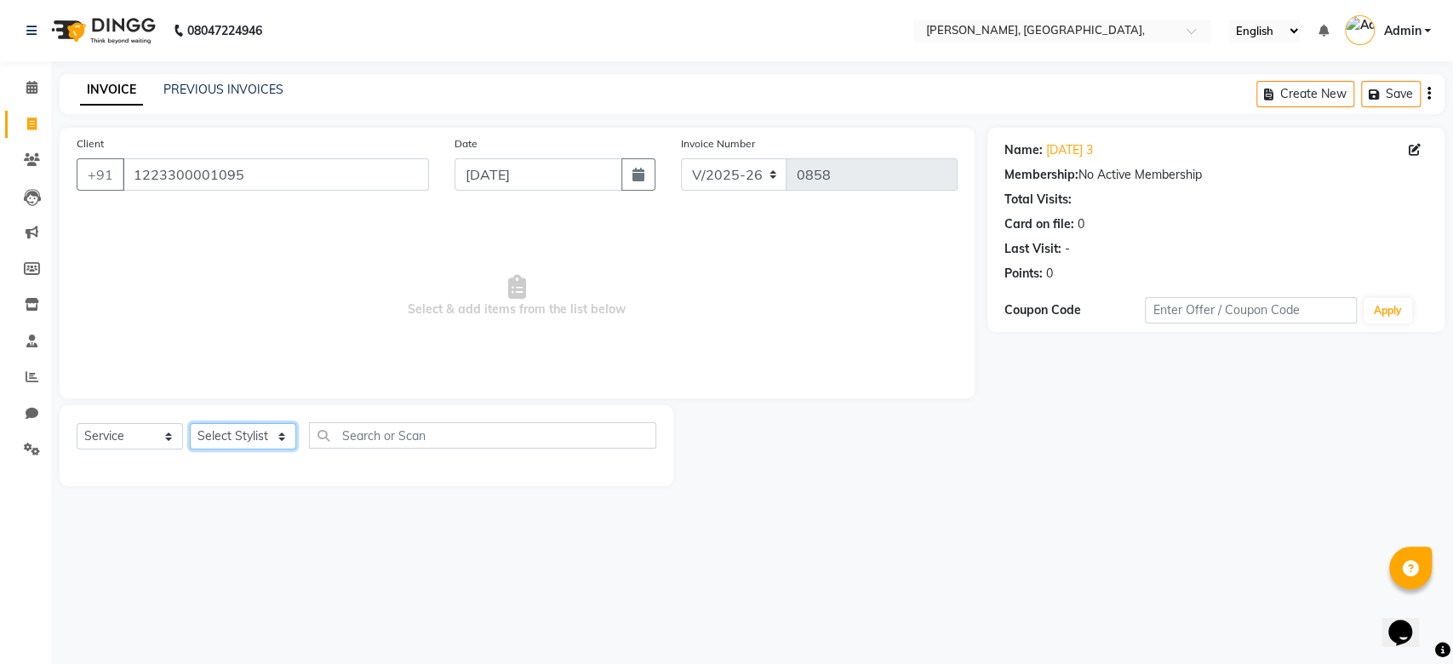
click at [233, 431] on select "Select Stylist Aarti Admin Anuradha Armaan Arunima Asif Kamlesh Nirmala Rahat A…" at bounding box center [243, 436] width 106 height 26
click at [190, 423] on select "Select Stylist Aarti Admin Anuradha Armaan Arunima Asif Kamlesh Nirmala Rahat A…" at bounding box center [243, 436] width 106 height 26
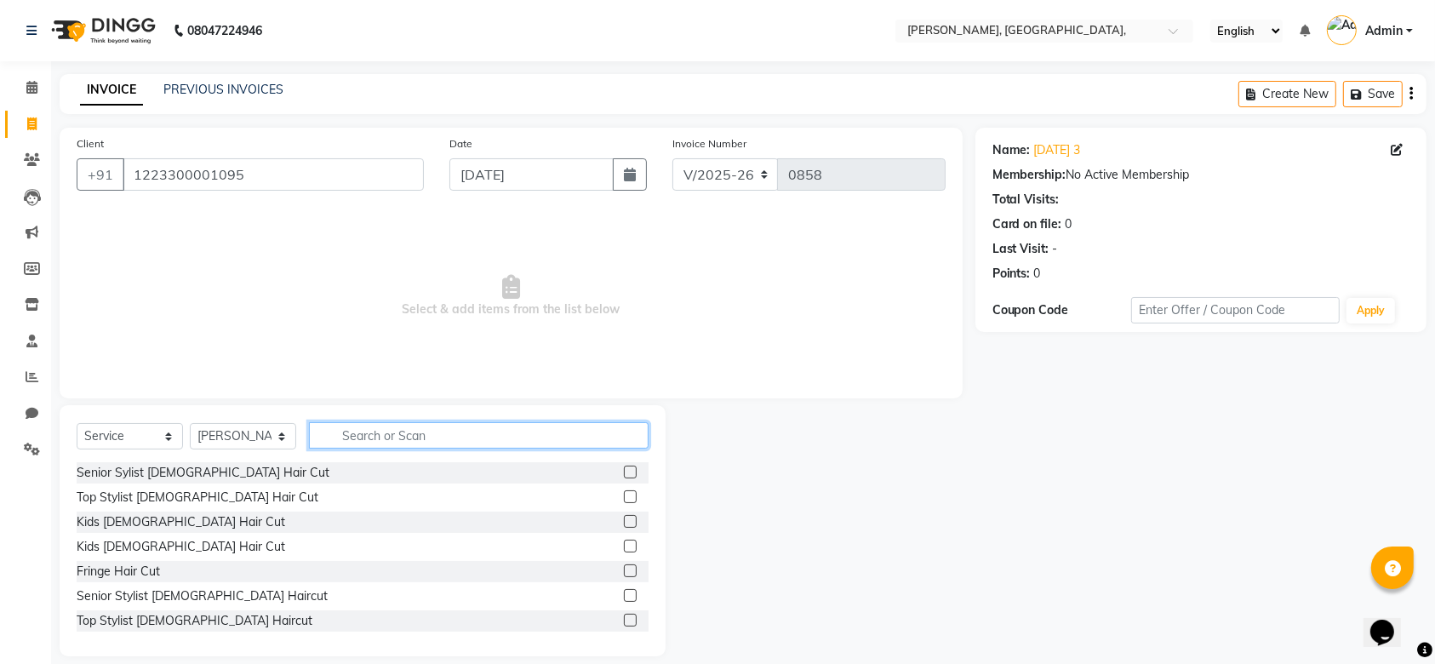
click at [375, 429] on input "text" at bounding box center [479, 435] width 340 height 26
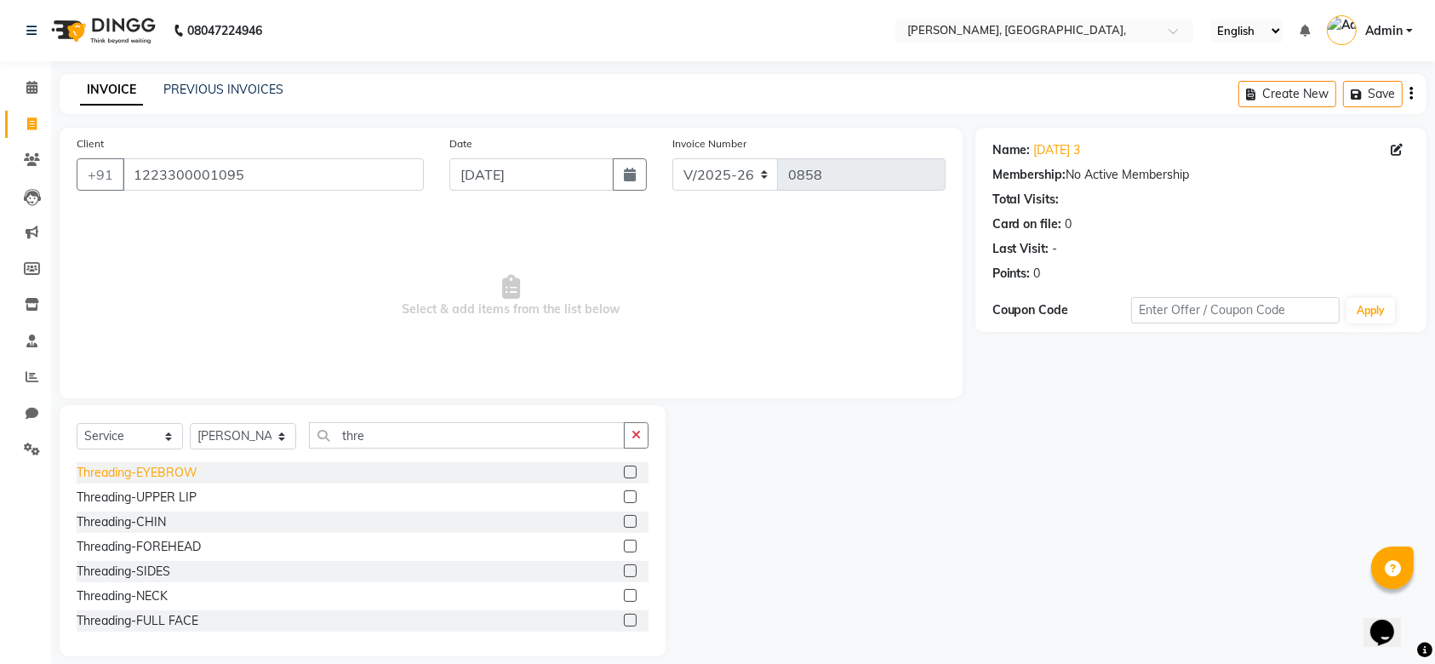
click at [137, 472] on div "Threading-EYEBROW" at bounding box center [137, 473] width 121 height 18
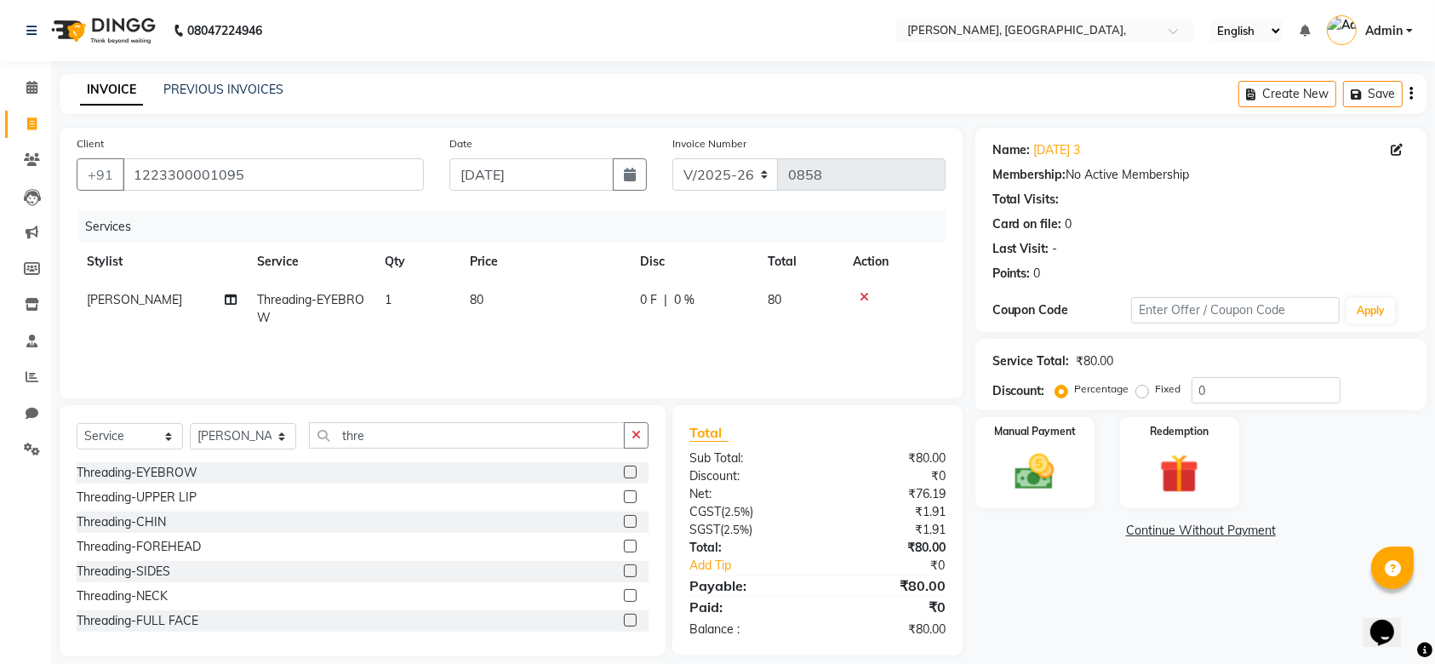
click at [646, 311] on td "0 F | 0 %" at bounding box center [694, 309] width 128 height 56
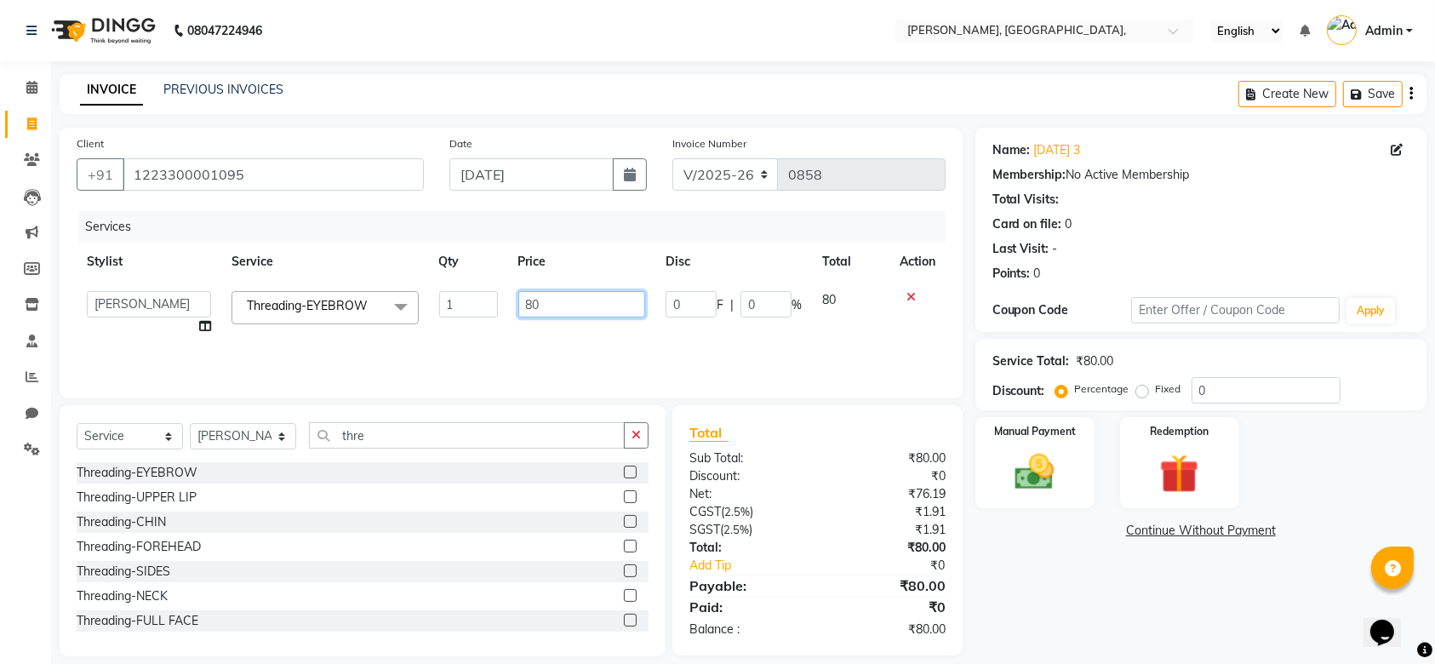
click at [613, 291] on input "80" at bounding box center [582, 304] width 128 height 26
click at [620, 301] on input "94" at bounding box center [582, 304] width 128 height 26
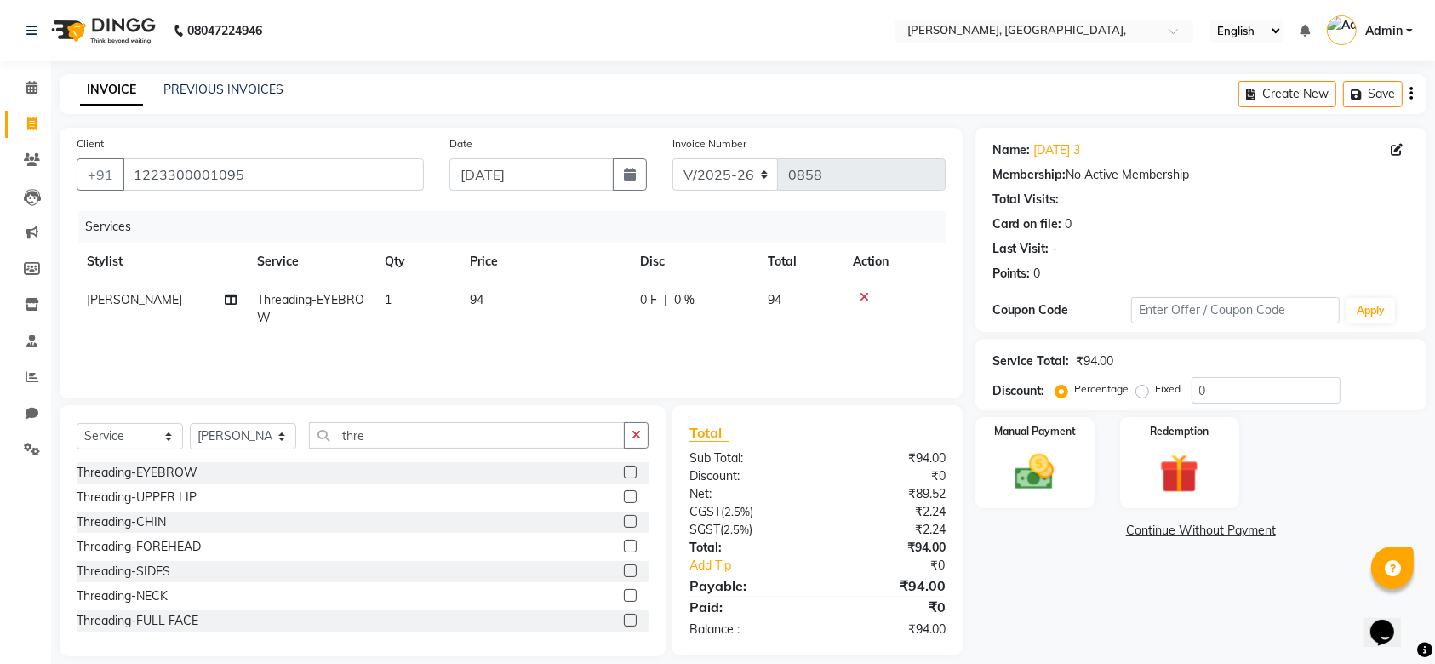
click at [671, 339] on div "Services Stylist Service Qty Price Disc Total Action Yon Zon Threading-EYEBROW …" at bounding box center [511, 296] width 869 height 170
click at [1051, 441] on div "Manual Payment" at bounding box center [1035, 462] width 124 height 95
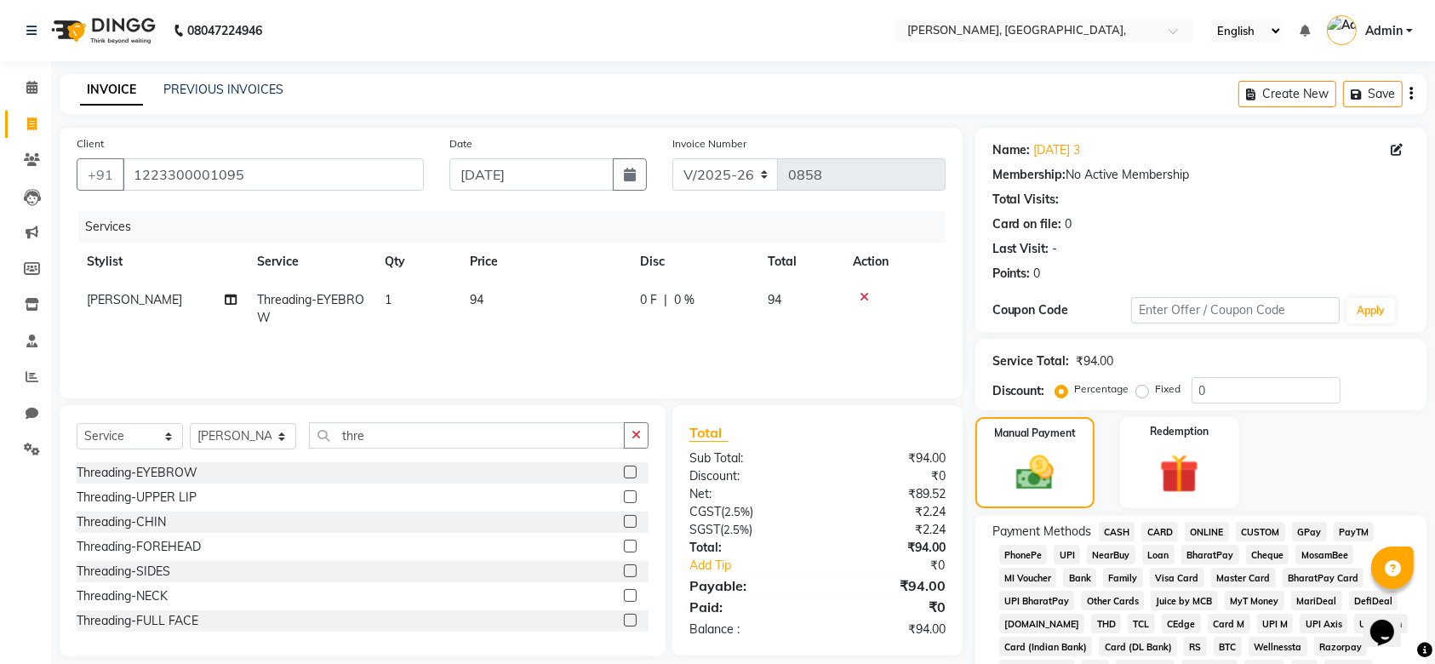
click at [1306, 528] on span "GPay" at bounding box center [1309, 532] width 35 height 20
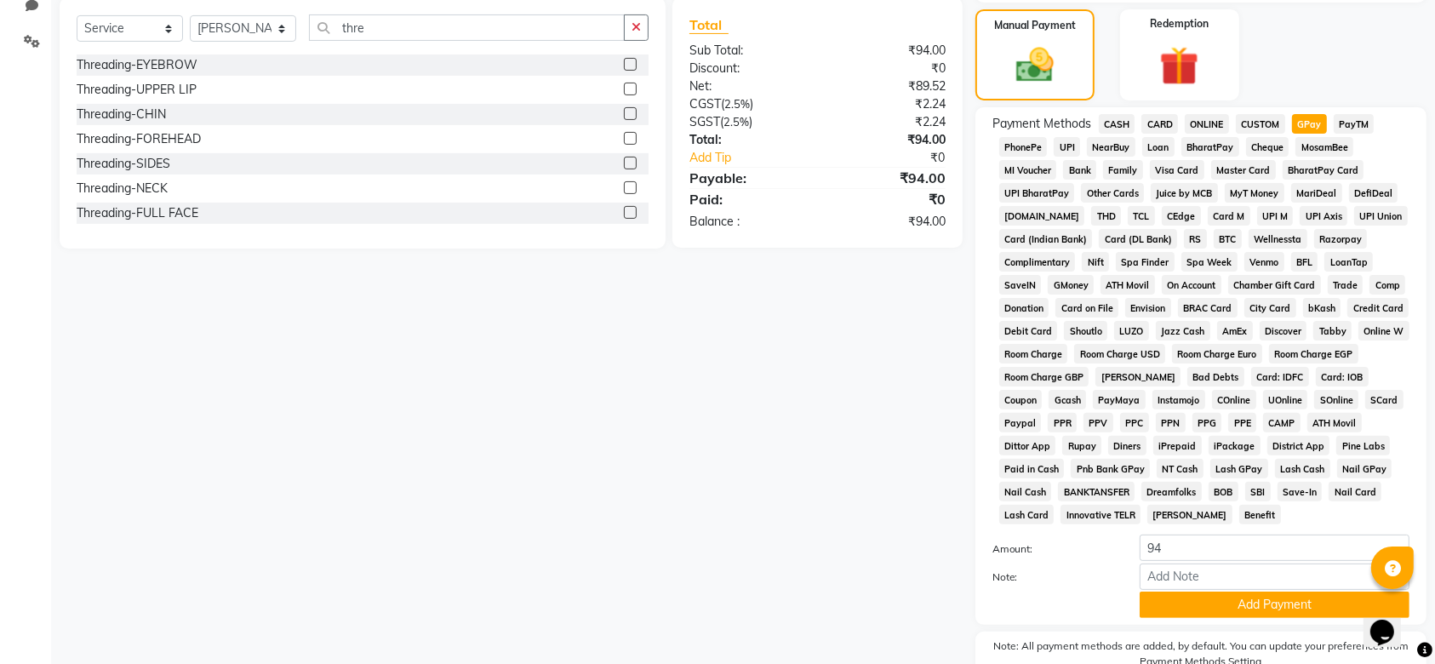
click at [1359, 476] on div "Name: 09-09-2025 3 Membership: No Active Membership Total Visits: Card on file:…" at bounding box center [1207, 222] width 464 height 1004
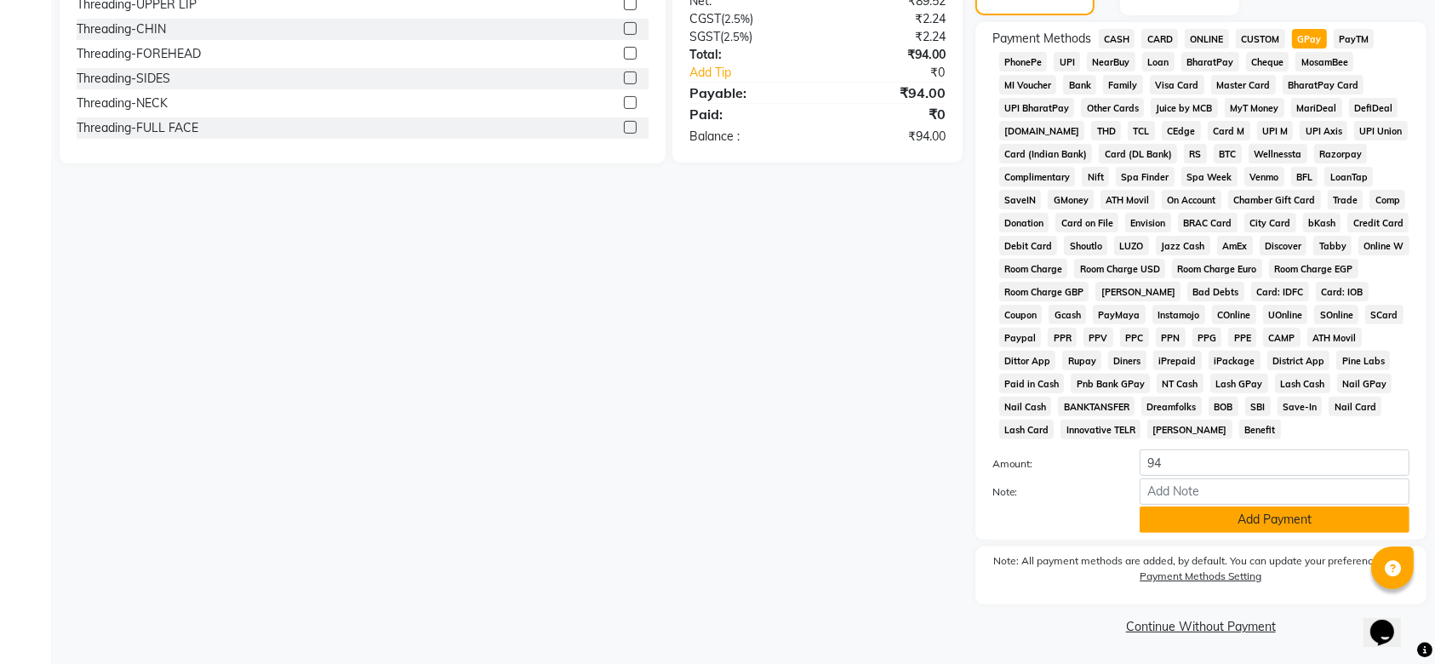
click at [1235, 520] on button "Add Payment" at bounding box center [1275, 519] width 270 height 26
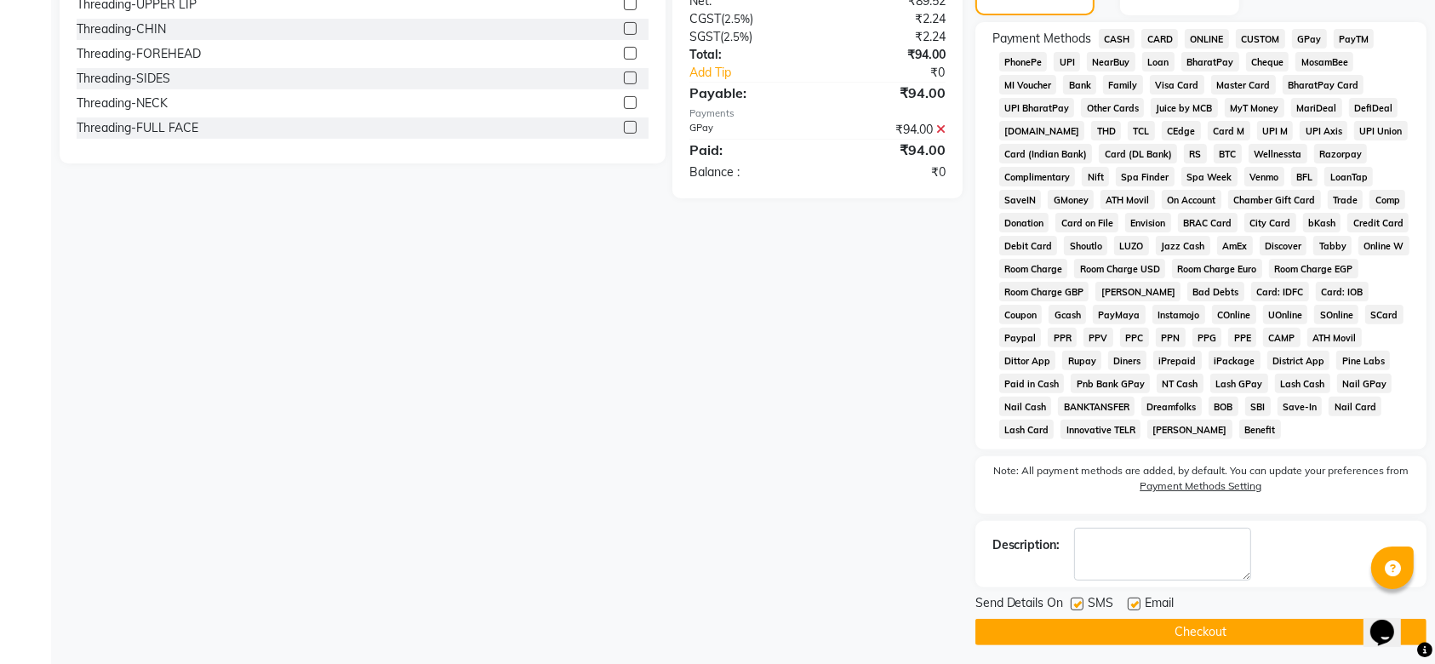
click at [1077, 603] on label at bounding box center [1077, 603] width 13 height 13
click at [1077, 603] on input "checkbox" at bounding box center [1076, 604] width 11 height 11
click at [1129, 609] on label at bounding box center [1134, 603] width 13 height 13
click at [1129, 609] on input "checkbox" at bounding box center [1133, 604] width 11 height 11
click at [1115, 621] on button "Checkout" at bounding box center [1200, 632] width 451 height 26
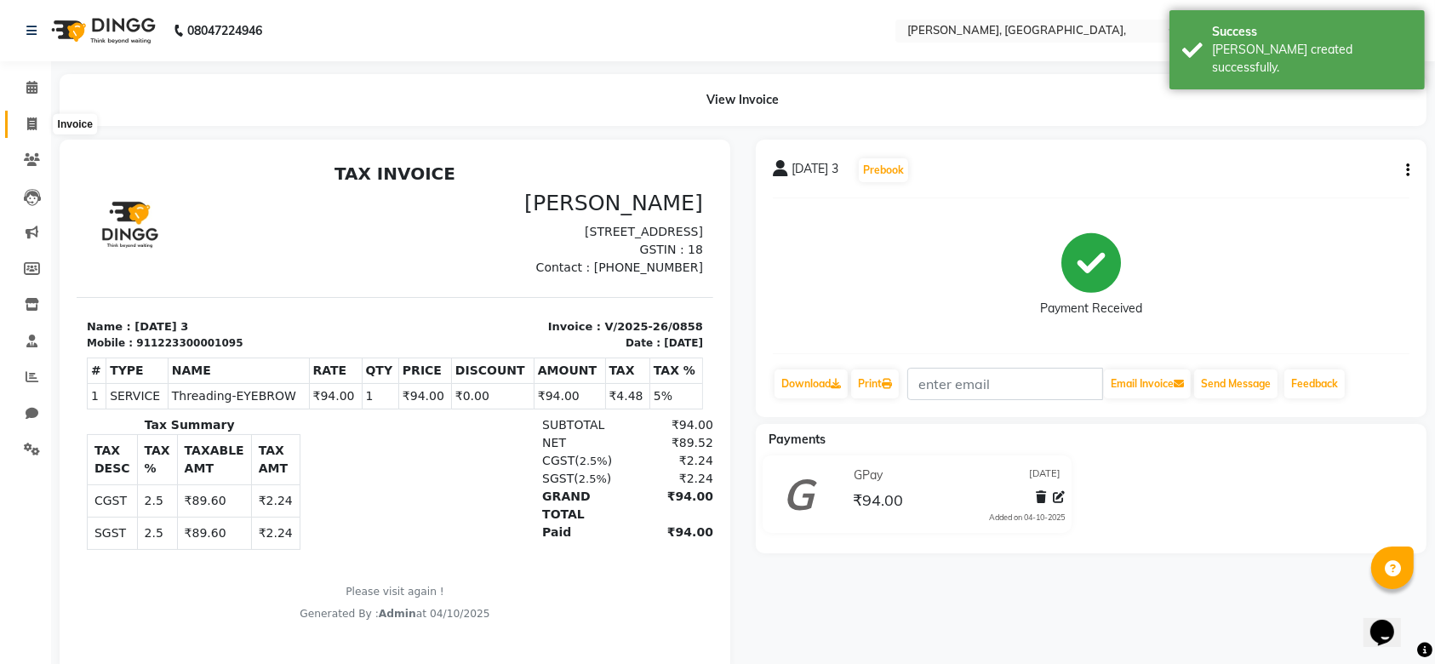
click at [20, 124] on span at bounding box center [32, 125] width 30 height 20
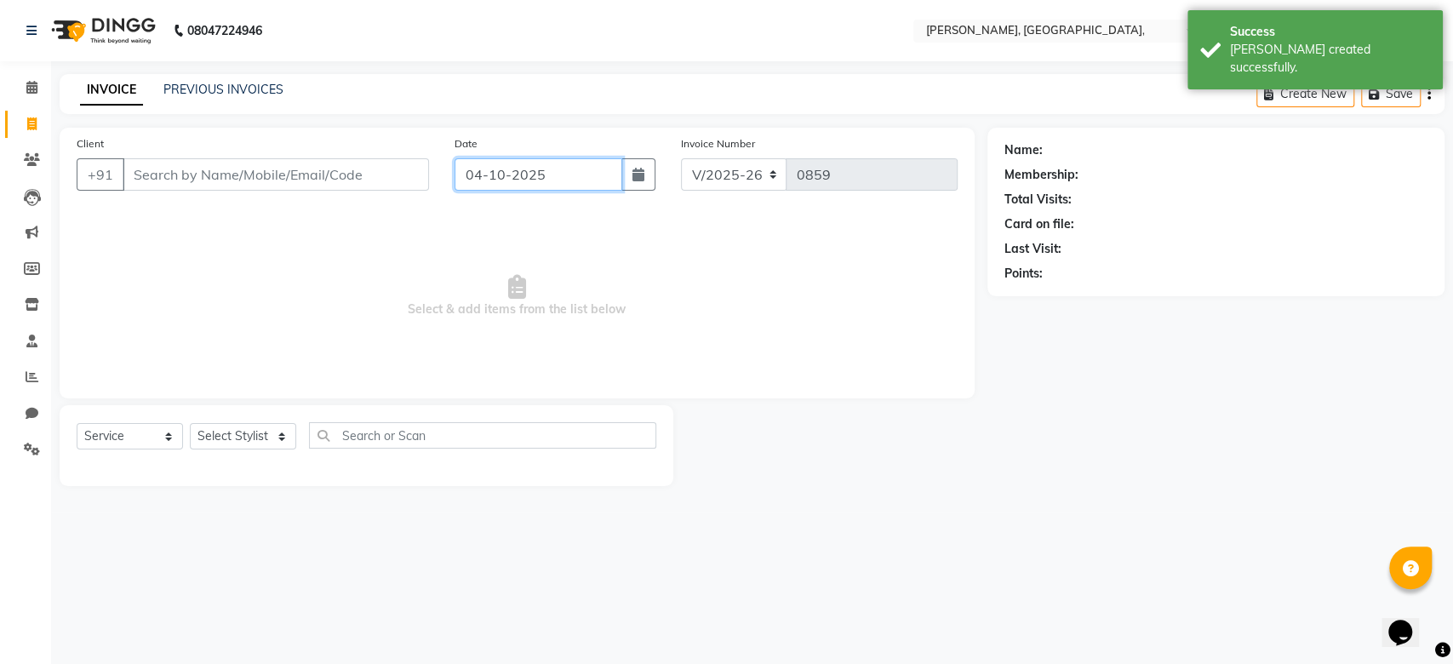
click at [519, 176] on input "04-10-2025" at bounding box center [538, 174] width 168 height 32
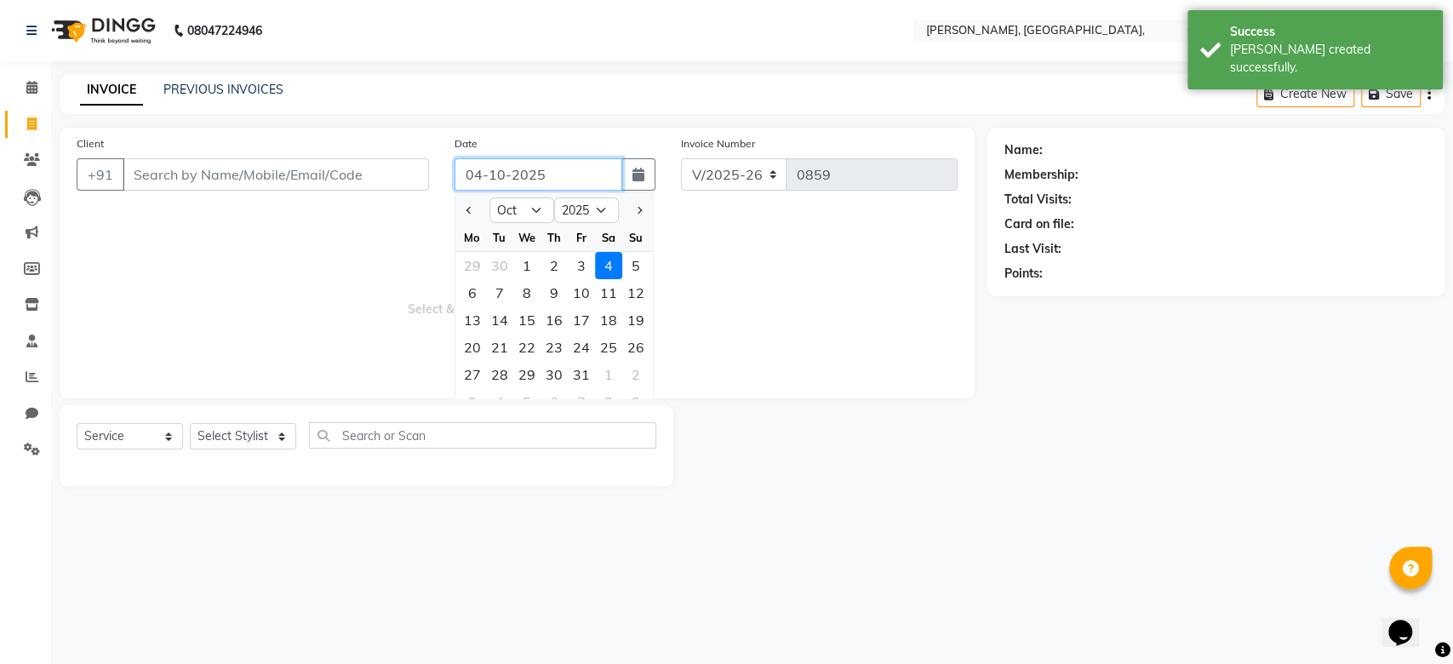
click at [519, 176] on input "04-10-2025" at bounding box center [538, 174] width 168 height 32
paste input "9-09"
click at [352, 160] on input "Client" at bounding box center [276, 174] width 306 height 32
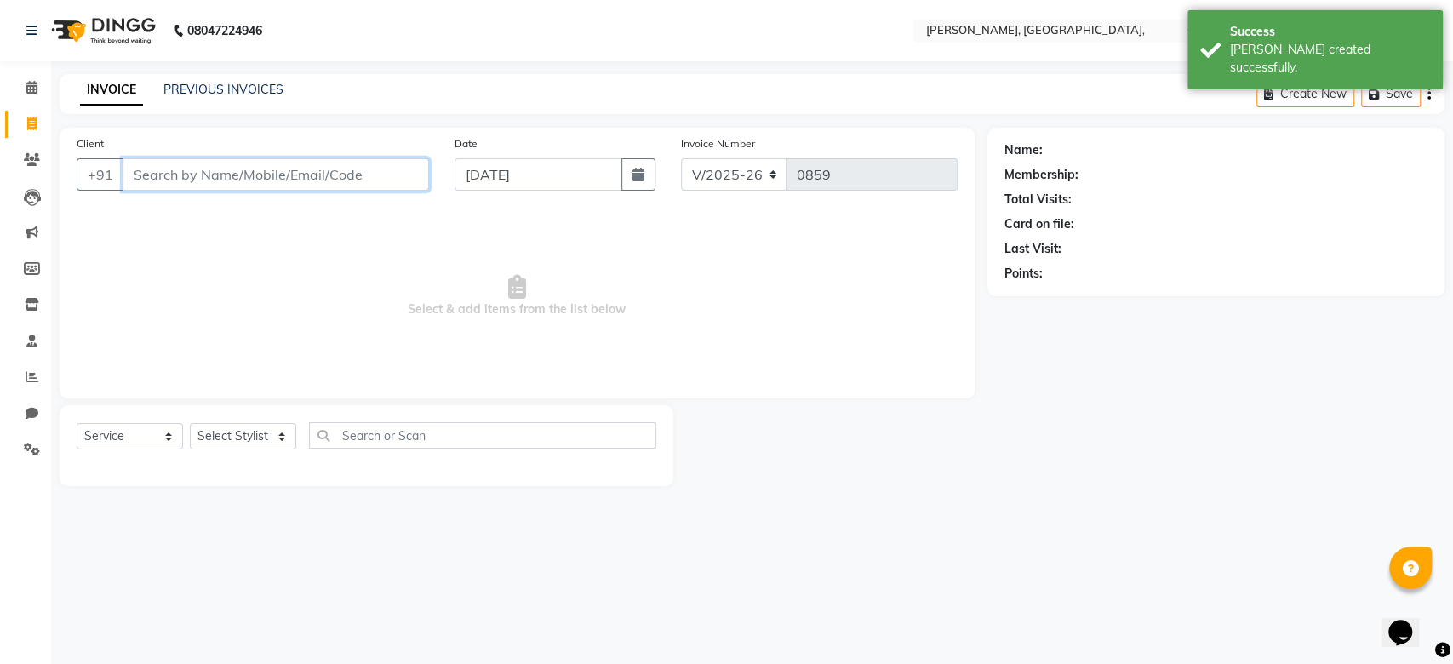
paste input "09-09-2025"
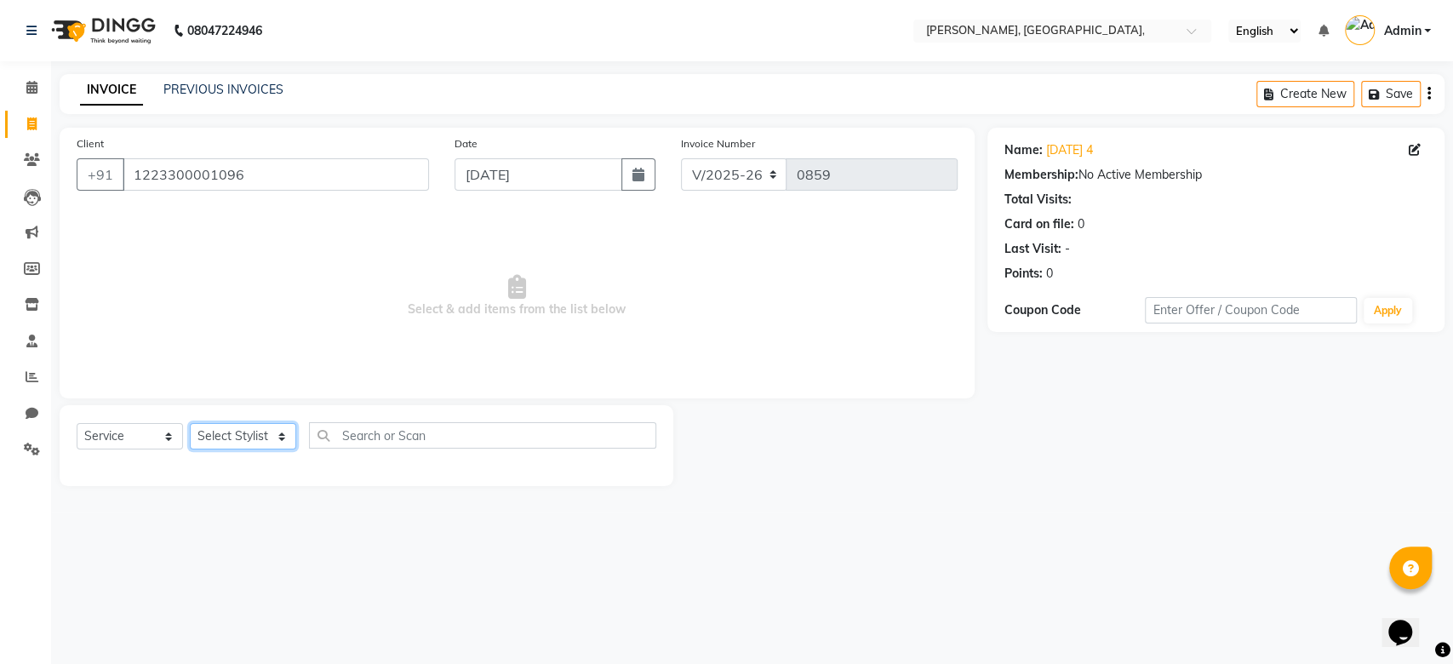
click at [249, 429] on select "Select Stylist Aarti Admin Anuradha Armaan Arunima Asif Kamlesh Nirmala Rahat A…" at bounding box center [243, 436] width 106 height 26
click at [190, 423] on select "Select Stylist Aarti Admin Anuradha Armaan Arunima Asif Kamlesh Nirmala Rahat A…" at bounding box center [243, 436] width 106 height 26
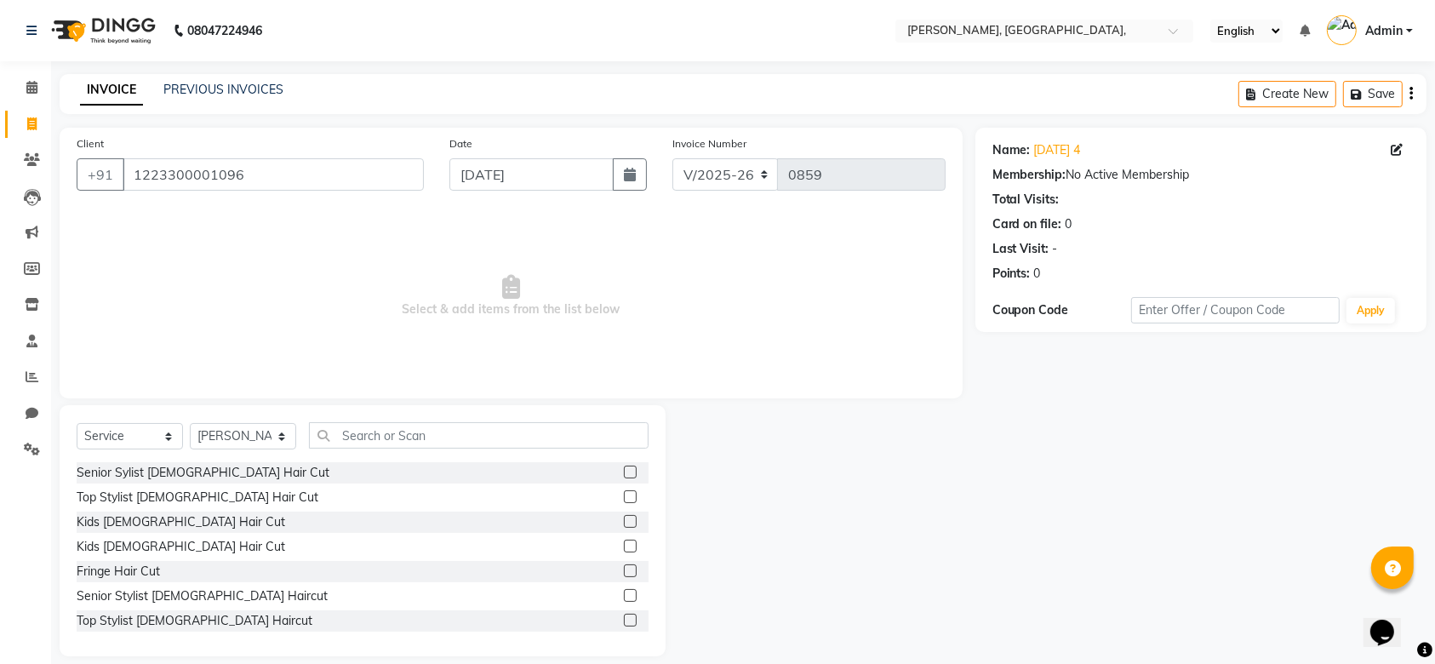
drag, startPoint x: 388, startPoint y: 415, endPoint x: 386, endPoint y: 429, distance: 13.9
click at [386, 429] on div "Select Service Product Membership Package Voucher Prepaid Gift Card Select Styl…" at bounding box center [363, 530] width 606 height 251
click at [386, 429] on input "text" at bounding box center [479, 435] width 340 height 26
click at [339, 310] on span "Select & add items from the list below" at bounding box center [511, 296] width 869 height 170
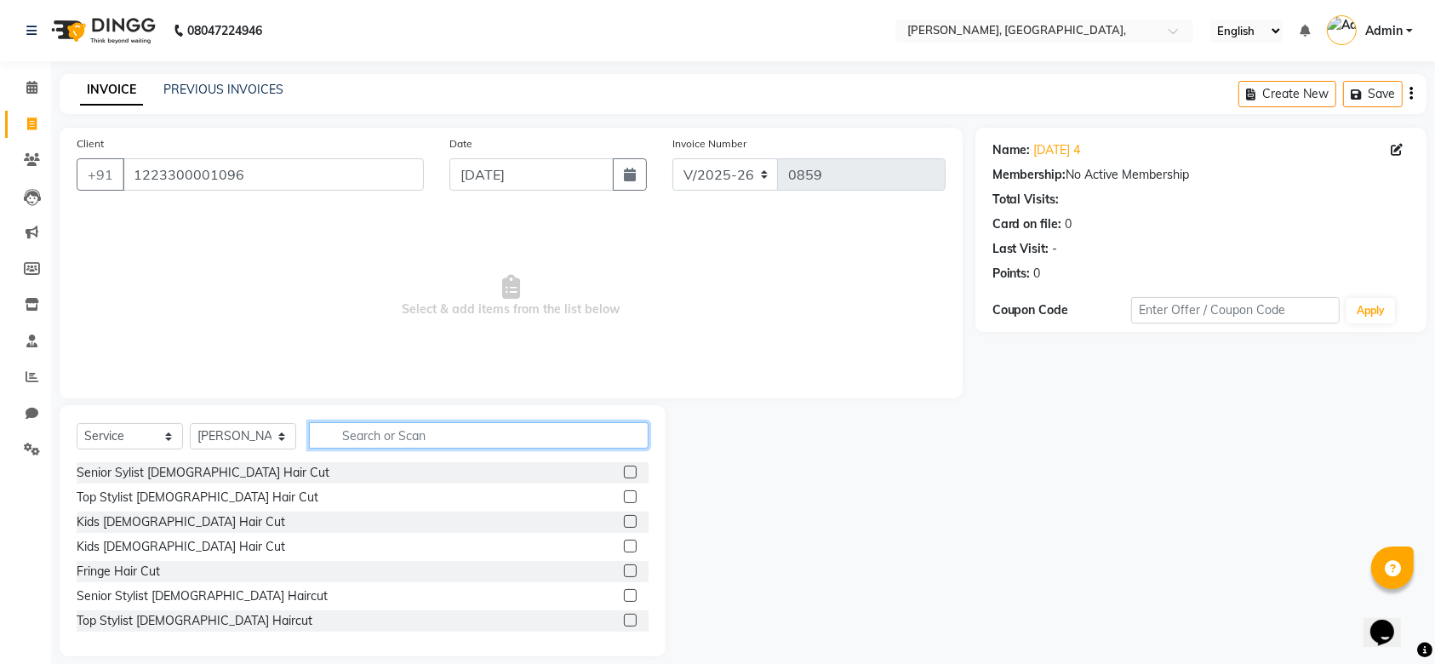
click at [353, 431] on input "text" at bounding box center [479, 435] width 340 height 26
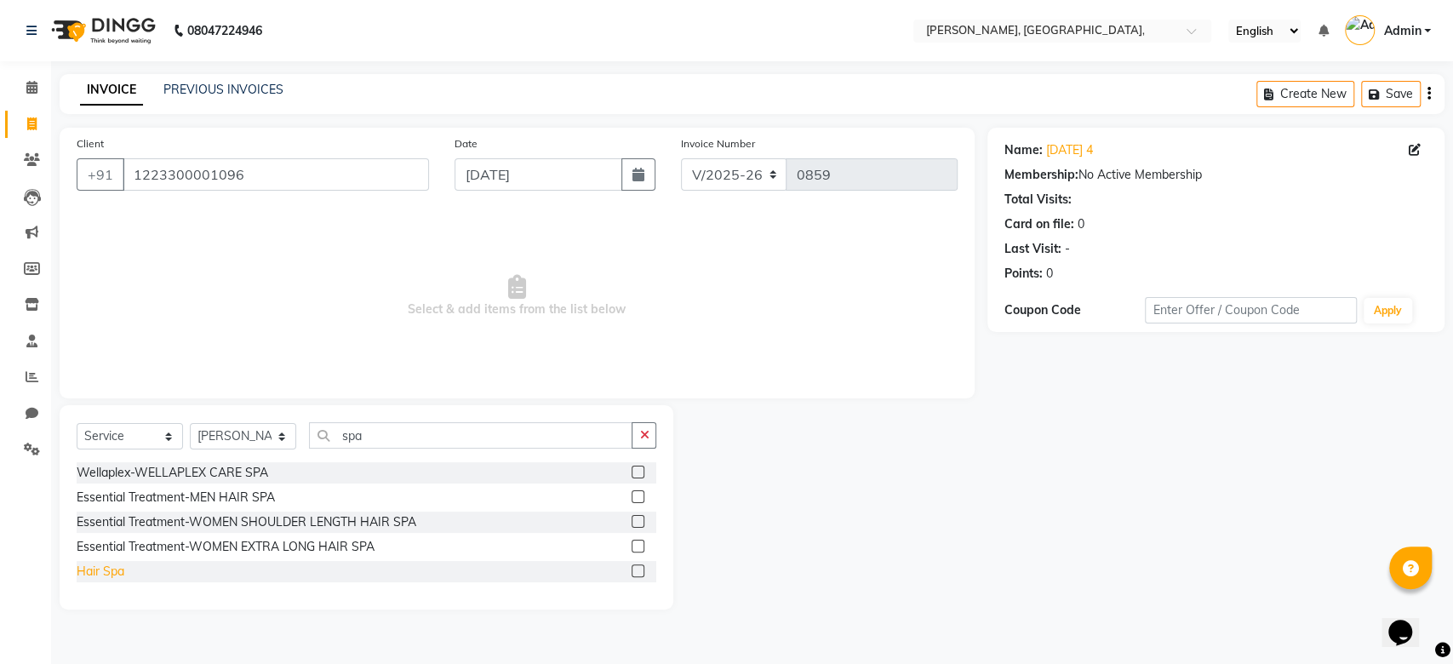
click at [123, 567] on div "Hair Spa" at bounding box center [101, 572] width 48 height 18
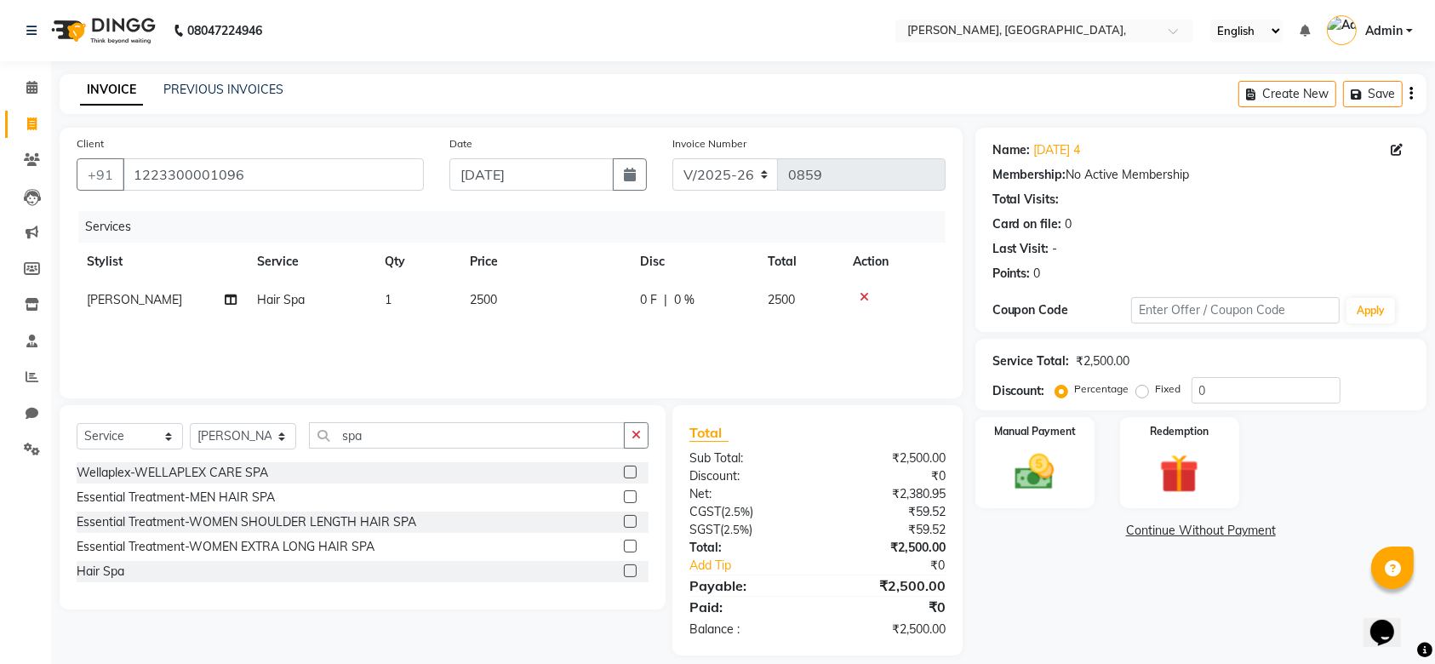
click at [504, 293] on td "2500" at bounding box center [545, 300] width 170 height 38
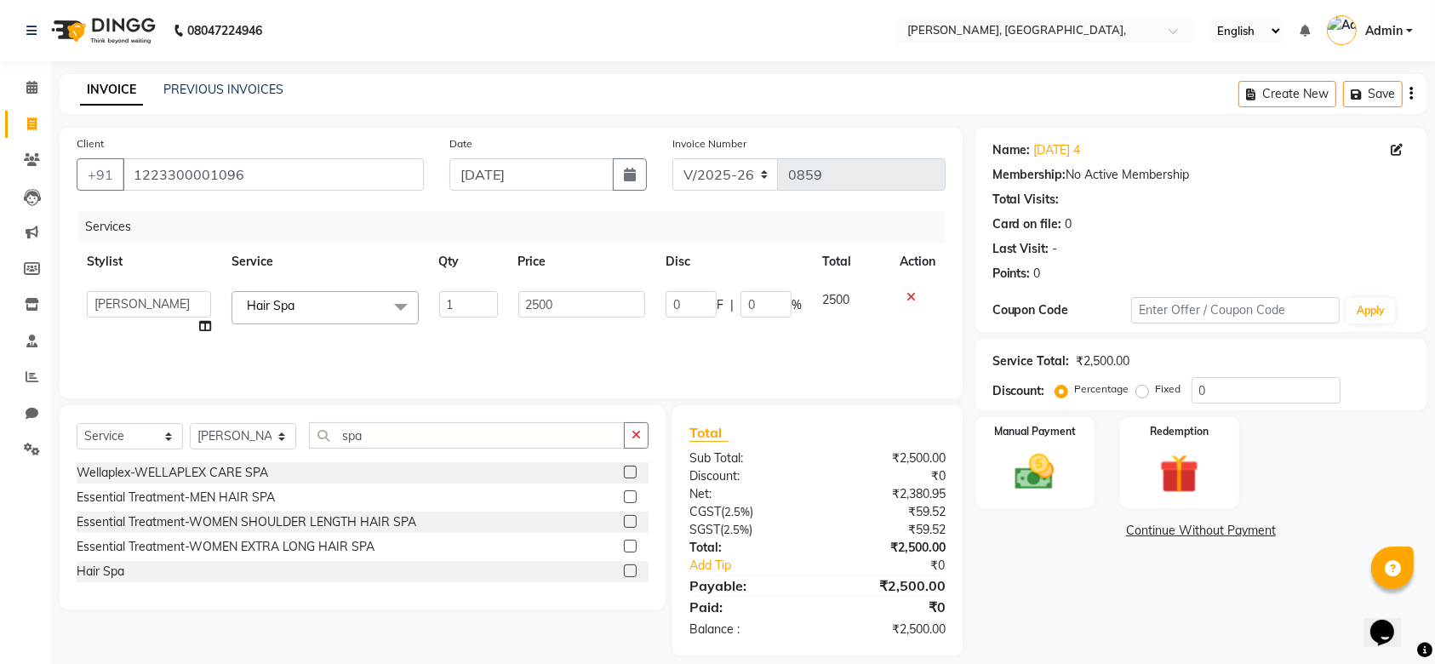
click at [504, 293] on td "1" at bounding box center [468, 313] width 79 height 65
drag, startPoint x: 504, startPoint y: 293, endPoint x: 566, endPoint y: 303, distance: 63.0
click at [566, 303] on tr "Aarti Admin Anuradha Armaan Arunima Asif Kamlesh Nirmala Rahat Ali Sahil Shikha…" at bounding box center [511, 313] width 869 height 65
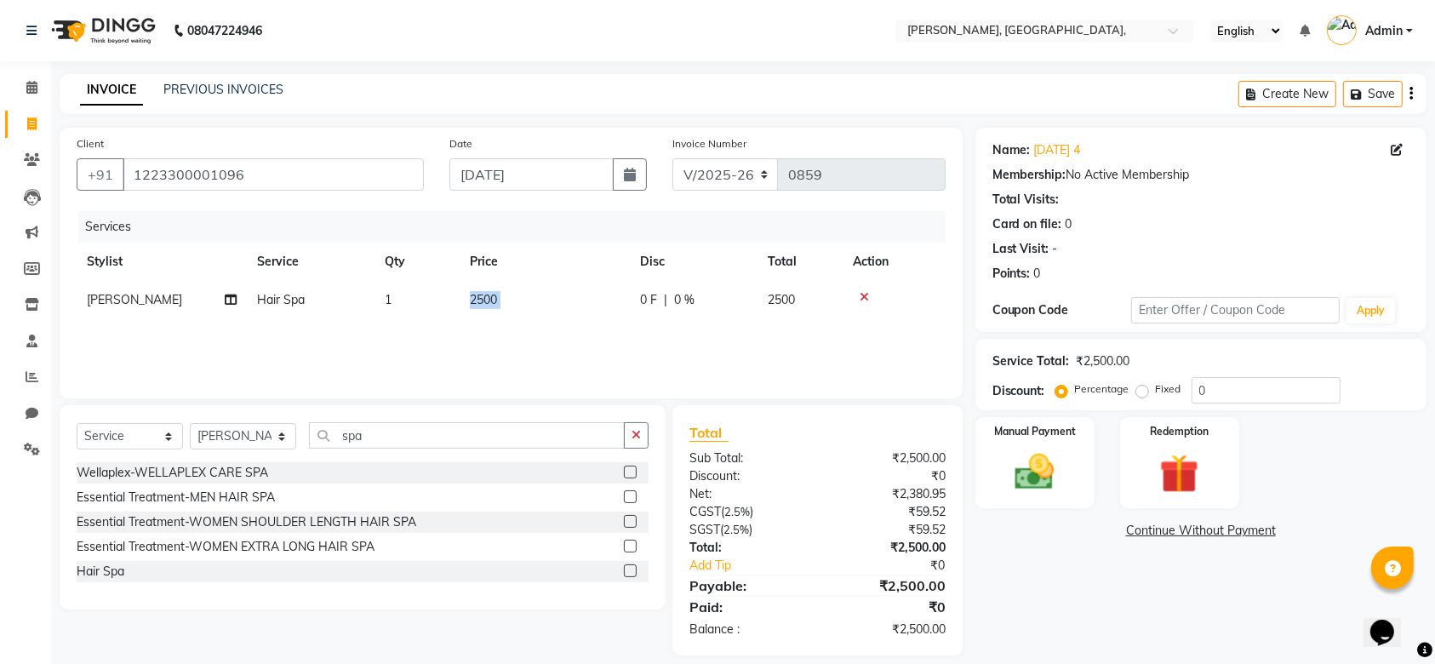
drag, startPoint x: 566, startPoint y: 303, endPoint x: 439, endPoint y: 281, distance: 128.7
click at [589, 323] on div "Services Stylist Service Qty Price Disc Total Action Yon Zon Hair Spa 1 2500 0 …" at bounding box center [511, 296] width 869 height 170
drag, startPoint x: 589, startPoint y: 323, endPoint x: 589, endPoint y: 285, distance: 37.4
click at [589, 285] on div "Services Stylist Service Qty Price Disc Total Action Yon Zon Hair Spa 1 2500 0 …" at bounding box center [511, 296] width 869 height 170
click at [589, 285] on td "2500" at bounding box center [545, 300] width 170 height 38
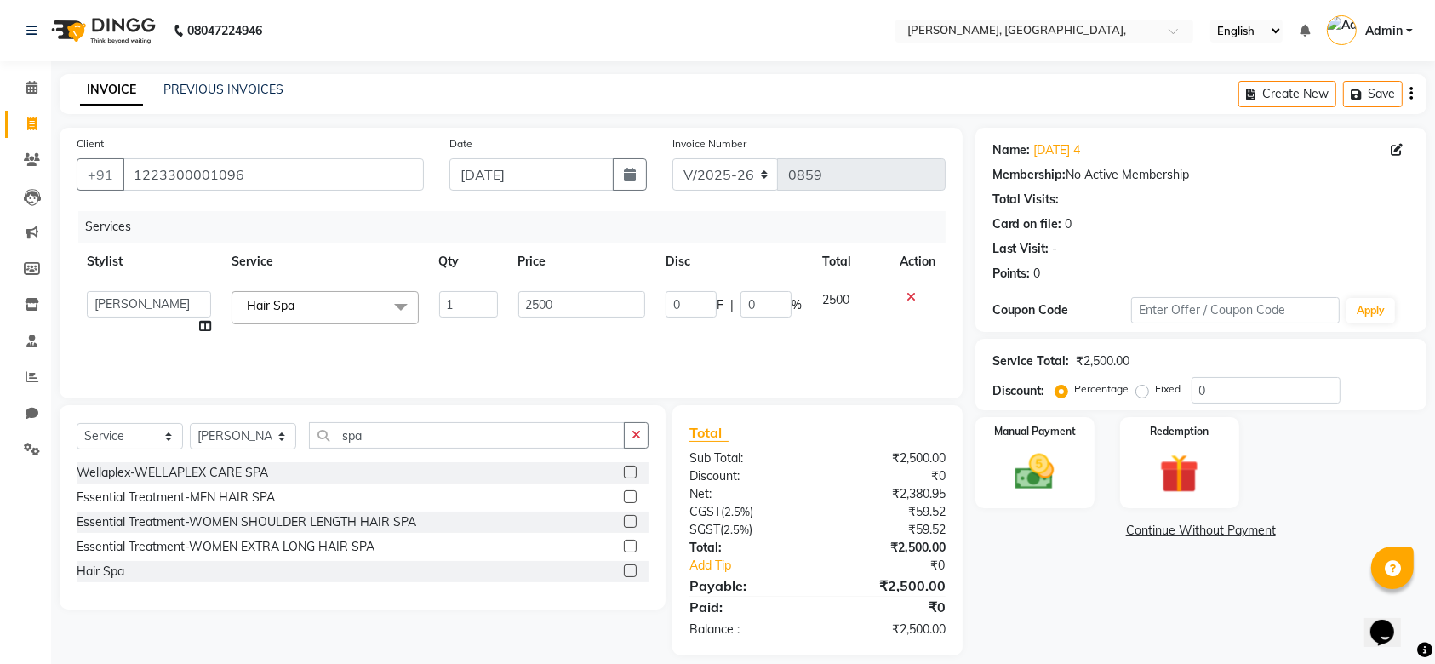
click at [589, 285] on td "2500" at bounding box center [582, 313] width 148 height 65
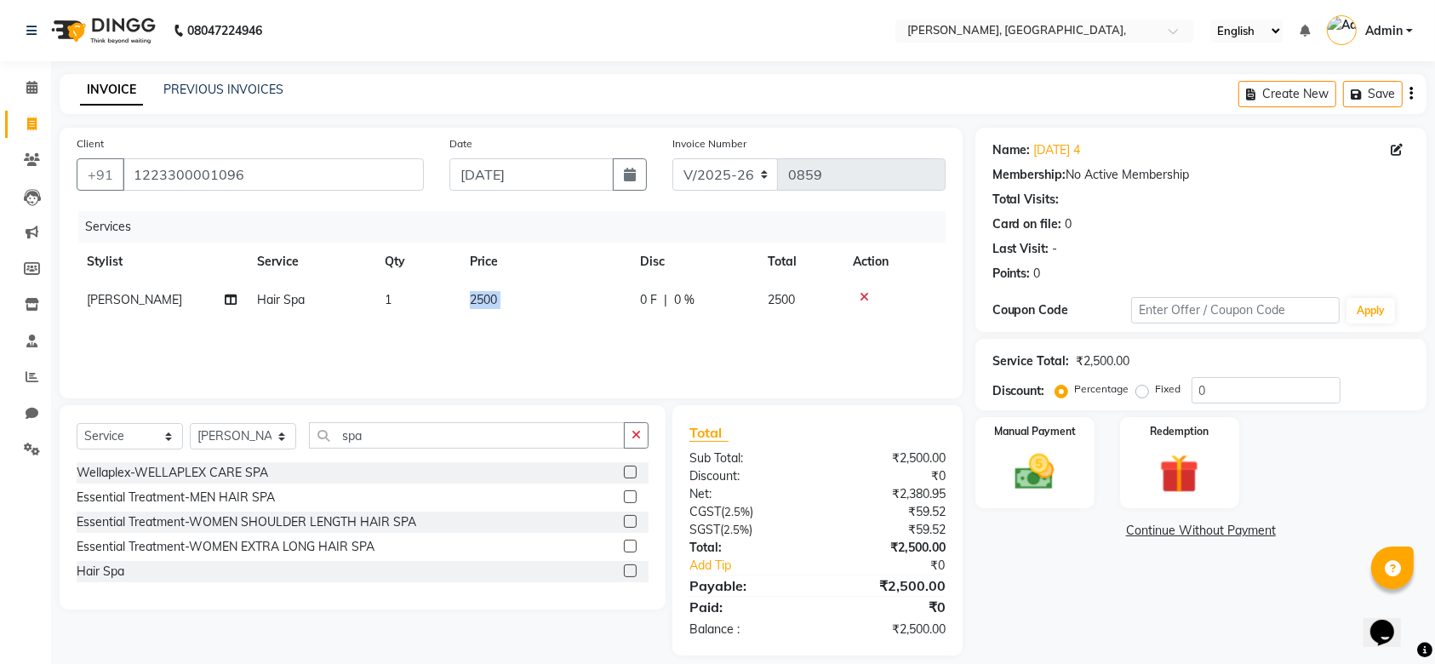
click at [589, 285] on td "2500" at bounding box center [545, 300] width 170 height 38
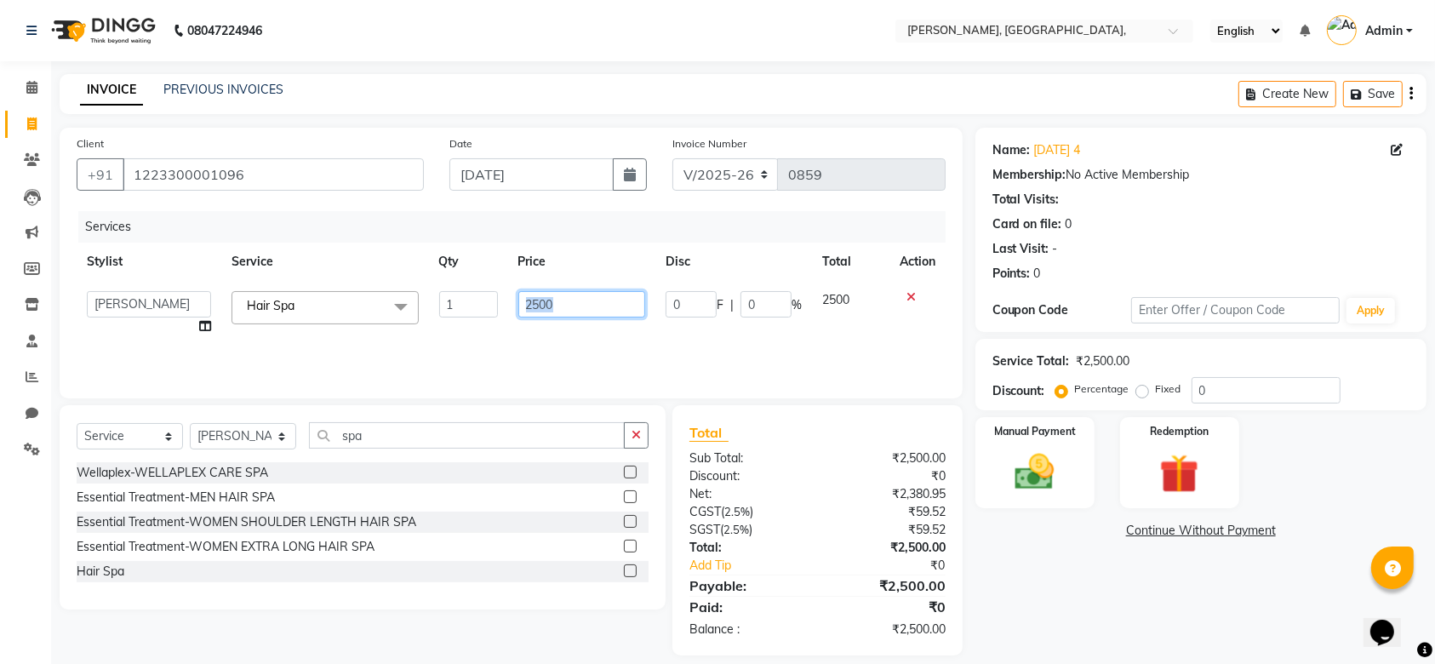
click at [580, 309] on input "2500" at bounding box center [582, 304] width 128 height 26
click at [580, 309] on input "250" at bounding box center [582, 304] width 128 height 26
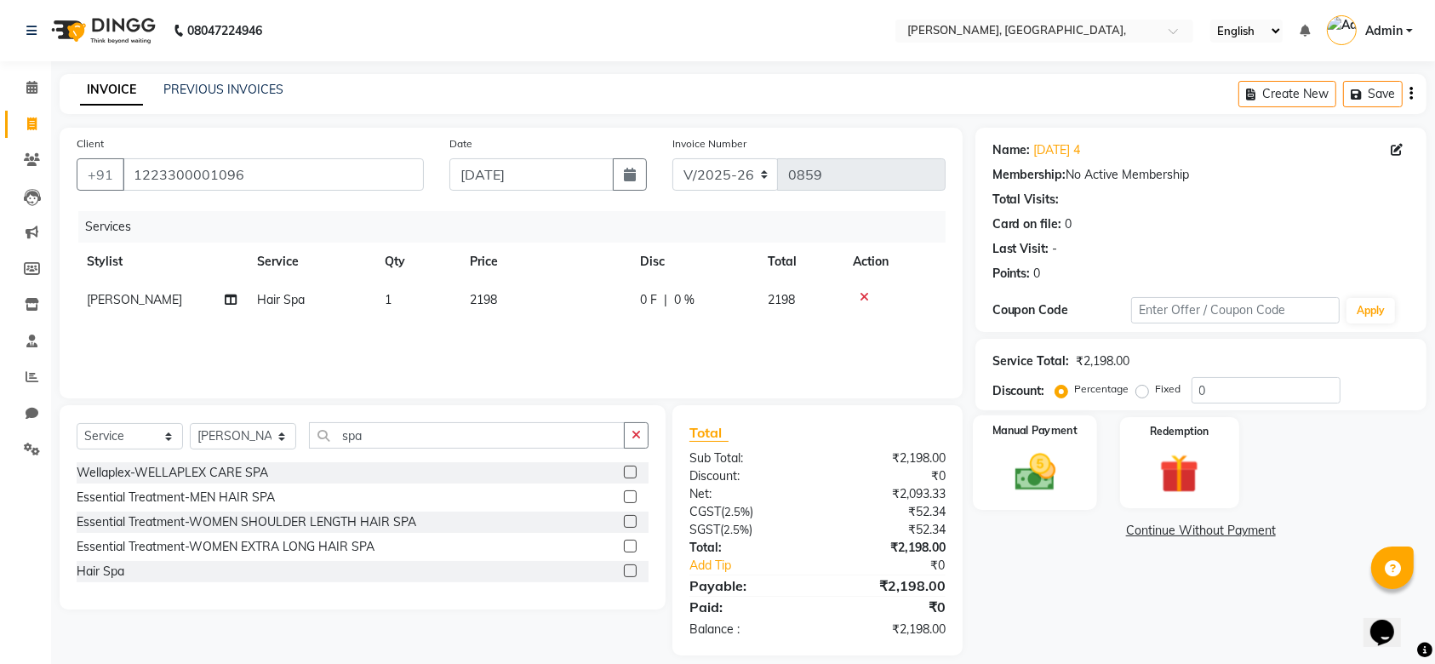
click at [1049, 480] on img at bounding box center [1035, 472] width 66 height 47
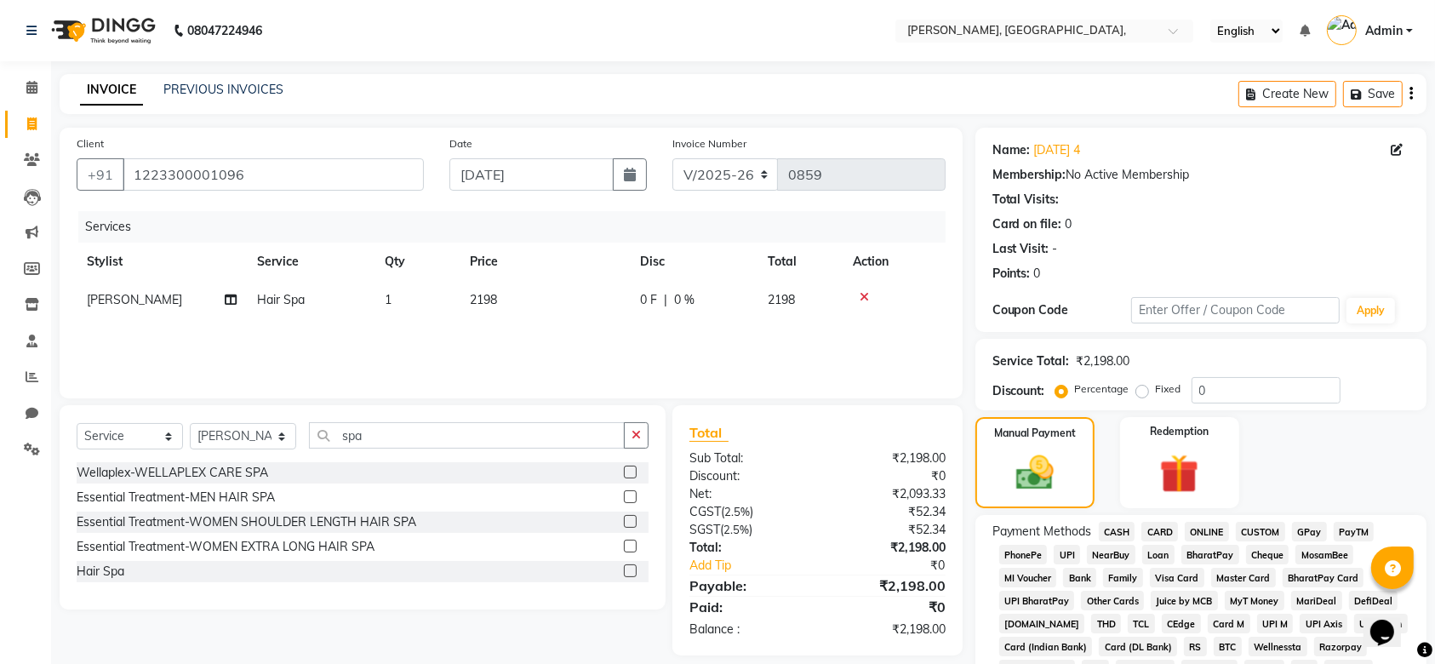
click at [1115, 524] on span "CASH" at bounding box center [1117, 532] width 37 height 20
click at [1430, 289] on div "Name: 09-09-2025 4 Membership: No Active Membership Total Visits: Card on file:…" at bounding box center [1207, 630] width 464 height 1004
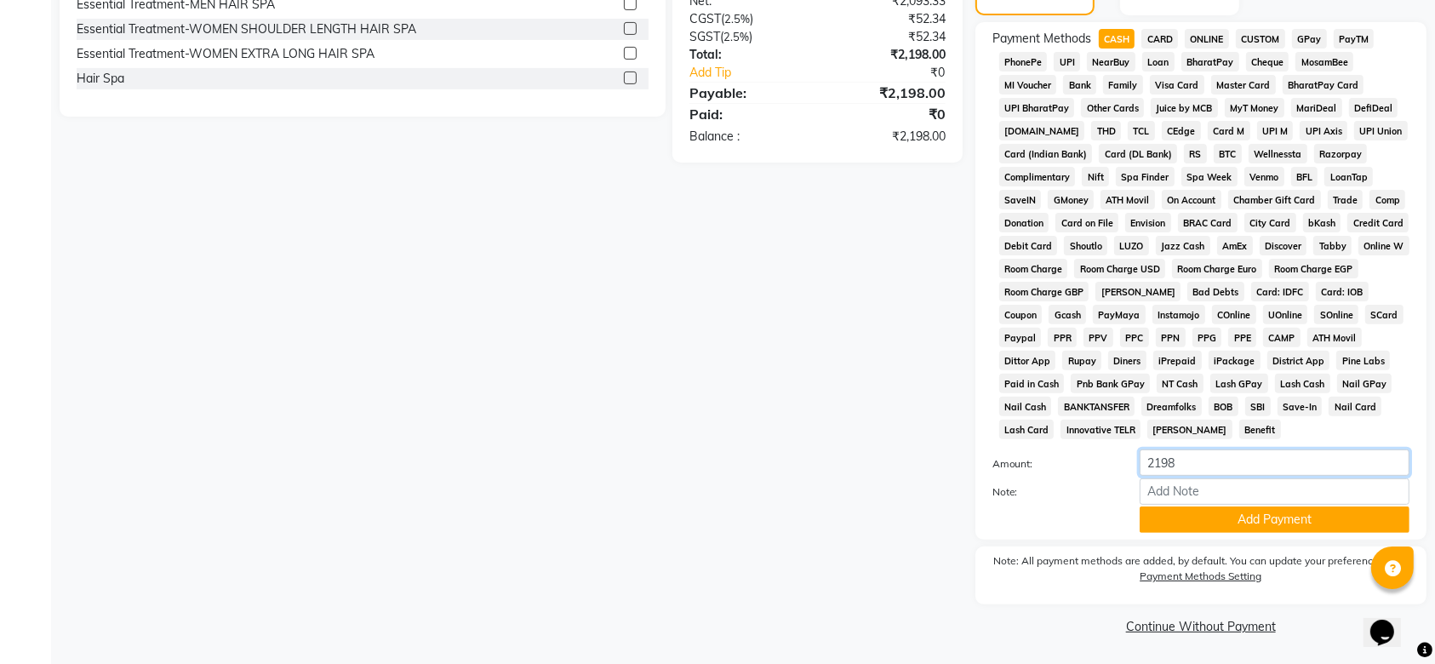
click at [1165, 451] on input "2198" at bounding box center [1275, 462] width 270 height 26
click at [1184, 521] on button "Add Payment" at bounding box center [1275, 519] width 270 height 26
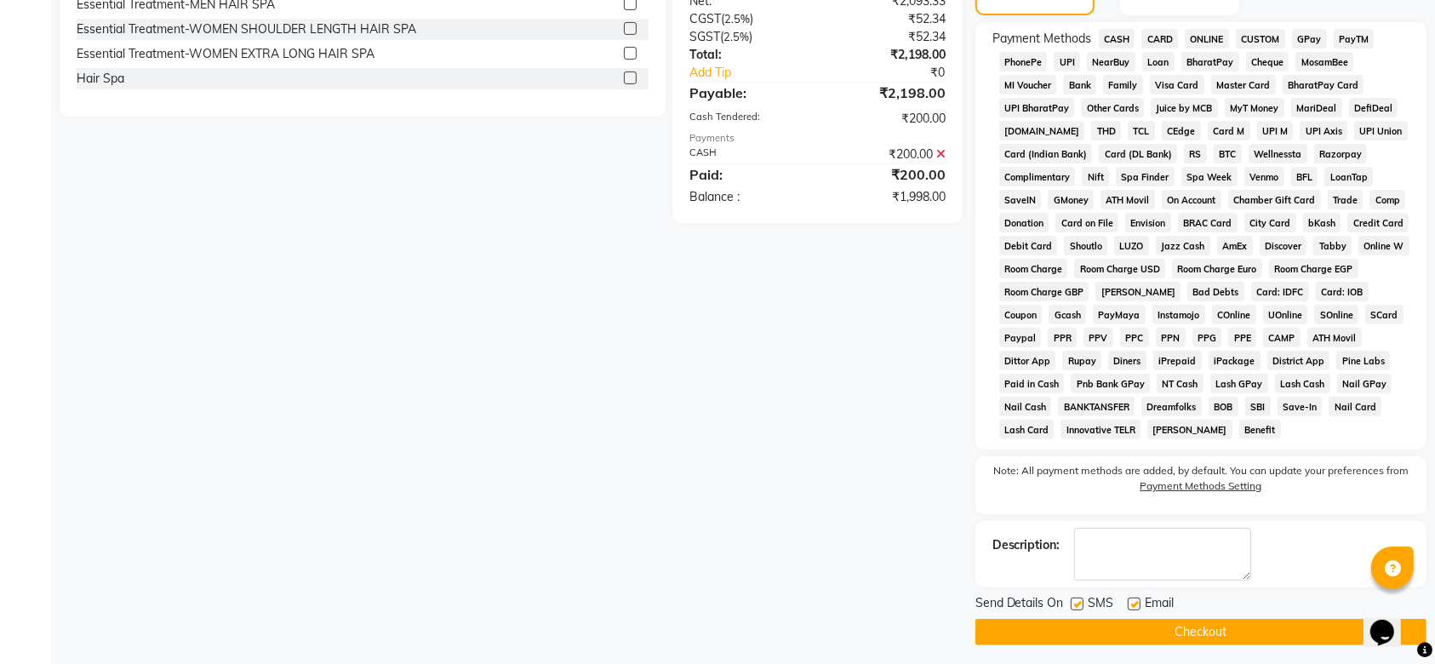
click at [1302, 32] on span "GPay" at bounding box center [1309, 39] width 35 height 20
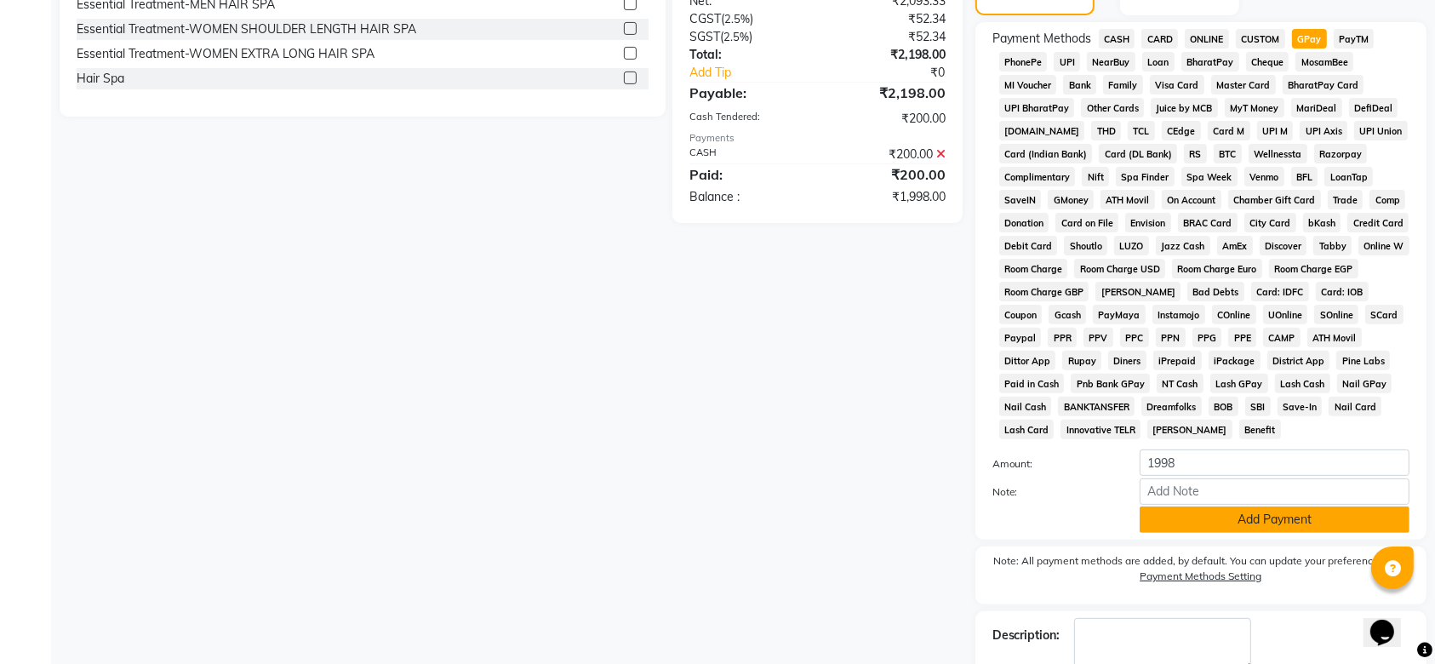
click at [1150, 526] on button "Add Payment" at bounding box center [1275, 519] width 270 height 26
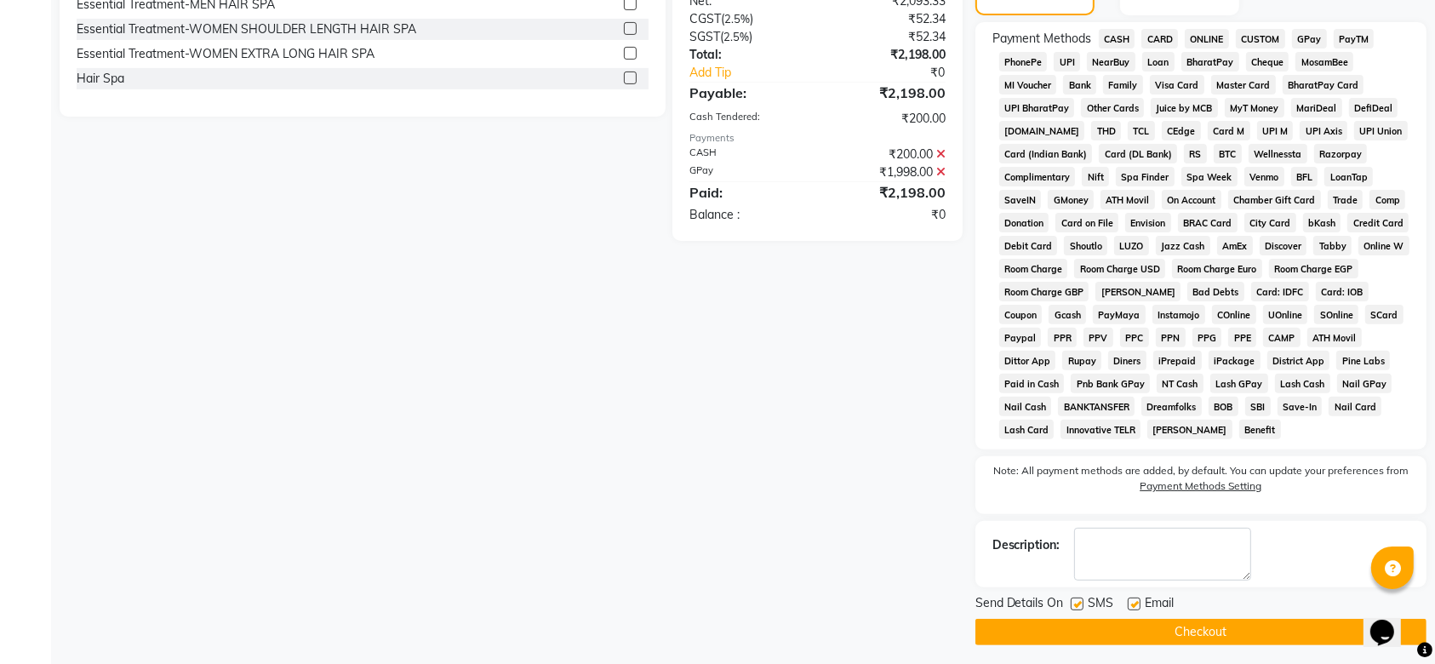
click at [1078, 604] on label at bounding box center [1077, 603] width 13 height 13
click at [1078, 604] on input "checkbox" at bounding box center [1076, 604] width 11 height 11
click at [1133, 604] on label at bounding box center [1134, 603] width 13 height 13
click at [1133, 604] on input "checkbox" at bounding box center [1133, 604] width 11 height 11
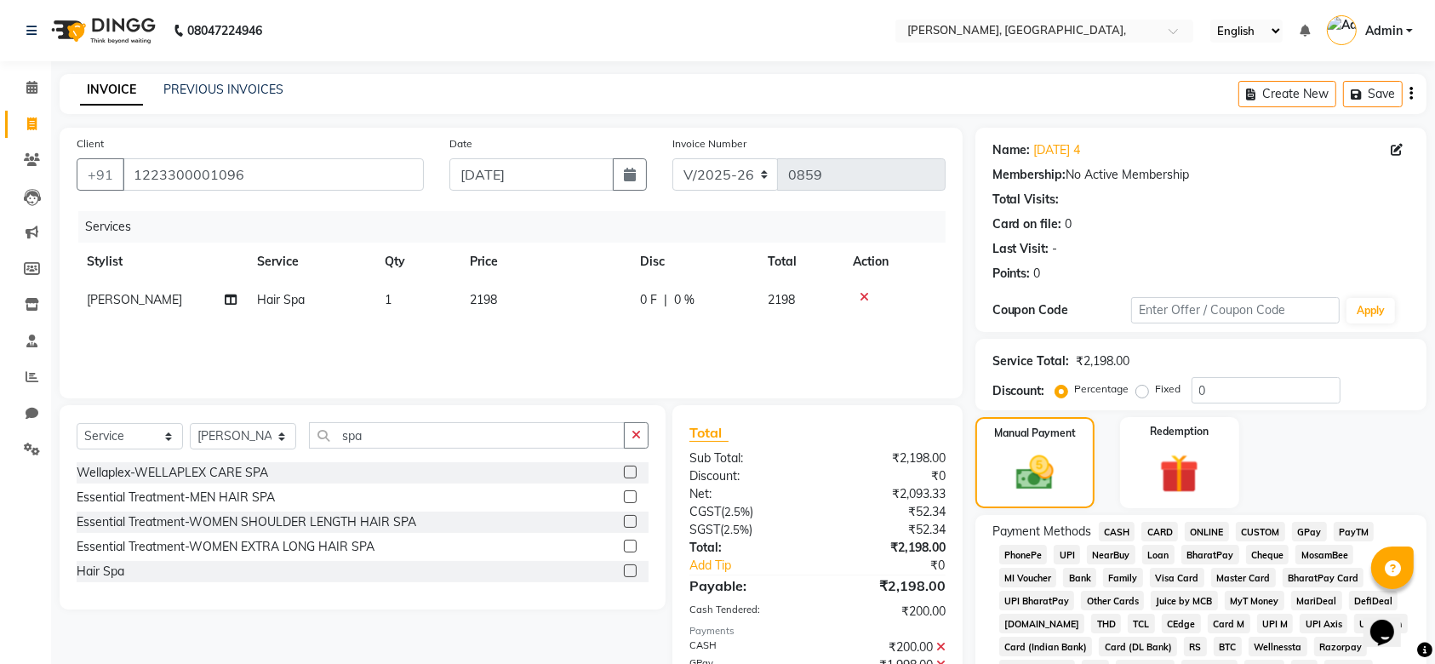
scroll to position [499, 0]
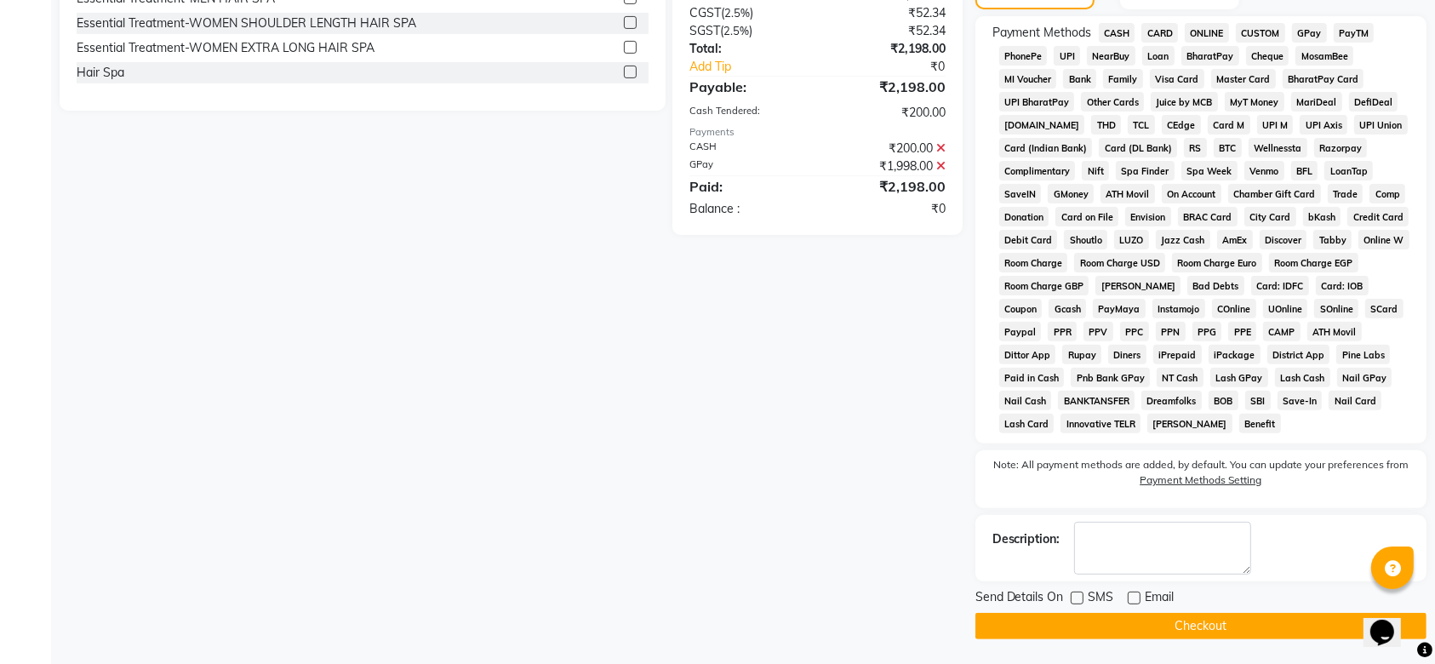
click at [1095, 626] on button "Checkout" at bounding box center [1200, 626] width 451 height 26
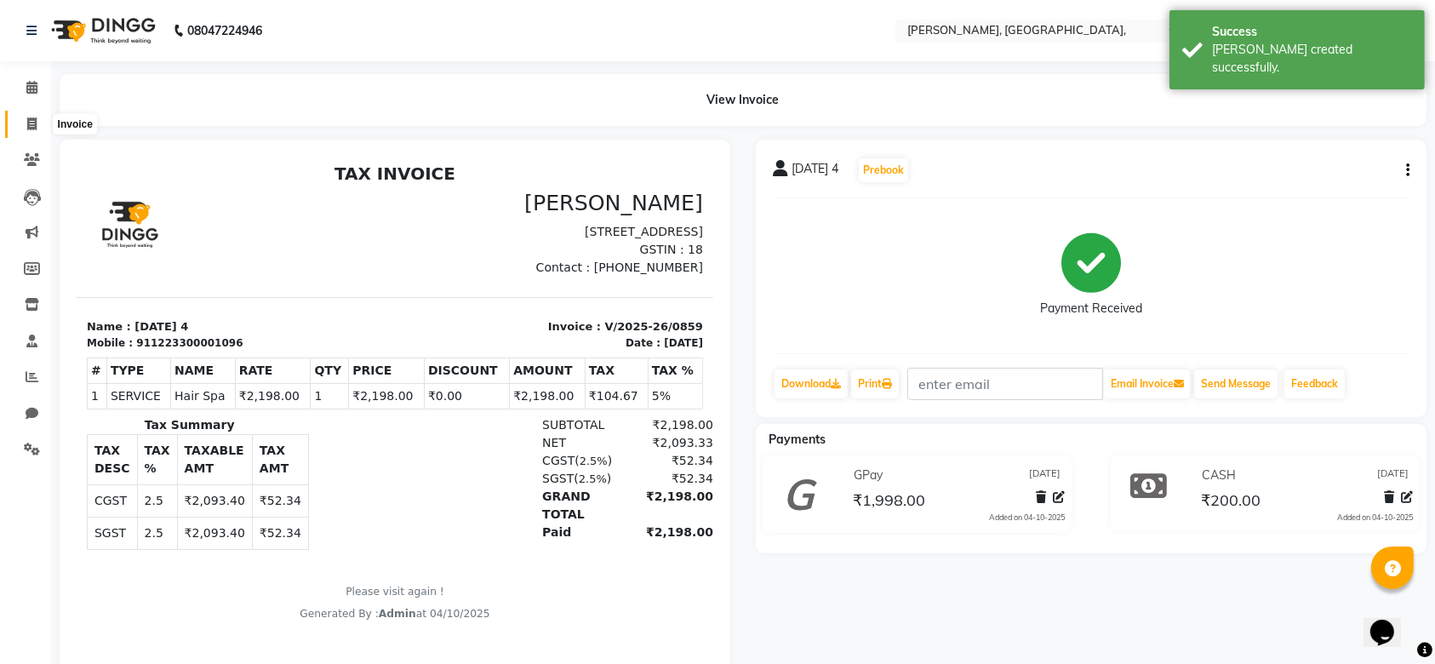
click at [29, 123] on icon at bounding box center [31, 123] width 9 height 13
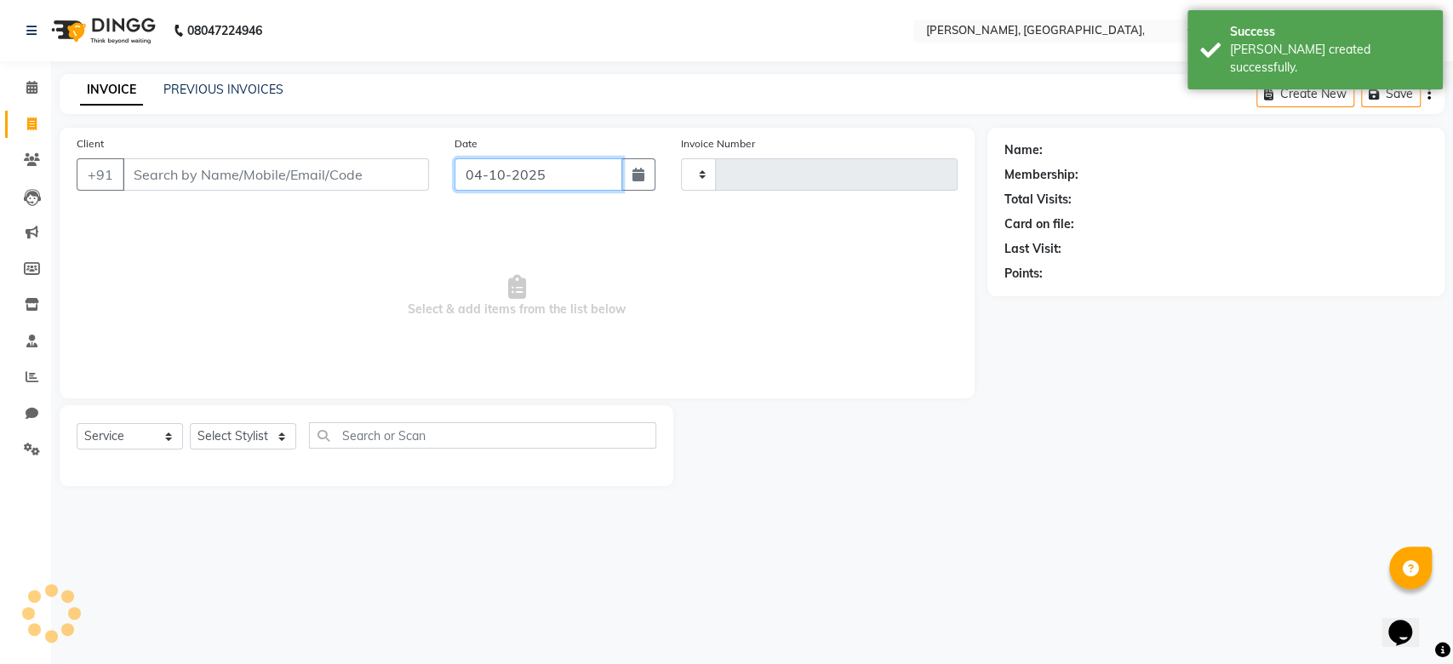
click at [551, 167] on input "04-10-2025" at bounding box center [538, 174] width 168 height 32
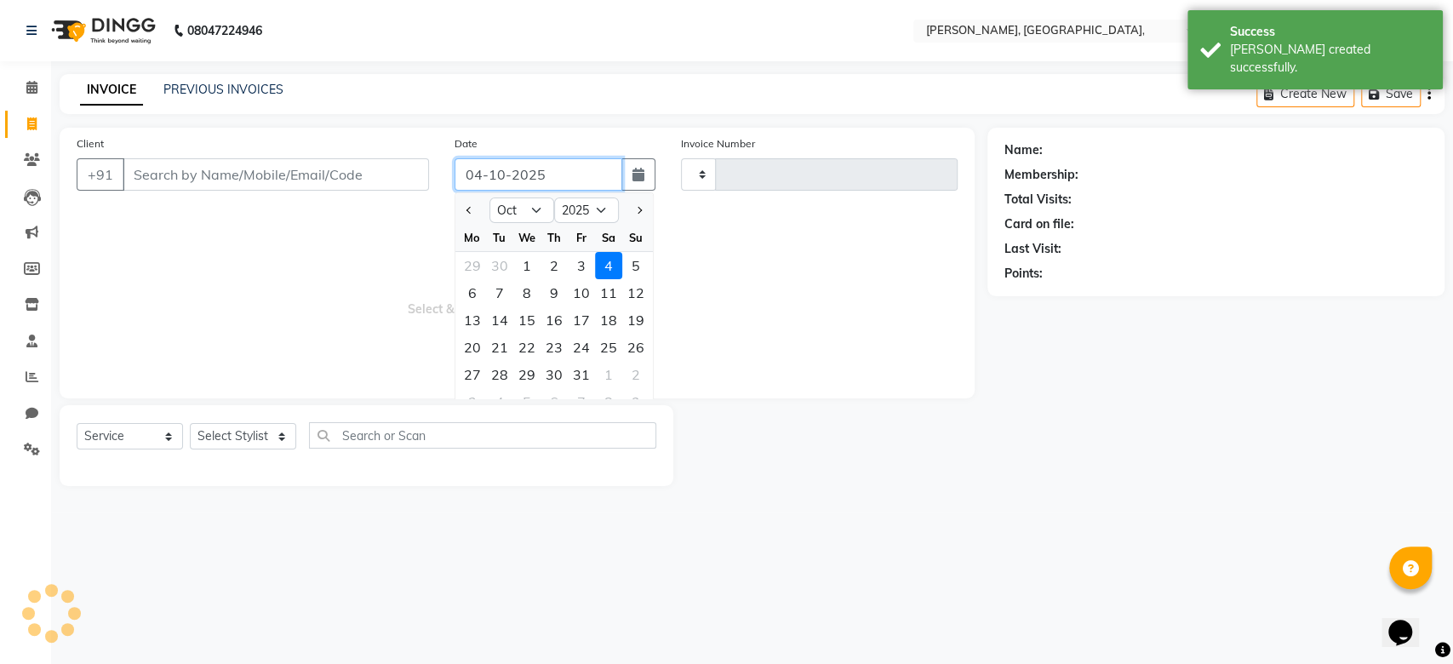
click at [551, 167] on input "04-10-2025" at bounding box center [538, 174] width 168 height 32
paste input "9-09"
click at [267, 159] on div "Client +91" at bounding box center [253, 169] width 378 height 70
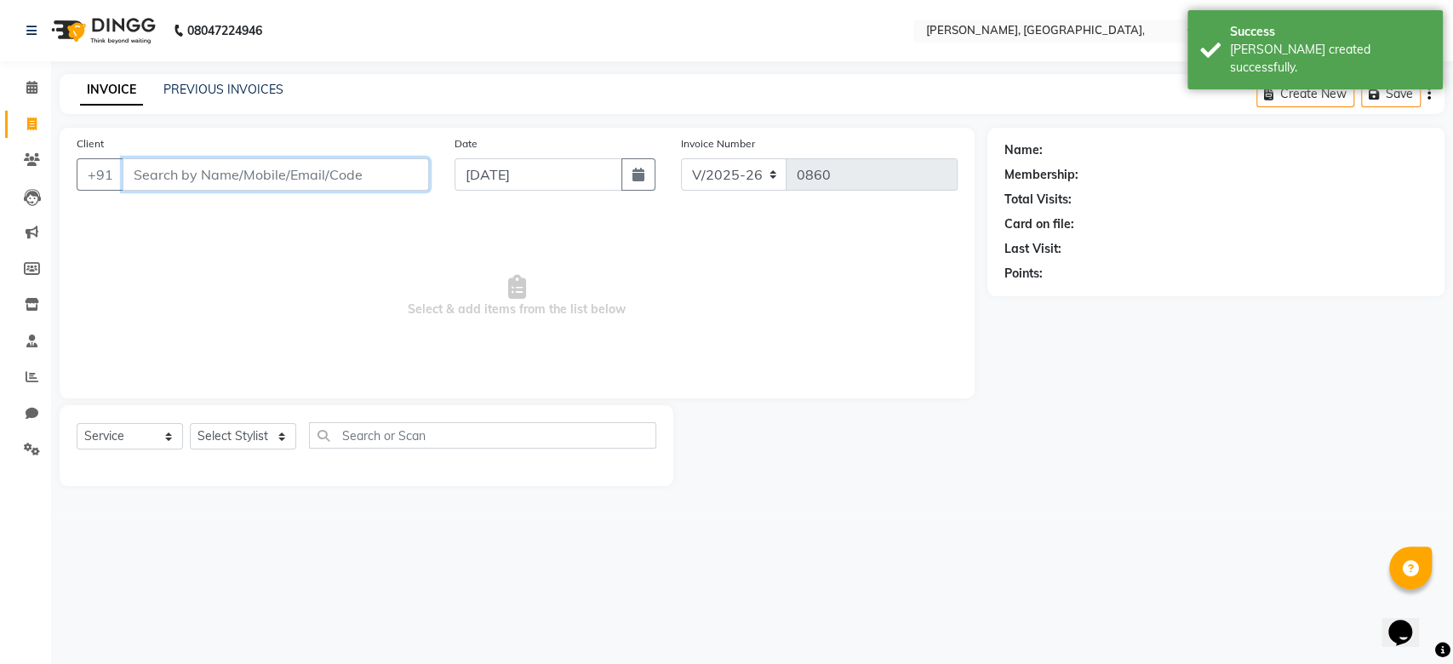
click at [267, 159] on input "Client" at bounding box center [276, 174] width 306 height 32
paste input "09-09-2025"
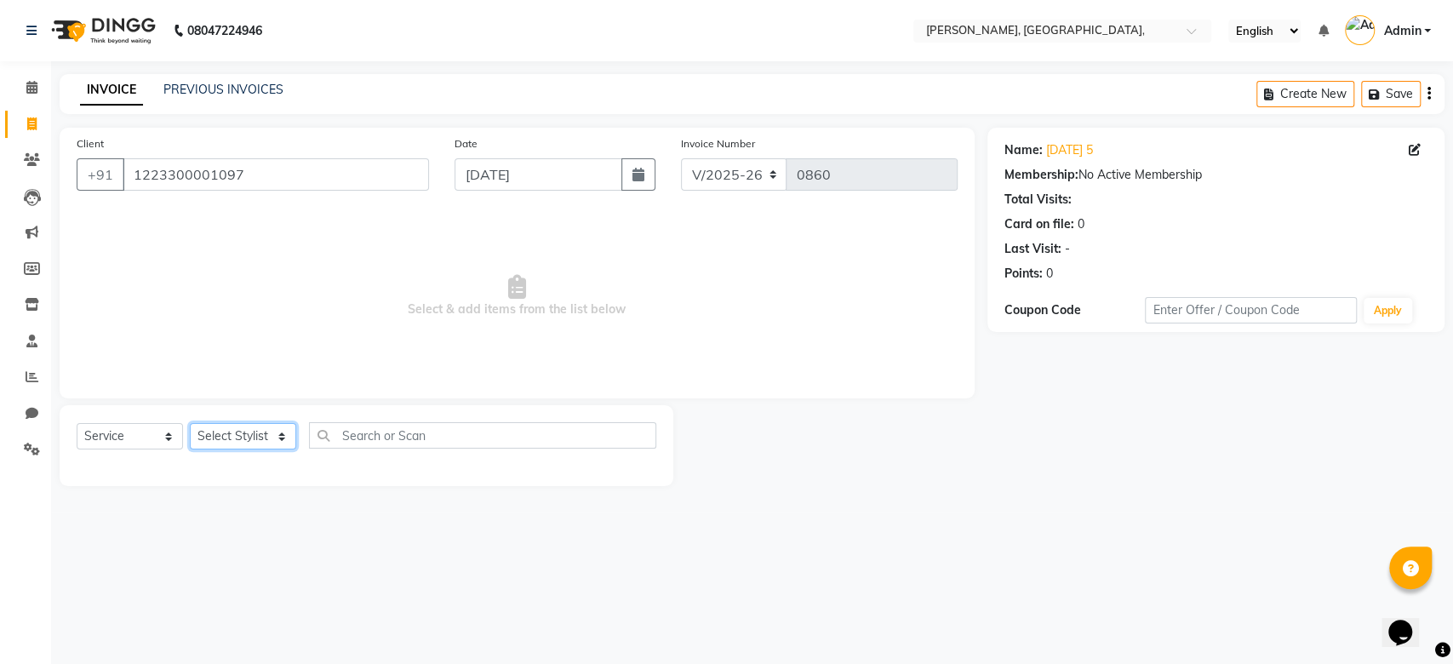
click at [214, 423] on select "Select Stylist Aarti Admin Anuradha Armaan Arunima Asif Kamlesh Nirmala Rahat A…" at bounding box center [243, 436] width 106 height 26
click at [190, 423] on select "Select Stylist Aarti Admin Anuradha Armaan Arunima Asif Kamlesh Nirmala Rahat A…" at bounding box center [243, 436] width 106 height 26
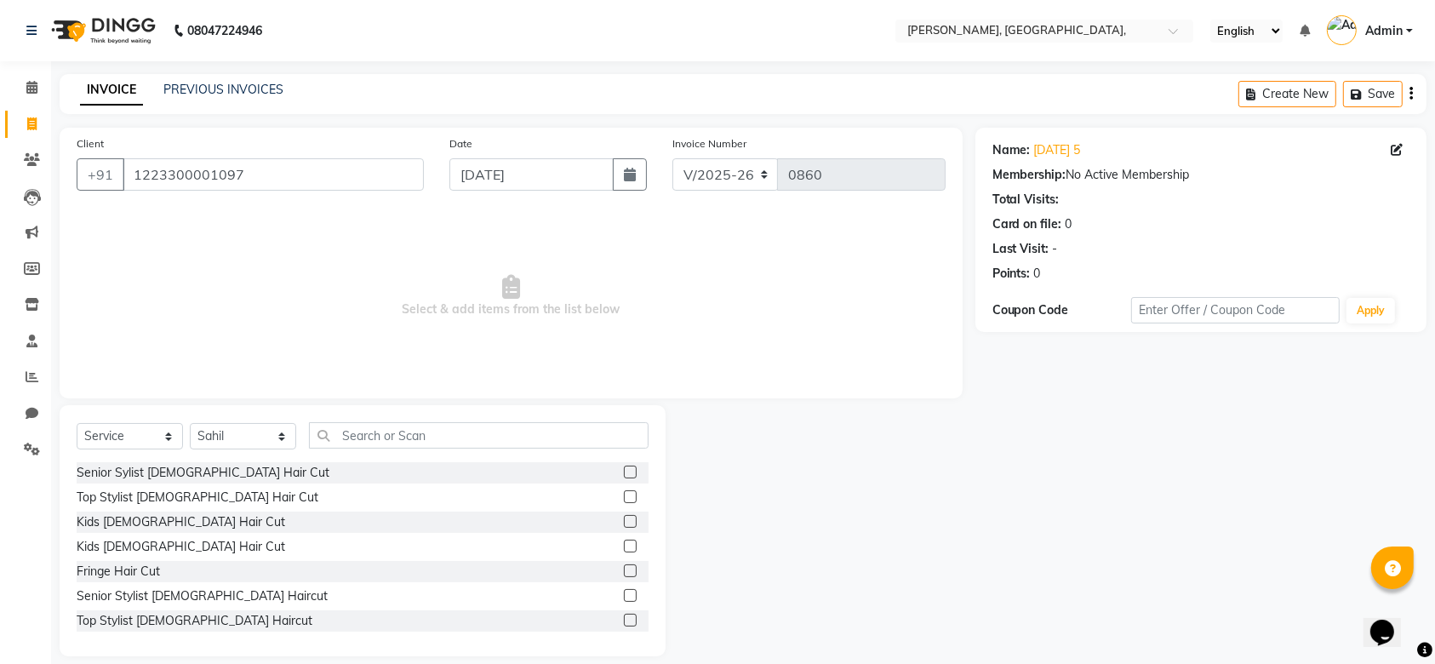
click at [381, 451] on div "Select Service Product Membership Package Voucher Prepaid Gift Card Select Styl…" at bounding box center [363, 442] width 572 height 40
click at [380, 392] on div "Client +91 1223300001097 Date 09-09-2025 Invoice Number V/2025 V/2025-26 0860 S…" at bounding box center [511, 263] width 903 height 271
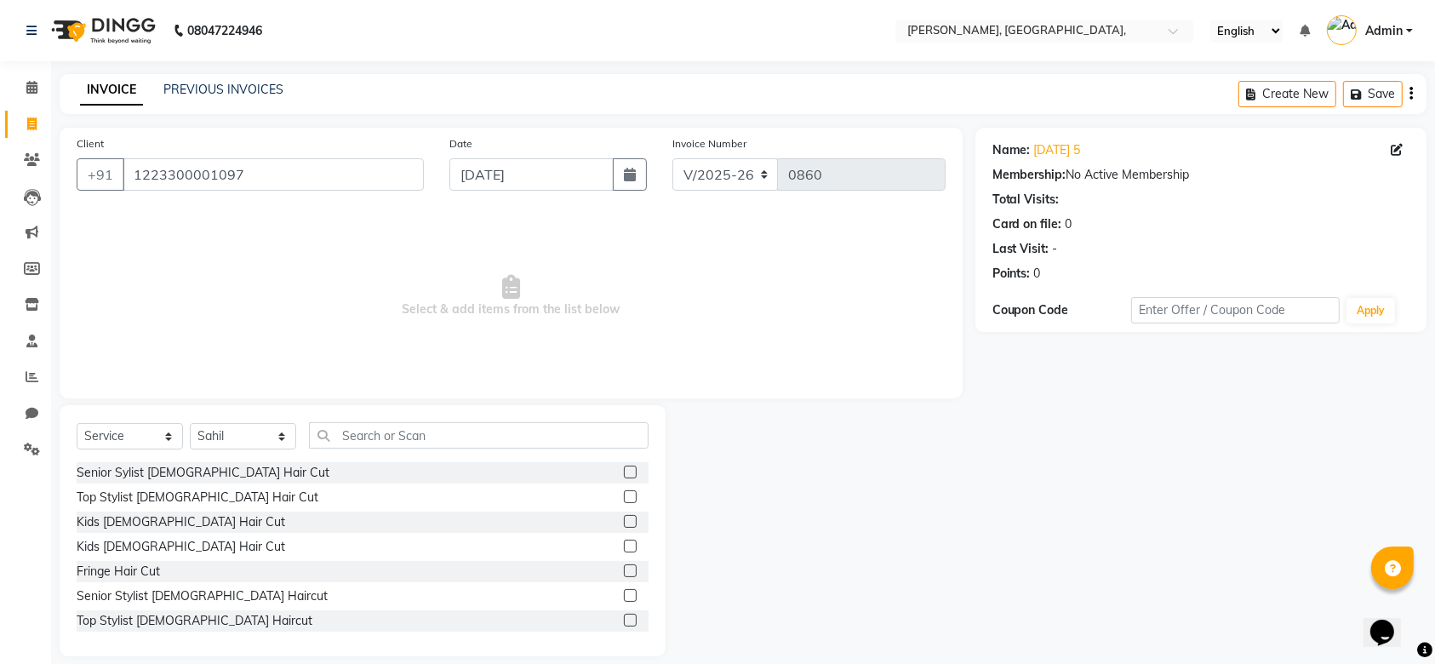
click at [380, 392] on div "Client +91 1223300001097 Date 09-09-2025 Invoice Number V/2025 V/2025-26 0860 S…" at bounding box center [511, 263] width 903 height 271
click at [380, 443] on input "text" at bounding box center [479, 435] width 340 height 26
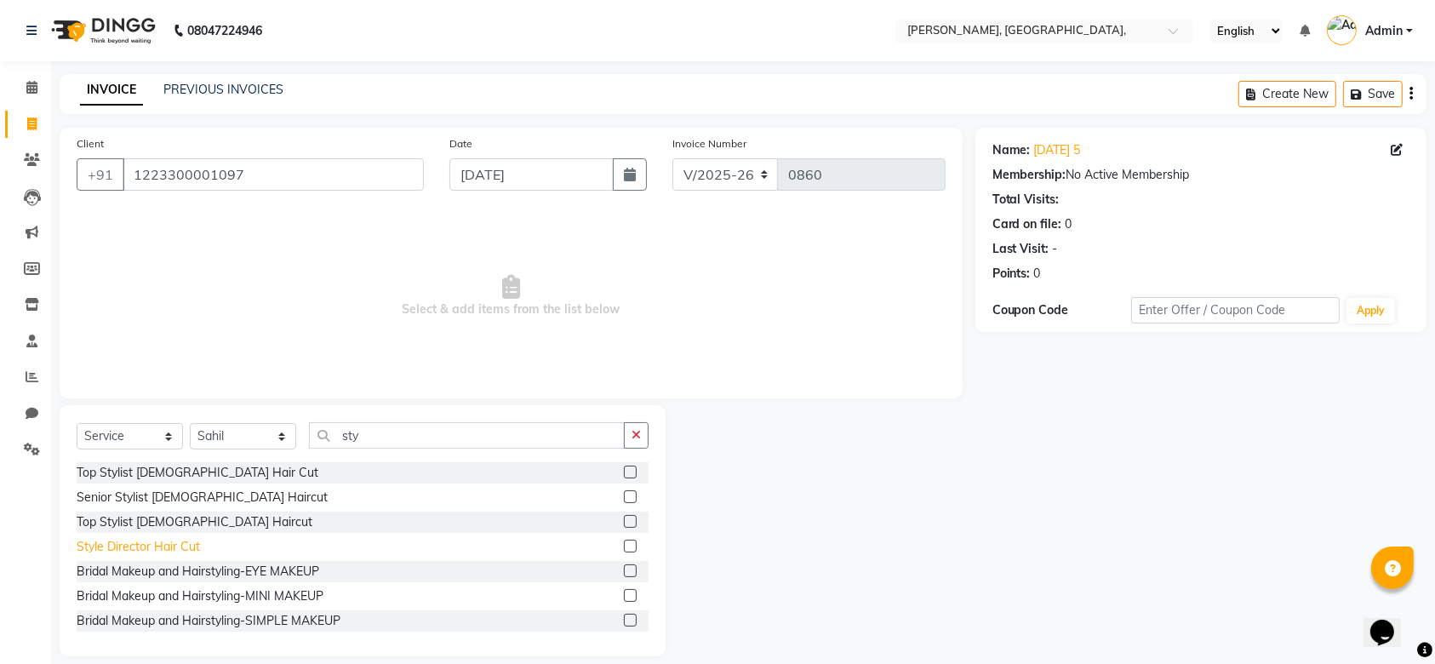
click at [172, 546] on div "Style Director Hair Cut" at bounding box center [138, 547] width 123 height 18
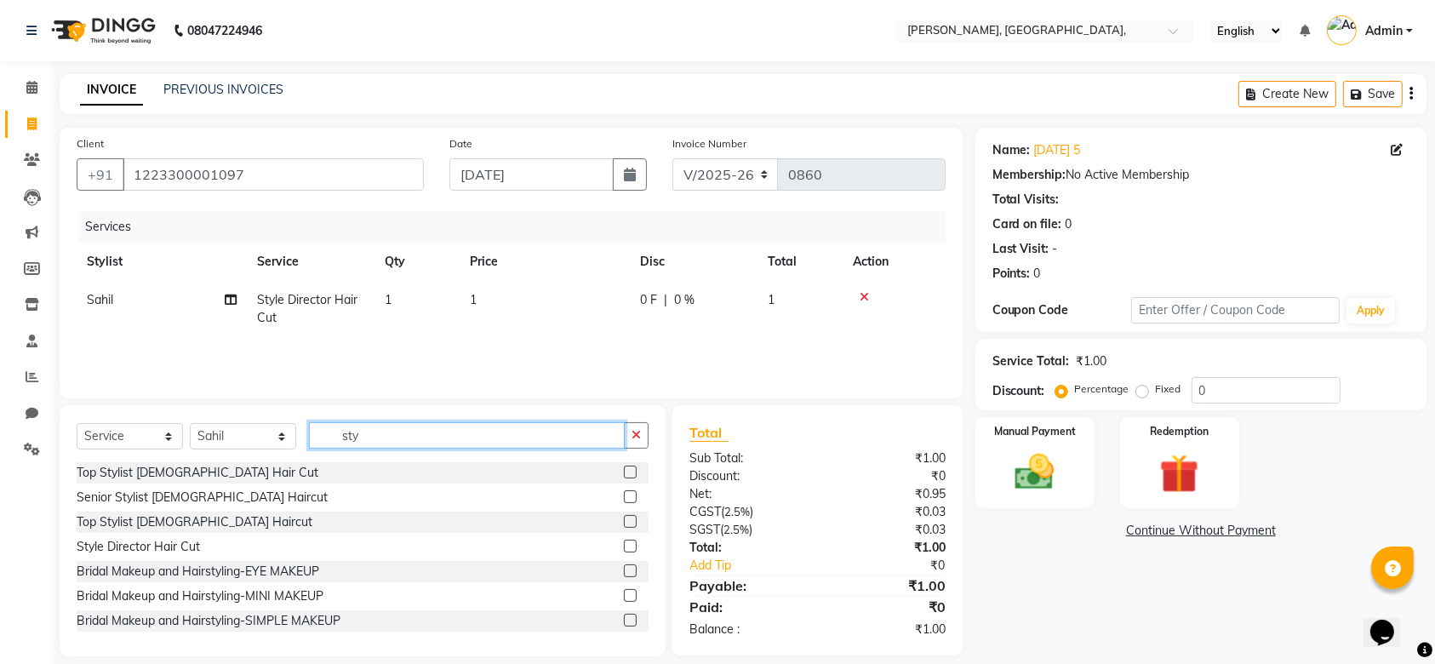
click at [375, 437] on input "sty" at bounding box center [467, 435] width 316 height 26
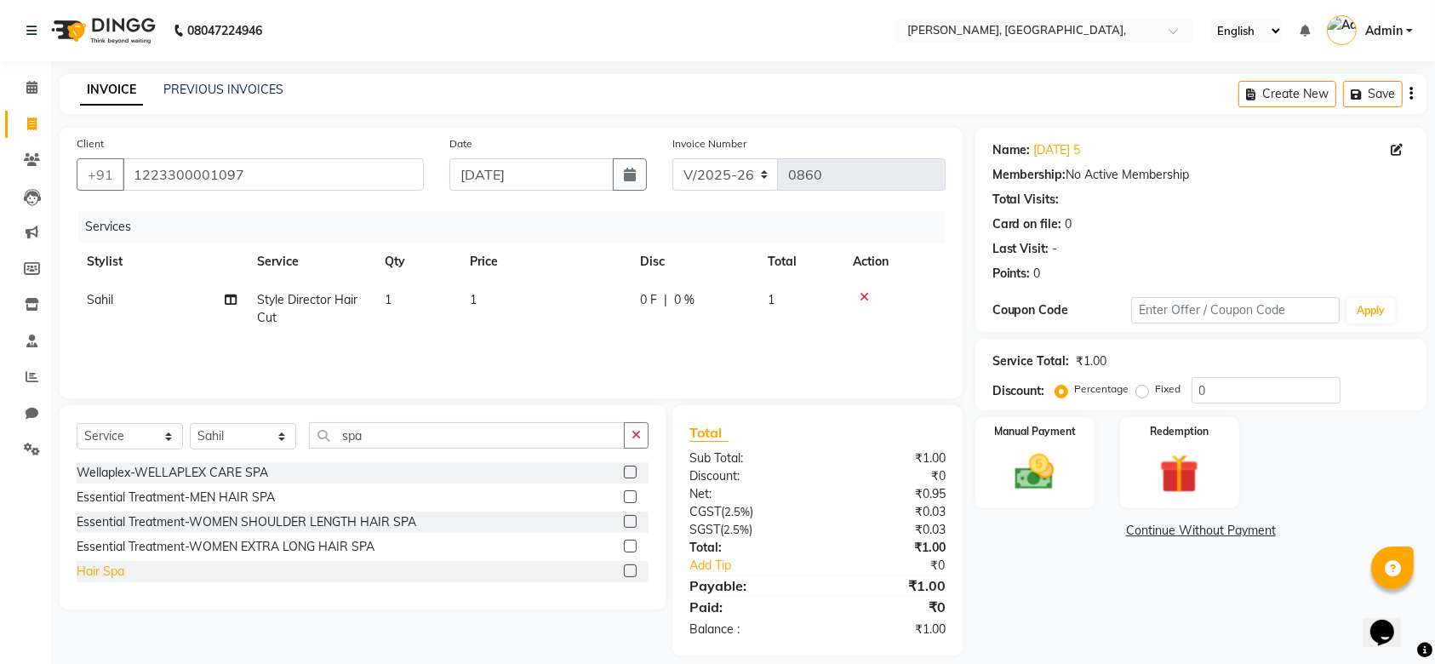
click at [103, 563] on div "Hair Spa" at bounding box center [101, 572] width 48 height 18
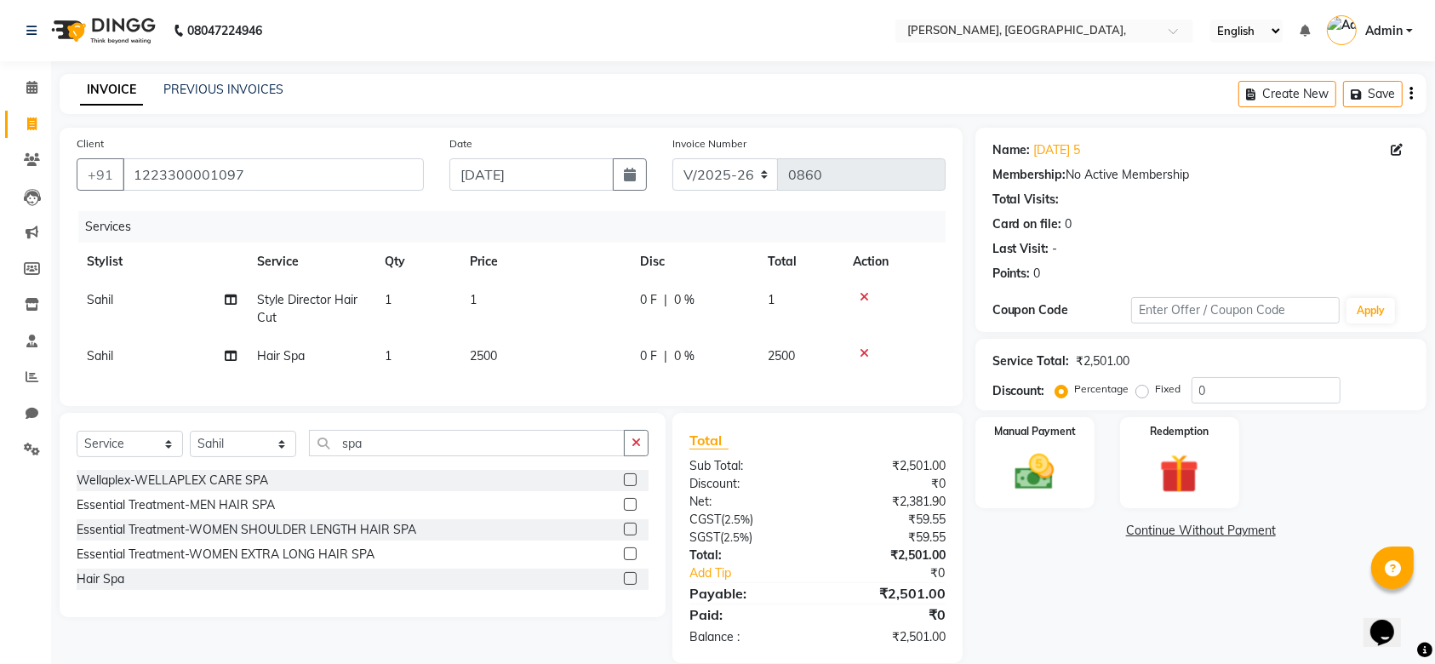
click at [519, 352] on td "2500" at bounding box center [545, 356] width 170 height 38
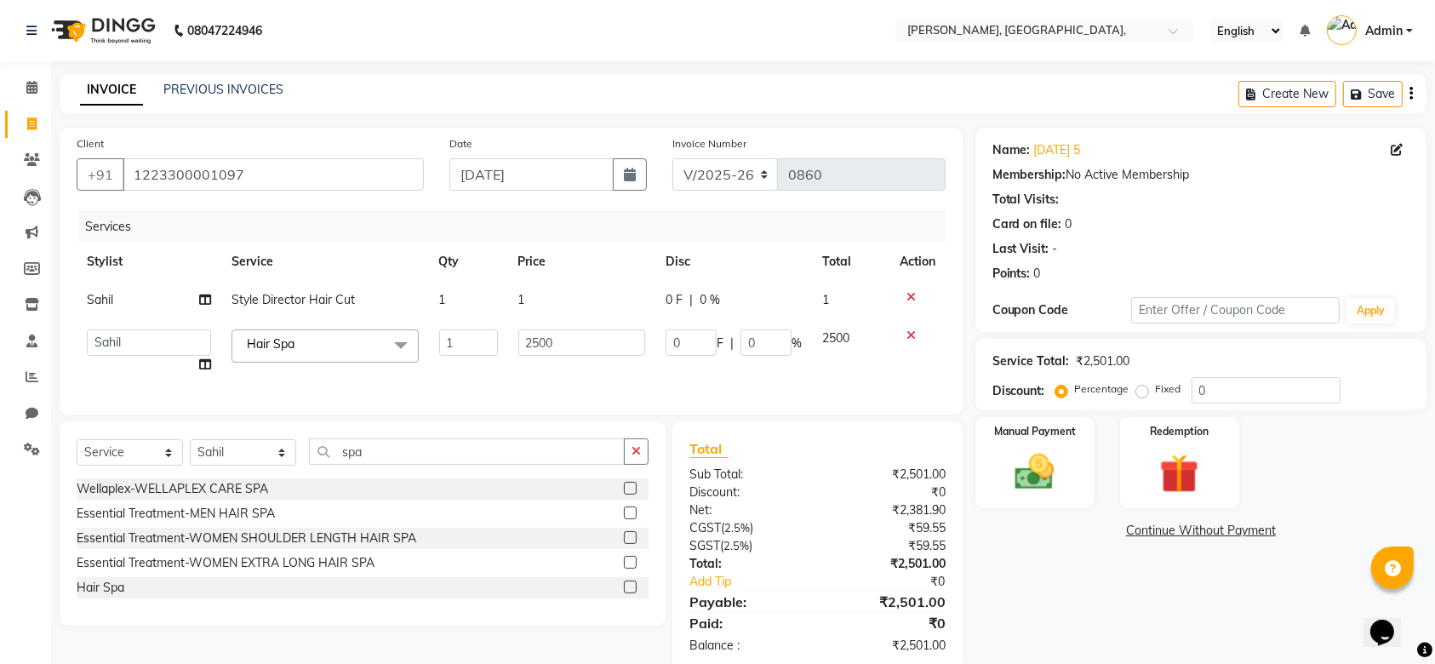
click at [457, 301] on td "1" at bounding box center [468, 300] width 79 height 38
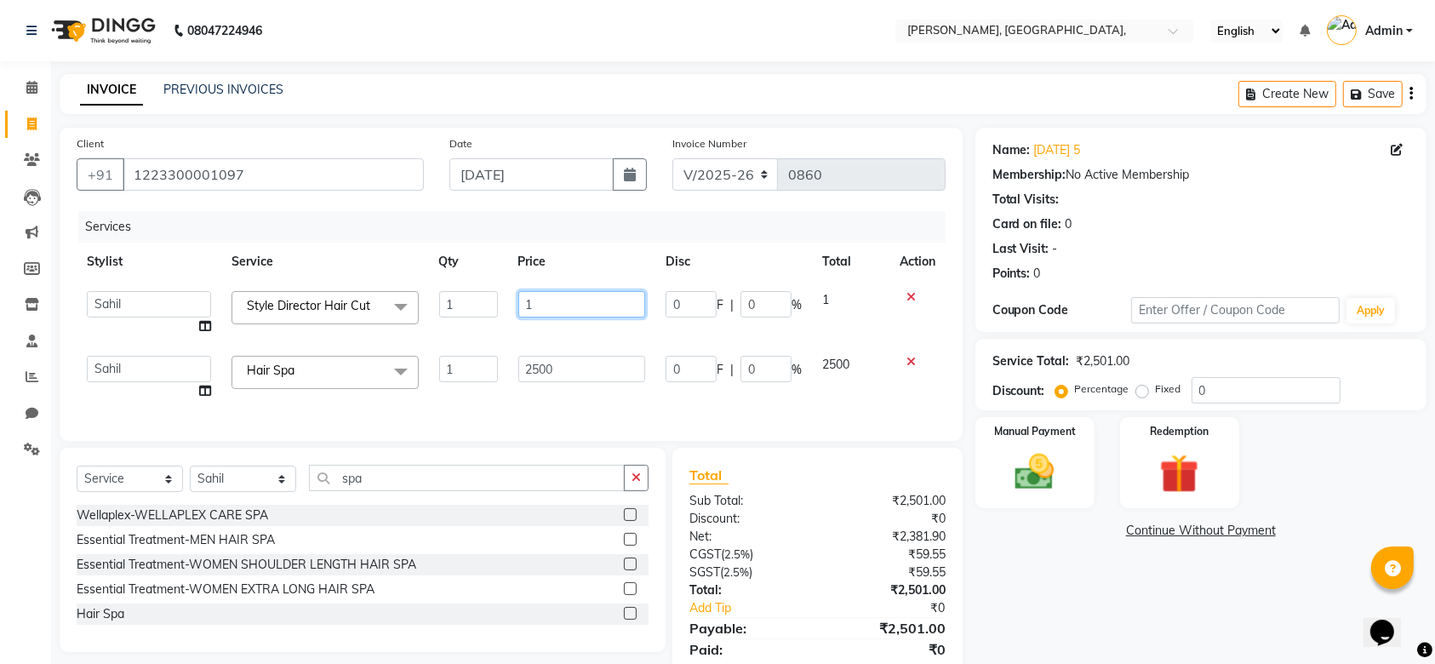
drag, startPoint x: 597, startPoint y: 307, endPoint x: 386, endPoint y: 261, distance: 215.2
click at [386, 261] on table "Stylist Service Qty Price Disc Total Action Aarti Admin Anuradha Armaan Arunima…" at bounding box center [511, 327] width 869 height 168
click at [632, 420] on div "Client +91 1223300001097 Date 09-09-2025 Invoice Number V/2025 V/2025-26 0860 S…" at bounding box center [511, 284] width 903 height 313
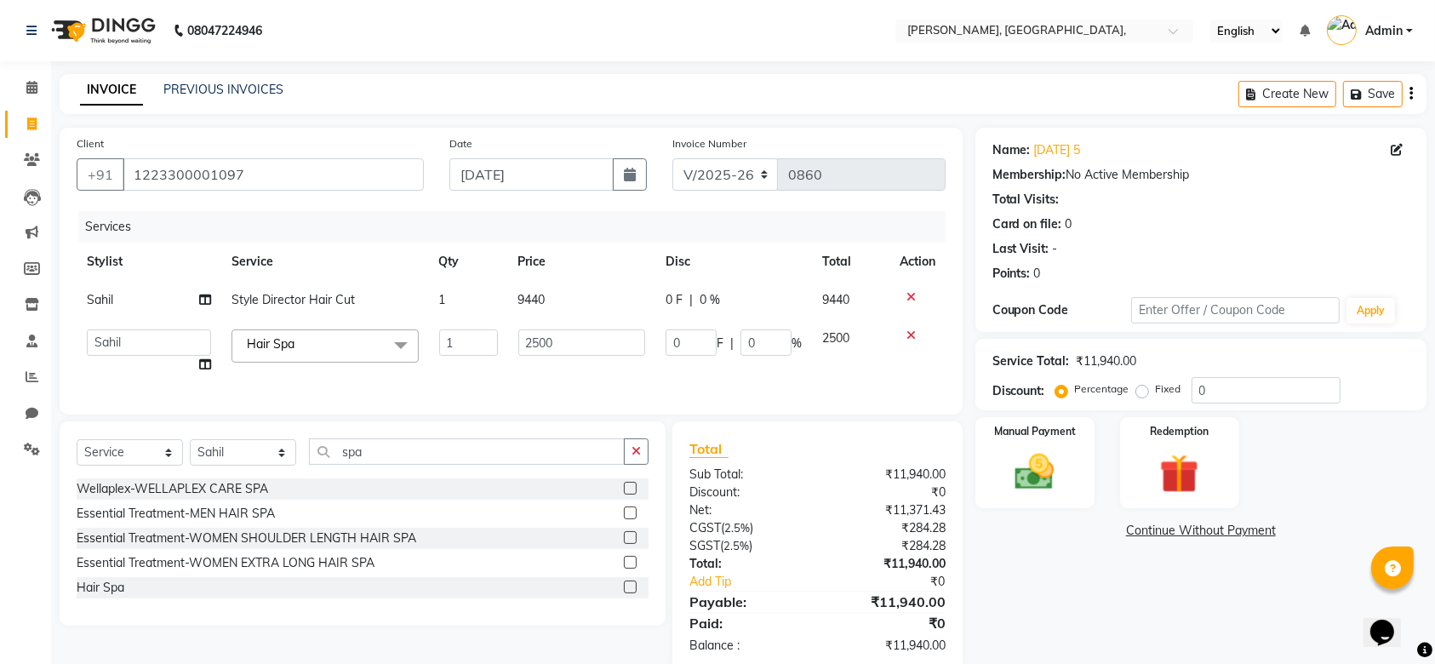
click at [1028, 413] on div "Name: 09-09-2025 5 Membership: No Active Membership Total Visits: Card on file:…" at bounding box center [1207, 400] width 464 height 544
click at [1034, 489] on img at bounding box center [1035, 472] width 66 height 47
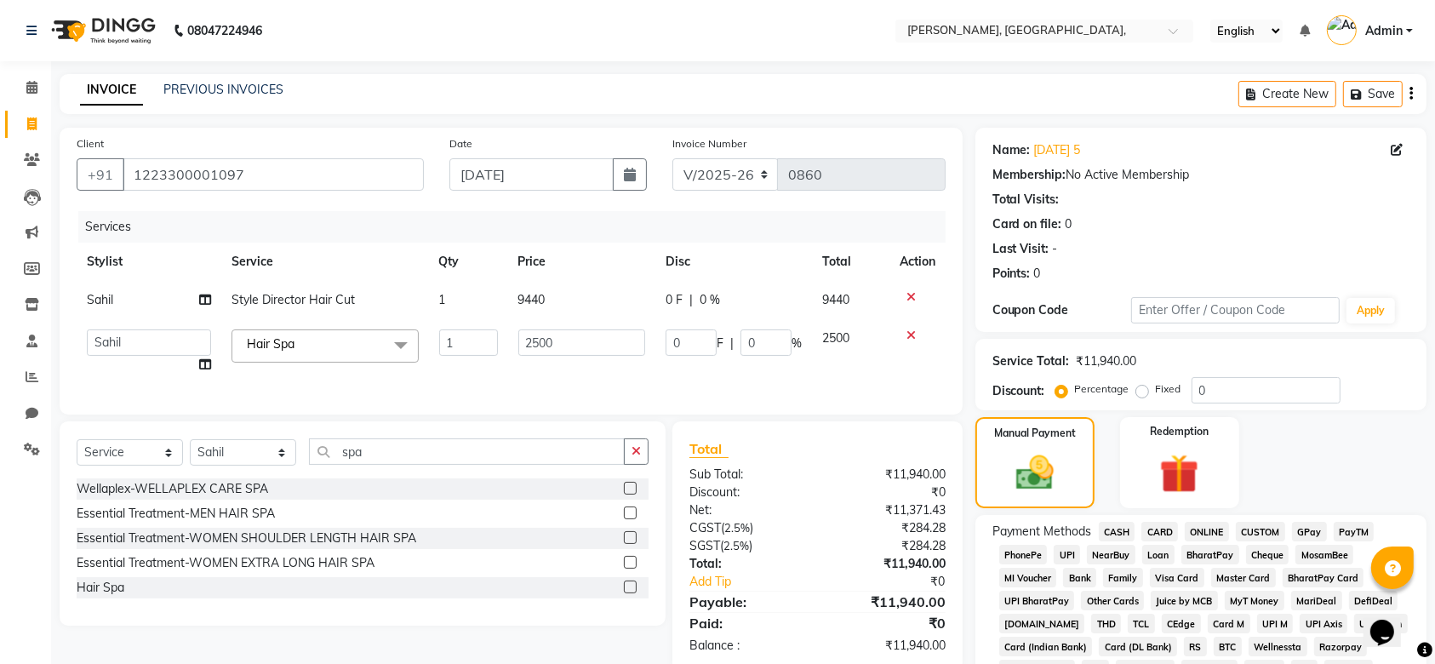
click at [1321, 529] on span "GPay" at bounding box center [1309, 532] width 35 height 20
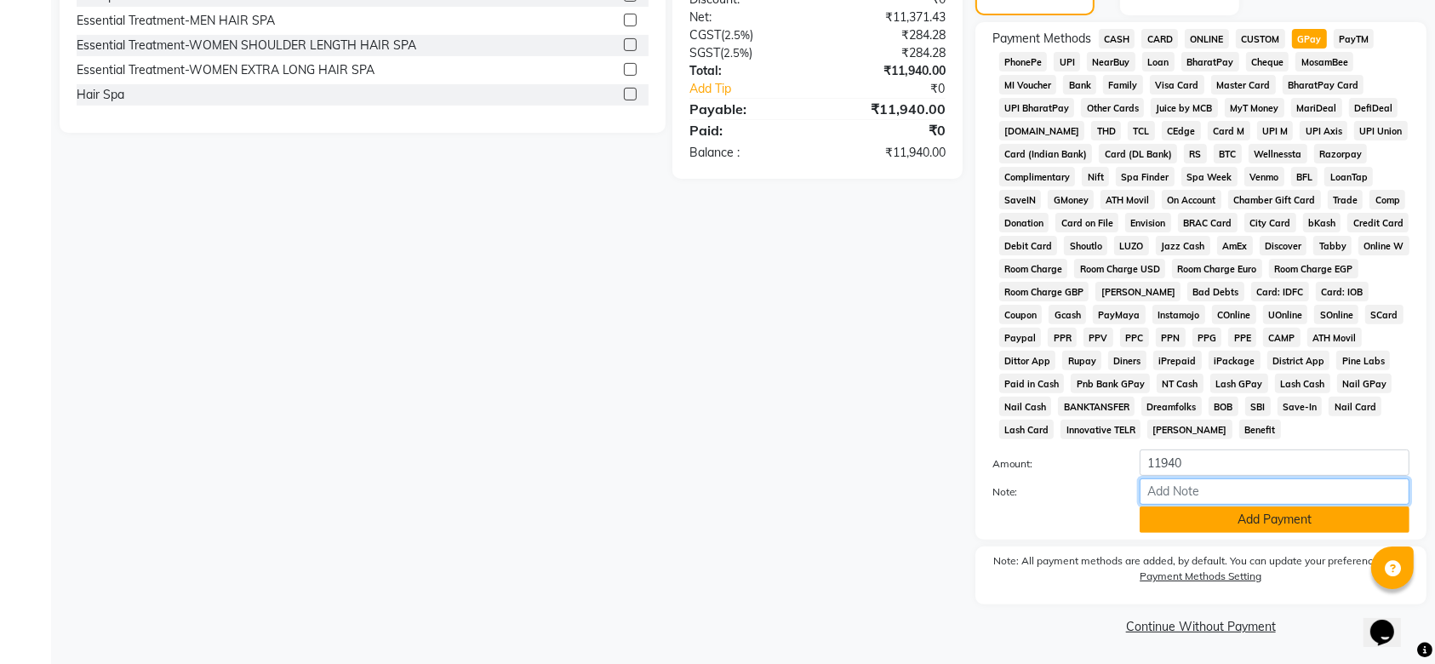
drag, startPoint x: 1191, startPoint y: 502, endPoint x: 1176, endPoint y: 514, distance: 18.7
click at [1176, 514] on div "Amount: 11940 Note: Add Payment" at bounding box center [1200, 490] width 417 height 83
click at [1176, 514] on button "Add Payment" at bounding box center [1275, 519] width 270 height 26
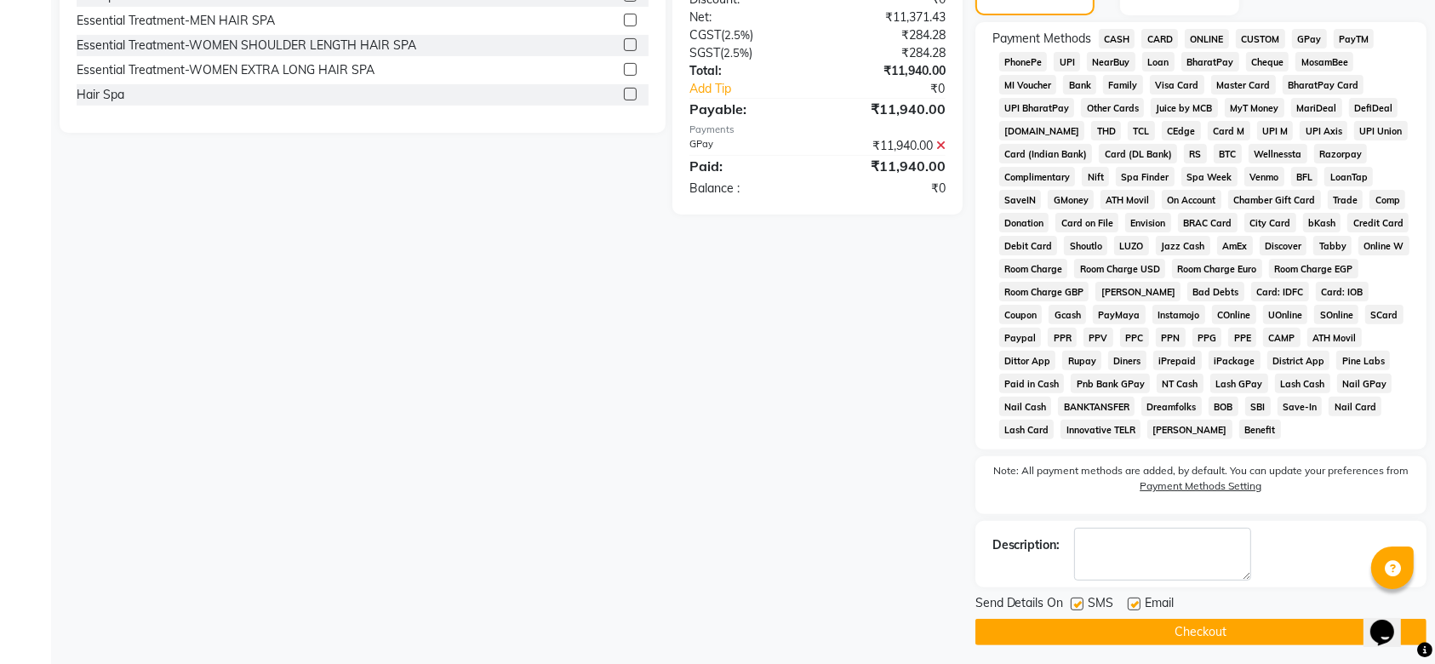
click at [1081, 602] on label at bounding box center [1077, 603] width 13 height 13
click at [1081, 602] on input "checkbox" at bounding box center [1076, 604] width 11 height 11
click at [1132, 603] on label at bounding box center [1134, 603] width 13 height 13
click at [1132, 603] on input "checkbox" at bounding box center [1133, 604] width 11 height 11
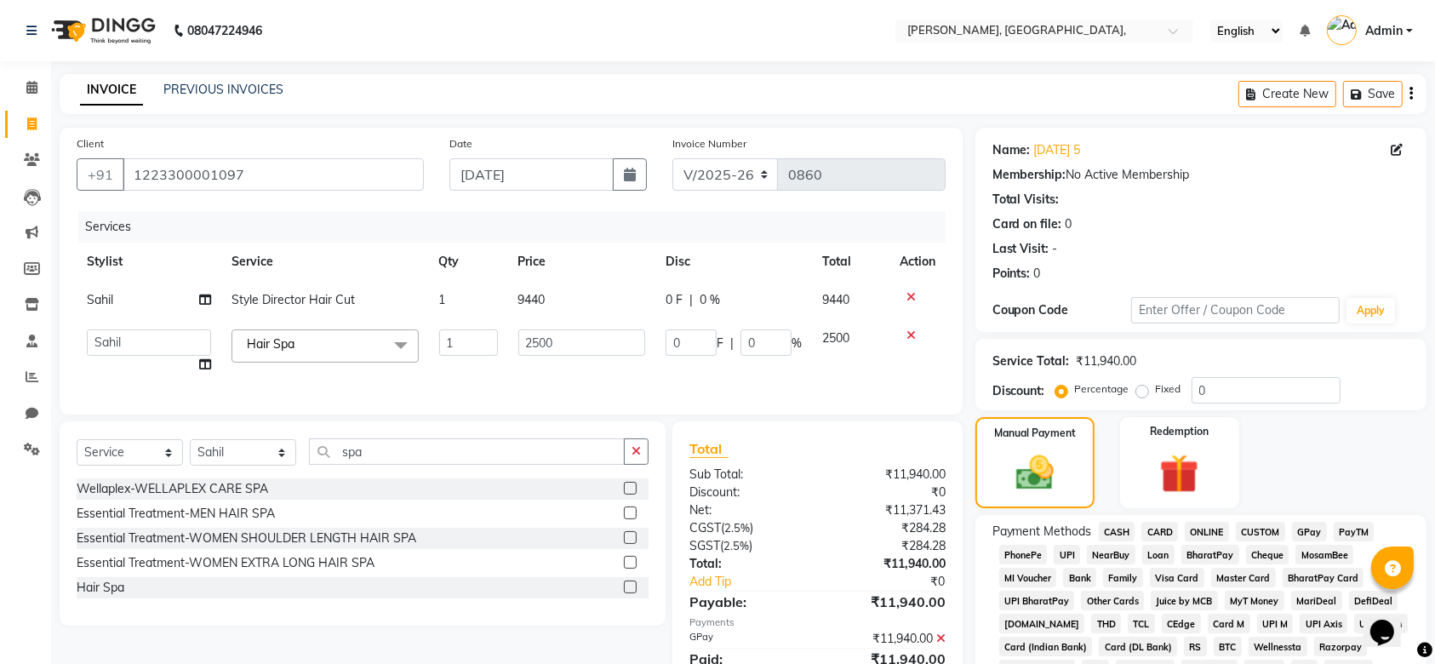
scroll to position [499, 0]
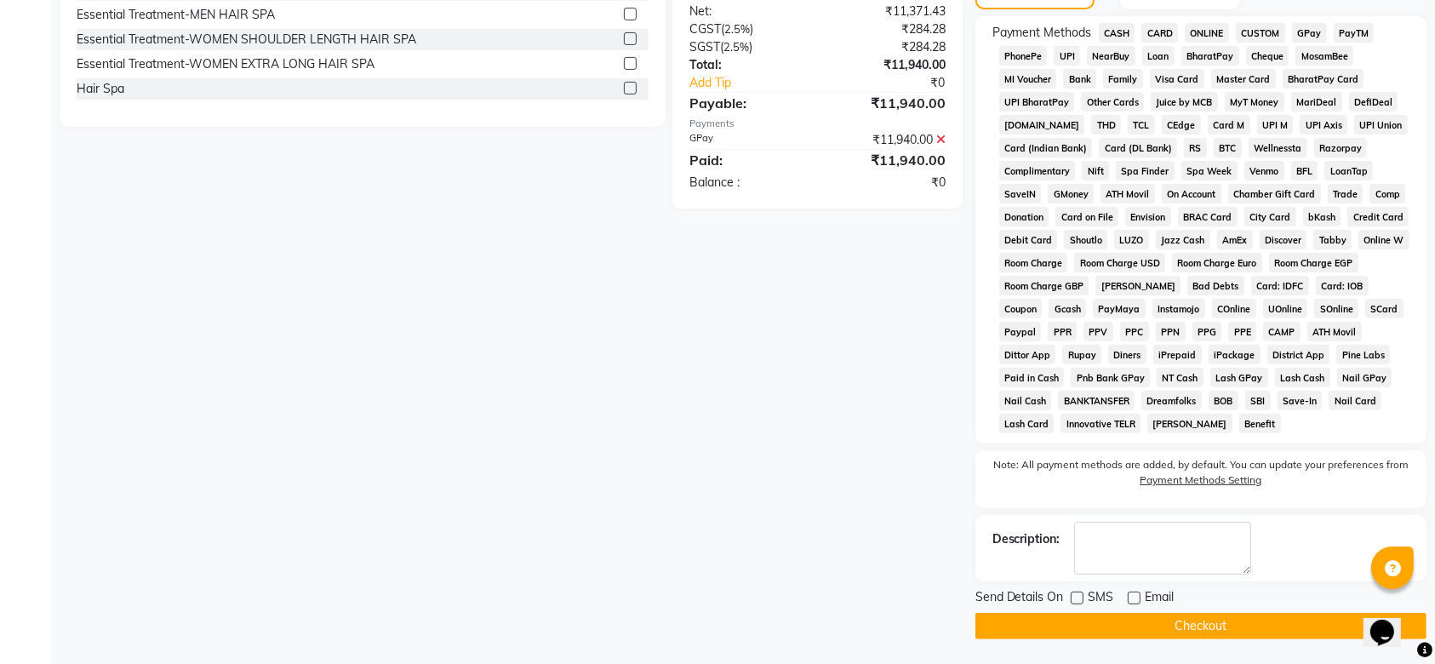
click at [1170, 635] on button "Checkout" at bounding box center [1200, 626] width 451 height 26
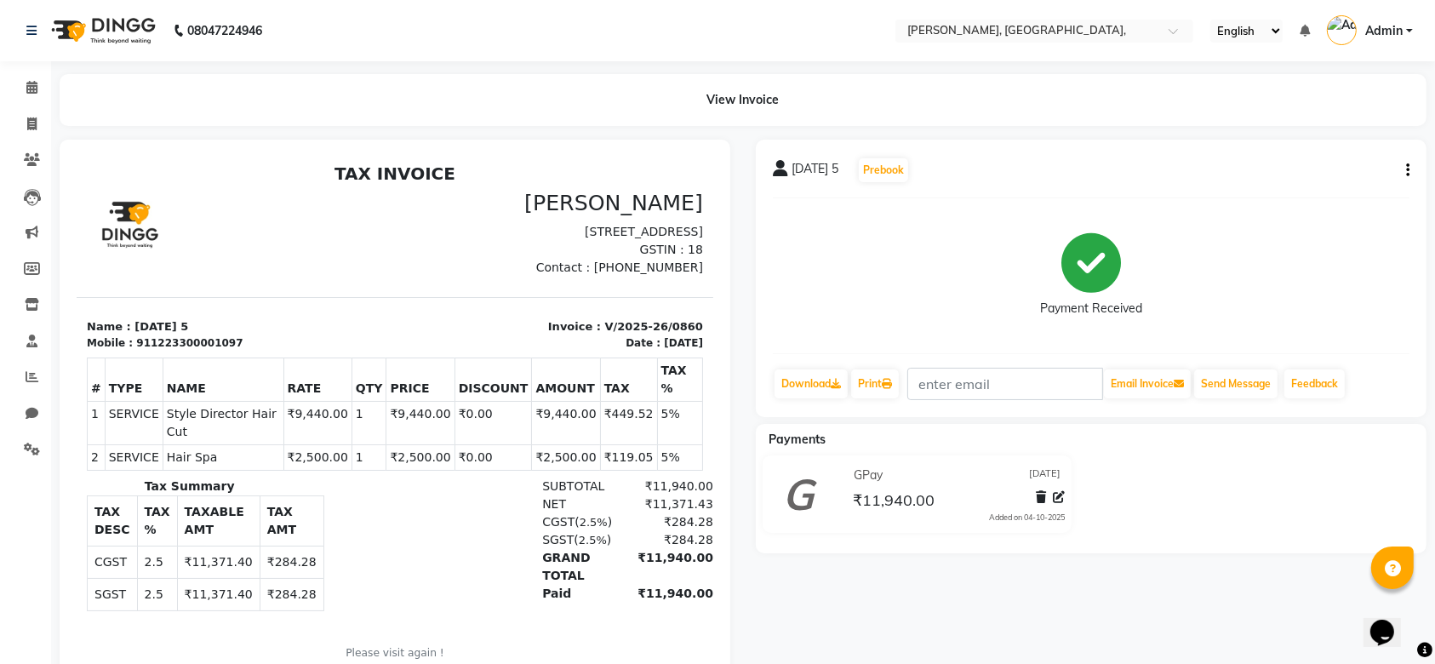
click at [31, 106] on li "Invoice" at bounding box center [25, 124] width 51 height 37
drag, startPoint x: 31, startPoint y: 109, endPoint x: 34, endPoint y: 123, distance: 13.9
click at [34, 123] on li "Invoice" at bounding box center [25, 124] width 51 height 37
click at [34, 123] on icon at bounding box center [31, 123] width 9 height 13
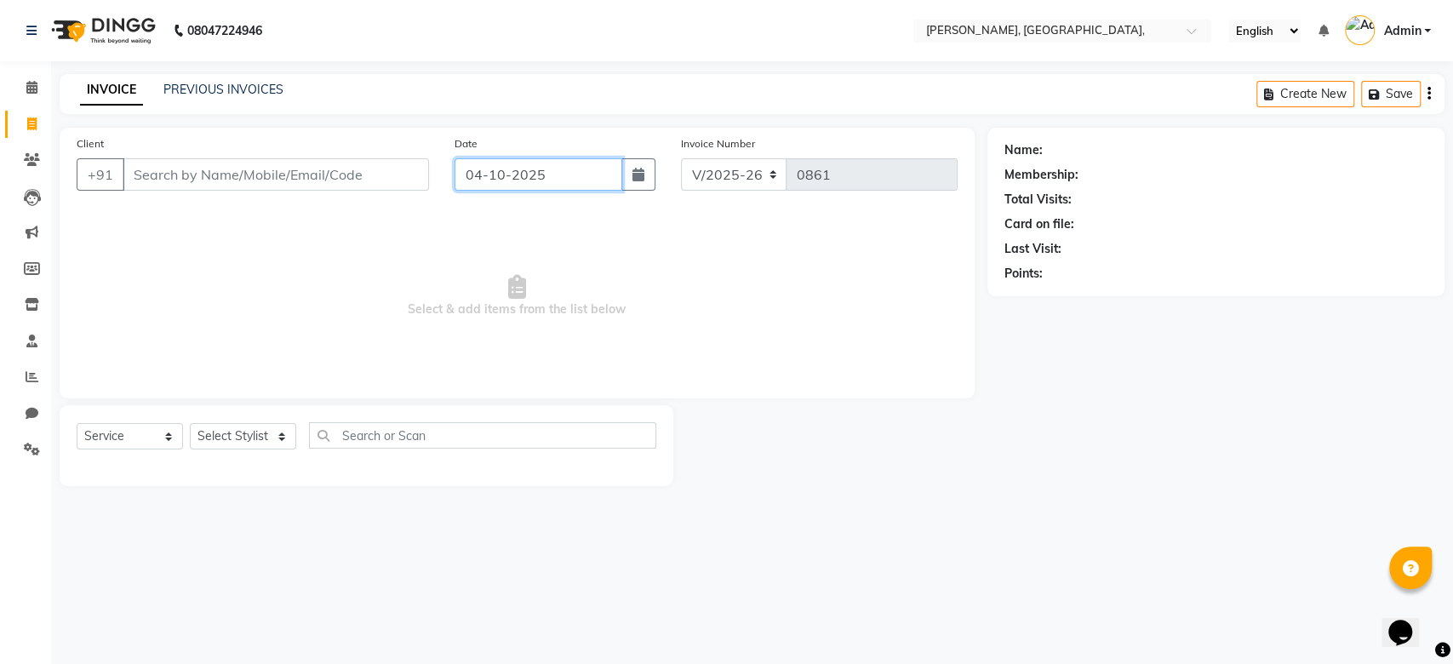
click at [484, 172] on input "04-10-2025" at bounding box center [538, 174] width 168 height 32
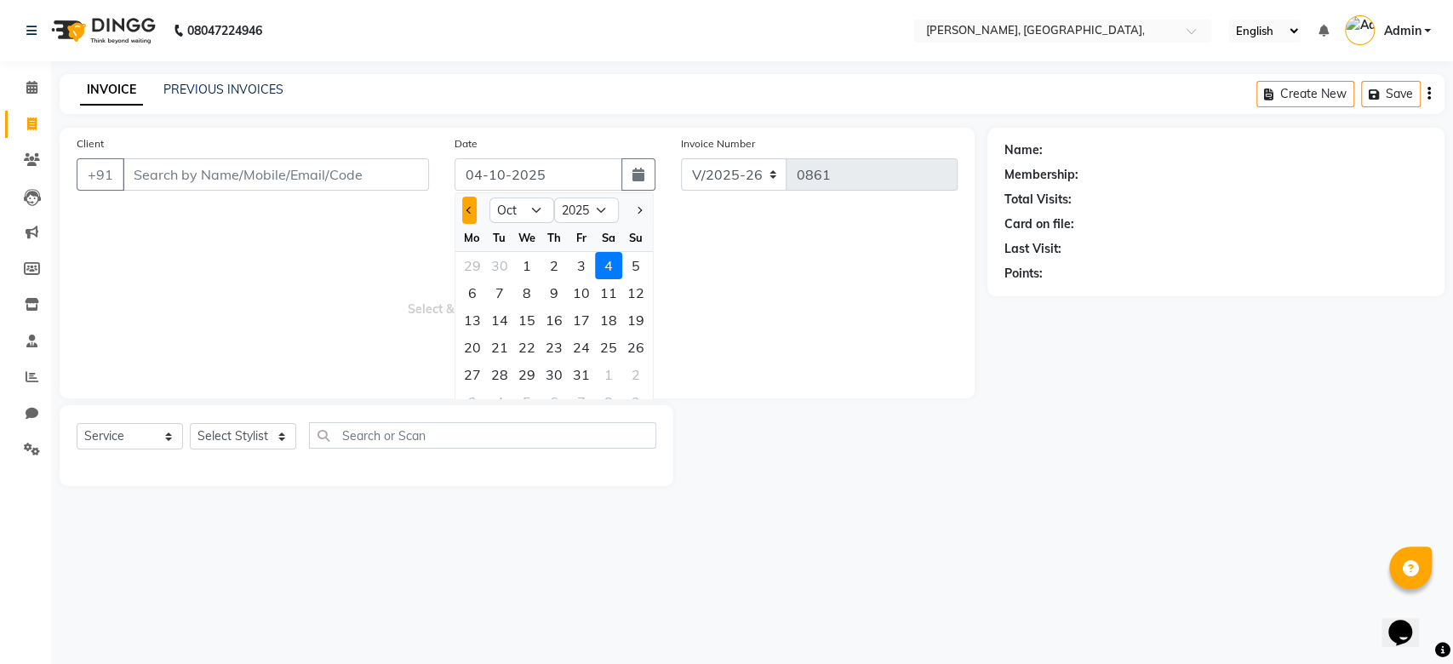
click at [472, 198] on button "Previous month" at bounding box center [469, 210] width 14 height 27
click at [568, 345] on div "26" at bounding box center [581, 347] width 27 height 27
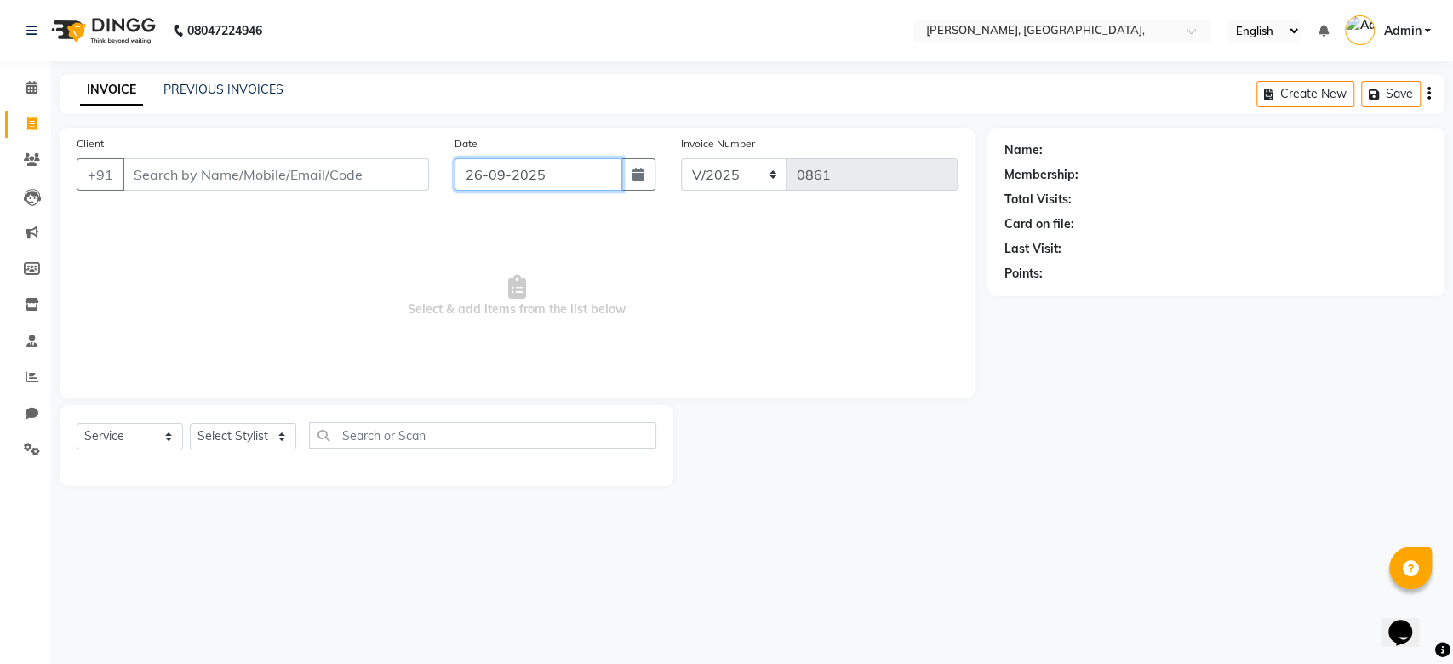
click at [481, 185] on input "26-09-2025" at bounding box center [538, 174] width 168 height 32
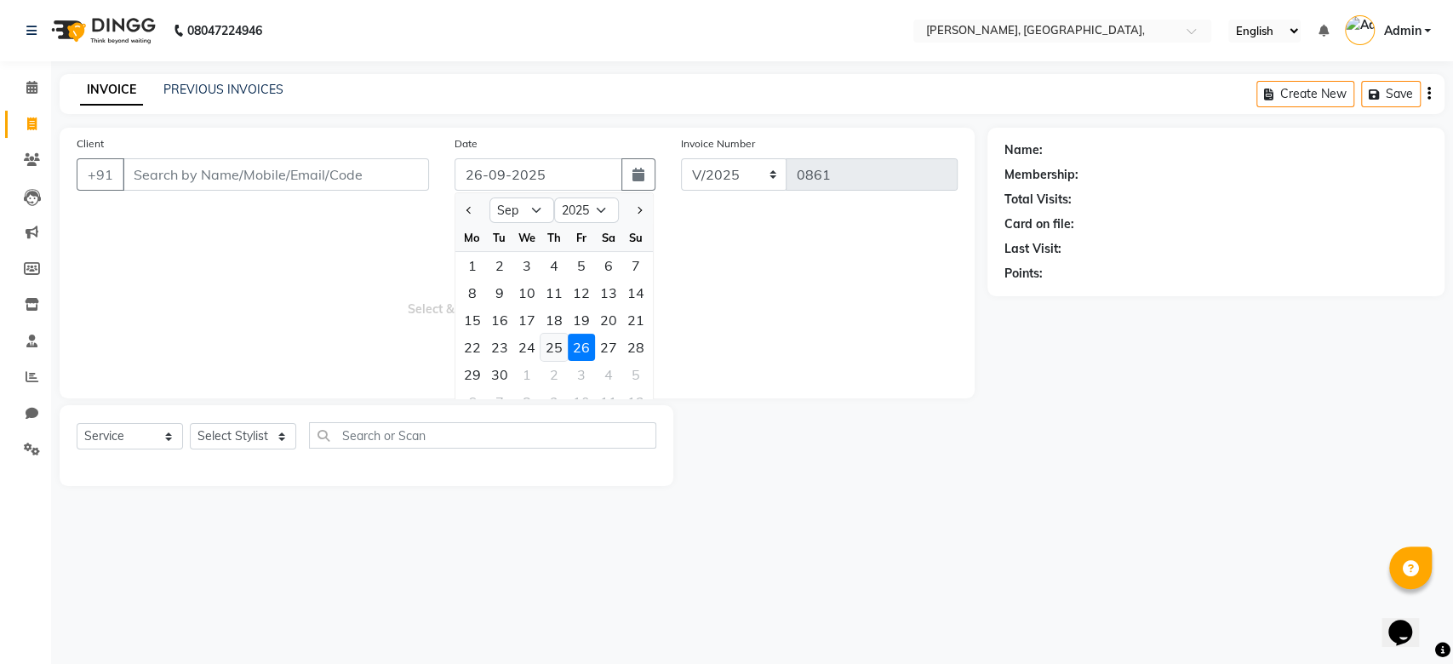
click at [552, 357] on div "25" at bounding box center [553, 347] width 27 height 27
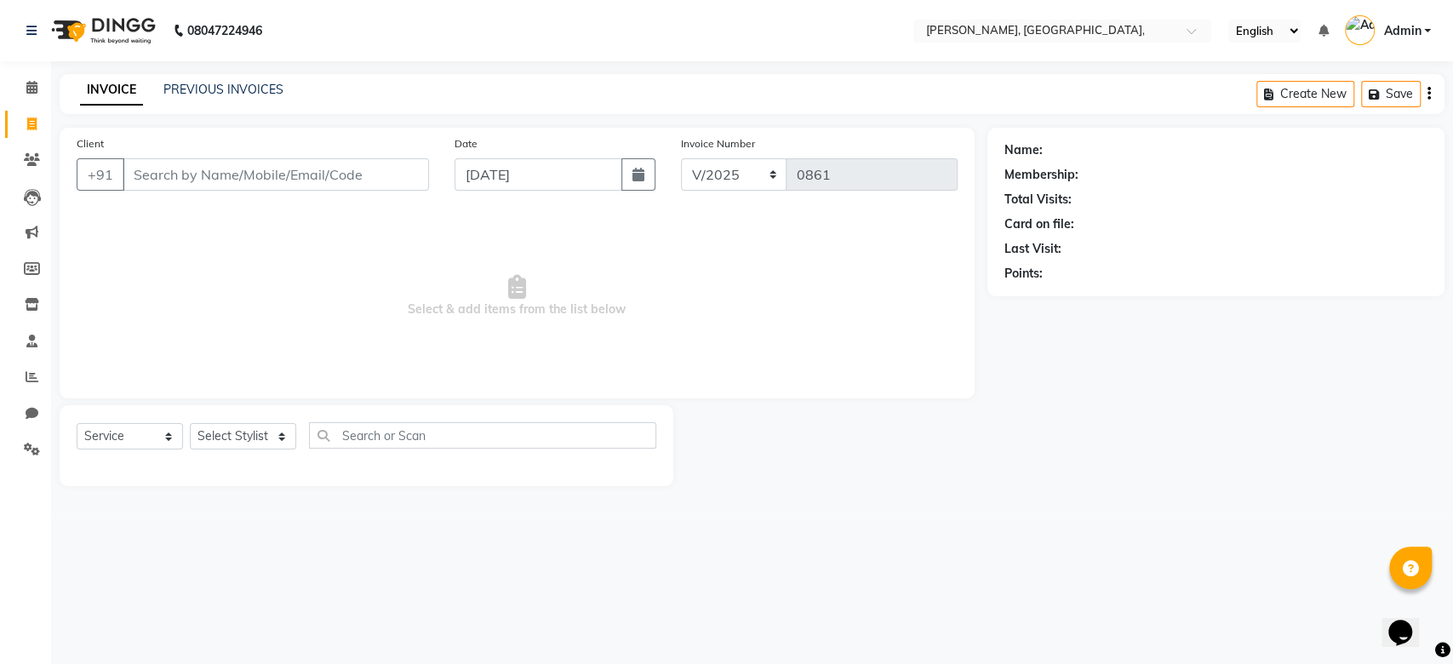
click at [505, 154] on div "Date 25-09-2025" at bounding box center [555, 169] width 226 height 70
drag, startPoint x: 505, startPoint y: 154, endPoint x: 495, endPoint y: 180, distance: 28.0
click at [495, 180] on div "Date 25-09-2025" at bounding box center [555, 169] width 226 height 70
click at [495, 180] on input "25-09-2025" at bounding box center [538, 174] width 168 height 32
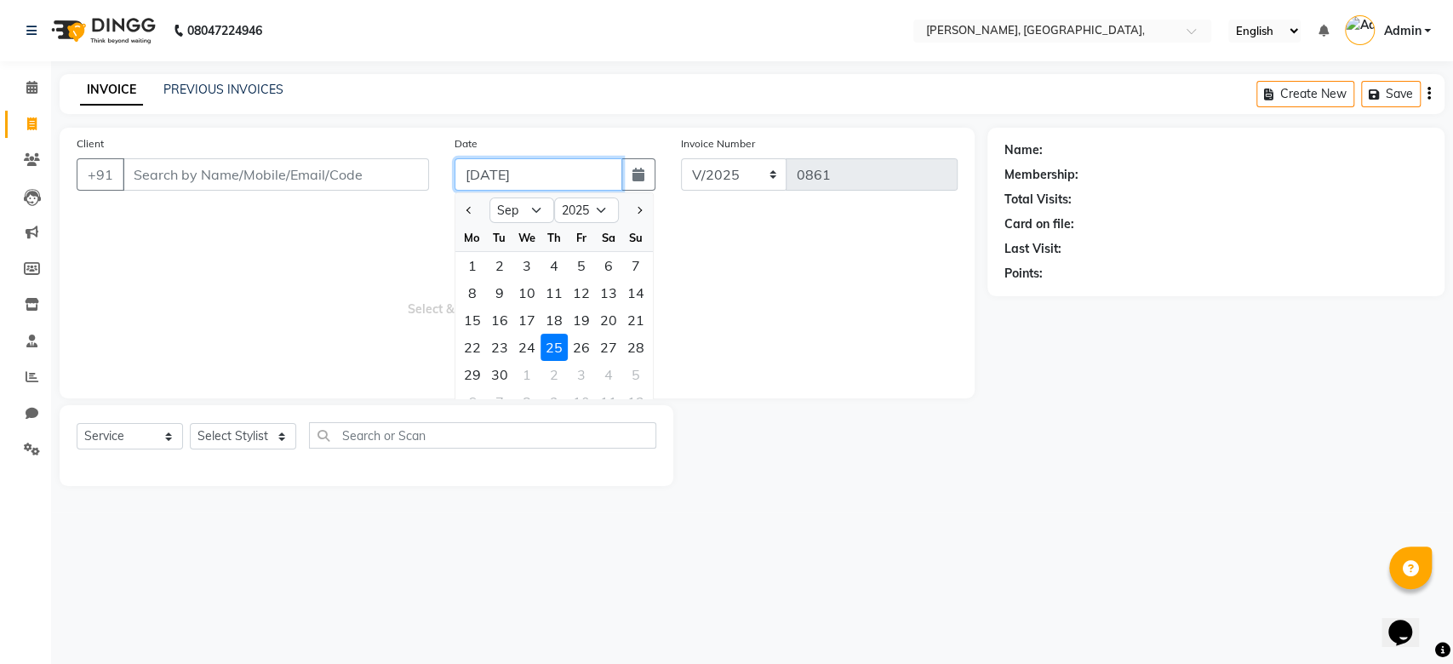
click at [495, 180] on input "25-09-2025" at bounding box center [538, 174] width 168 height 32
paste input "25-09-2025"
click at [203, 170] on input "Client" at bounding box center [276, 174] width 306 height 32
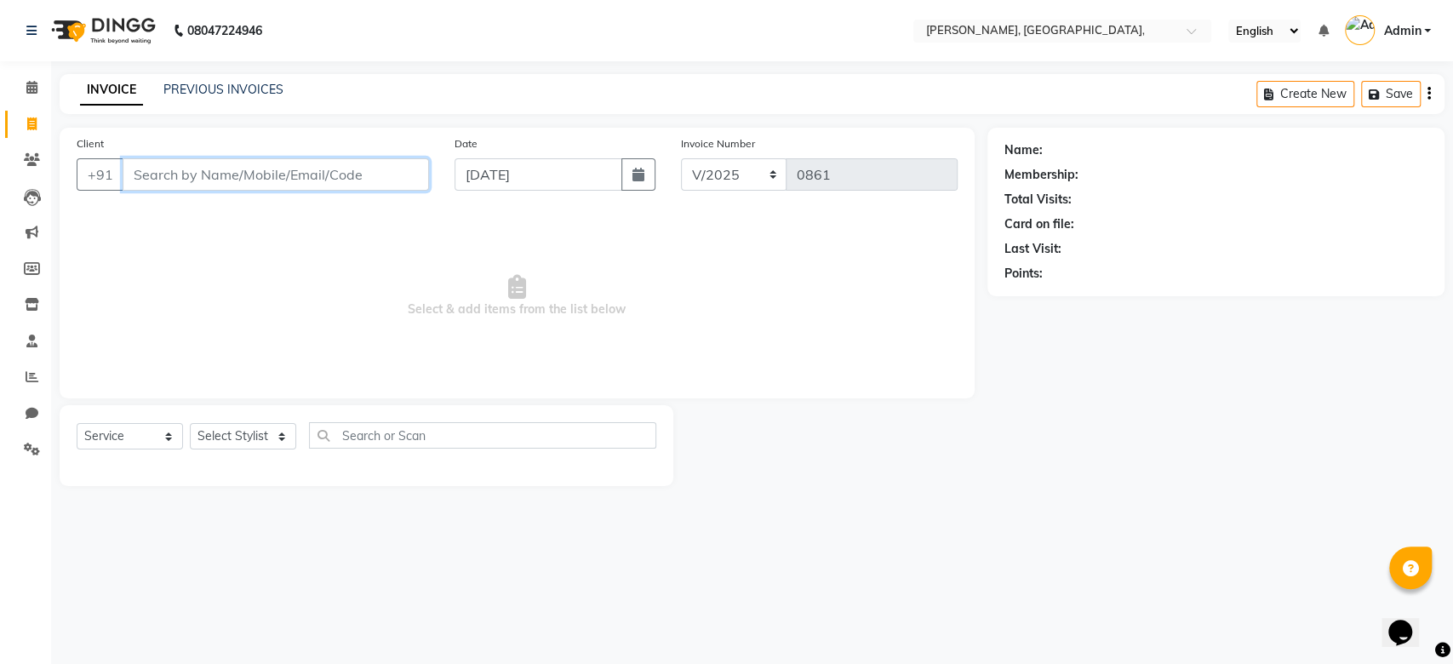
click at [203, 170] on input "Client" at bounding box center [276, 174] width 306 height 32
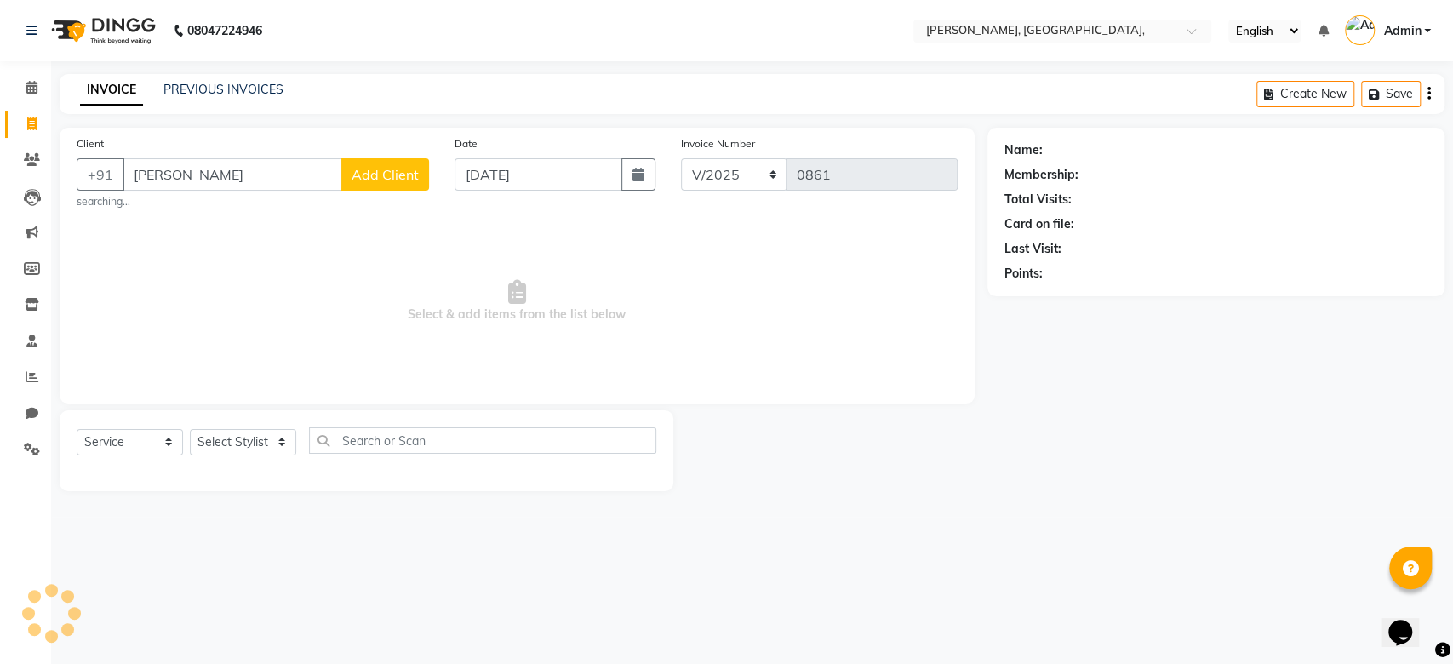
click at [374, 163] on button "Add Client" at bounding box center [385, 174] width 88 height 32
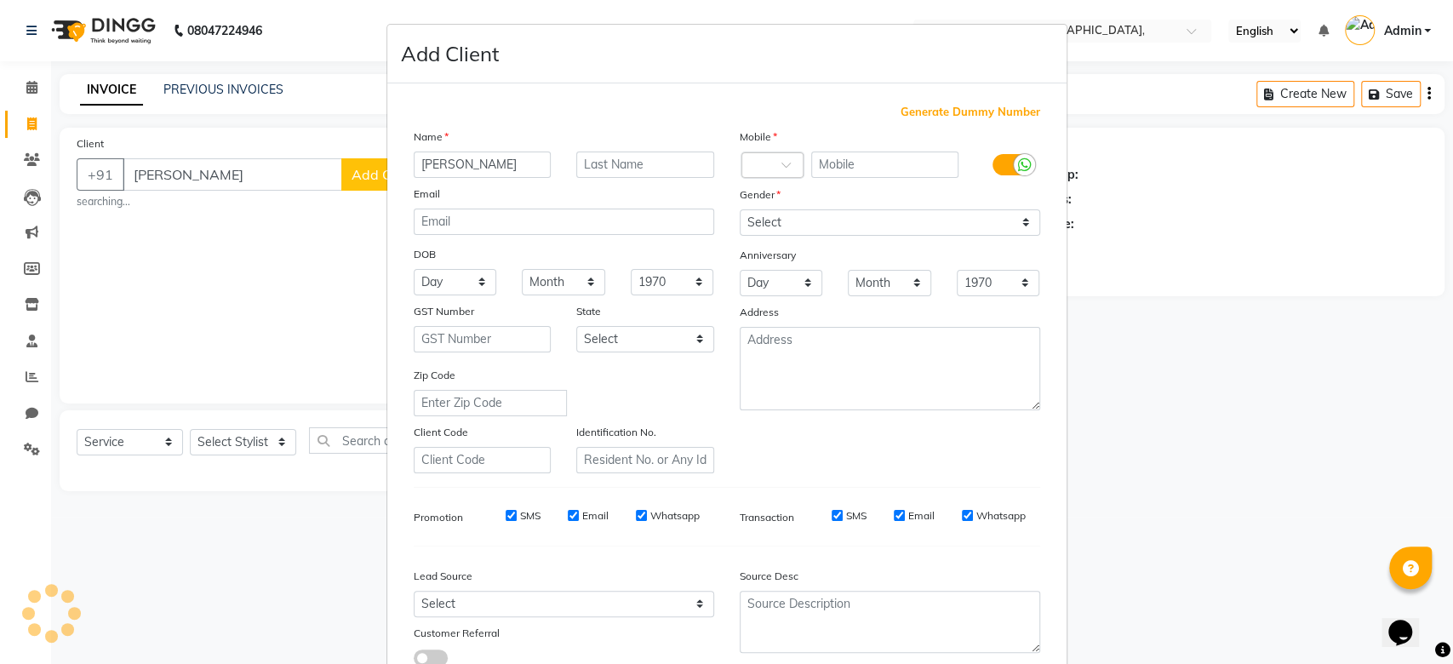
click at [1010, 114] on span "Generate Dummy Number" at bounding box center [970, 112] width 140 height 17
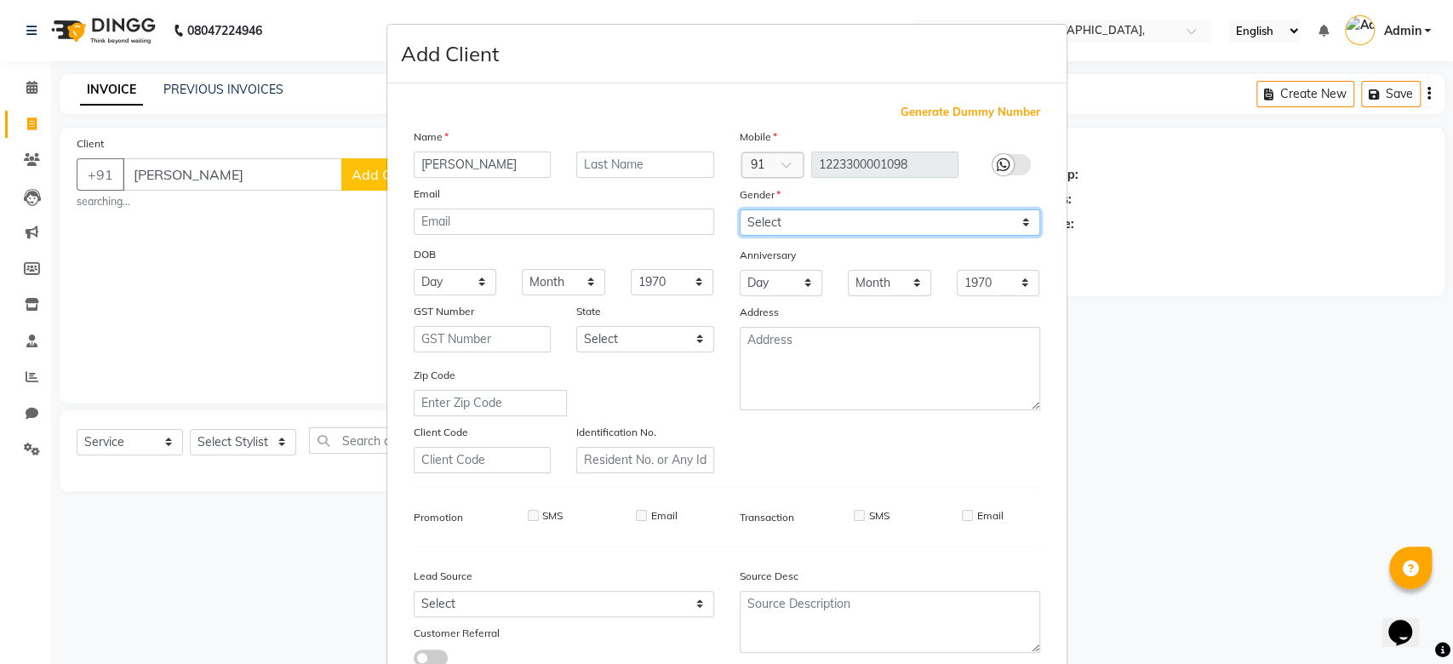
click at [867, 228] on select "Select Male Female Other Prefer Not To Say" at bounding box center [890, 222] width 300 height 26
click at [740, 209] on select "Select Male Female Other Prefer Not To Say" at bounding box center [890, 222] width 300 height 26
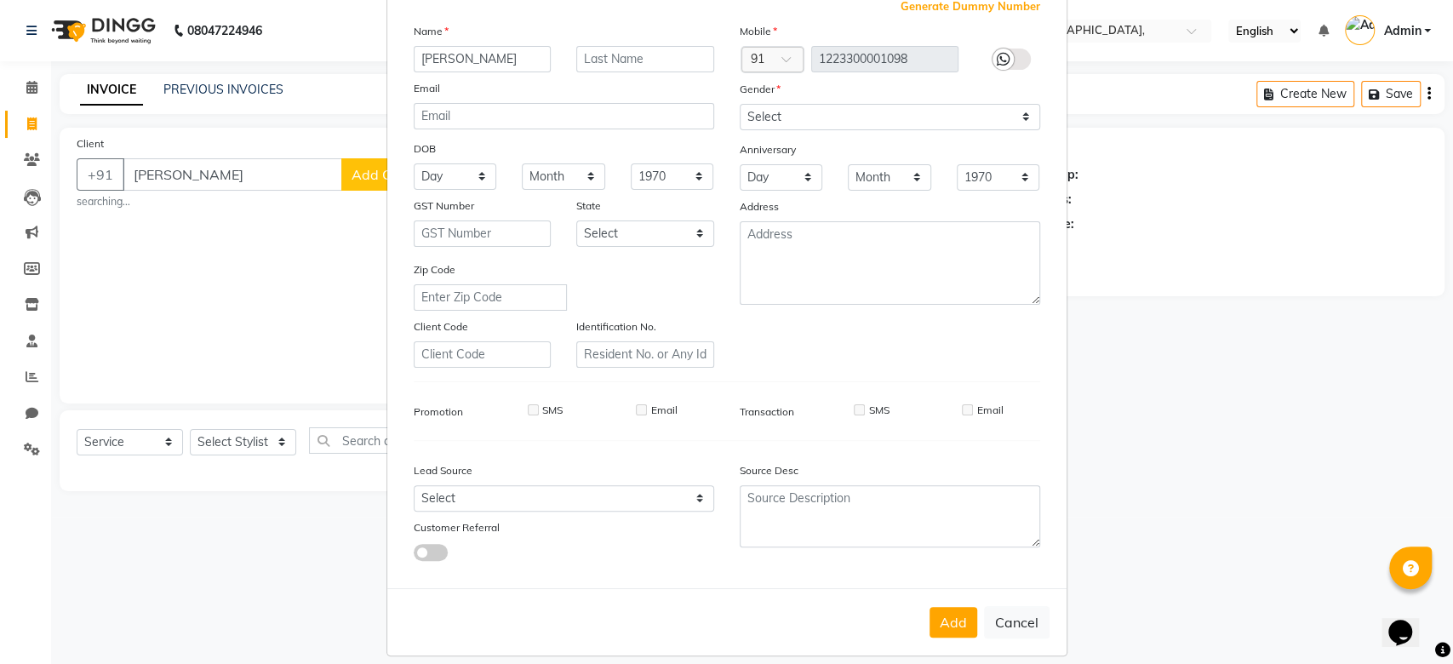
click at [907, 249] on div "Mobile Country Code × 91 1223300001098 Gender Select Male Female Other Prefer N…" at bounding box center [890, 195] width 326 height 346
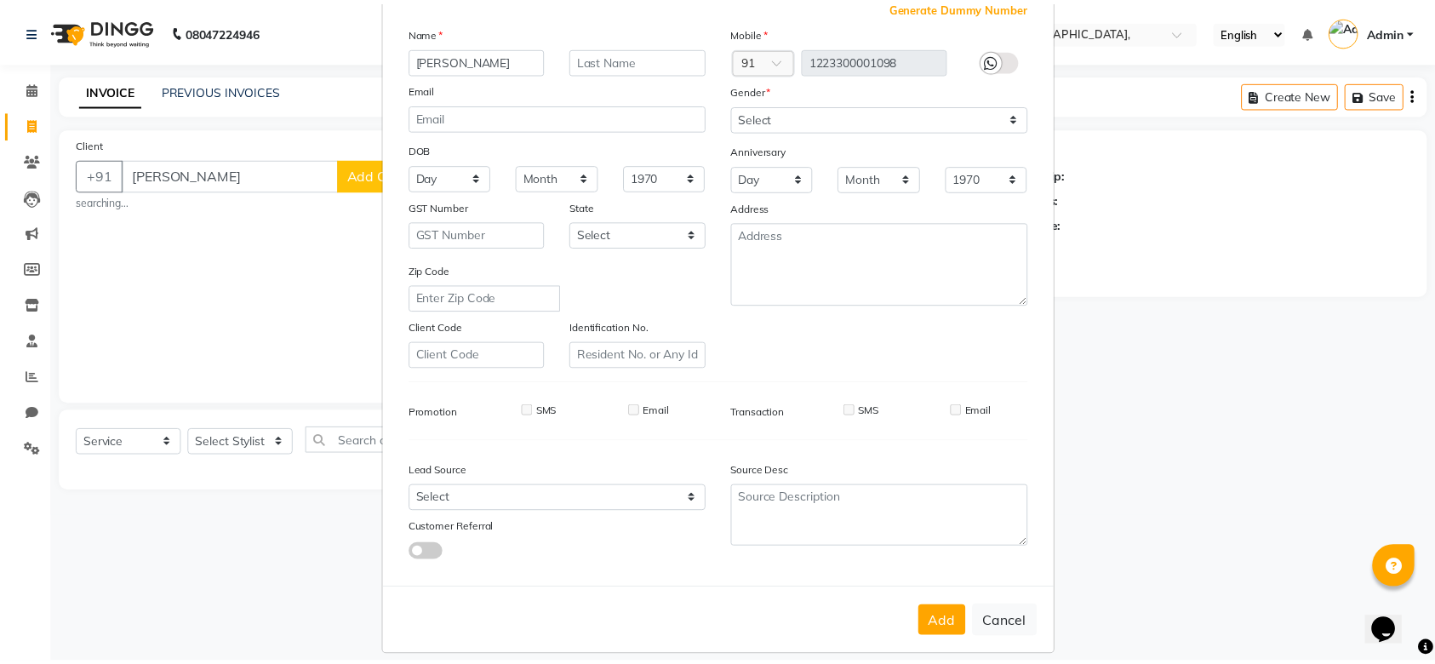
scroll to position [117, 0]
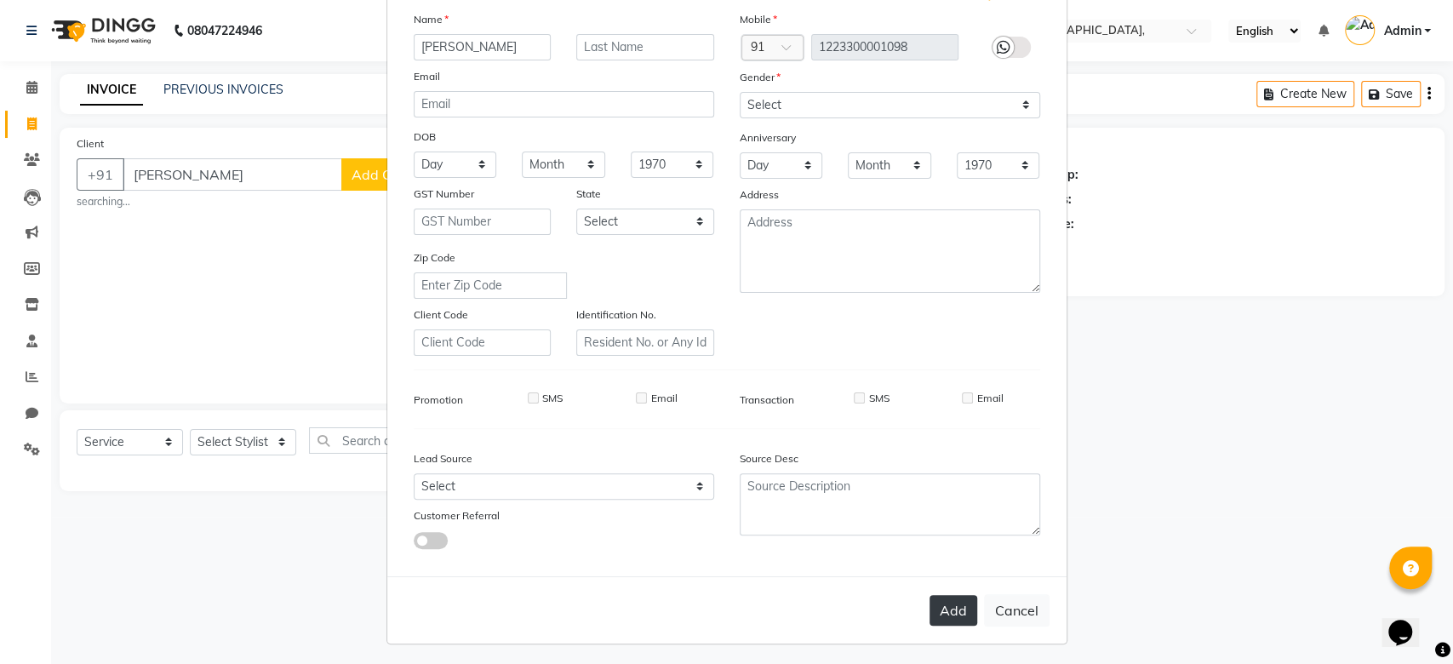
click at [947, 611] on button "Add" at bounding box center [953, 610] width 48 height 31
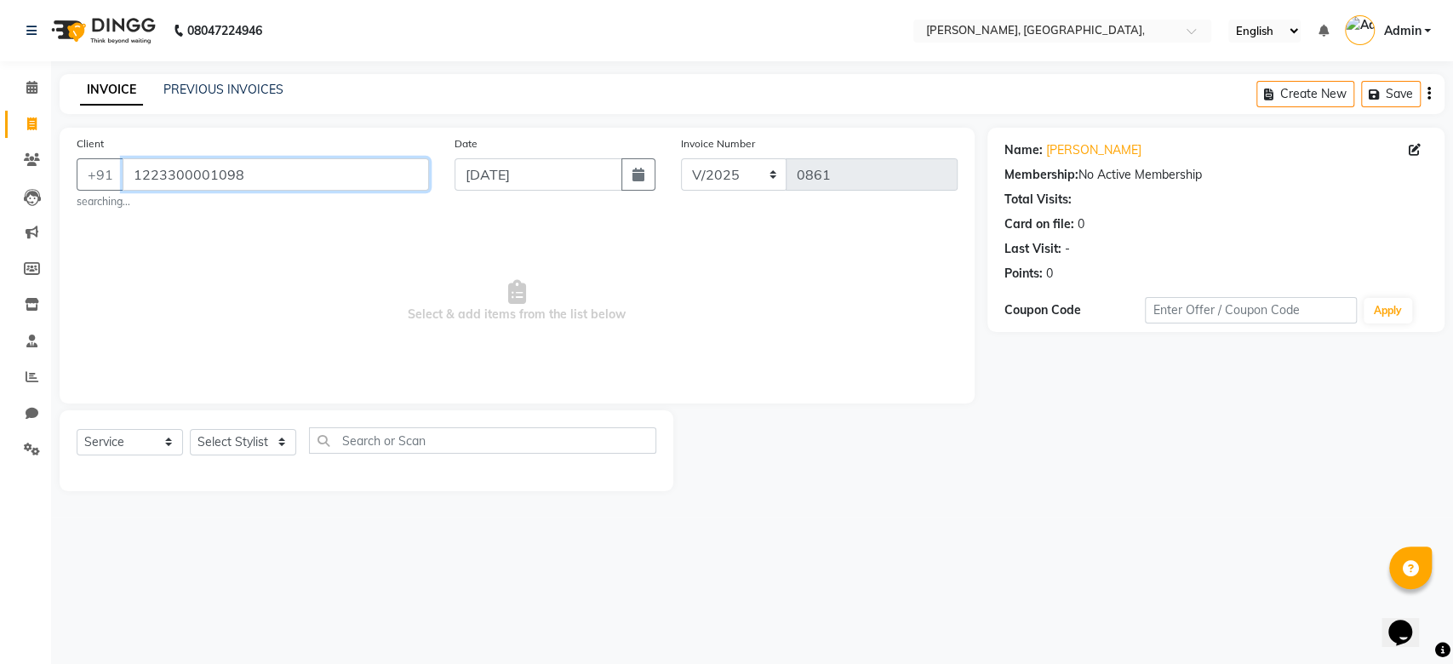
click at [238, 187] on input "1223300001098" at bounding box center [276, 174] width 306 height 32
click at [236, 447] on select "Select Stylist Aarti Admin Anuradha Armaan Arunima Asif Kamlesh Nirmala Rahat A…" at bounding box center [243, 442] width 106 height 26
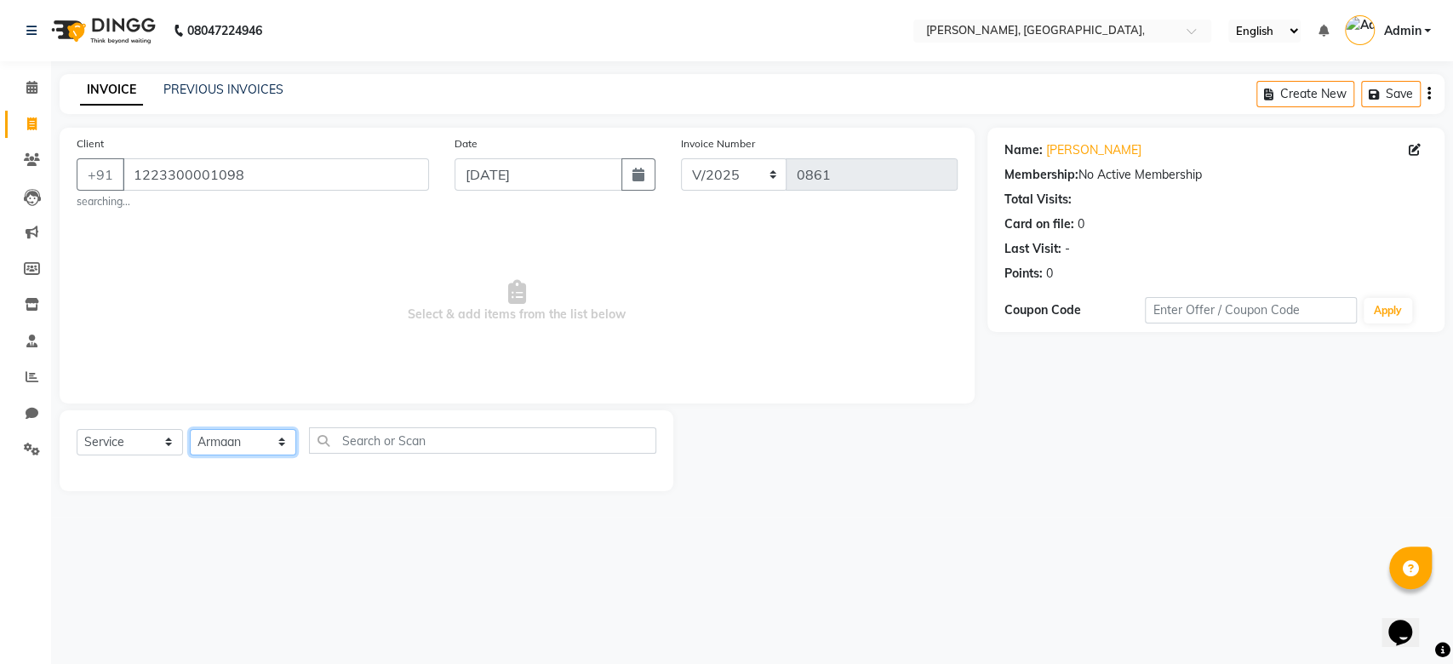
click at [190, 429] on select "Select Stylist Aarti Admin Anuradha Armaan Arunima Asif Kamlesh Nirmala Rahat A…" at bounding box center [243, 442] width 106 height 26
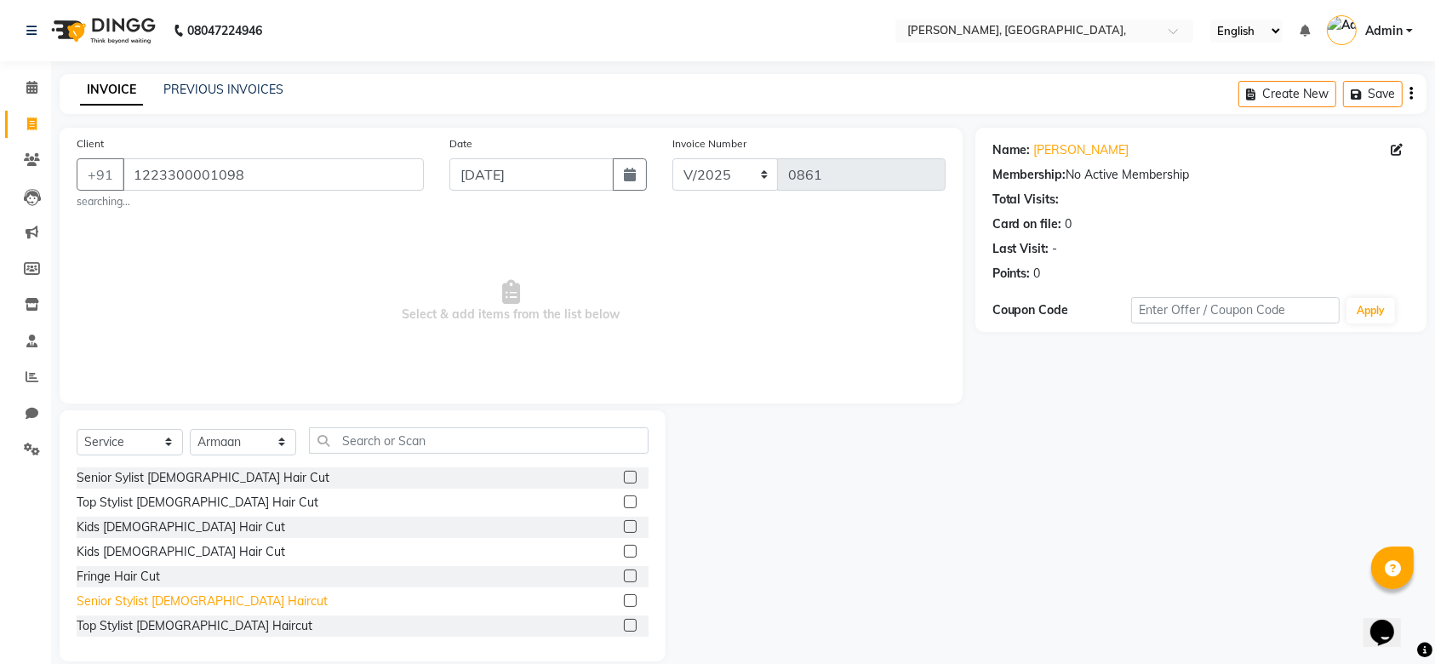
click at [164, 600] on div "Senior Stylist Male Haircut" at bounding box center [202, 601] width 251 height 18
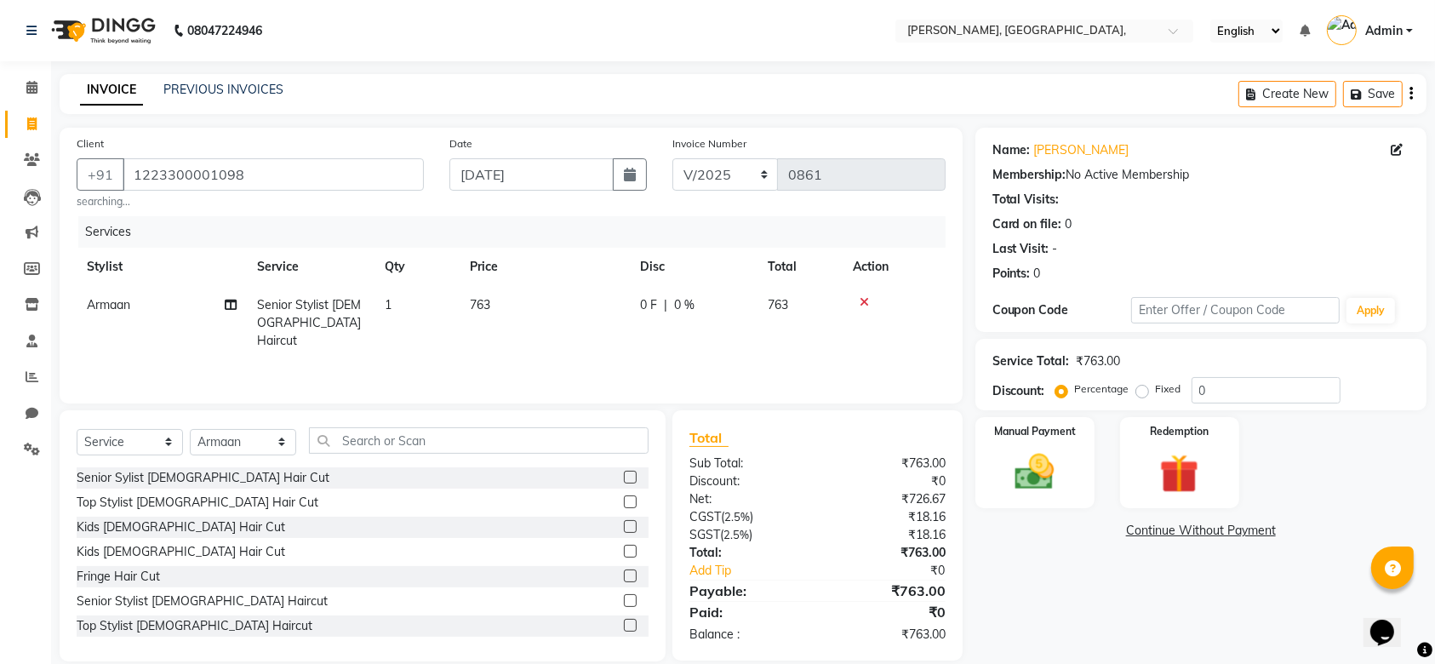
drag, startPoint x: 517, startPoint y: 316, endPoint x: 573, endPoint y: 311, distance: 56.3
click at [573, 311] on td "763" at bounding box center [545, 323] width 170 height 74
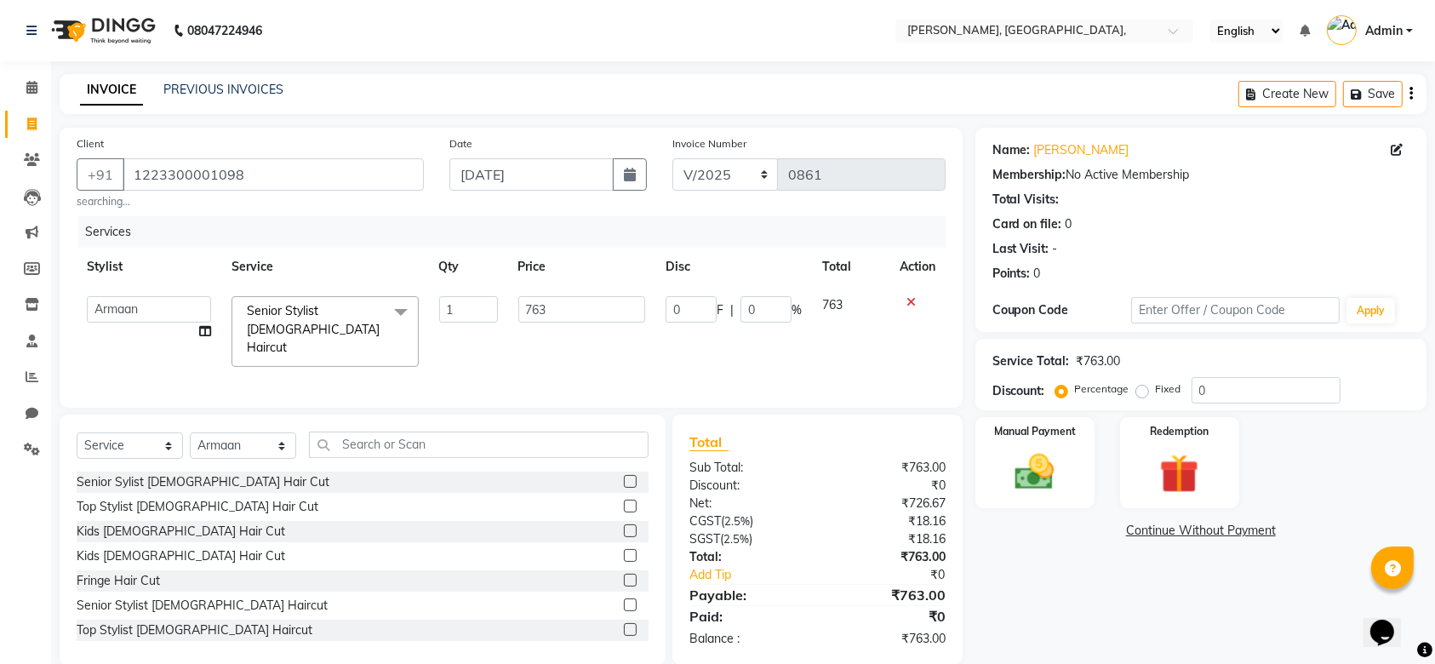
click at [573, 311] on input "763" at bounding box center [582, 309] width 128 height 26
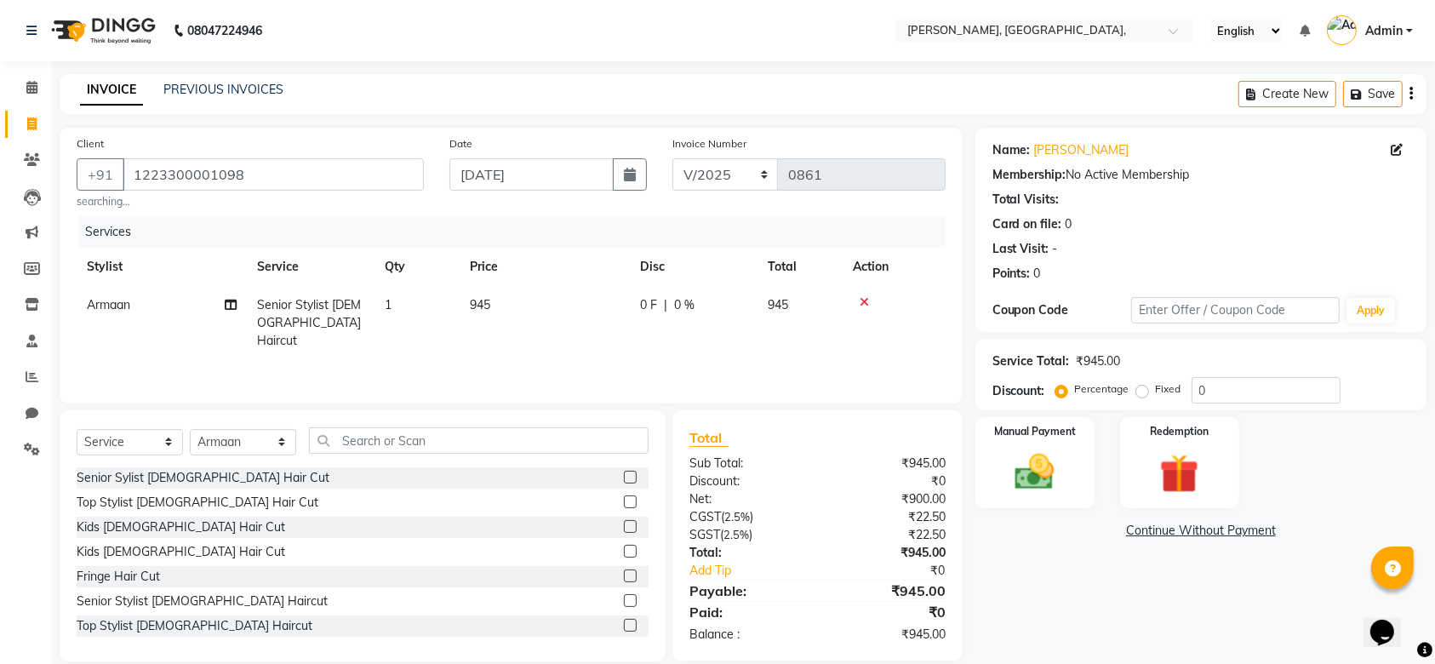
click at [695, 351] on div "Services Stylist Service Qty Price Disc Total Action Armaan Senior Stylist Male…" at bounding box center [511, 301] width 869 height 170
click at [1021, 465] on img at bounding box center [1035, 472] width 66 height 47
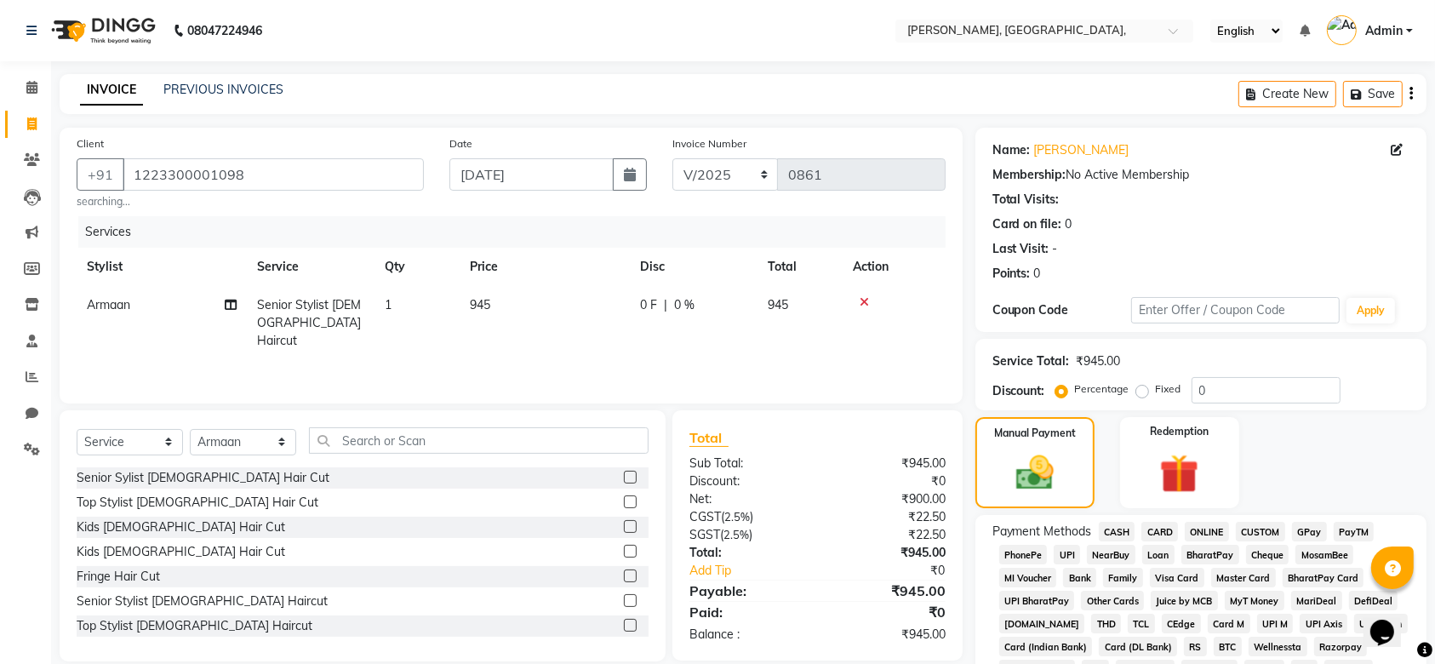
click at [1298, 527] on span "GPay" at bounding box center [1309, 532] width 35 height 20
click at [1367, 492] on div "Manual Payment Redemption" at bounding box center [1201, 462] width 477 height 91
click at [1376, 460] on div "Manual Payment Redemption" at bounding box center [1201, 462] width 477 height 91
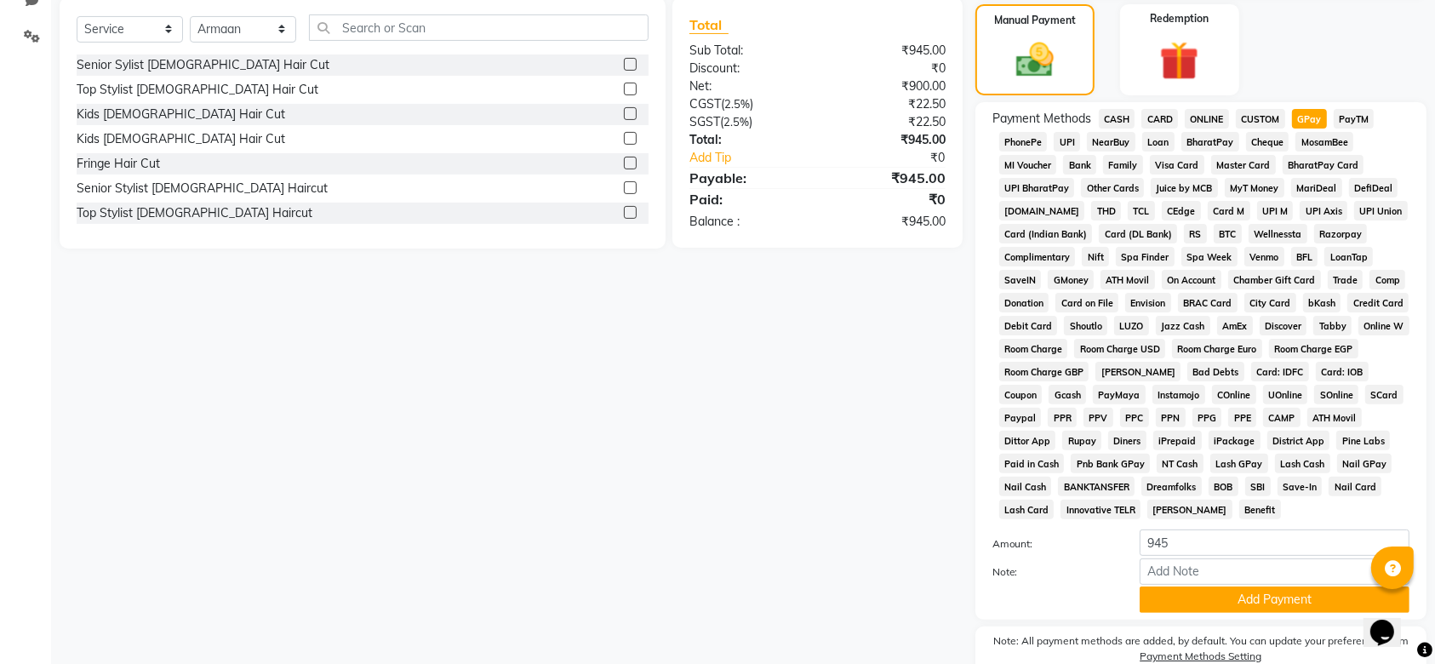
scroll to position [493, 0]
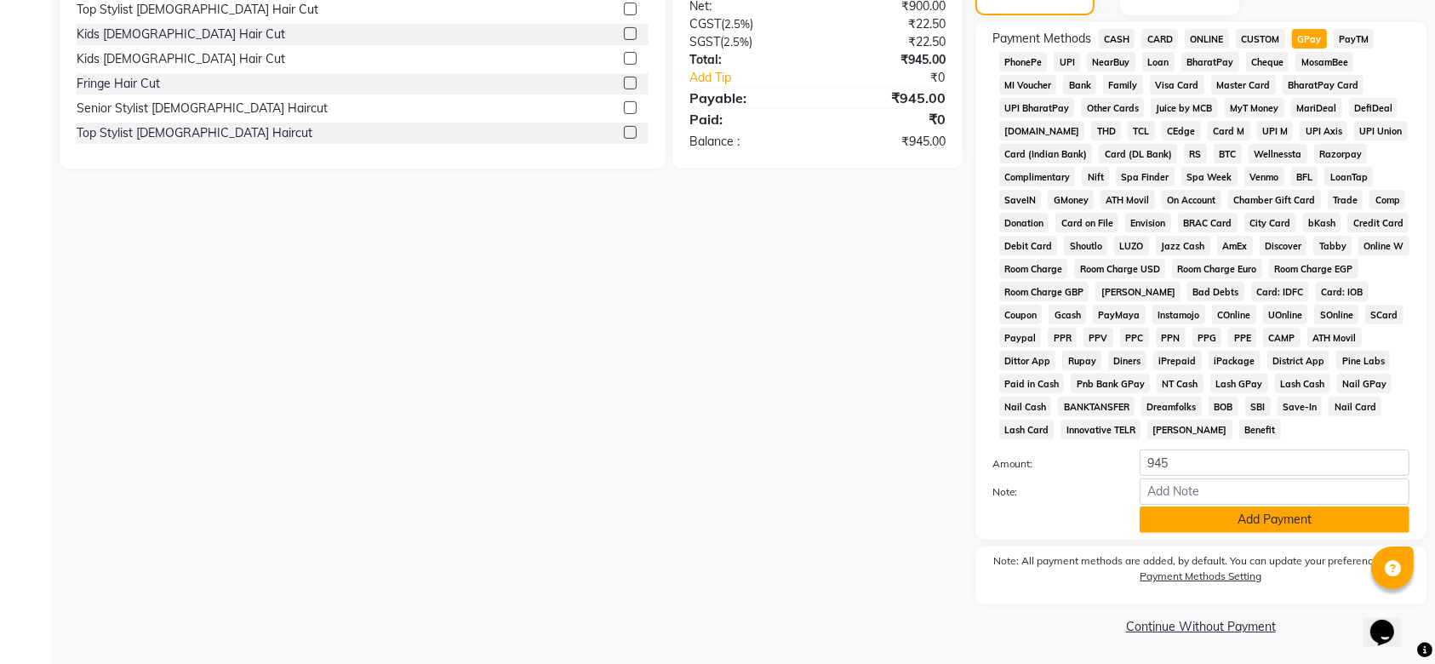
click at [1185, 528] on button "Add Payment" at bounding box center [1275, 519] width 270 height 26
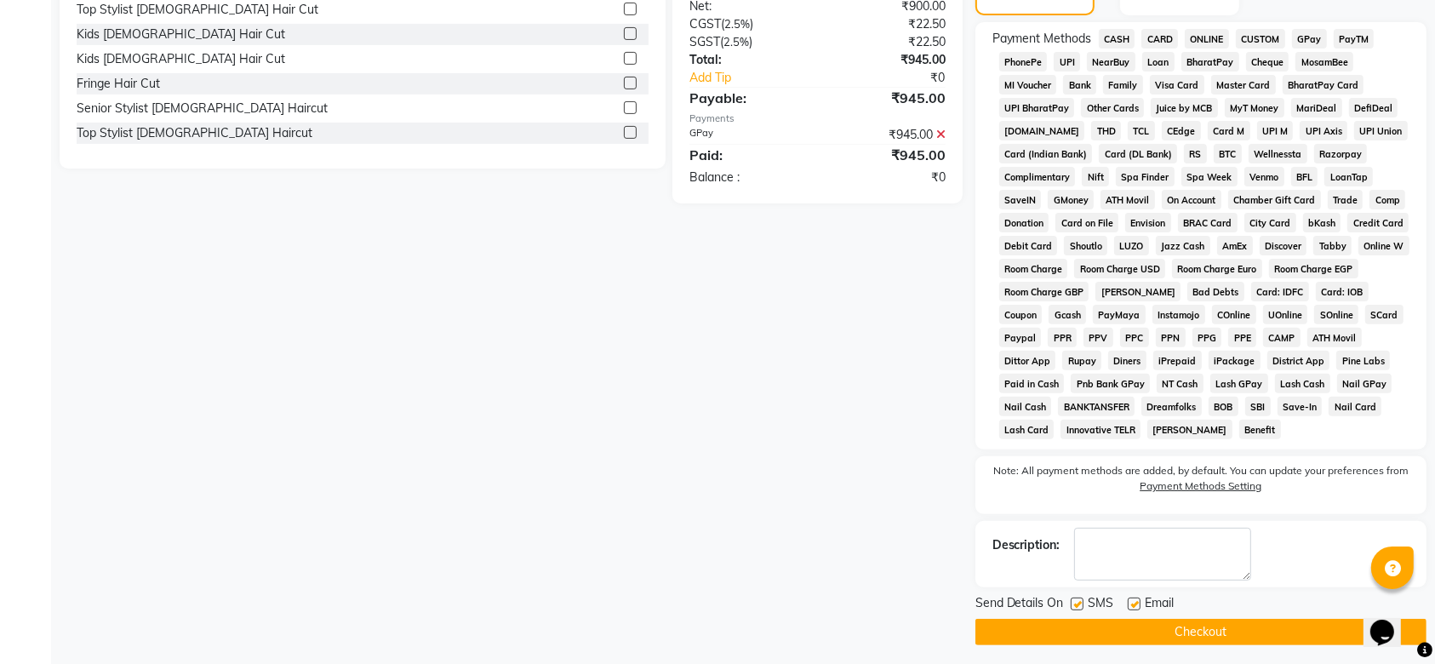
click at [1079, 600] on label at bounding box center [1077, 603] width 13 height 13
click at [1079, 600] on input "checkbox" at bounding box center [1076, 604] width 11 height 11
click at [1135, 602] on label at bounding box center [1134, 603] width 13 height 13
click at [1135, 602] on input "checkbox" at bounding box center [1133, 604] width 11 height 11
click at [1123, 616] on div "Send Details On SMS Email Checkout" at bounding box center [1200, 619] width 451 height 51
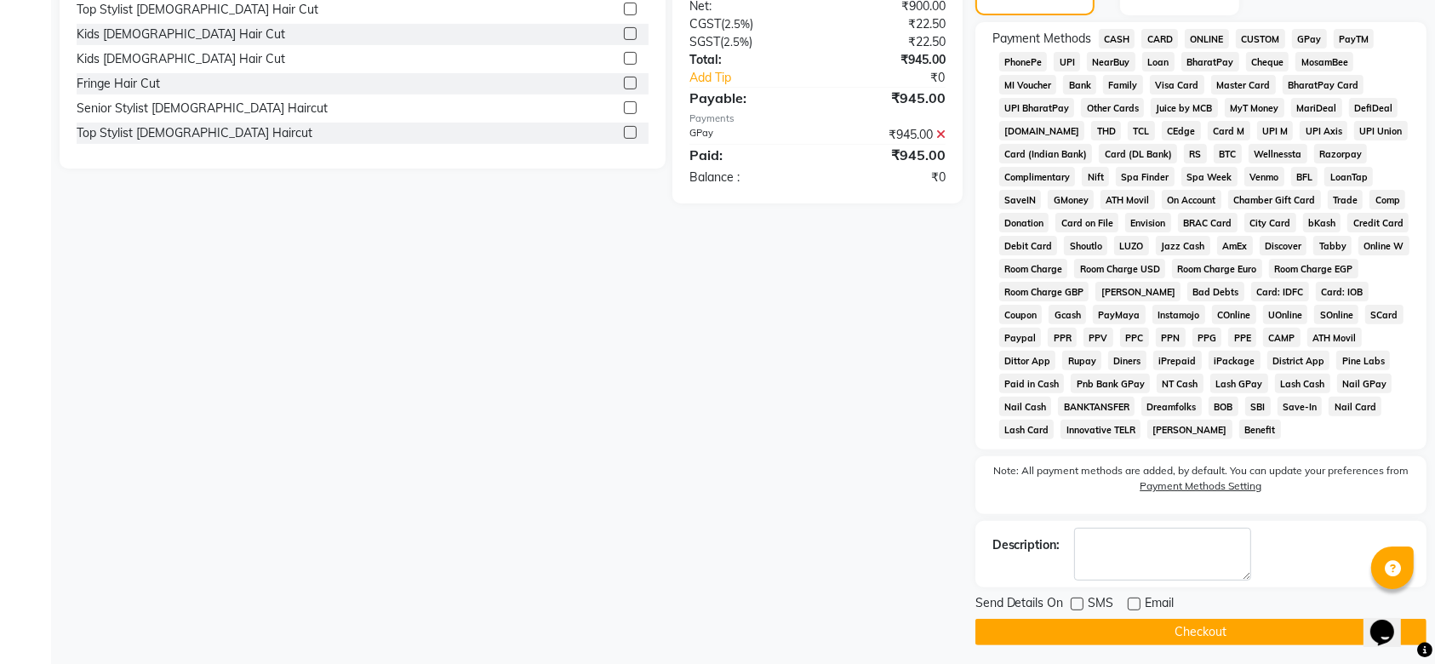
click at [1108, 624] on button "Checkout" at bounding box center [1200, 632] width 451 height 26
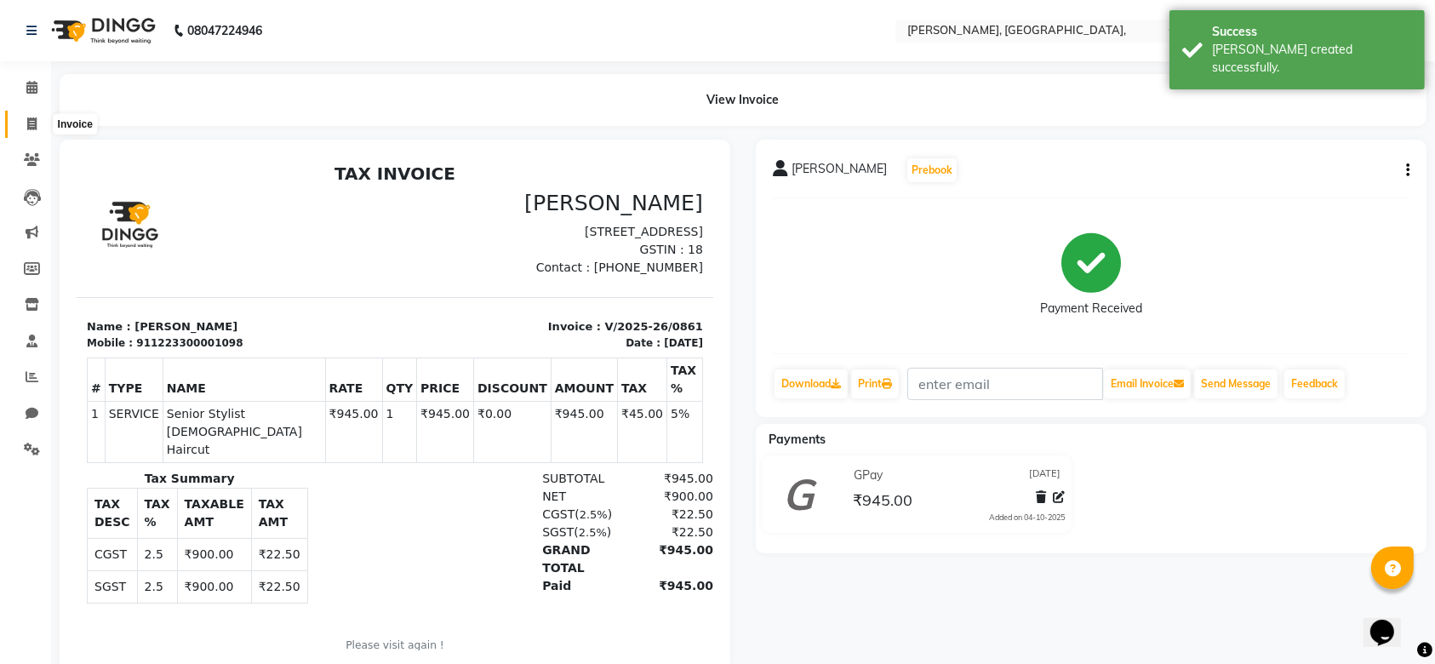
click at [37, 116] on span at bounding box center [32, 125] width 30 height 20
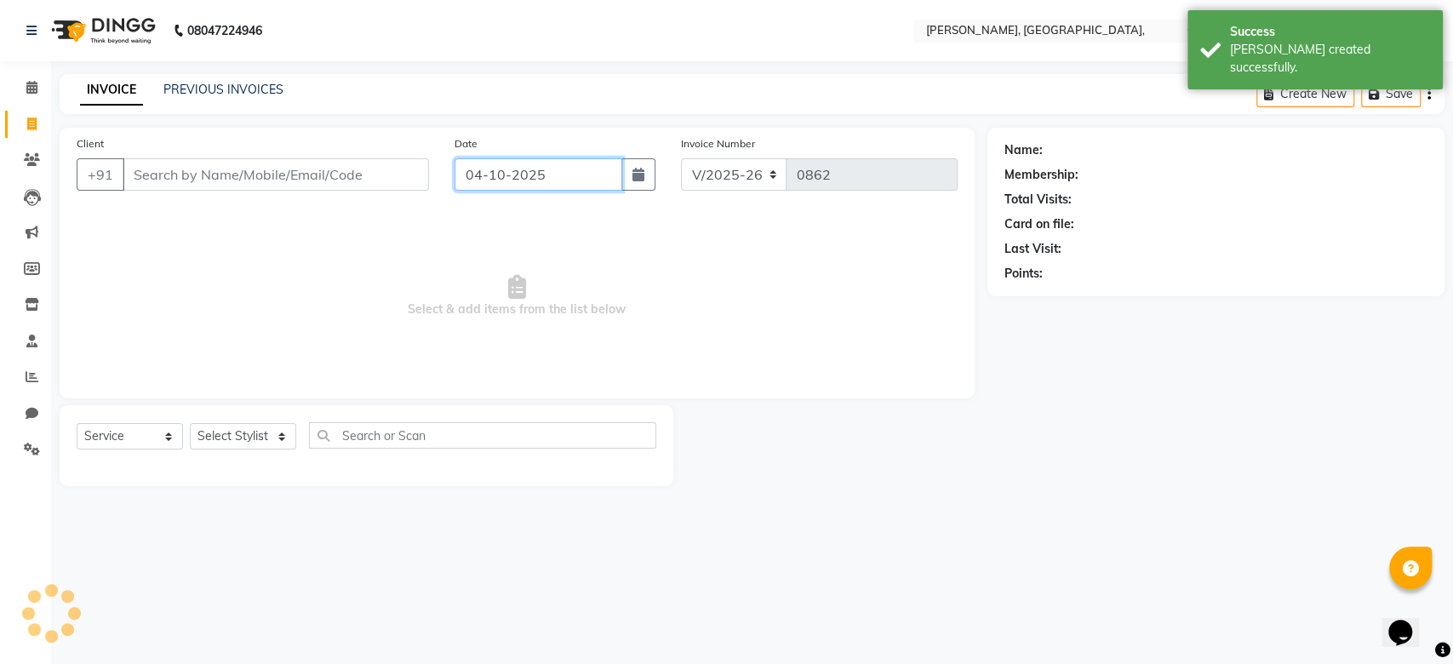
click at [510, 178] on input "04-10-2025" at bounding box center [538, 174] width 168 height 32
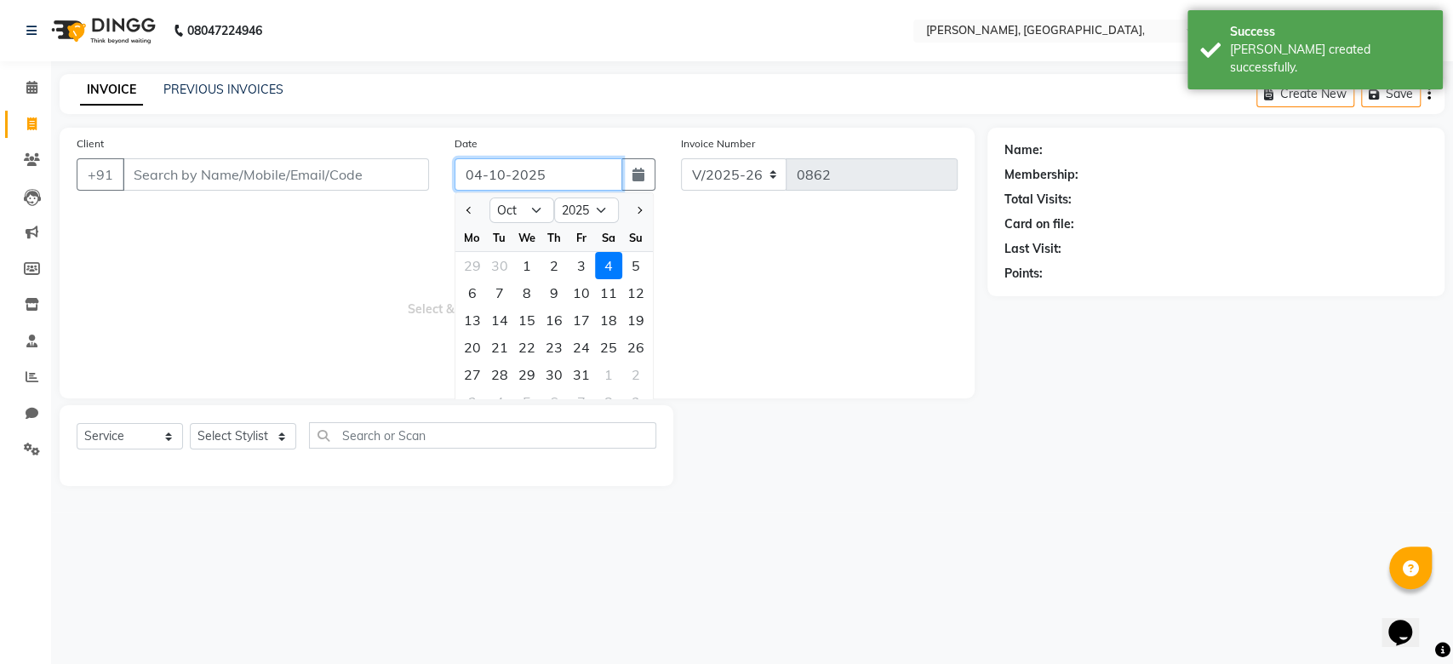
click at [510, 178] on input "04-10-2025" at bounding box center [538, 174] width 168 height 32
paste input "25-09"
click at [363, 186] on input "Client" at bounding box center [276, 174] width 306 height 32
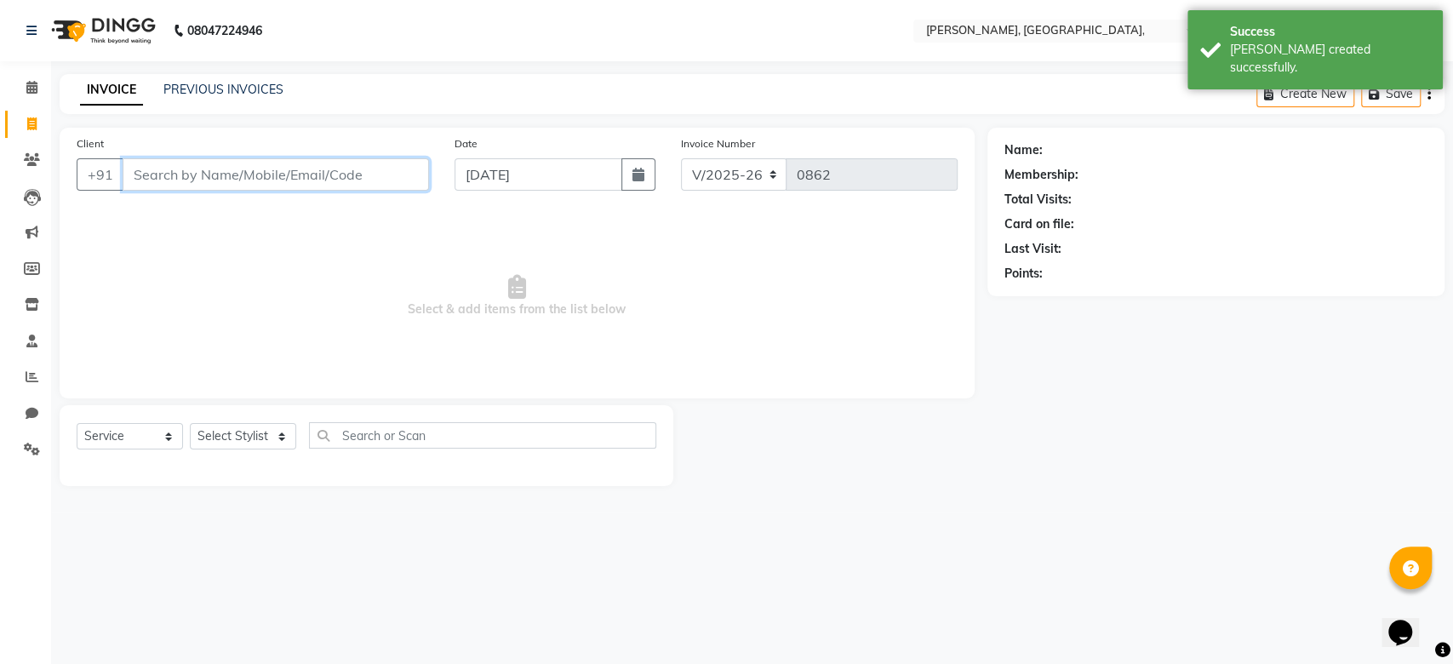
click at [363, 186] on input "Client" at bounding box center [276, 174] width 306 height 32
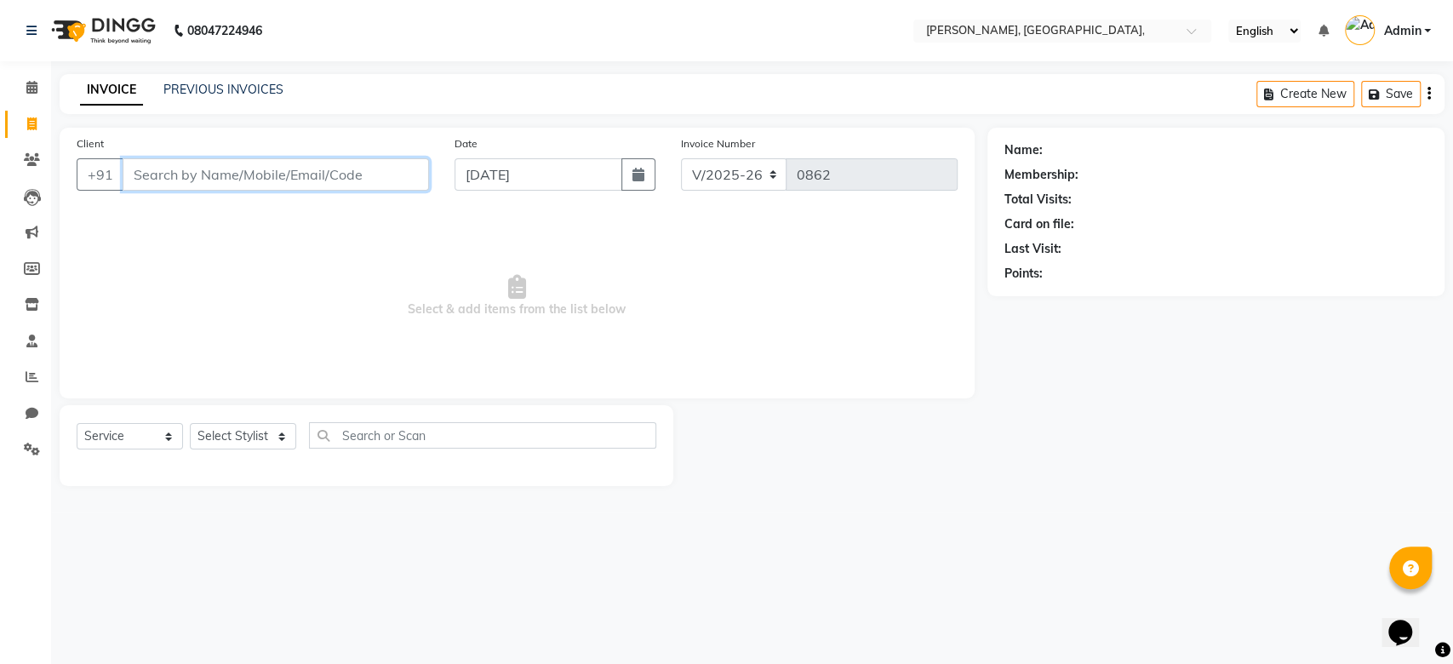
click at [342, 164] on input "Client" at bounding box center [276, 174] width 306 height 32
click at [240, 449] on div "Select Service Product Membership Package Voucher Prepaid Gift Card Select Styl…" at bounding box center [367, 442] width 580 height 40
click at [247, 434] on select "Select Stylist Aarti Admin Anuradha Armaan Arunima Asif Kamlesh Nirmala Rahat A…" at bounding box center [243, 436] width 106 height 26
click at [190, 423] on select "Select Stylist Aarti Admin Anuradha Armaan Arunima Asif Kamlesh Nirmala Rahat A…" at bounding box center [243, 436] width 106 height 26
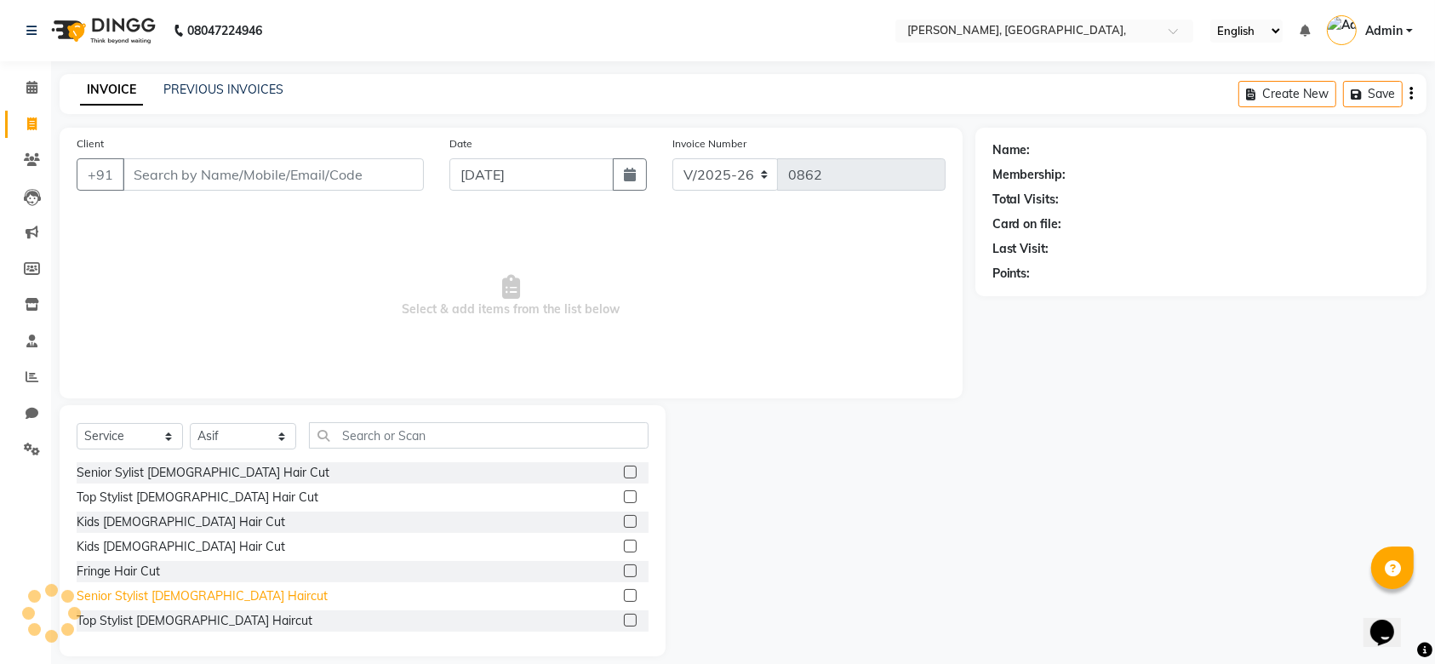
click at [191, 590] on div "Senior Stylist Male Haircut" at bounding box center [202, 596] width 251 height 18
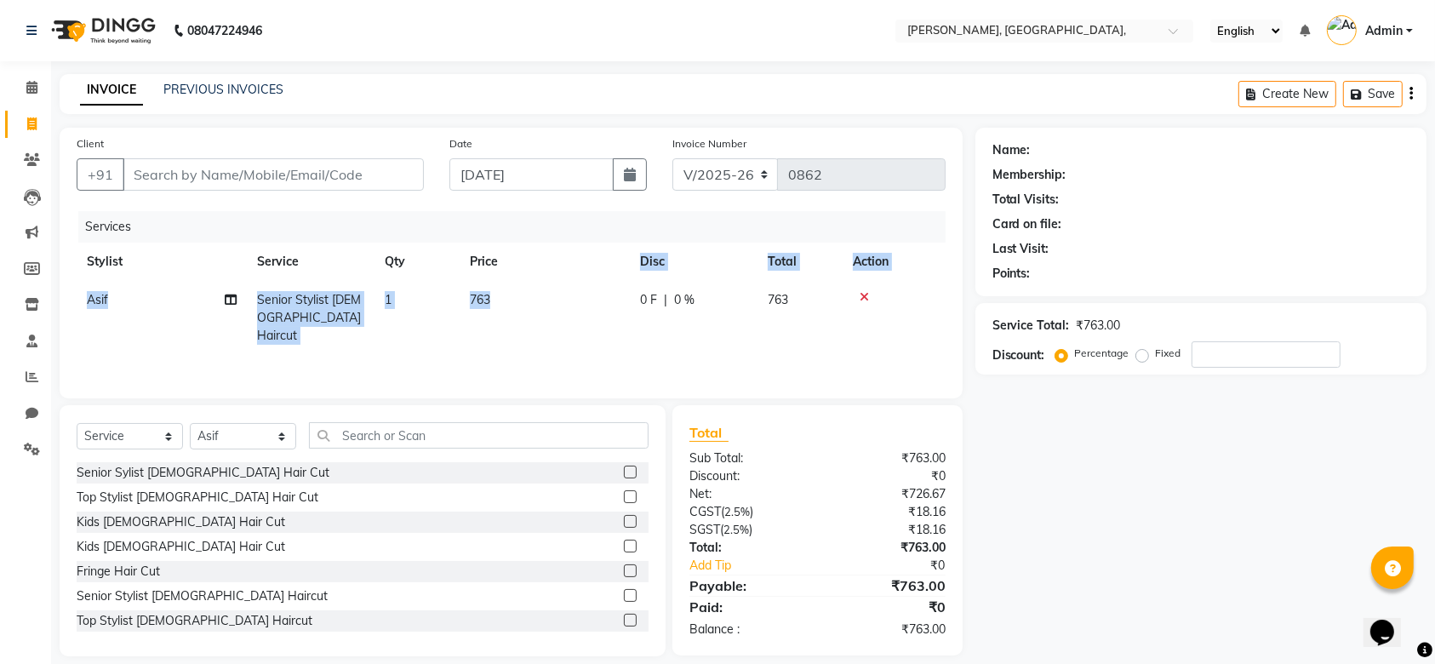
drag, startPoint x: 563, startPoint y: 260, endPoint x: 561, endPoint y: 321, distance: 60.5
click at [561, 321] on table "Stylist Service Qty Price Disc Total Action Asif Senior Stylist Male Haircut 1 …" at bounding box center [511, 299] width 869 height 112
click at [563, 315] on td "763" at bounding box center [545, 318] width 170 height 74
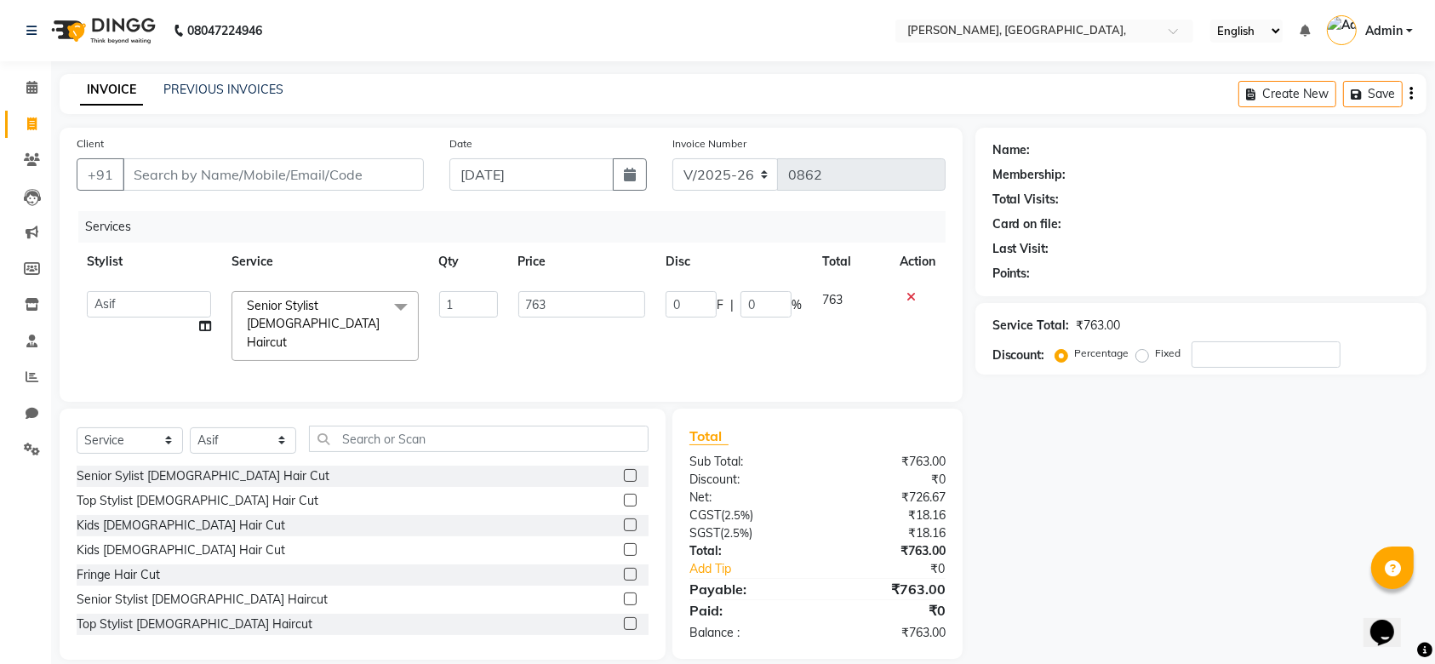
click at [563, 315] on input "763" at bounding box center [582, 304] width 128 height 26
click at [245, 173] on input "Client" at bounding box center [273, 174] width 301 height 32
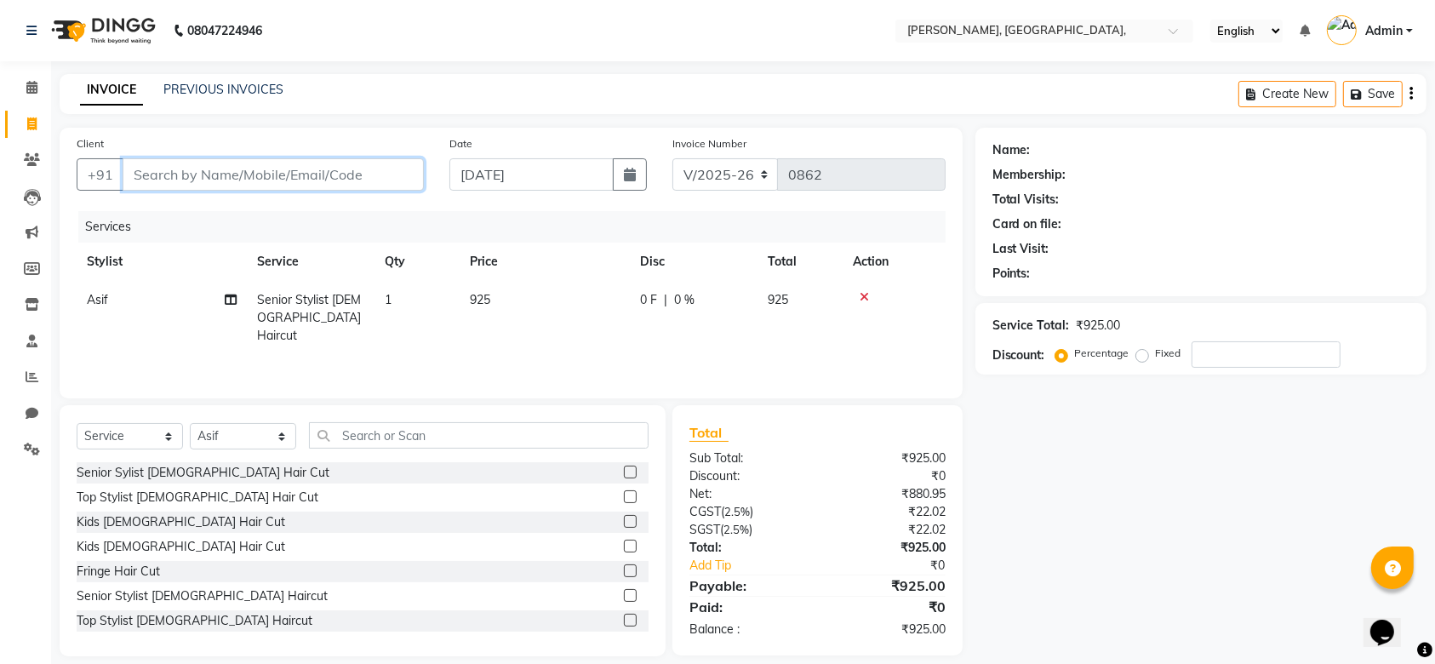
click at [245, 173] on input "Client" at bounding box center [273, 174] width 301 height 32
click at [377, 174] on span "Add Client" at bounding box center [379, 174] width 67 height 17
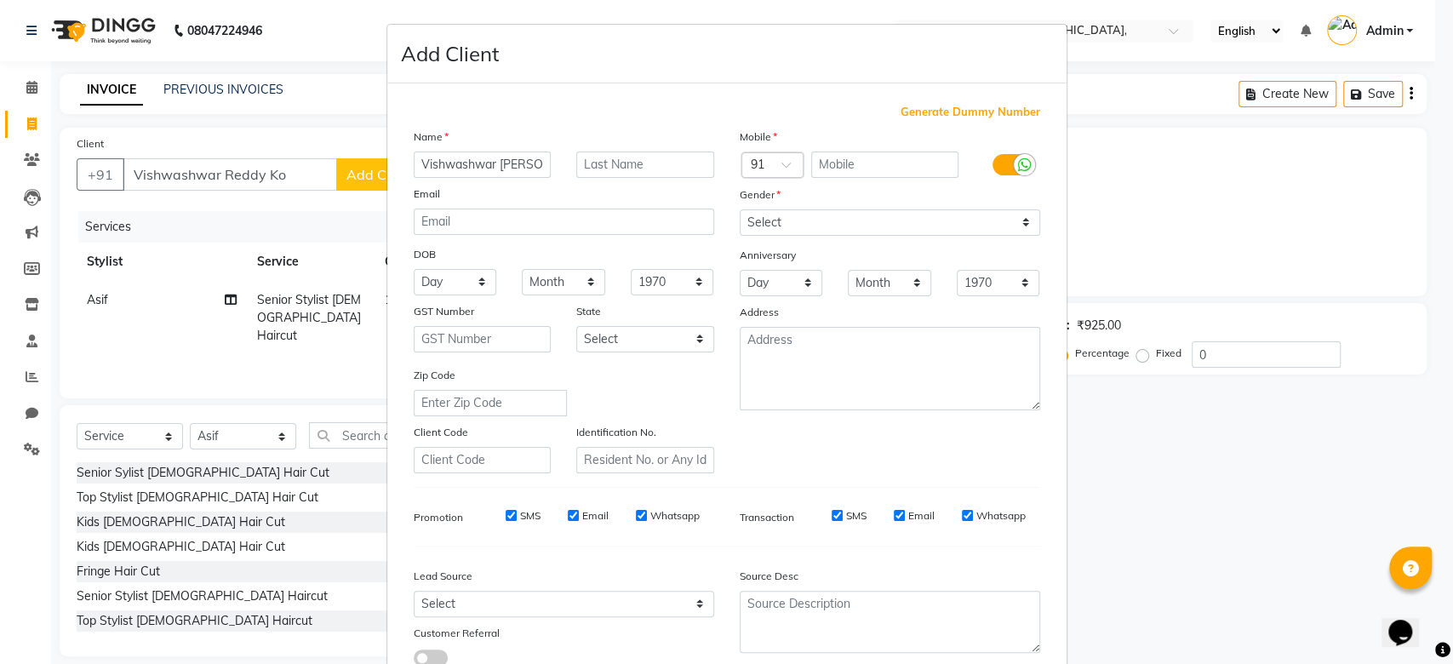
click at [1009, 119] on span "Generate Dummy Number" at bounding box center [970, 112] width 140 height 17
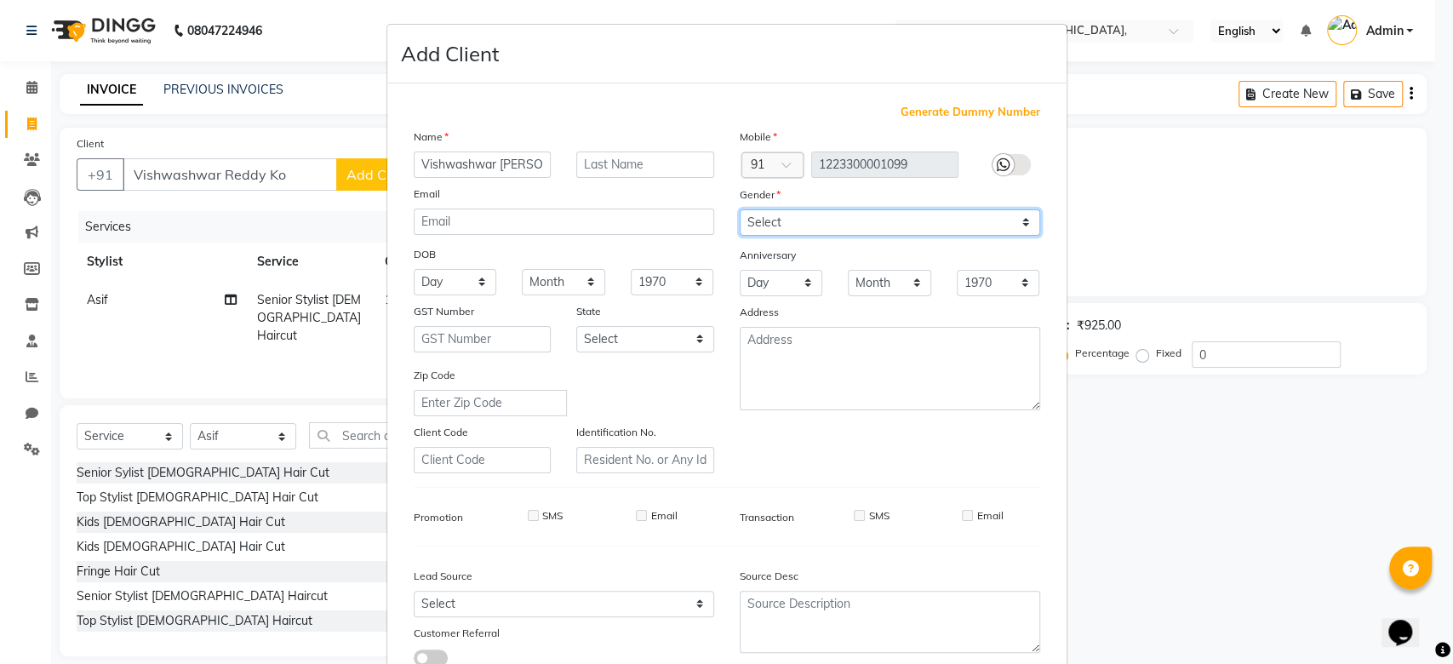
click at [906, 210] on select "Select Male Female Other Prefer Not To Say" at bounding box center [890, 222] width 300 height 26
click at [939, 245] on div "Mobile Country Code × 91 1223300001099 Gender Select Male Female Other Prefer N…" at bounding box center [890, 301] width 326 height 346
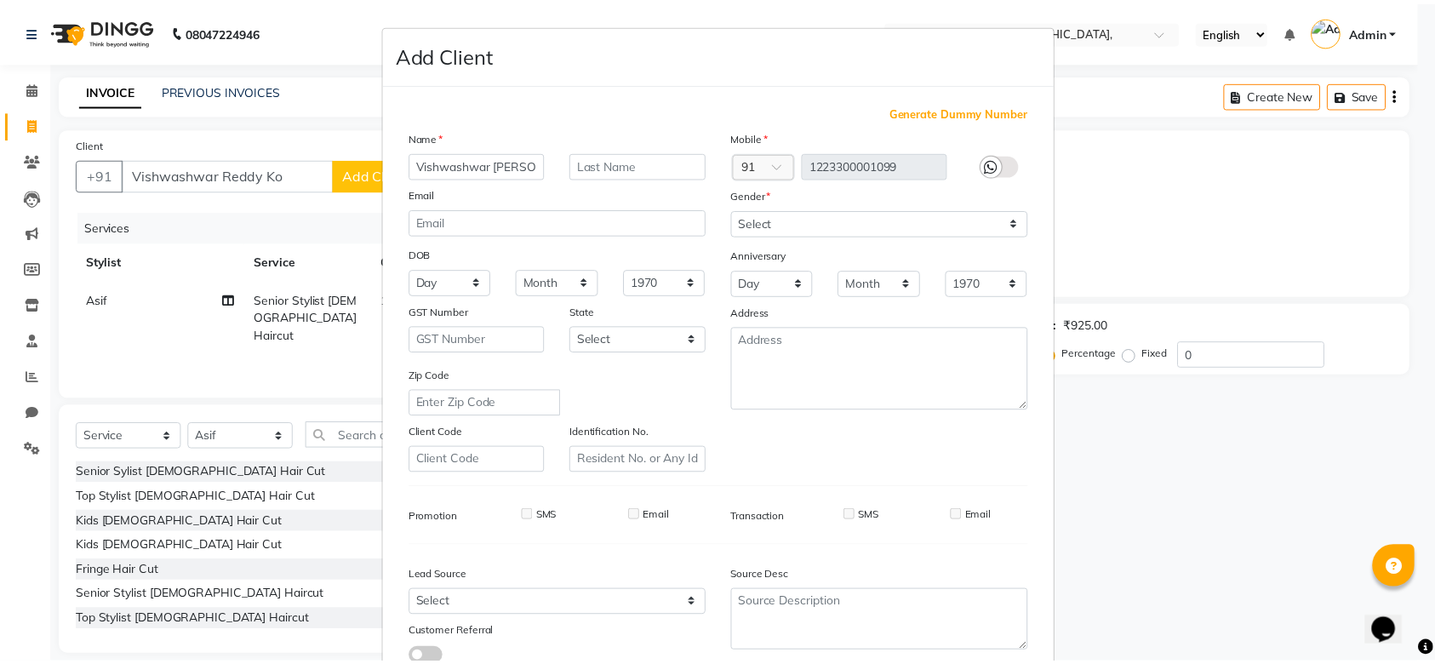
scroll to position [117, 0]
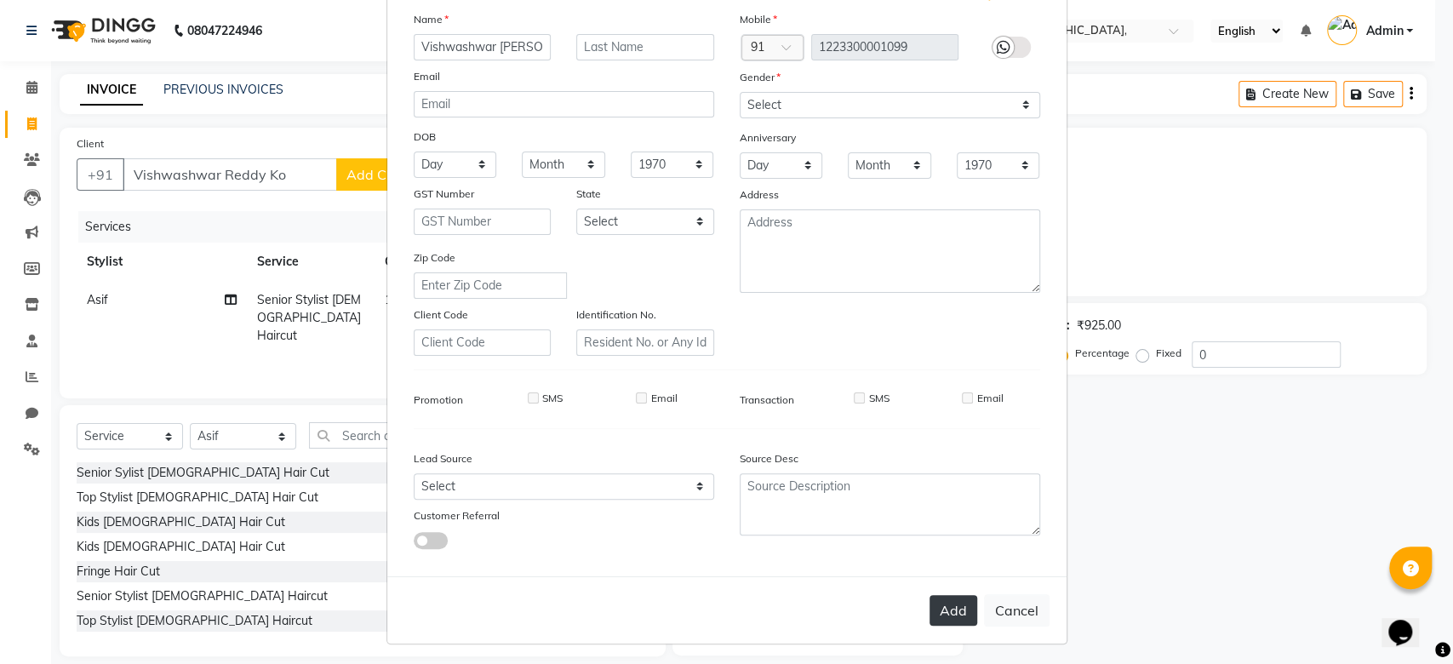
click at [946, 612] on button "Add" at bounding box center [953, 610] width 48 height 31
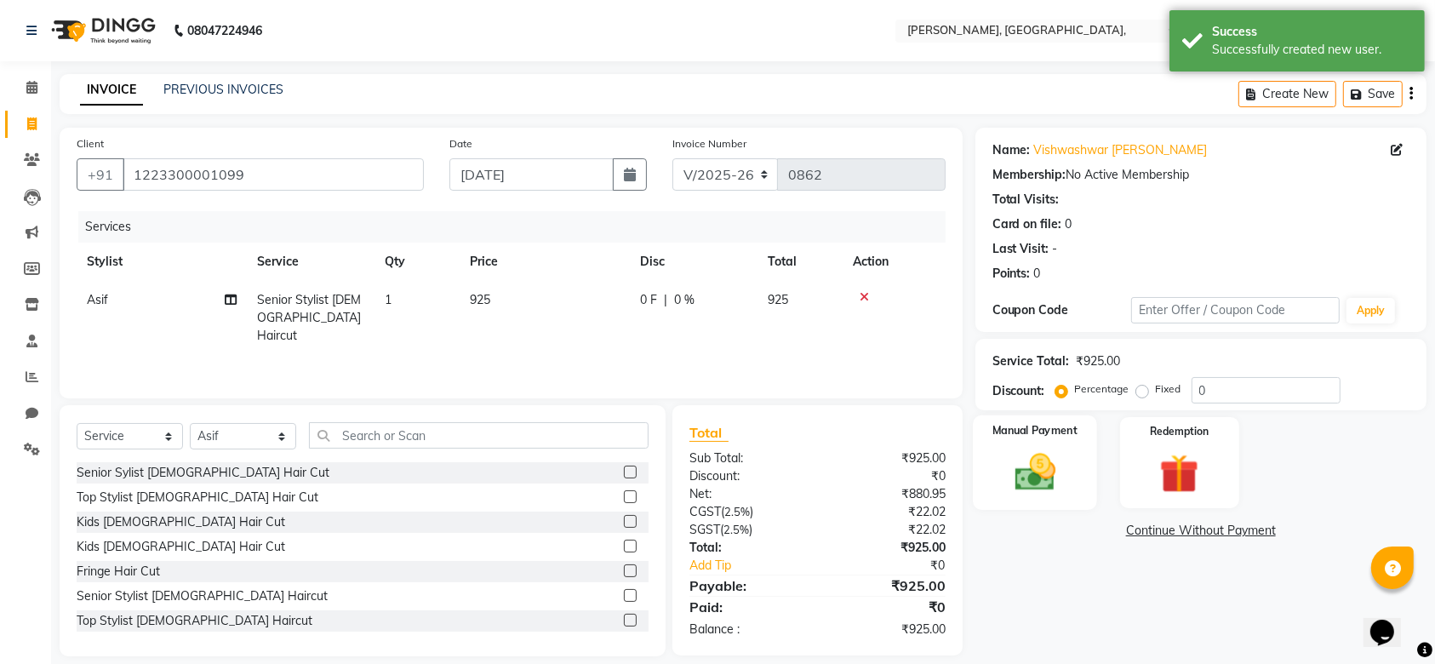
click at [1077, 435] on div "Manual Payment" at bounding box center [1035, 462] width 124 height 95
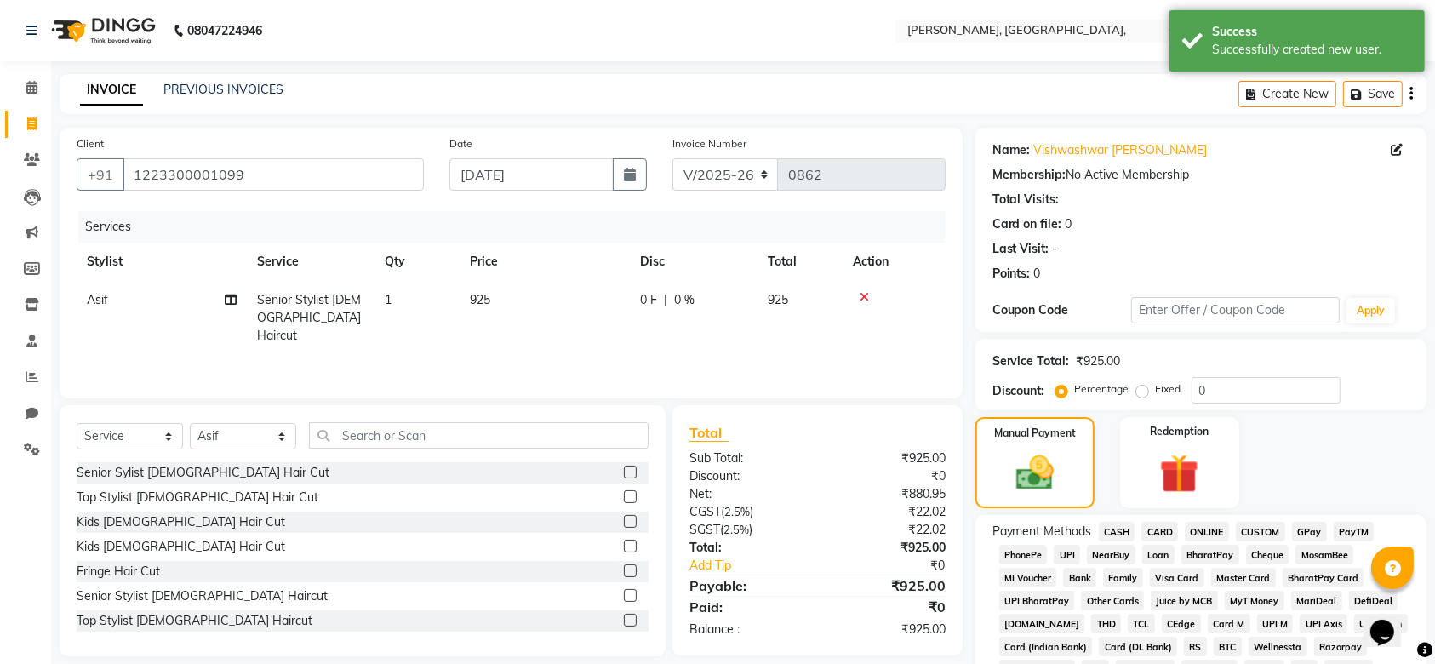
click at [1297, 524] on span "GPay" at bounding box center [1309, 532] width 35 height 20
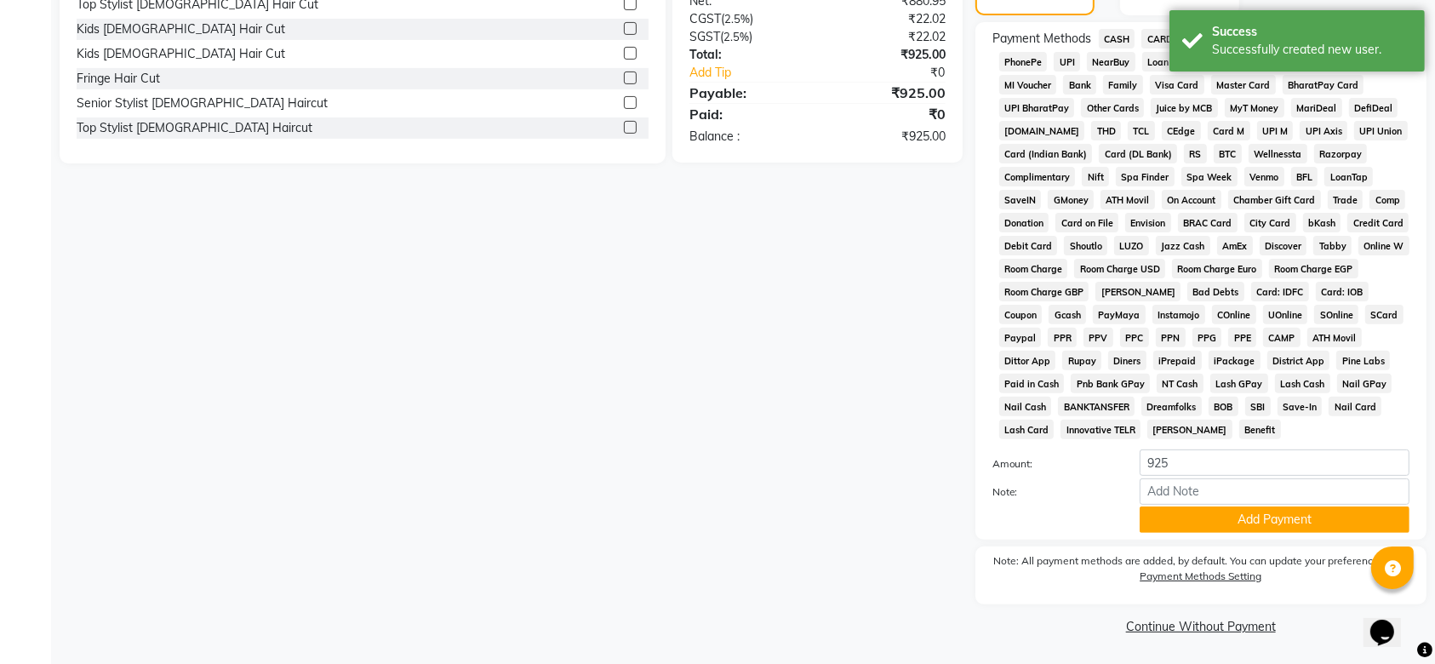
click at [1210, 533] on div "Payment Methods CASH CARD ONLINE CUSTOM GPay PayTM PhonePe UPI NearBuy Loan Bha…" at bounding box center [1200, 280] width 451 height 517
click at [1170, 521] on button "Add Payment" at bounding box center [1275, 519] width 270 height 26
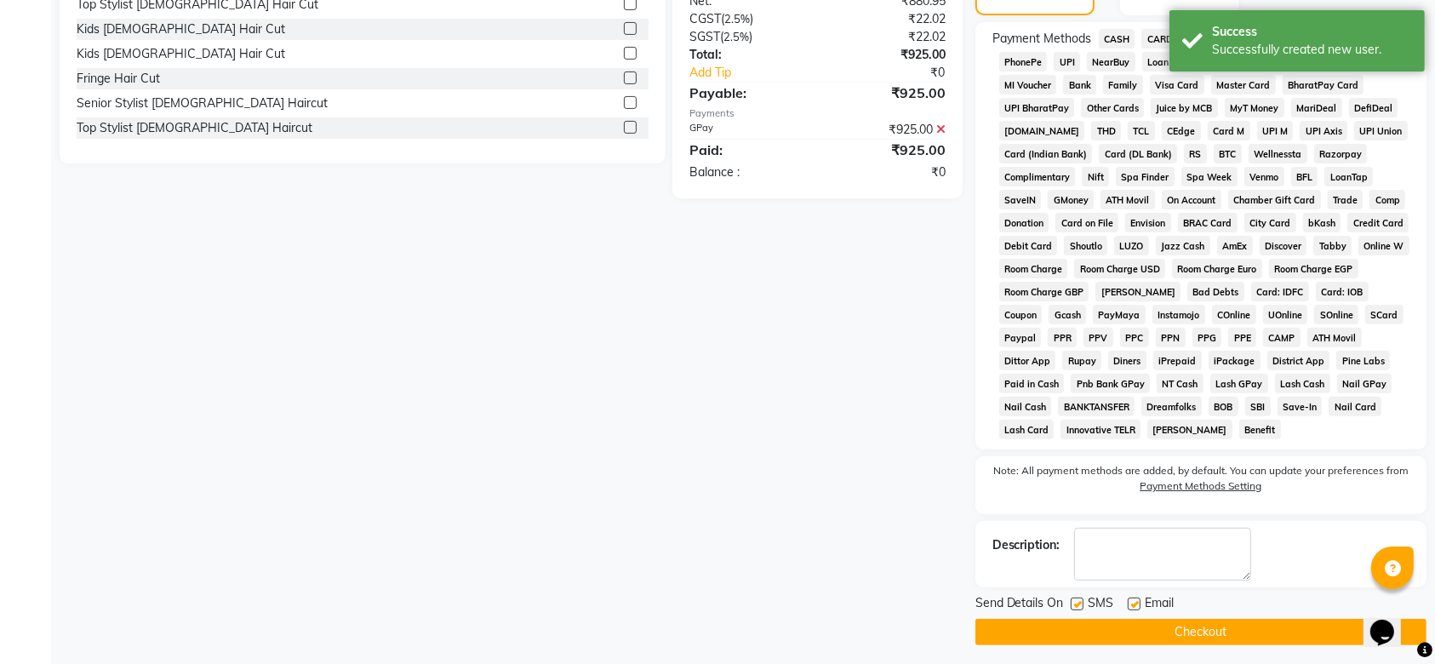
click at [1079, 605] on label at bounding box center [1077, 603] width 13 height 13
click at [1079, 605] on input "checkbox" at bounding box center [1076, 604] width 11 height 11
click at [1130, 607] on label at bounding box center [1134, 603] width 13 height 13
click at [1130, 607] on input "checkbox" at bounding box center [1133, 604] width 11 height 11
click at [1106, 621] on button "Checkout" at bounding box center [1200, 632] width 451 height 26
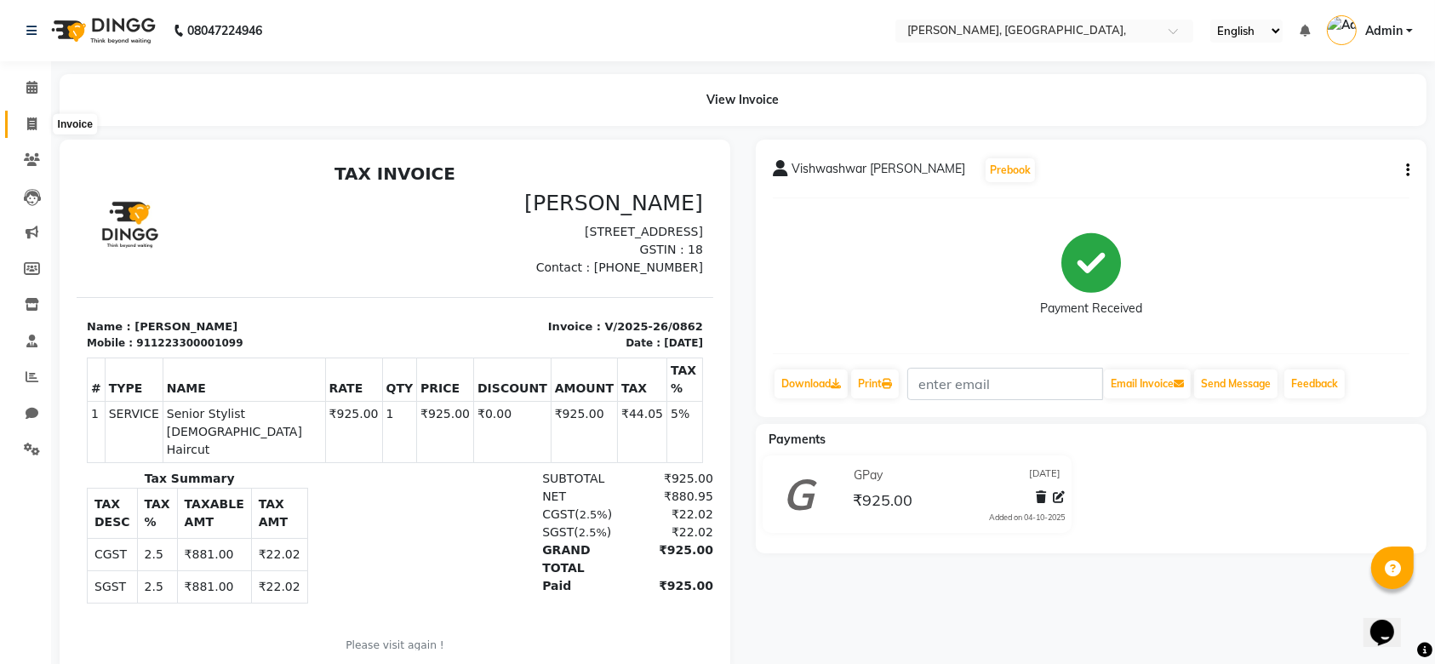
click at [29, 128] on icon at bounding box center [31, 123] width 9 height 13
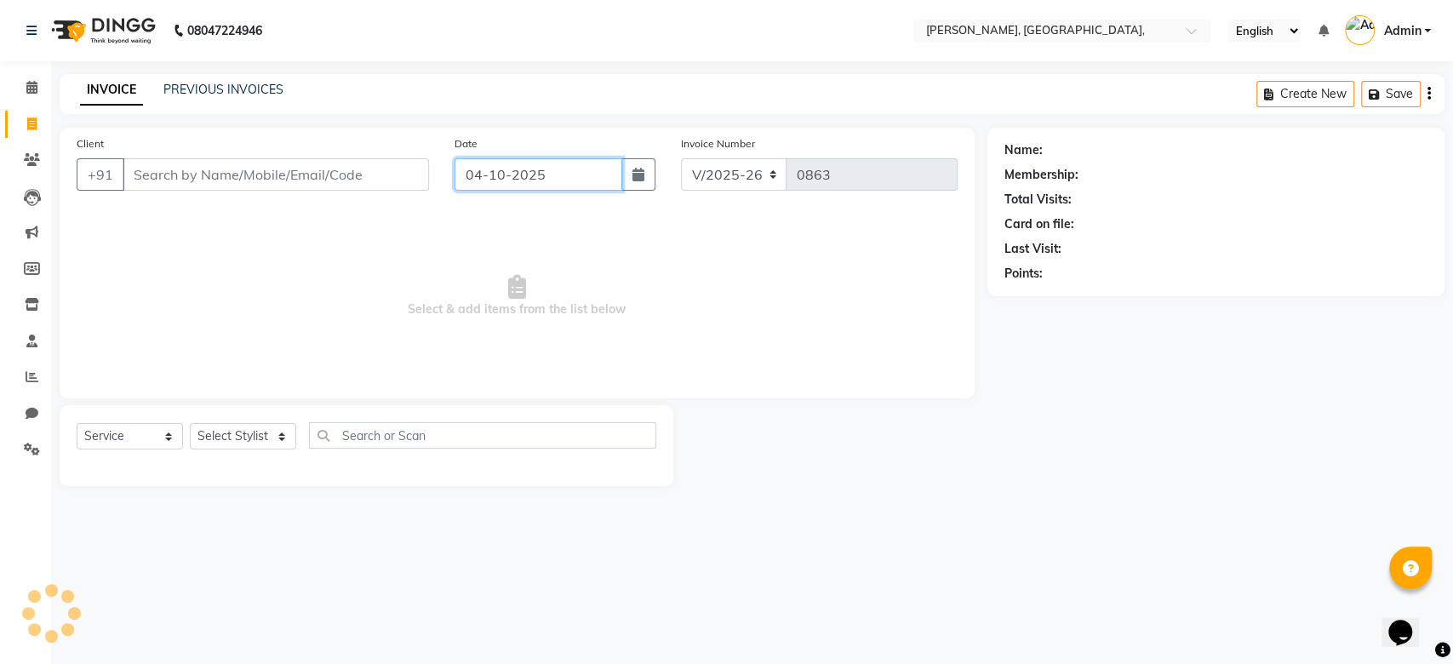
click at [490, 169] on input "04-10-2025" at bounding box center [538, 174] width 168 height 32
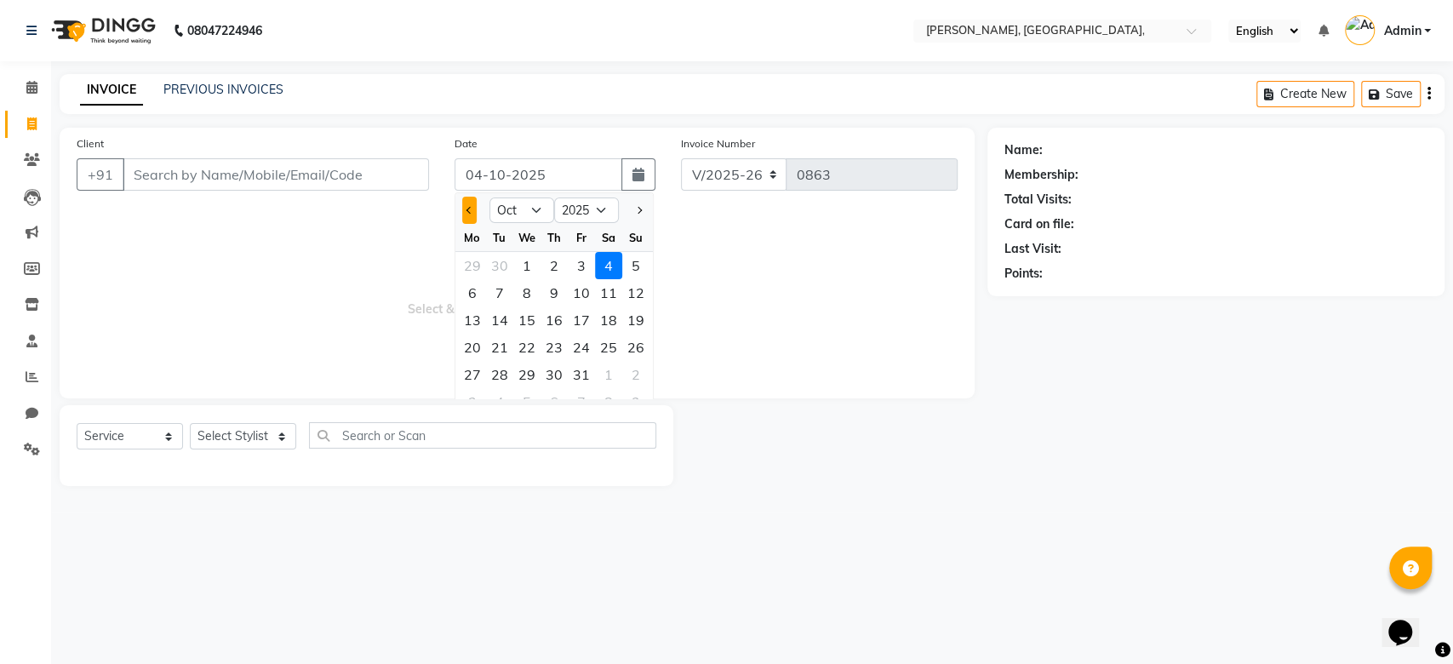
click at [470, 203] on button "Previous month" at bounding box center [469, 210] width 14 height 27
click at [463, 369] on div "29" at bounding box center [472, 374] width 27 height 27
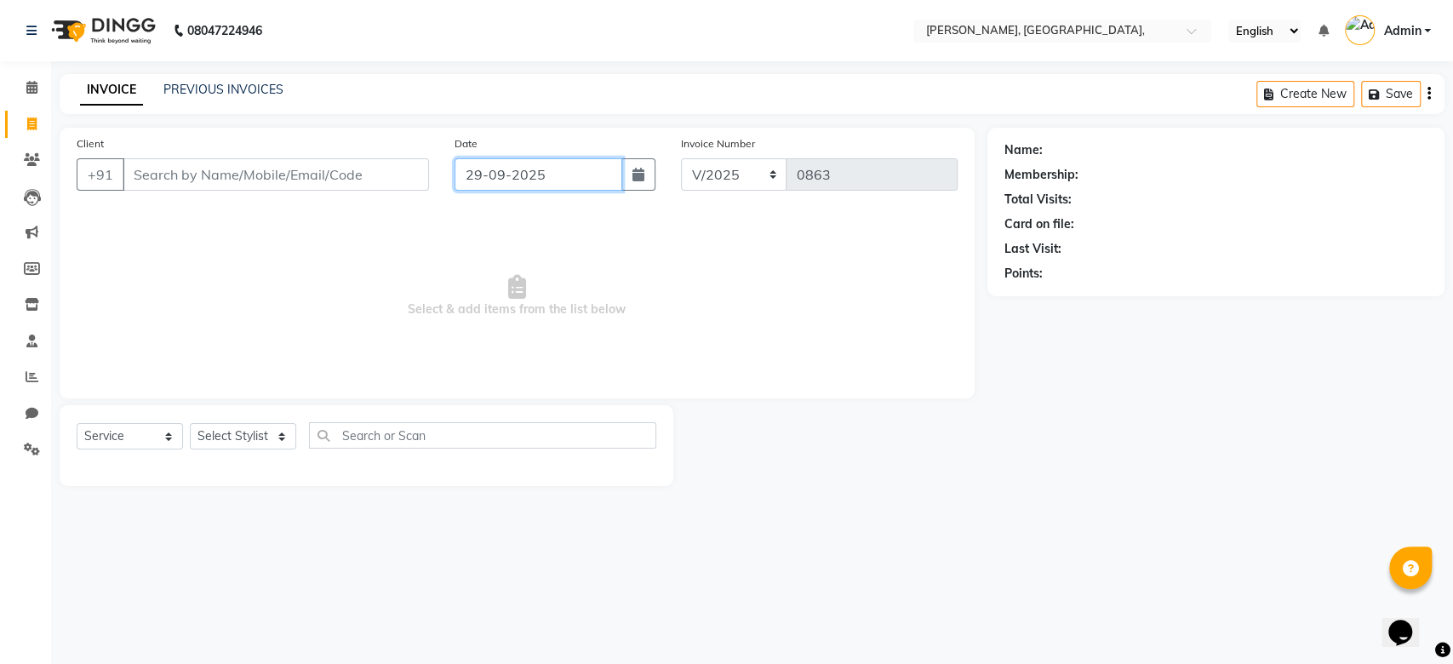
click at [492, 170] on input "29-09-2025" at bounding box center [538, 174] width 168 height 32
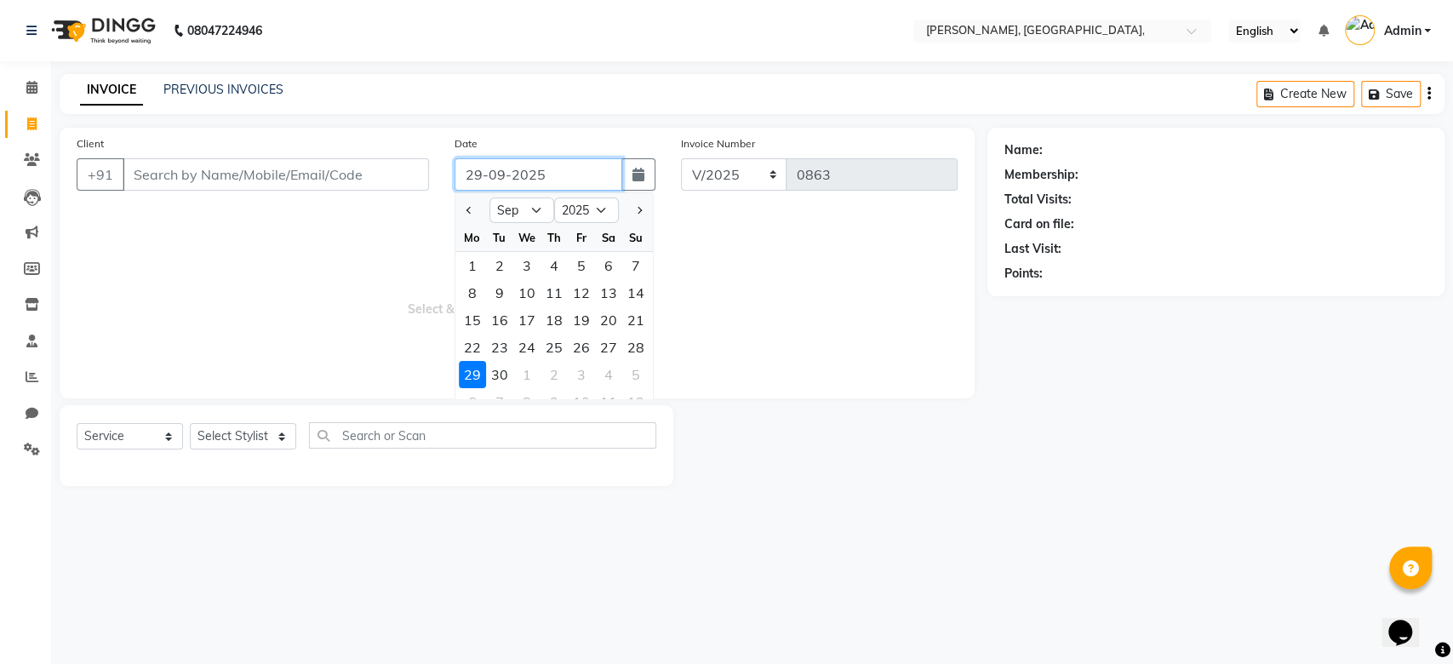
click at [492, 170] on input "29-09-2025" at bounding box center [538, 174] width 168 height 32
paste input "29-09-2025"
click at [306, 167] on input "Client" at bounding box center [276, 174] width 306 height 32
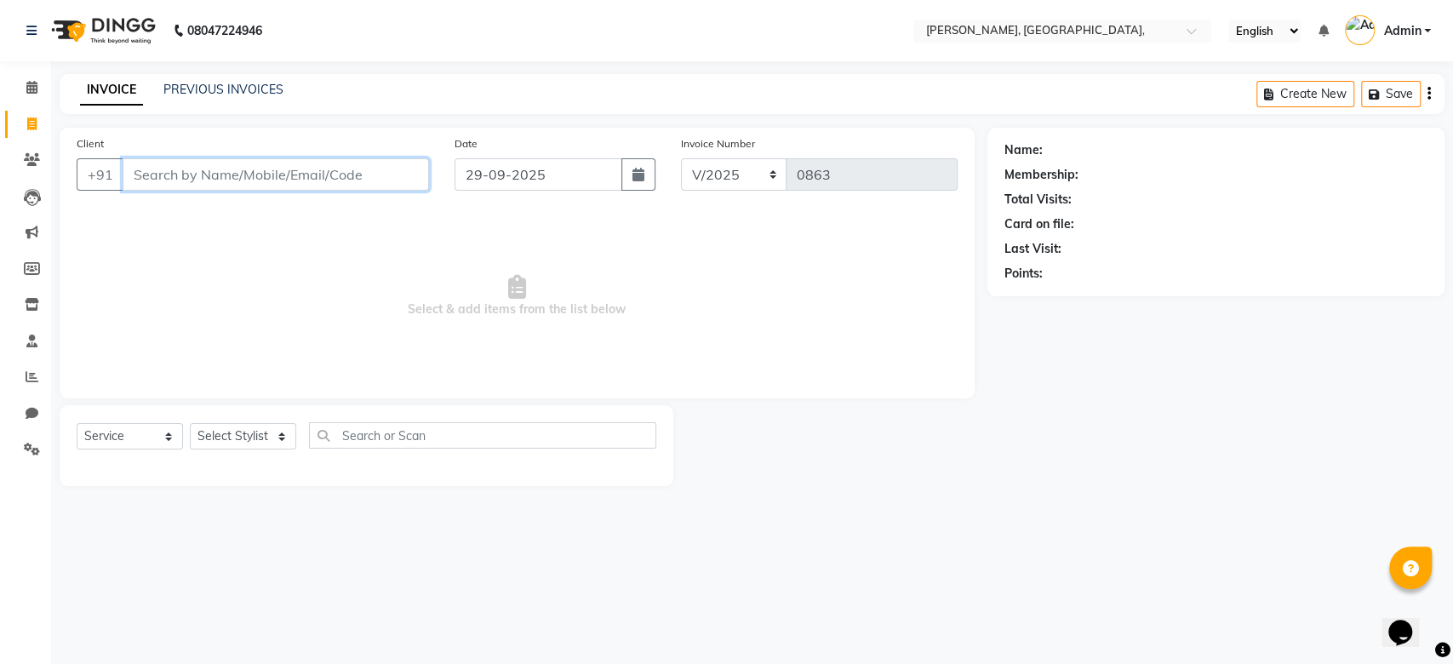
click at [306, 167] on input "Client" at bounding box center [276, 174] width 306 height 32
click at [379, 183] on button "Add Client" at bounding box center [385, 174] width 88 height 32
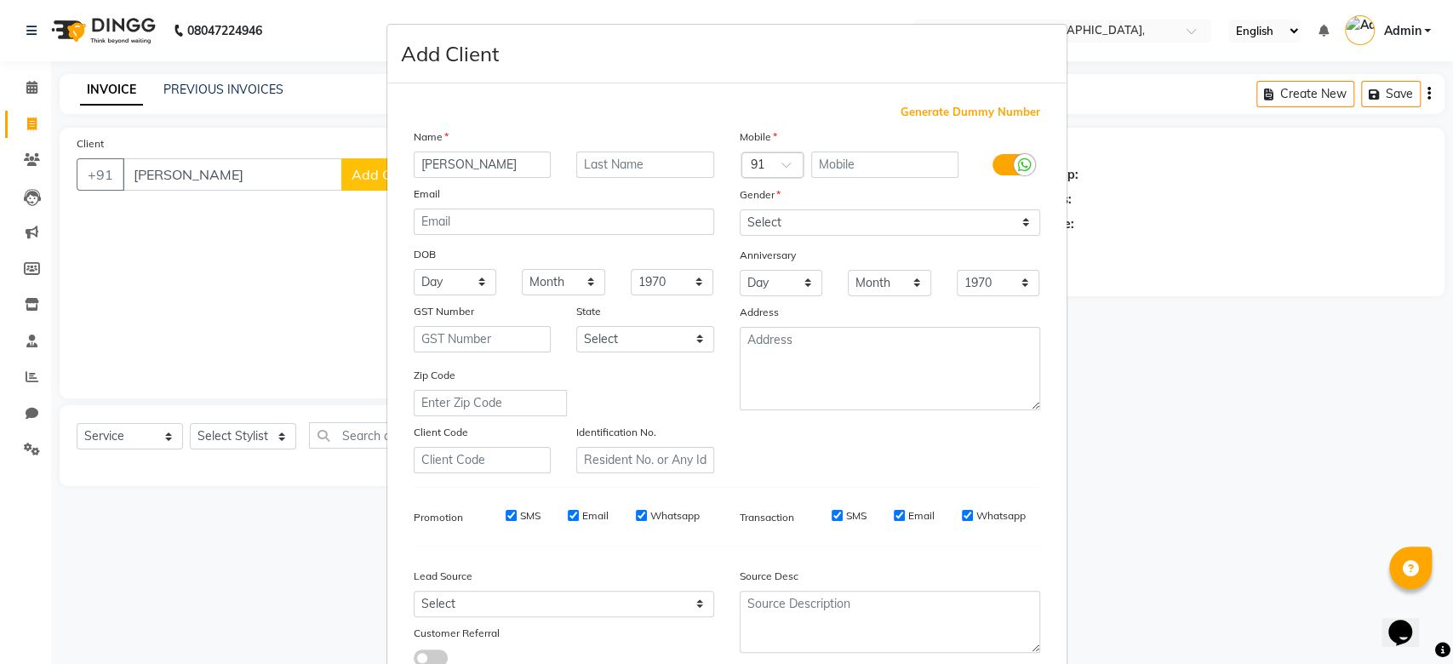
click at [912, 111] on span "Generate Dummy Number" at bounding box center [970, 112] width 140 height 17
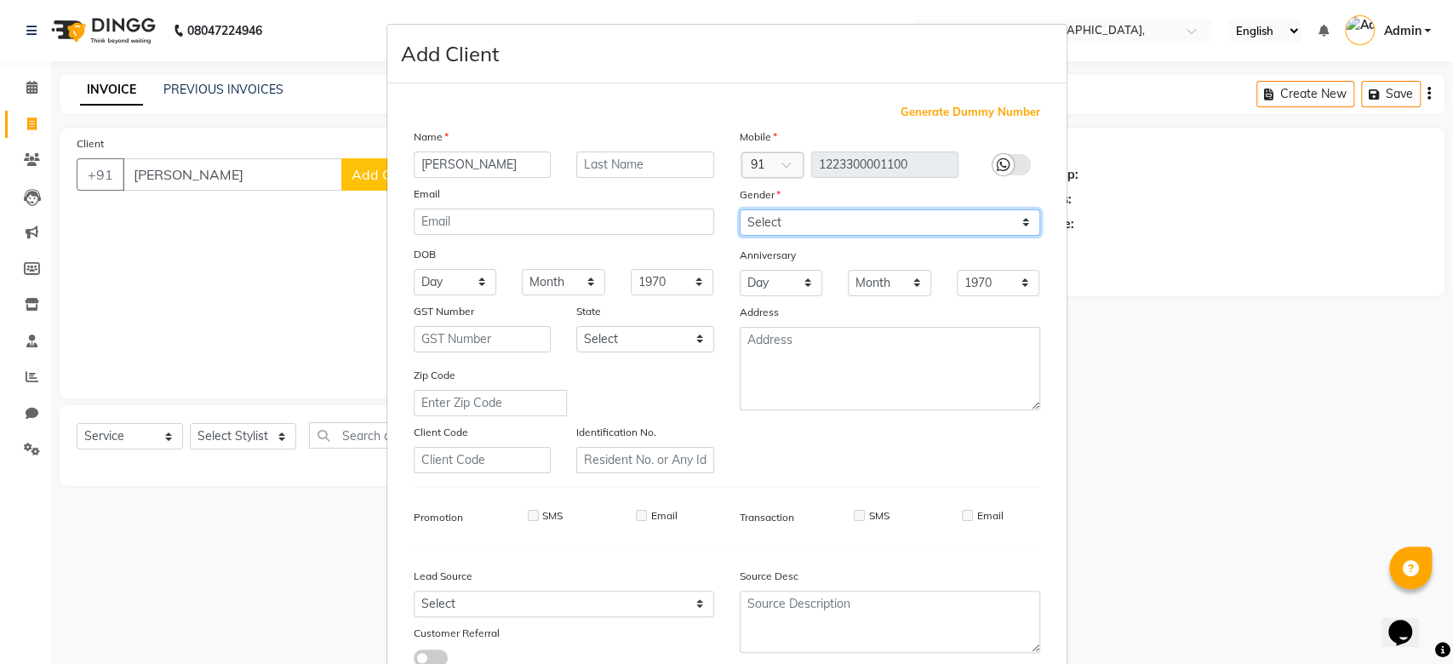
click at [844, 223] on select "Select Male Female Other Prefer Not To Say" at bounding box center [890, 222] width 300 height 26
click at [886, 247] on div "Anniversary" at bounding box center [890, 256] width 326 height 27
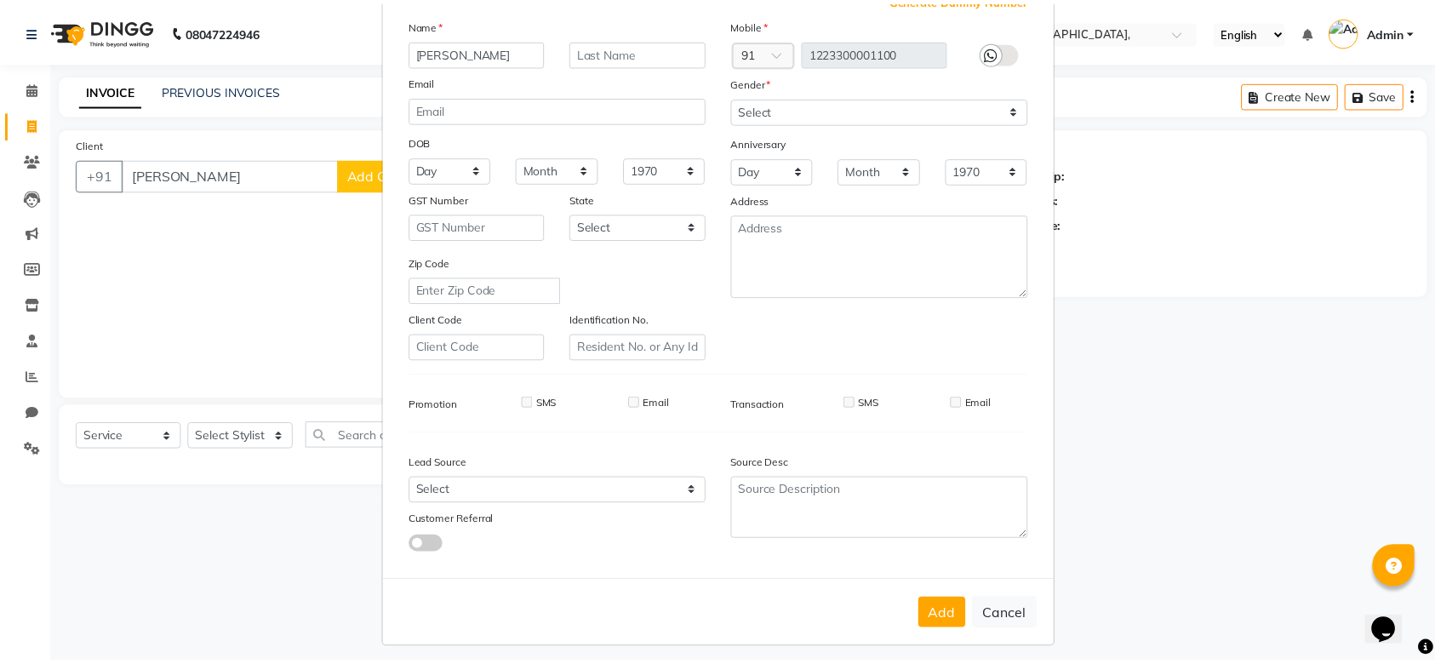
scroll to position [117, 0]
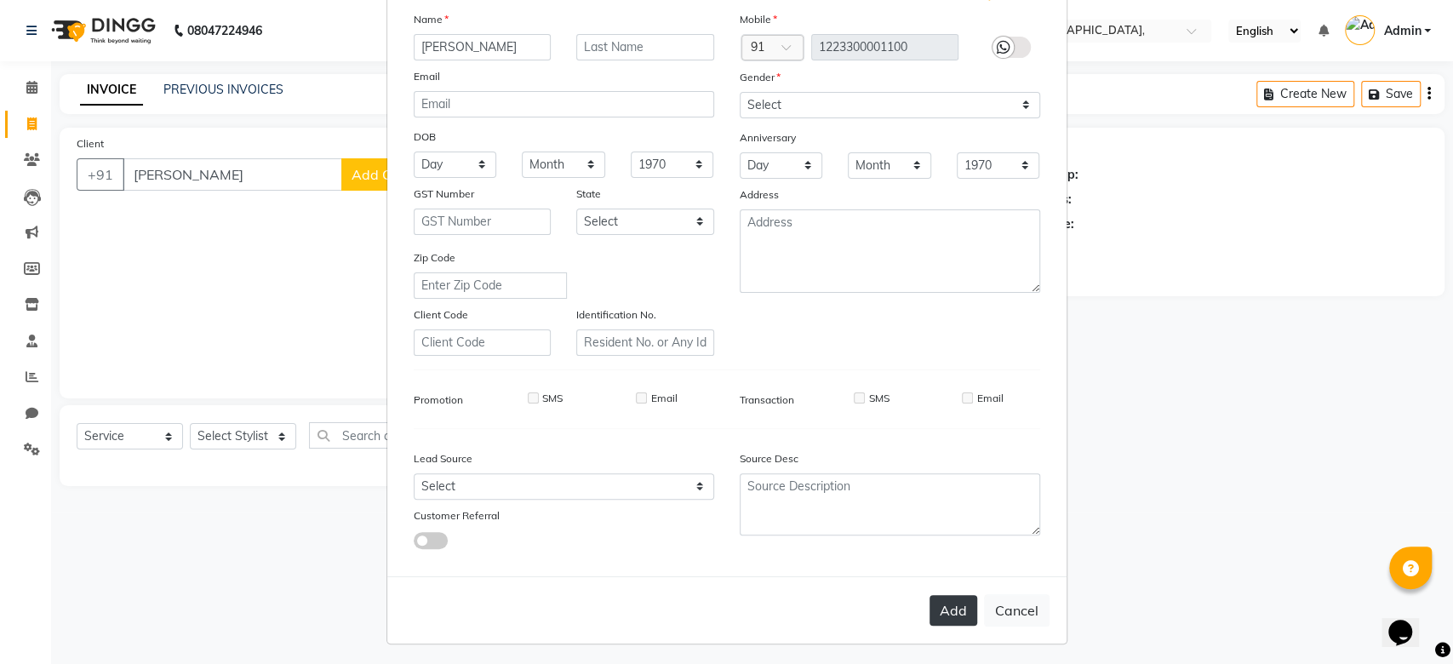
click at [948, 603] on button "Add" at bounding box center [953, 610] width 48 height 31
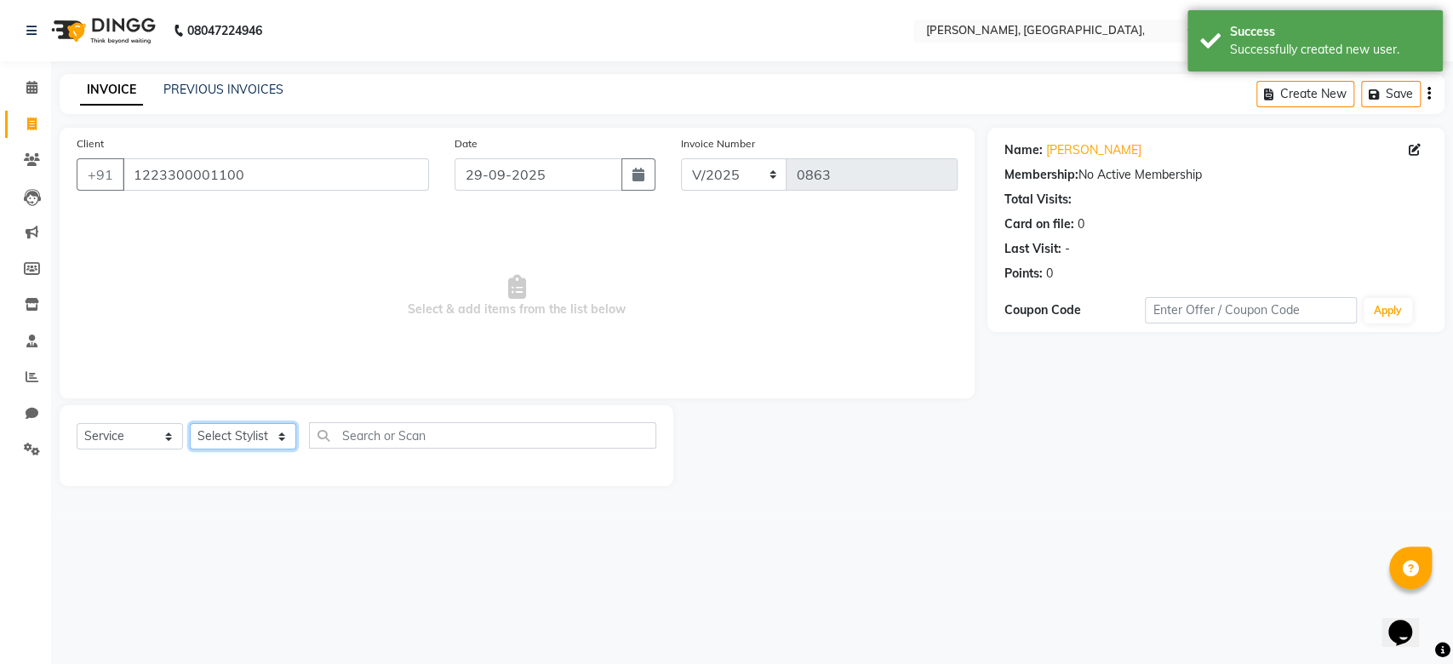
click at [249, 437] on select "Select Stylist Aarti Admin Anuradha Armaan Arunima Asif Kamlesh Nirmala Rahat A…" at bounding box center [243, 436] width 106 height 26
click at [190, 423] on select "Select Stylist Aarti Admin Anuradha Armaan Arunima Asif Kamlesh Nirmala Rahat A…" at bounding box center [243, 436] width 106 height 26
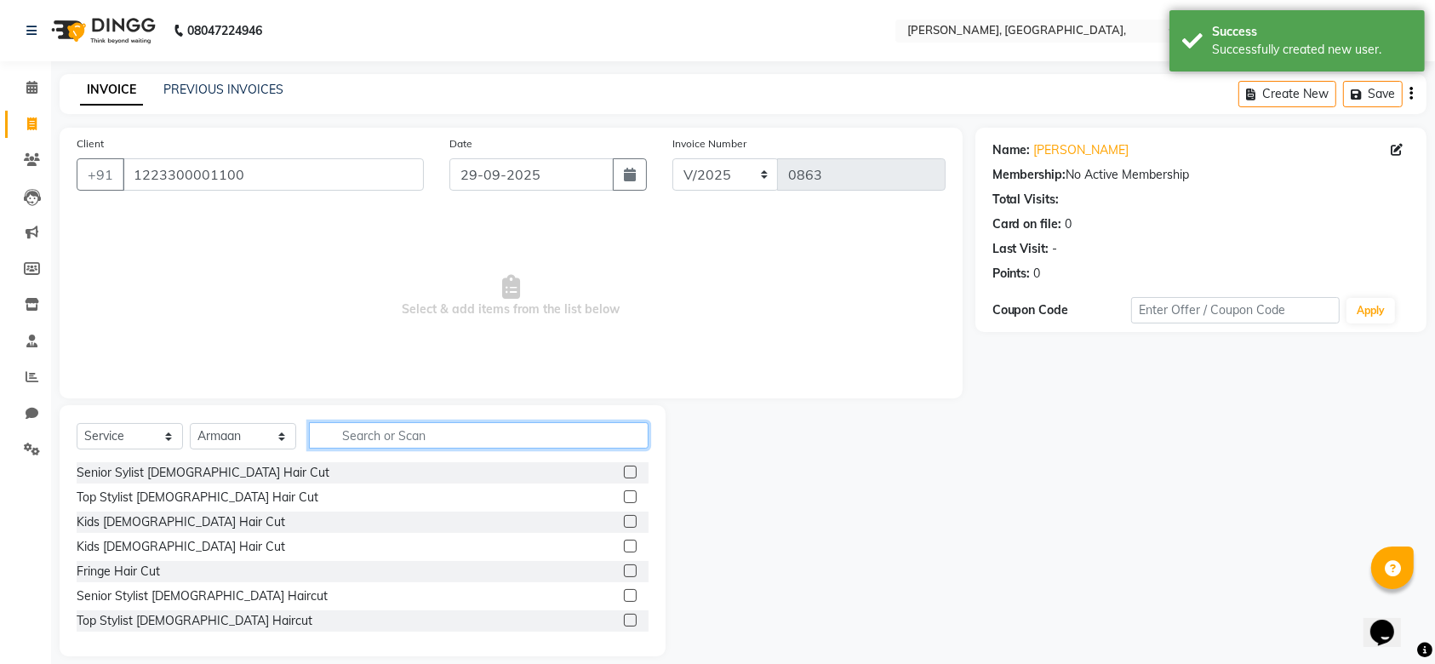
click at [354, 426] on input "text" at bounding box center [479, 435] width 340 height 26
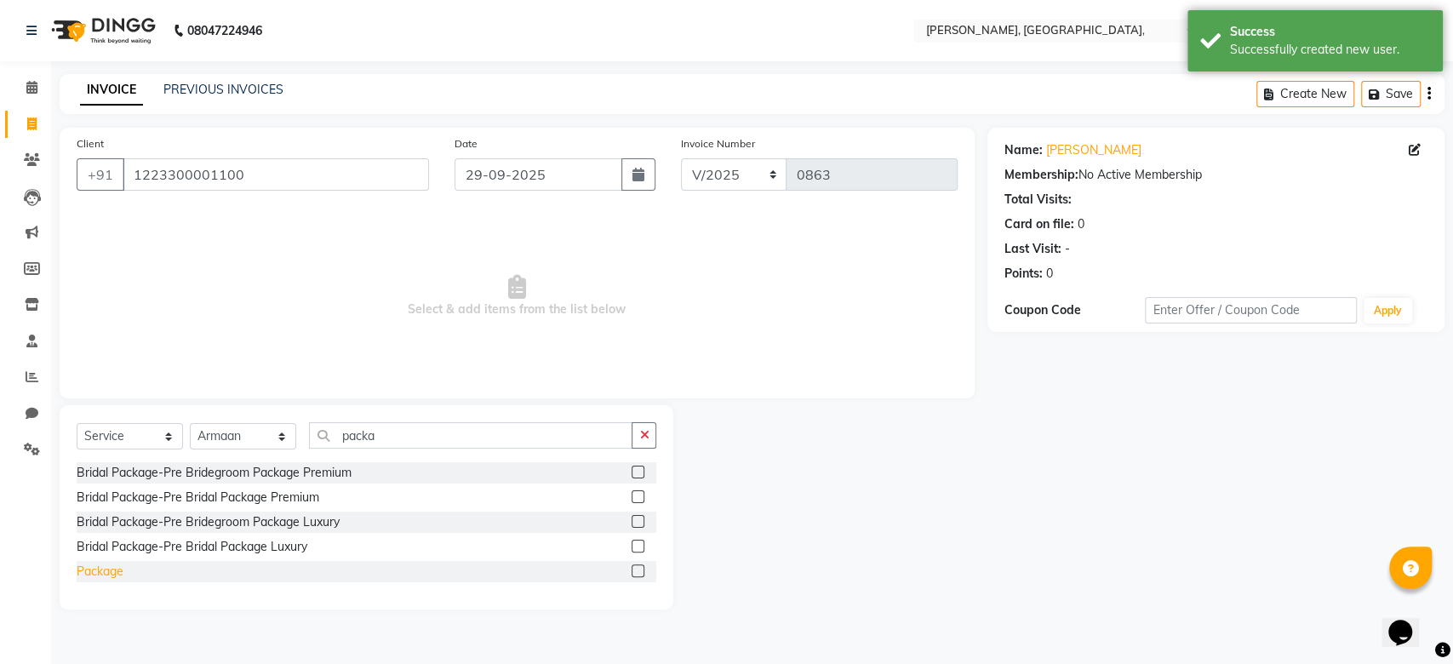
click at [115, 568] on div "Package" at bounding box center [100, 572] width 47 height 18
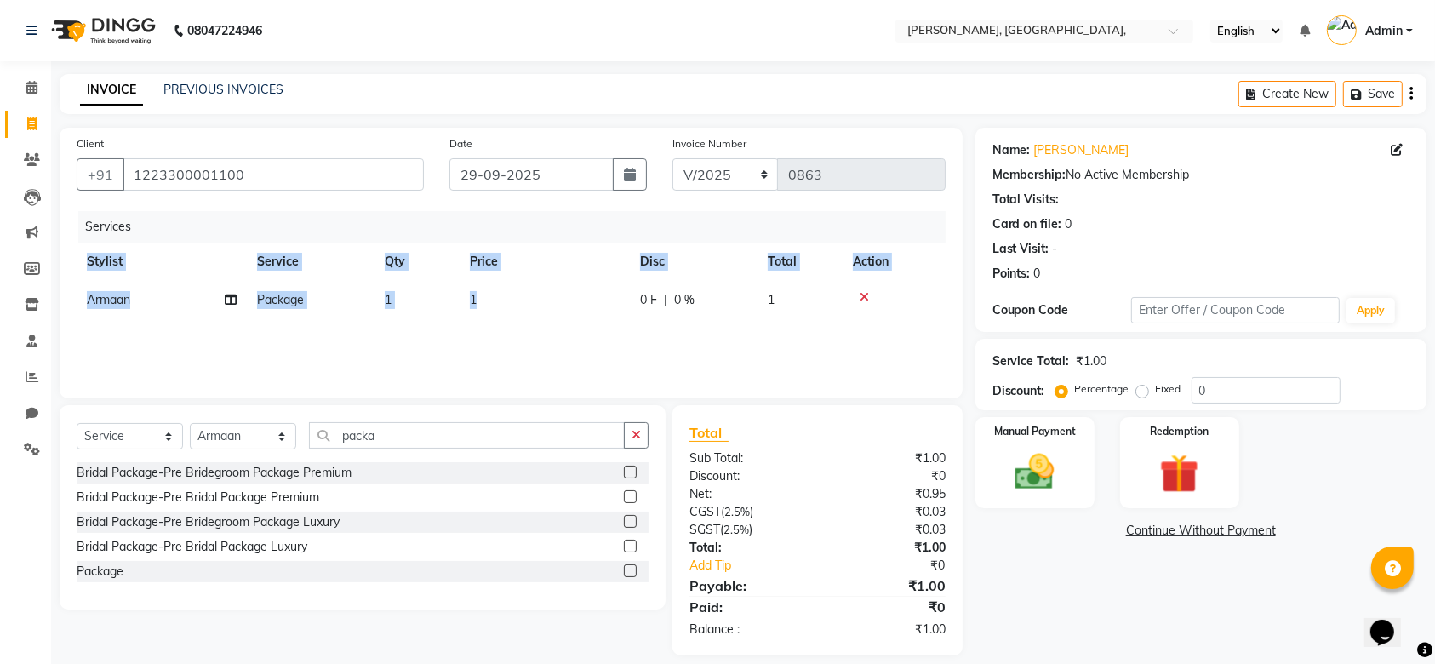
drag, startPoint x: 512, startPoint y: 323, endPoint x: 552, endPoint y: 293, distance: 50.4
click at [552, 293] on div "Services Stylist Service Qty Price Disc Total Action Armaan Package 1 1 0 F | 0…" at bounding box center [511, 296] width 869 height 170
click at [552, 293] on td "1" at bounding box center [545, 300] width 170 height 38
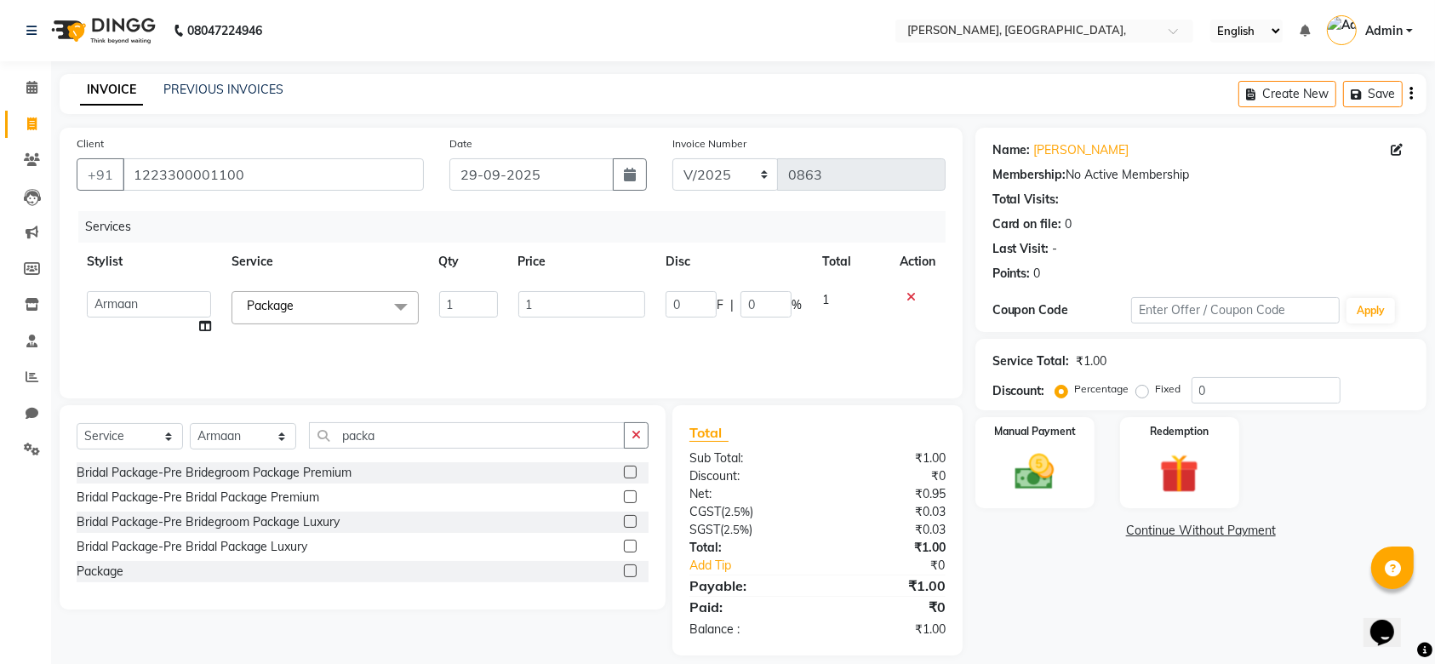
click at [552, 293] on input "1" at bounding box center [582, 304] width 128 height 26
click at [541, 329] on div "Services Stylist Service Qty Price Disc Total Action Aarti Admin Anuradha Armaa…" at bounding box center [511, 296] width 869 height 170
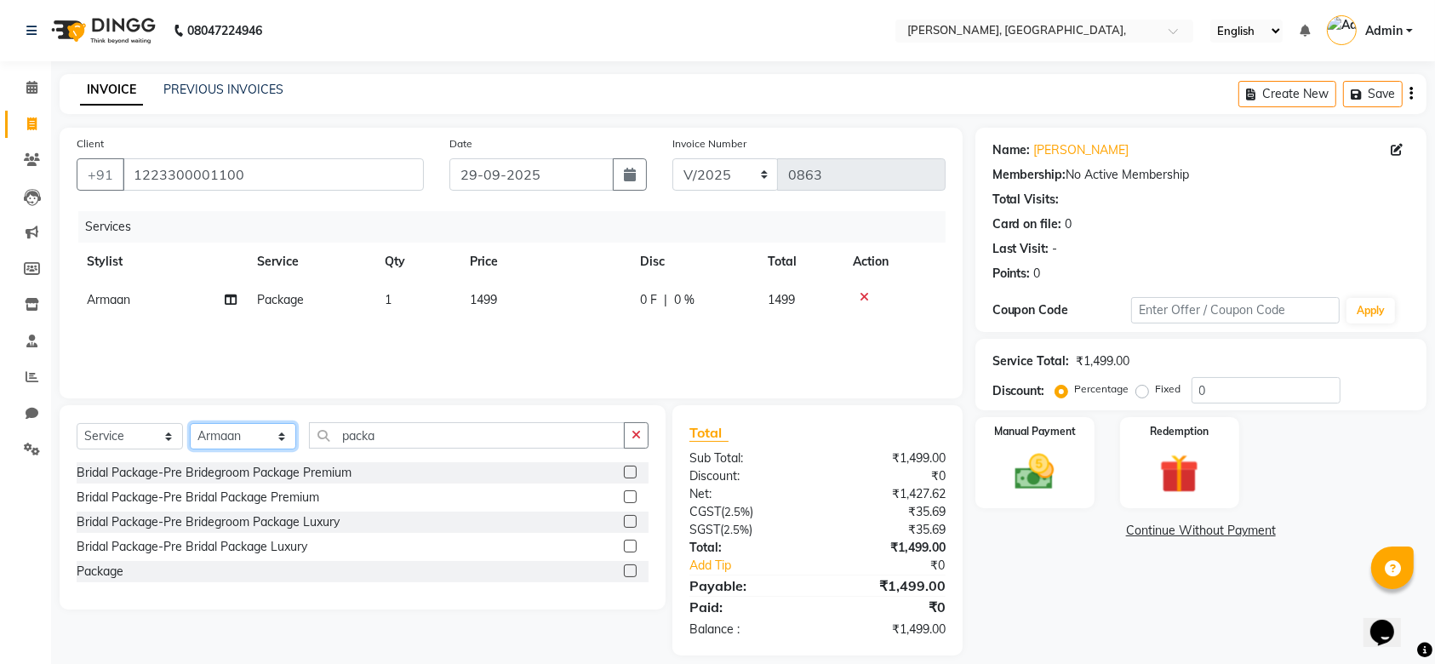
click at [215, 438] on select "Select Stylist Aarti Admin Anuradha Armaan Arunima Asif Kamlesh Nirmala Rahat A…" at bounding box center [243, 436] width 106 height 26
click at [190, 423] on select "Select Stylist Aarti Admin Anuradha Armaan Arunima Asif Kamlesh Nirmala Rahat A…" at bounding box center [243, 436] width 106 height 26
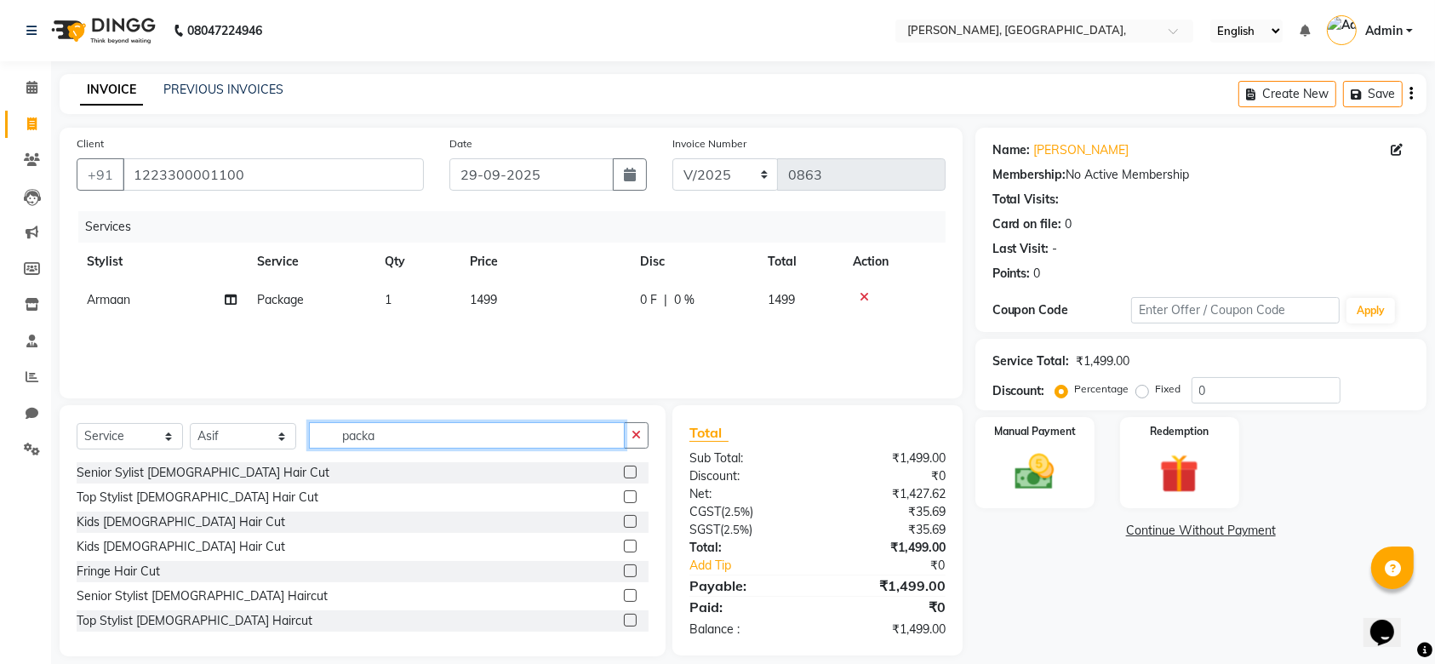
click at [370, 426] on input "packa" at bounding box center [467, 435] width 316 height 26
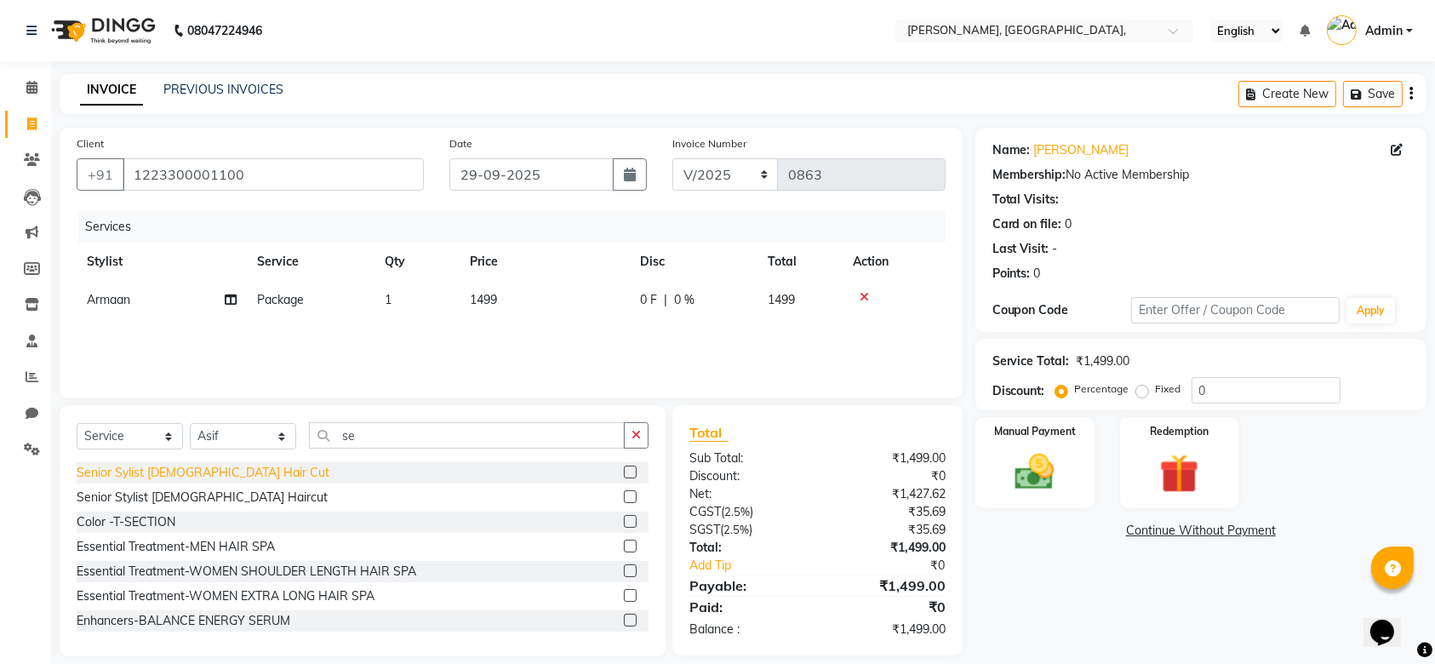
click at [197, 473] on div "Senior Sylist Female Hair Cut" at bounding box center [203, 473] width 253 height 18
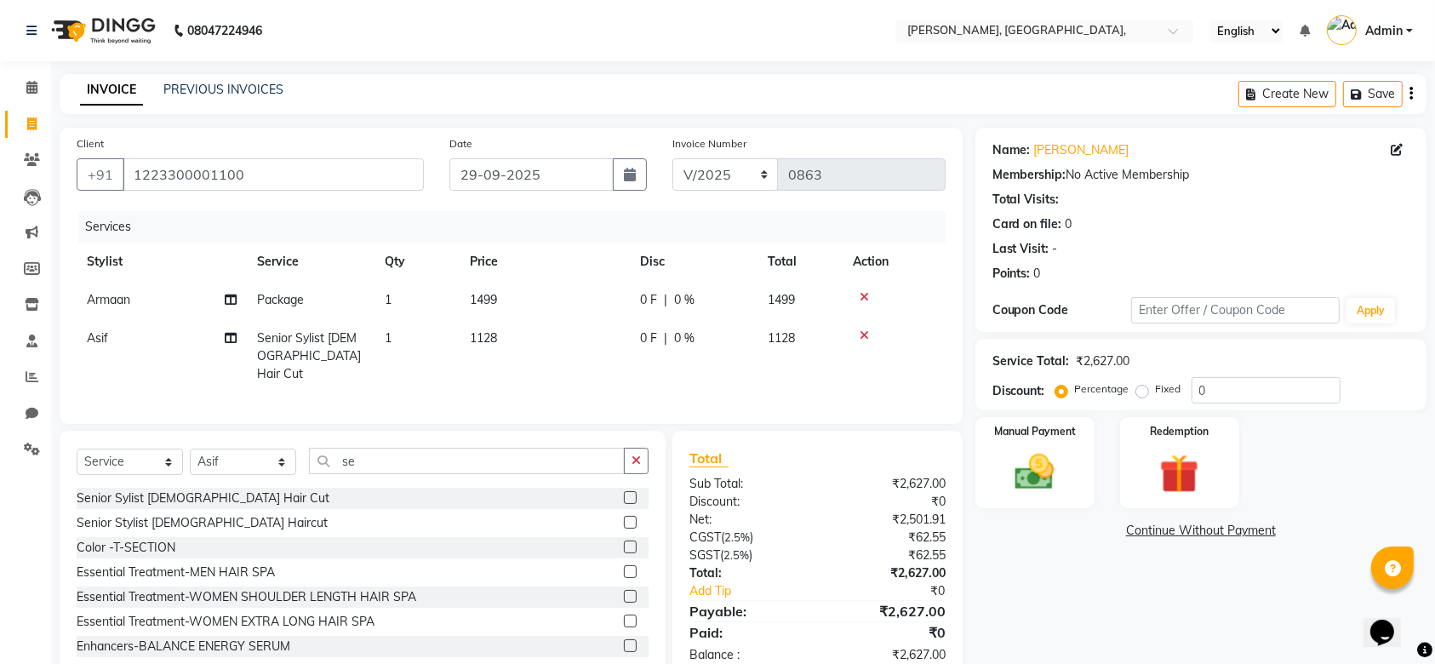
click at [574, 337] on td "1128" at bounding box center [545, 356] width 170 height 74
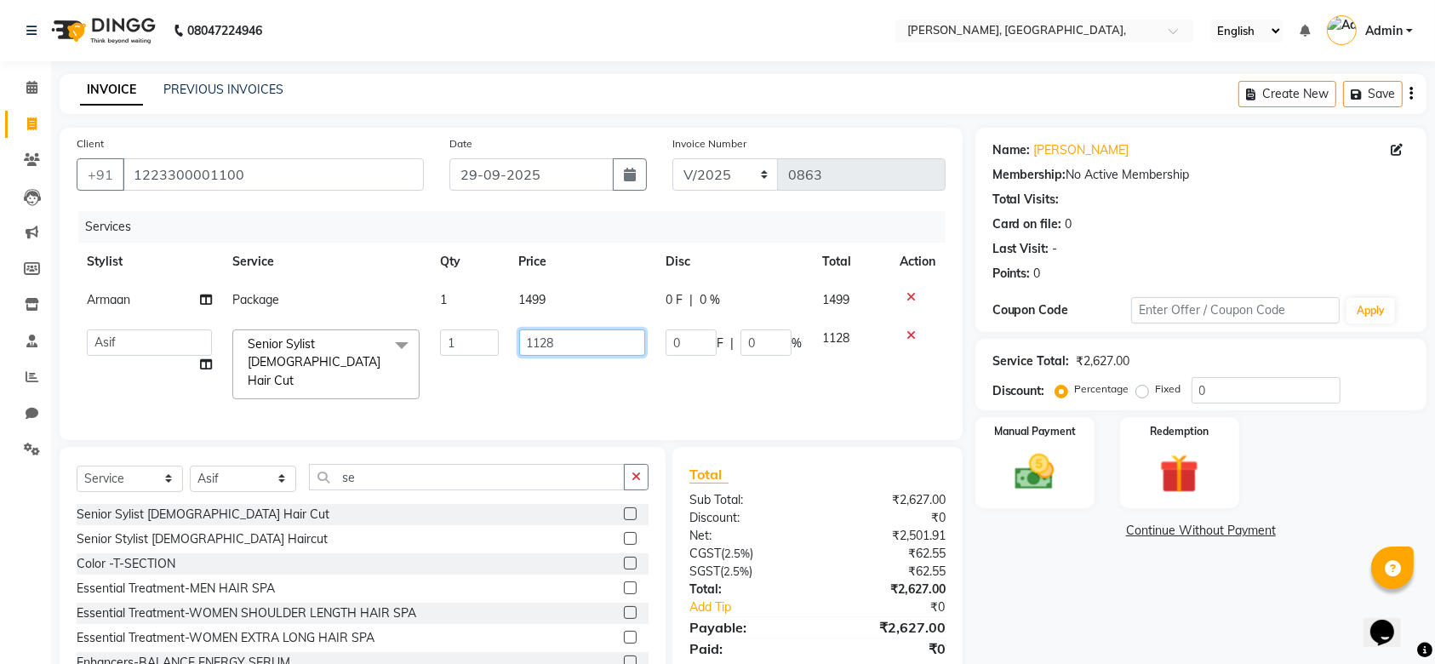
drag, startPoint x: 574, startPoint y: 337, endPoint x: 534, endPoint y: 395, distance: 70.4
click at [534, 395] on div "Services Stylist Service Qty Price Disc Total Action Armaan Package 1 1499 0 F …" at bounding box center [511, 317] width 869 height 212
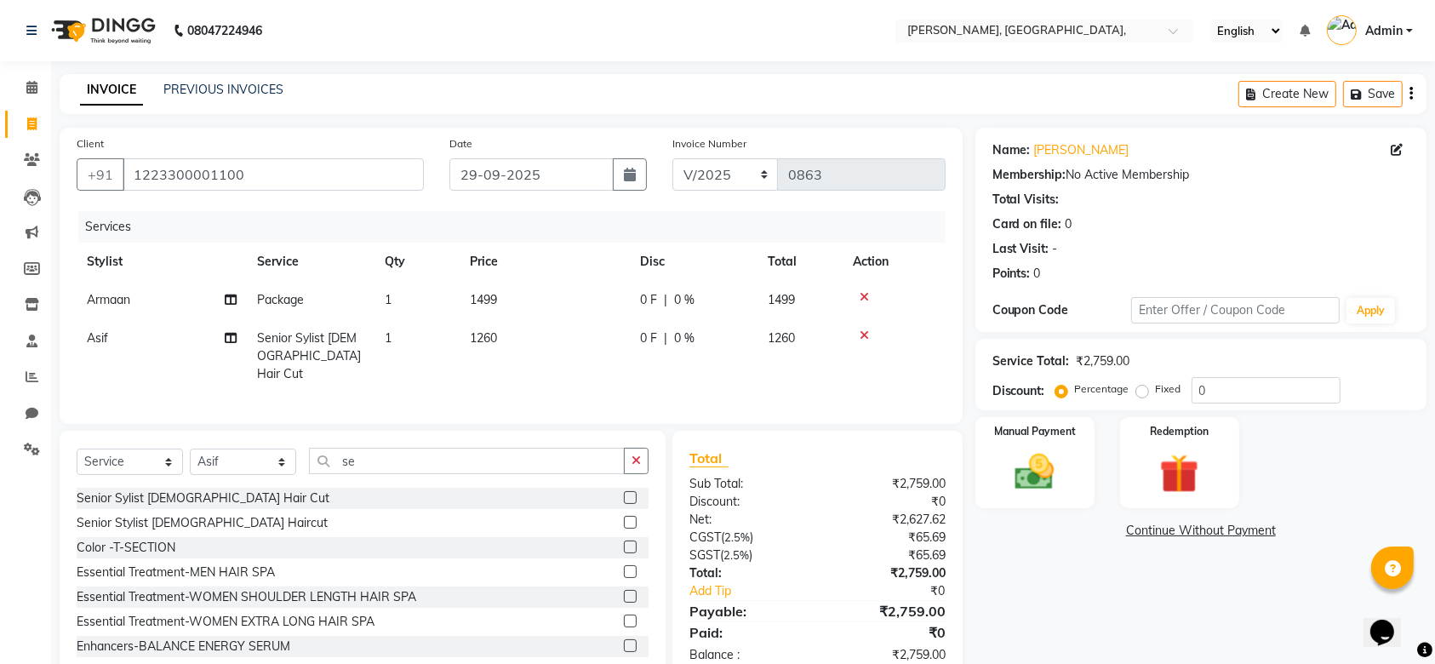
click at [580, 384] on div "Services Stylist Service Qty Price Disc Total Action Armaan Package 1 1499 0 F …" at bounding box center [511, 309] width 869 height 196
click at [1069, 495] on div "Manual Payment" at bounding box center [1035, 462] width 124 height 95
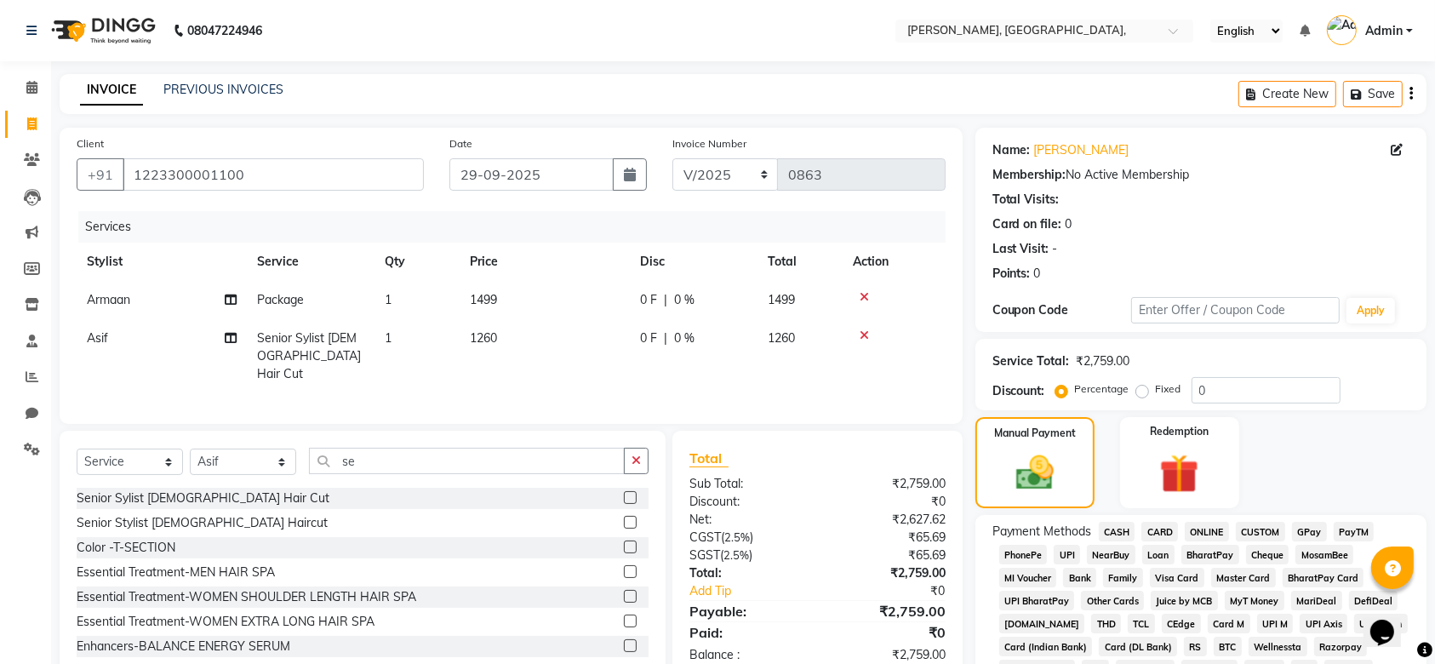
click at [1317, 538] on span "GPay" at bounding box center [1309, 532] width 35 height 20
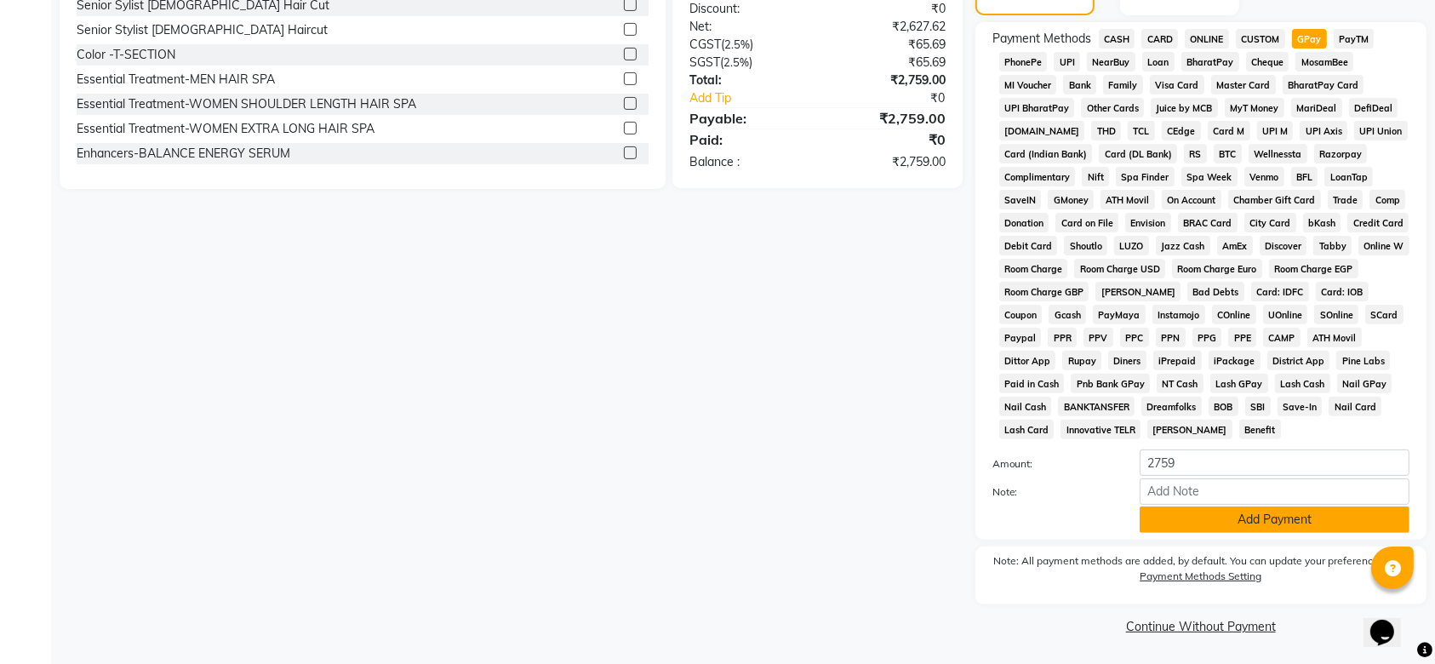
click at [1203, 516] on button "Add Payment" at bounding box center [1275, 519] width 270 height 26
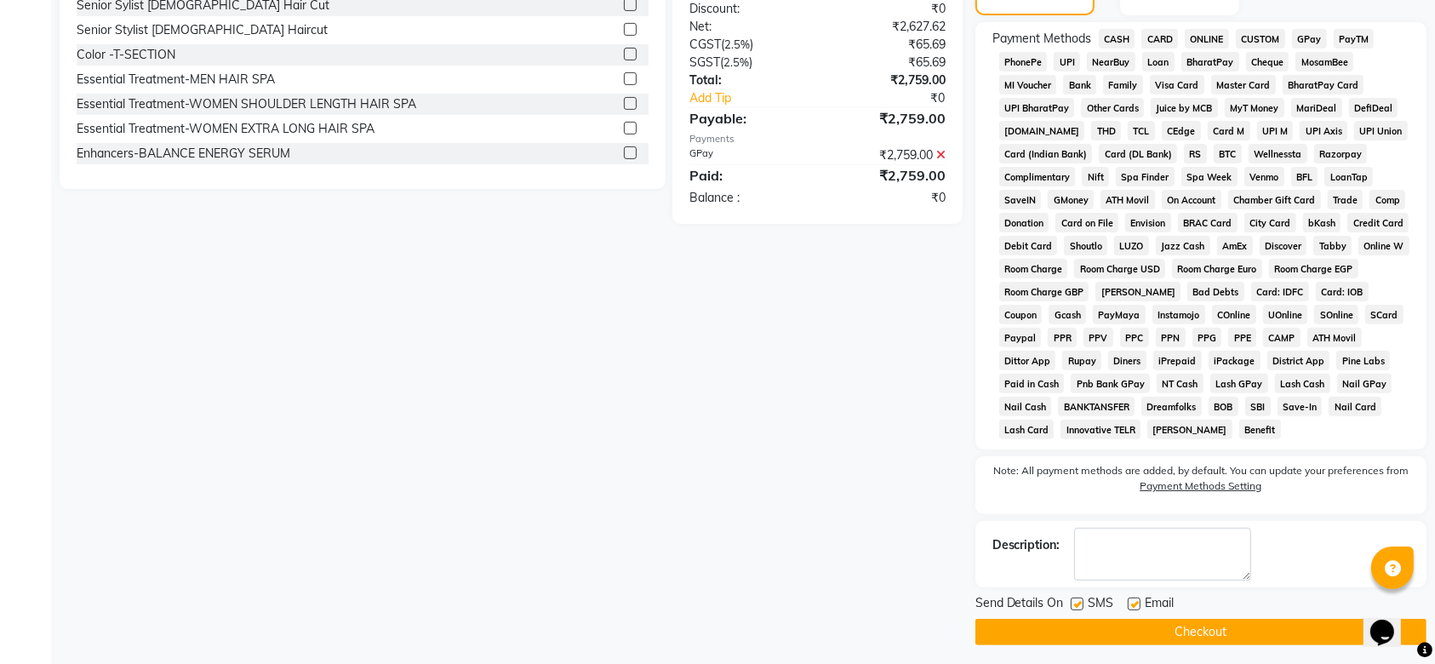
click at [1074, 601] on label at bounding box center [1077, 603] width 13 height 13
click at [1074, 601] on input "checkbox" at bounding box center [1076, 604] width 11 height 11
click at [1138, 603] on label at bounding box center [1134, 603] width 13 height 13
click at [1138, 603] on input "checkbox" at bounding box center [1133, 604] width 11 height 11
click at [1091, 630] on button "Checkout" at bounding box center [1200, 632] width 451 height 26
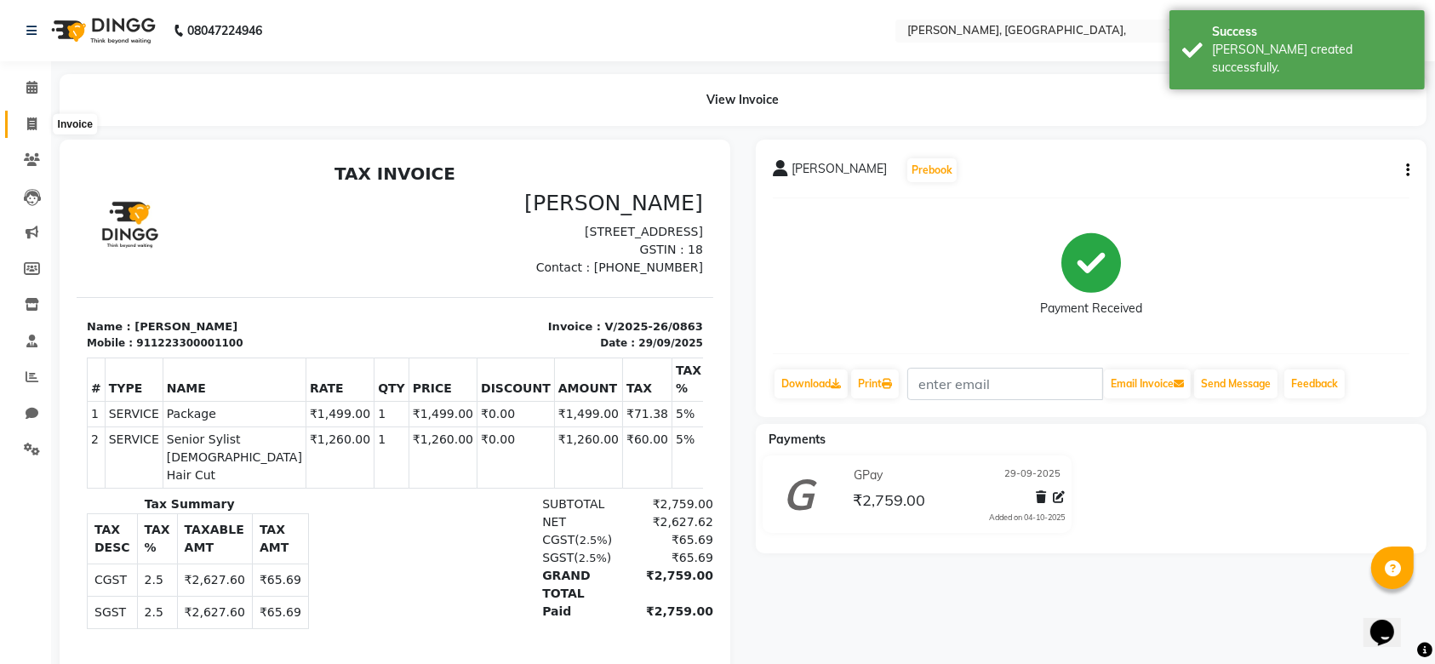
click at [36, 126] on icon at bounding box center [31, 123] width 9 height 13
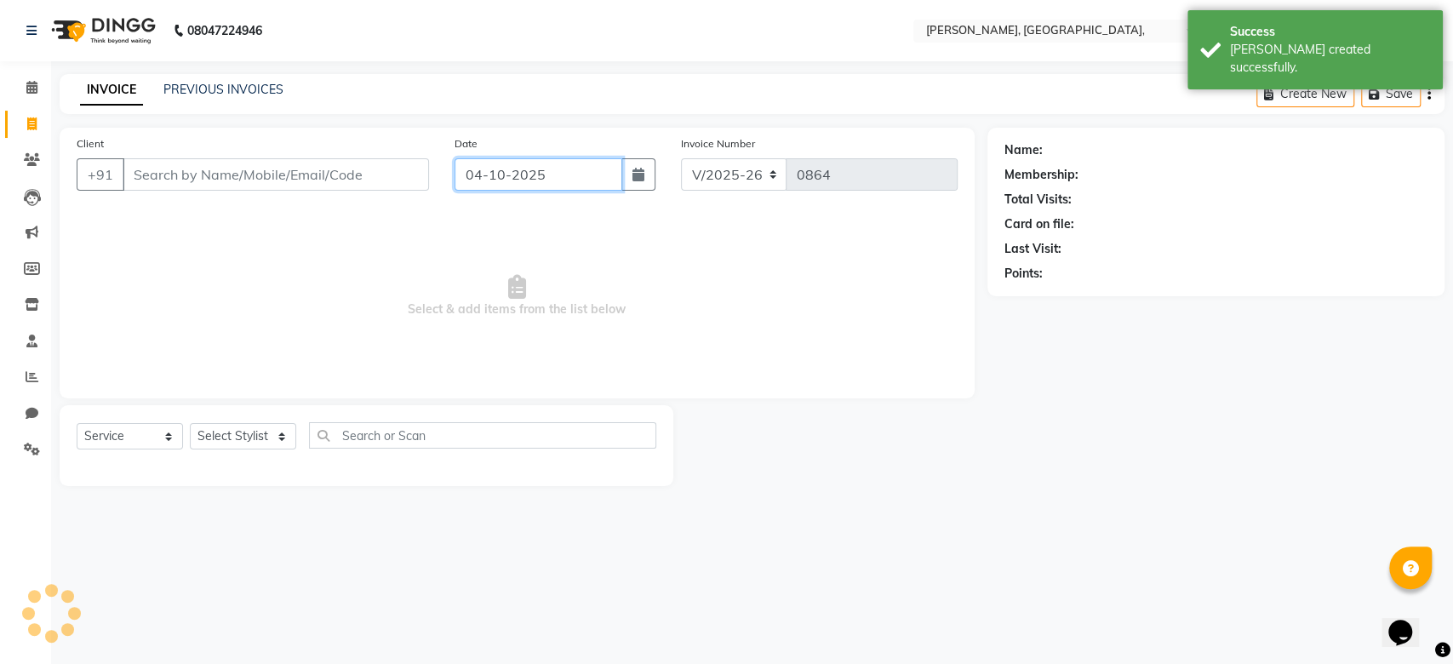
click at [506, 162] on input "04-10-2025" at bounding box center [538, 174] width 168 height 32
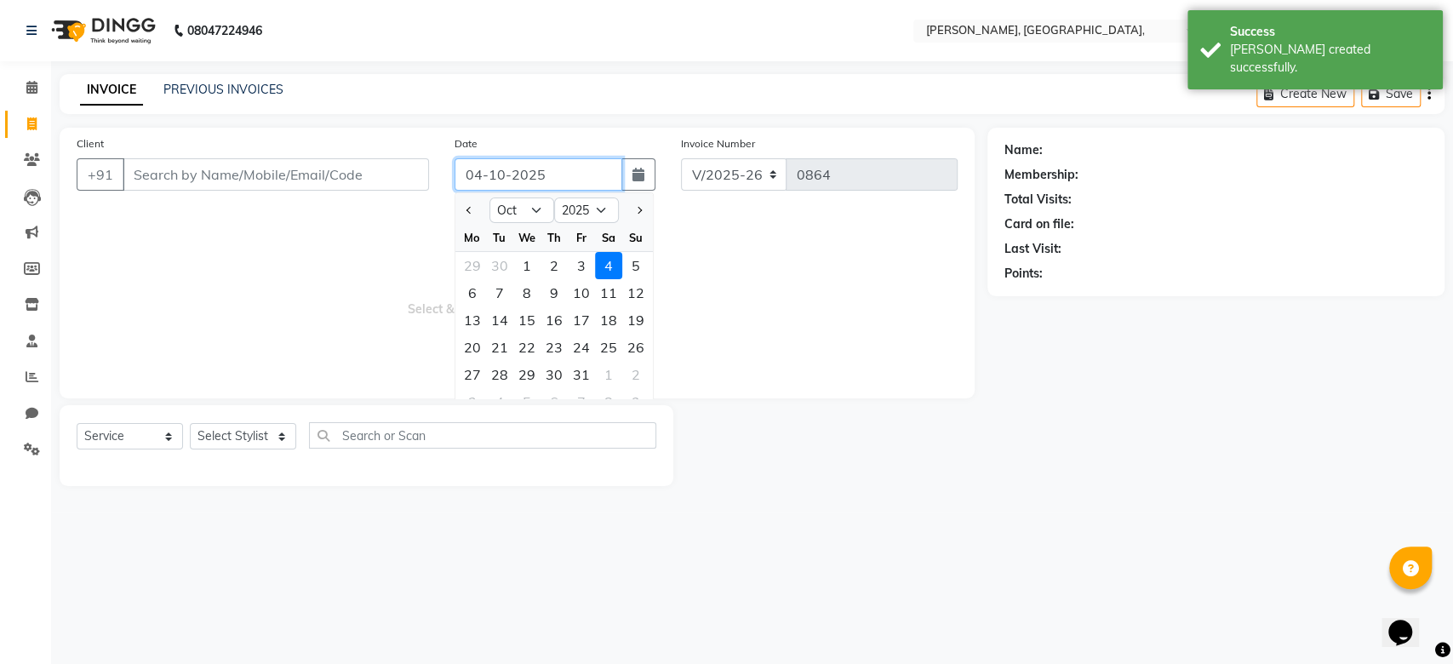
click at [506, 162] on input "04-10-2025" at bounding box center [538, 174] width 168 height 32
paste input "29-09"
click at [335, 163] on input "Client" at bounding box center [276, 174] width 306 height 32
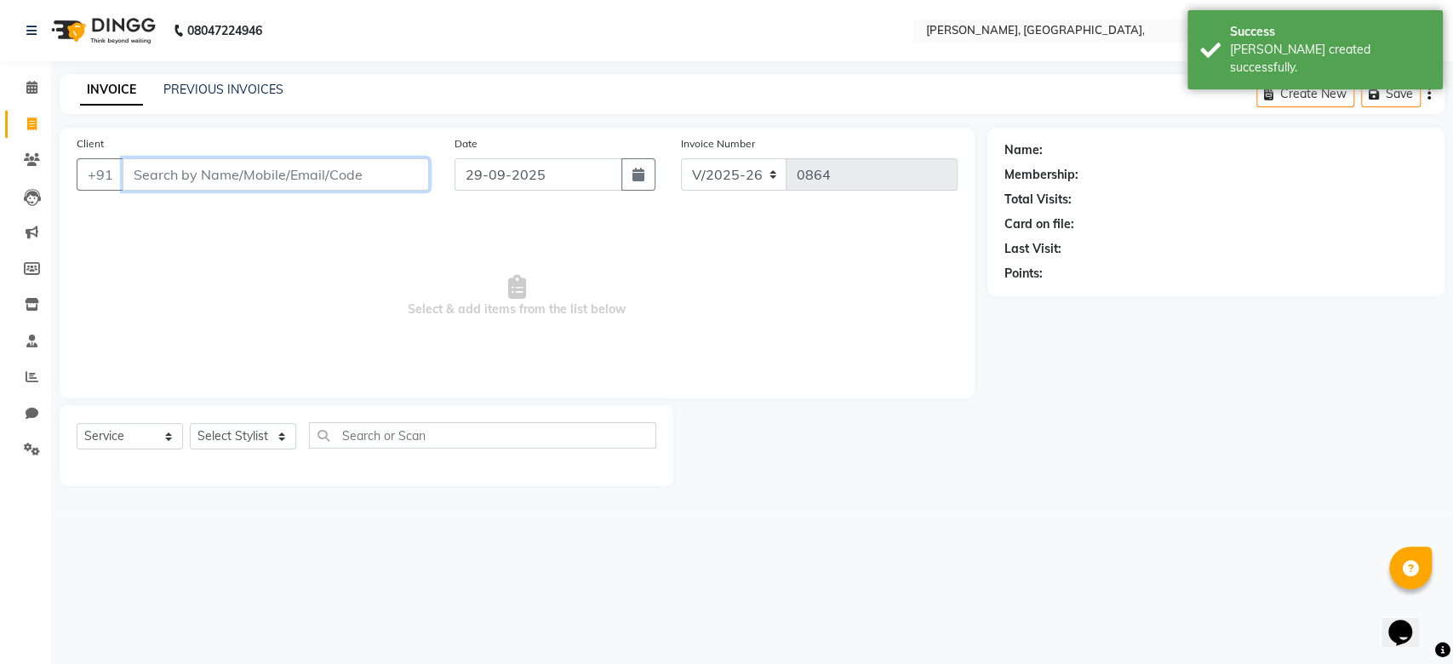
click at [335, 163] on input "Client" at bounding box center [276, 174] width 306 height 32
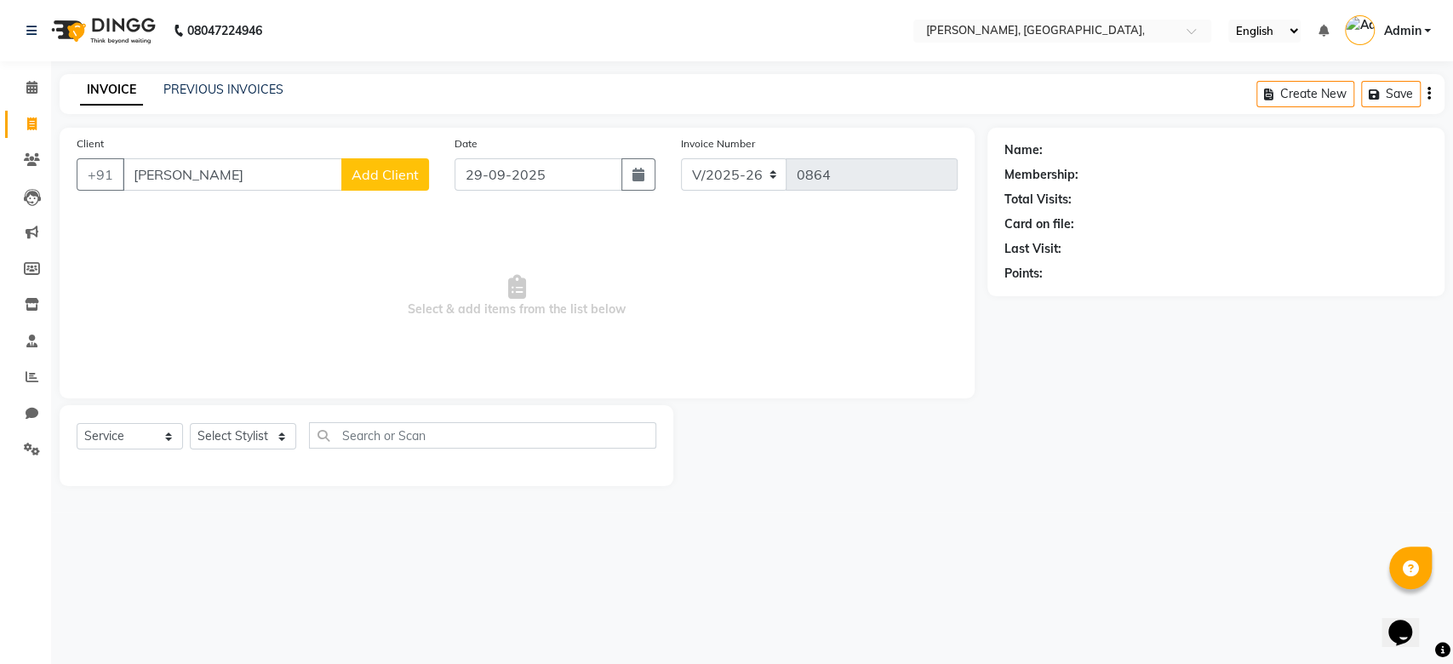
click at [400, 179] on span "Add Client" at bounding box center [385, 174] width 67 height 17
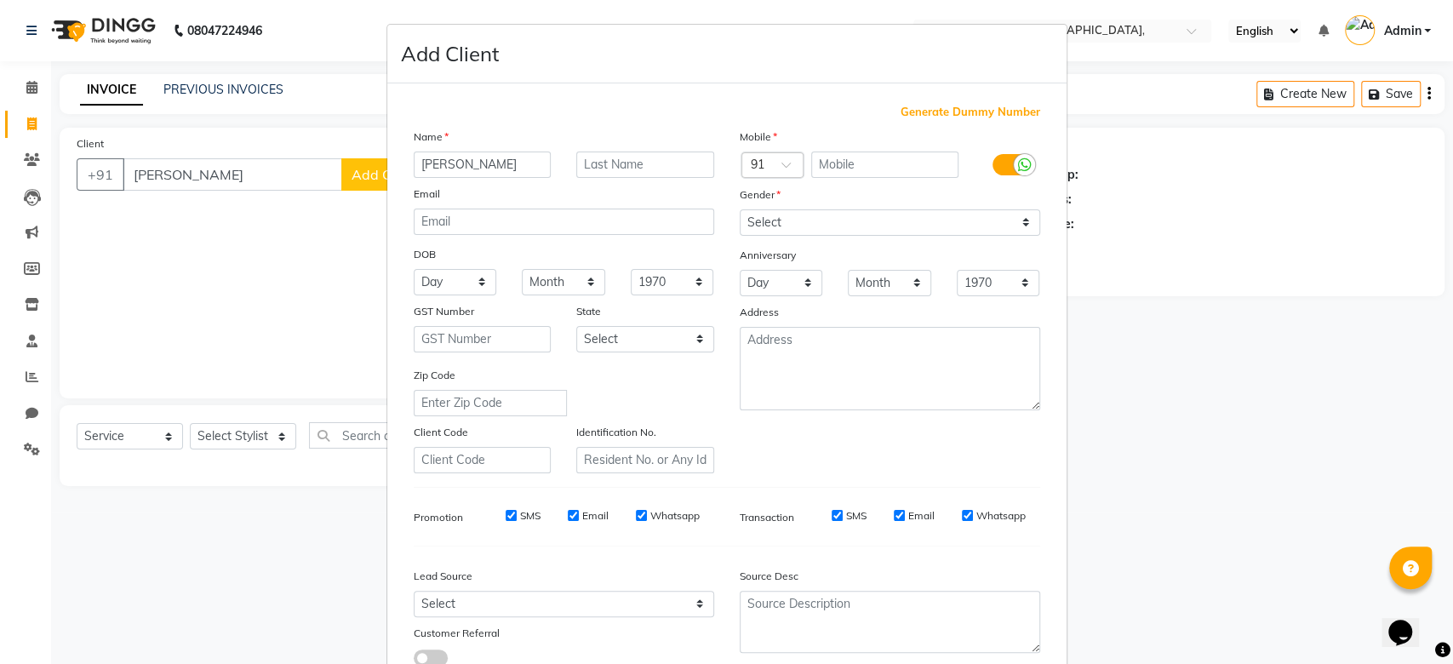
click at [912, 106] on span "Generate Dummy Number" at bounding box center [970, 112] width 140 height 17
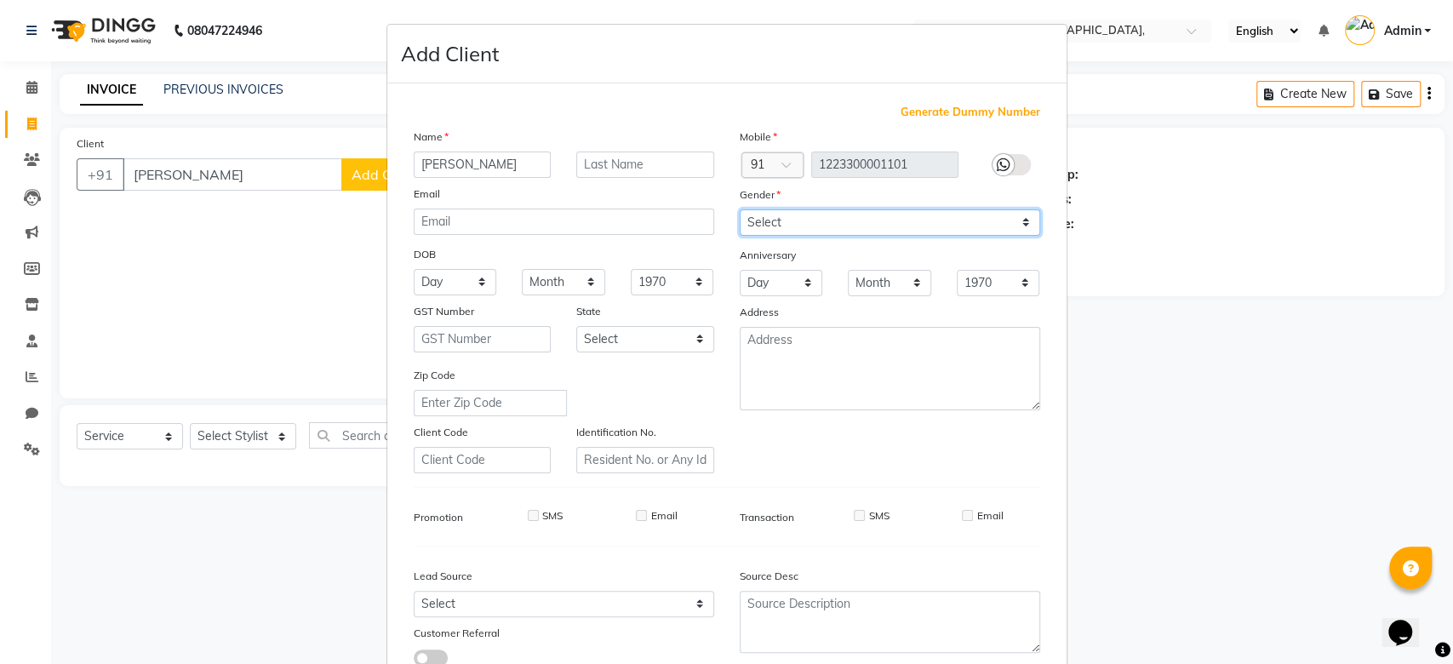
click at [801, 225] on select "Select Male Female Other Prefer Not To Say" at bounding box center [890, 222] width 300 height 26
click at [740, 209] on select "Select Male Female Other Prefer Not To Say" at bounding box center [890, 222] width 300 height 26
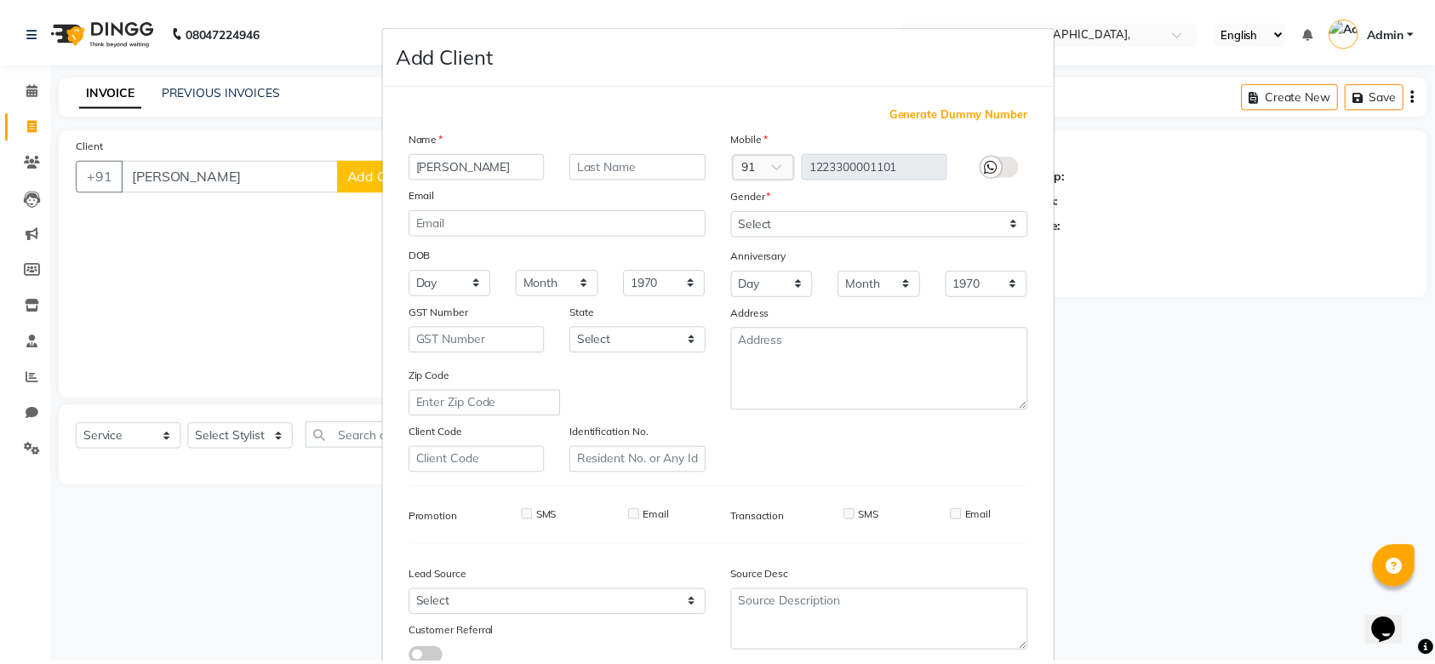
scroll to position [117, 0]
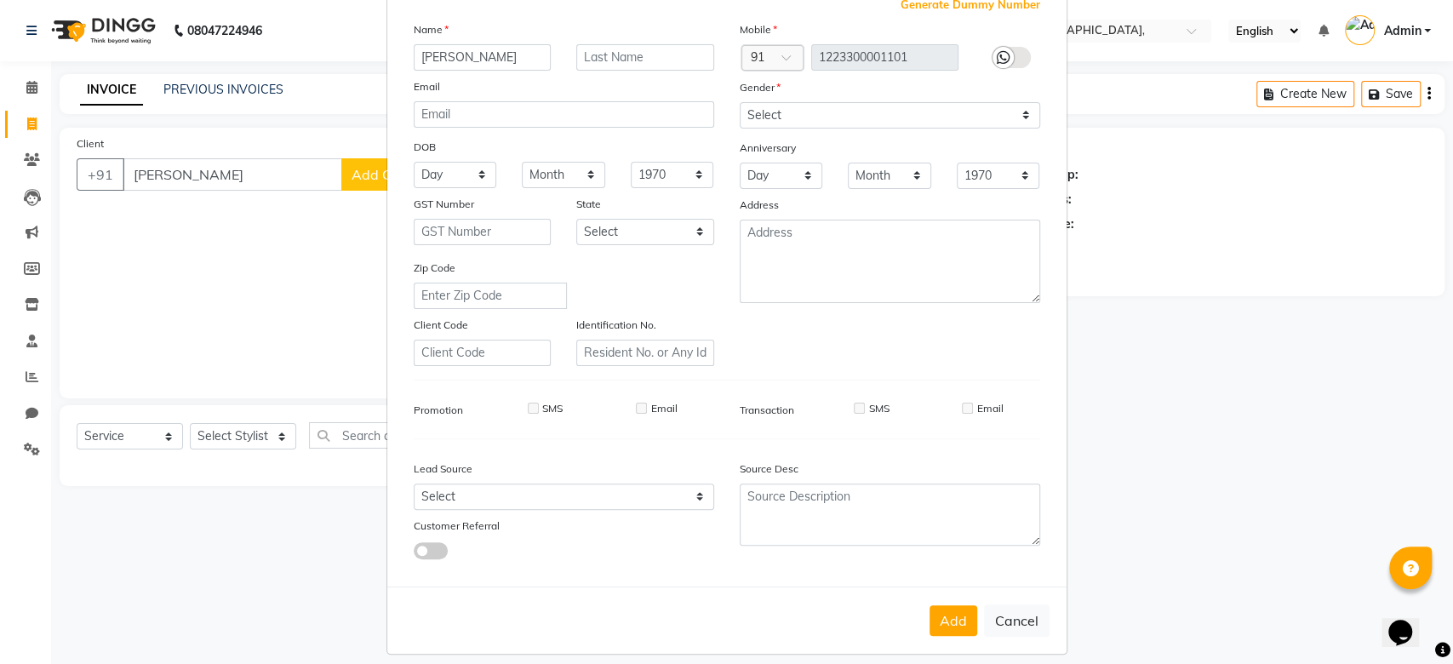
click at [914, 257] on div "Mobile Country Code × 91 1223300001101 Gender Select Male Female Other Prefer N…" at bounding box center [890, 193] width 326 height 346
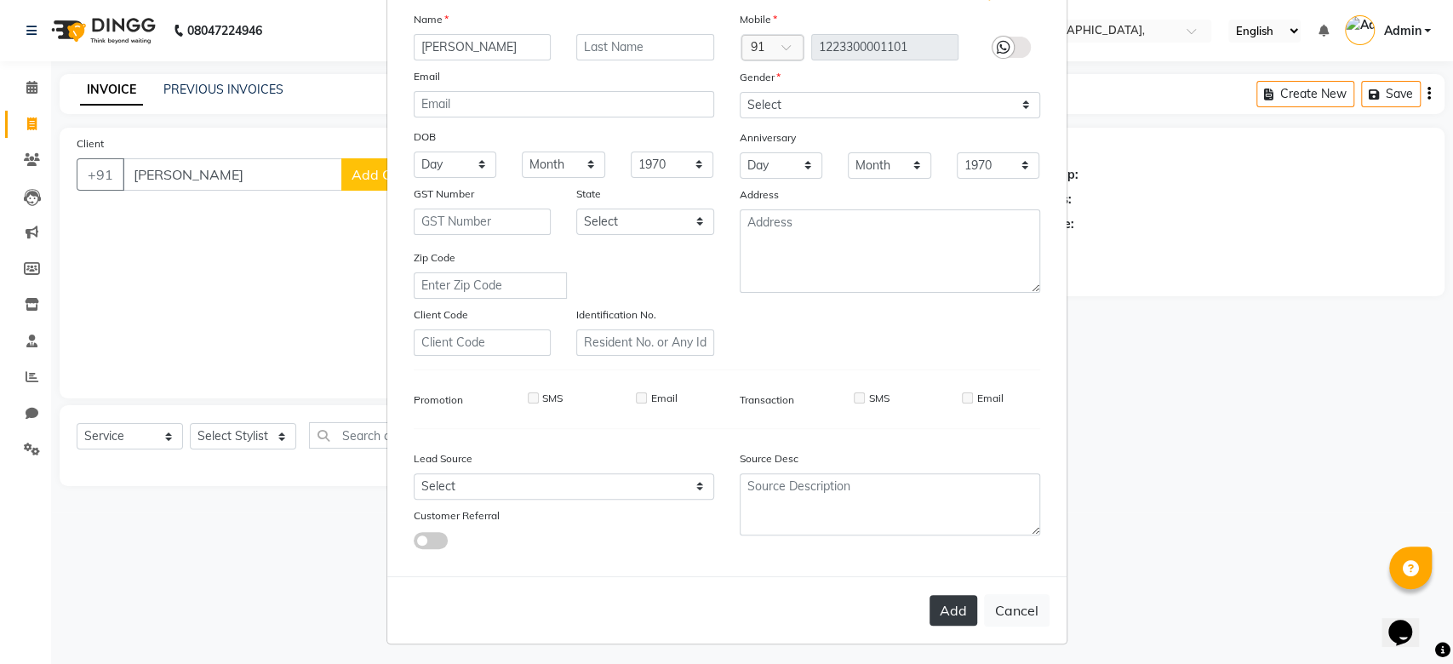
click at [949, 608] on button "Add" at bounding box center [953, 610] width 48 height 31
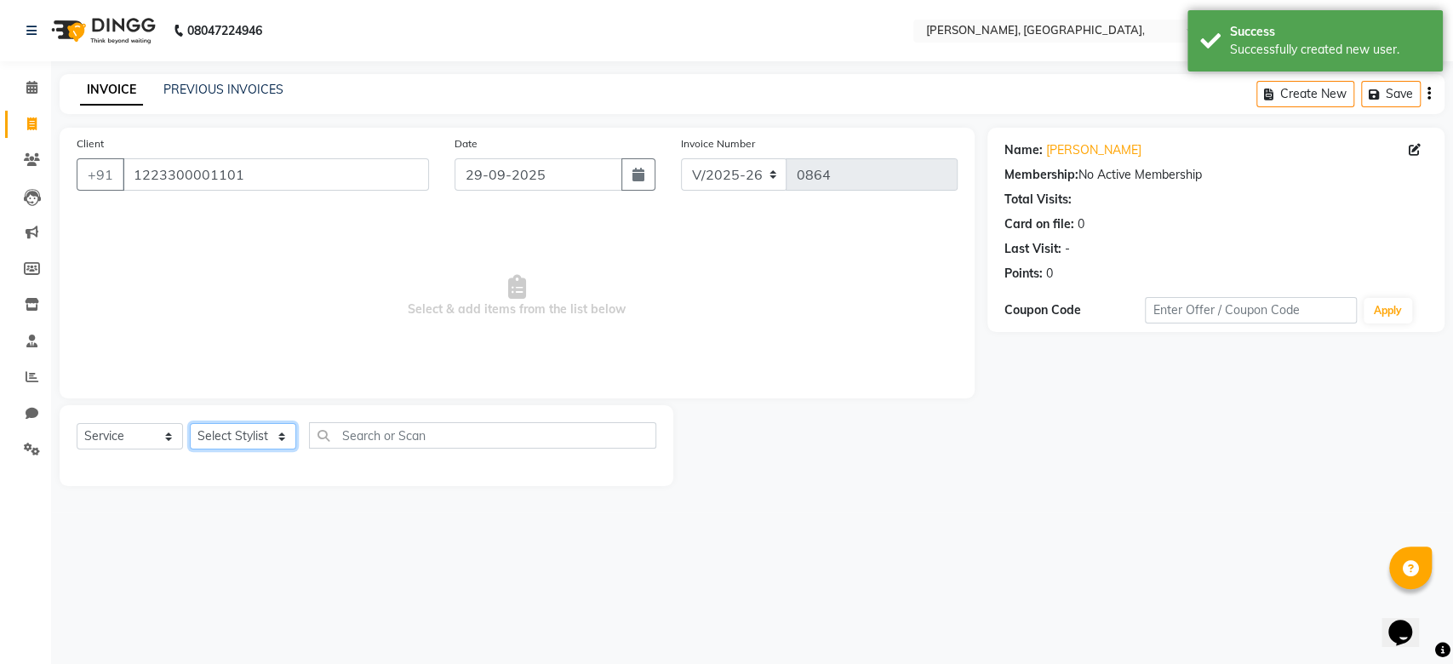
click at [229, 437] on select "Select Stylist Aarti Admin Anuradha Armaan Arunima Asif Kamlesh Nirmala Rahat A…" at bounding box center [243, 436] width 106 height 26
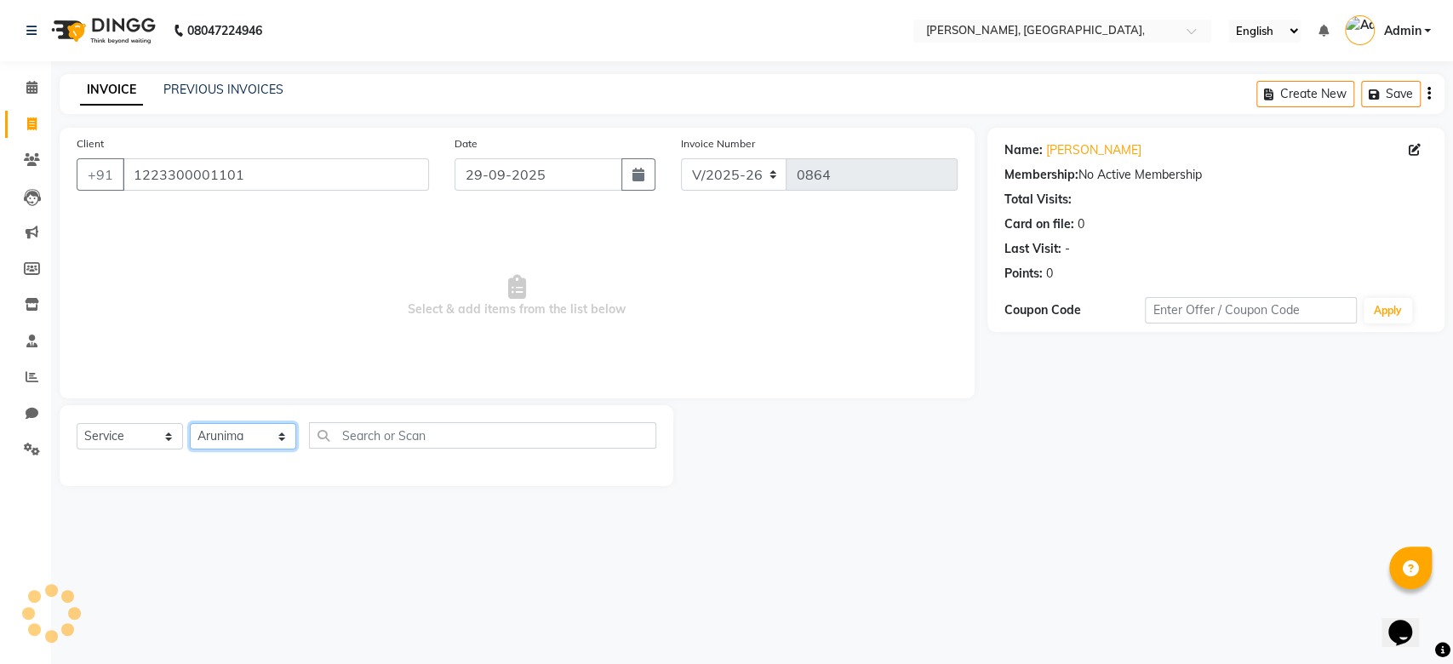
click at [190, 423] on select "Select Stylist Aarti Admin Anuradha Armaan Arunima Asif Kamlesh Nirmala Rahat A…" at bounding box center [243, 436] width 106 height 26
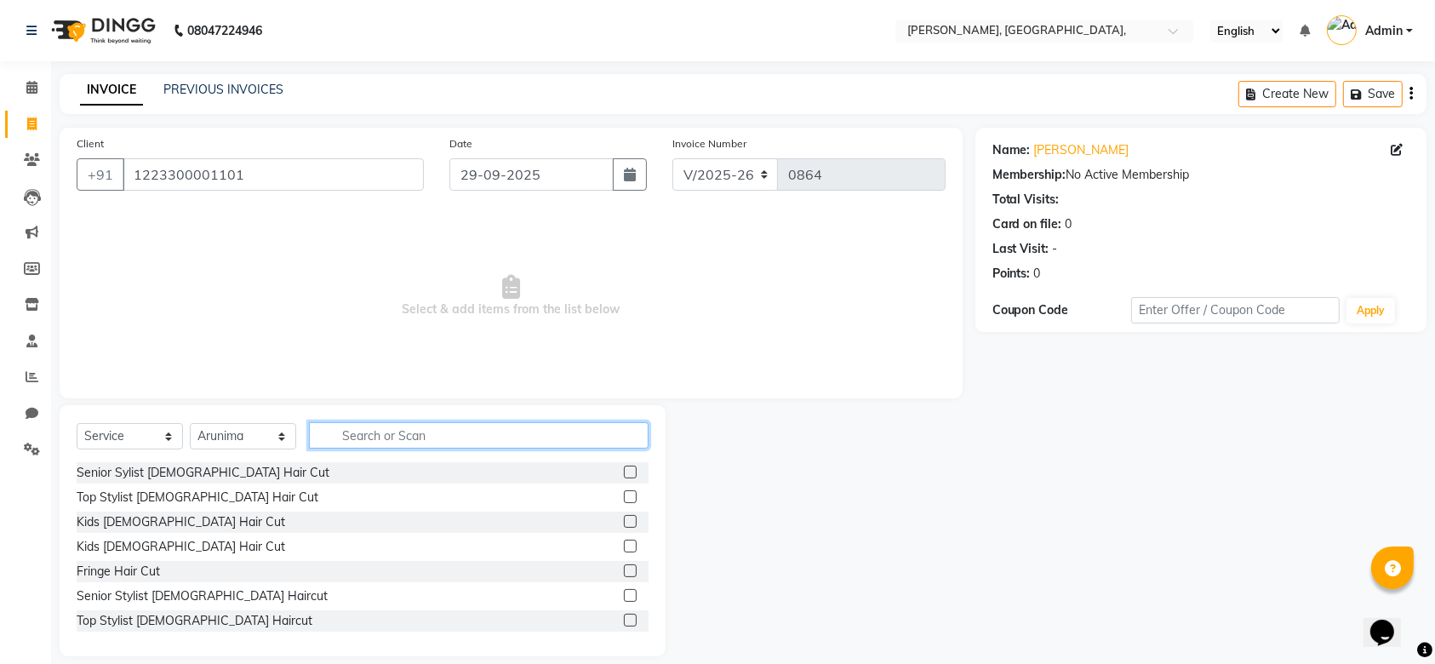
click at [373, 438] on input "text" at bounding box center [479, 435] width 340 height 26
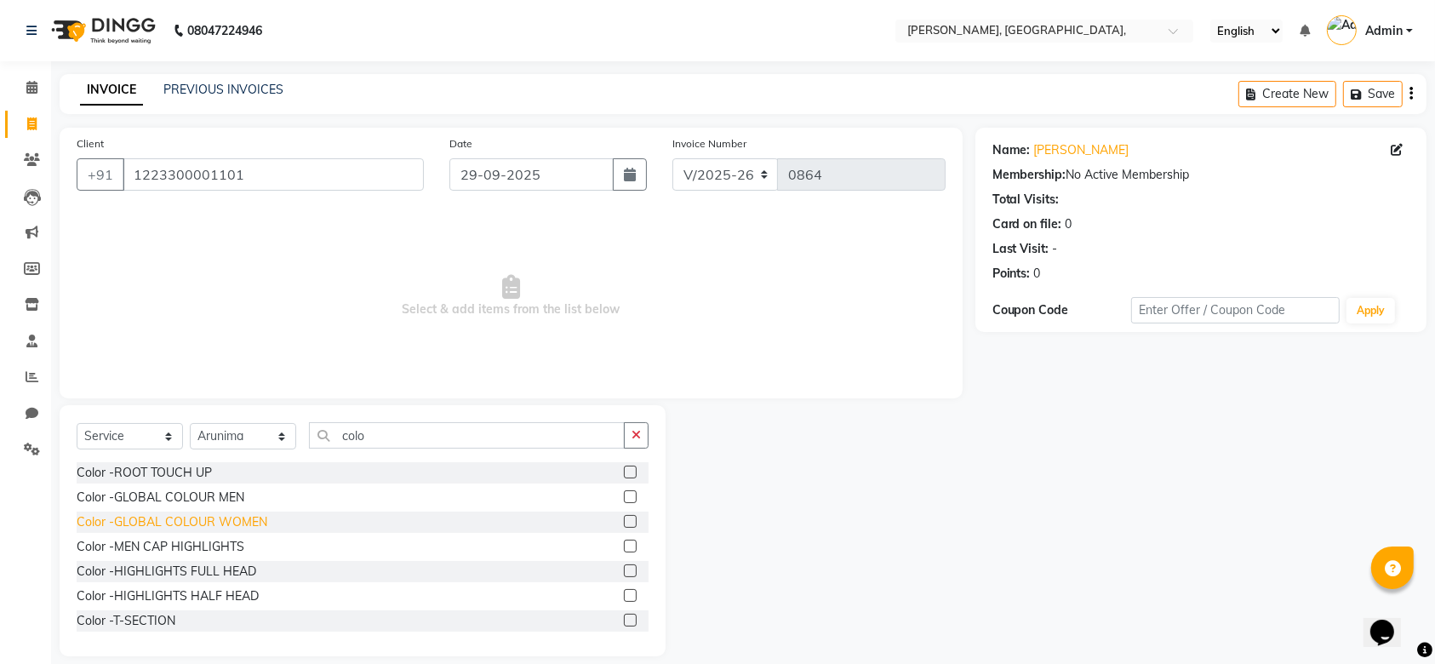
click at [206, 519] on div "Color -GLOBAL COLOUR WOMEN" at bounding box center [172, 522] width 191 height 18
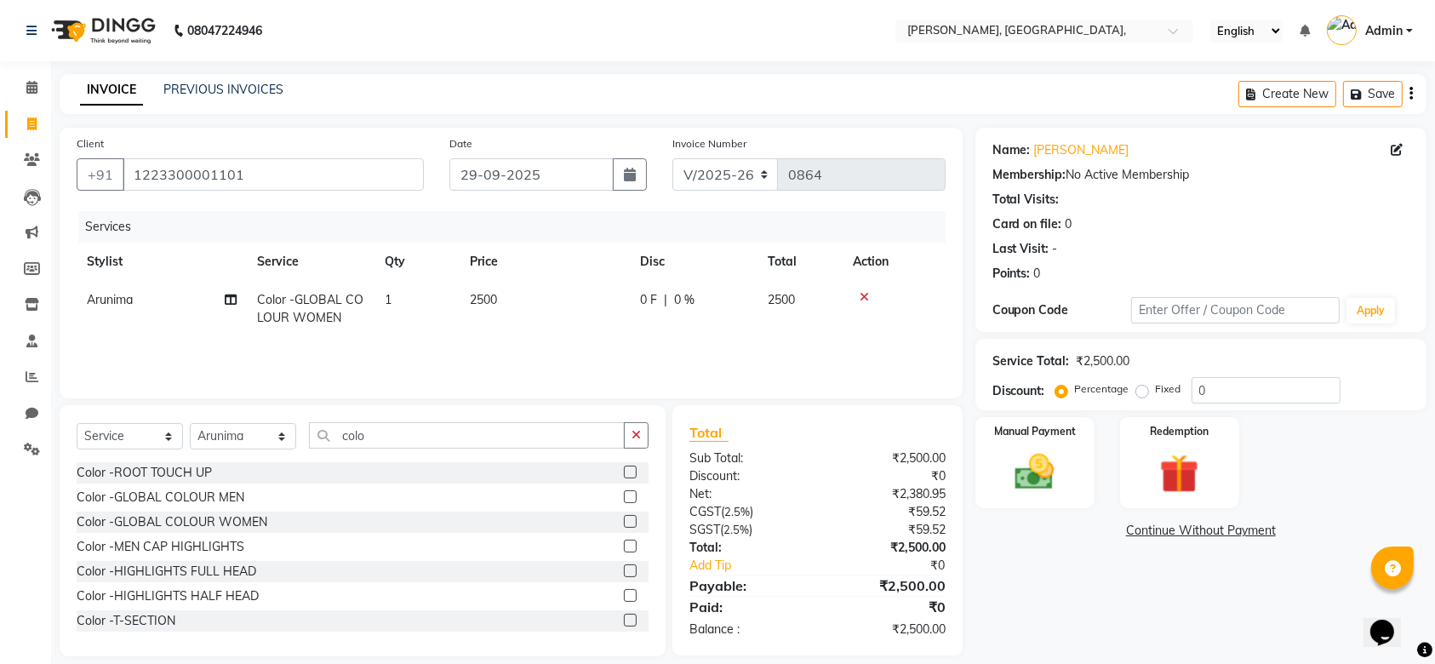
click at [493, 289] on td "2500" at bounding box center [545, 309] width 170 height 56
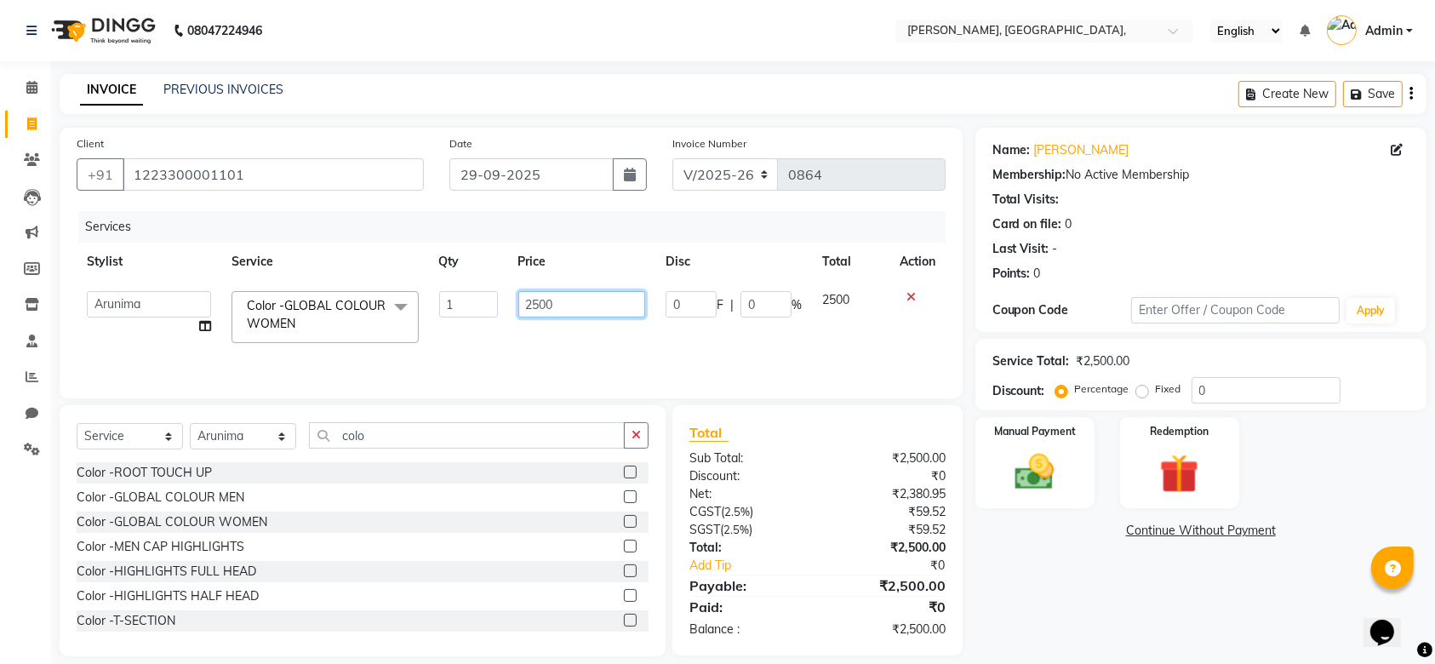
click at [553, 306] on input "2500" at bounding box center [582, 304] width 128 height 26
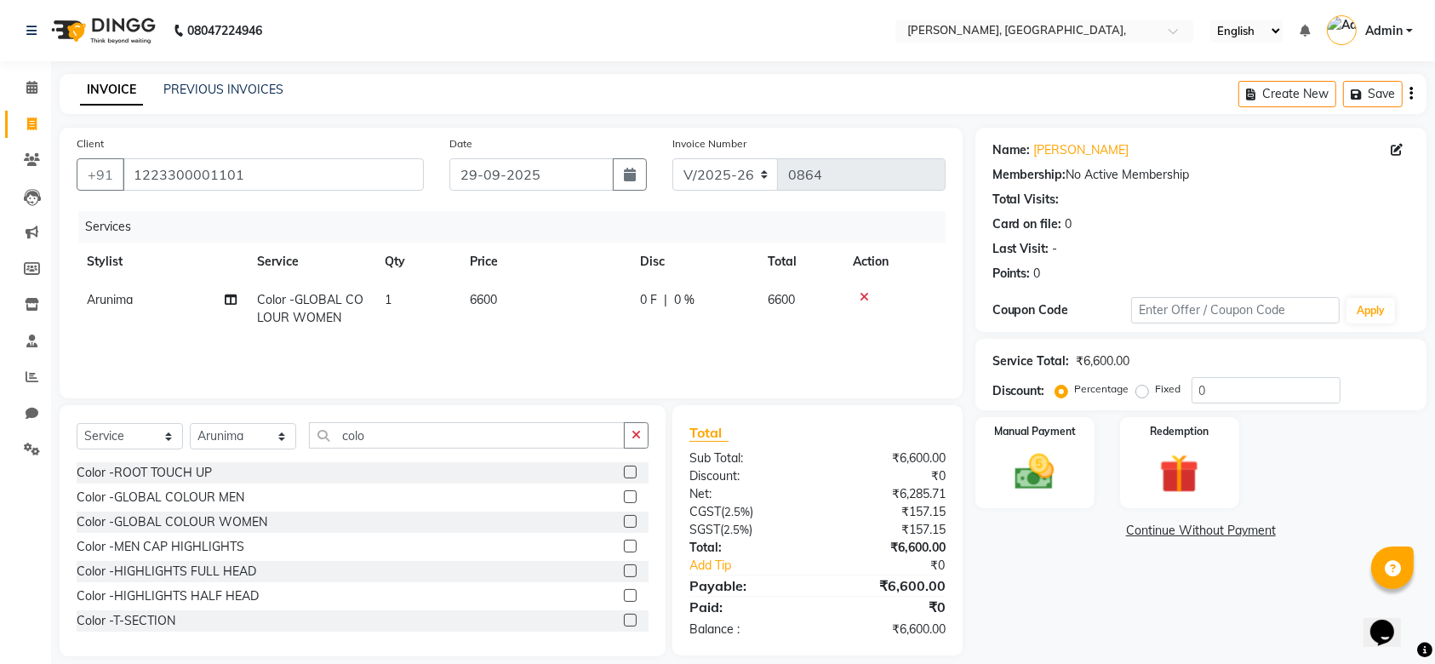
click at [580, 340] on div "Services Stylist Service Qty Price Disc Total Action Arunima Color -GLOBAL COLO…" at bounding box center [511, 296] width 869 height 170
drag, startPoint x: 145, startPoint y: 420, endPoint x: 142, endPoint y: 437, distance: 18.1
click at [142, 437] on div "Select Service Product Membership Package Voucher Prepaid Gift Card Select Styl…" at bounding box center [363, 530] width 606 height 251
click at [142, 437] on select "Select Service Product Membership Package Voucher Prepaid Gift Card" at bounding box center [130, 436] width 106 height 26
click at [77, 423] on select "Select Service Product Membership Package Voucher Prepaid Gift Card" at bounding box center [130, 436] width 106 height 26
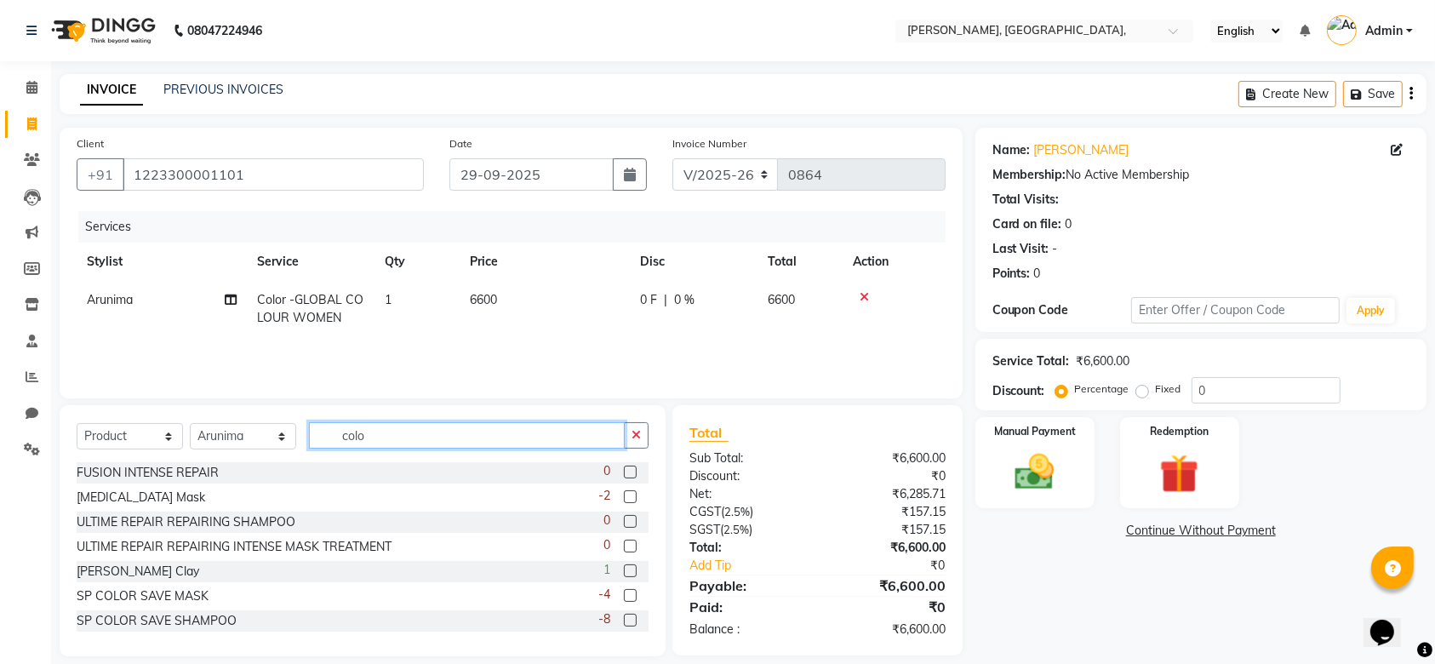
click at [381, 423] on input "colo" at bounding box center [467, 435] width 316 height 26
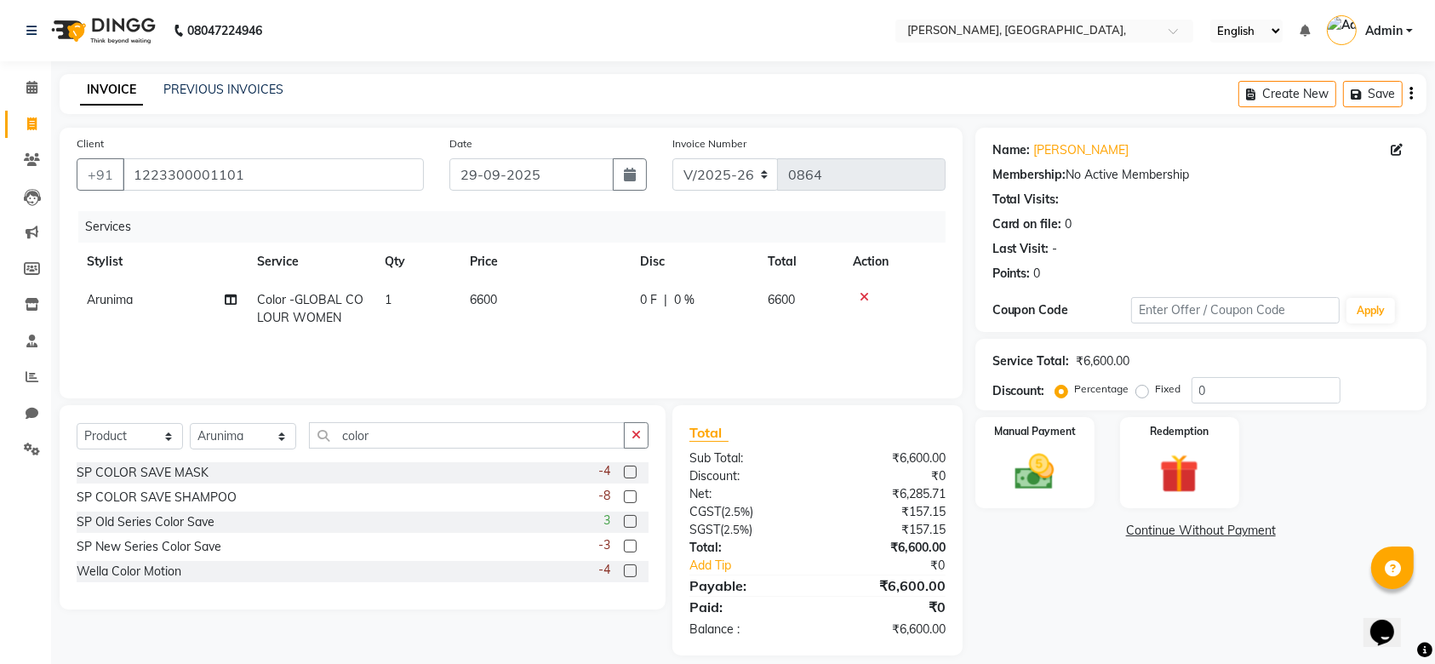
click at [188, 482] on div "SP COLOR SAVE MASK -4" at bounding box center [363, 472] width 572 height 21
click at [185, 481] on div "SP COLOR SAVE MASK -4" at bounding box center [363, 472] width 572 height 21
click at [179, 476] on div "SP COLOR SAVE MASK" at bounding box center [143, 473] width 132 height 18
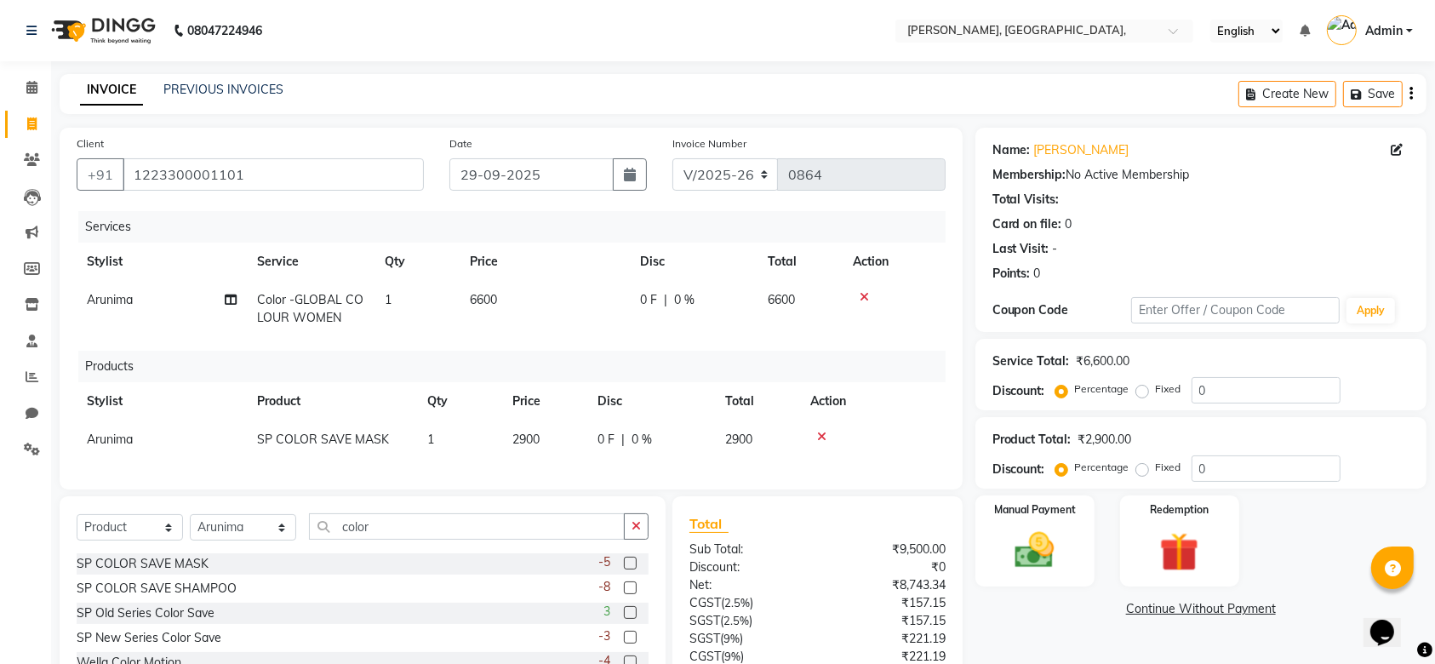
click at [577, 445] on td "2900" at bounding box center [544, 439] width 85 height 38
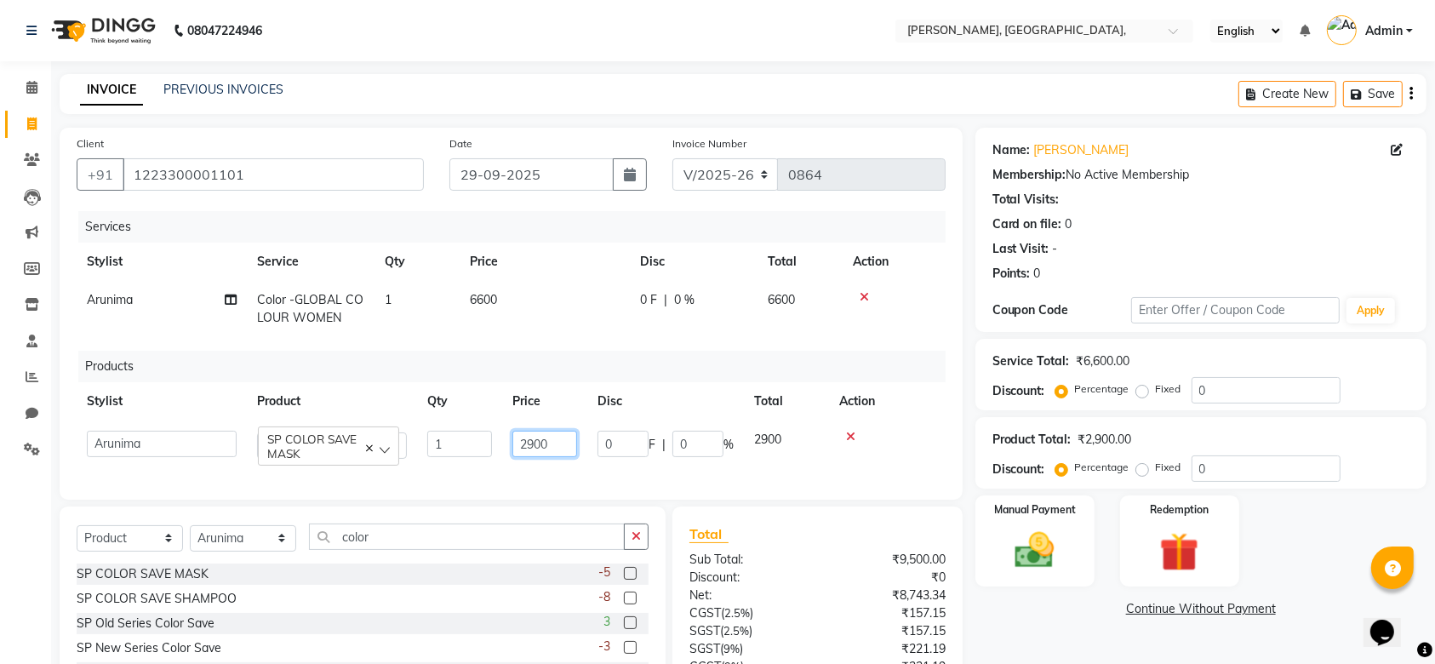
click at [577, 445] on td "2900" at bounding box center [544, 444] width 85 height 49
click at [552, 441] on input "2900" at bounding box center [544, 444] width 65 height 26
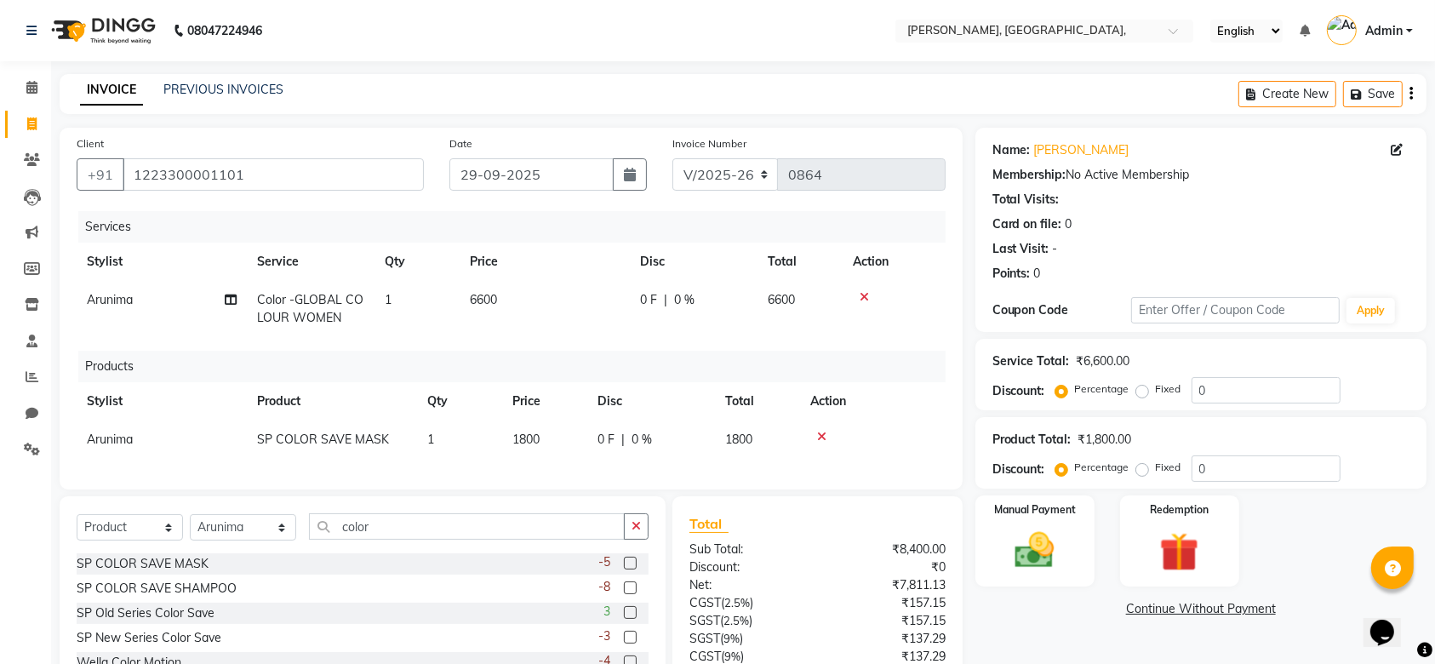
click at [633, 470] on div "Services Stylist Service Qty Price Disc Total Action Arunima Color -GLOBAL COLO…" at bounding box center [511, 341] width 869 height 261
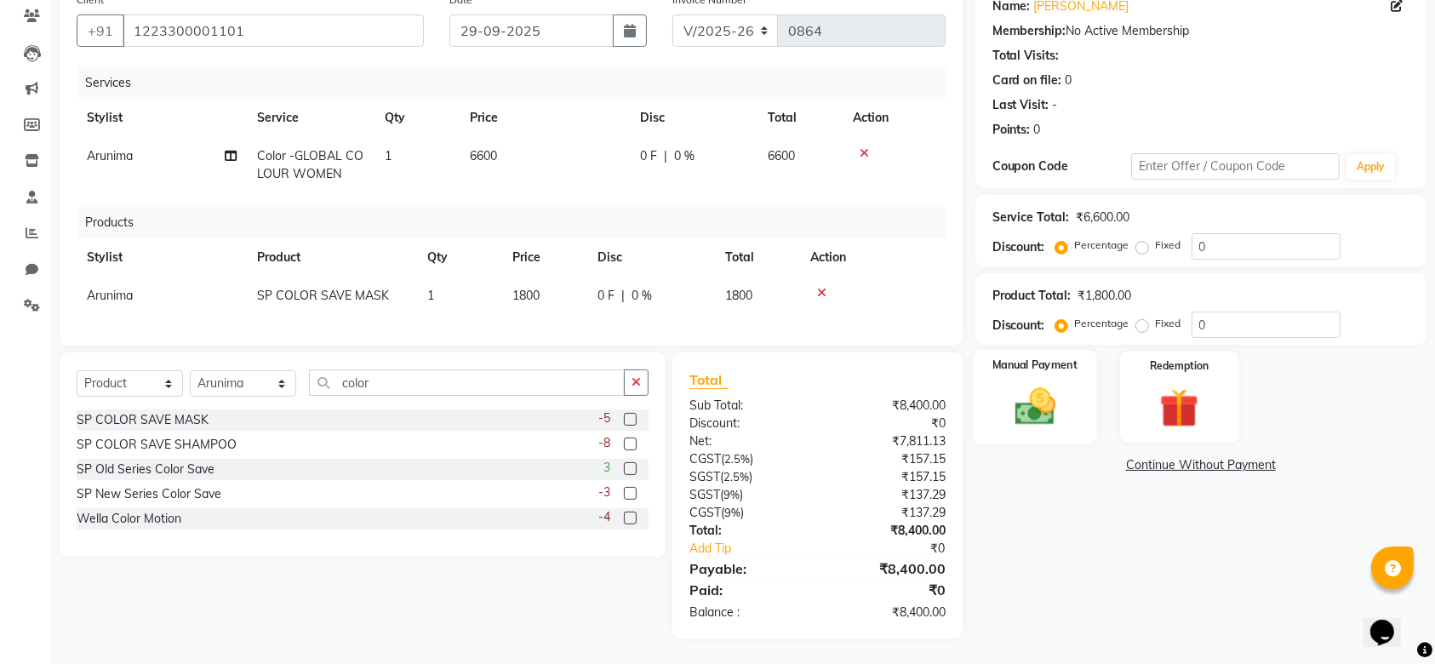
click at [1032, 401] on img at bounding box center [1035, 406] width 66 height 47
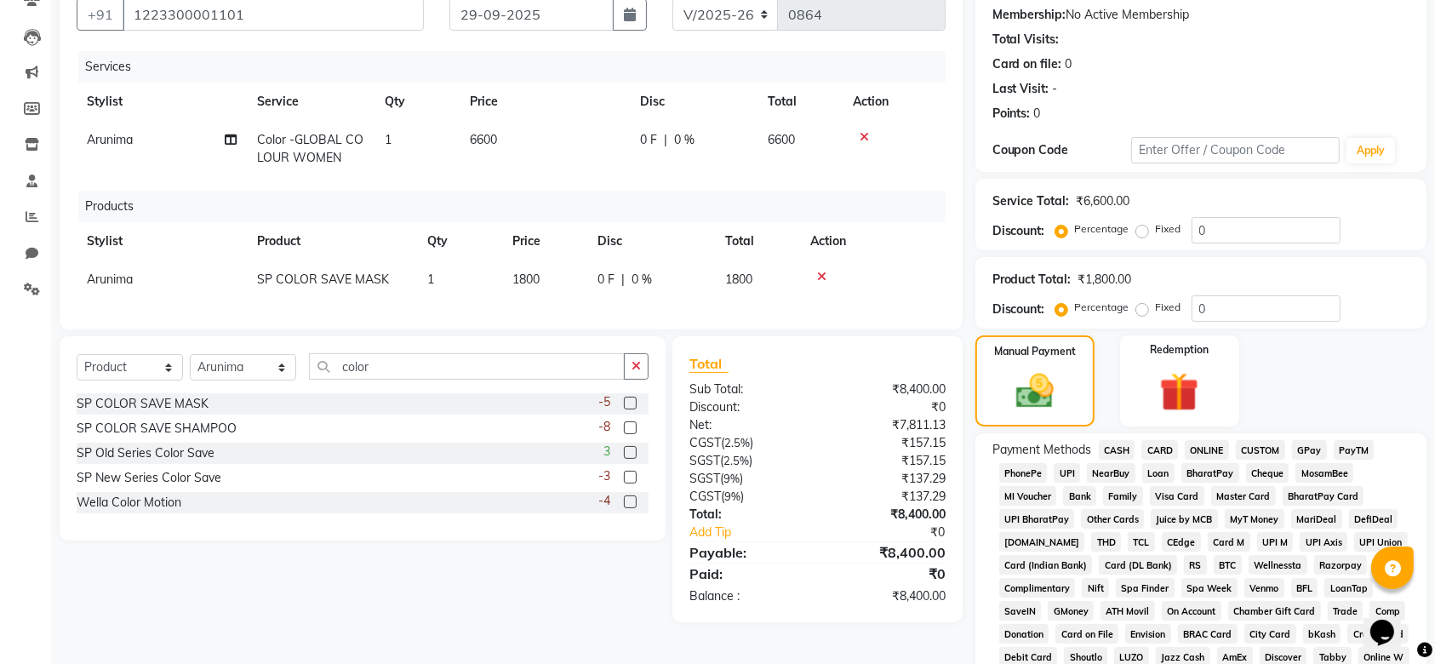
click at [1311, 453] on span "GPay" at bounding box center [1309, 450] width 35 height 20
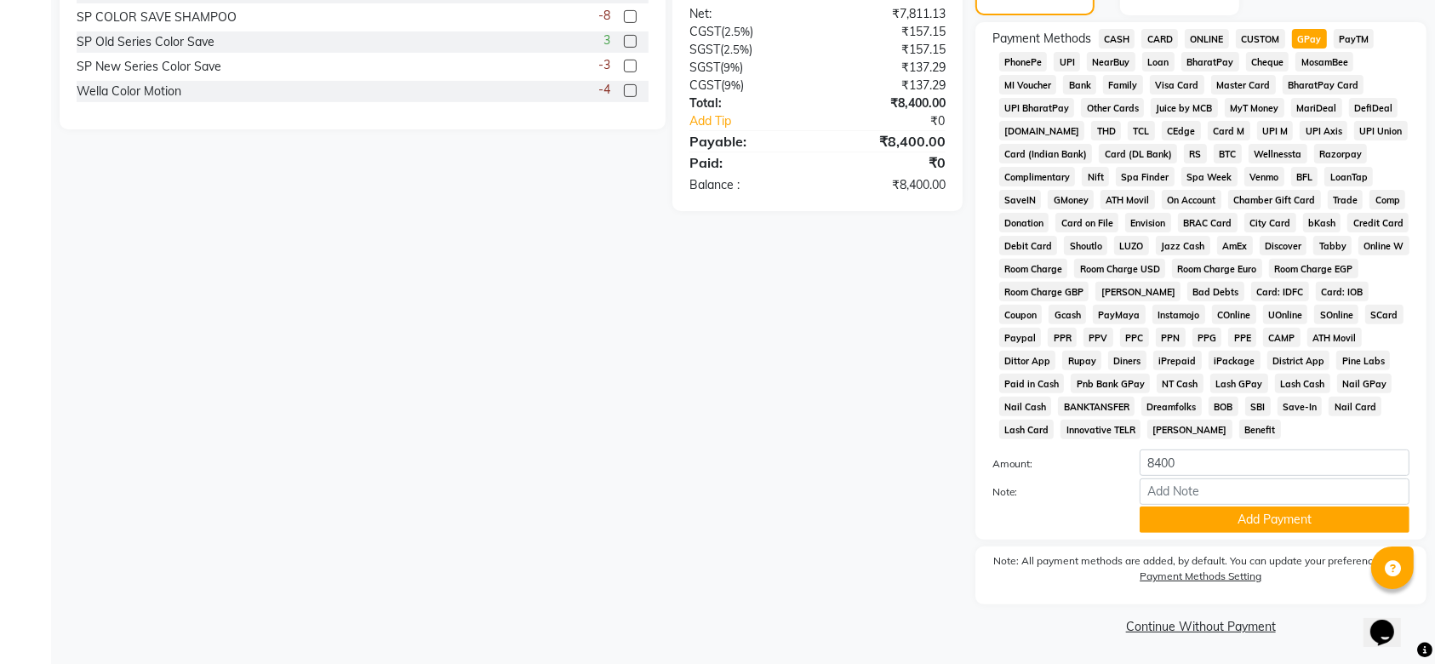
scroll to position [0, 0]
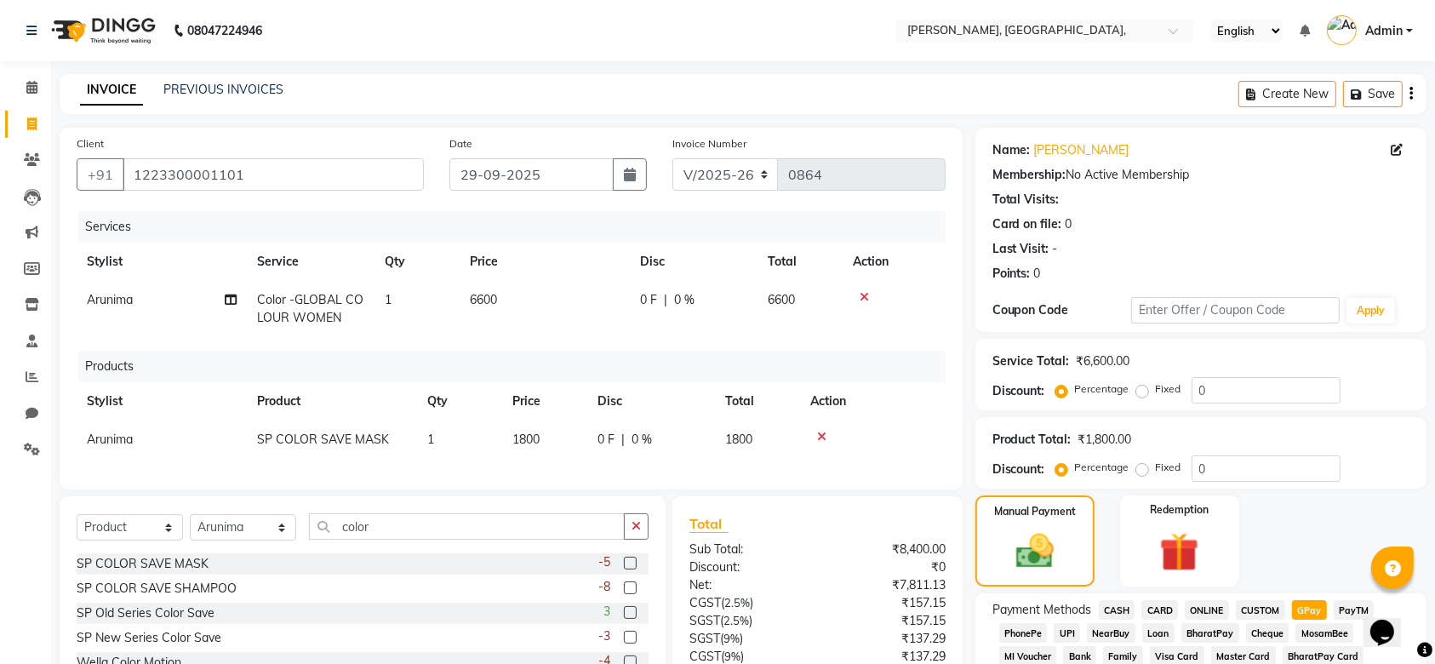
click at [546, 283] on td "6600" at bounding box center [545, 309] width 170 height 56
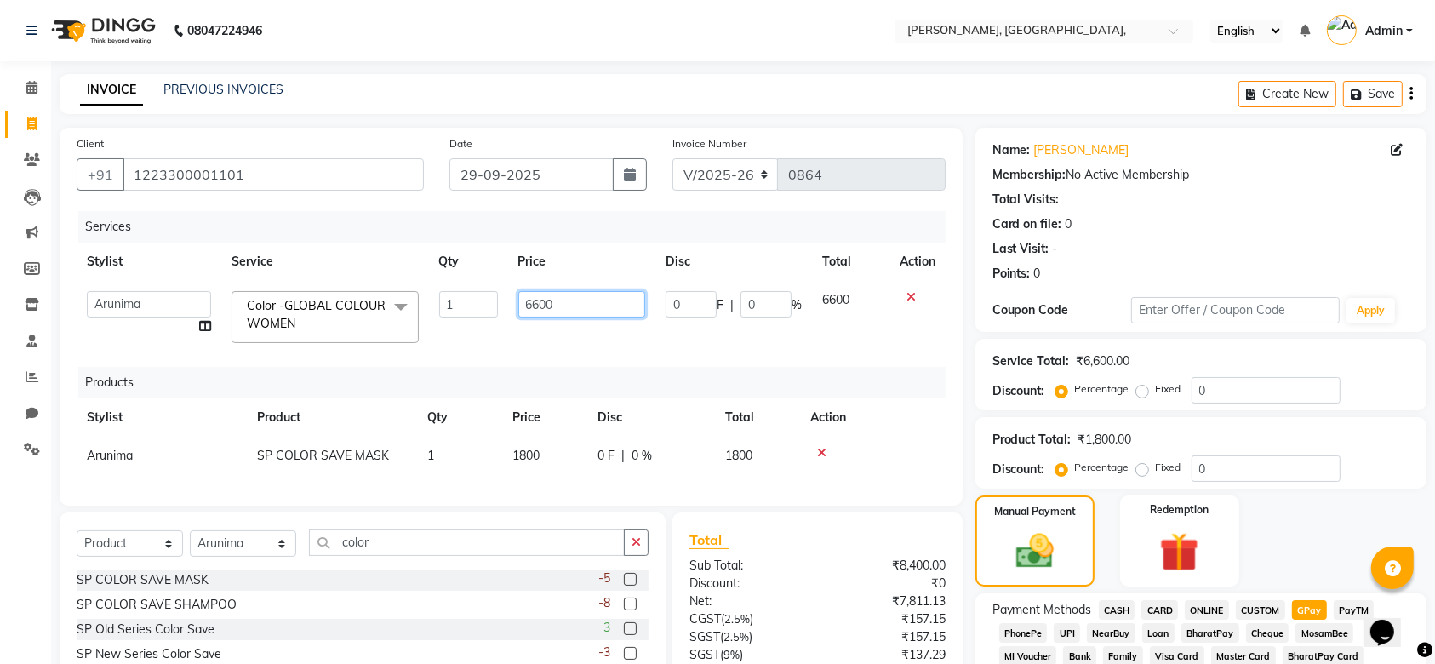
click at [586, 310] on input "6600" at bounding box center [582, 304] width 128 height 26
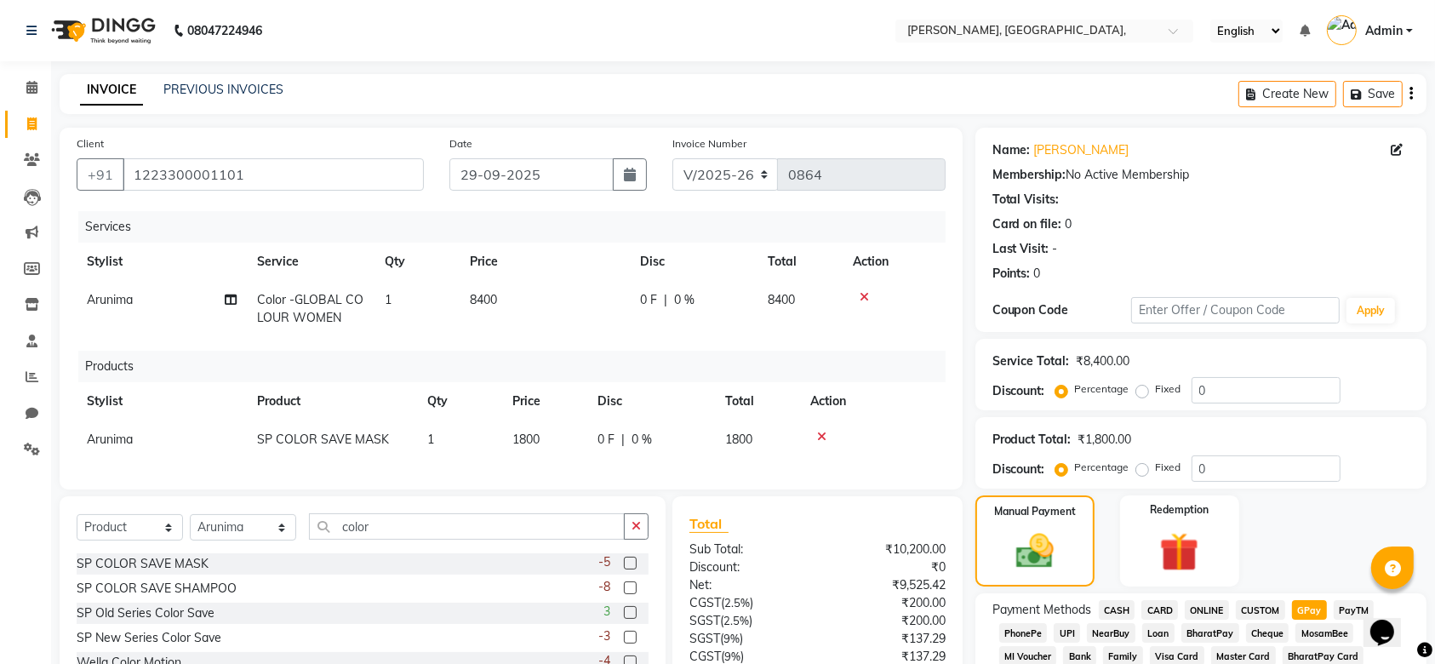
click at [637, 326] on tr "Arunima Color -GLOBAL COLOUR WOMEN 1 8400 0 F | 0 % 8400" at bounding box center [511, 309] width 869 height 56
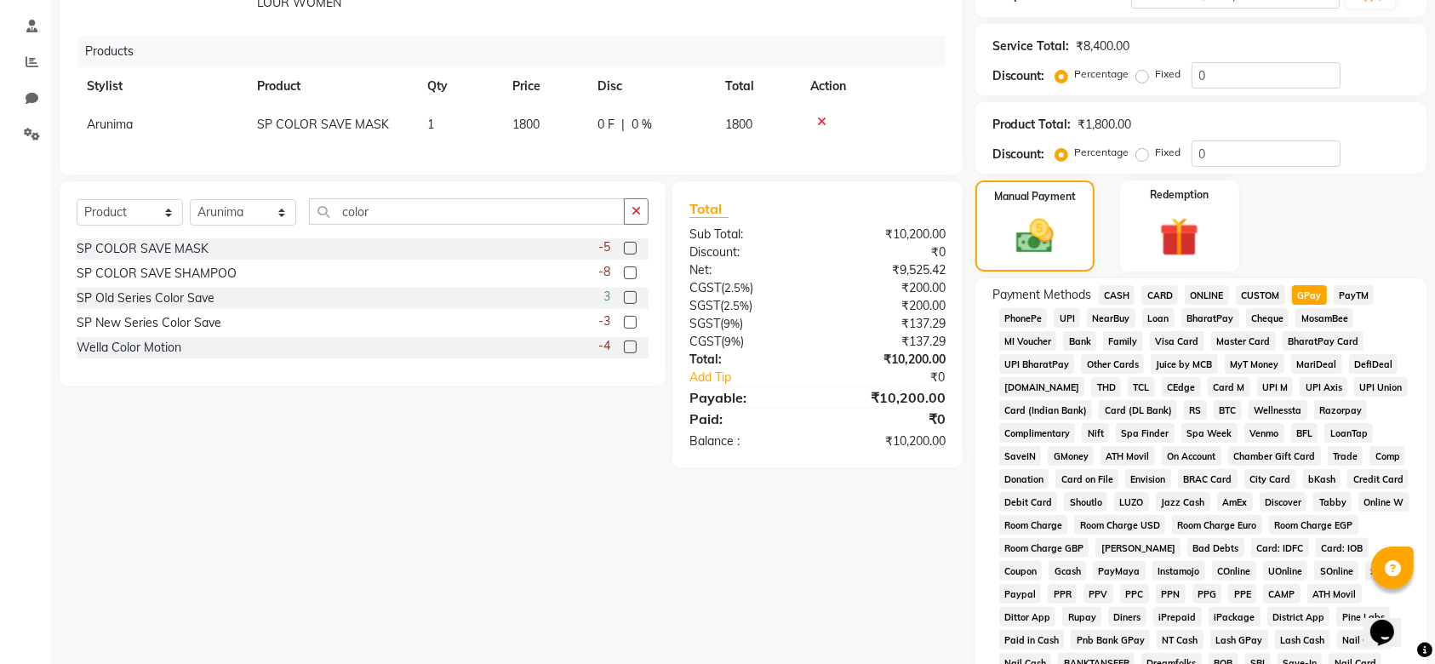
scroll to position [323, 0]
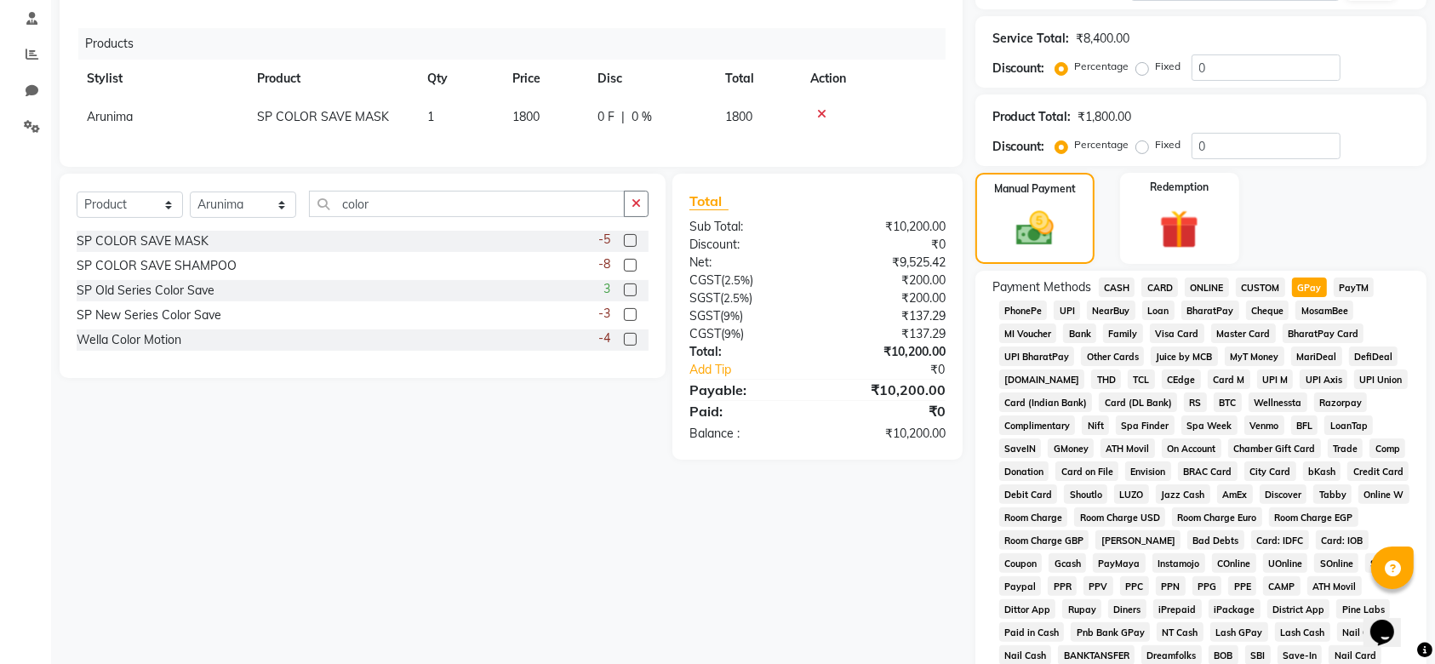
click at [1162, 287] on span "CARD" at bounding box center [1159, 287] width 37 height 20
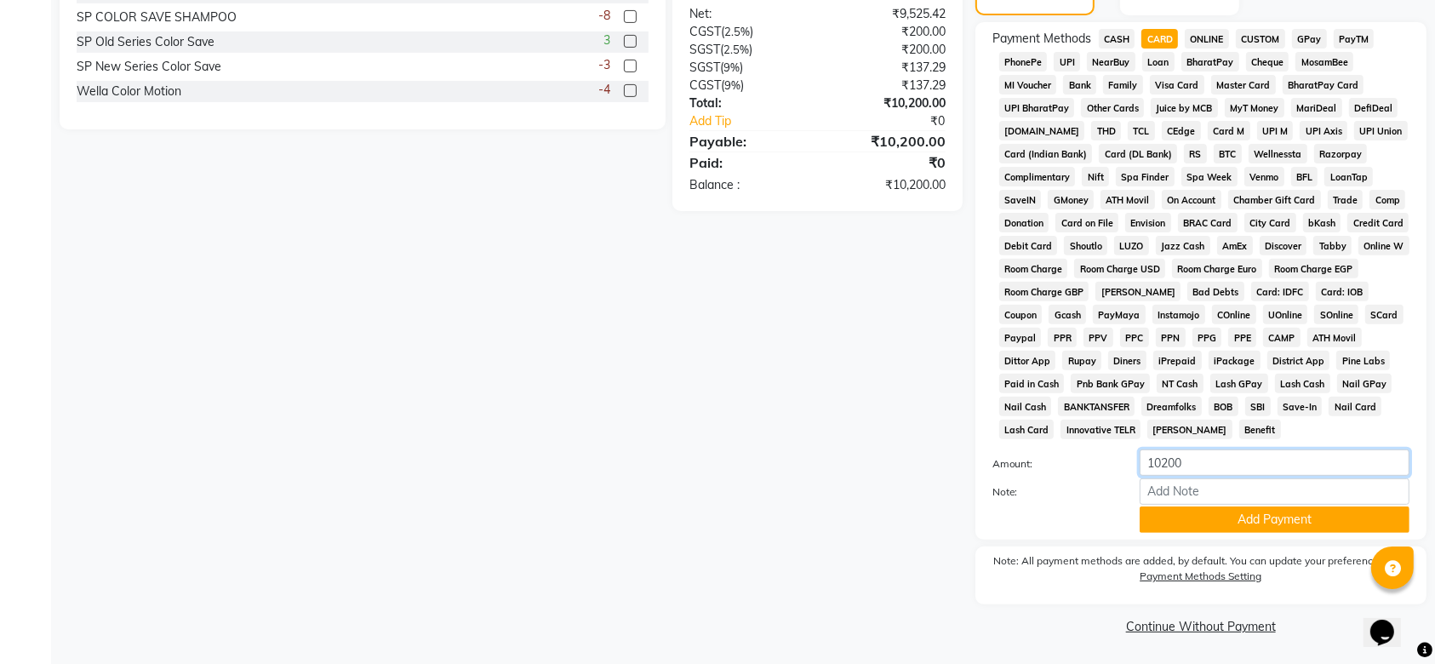
click at [1160, 452] on input "10200" at bounding box center [1275, 462] width 270 height 26
click at [1189, 511] on button "Add Payment" at bounding box center [1275, 519] width 270 height 26
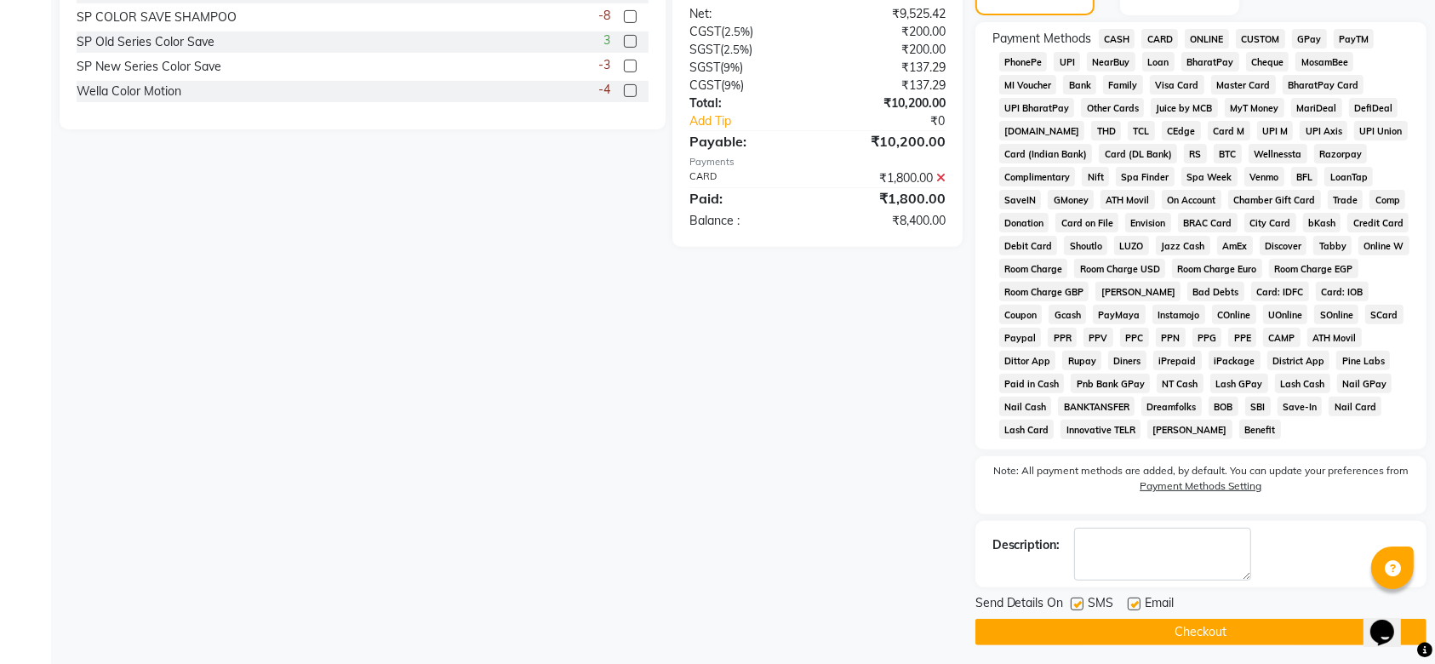
click at [1314, 42] on span "GPay" at bounding box center [1309, 39] width 35 height 20
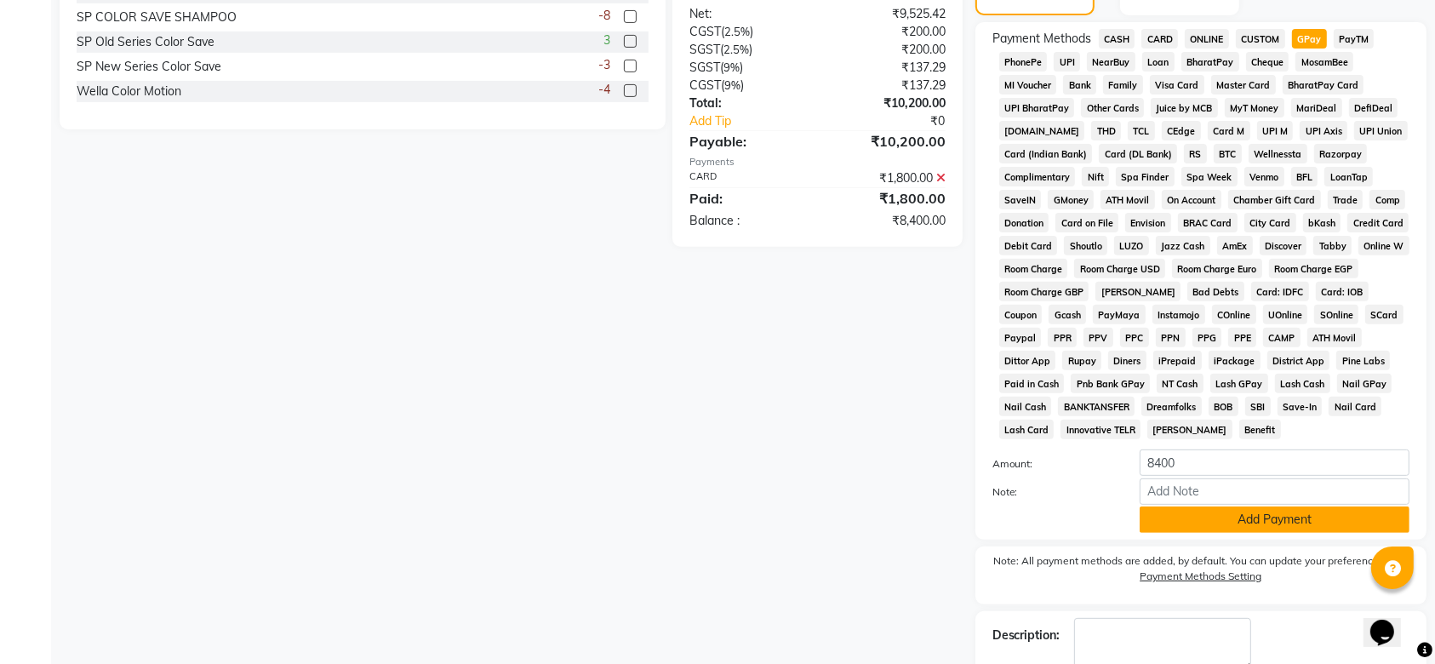
click at [1206, 520] on button "Add Payment" at bounding box center [1275, 519] width 270 height 26
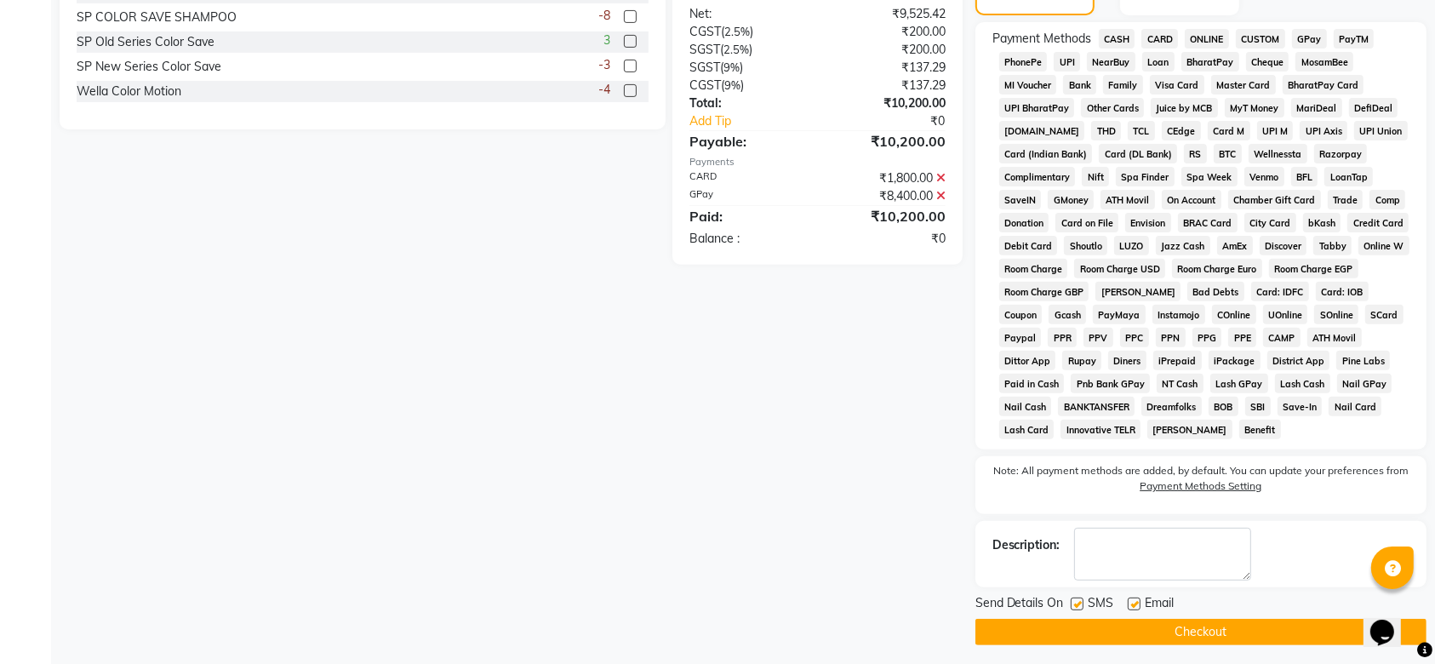
click at [1072, 601] on label at bounding box center [1077, 603] width 13 height 13
click at [1072, 601] on input "checkbox" at bounding box center [1076, 604] width 11 height 11
click at [1129, 599] on label at bounding box center [1134, 603] width 13 height 13
click at [1129, 599] on input "checkbox" at bounding box center [1133, 604] width 11 height 11
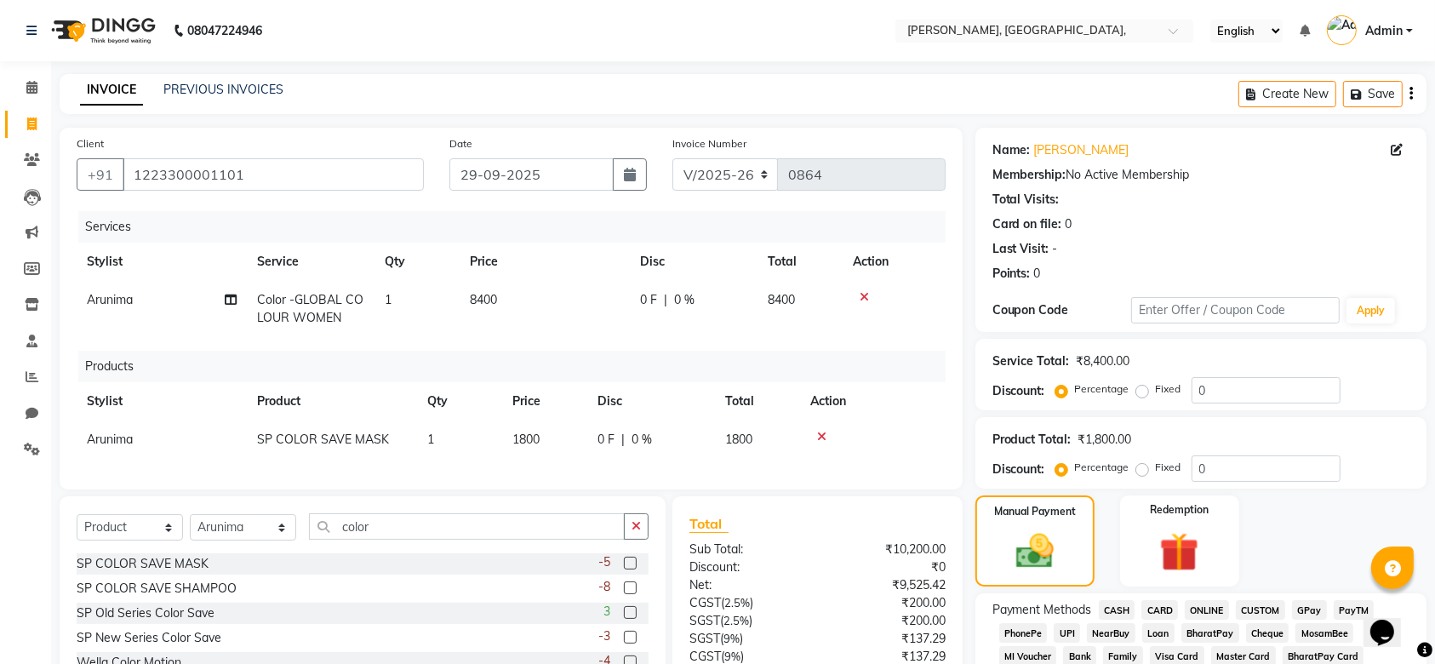
scroll to position [577, 0]
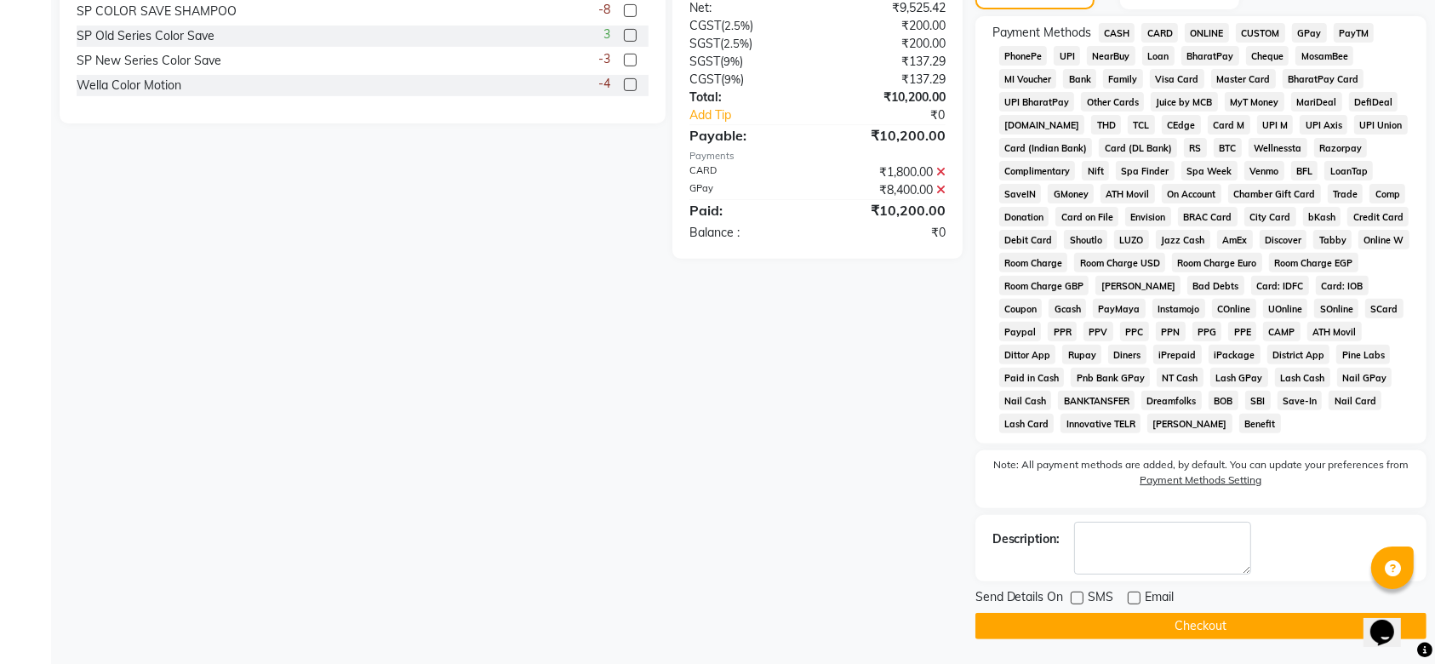
click at [1178, 630] on button "Checkout" at bounding box center [1200, 626] width 451 height 26
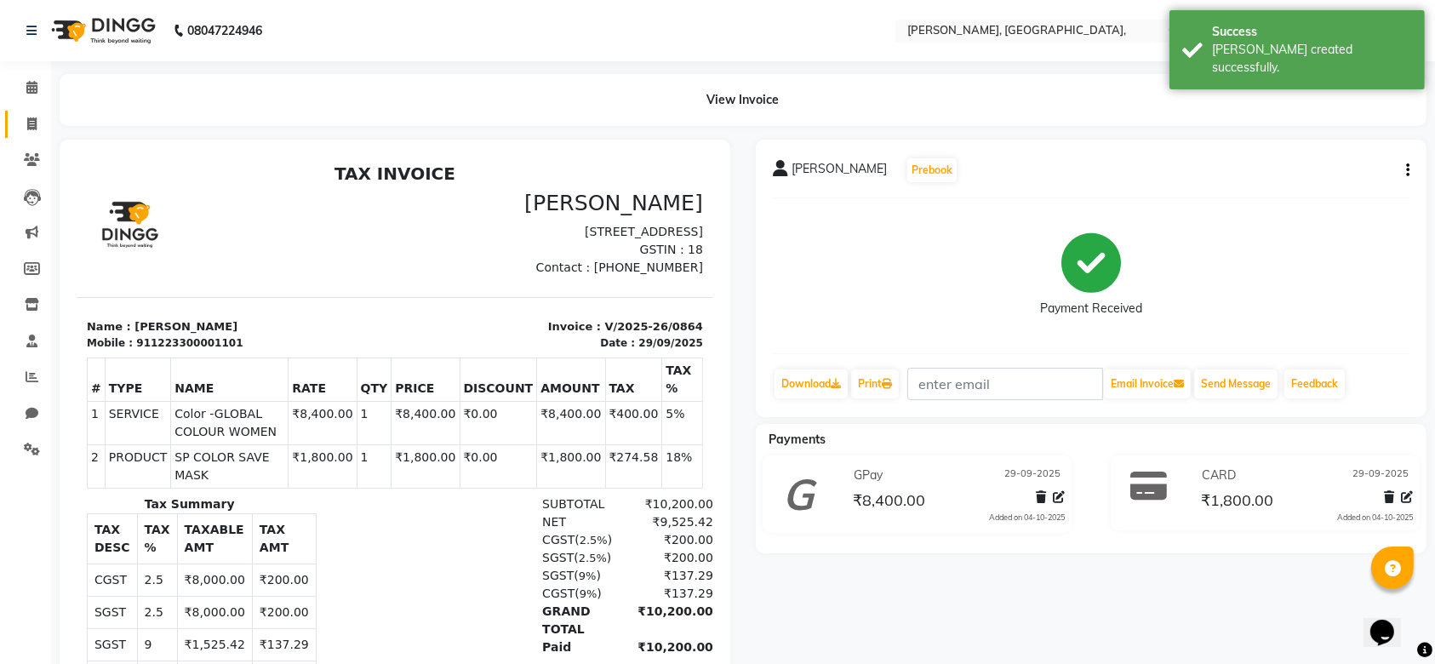
drag, startPoint x: 28, startPoint y: 141, endPoint x: 18, endPoint y: 120, distance: 23.6
click at [18, 120] on ul "Calendar Invoice Clients Leads Marketing Members Inventory Staff Reports Chat S…" at bounding box center [25, 273] width 51 height 407
click at [18, 120] on span at bounding box center [32, 125] width 30 height 20
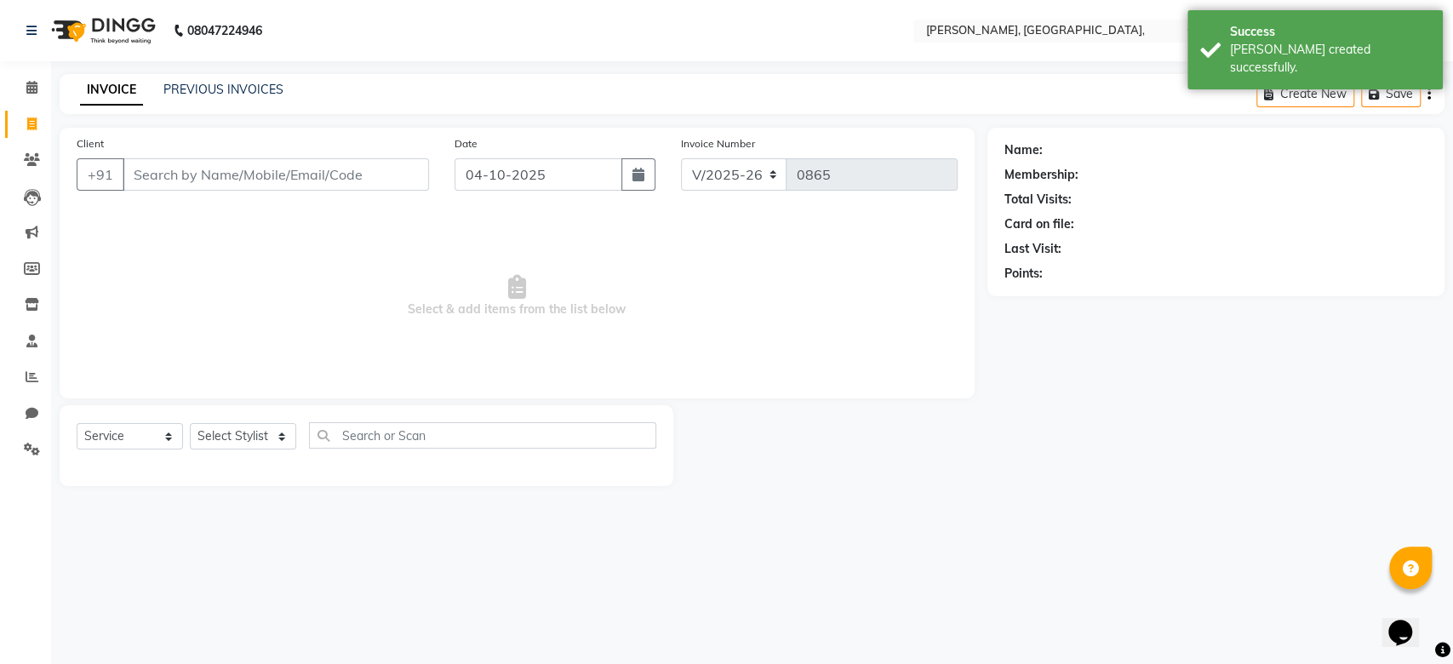
click at [512, 186] on div "Date 04-10-2025" at bounding box center [555, 169] width 226 height 70
click at [512, 186] on input "04-10-2025" at bounding box center [538, 174] width 168 height 32
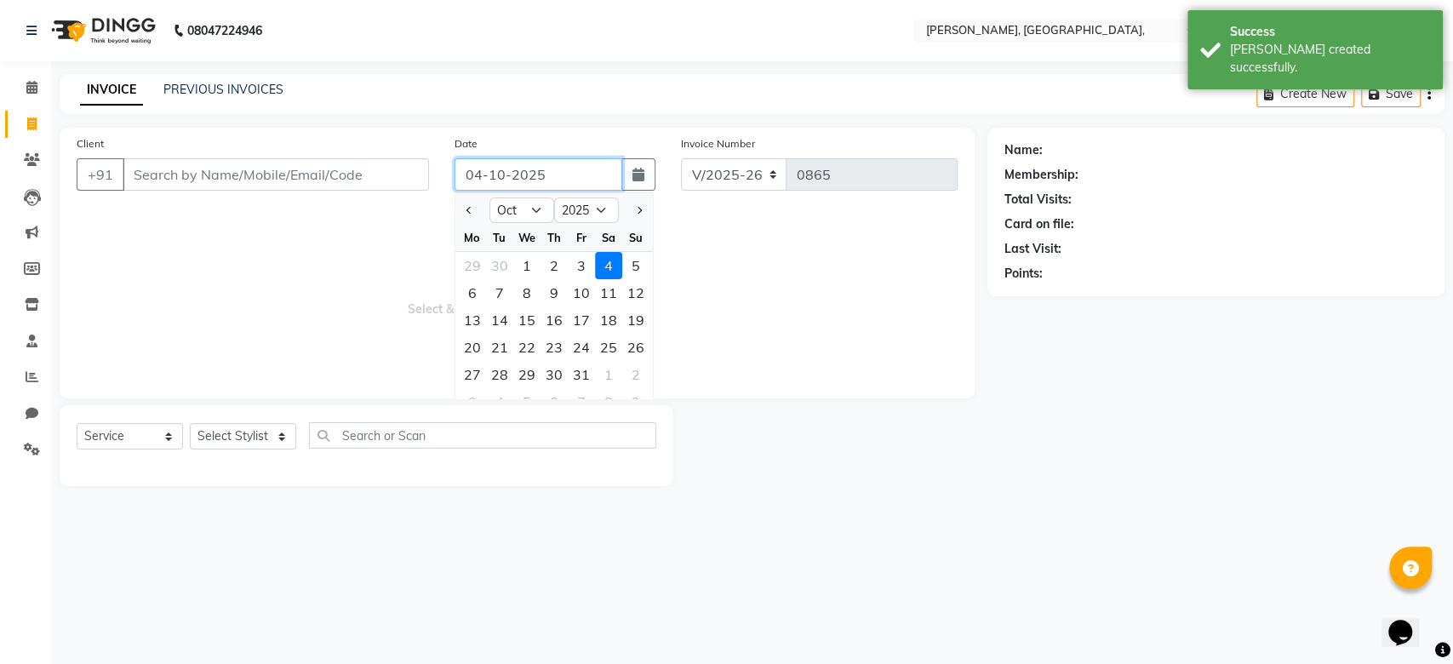
click at [512, 186] on input "04-10-2025" at bounding box center [538, 174] width 168 height 32
paste input "29-09"
drag, startPoint x: 413, startPoint y: 160, endPoint x: 374, endPoint y: 167, distance: 38.9
click at [374, 167] on input "Client" at bounding box center [276, 174] width 306 height 32
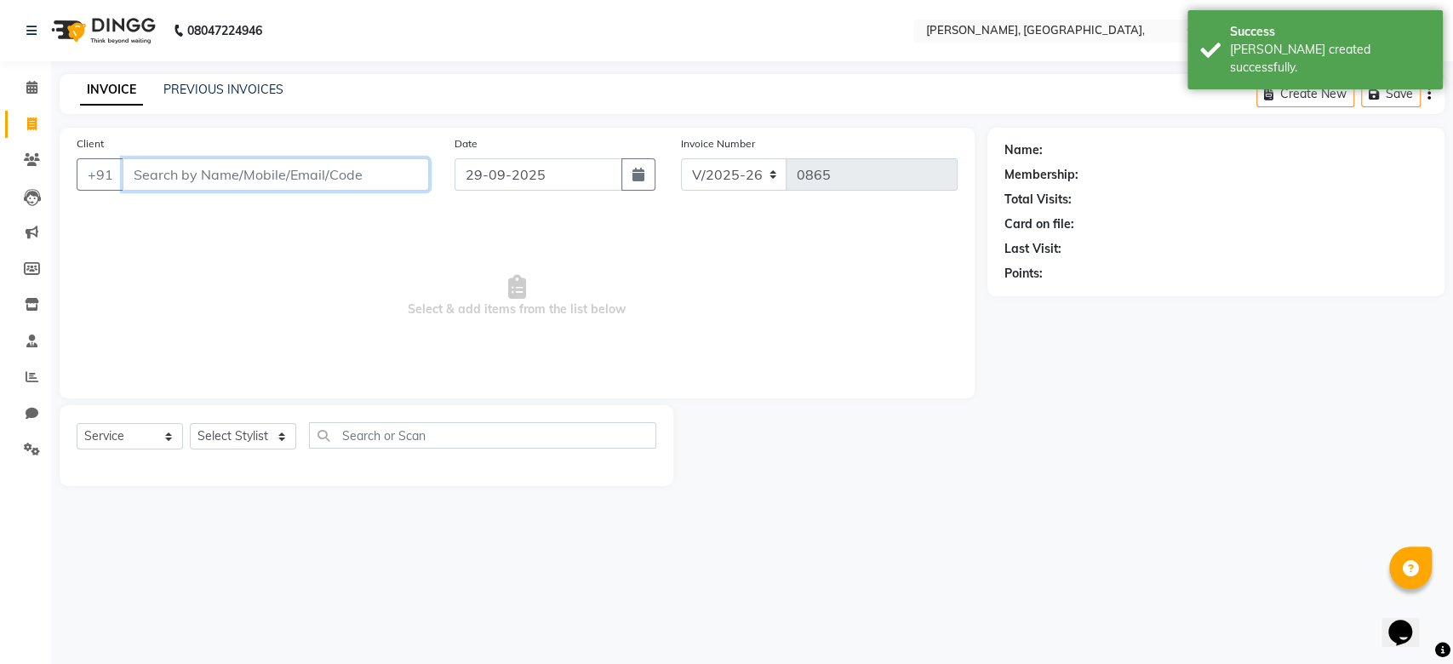
click at [374, 167] on input "Client" at bounding box center [276, 174] width 306 height 32
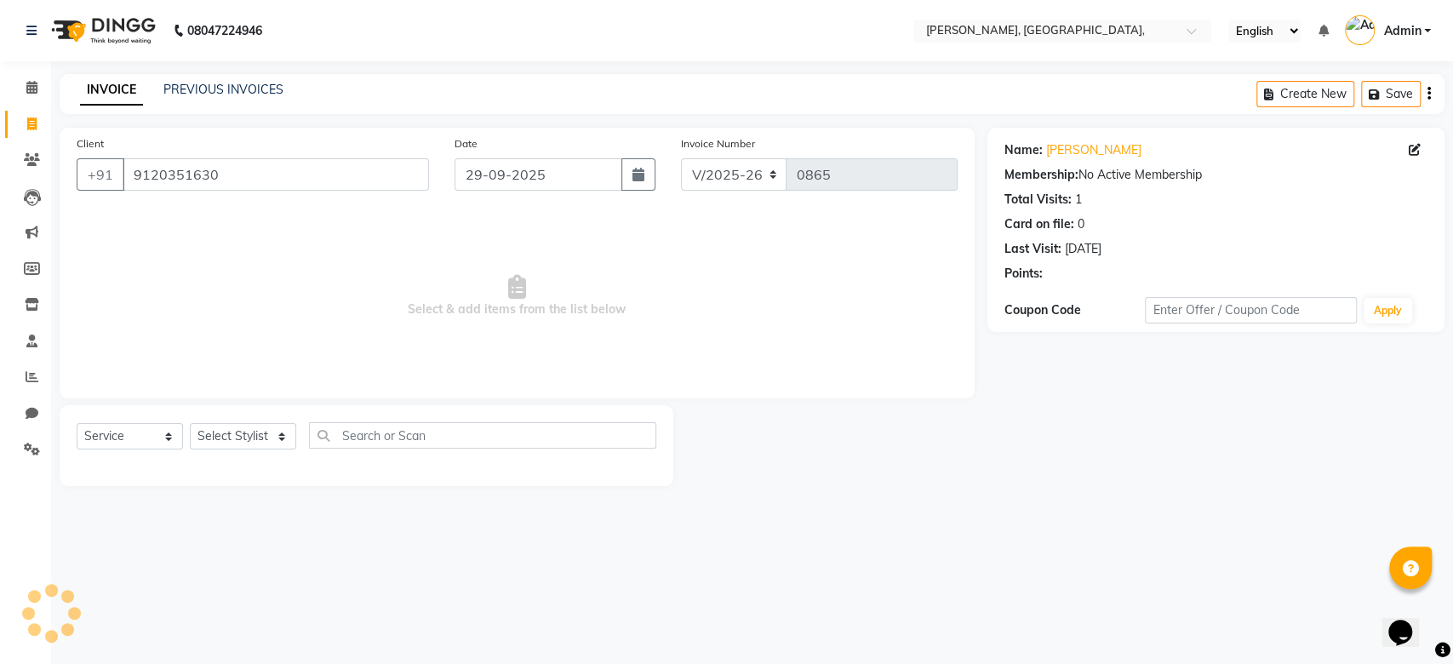
click at [268, 449] on div "Select Service Product Membership Package Voucher Prepaid Gift Card Select Styl…" at bounding box center [367, 442] width 580 height 40
click at [255, 437] on select "Select Stylist Aarti Admin Anuradha Armaan Arunima Asif Kamlesh Nirmala Rahat A…" at bounding box center [243, 436] width 106 height 26
click at [190, 423] on select "Select Stylist Aarti Admin Anuradha Armaan Arunima Asif Kamlesh Nirmala Rahat A…" at bounding box center [243, 436] width 106 height 26
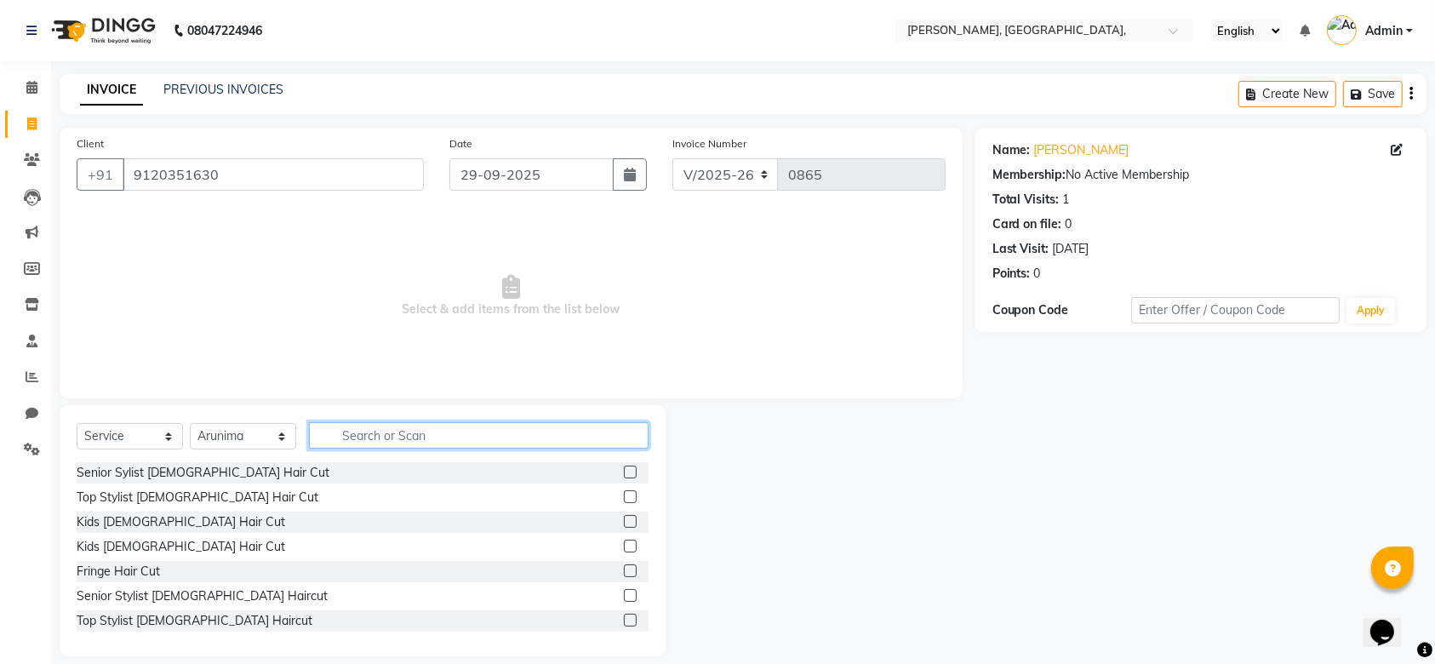
click at [397, 430] on input "text" at bounding box center [479, 435] width 340 height 26
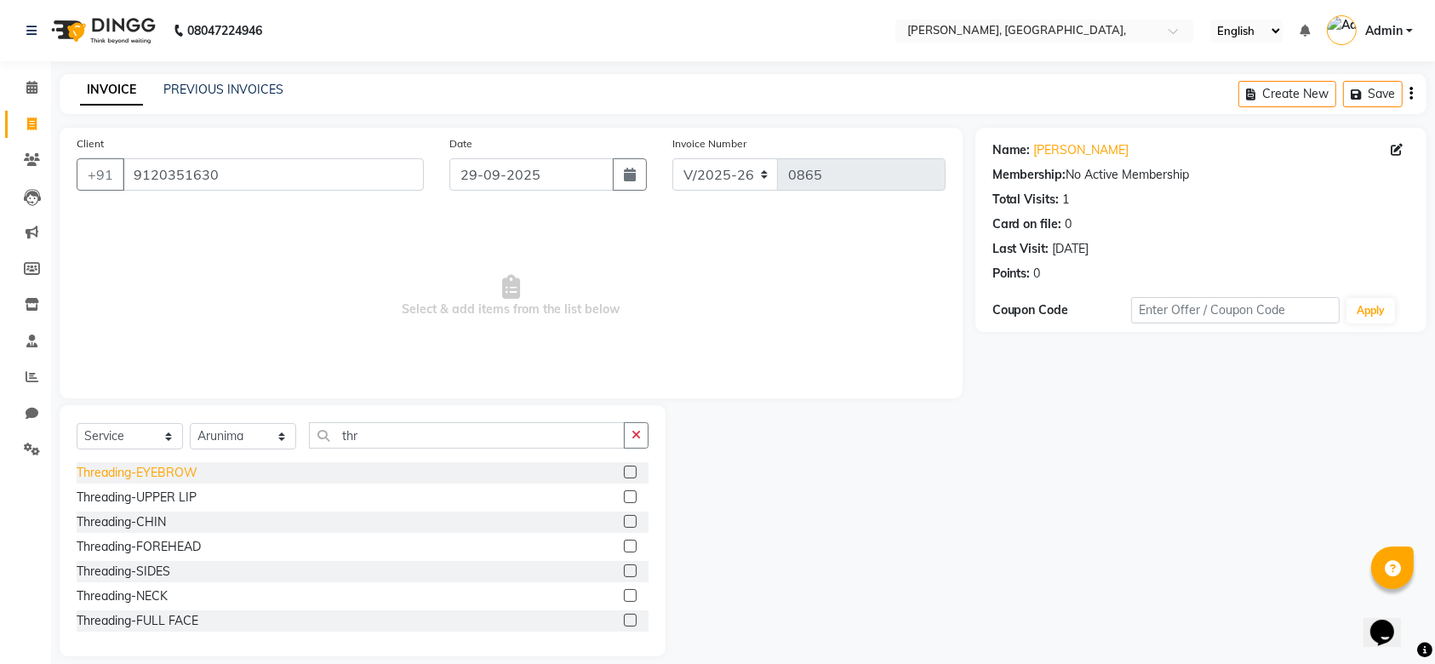
click at [146, 472] on div "Threading-EYEBROW" at bounding box center [137, 473] width 121 height 18
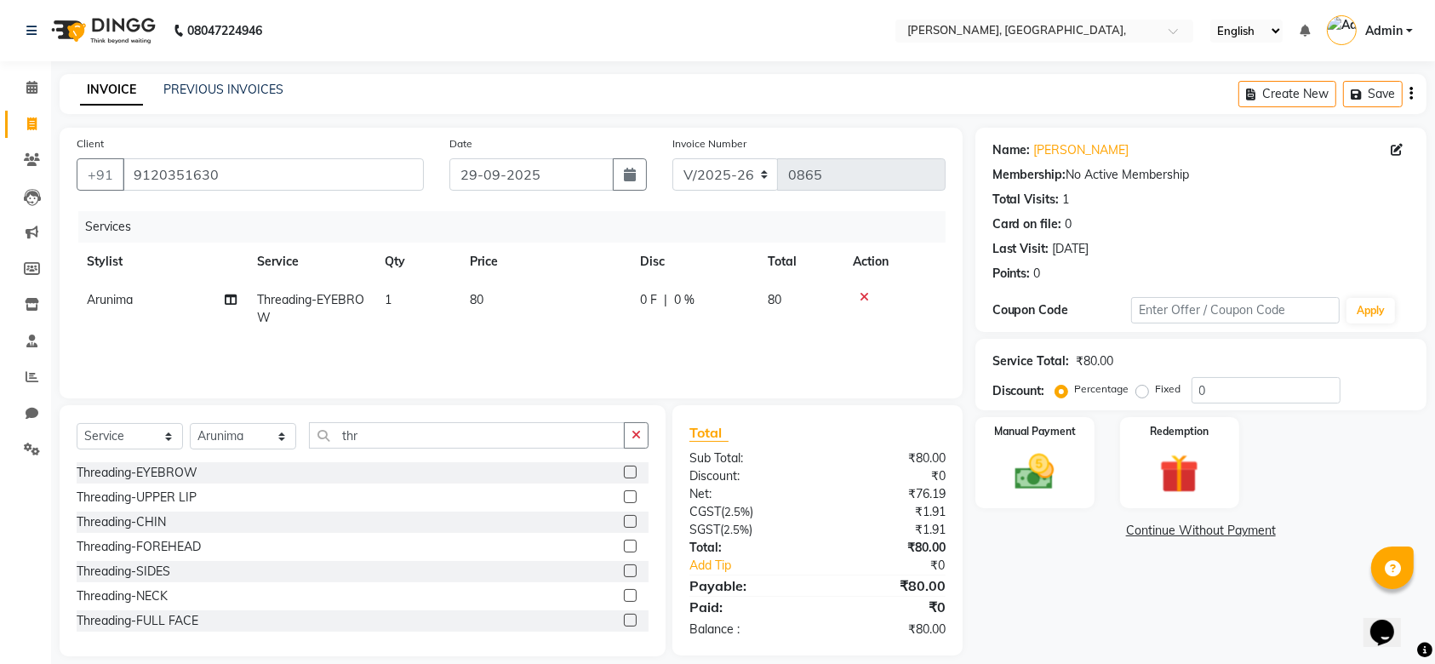
click at [565, 303] on td "80" at bounding box center [545, 309] width 170 height 56
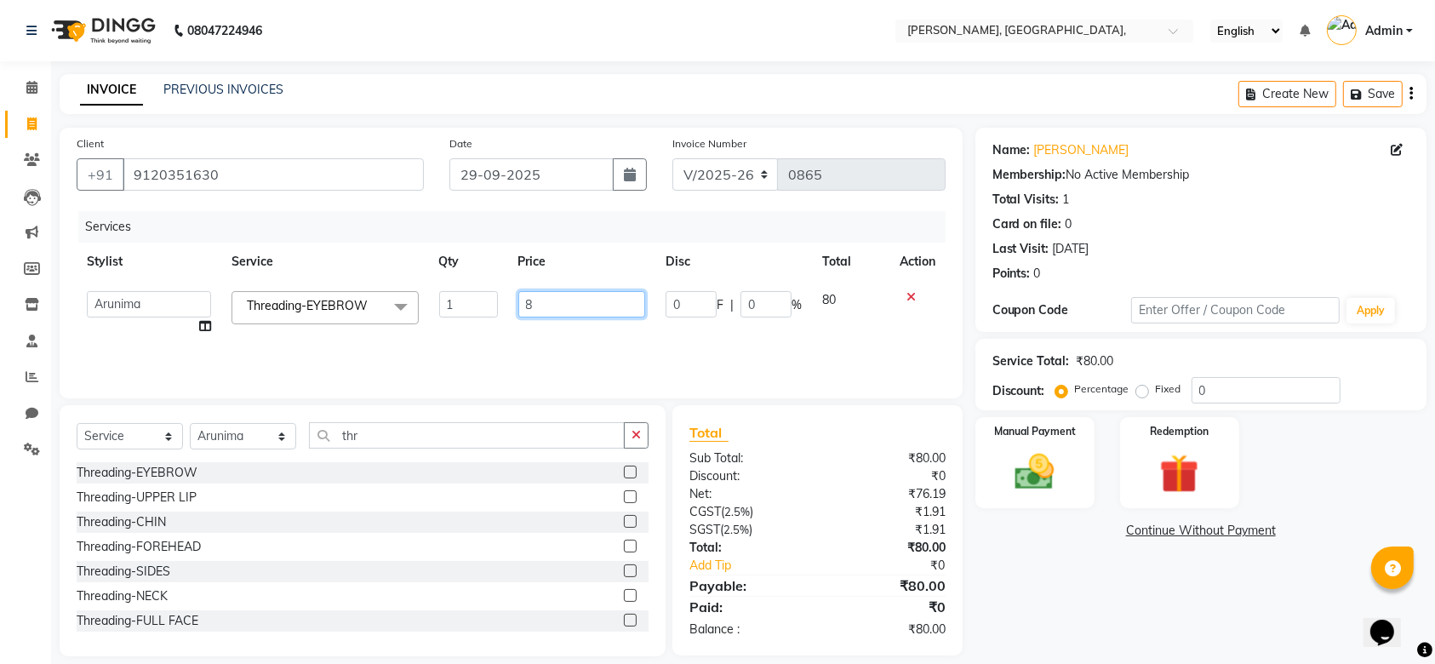
click at [565, 303] on input "8" at bounding box center [582, 304] width 128 height 26
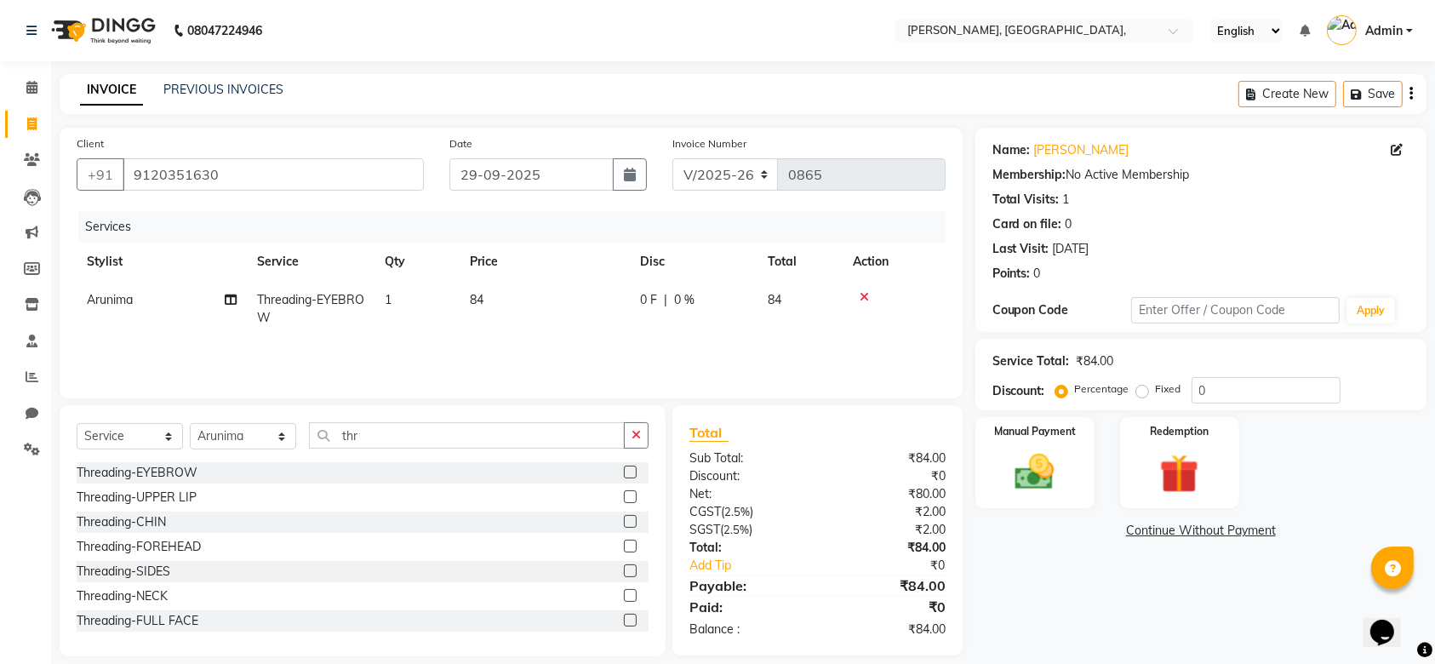
click at [643, 335] on tr "Arunima Threading-EYEBROW 1 84 0 F | 0 % 84" at bounding box center [511, 309] width 869 height 56
click at [1034, 453] on img at bounding box center [1035, 472] width 66 height 47
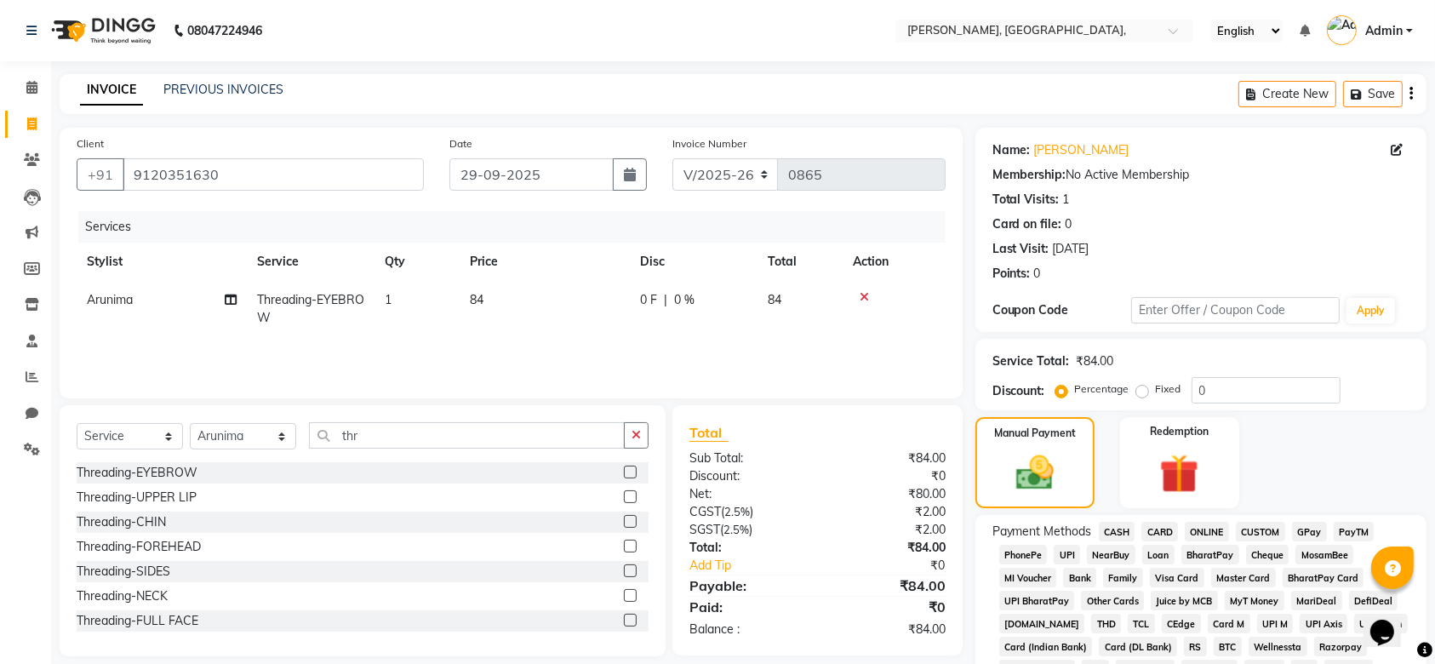
click at [1319, 527] on span "GPay" at bounding box center [1309, 532] width 35 height 20
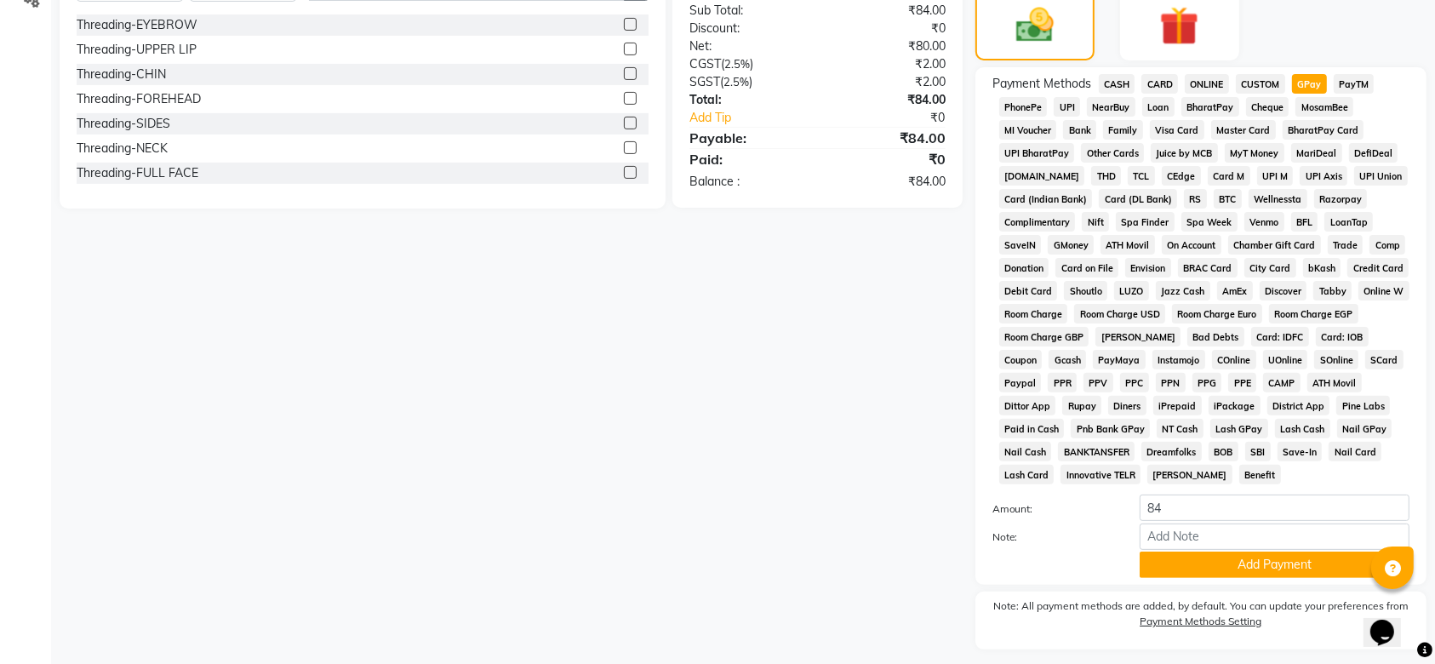
click at [1346, 465] on div "Name: Sashikala Chauhan Membership: No Active Membership Total Visits: 1 Card o…" at bounding box center [1207, 182] width 464 height 1004
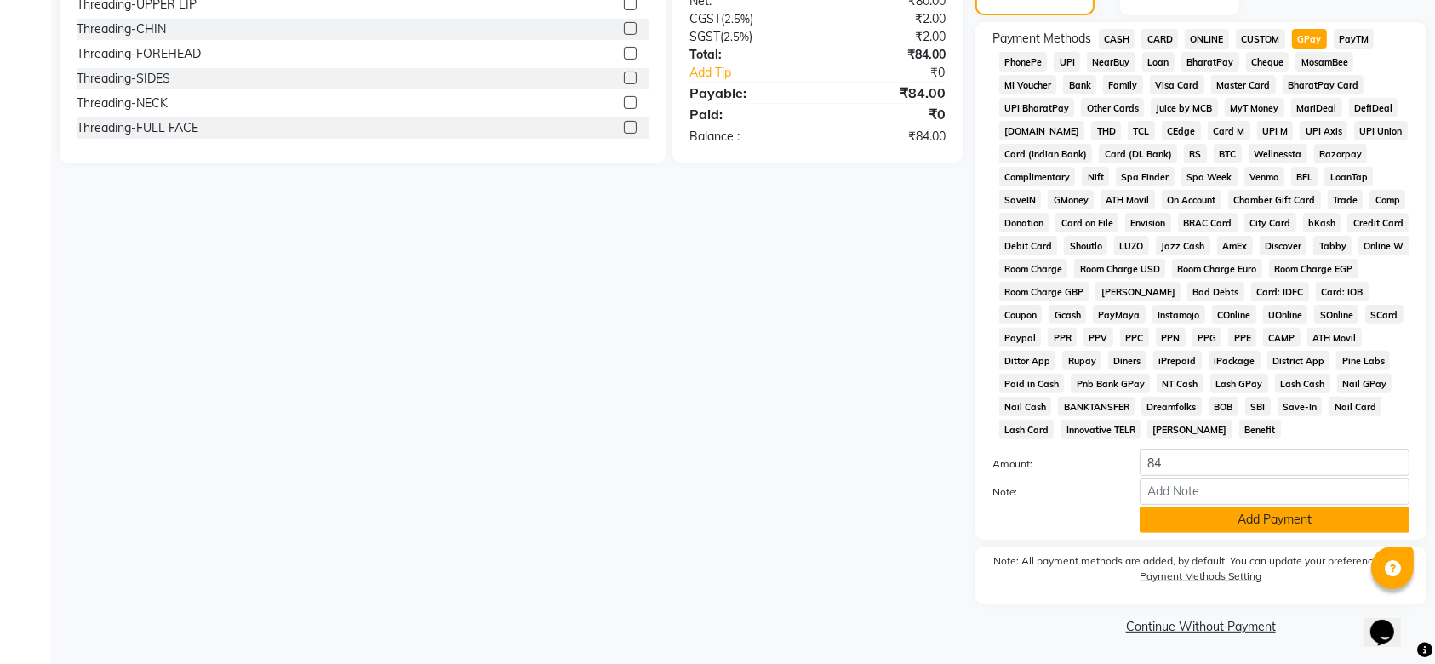
click at [1250, 514] on button "Add Payment" at bounding box center [1275, 519] width 270 height 26
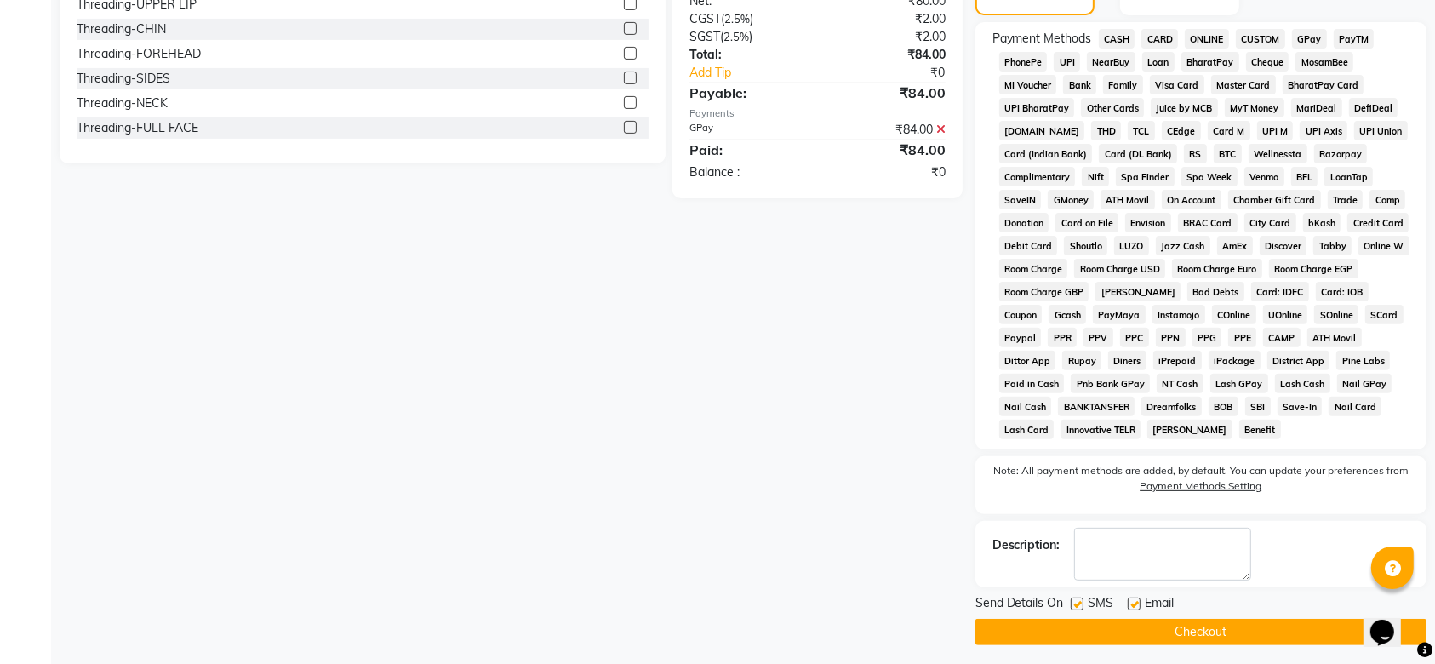
click at [1083, 601] on label at bounding box center [1077, 603] width 13 height 13
click at [1082, 601] on input "checkbox" at bounding box center [1076, 604] width 11 height 11
click at [1137, 602] on label at bounding box center [1134, 603] width 13 height 13
click at [1137, 602] on input "checkbox" at bounding box center [1133, 604] width 11 height 11
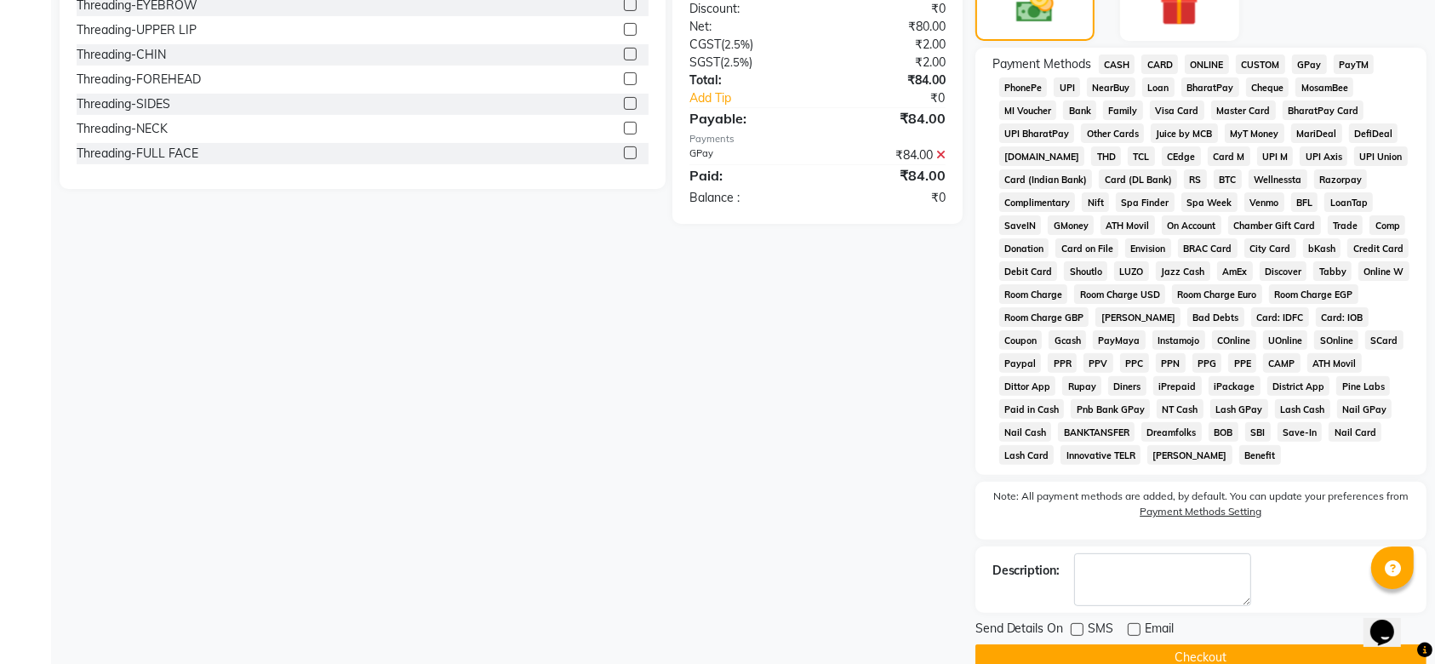
scroll to position [499, 0]
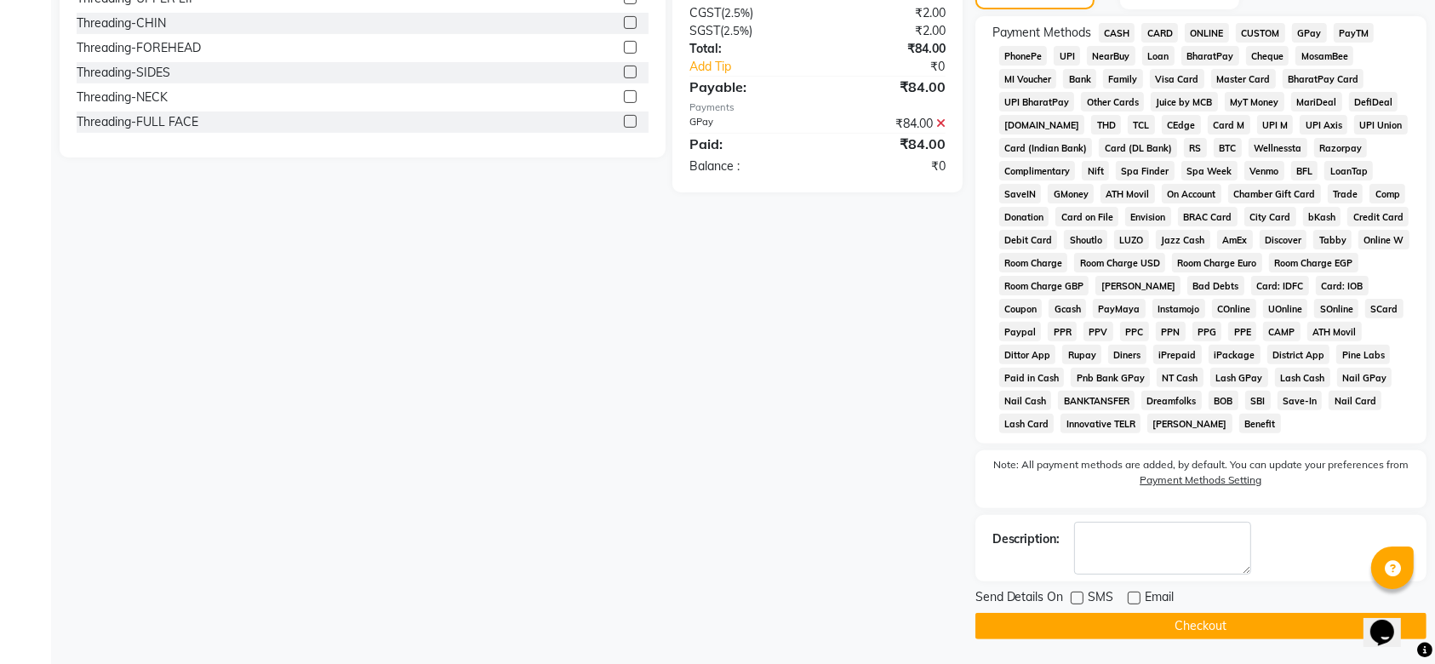
click at [1163, 607] on span "Email" at bounding box center [1160, 598] width 29 height 21
click at [1139, 623] on button "Checkout" at bounding box center [1200, 626] width 451 height 26
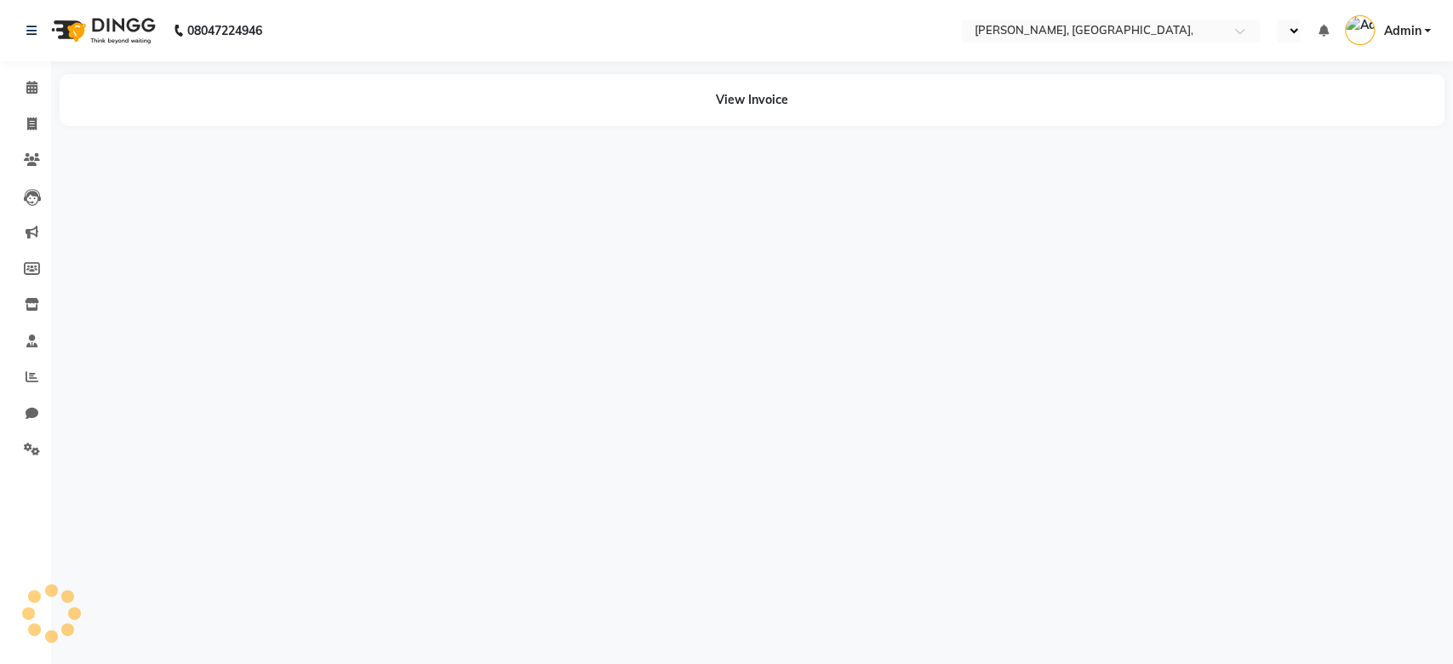
select select "en"
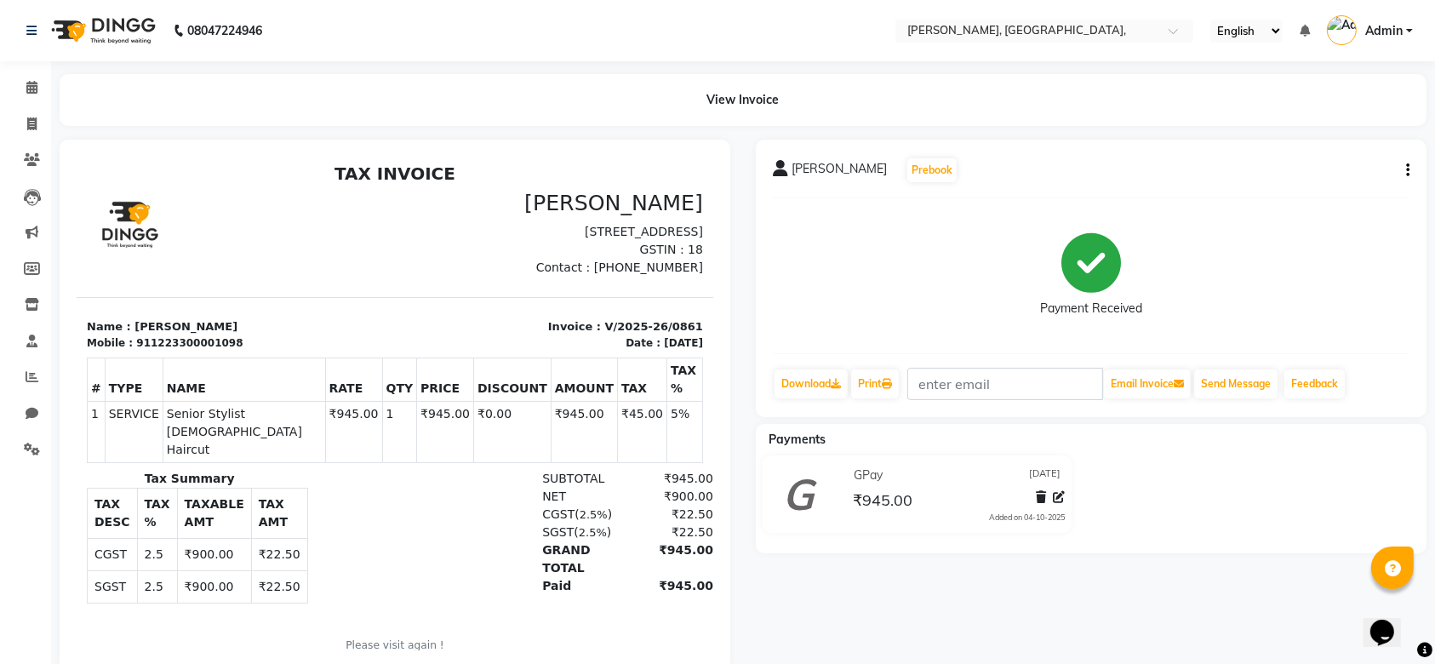
click at [1407, 170] on icon "button" at bounding box center [1407, 170] width 3 height 1
click at [1329, 169] on div "Edit Item Staff" at bounding box center [1323, 170] width 117 height 21
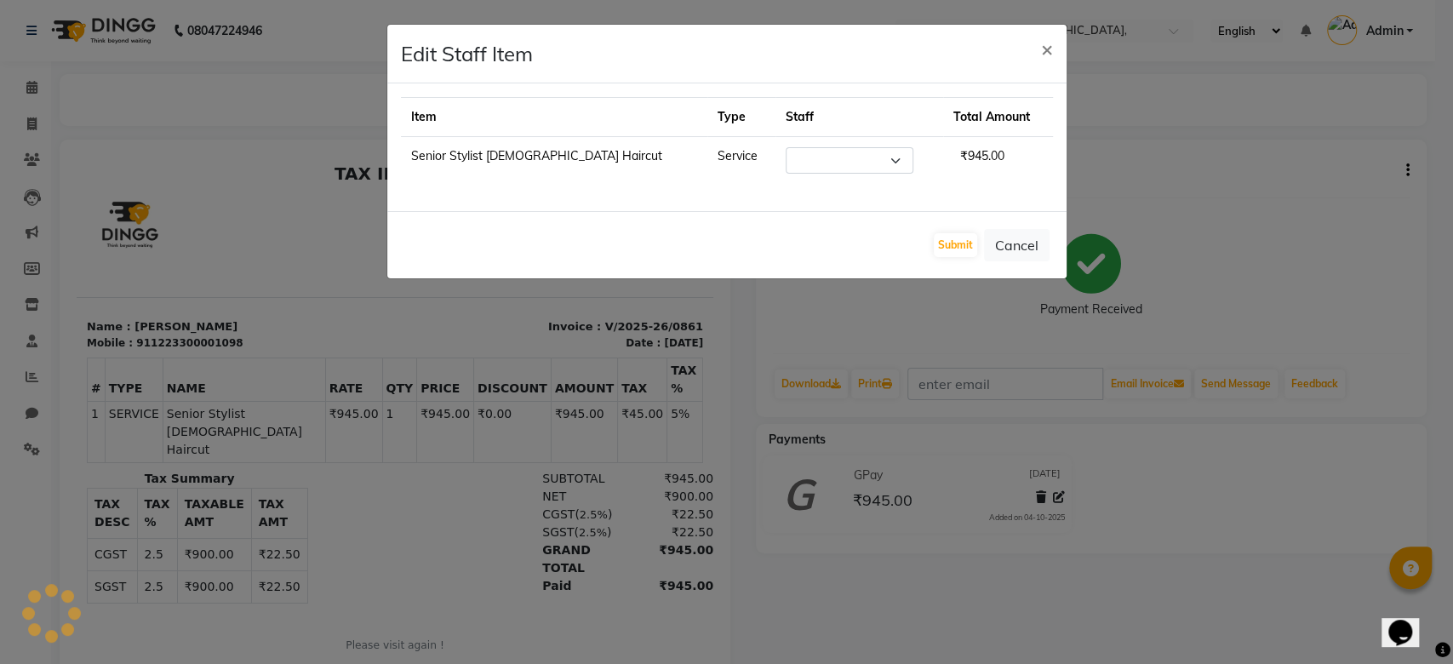
select select "44338"
click at [999, 249] on button "Cancel" at bounding box center [1017, 245] width 66 height 32
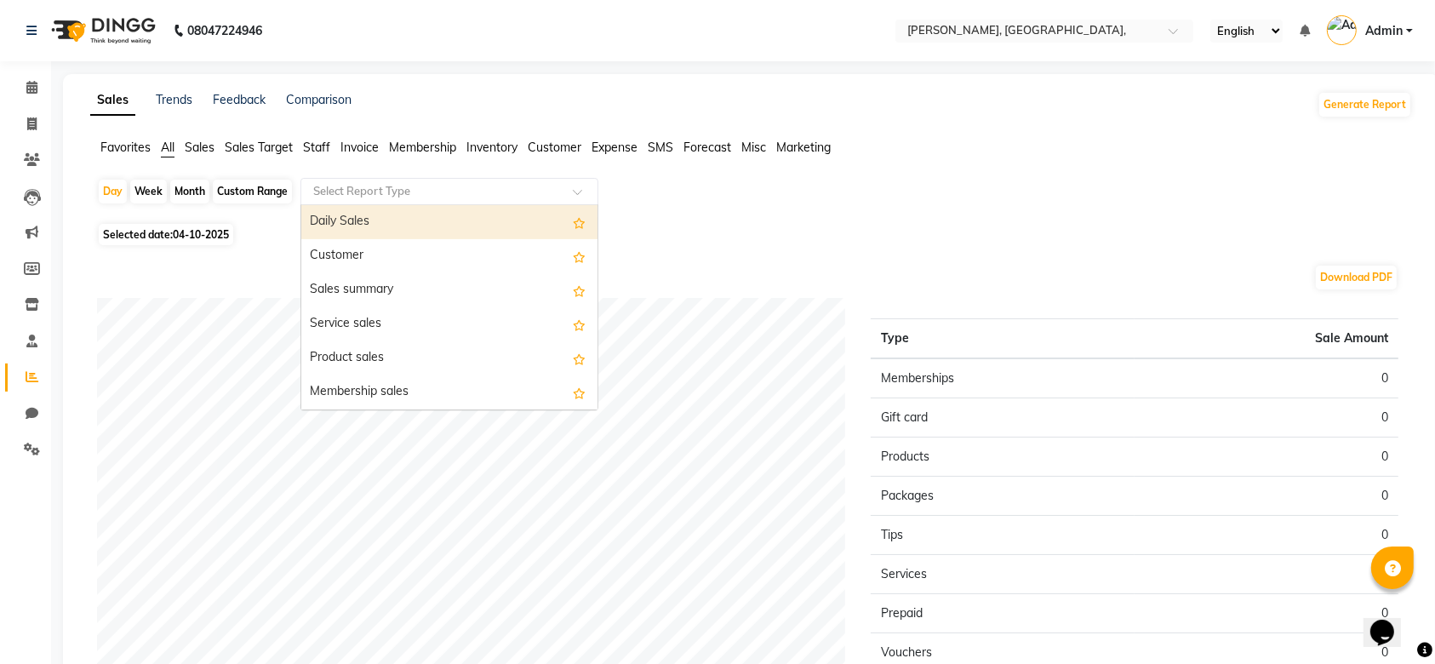
click at [367, 187] on input "text" at bounding box center [432, 191] width 245 height 17
select select "full_report"
select select "csv"
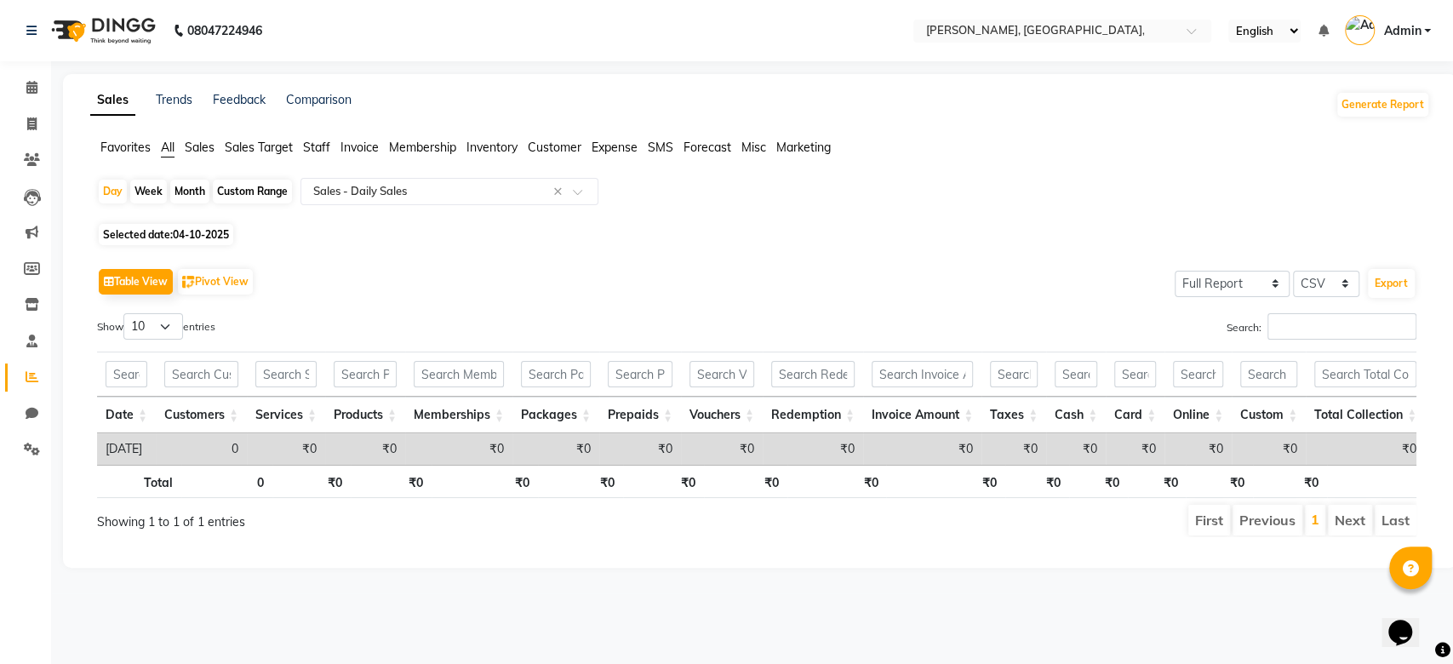
click at [197, 192] on div "Month" at bounding box center [189, 192] width 39 height 24
select select "10"
select select "2025"
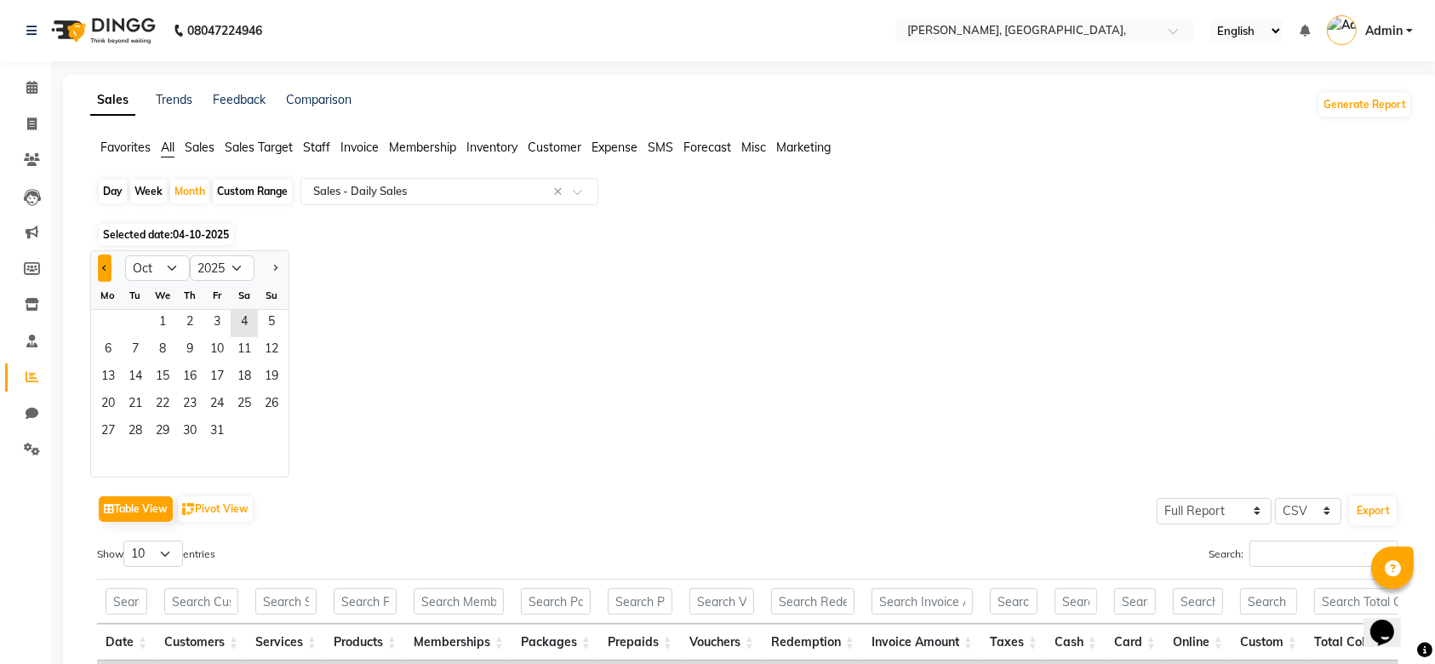
click at [101, 260] on button "Previous month" at bounding box center [105, 267] width 14 height 27
select select "9"
click at [109, 319] on span "1" at bounding box center [107, 323] width 27 height 27
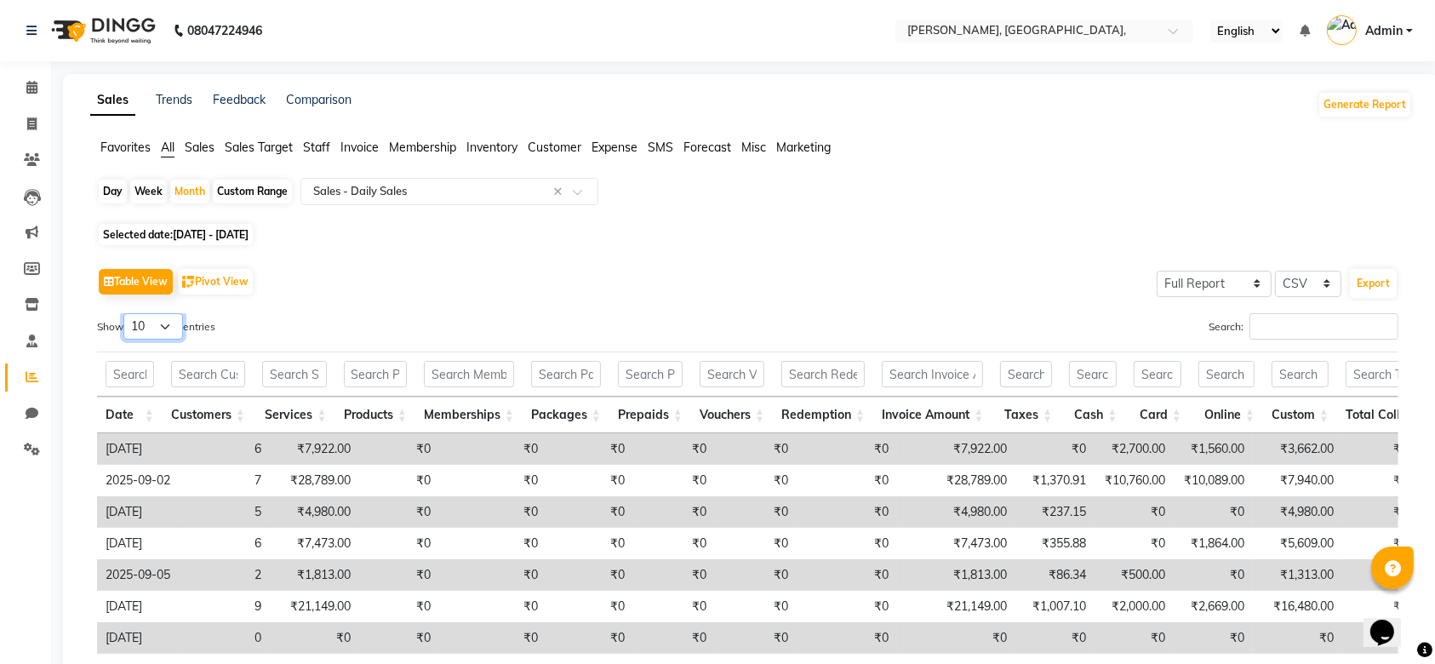
click at [161, 330] on select "10 25 50 100" at bounding box center [153, 326] width 60 height 26
select select "50"
click at [126, 313] on select "10 25 50 100" at bounding box center [153, 326] width 60 height 26
click at [581, 228] on div "Selected date: [DATE] - [DATE]" at bounding box center [754, 235] width 1315 height 18
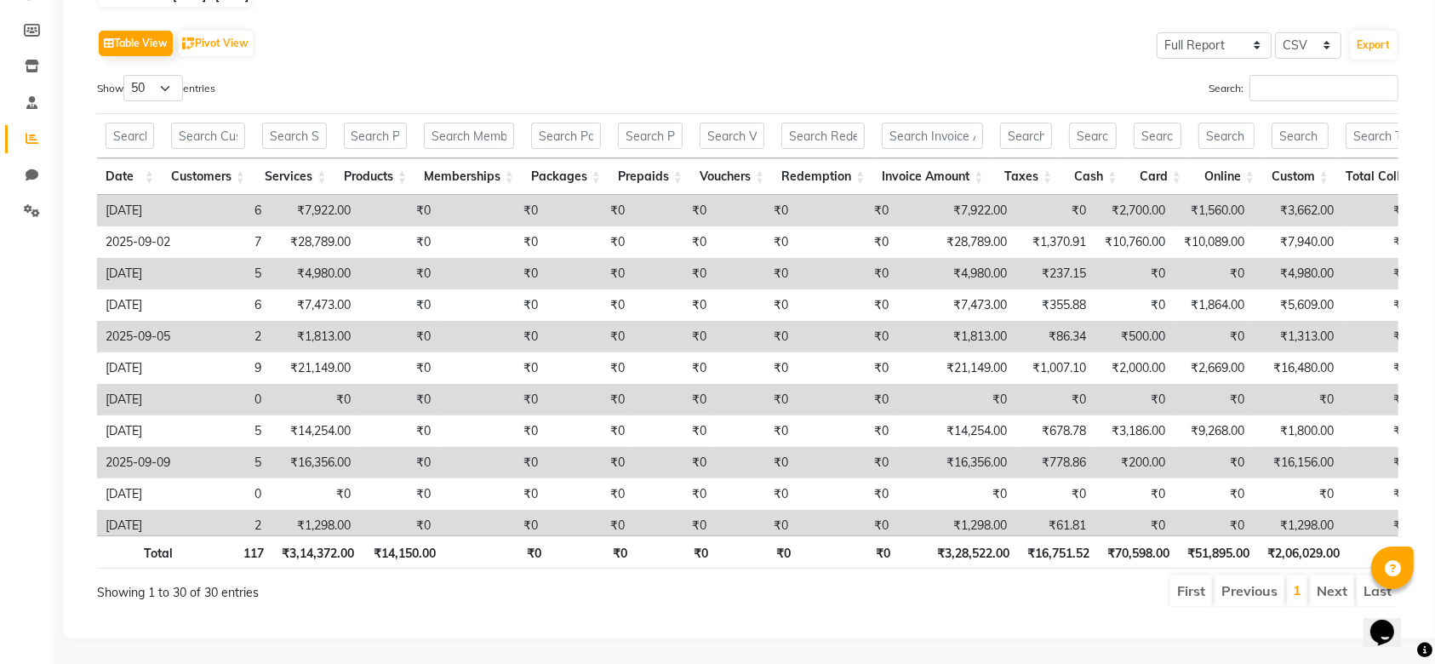
scroll to position [254, 0]
drag, startPoint x: 289, startPoint y: 371, endPoint x: 248, endPoint y: 375, distance: 41.1
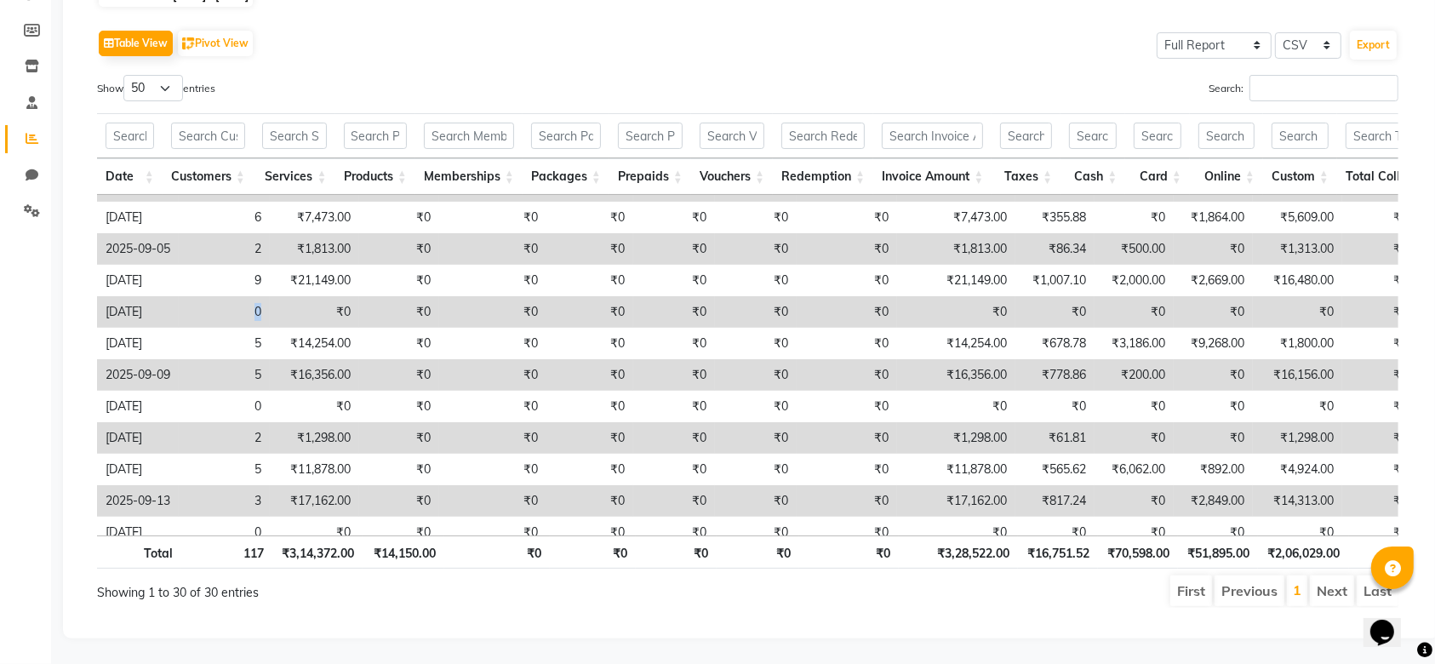
scroll to position [90, 0]
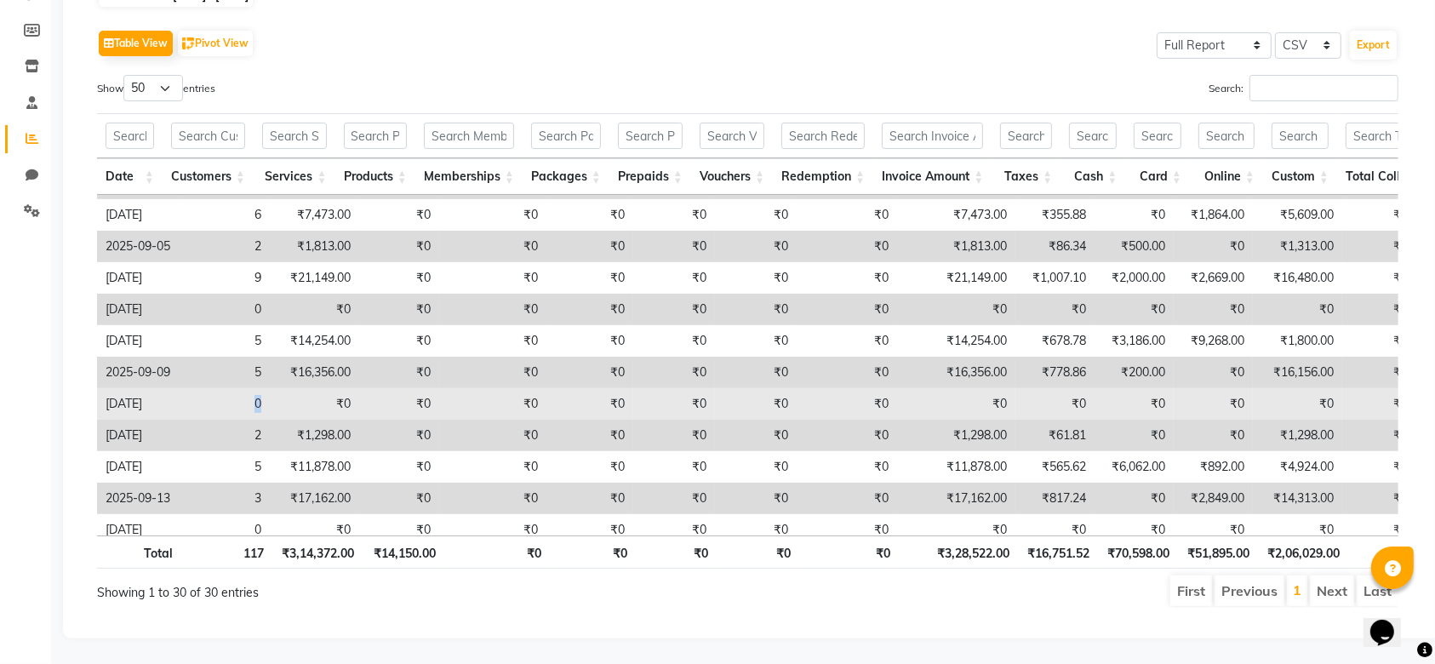
drag, startPoint x: 251, startPoint y: 385, endPoint x: 295, endPoint y: 386, distance: 44.3
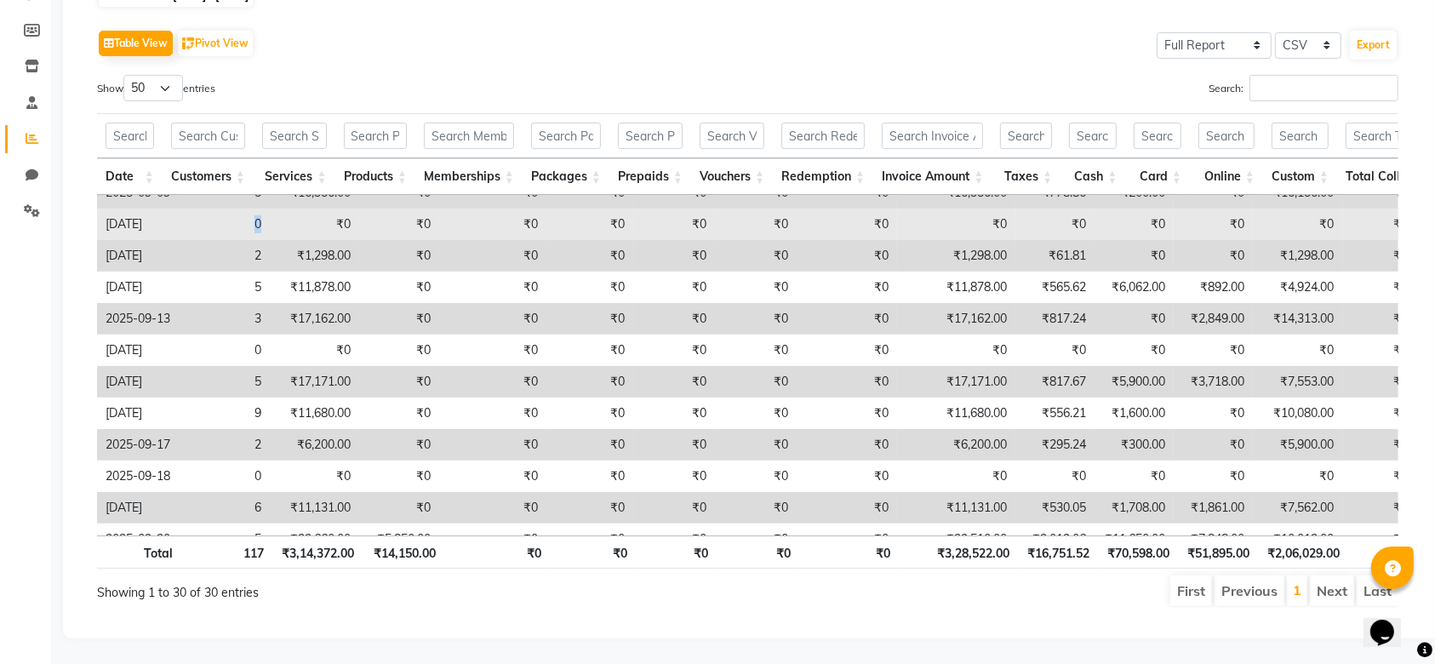
scroll to position [272, 0]
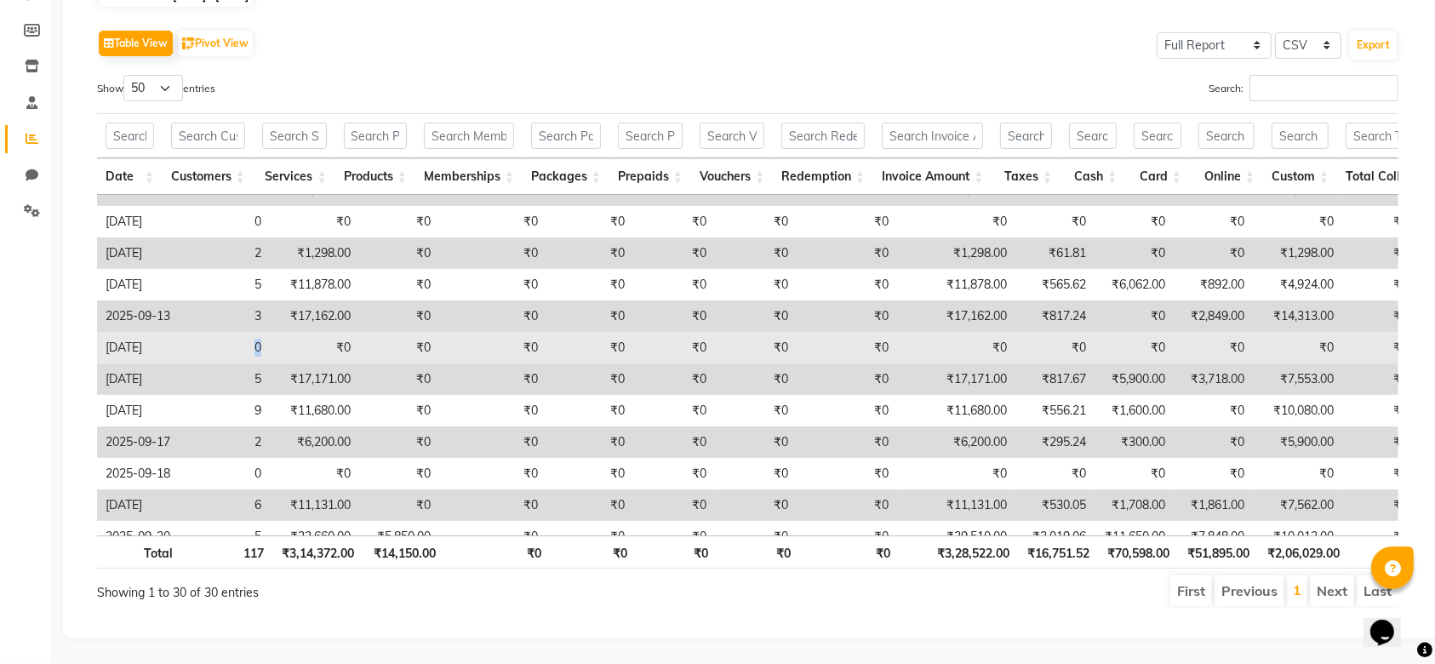
drag, startPoint x: 282, startPoint y: 338, endPoint x: 231, endPoint y: 323, distance: 52.5
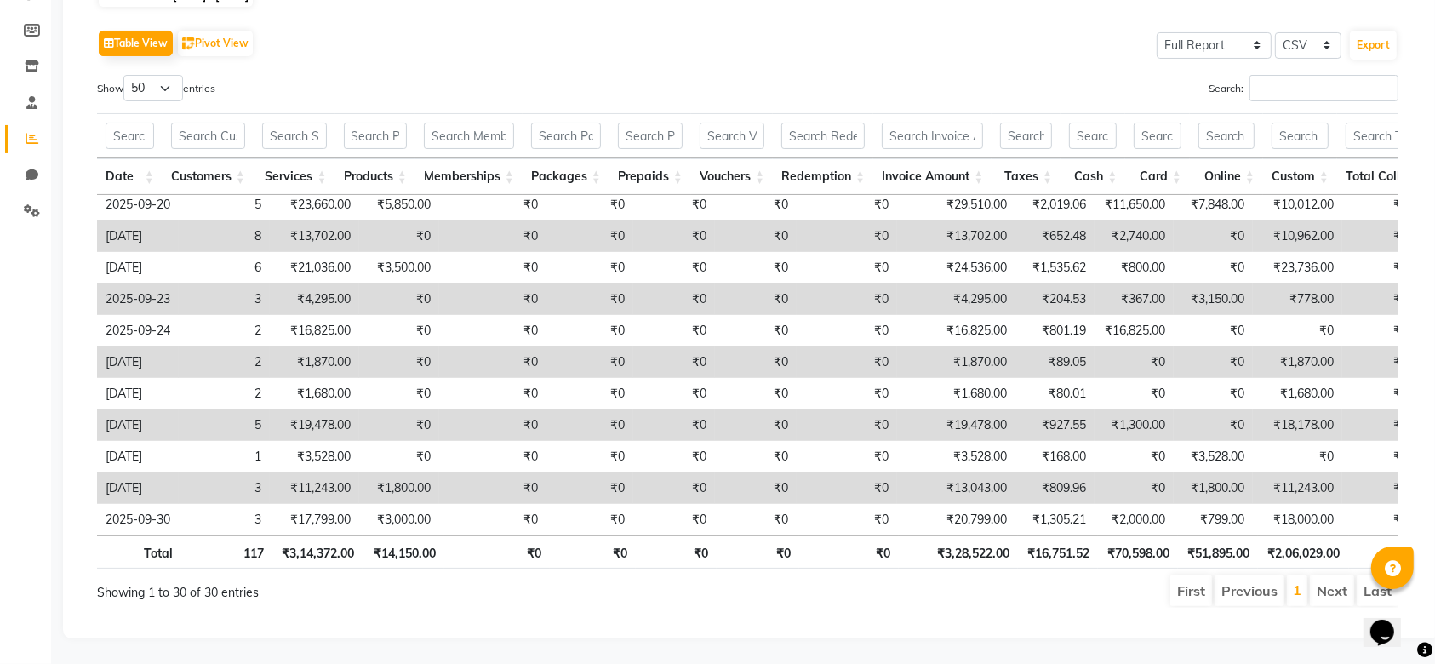
scroll to position [621, 0]
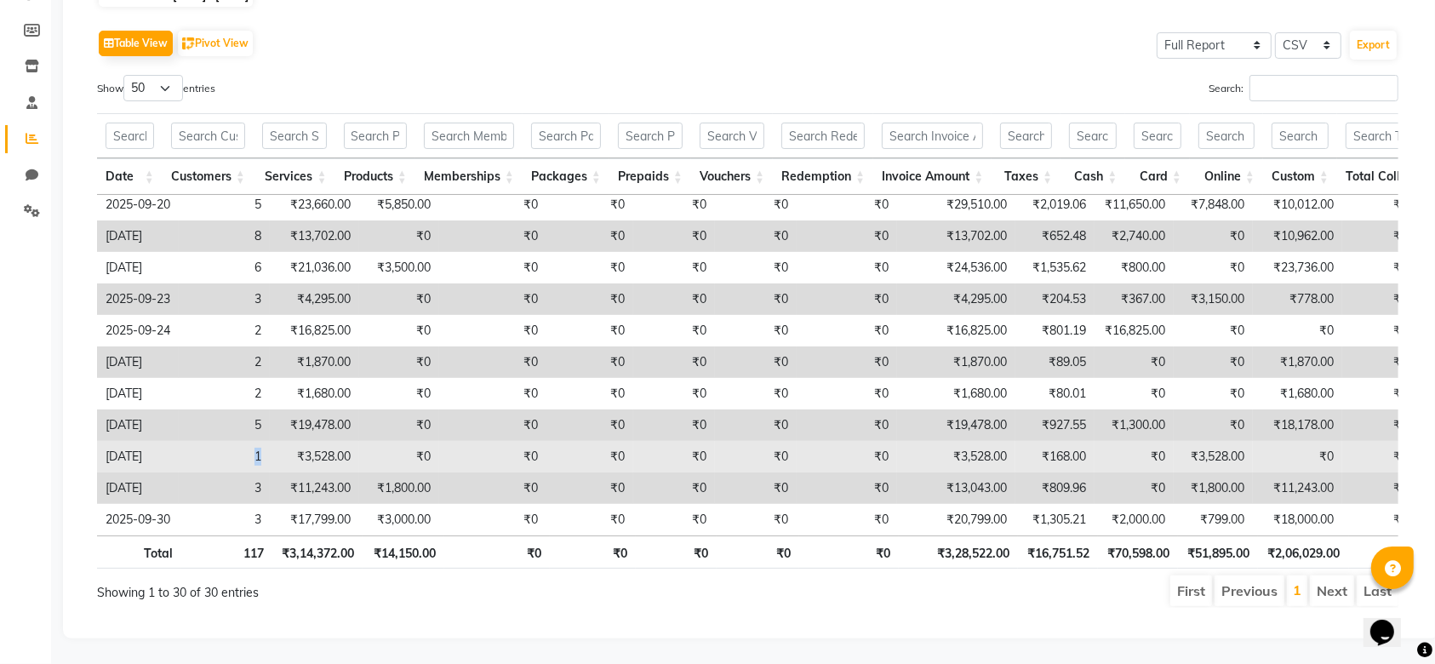
drag, startPoint x: 286, startPoint y: 424, endPoint x: 238, endPoint y: 417, distance: 48.1
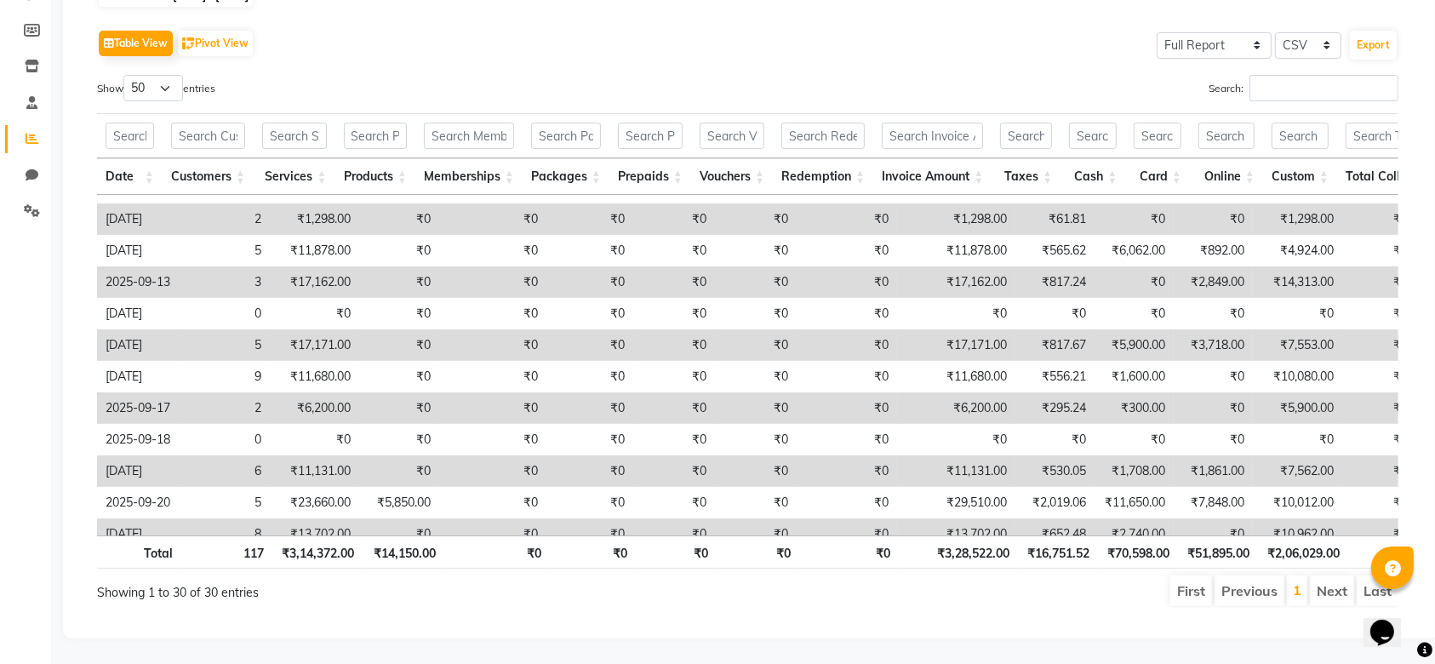
scroll to position [304, 0]
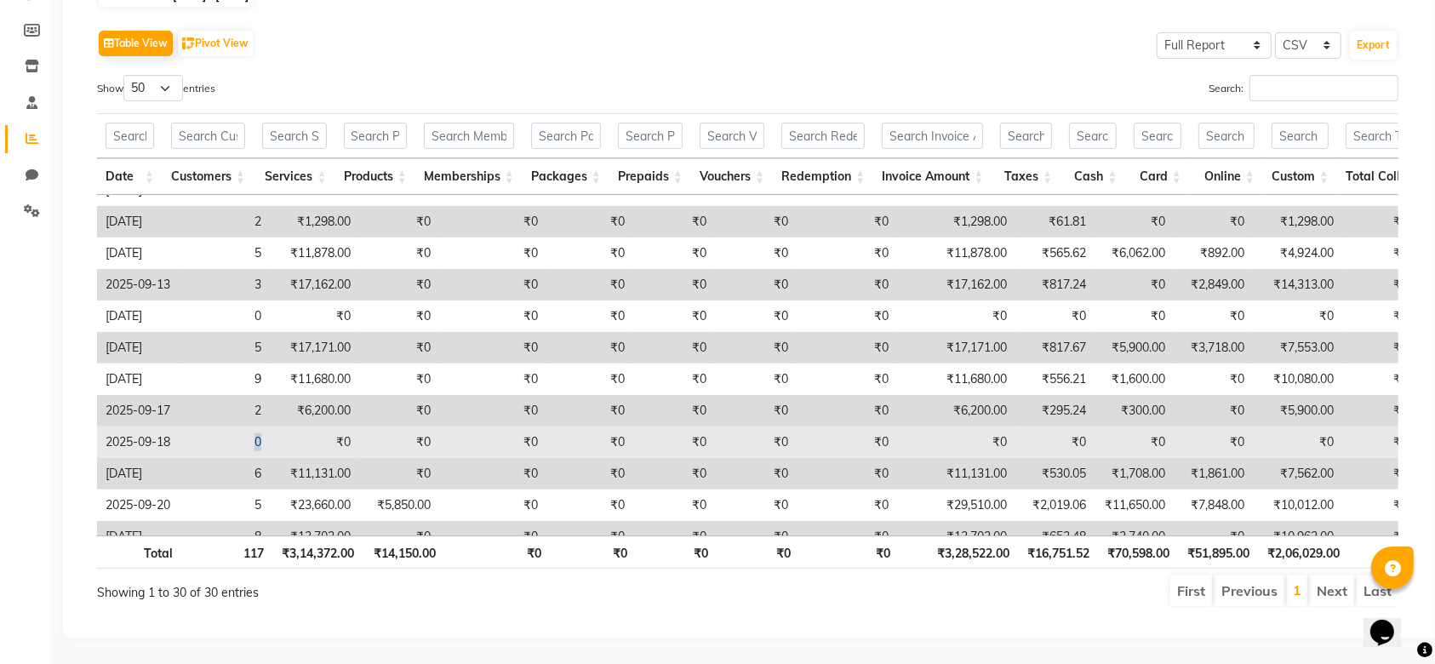
drag, startPoint x: 275, startPoint y: 419, endPoint x: 224, endPoint y: 419, distance: 51.1
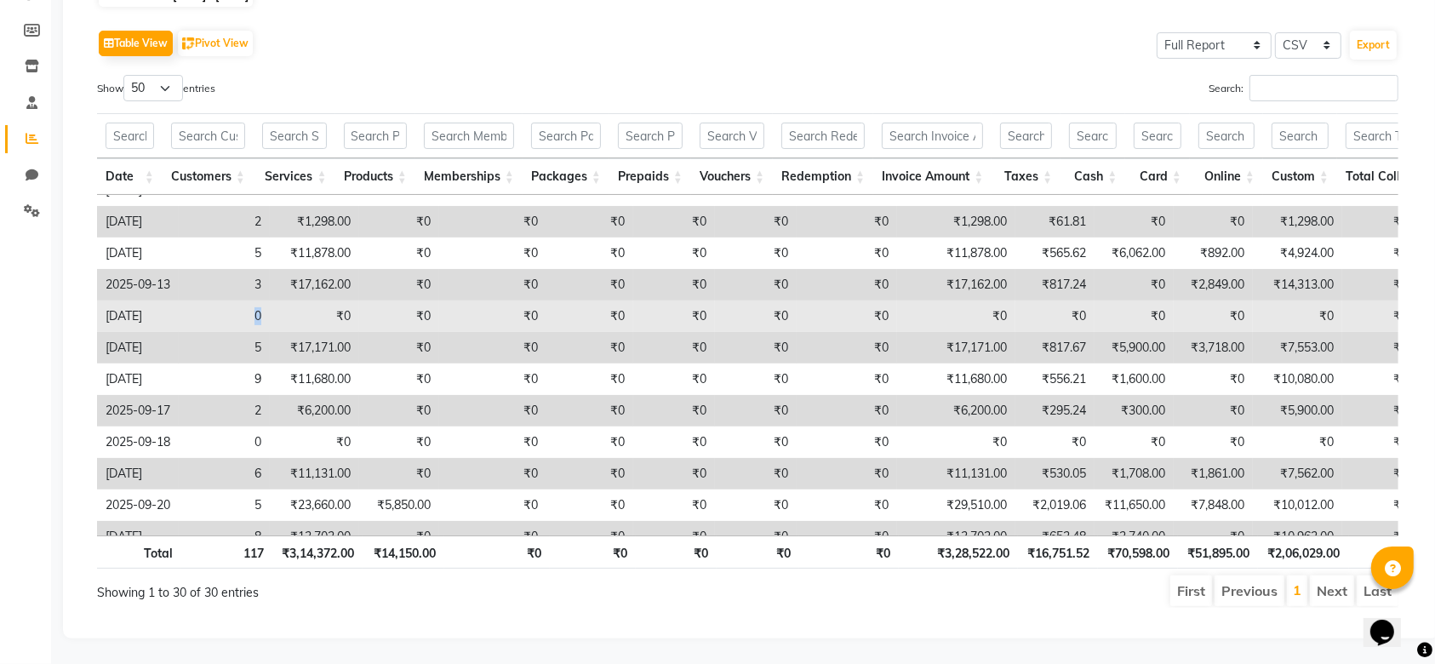
drag, startPoint x: 274, startPoint y: 296, endPoint x: 236, endPoint y: 296, distance: 38.3
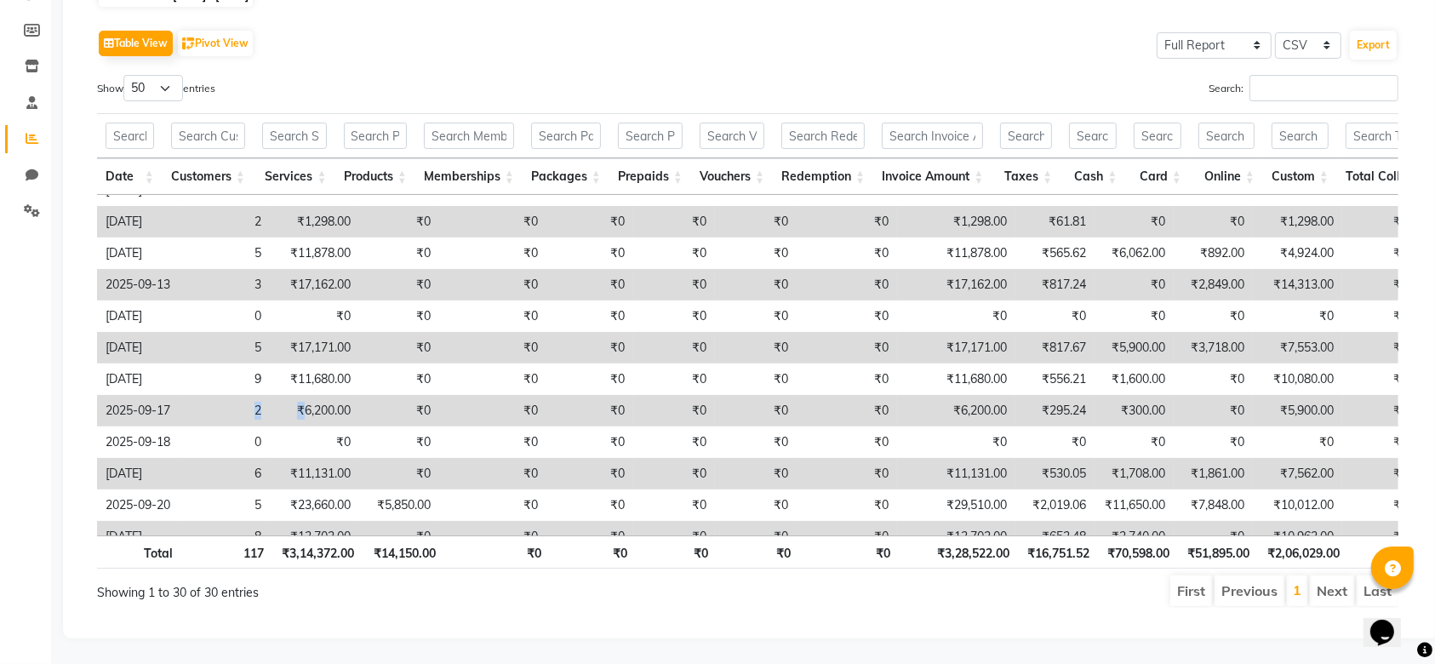
drag, startPoint x: 245, startPoint y: 395, endPoint x: 309, endPoint y: 387, distance: 64.3
click at [1406, 238] on div "Table View Pivot View Select Full Report Filtered Report Select CSV PDF Export …" at bounding box center [747, 316] width 1329 height 609
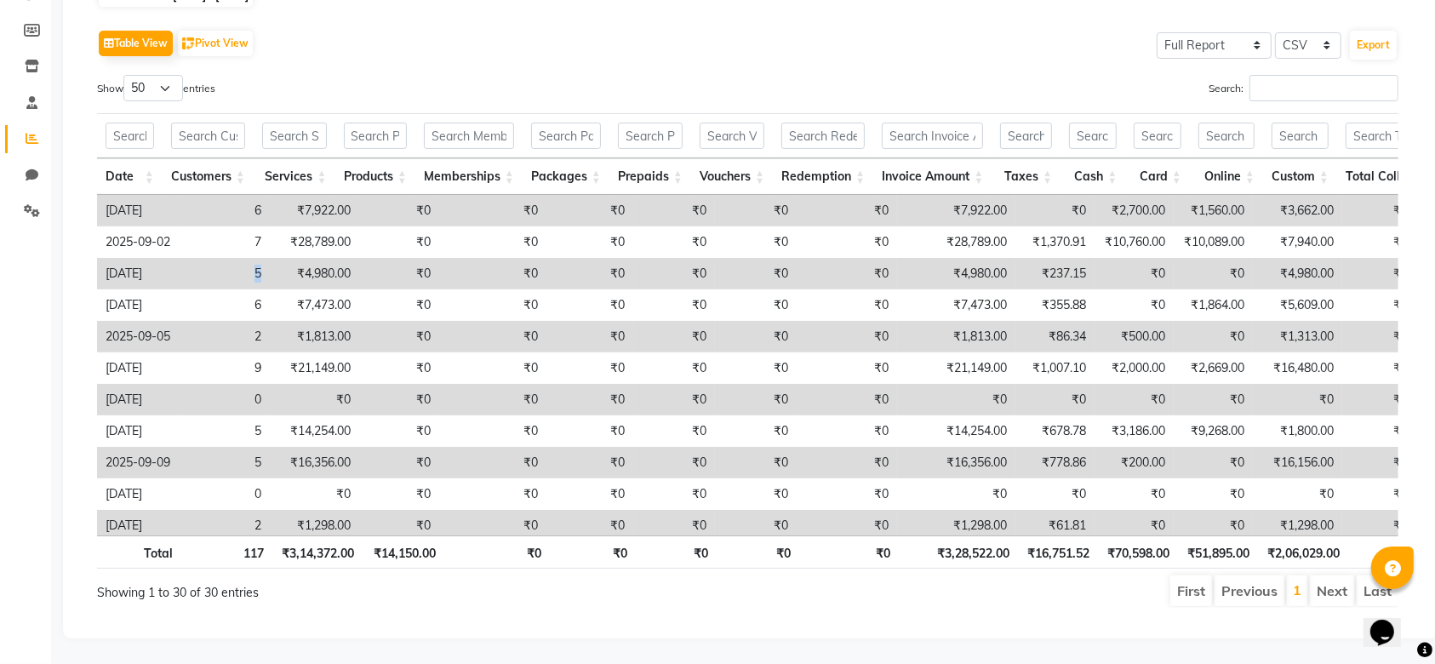
drag, startPoint x: 244, startPoint y: 259, endPoint x: 283, endPoint y: 260, distance: 38.3
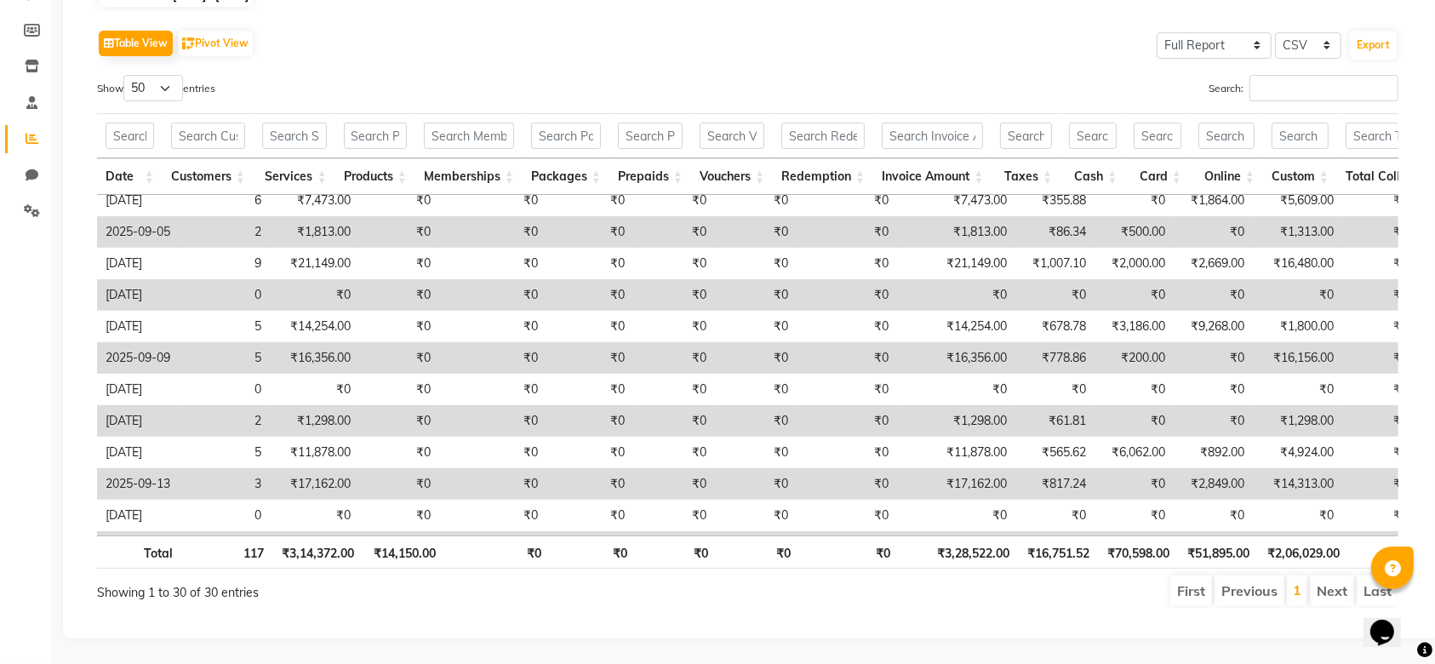
scroll to position [128, 0]
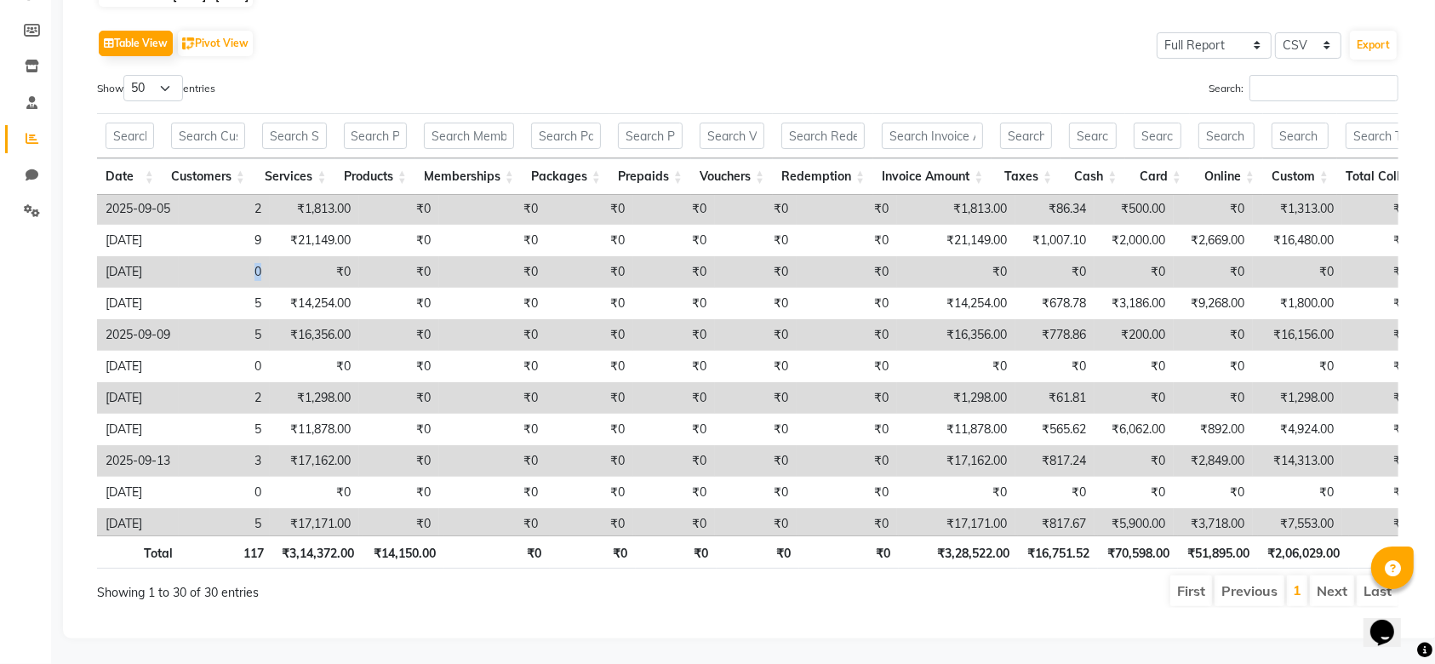
drag, startPoint x: 260, startPoint y: 247, endPoint x: 277, endPoint y: 254, distance: 19.1
click at [217, 260] on td "0" at bounding box center [224, 271] width 91 height 31
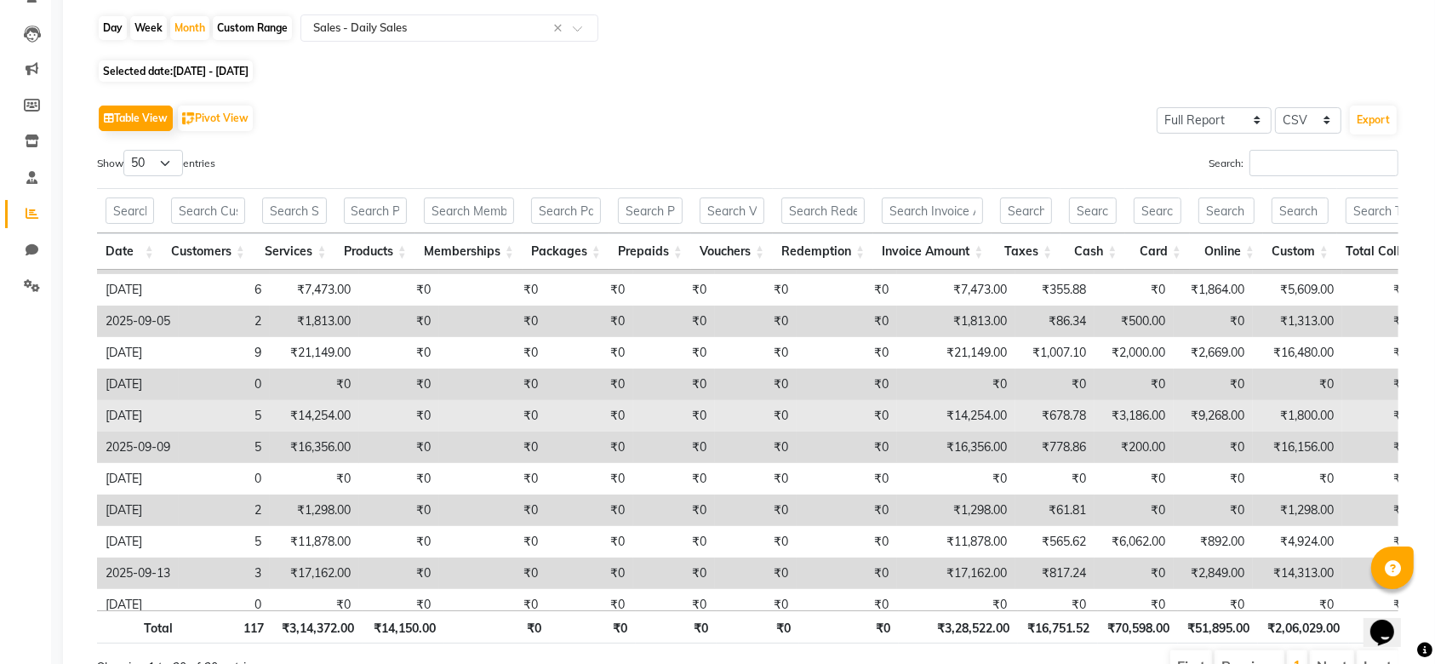
scroll to position [136, 0]
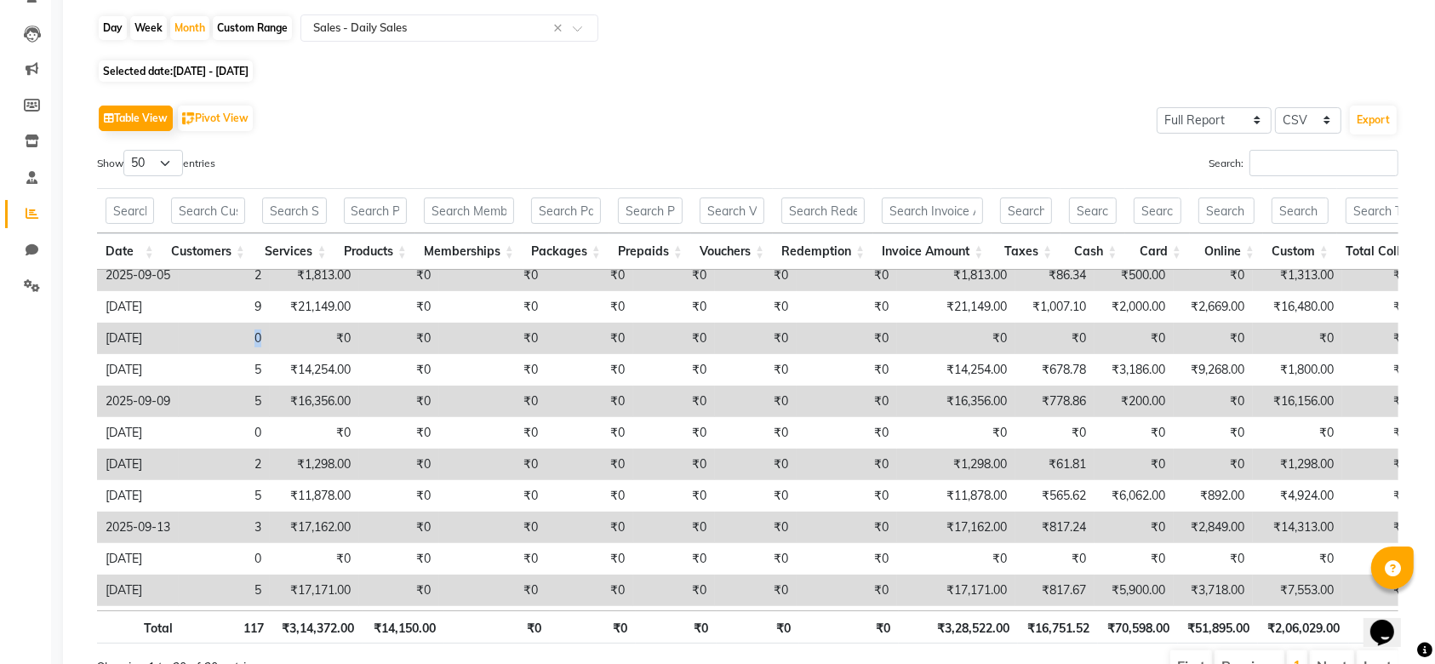
drag, startPoint x: 277, startPoint y: 338, endPoint x: 196, endPoint y: 322, distance: 83.3
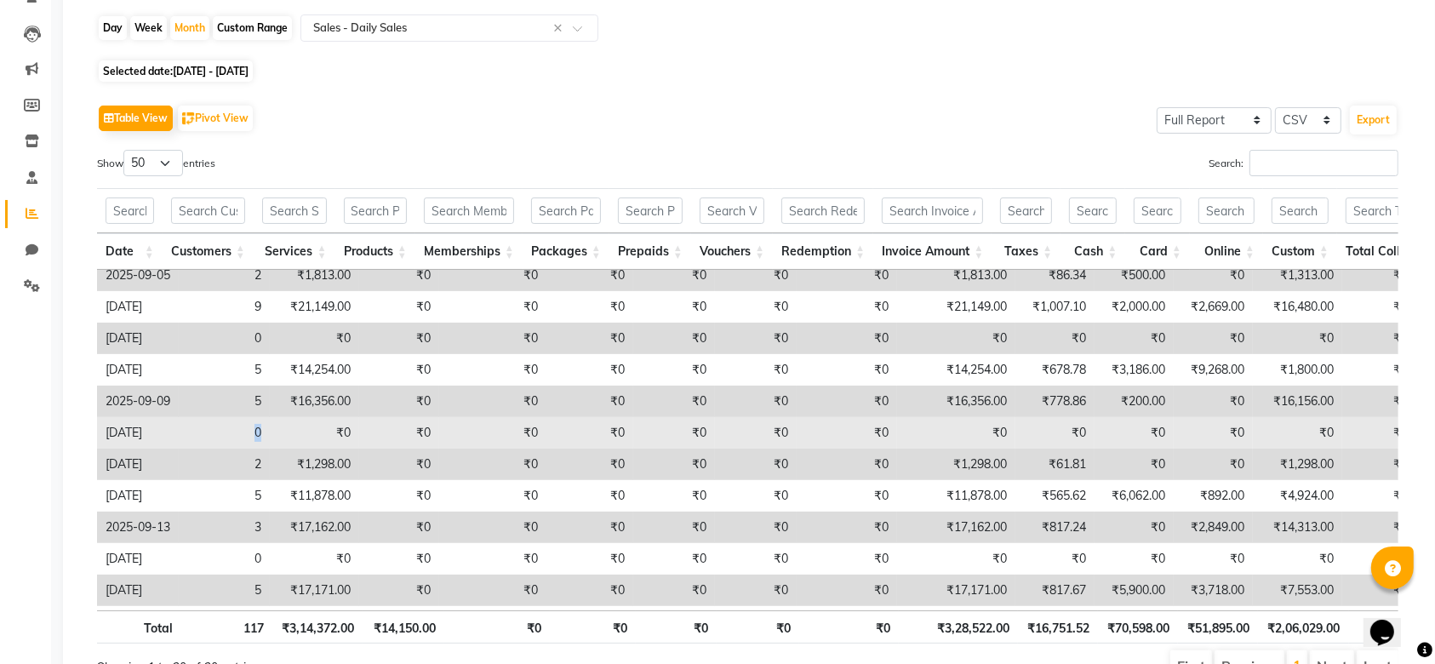
drag, startPoint x: 270, startPoint y: 436, endPoint x: 203, endPoint y: 427, distance: 67.8
click at [203, 427] on td "0" at bounding box center [224, 432] width 91 height 31
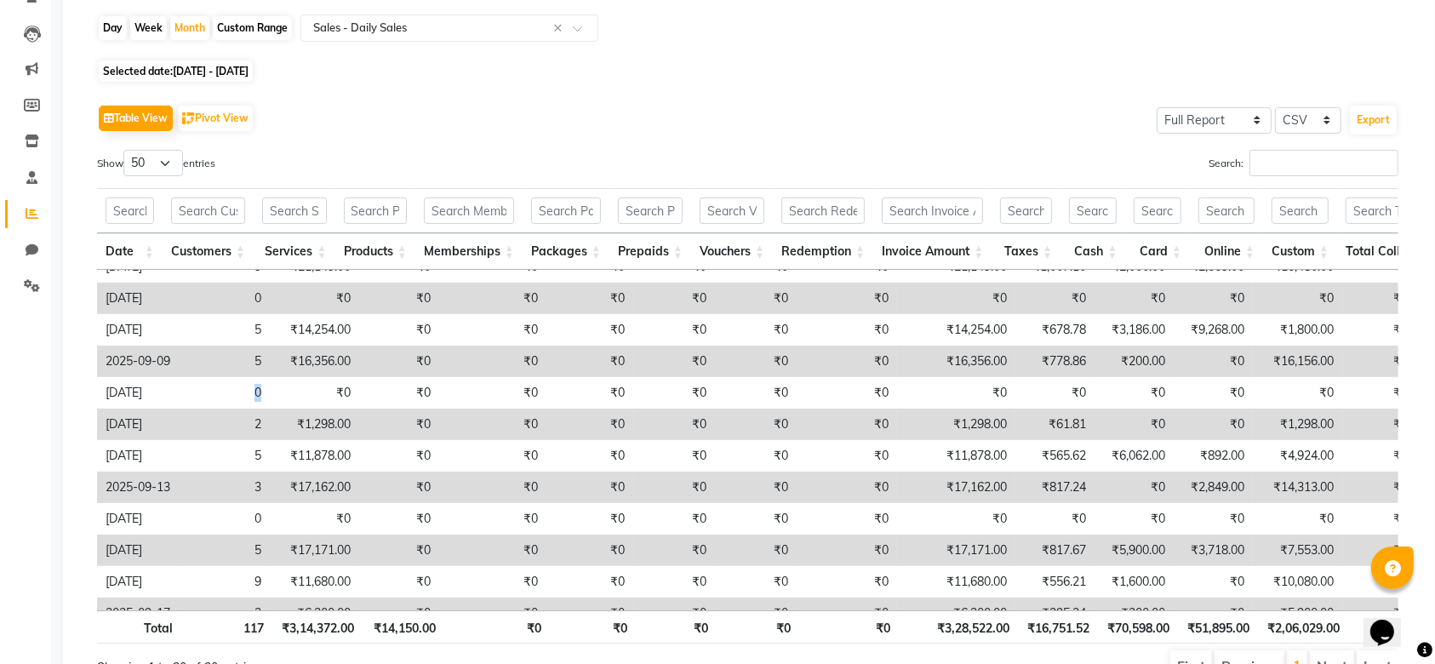
scroll to position [181, 0]
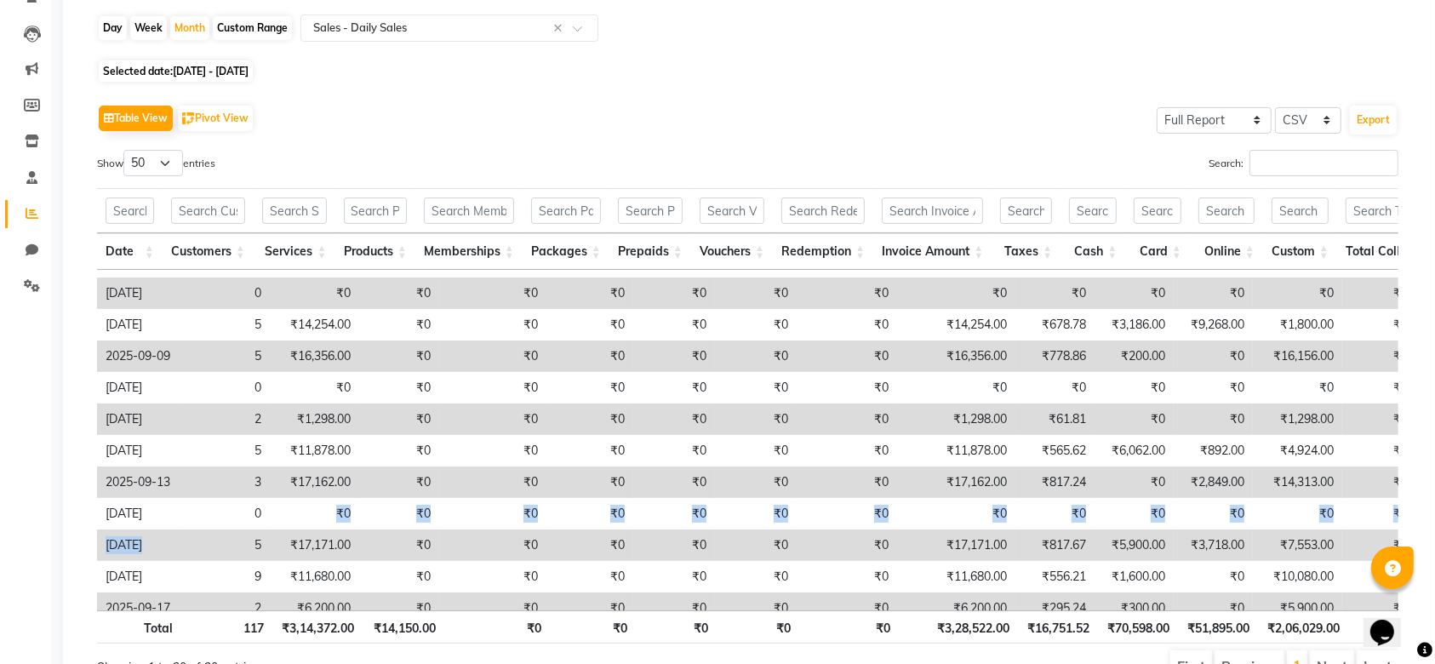
drag, startPoint x: 282, startPoint y: 503, endPoint x: 249, endPoint y: 543, distance: 51.4
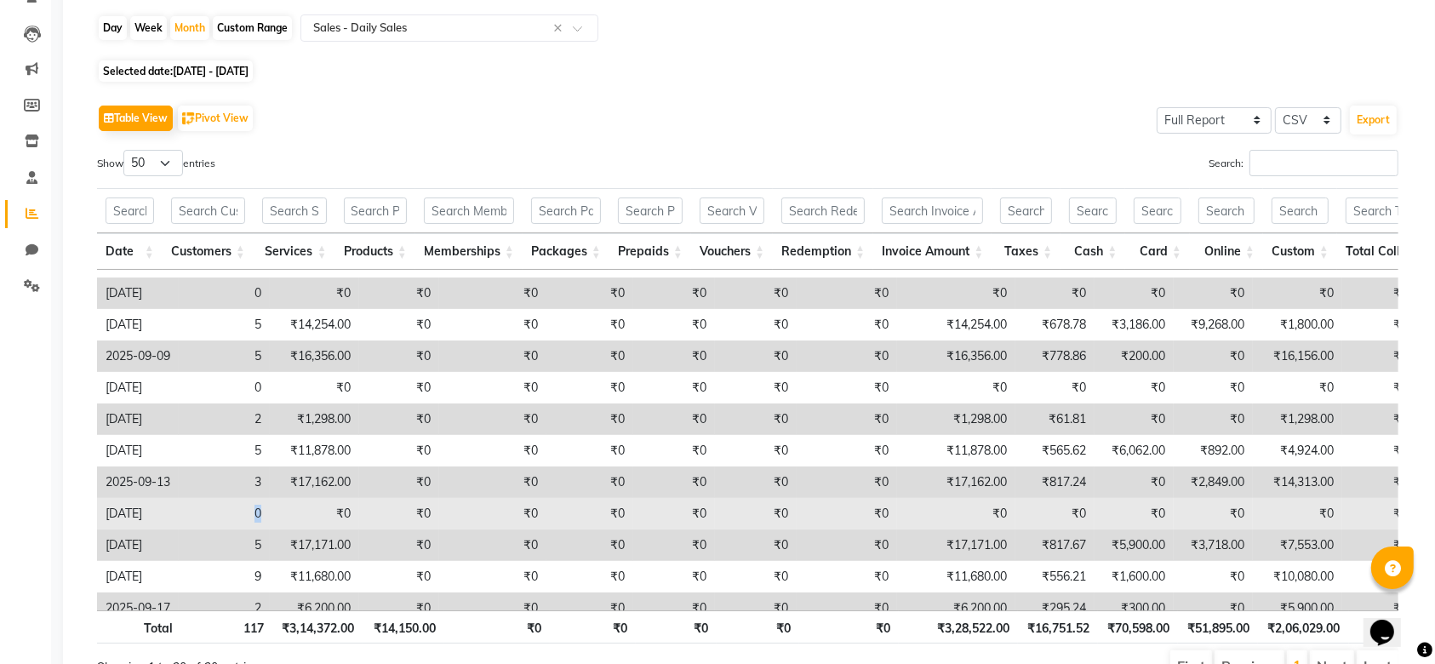
drag, startPoint x: 271, startPoint y: 516, endPoint x: 237, endPoint y: 508, distance: 35.7
click at [237, 508] on td "0" at bounding box center [224, 513] width 91 height 31
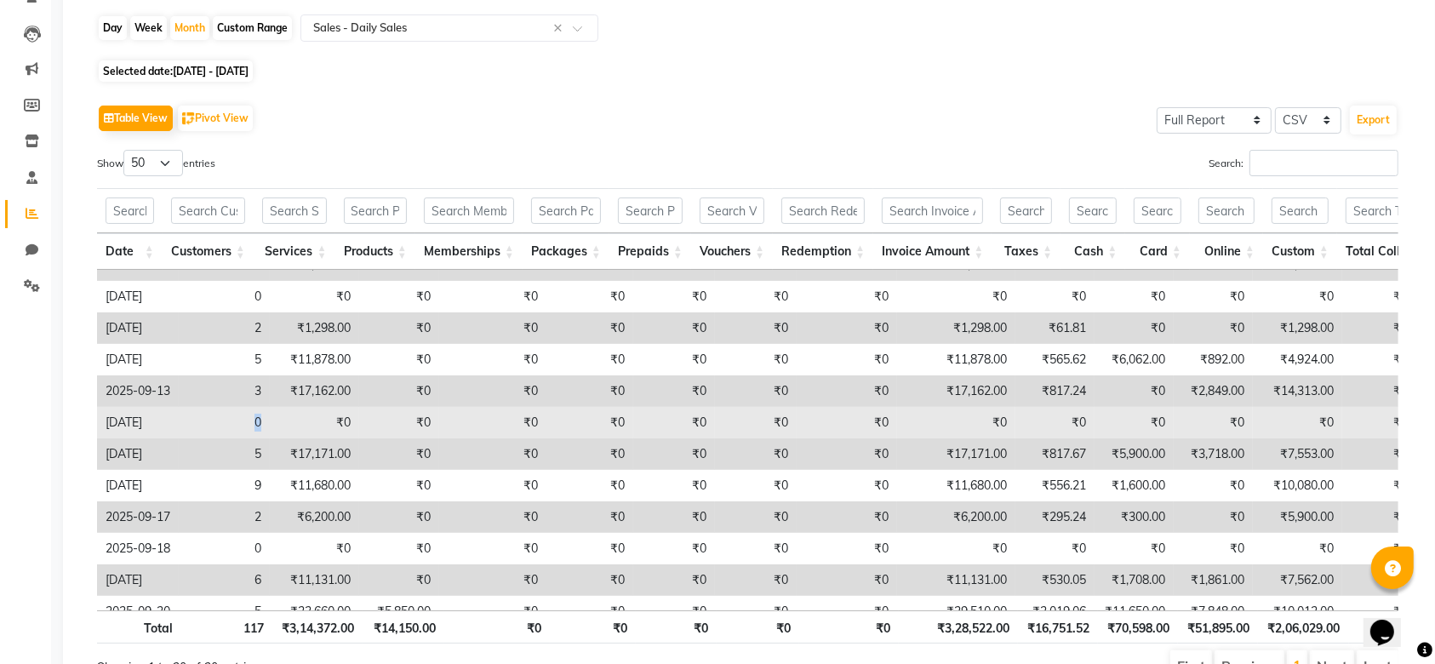
scroll to position [317, 0]
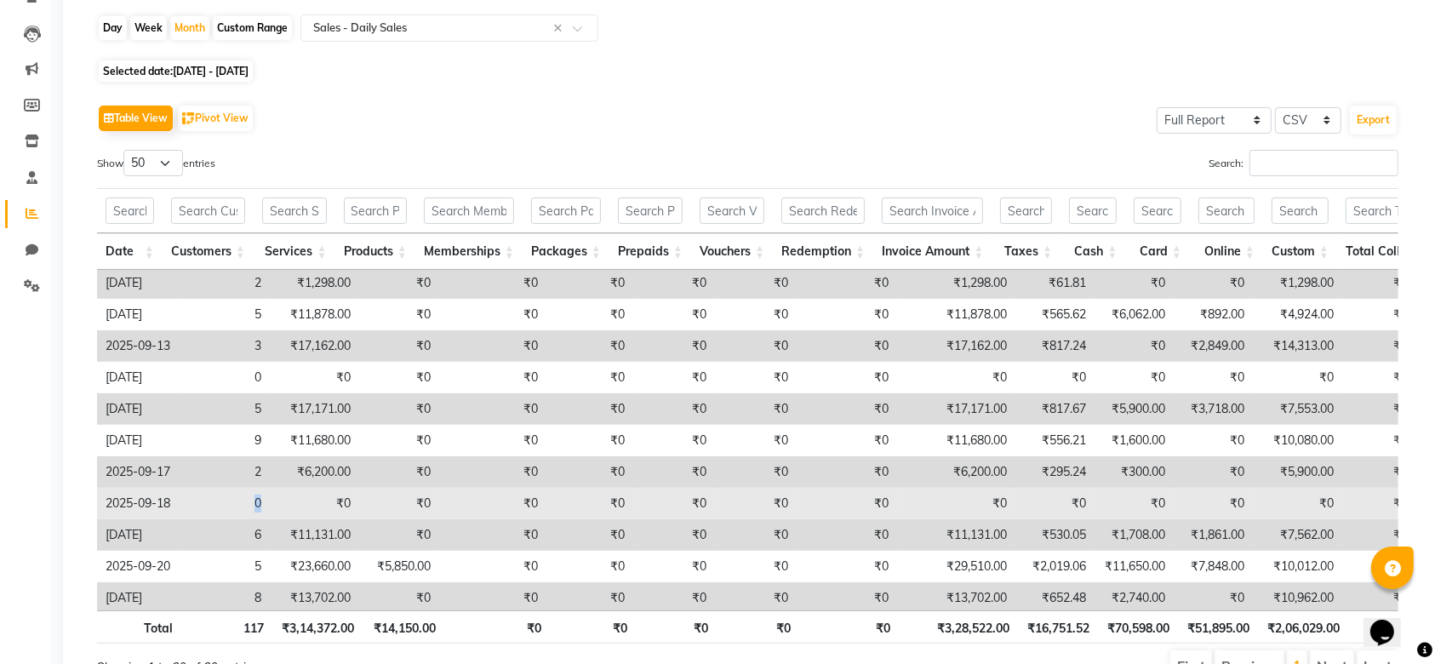
drag, startPoint x: 283, startPoint y: 503, endPoint x: 231, endPoint y: 506, distance: 52.0
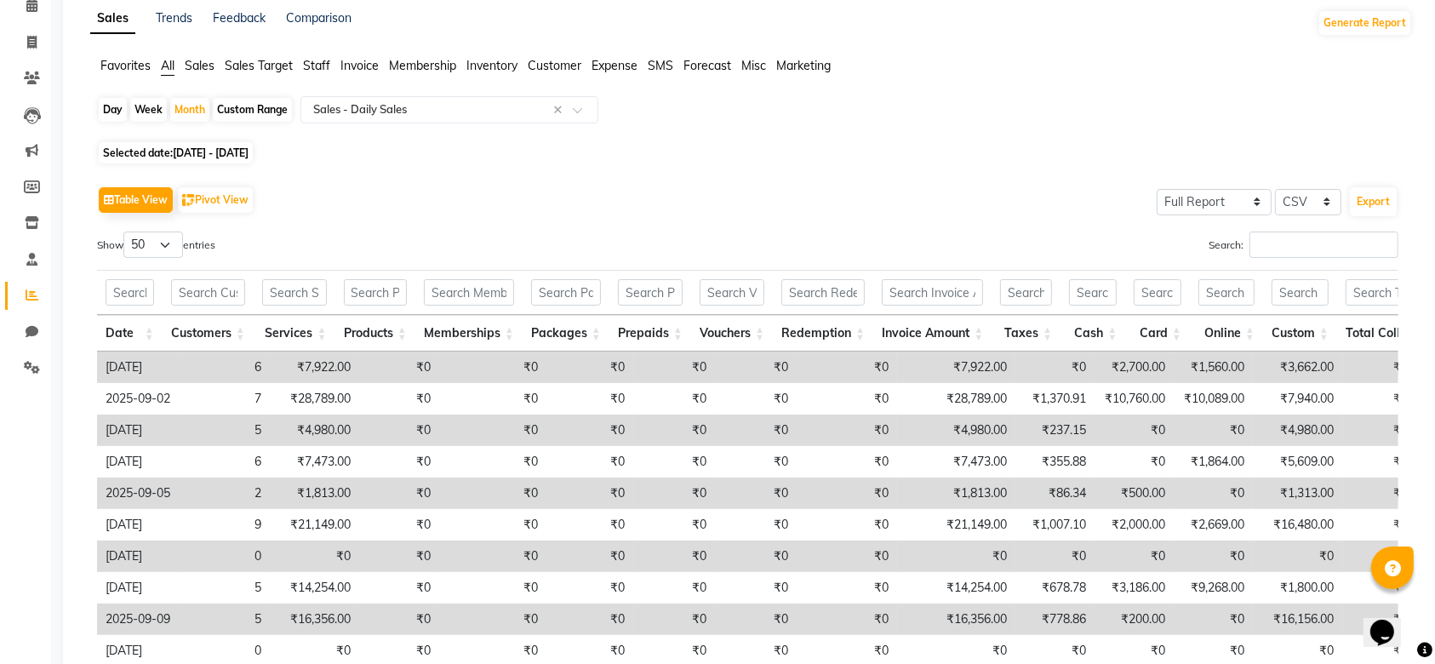
scroll to position [0, 0]
